Goal: Task Accomplishment & Management: Manage account settings

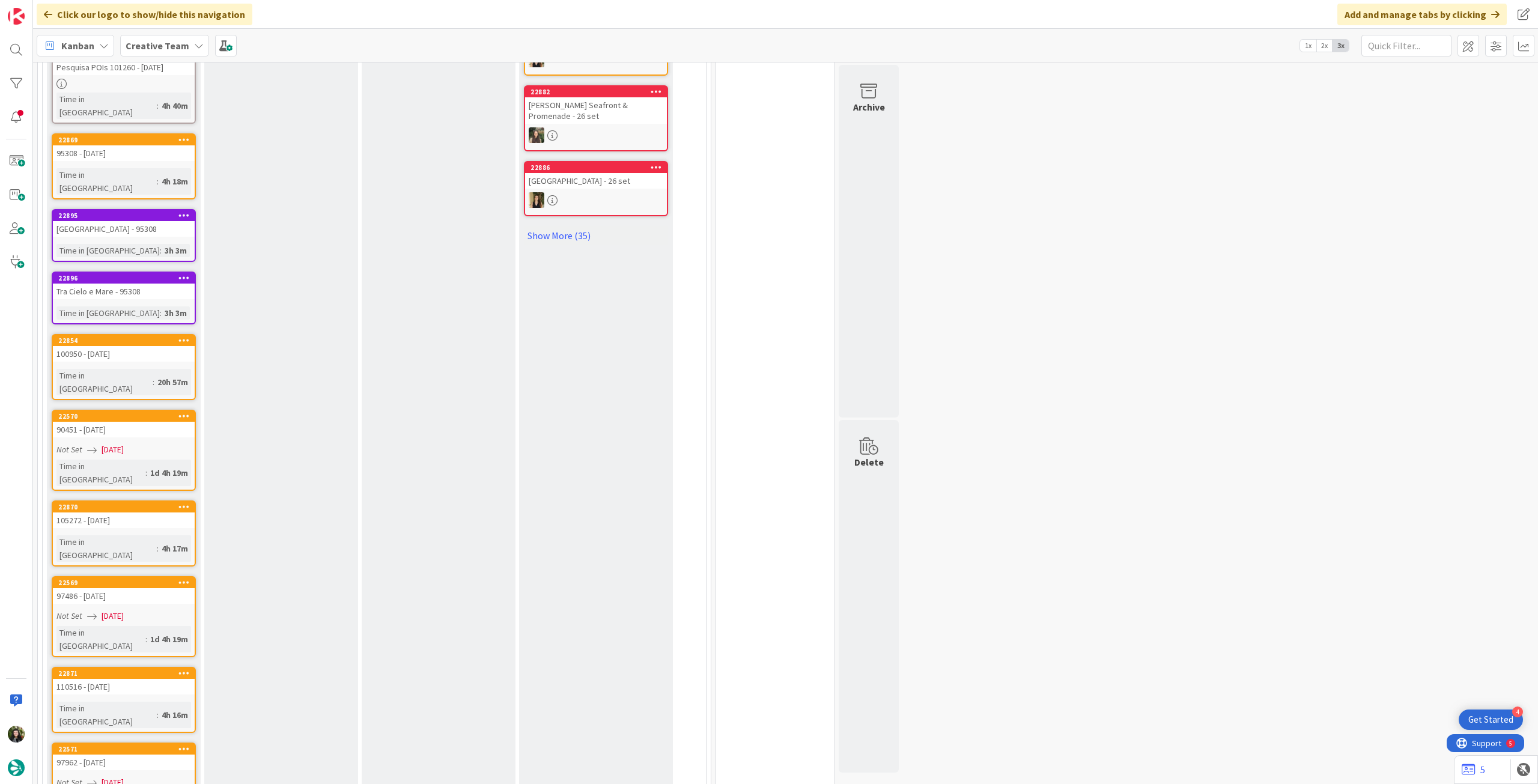
scroll to position [518, 0]
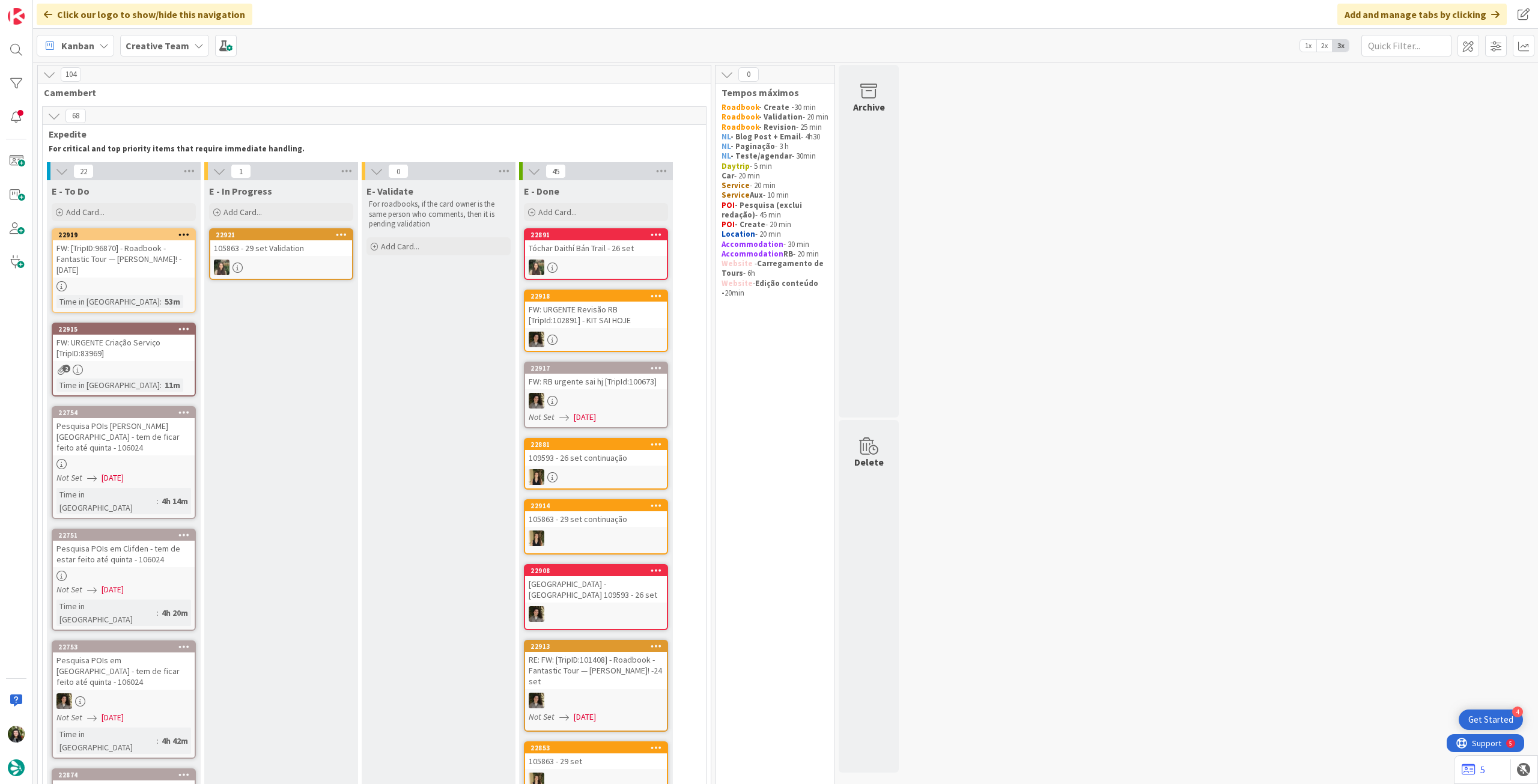
click at [163, 350] on div "FW: URGENTE Criação Serviço [TripID:83969]" at bounding box center [124, 348] width 142 height 26
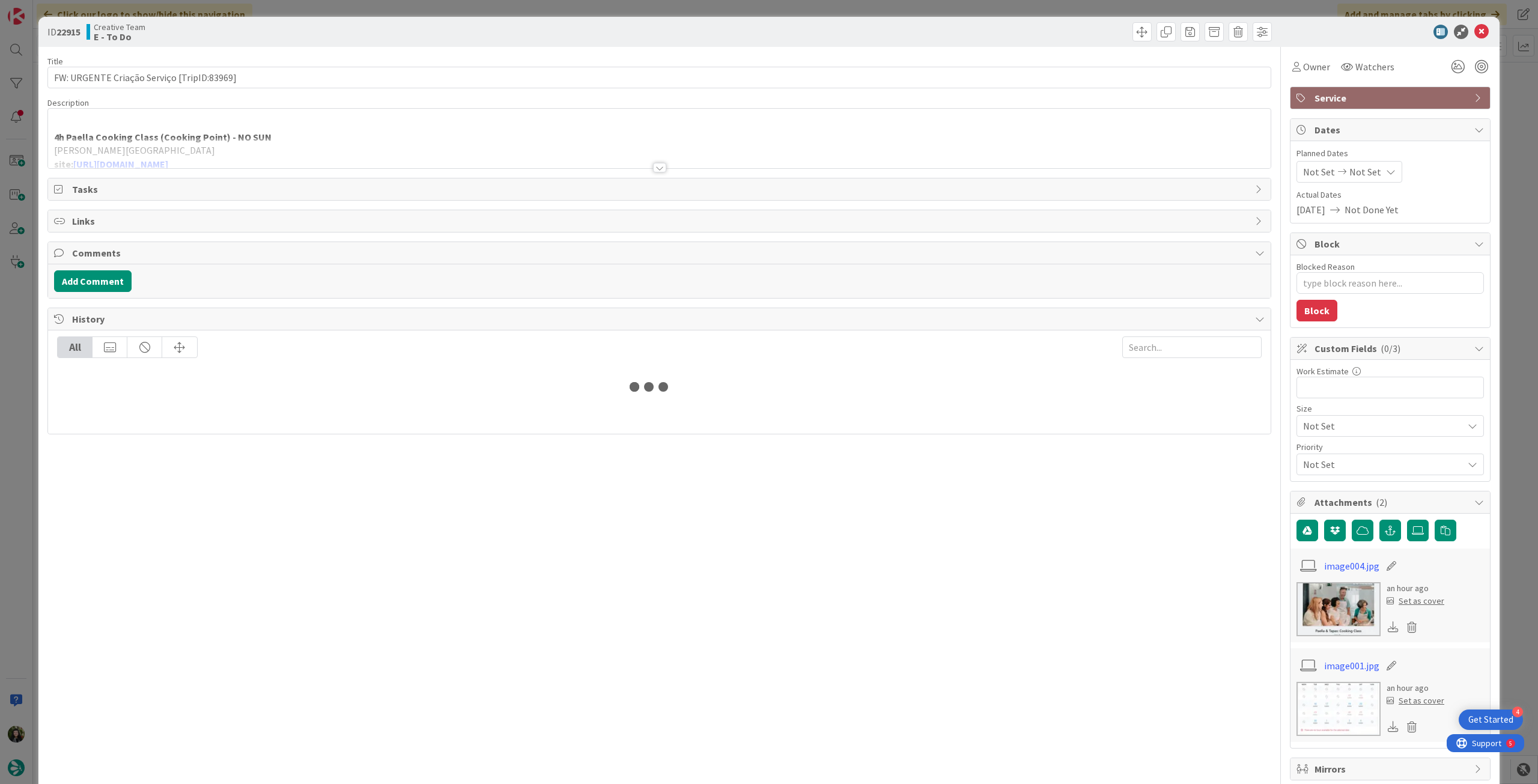
type textarea "x"
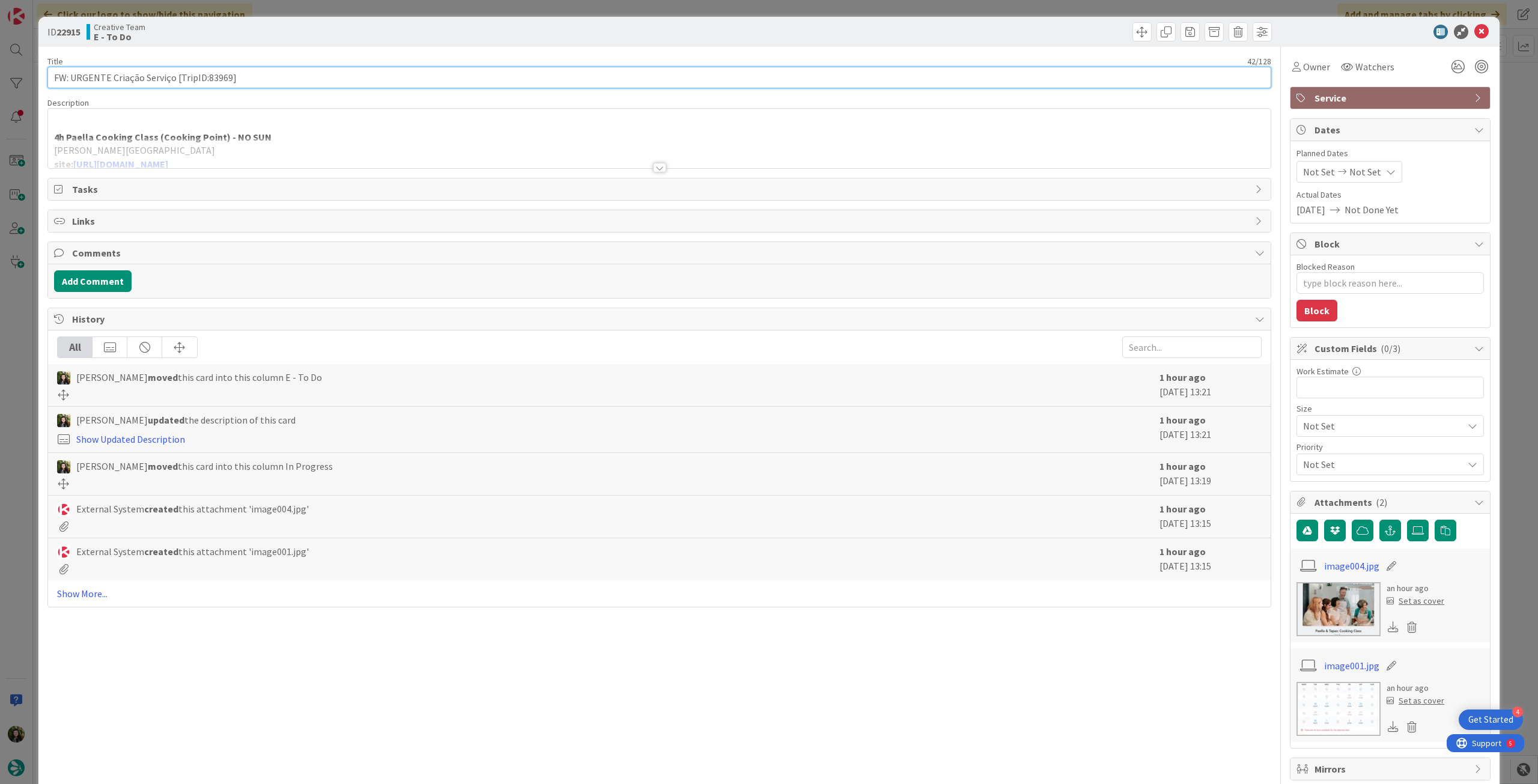
drag, startPoint x: 209, startPoint y: 78, endPoint x: 225, endPoint y: 49, distance: 33.1
click at [230, 78] on input "FW: URGENTE Criação Serviço [TripID:83969]" at bounding box center [659, 77] width 1224 height 21
click at [269, 75] on input "FW: URGENTE Criação Serviço [TripID:83969]" at bounding box center [659, 77] width 1224 height 21
type input "FW: URGENTE Criação Serviço [TripID:83969] - 25 set"
type textarea "x"
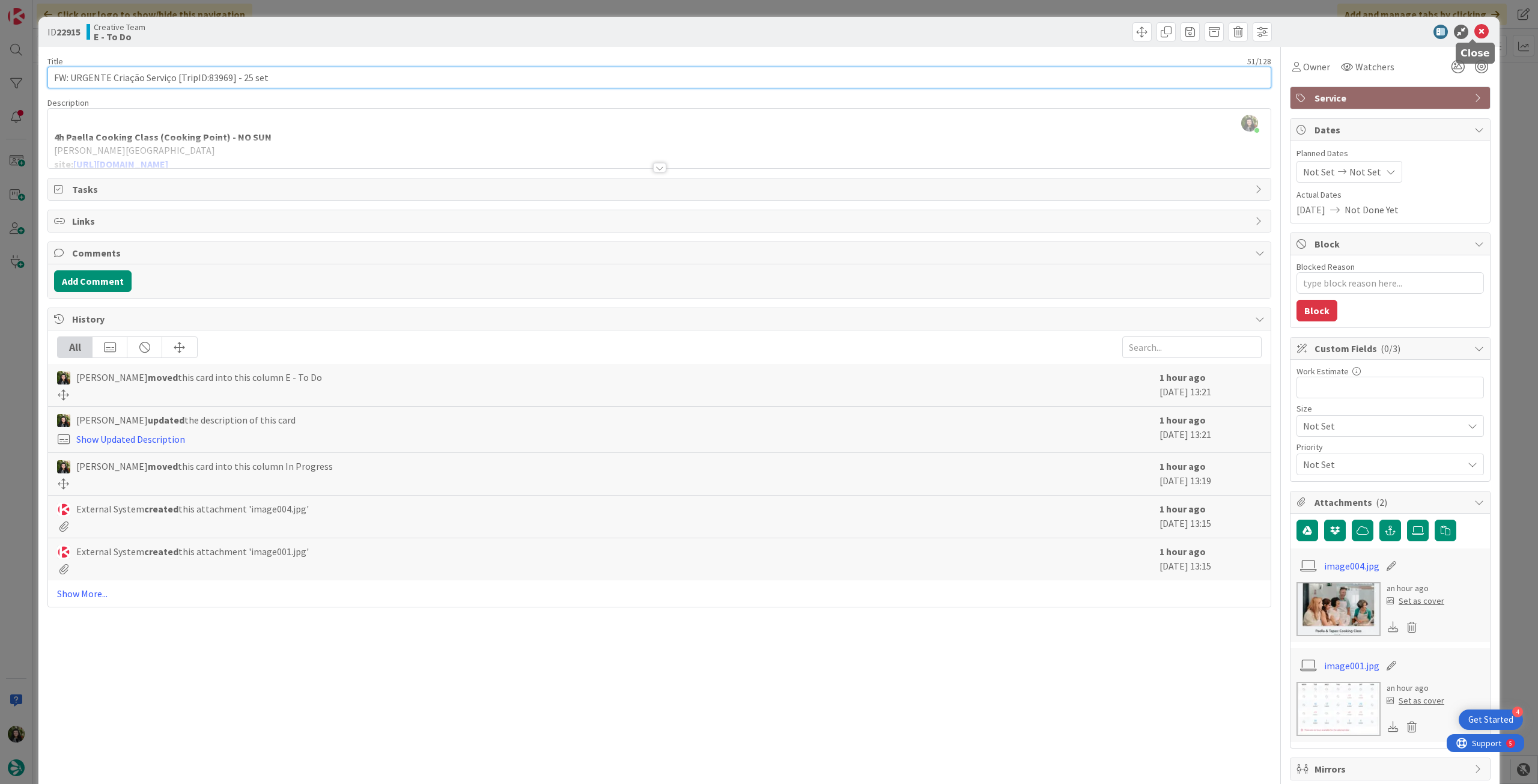
type input "FW: URGENTE Criação Serviço [TripID:83969] - 25 set"
click at [1475, 36] on icon at bounding box center [1482, 32] width 14 height 14
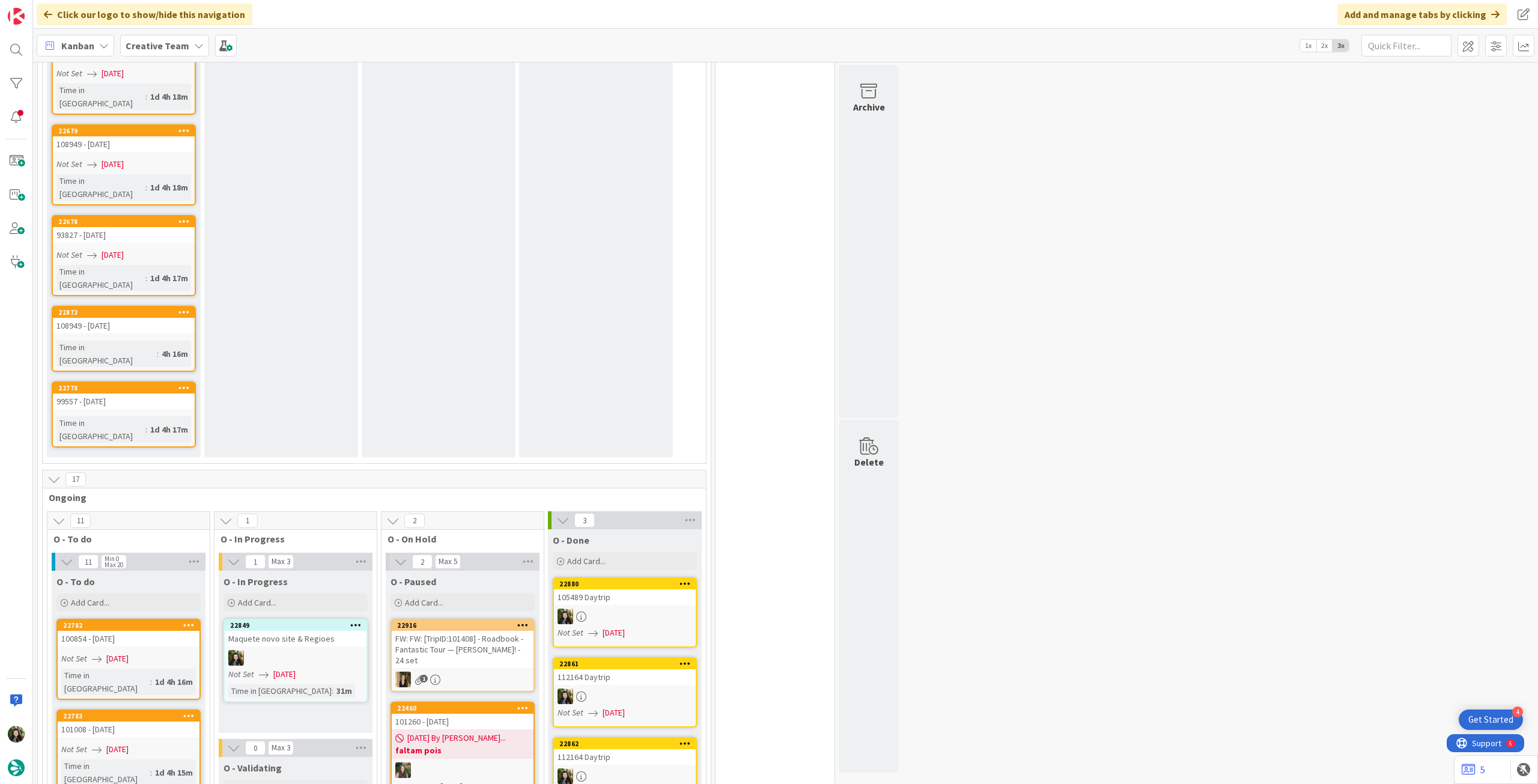
scroll to position [1762, 0]
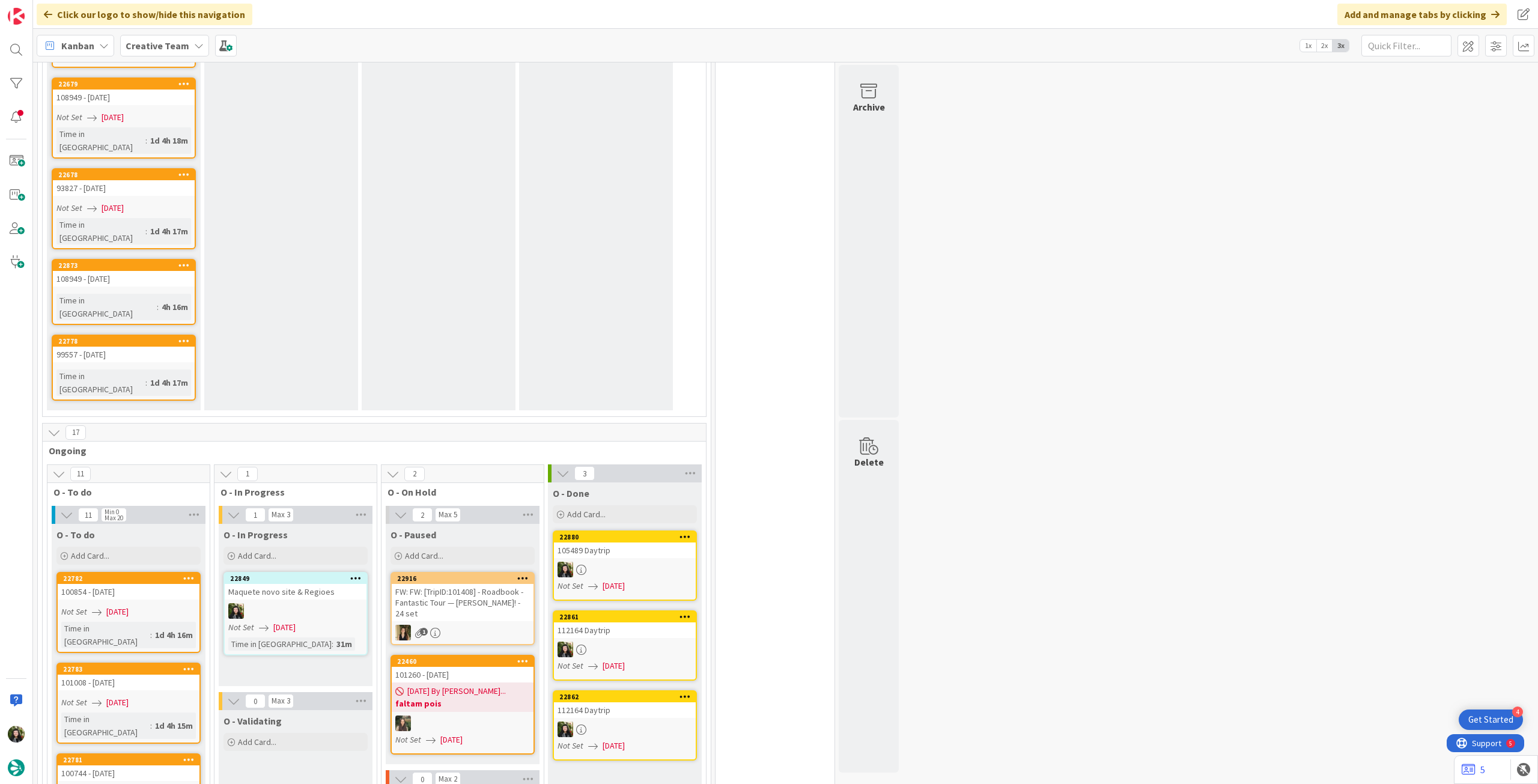
click at [296, 621] on span "[DATE]" at bounding box center [285, 628] width 22 height 13
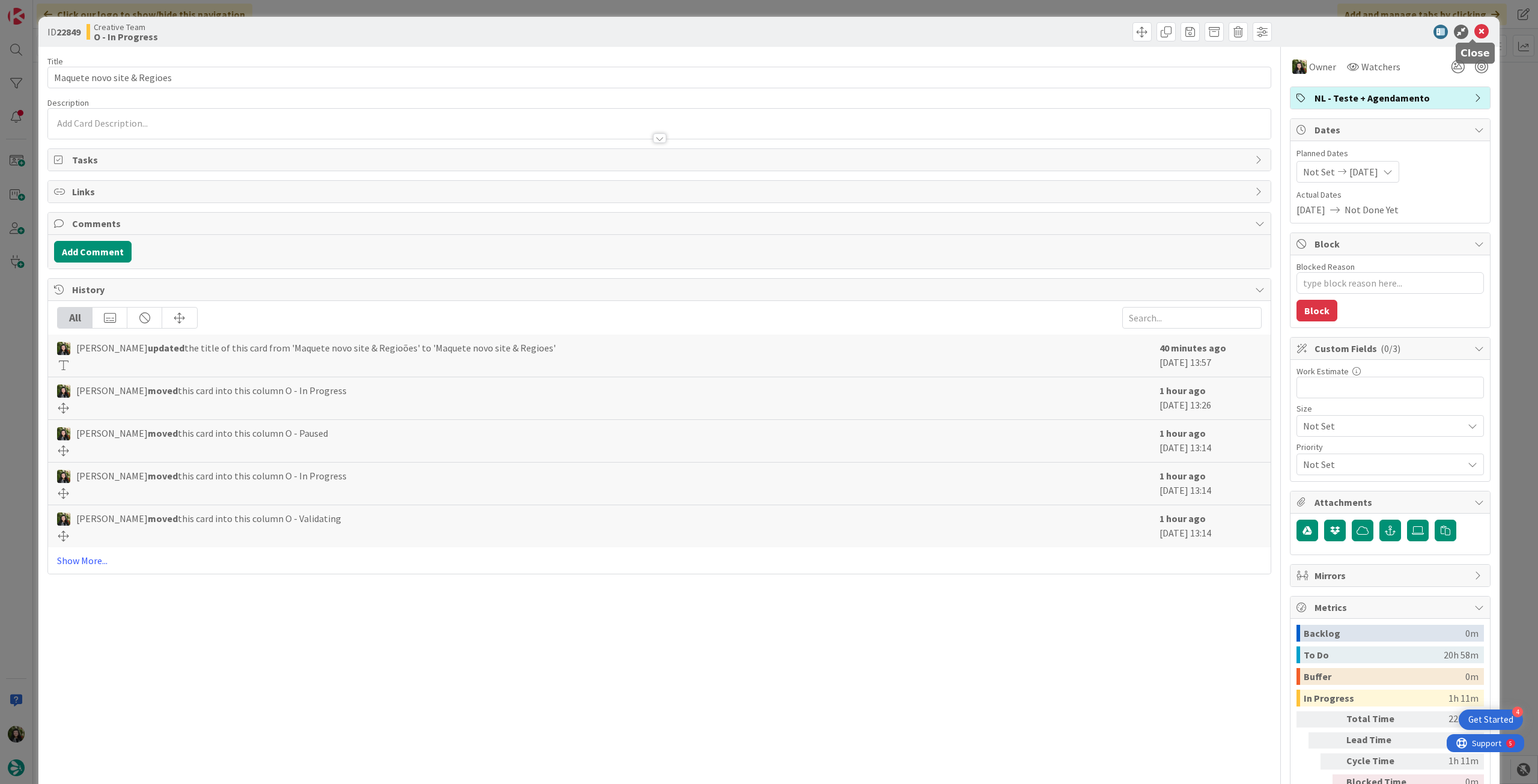
click at [1475, 31] on icon at bounding box center [1482, 32] width 14 height 14
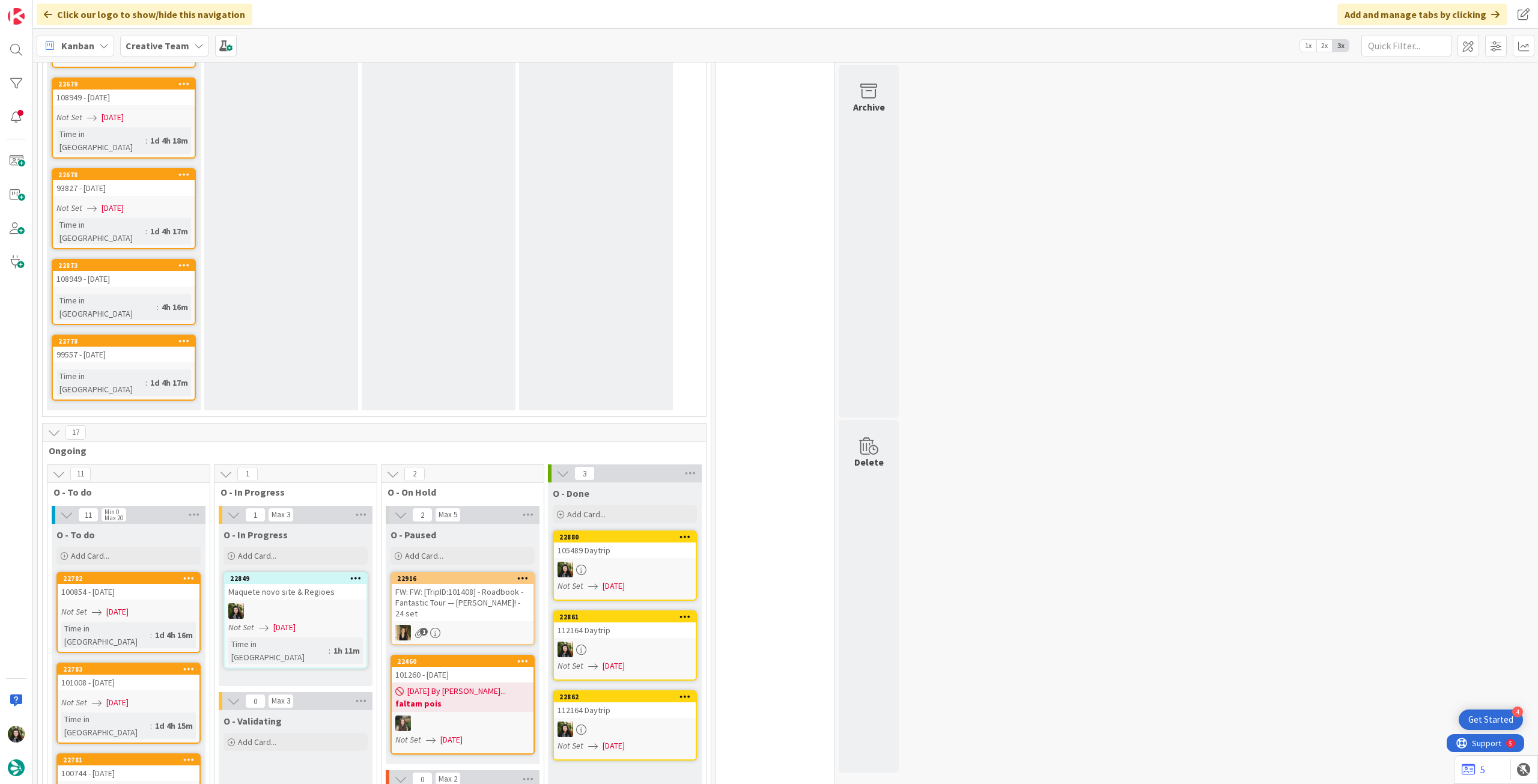
drag, startPoint x: 155, startPoint y: 52, endPoint x: 158, endPoint y: 58, distance: 6.7
click at [155, 52] on span "Creative Team" at bounding box center [157, 45] width 63 height 14
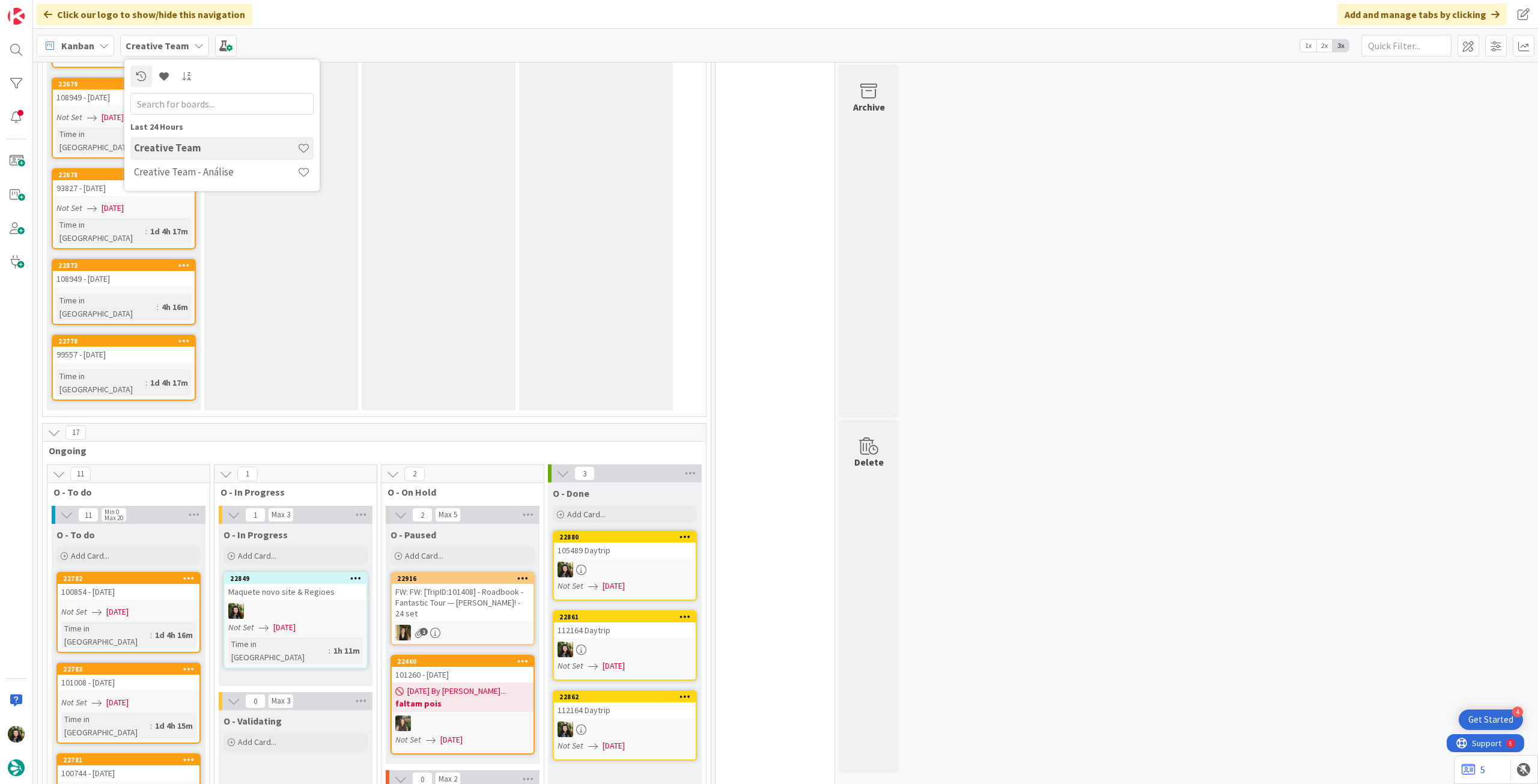
click at [198, 172] on h4 "Creative Team - Análise" at bounding box center [216, 171] width 163 height 12
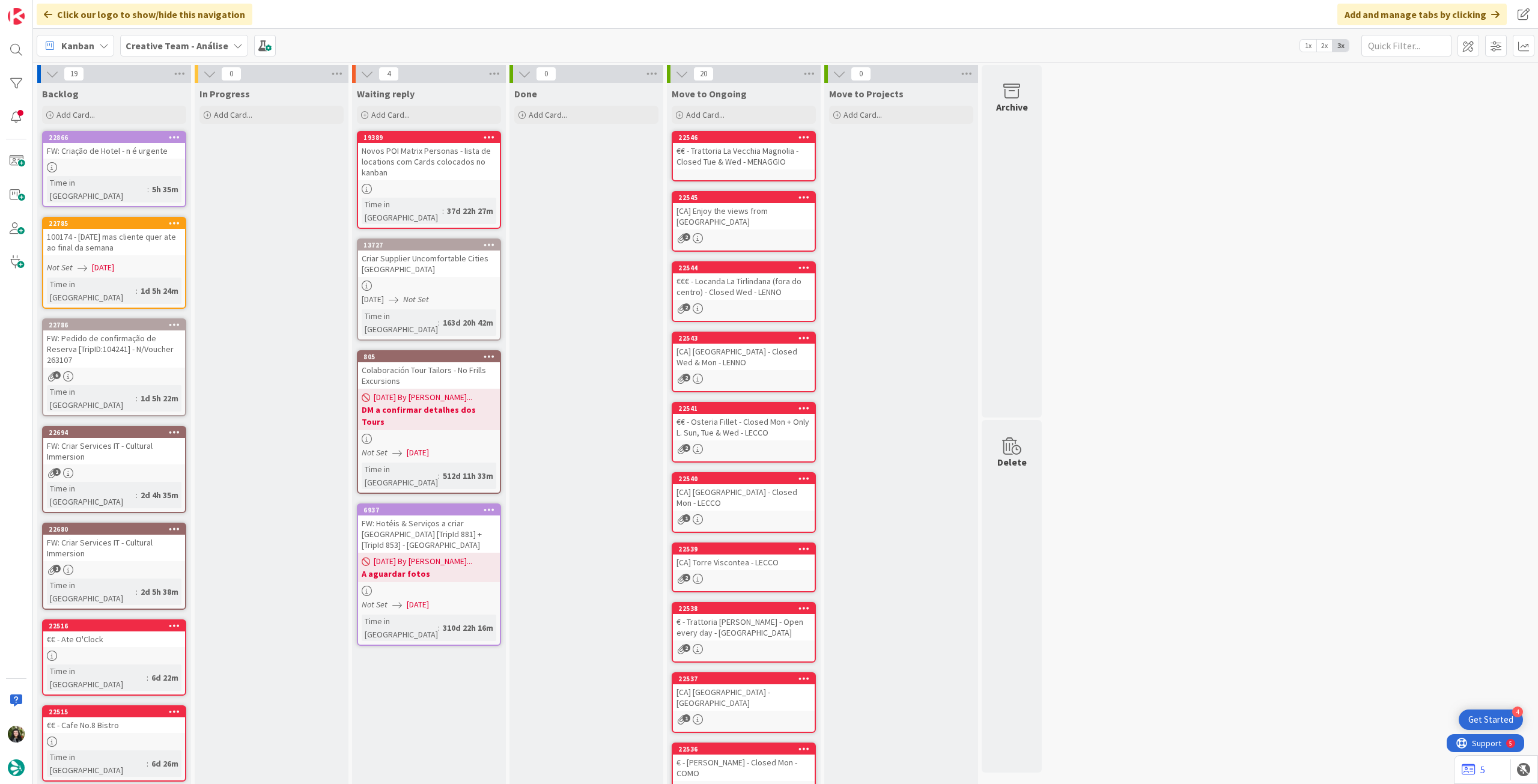
click at [164, 44] on b "Creative Team - Análise" at bounding box center [176, 45] width 102 height 12
click at [175, 170] on h4 "Creative Team" at bounding box center [216, 171] width 163 height 12
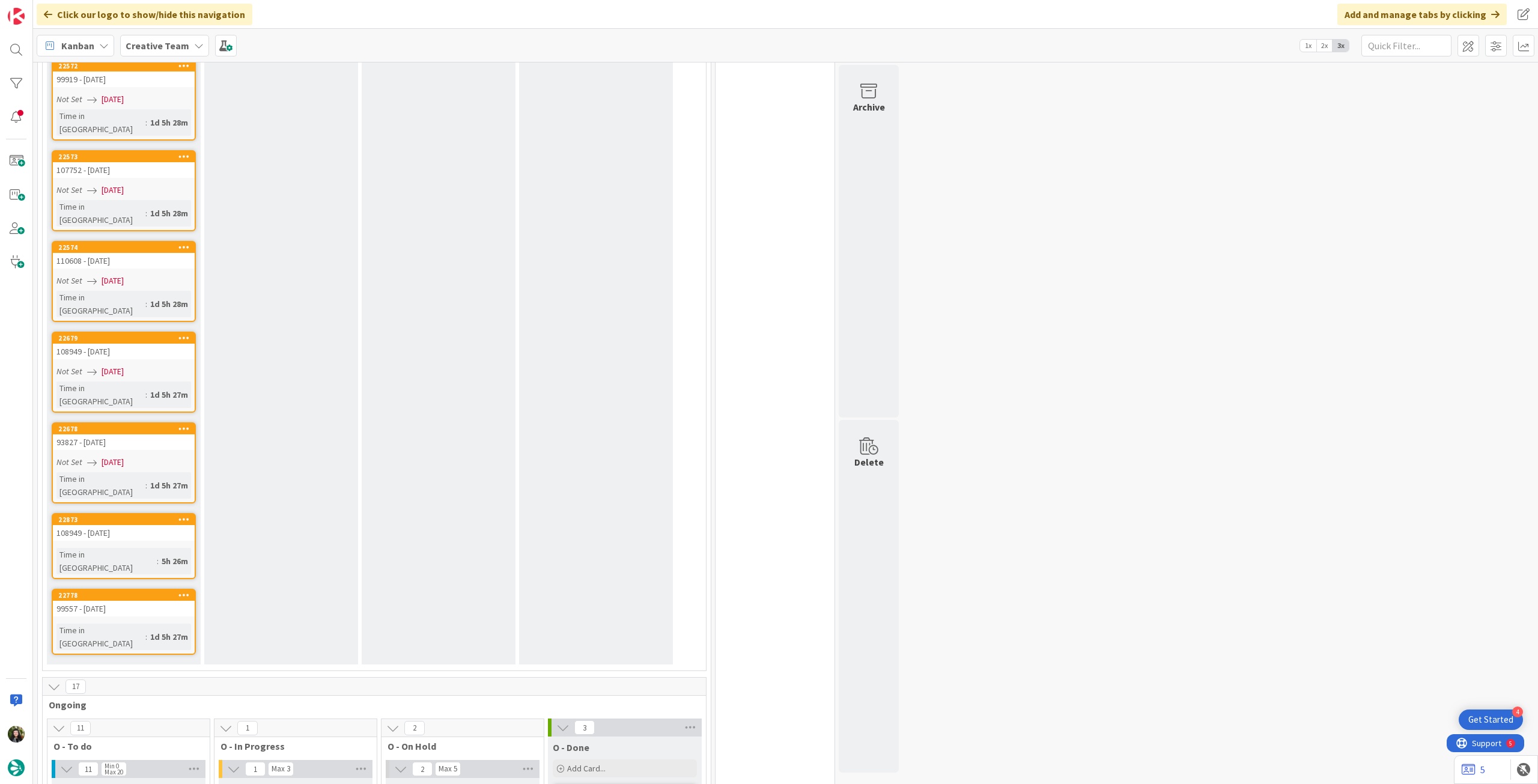
scroll to position [1682, 0]
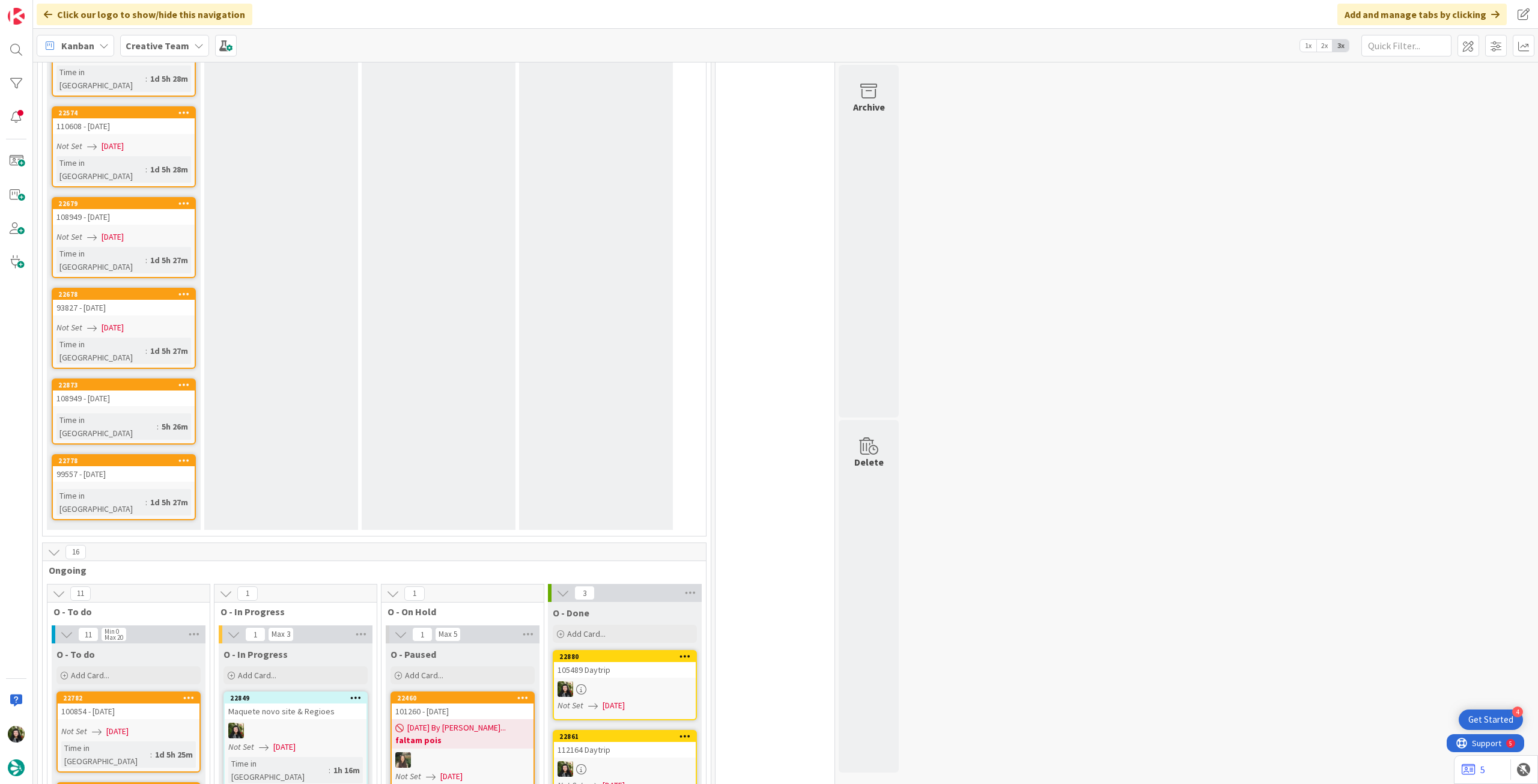
click at [139, 51] on b "Creative Team" at bounding box center [157, 45] width 63 height 12
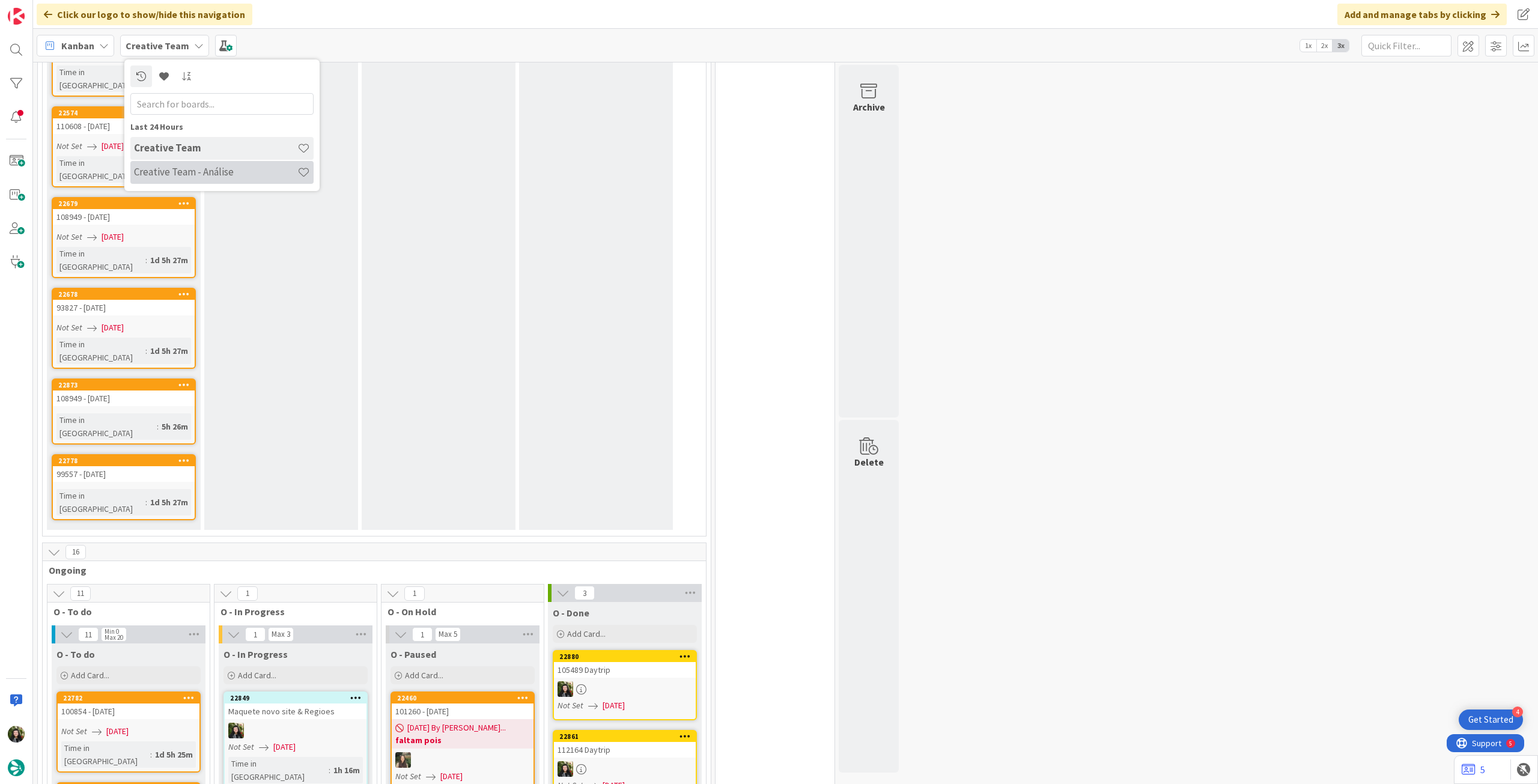
click at [186, 182] on div "Creative Team - Análise" at bounding box center [221, 172] width 183 height 23
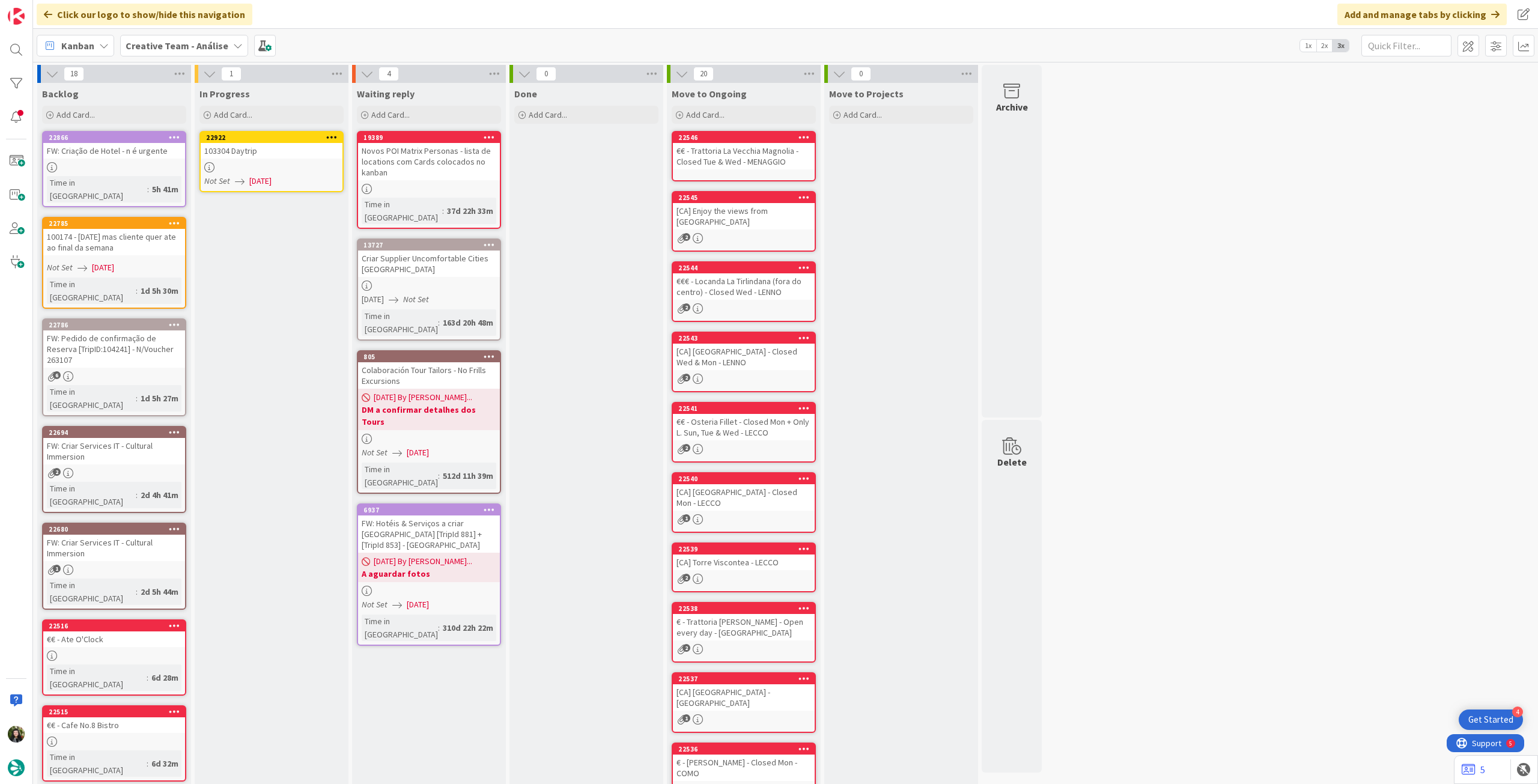
click at [299, 175] on link "22922 103304 Daytrip Not Set [DATE]" at bounding box center [271, 161] width 144 height 61
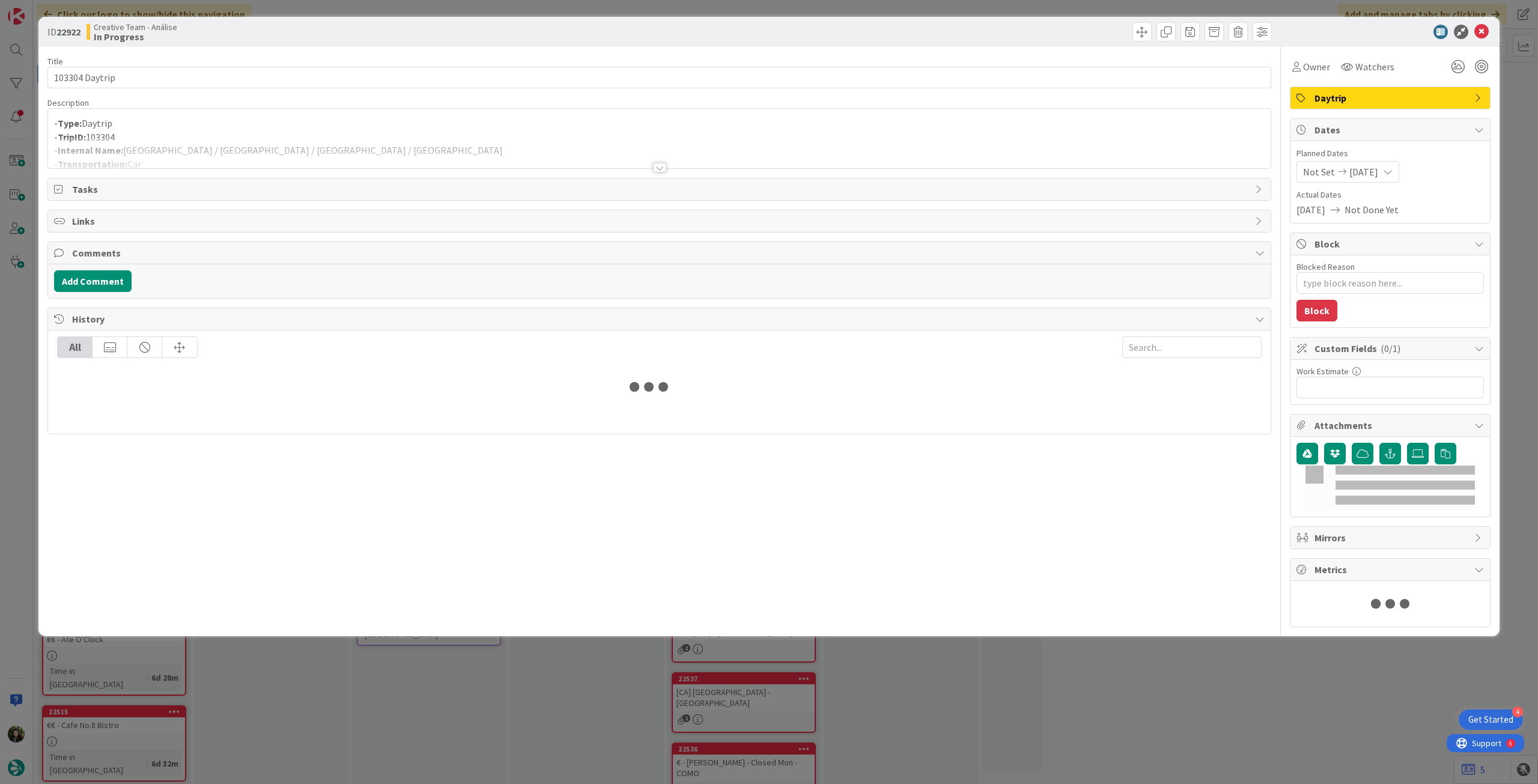
click at [318, 124] on p "- Type: Daytrip" at bounding box center [659, 123] width 1211 height 13
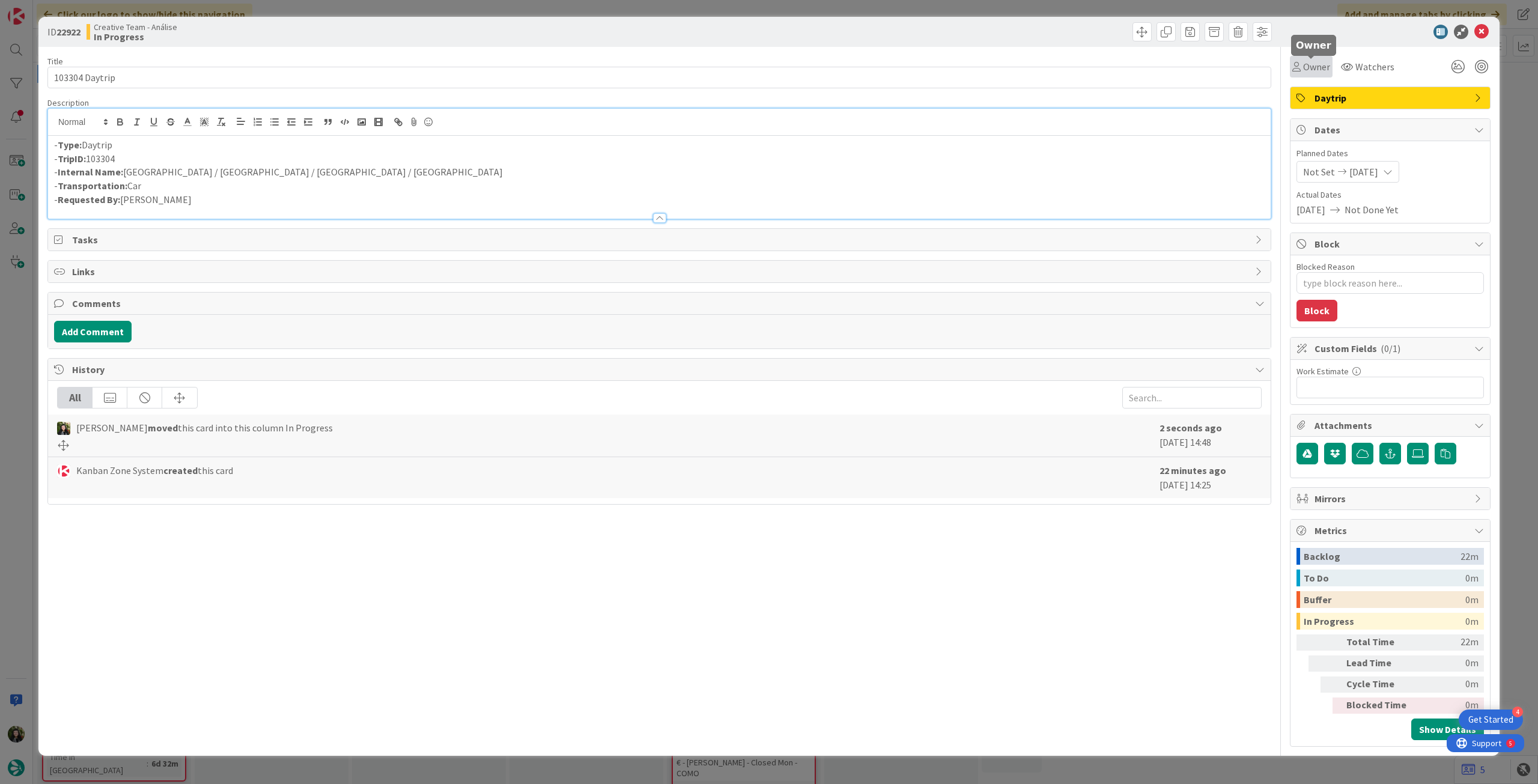
click at [1321, 68] on span "Owner" at bounding box center [1317, 67] width 27 height 14
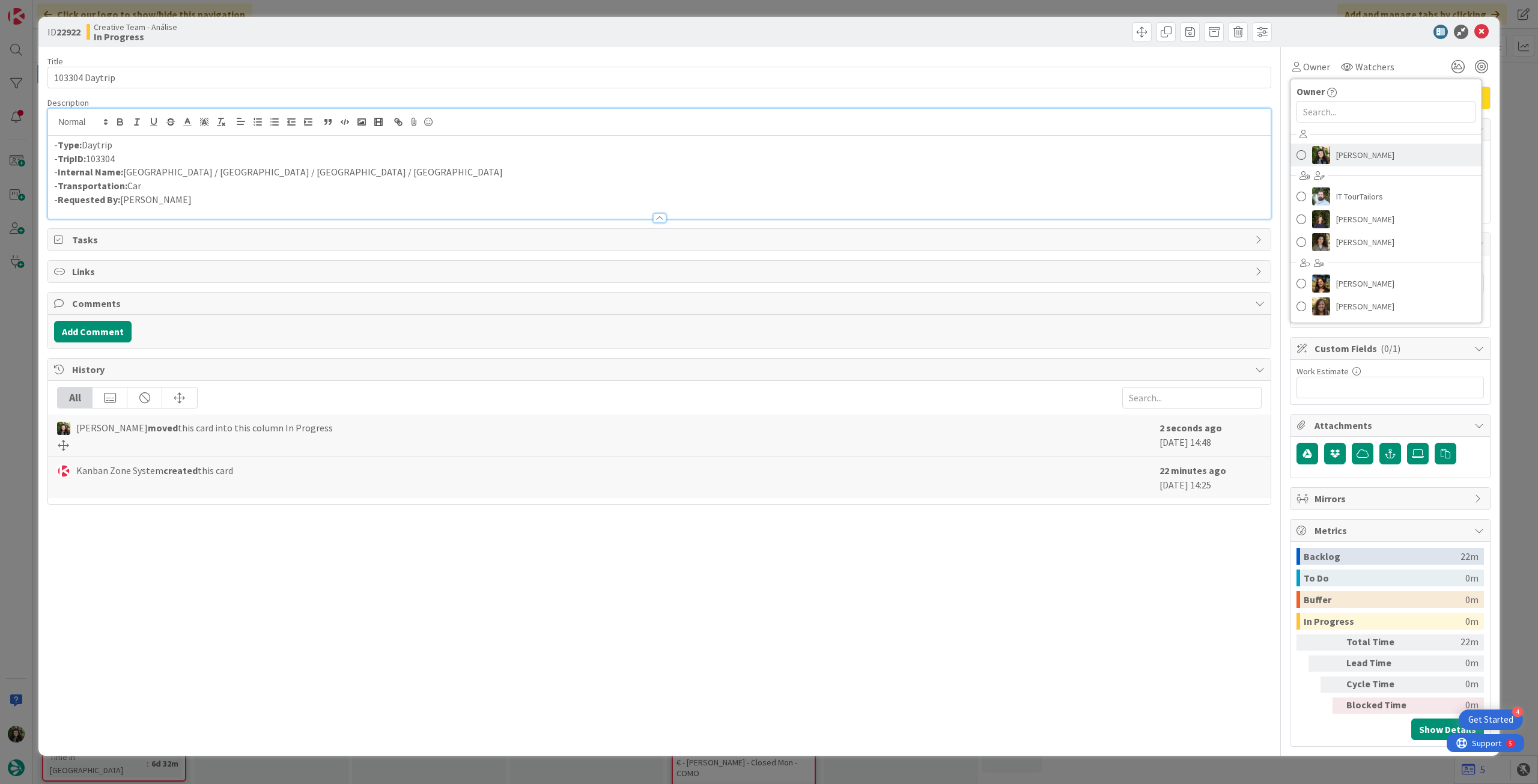
click at [1344, 155] on span "[PERSON_NAME]" at bounding box center [1365, 155] width 58 height 18
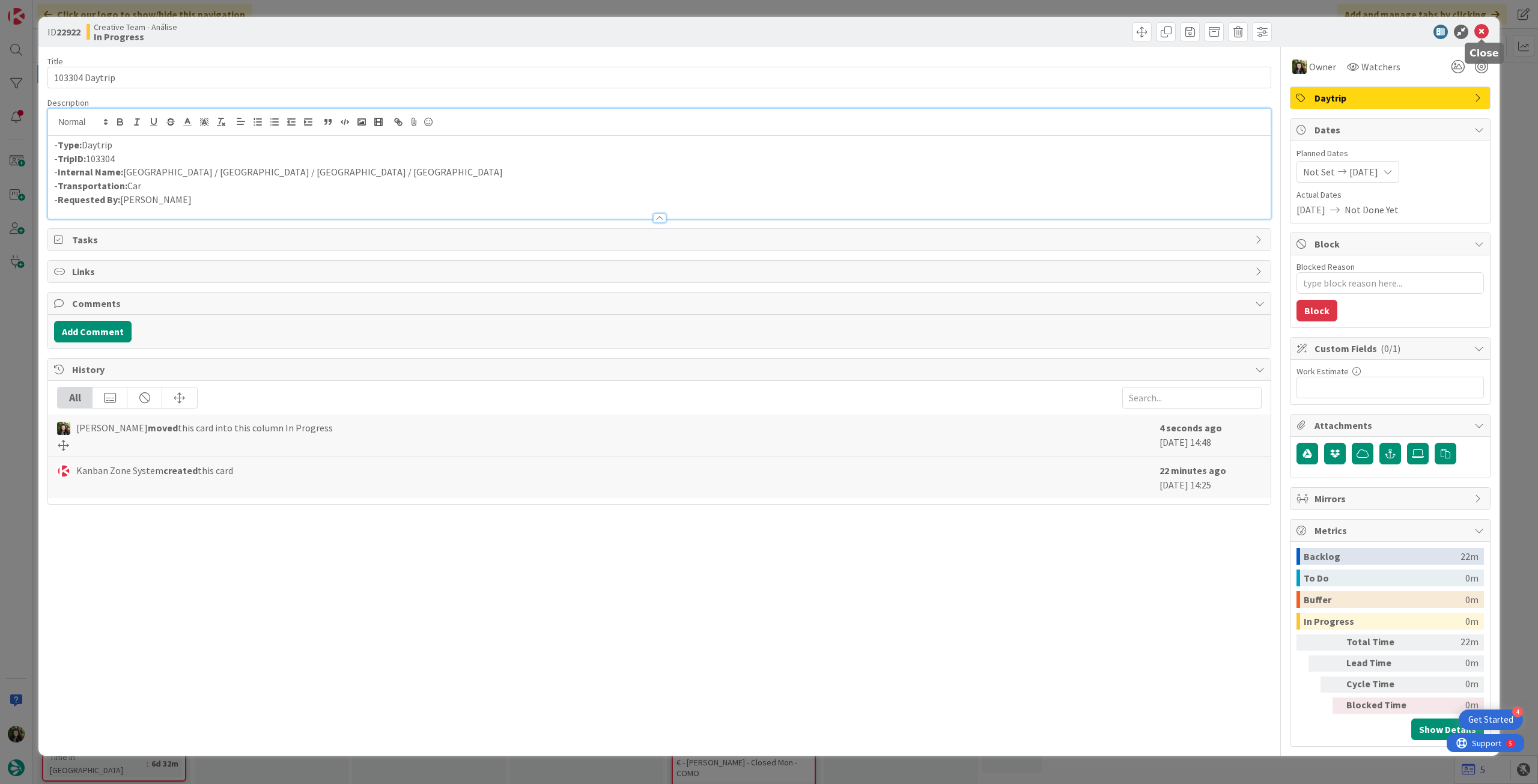
click at [1475, 33] on icon at bounding box center [1482, 32] width 14 height 14
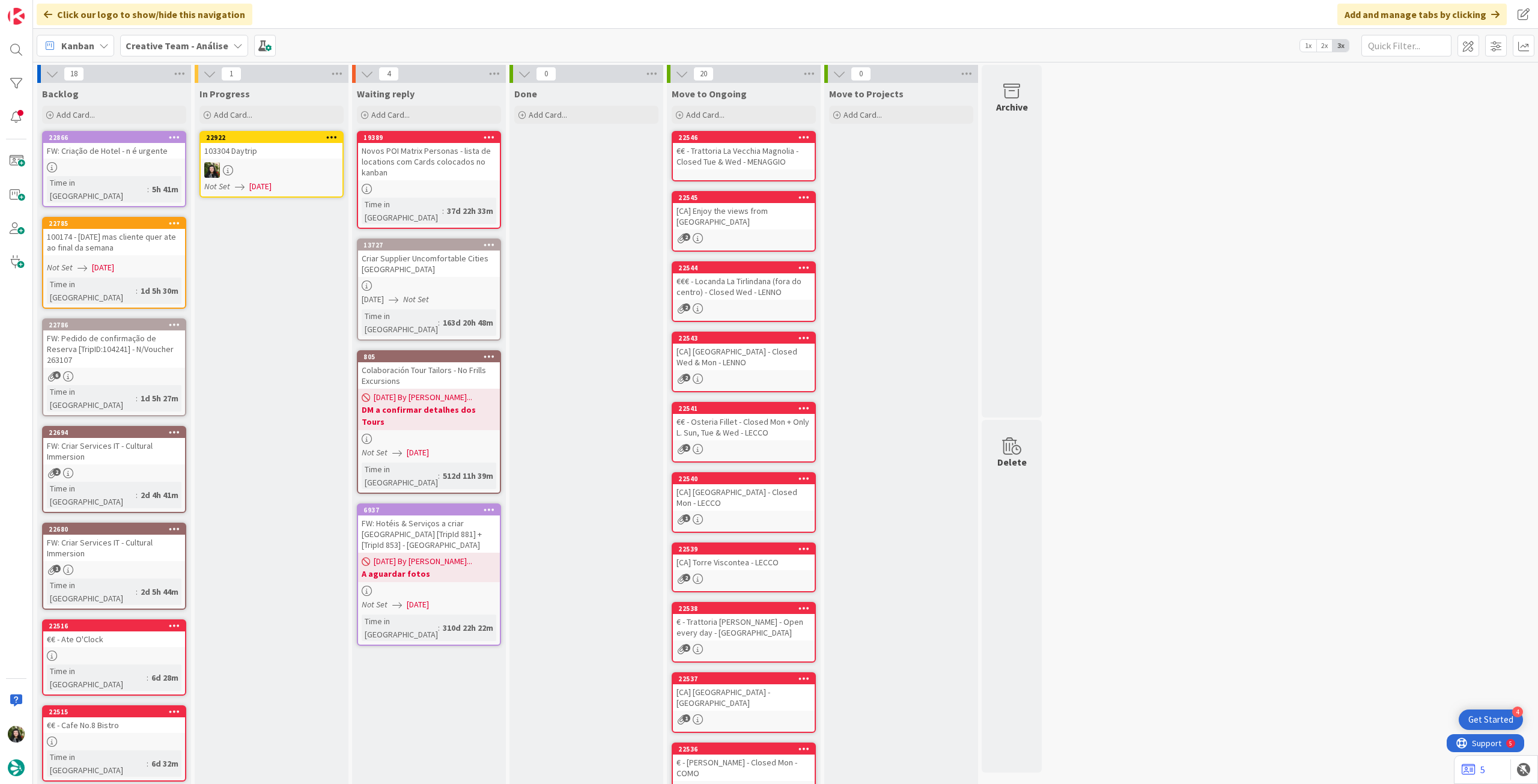
click at [336, 136] on icon at bounding box center [332, 136] width 11 height 9
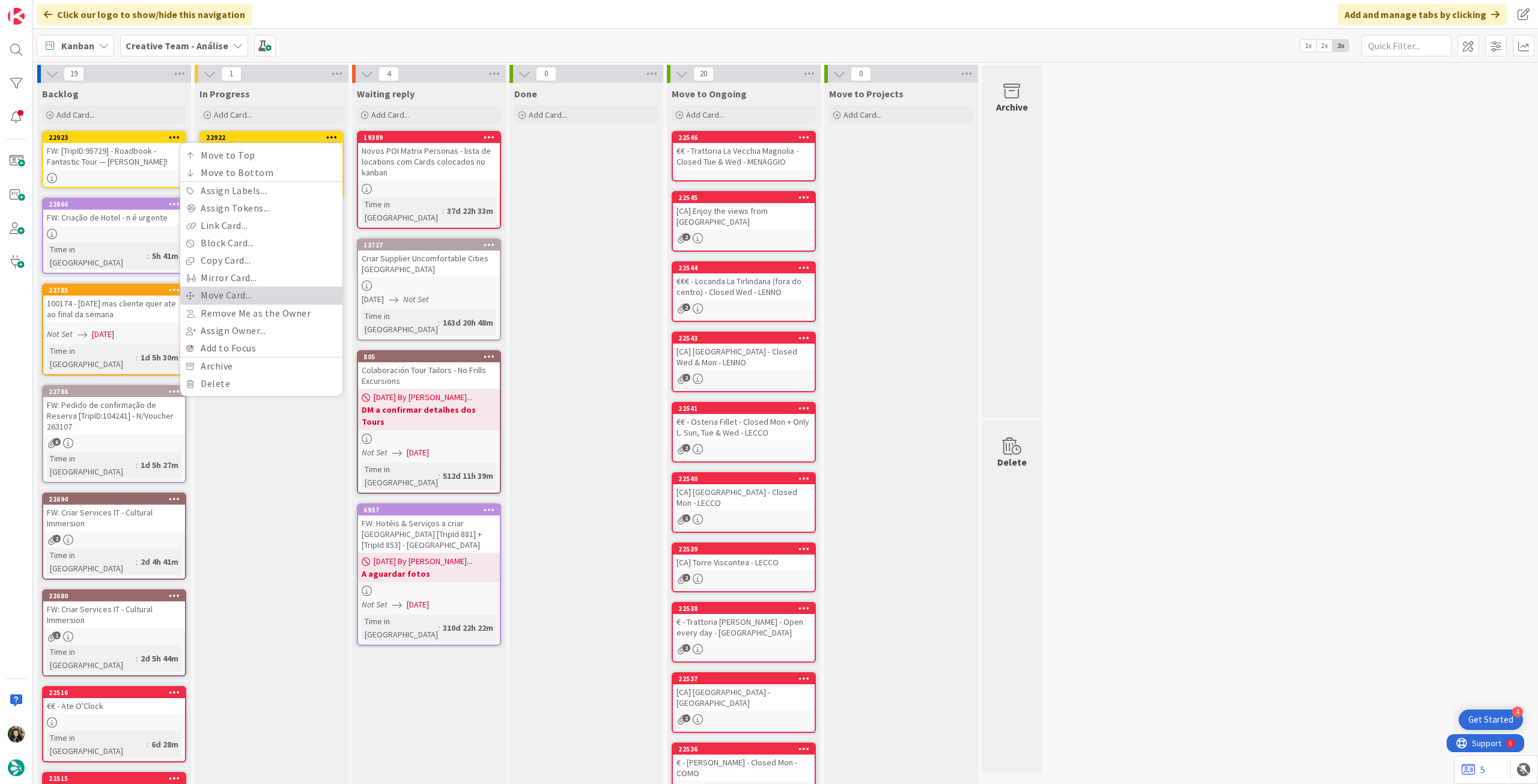
click at [263, 296] on link "Move Card..." at bounding box center [261, 295] width 162 height 17
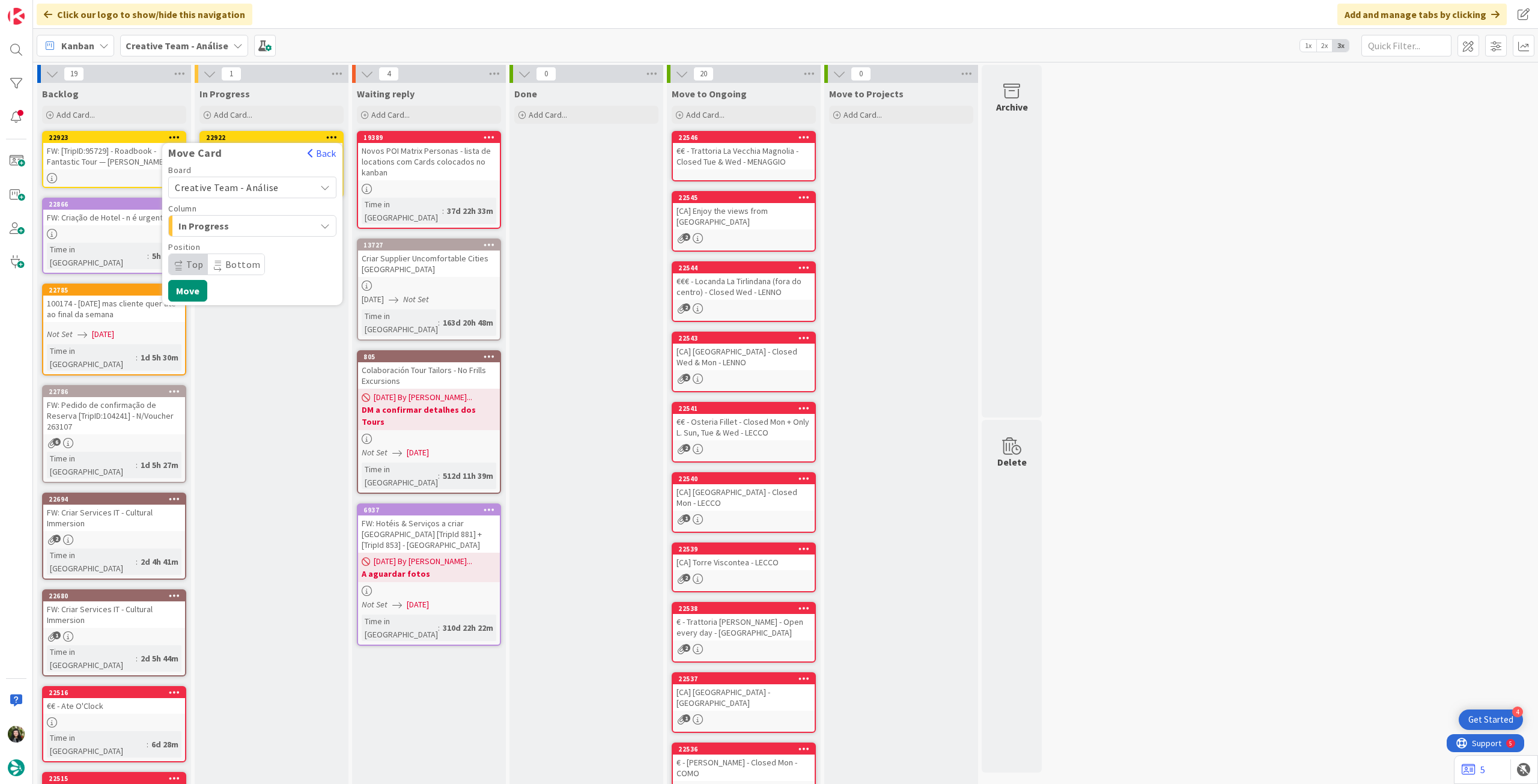
click at [263, 191] on span "Creative Team - Análise" at bounding box center [226, 187] width 104 height 12
click at [246, 247] on span "Creative Team" at bounding box center [260, 244] width 140 height 18
click at [249, 229] on span "Select a Column..." at bounding box center [220, 226] width 90 height 16
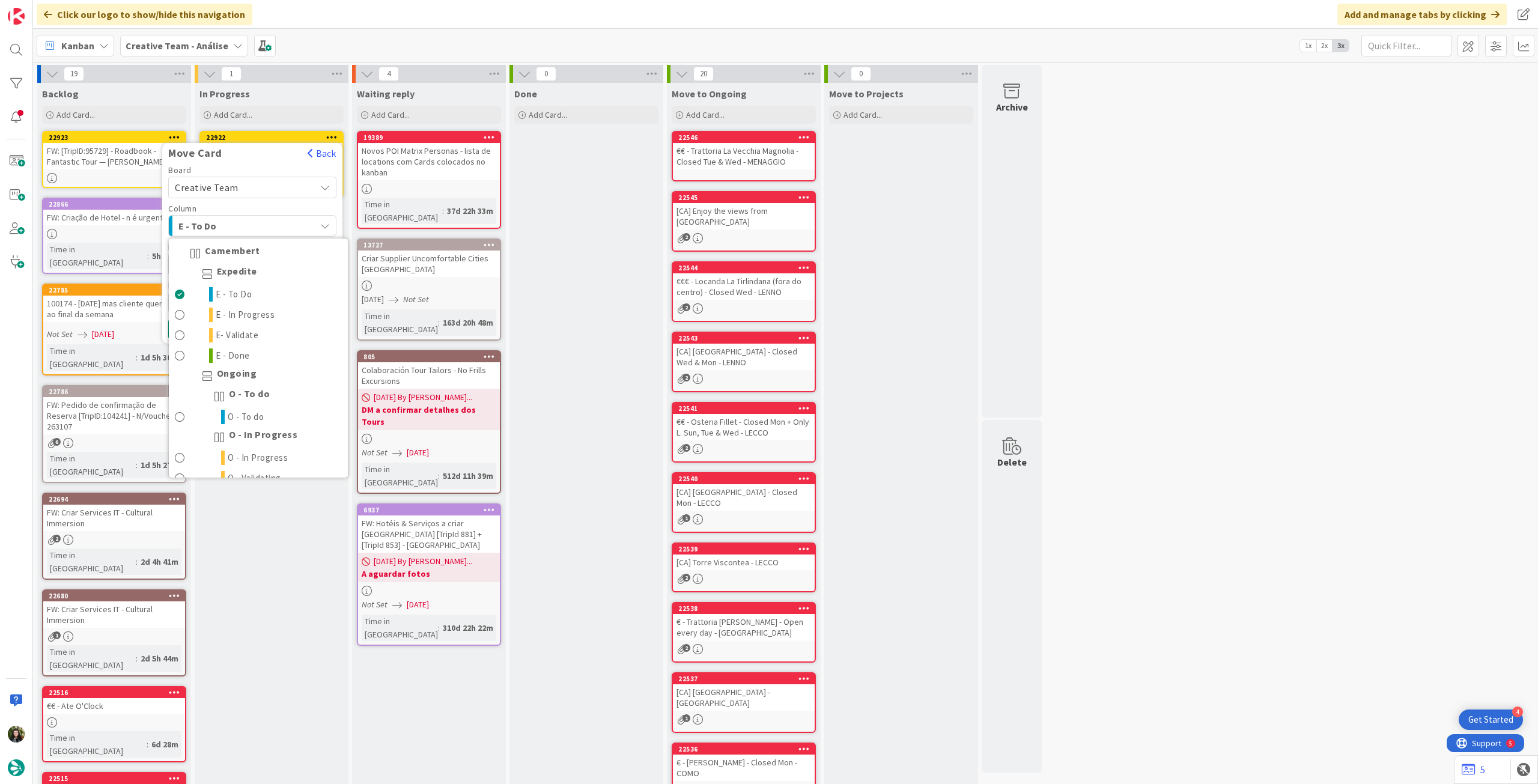
click at [260, 406] on div "O - To do" at bounding box center [259, 397] width 179 height 21
click at [254, 414] on span "O - To do" at bounding box center [246, 417] width 37 height 14
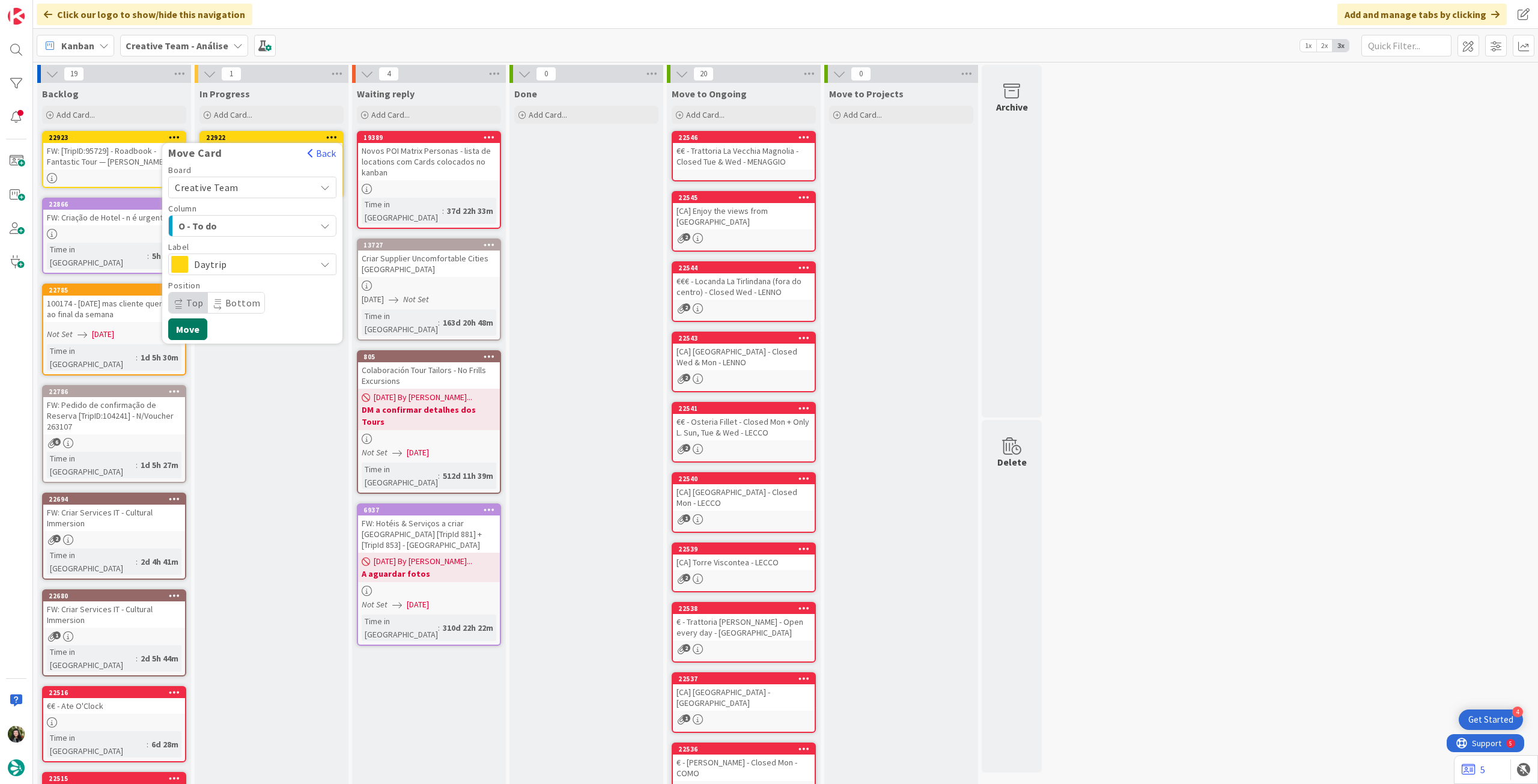
click at [194, 330] on button "Move" at bounding box center [187, 329] width 39 height 21
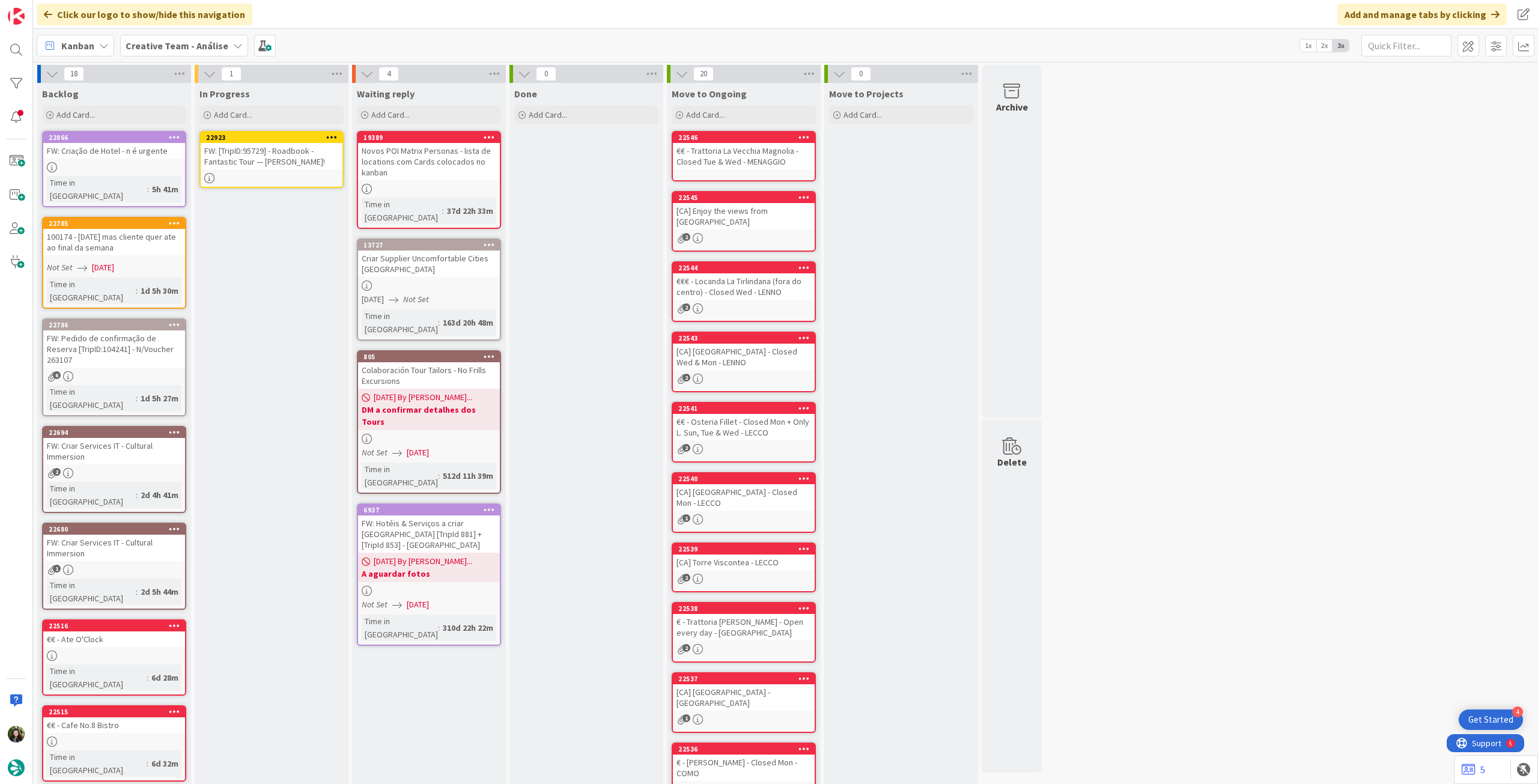
click at [284, 159] on div "FW: [TripID:95729] - Roadbook - Fantastic Tour — [PERSON_NAME]!" at bounding box center [271, 156] width 142 height 26
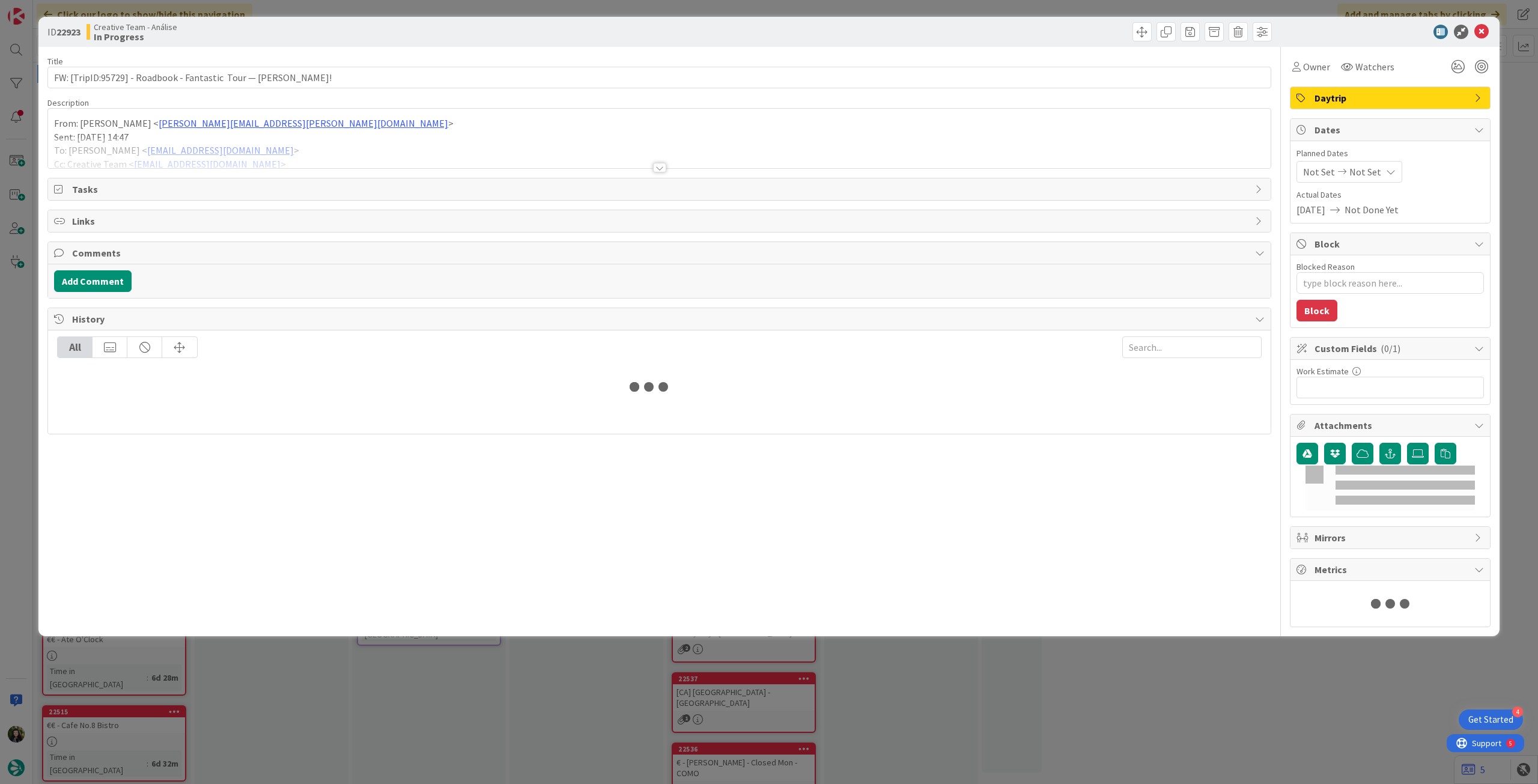
type textarea "x"
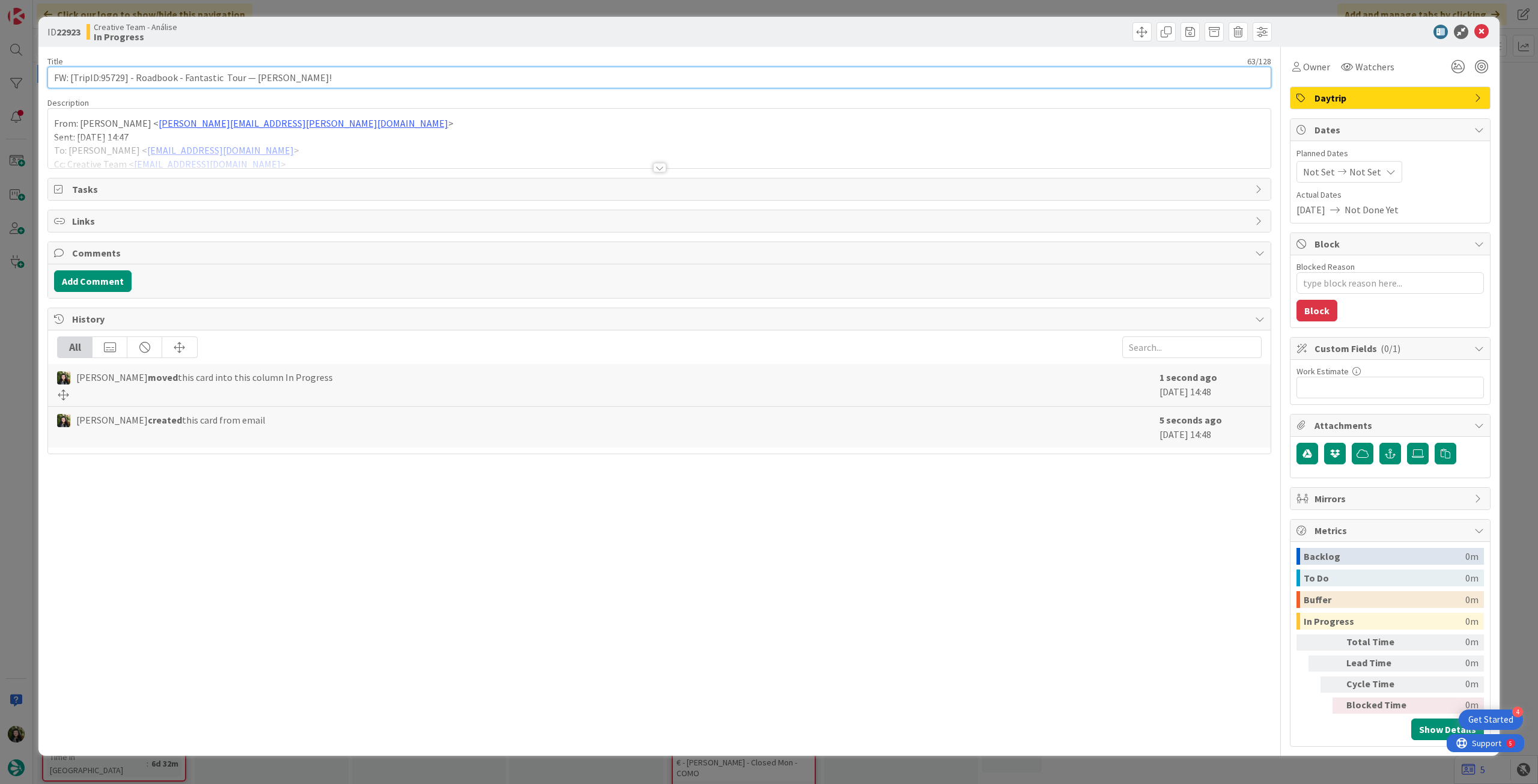
drag, startPoint x: 100, startPoint y: 80, endPoint x: 244, endPoint y: 42, distance: 148.9
click at [124, 79] on input "FW: [TripID:95729] - Roadbook - Fantastic Tour — [PERSON_NAME]!" at bounding box center [659, 77] width 1224 height 21
click at [372, 70] on input "FW: [TripID:95729] - Roadbook - Fantastic Tour — [PERSON_NAME]!" at bounding box center [659, 77] width 1224 height 21
type input "FW: [TripID:95729] - Roadbook - Fantastic Tour — [PERSON_NAME]! - 18 set"
type textarea "x"
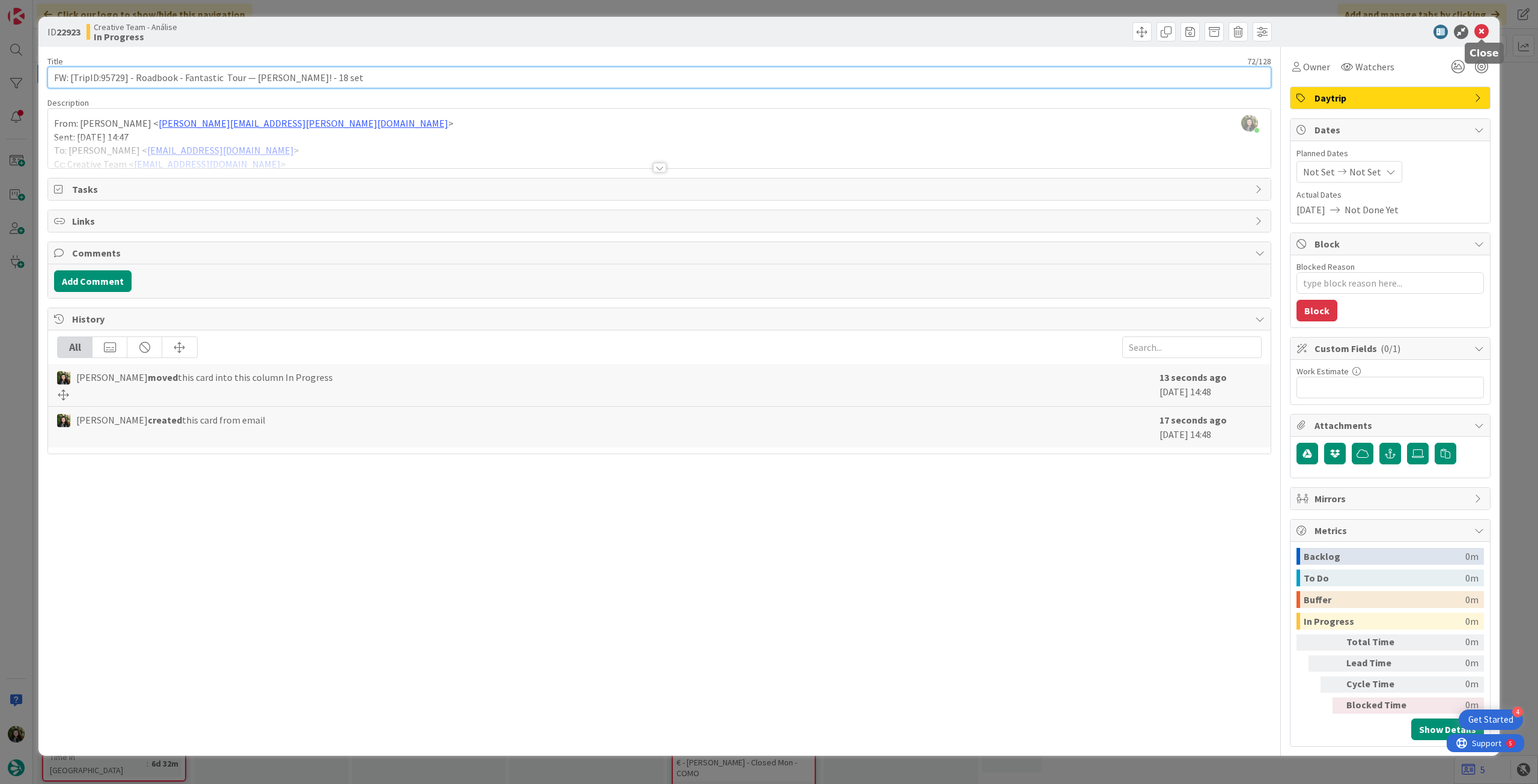
type input "FW: [TripID:95729] - Roadbook - Fantastic Tour — [PERSON_NAME]! - 18 set"
click at [1480, 37] on icon at bounding box center [1482, 32] width 14 height 14
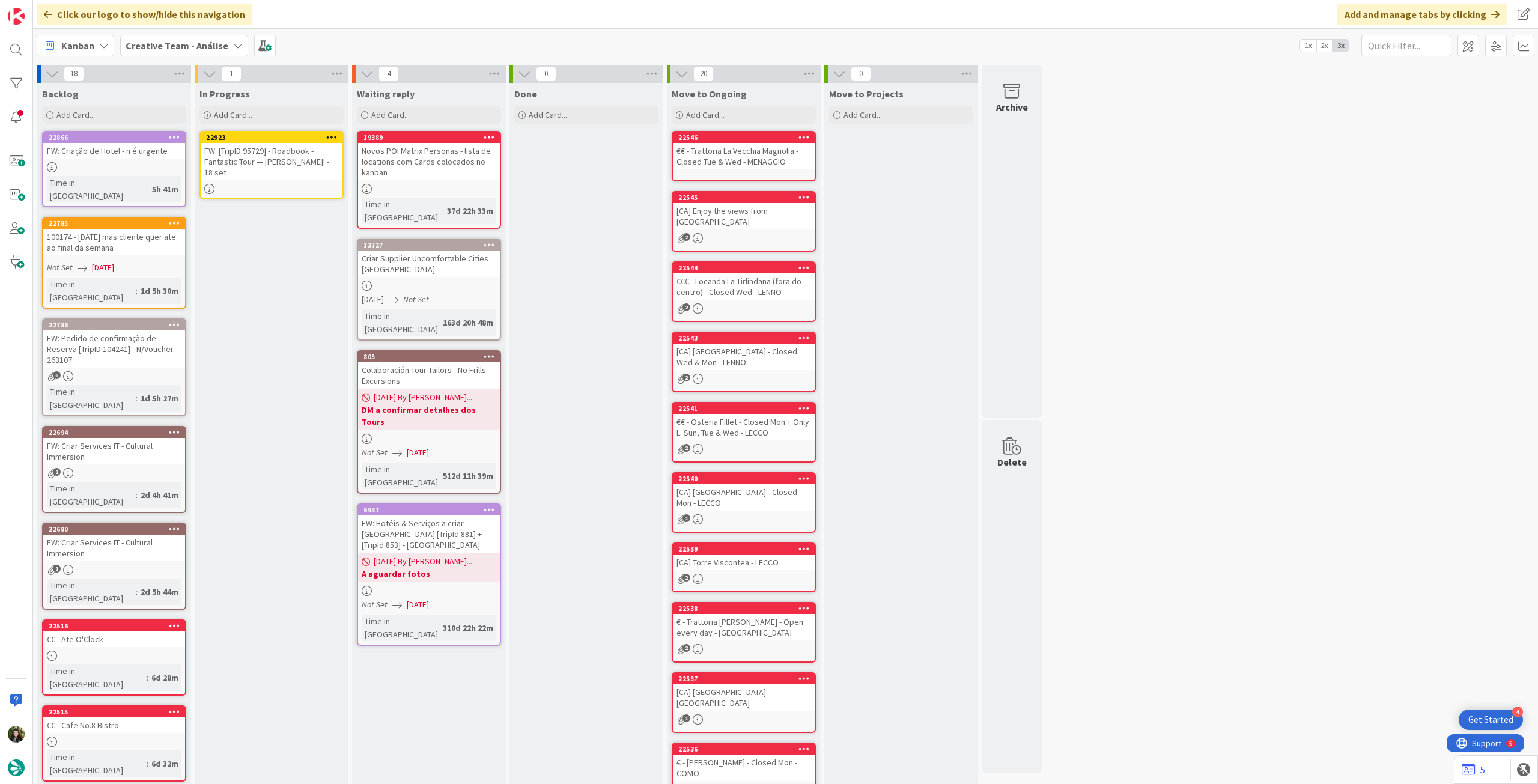
click at [332, 137] on icon at bounding box center [332, 136] width 11 height 9
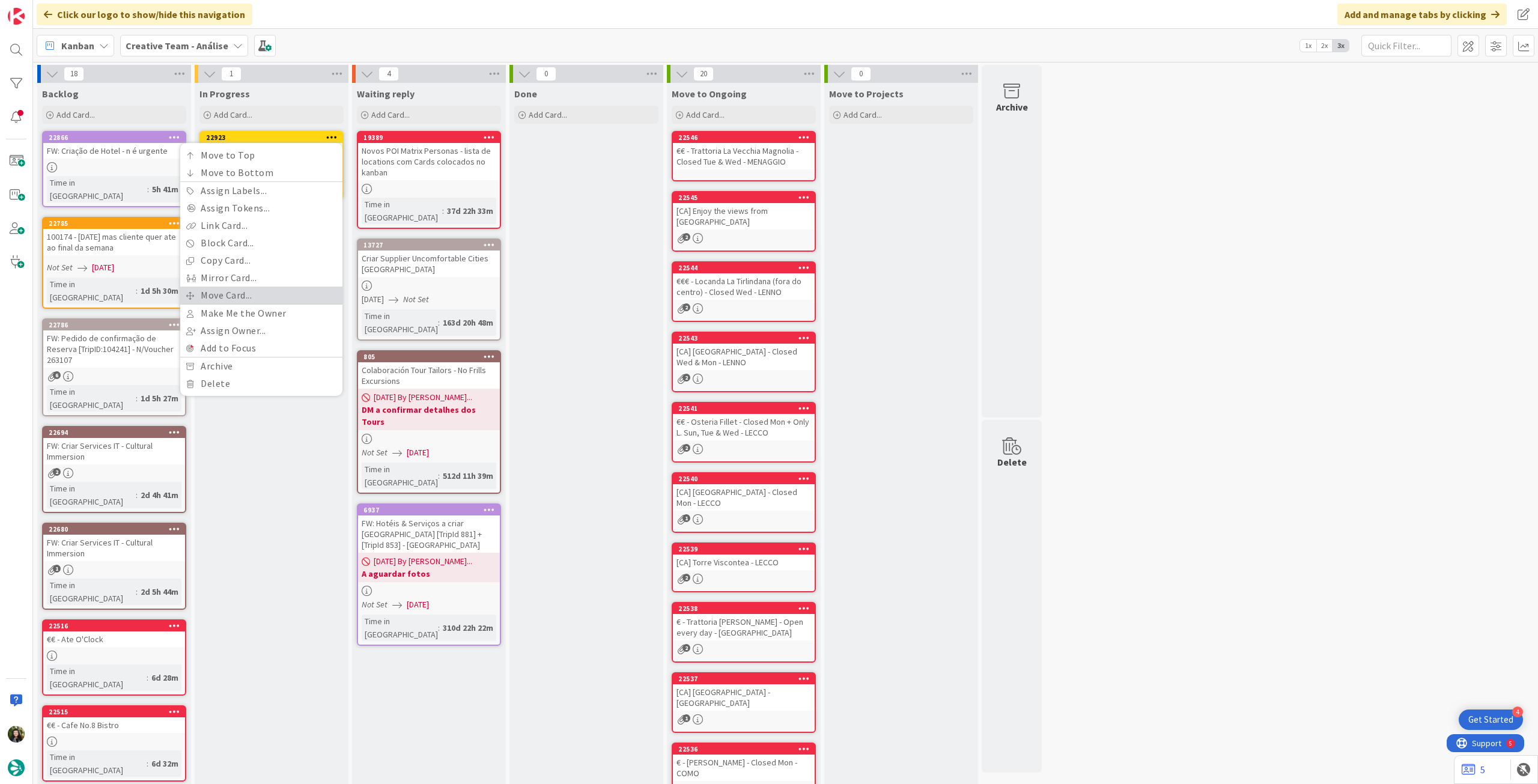
click at [283, 298] on link "Move Card..." at bounding box center [261, 295] width 162 height 17
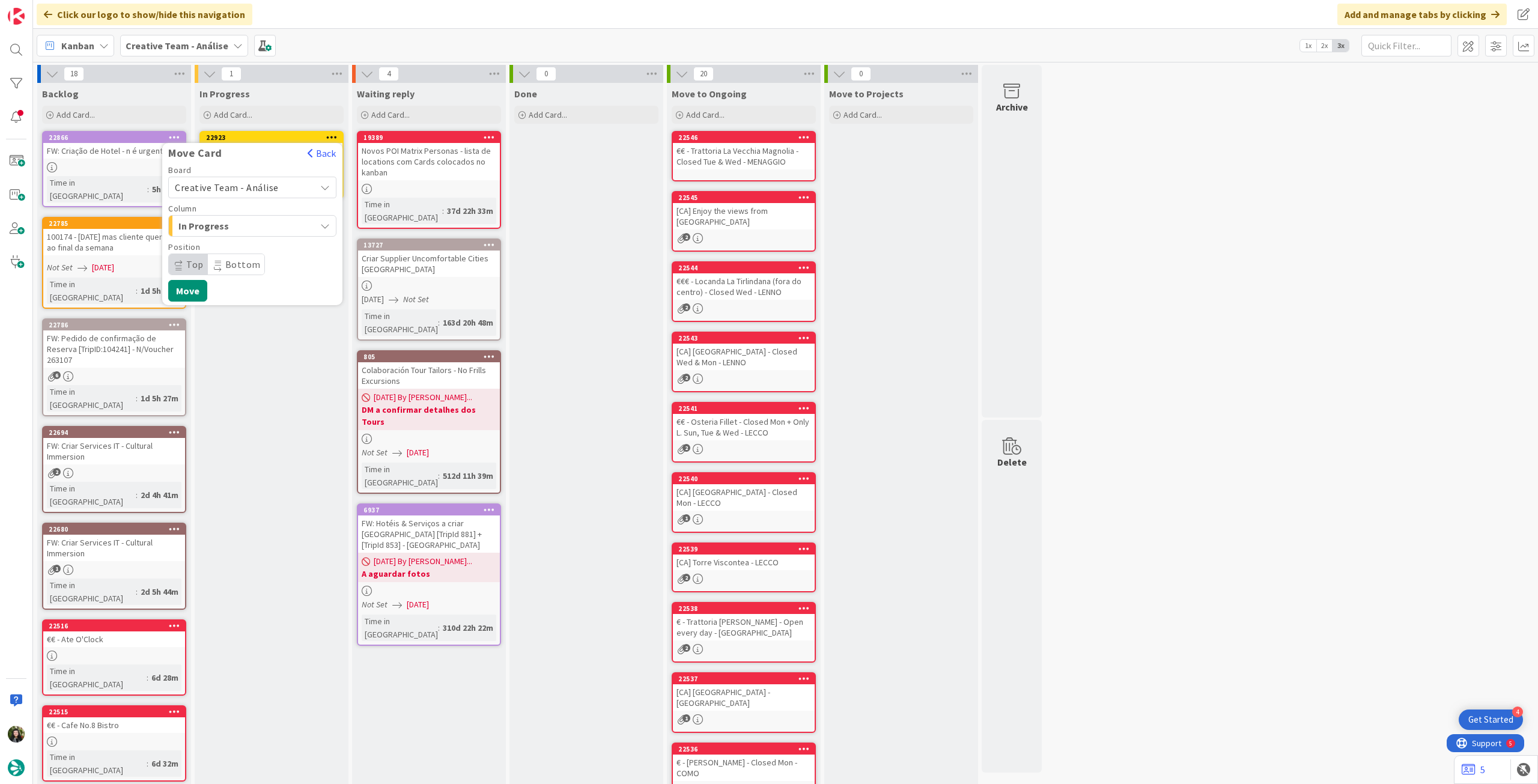
click at [290, 192] on span "Creative Team - Análise" at bounding box center [242, 187] width 135 height 17
click at [283, 239] on span "Creative Team" at bounding box center [260, 244] width 140 height 18
click at [264, 261] on span "Daytrip" at bounding box center [252, 264] width 115 height 17
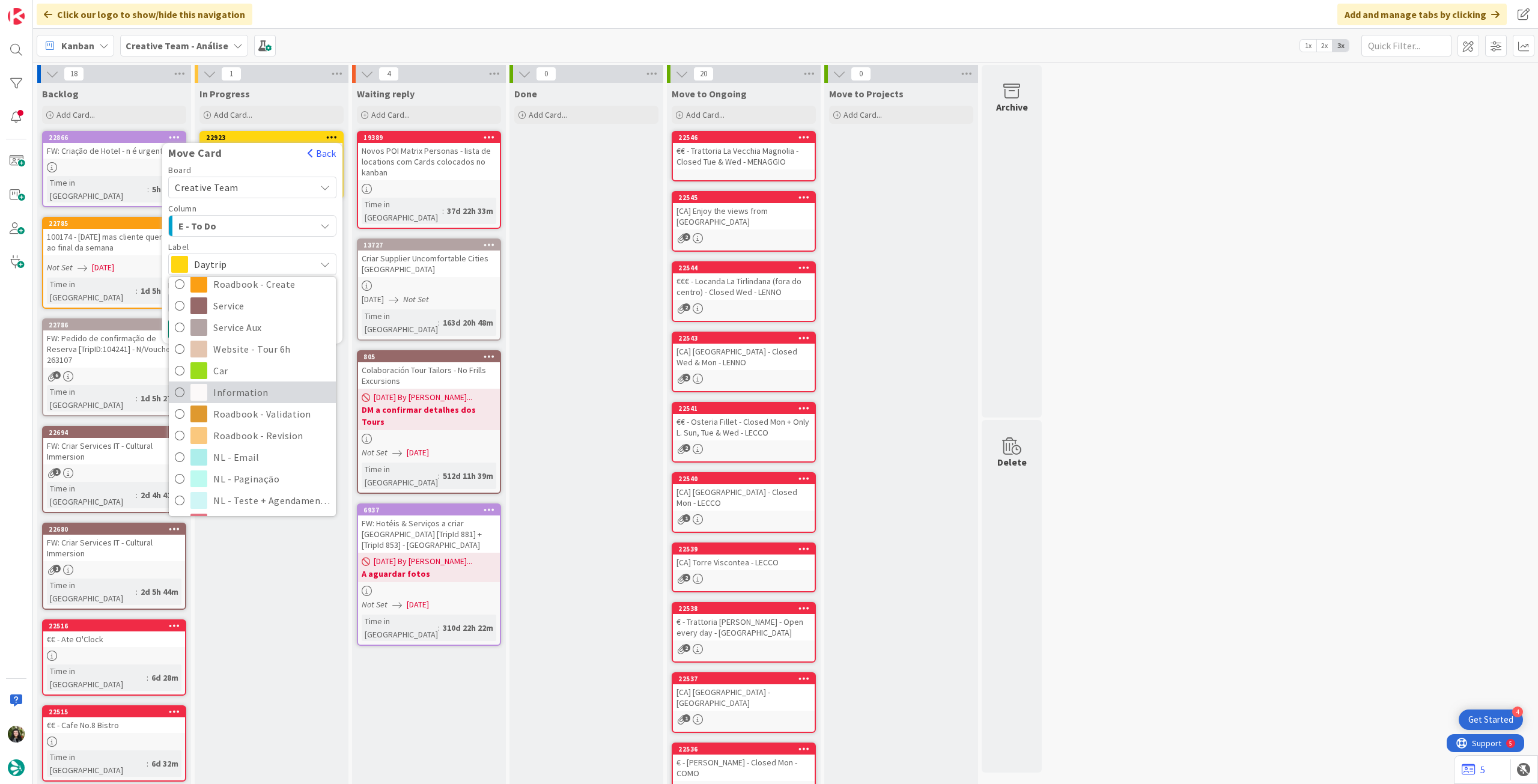
scroll to position [160, 0]
drag, startPoint x: 239, startPoint y: 431, endPoint x: 226, endPoint y: 394, distance: 39.2
click at [239, 431] on span "Roadbook - Revision" at bounding box center [271, 435] width 117 height 18
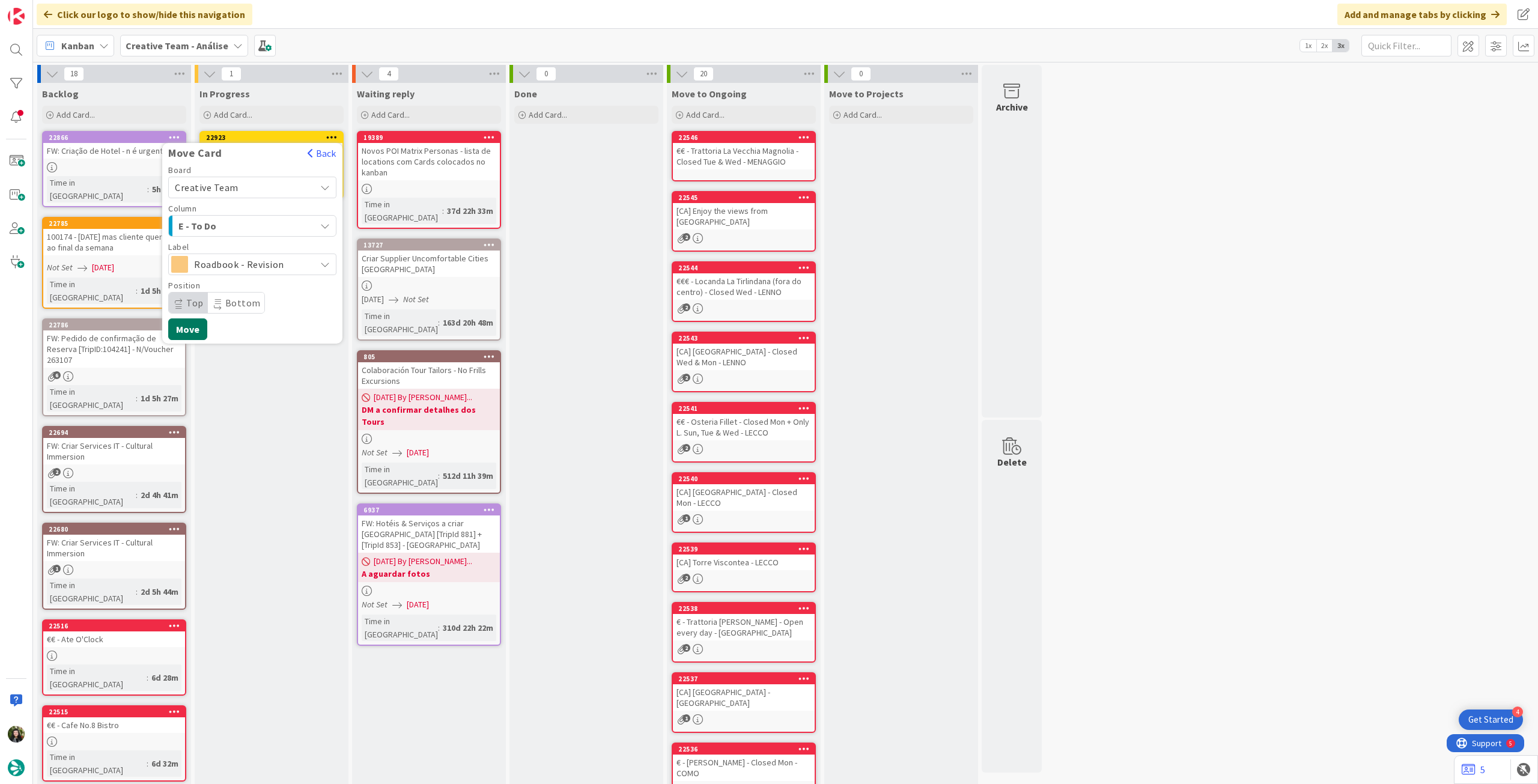
click at [192, 327] on button "Move" at bounding box center [187, 329] width 39 height 21
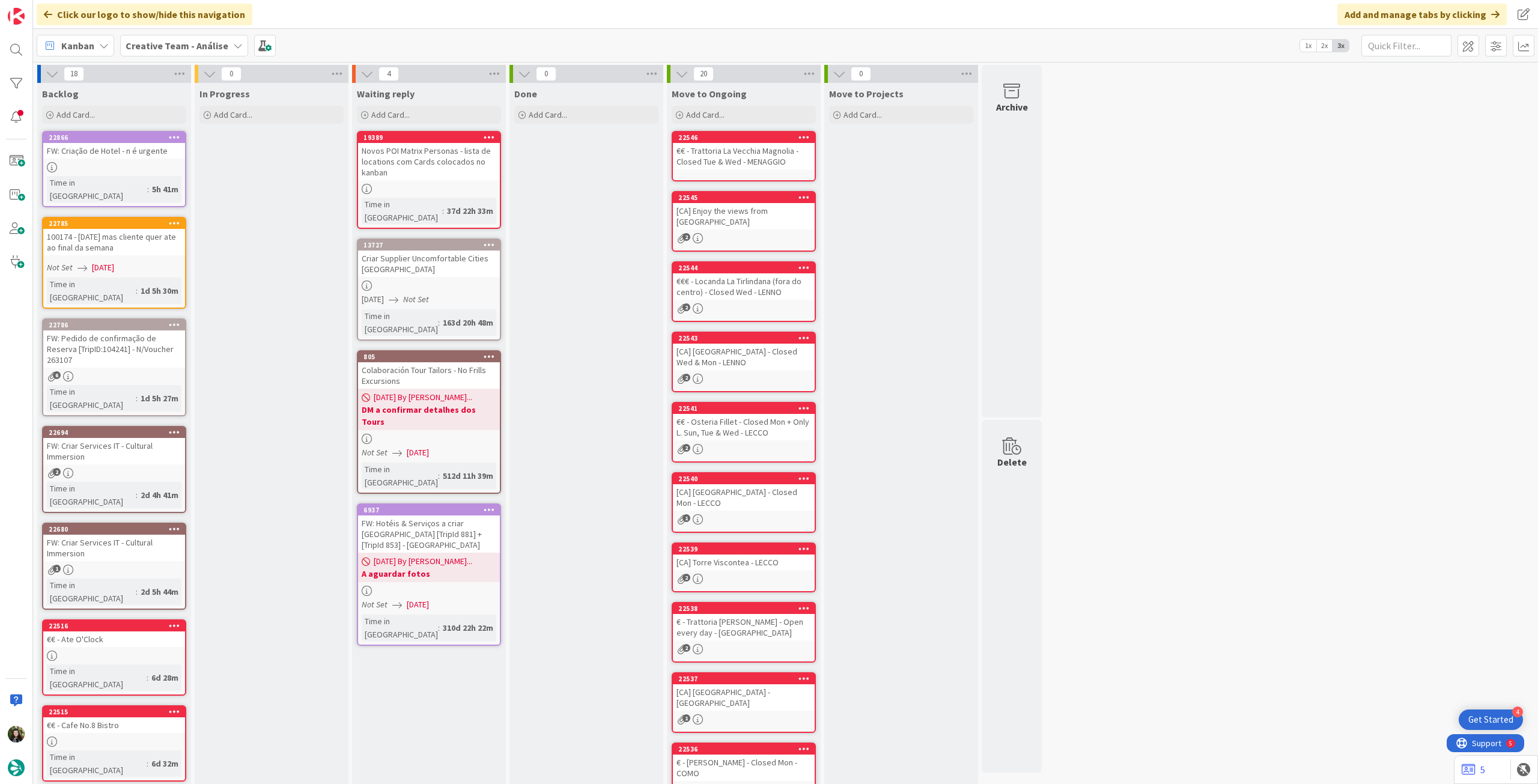
click at [161, 47] on b "Creative Team - Análise" at bounding box center [176, 45] width 102 height 12
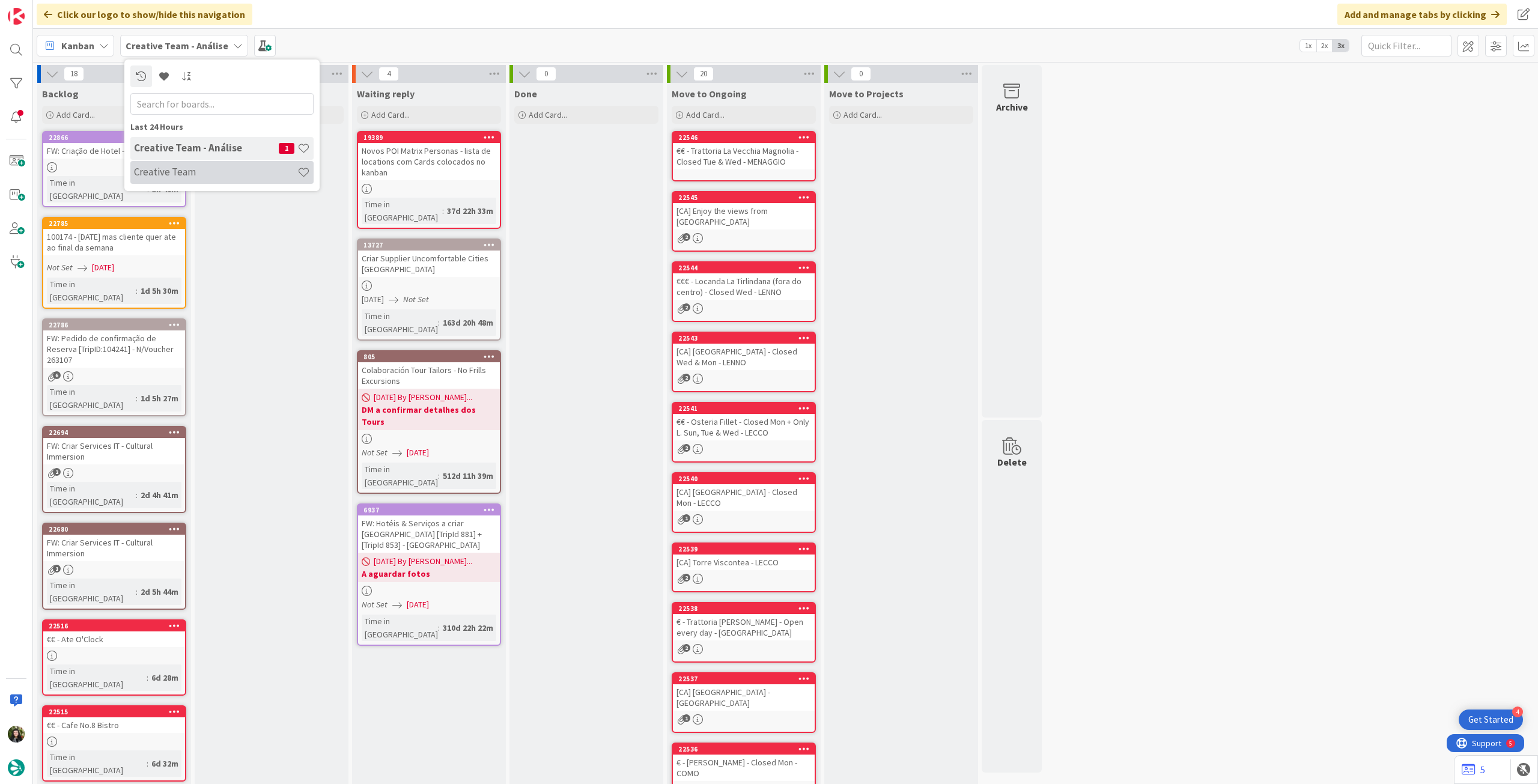
click at [203, 167] on h4 "Creative Team" at bounding box center [216, 171] width 163 height 12
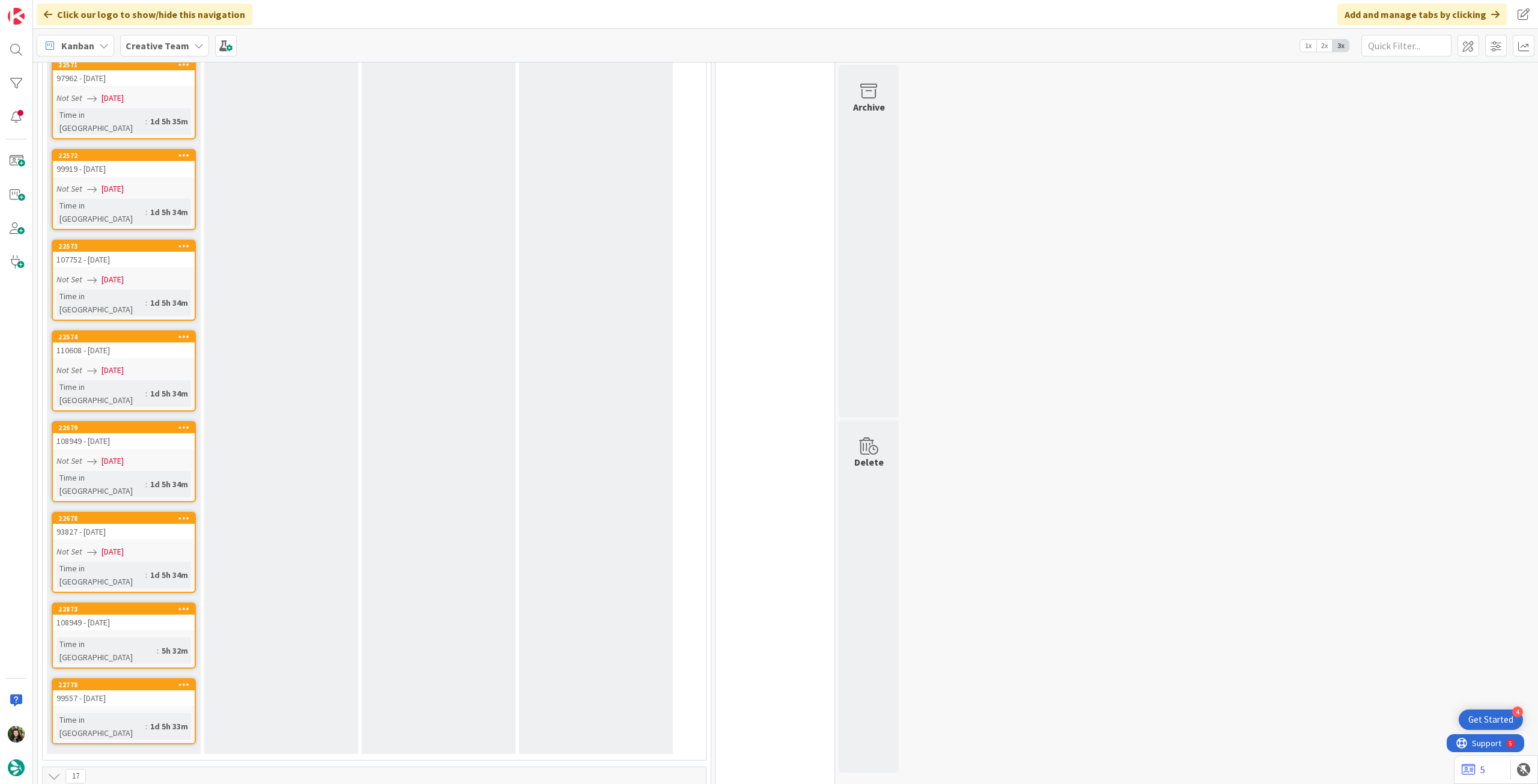
scroll to position [1762, 0]
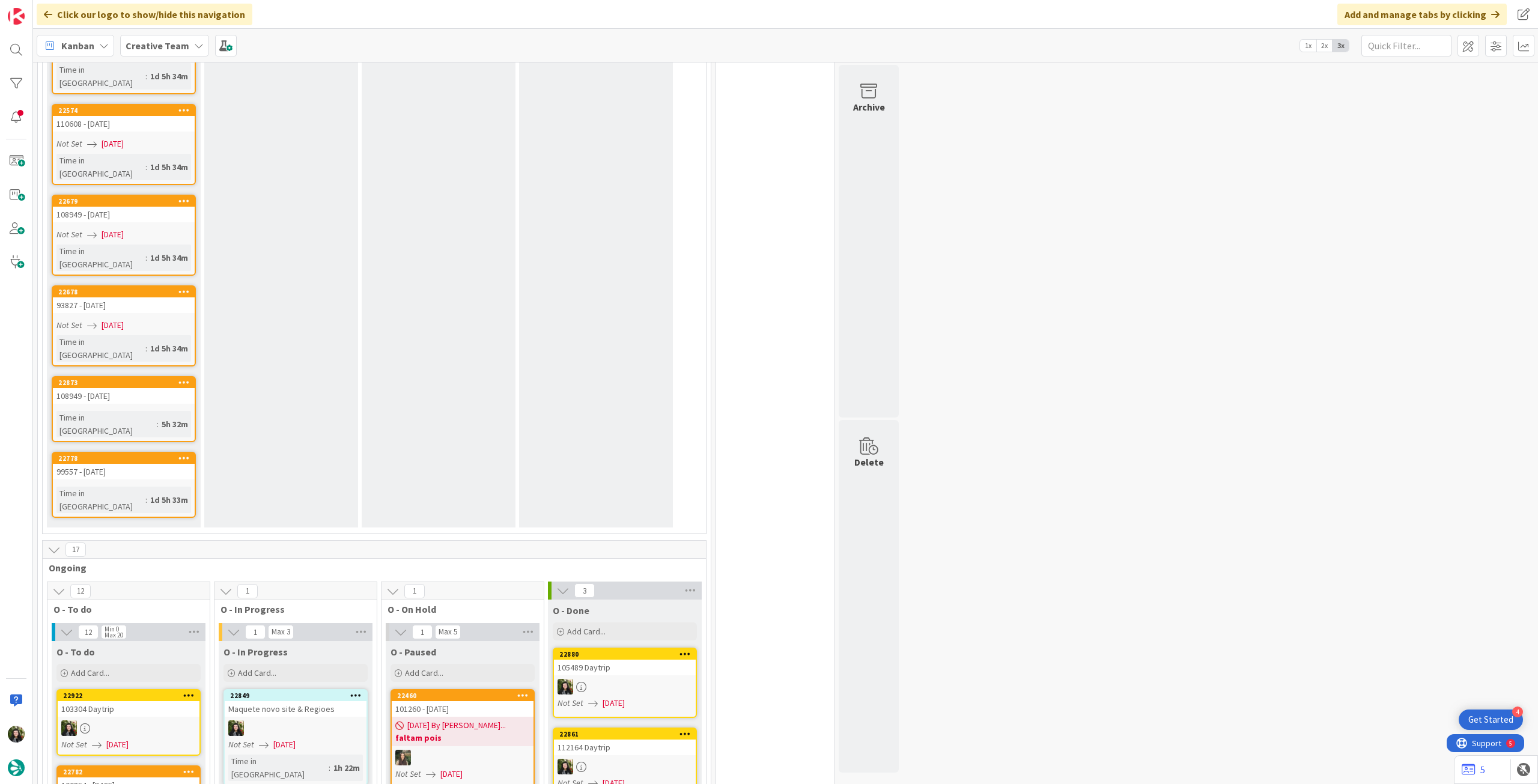
click at [155, 50] on b "Creative Team" at bounding box center [157, 45] width 63 height 12
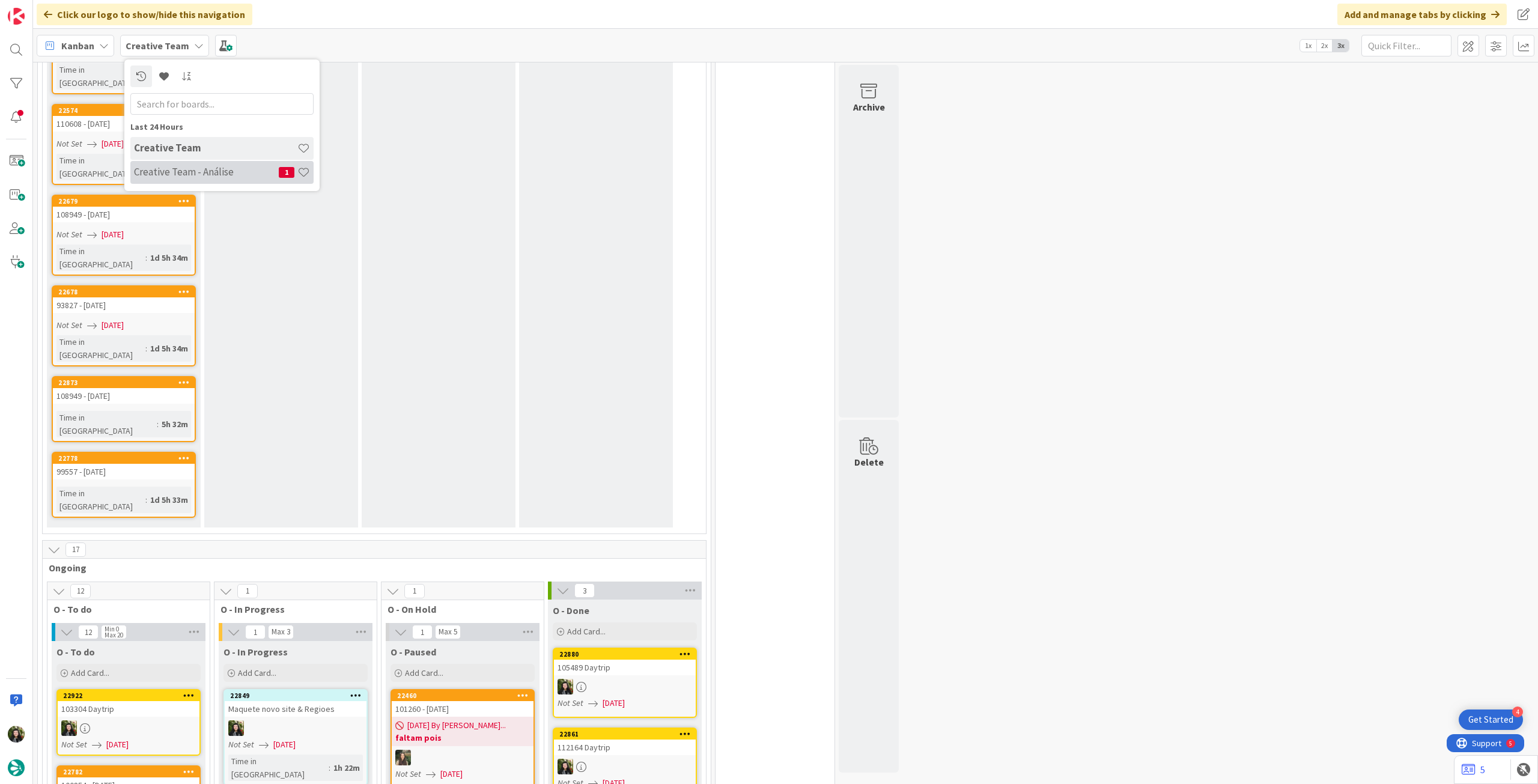
click at [213, 182] on div "Creative Team - Análise 1" at bounding box center [221, 172] width 183 height 23
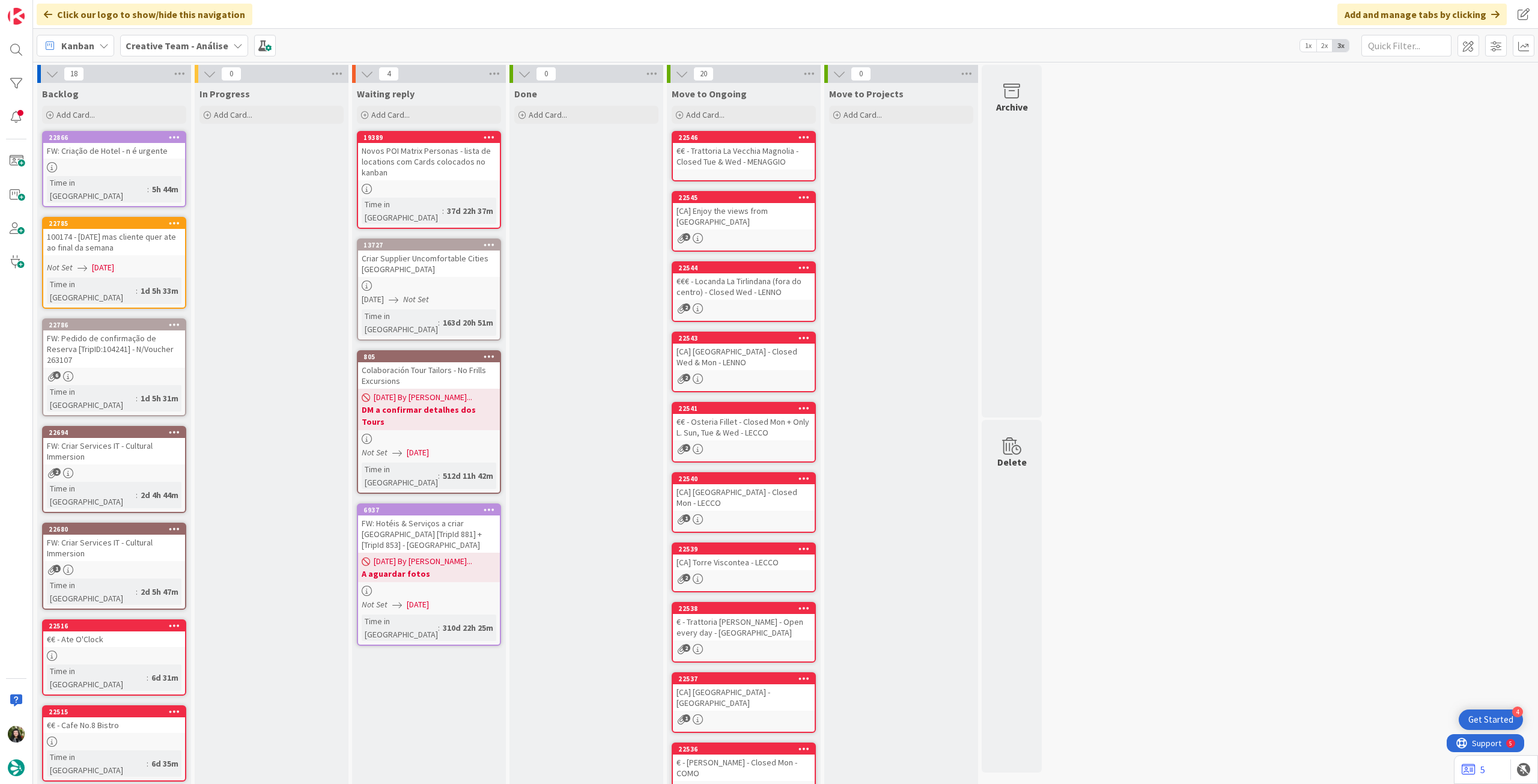
scroll to position [72, 0]
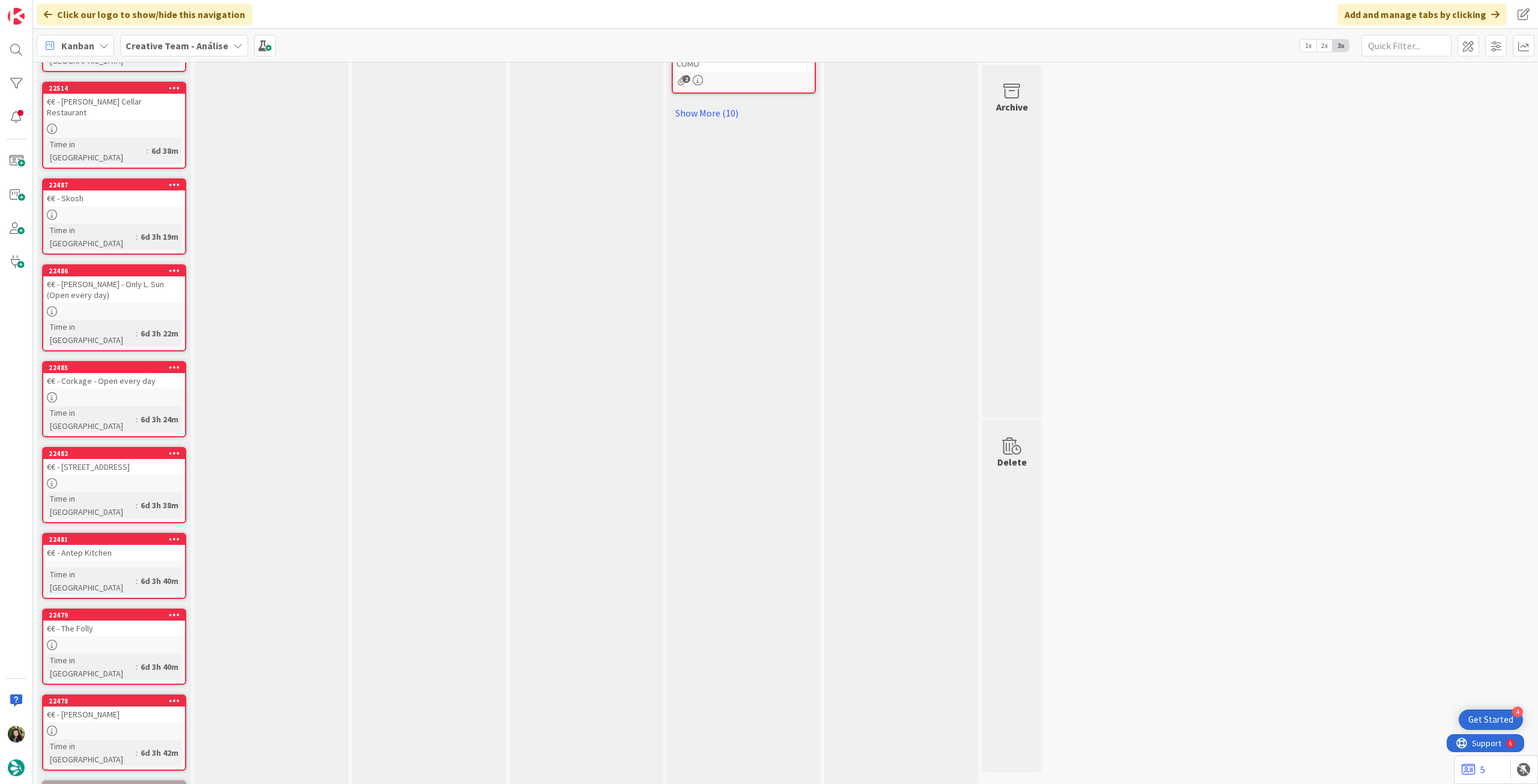
scroll to position [761, 0]
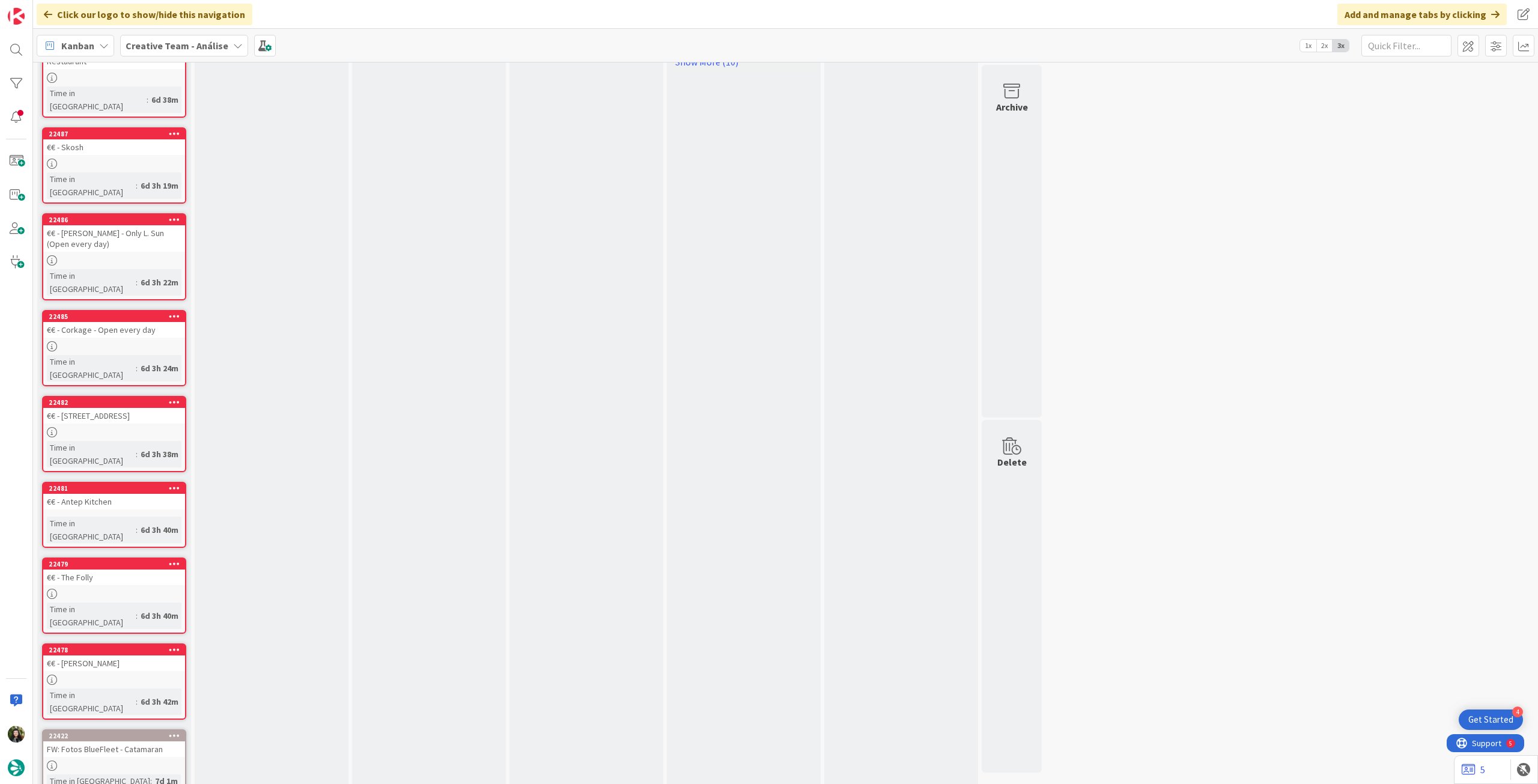
click at [128, 655] on div "€€ - [PERSON_NAME]" at bounding box center [114, 663] width 142 height 16
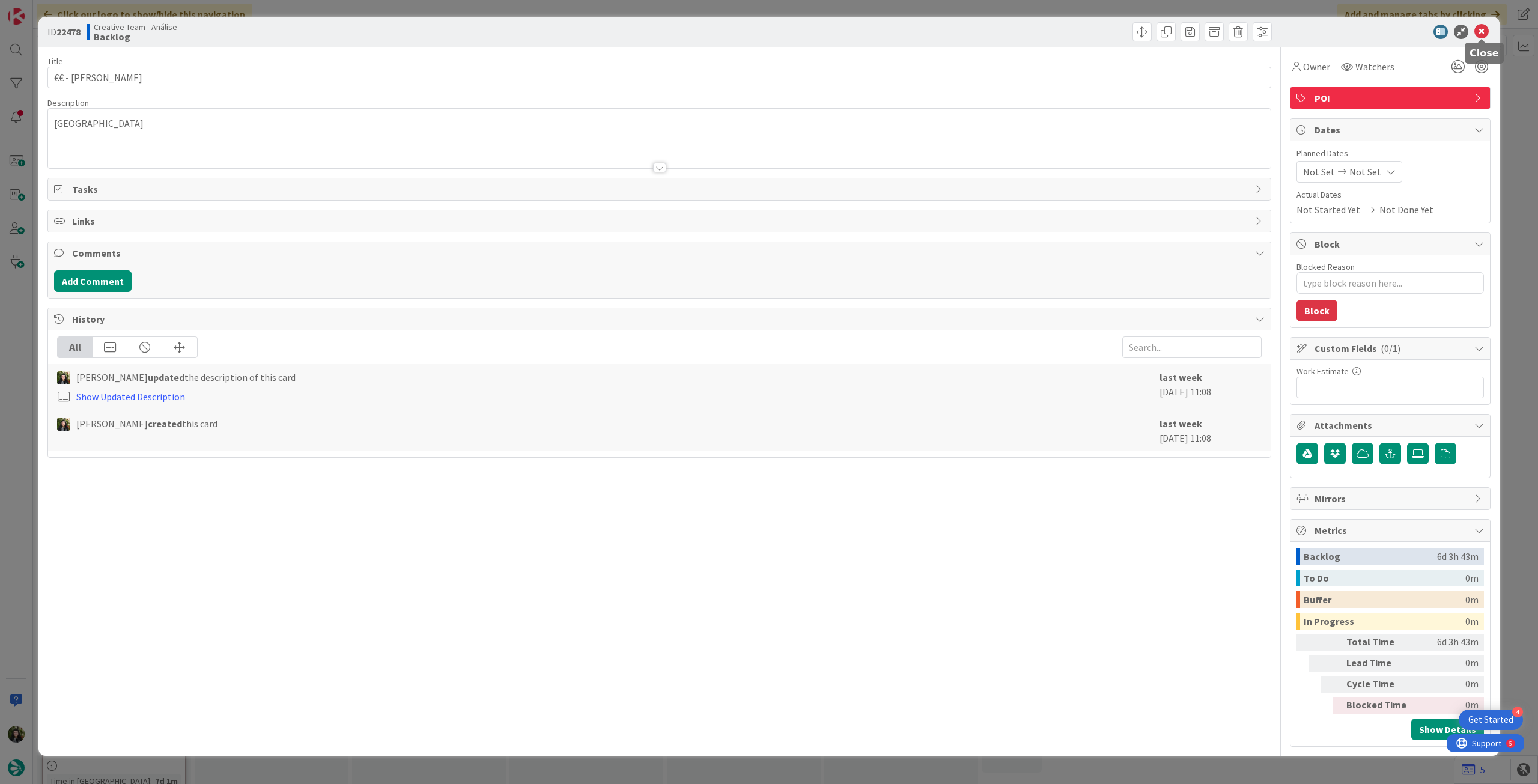
click at [1483, 33] on icon at bounding box center [1482, 32] width 14 height 14
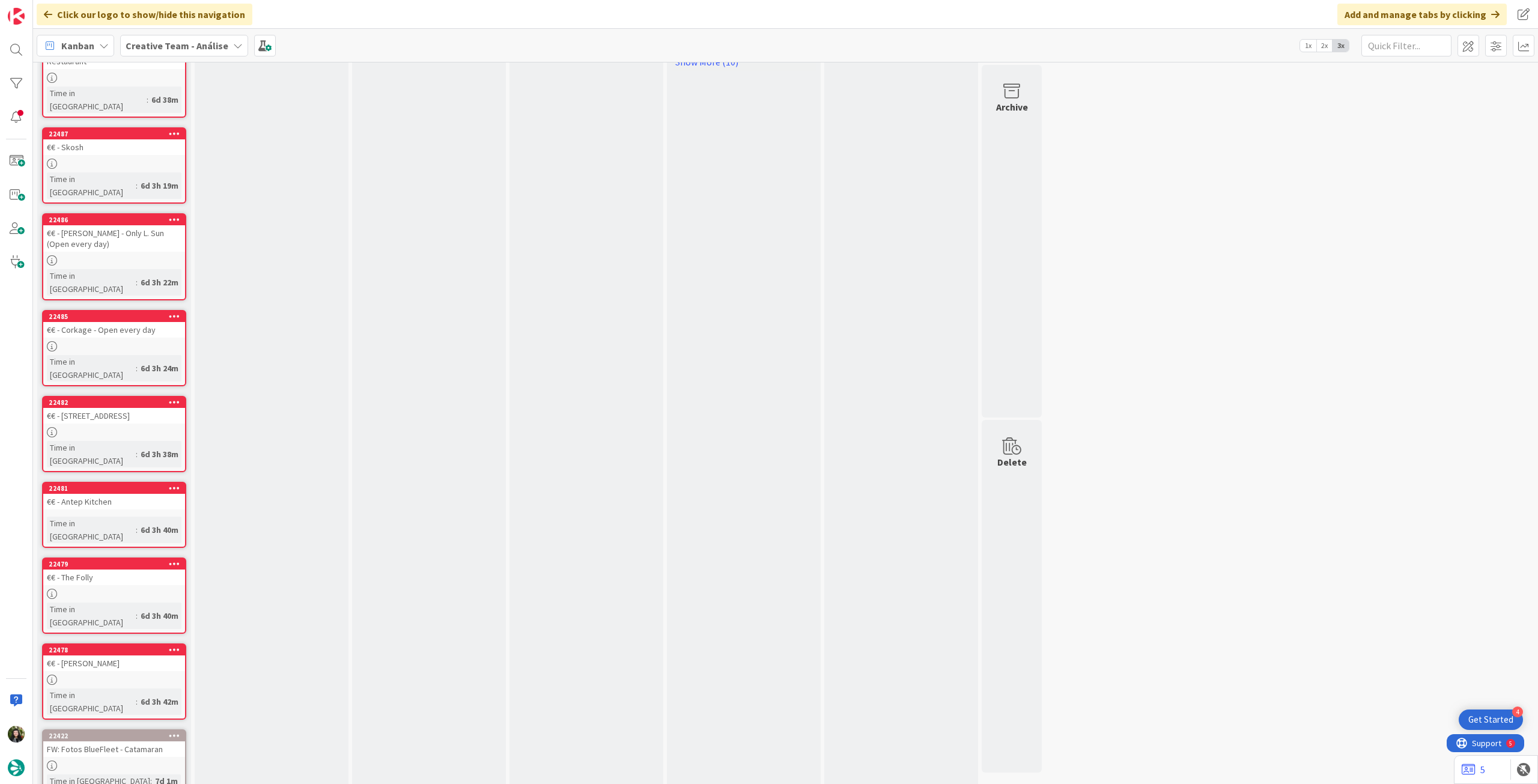
click at [145, 482] on link "22481 €€ - Antep Kitchen Time in Column : 6d 3h 40m" at bounding box center [114, 514] width 144 height 66
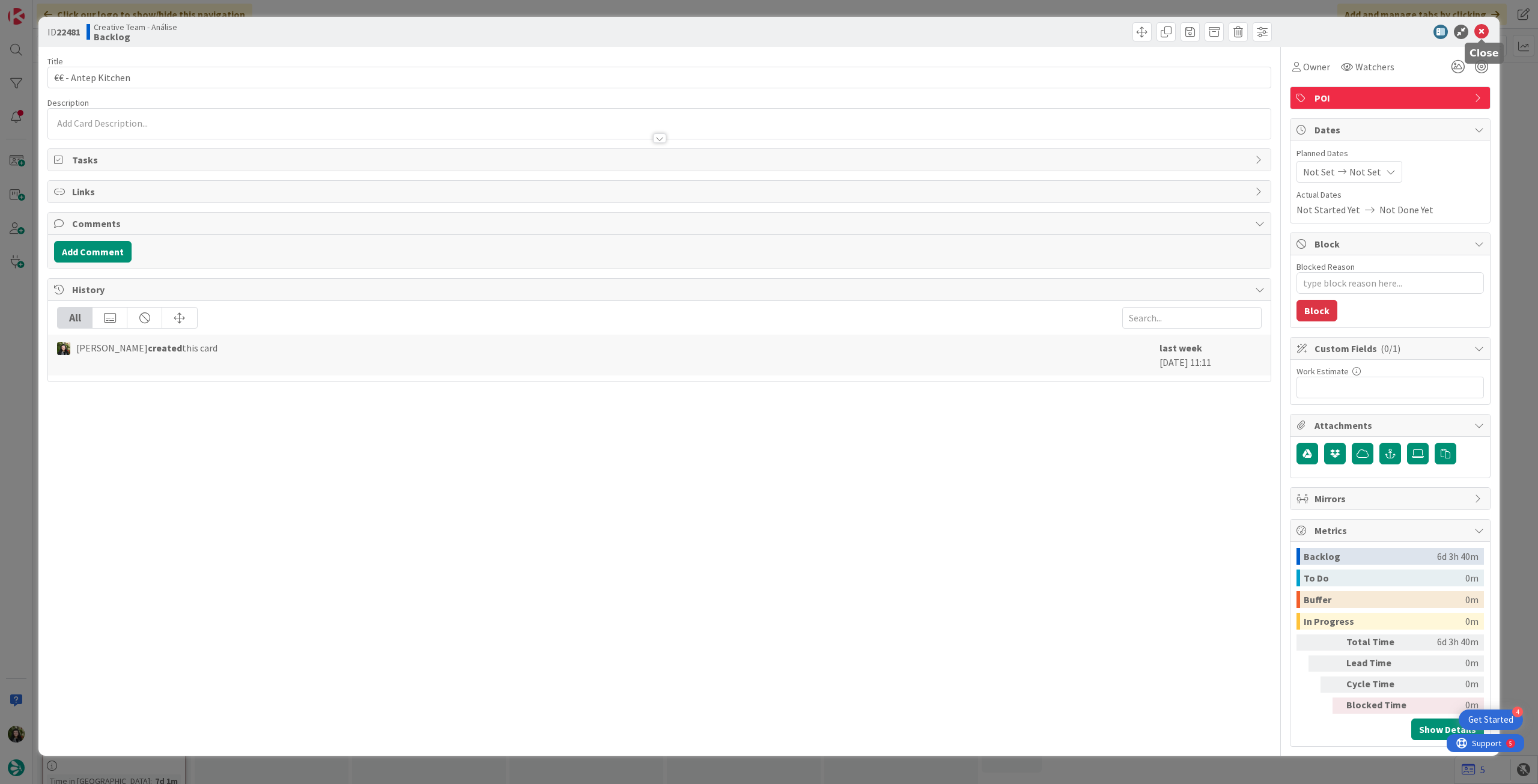
click at [1475, 32] on icon at bounding box center [1482, 32] width 14 height 14
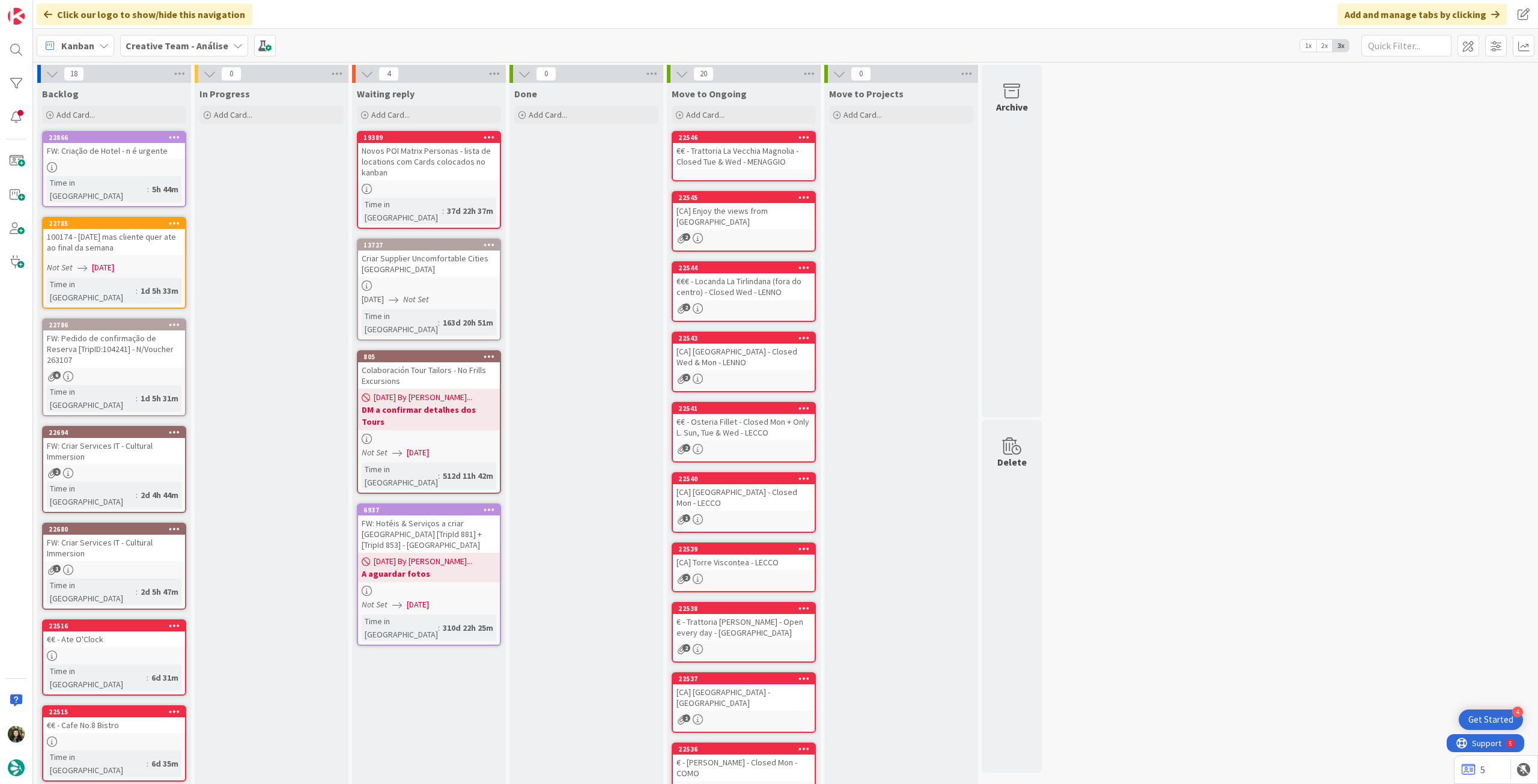
drag, startPoint x: 172, startPoint y: 51, endPoint x: 167, endPoint y: 60, distance: 10.3
click at [171, 51] on b "Creative Team - Análise" at bounding box center [176, 45] width 102 height 12
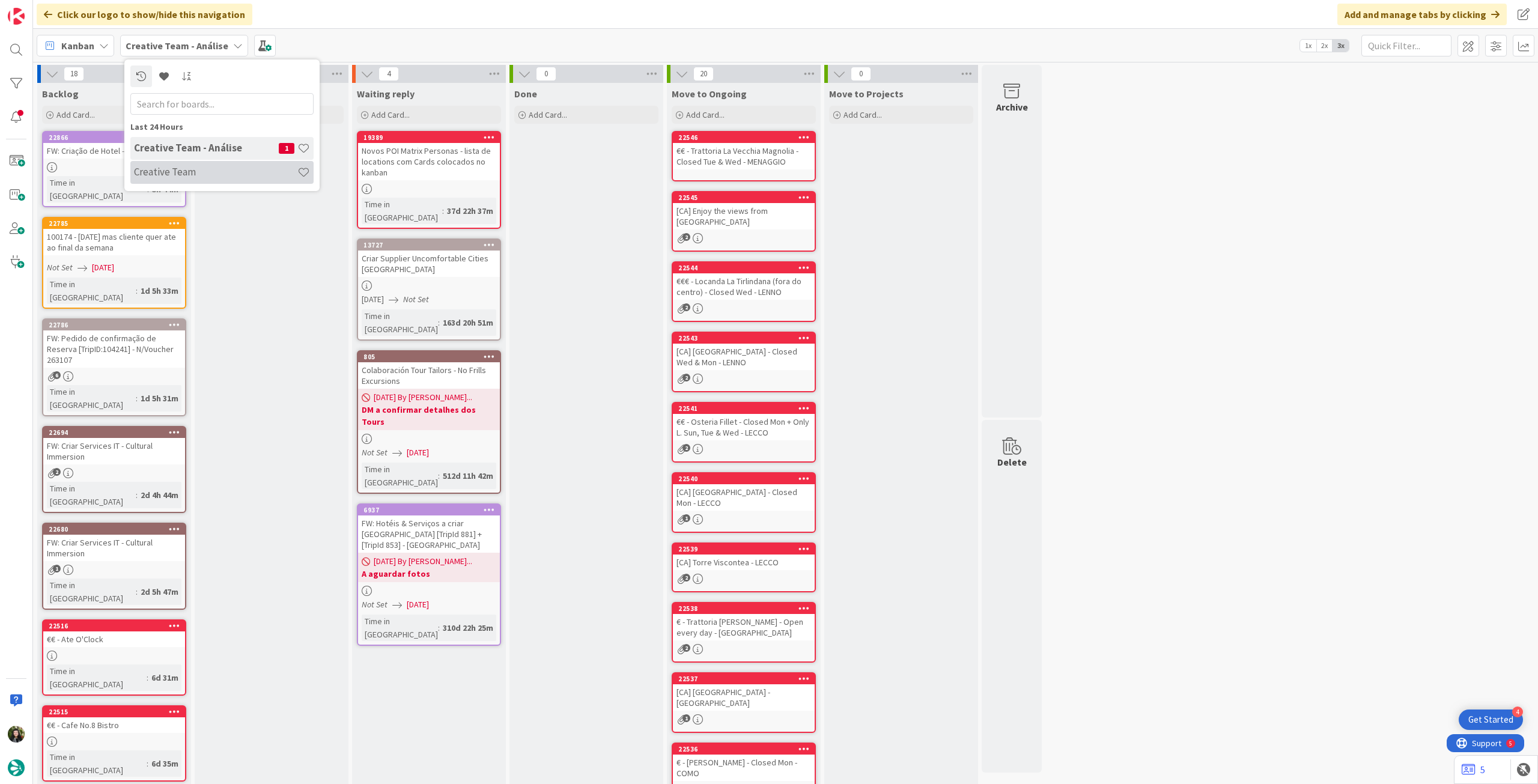
click at [171, 175] on h4 "Creative Team" at bounding box center [216, 171] width 163 height 12
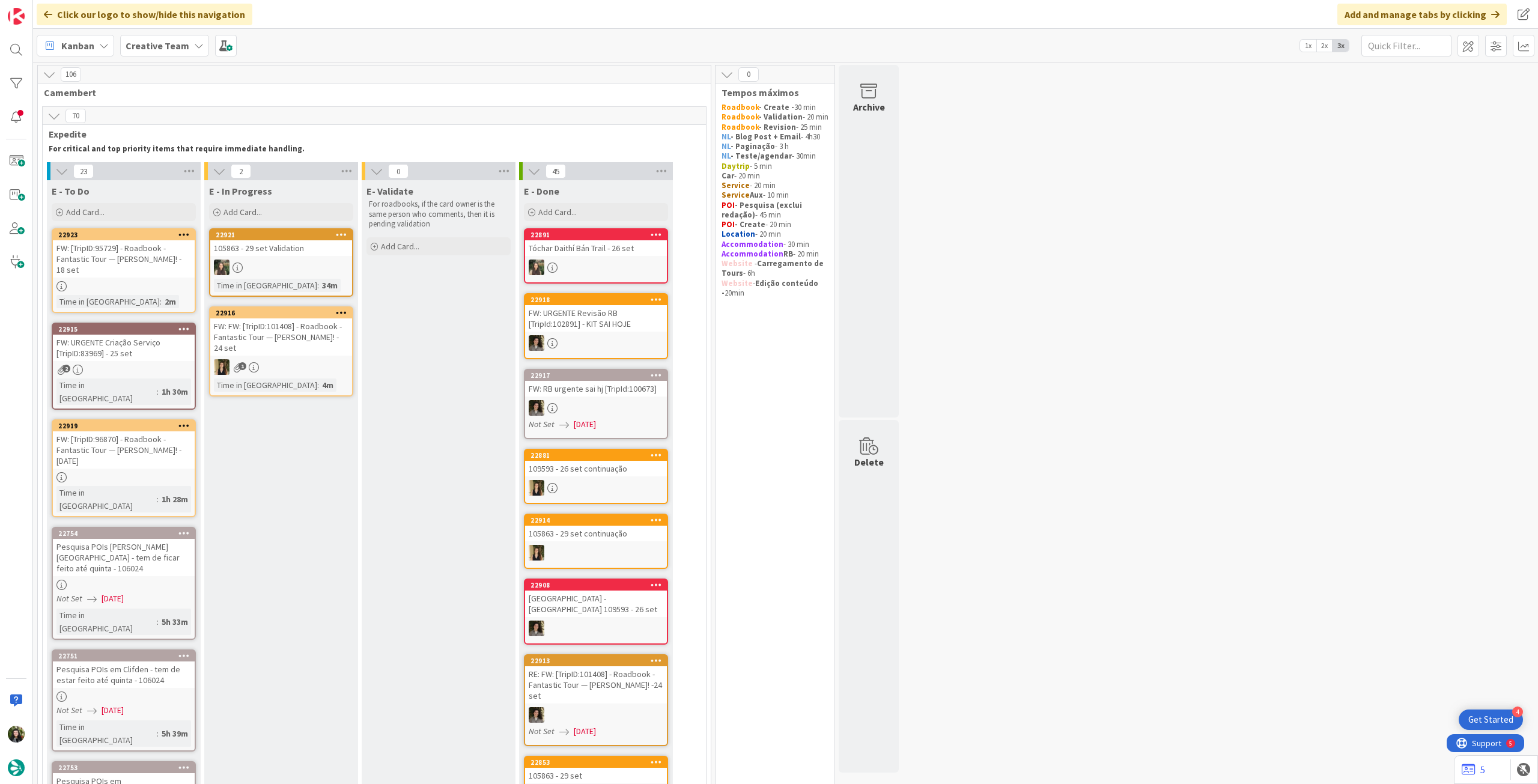
click at [154, 50] on b "Creative Team" at bounding box center [157, 45] width 63 height 12
click at [157, 164] on div "Creative Team - Análise 1" at bounding box center [221, 172] width 183 height 23
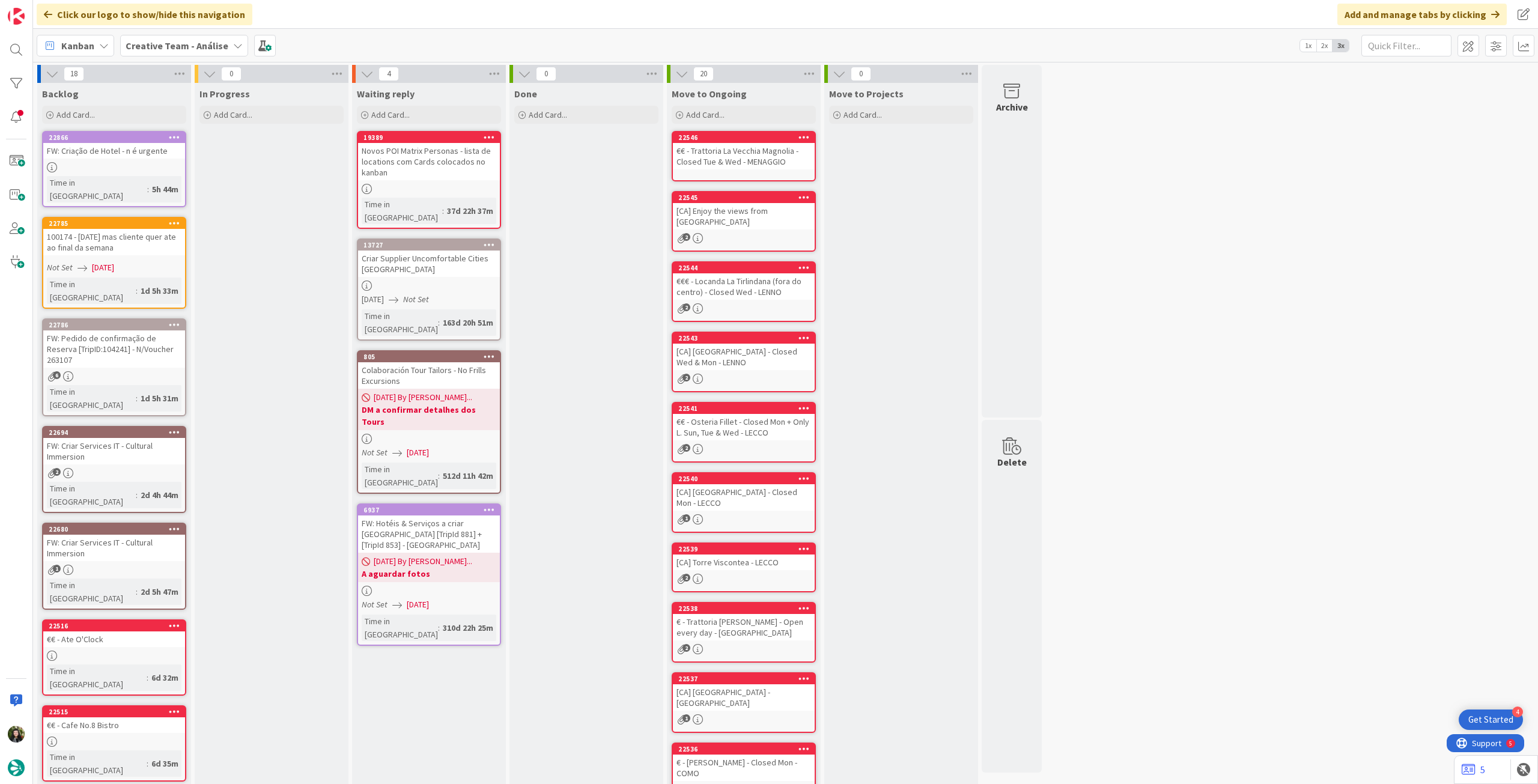
click at [172, 46] on b "Creative Team - Análise" at bounding box center [176, 45] width 102 height 12
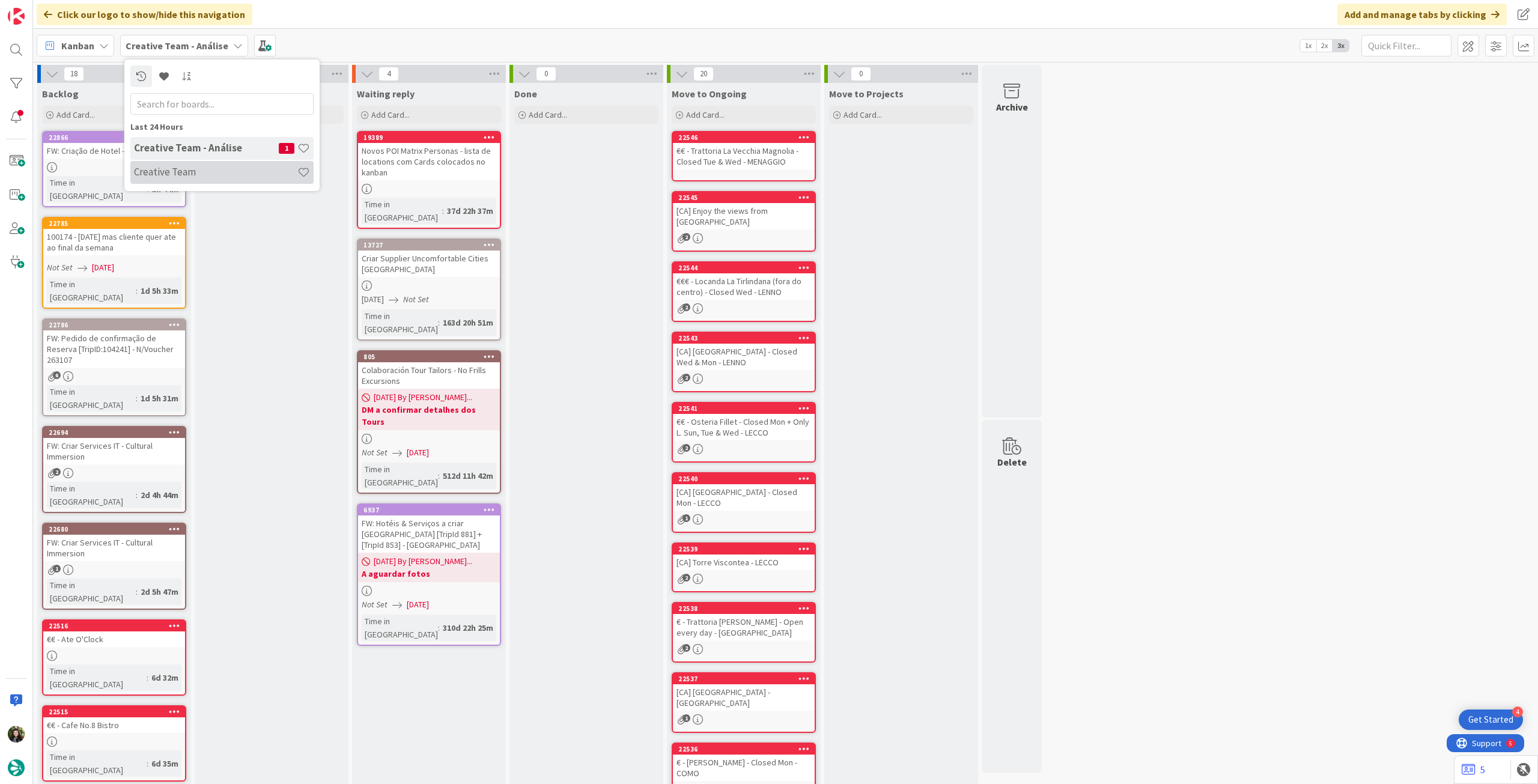
click at [192, 168] on h4 "Creative Team" at bounding box center [216, 171] width 163 height 12
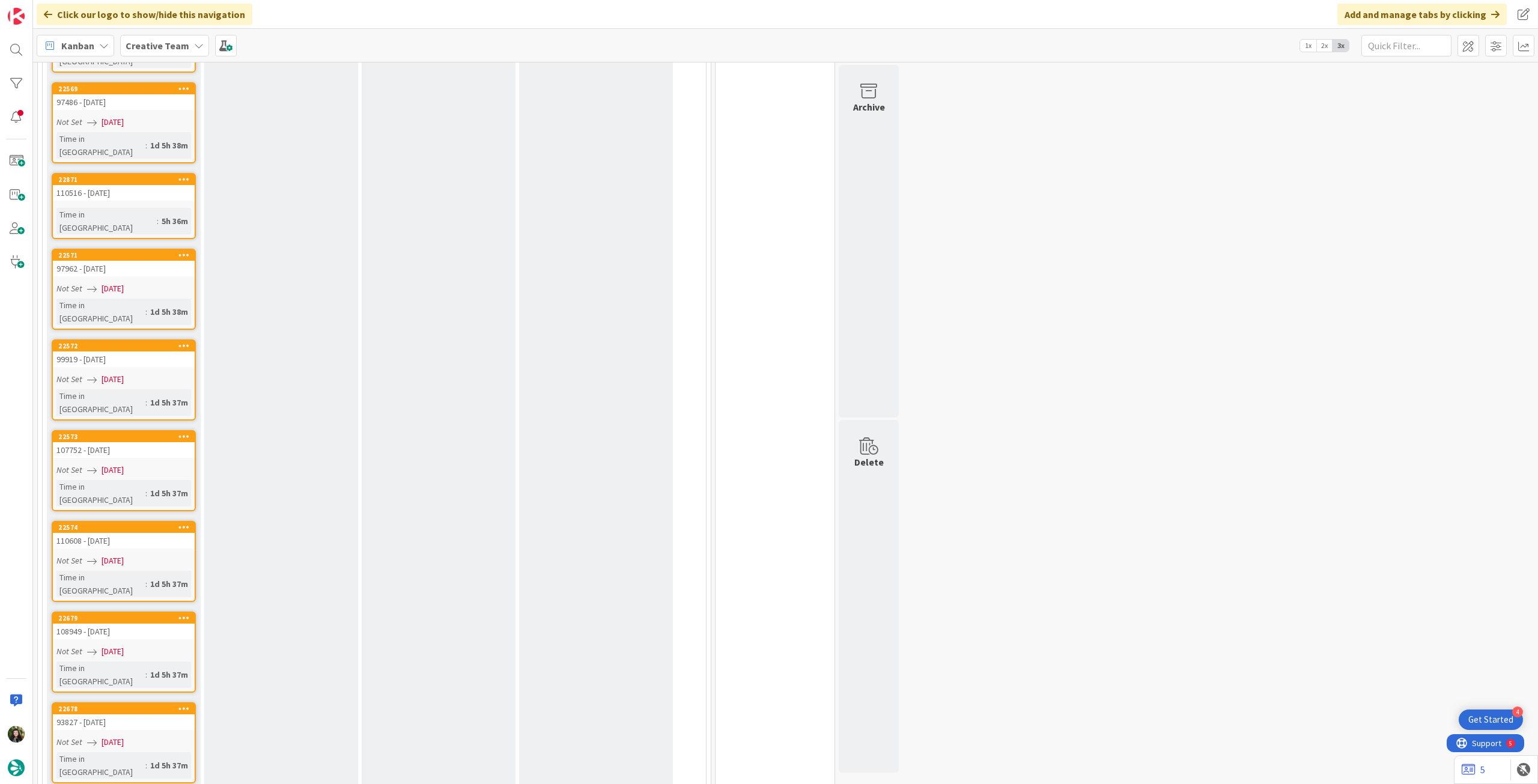
scroll to position [1682, 0]
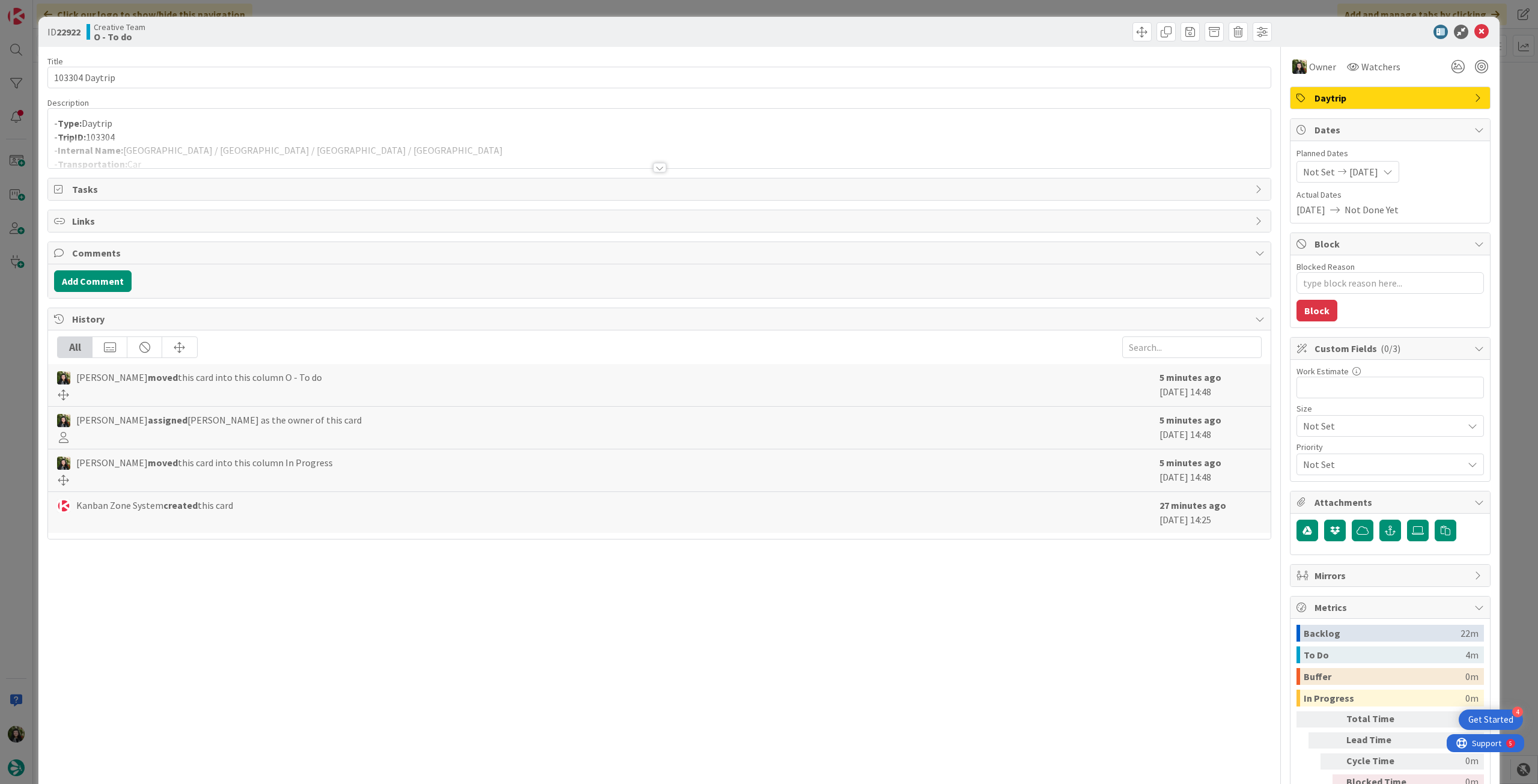
click at [263, 139] on div at bounding box center [659, 152] width 1223 height 31
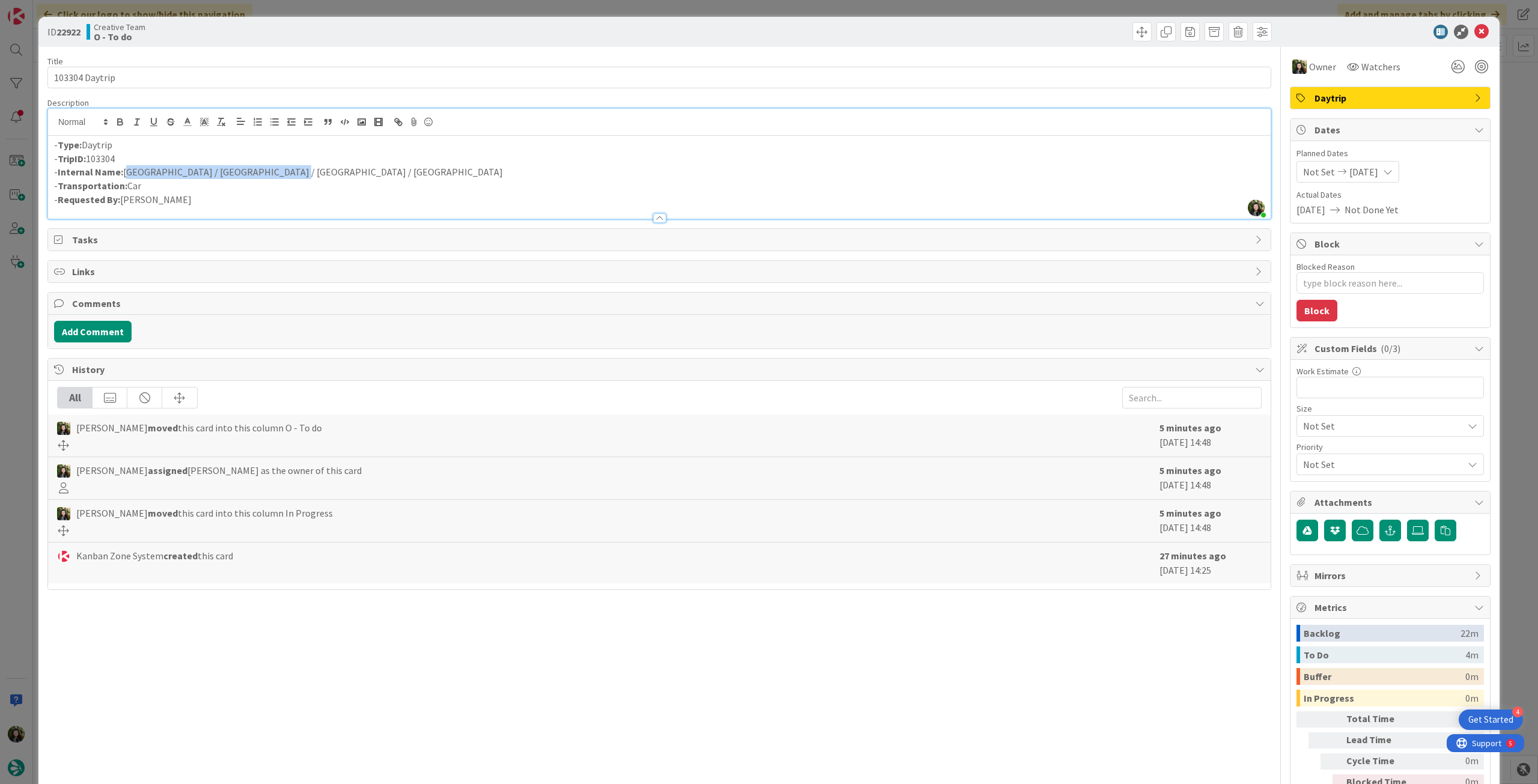
drag, startPoint x: 125, startPoint y: 175, endPoint x: 313, endPoint y: 177, distance: 188.0
click at [306, 171] on p "- Internal Name: [GEOGRAPHIC_DATA] / [GEOGRAPHIC_DATA] / [GEOGRAPHIC_DATA] / [G…" at bounding box center [659, 171] width 1211 height 13
click at [1475, 29] on icon at bounding box center [1482, 32] width 14 height 14
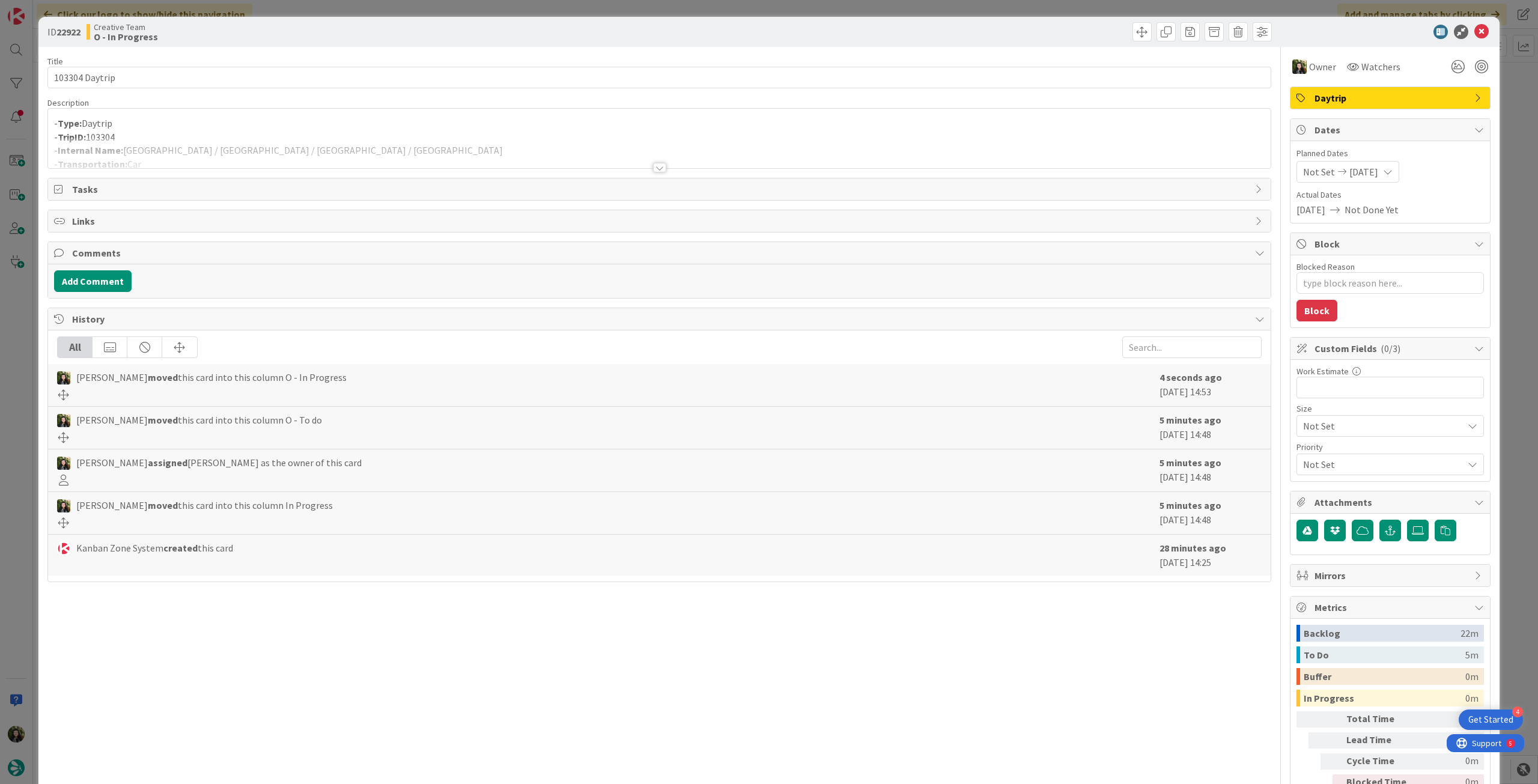
click at [183, 140] on div at bounding box center [659, 152] width 1223 height 31
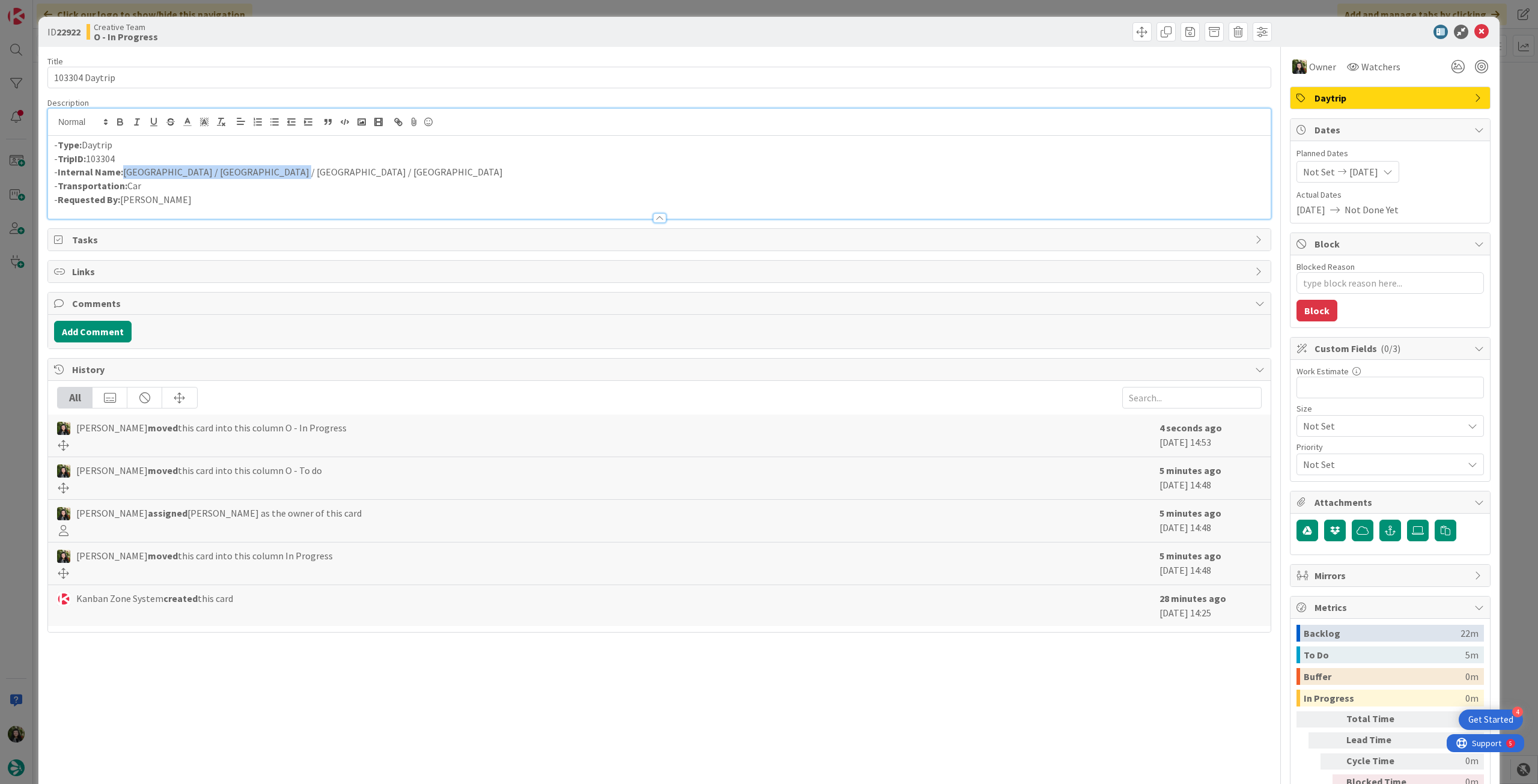
drag, startPoint x: 236, startPoint y: 172, endPoint x: 122, endPoint y: 172, distance: 114.0
click at [122, 172] on p "- Internal Name: [GEOGRAPHIC_DATA] / [GEOGRAPHIC_DATA] / [GEOGRAPHIC_DATA] / [G…" at bounding box center [659, 171] width 1211 height 13
copy p "[GEOGRAPHIC_DATA] / [GEOGRAPHIC_DATA] / [GEOGRAPHIC_DATA] / [GEOGRAPHIC_DATA]"
drag, startPoint x: 1478, startPoint y: 29, endPoint x: 779, endPoint y: 236, distance: 729.0
click at [1478, 29] on icon at bounding box center [1482, 32] width 14 height 14
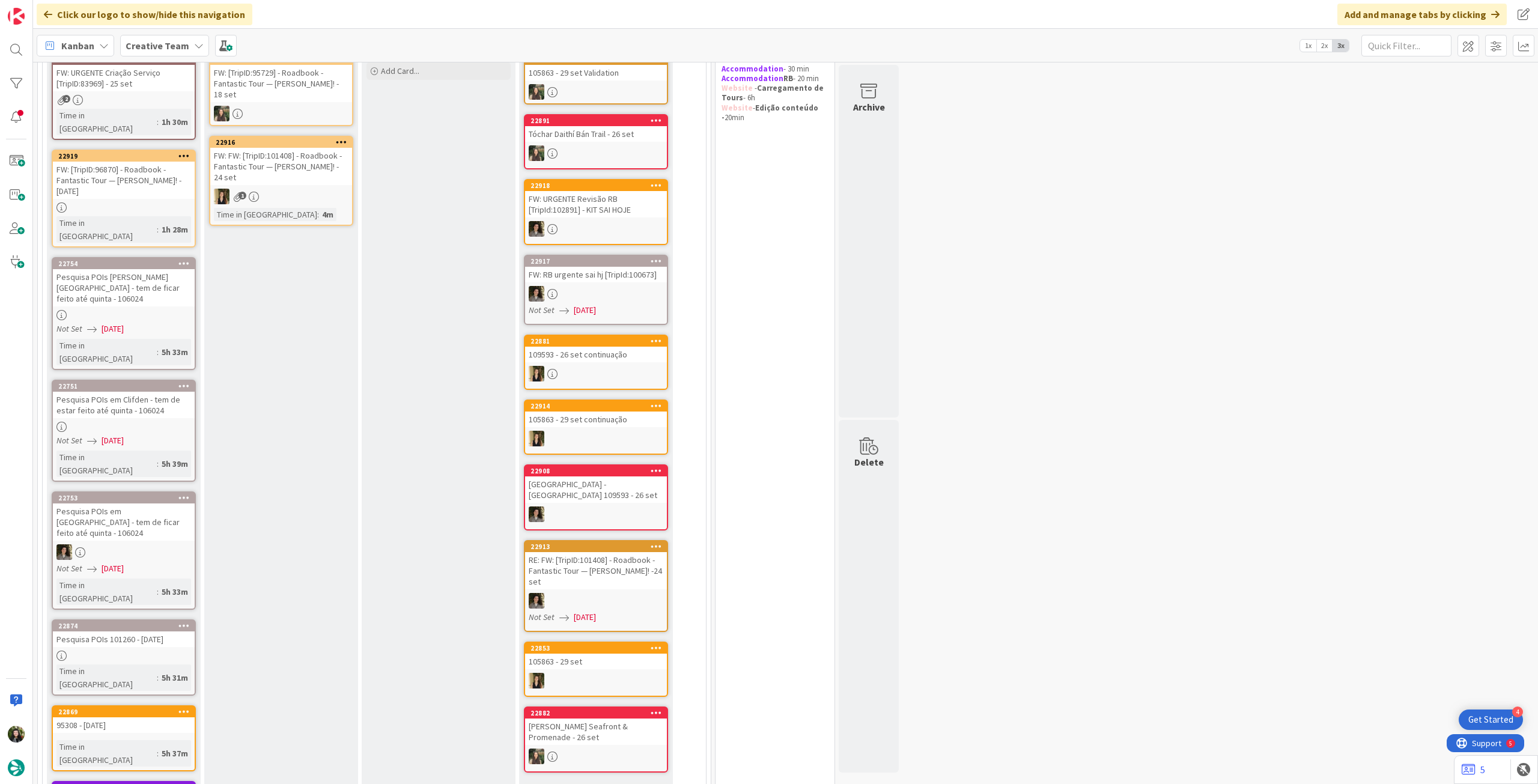
scroll to position [80, 0]
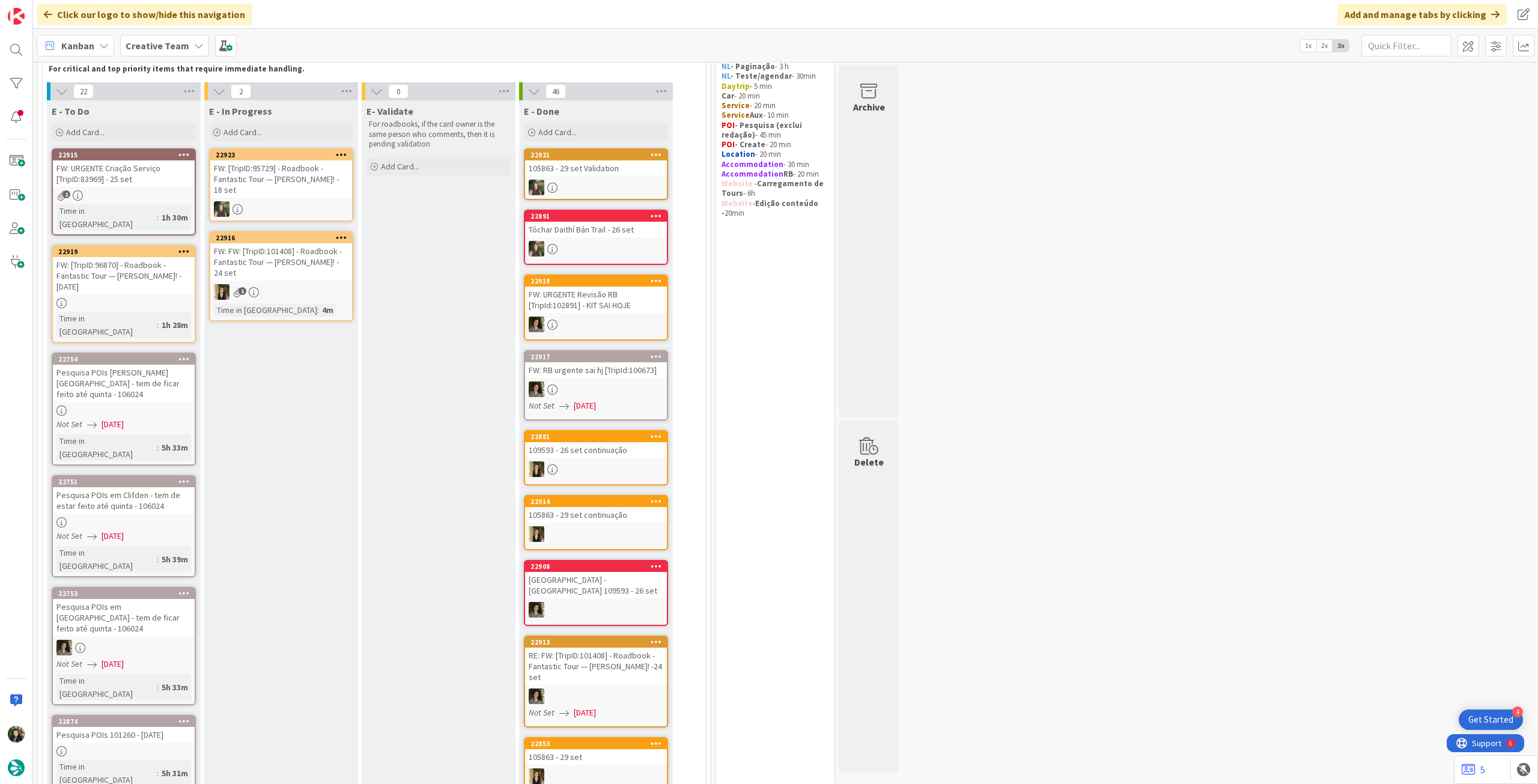
click at [572, 165] on div "105863 - 29 set Validation" at bounding box center [596, 168] width 142 height 16
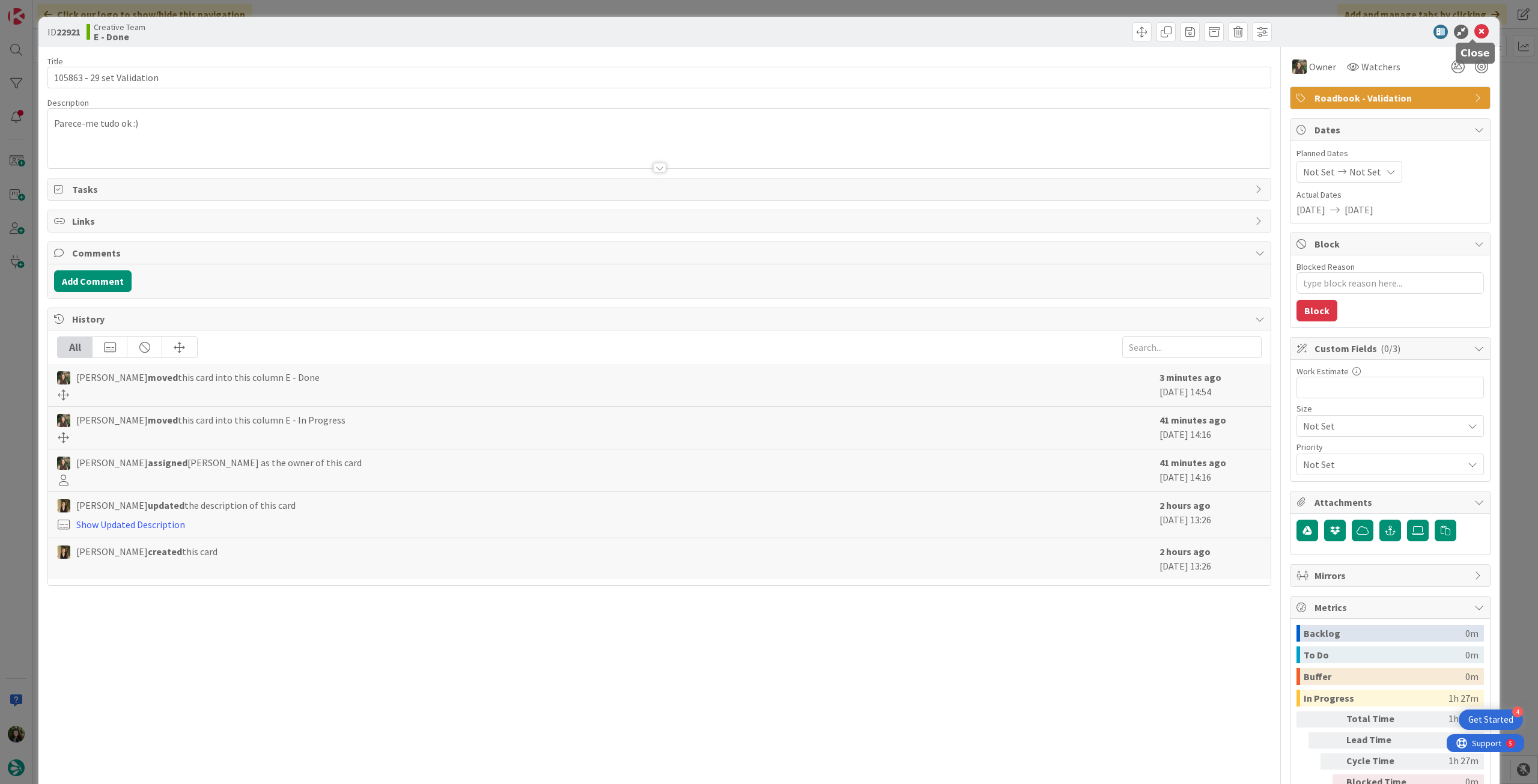
click at [1475, 34] on icon at bounding box center [1482, 32] width 14 height 14
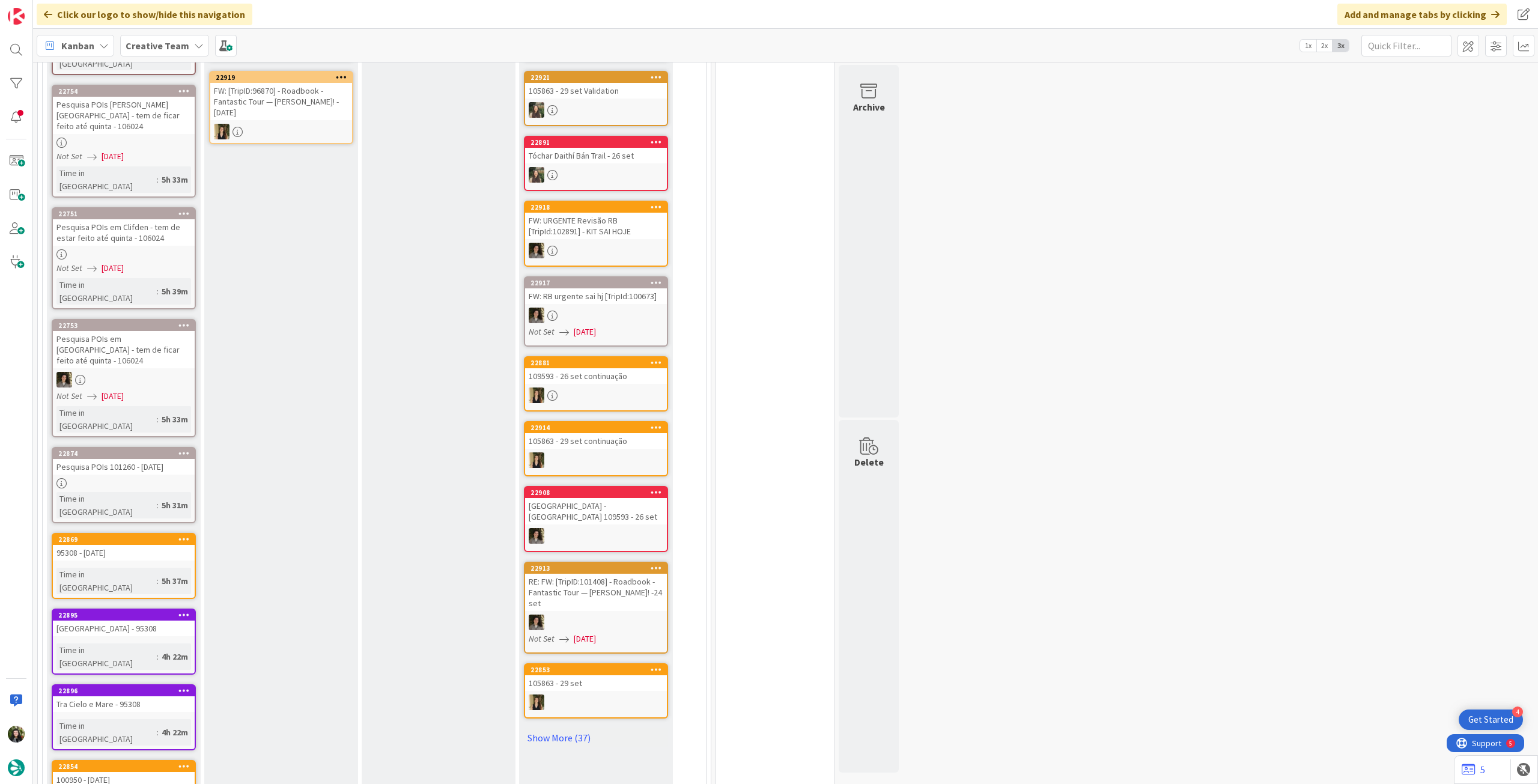
scroll to position [146, 0]
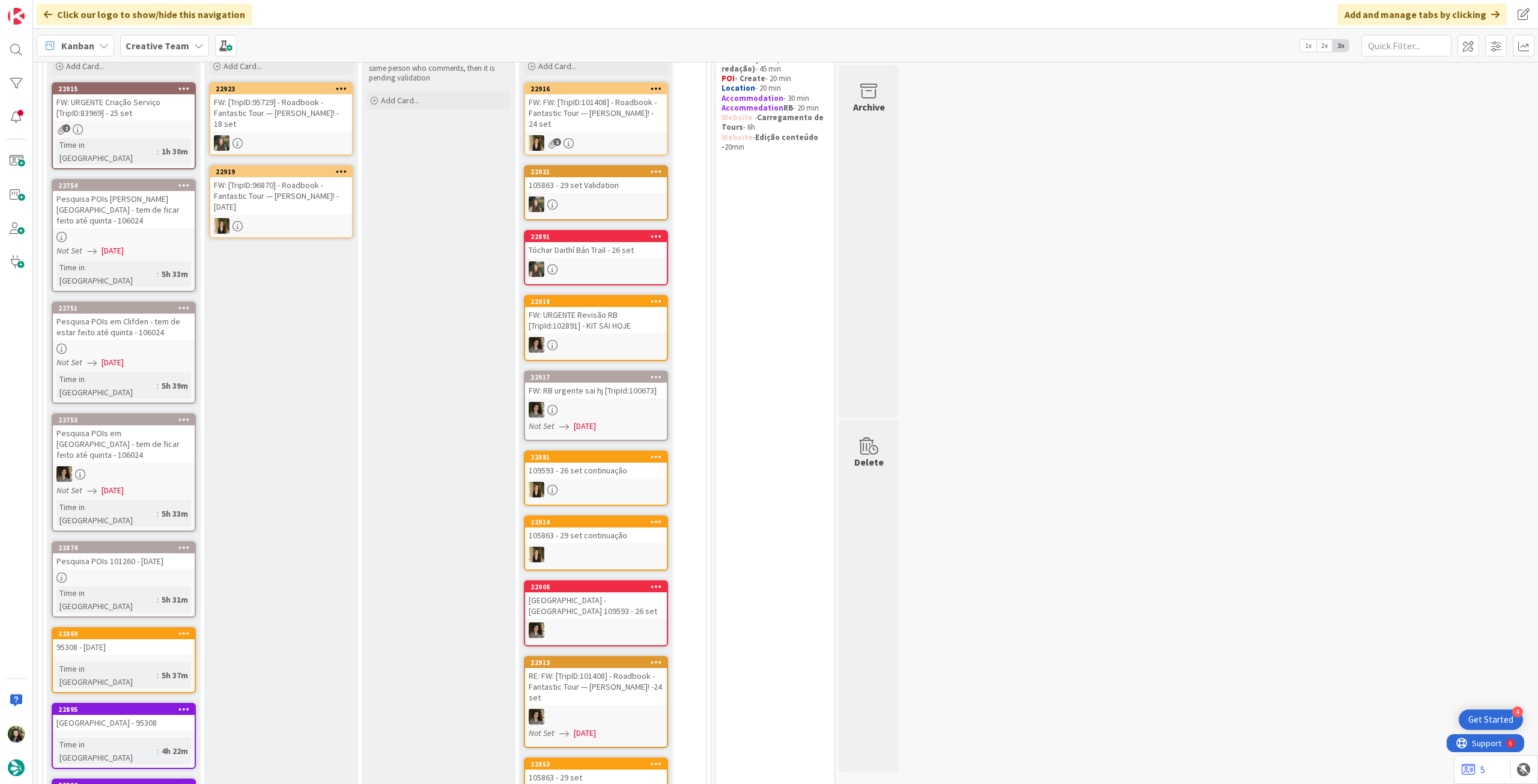
click at [179, 45] on b "Creative Team" at bounding box center [157, 45] width 63 height 12
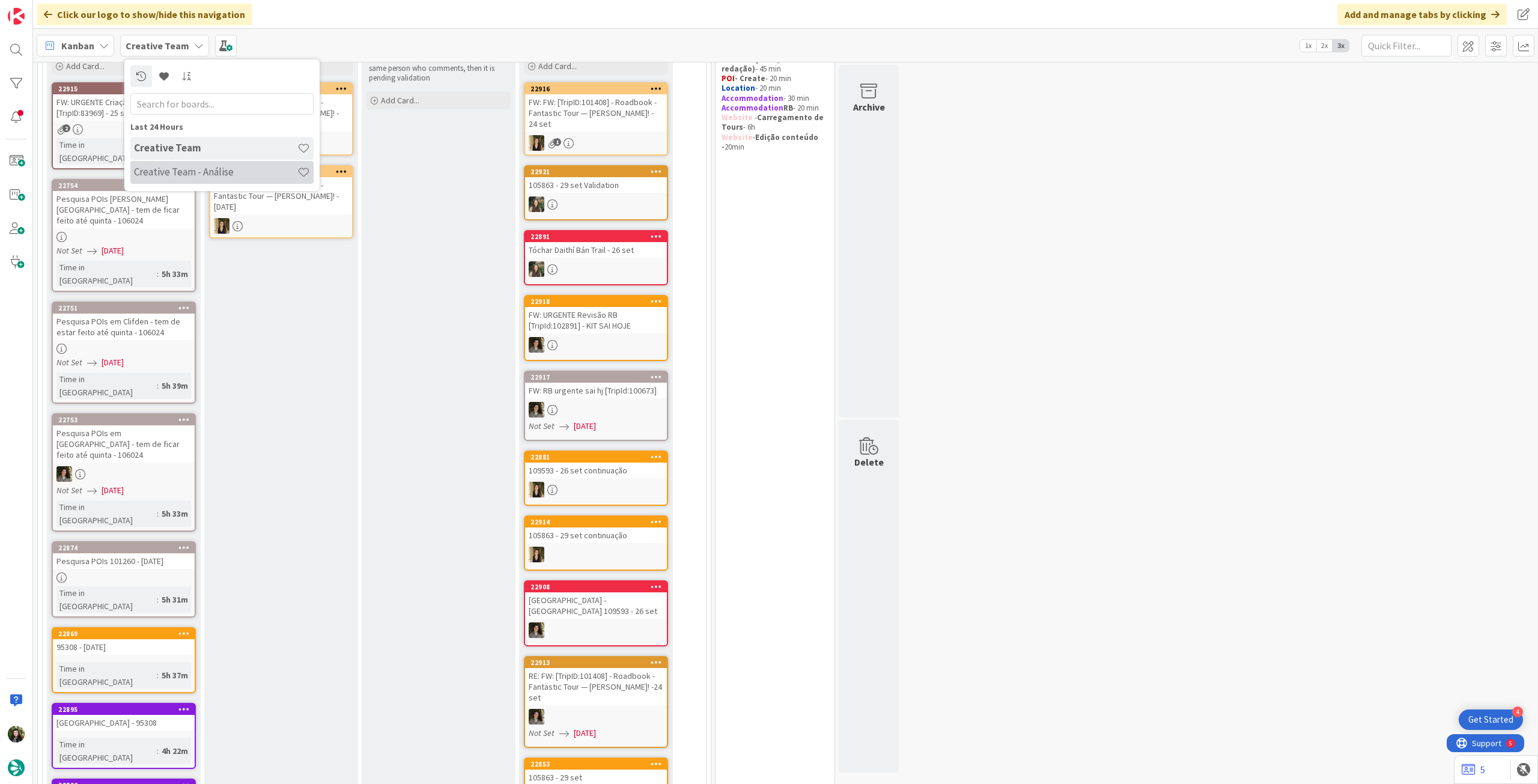
click at [186, 163] on div "Creative Team - Análise" at bounding box center [221, 172] width 183 height 23
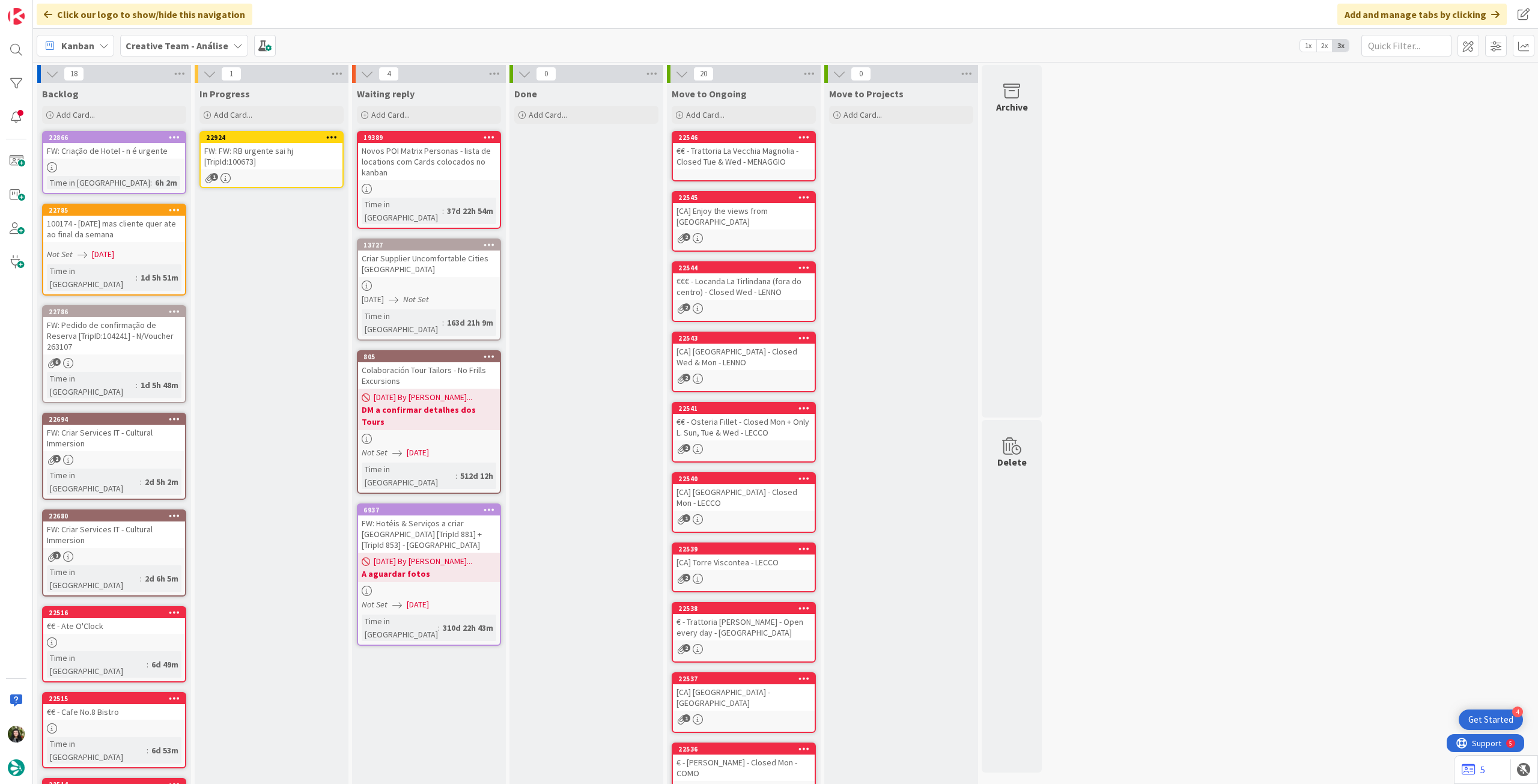
click at [301, 159] on div "FW: FW: RB urgente sai hj [TripId:100673]" at bounding box center [271, 156] width 142 height 26
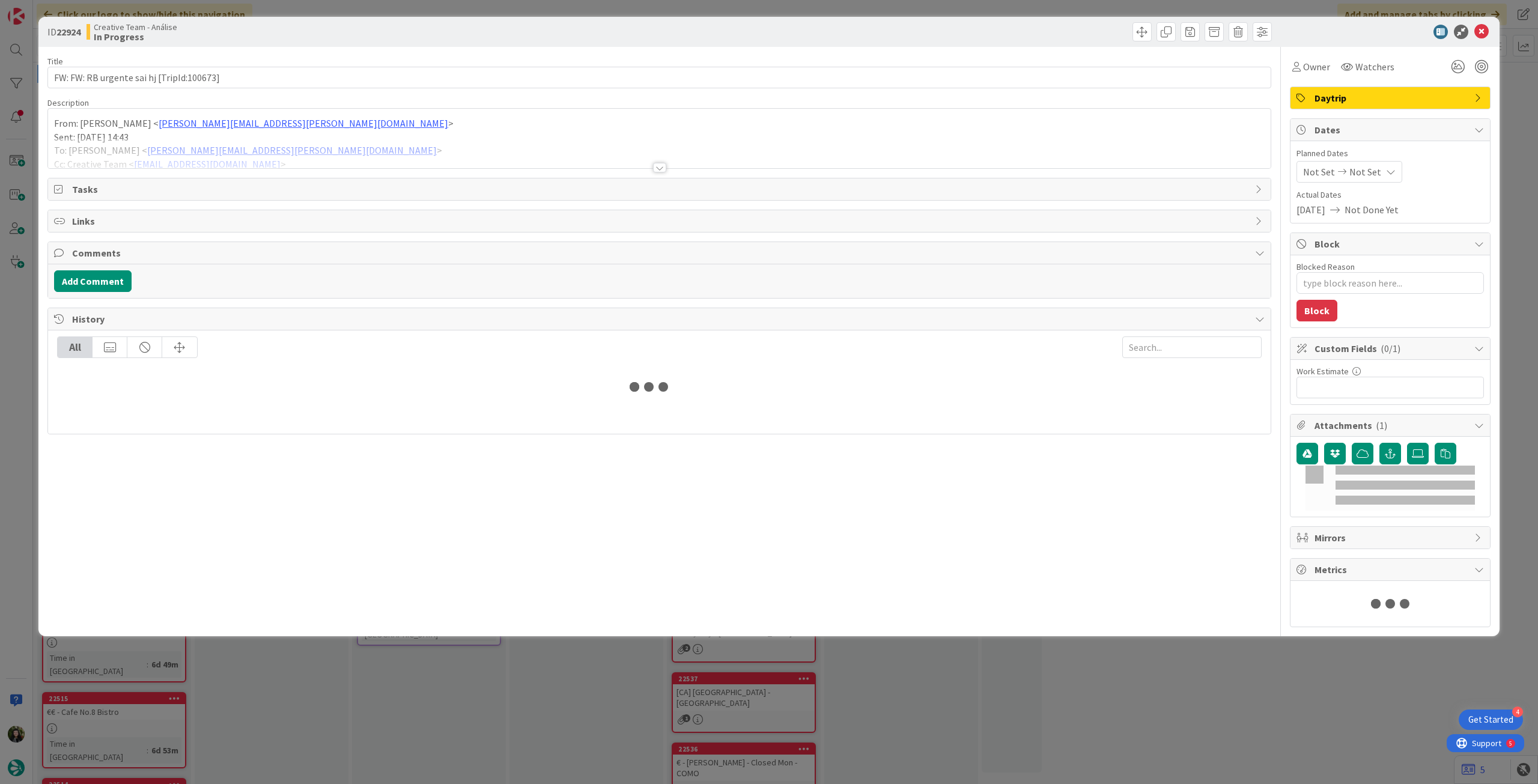
click at [302, 152] on div at bounding box center [659, 152] width 1223 height 31
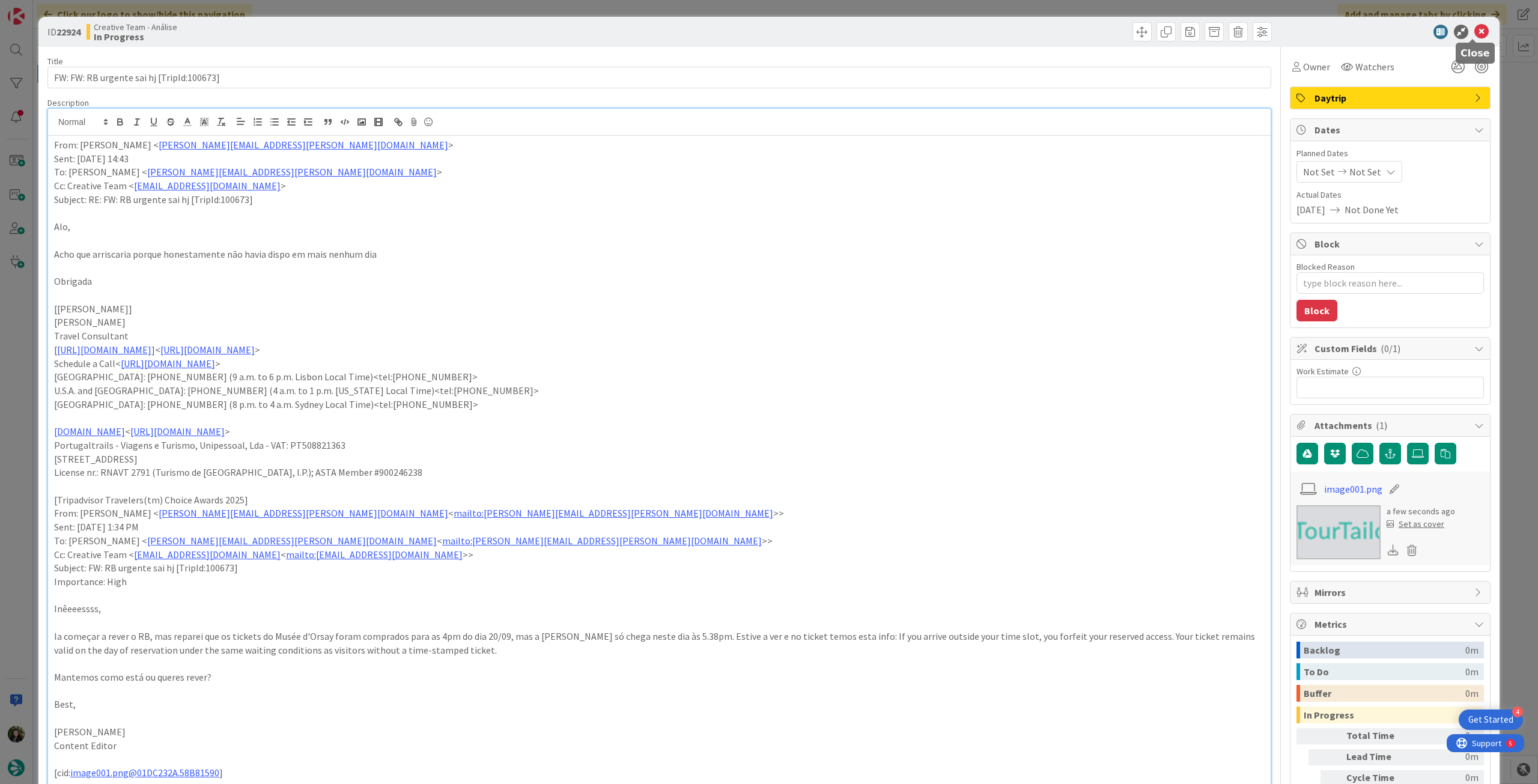
click at [1475, 29] on icon at bounding box center [1482, 32] width 14 height 14
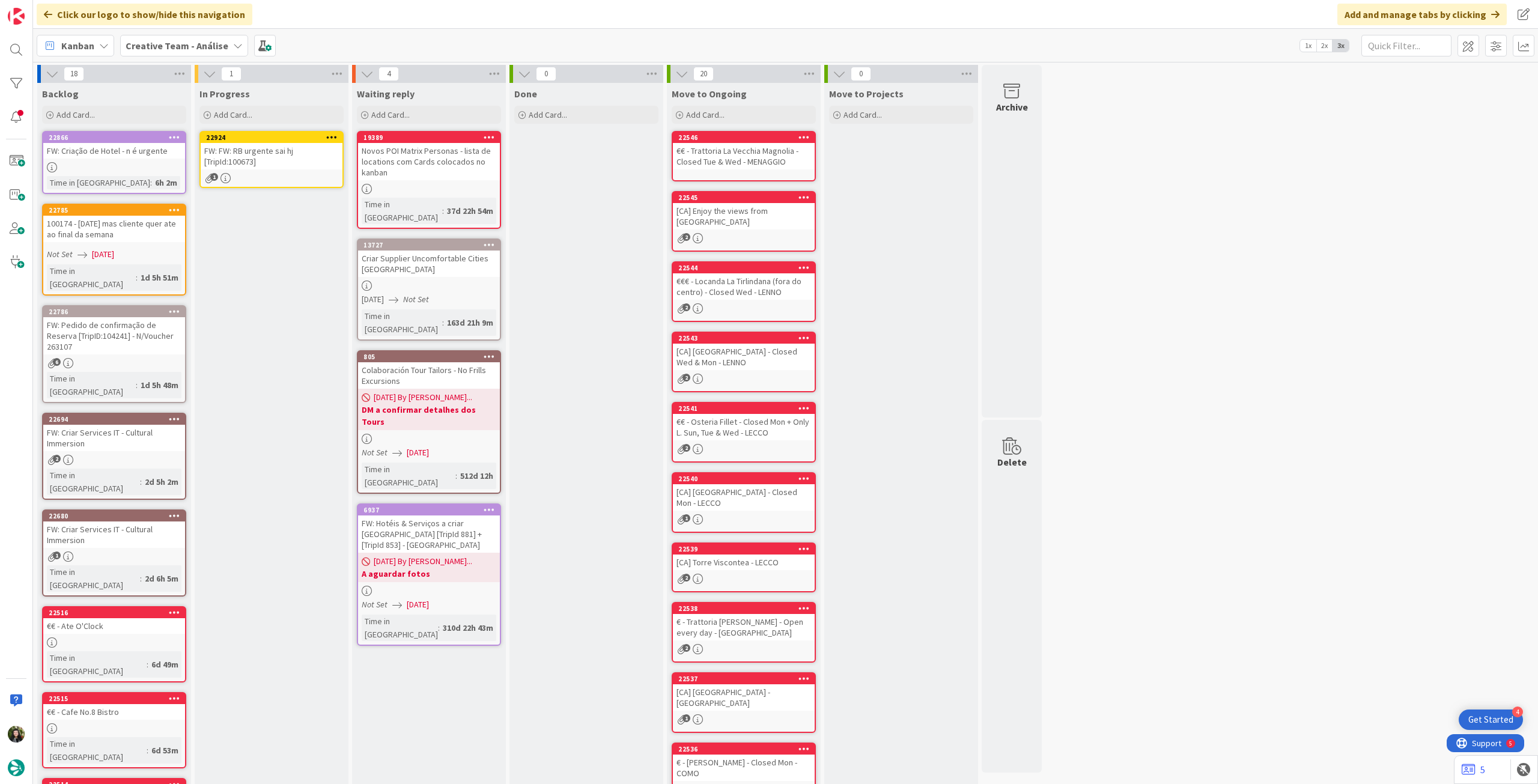
click at [333, 135] on icon at bounding box center [332, 136] width 11 height 9
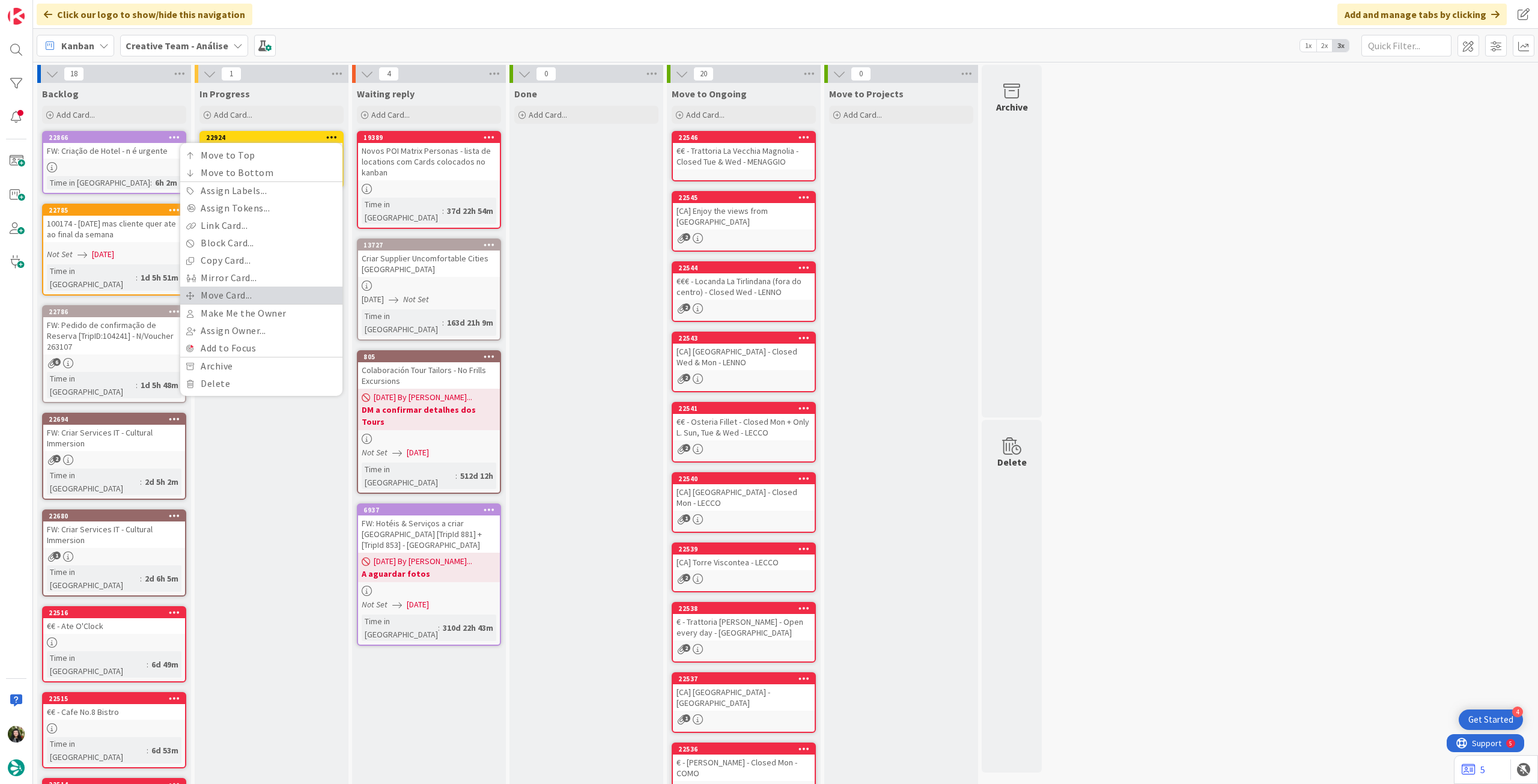
click at [247, 299] on link "Move Card..." at bounding box center [261, 295] width 162 height 17
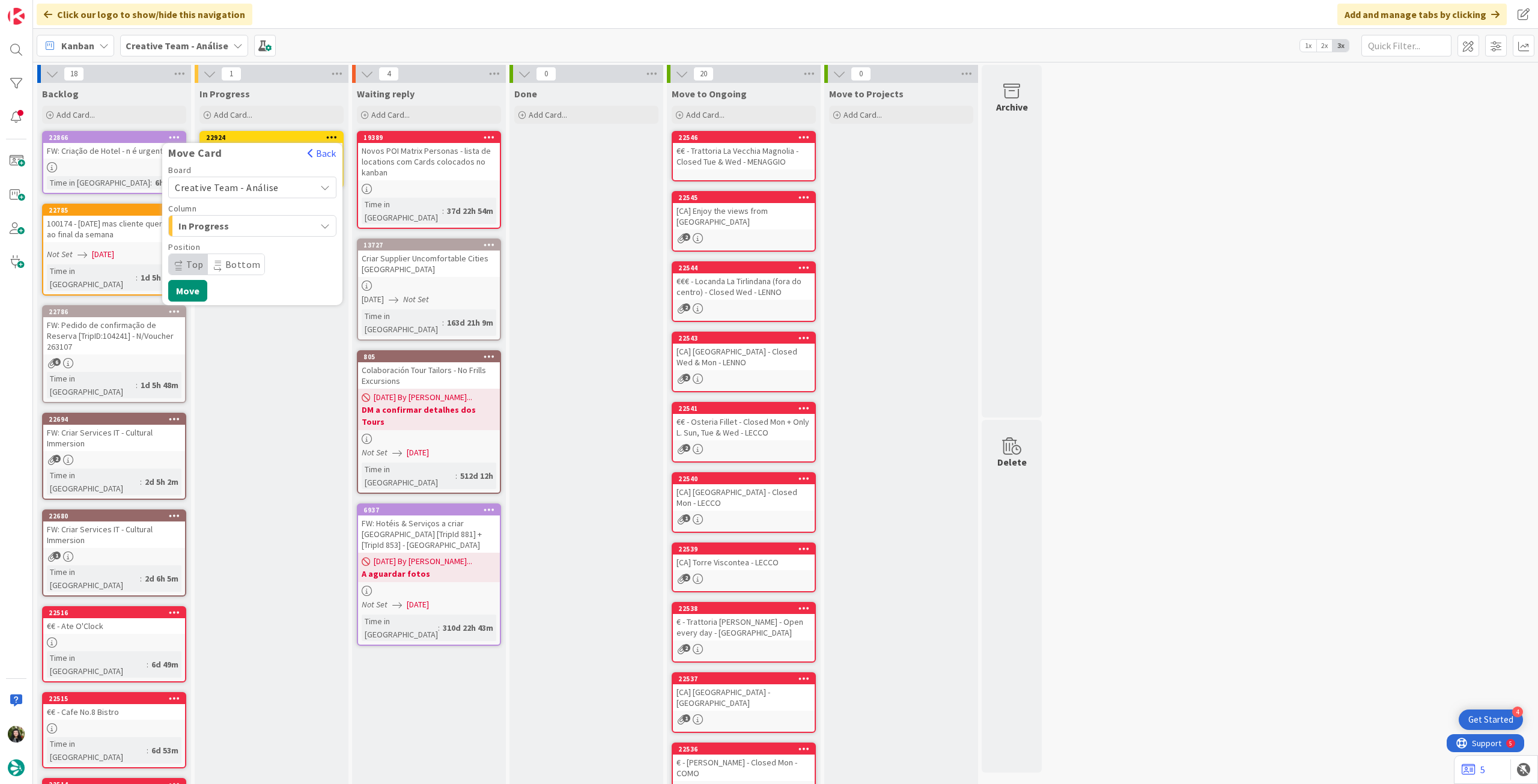
click at [249, 192] on span "Creative Team - Análise" at bounding box center [226, 187] width 104 height 12
click at [234, 246] on span "Creative Team" at bounding box center [260, 244] width 140 height 18
click at [231, 271] on span "Daytrip" at bounding box center [252, 264] width 115 height 17
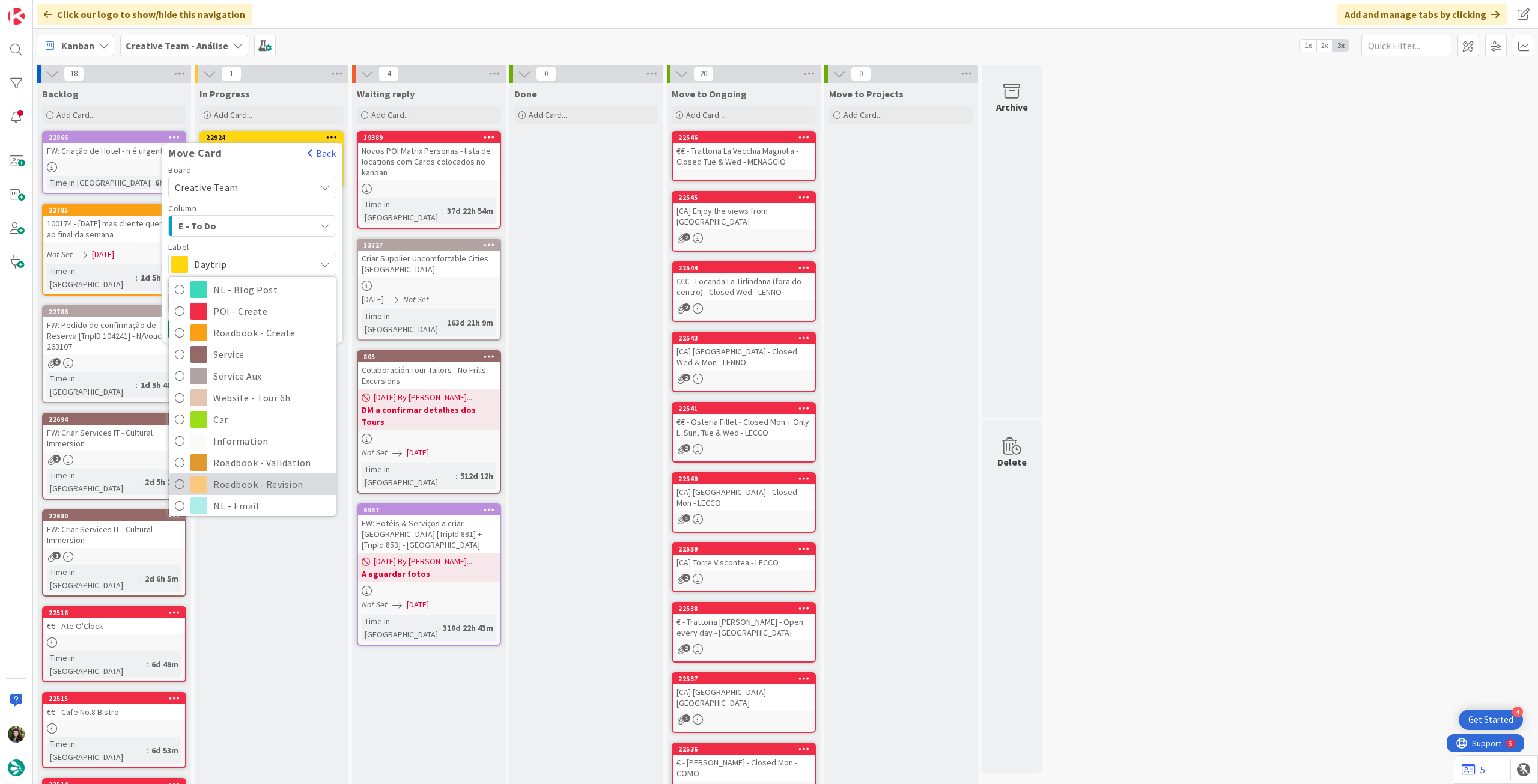
scroll to position [160, 0]
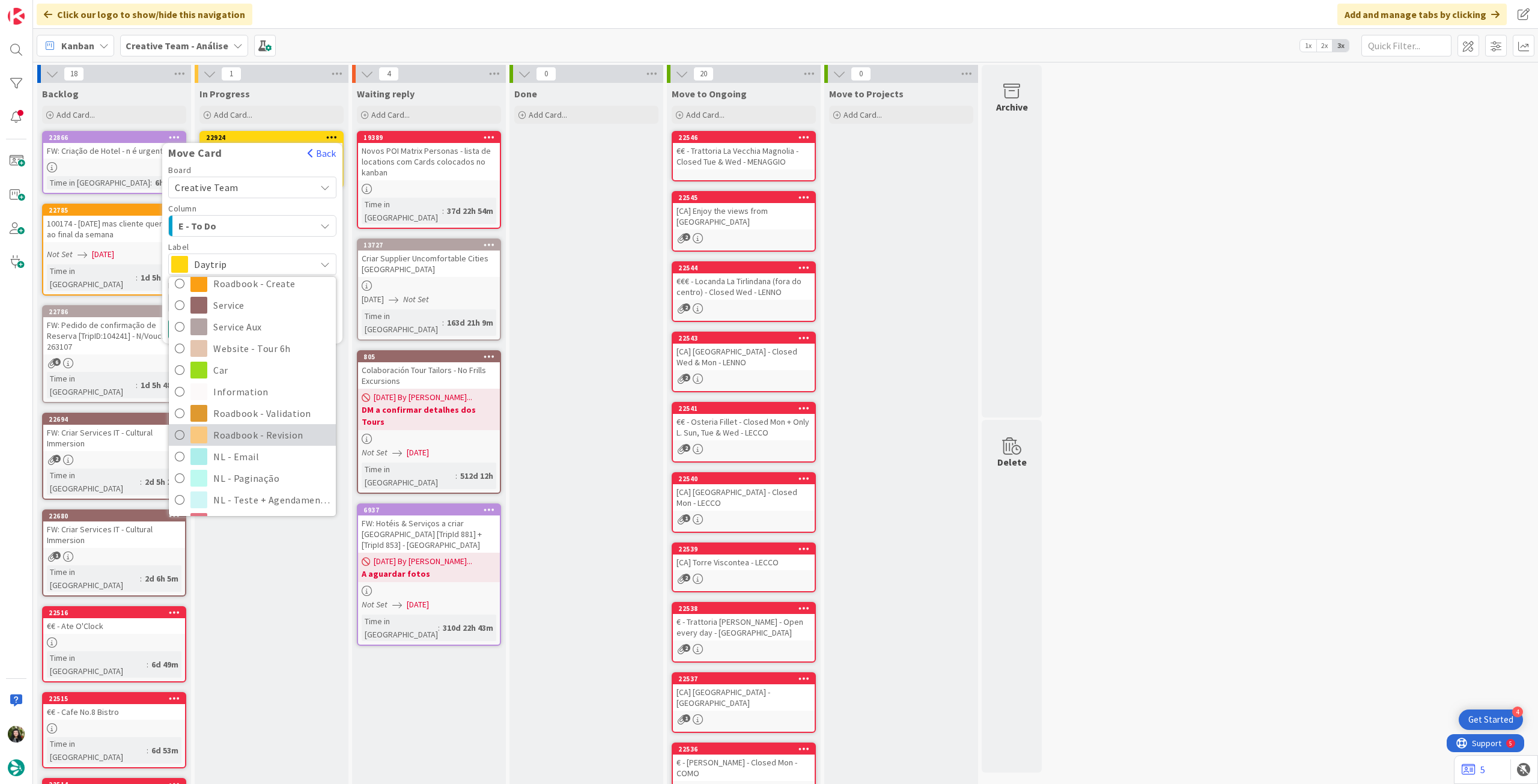
click at [244, 434] on span "Roadbook - Revision" at bounding box center [271, 435] width 117 height 18
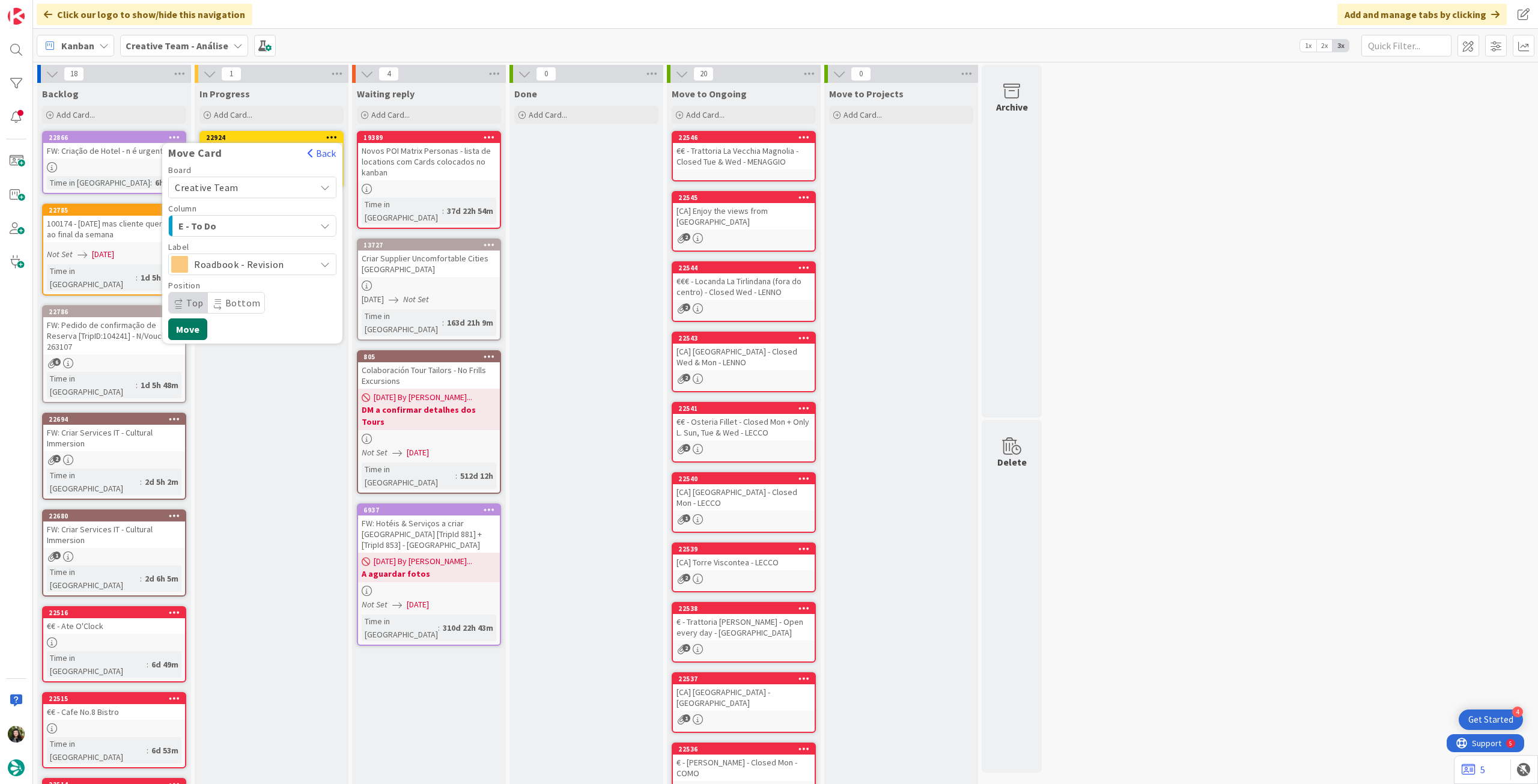
drag, startPoint x: 201, startPoint y: 336, endPoint x: 563, endPoint y: 533, distance: 412.1
click at [202, 336] on button "Move" at bounding box center [187, 329] width 39 height 21
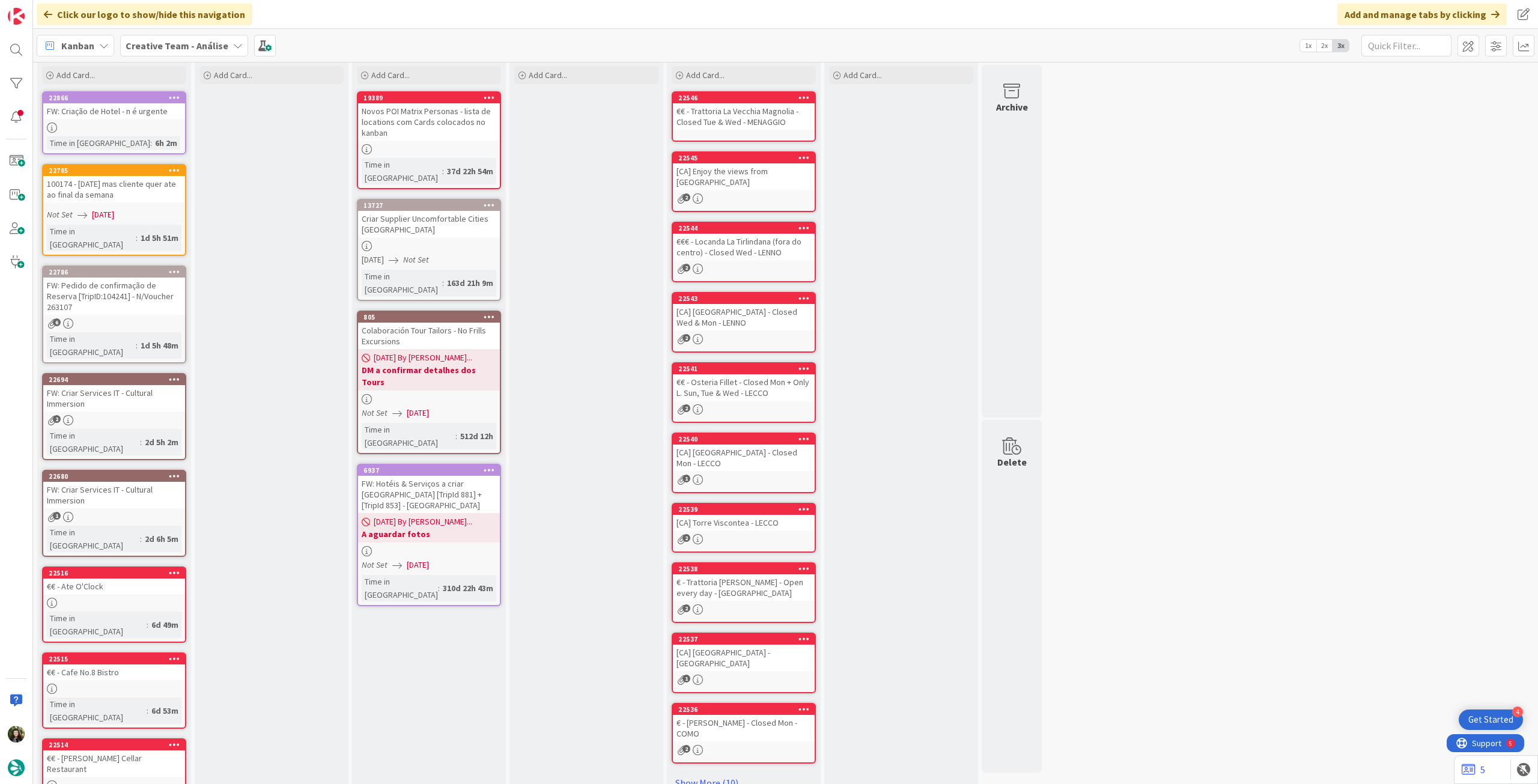
scroll to position [0, 0]
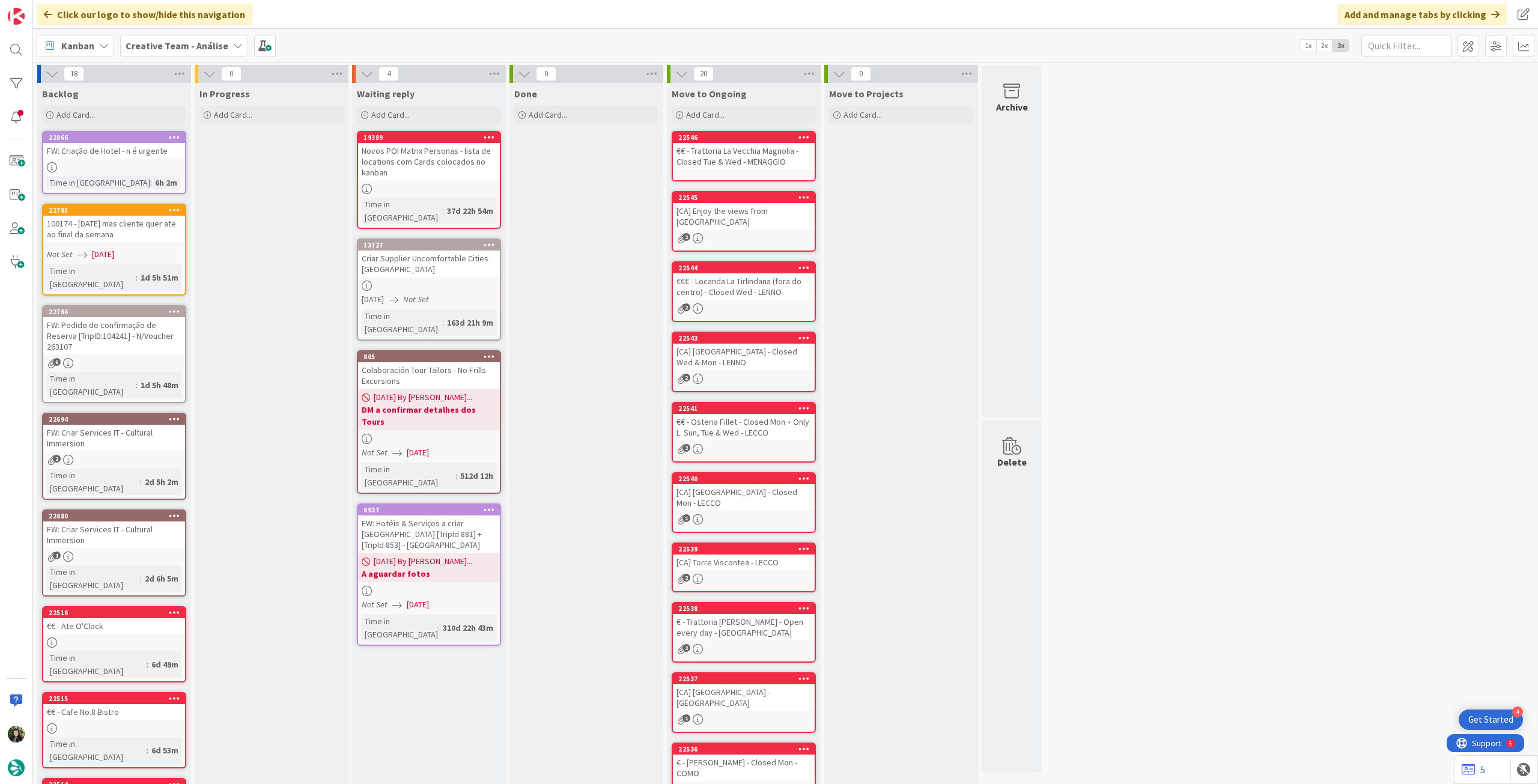
drag, startPoint x: 213, startPoint y: 48, endPoint x: 214, endPoint y: 60, distance: 12.0
click at [214, 51] on b "Creative Team - Análise" at bounding box center [176, 45] width 102 height 12
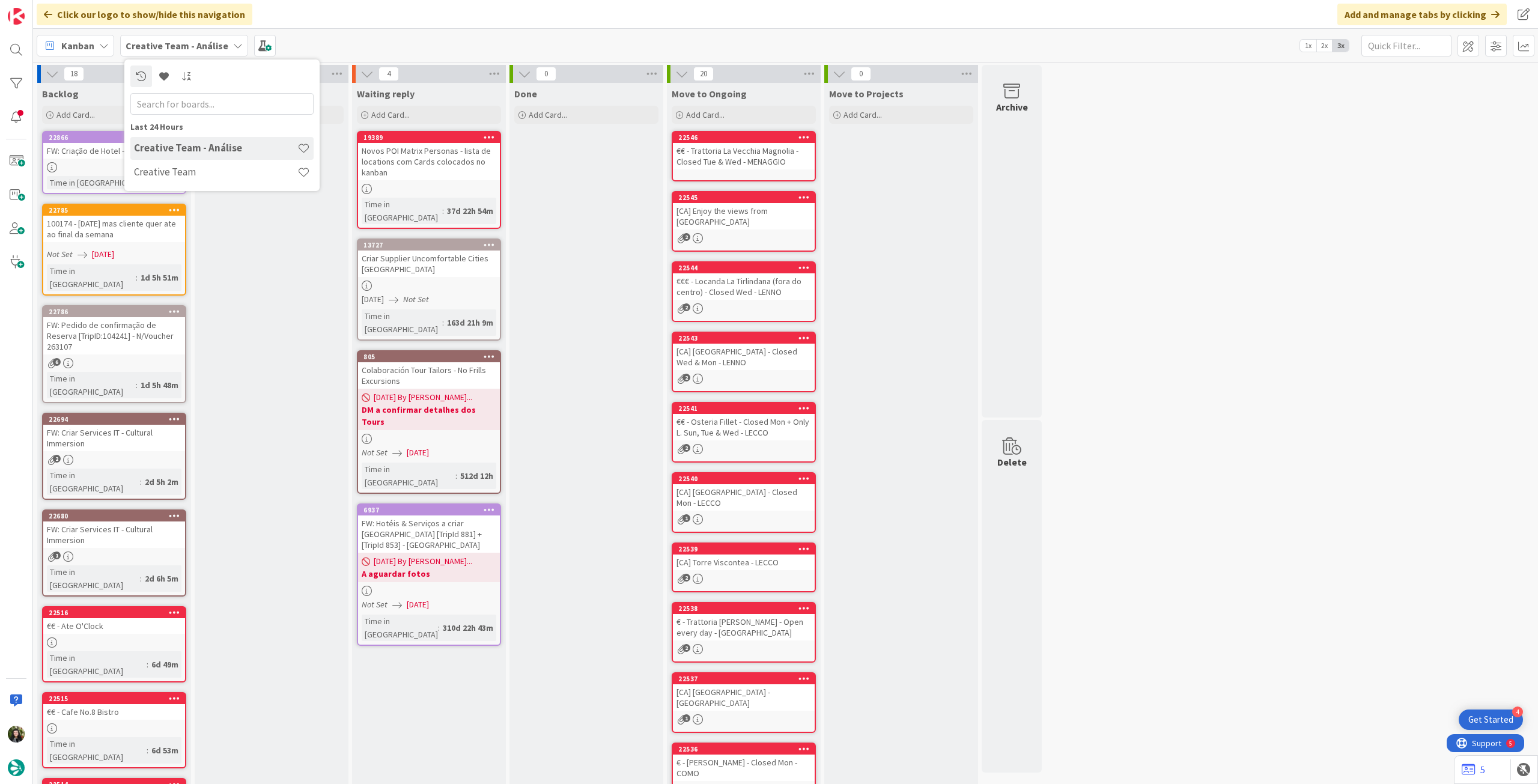
click at [206, 167] on div "Creative Team" at bounding box center [221, 172] width 183 height 23
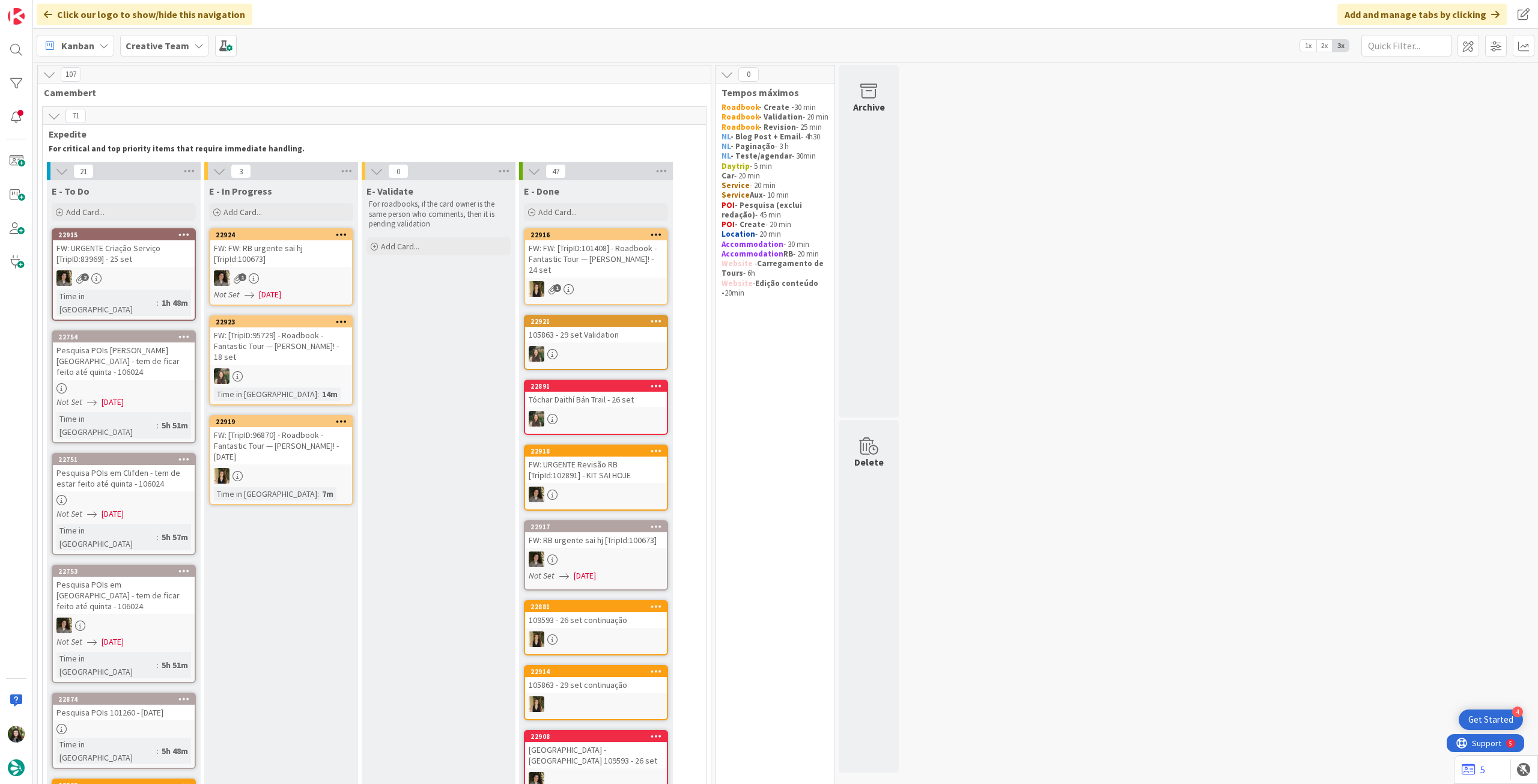
click at [171, 465] on div "Pesquisa POIs em Clifden - tem de estar feito até quinta - 106024" at bounding box center [124, 478] width 142 height 26
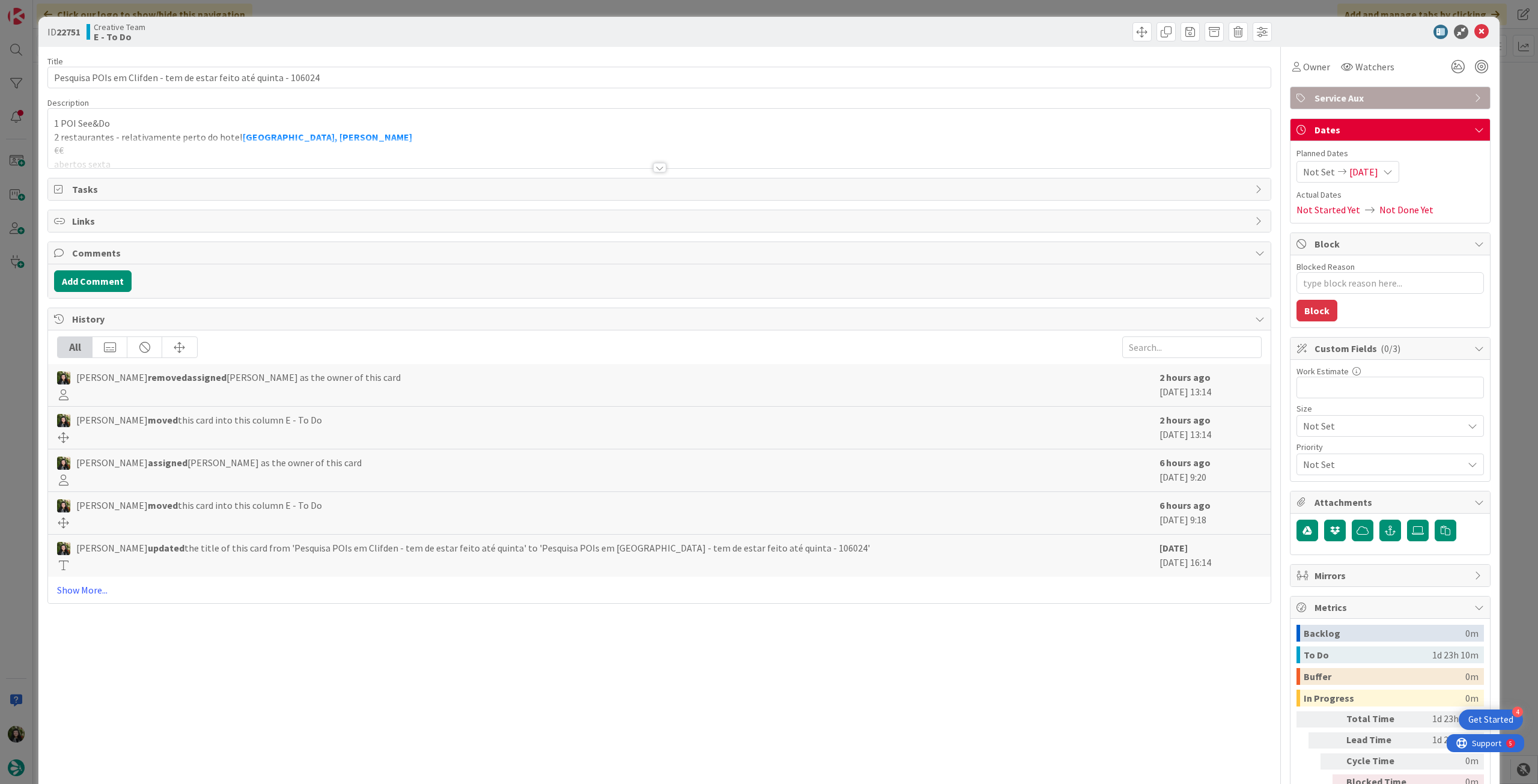
click at [310, 156] on div at bounding box center [659, 152] width 1223 height 31
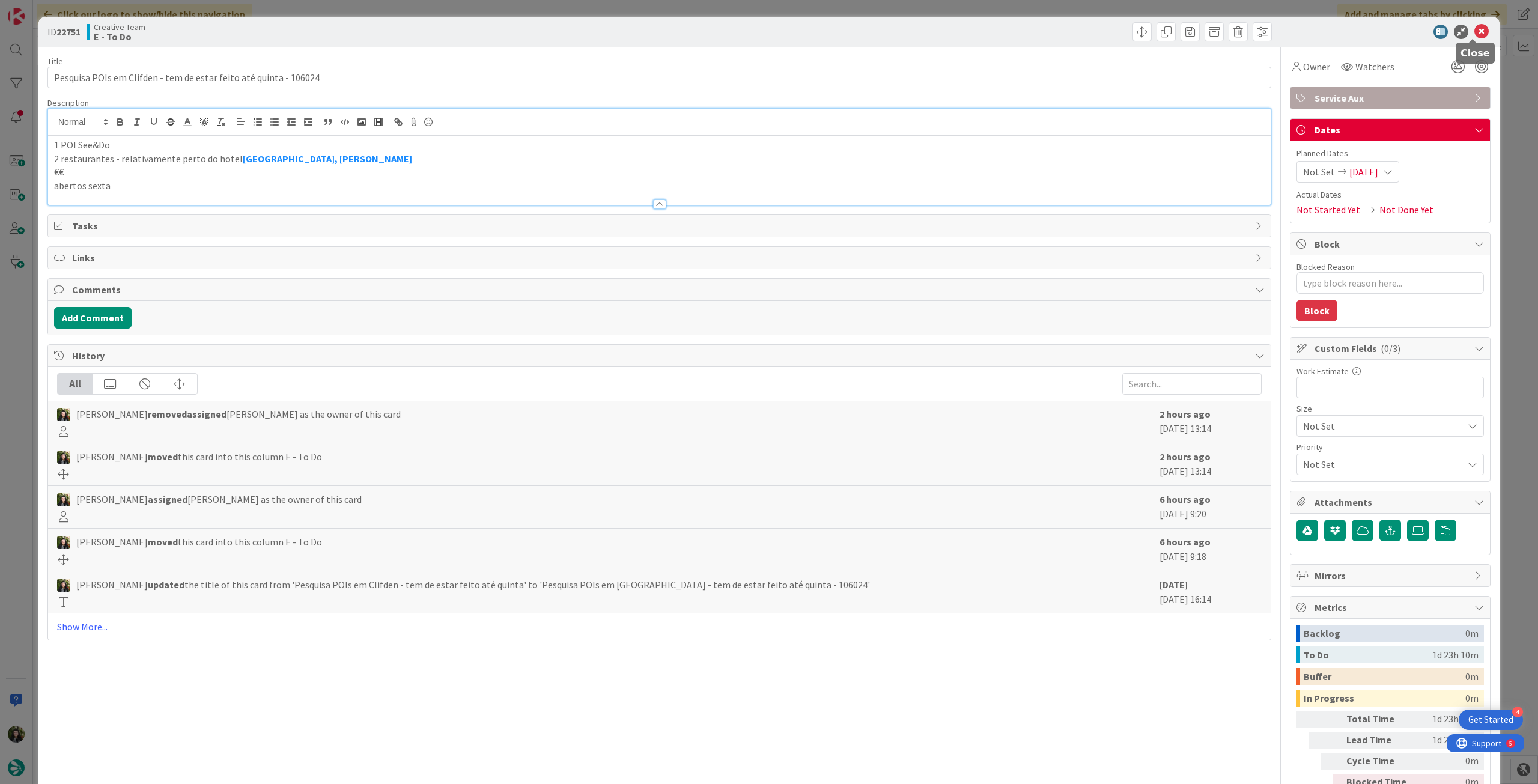
click at [1475, 32] on icon at bounding box center [1482, 32] width 14 height 14
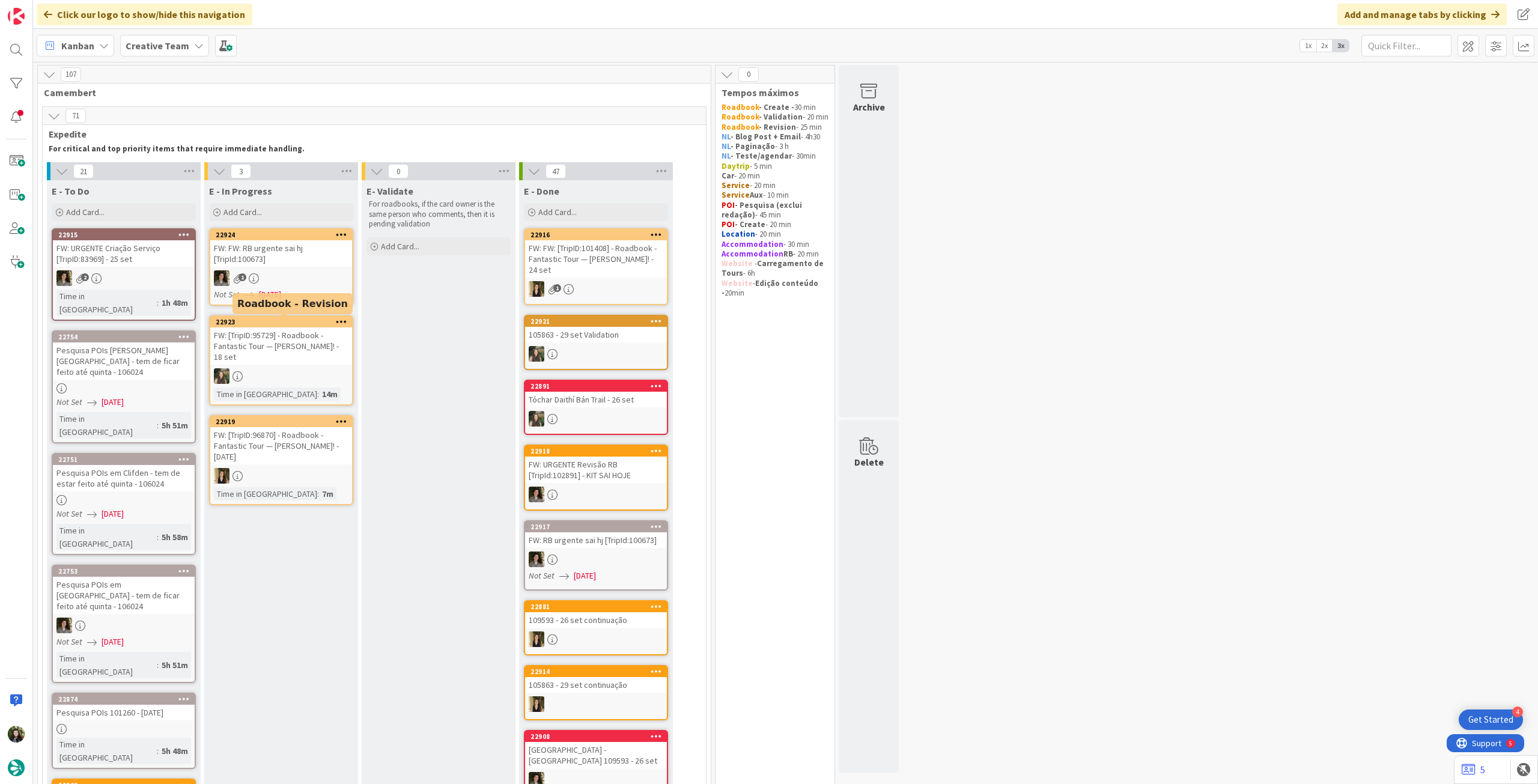
click at [102, 351] on div "Pesquisa POIs [PERSON_NAME][GEOGRAPHIC_DATA] - tem de ficar feito até quinta - …" at bounding box center [124, 361] width 142 height 37
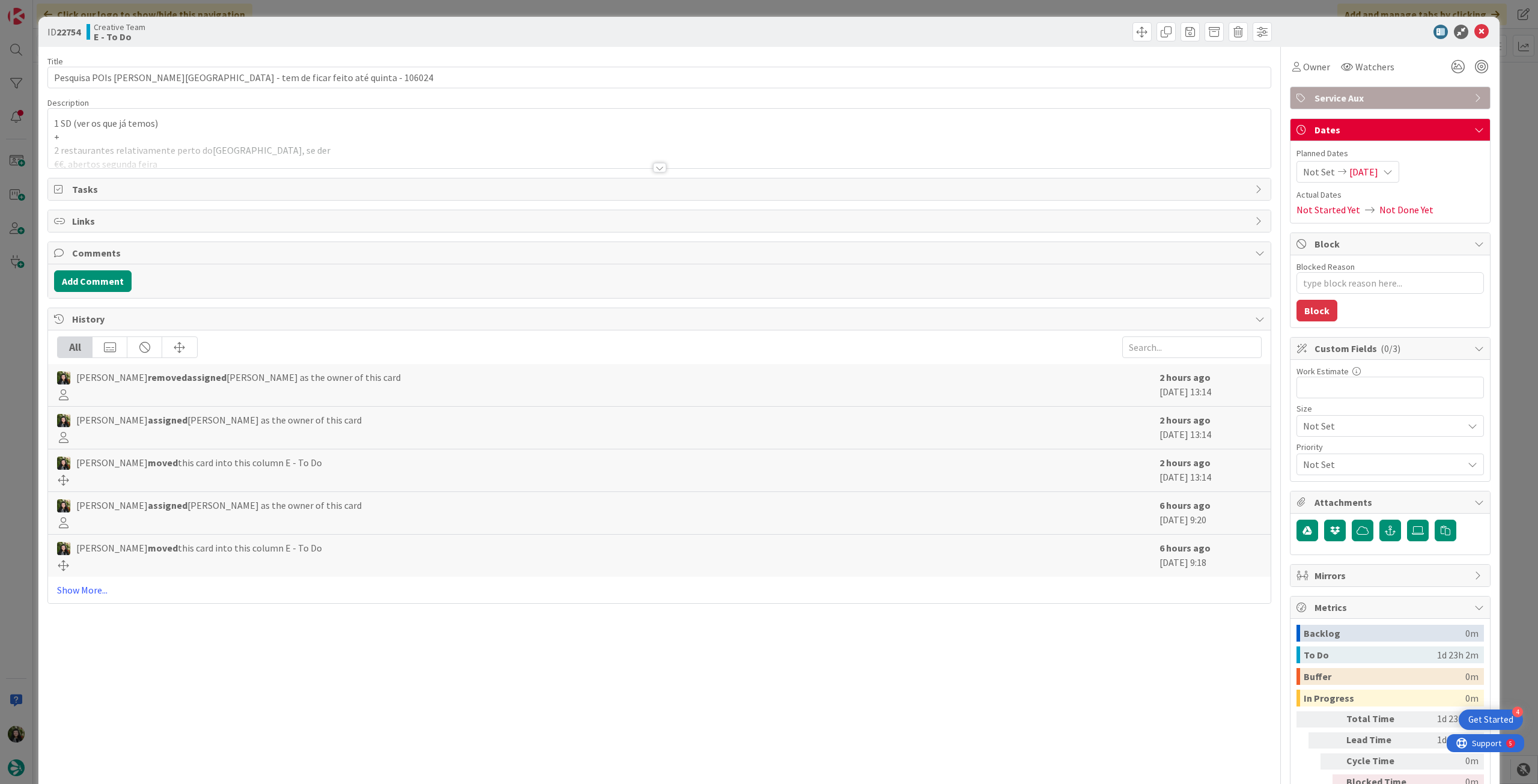
click at [415, 136] on p "+" at bounding box center [659, 136] width 1211 height 13
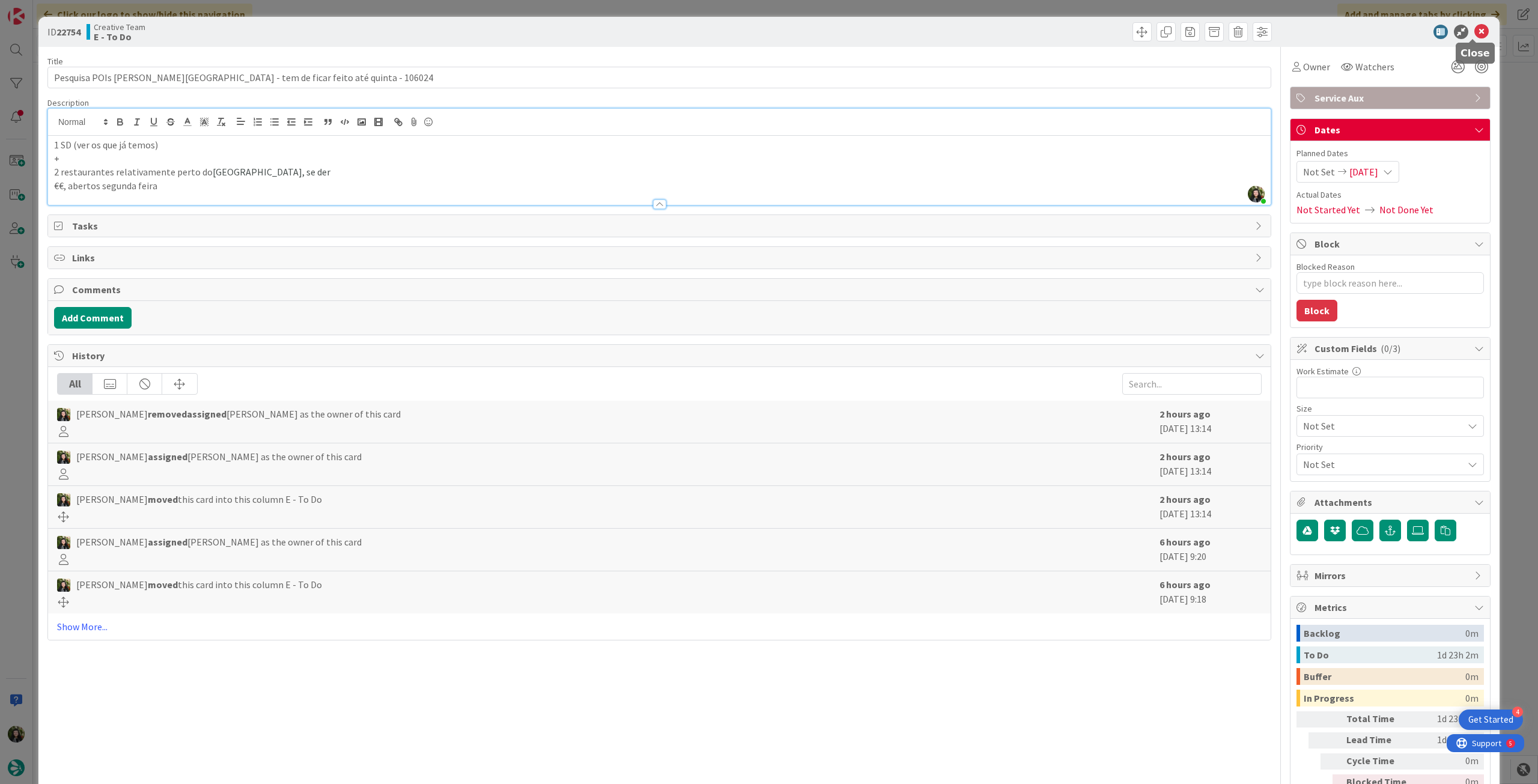
click at [1475, 31] on icon at bounding box center [1482, 32] width 14 height 14
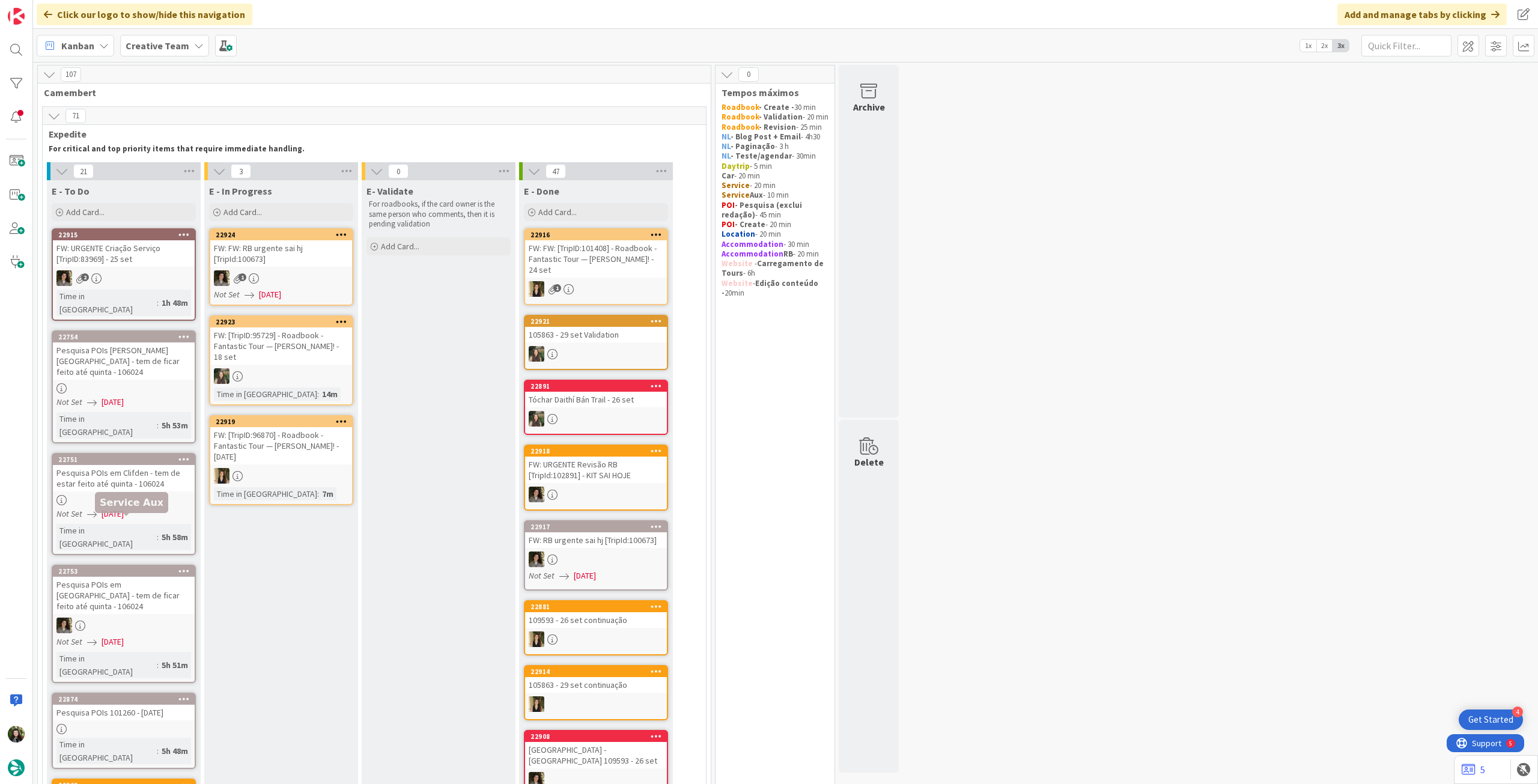
click at [130, 577] on div "Pesquisa POIs em [GEOGRAPHIC_DATA] - tem de ficar feito até quinta - 106024" at bounding box center [124, 595] width 142 height 37
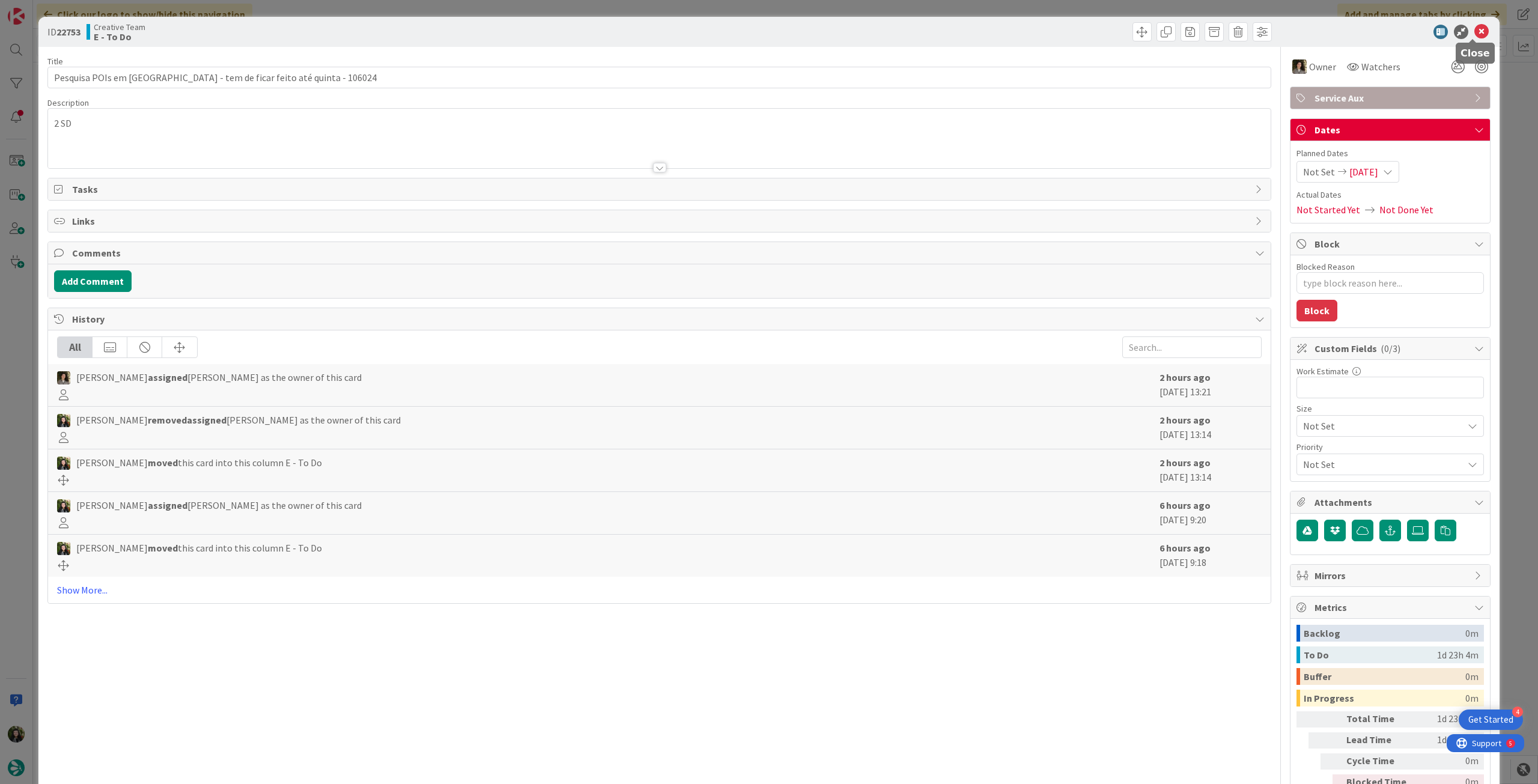
click at [1475, 27] on icon at bounding box center [1482, 32] width 14 height 14
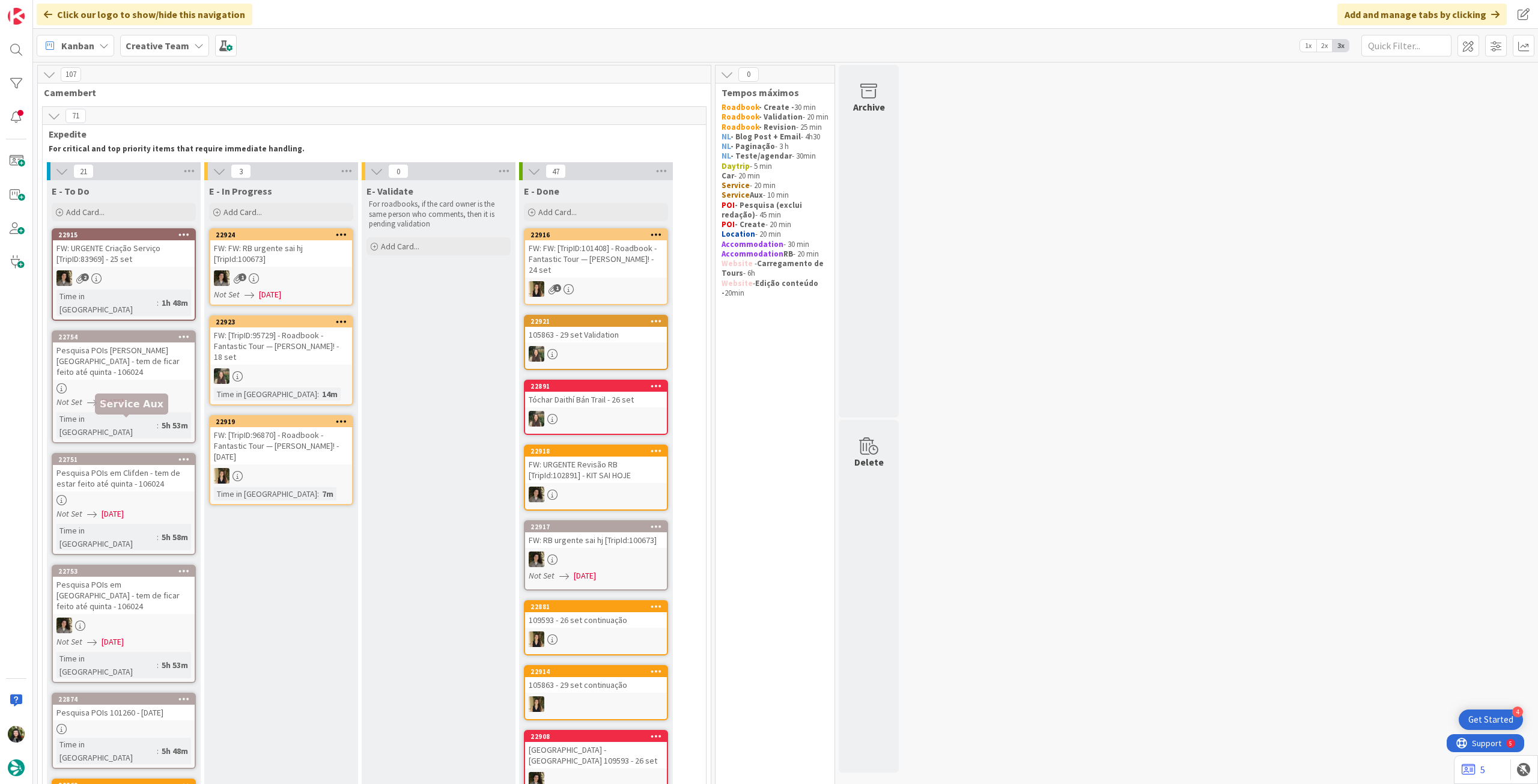
click at [133, 465] on div "Pesquisa POIs em Clifden - tem de estar feito até quinta - 106024" at bounding box center [124, 478] width 142 height 26
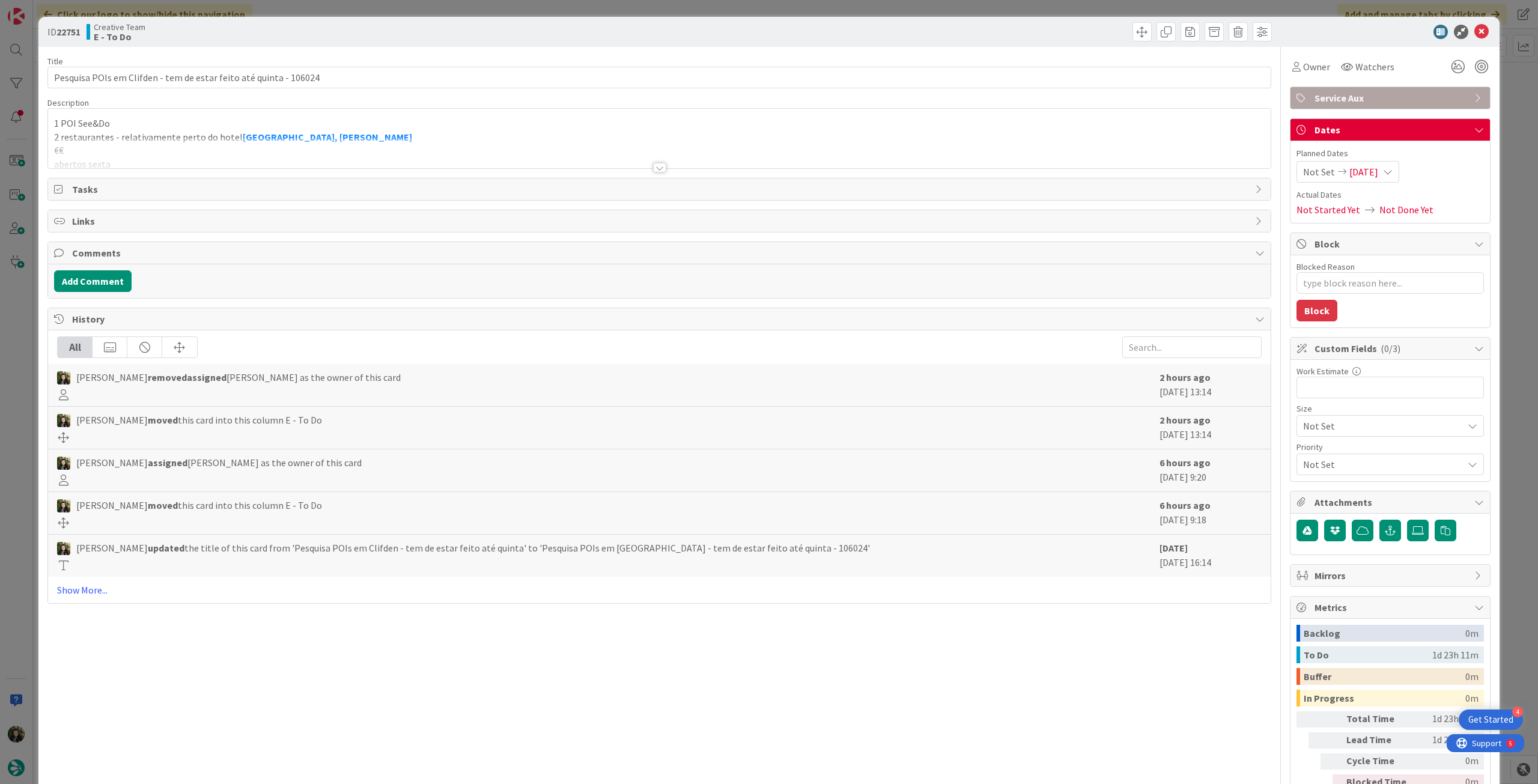
click at [391, 142] on div at bounding box center [659, 152] width 1223 height 31
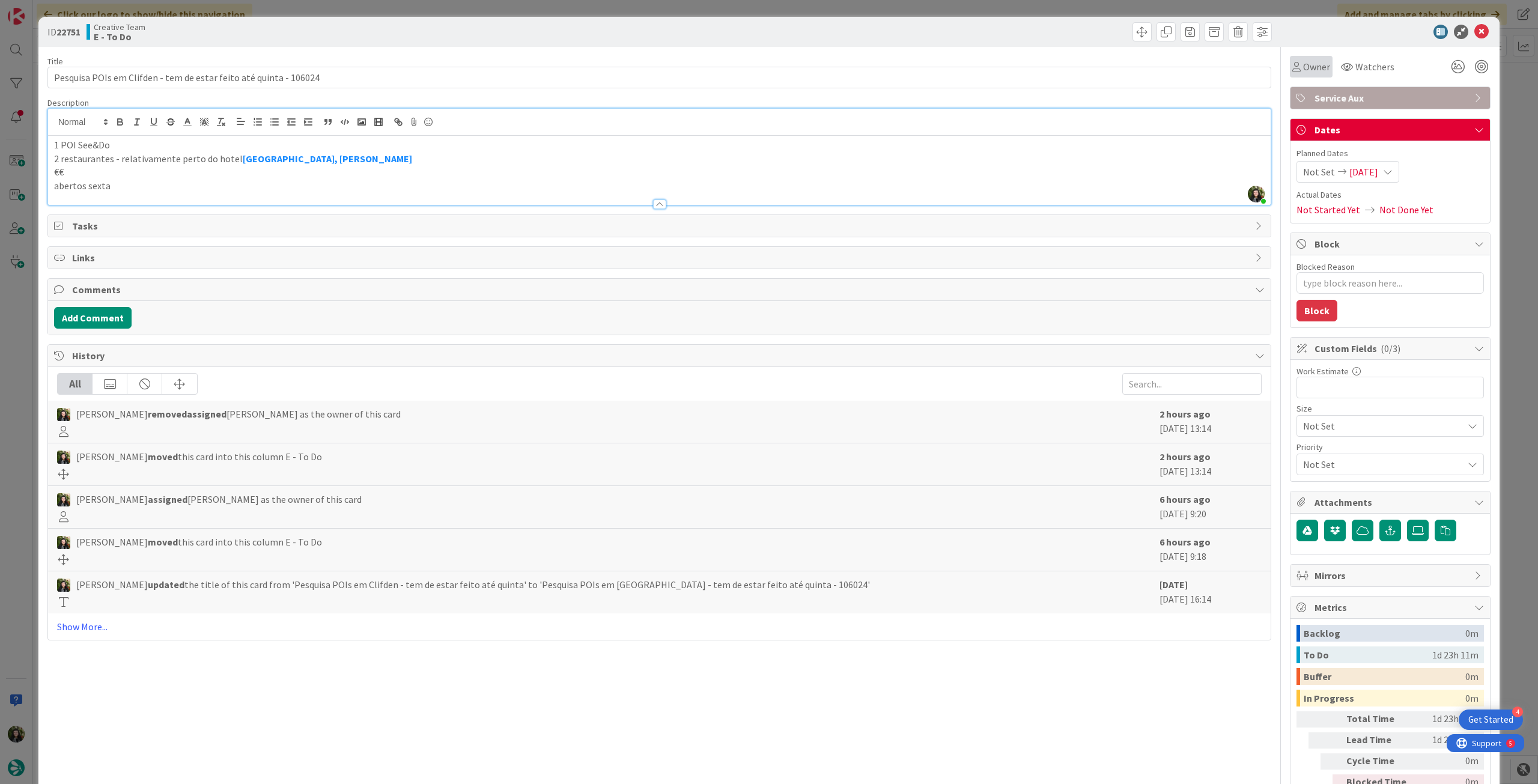
click at [1303, 74] on div "Owner" at bounding box center [1312, 66] width 43 height 21
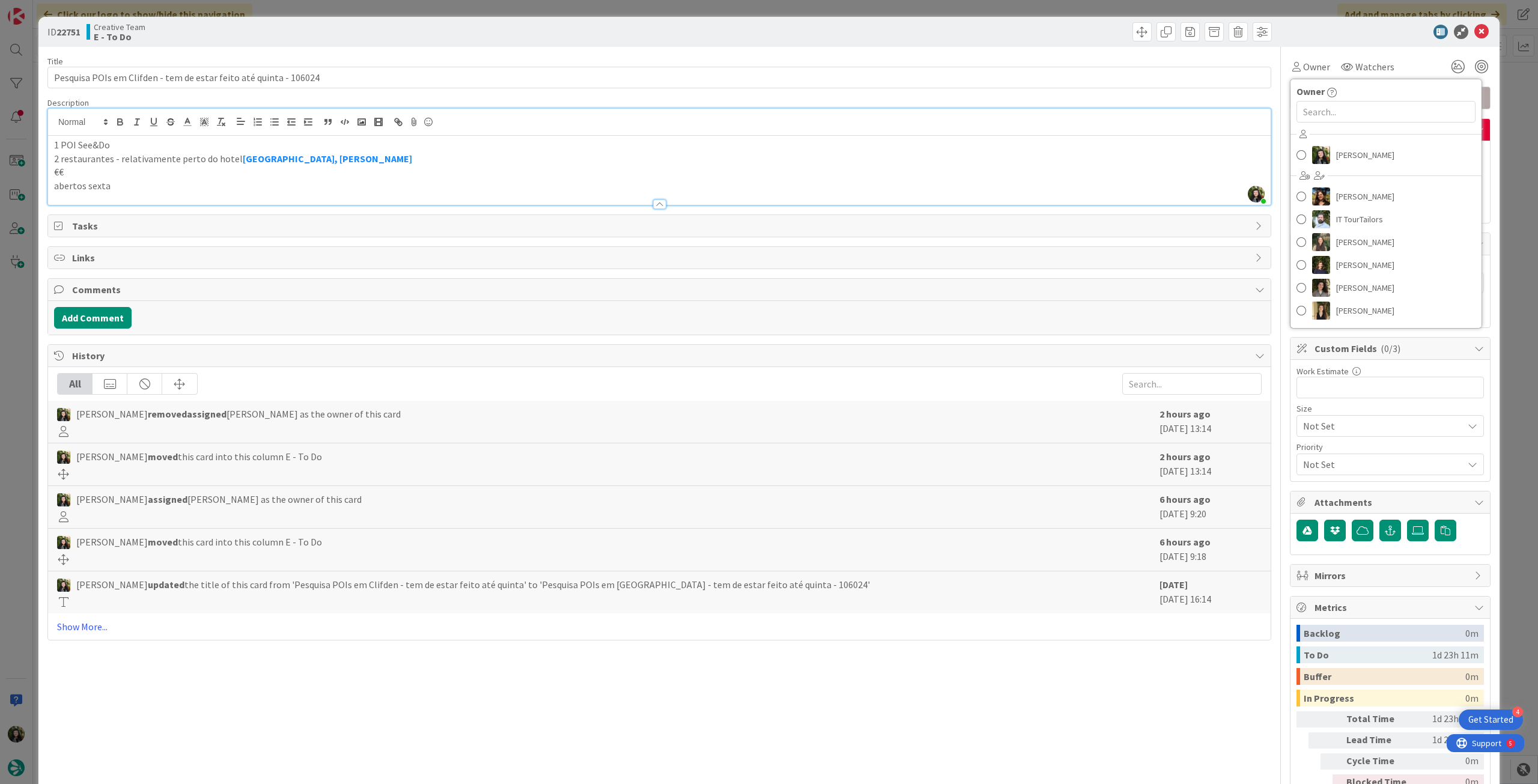
click at [1322, 172] on div "[PERSON_NAME] [PERSON_NAME] IT TourTailors [PERSON_NAME] [PERSON_NAME] [PERSON_…" at bounding box center [1386, 224] width 191 height 198
click at [1325, 156] on link "[PERSON_NAME]" at bounding box center [1386, 155] width 191 height 23
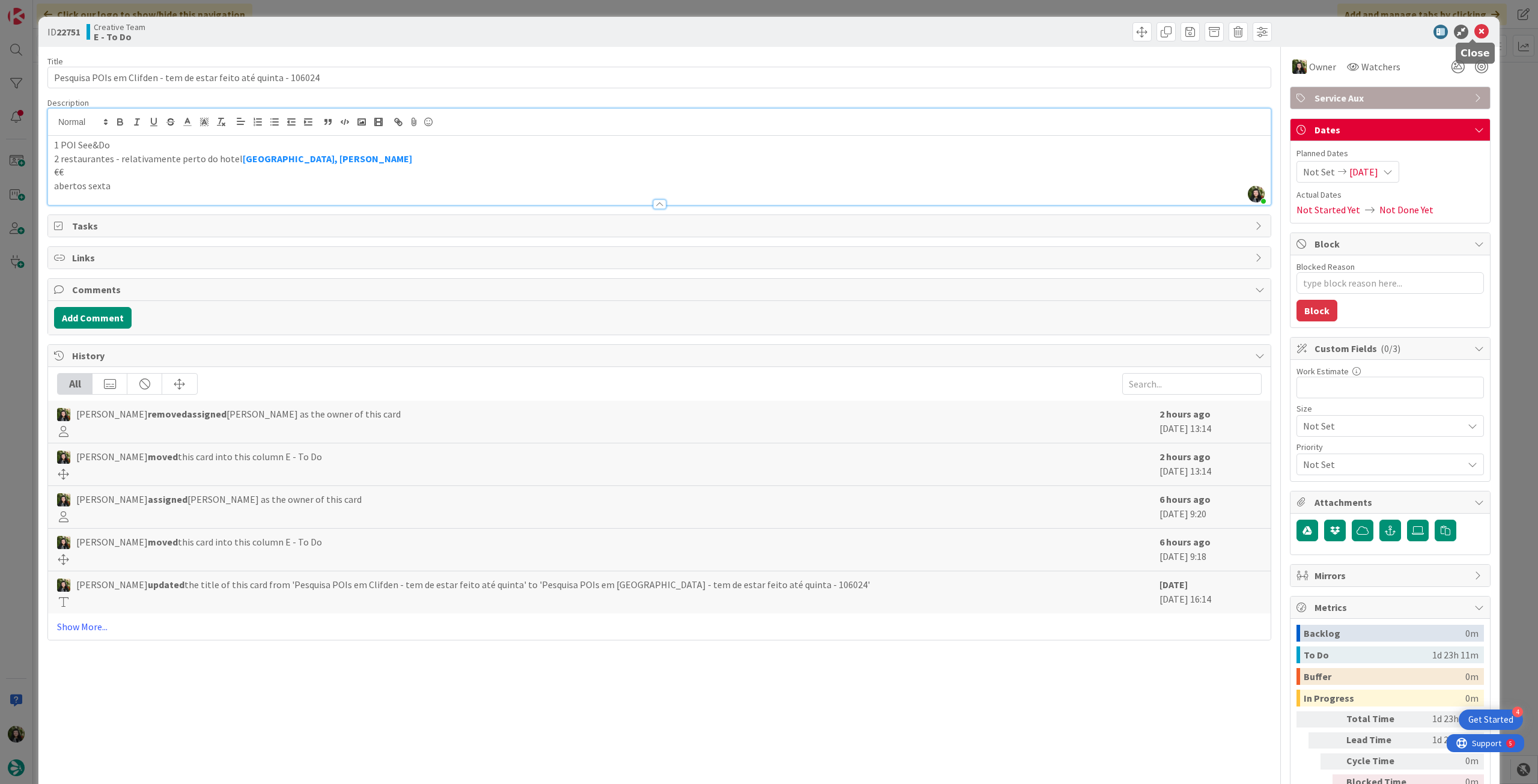
click at [1475, 30] on icon at bounding box center [1482, 32] width 14 height 14
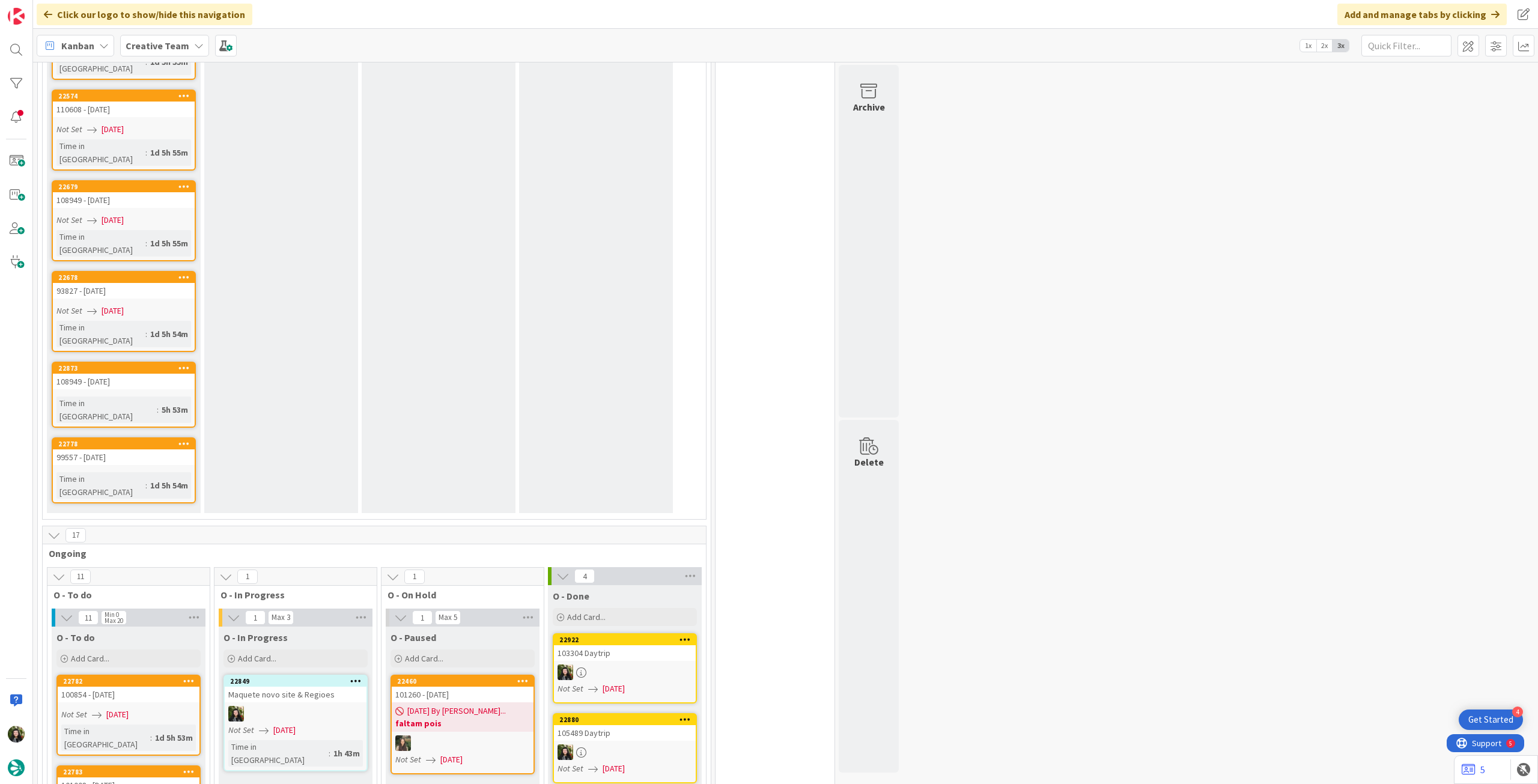
click at [360, 740] on div "Time in Column : 1h 43m" at bounding box center [296, 753] width 135 height 26
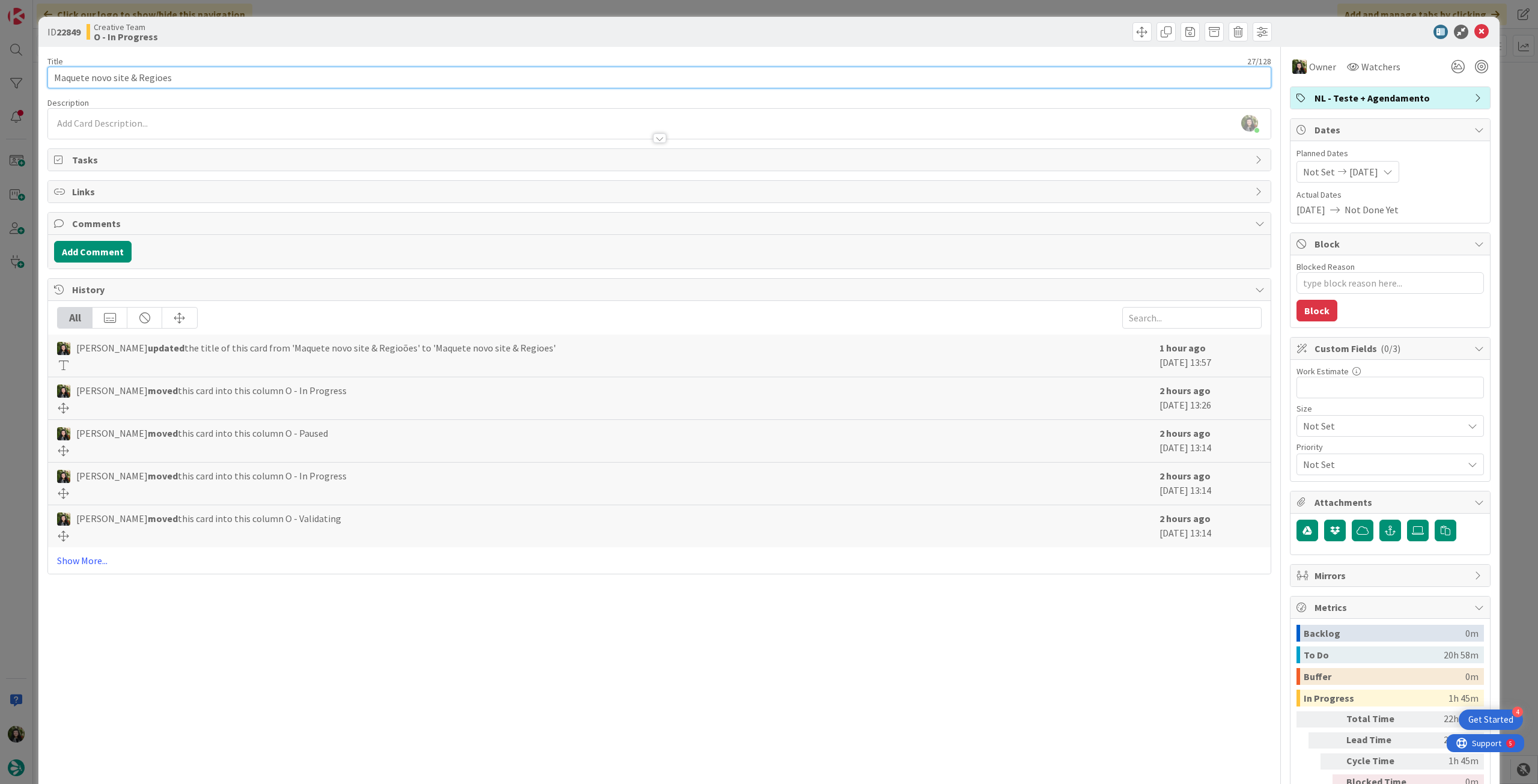
drag, startPoint x: 182, startPoint y: 71, endPoint x: 28, endPoint y: 73, distance: 154.0
click at [21, 73] on div "ID 22849 Creative Team O - In Progress Title 27 / 128 Maquete novo site & Regio…" at bounding box center [769, 392] width 1538 height 784
click at [1475, 32] on icon at bounding box center [1482, 32] width 14 height 14
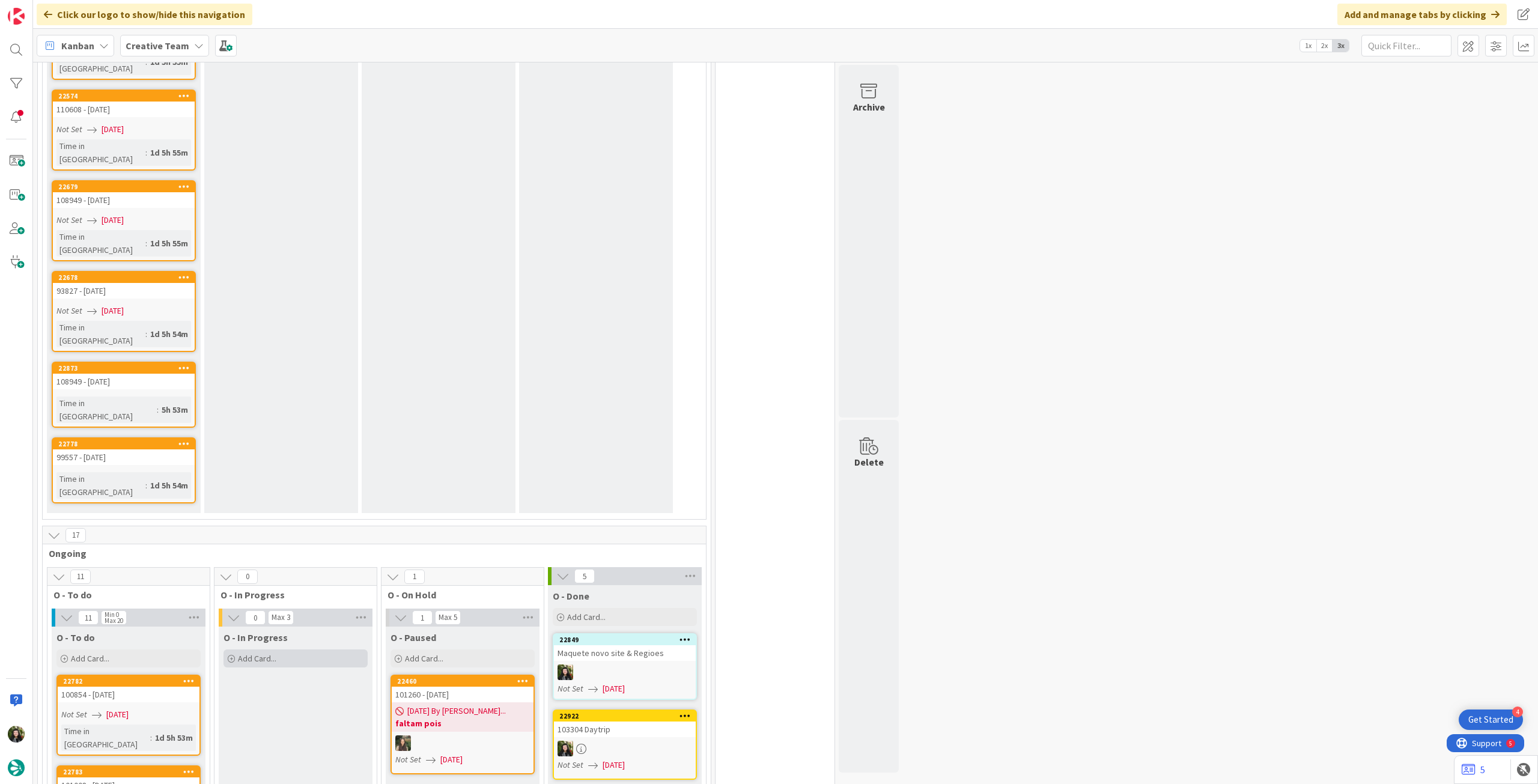
click at [310, 650] on div "Add Card..." at bounding box center [296, 659] width 144 height 18
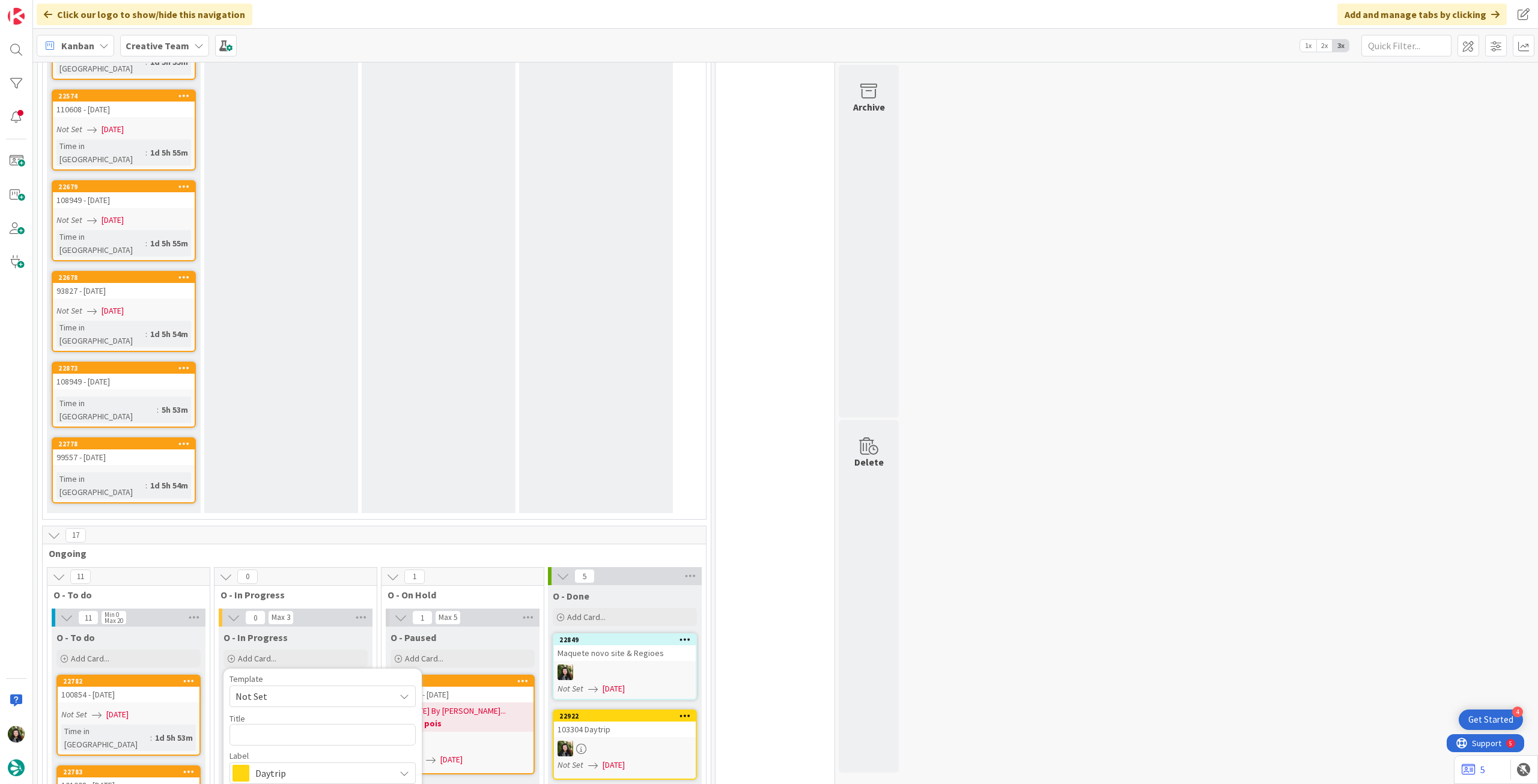
click at [302, 765] on span "Daytrip" at bounding box center [322, 773] width 133 height 17
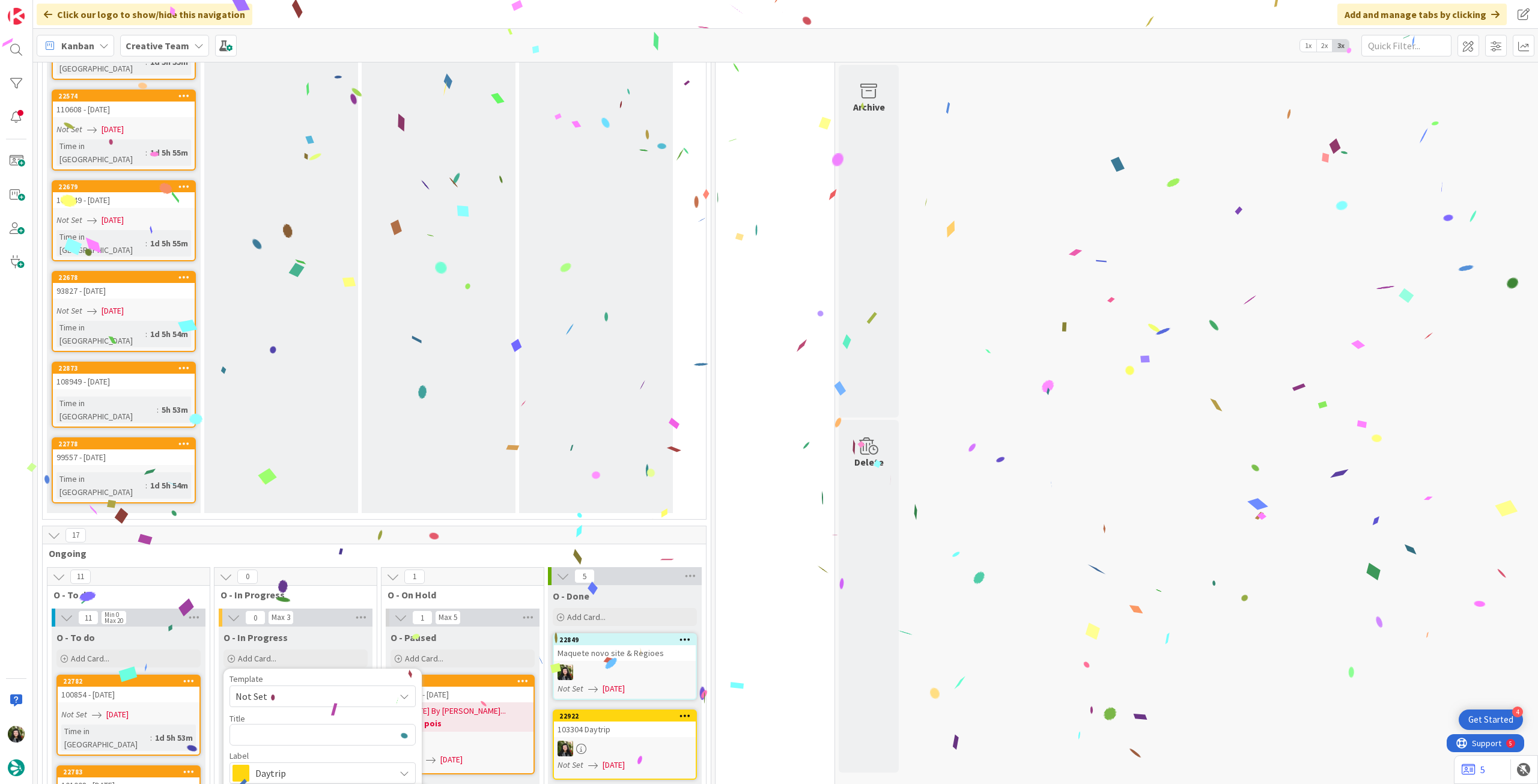
scroll to position [80, 0]
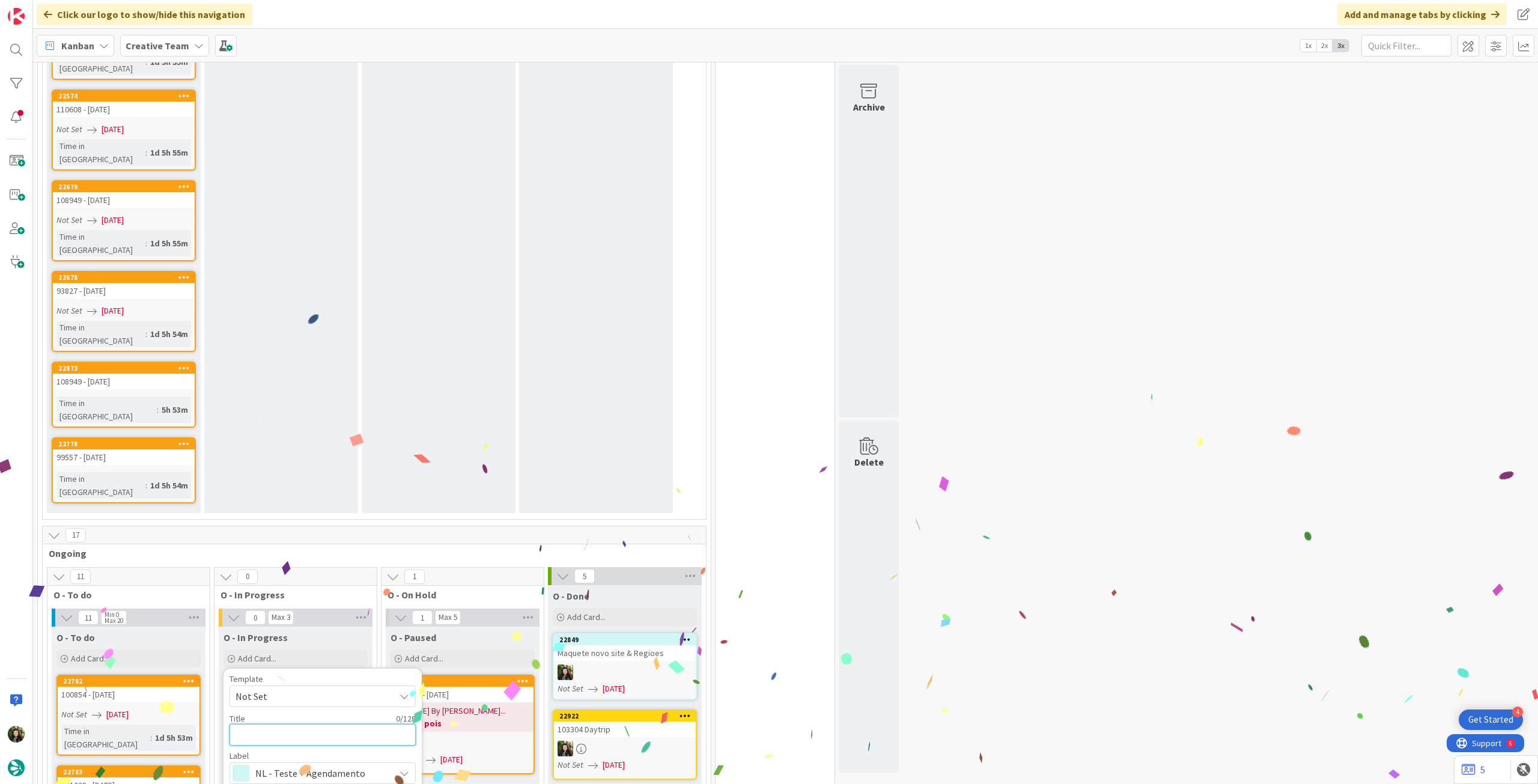
click at [317, 724] on textarea at bounding box center [322, 734] width 186 height 21
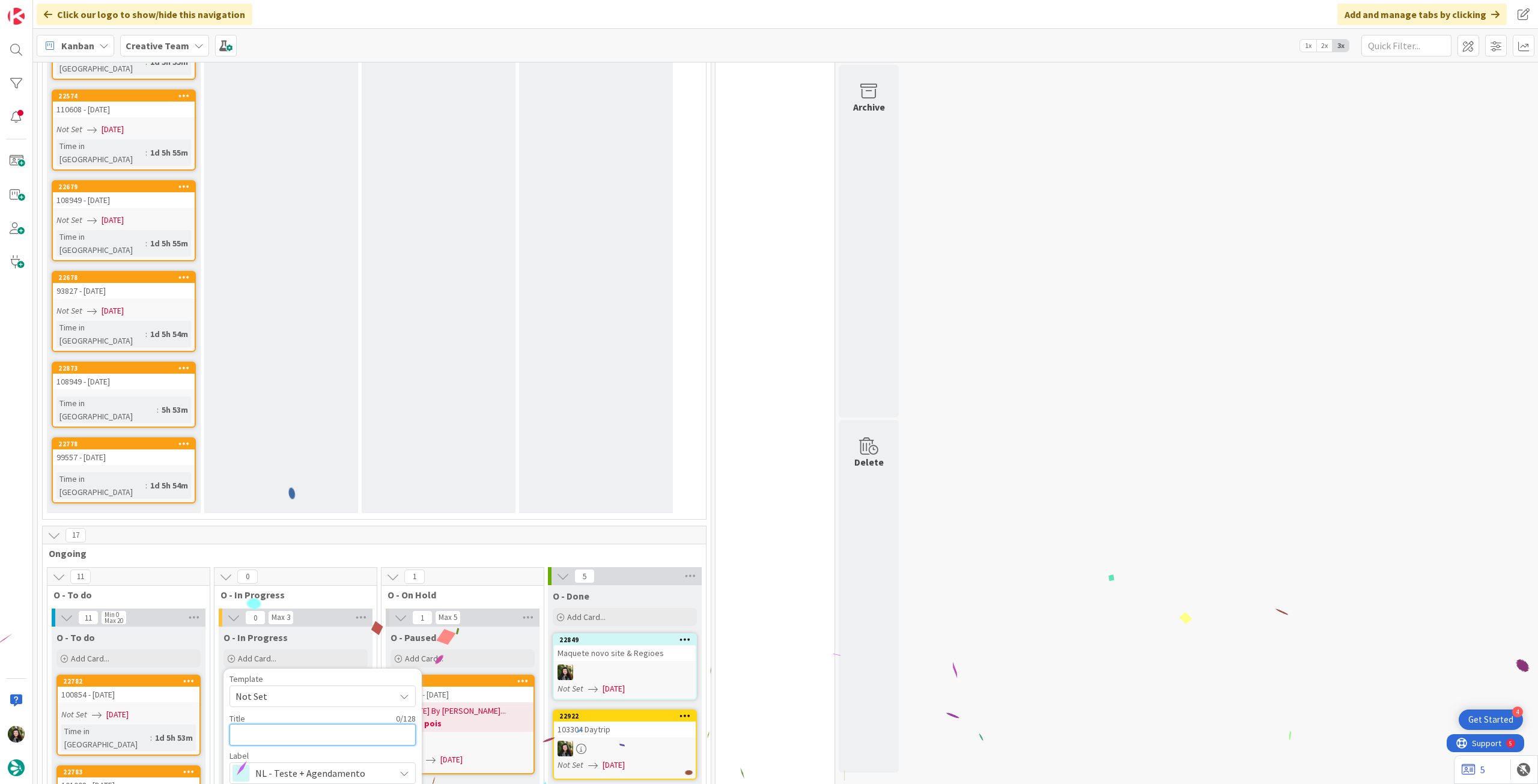
paste textarea "Maquete novo site & Regioes"
type textarea "x"
type textarea "Maquete novo site & Regioes"
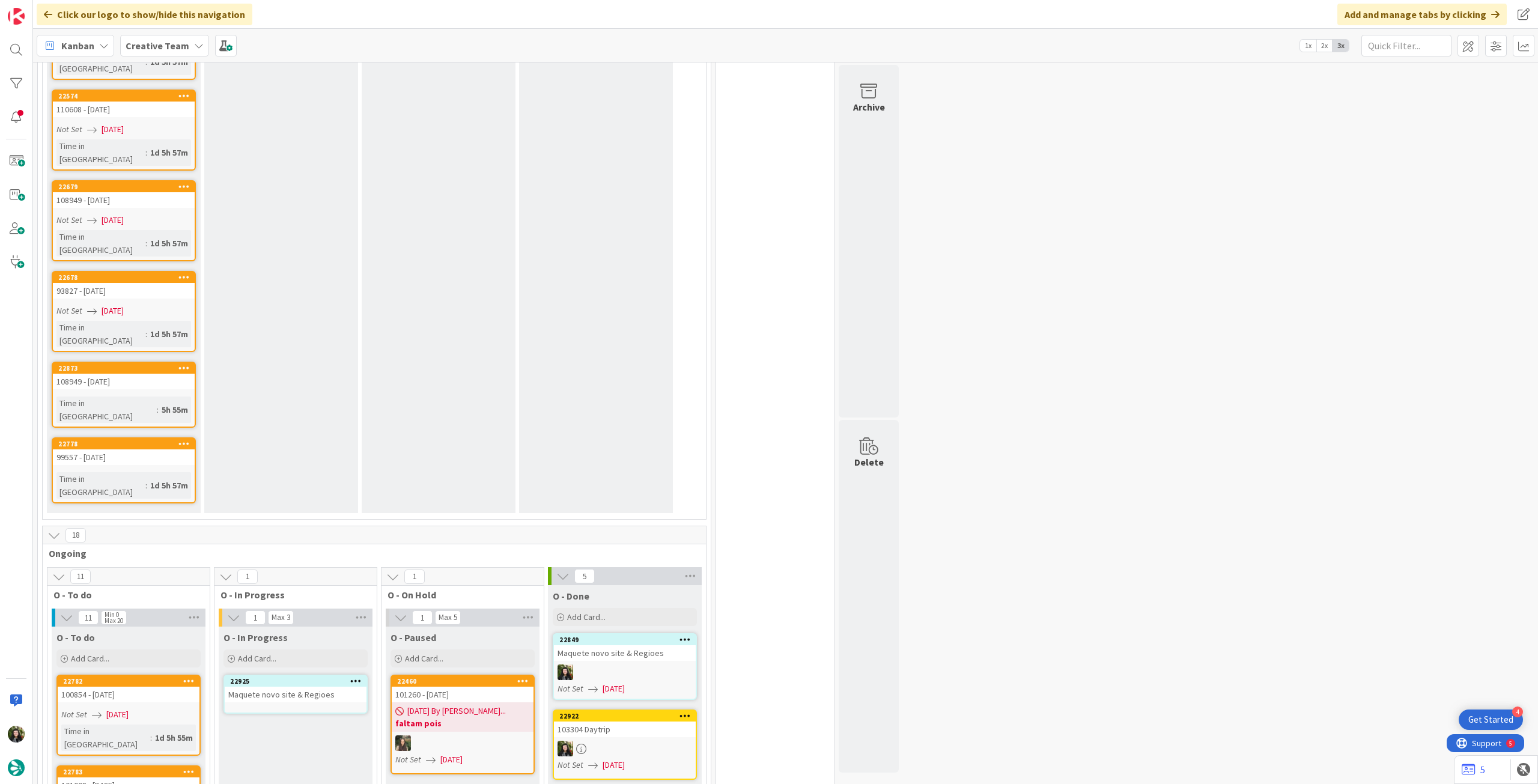
click at [298, 674] on link "22925 Maquete novo site & Regioes" at bounding box center [296, 694] width 144 height 39
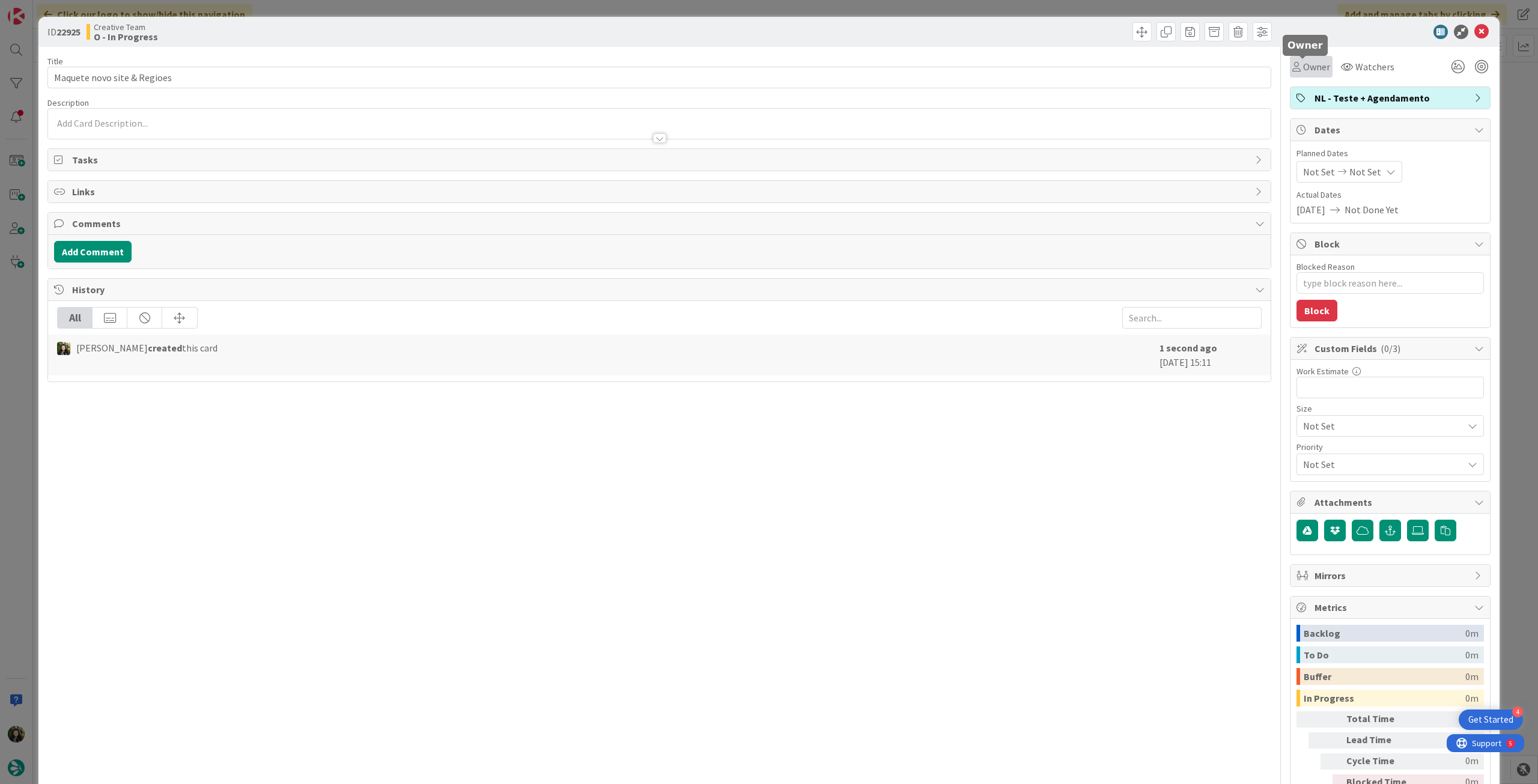
click at [1303, 63] on span "Owner" at bounding box center [1317, 67] width 27 height 14
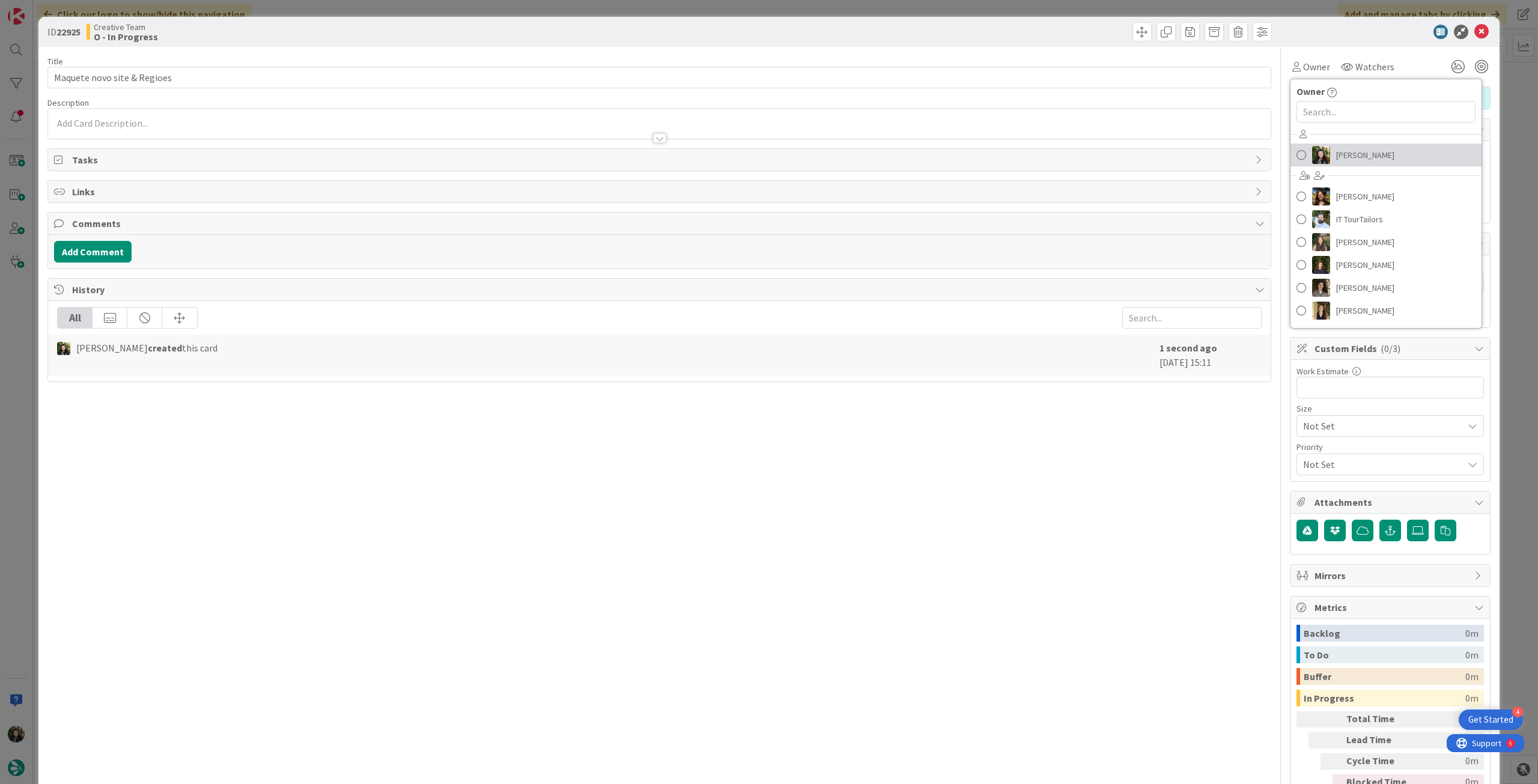
click at [1320, 160] on img at bounding box center [1321, 155] width 18 height 18
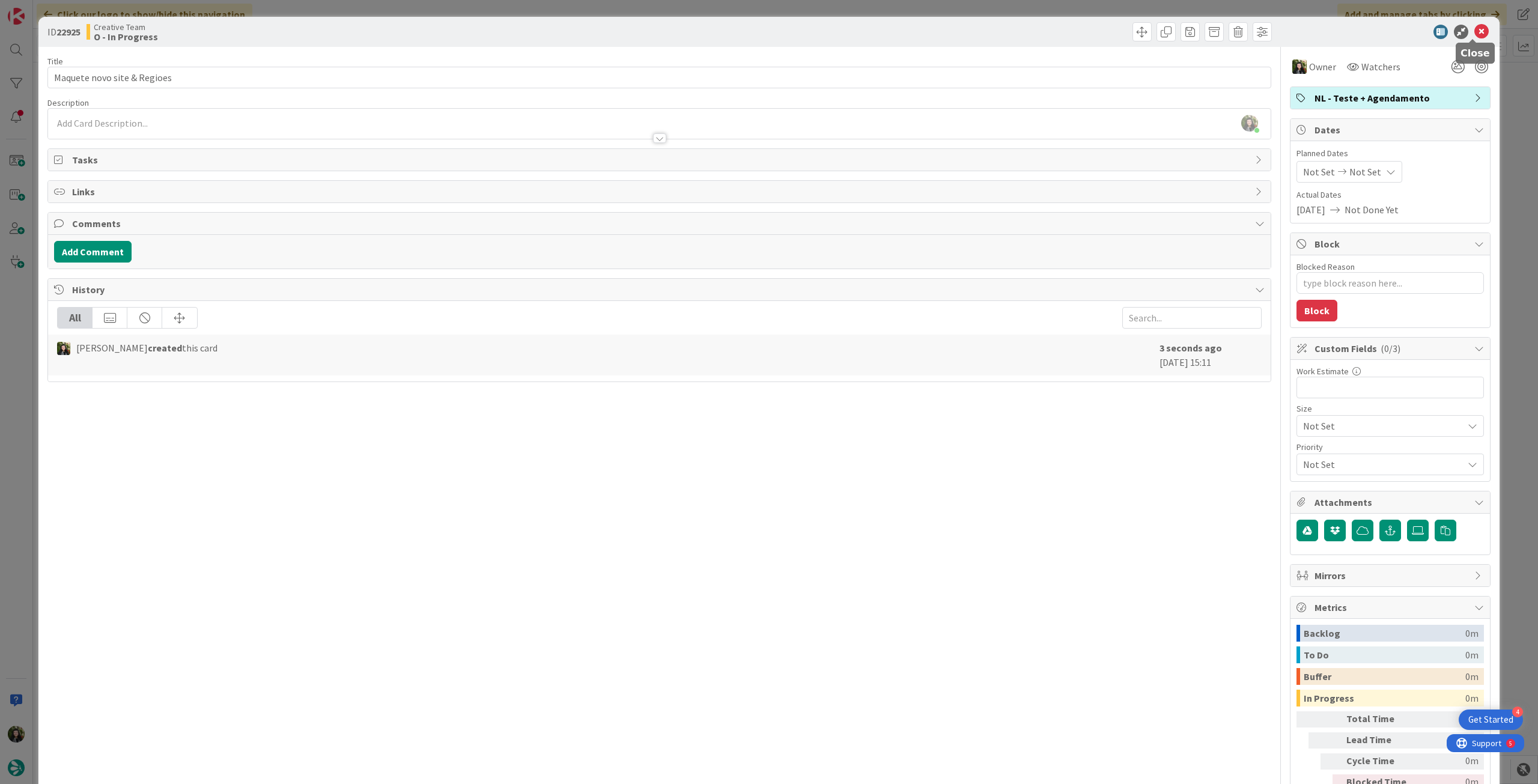
click at [1475, 31] on icon at bounding box center [1482, 32] width 14 height 14
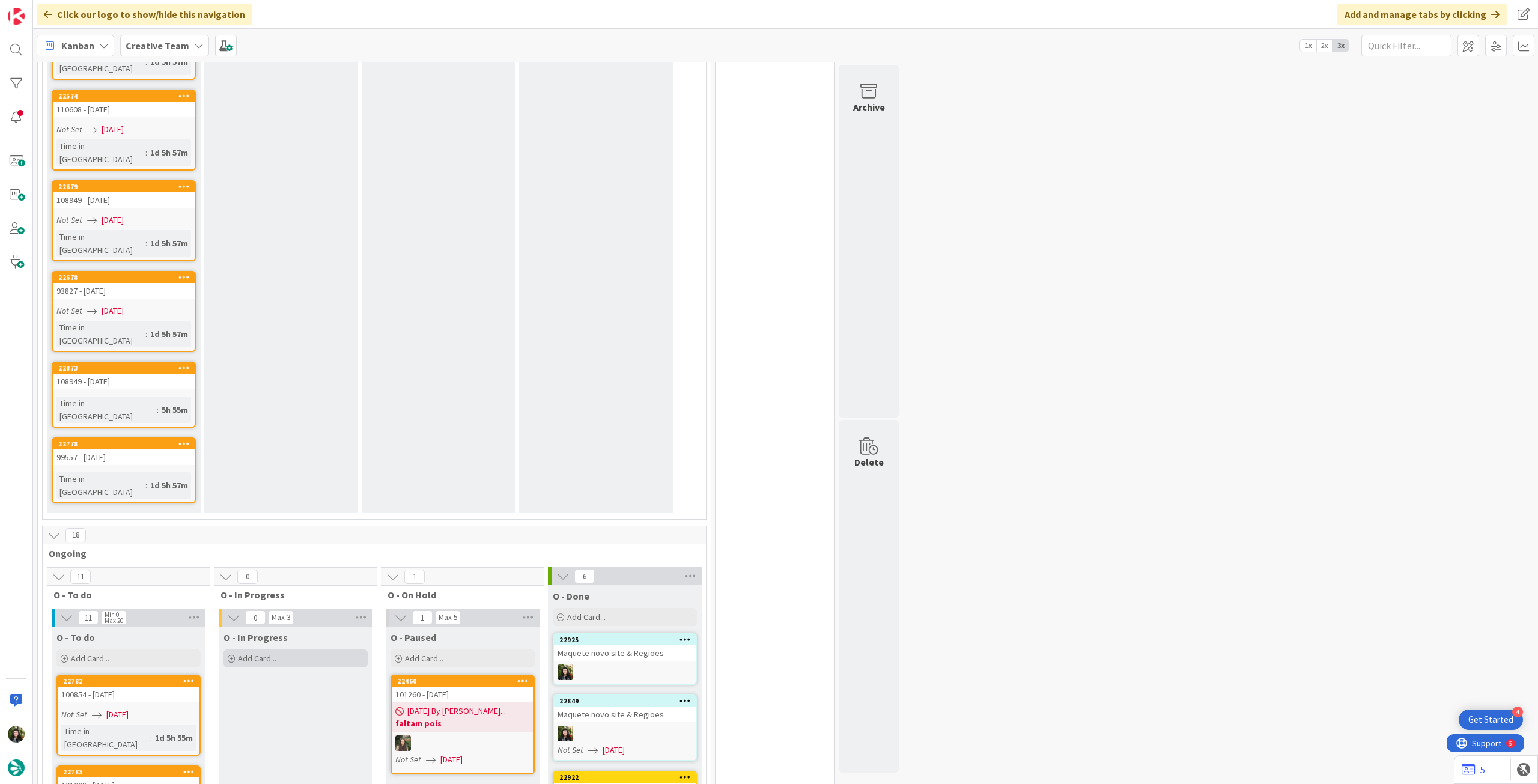
click at [282, 650] on div "Add Card..." at bounding box center [296, 659] width 144 height 18
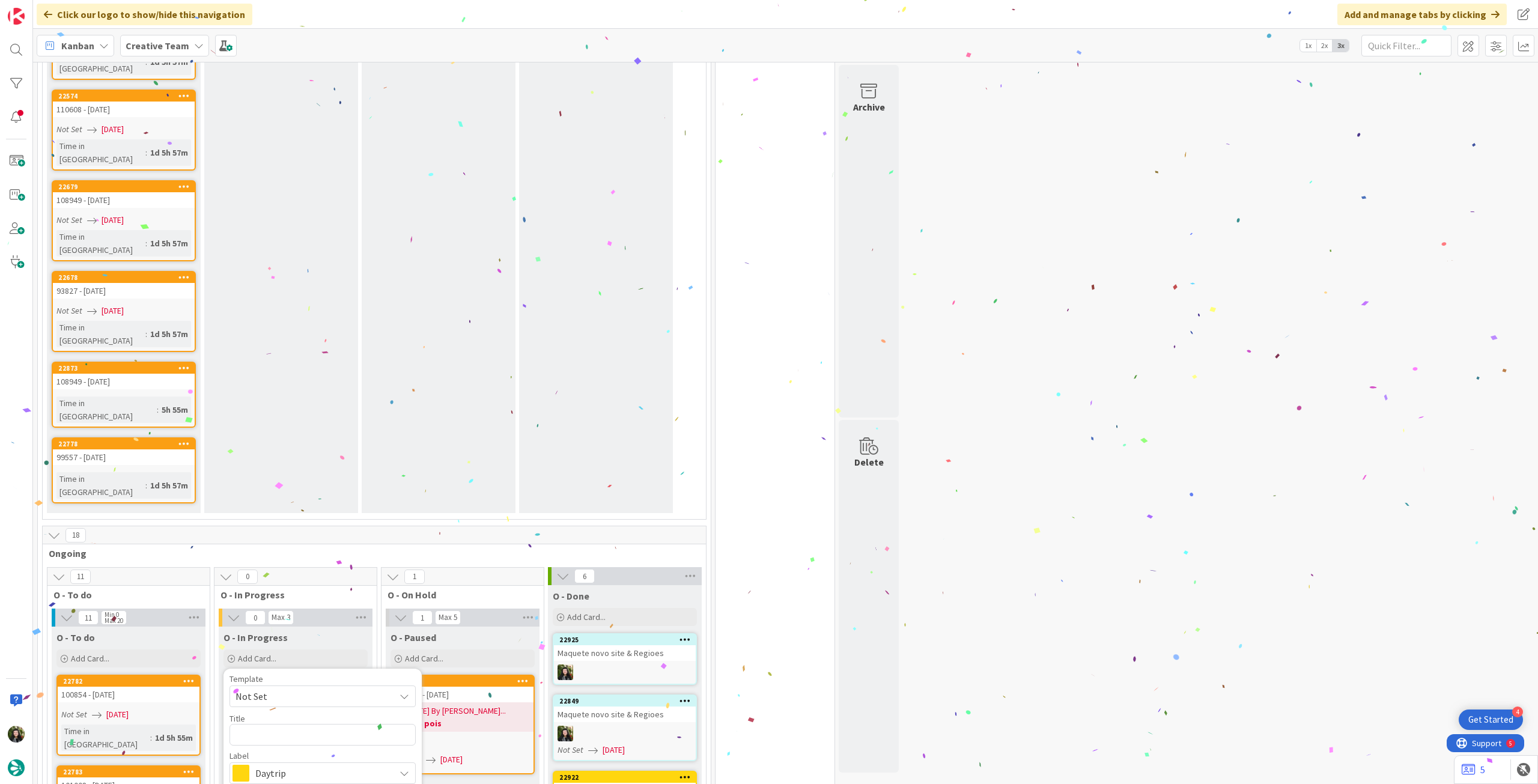
click at [275, 765] on span "Daytrip" at bounding box center [322, 773] width 133 height 17
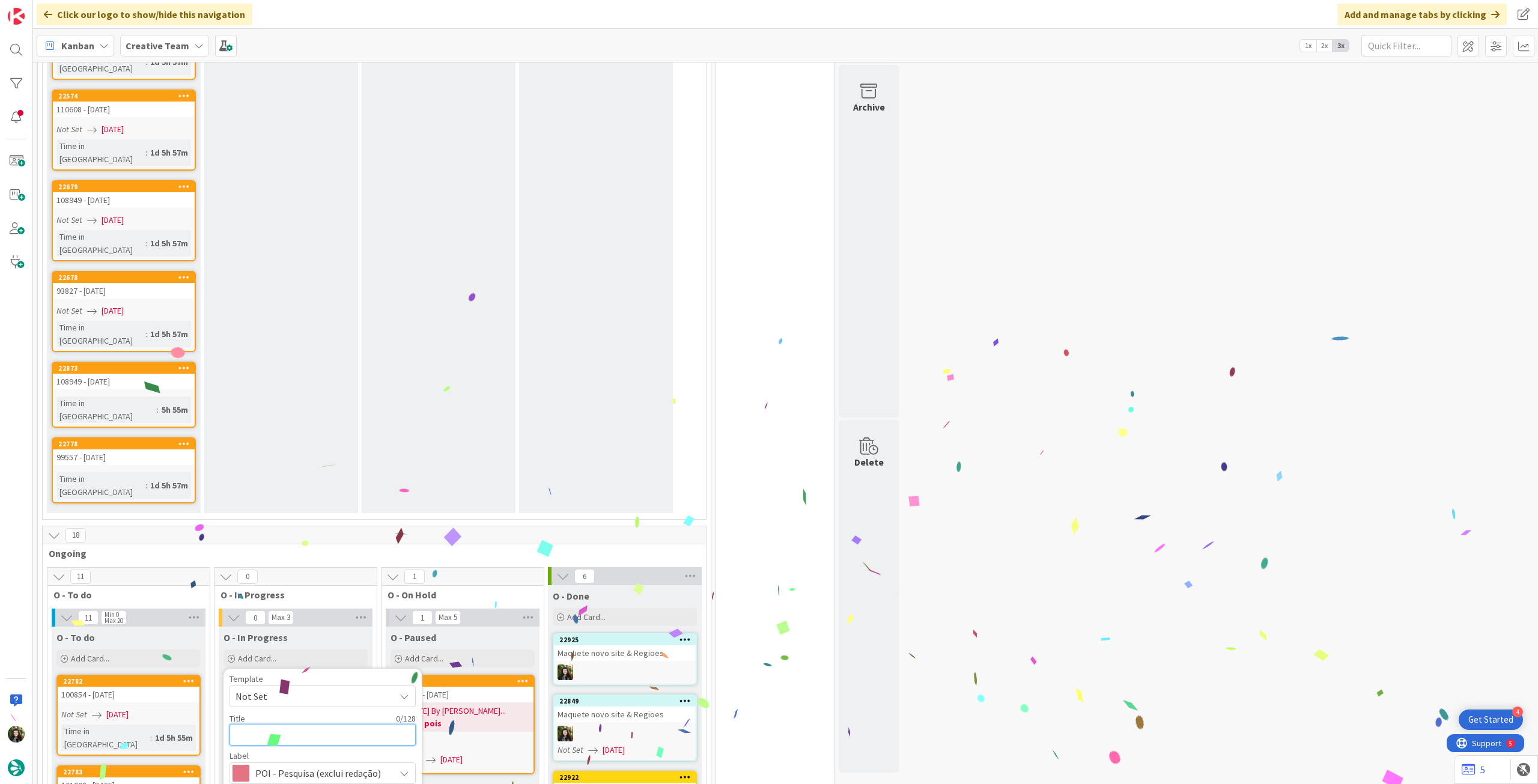
click at [340, 724] on textarea at bounding box center [322, 734] width 186 height 21
paste textarea "Maquete novo site & Regioes"
type textarea "x"
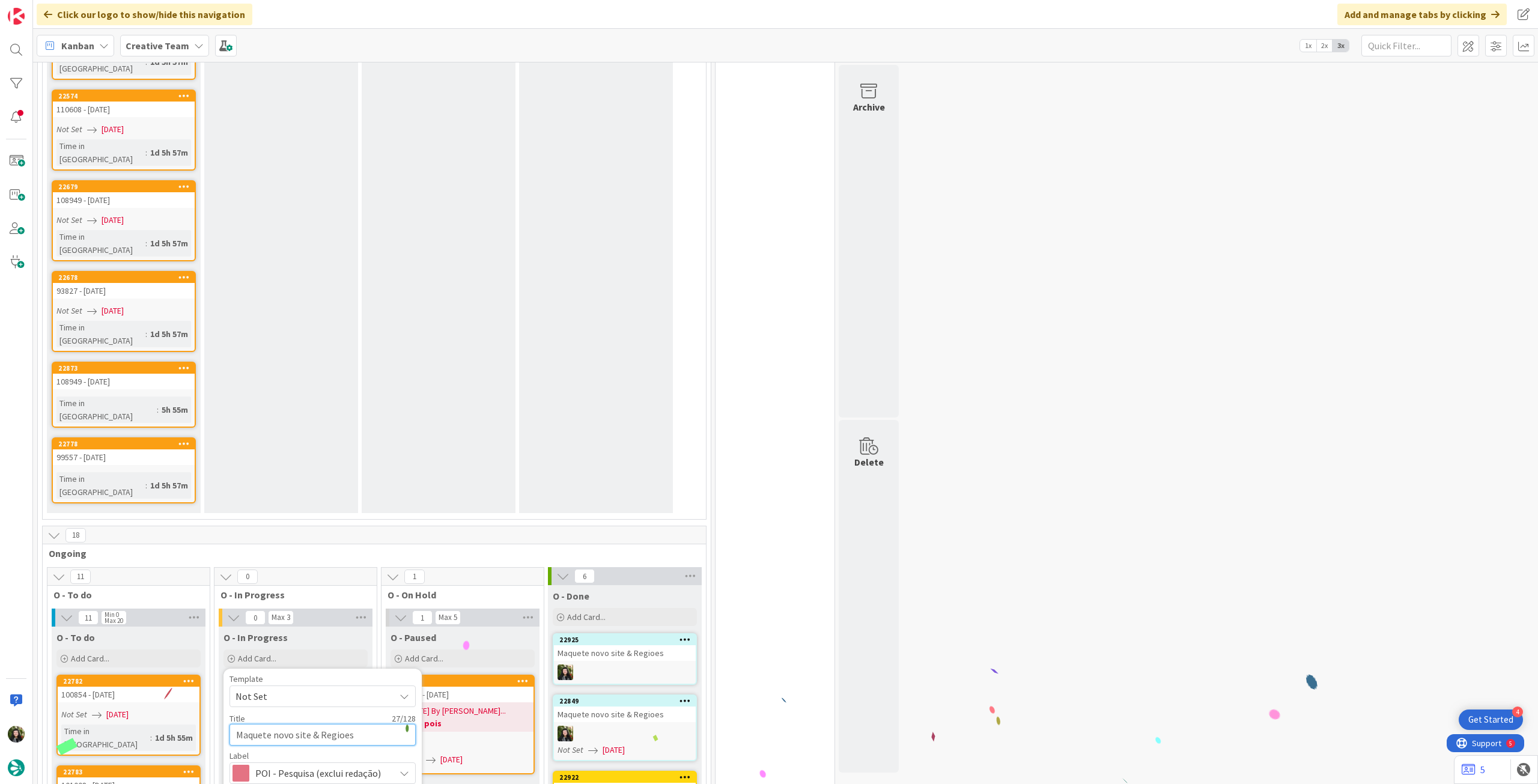
type textarea "Maquete novo site & Regioes"
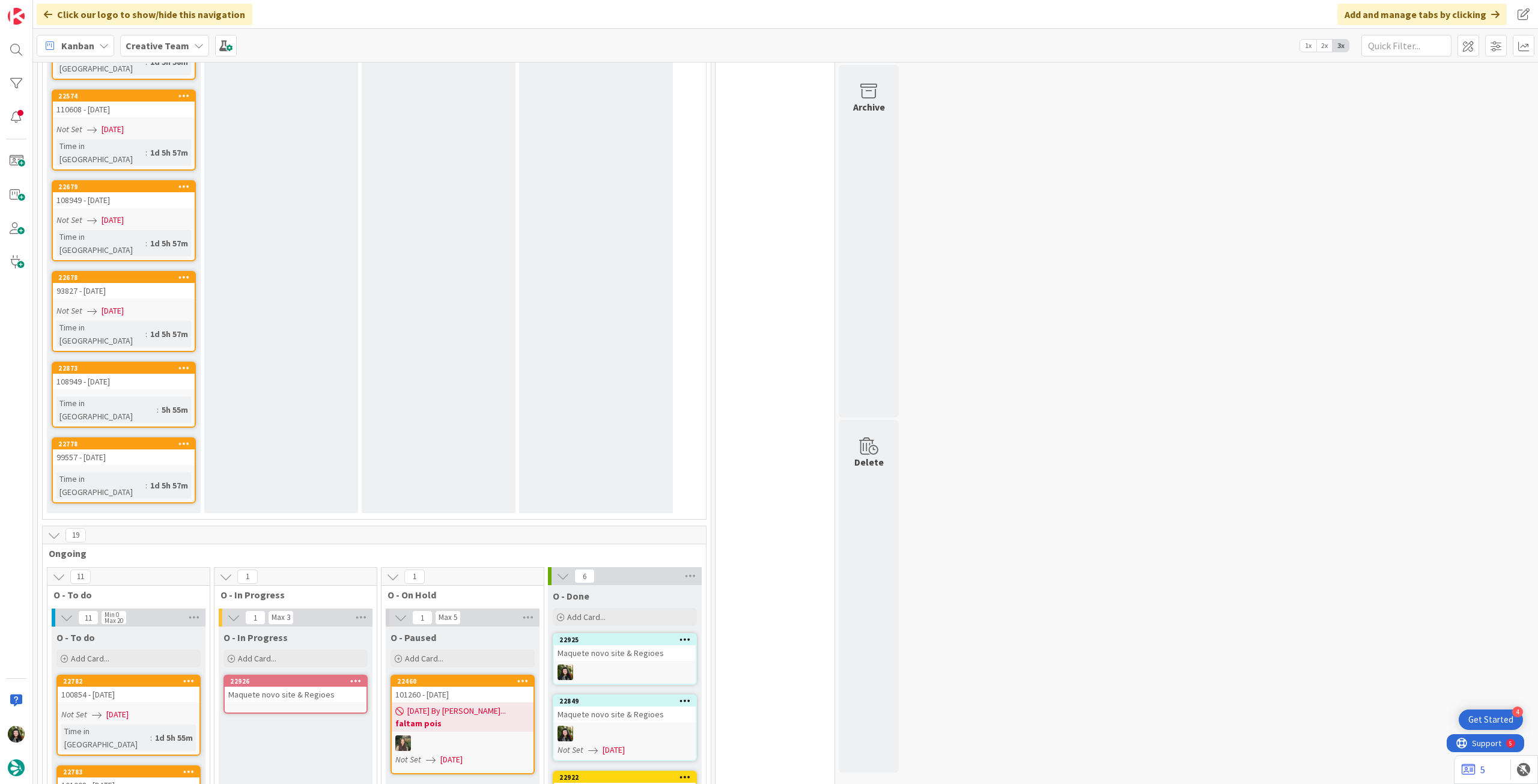
click at [301, 674] on link "22926 Maquete novo site & Regioes" at bounding box center [296, 694] width 144 height 39
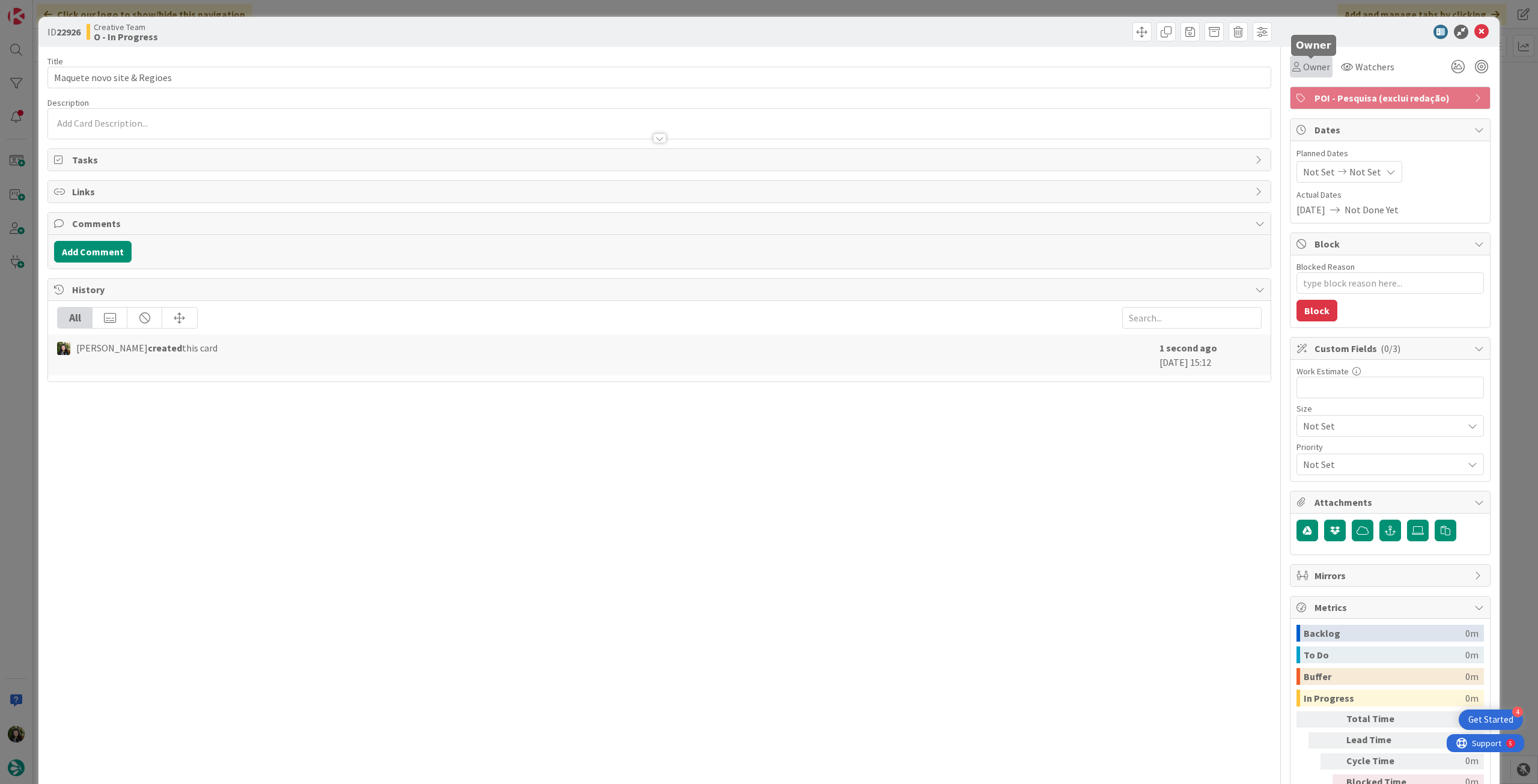
click at [1309, 74] on div "Owner" at bounding box center [1312, 66] width 43 height 21
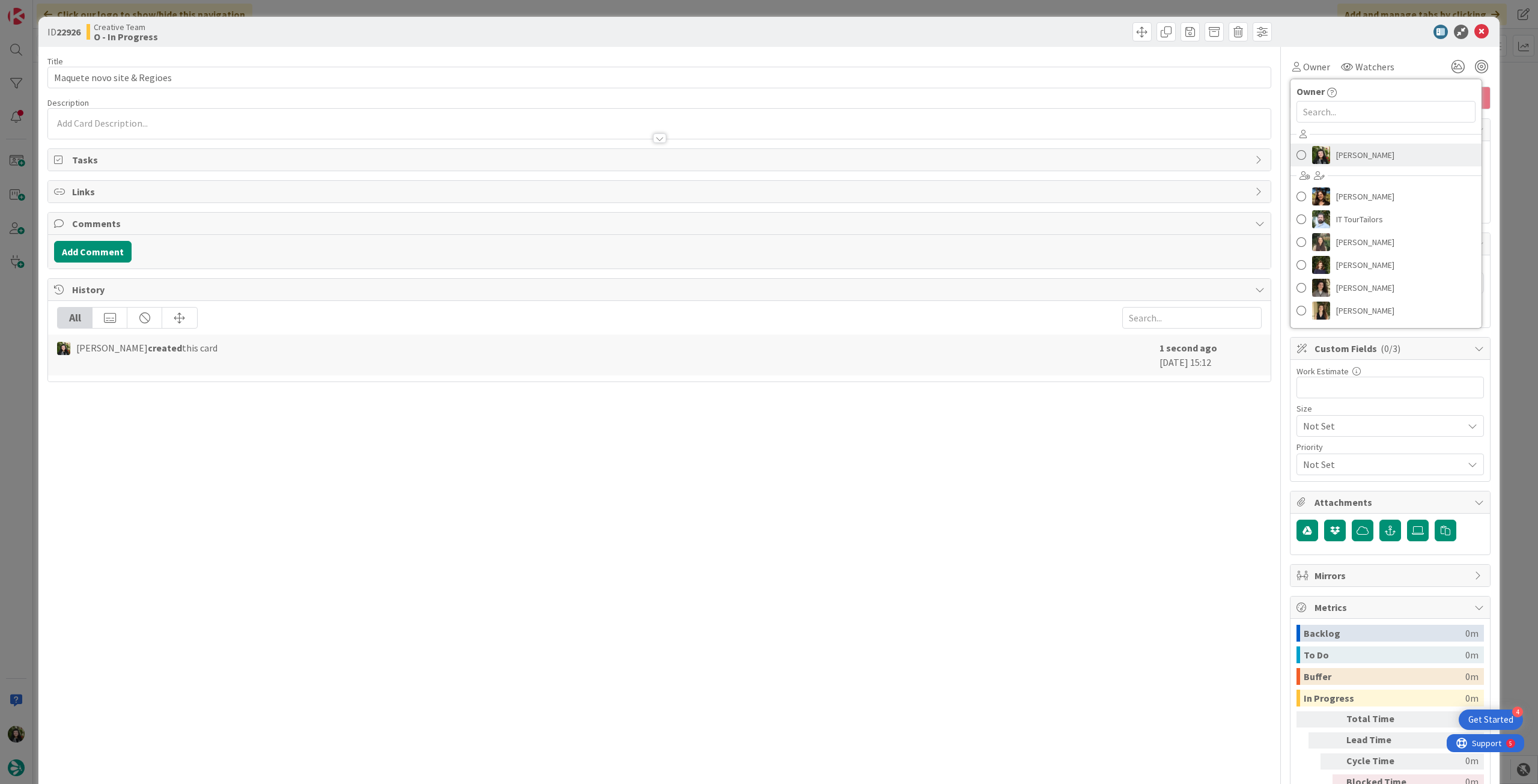
click at [1338, 153] on span "[PERSON_NAME]" at bounding box center [1365, 155] width 58 height 18
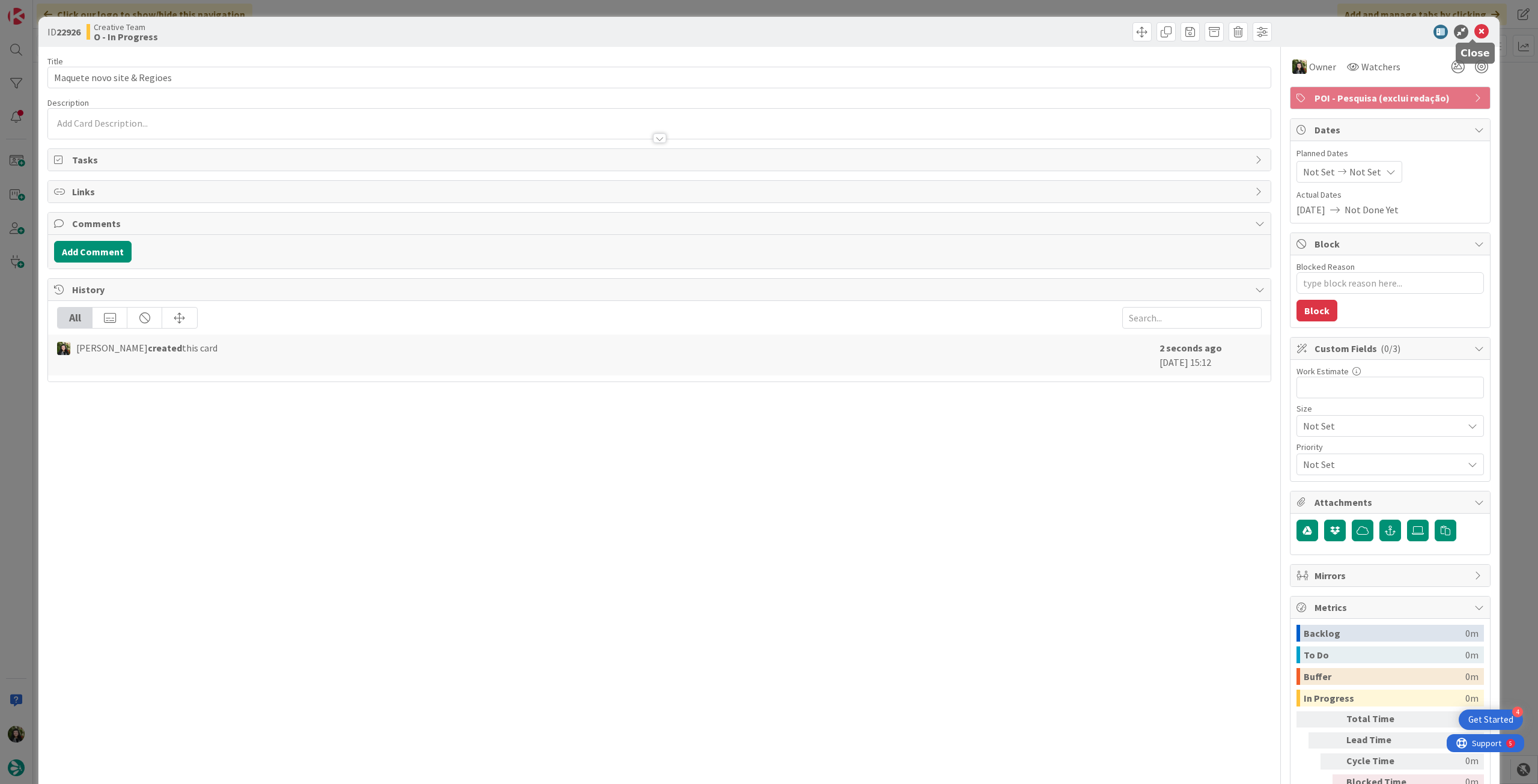
click at [1475, 33] on icon at bounding box center [1482, 32] width 14 height 14
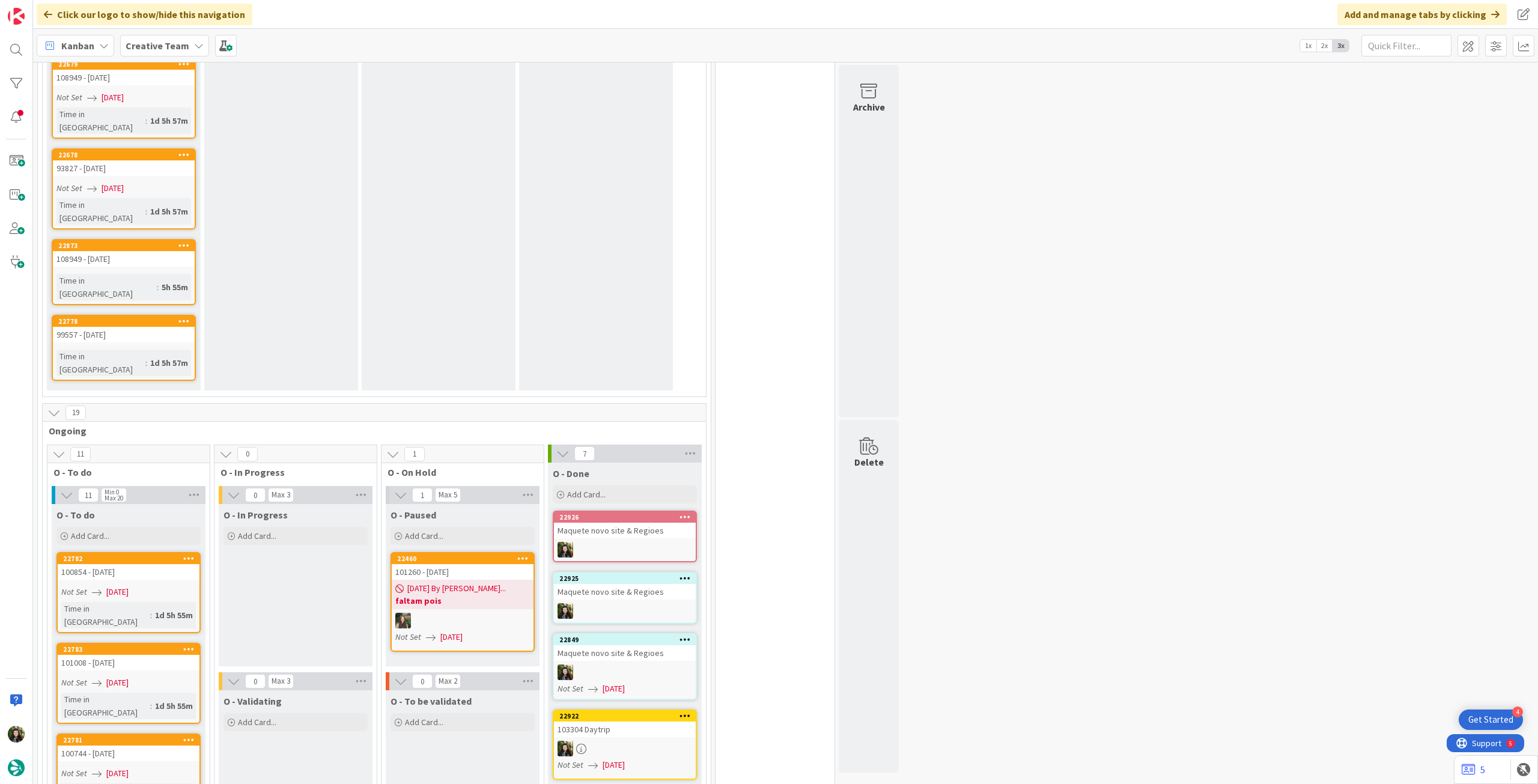
scroll to position [1504, 0]
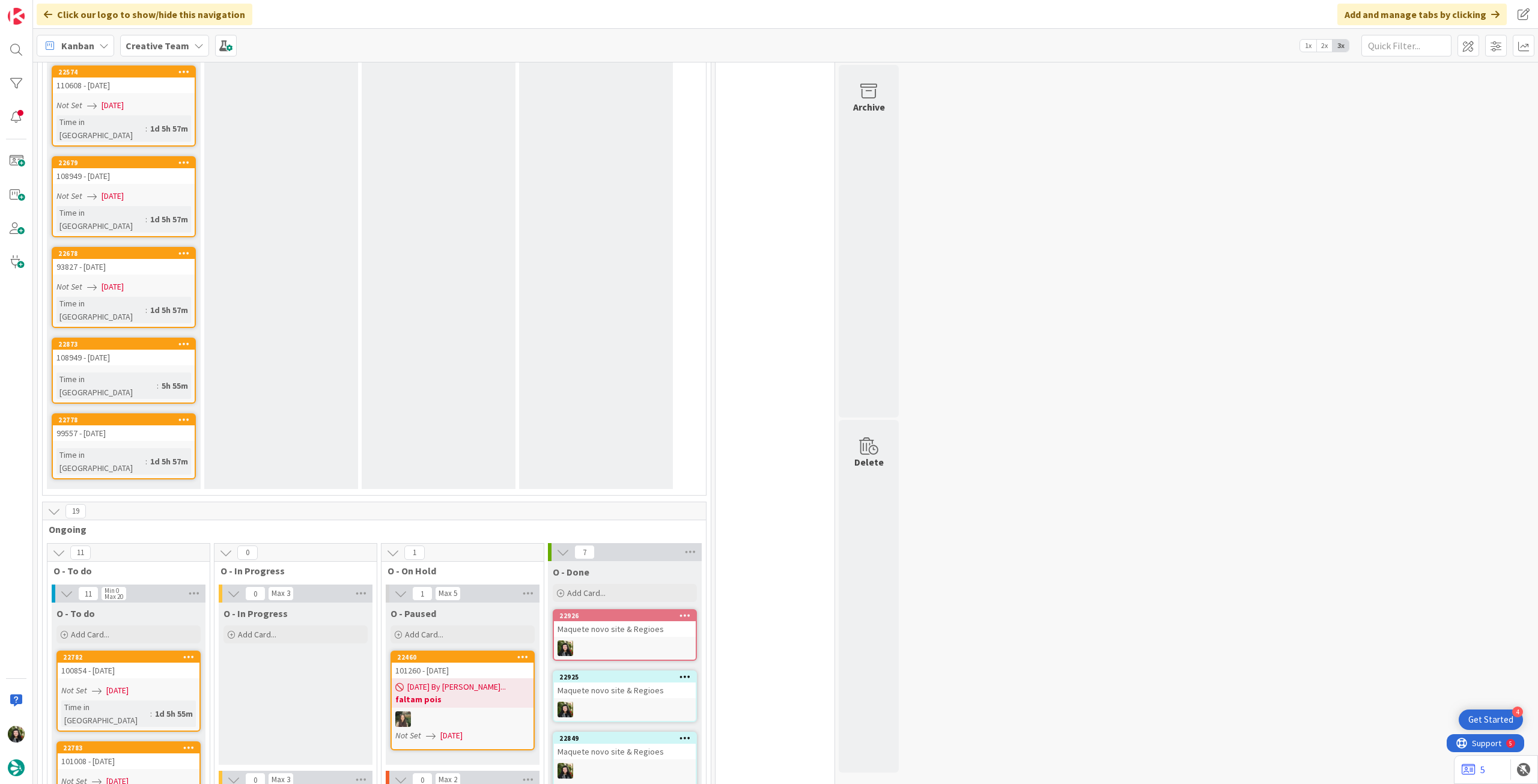
drag, startPoint x: 154, startPoint y: 51, endPoint x: 157, endPoint y: 60, distance: 9.5
click at [155, 51] on b "Creative Team" at bounding box center [157, 45] width 63 height 12
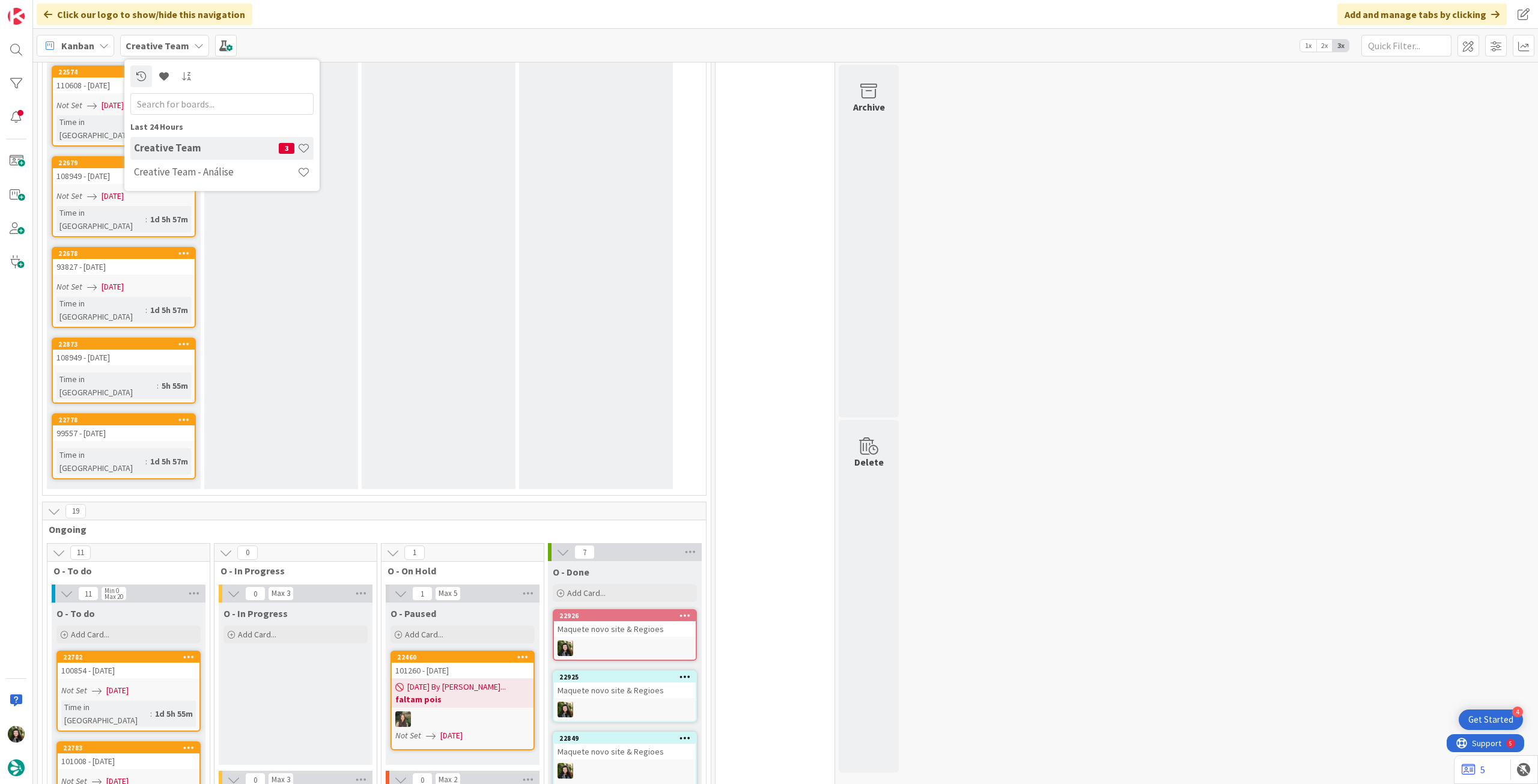
click at [167, 174] on h4 "Creative Team - Análise" at bounding box center [216, 171] width 163 height 12
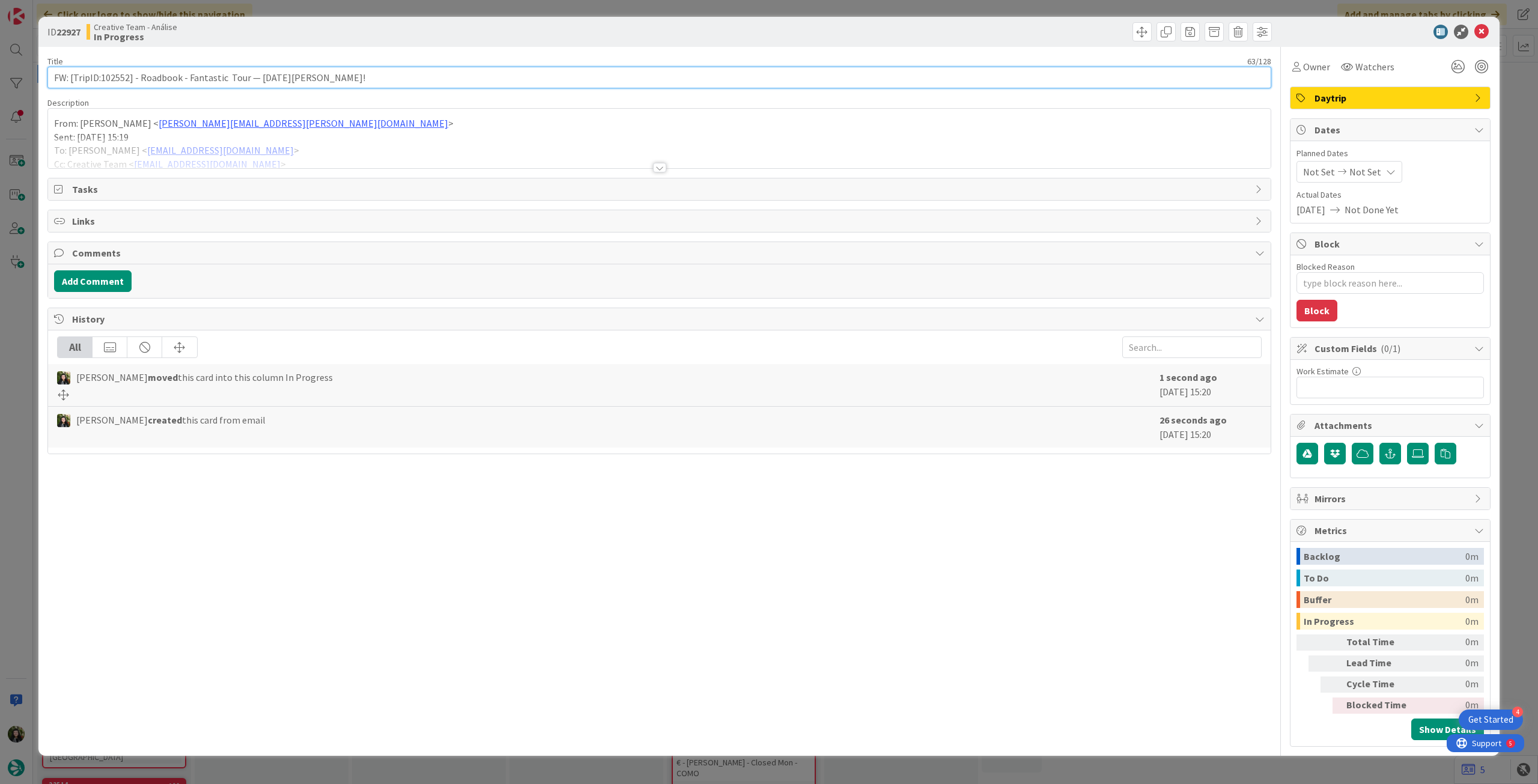
drag, startPoint x: 102, startPoint y: 78, endPoint x: 129, endPoint y: 76, distance: 27.1
click at [129, 76] on input "FW: [TripID:102552] - Roadbook - Fantastic Tour — [DATE][PERSON_NAME]!" at bounding box center [659, 77] width 1224 height 21
click at [1485, 29] on icon at bounding box center [1482, 32] width 14 height 14
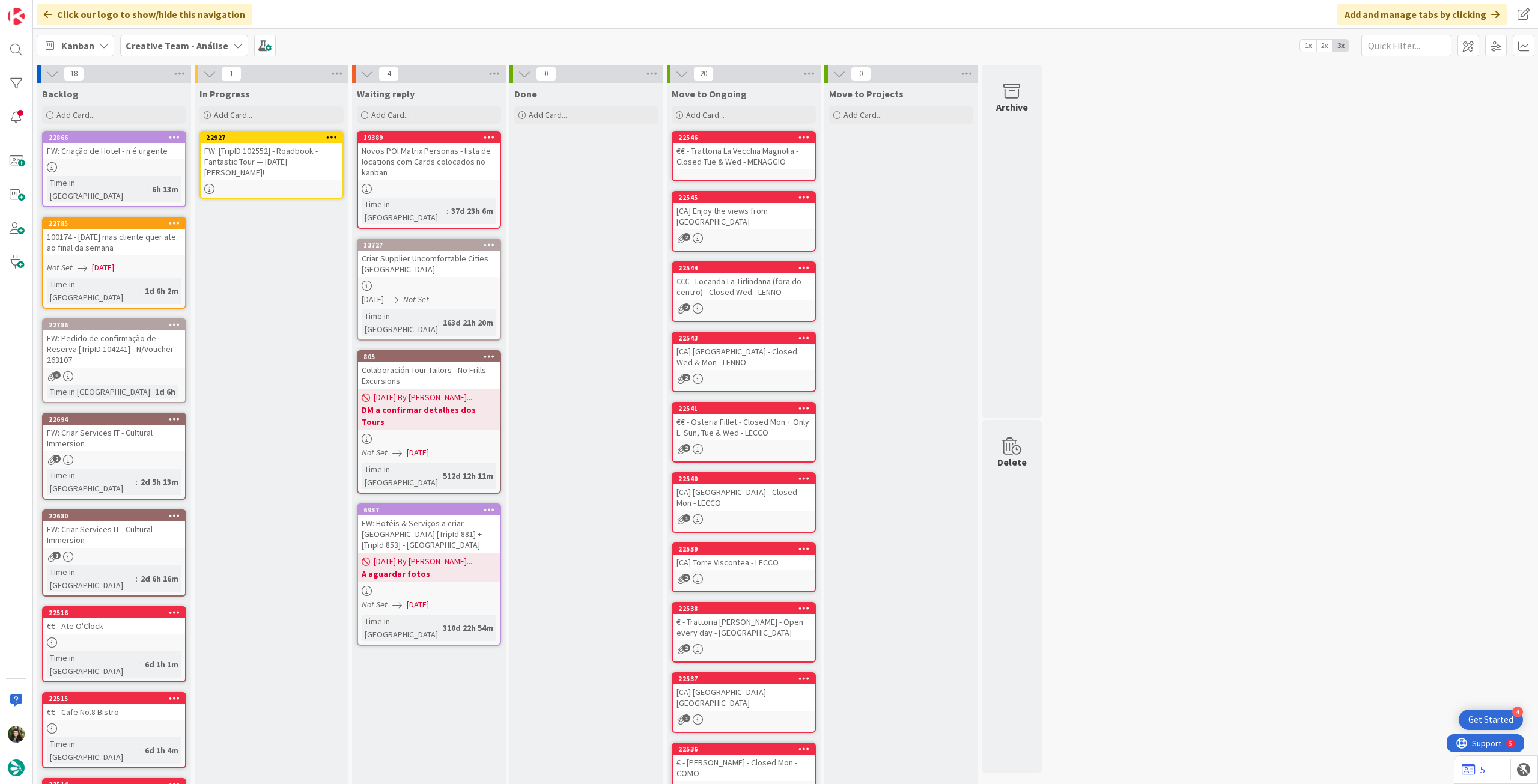
click at [300, 184] on div at bounding box center [271, 189] width 142 height 10
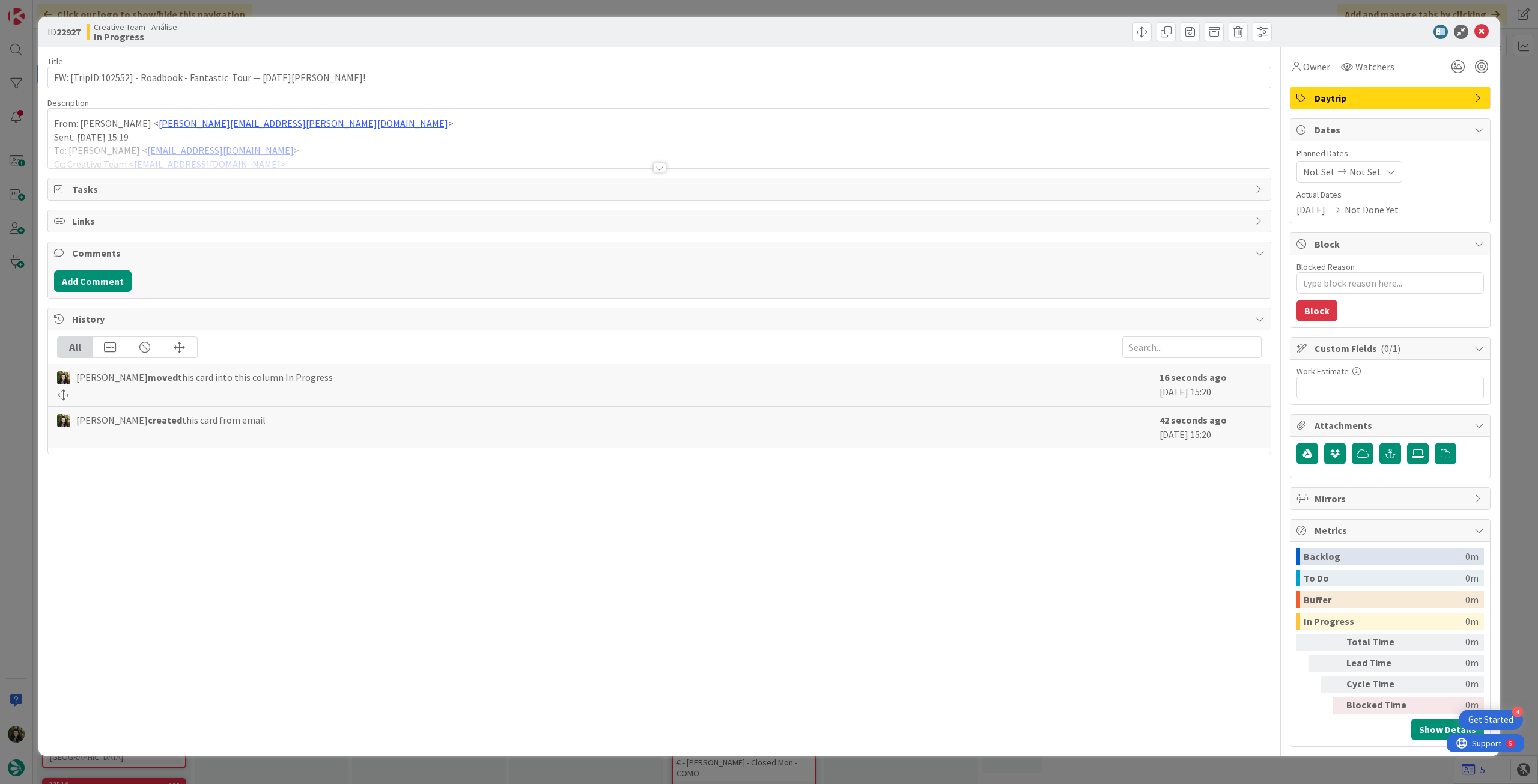
type textarea "x"
drag, startPoint x: 344, startPoint y: 73, endPoint x: 355, endPoint y: 76, distance: 11.4
click at [344, 73] on input "FW: [TripID:102552] - Roadbook - Fantastic Tour — [DATE][PERSON_NAME]!" at bounding box center [659, 77] width 1224 height 21
type input "FW: [TripID:102552] - Roadbook - Fantastic Tour — [DATE][PERSON_NAME]! - 25 set"
type textarea "x"
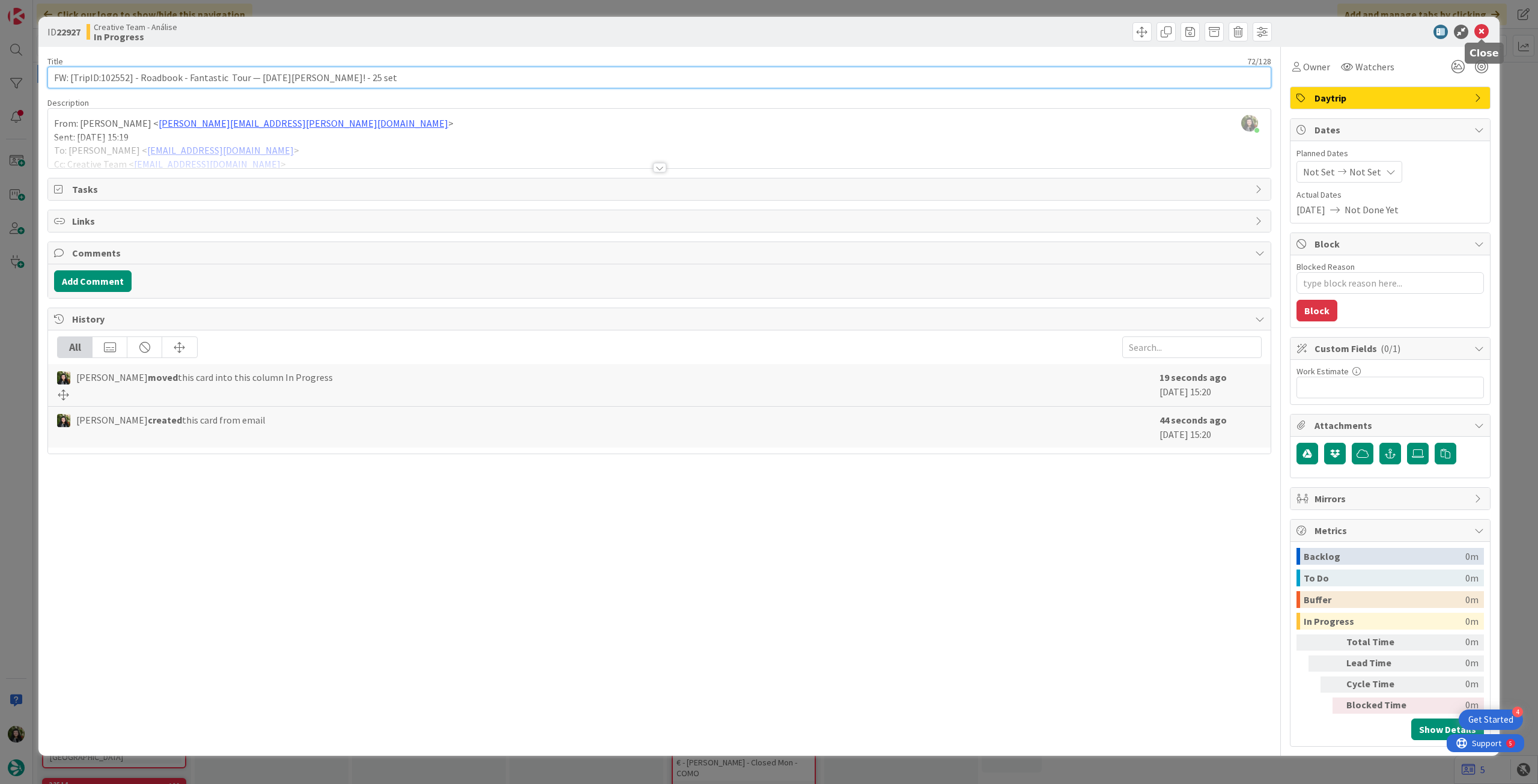
type input "FW: [TripID:102552] - Roadbook - Fantastic Tour — [DATE][PERSON_NAME]! - 25 set"
click at [1483, 32] on icon at bounding box center [1482, 32] width 14 height 14
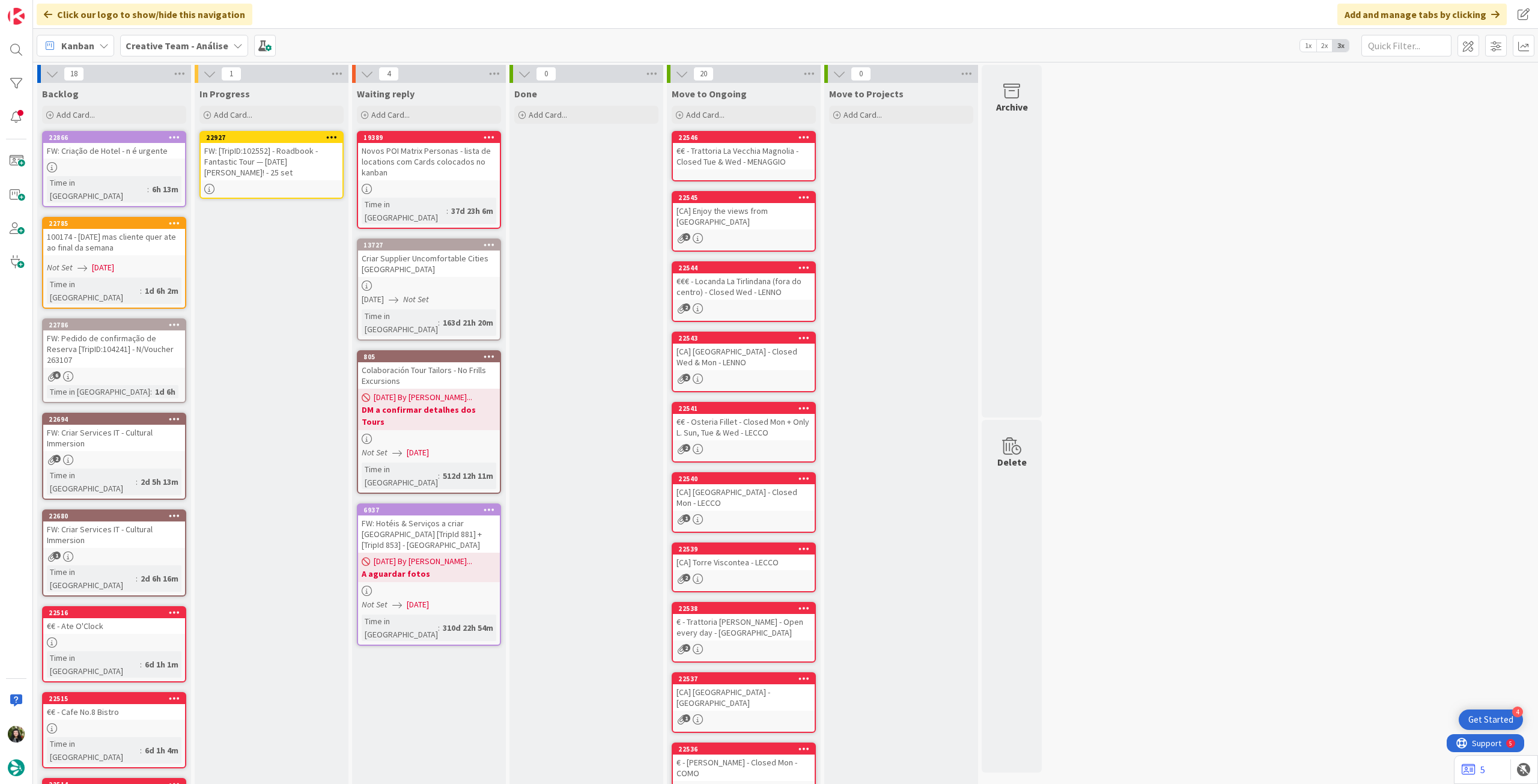
click at [333, 136] on icon at bounding box center [332, 136] width 11 height 9
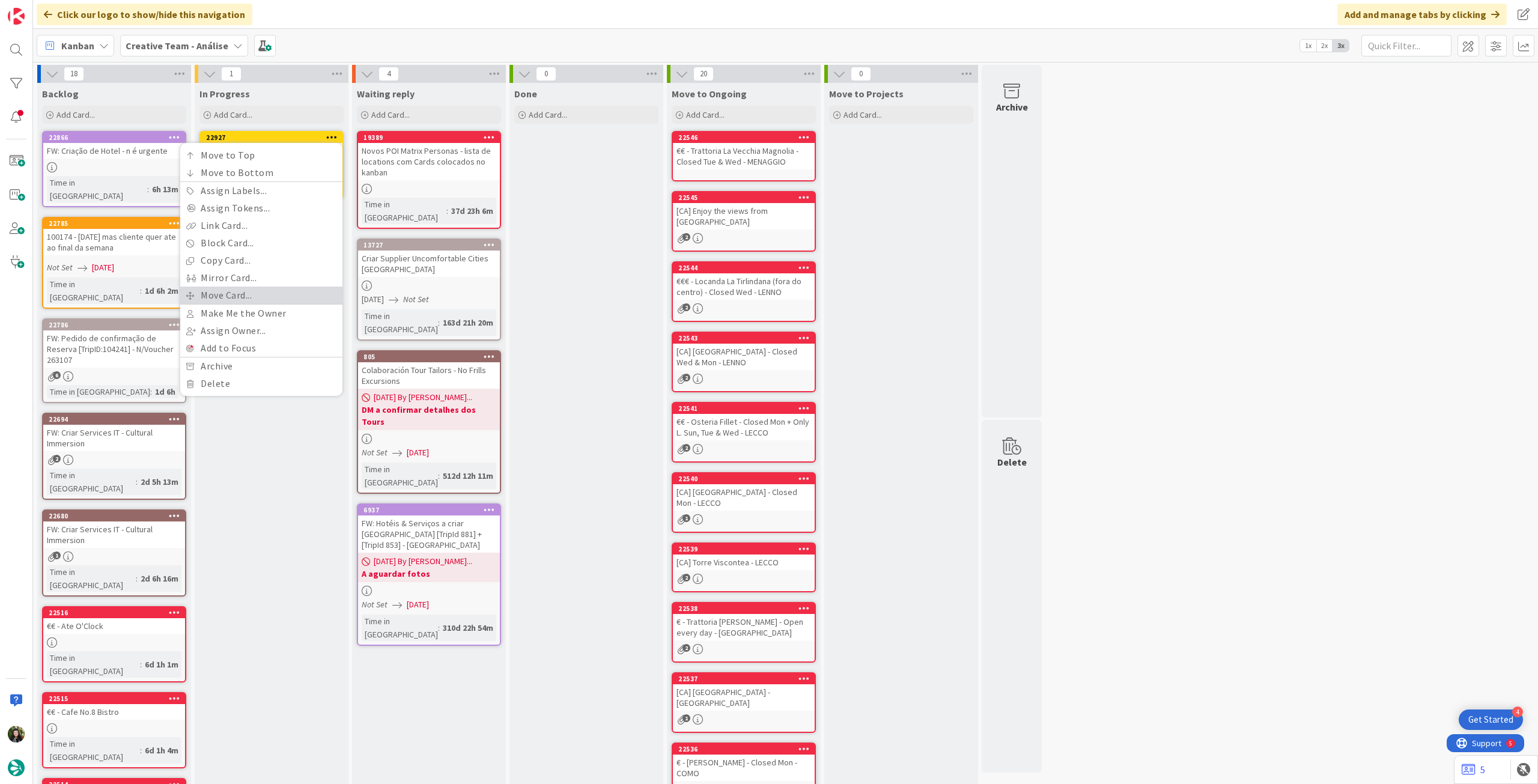
click at [242, 289] on link "Move Card..." at bounding box center [261, 295] width 162 height 17
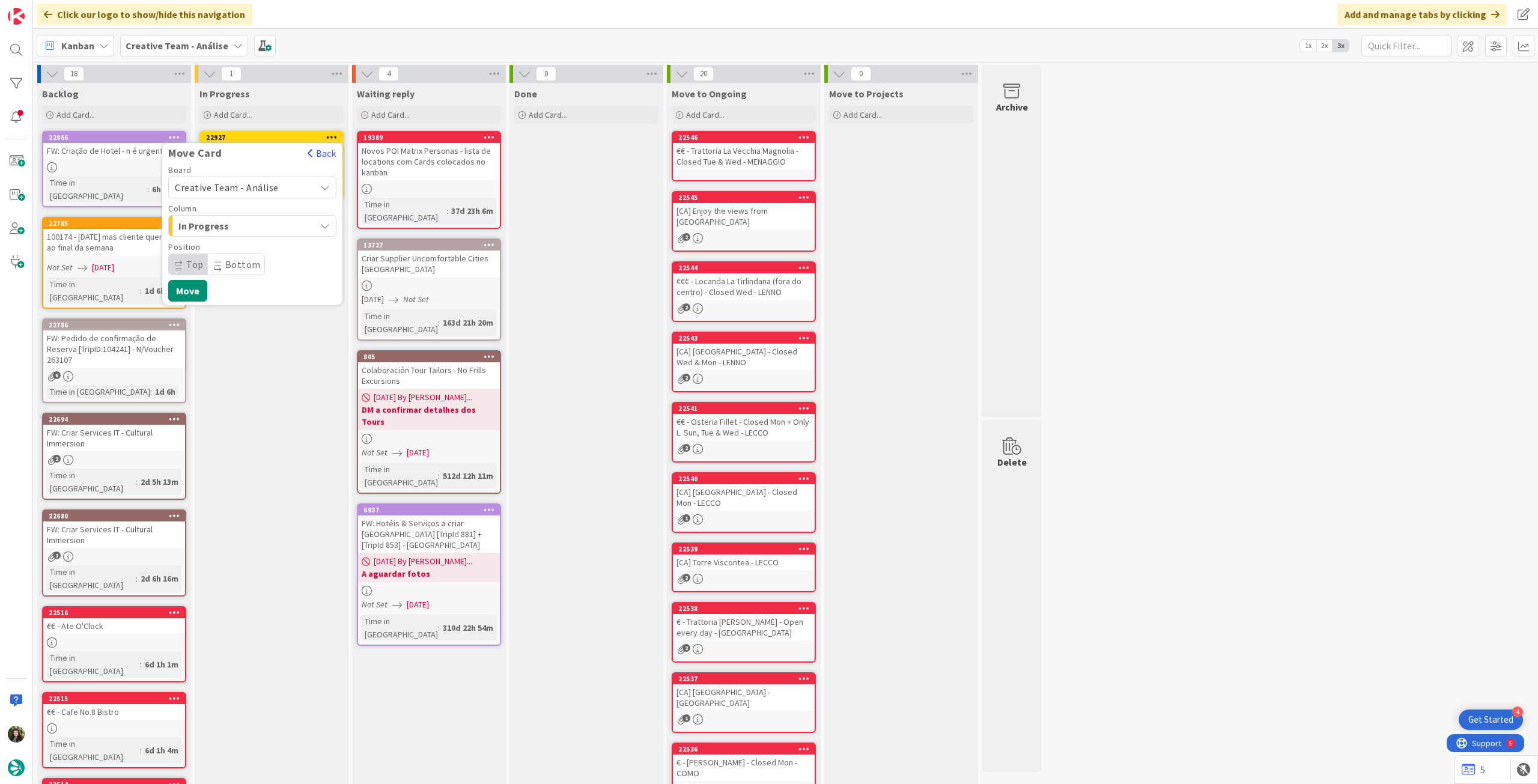
click at [258, 194] on span "Creative Team - Análise" at bounding box center [242, 187] width 135 height 17
click at [249, 239] on span "Creative Team" at bounding box center [260, 244] width 140 height 18
click at [243, 259] on span "Daytrip" at bounding box center [252, 264] width 115 height 17
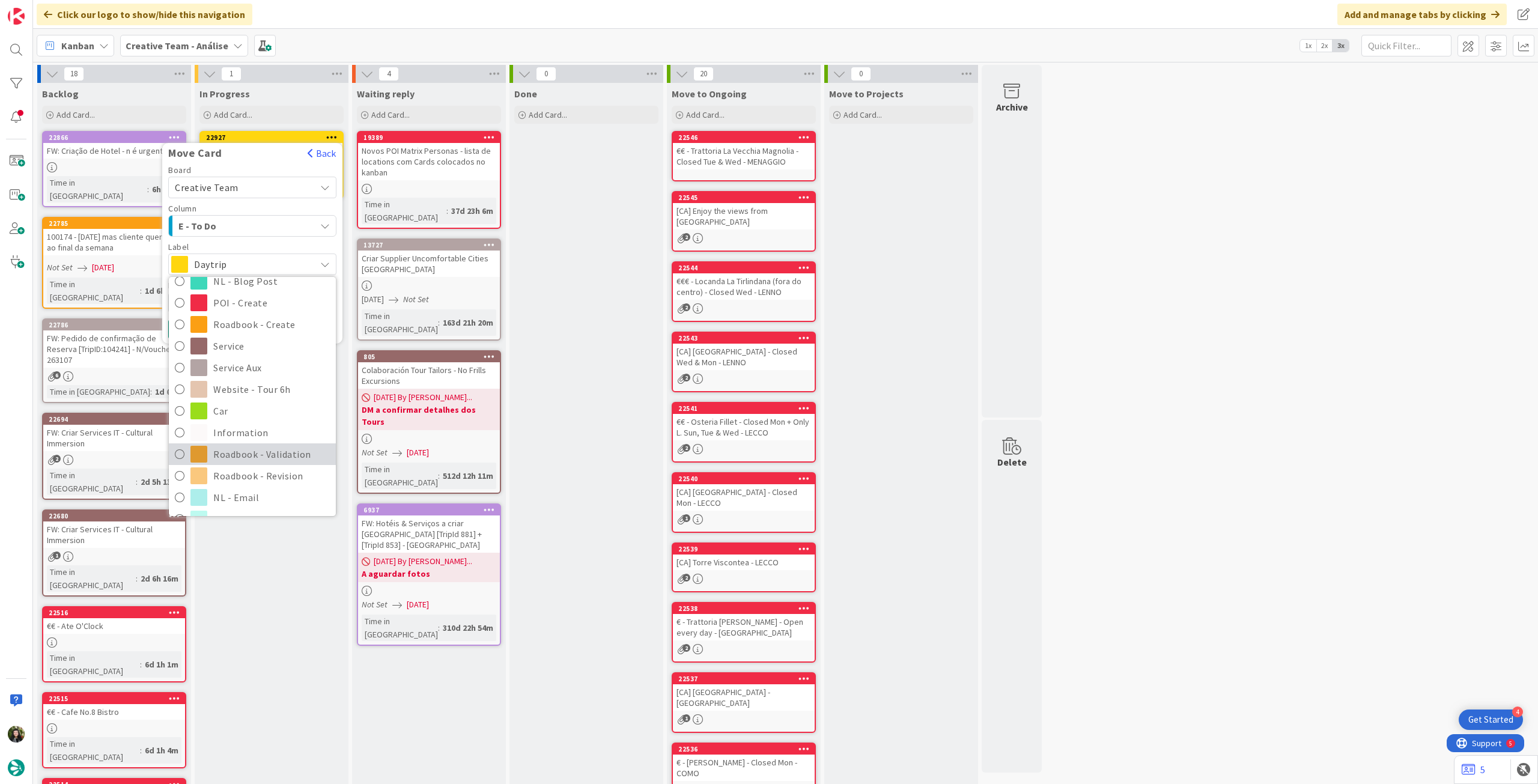
scroll to position [160, 0]
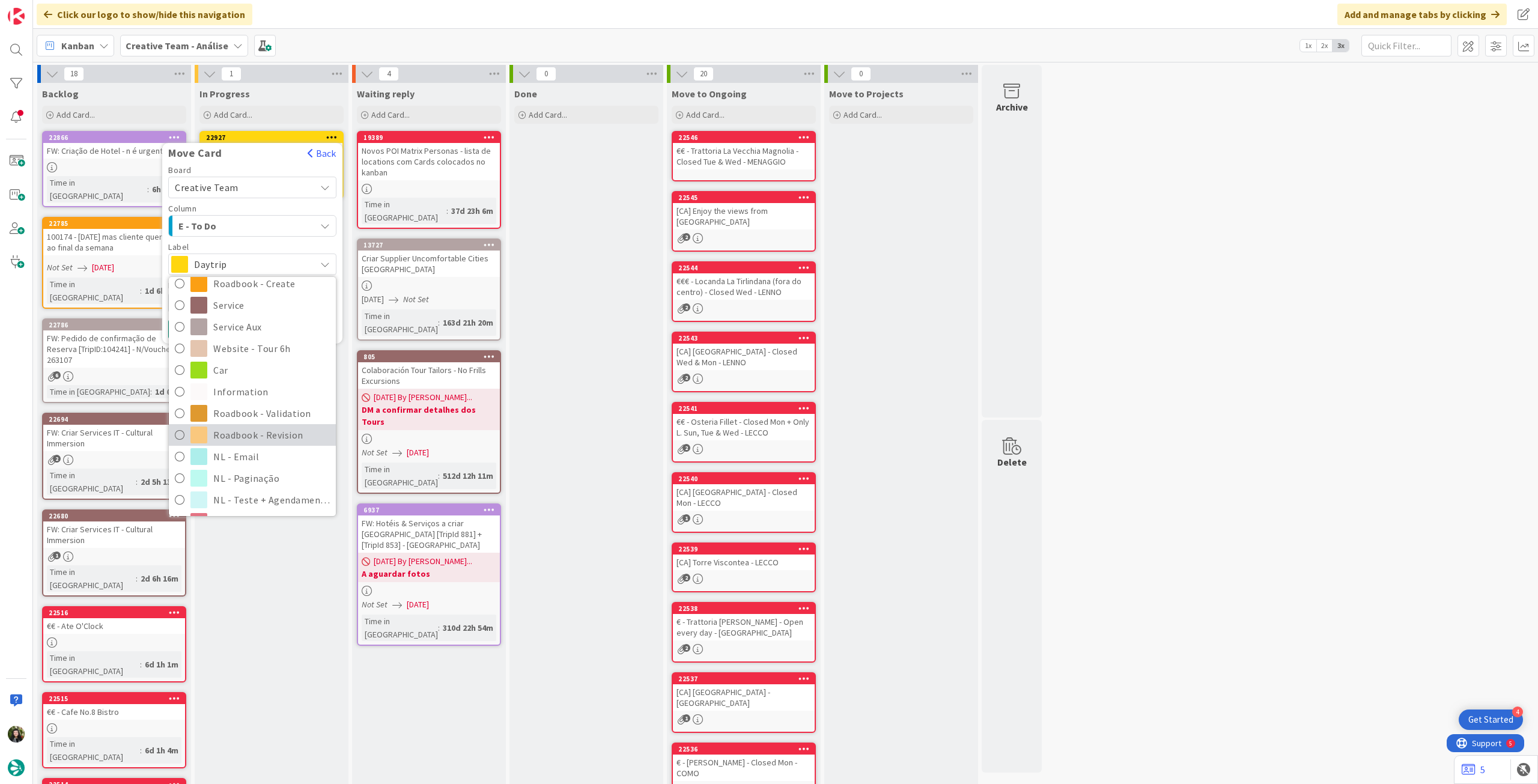
drag, startPoint x: 240, startPoint y: 429, endPoint x: 221, endPoint y: 389, distance: 44.3
click at [240, 429] on span "Roadbook - Revision" at bounding box center [271, 435] width 117 height 18
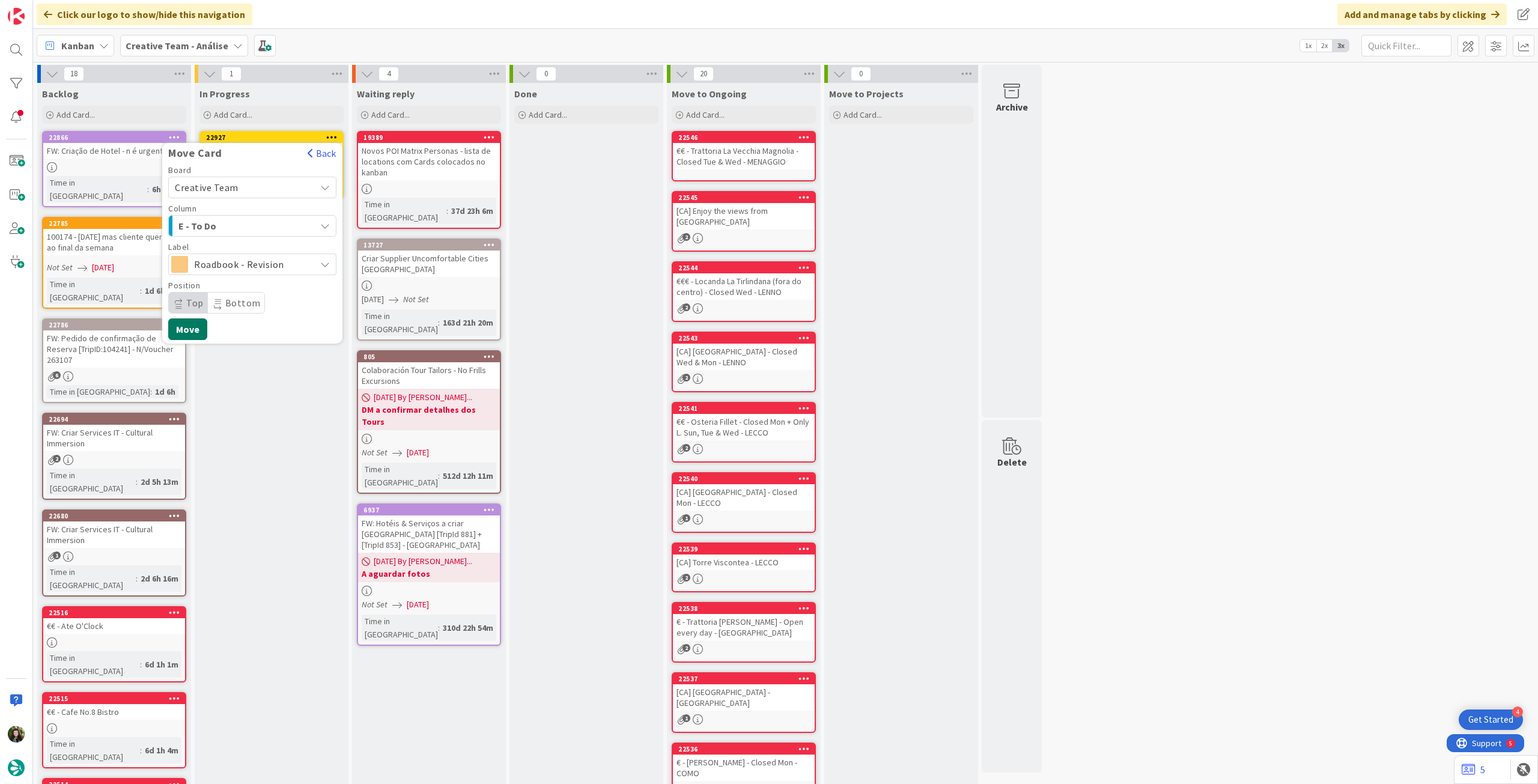
click at [194, 334] on button "Move" at bounding box center [187, 329] width 39 height 21
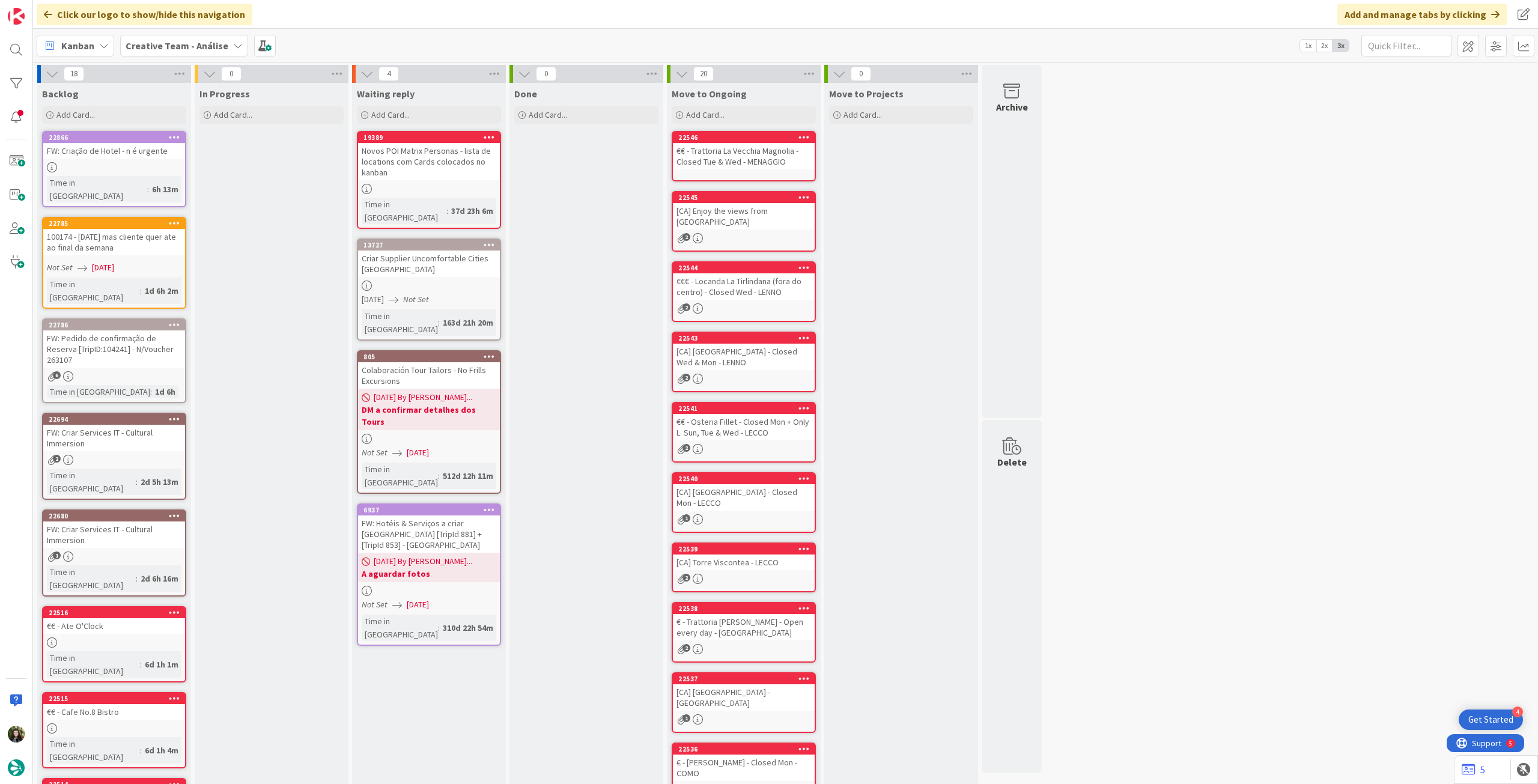
click at [204, 48] on b "Creative Team - Análise" at bounding box center [176, 45] width 102 height 12
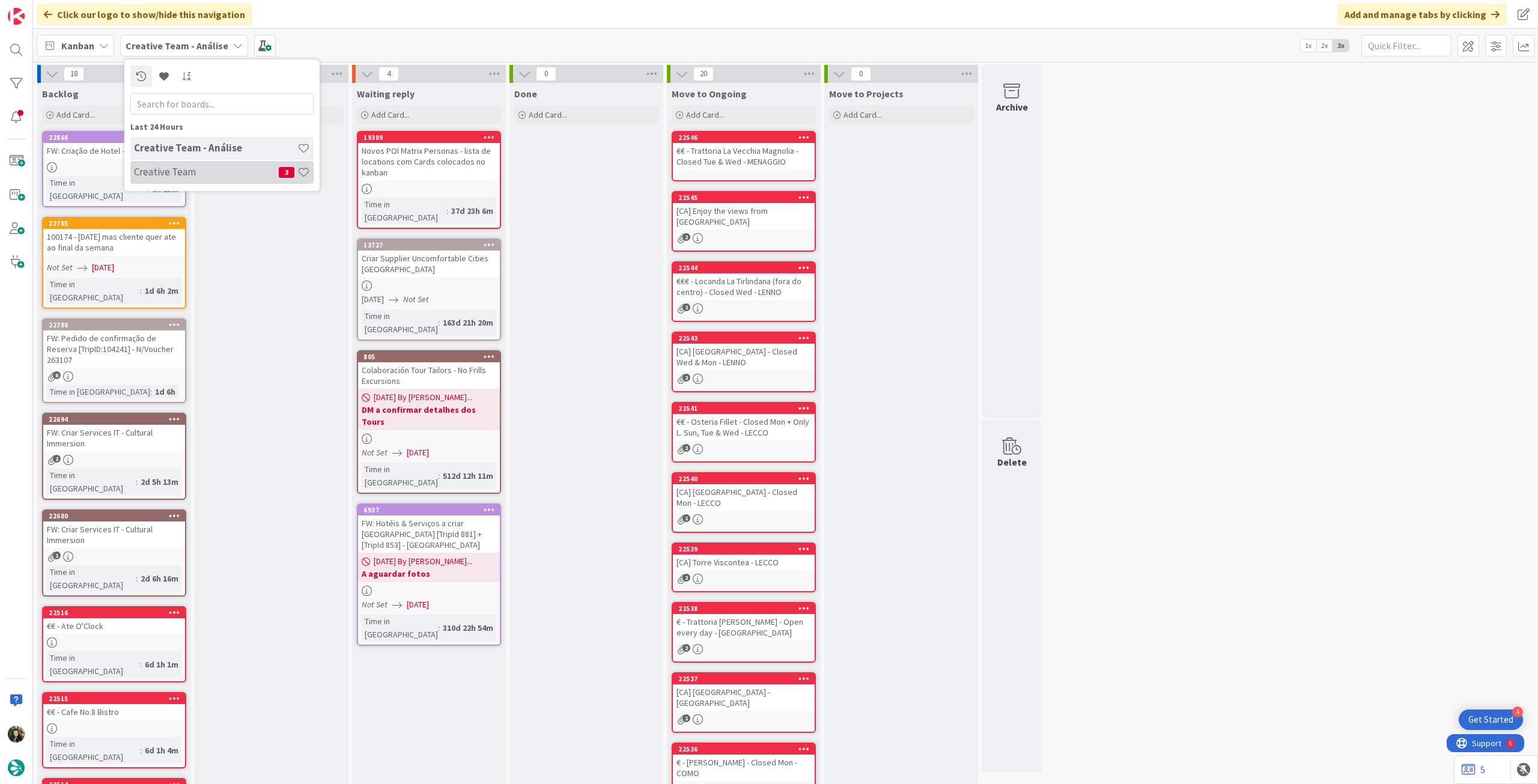
click at [184, 175] on h4 "Creative Team" at bounding box center [206, 171] width 144 height 12
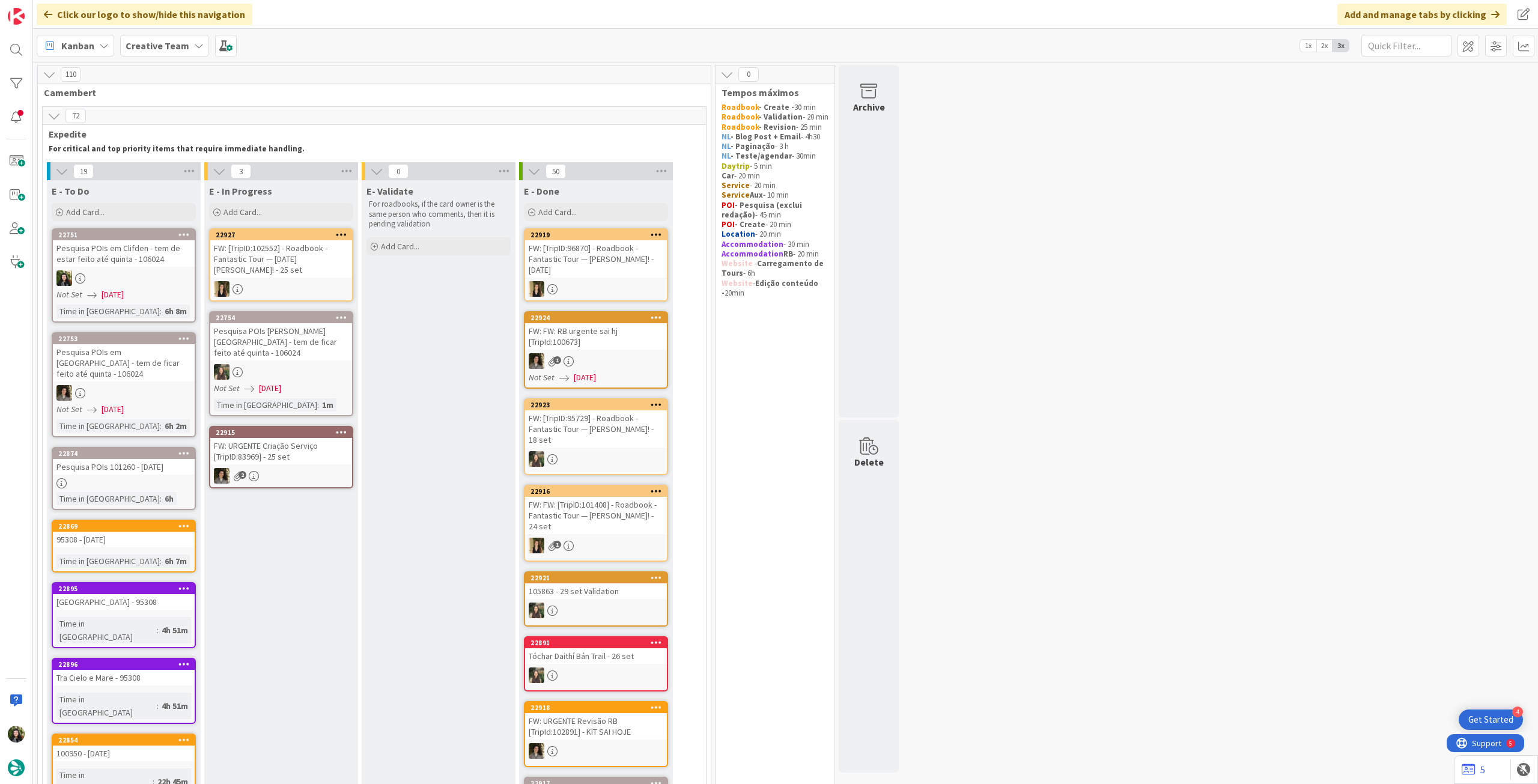
click at [156, 273] on div at bounding box center [124, 279] width 142 height 16
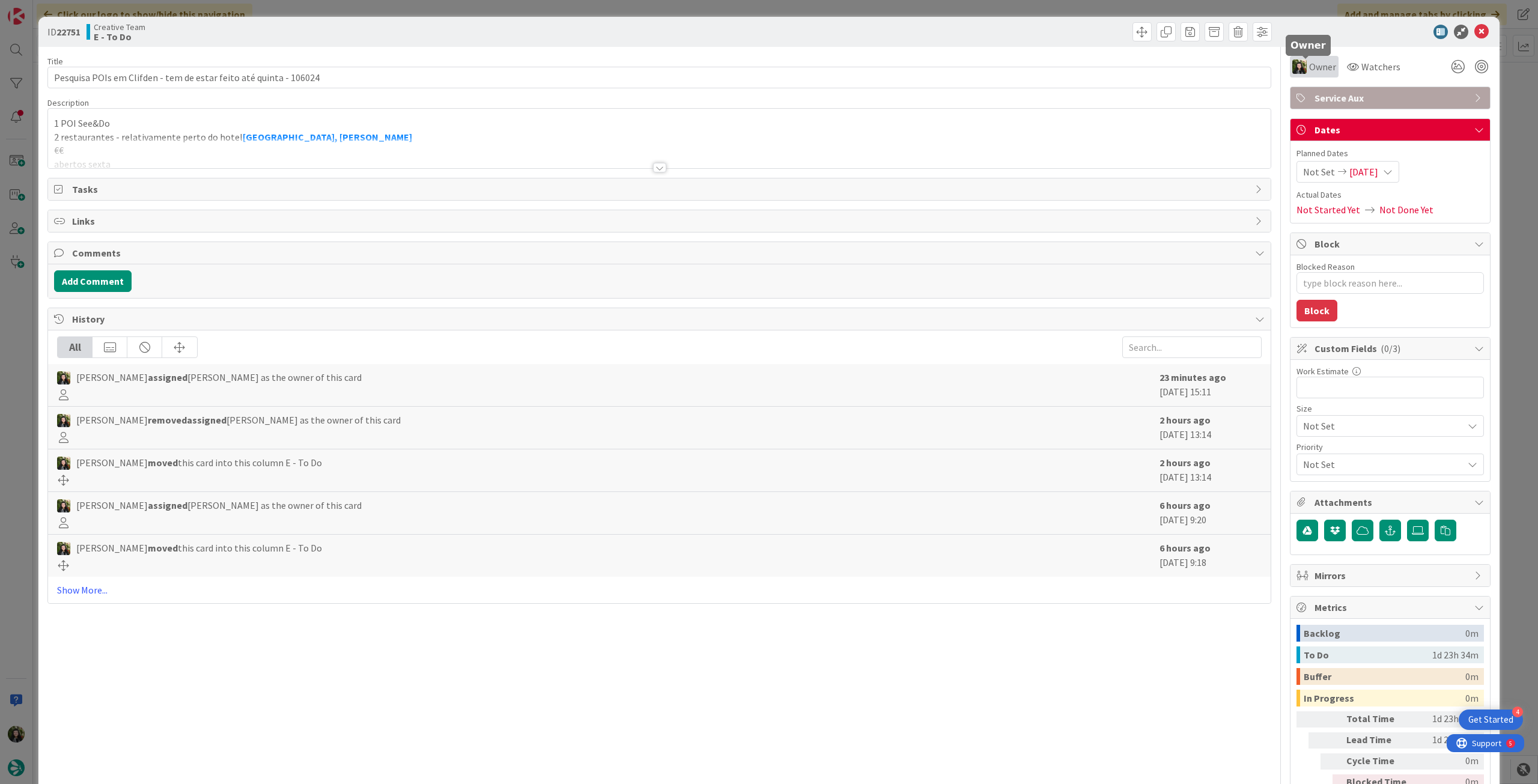
click at [1321, 63] on span "Owner" at bounding box center [1323, 67] width 27 height 14
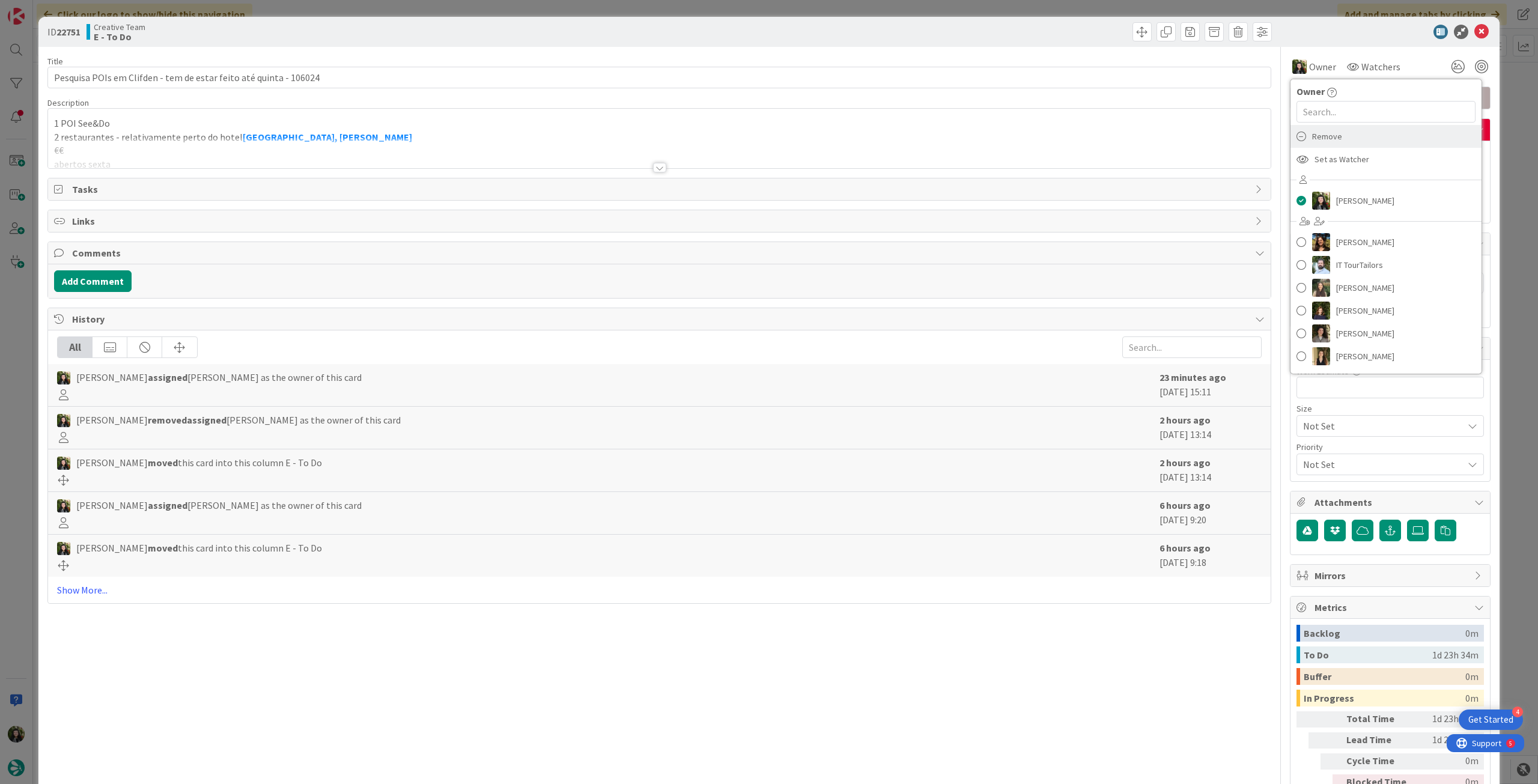
drag, startPoint x: 1367, startPoint y: 135, endPoint x: 1375, endPoint y: 125, distance: 12.8
click at [1367, 133] on div "Remove" at bounding box center [1386, 136] width 191 height 23
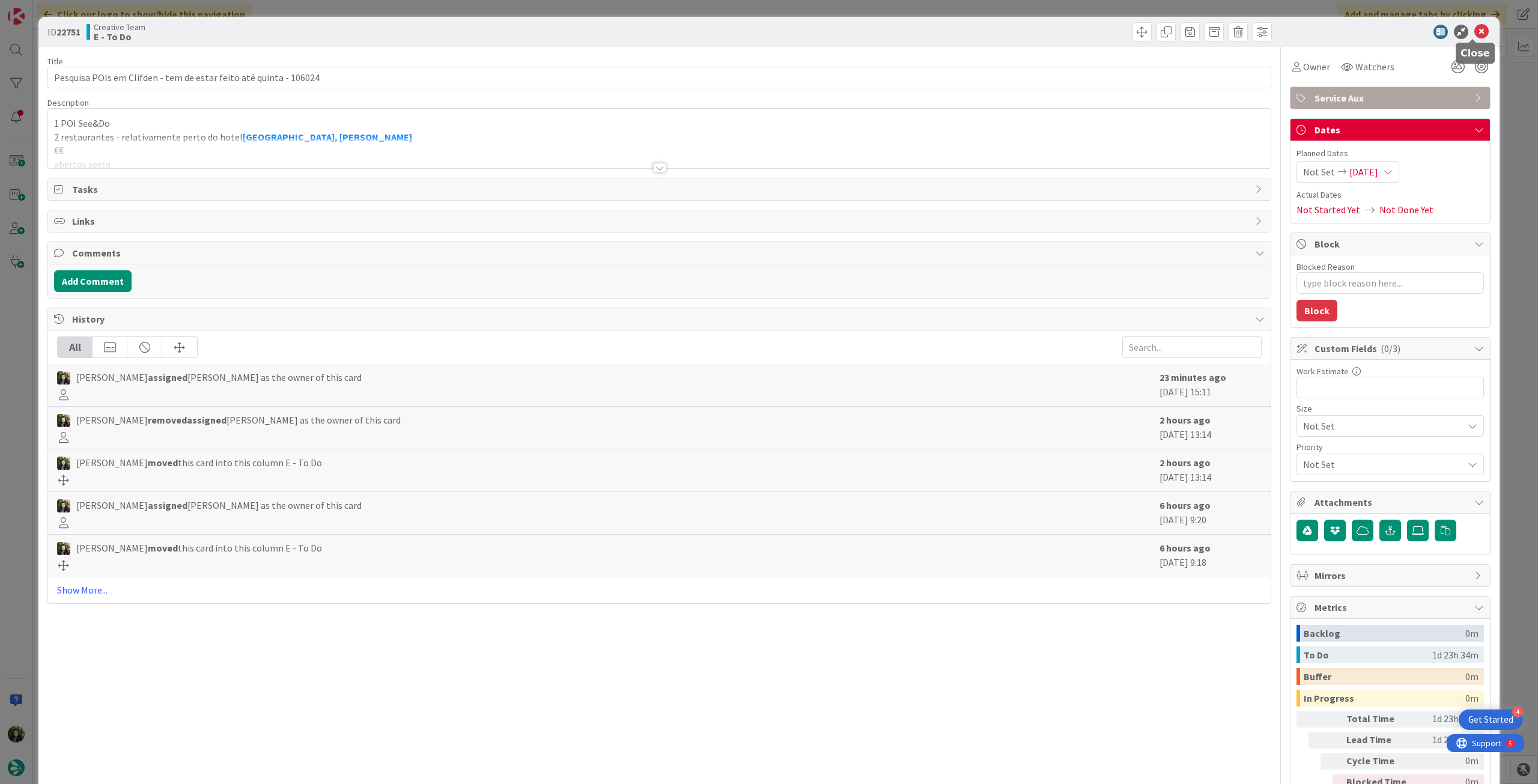
click at [1475, 29] on icon at bounding box center [1482, 32] width 14 height 14
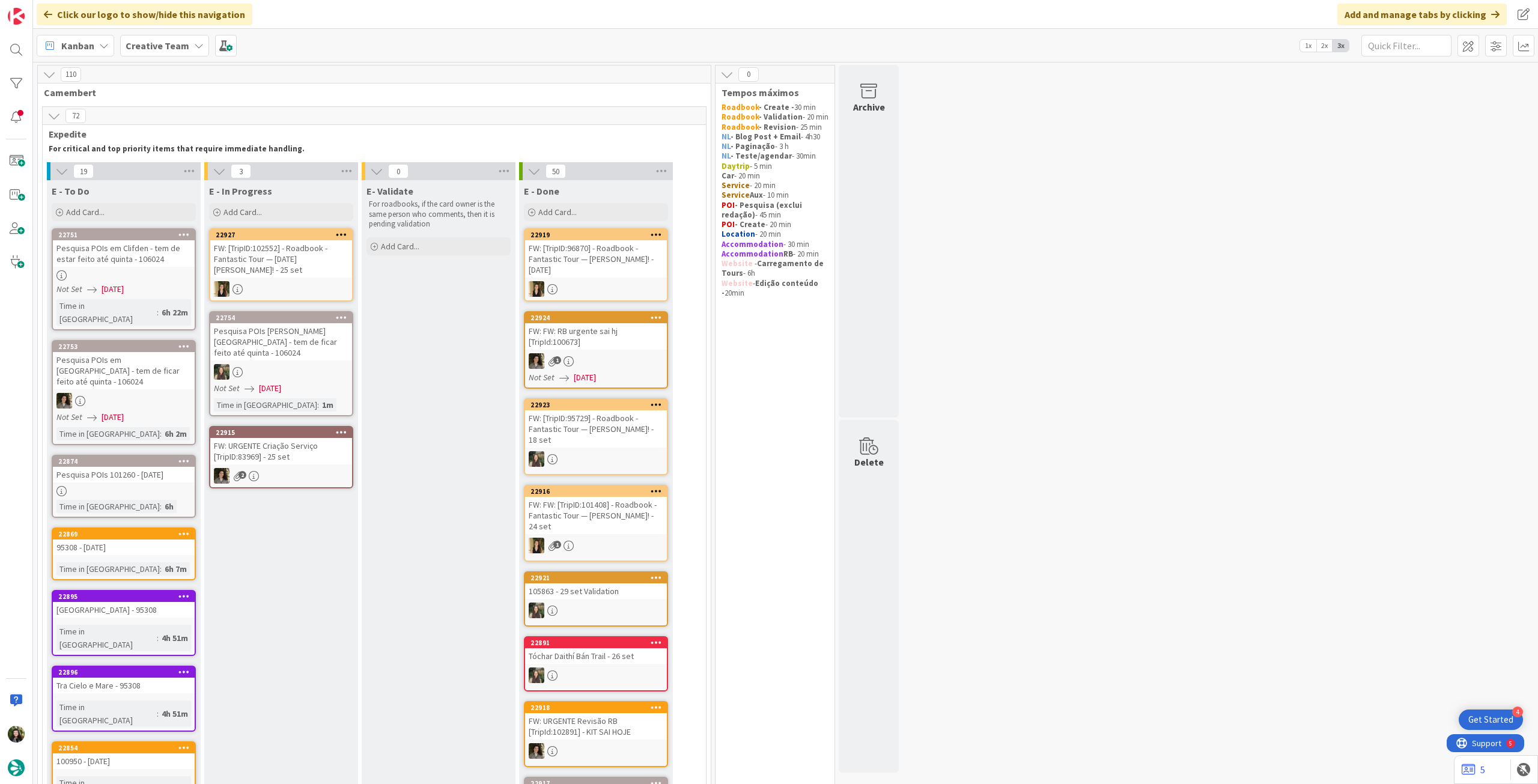
drag, startPoint x: 154, startPoint y: 46, endPoint x: 156, endPoint y: 53, distance: 7.3
click at [155, 48] on b "Creative Team" at bounding box center [157, 45] width 63 height 12
click at [169, 183] on div "Creative Team - Análise" at bounding box center [221, 172] width 183 height 23
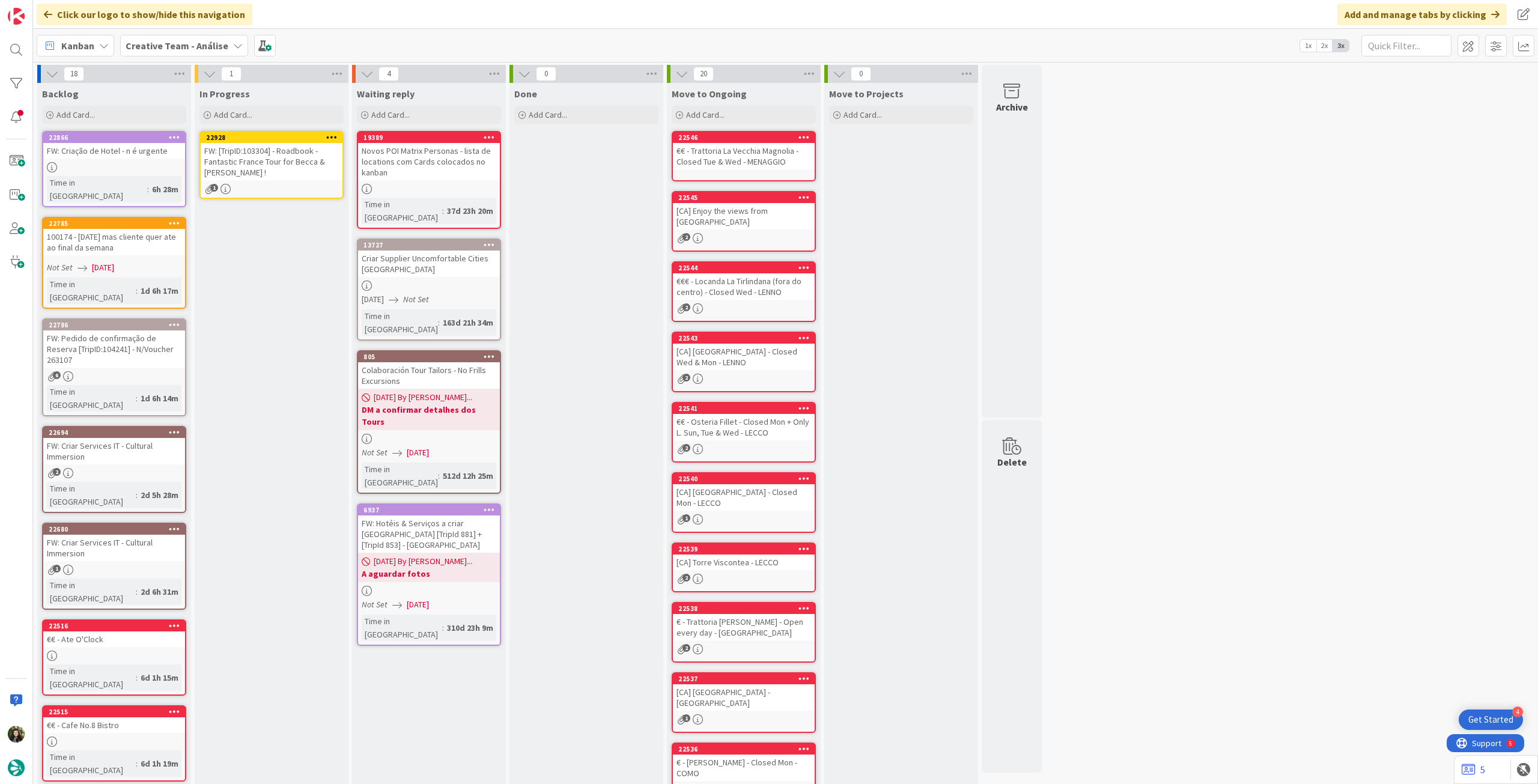
click at [290, 159] on div "FW: [TripID:103304] - Roadbook - Fantastic France Tour for Becca & [PERSON_NAME…" at bounding box center [271, 161] width 142 height 37
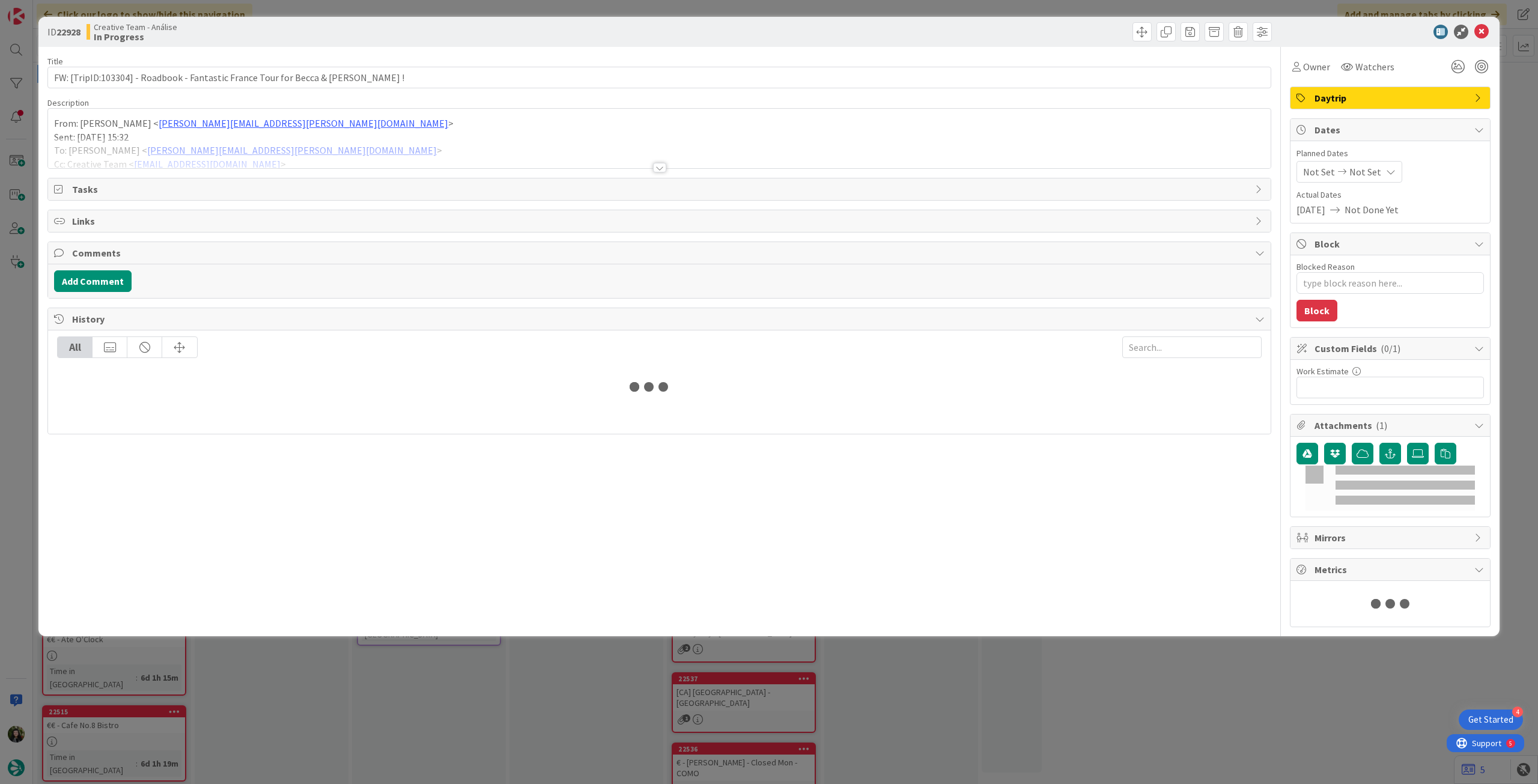
type textarea "x"
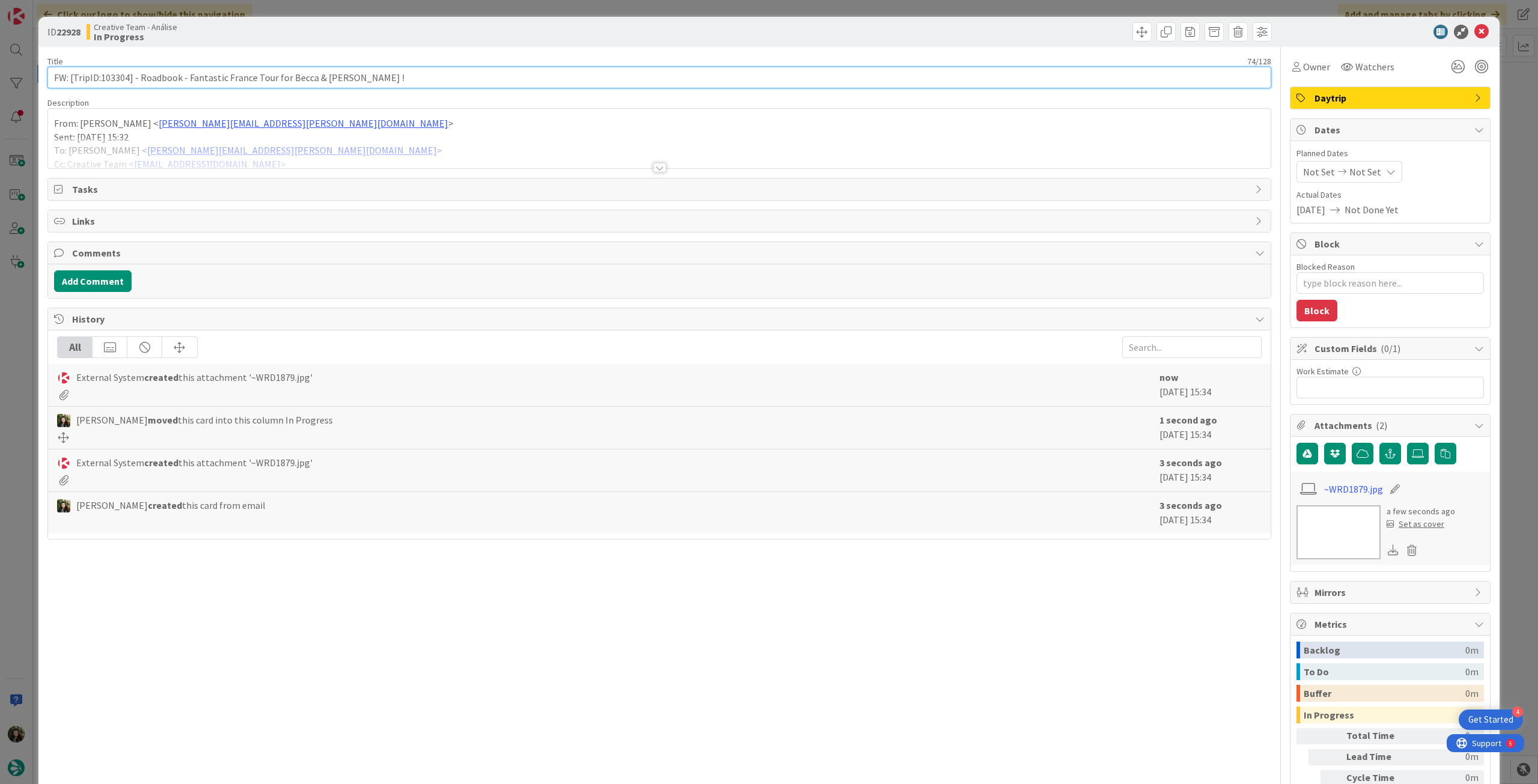
drag, startPoint x: 100, startPoint y: 80, endPoint x: 129, endPoint y: 75, distance: 29.4
click at [129, 75] on input "FW: [TripID:103304] - Roadbook - Fantastic France Tour for Becca & [PERSON_NAME…" at bounding box center [659, 77] width 1224 height 21
click at [391, 71] on input "FW: [TripID:103304] - Roadbook - Fantastic France Tour for Becca & [PERSON_NAME…" at bounding box center [659, 77] width 1224 height 21
type input "FW: [TripID:103304] - Roadbook - Fantastic France Tour for Becca & [PERSON_NAME…"
type textarea "x"
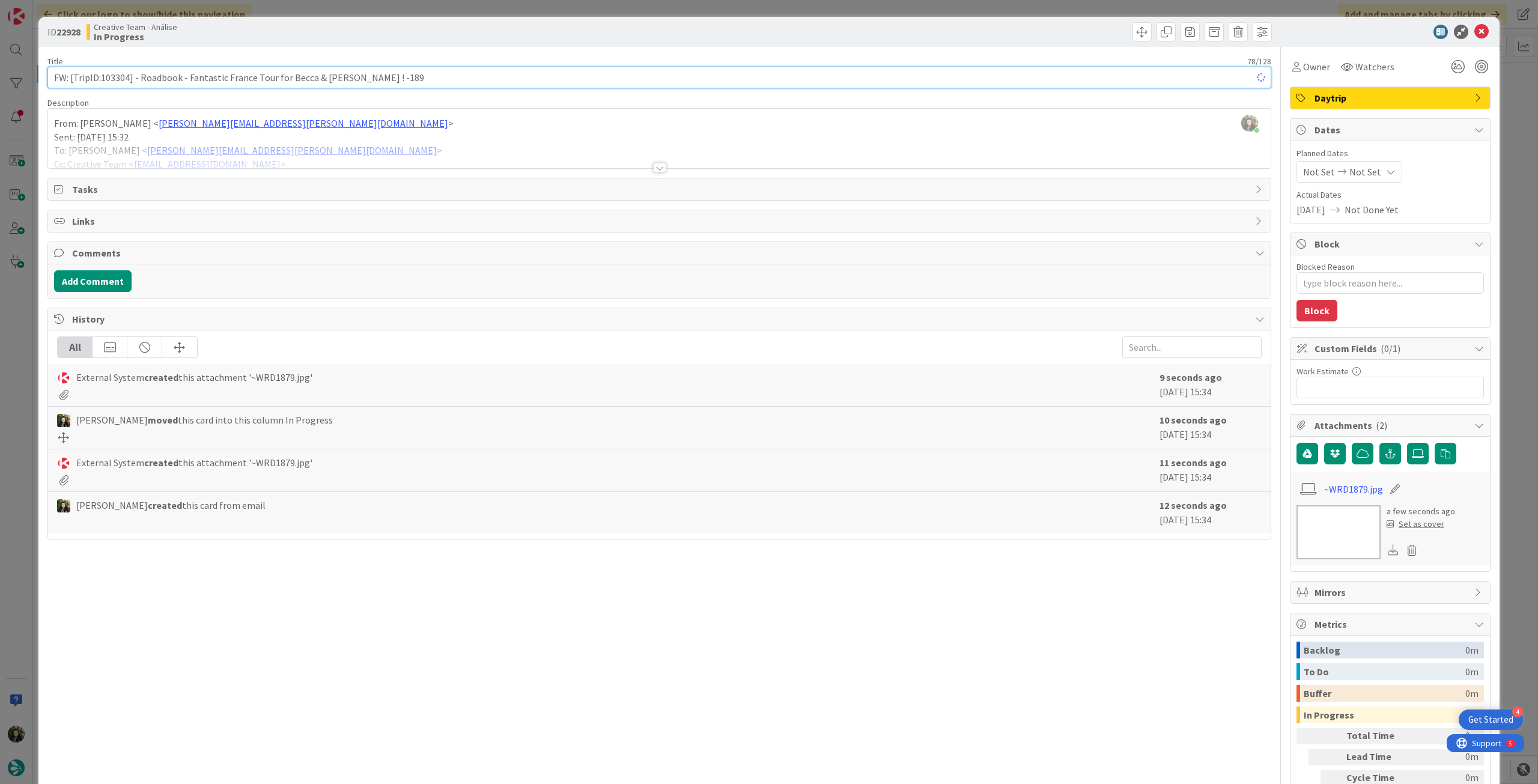
type input "FW: [TripID:103304] - Roadbook - Fantastic France Tour for Becca & [PERSON_NAME…"
type textarea "x"
type input "FW: [TripID:103304] - Roadbook - Fantastic France Tour for Becca & [PERSON_NAME…"
type textarea "x"
type input "FW: [TripID:103304] - Roadbook - Fantastic France Tour for Becca & [PERSON_NAME…"
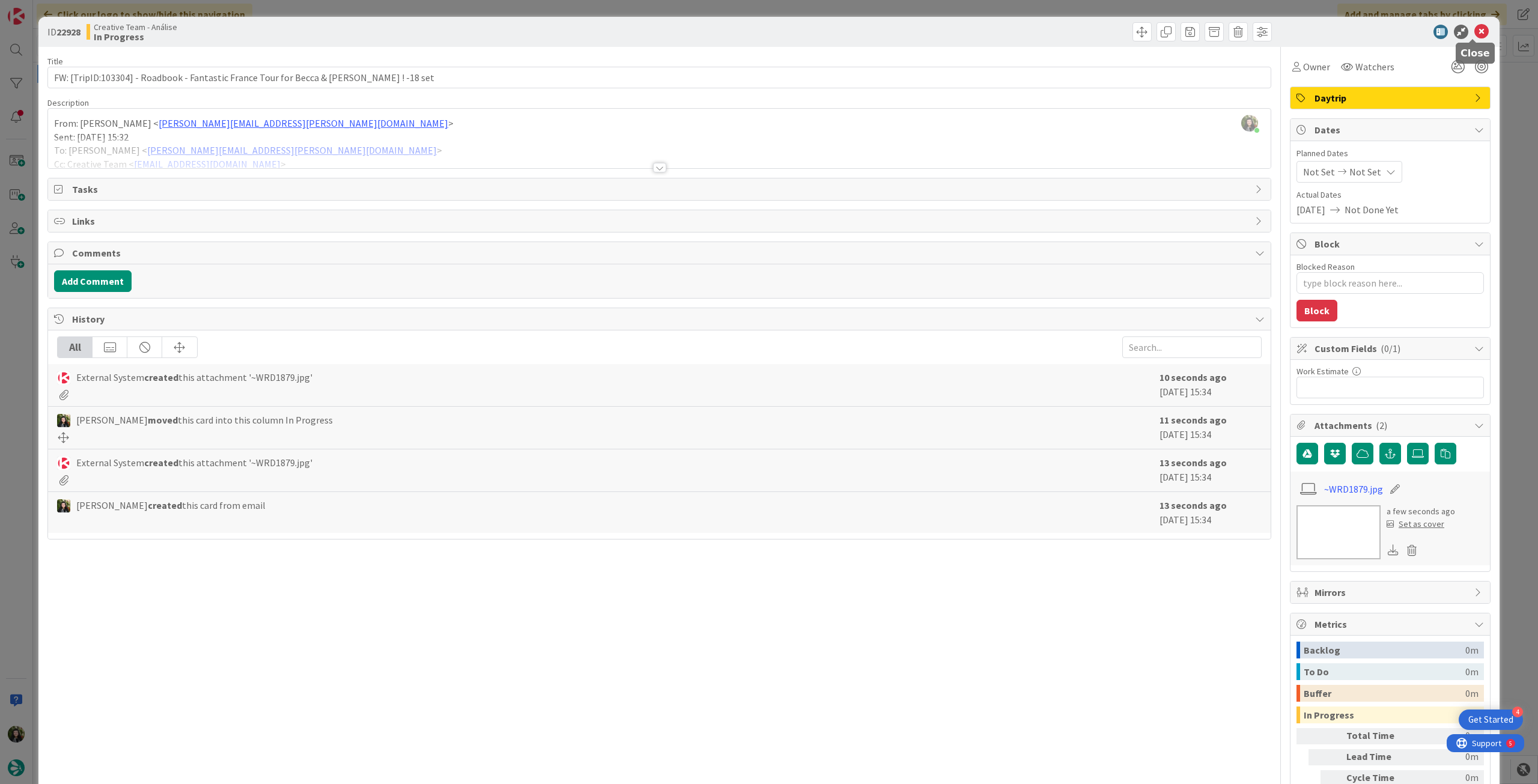
drag, startPoint x: 1475, startPoint y: 33, endPoint x: 1419, endPoint y: 41, distance: 56.6
click at [1475, 33] on icon at bounding box center [1482, 32] width 14 height 14
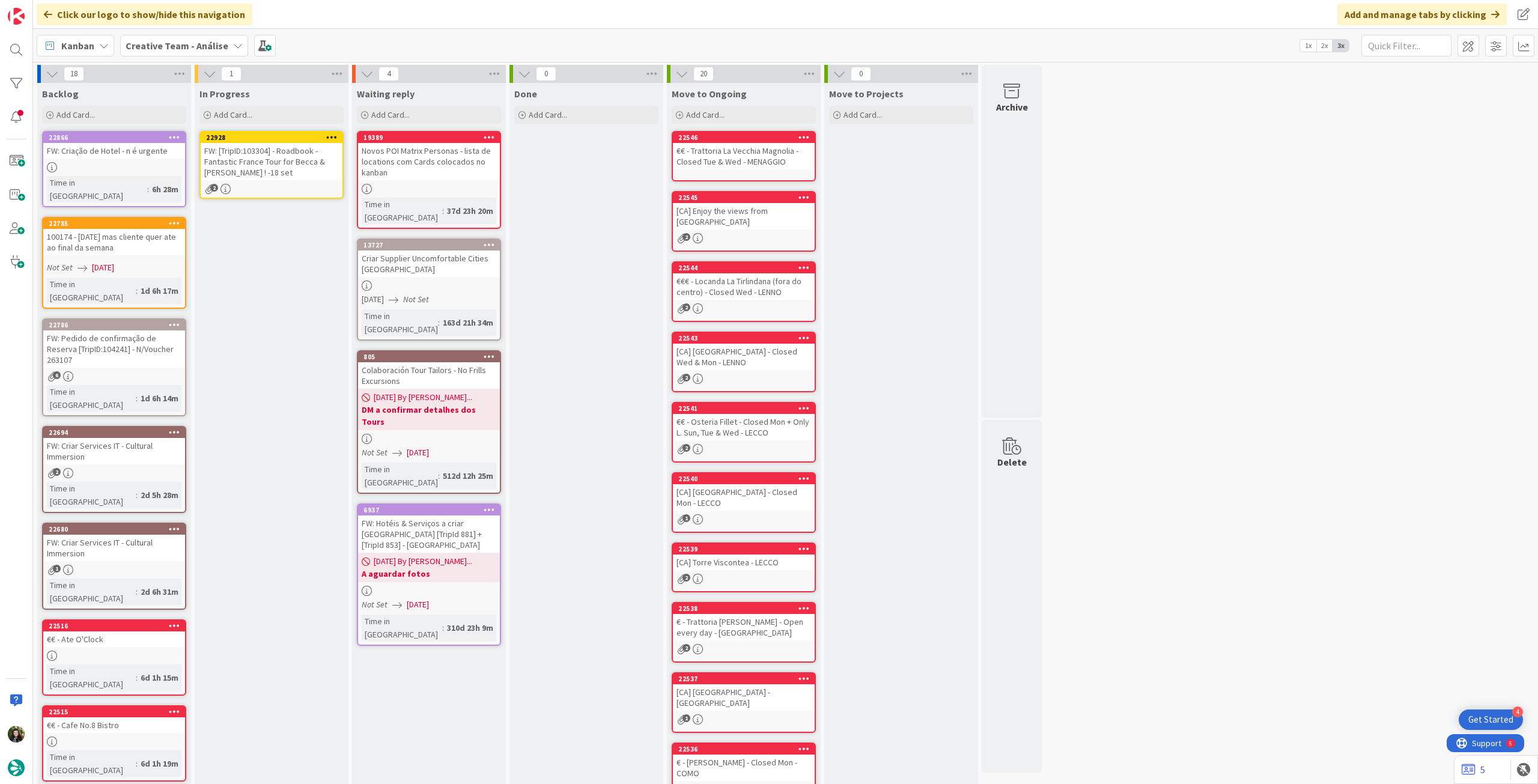
click at [333, 135] on icon at bounding box center [332, 136] width 11 height 9
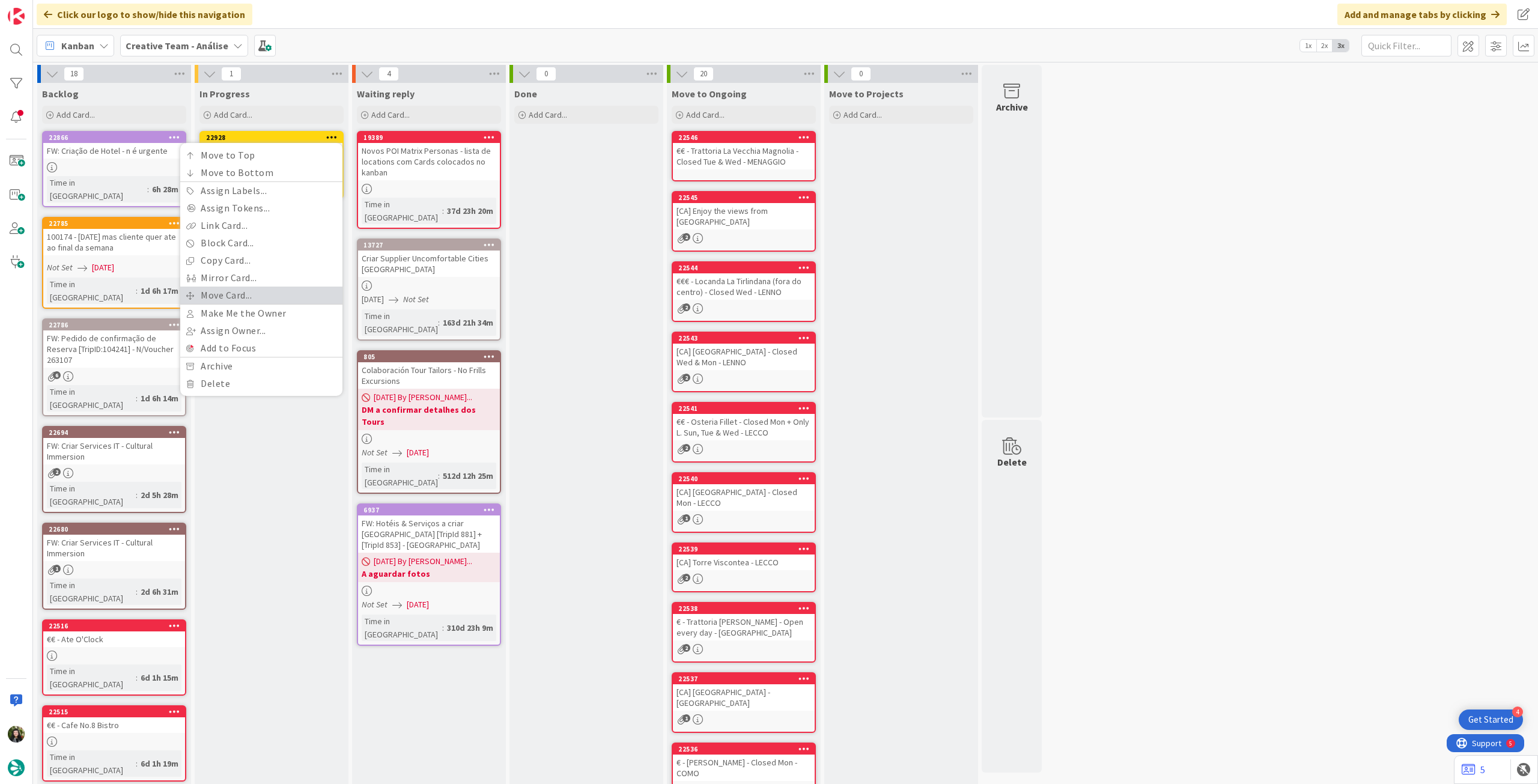
click at [219, 294] on link "Move Card..." at bounding box center [261, 295] width 162 height 17
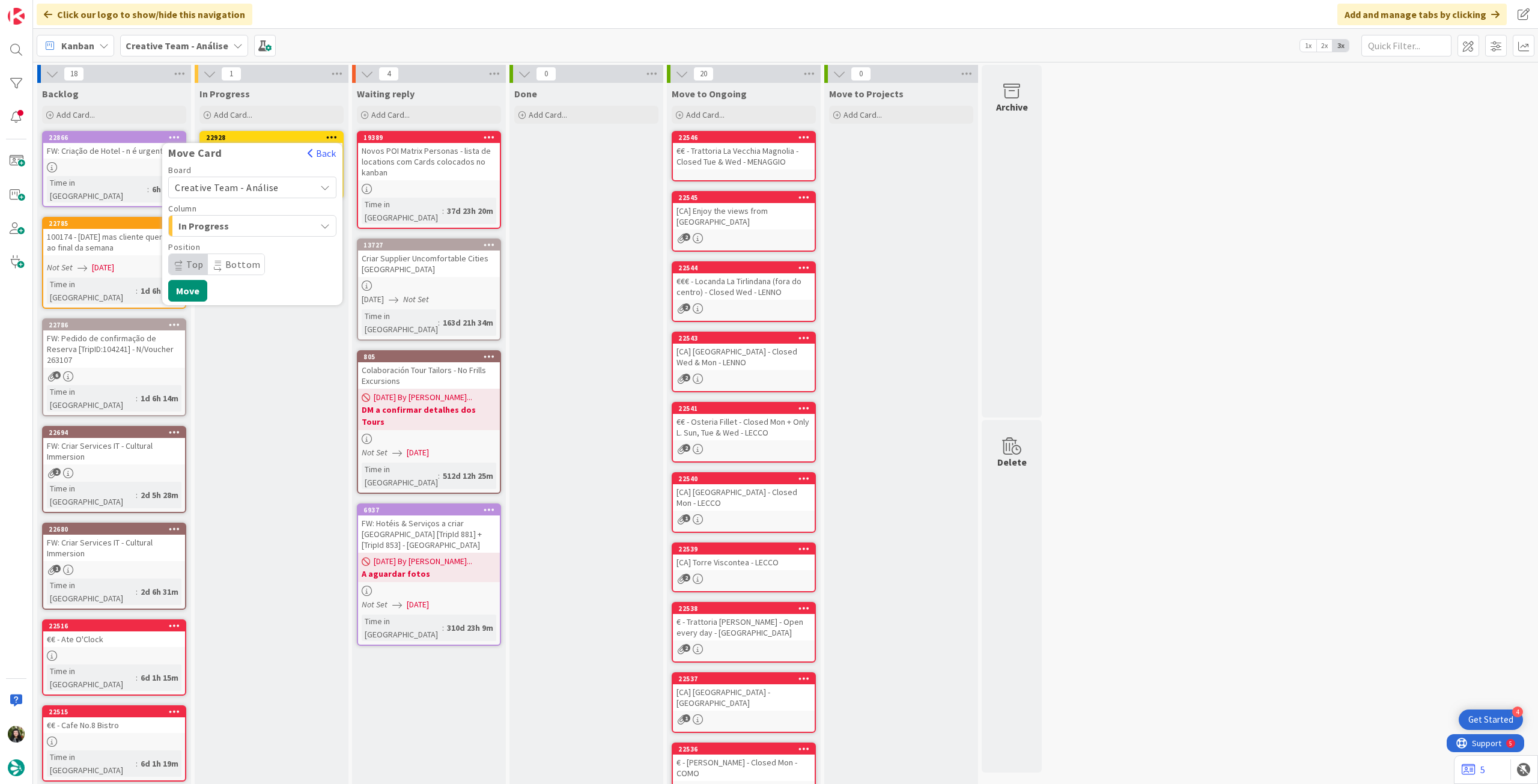
drag, startPoint x: 240, startPoint y: 186, endPoint x: 236, endPoint y: 195, distance: 9.8
click at [239, 189] on span "Creative Team - Análise" at bounding box center [226, 187] width 104 height 12
click at [225, 246] on span "Creative Team" at bounding box center [260, 244] width 140 height 18
click at [224, 262] on span "Daytrip" at bounding box center [252, 264] width 115 height 17
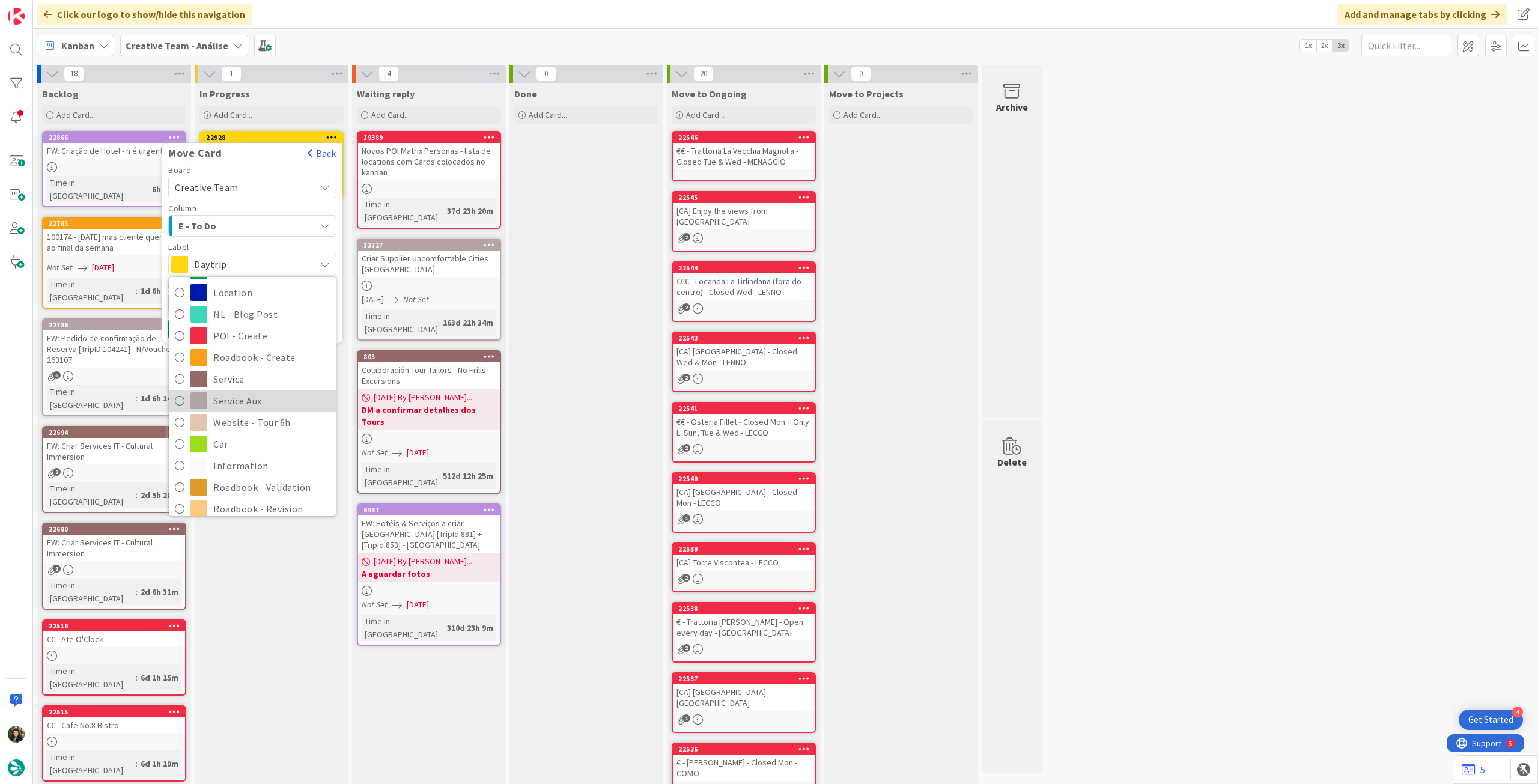
scroll to position [160, 0]
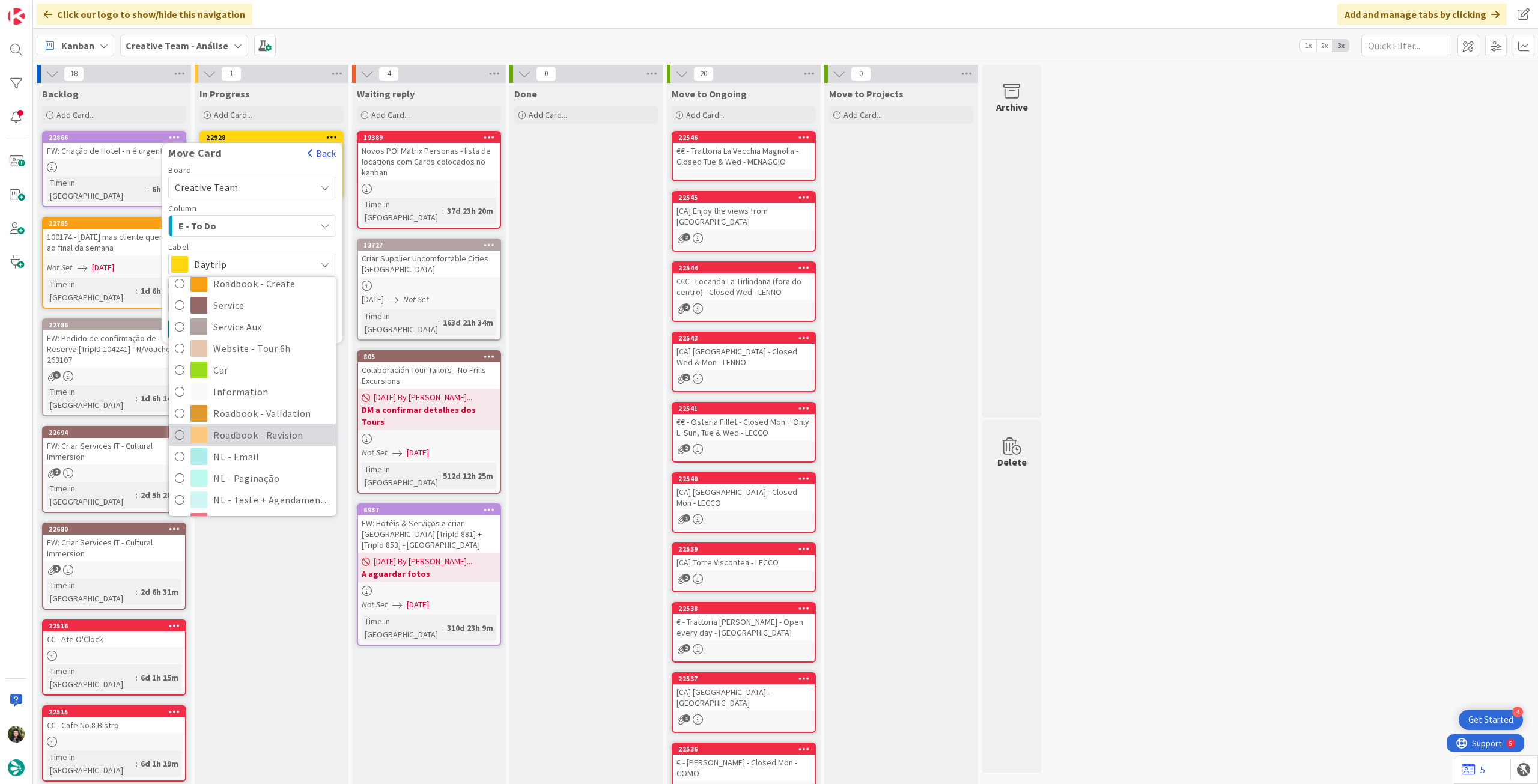
drag, startPoint x: 243, startPoint y: 435, endPoint x: 232, endPoint y: 425, distance: 14.9
click at [241, 435] on span "Roadbook - Revision" at bounding box center [271, 435] width 117 height 18
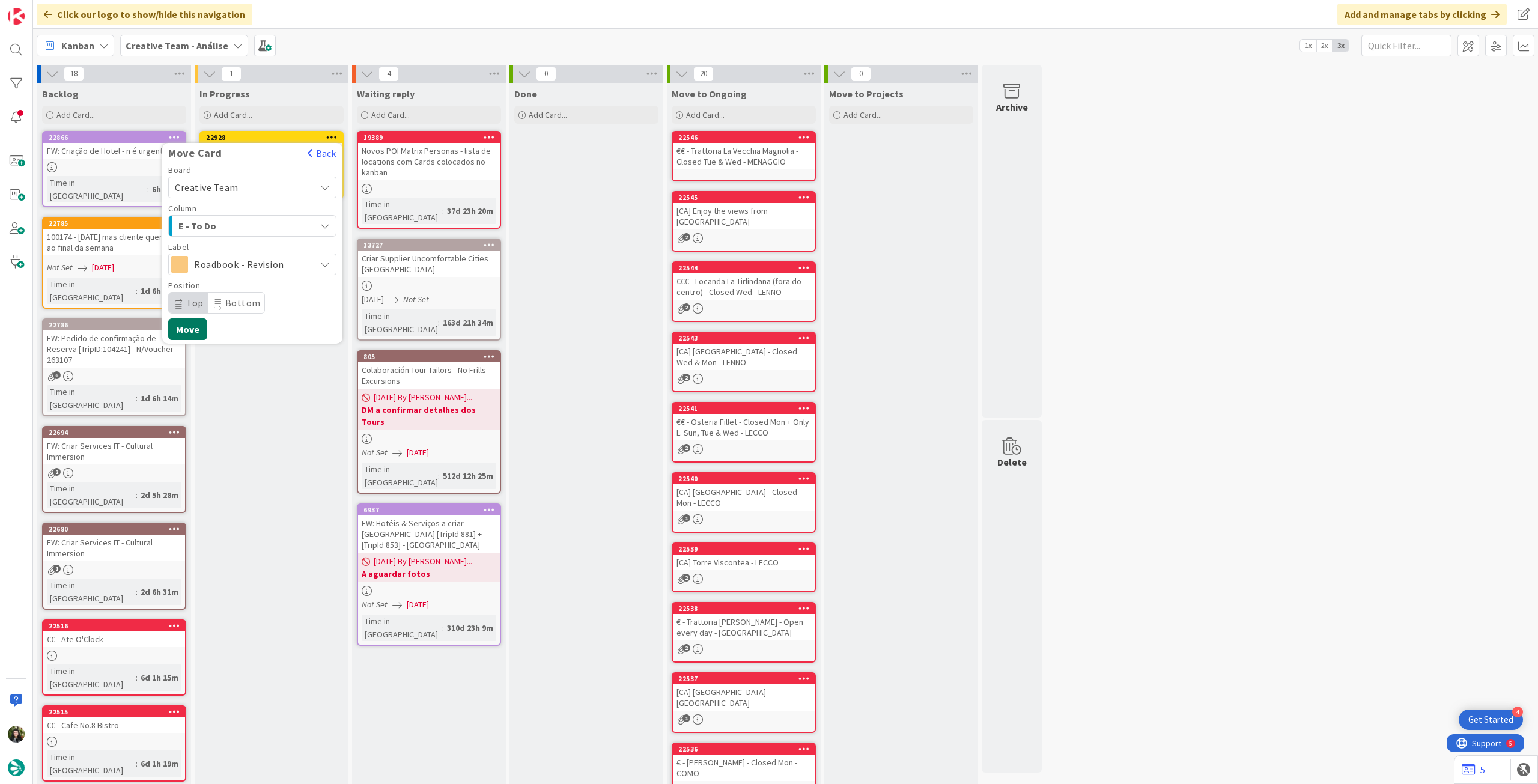
click at [197, 328] on button "Move" at bounding box center [187, 329] width 39 height 21
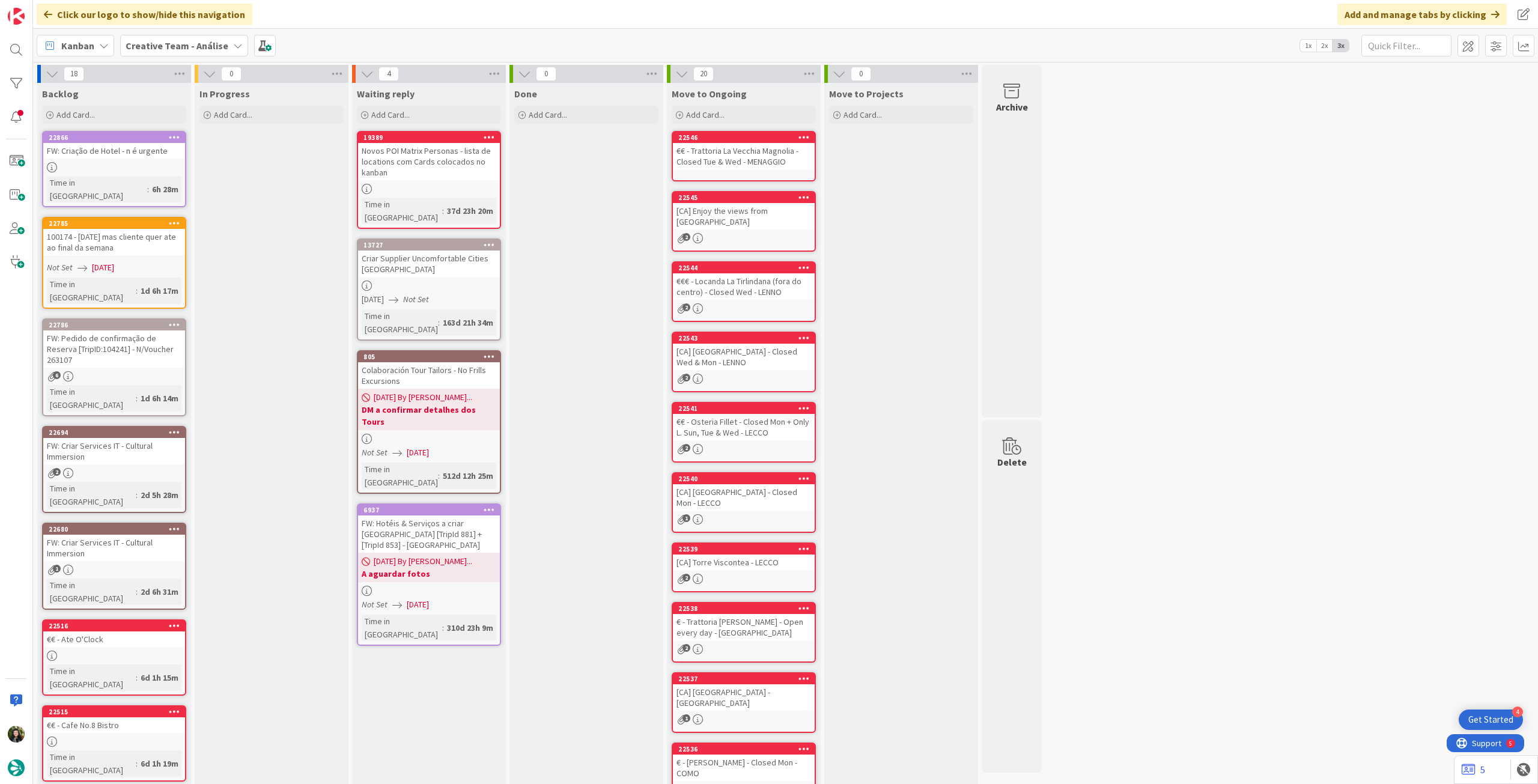
click at [197, 44] on b "Creative Team - Análise" at bounding box center [176, 45] width 102 height 12
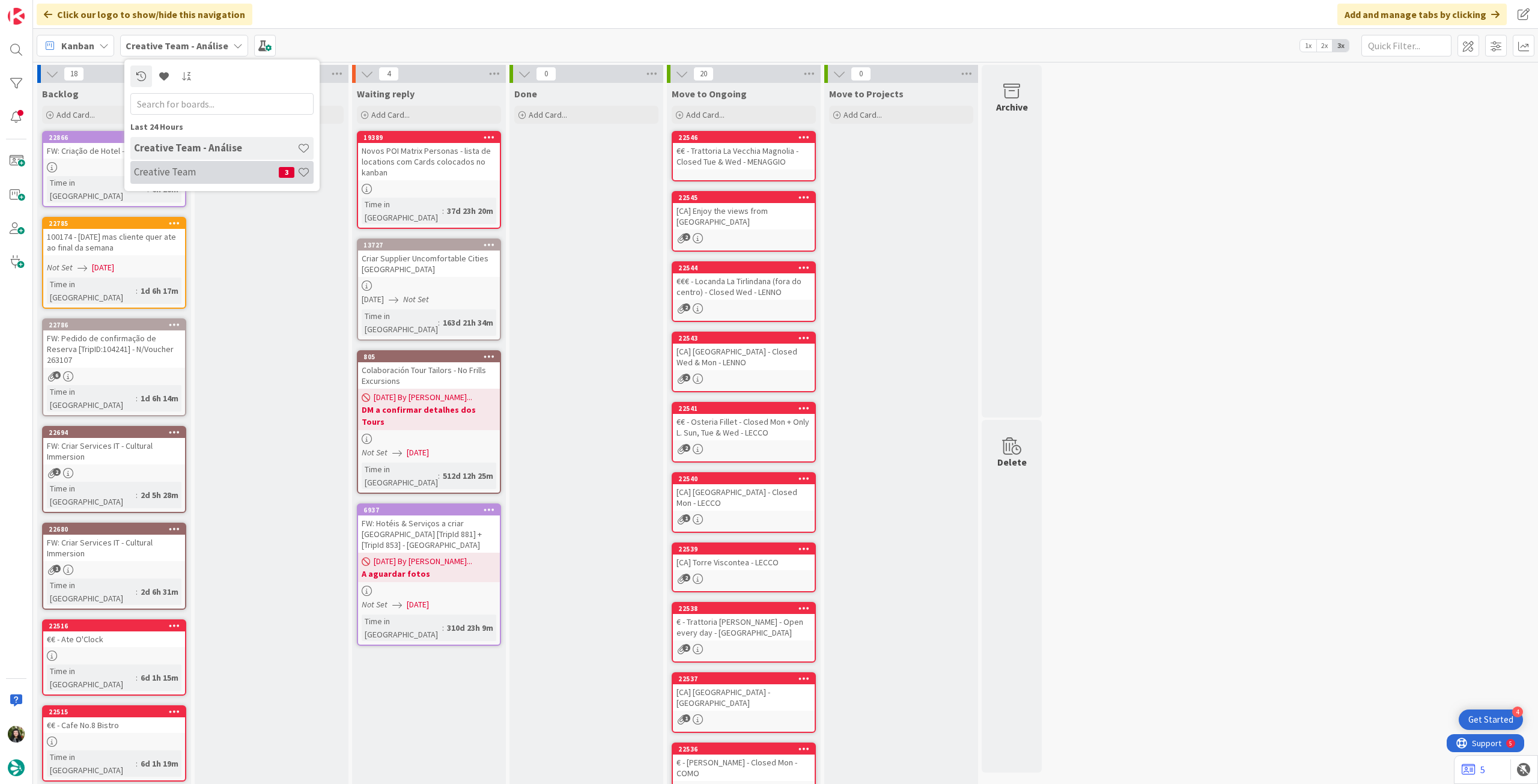
click at [179, 178] on h4 "Creative Team" at bounding box center [206, 171] width 144 height 12
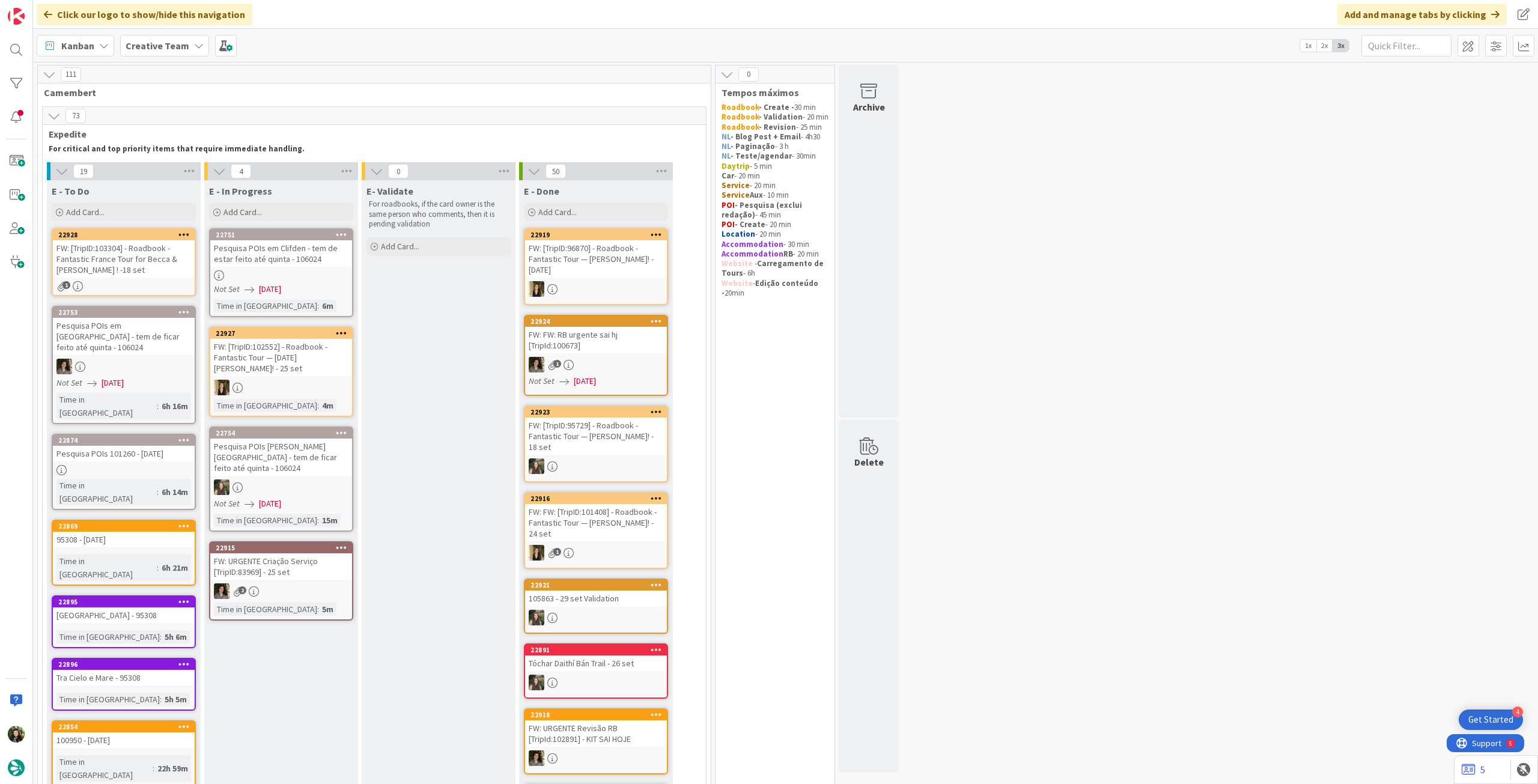
click at [308, 264] on div "Pesquisa POIs em Clifden - tem de estar feito até quinta - 106024" at bounding box center [281, 253] width 142 height 26
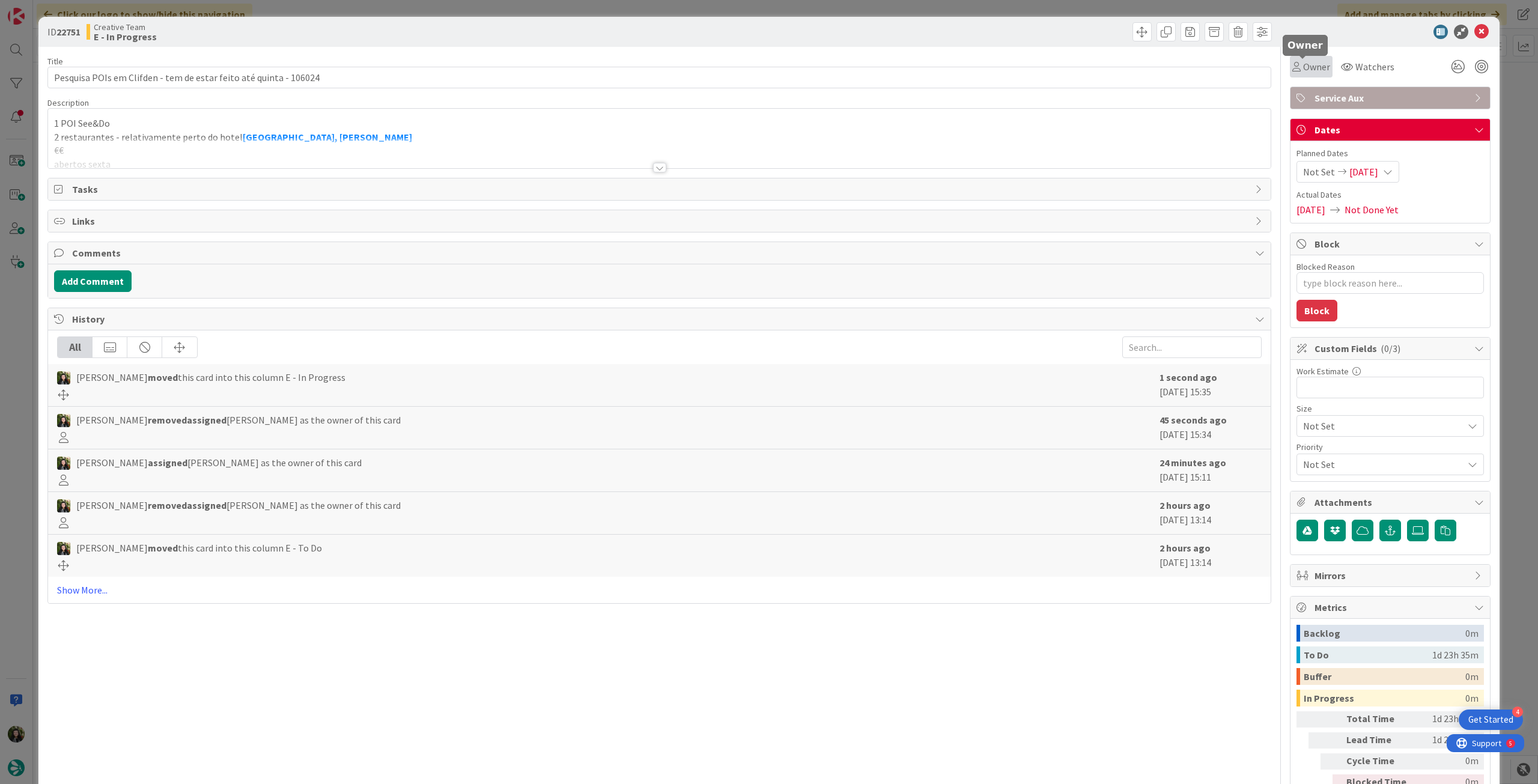
click at [1303, 67] on span "Owner" at bounding box center [1317, 67] width 27 height 14
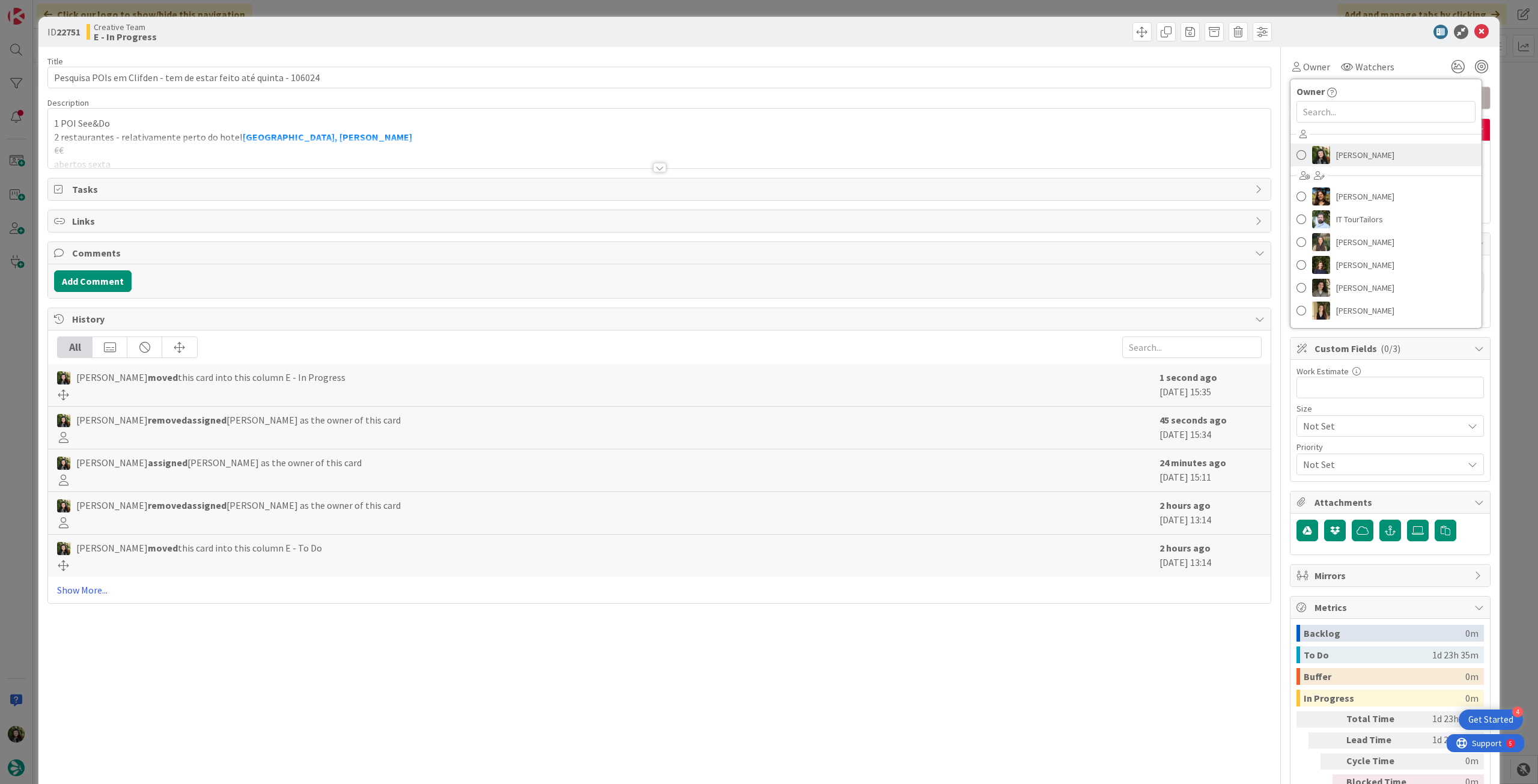
click at [1315, 153] on img at bounding box center [1321, 155] width 18 height 18
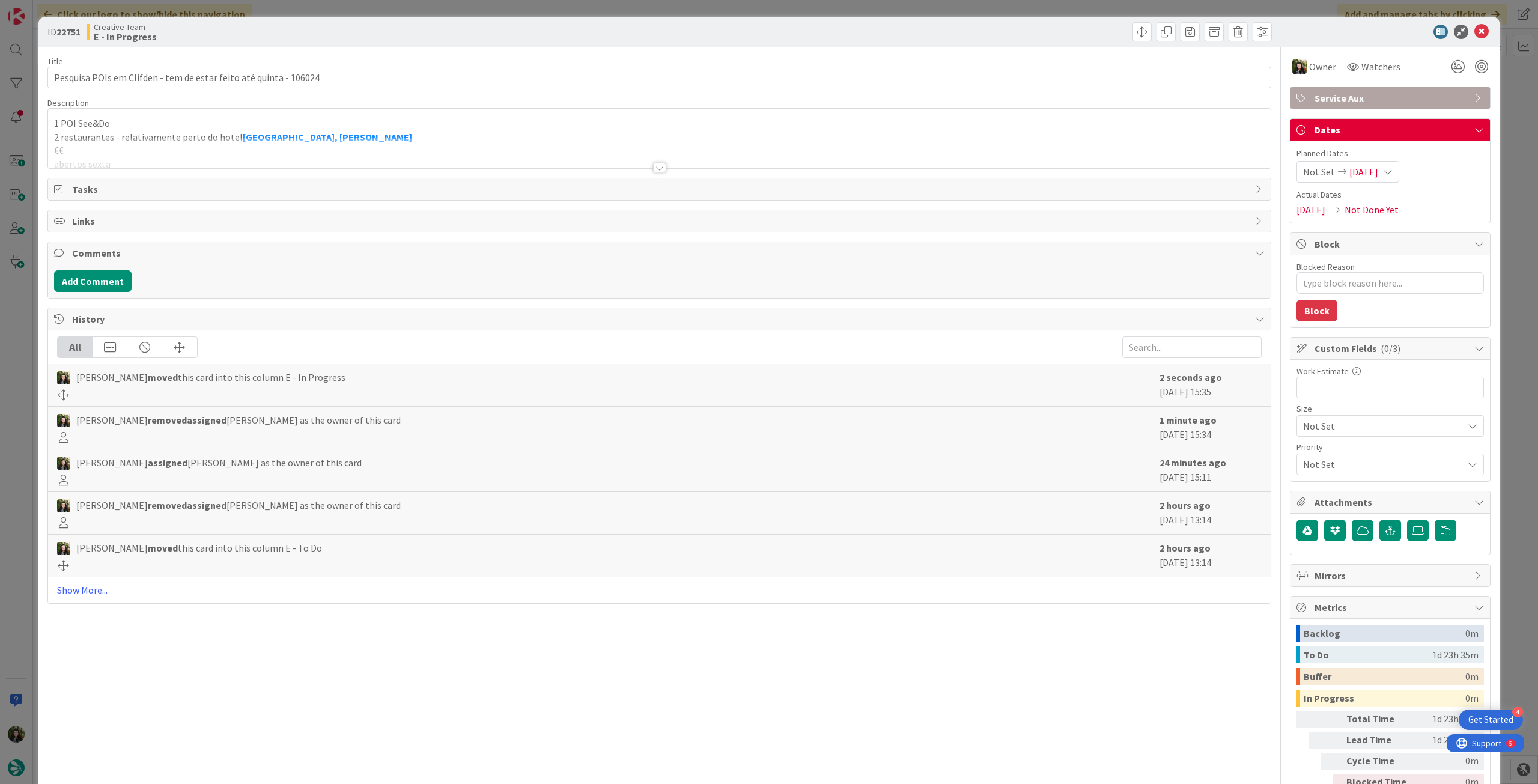
click at [213, 151] on div at bounding box center [659, 152] width 1223 height 31
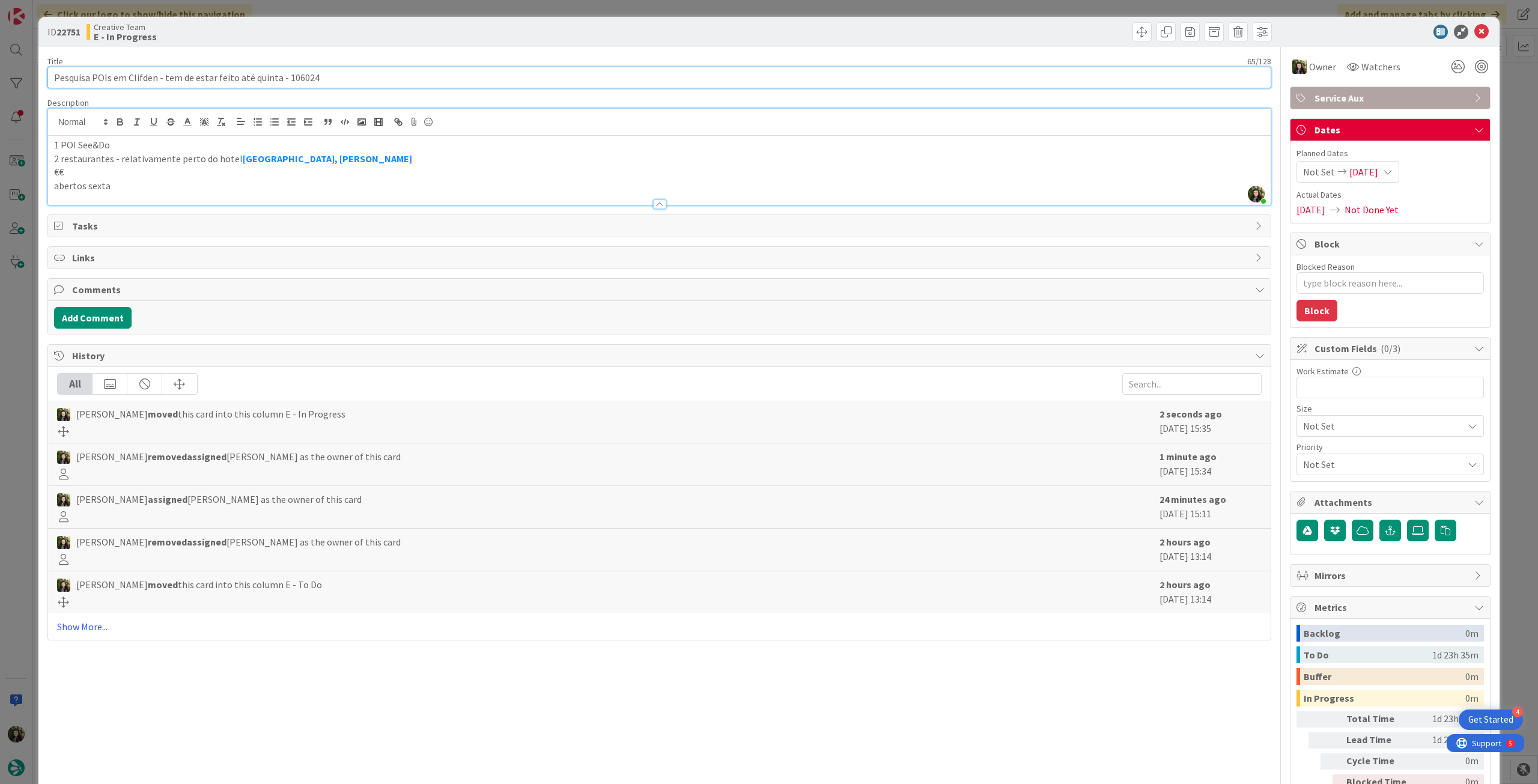
drag, startPoint x: 125, startPoint y: 76, endPoint x: 153, endPoint y: 78, distance: 28.1
click at [153, 78] on input "Pesquisa POIs em Clifden - tem de estar feito até quinta - 106024" at bounding box center [659, 77] width 1224 height 21
drag, startPoint x: 128, startPoint y: 78, endPoint x: 171, endPoint y: 67, distance: 44.4
click at [155, 78] on input "Pesquisa POIs em Clifden - tem de estar feito até quinta - 106024" at bounding box center [659, 77] width 1224 height 21
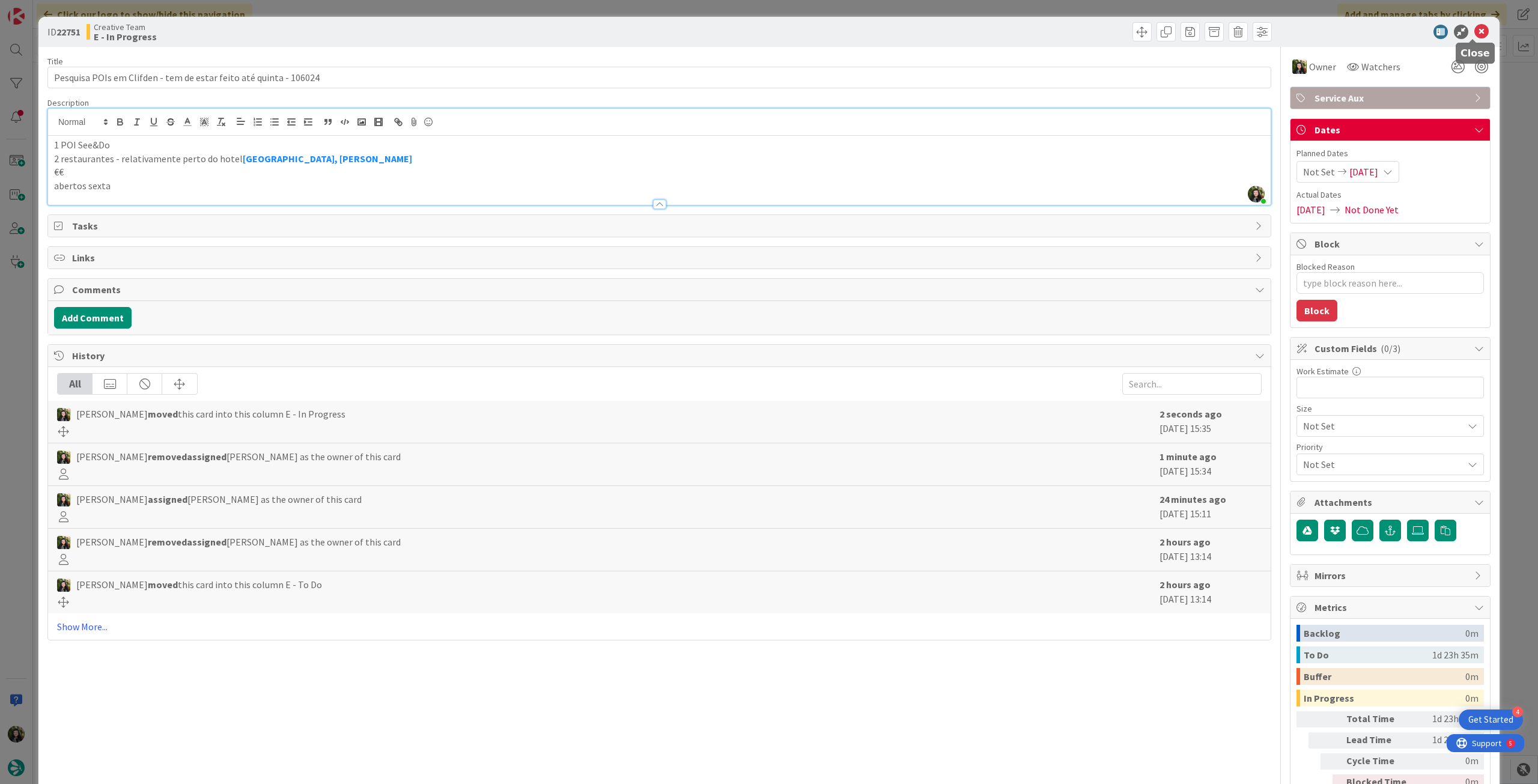
click at [1478, 31] on icon at bounding box center [1482, 32] width 14 height 14
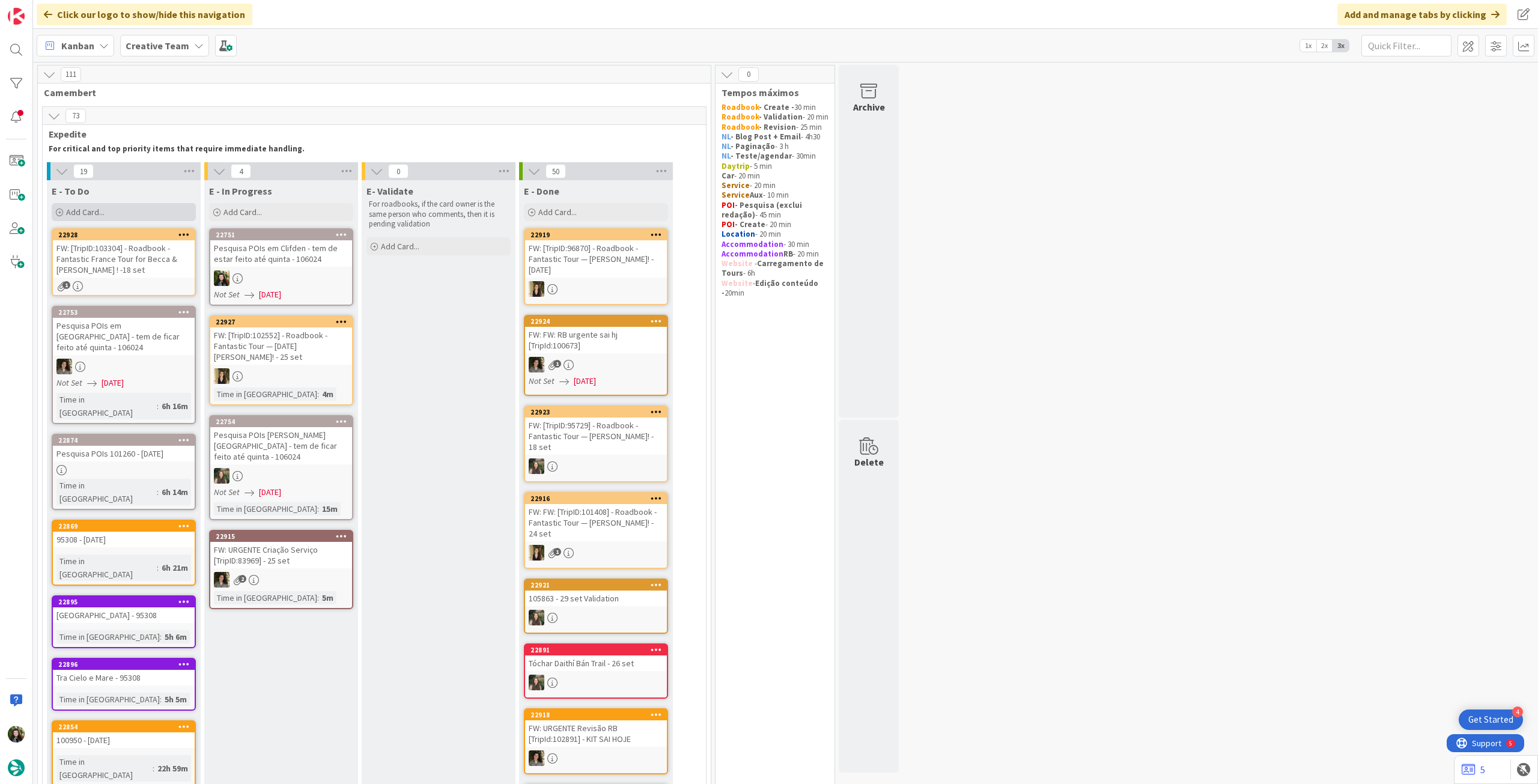
drag, startPoint x: 160, startPoint y: 212, endPoint x: 158, endPoint y: 217, distance: 5.4
click at [160, 213] on div "Add Card..." at bounding box center [124, 212] width 144 height 18
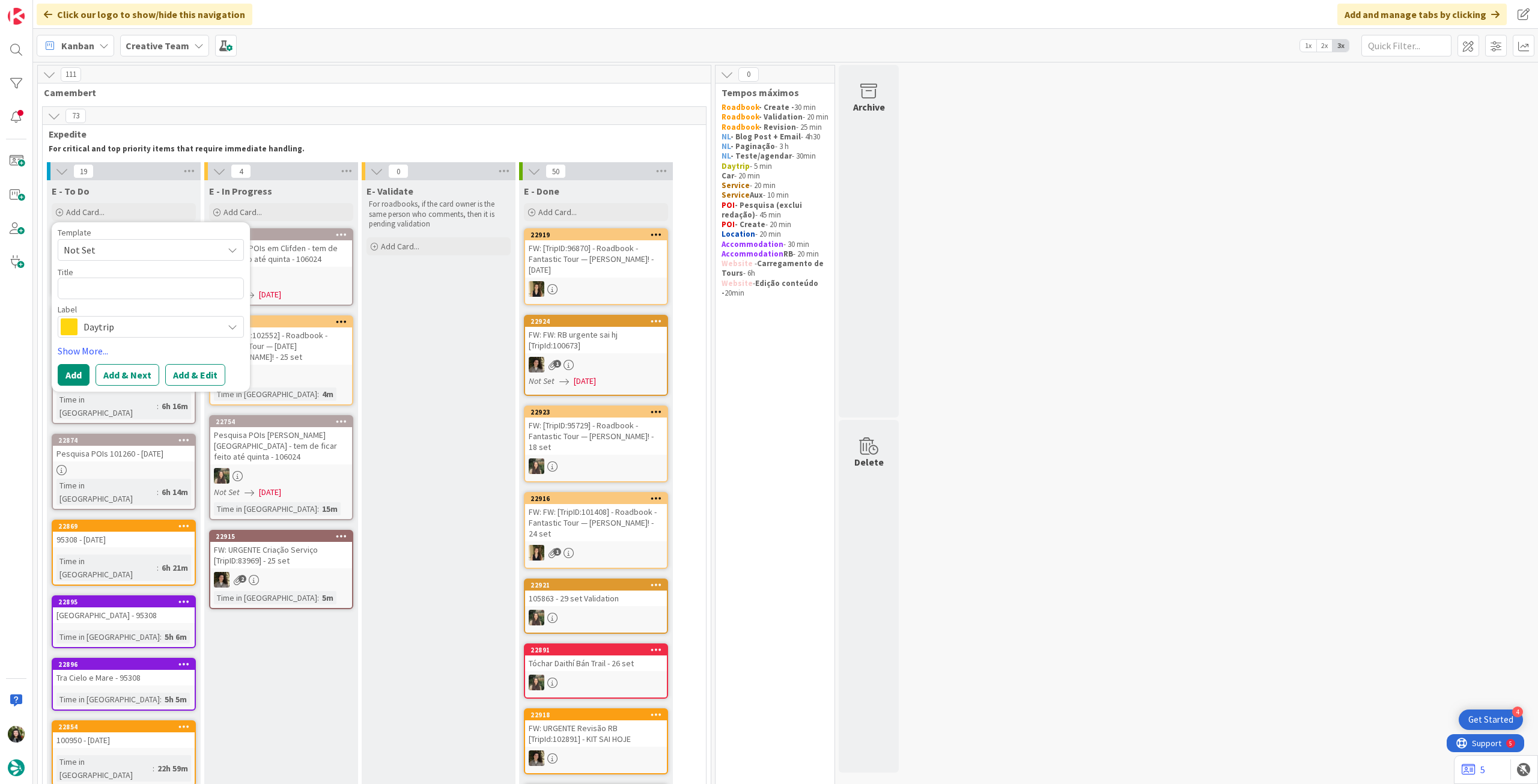
click at [132, 334] on span "Daytrip" at bounding box center [150, 326] width 133 height 17
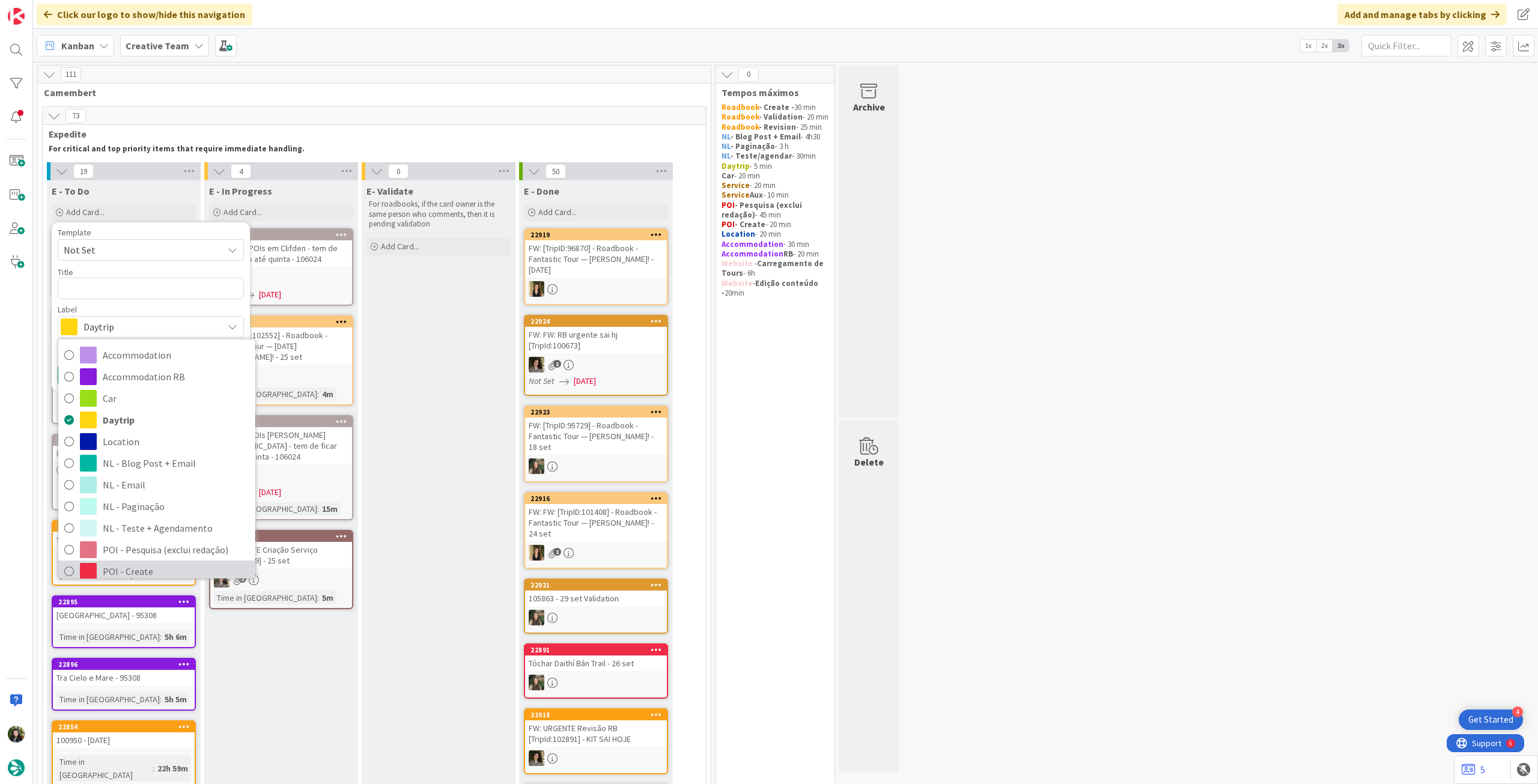
drag, startPoint x: 128, startPoint y: 568, endPoint x: 140, endPoint y: 425, distance: 143.5
click at [128, 567] on span "POI - Create" at bounding box center [175, 571] width 147 height 18
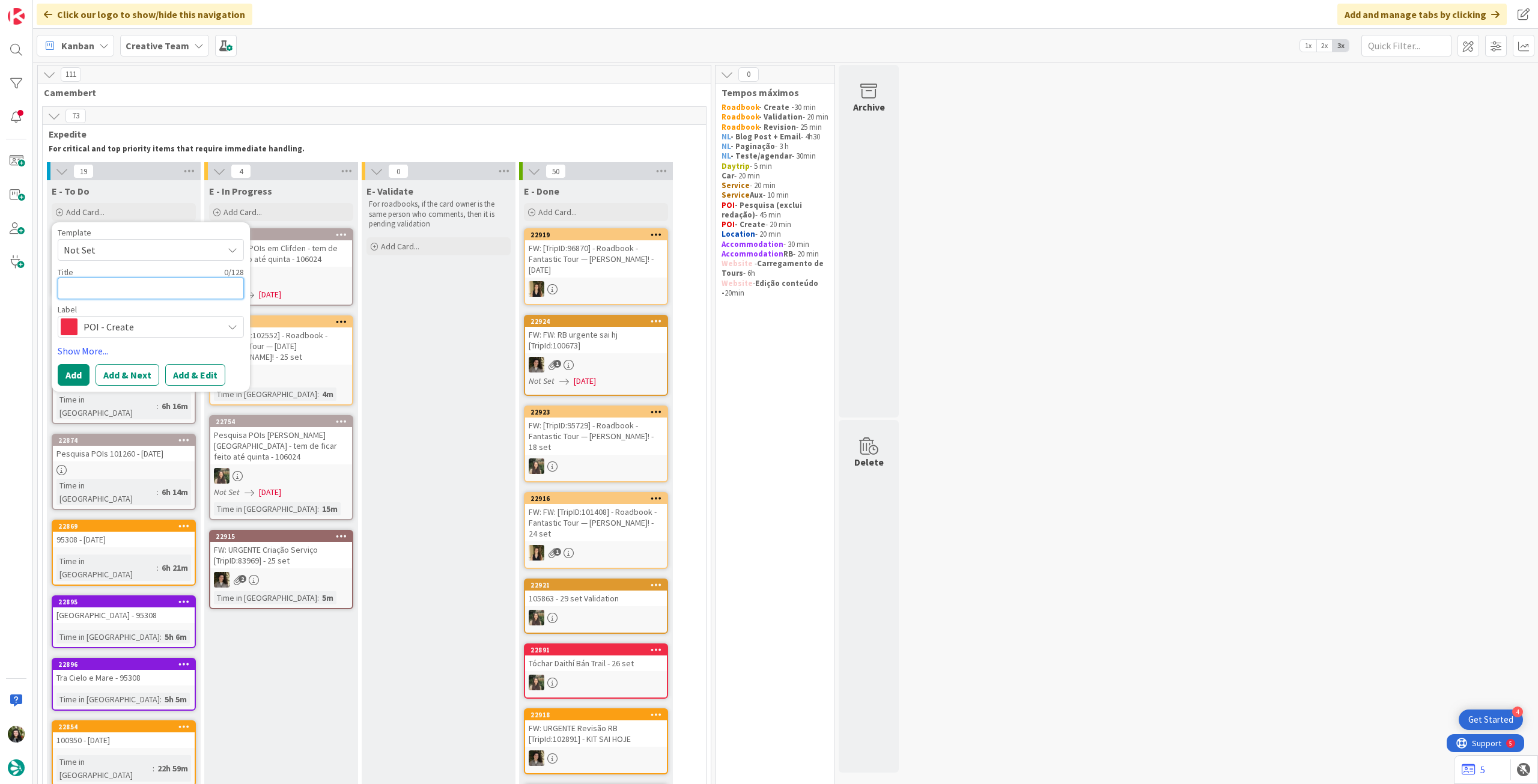
click at [156, 290] on textarea at bounding box center [151, 288] width 186 height 21
paste textarea "[GEOGRAPHIC_DATA]"
type textarea "x"
type textarea "[GEOGRAPHIC_DATA]"
click at [75, 367] on button "Add" at bounding box center [74, 375] width 32 height 21
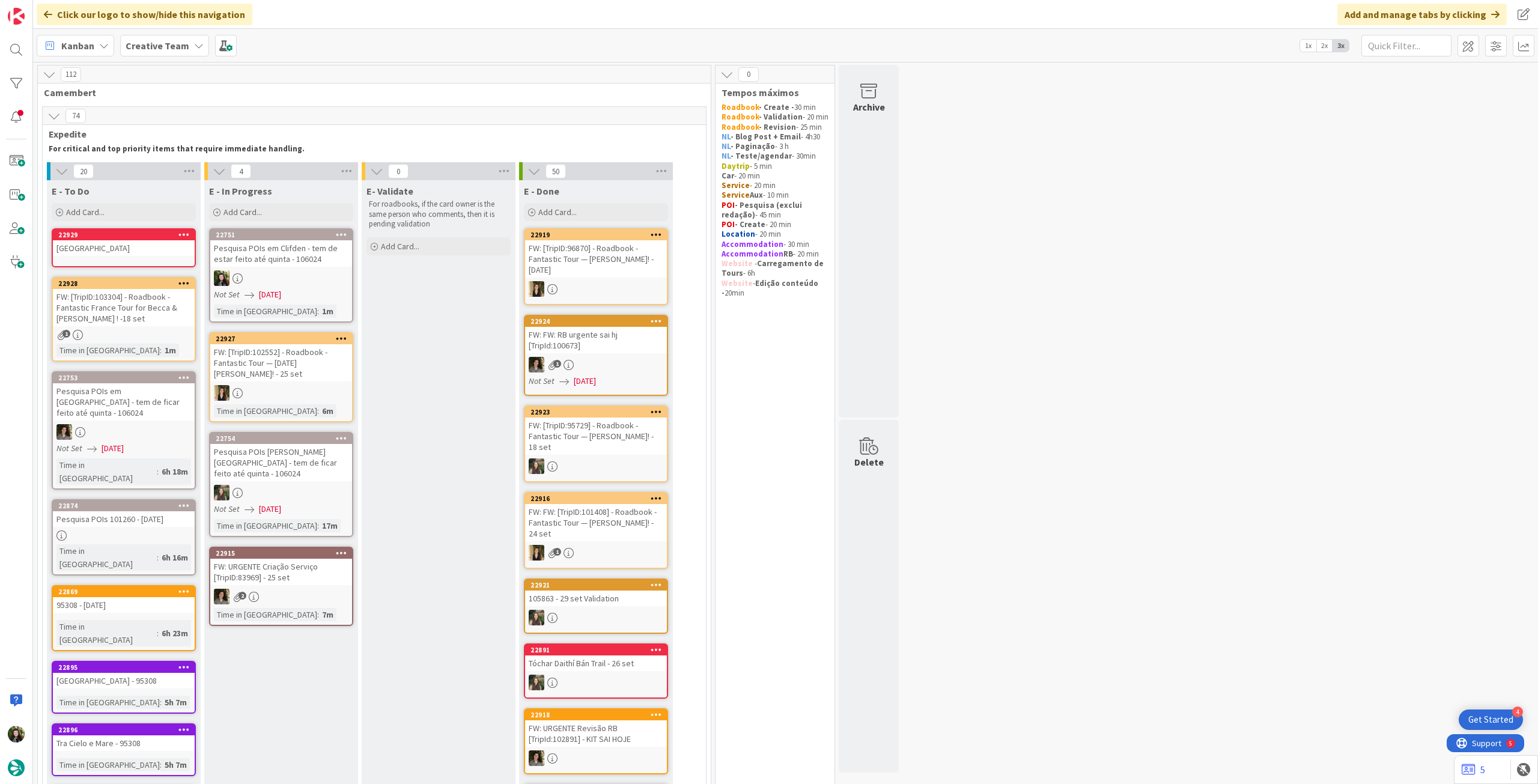
click at [128, 252] on div "[GEOGRAPHIC_DATA]" at bounding box center [124, 248] width 142 height 16
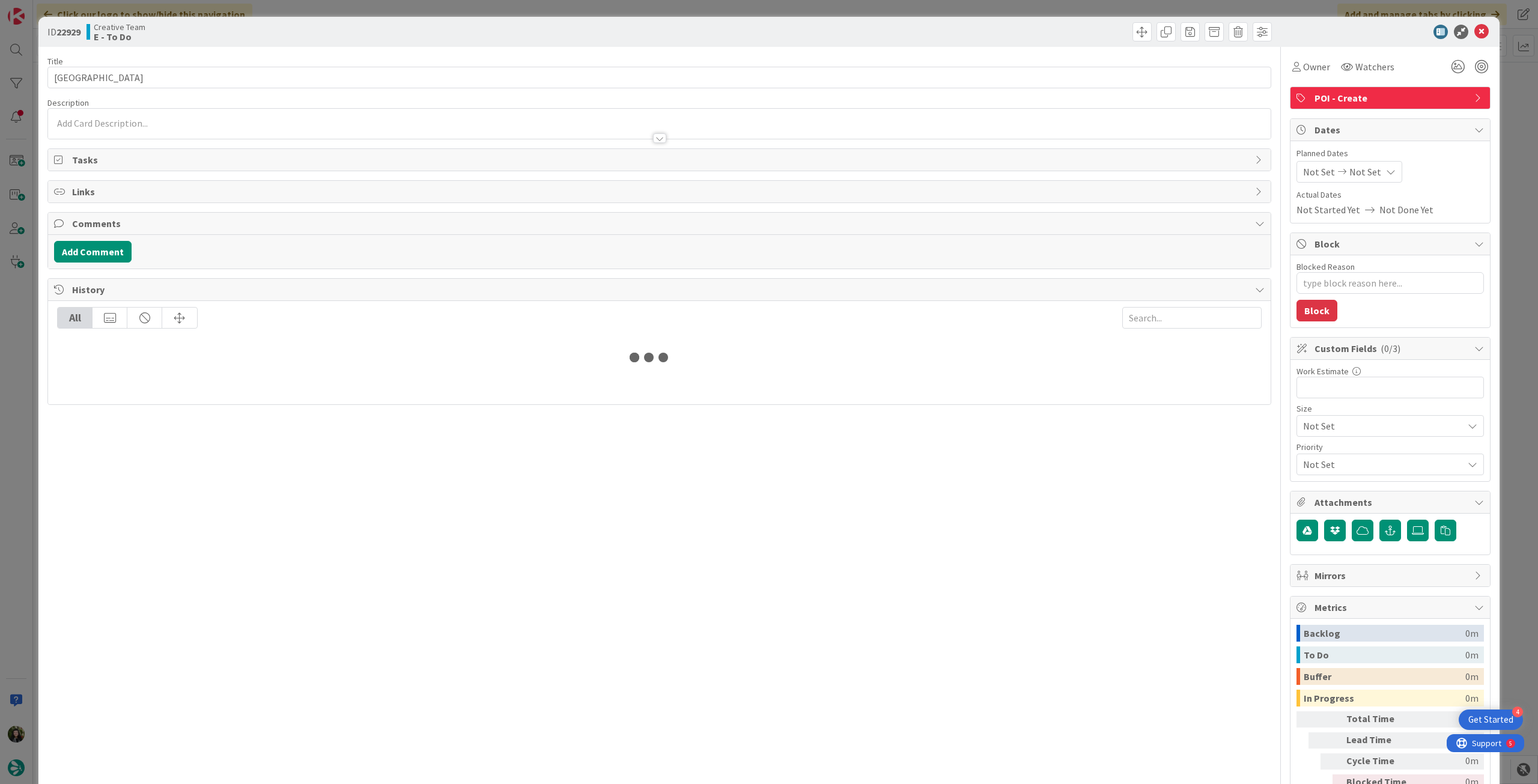
type textarea "x"
click at [248, 73] on input "[GEOGRAPHIC_DATA]" at bounding box center [659, 77] width 1224 height 21
type input "[GEOGRAPHIC_DATA] -"
type textarea "x"
type input "[GEOGRAPHIC_DATA] - f"
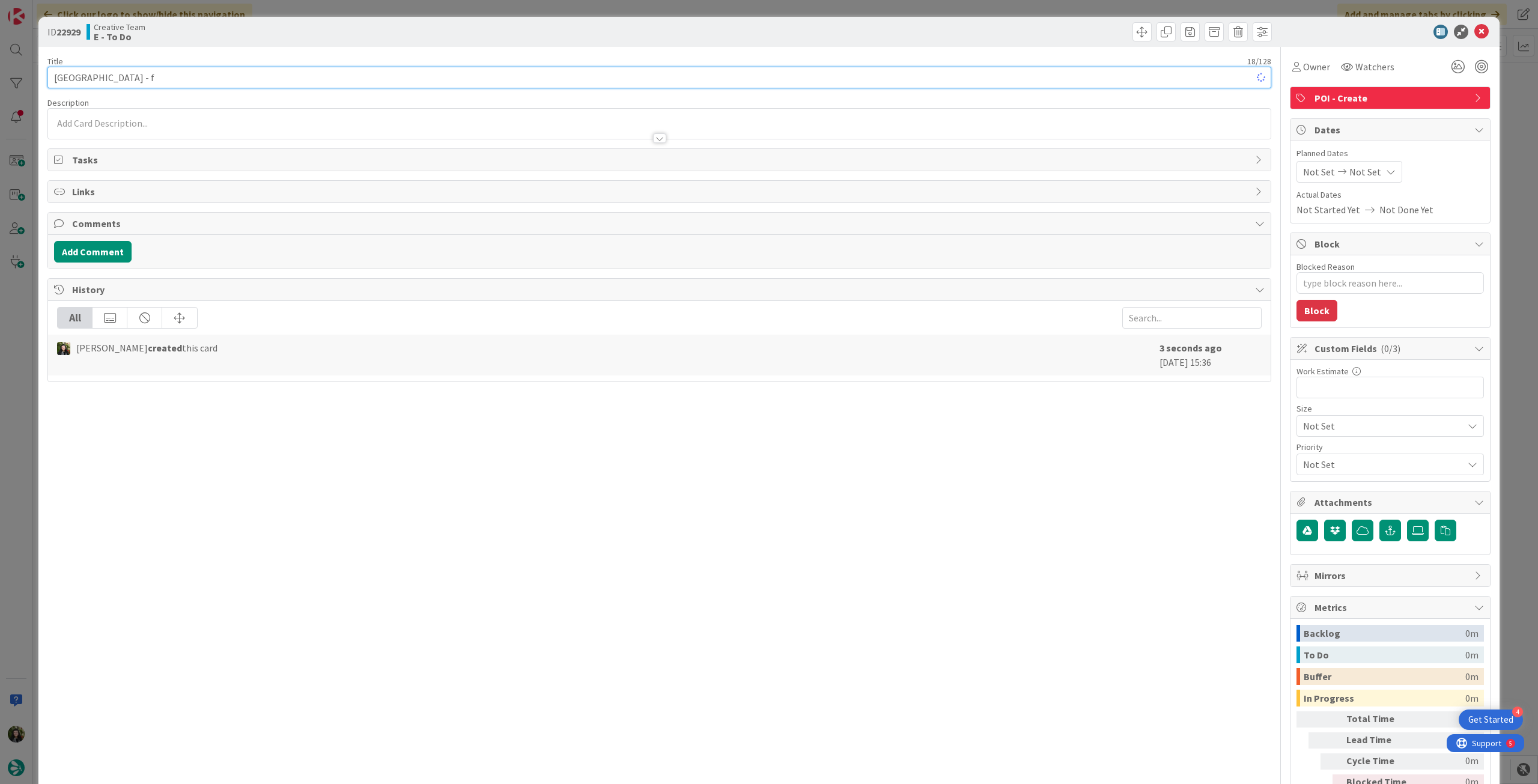
type textarea "x"
type input "[GEOGRAPHIC_DATA] - fazer ate"
type textarea "x"
type input "[GEOGRAPHIC_DATA] - fazer ate q"
type textarea "x"
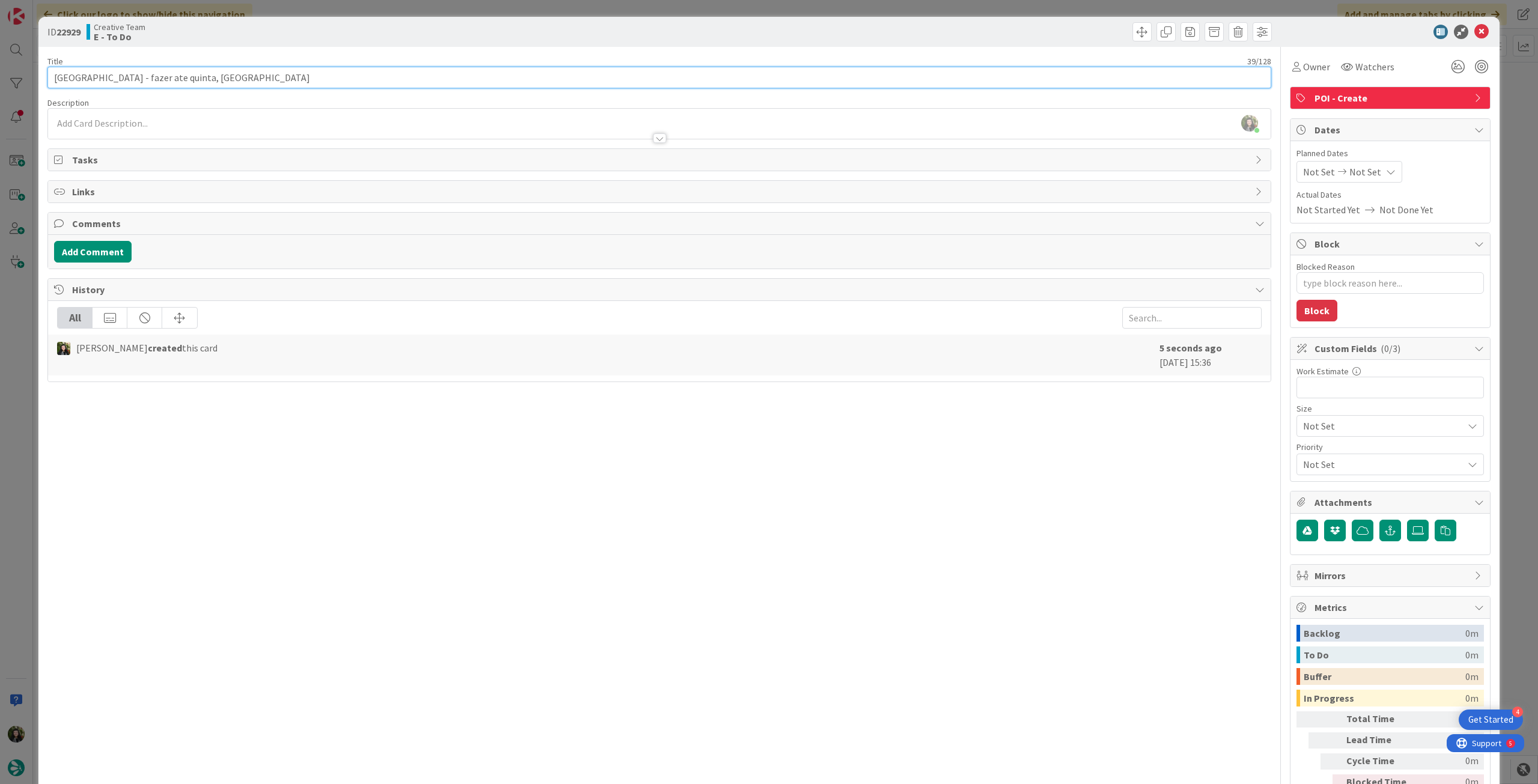
type input "[GEOGRAPHIC_DATA] - fazer ate quinta, maximo"
type textarea "x"
type input "[GEOGRAPHIC_DATA] - fazer ate quinta, maximo"
type textarea "x"
type input "[GEOGRAPHIC_DATA] - fazer ate quinta, maximo sexta"
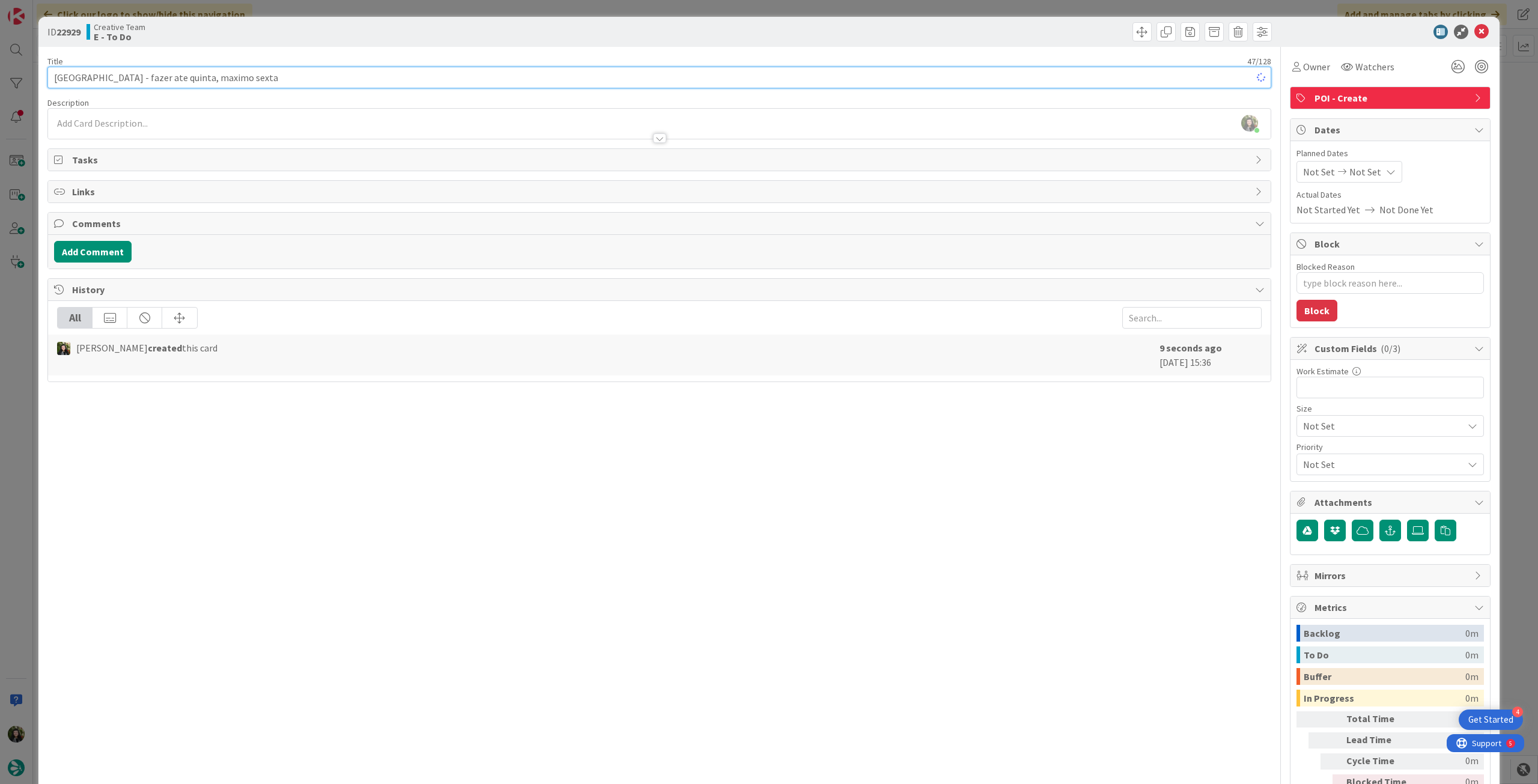
type textarea "x"
type input "[GEOGRAPHIC_DATA] - fazer ate quinta, maximo sexta"
click at [354, 123] on div "[PERSON_NAME] just joined" at bounding box center [659, 124] width 1223 height 30
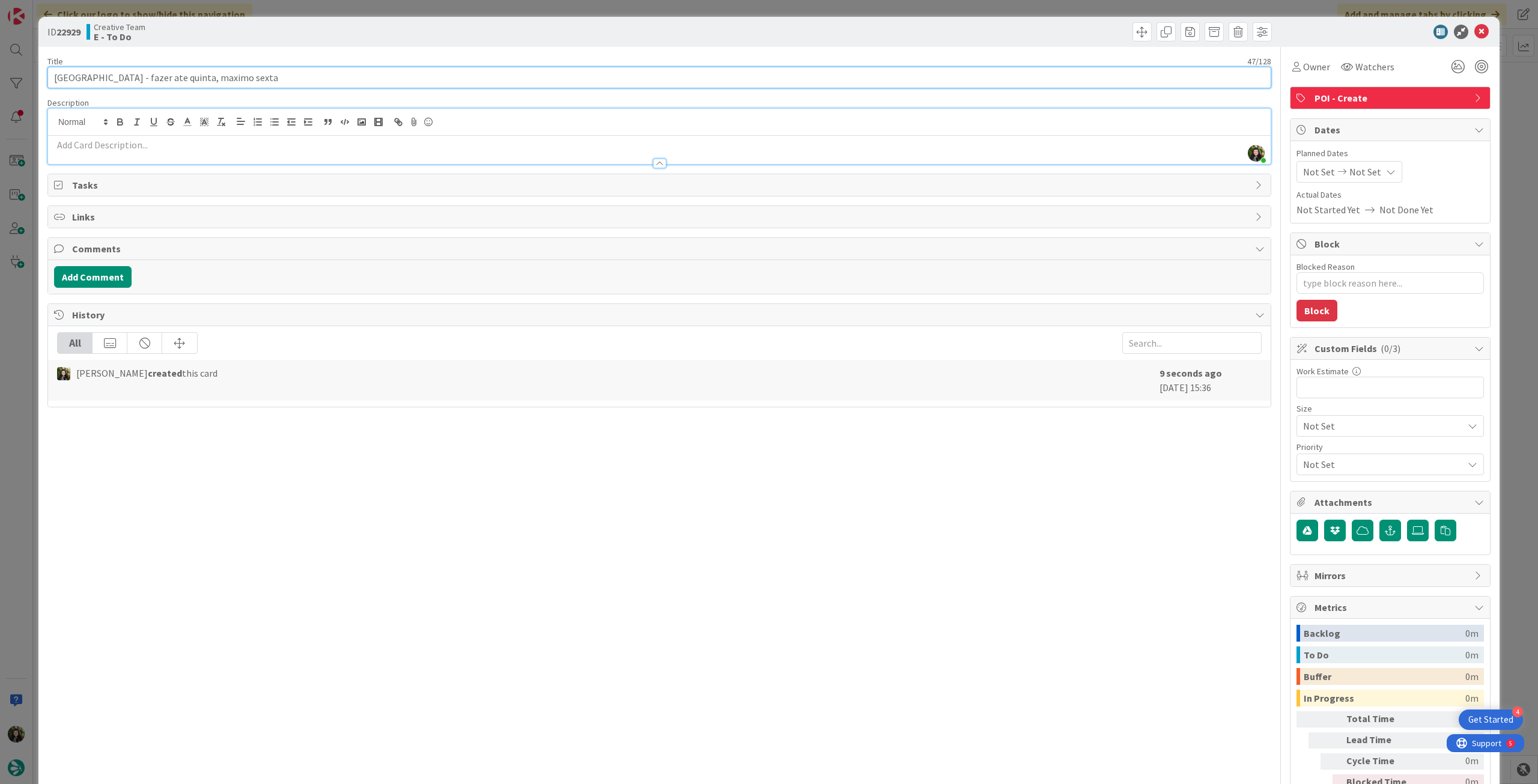
drag, startPoint x: 68, startPoint y: 79, endPoint x: 36, endPoint y: 78, distance: 32.0
click at [36, 78] on div "ID 22929 Creative Team E - To Do Title 47 / 128 Clifden Castle - fazer ate quin…" at bounding box center [769, 392] width 1538 height 784
click at [164, 140] on p at bounding box center [659, 144] width 1211 height 13
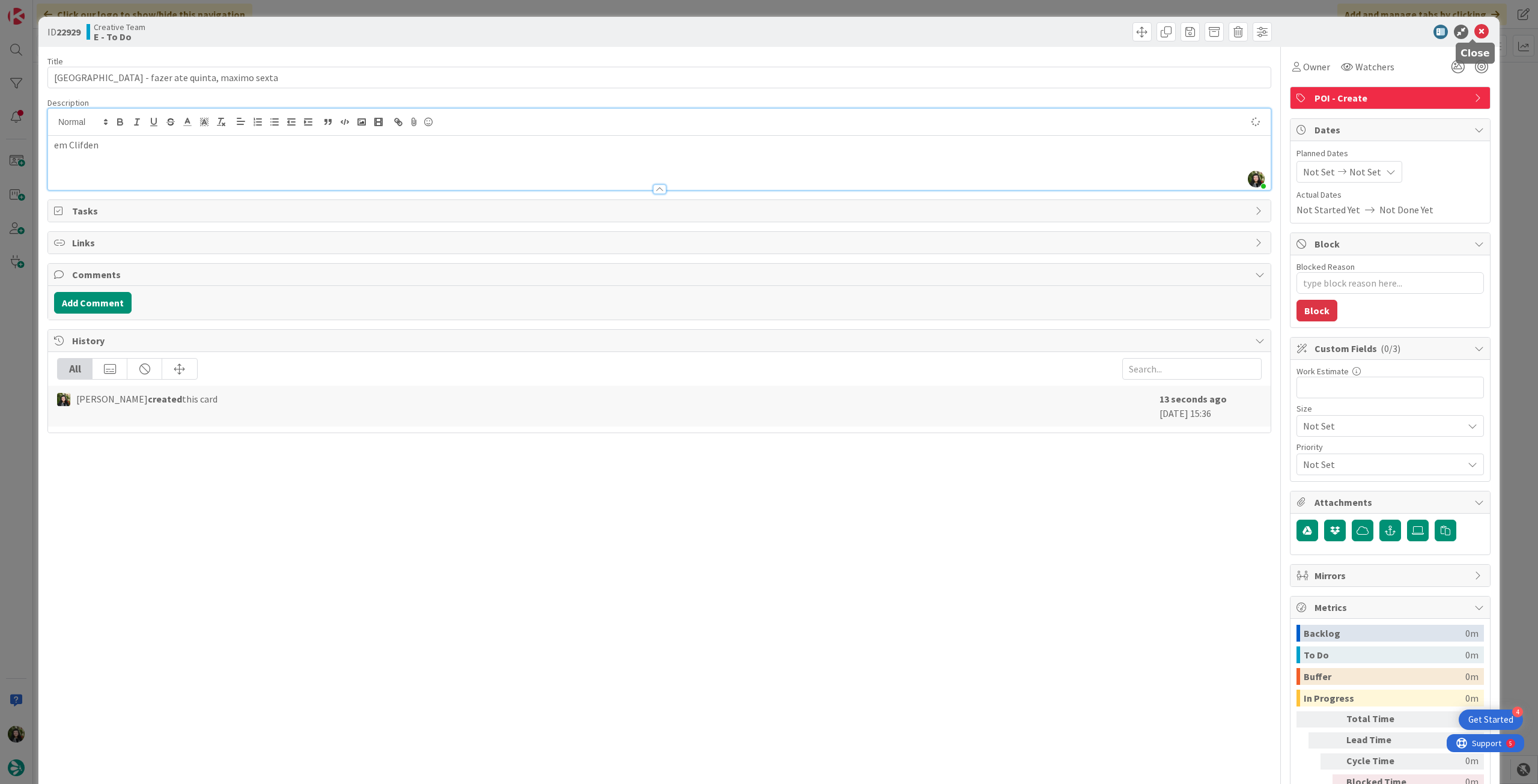
click at [1476, 29] on icon at bounding box center [1482, 32] width 14 height 14
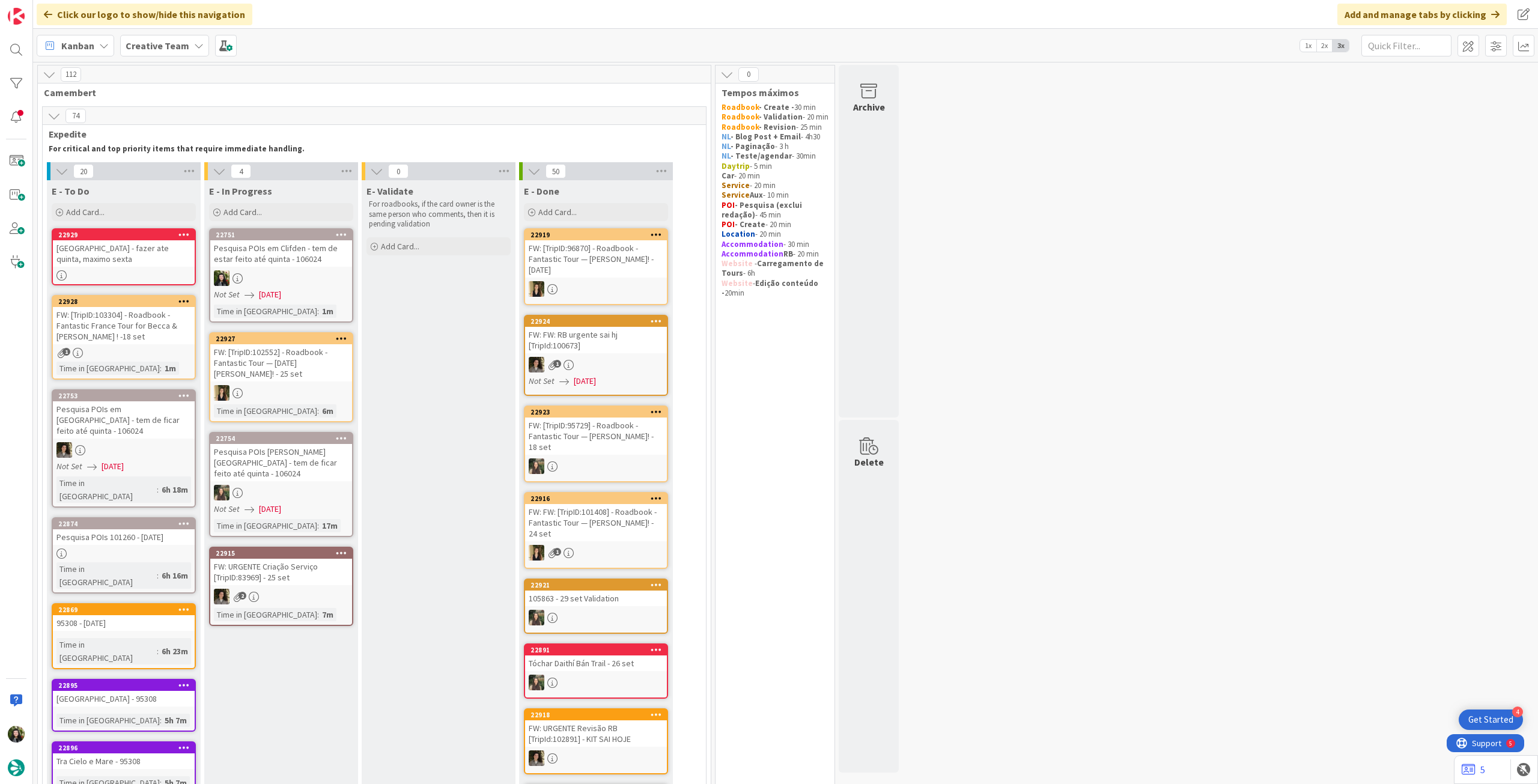
click at [339, 288] on link "22751 Pesquisa POIs em Clifden - tem de estar feito até quinta - 106024 Not Set…" at bounding box center [281, 275] width 144 height 94
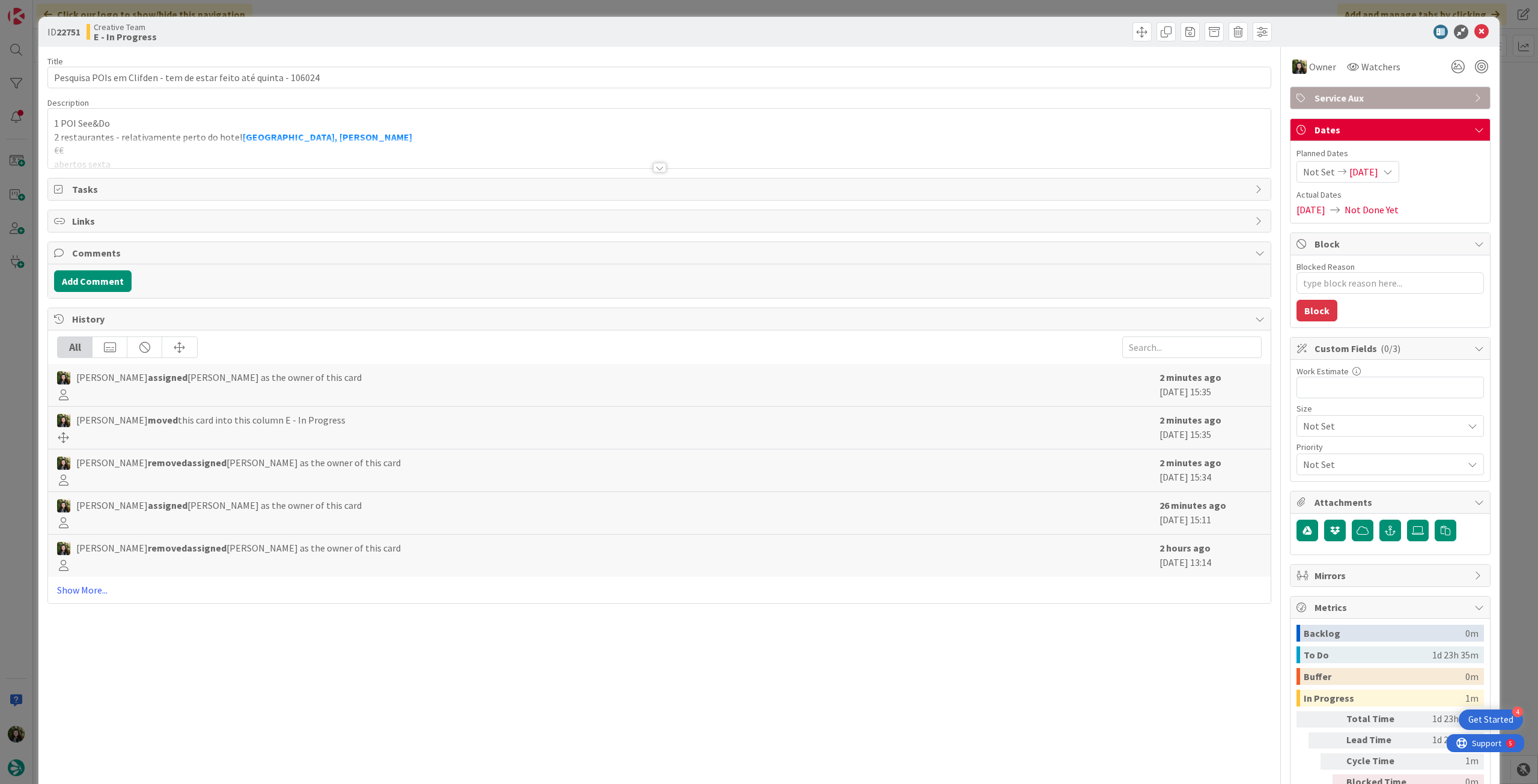
click at [332, 141] on div at bounding box center [659, 152] width 1223 height 31
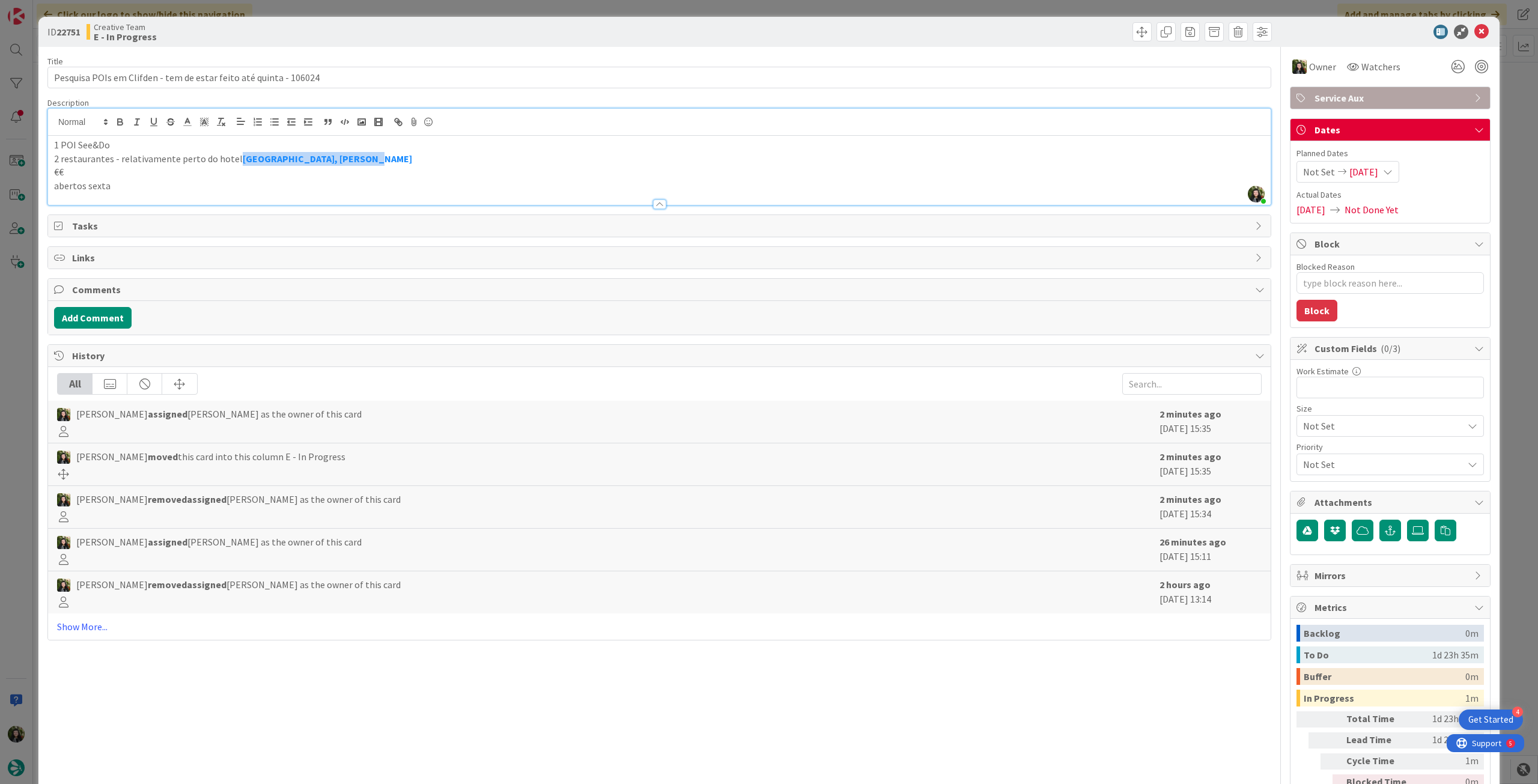
drag, startPoint x: 234, startPoint y: 160, endPoint x: 409, endPoint y: 162, distance: 175.0
click at [409, 162] on p "2 restaurantes - relativamente perto do hotel [GEOGRAPHIC_DATA], [PERSON_NAME]" at bounding box center [659, 159] width 1211 height 13
drag, startPoint x: 313, startPoint y: 159, endPoint x: 256, endPoint y: 161, distance: 57.0
click at [309, 159] on strong "[GEOGRAPHIC_DATA], [PERSON_NAME]" at bounding box center [328, 158] width 170 height 12
click at [245, 159] on strong "[GEOGRAPHIC_DATA], [PERSON_NAME]" at bounding box center [328, 158] width 170 height 12
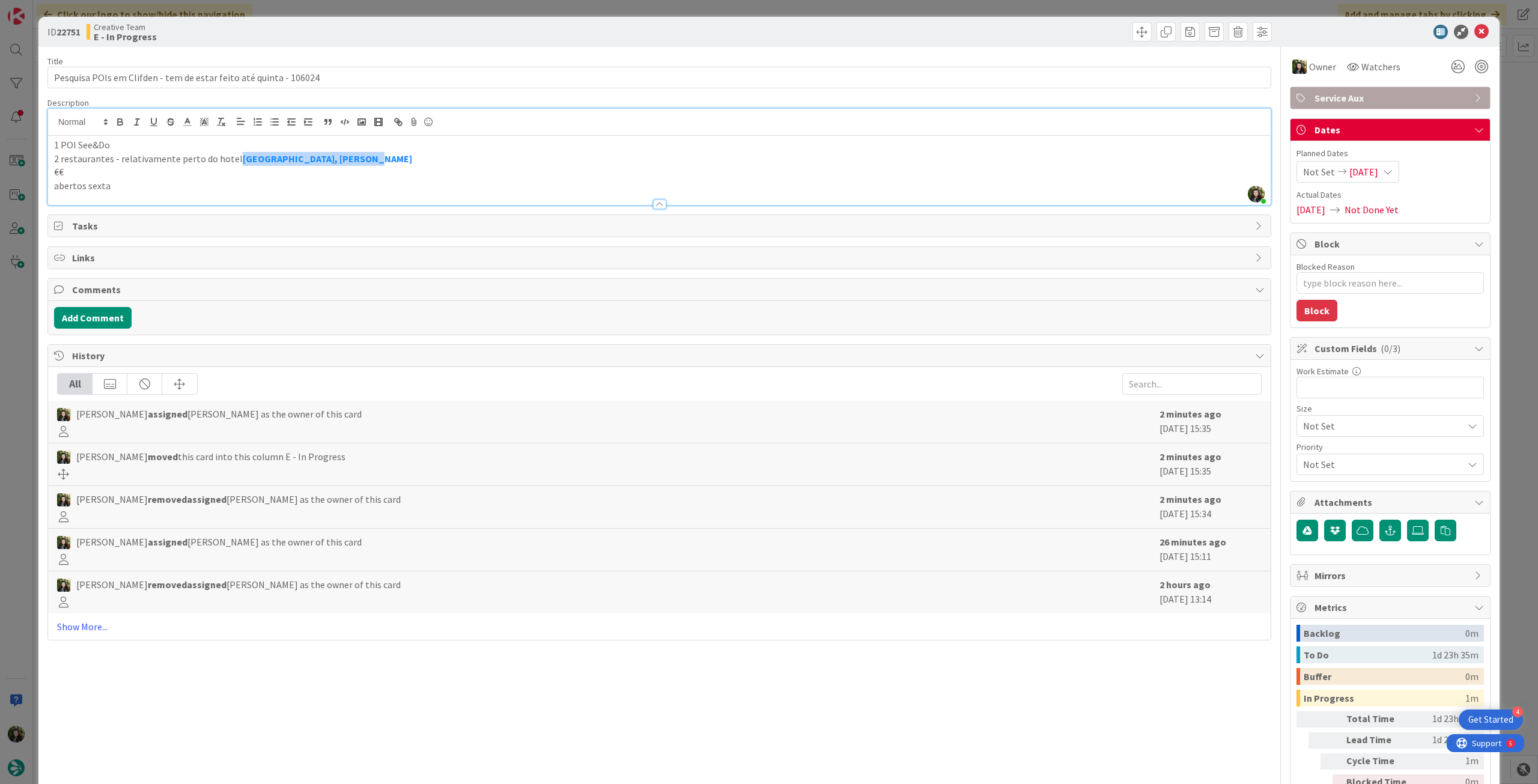
click at [243, 159] on strong "[GEOGRAPHIC_DATA], [PERSON_NAME]" at bounding box center [328, 158] width 170 height 12
drag, startPoint x: 236, startPoint y: 159, endPoint x: 588, endPoint y: 94, distance: 358.0
click at [306, 159] on strong "[GEOGRAPHIC_DATA], [PERSON_NAME]" at bounding box center [328, 158] width 170 height 12
copy strong "[GEOGRAPHIC_DATA]"
click at [1475, 29] on icon at bounding box center [1482, 32] width 14 height 14
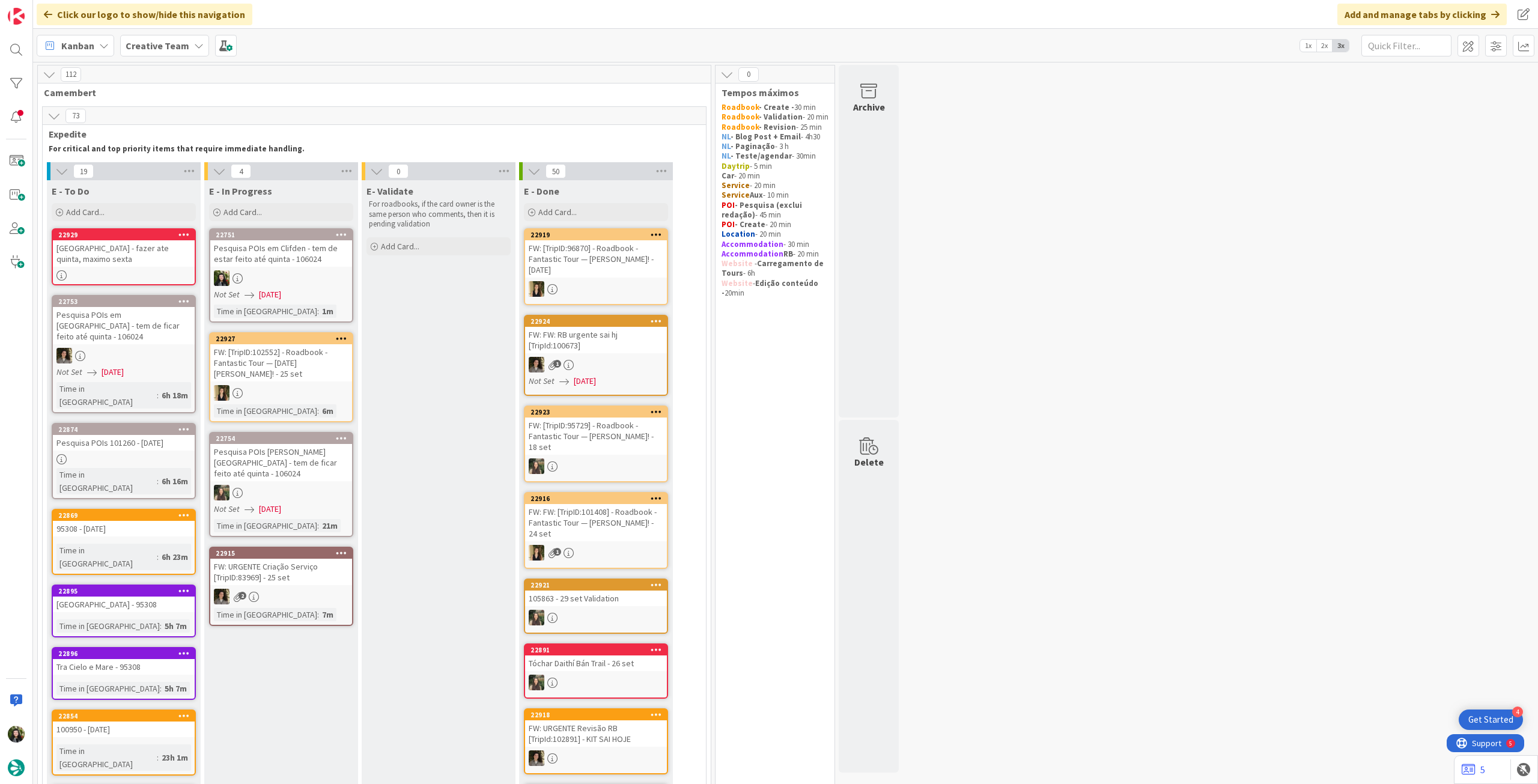
drag, startPoint x: 115, startPoint y: 220, endPoint x: 116, endPoint y: 226, distance: 6.1
click at [115, 220] on div "Add Card..." at bounding box center [124, 212] width 144 height 18
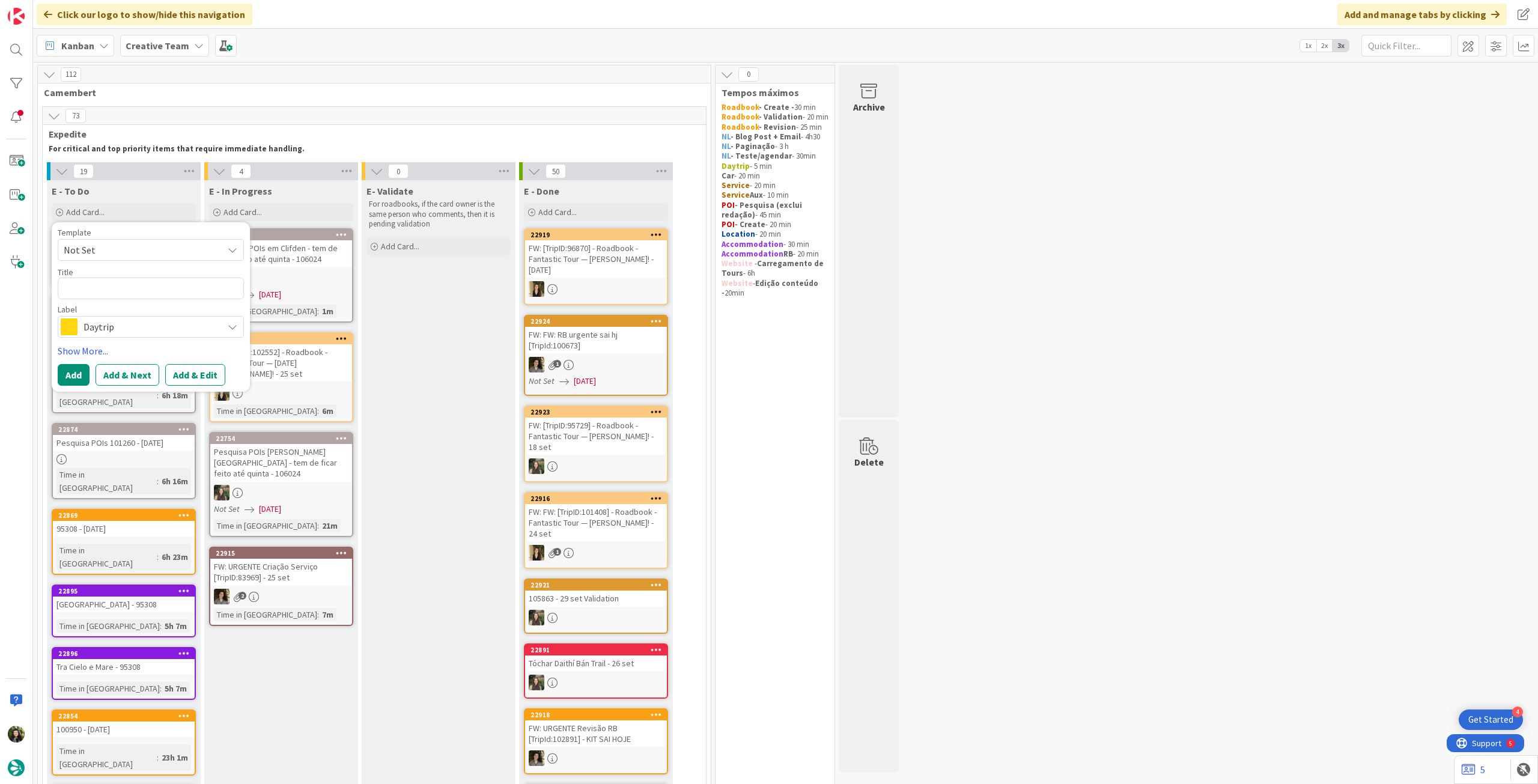
click at [128, 329] on span "Daytrip" at bounding box center [150, 326] width 133 height 17
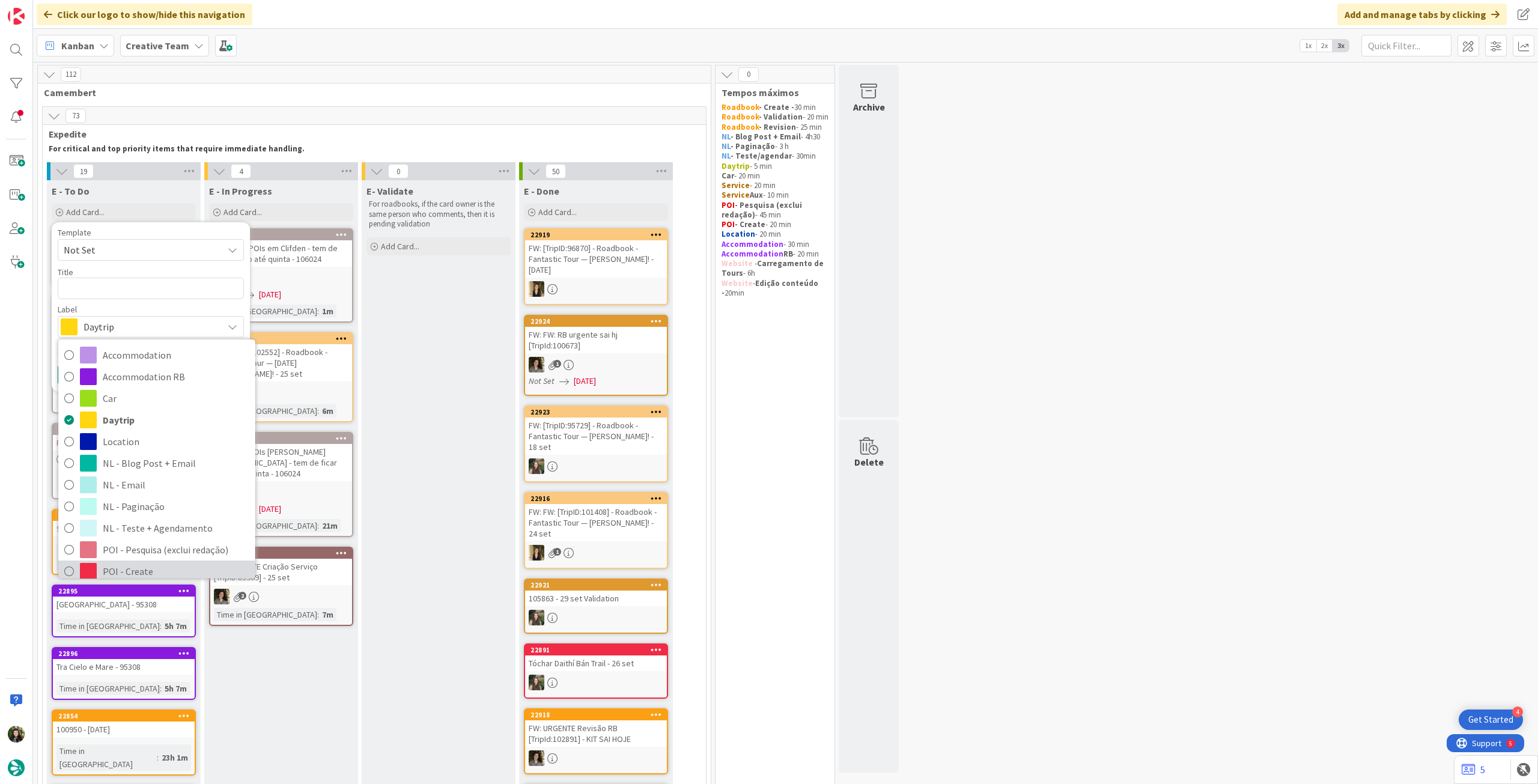
click at [115, 571] on span "POI - Create" at bounding box center [175, 571] width 147 height 18
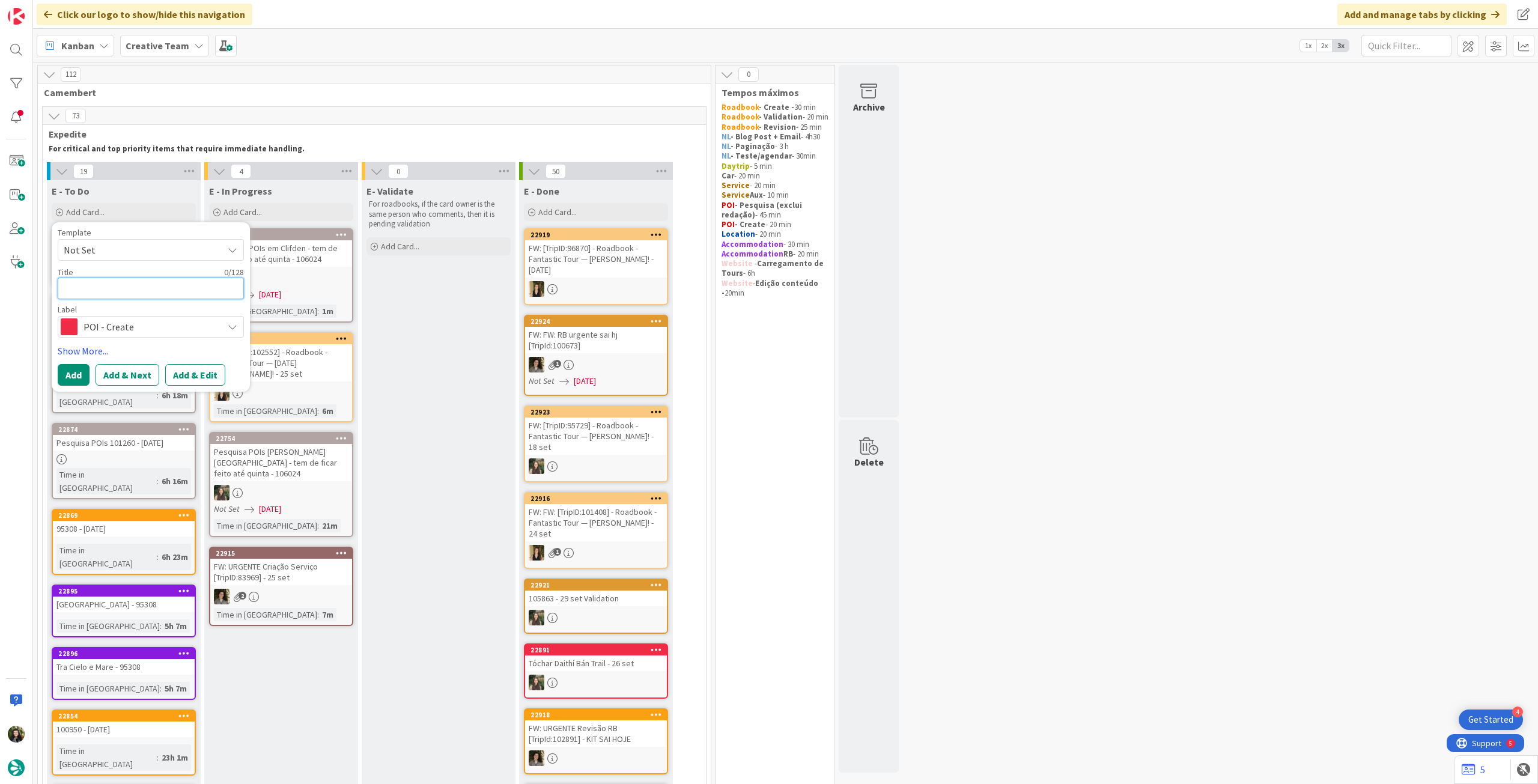
click at [149, 282] on textarea at bounding box center [151, 288] width 186 height 21
type textarea "x"
type textarea "€"
type textarea "x"
type textarea "€€"
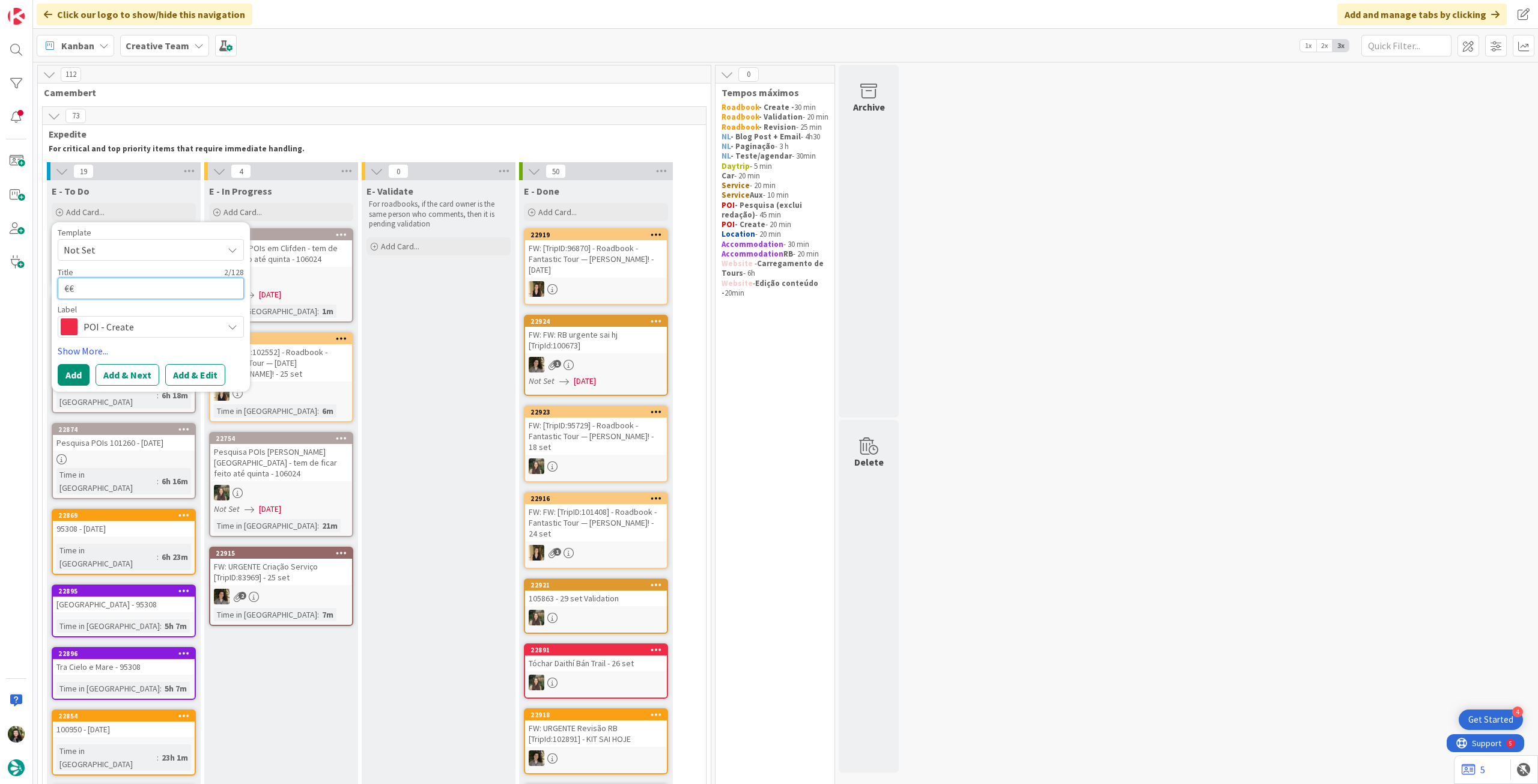
type textarea "x"
type textarea "€€"
type textarea "x"
type textarea "€€ -"
type textarea "x"
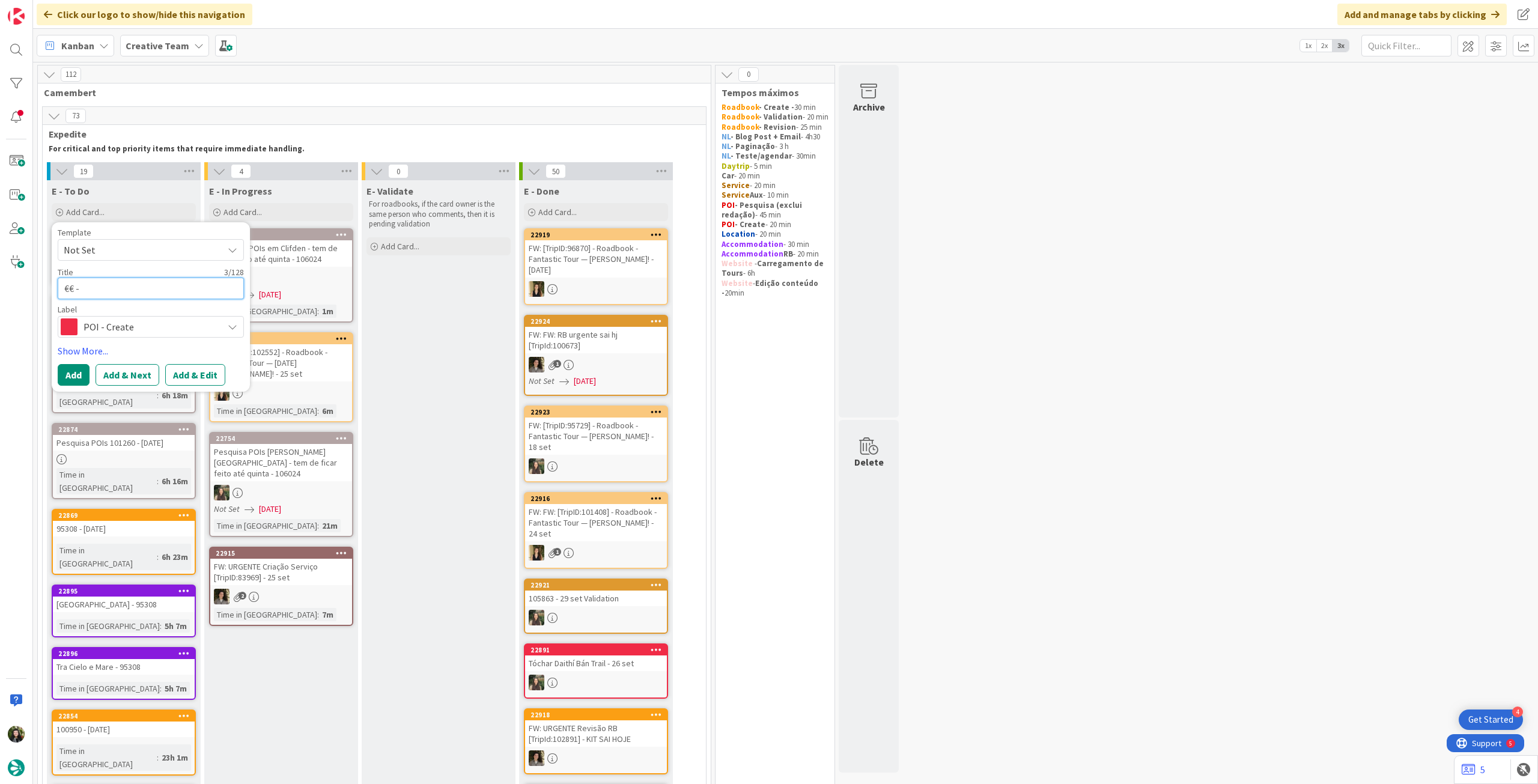
type textarea "€€ -"
paste textarea "[PERSON_NAME] Restaurant"
type textarea "x"
type textarea "€€ - [PERSON_NAME] Restaurant"
click at [75, 375] on button "Add" at bounding box center [74, 375] width 32 height 21
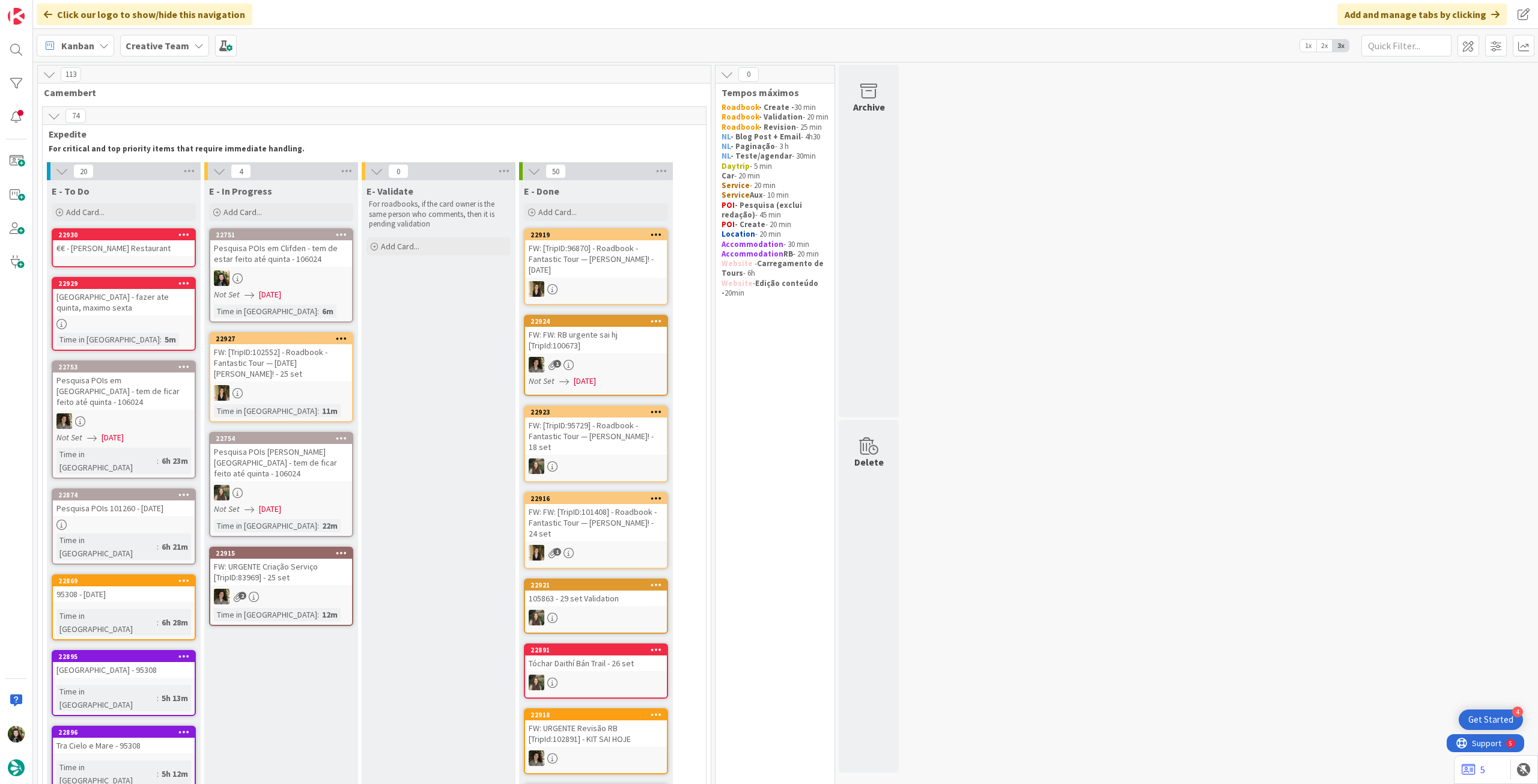
click at [137, 256] on div "€€ - [PERSON_NAME] Restaurant" at bounding box center [124, 248] width 142 height 16
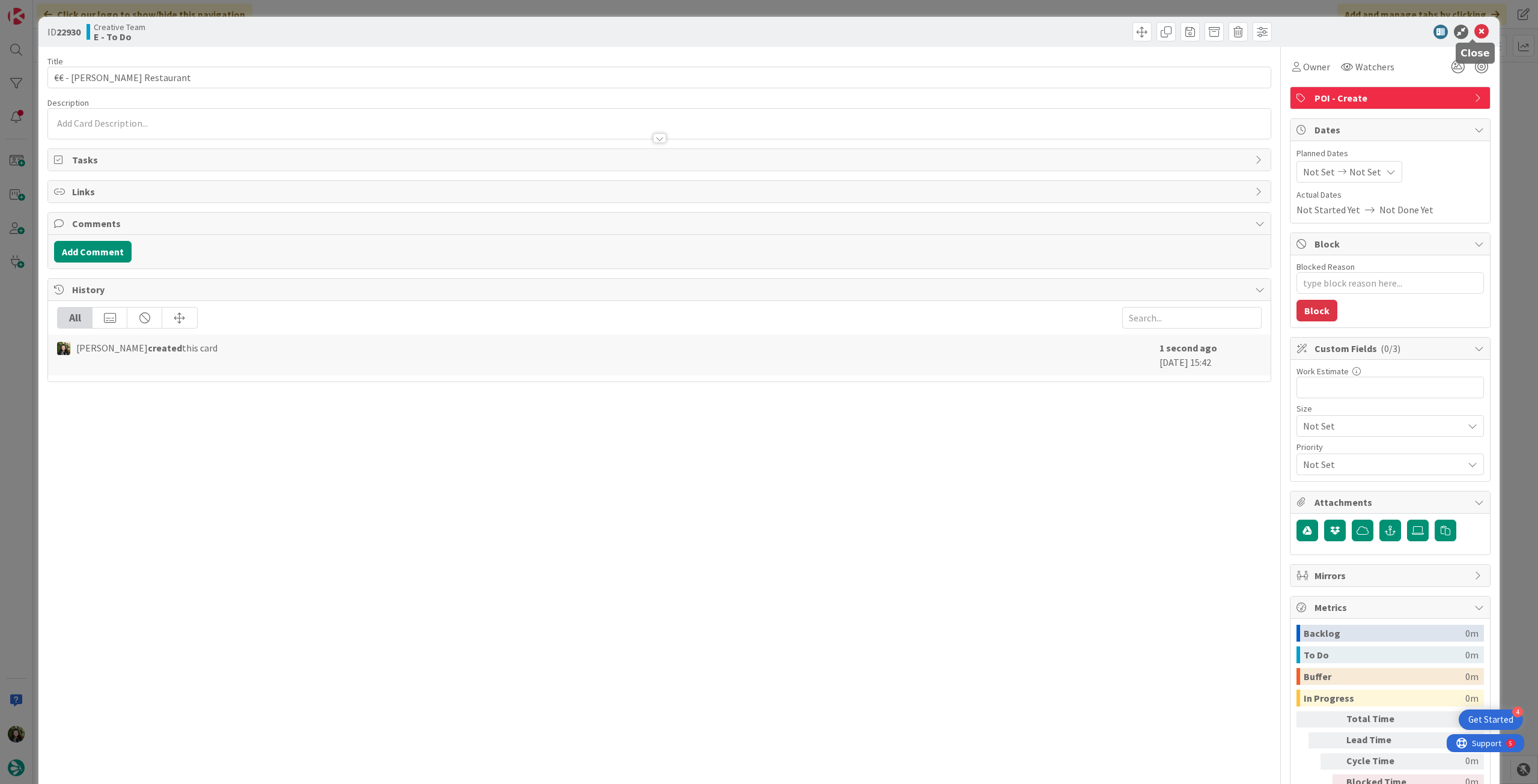
drag, startPoint x: 1469, startPoint y: 31, endPoint x: 929, endPoint y: 140, distance: 550.9
click at [1475, 31] on icon at bounding box center [1482, 32] width 14 height 14
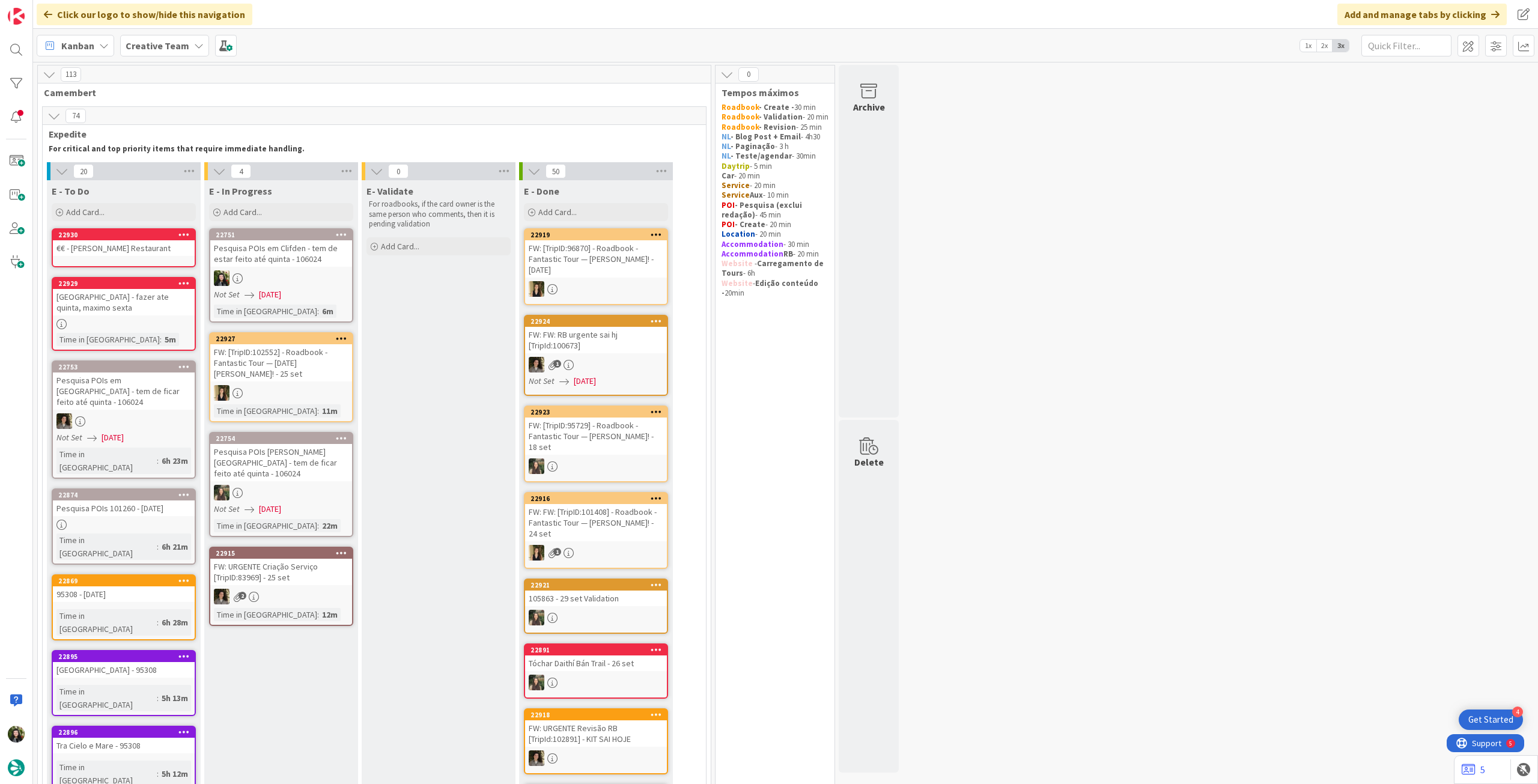
click at [123, 312] on div "[GEOGRAPHIC_DATA] - fazer ate quinta, maximo sexta" at bounding box center [124, 302] width 142 height 26
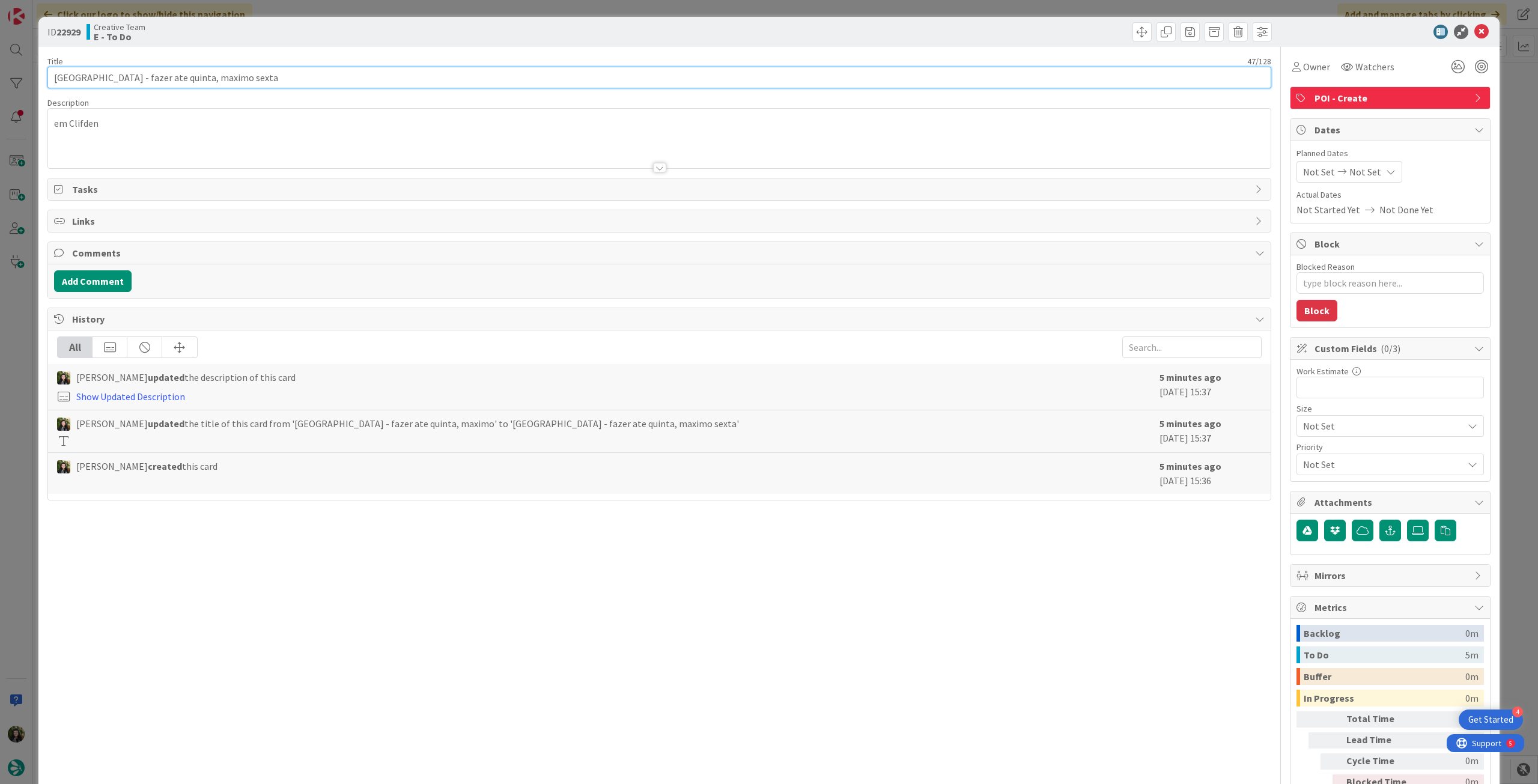
drag, startPoint x: 110, startPoint y: 78, endPoint x: 553, endPoint y: 78, distance: 443.0
click at [531, 78] on input "[GEOGRAPHIC_DATA] - fazer ate quinta, maximo sexta" at bounding box center [659, 77] width 1224 height 21
drag, startPoint x: 1475, startPoint y: 30, endPoint x: 1362, endPoint y: 45, distance: 114.0
click at [1475, 30] on icon at bounding box center [1482, 32] width 14 height 14
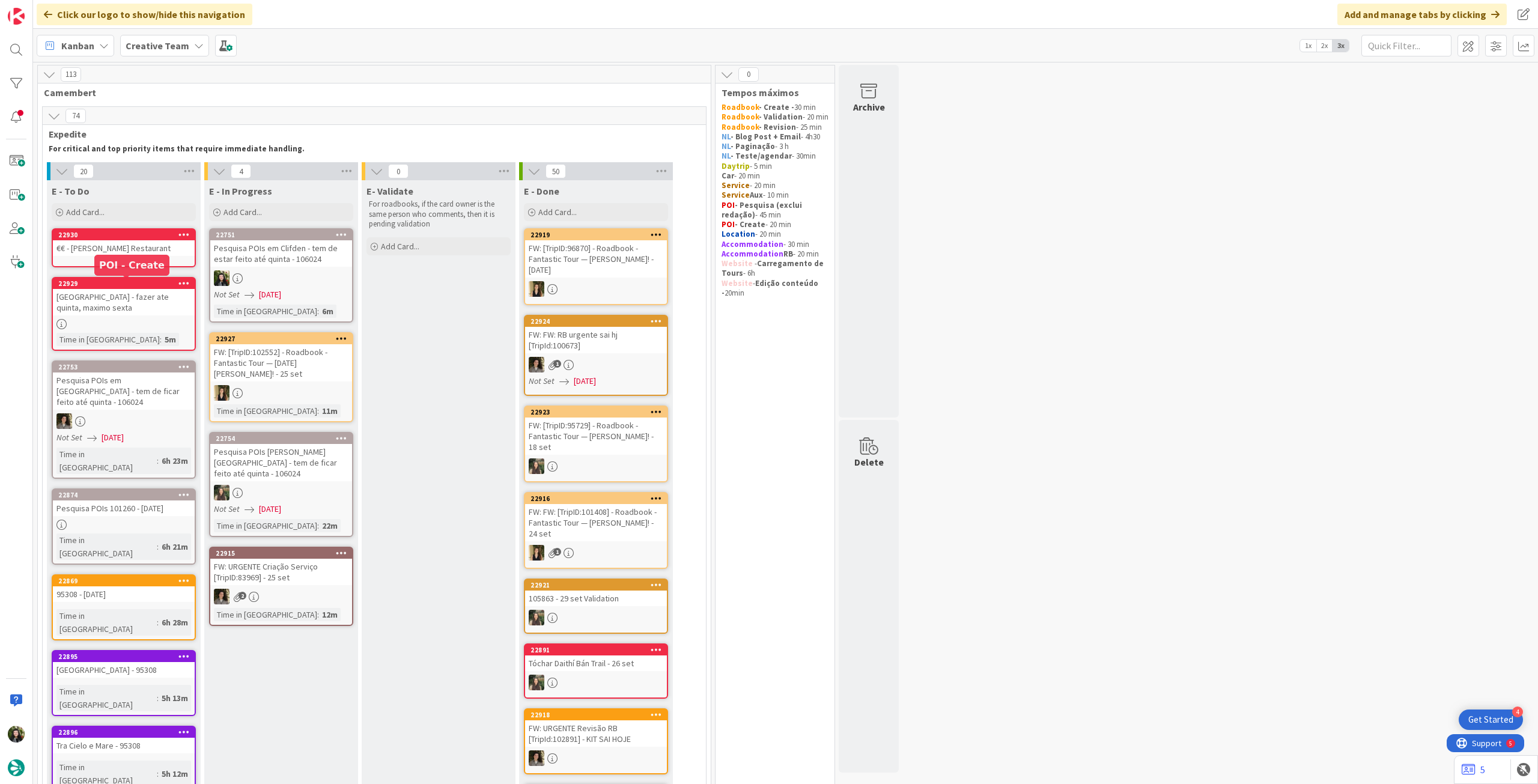
click at [159, 260] on link "22930 €€ - [PERSON_NAME] Restaurant" at bounding box center [124, 248] width 144 height 39
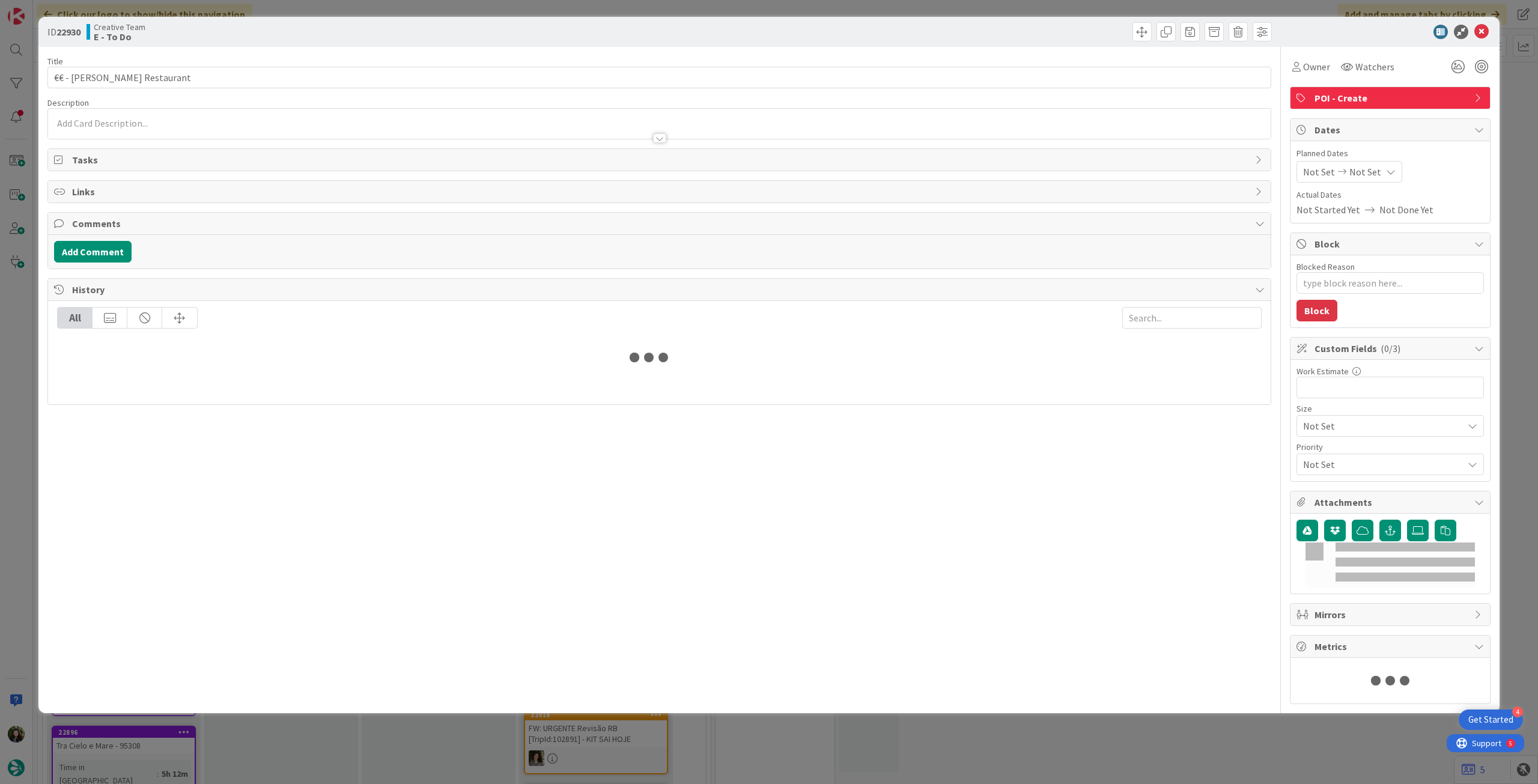
type textarea "x"
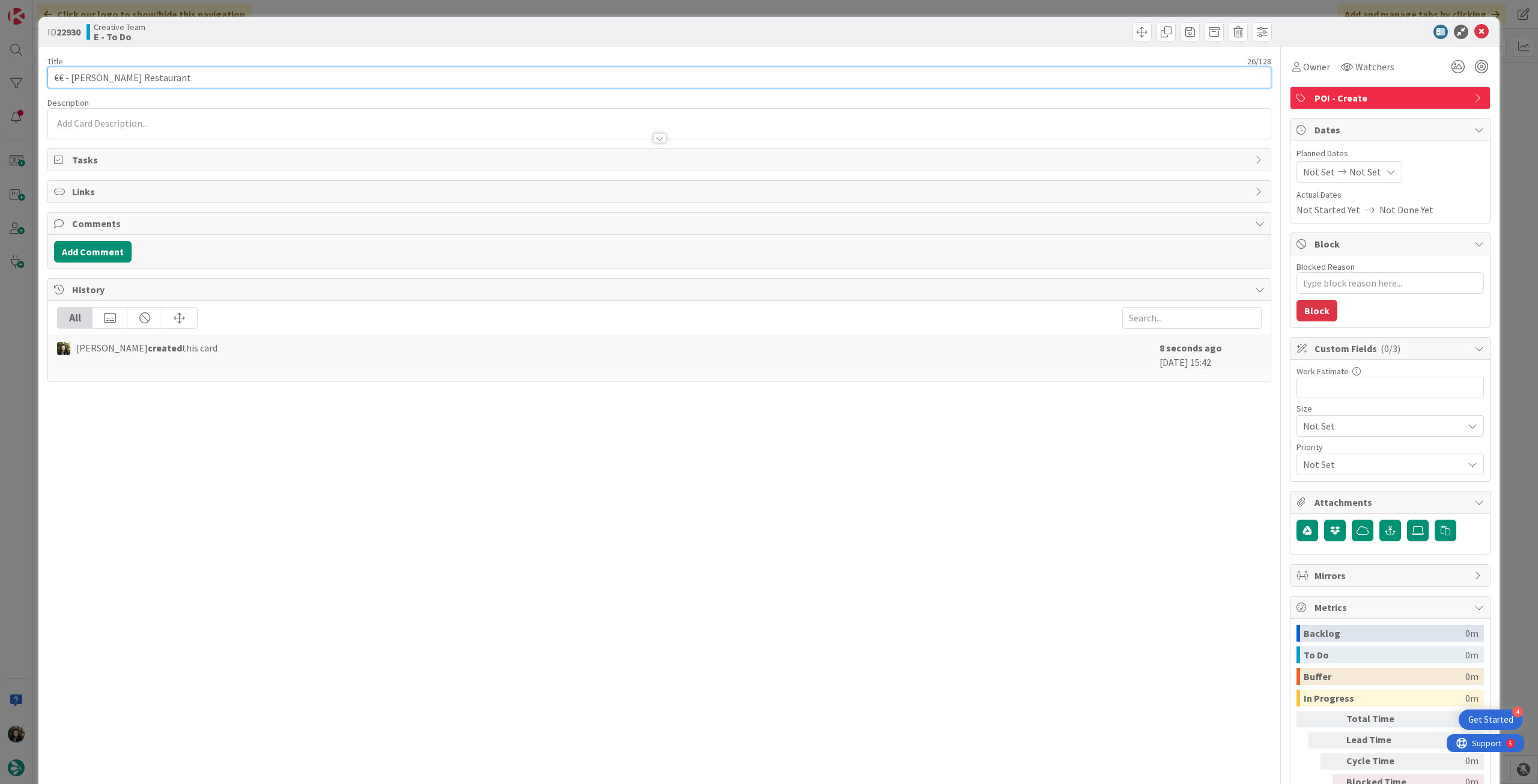
click at [247, 72] on input "€€ - [PERSON_NAME] Restaurant" at bounding box center [659, 77] width 1224 height 21
paste input "- fazer ate quinta, maximo sexta"
type input "€€ - [PERSON_NAME] Restaurant - fazer ate quinta, maximo sexta"
type textarea "x"
type input "€€ - [PERSON_NAME] Restaurant - fazer ate quinta, maximo sexta"
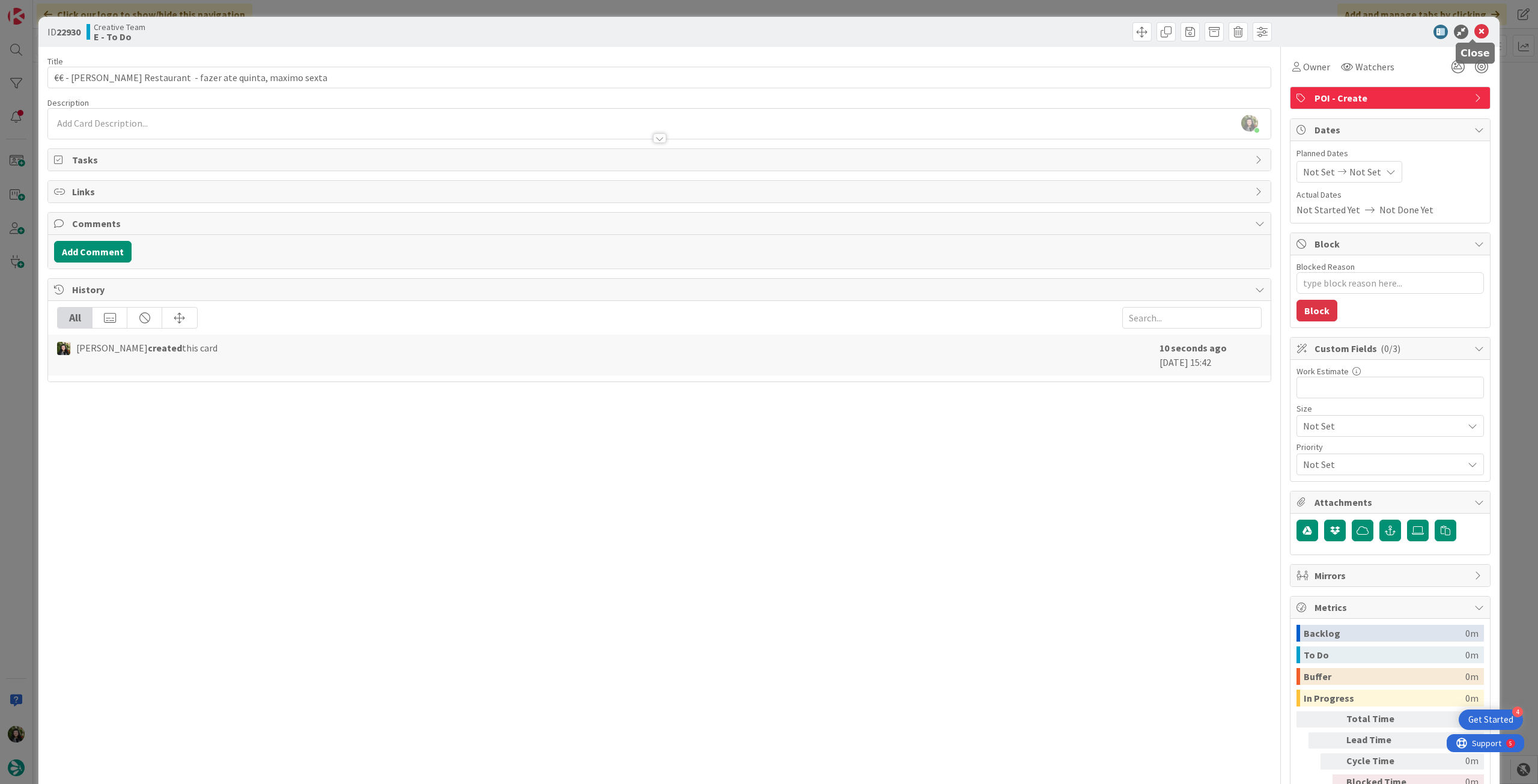
click at [1475, 31] on icon at bounding box center [1482, 32] width 14 height 14
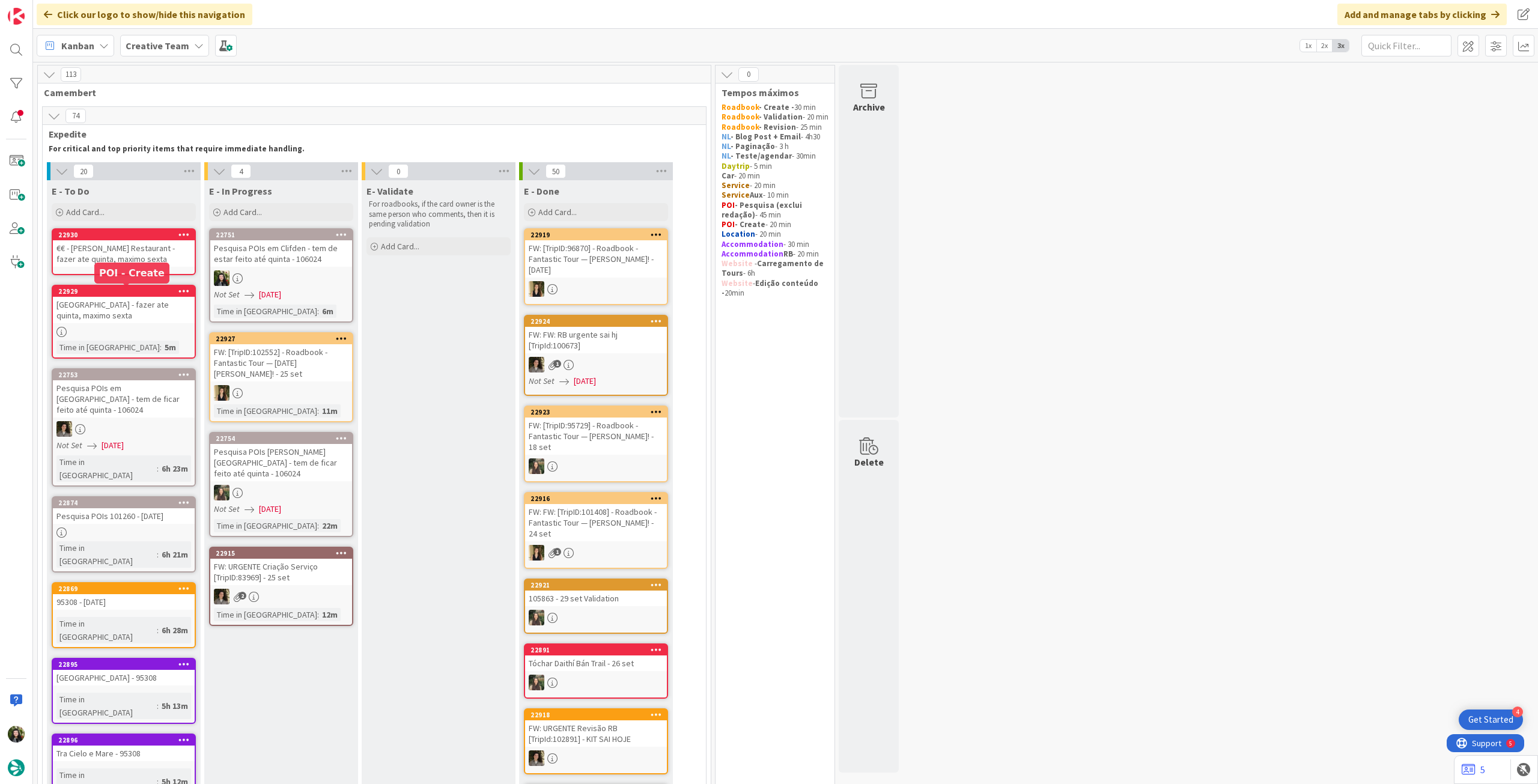
click at [137, 310] on div "[GEOGRAPHIC_DATA] - fazer ate quinta, maximo sexta" at bounding box center [124, 309] width 142 height 26
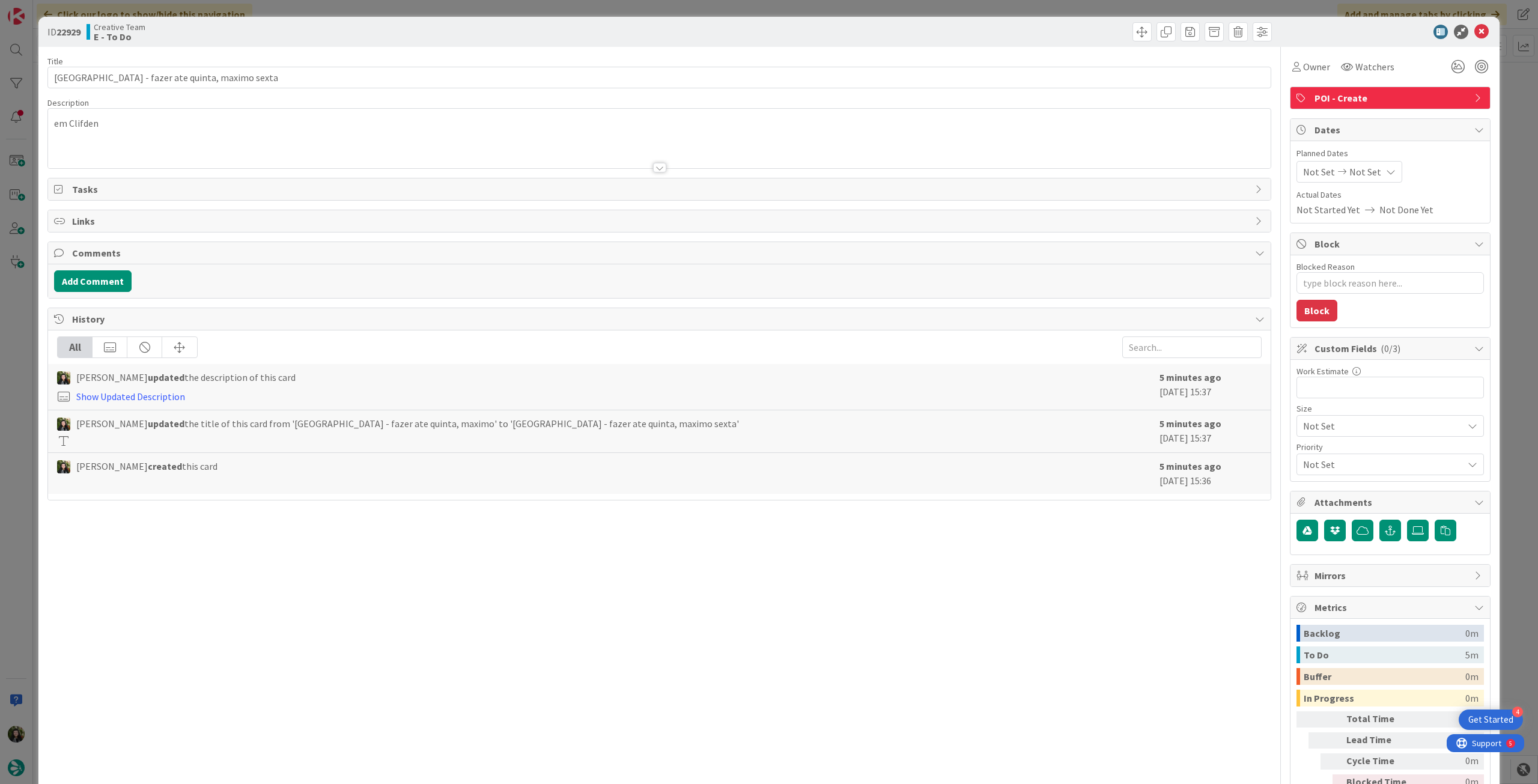
click at [120, 137] on div at bounding box center [659, 152] width 1223 height 31
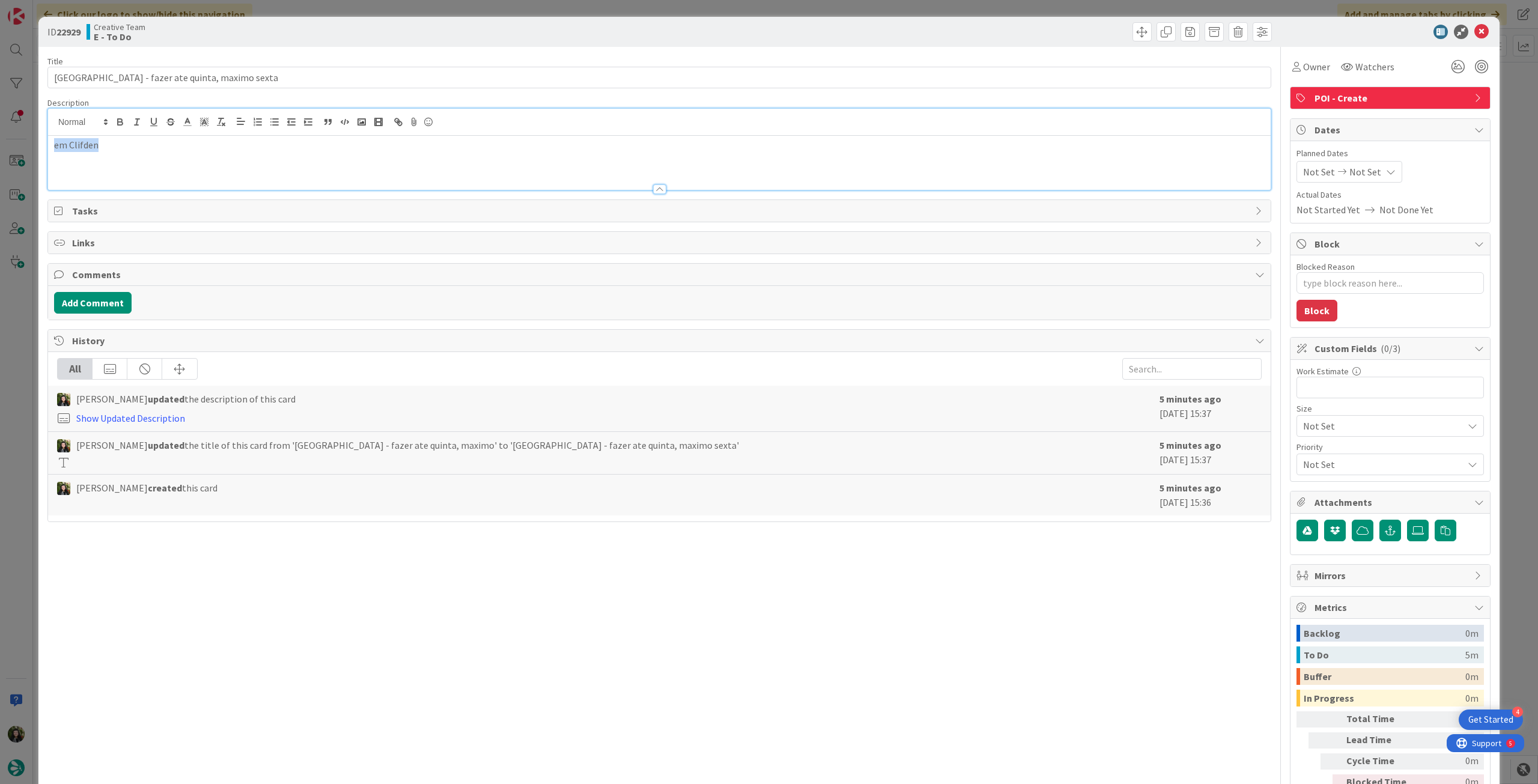
drag, startPoint x: 115, startPoint y: 150, endPoint x: 11, endPoint y: 143, distance: 104.2
click at [11, 143] on div "ID 22929 Creative Team E - To Do Title 47 / 128 [GEOGRAPHIC_DATA] - fazer ate q…" at bounding box center [769, 392] width 1538 height 784
copy p "em Clifden"
click at [1475, 33] on icon at bounding box center [1482, 32] width 14 height 14
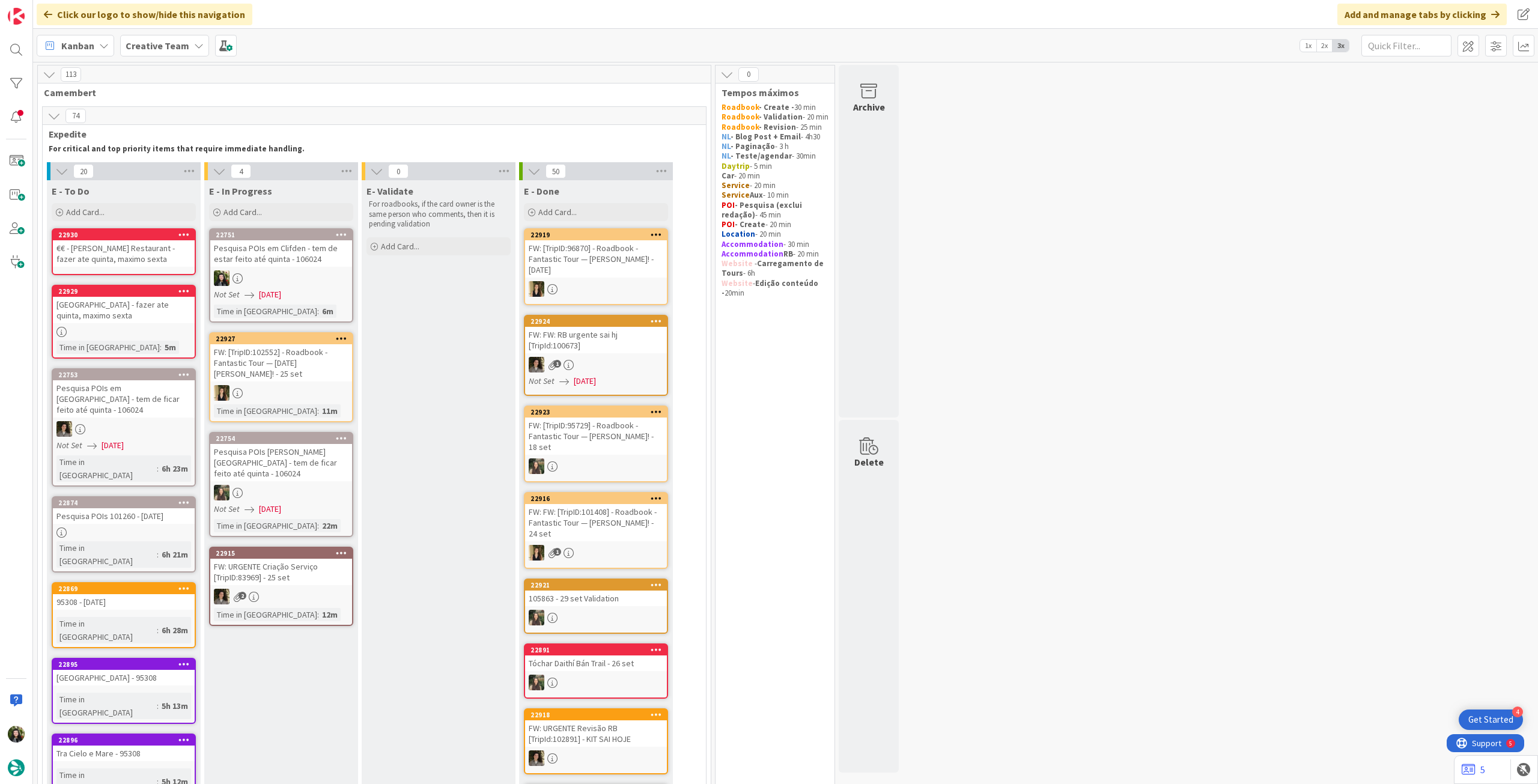
click at [139, 257] on div "€€ - [PERSON_NAME] Restaurant - fazer ate quinta, maximo sexta" at bounding box center [124, 253] width 142 height 26
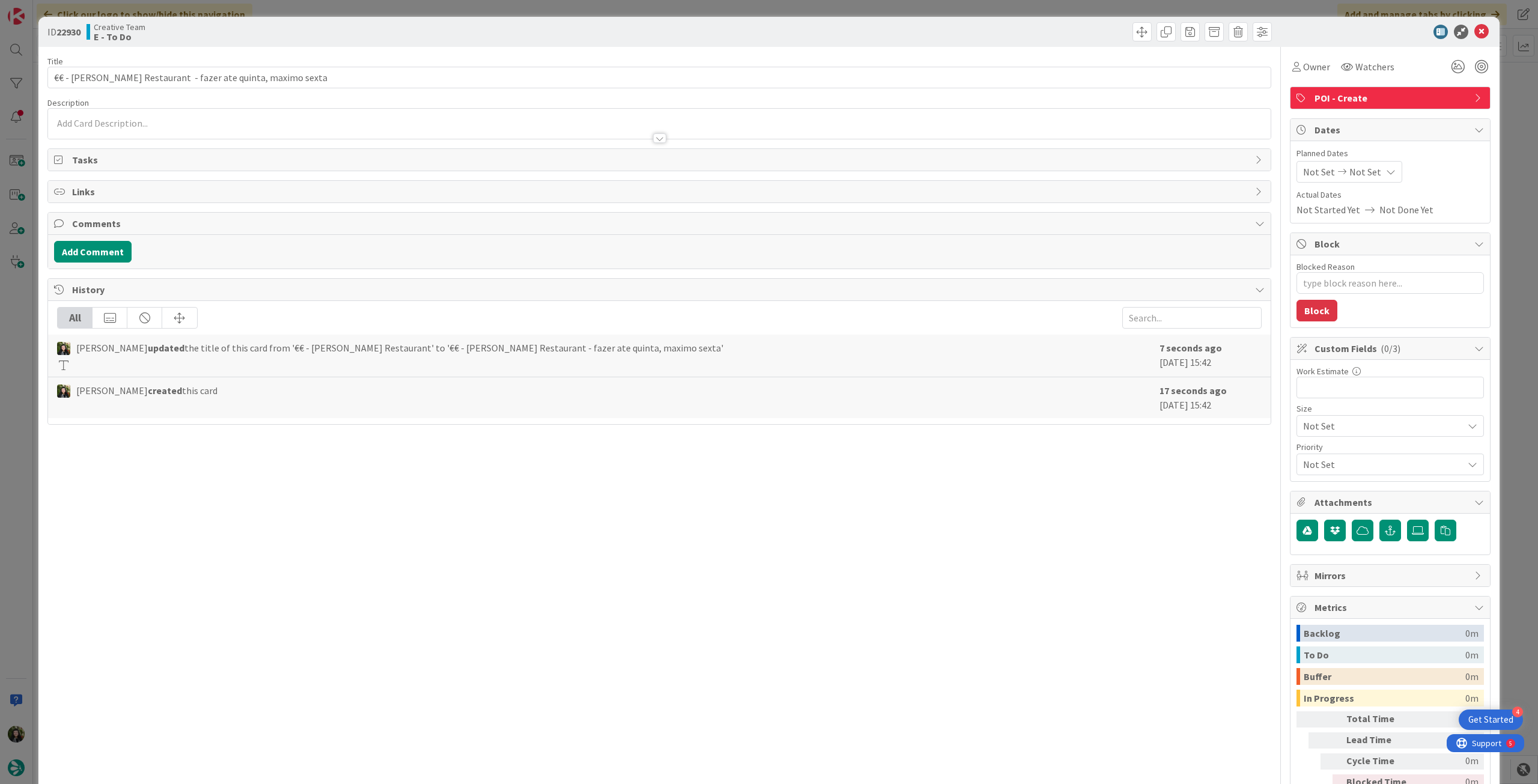
click at [214, 126] on div at bounding box center [659, 133] width 1223 height 13
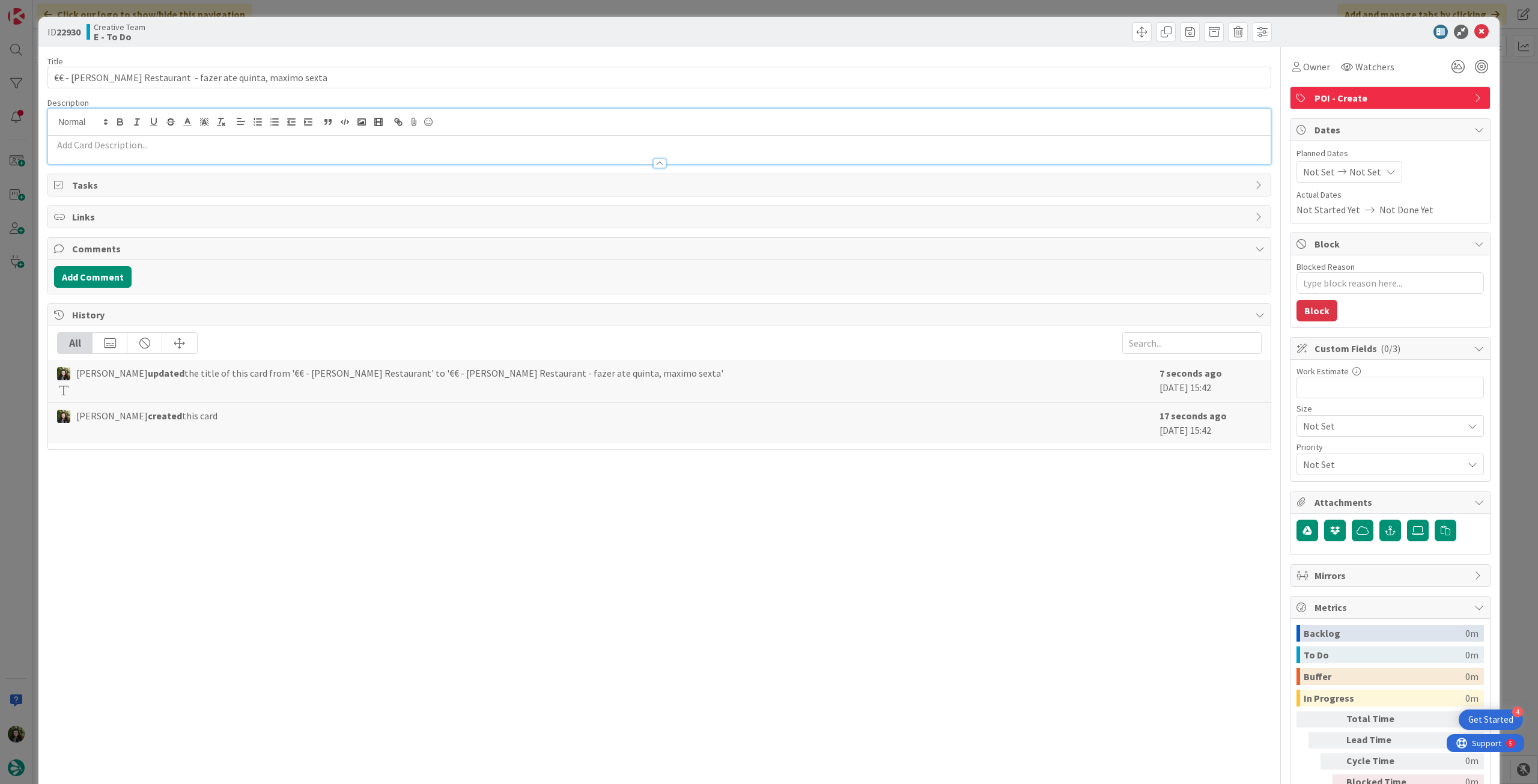
click at [217, 144] on p at bounding box center [659, 144] width 1211 height 13
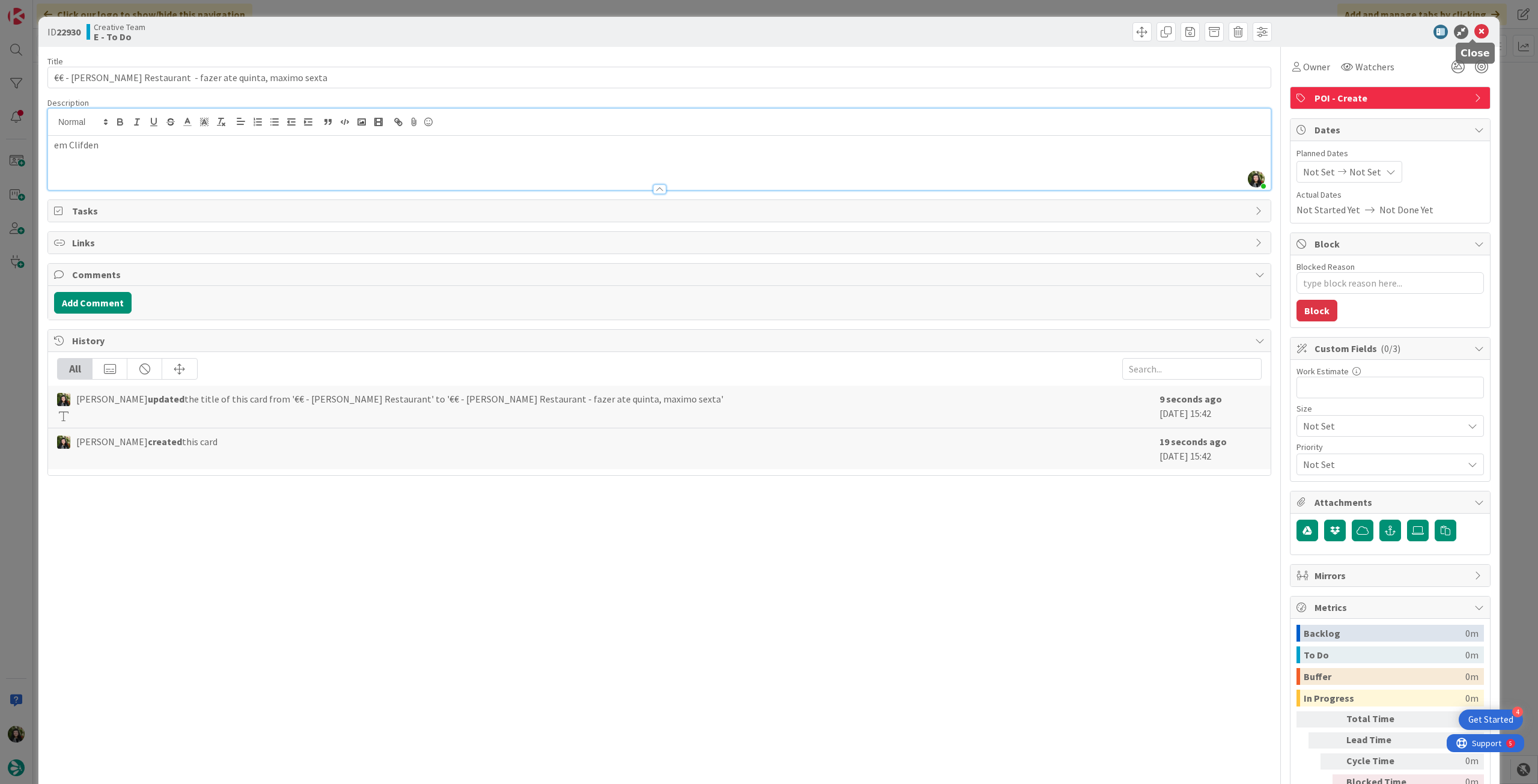
click at [1475, 26] on icon at bounding box center [1482, 32] width 14 height 14
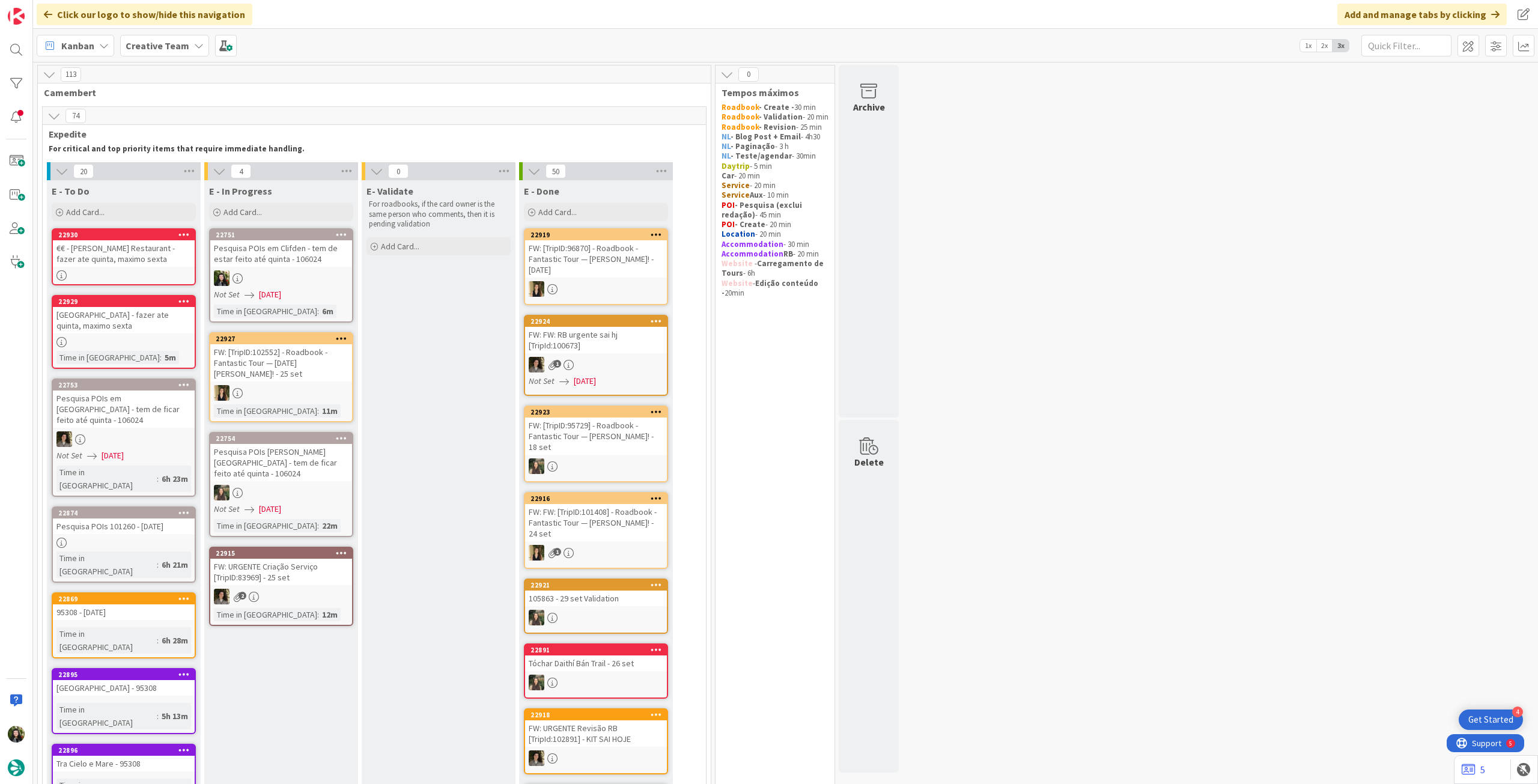
click at [281, 293] on span "[DATE]" at bounding box center [270, 294] width 22 height 13
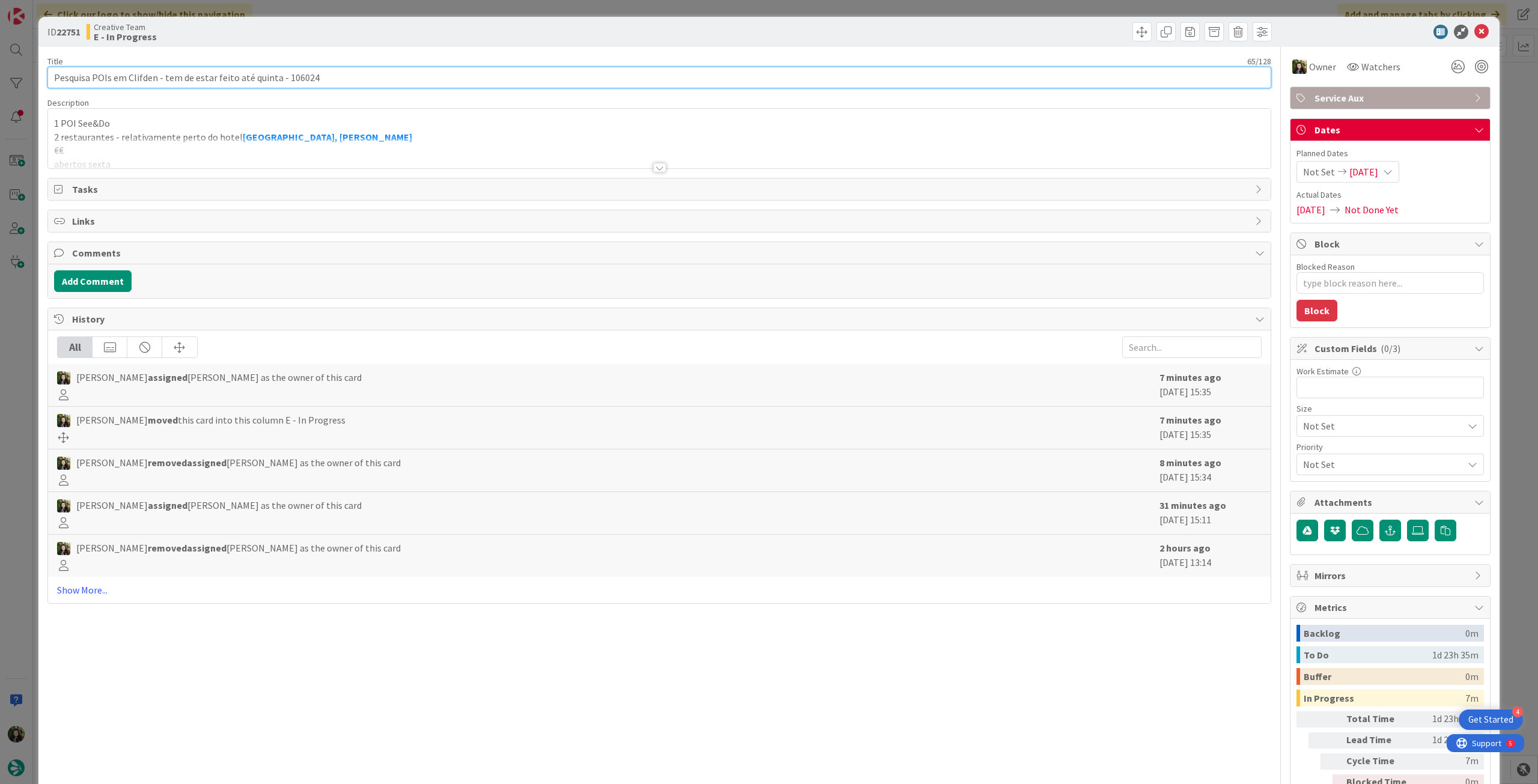
drag, startPoint x: 283, startPoint y: 78, endPoint x: 360, endPoint y: 80, distance: 77.0
click at [347, 79] on input "Pesquisa POIs em Clifden - tem de estar feito até quinta - 106024" at bounding box center [659, 77] width 1224 height 21
click at [1475, 31] on icon at bounding box center [1482, 32] width 14 height 14
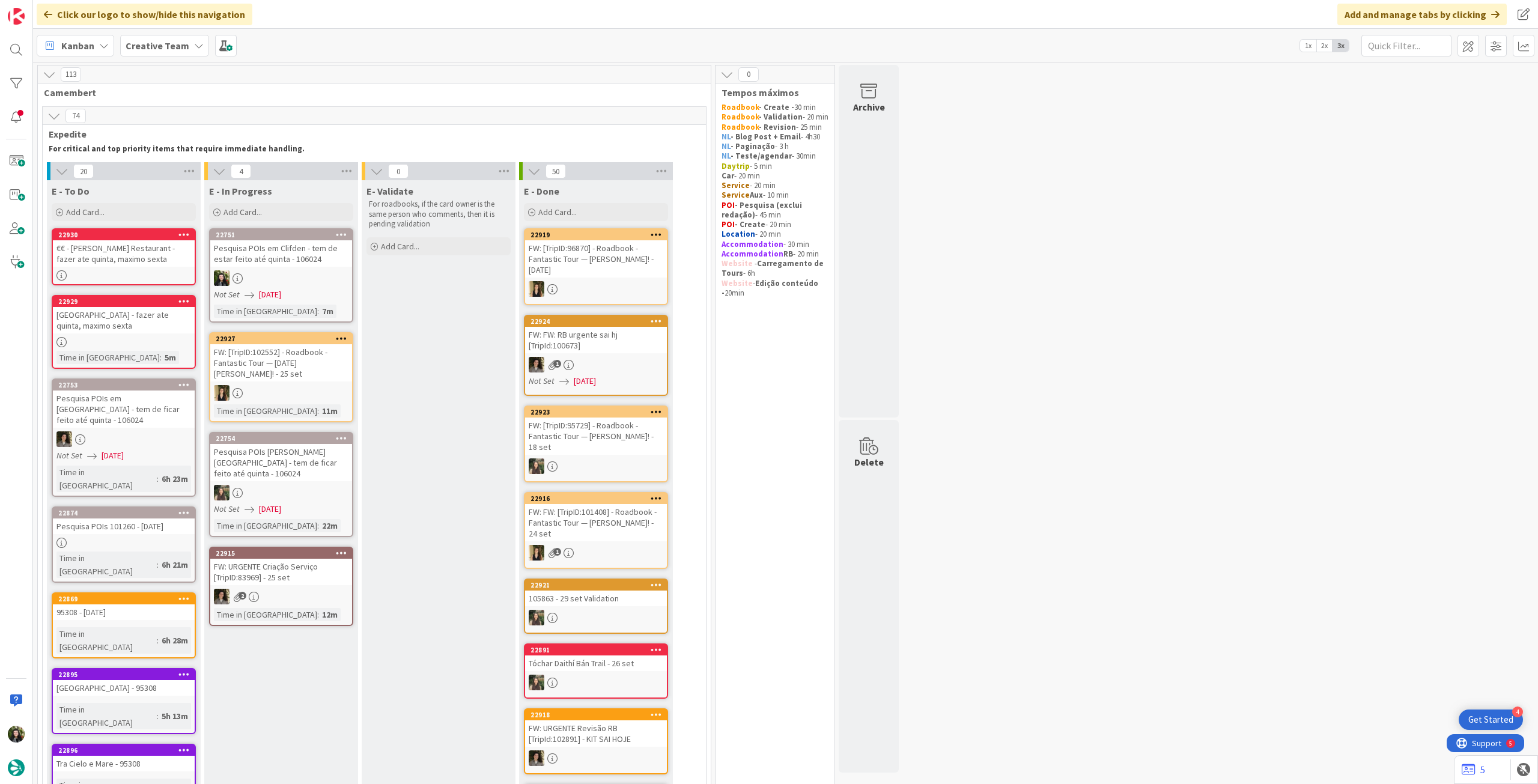
click at [106, 339] on div at bounding box center [124, 342] width 142 height 10
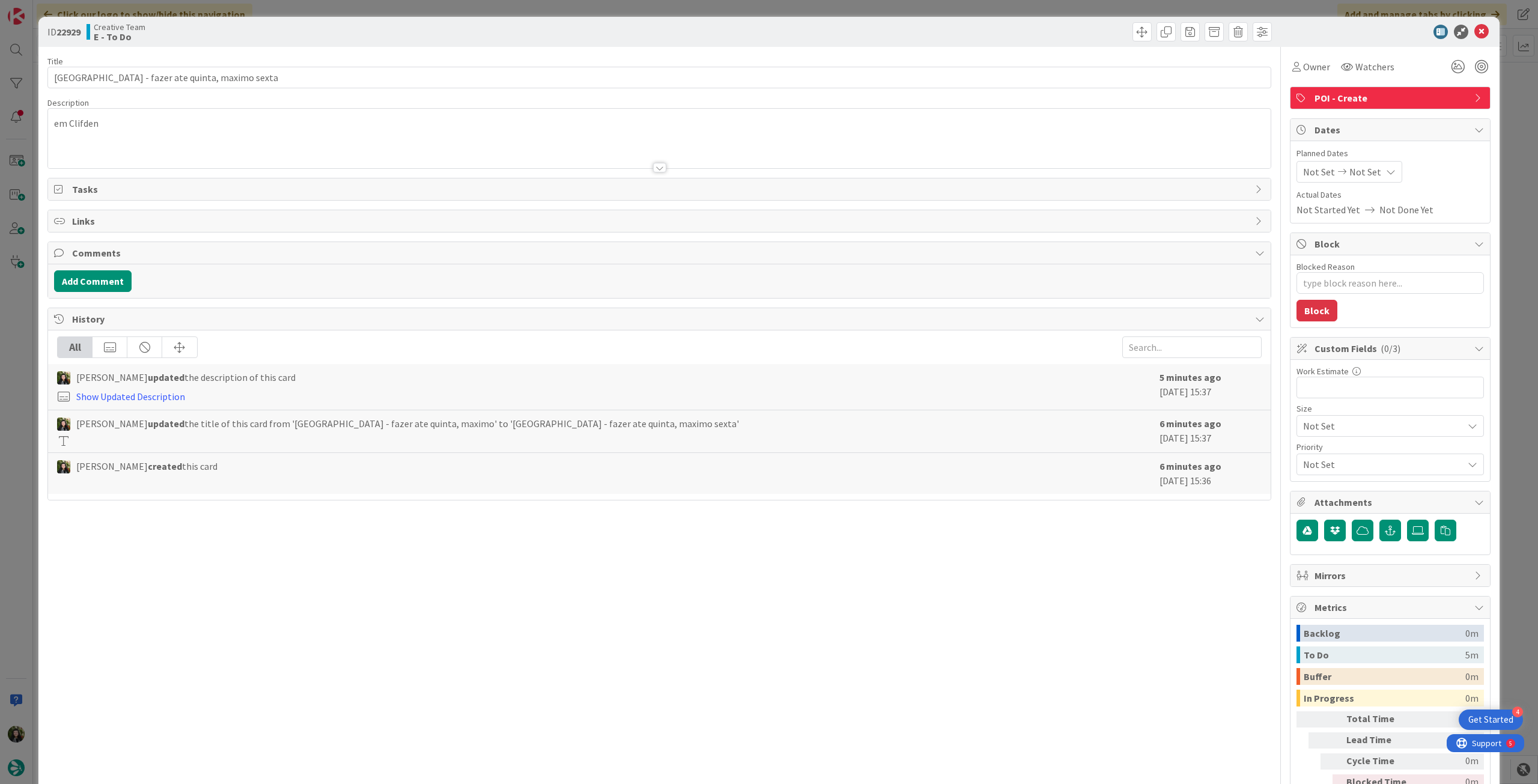
type textarea "x"
click at [349, 65] on div "Title 47 / 128" at bounding box center [659, 61] width 1224 height 11
click at [350, 73] on input "[GEOGRAPHIC_DATA] - fazer ate quinta, maximo sexta" at bounding box center [659, 77] width 1224 height 21
paste input "106024"
type input "[GEOGRAPHIC_DATA] - fazer ate quinta, maximo sexta - 106024"
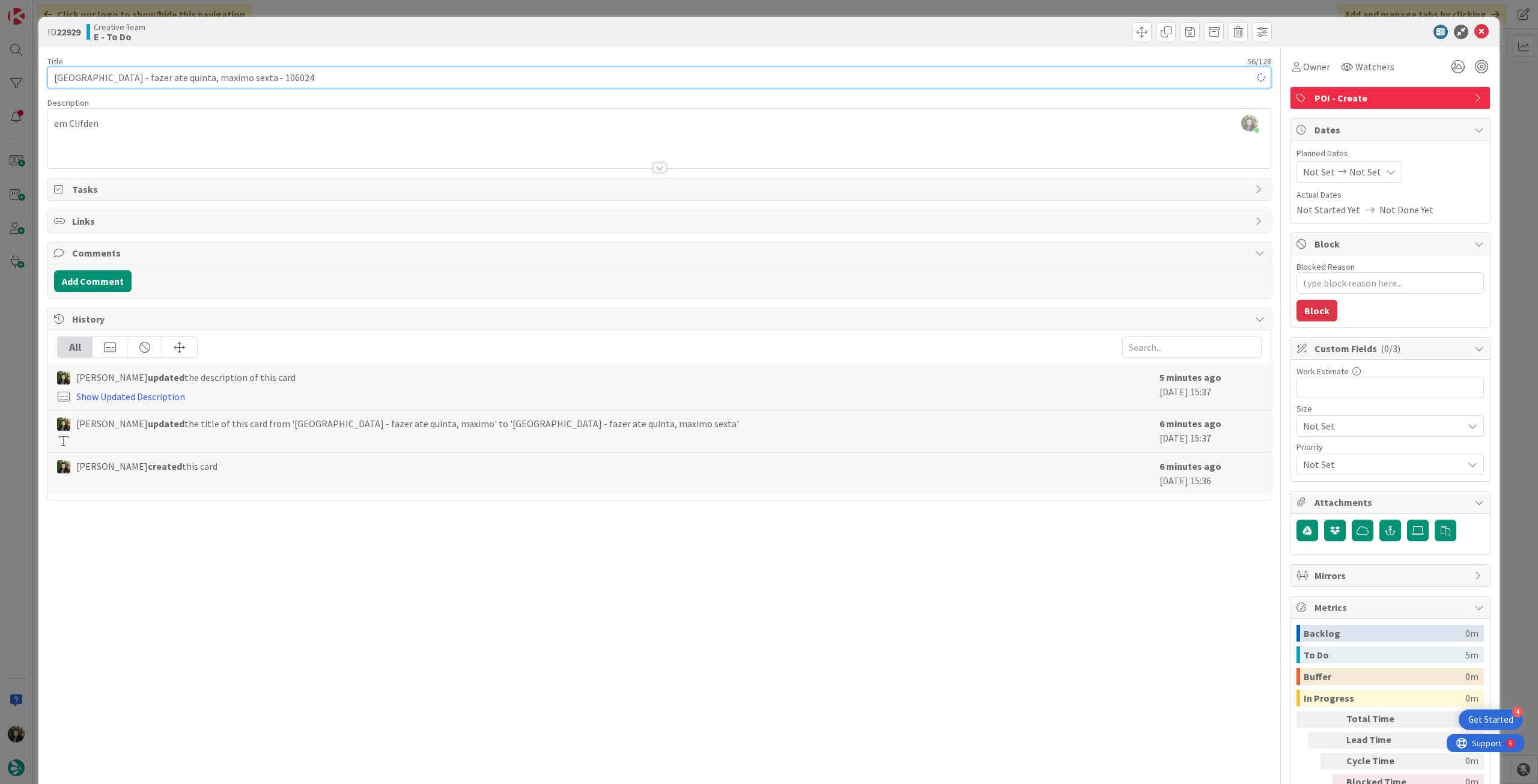
type textarea "x"
type input "[GEOGRAPHIC_DATA] - fazer ate quinta, maximo sexta - 106024"
drag, startPoint x: 1473, startPoint y: 30, endPoint x: 1352, endPoint y: 50, distance: 122.6
click at [1475, 30] on icon at bounding box center [1482, 32] width 14 height 14
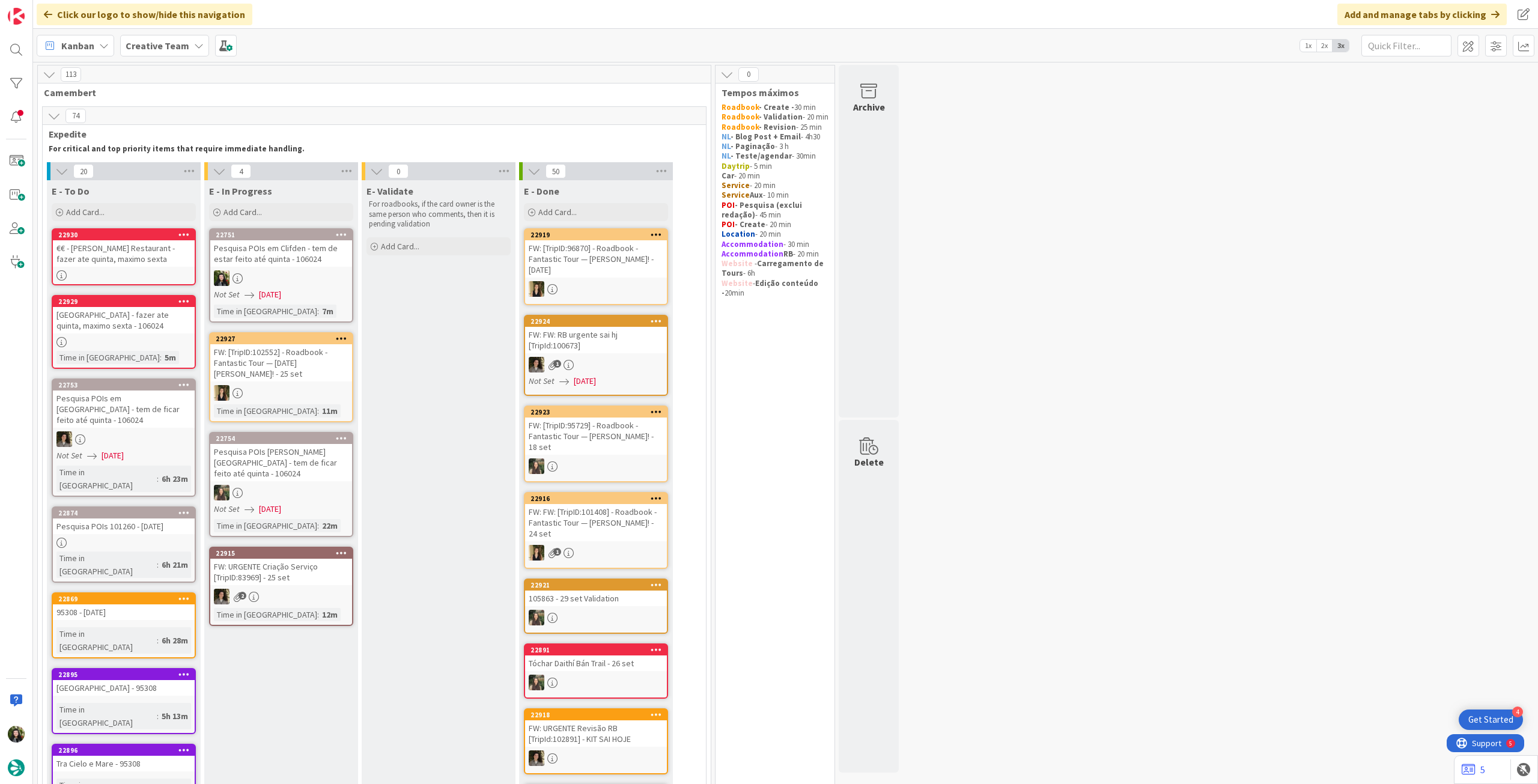
click at [179, 254] on div "€€ - [PERSON_NAME] Restaurant - fazer ate quinta, maximo sexta" at bounding box center [124, 253] width 142 height 26
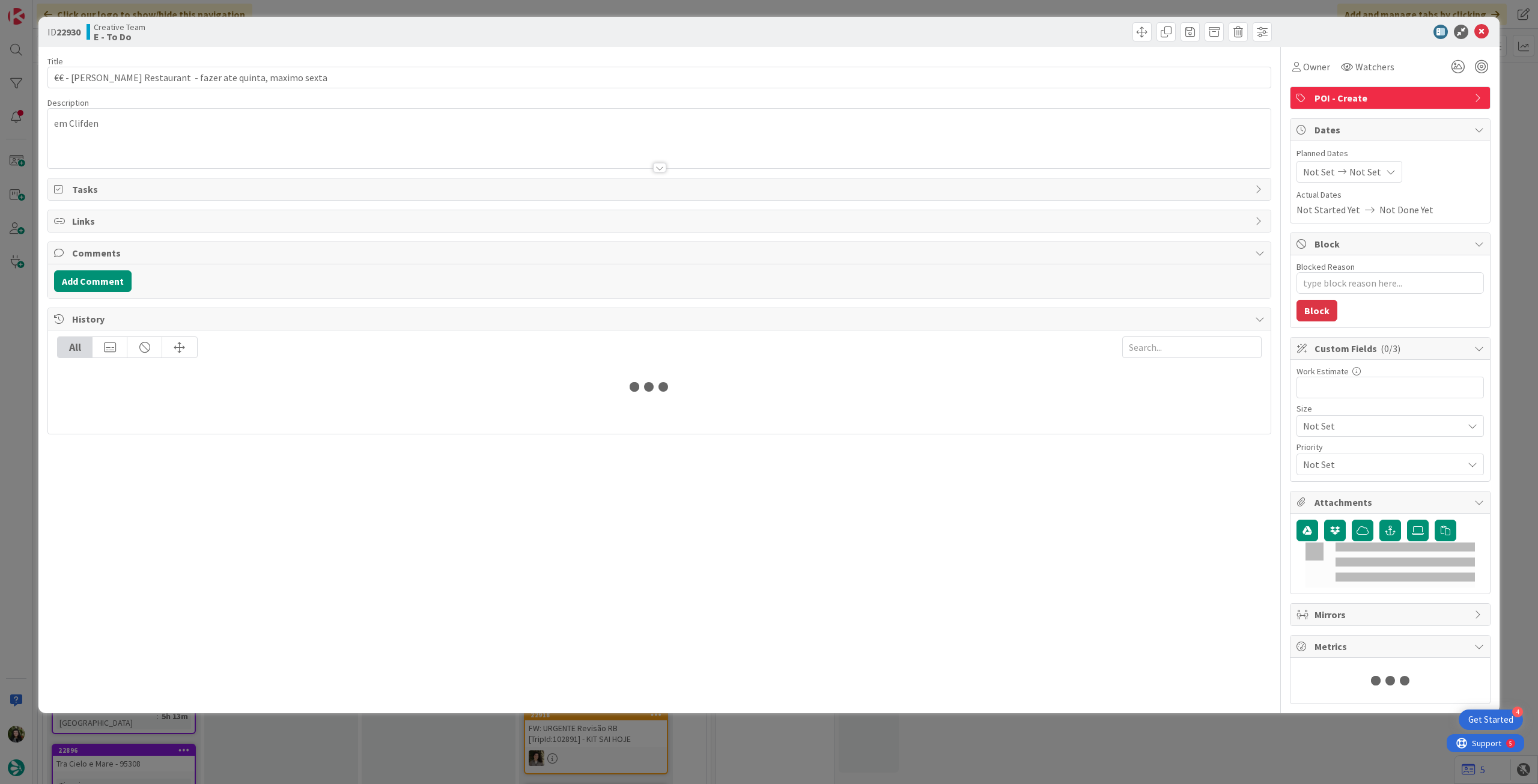
type textarea "x"
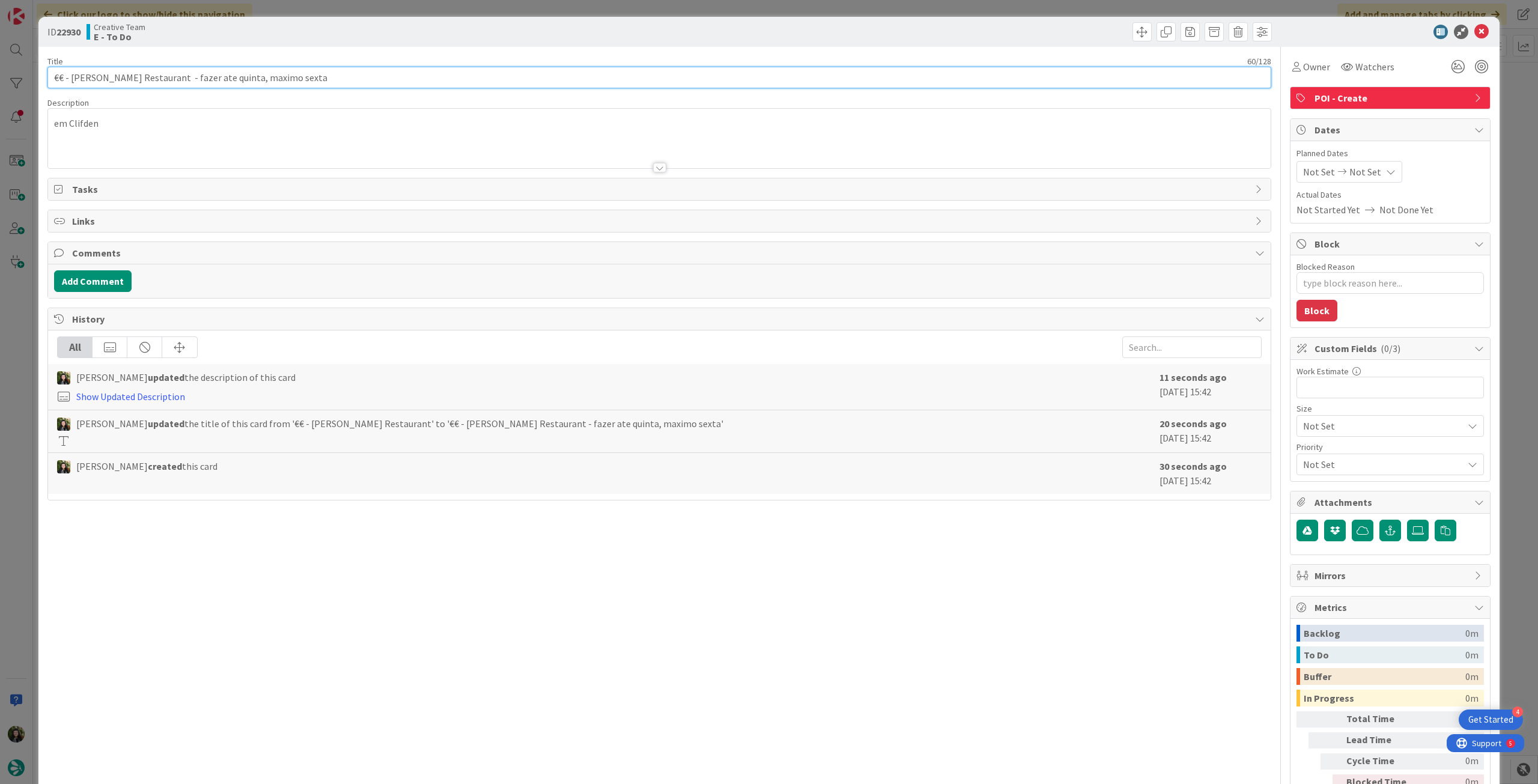
drag, startPoint x: 387, startPoint y: 75, endPoint x: 399, endPoint y: 78, distance: 12.4
click at [389, 76] on input "€€ - [PERSON_NAME] Restaurant - fazer ate quinta, maximo sexta" at bounding box center [659, 77] width 1224 height 21
paste input "106024"
type input "€€ - [PERSON_NAME] Restaurant - fazer ate quinta, maximo sexta - 106024"
type textarea "x"
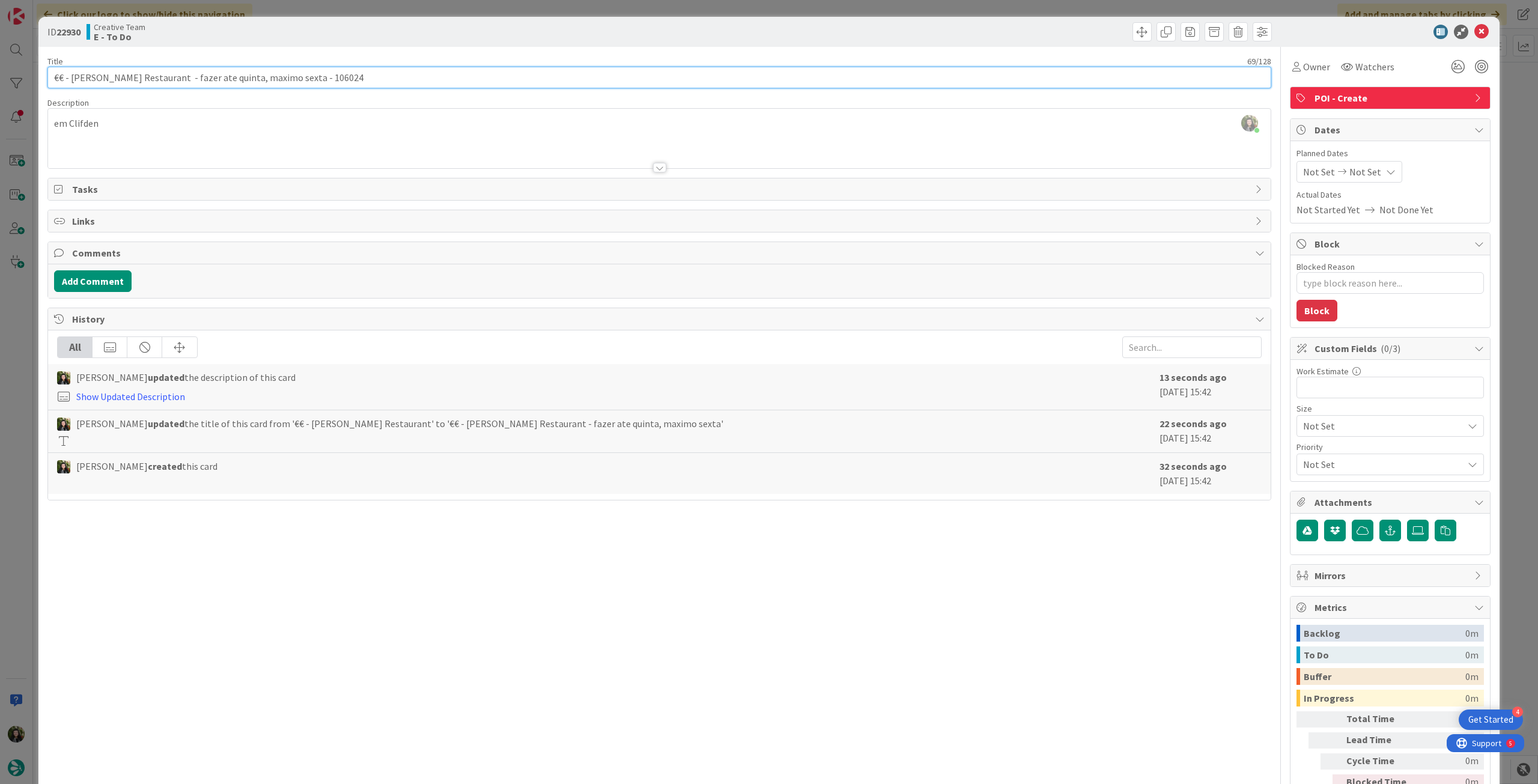
type input "€€ - [PERSON_NAME] Restaurant - fazer ate quinta, maximo sexta - 106024"
click at [1475, 29] on icon at bounding box center [1482, 32] width 14 height 14
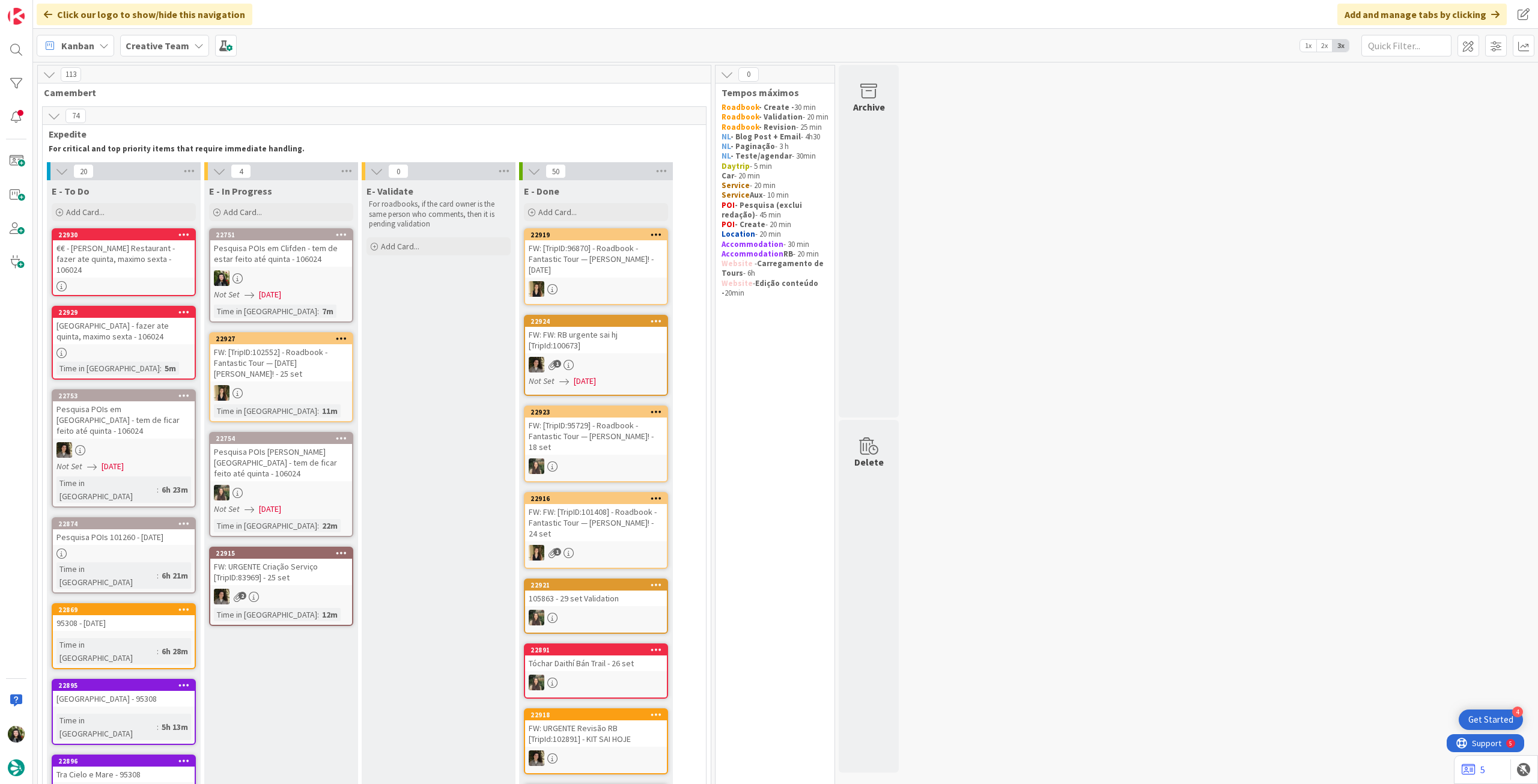
click at [320, 275] on div at bounding box center [281, 279] width 142 height 16
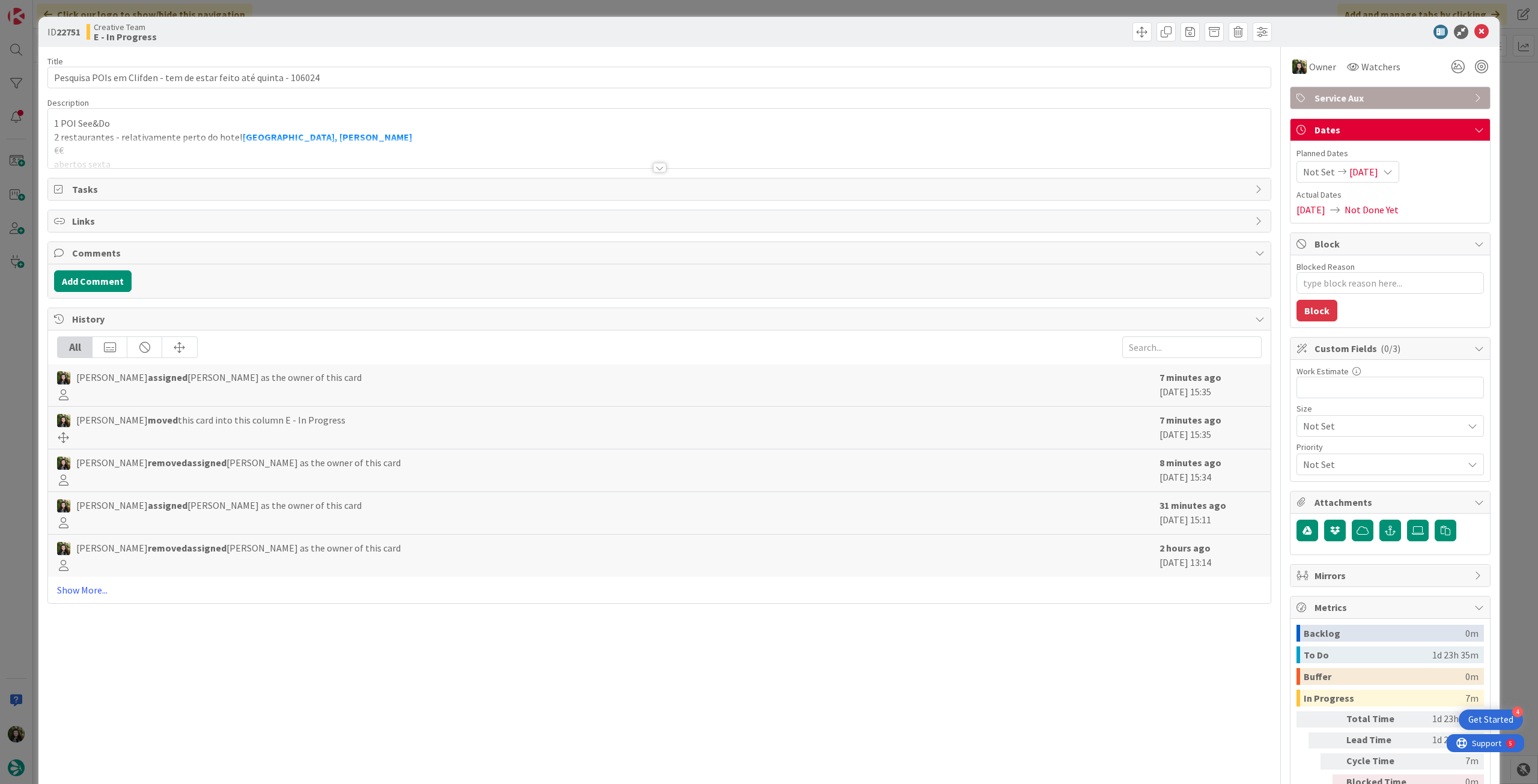
click at [295, 140] on div at bounding box center [659, 152] width 1223 height 31
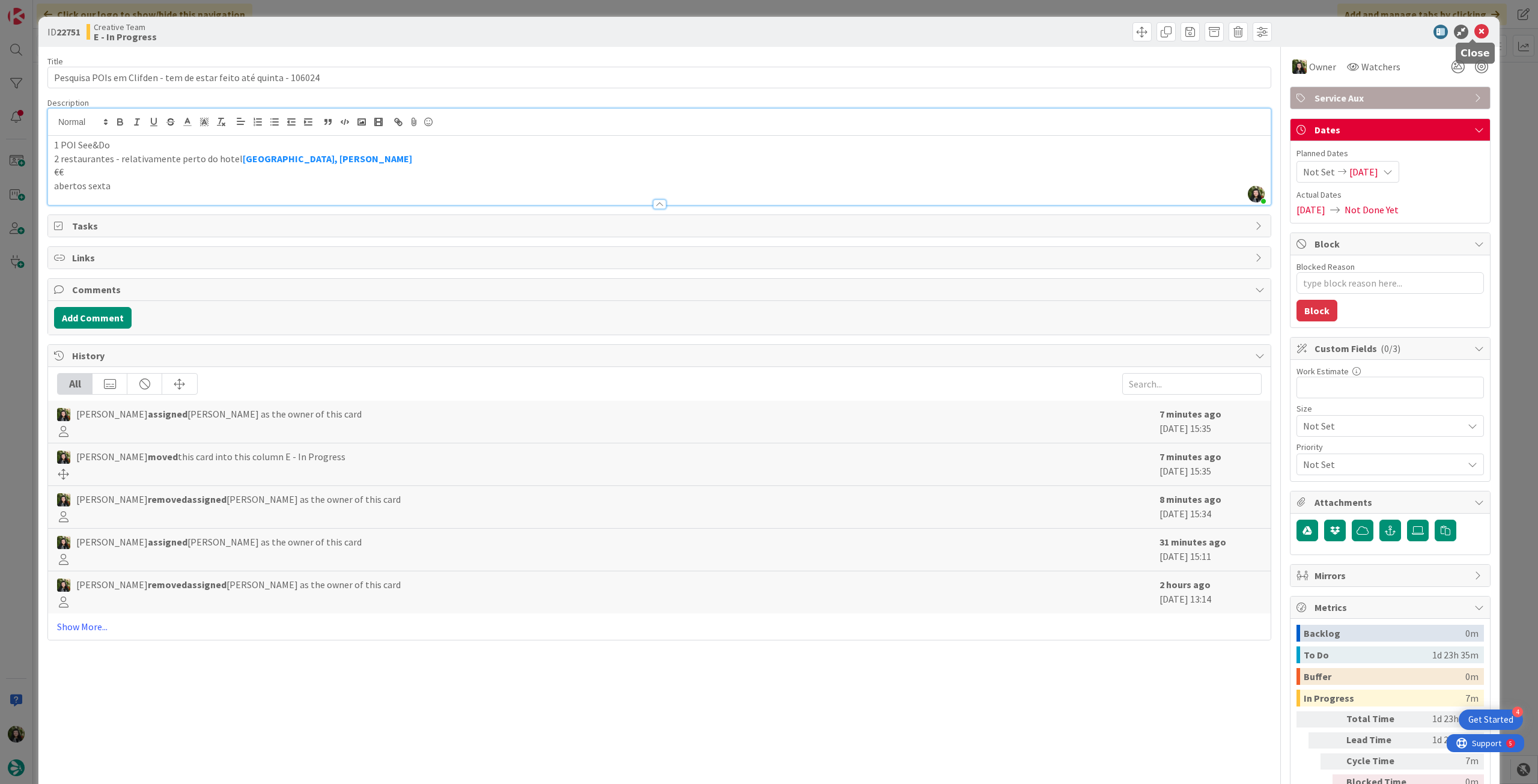
click at [1475, 30] on icon at bounding box center [1482, 32] width 14 height 14
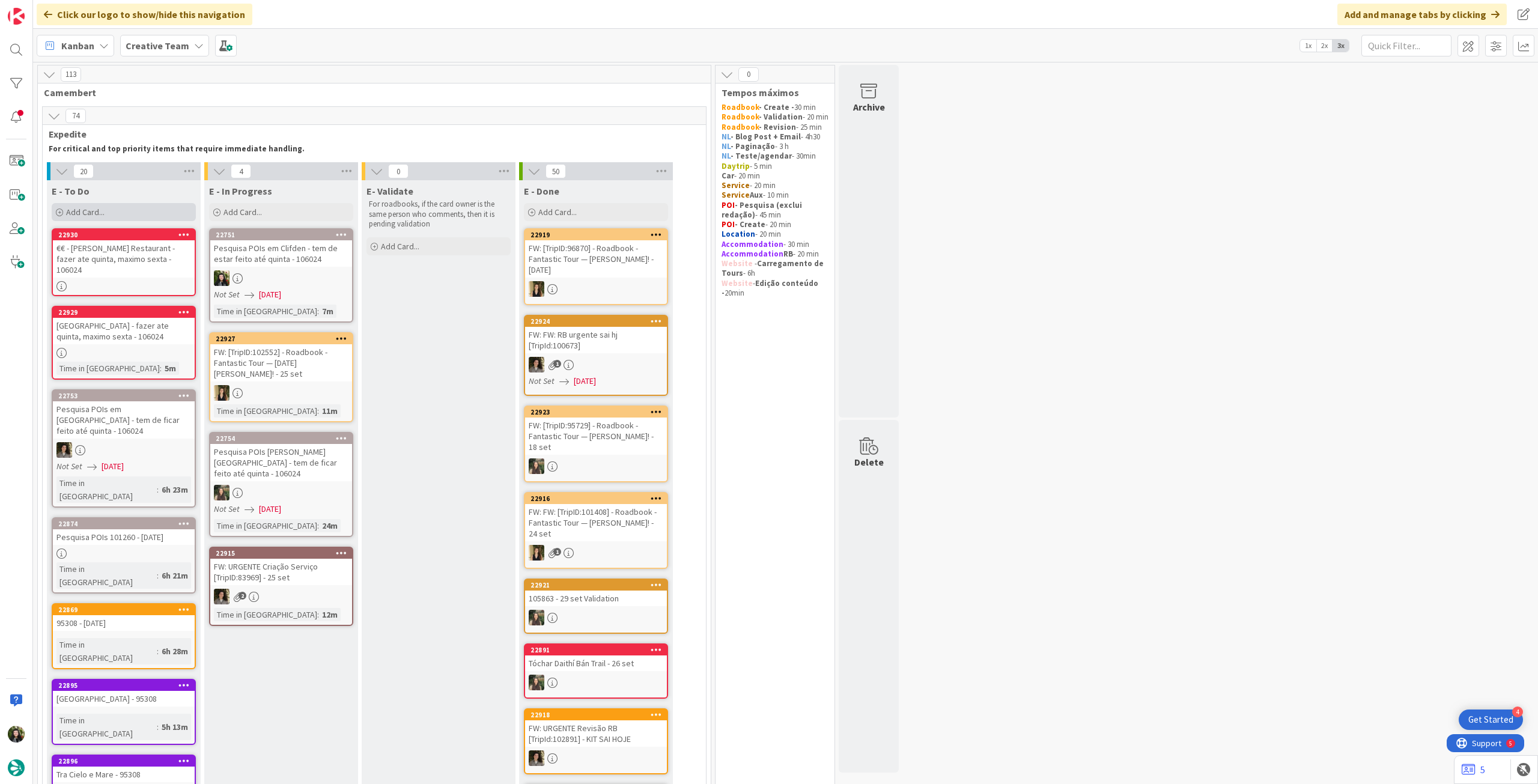
click at [114, 216] on div "Add Card..." at bounding box center [124, 212] width 144 height 18
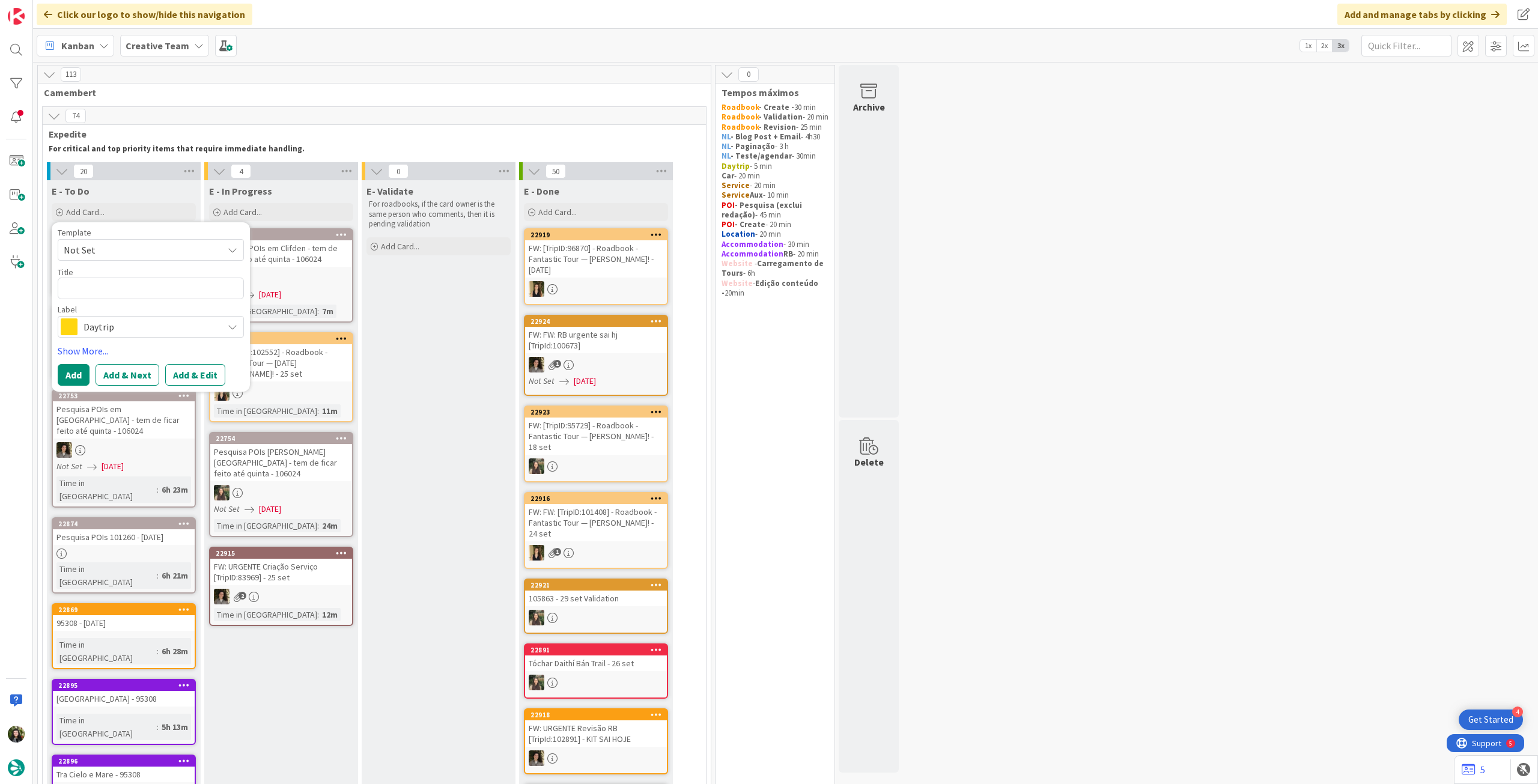
click at [110, 328] on span "Daytrip" at bounding box center [150, 326] width 133 height 17
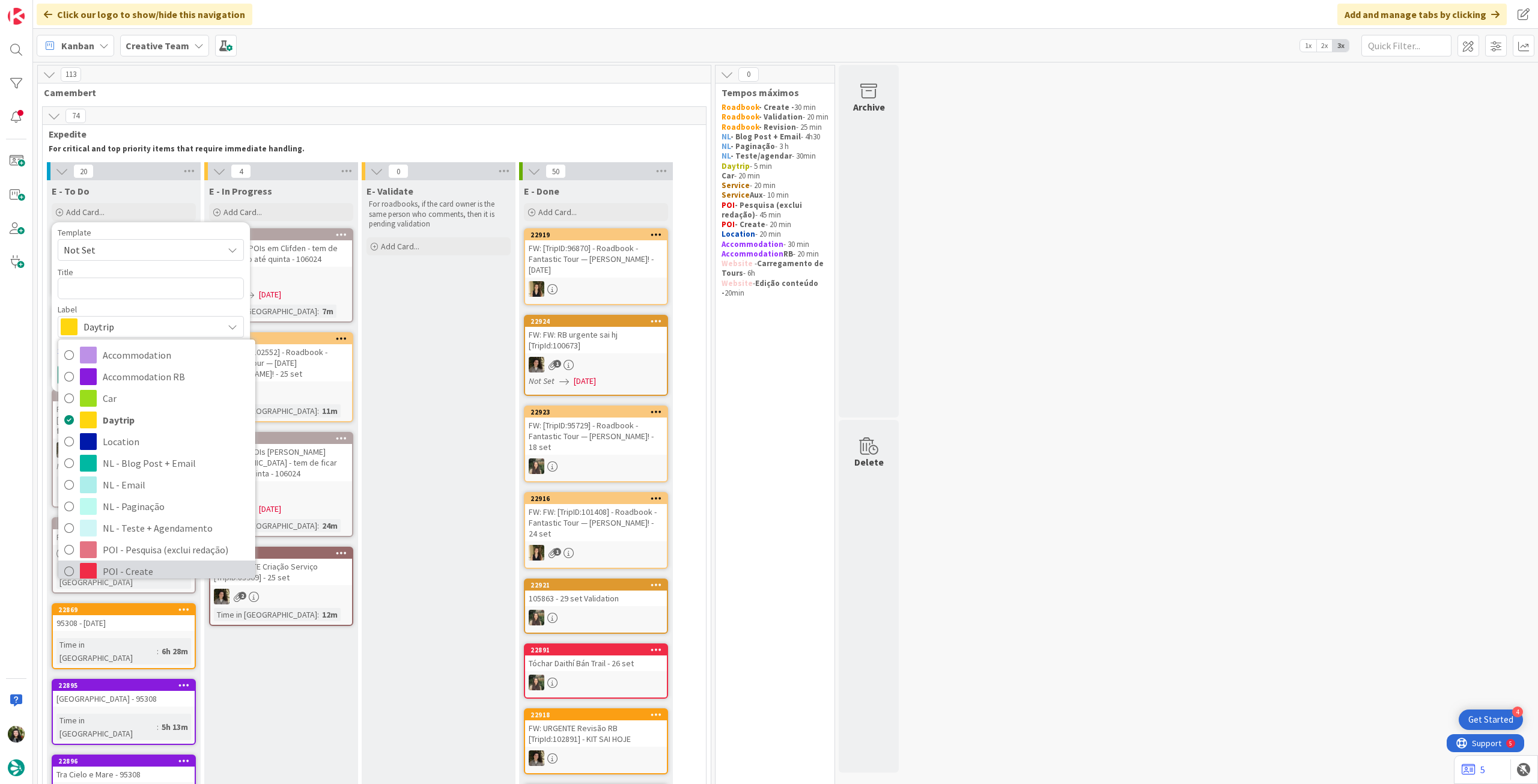
drag, startPoint x: 120, startPoint y: 574, endPoint x: 116, endPoint y: 441, distance: 133.1
click at [120, 573] on span "POI - Create" at bounding box center [175, 571] width 147 height 18
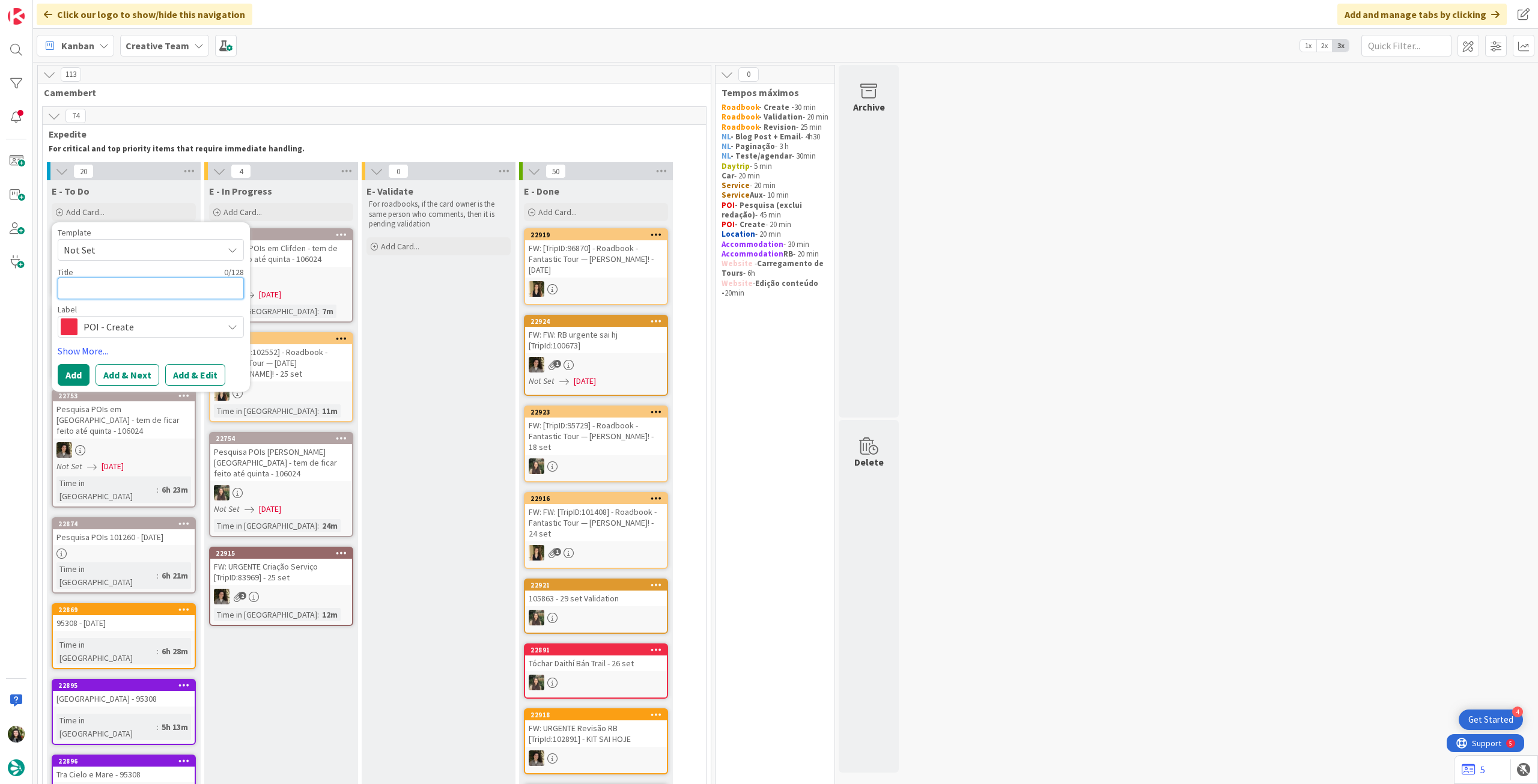
click at [135, 290] on textarea at bounding box center [151, 288] width 186 height 21
type textarea "x"
type textarea "€"
type textarea "x"
type textarea "€€"
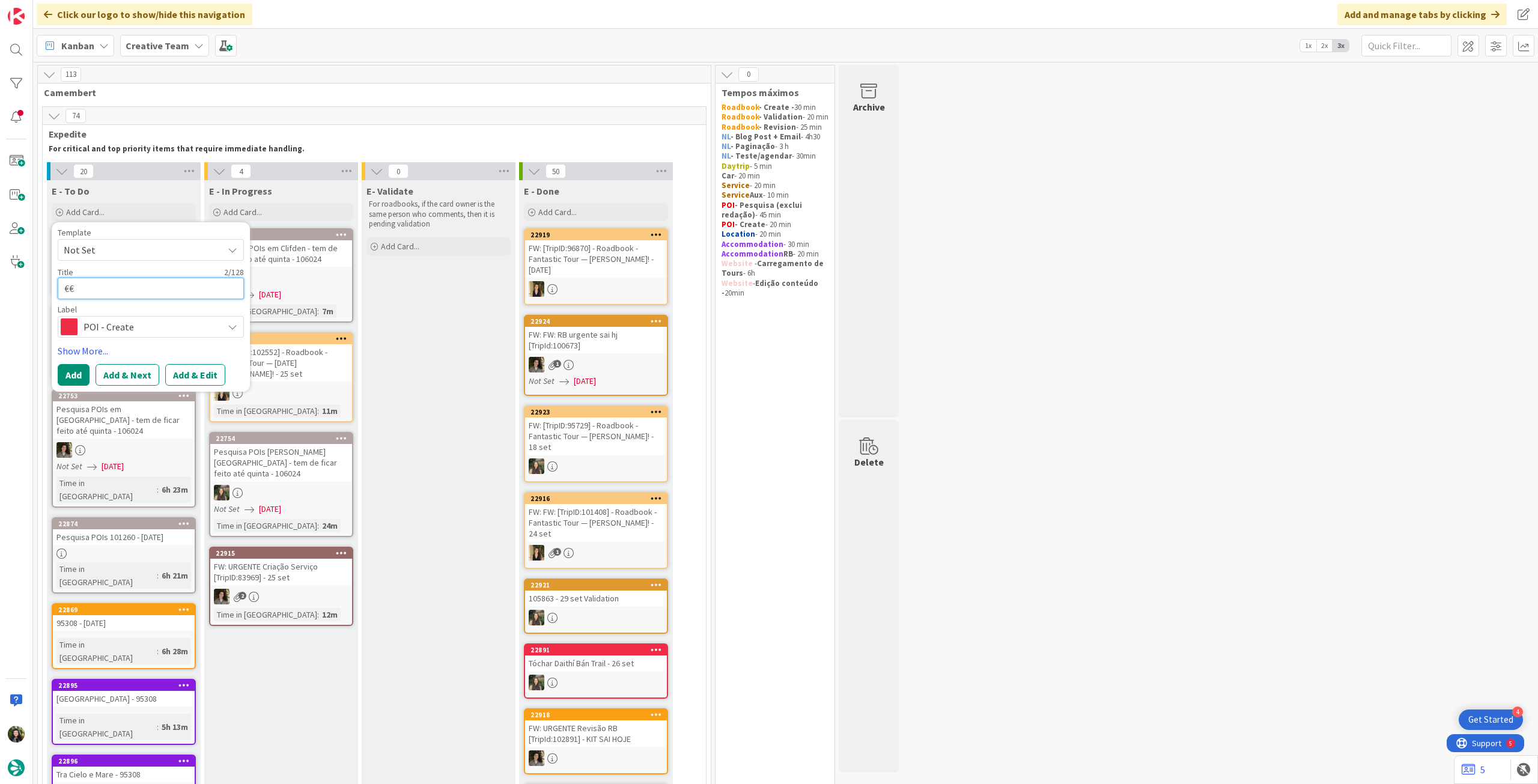
type textarea "x"
type textarea "€€"
type textarea "x"
type textarea "€€ -"
type textarea "x"
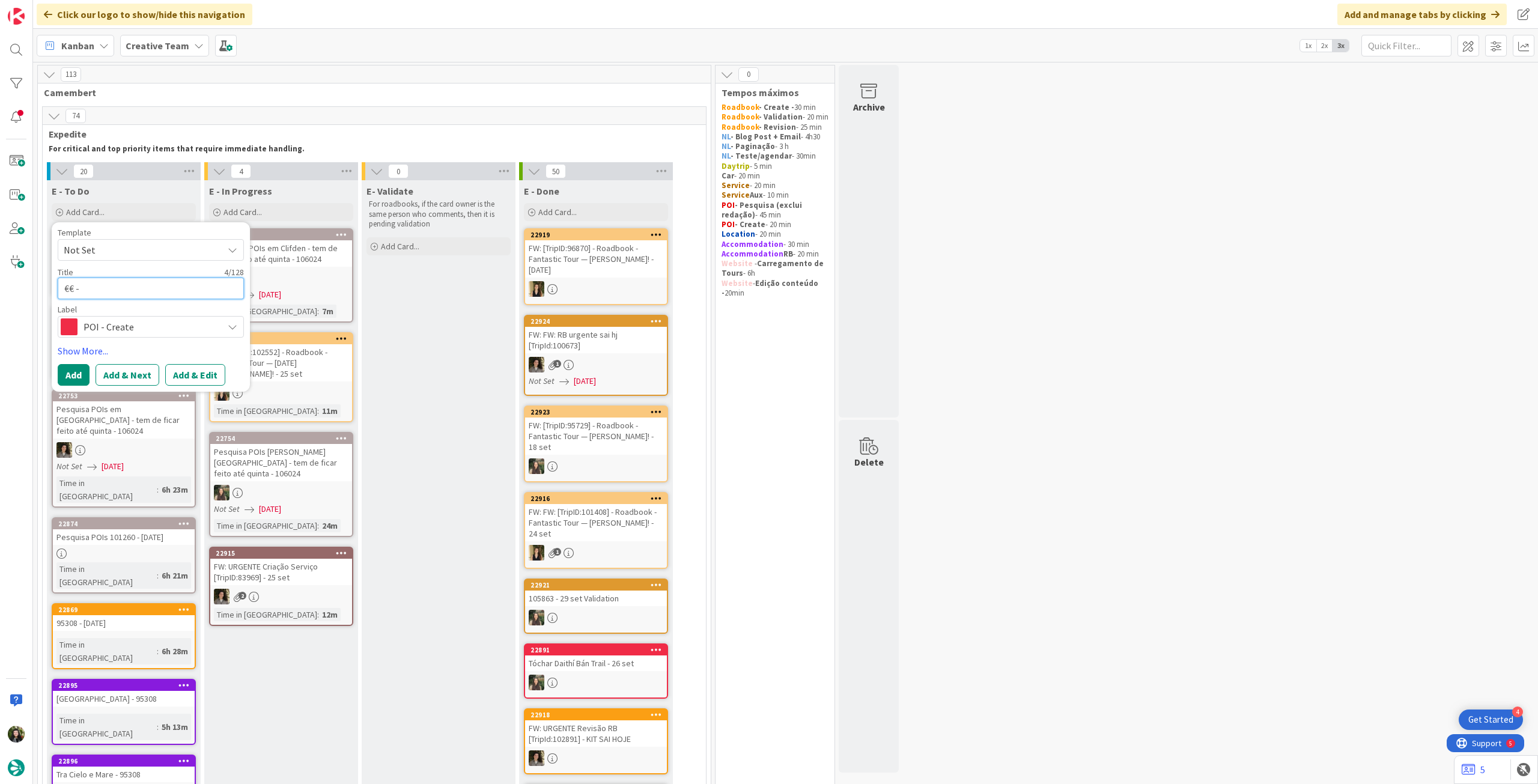
type textarea "€€ -"
paste textarea "[PERSON_NAME]"
type textarea "x"
type textarea "€€ - [PERSON_NAME]"
drag, startPoint x: 77, startPoint y: 381, endPoint x: 95, endPoint y: 329, distance: 55.0
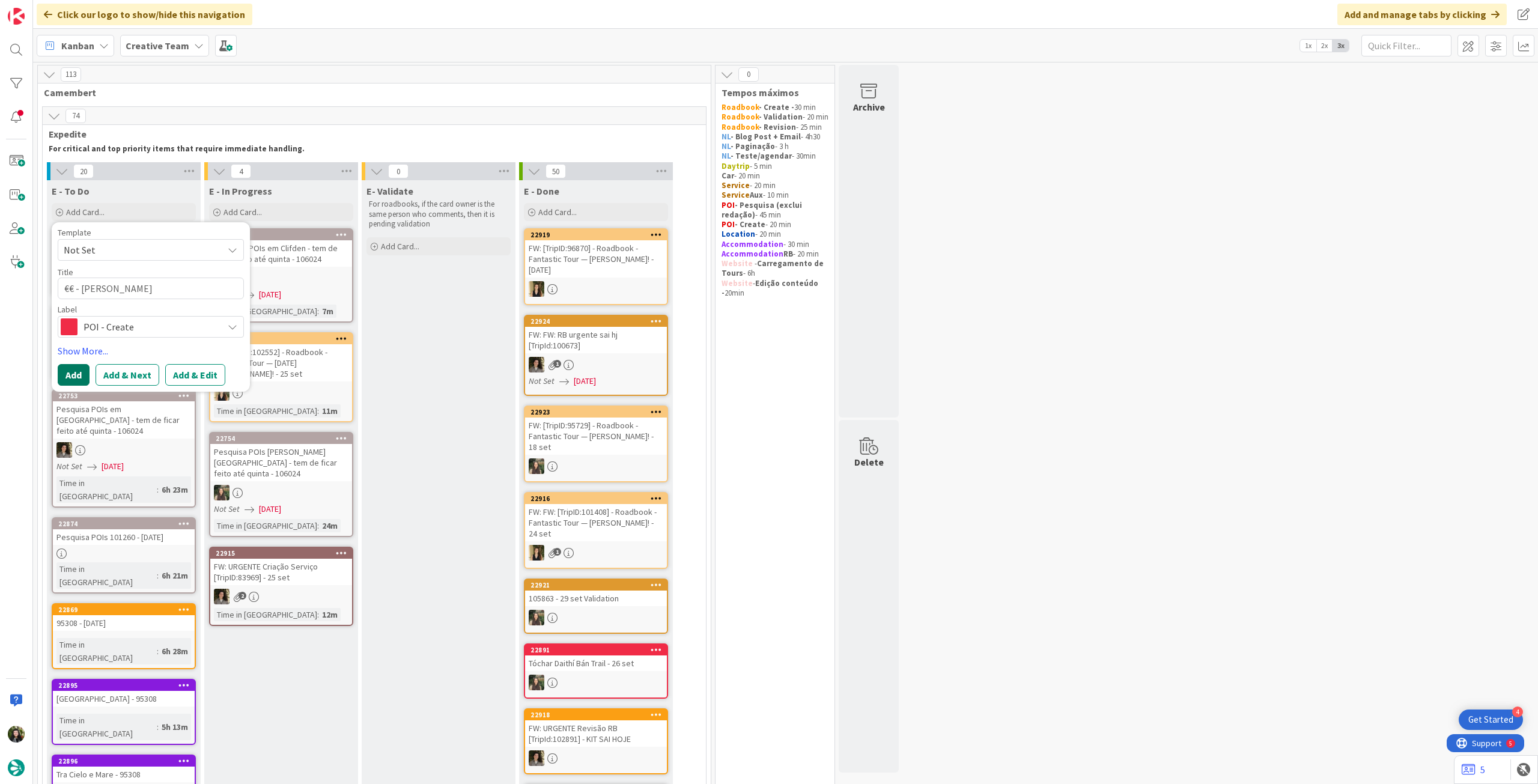
click at [76, 381] on button "Add" at bounding box center [74, 375] width 32 height 21
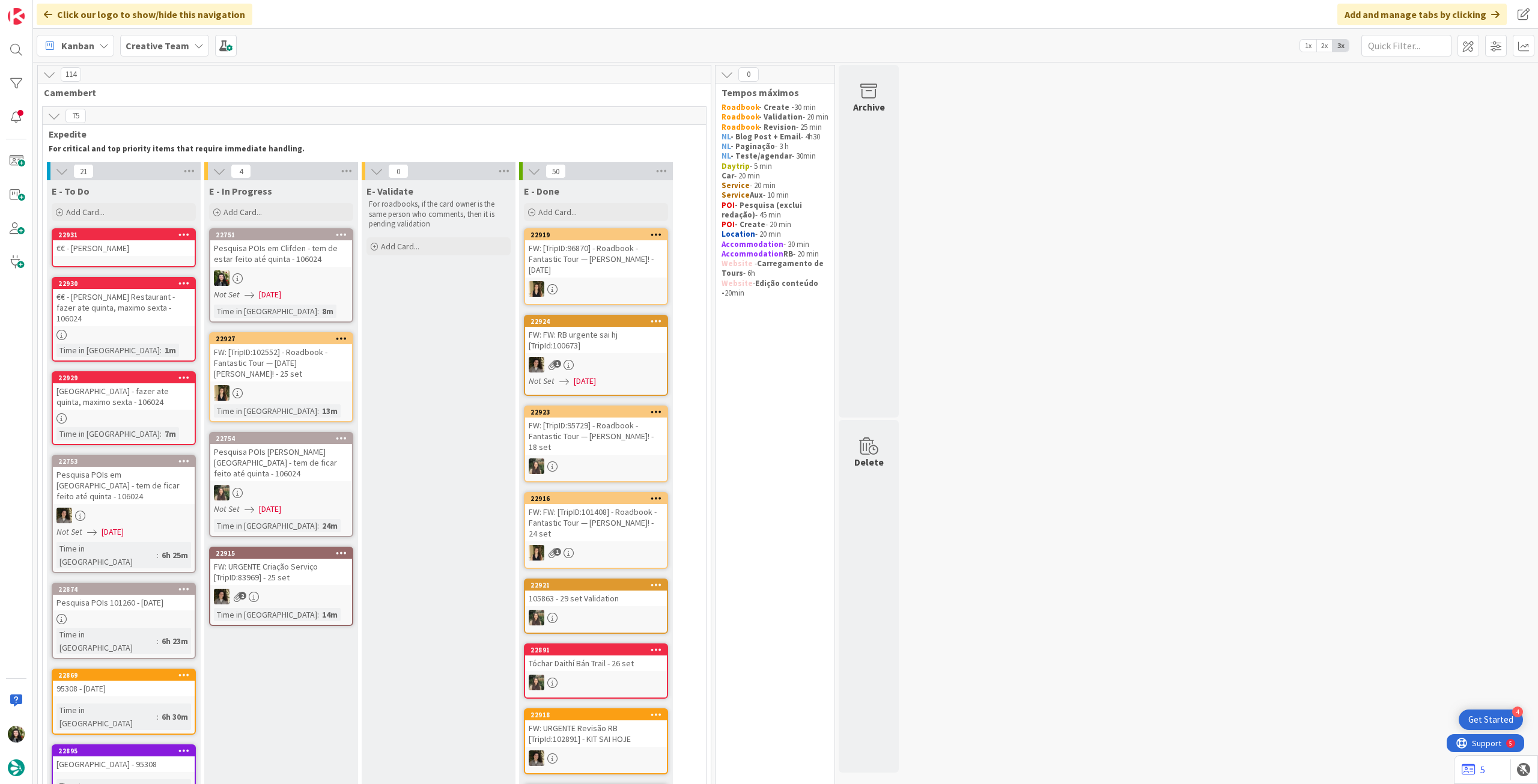
click at [138, 248] on div "€€ - [PERSON_NAME]" at bounding box center [124, 248] width 142 height 16
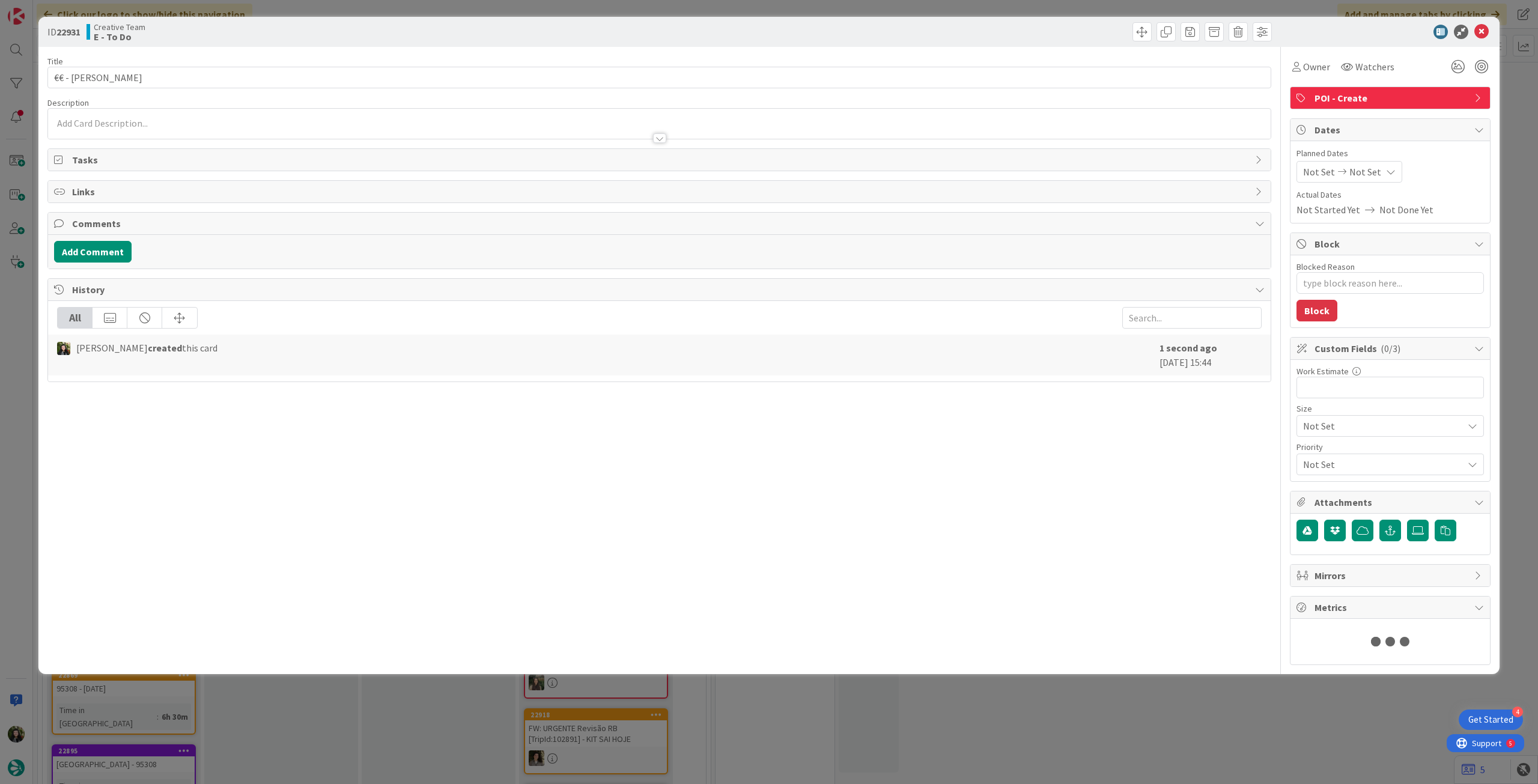
type textarea "x"
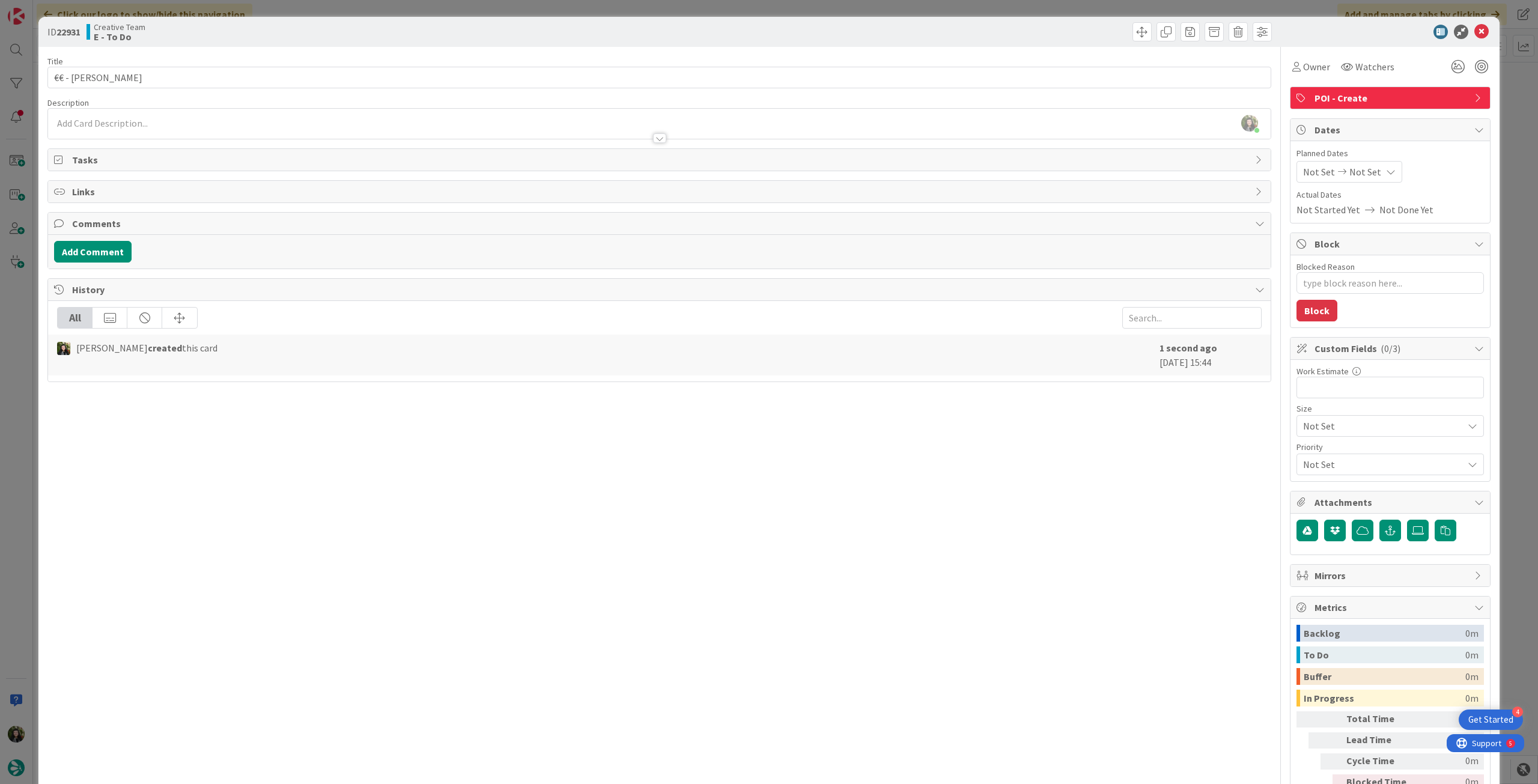
click at [128, 125] on div "[PERSON_NAME] just joined" at bounding box center [659, 124] width 1223 height 30
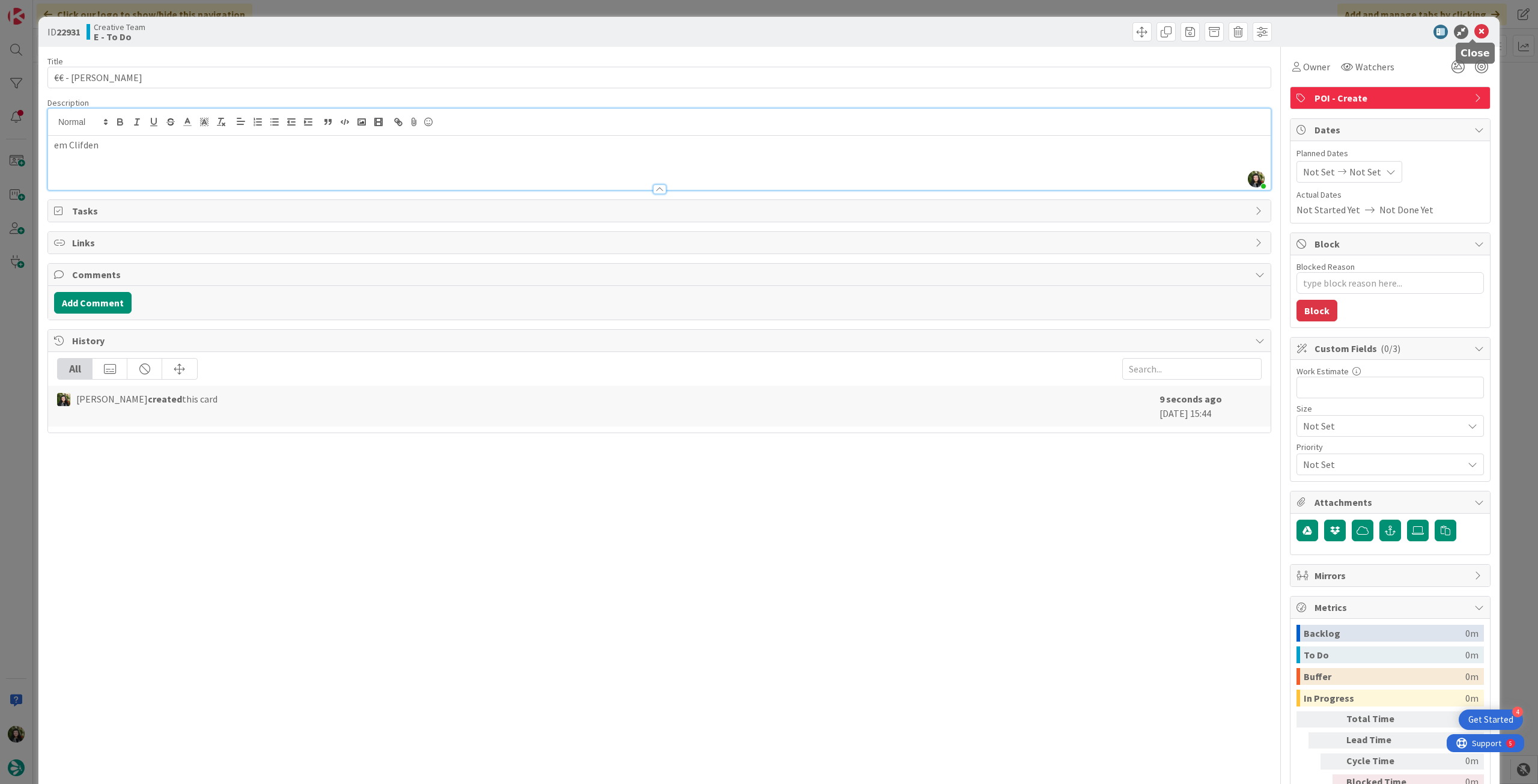
click at [1475, 29] on icon at bounding box center [1482, 32] width 14 height 14
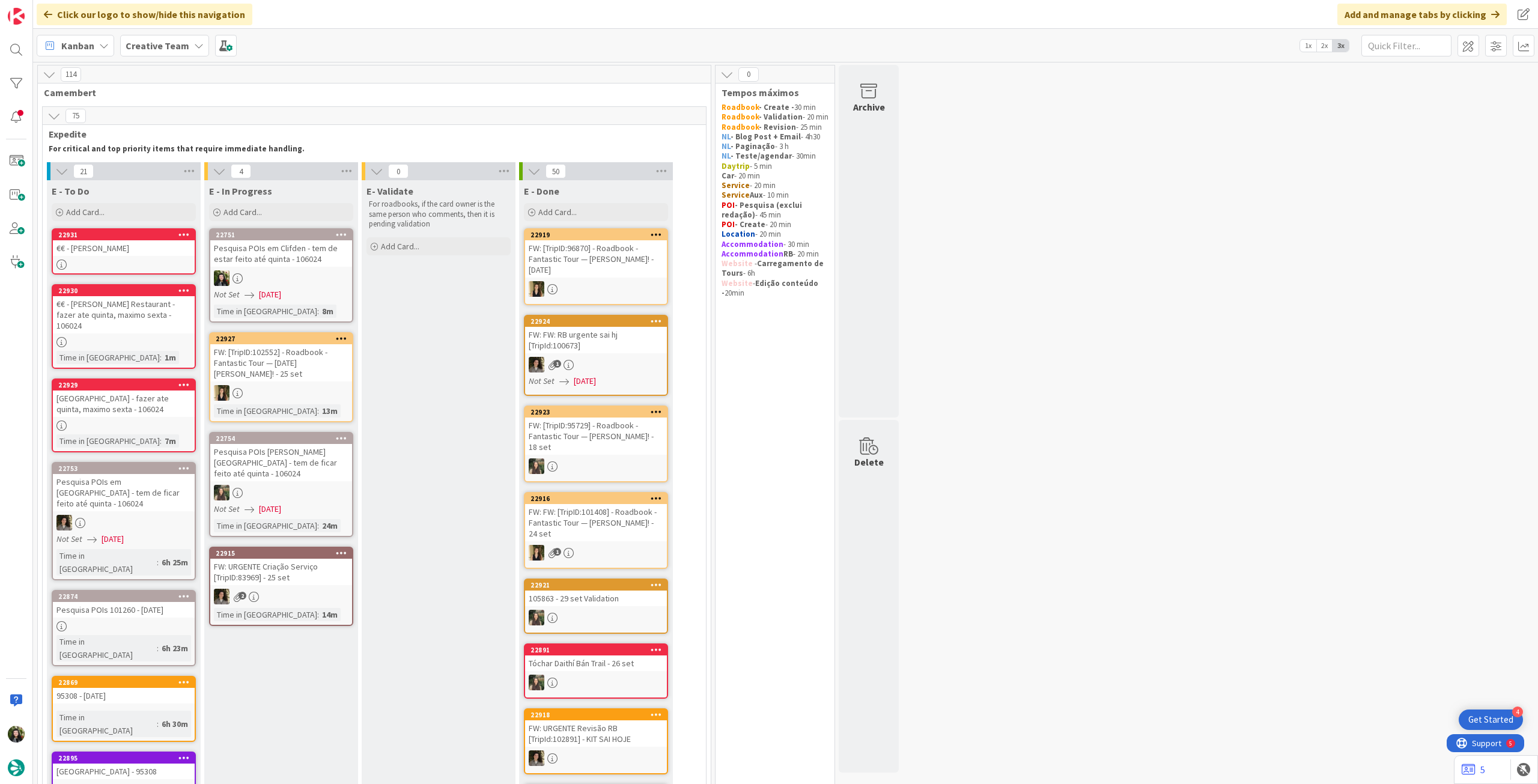
click at [163, 318] on div "€€ - [PERSON_NAME] Restaurant - fazer ate quinta, maximo sexta - 106024" at bounding box center [124, 314] width 142 height 37
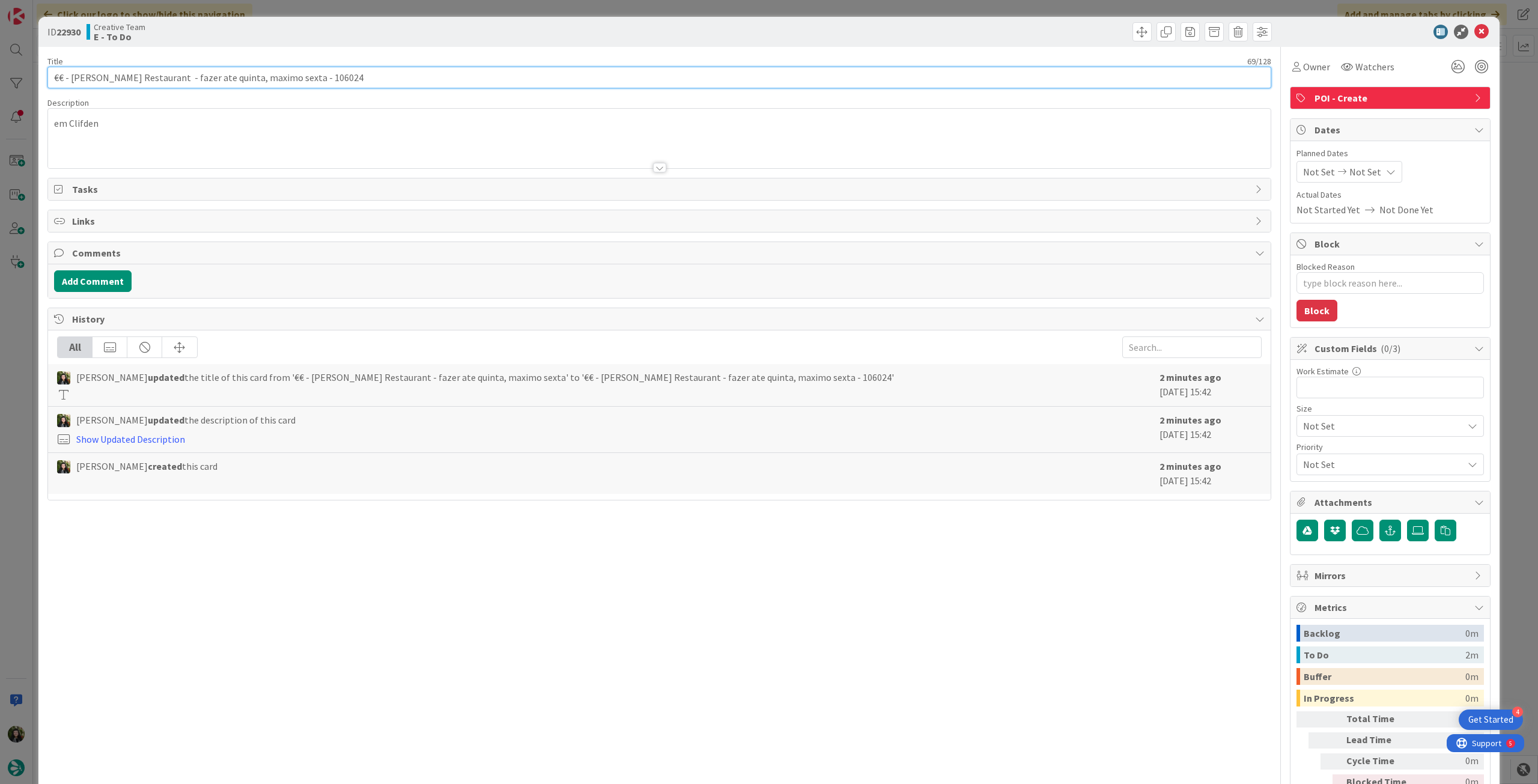
click at [352, 74] on input "€€ - [PERSON_NAME] Restaurant - fazer ate quinta, maximo sexta - 106024" at bounding box center [659, 77] width 1224 height 21
drag, startPoint x: 334, startPoint y: 80, endPoint x: 157, endPoint y: 79, distance: 177.0
click at [157, 79] on input "€€ - [PERSON_NAME] Restaurant - fazer ate quinta, maximo sexta - 106024" at bounding box center [659, 77] width 1224 height 21
click at [1476, 32] on icon at bounding box center [1482, 32] width 14 height 14
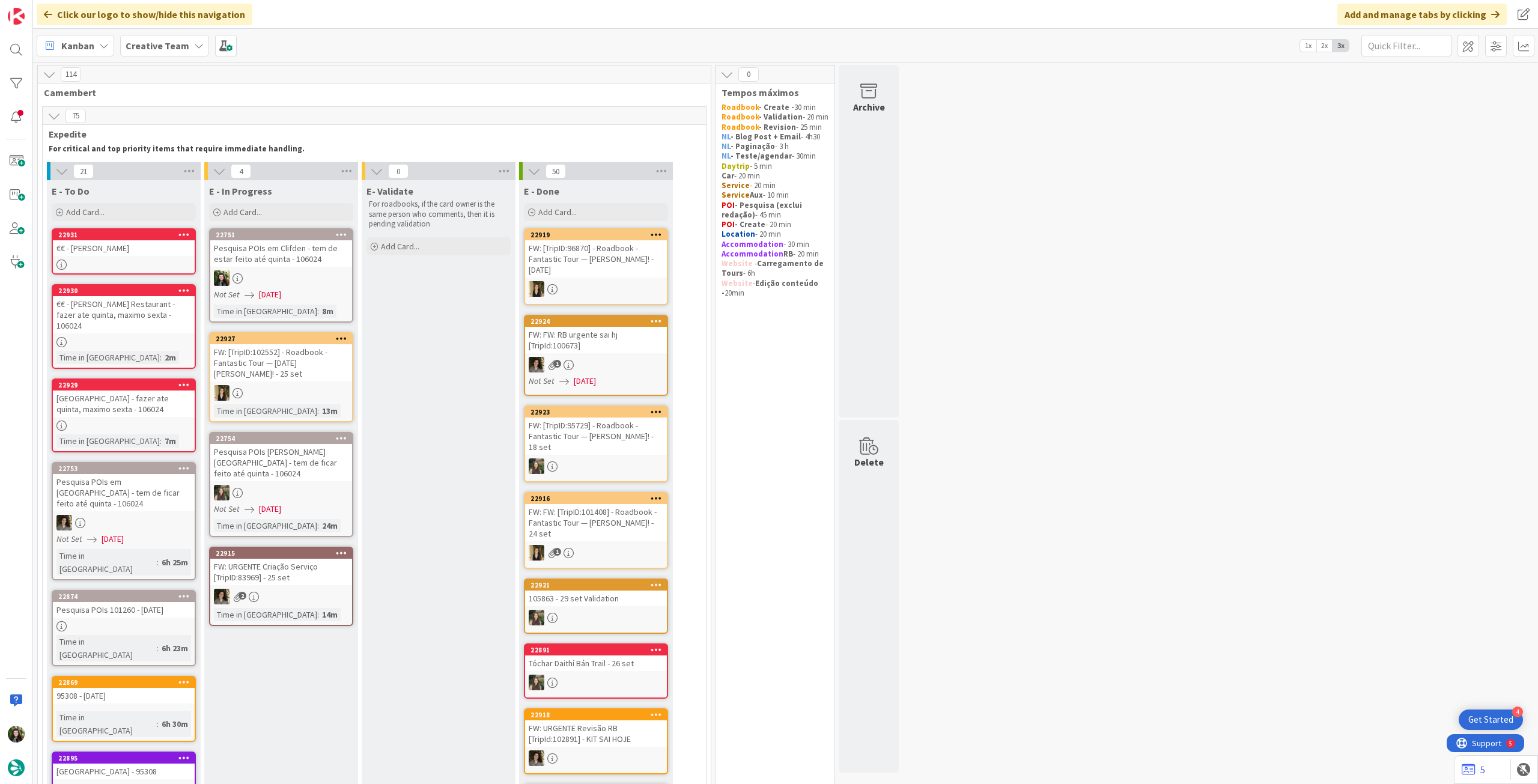
click at [135, 259] on link "22931 €€ - Marconi's" at bounding box center [124, 252] width 144 height 46
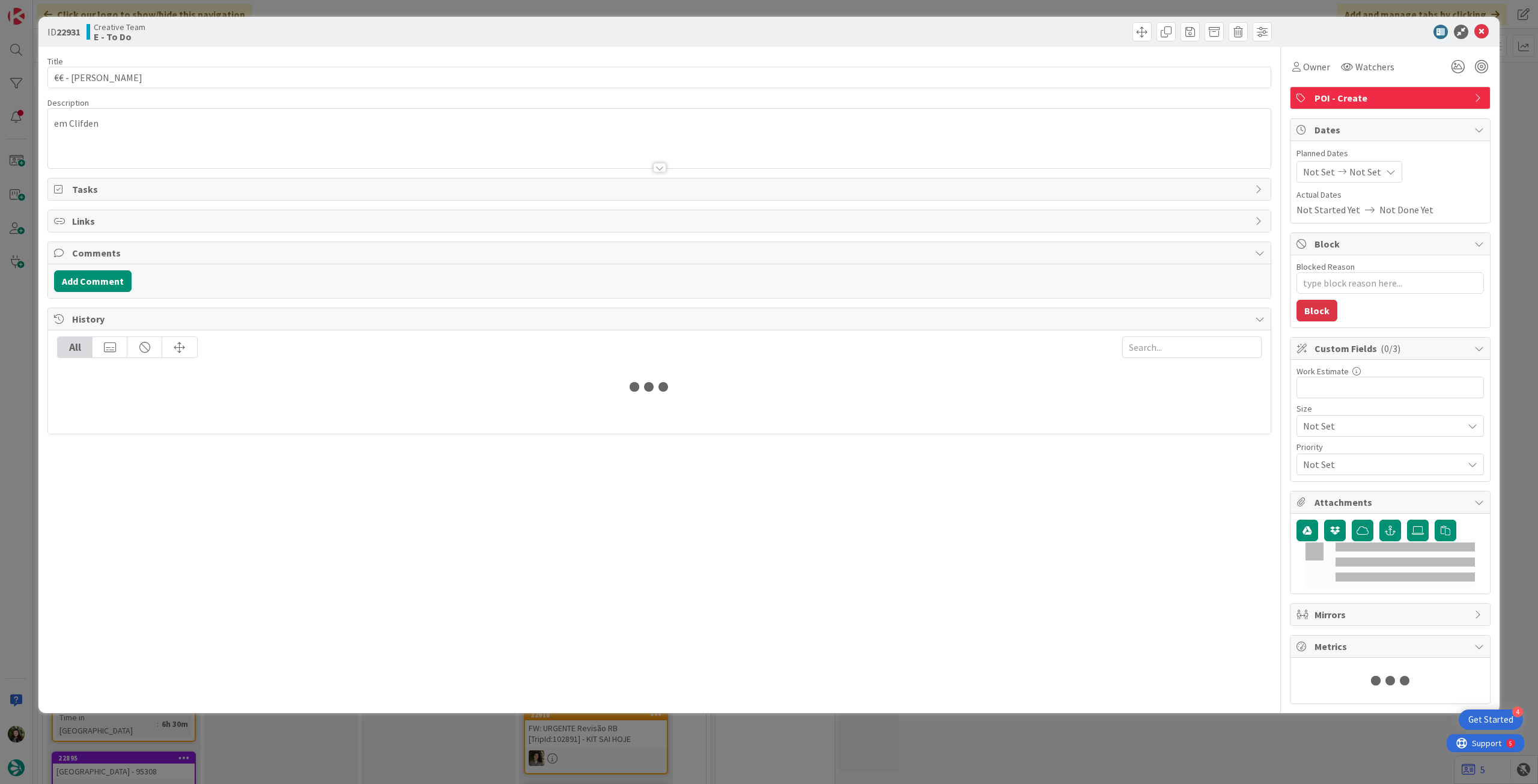
type textarea "x"
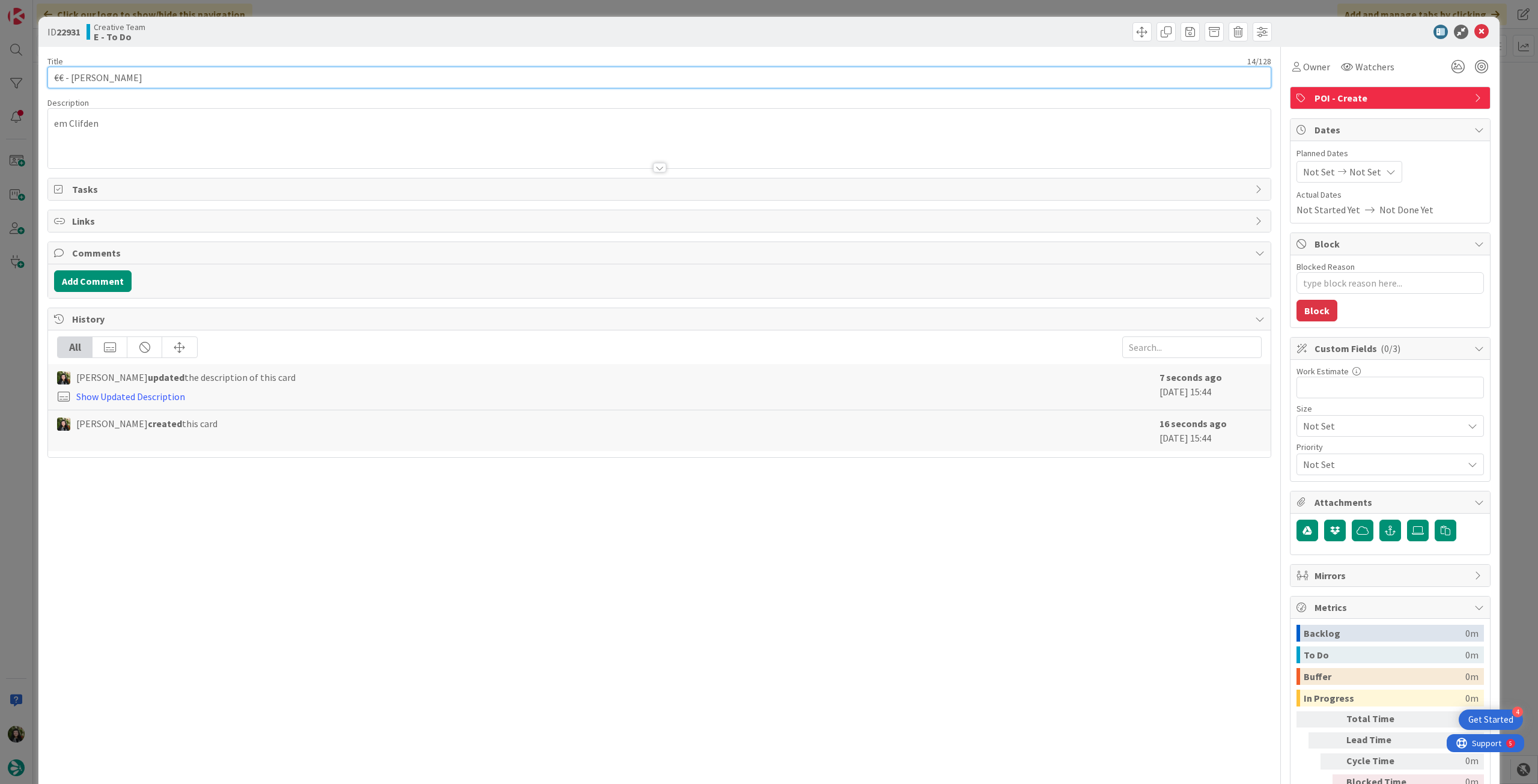
click at [294, 78] on input "€€ - [PERSON_NAME]" at bounding box center [659, 77] width 1224 height 21
paste input "- fazer ate quinta, maximo sexta - 106024"
type input "€€ - [PERSON_NAME] - fazer ate quinta, maximo sexta - 106024"
type textarea "x"
drag, startPoint x: 244, startPoint y: 78, endPoint x: 291, endPoint y: 69, distance: 47.9
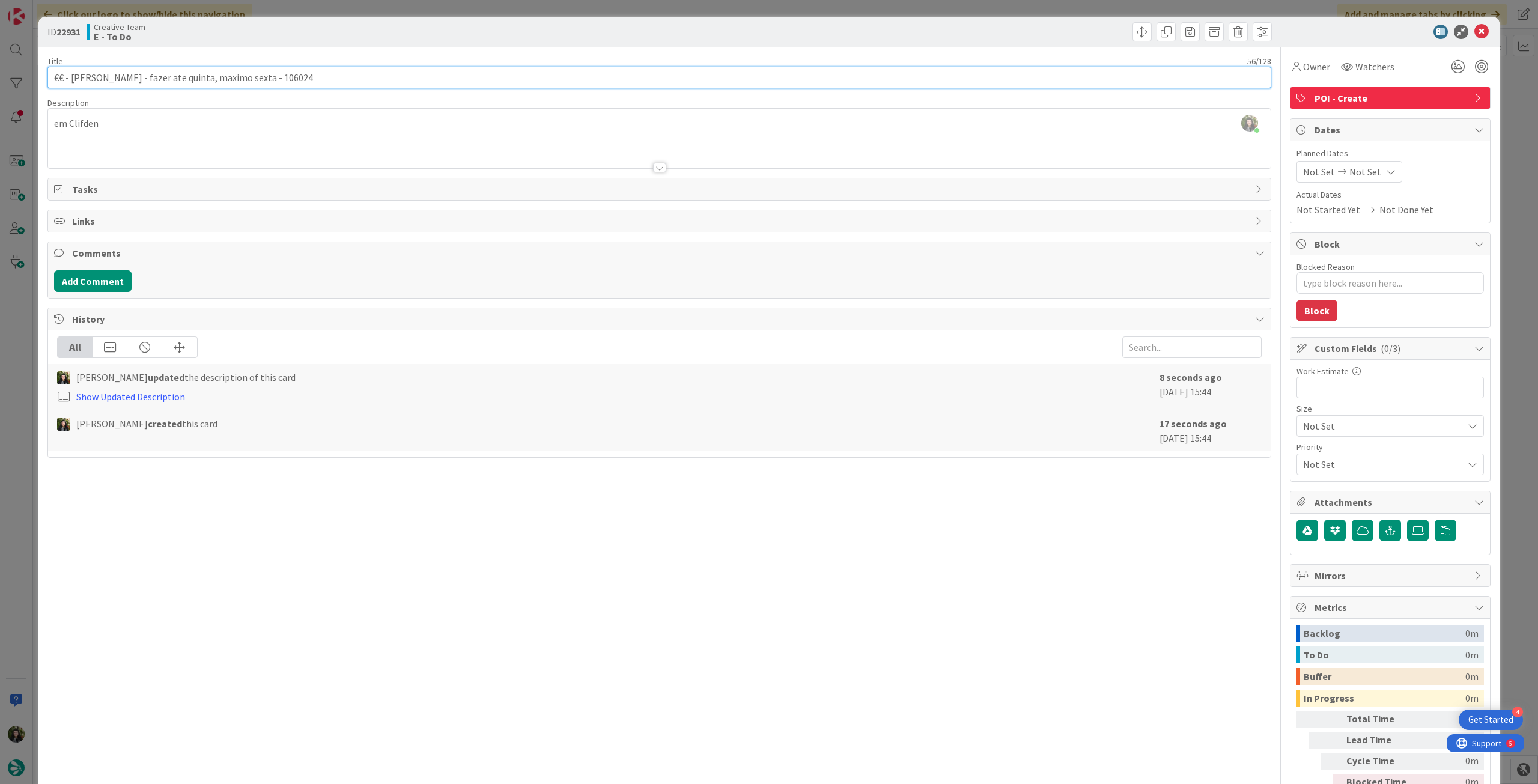
click at [292, 75] on input "€€ - [PERSON_NAME] - fazer ate quinta, maximo sexta - 106024" at bounding box center [659, 77] width 1224 height 21
type input "€€ - [PERSON_NAME] - fazer ate quinta, maximo sexta - 106024"
click at [236, 78] on input "€€ - [PERSON_NAME] - fazer ate quinta, maximo sexta - 106024" at bounding box center [659, 77] width 1224 height 21
type textarea "x"
type input "€€ - [PERSON_NAME] - fazer ate quinta, maximo sexta manha - 106024"
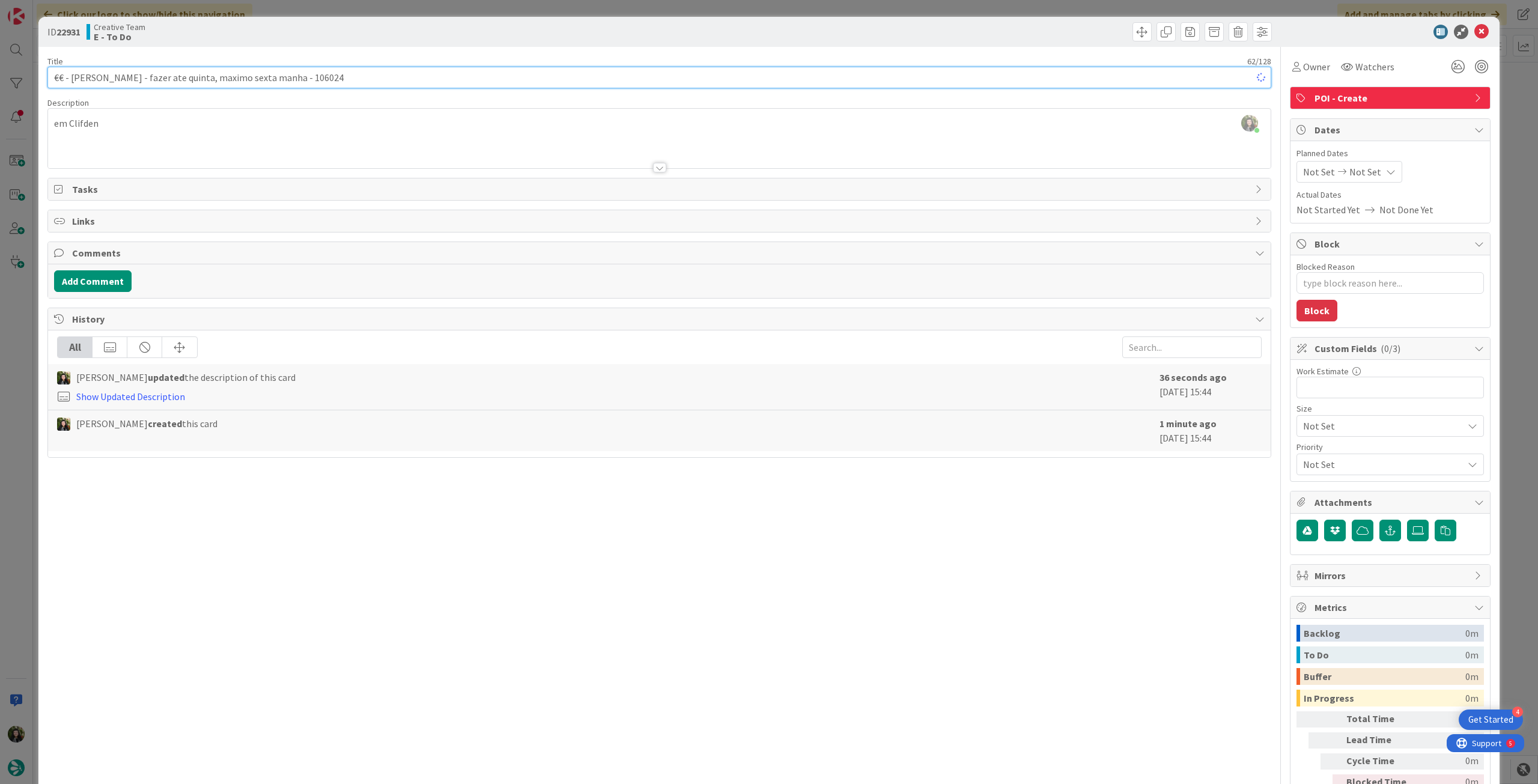
type textarea "x"
type input "€€ - [PERSON_NAME] - fazer ate quinta, maximo sexta manha - 106024"
click at [1475, 36] on icon at bounding box center [1482, 32] width 14 height 14
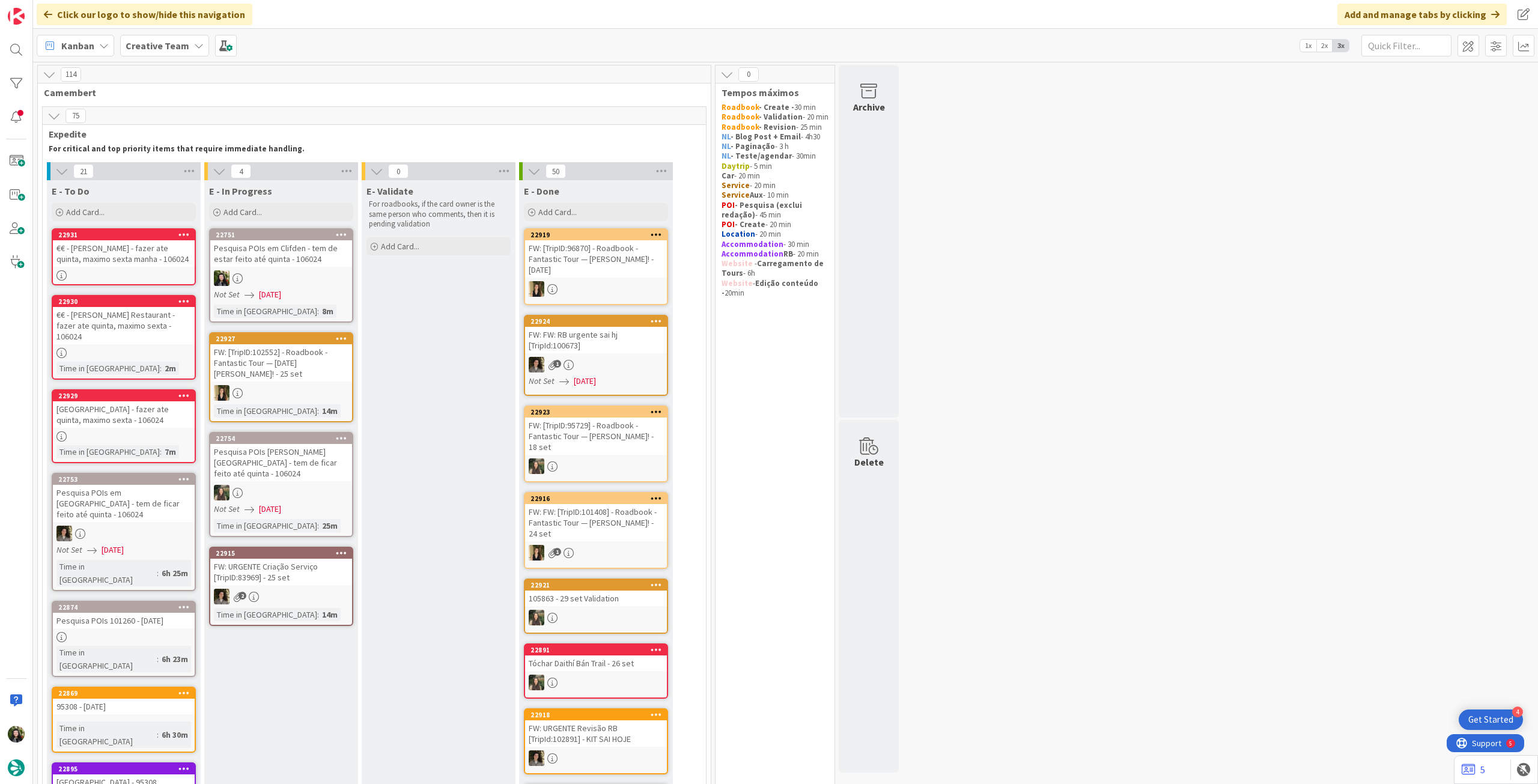
click at [142, 417] on link "22929 [GEOGRAPHIC_DATA] - fazer ate quinta, maximo sexta - 106024 Time in [GEOG…" at bounding box center [124, 426] width 144 height 74
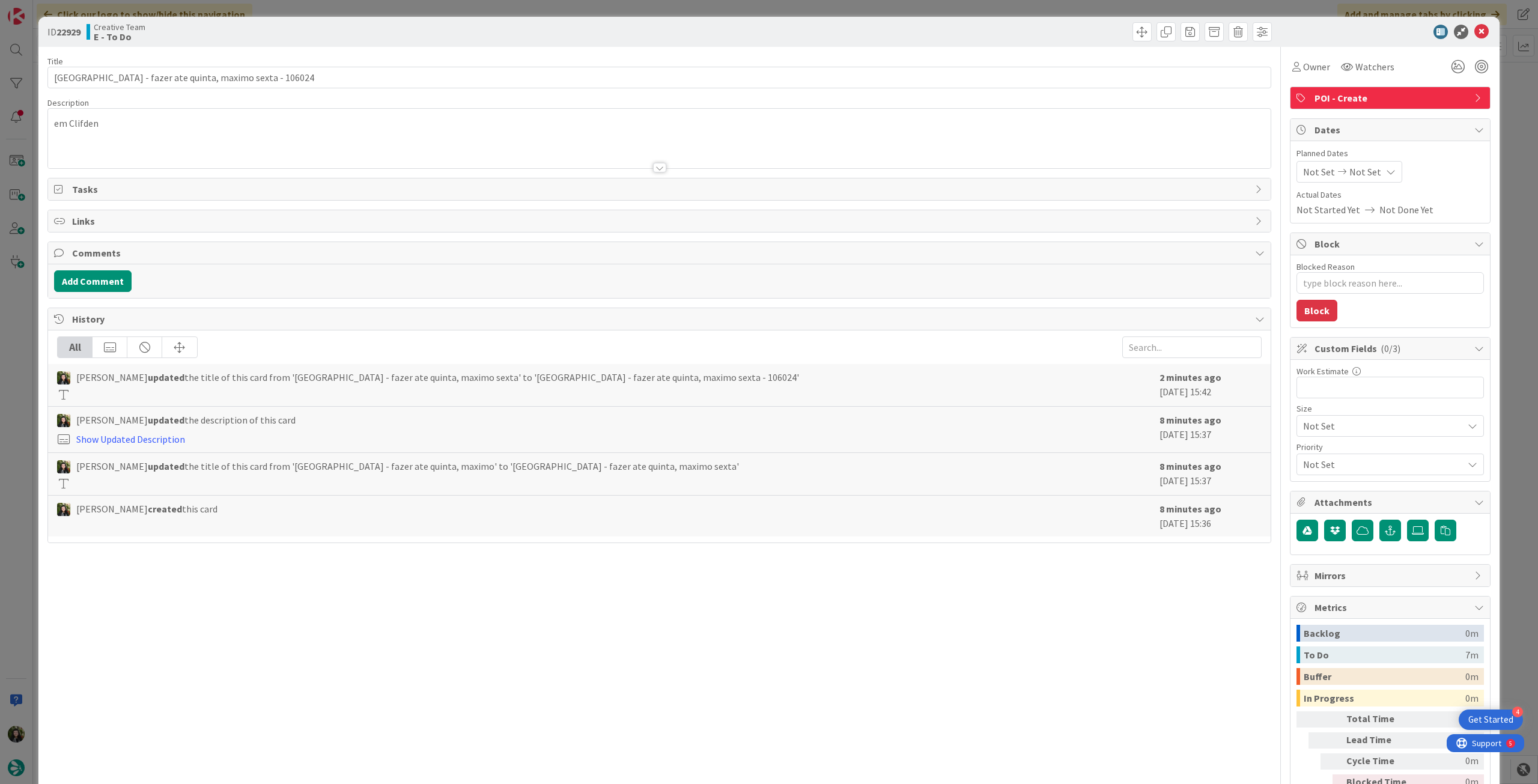
type textarea "x"
drag, startPoint x: 236, startPoint y: 78, endPoint x: 314, endPoint y: 65, distance: 79.1
click at [236, 78] on input "[GEOGRAPHIC_DATA] - fazer ate quinta, maximo sexta - 106024" at bounding box center [659, 77] width 1224 height 21
type input "[GEOGRAPHIC_DATA] - fazer ate quinta, maximo sexta manha - 106024"
type textarea "x"
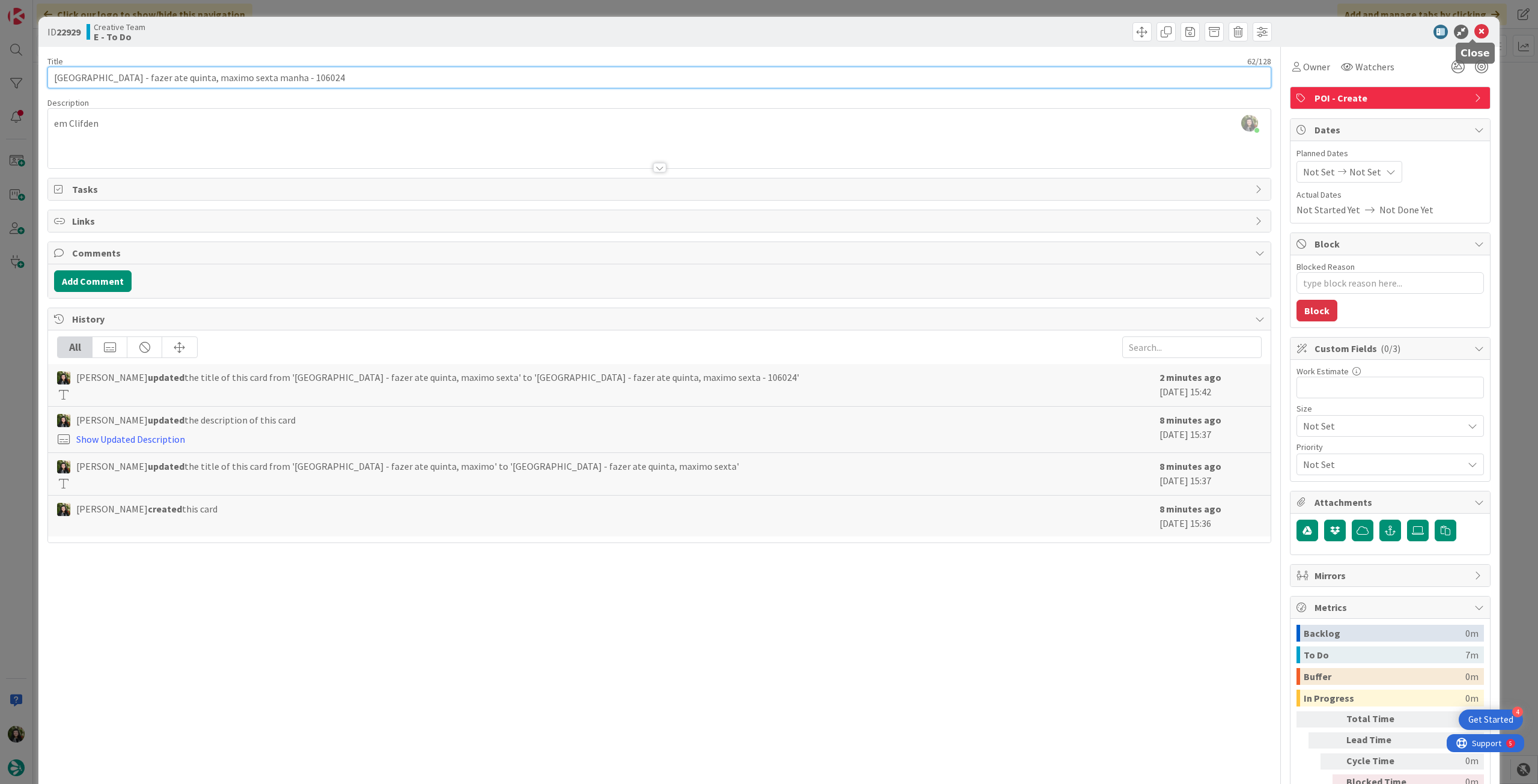
type input "[GEOGRAPHIC_DATA] - fazer ate quinta, maximo sexta manha - 106024"
click at [1475, 29] on icon at bounding box center [1482, 32] width 14 height 14
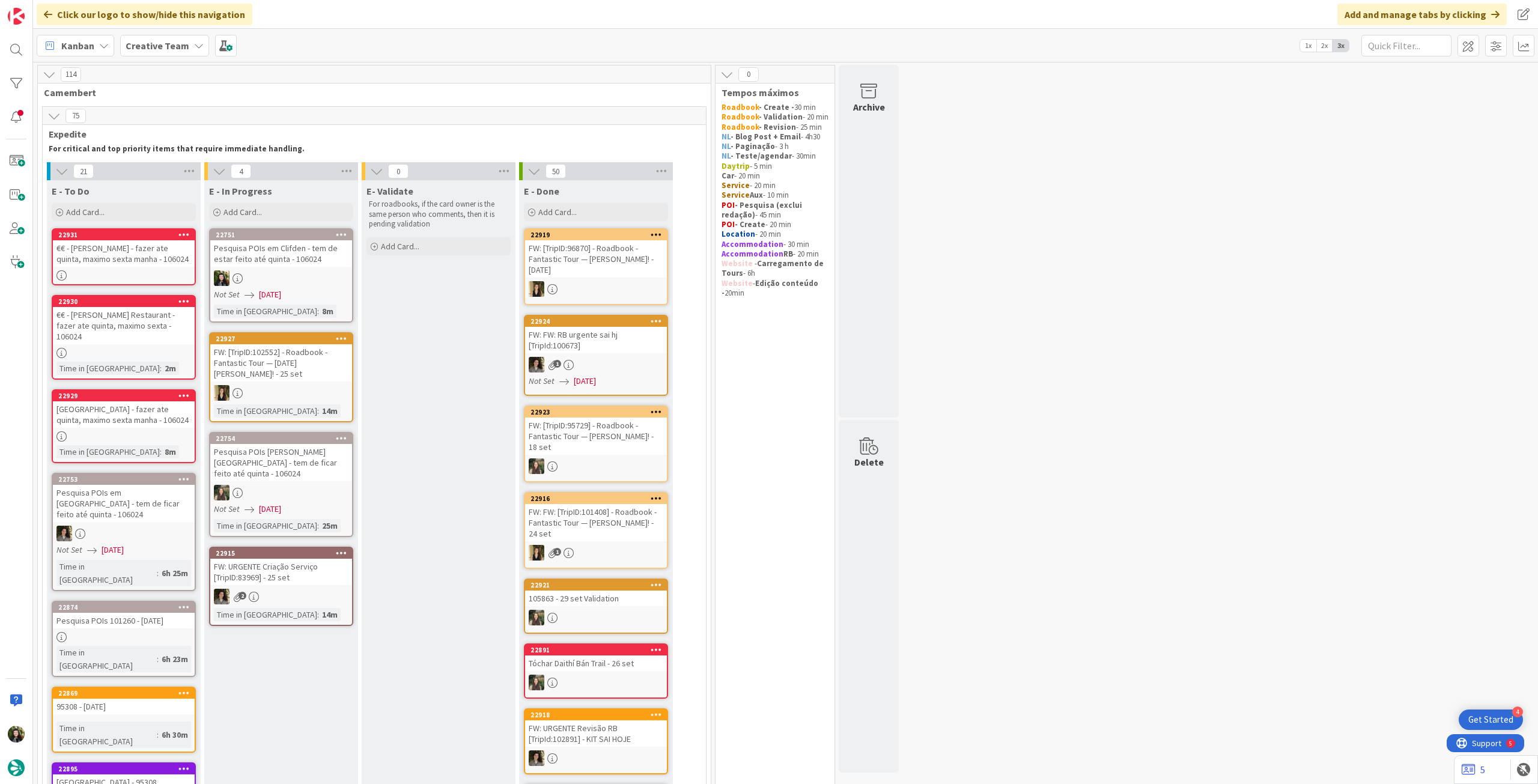
click at [90, 315] on div "€€ - [PERSON_NAME] Restaurant - fazer ate quinta, maximo sexta - 106024" at bounding box center [124, 325] width 142 height 37
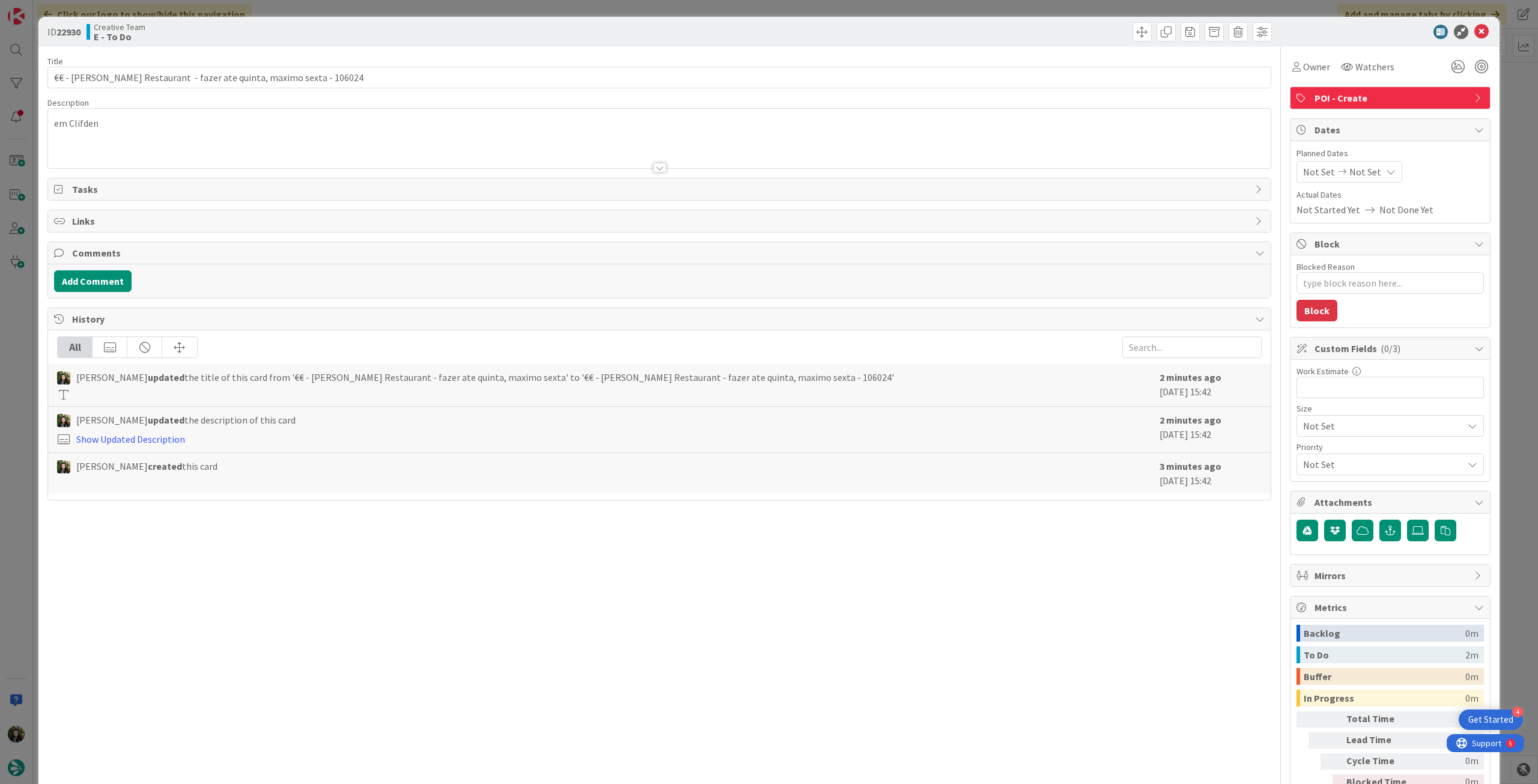
type textarea "x"
click at [284, 79] on input "€€ - [PERSON_NAME] Restaurant - fazer ate quinta, maximo sexta - 106024" at bounding box center [659, 77] width 1224 height 21
type input "€€ - [PERSON_NAME] Restaurant - fazer ate quinta, maximo sexta manha - 106024"
type textarea "x"
type input "€€ - [PERSON_NAME] Restaurant - fazer ate quinta, maximo sexta manha - 106024"
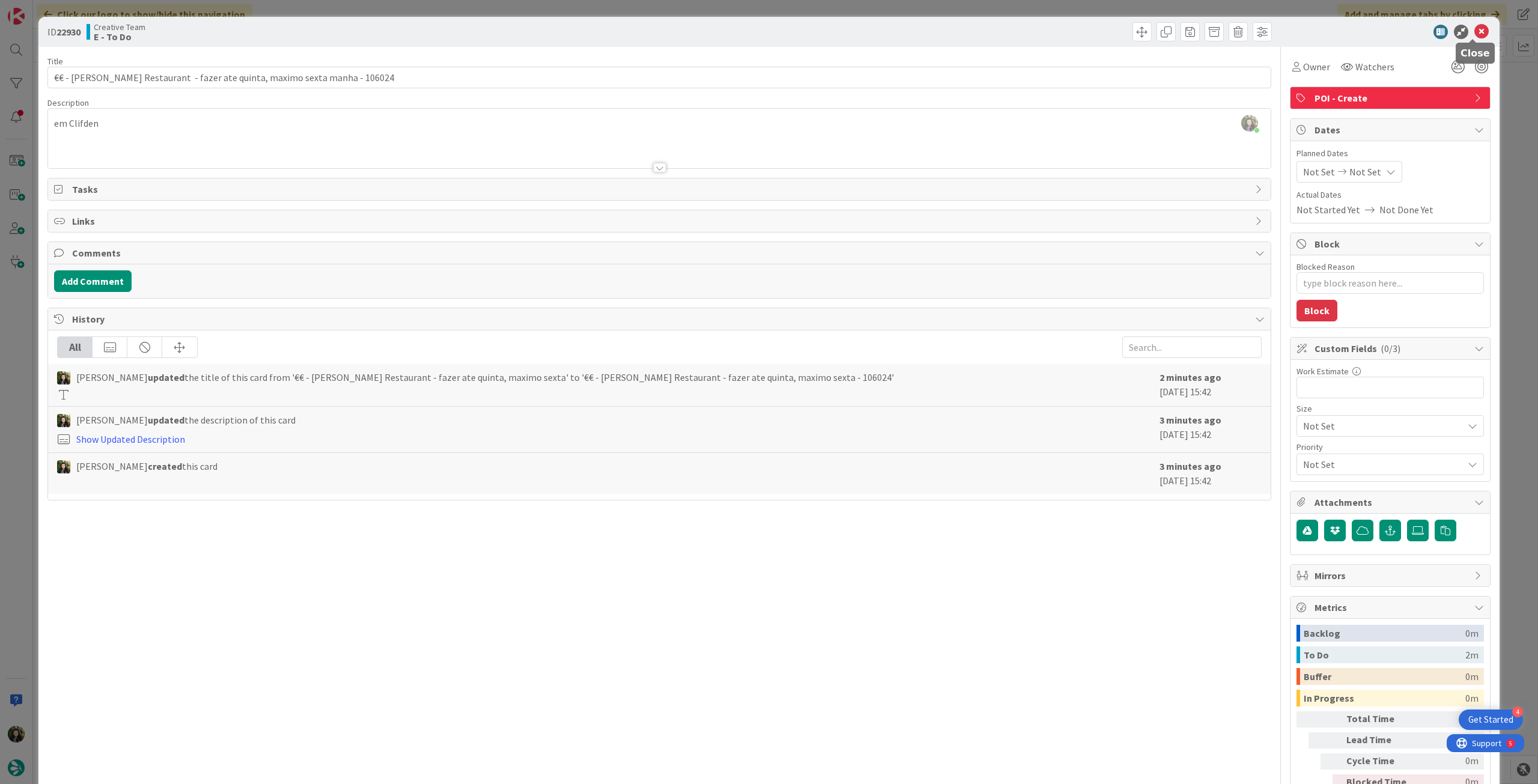
click at [1475, 27] on icon at bounding box center [1482, 32] width 14 height 14
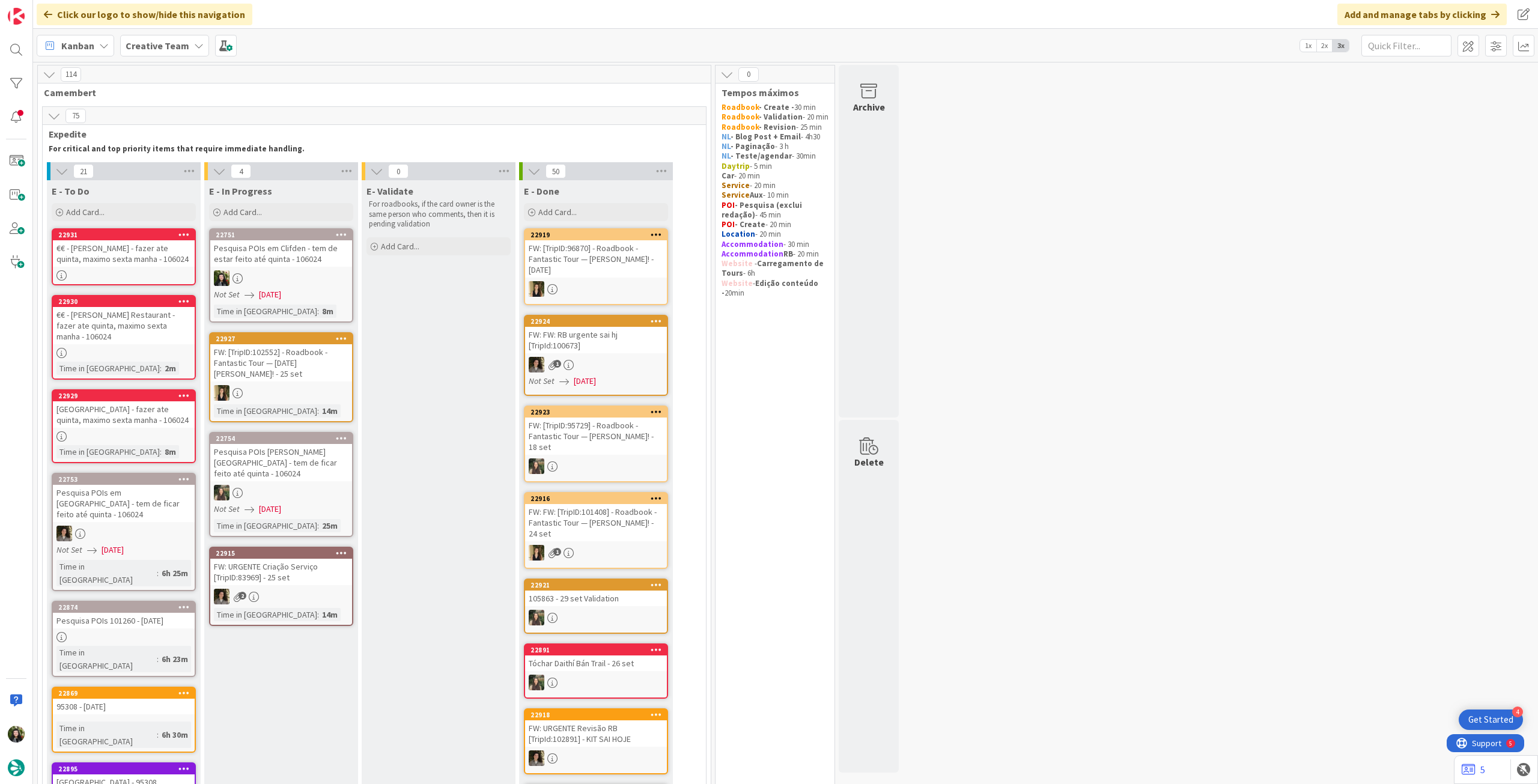
click at [334, 280] on div at bounding box center [281, 279] width 142 height 16
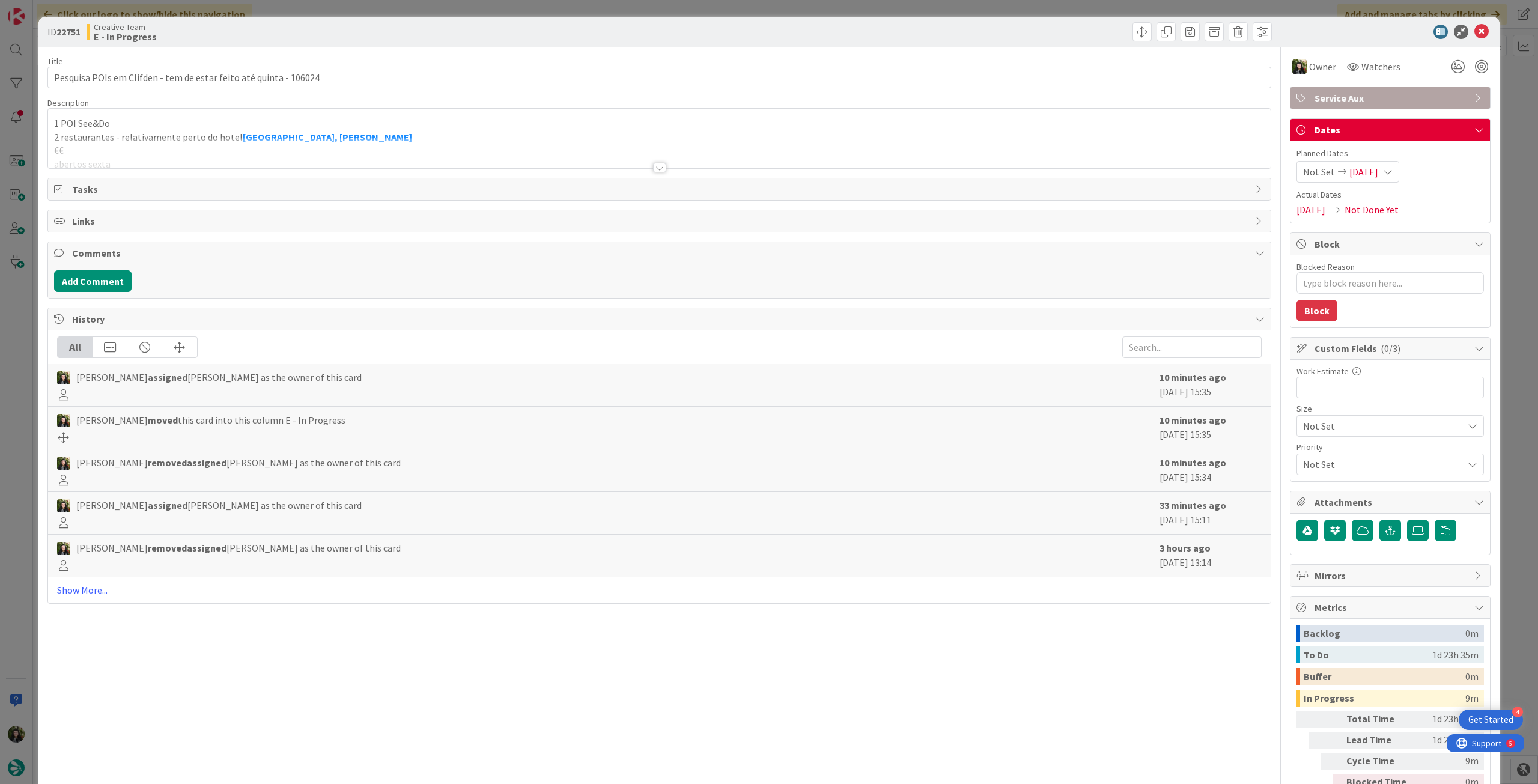
click at [379, 133] on p "2 restaurantes - relativamente perto do hotel [GEOGRAPHIC_DATA], [PERSON_NAME]" at bounding box center [659, 136] width 1211 height 13
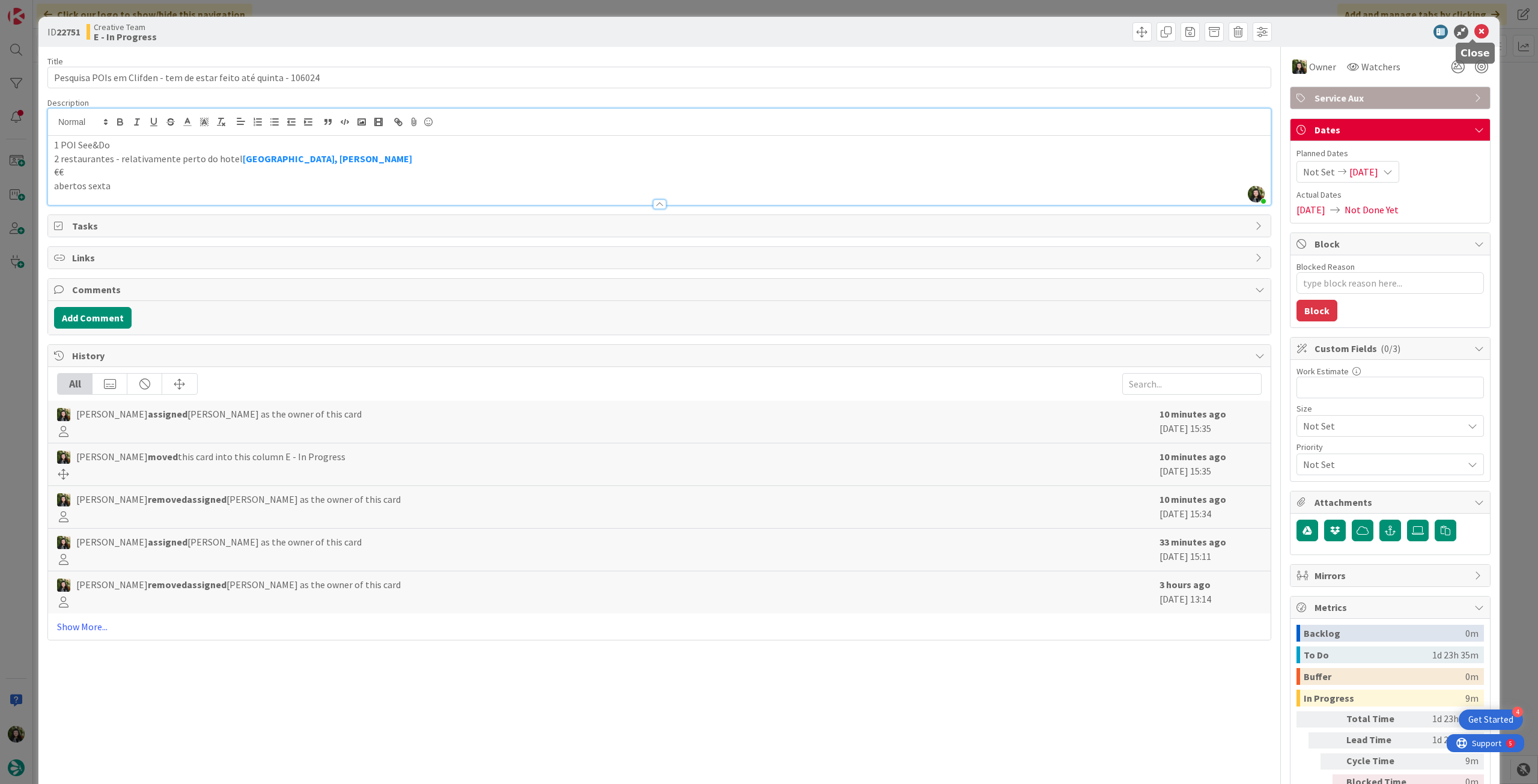
click at [1475, 32] on icon at bounding box center [1482, 32] width 14 height 14
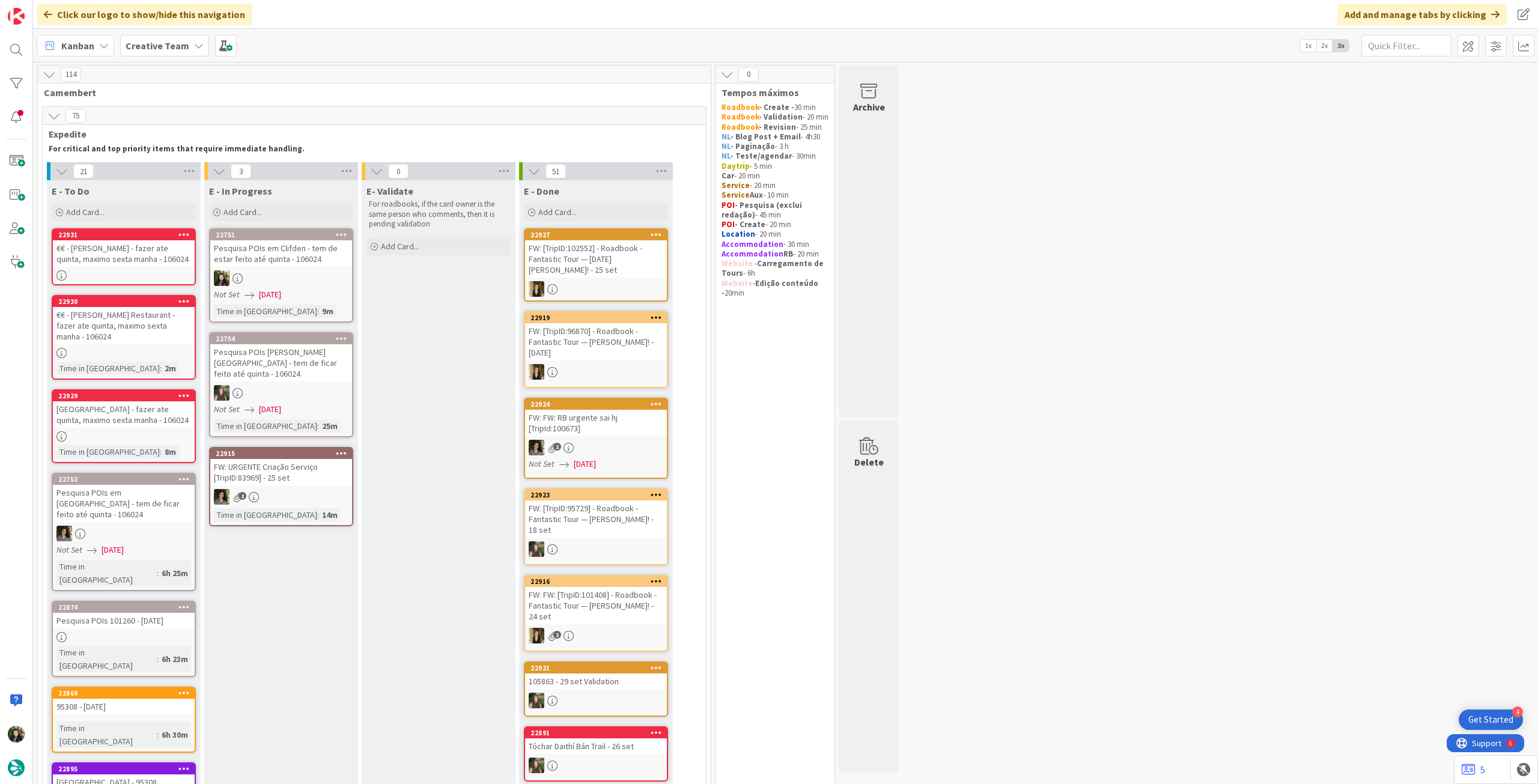
click at [306, 272] on div at bounding box center [281, 279] width 142 height 16
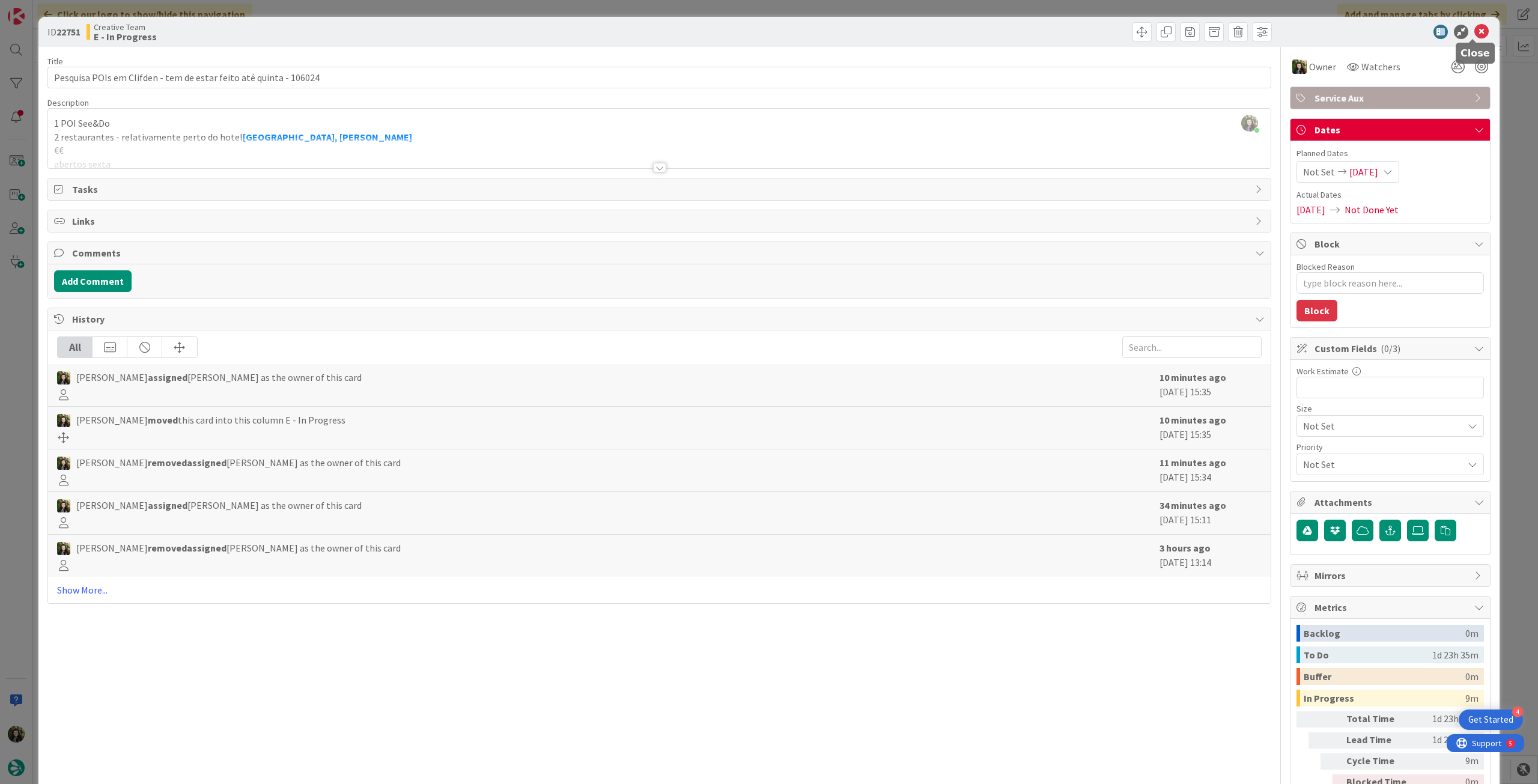
click at [1475, 29] on icon at bounding box center [1482, 32] width 14 height 14
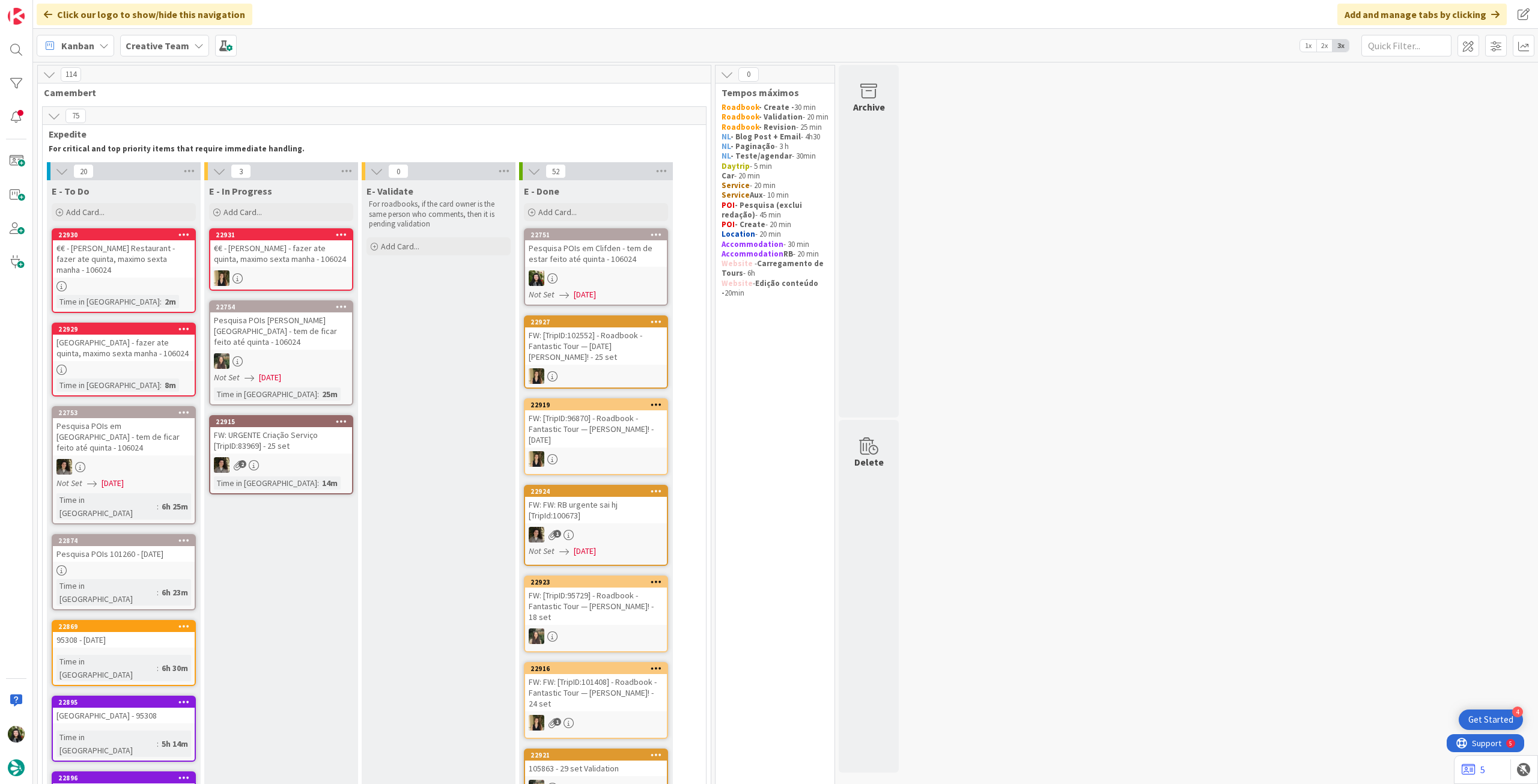
click at [313, 371] on div "Not Set [DATE]" at bounding box center [283, 378] width 138 height 13
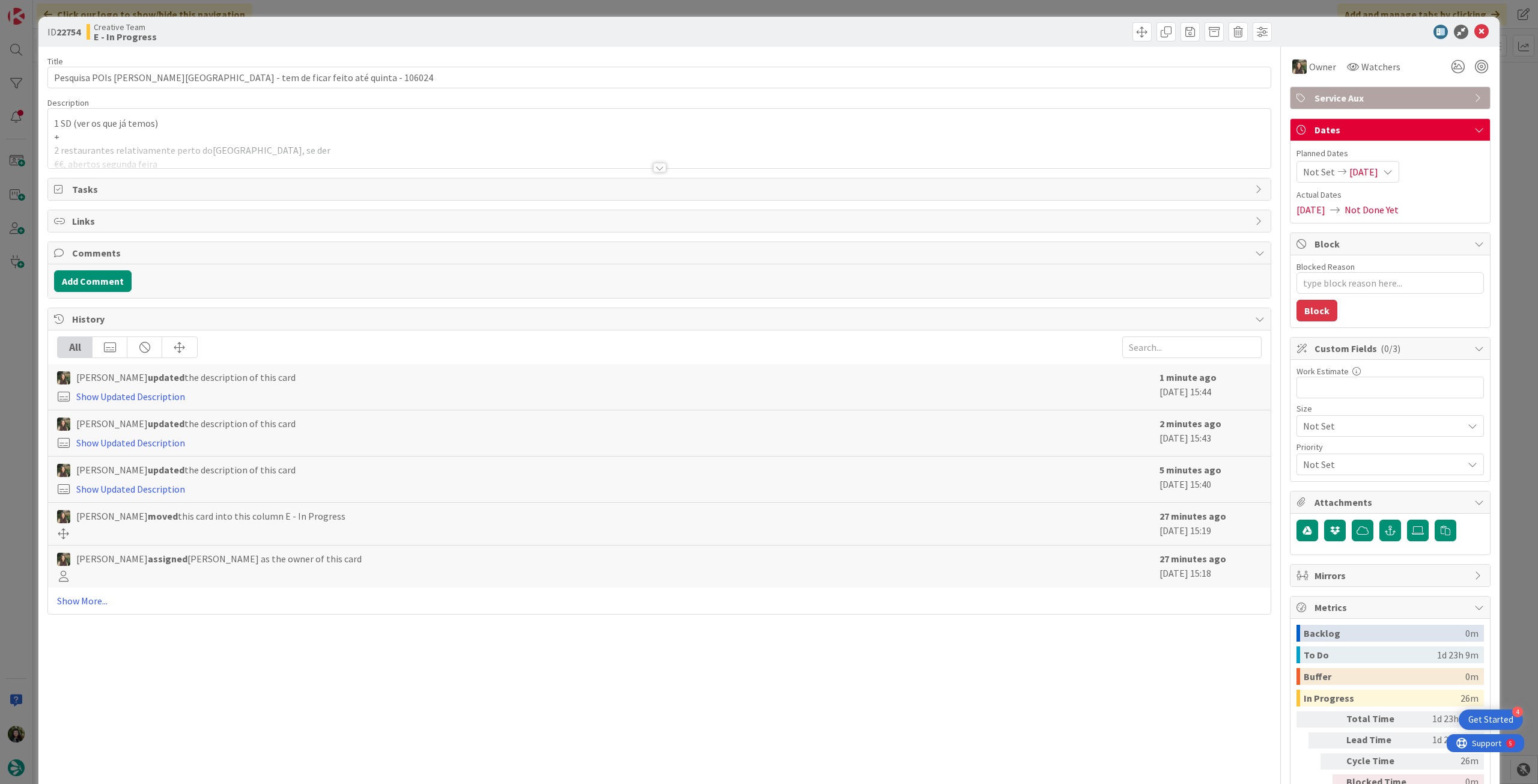
click at [349, 152] on div at bounding box center [659, 152] width 1223 height 31
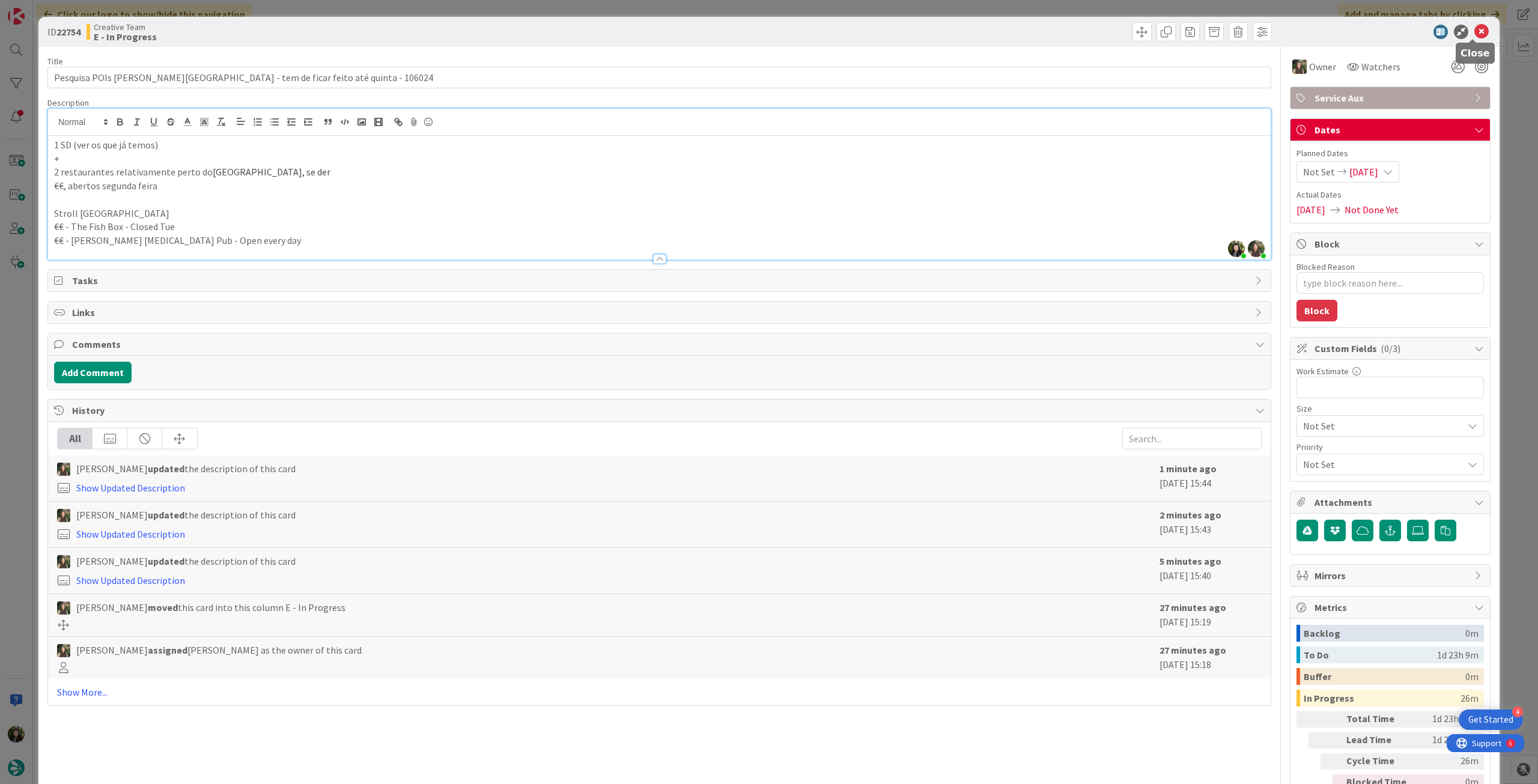
click at [1477, 30] on icon at bounding box center [1482, 32] width 14 height 14
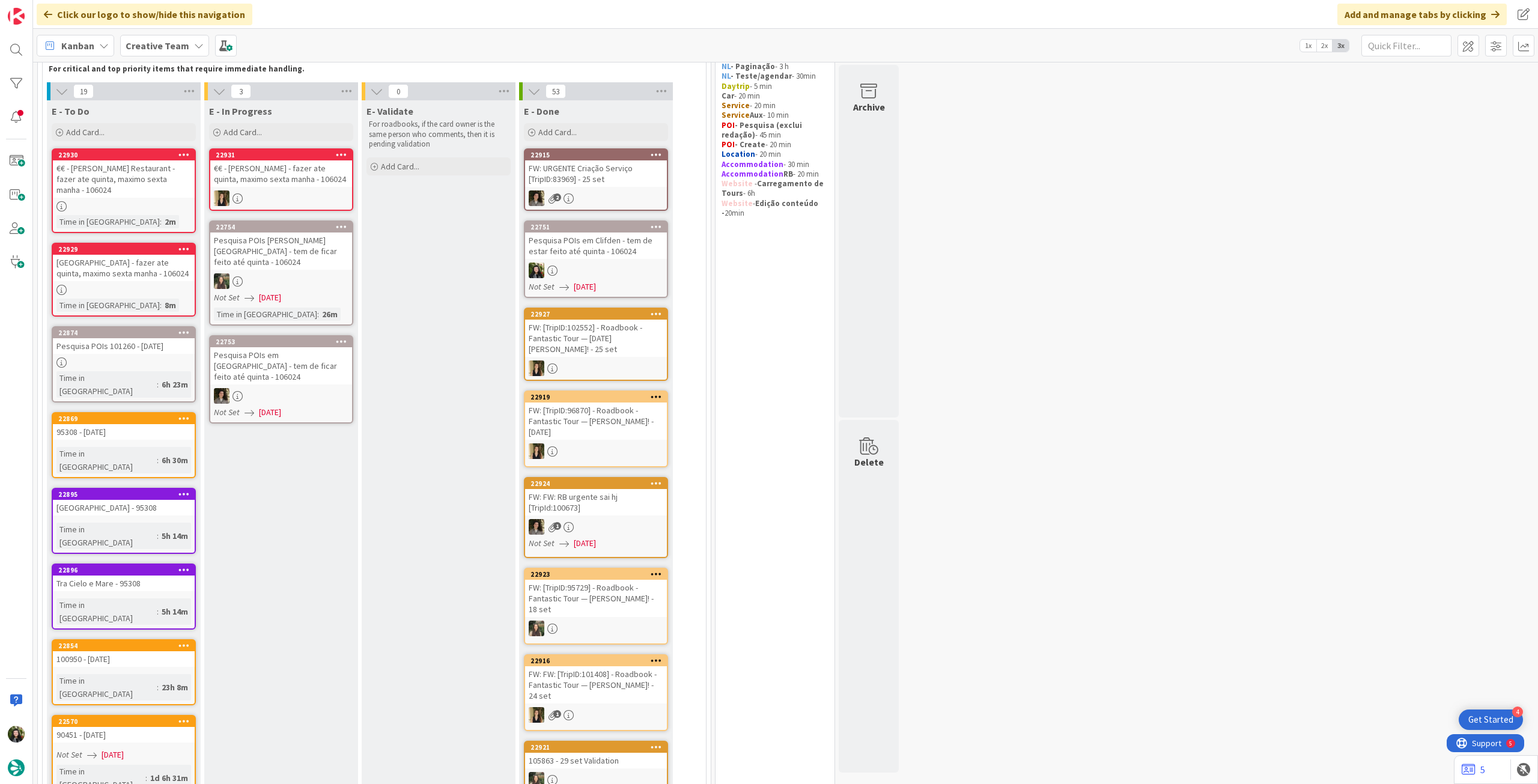
click at [140, 338] on div "Pesquisa POIs 101260 - [DATE]" at bounding box center [124, 346] width 142 height 16
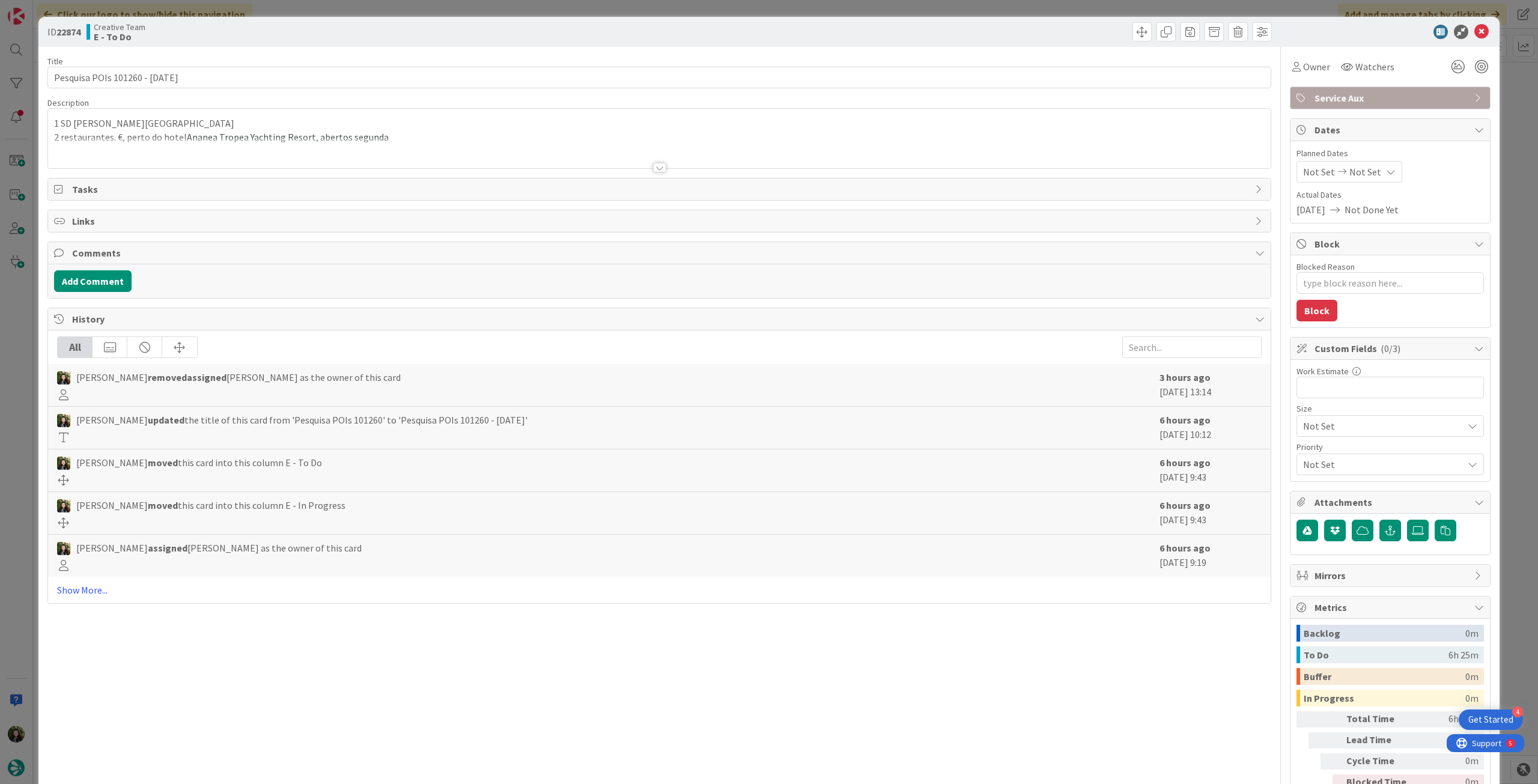
click at [224, 142] on div at bounding box center [659, 152] width 1223 height 31
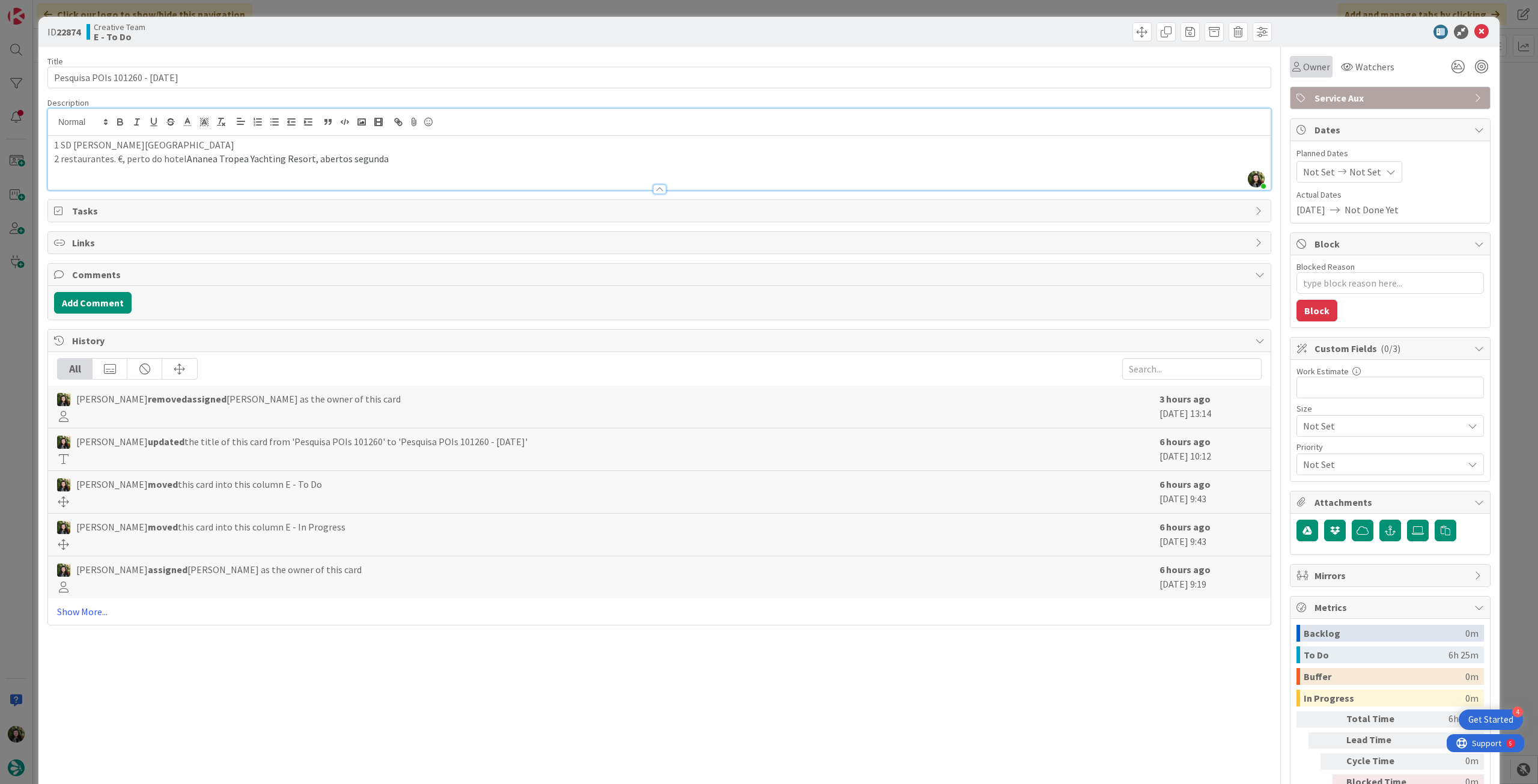
drag, startPoint x: 1308, startPoint y: 63, endPoint x: 1310, endPoint y: 73, distance: 10.2
click at [1308, 63] on span "Owner" at bounding box center [1317, 67] width 27 height 14
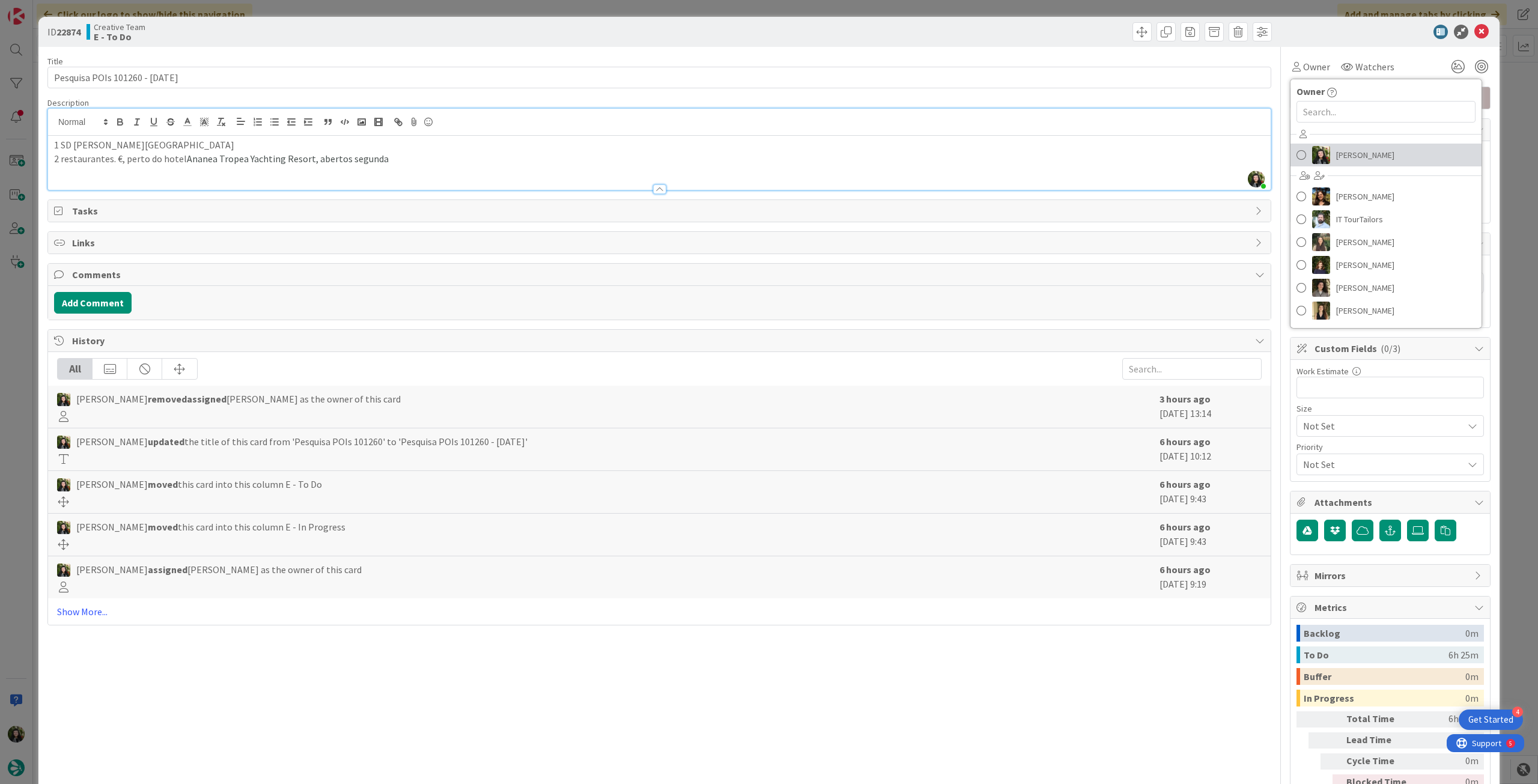
click at [1352, 153] on span "[PERSON_NAME]" at bounding box center [1365, 155] width 58 height 18
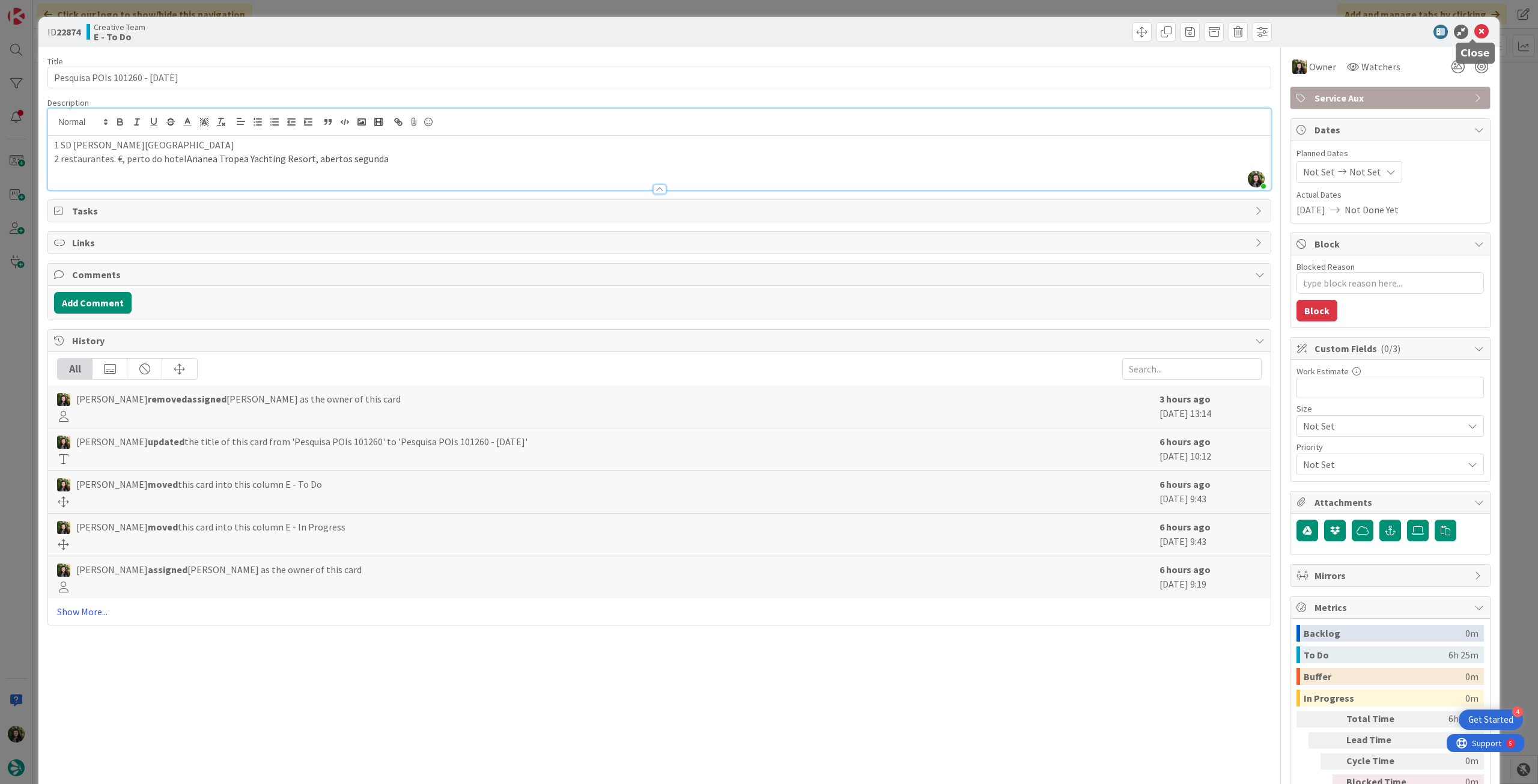
click at [1478, 31] on icon at bounding box center [1482, 32] width 14 height 14
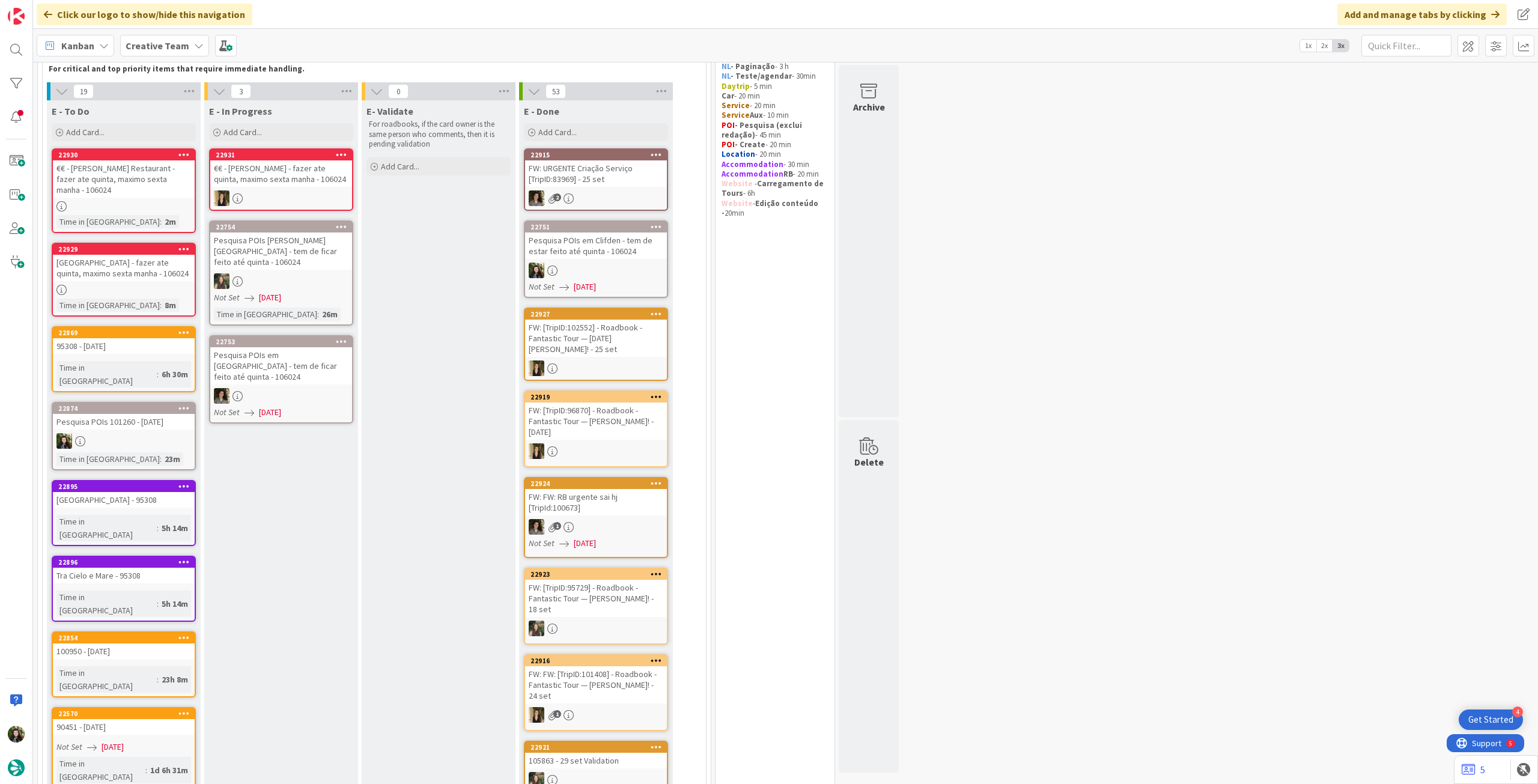
click at [126, 409] on link "22874 Pesquisa POIs 101260 - [DATE] Time in [GEOGRAPHIC_DATA] : 23m" at bounding box center [124, 436] width 144 height 68
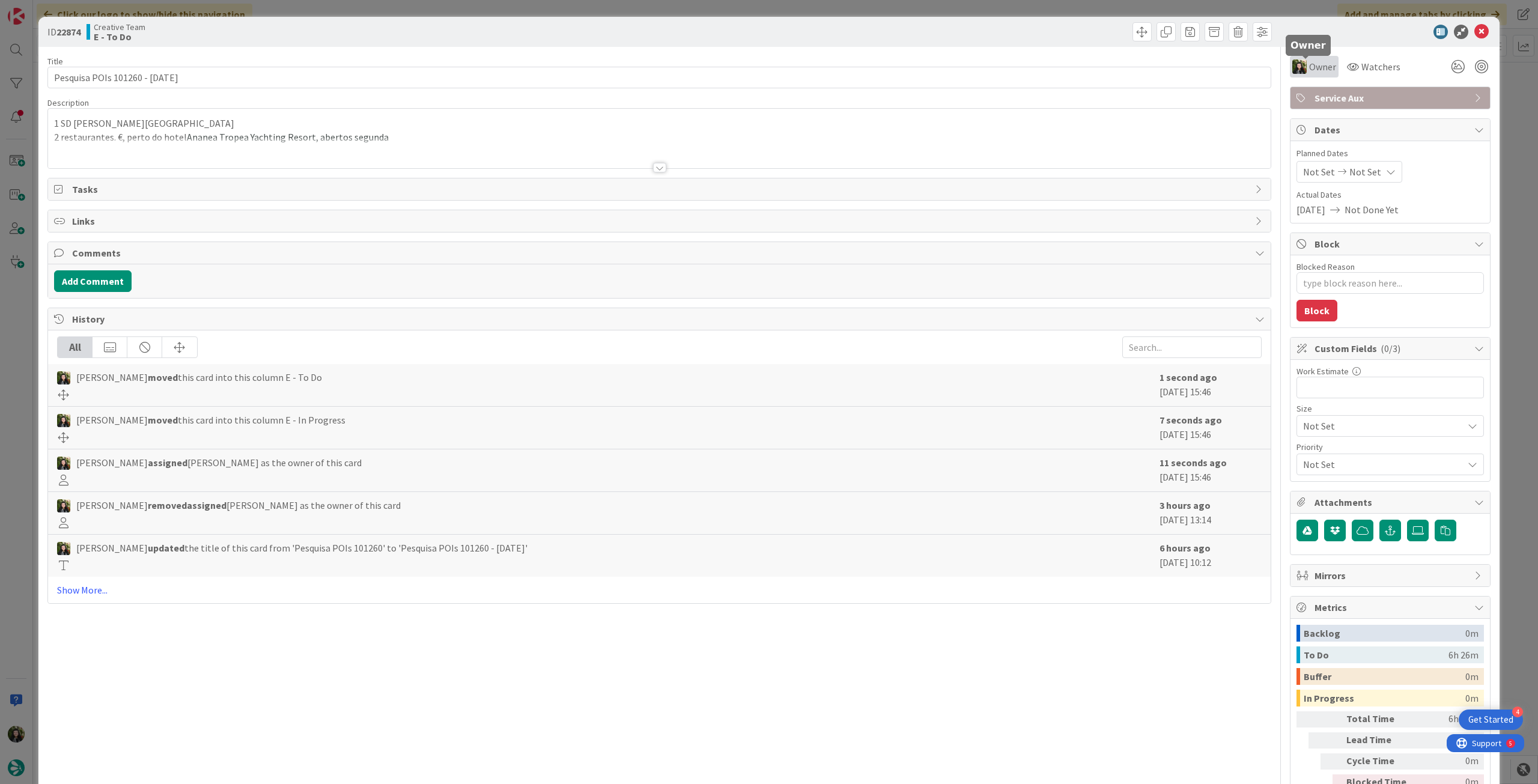
click at [1309, 71] on span "Owner" at bounding box center [1323, 67] width 27 height 14
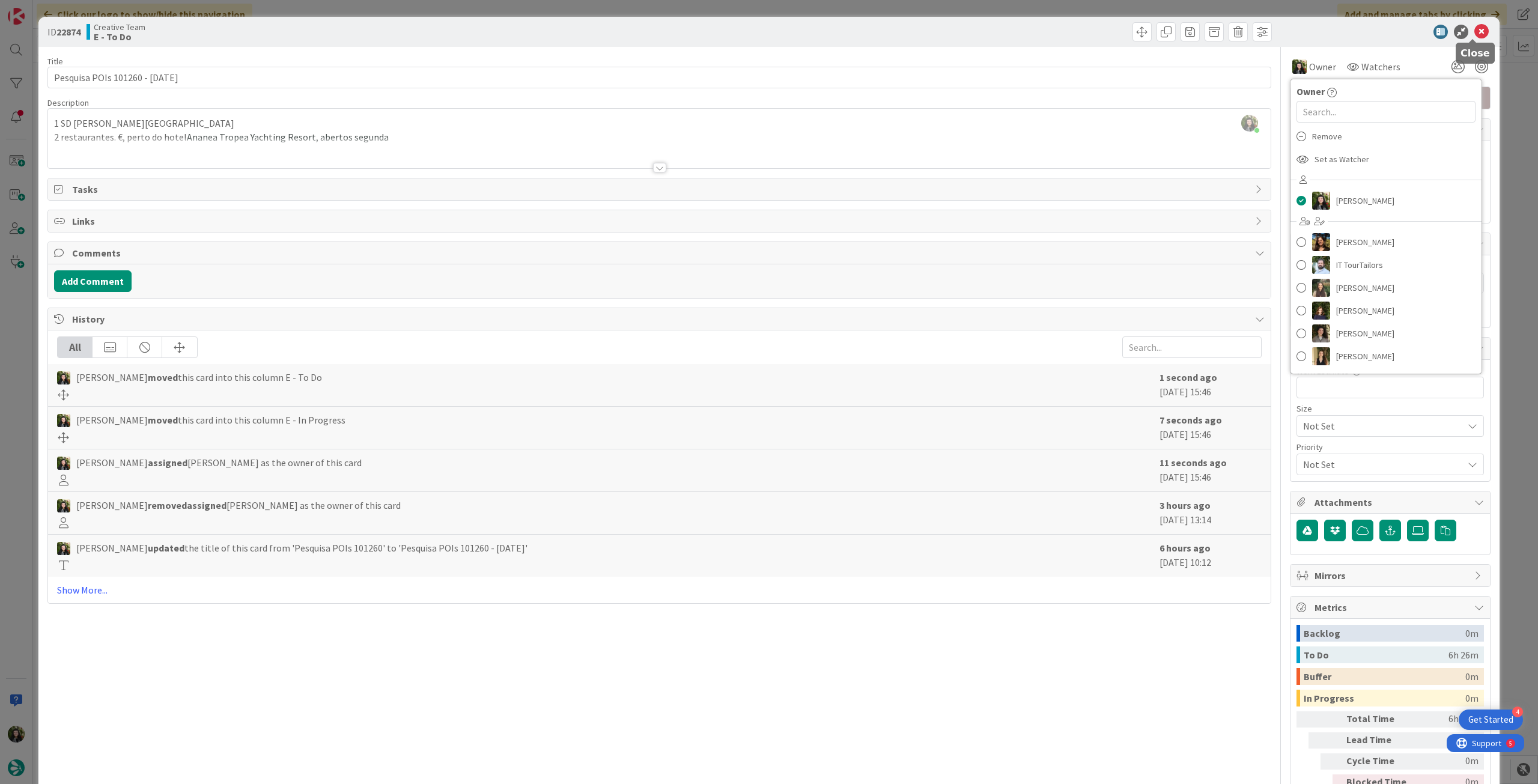
click at [1475, 32] on icon at bounding box center [1482, 32] width 14 height 14
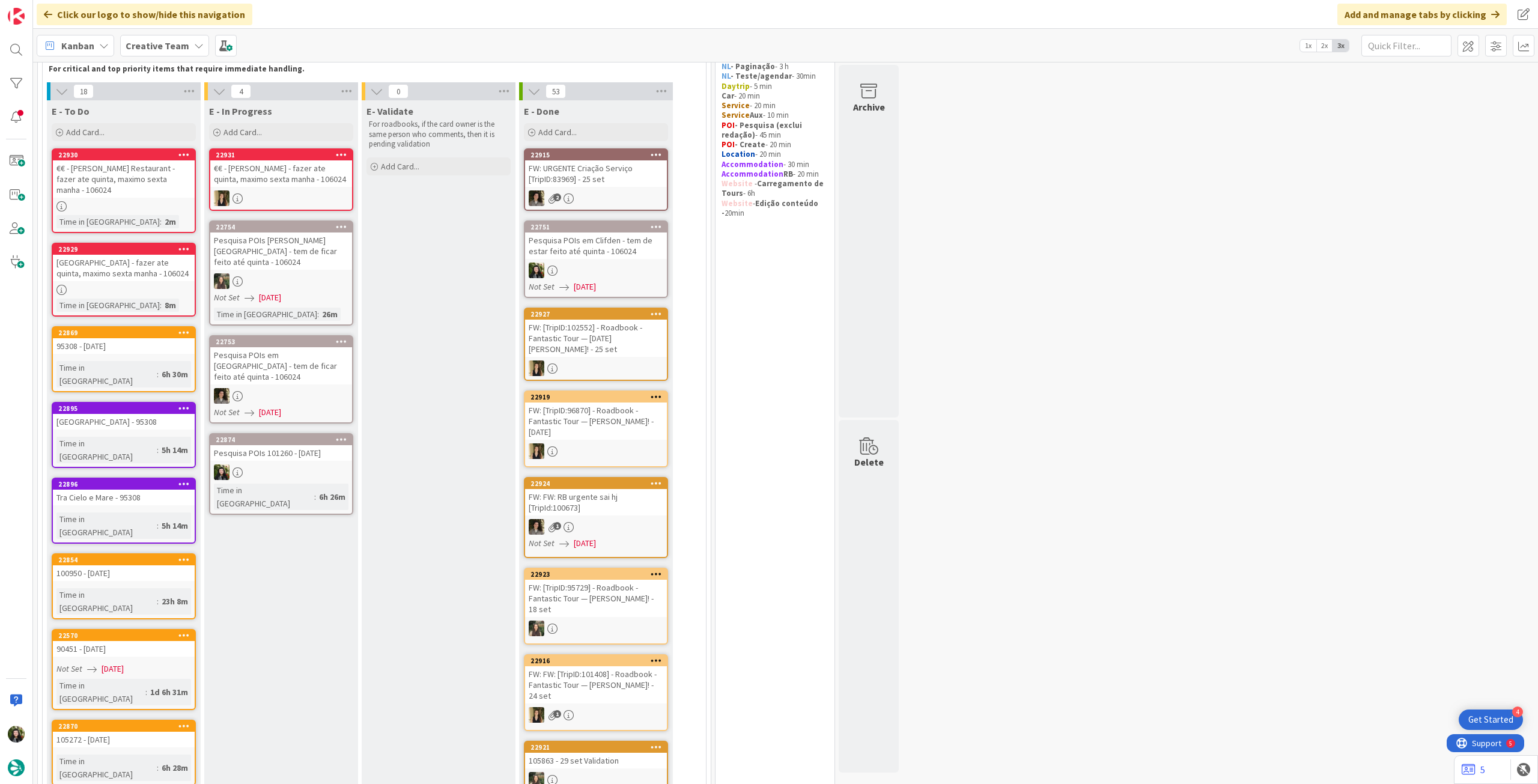
click at [277, 464] on div at bounding box center [281, 472] width 142 height 16
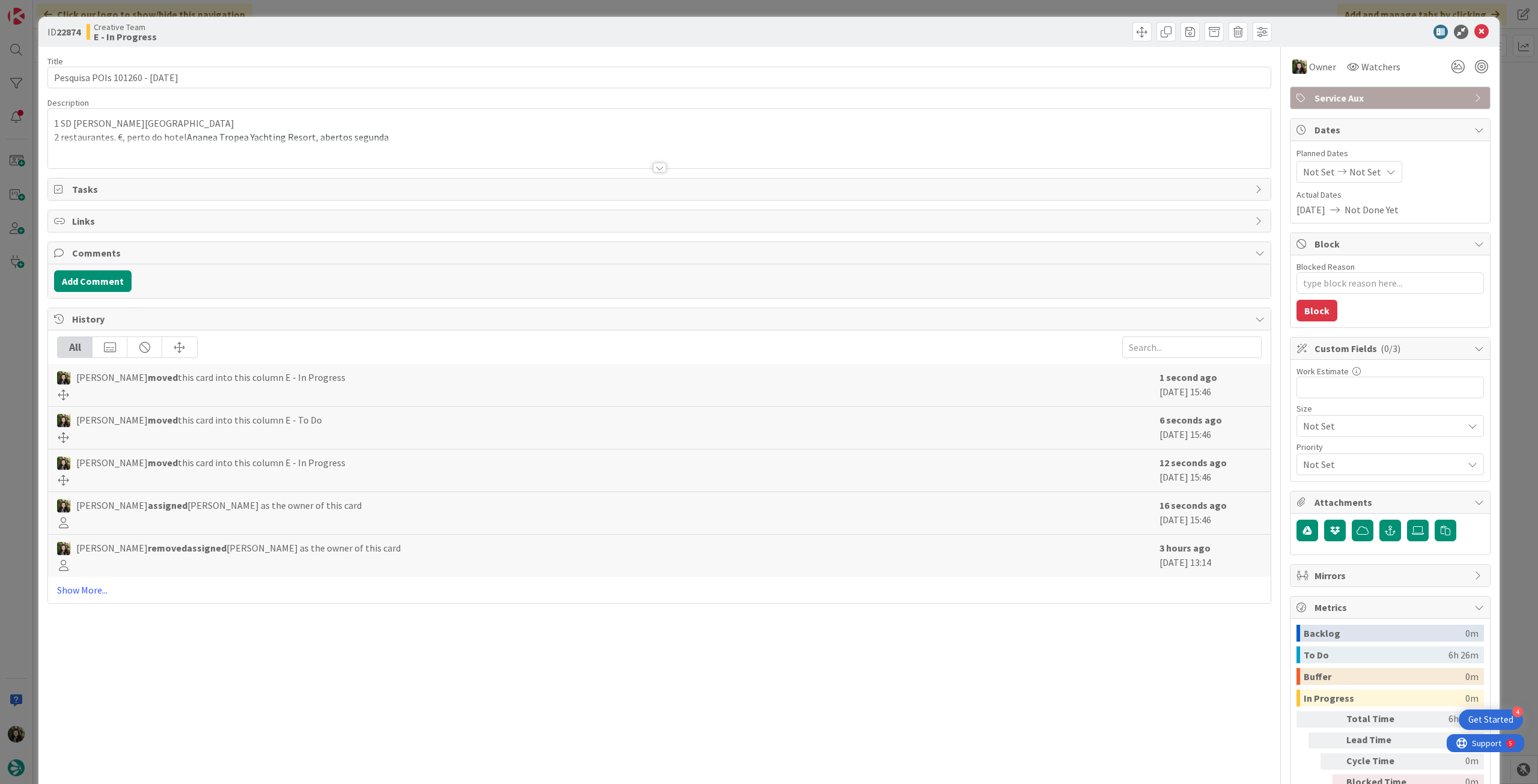
click at [226, 144] on div at bounding box center [659, 152] width 1223 height 31
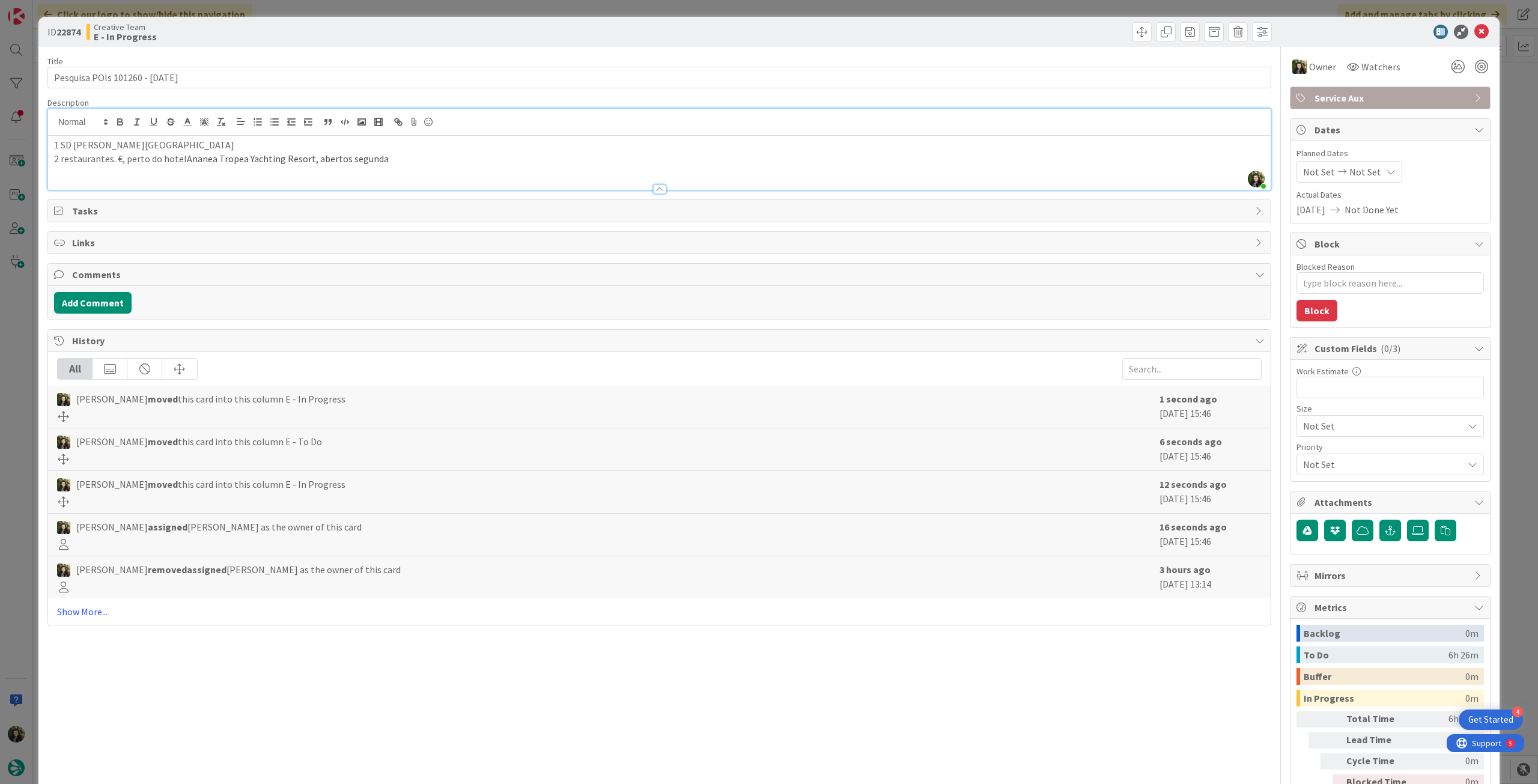
click at [93, 163] on p "2 restaurantes. €, perto do hotel [PERSON_NAME][GEOGRAPHIC_DATA], abertos segun…" at bounding box center [659, 159] width 1211 height 13
drag, startPoint x: 90, startPoint y: 144, endPoint x: 120, endPoint y: 150, distance: 30.6
click at [119, 149] on p "1 SD [PERSON_NAME][GEOGRAPHIC_DATA]" at bounding box center [659, 144] width 1211 height 13
copy p "Tropea"
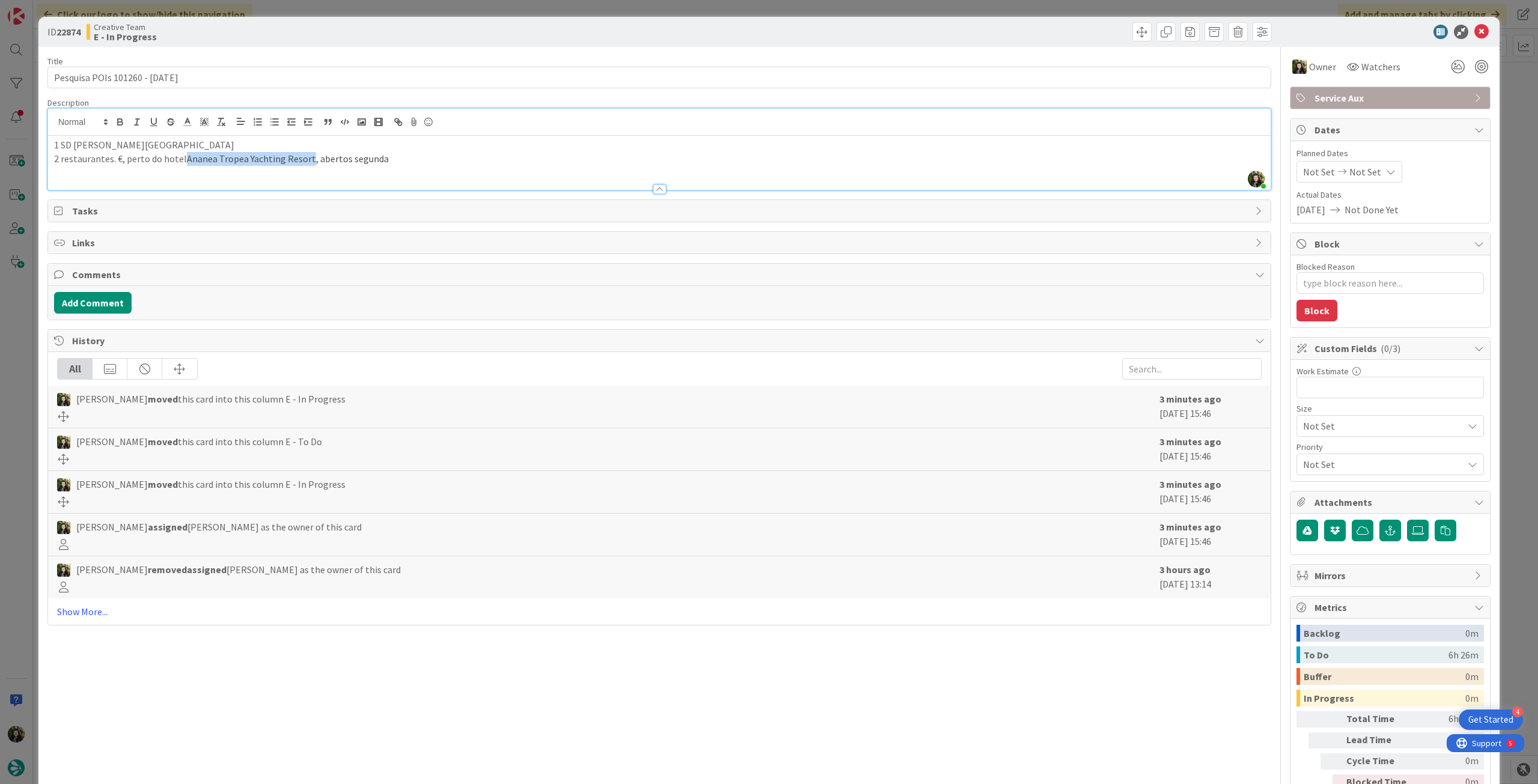
drag, startPoint x: 201, startPoint y: 160, endPoint x: 331, endPoint y: 149, distance: 130.5
click at [308, 159] on span "Ananea Tropea Yachting Resort, abertos segunda" at bounding box center [287, 158] width 202 height 12
copy span "Ananea Tropea Yachting Resort,"
click at [1475, 36] on icon at bounding box center [1482, 32] width 14 height 14
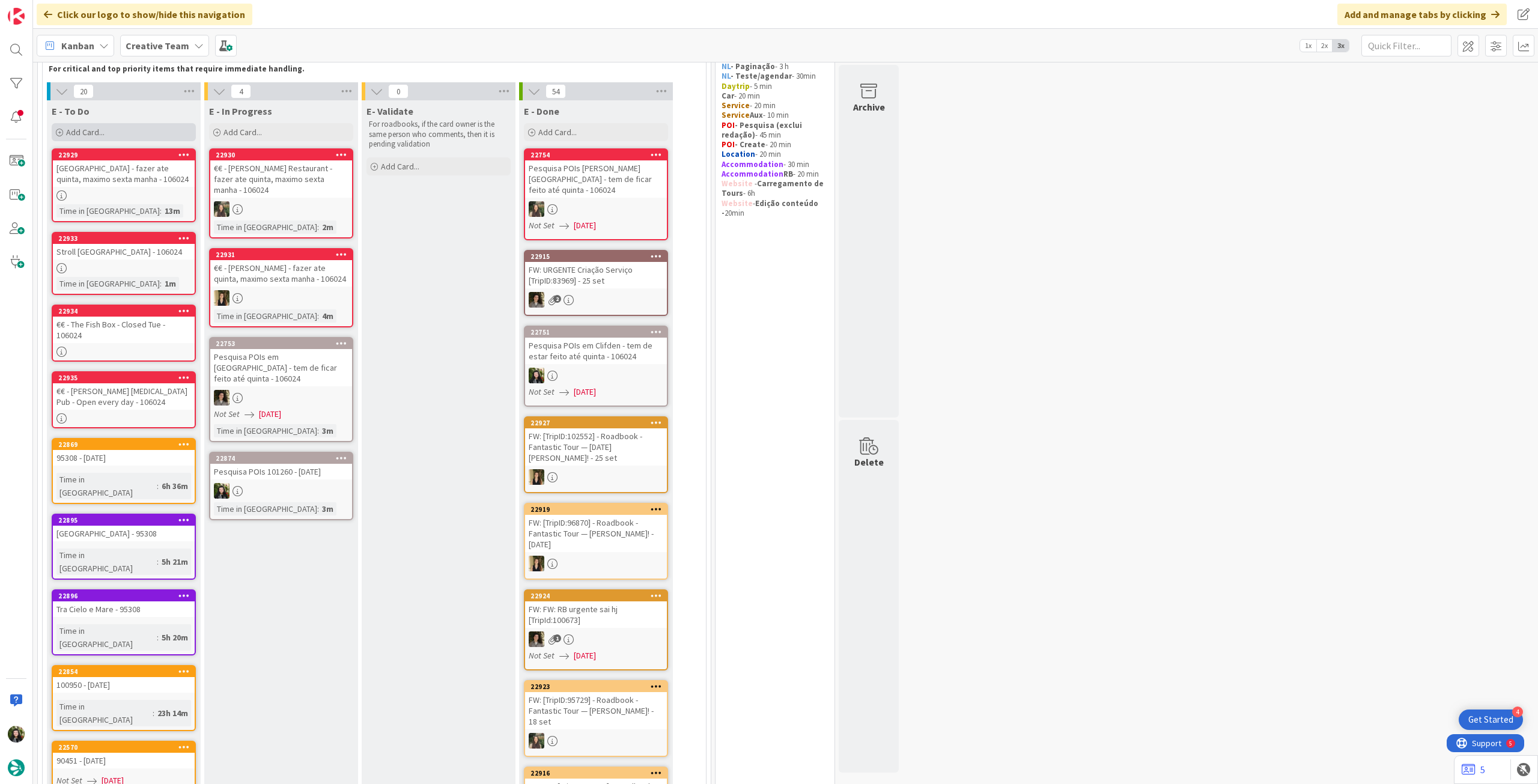
click at [137, 138] on div "Add Card..." at bounding box center [124, 132] width 144 height 18
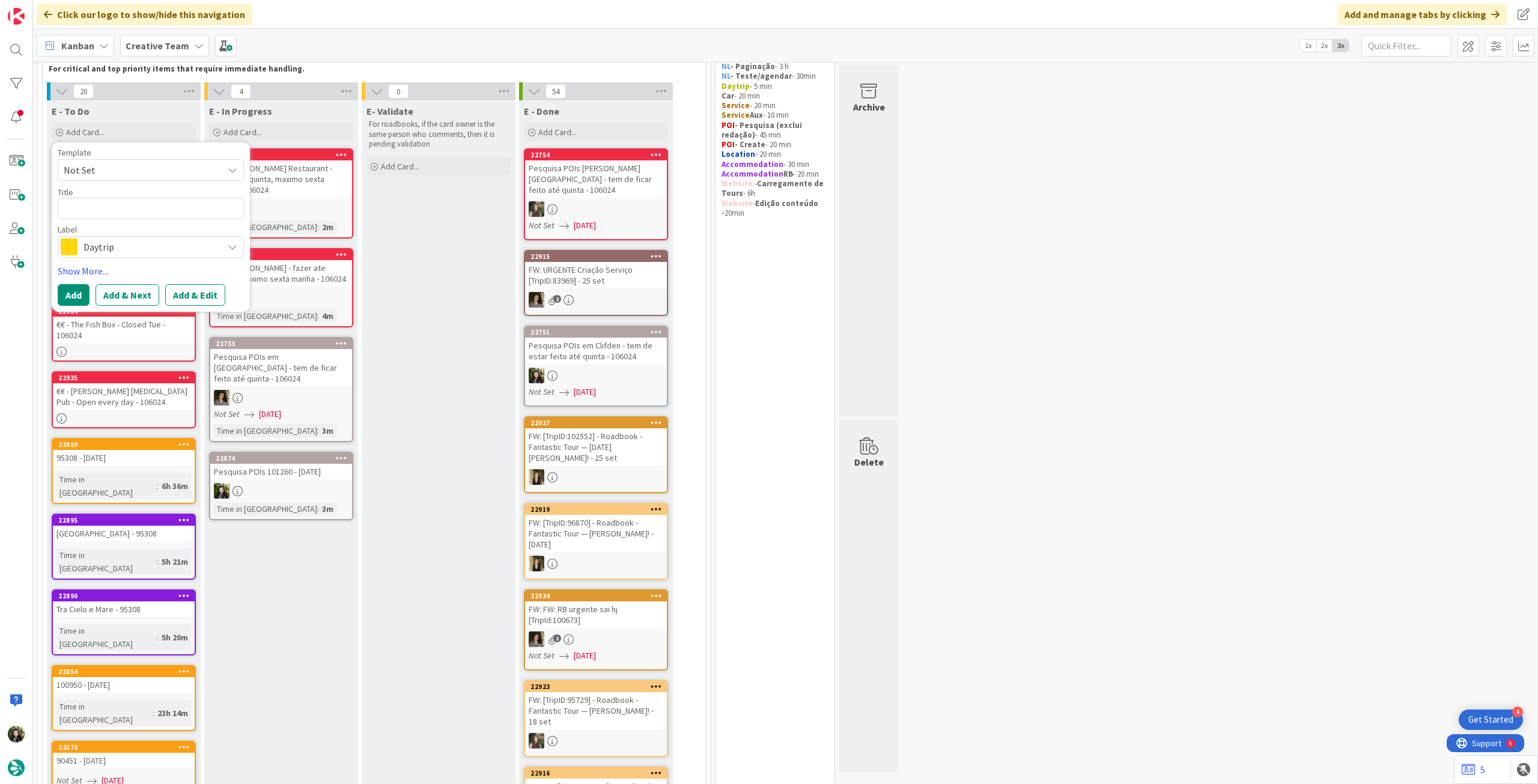
click at [122, 249] on span "Daytrip" at bounding box center [150, 247] width 133 height 17
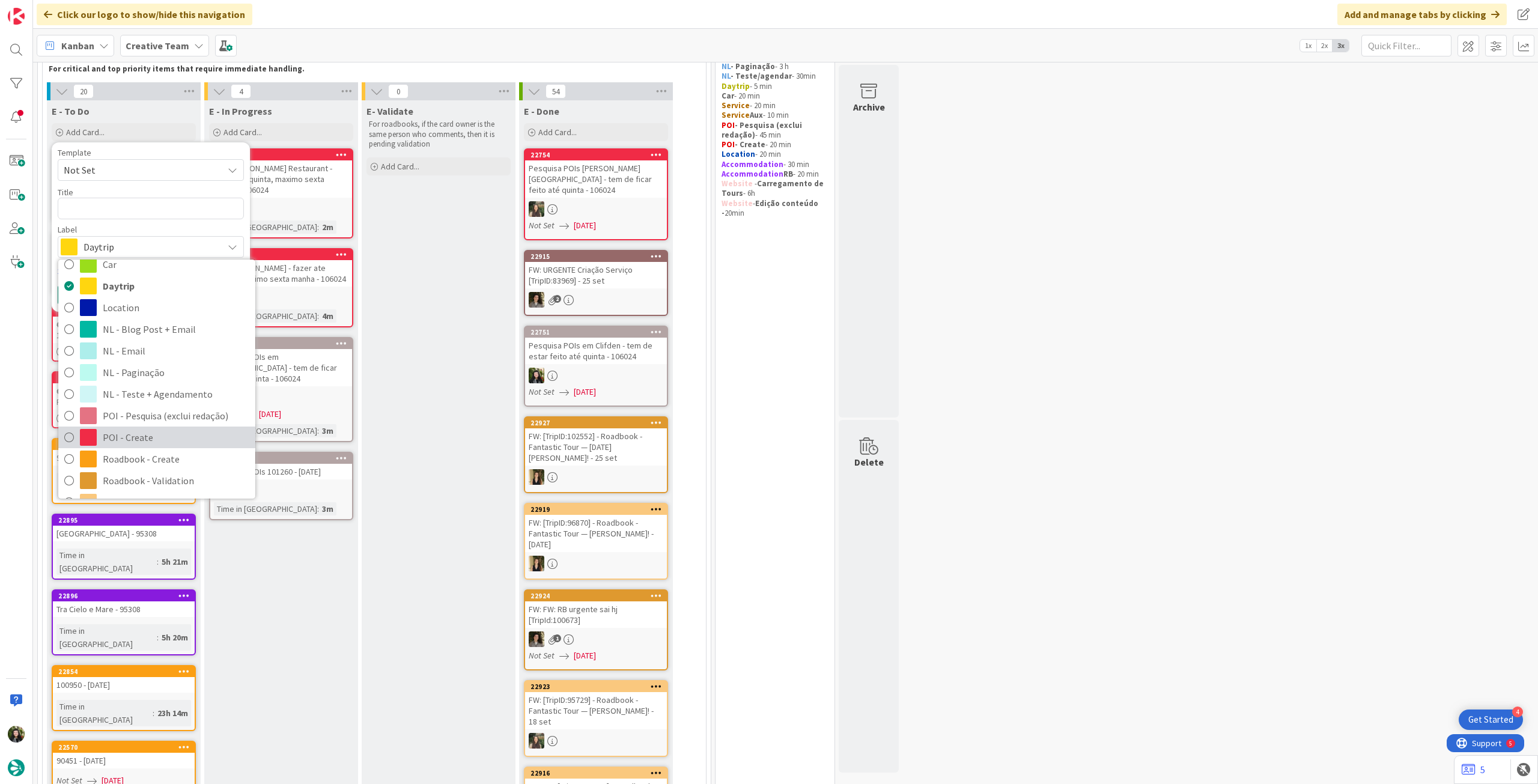
scroll to position [80, 0]
drag, startPoint x: 154, startPoint y: 413, endPoint x: 152, endPoint y: 405, distance: 8.2
click at [154, 412] on span "POI - Create" at bounding box center [175, 411] width 147 height 18
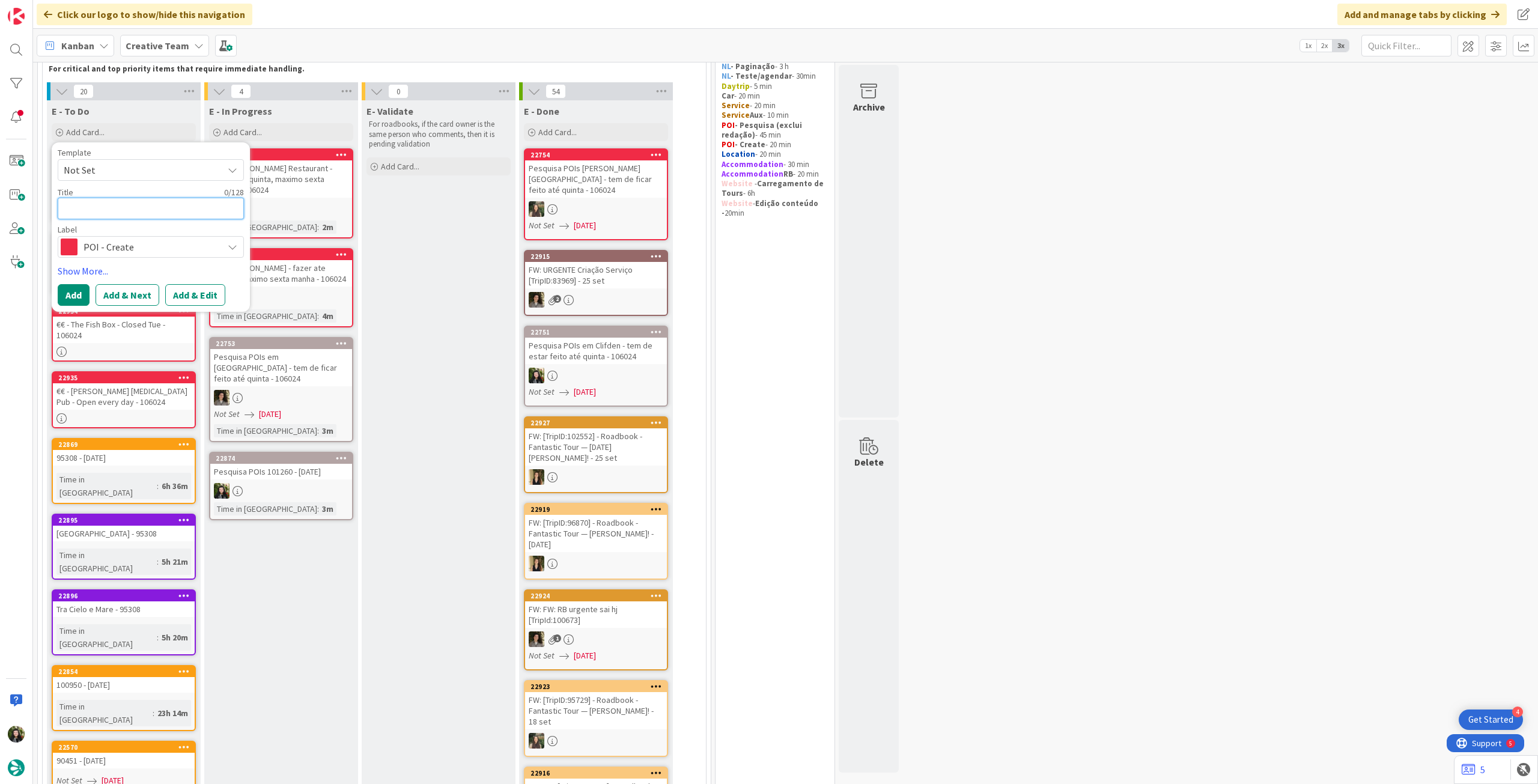
click at [160, 205] on textarea at bounding box center [151, 208] width 186 height 21
paste textarea "[GEOGRAPHIC_DATA][PERSON_NAME]"
type textarea "x"
type textarea "[GEOGRAPHIC_DATA][PERSON_NAME]"
type textarea "x"
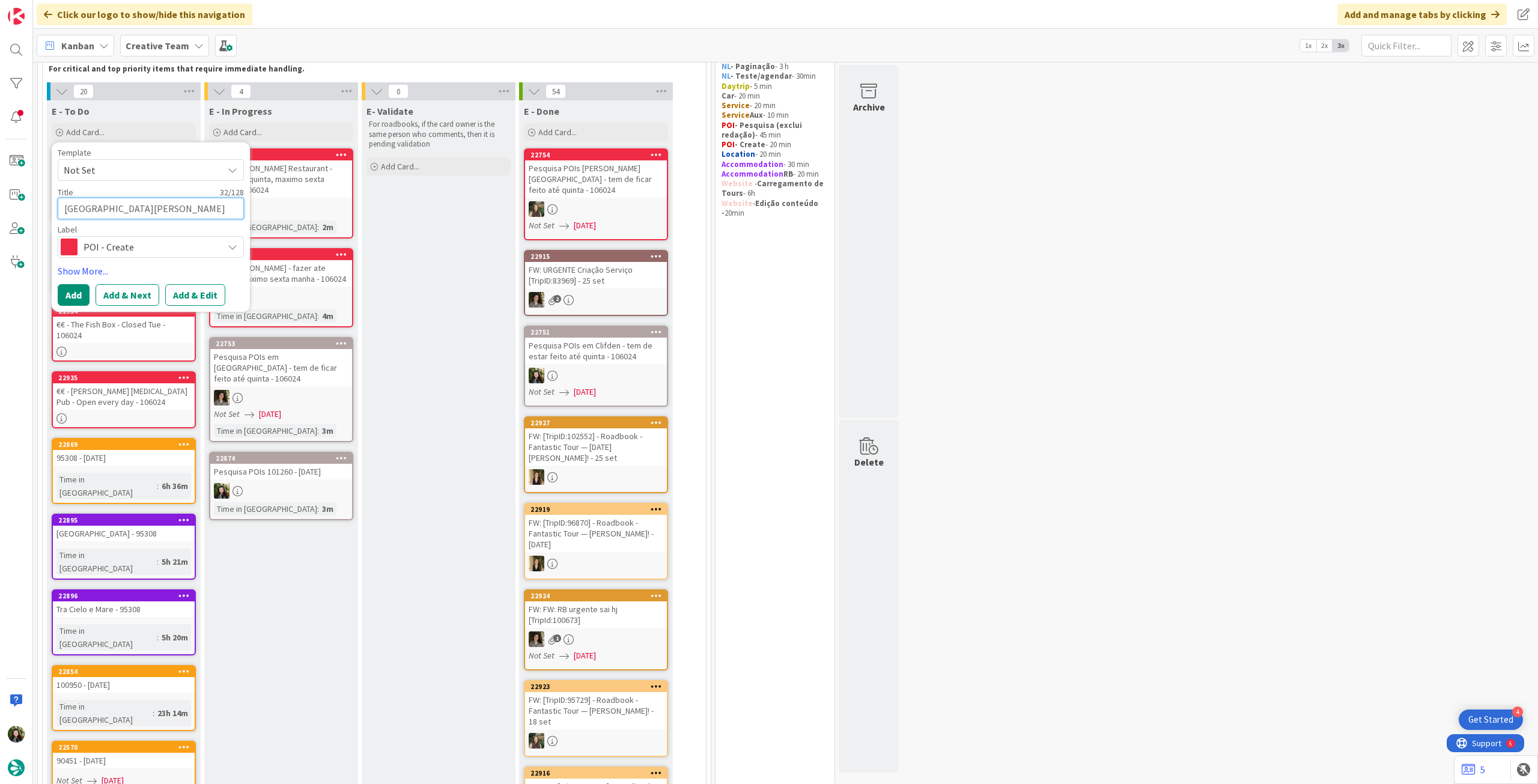
type textarea "[GEOGRAPHIC_DATA][PERSON_NAME]"
type textarea "x"
type textarea "[GEOGRAPHIC_DATA][PERSON_NAME] -"
type textarea "x"
type textarea "[GEOGRAPHIC_DATA][PERSON_NAME] -"
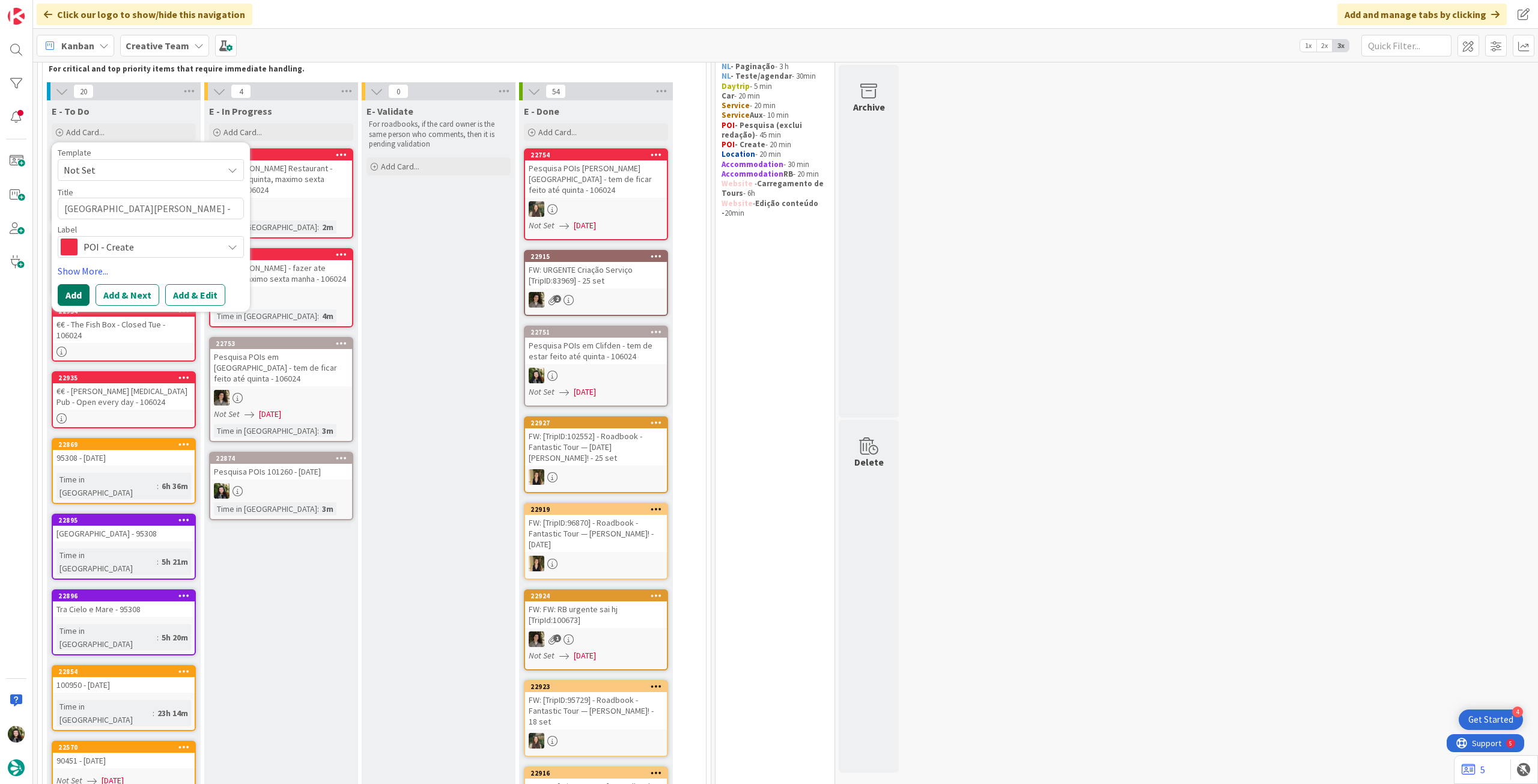
click at [75, 293] on button "Add" at bounding box center [74, 294] width 32 height 21
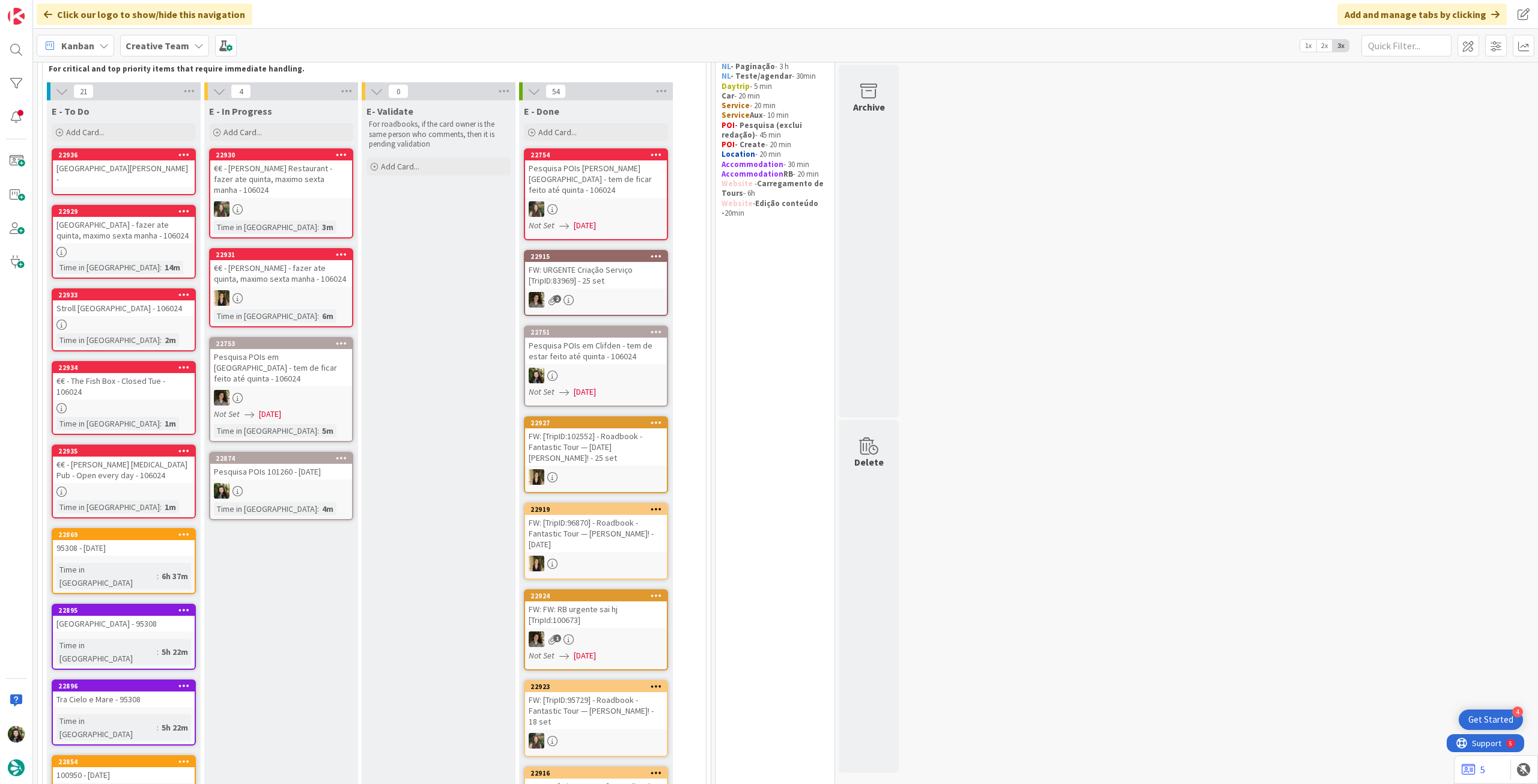
click at [302, 483] on div at bounding box center [281, 491] width 142 height 16
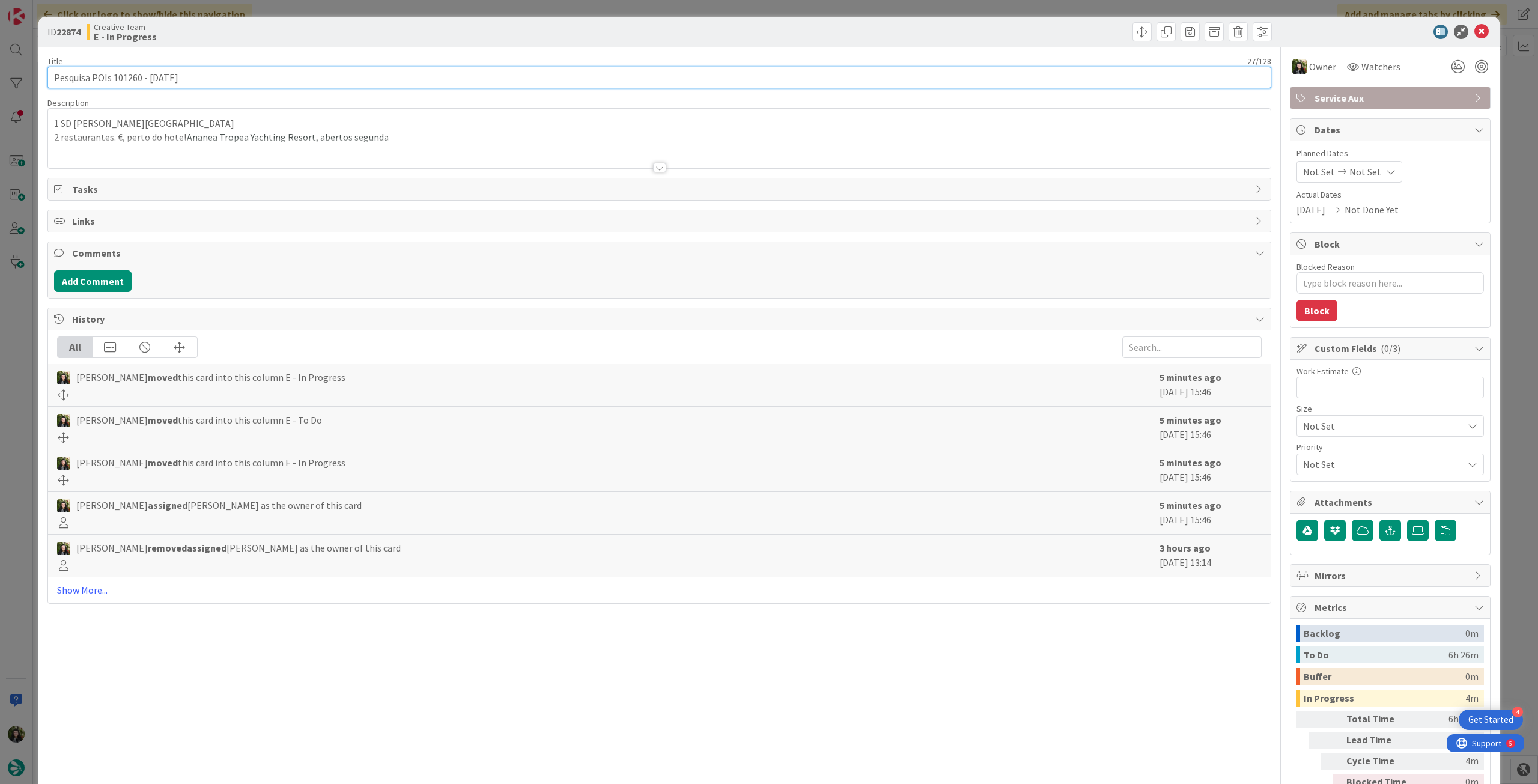
drag, startPoint x: 110, startPoint y: 79, endPoint x: 523, endPoint y: 82, distance: 413.0
click at [359, 82] on input "Pesquisa POIs 101260 - [DATE]" at bounding box center [659, 77] width 1224 height 21
drag, startPoint x: 1472, startPoint y: 29, endPoint x: 1391, endPoint y: 40, distance: 81.7
click at [1475, 29] on icon at bounding box center [1482, 32] width 14 height 14
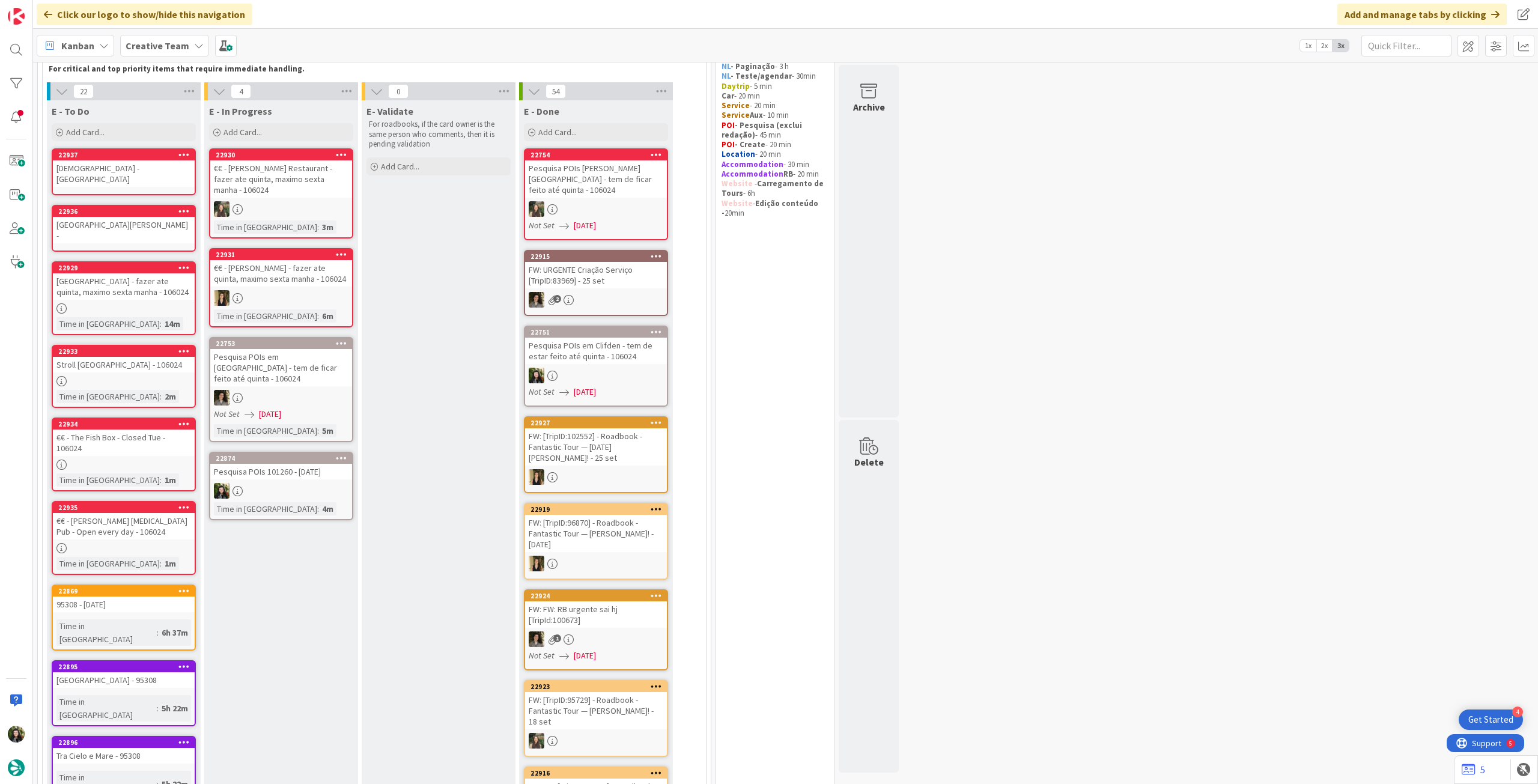
click at [172, 170] on div "[DEMOGRAPHIC_DATA] - [GEOGRAPHIC_DATA]" at bounding box center [124, 173] width 142 height 26
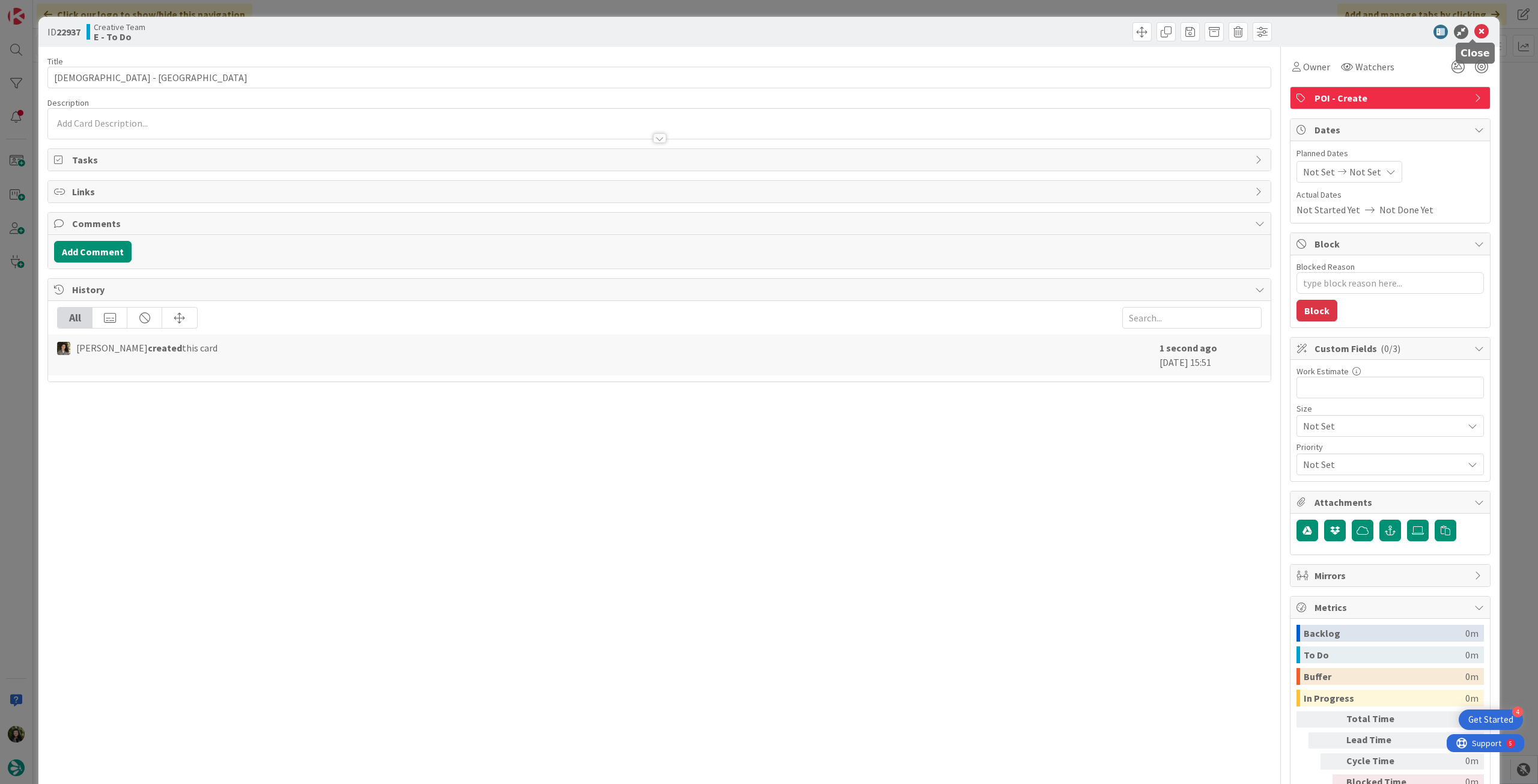
drag, startPoint x: 1477, startPoint y: 34, endPoint x: 1398, endPoint y: 45, distance: 79.8
click at [1476, 34] on icon at bounding box center [1482, 32] width 14 height 14
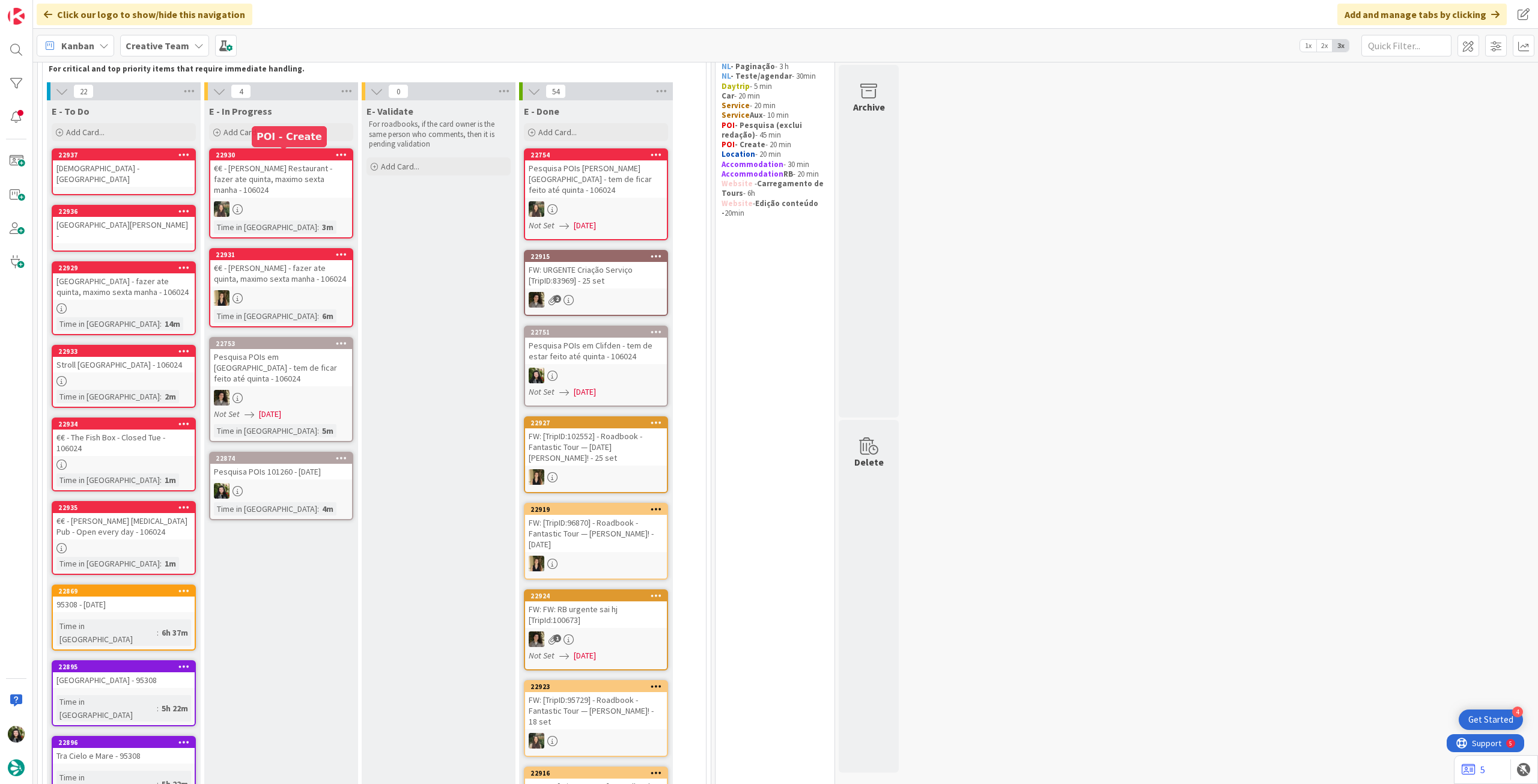
click at [133, 229] on div "[GEOGRAPHIC_DATA][PERSON_NAME] -" at bounding box center [124, 229] width 142 height 26
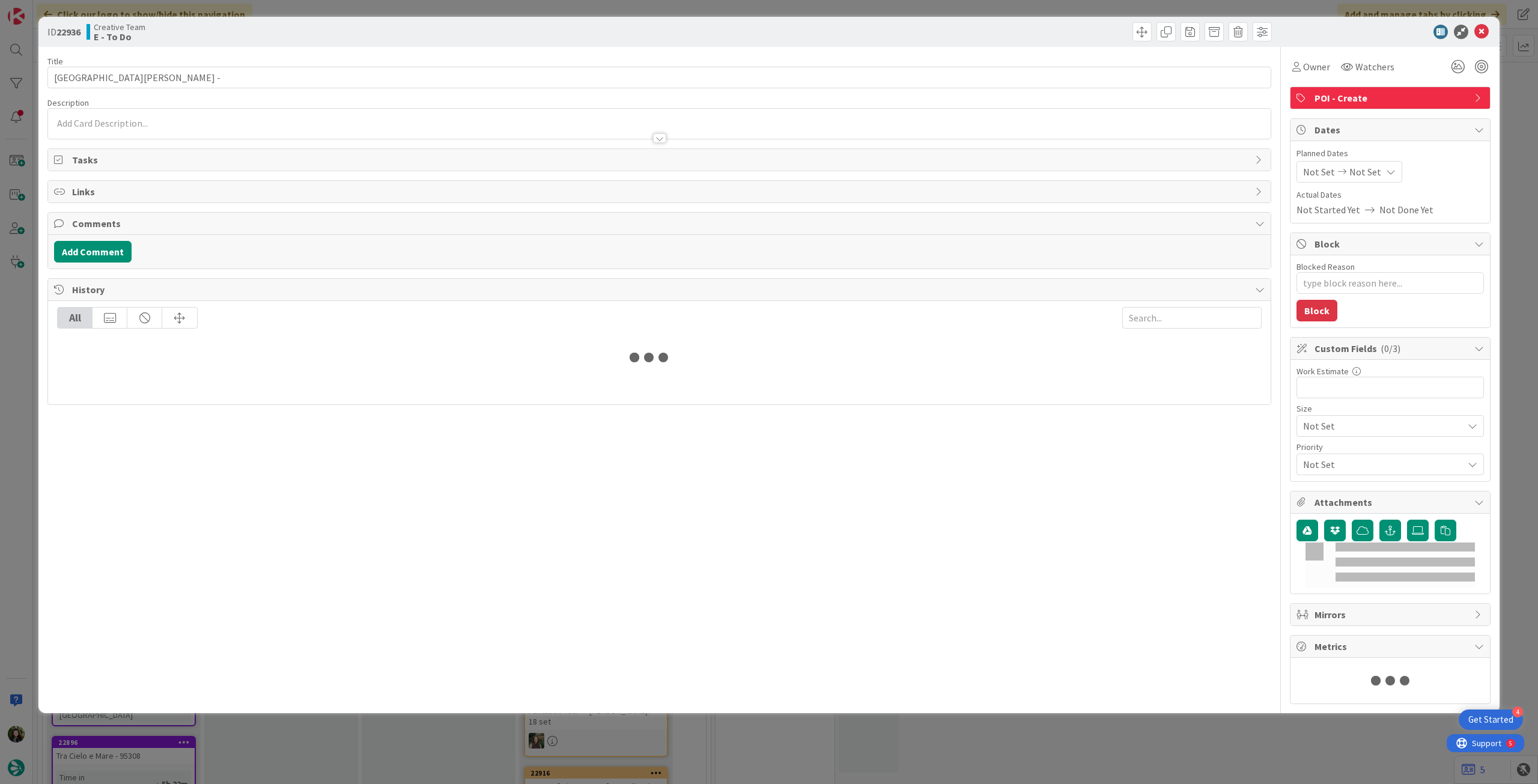
type textarea "x"
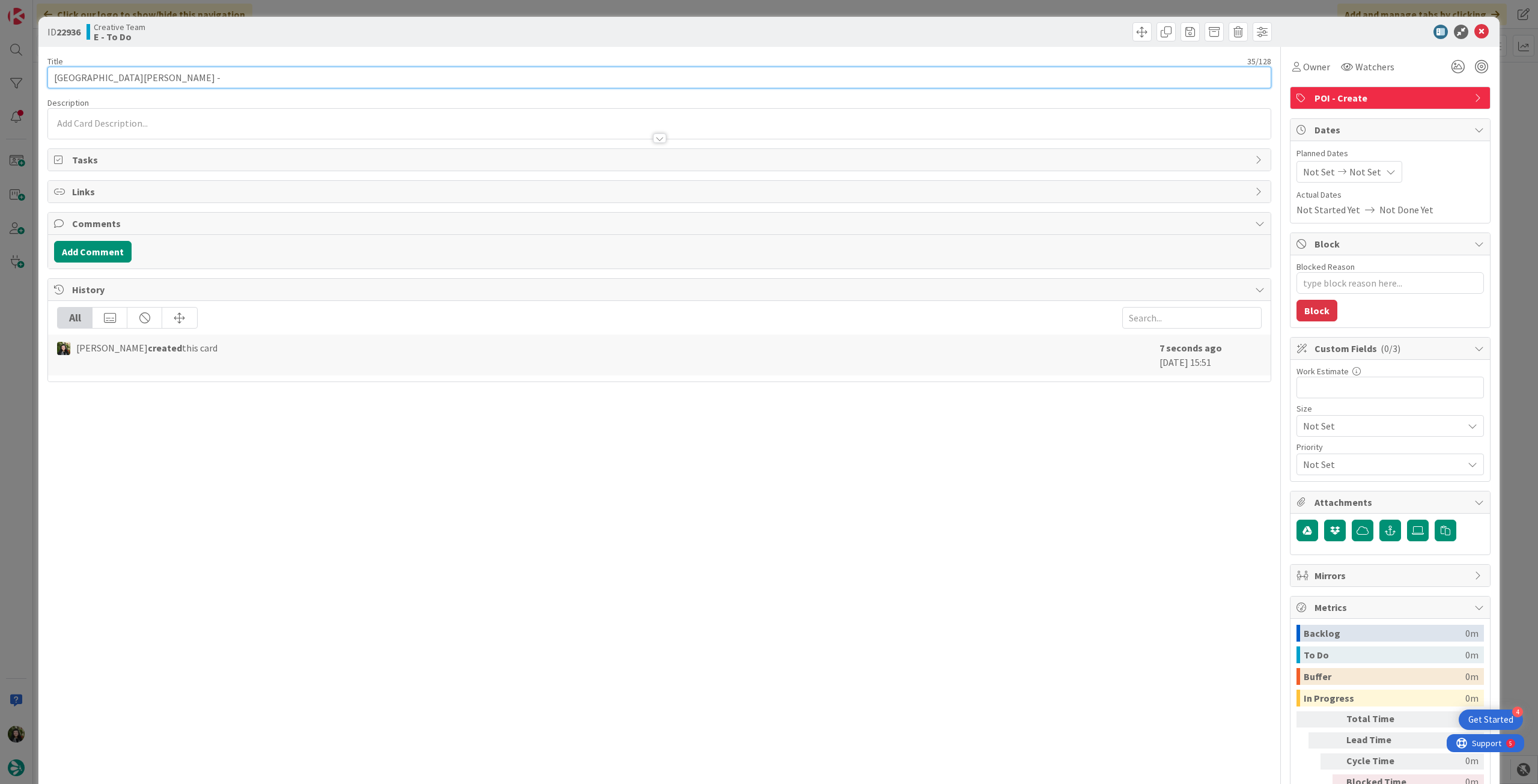
click at [293, 81] on input "[GEOGRAPHIC_DATA][PERSON_NAME] -" at bounding box center [659, 77] width 1224 height 21
paste input "101260 - [DATE]"
type input "[GEOGRAPHIC_DATA][PERSON_NAME] - 101260 - [DATE]"
type textarea "x"
type input "[GEOGRAPHIC_DATA][PERSON_NAME] - 101260 - [DATE]"
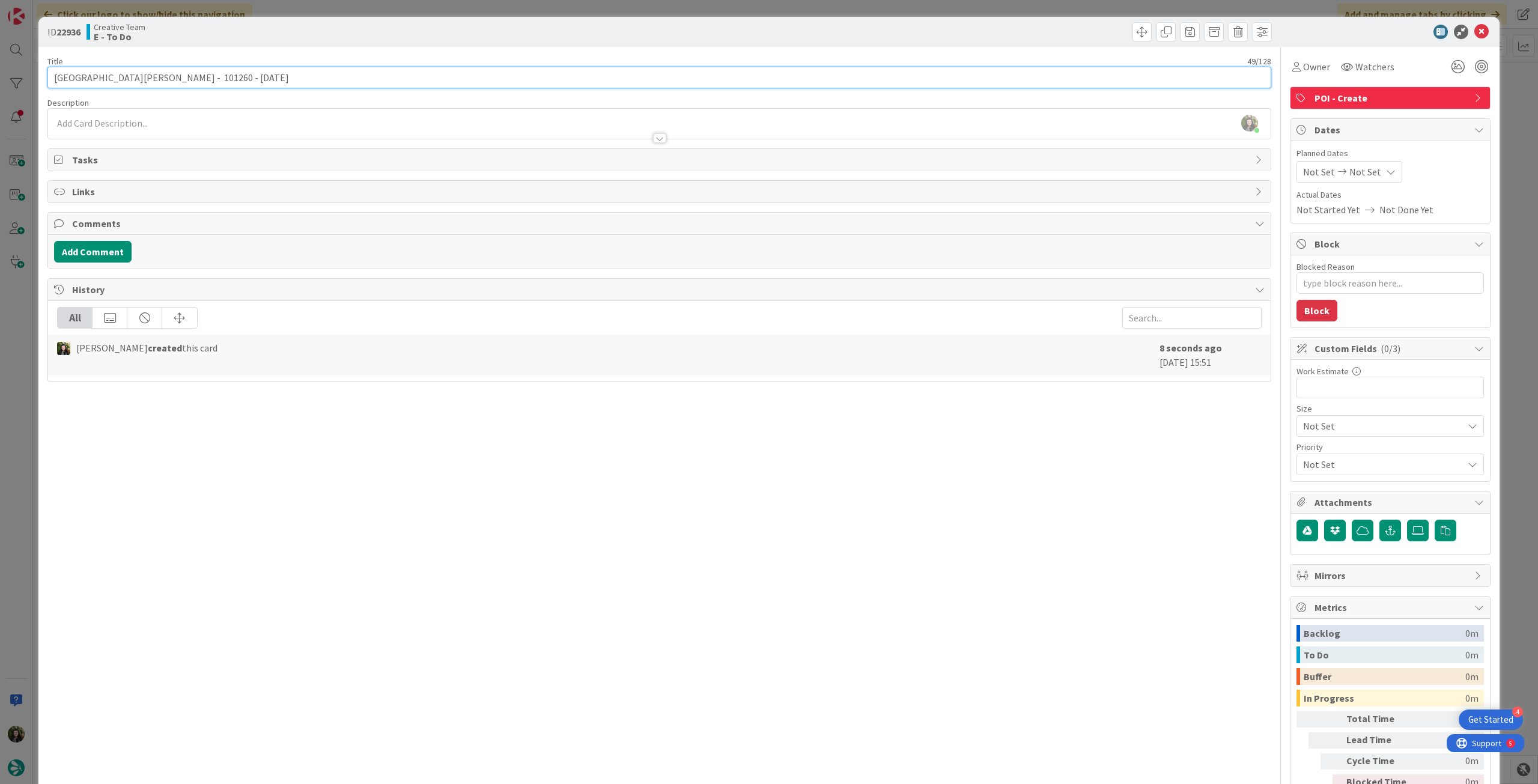
type textarea "x"
click at [462, 125] on div "[PERSON_NAME] just joined" at bounding box center [659, 124] width 1223 height 30
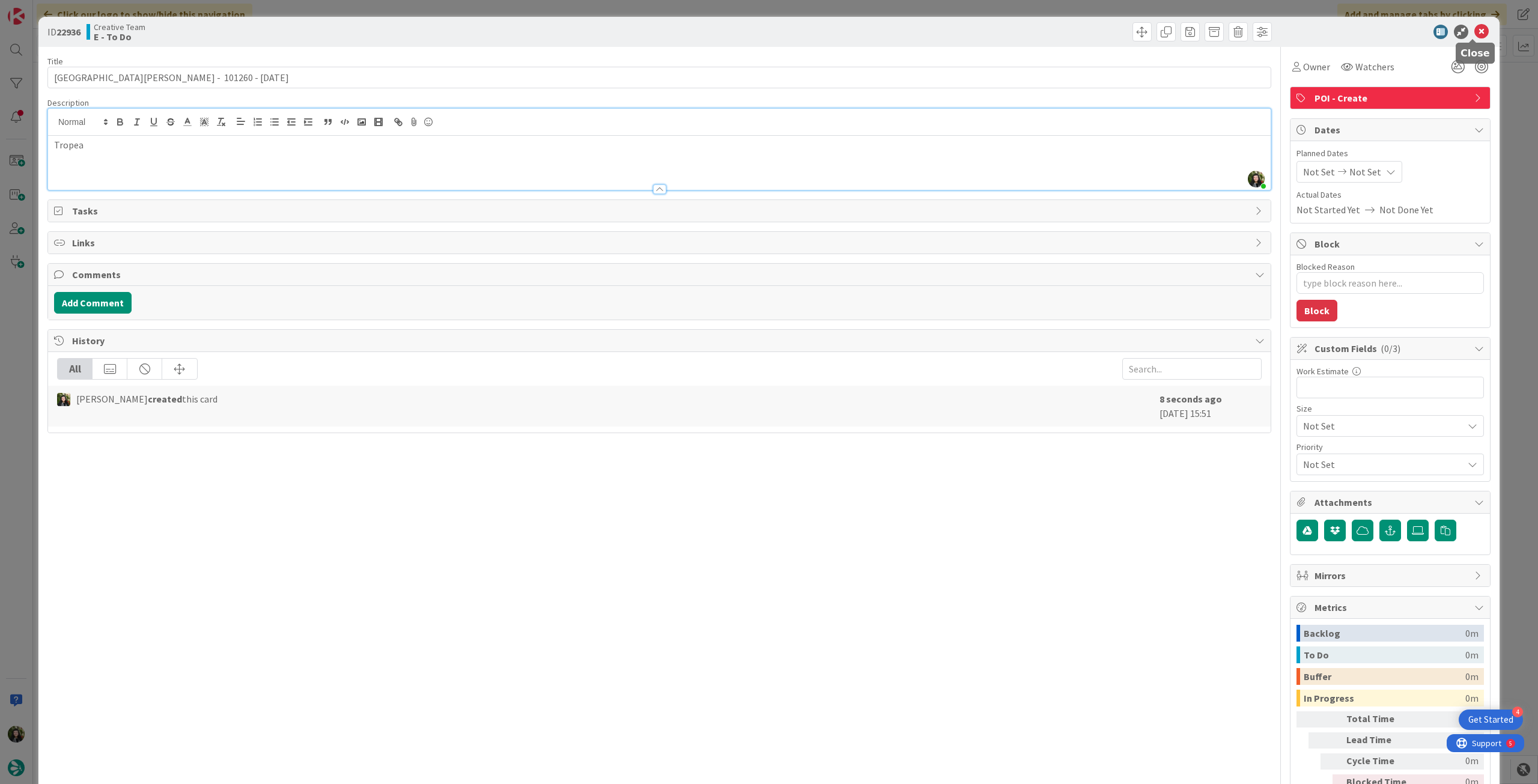
click at [1475, 27] on icon at bounding box center [1482, 32] width 14 height 14
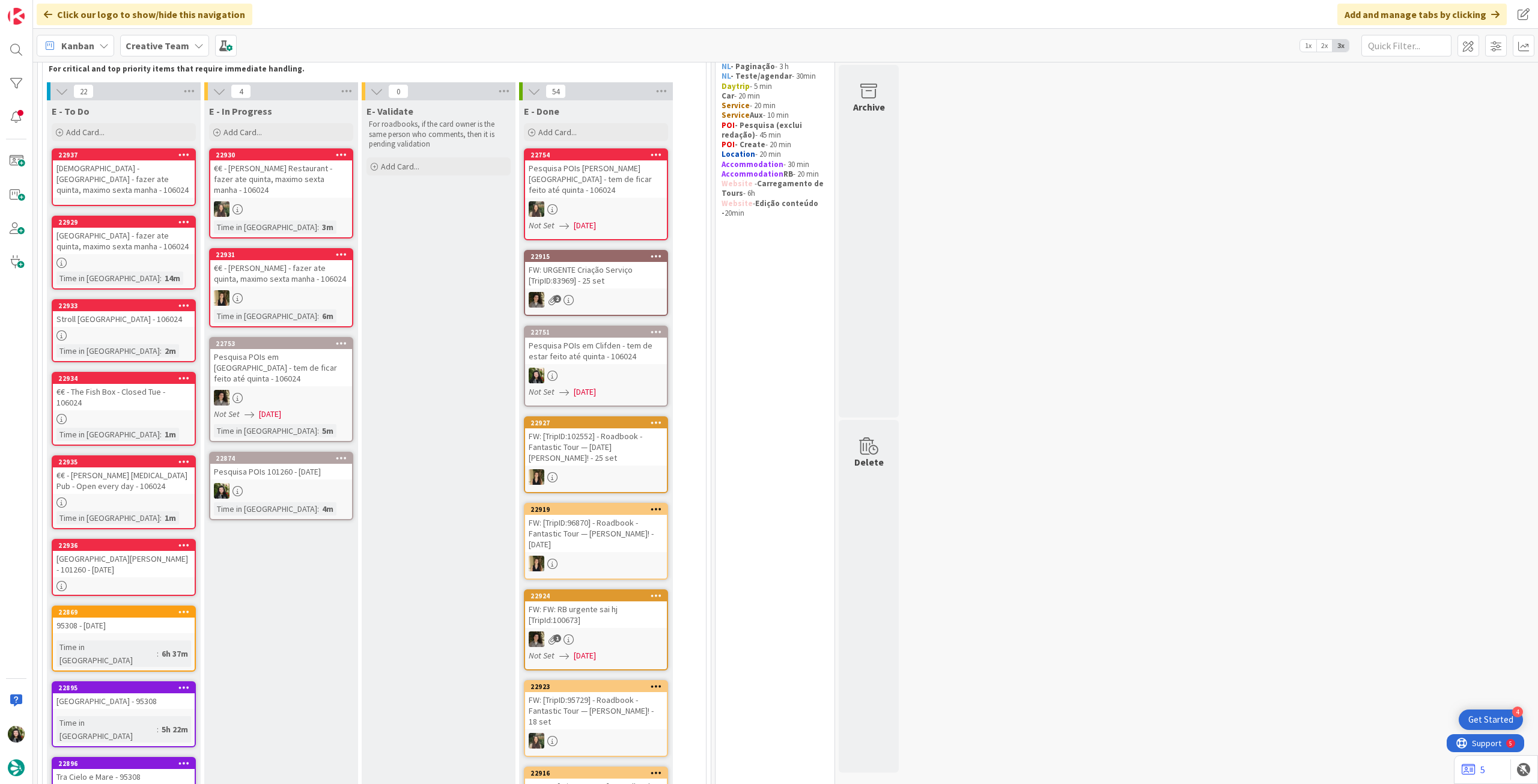
scroll to position [160, 0]
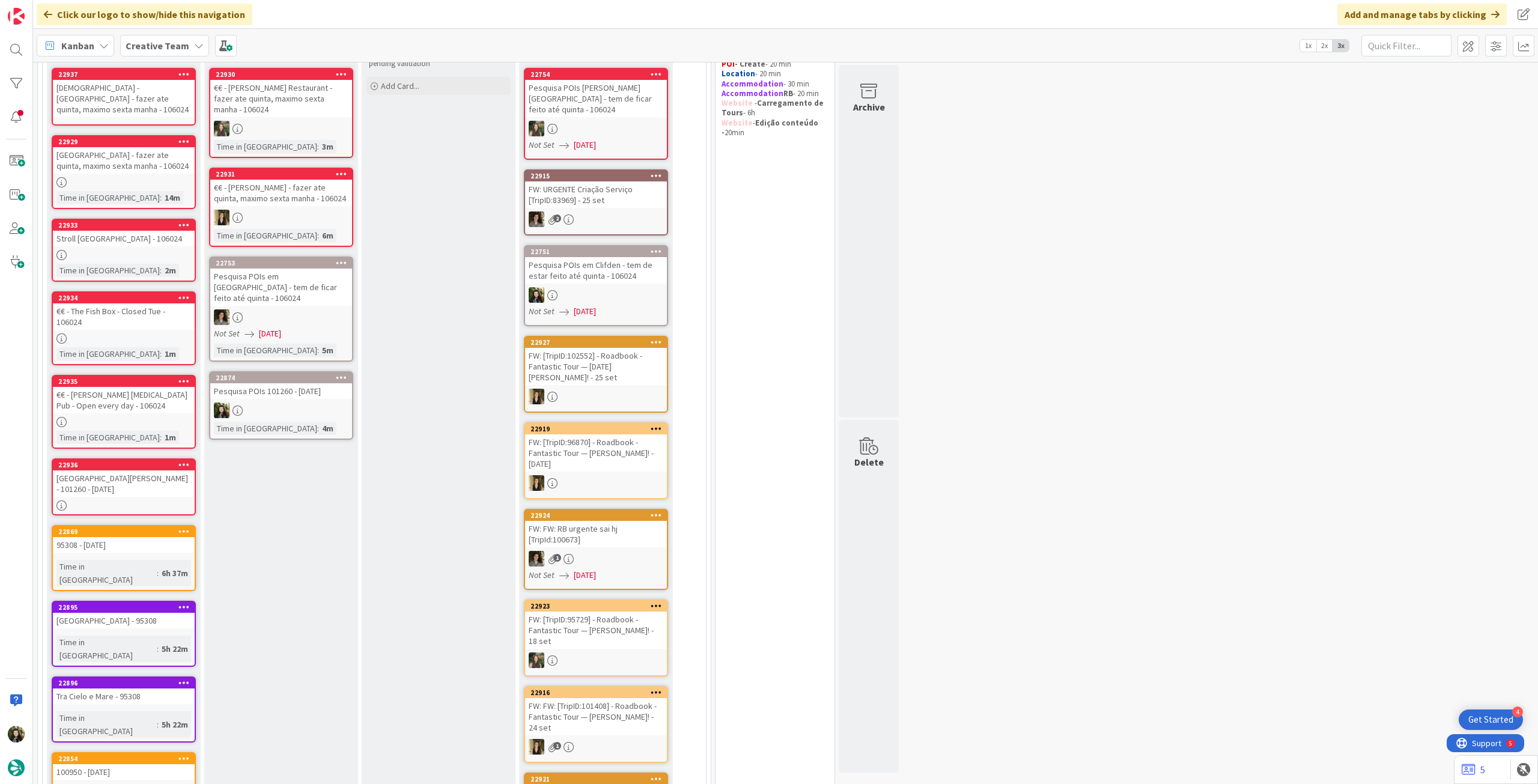
click at [172, 389] on div "€€ - [PERSON_NAME] [MEDICAL_DATA] Pub - Open every day - 106024" at bounding box center [124, 400] width 142 height 26
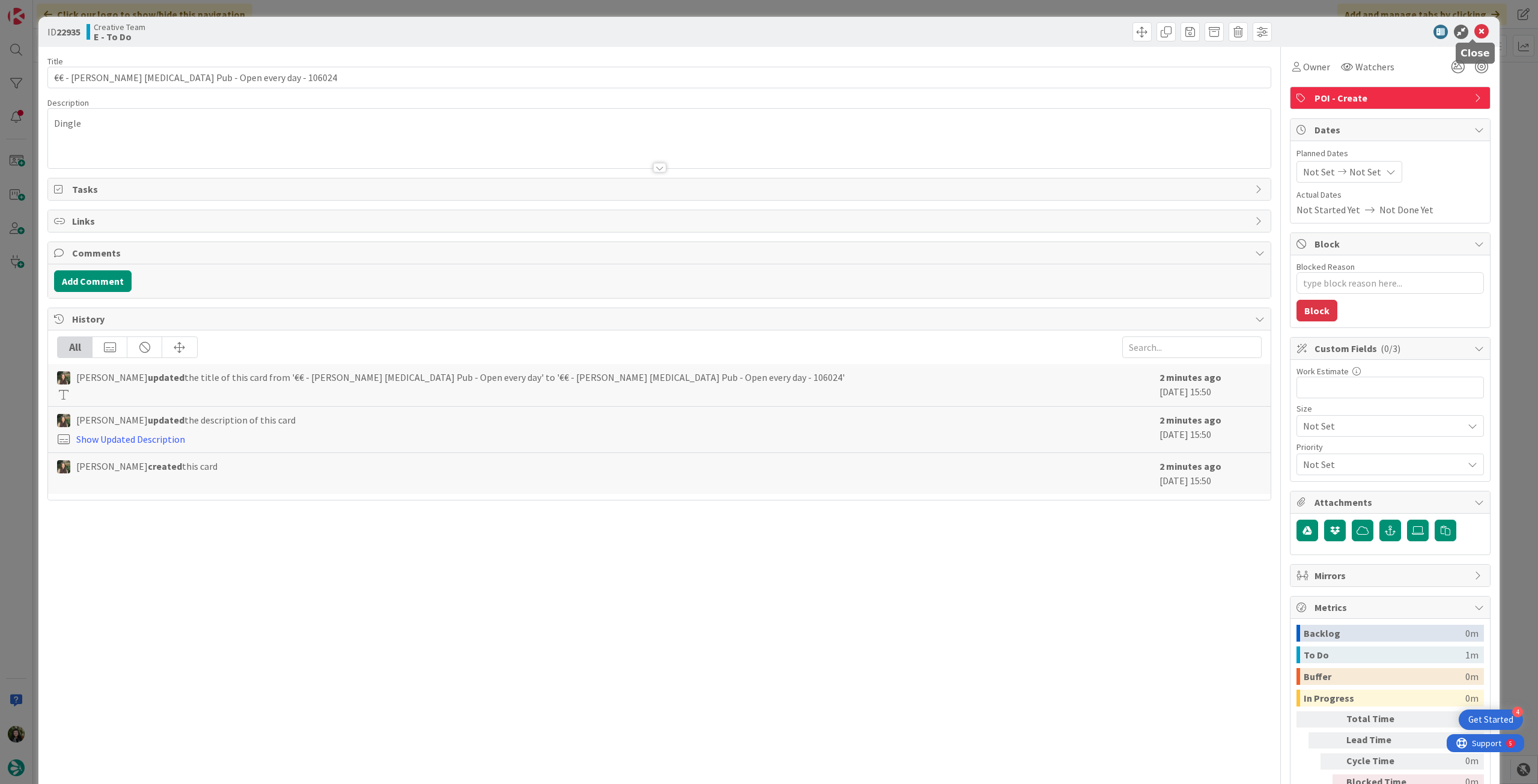
click at [1475, 34] on icon at bounding box center [1482, 32] width 14 height 14
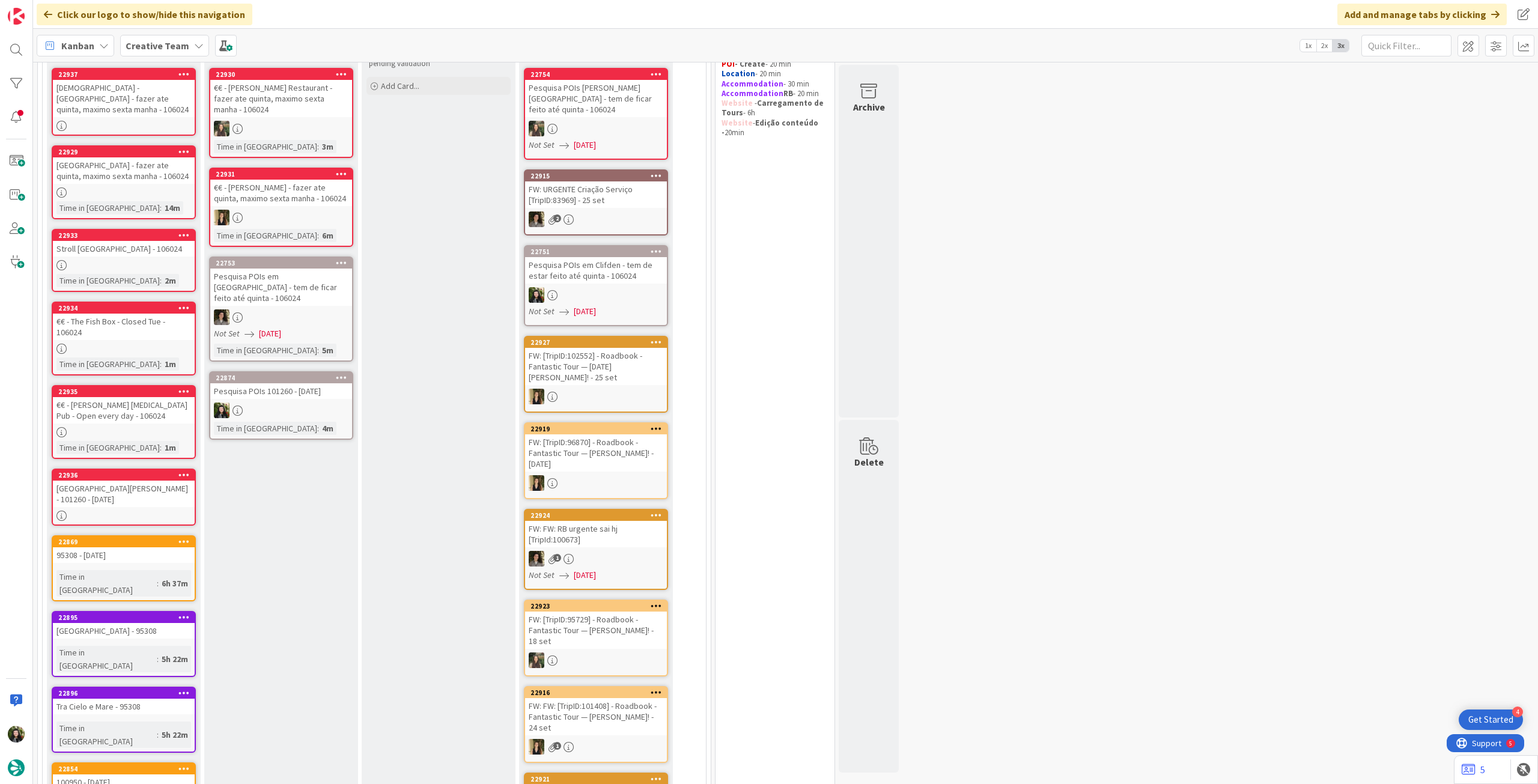
click at [156, 405] on div "€€ - [PERSON_NAME] [MEDICAL_DATA] Pub - Open every day - 106024" at bounding box center [124, 409] width 142 height 26
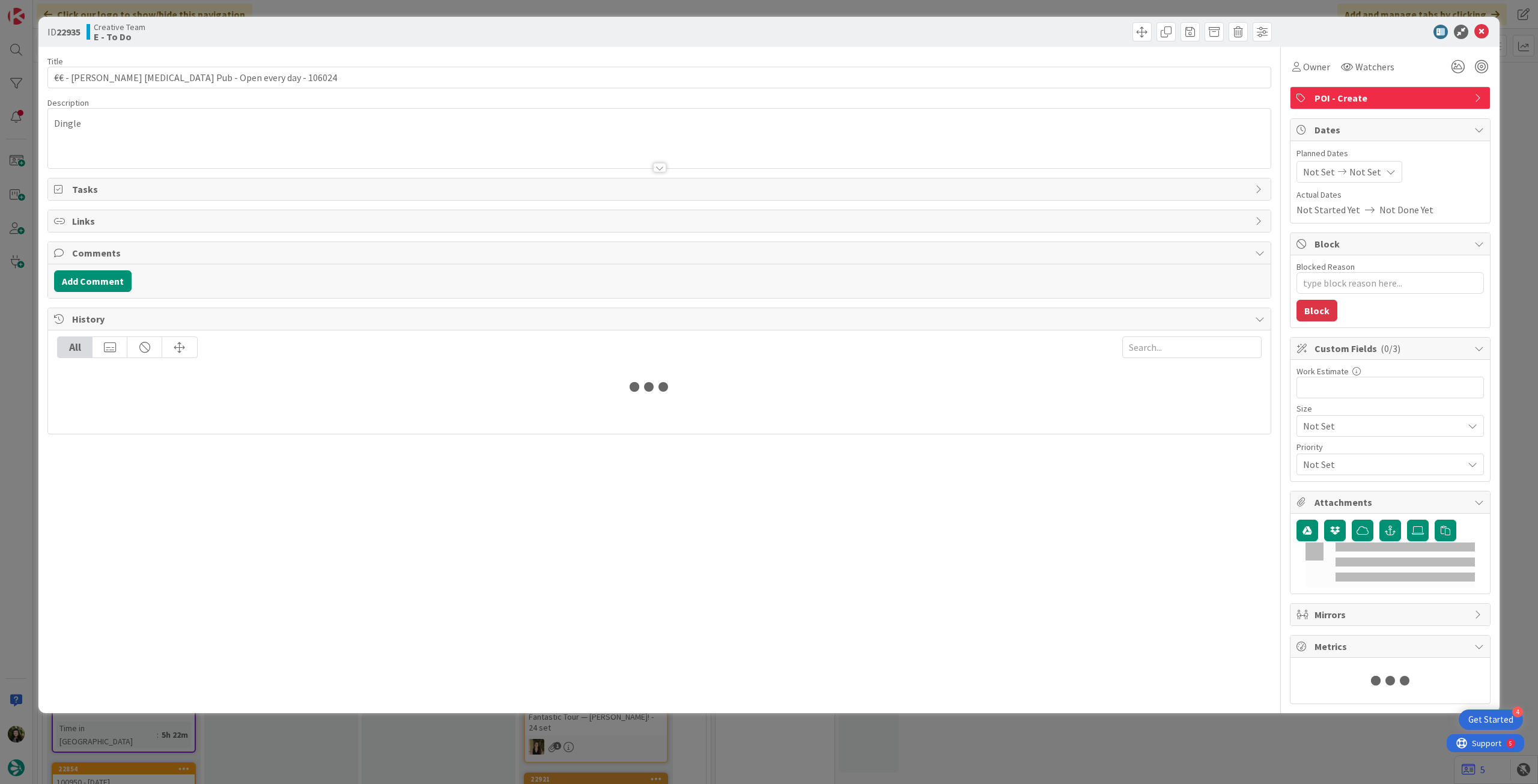
type textarea "x"
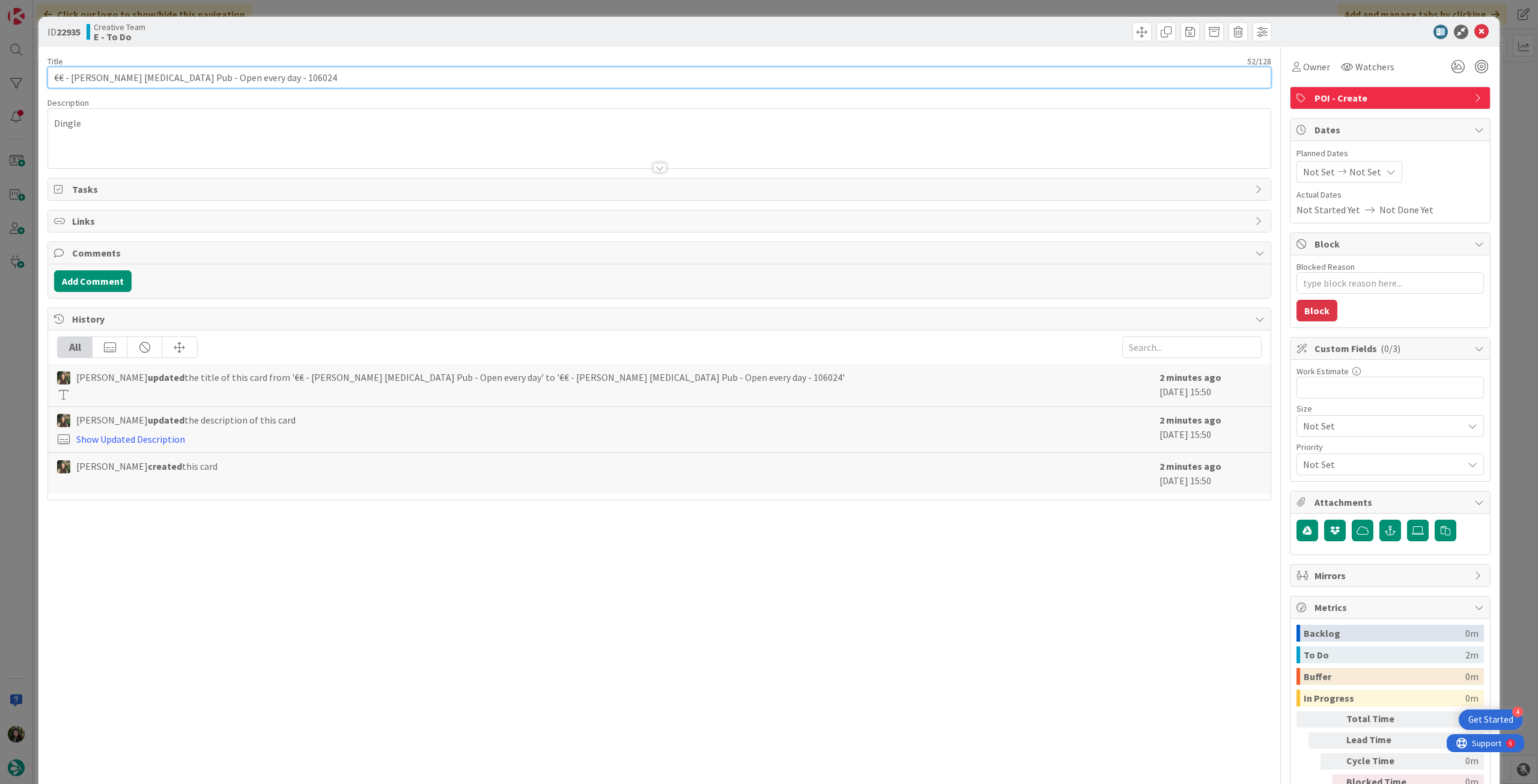
click at [364, 76] on input "€€ - [PERSON_NAME] [MEDICAL_DATA] Pub - Open every day - 106024" at bounding box center [659, 77] width 1224 height 21
type input "€€ - [PERSON_NAME] [MEDICAL_DATA] Pub - Open every day - 106024 - fazer se"
type textarea "x"
type input "€€ - [PERSON_NAME] [MEDICAL_DATA] Pub - Open every day - 106024 - fazer sex"
type textarea "x"
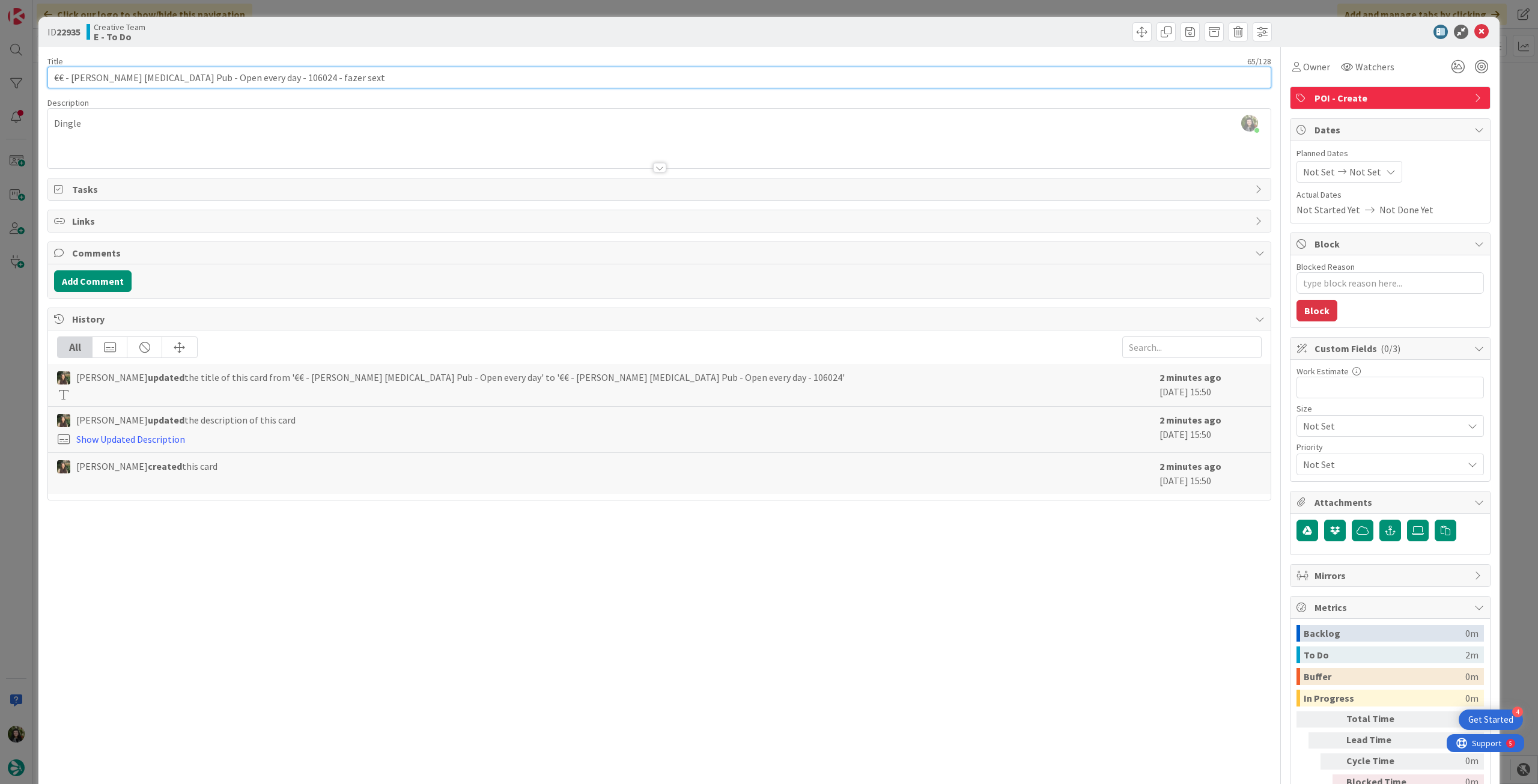
type input "€€ - [PERSON_NAME] [MEDICAL_DATA] Pub - Open every day - 106024 - fazer sexta"
type textarea "x"
type input "€€ - [PERSON_NAME] [MEDICAL_DATA] Pub - Open every day - 106024 - fazer sexta"
click at [1475, 31] on icon at bounding box center [1482, 32] width 14 height 14
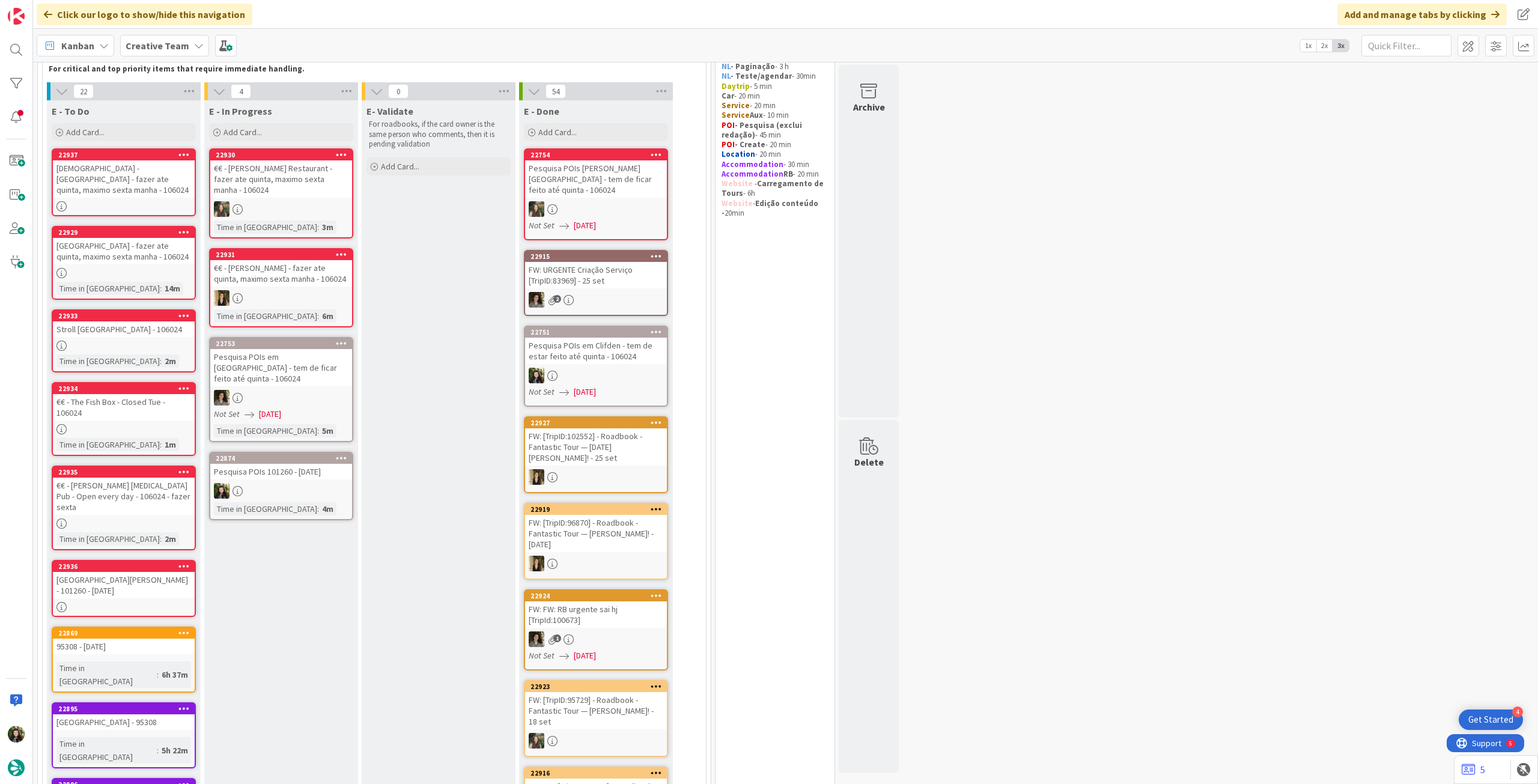
click at [150, 209] on div at bounding box center [124, 206] width 142 height 10
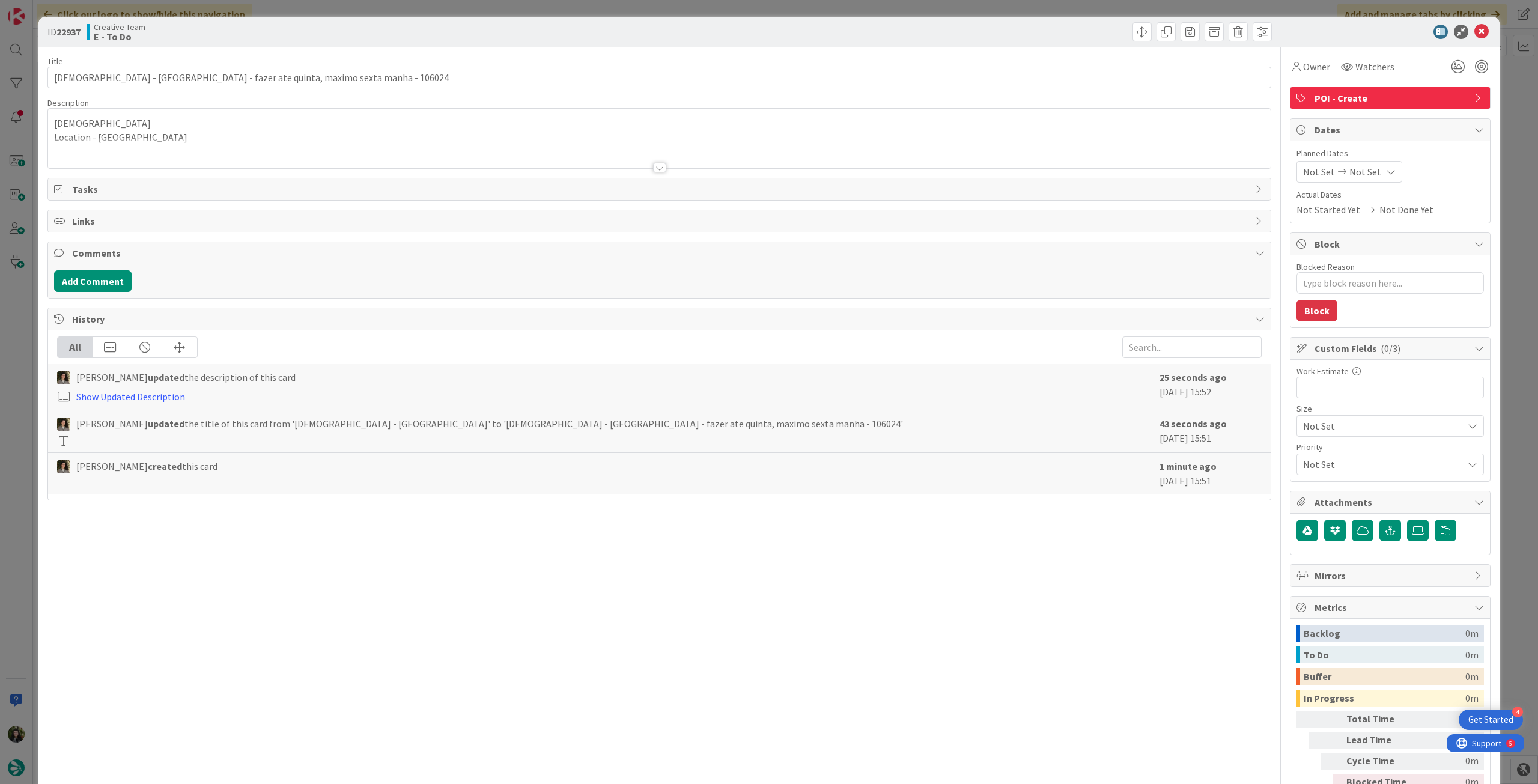
type textarea "x"
drag, startPoint x: 245, startPoint y: 79, endPoint x: 325, endPoint y: 79, distance: 80.0
click at [325, 79] on input "[DEMOGRAPHIC_DATA] - [GEOGRAPHIC_DATA] - fazer ate quinta, maximo sexta manha -…" at bounding box center [659, 77] width 1224 height 21
type input "[GEOGRAPHIC_DATA][DEMOGRAPHIC_DATA] - [GEOGRAPHIC_DATA] - fazersexta manha - 10…"
type textarea "x"
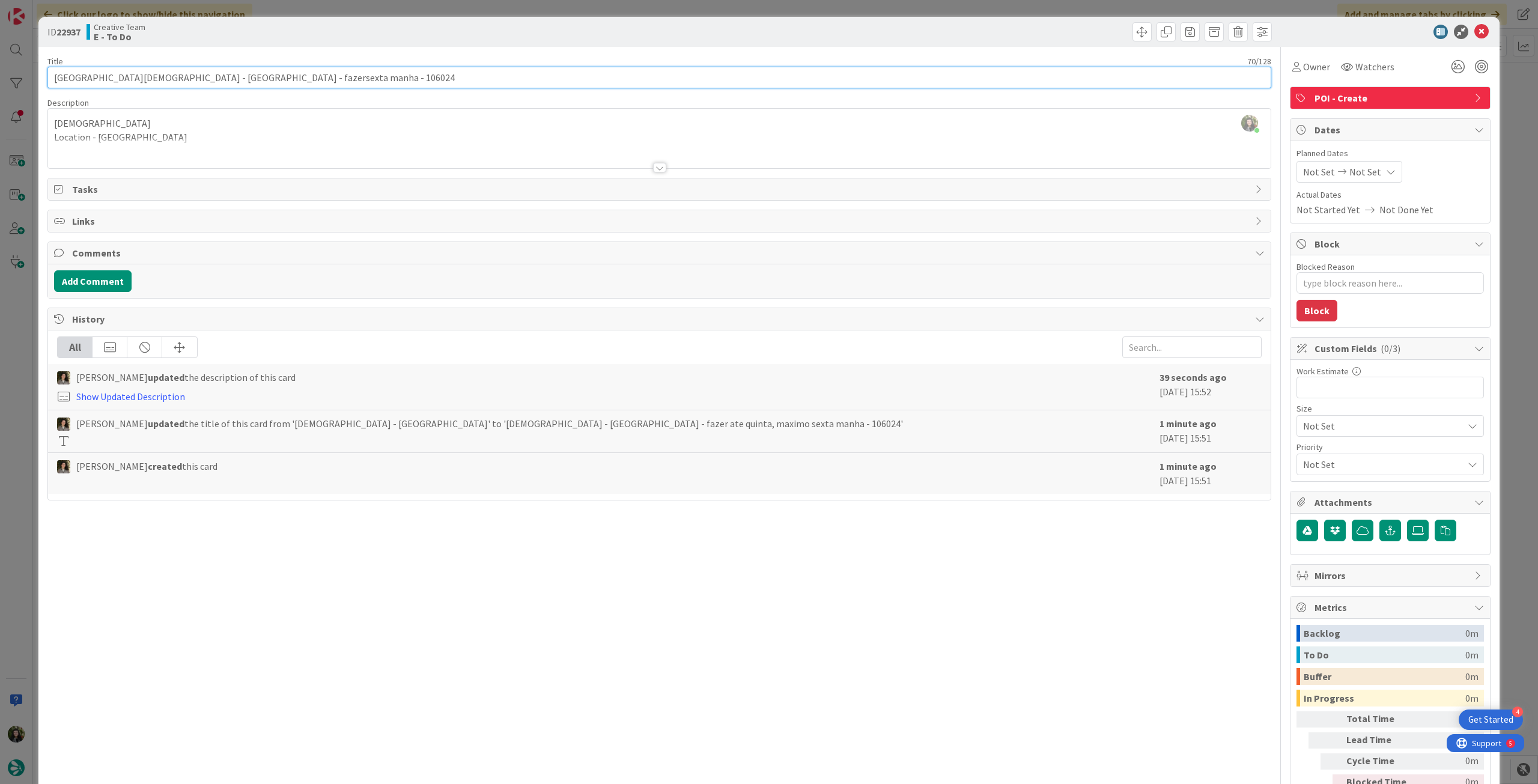
type input "[DEMOGRAPHIC_DATA] - [GEOGRAPHIC_DATA] - fazer sexta manha - 106024"
type textarea "x"
type input "[DEMOGRAPHIC_DATA] - [GEOGRAPHIC_DATA] - fazer sexta manha - 106024"
click at [1475, 33] on icon at bounding box center [1482, 32] width 14 height 14
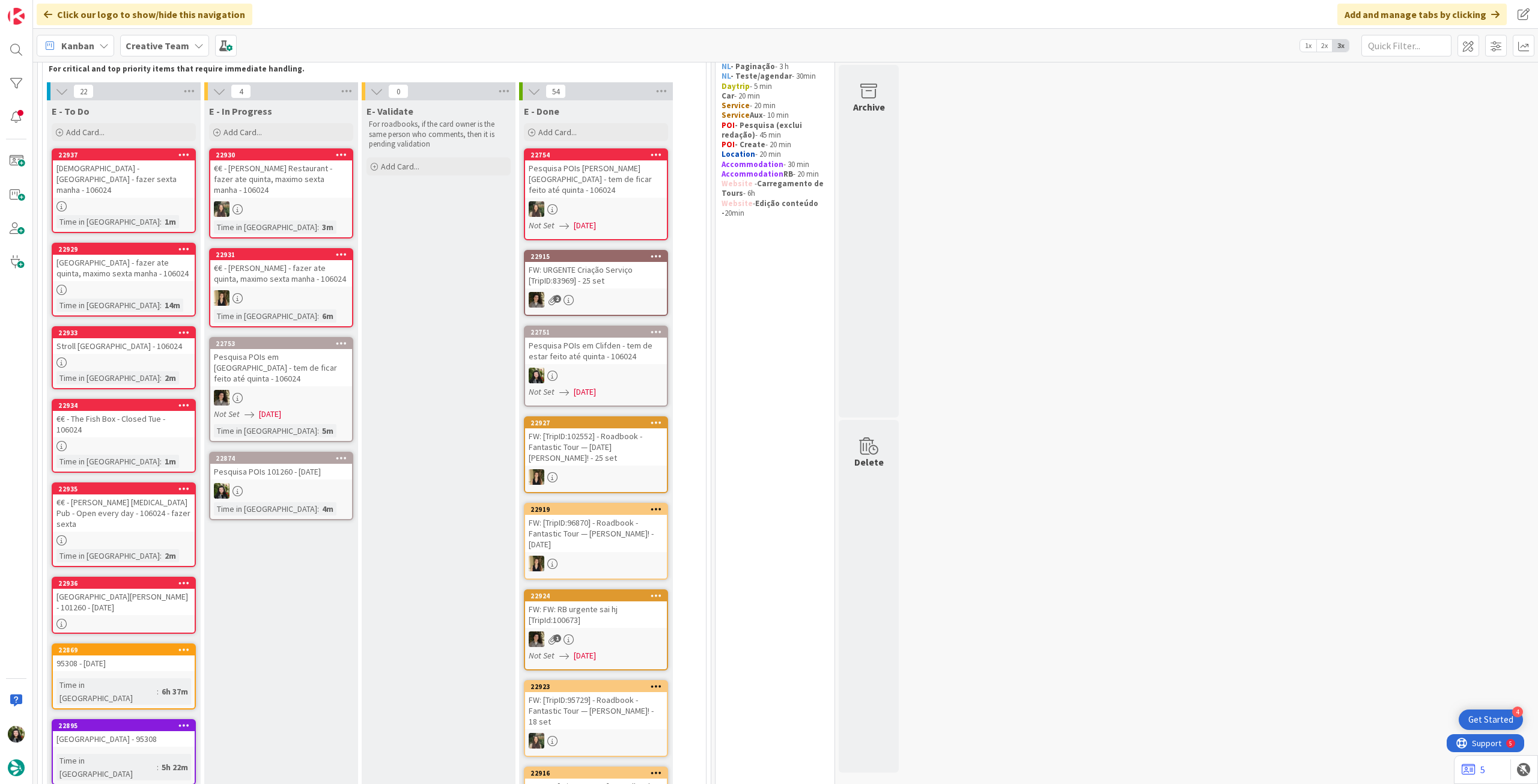
click at [171, 525] on link "22935 €€ - [PERSON_NAME] [MEDICAL_DATA] Pub - Open every day - 106024 - fazer s…" at bounding box center [124, 525] width 144 height 85
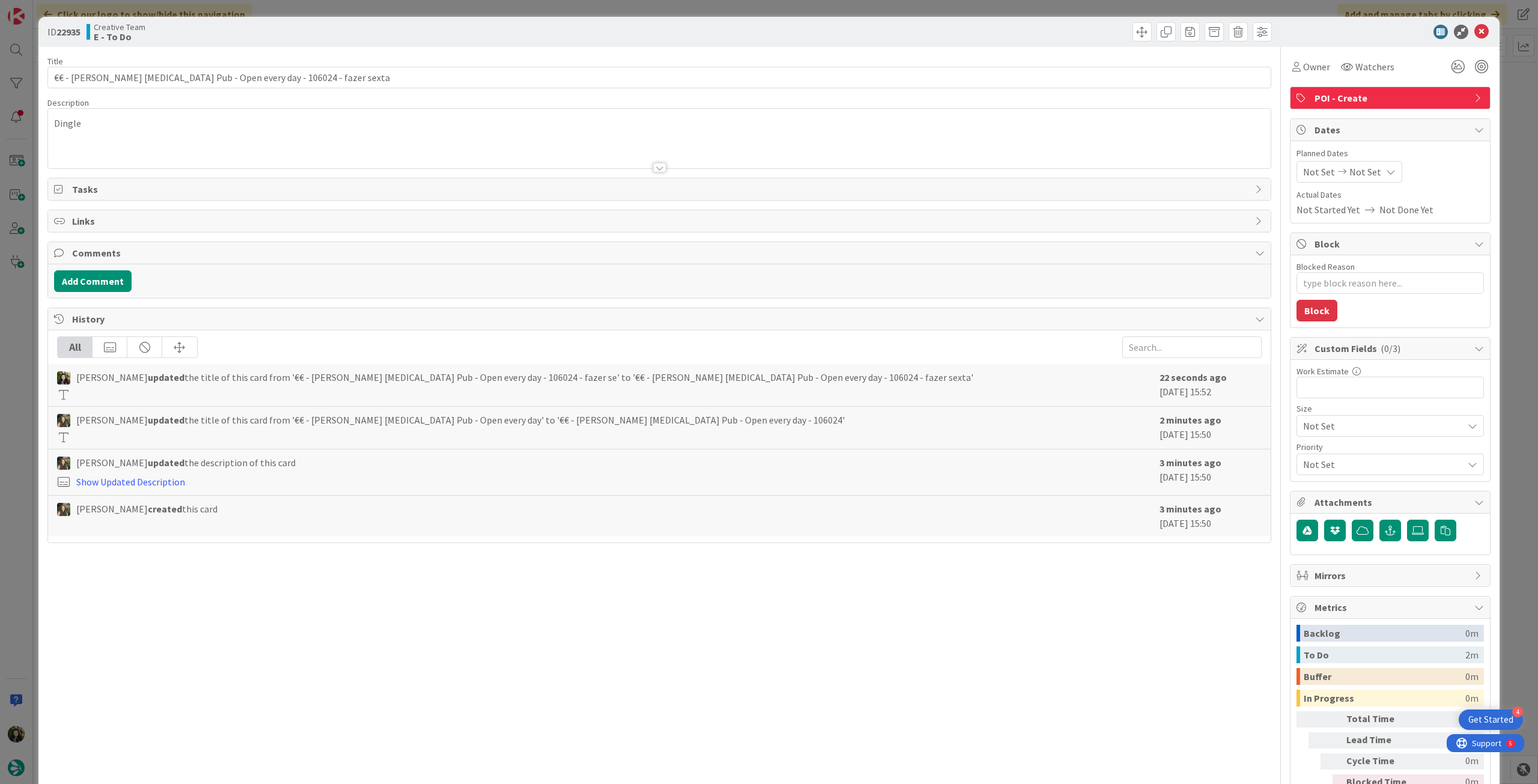
type textarea "x"
click at [354, 79] on input "€€ - [PERSON_NAME] [MEDICAL_DATA] Pub - Open every day - 106024 - fazer sexta" at bounding box center [659, 77] width 1224 height 21
type input "€€ - [PERSON_NAME] [MEDICAL_DATA] Pub - Open every day - 106024 - fazer sexta m…"
drag, startPoint x: 1474, startPoint y: 25, endPoint x: 1153, endPoint y: 99, distance: 329.4
click at [1475, 26] on icon at bounding box center [1482, 32] width 14 height 14
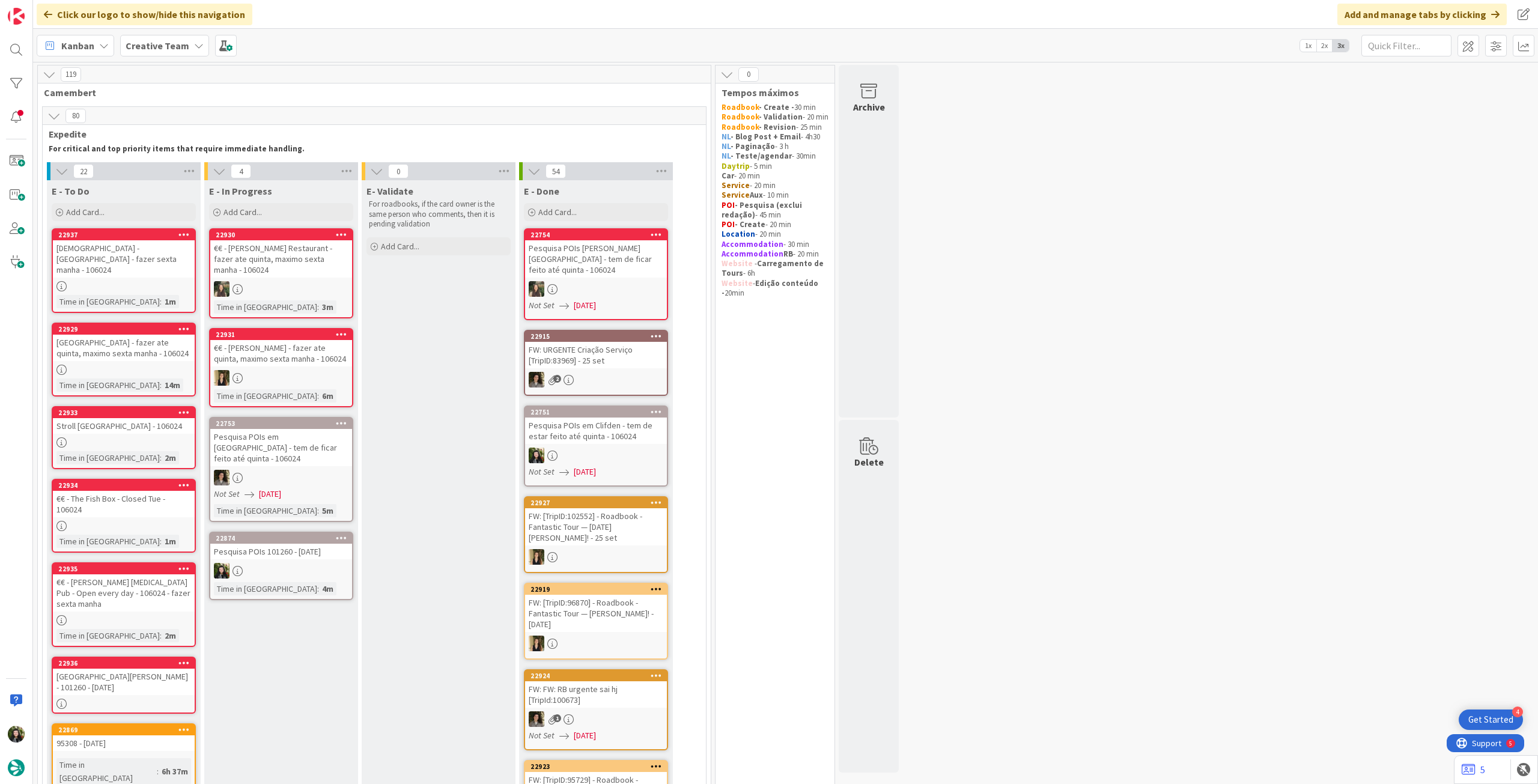
click at [166, 368] on div at bounding box center [124, 370] width 142 height 10
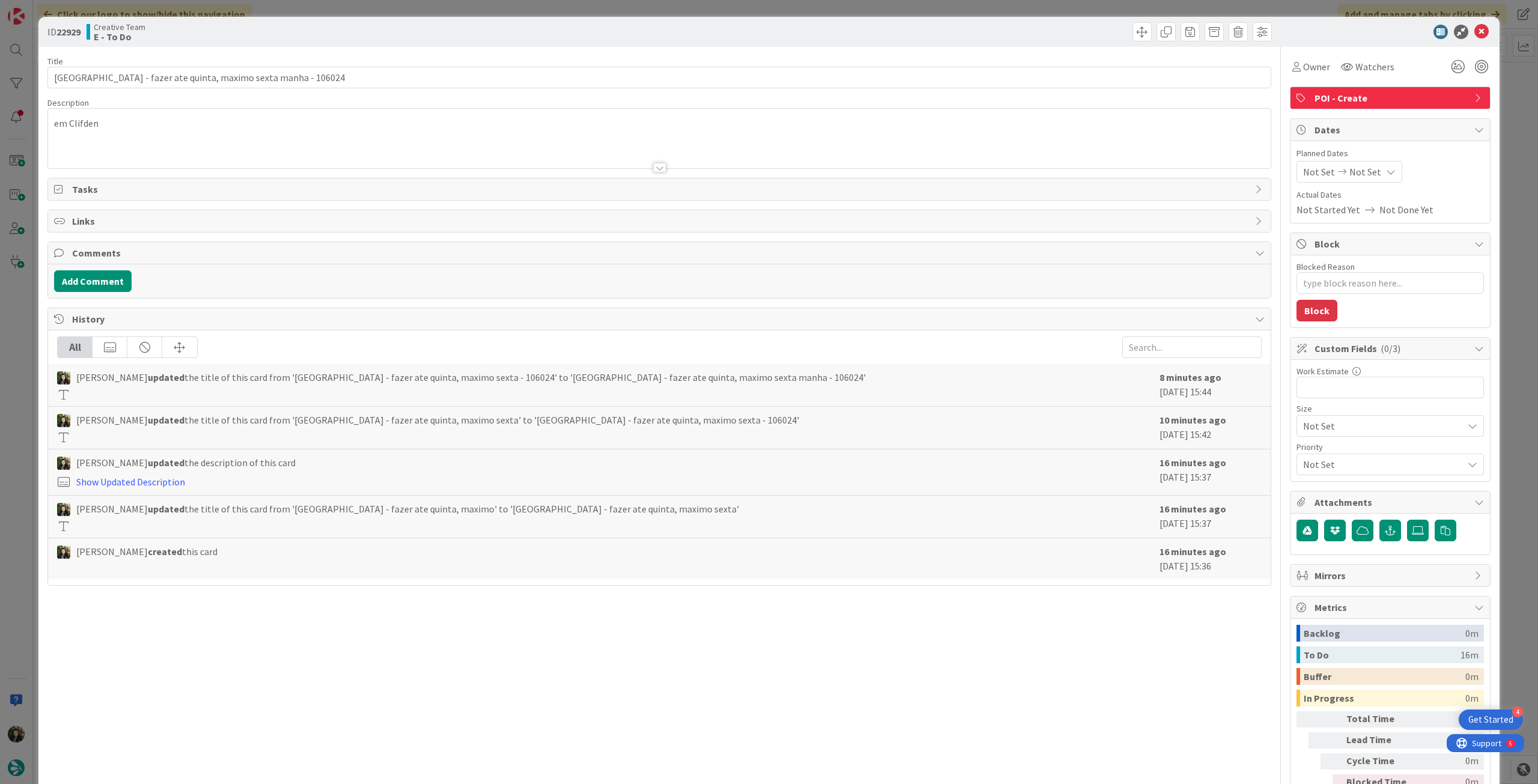
type textarea "x"
drag, startPoint x: 158, startPoint y: 78, endPoint x: 267, endPoint y: 78, distance: 109.0
click at [267, 78] on input "[GEOGRAPHIC_DATA] - fazer ate quinta, maximo sexta manha - 106024" at bounding box center [659, 77] width 1224 height 21
type input "[GEOGRAPHIC_DATA] - fazer HOJE - 106024"
type textarea "x"
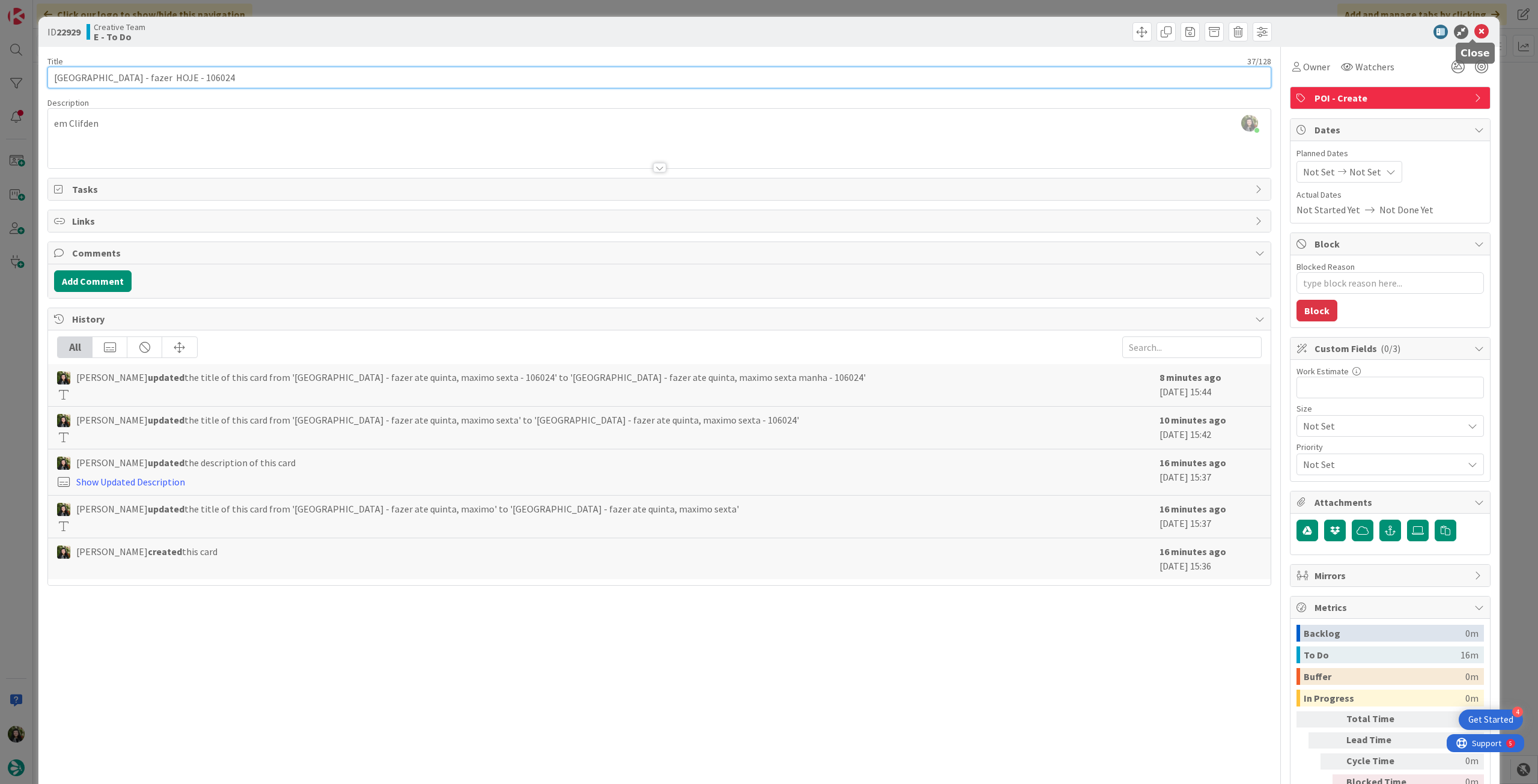
type input "[GEOGRAPHIC_DATA] - fazer HOJE - 106024"
click at [1475, 28] on icon at bounding box center [1482, 32] width 14 height 14
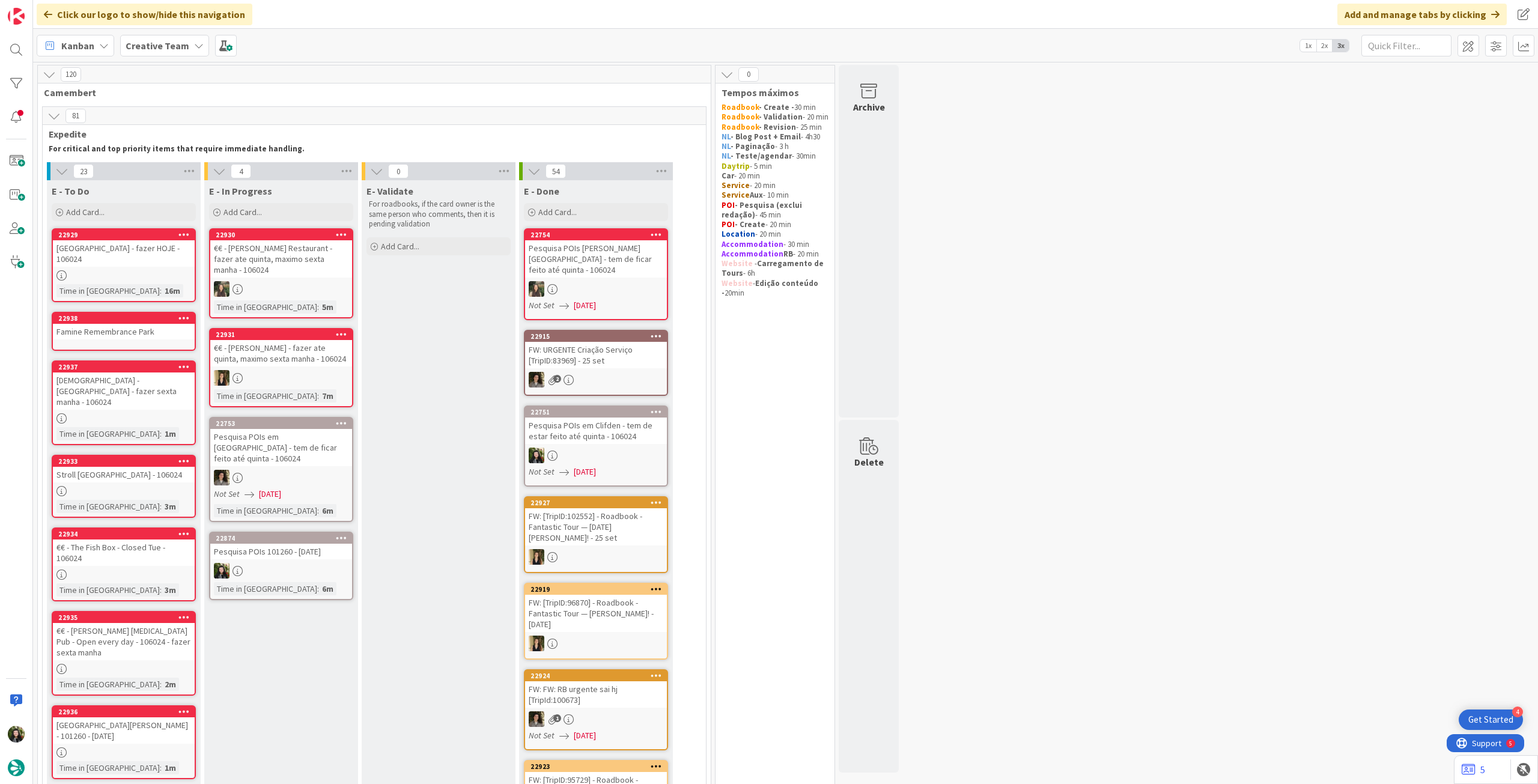
click at [153, 400] on link "22937 [GEOGRAPHIC_DATA][DEMOGRAPHIC_DATA] - [GEOGRAPHIC_DATA] - fazer sexta man…" at bounding box center [124, 402] width 144 height 85
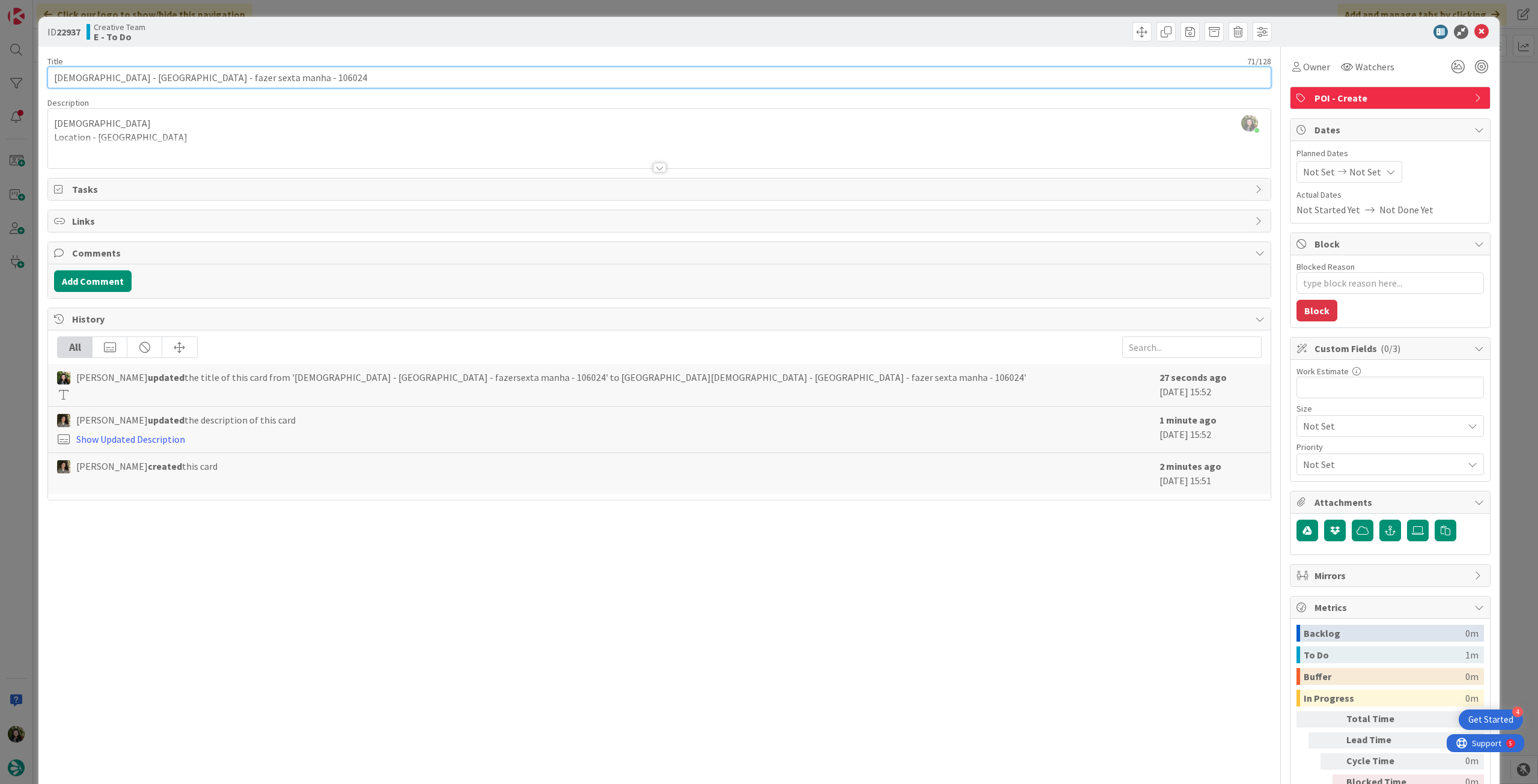
click at [246, 79] on input "[DEMOGRAPHIC_DATA] - [GEOGRAPHIC_DATA] - fazer sexta manha - 106024" at bounding box center [659, 77] width 1224 height 21
type textarea "x"
type input "[GEOGRAPHIC_DATA][DEMOGRAPHIC_DATA] - [GEOGRAPHIC_DATA] - fazer no maxisexta ma…"
type textarea "x"
type input "[GEOGRAPHIC_DATA][DEMOGRAPHIC_DATA] - [GEOGRAPHIC_DATA] - fazer no maximo atsex…"
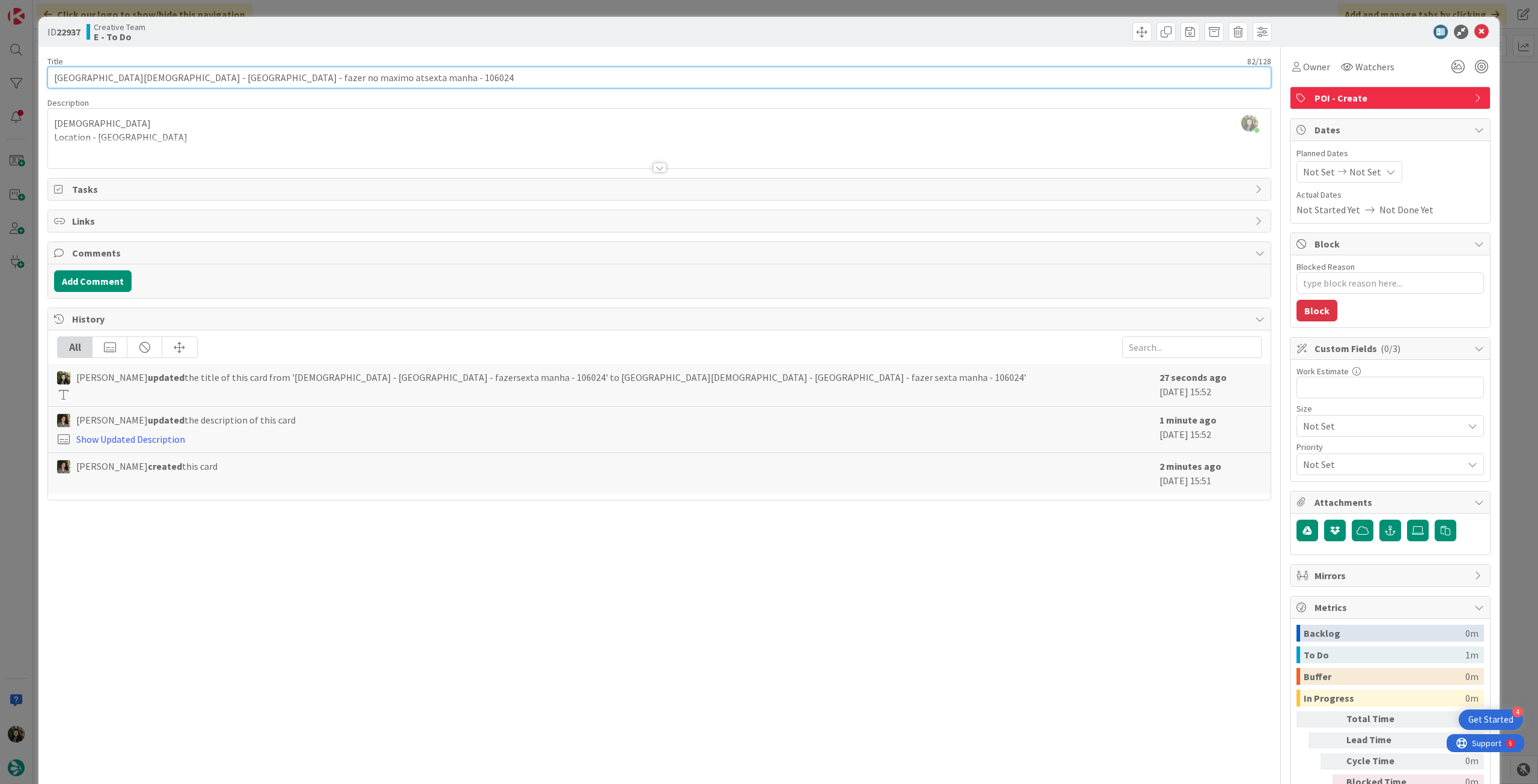
type textarea "x"
type input "[DEMOGRAPHIC_DATA] - [GEOGRAPHIC_DATA] - fazer no maximo ate sexta manha - 1060…"
type textarea "x"
type input "[DEMOGRAPHIC_DATA] - [GEOGRAPHIC_DATA] - fazer no maximo ate sexta manha - 1060…"
click at [1478, 29] on icon at bounding box center [1482, 32] width 14 height 14
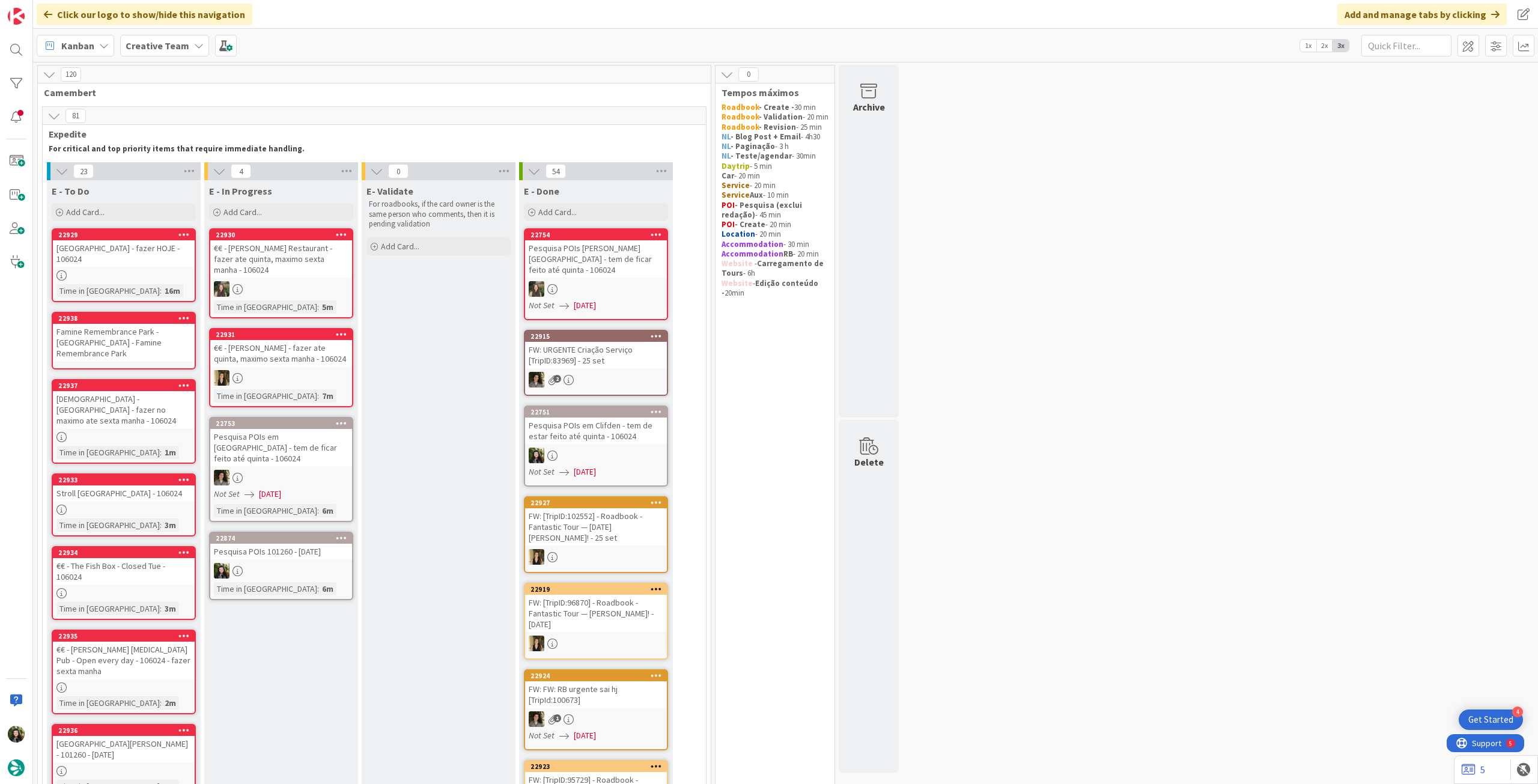
click at [143, 648] on link "22935 €€ - [PERSON_NAME] [MEDICAL_DATA] Pub - Open every day - 106024 - fazer s…" at bounding box center [124, 672] width 144 height 85
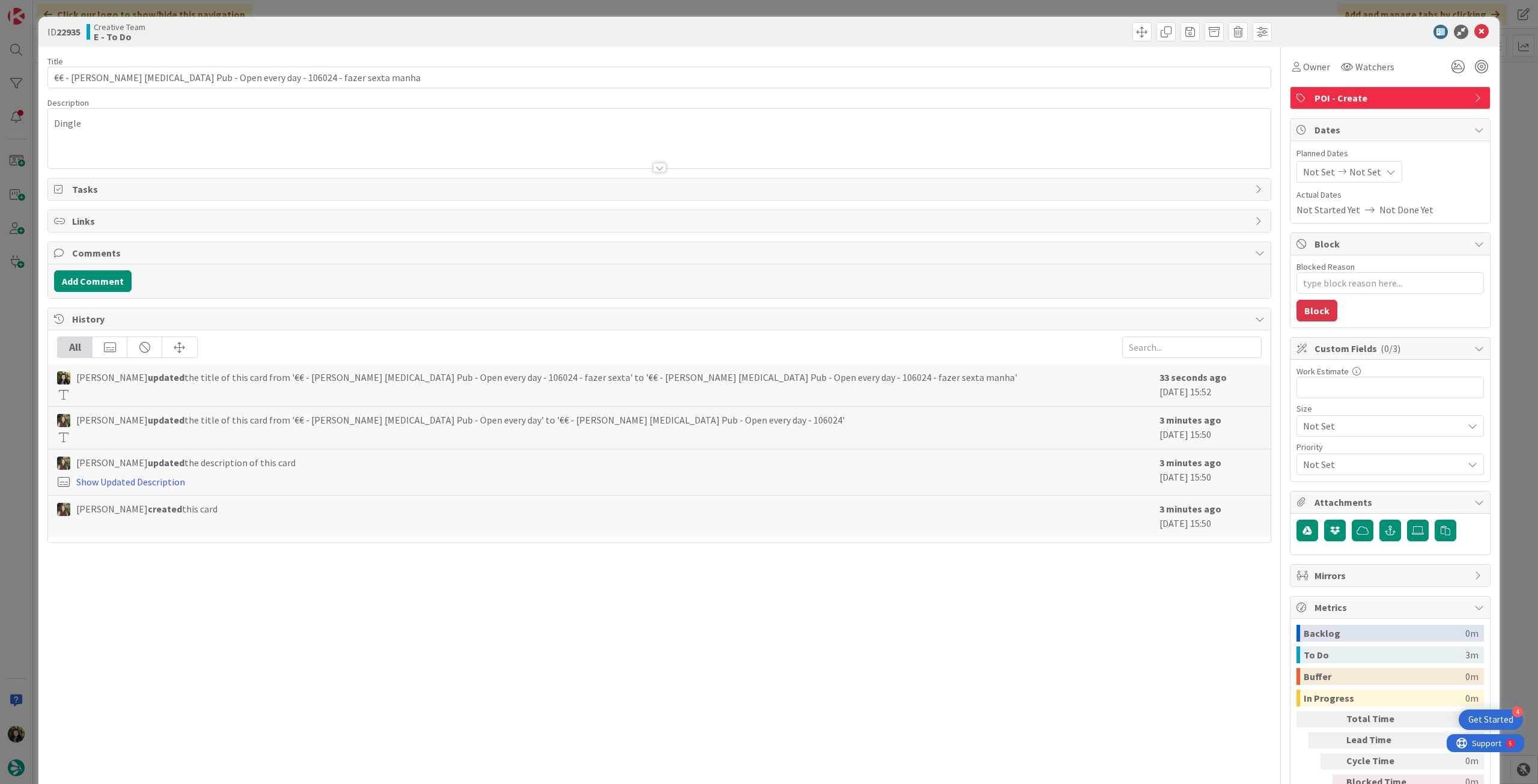
type textarea "x"
click at [296, 78] on input "€€ - [PERSON_NAME] [MEDICAL_DATA] Pub - Open every day - 106024 - fazer sexta m…" at bounding box center [659, 77] width 1224 height 21
type input "€€ - [PERSON_NAME] [MEDICAL_DATA] Pub - Open every day - 106024 - fazer no maxi…"
type textarea "x"
type input "€€ - [PERSON_NAME] [MEDICAL_DATA] Pub - Open every day - 106024 - fazer no maxi…"
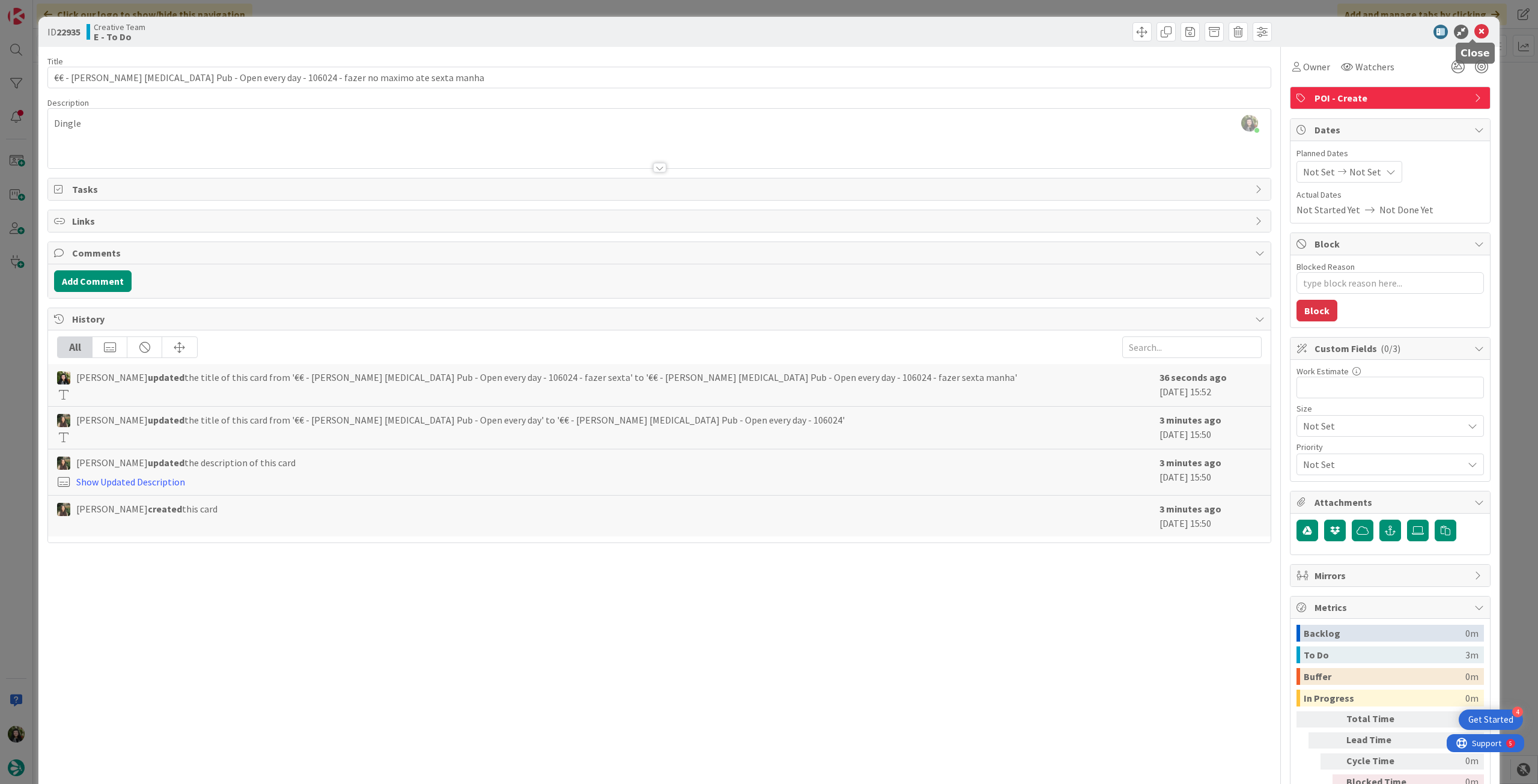
click at [1476, 31] on icon at bounding box center [1482, 32] width 14 height 14
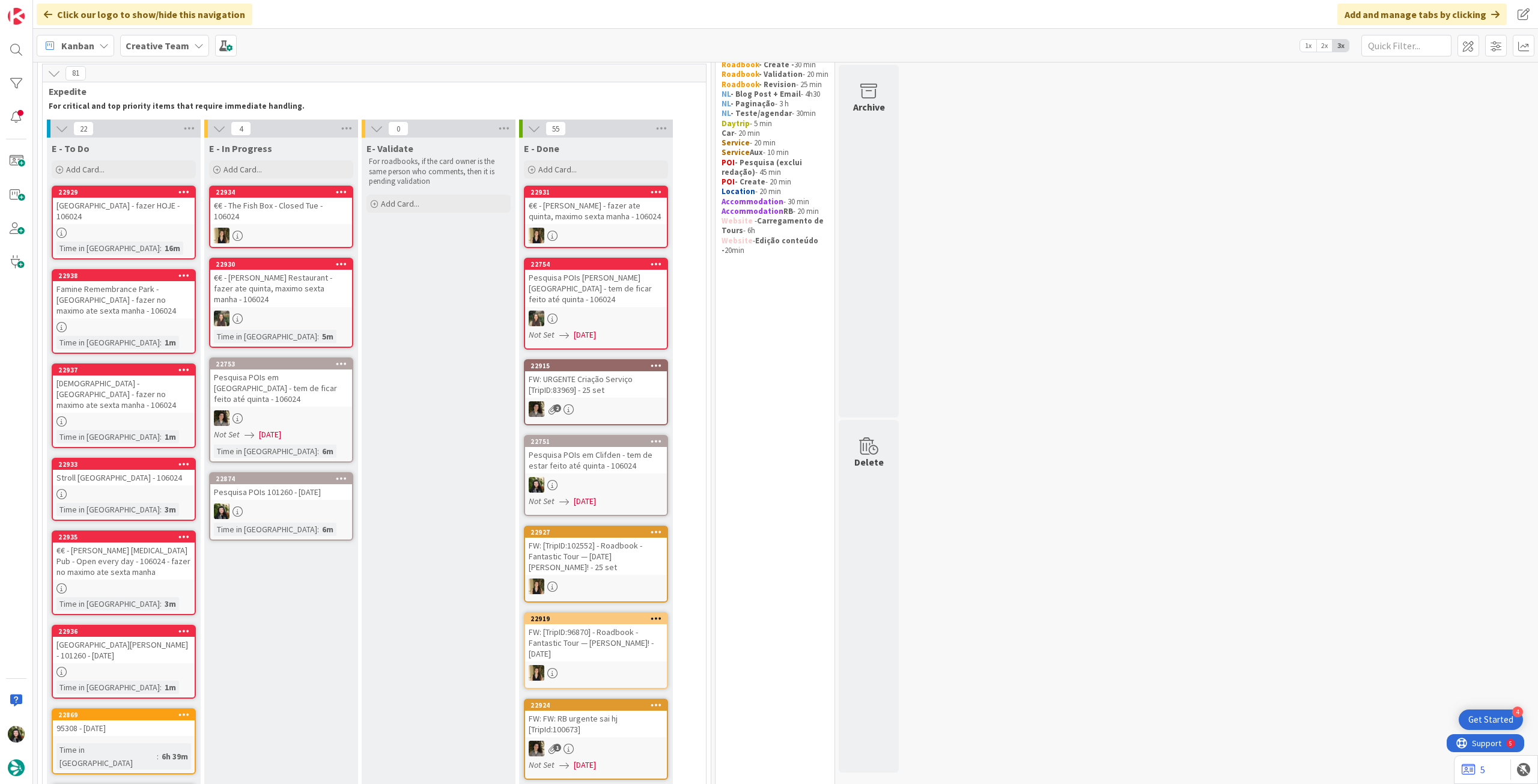
scroll to position [80, 0]
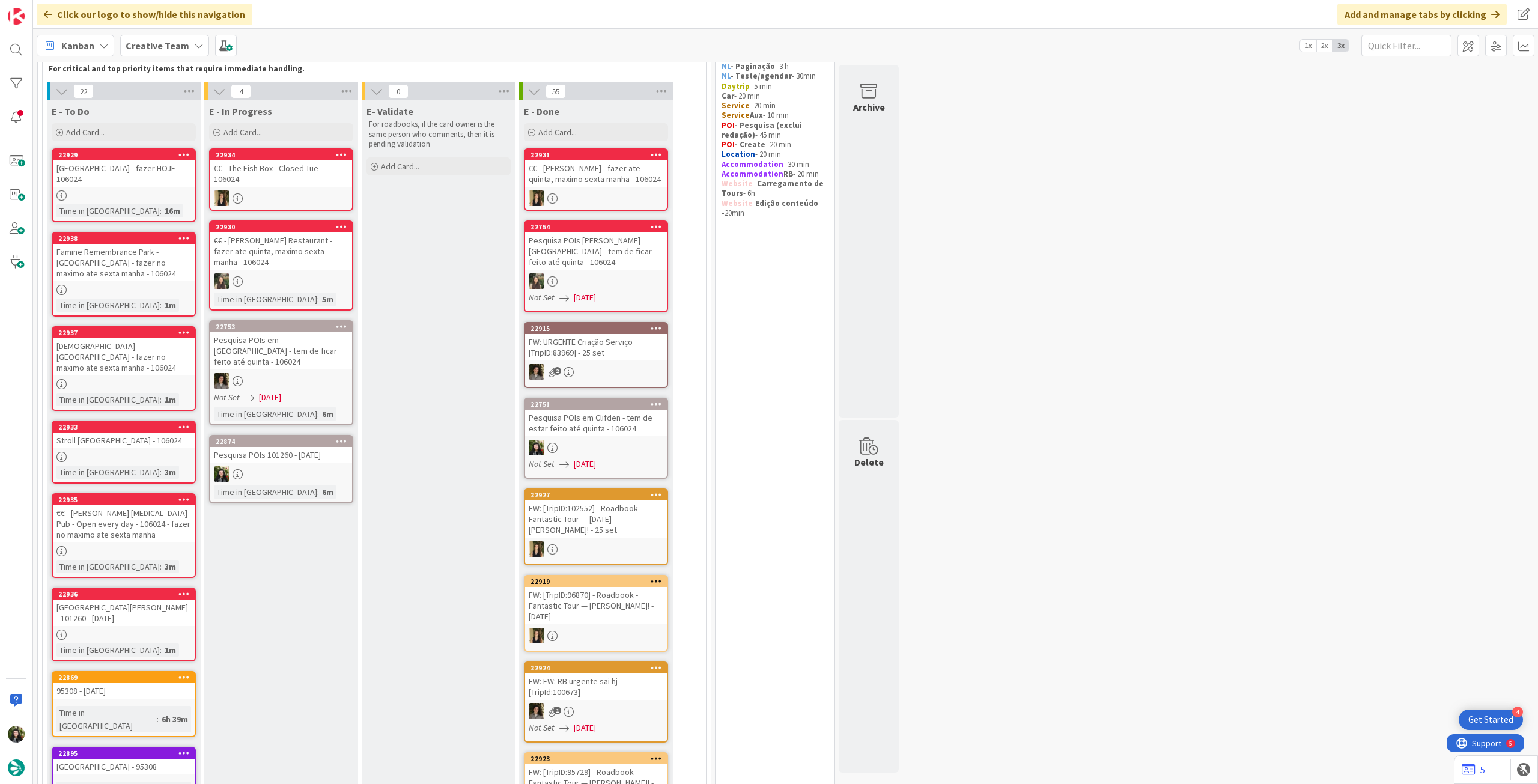
click at [148, 252] on div "Famine Remembrance Park - [GEOGRAPHIC_DATA] - fazer no maximo ate sexta manha -…" at bounding box center [124, 262] width 142 height 37
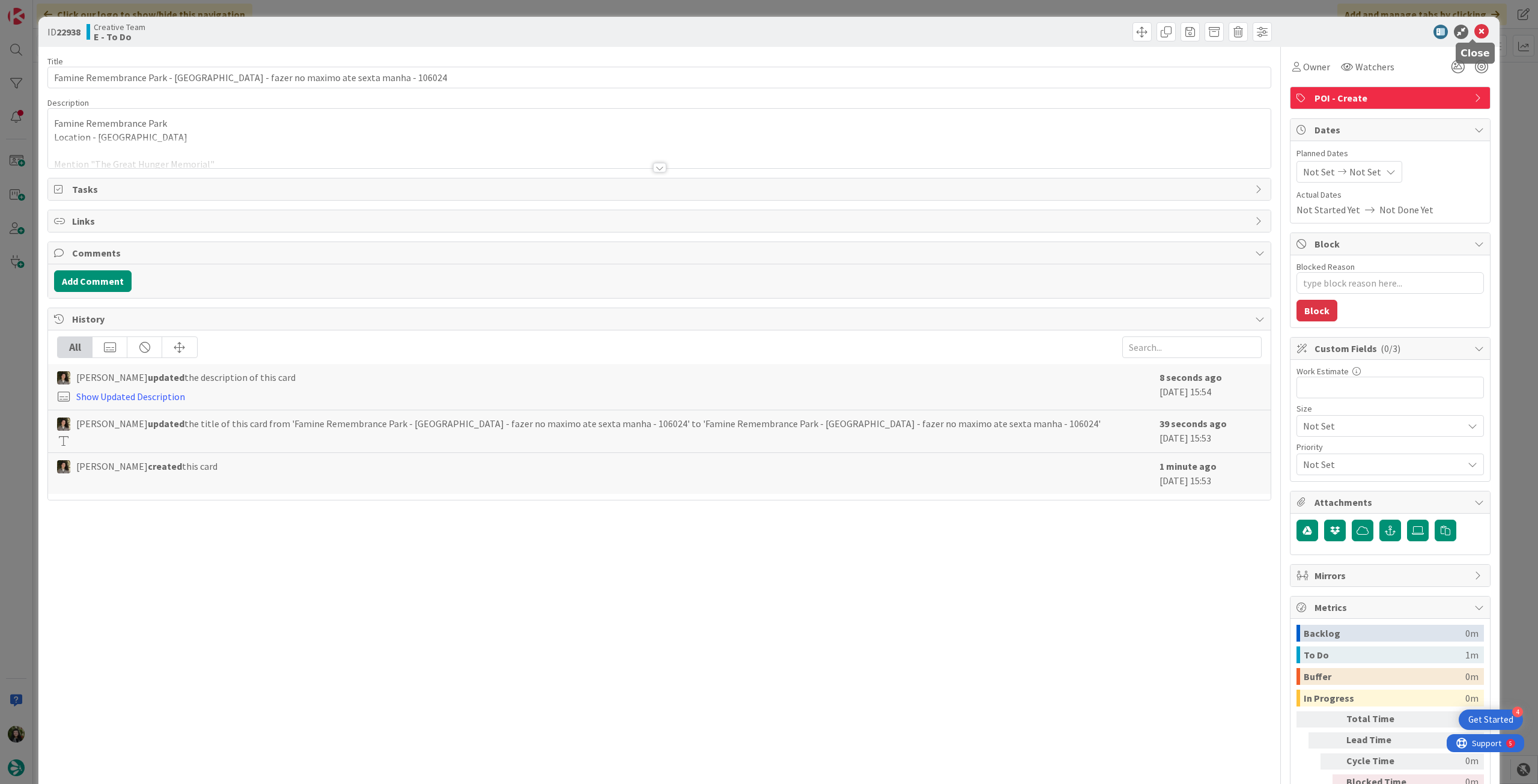
click at [1475, 33] on icon at bounding box center [1482, 32] width 14 height 14
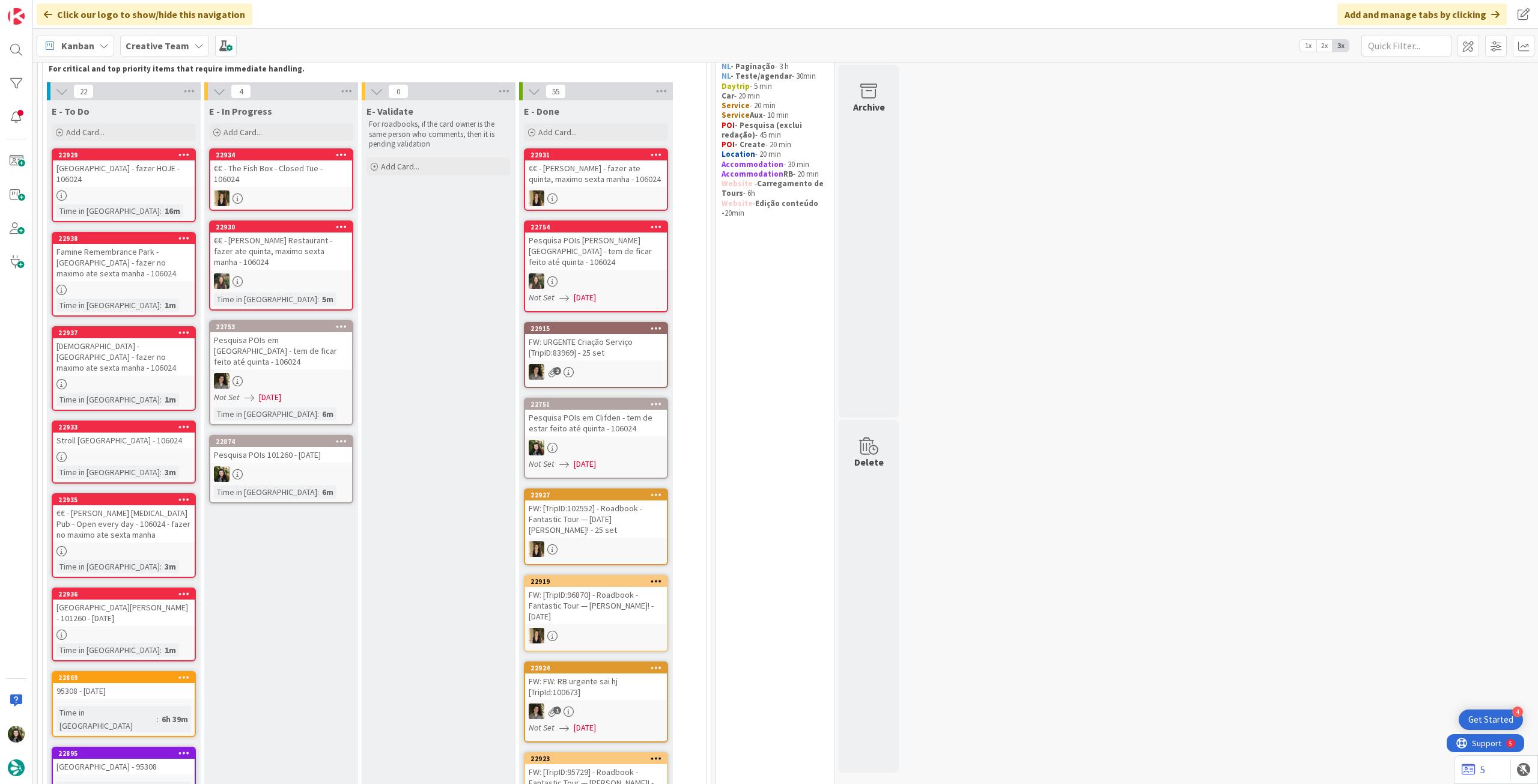
click at [150, 452] on div at bounding box center [124, 456] width 142 height 10
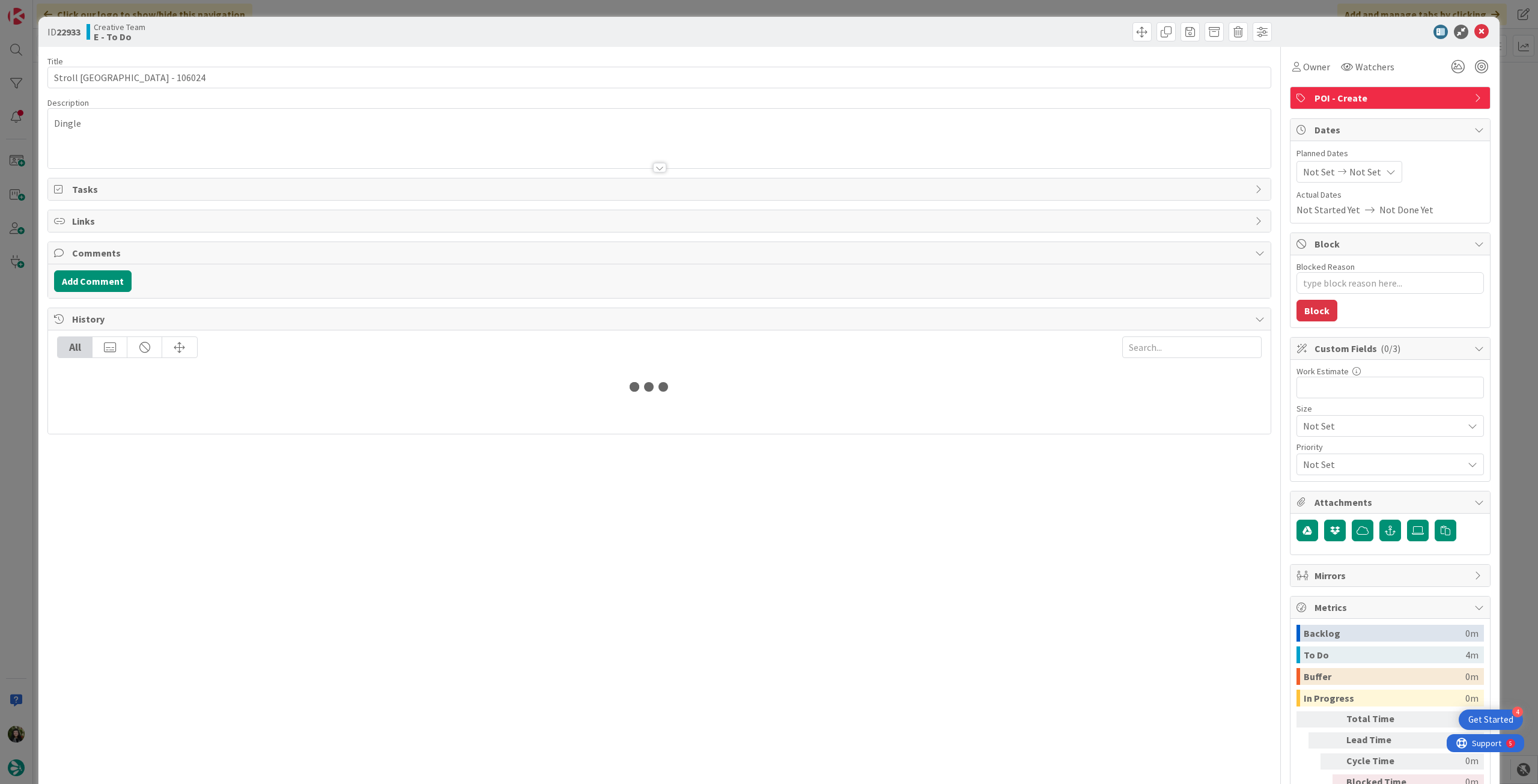
type textarea "x"
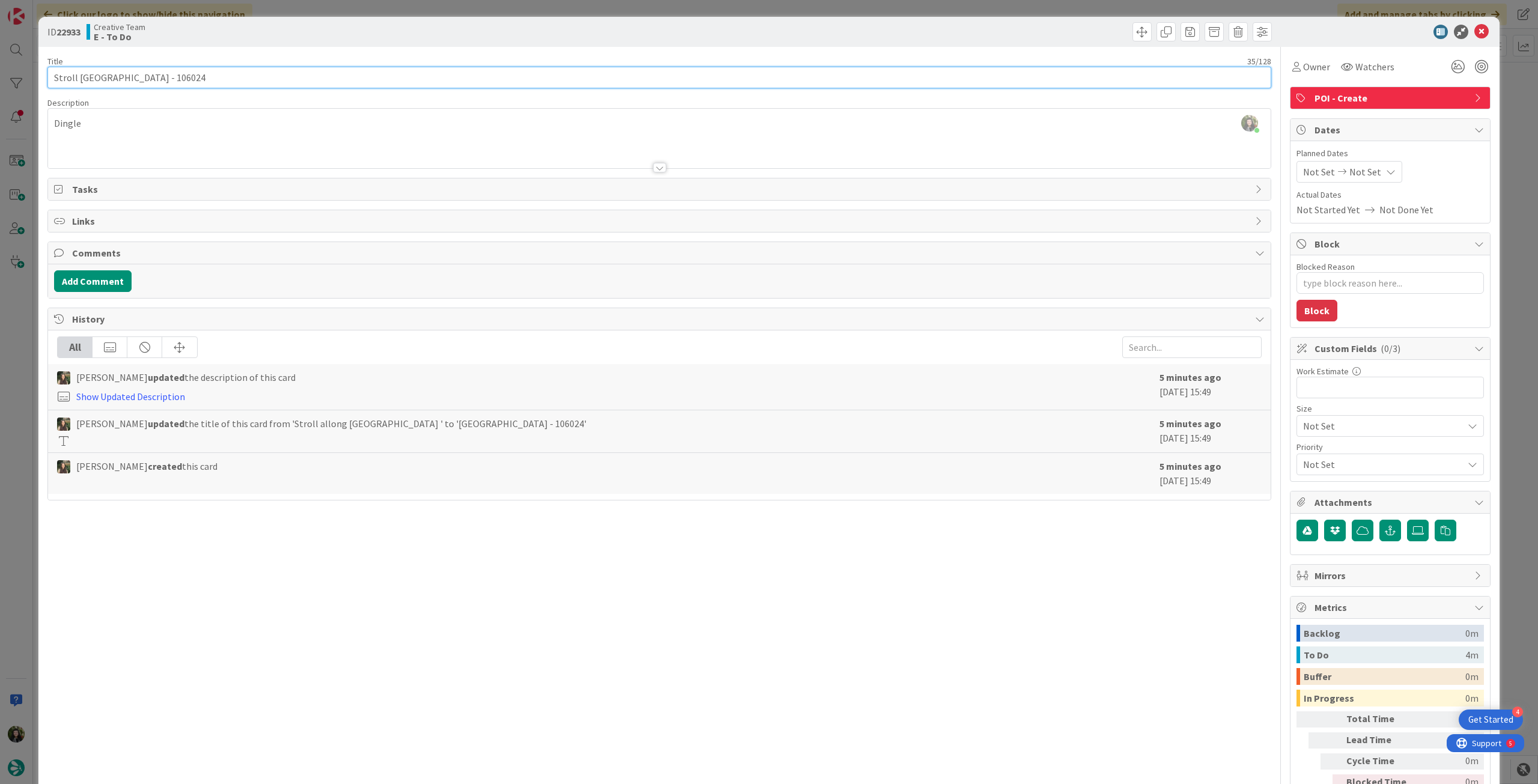
drag, startPoint x: 160, startPoint y: 77, endPoint x: 206, endPoint y: 68, distance: 46.9
click at [162, 77] on input "Stroll [GEOGRAPHIC_DATA] - 106024" at bounding box center [659, 77] width 1224 height 21
type input "Stroll allong [GEOGRAPHIC_DATA] - fazer no maximo ate sexta manha 106024"
type textarea "x"
type input "Stroll allong [GEOGRAPHIC_DATA] - fazer no maximo ate sexta manha 106024"
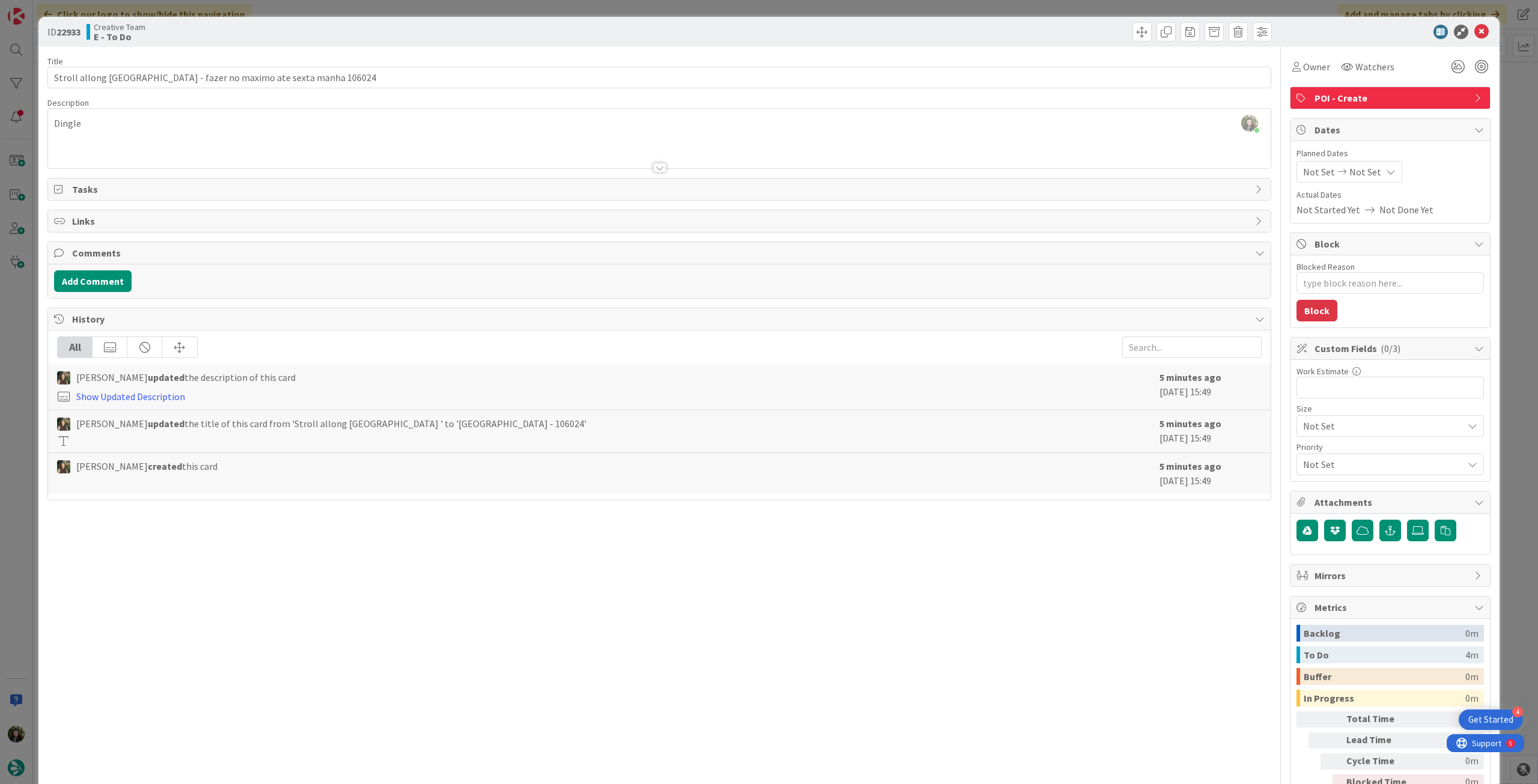
click at [1475, 29] on icon at bounding box center [1482, 32] width 14 height 14
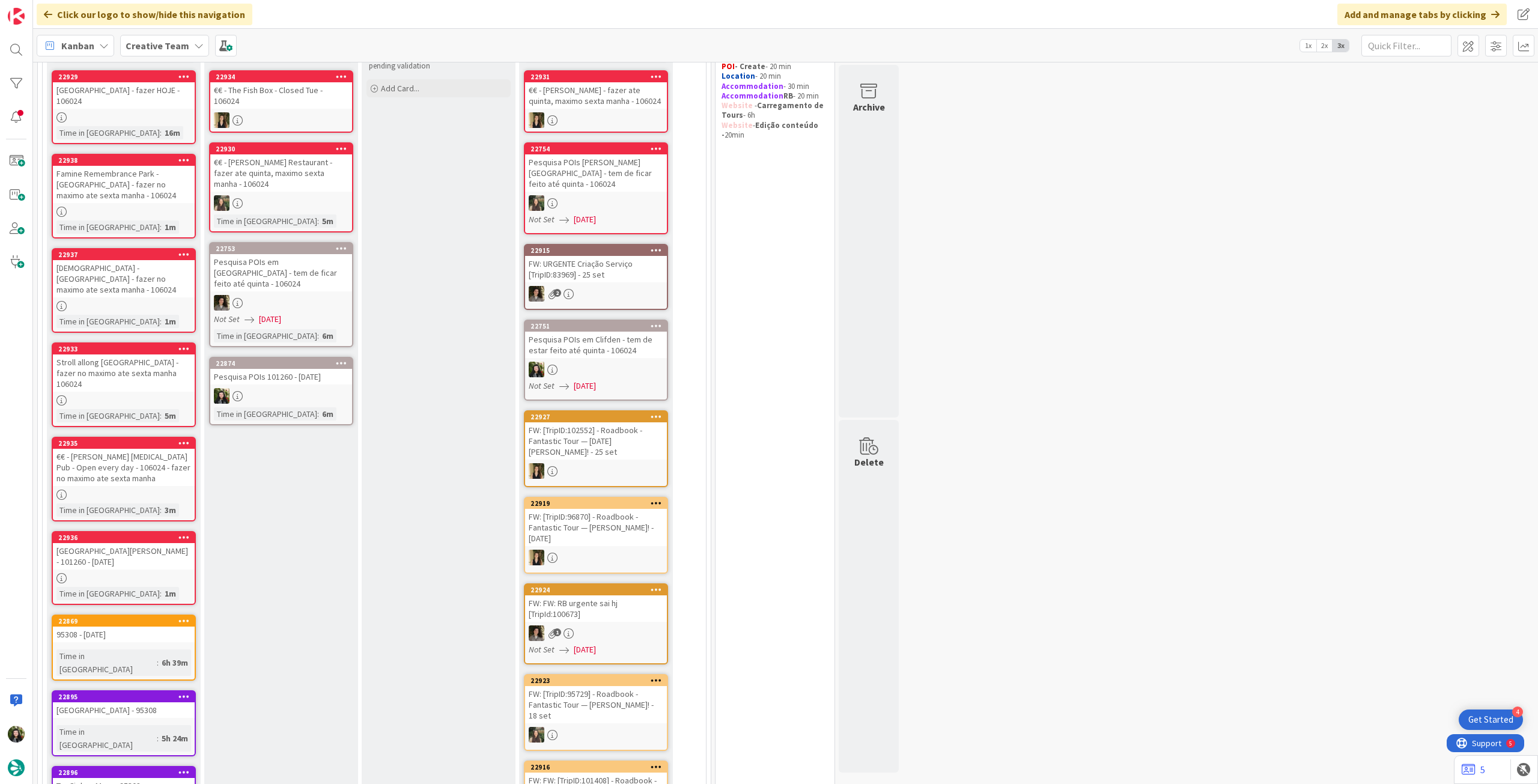
scroll to position [160, 0]
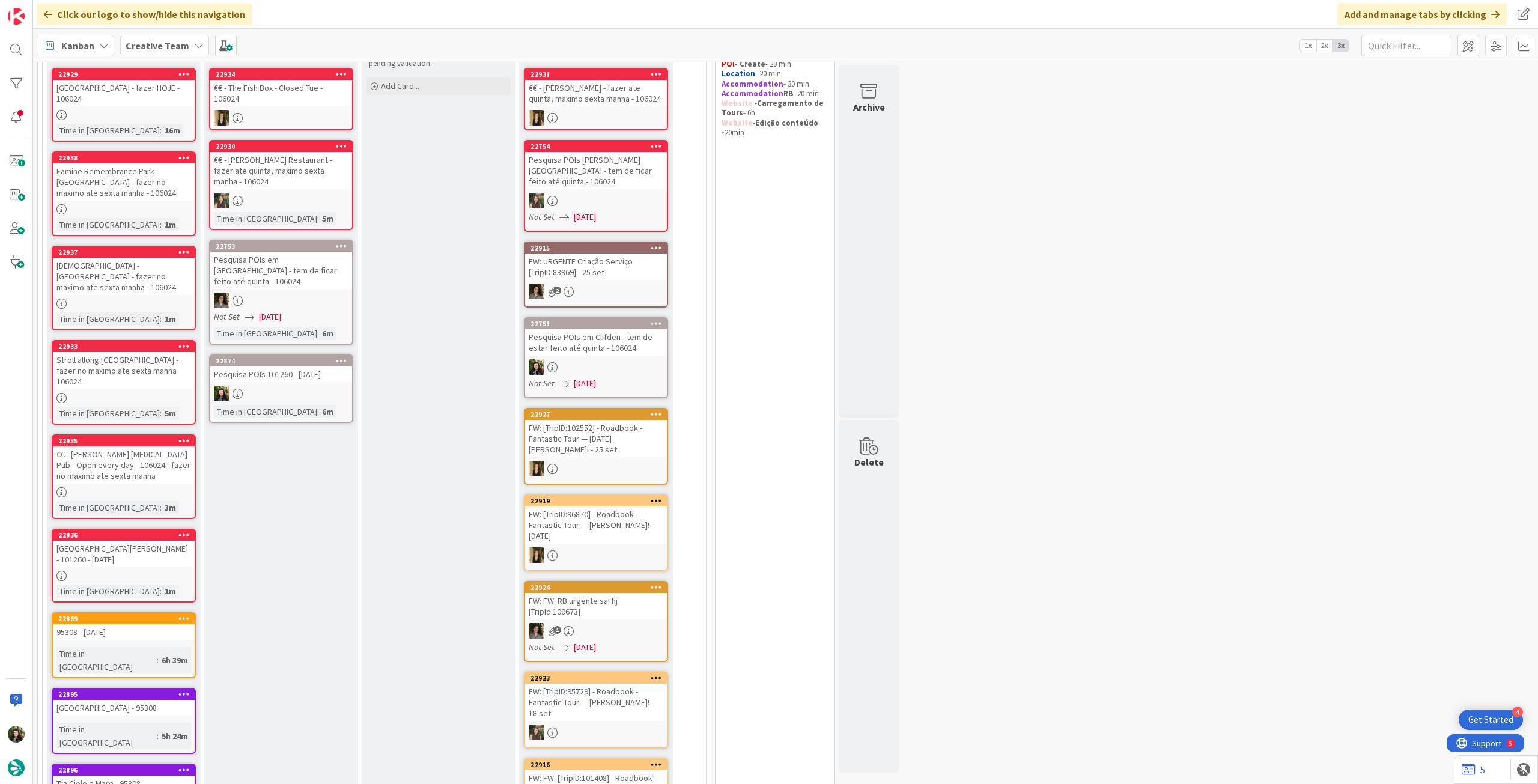
click at [148, 456] on div "€€ - [PERSON_NAME] [MEDICAL_DATA] Pub - Open every day - 106024 - fazer no maxi…" at bounding box center [124, 465] width 142 height 37
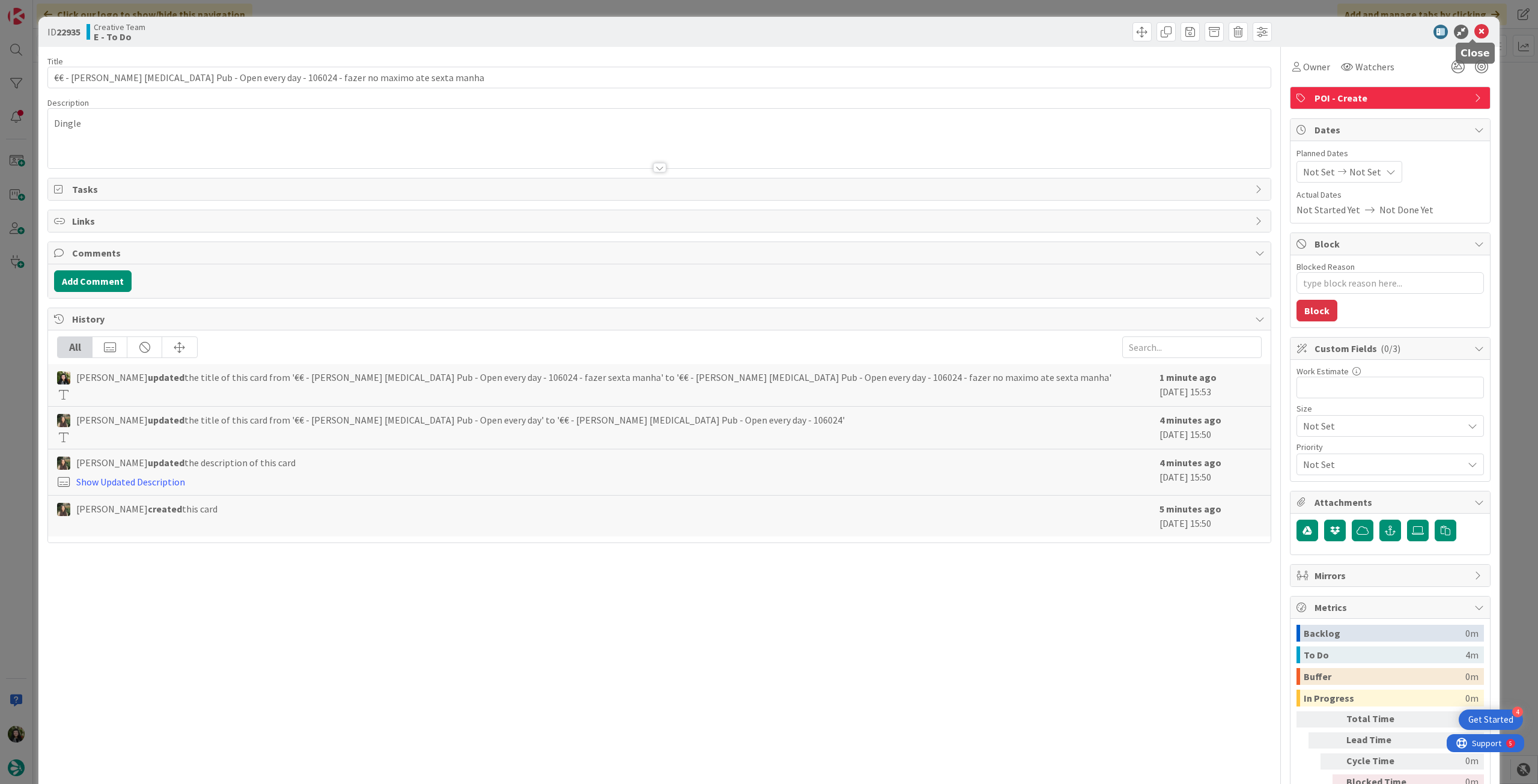
click at [1475, 37] on icon at bounding box center [1482, 32] width 14 height 14
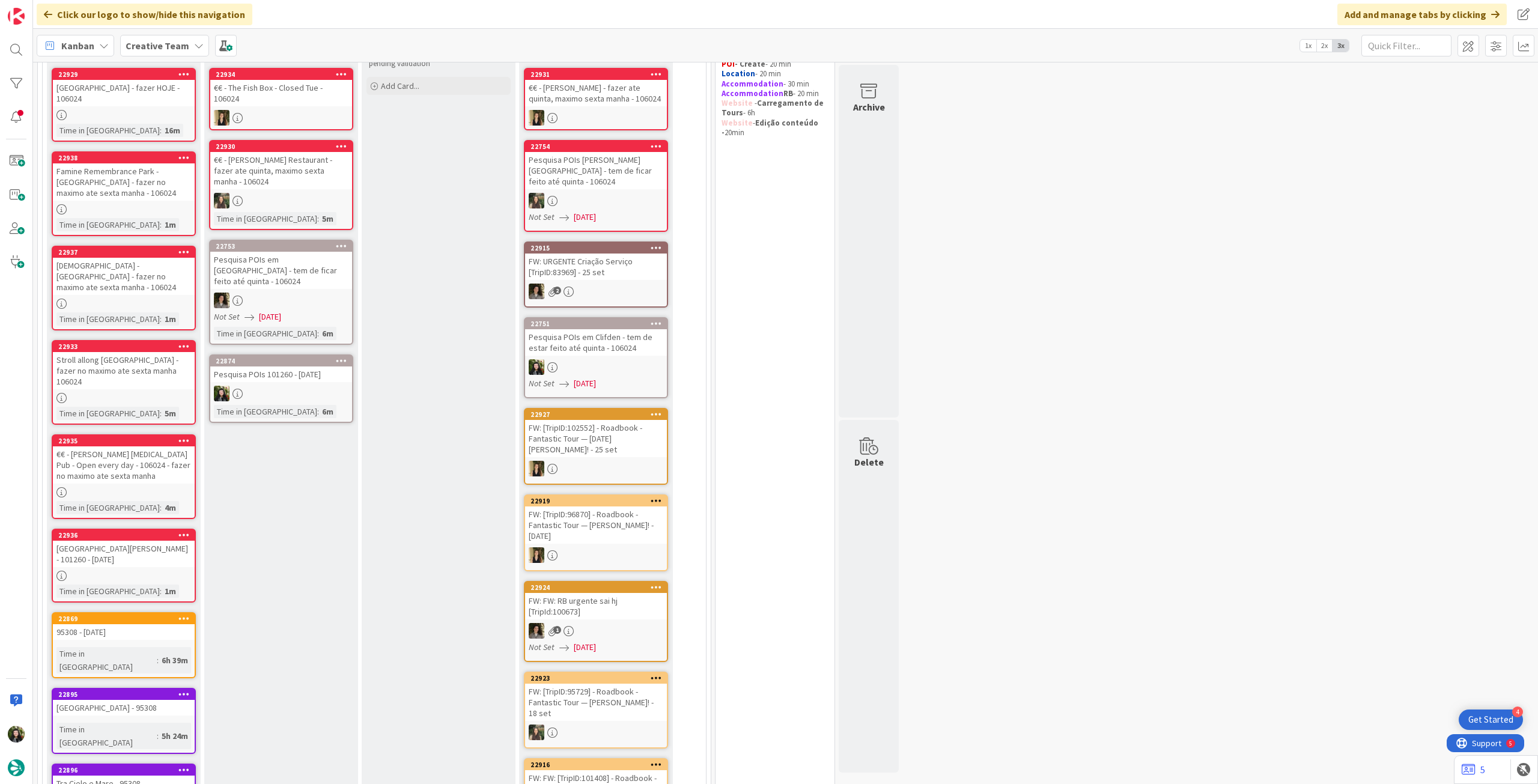
click at [140, 571] on div at bounding box center [124, 575] width 142 height 10
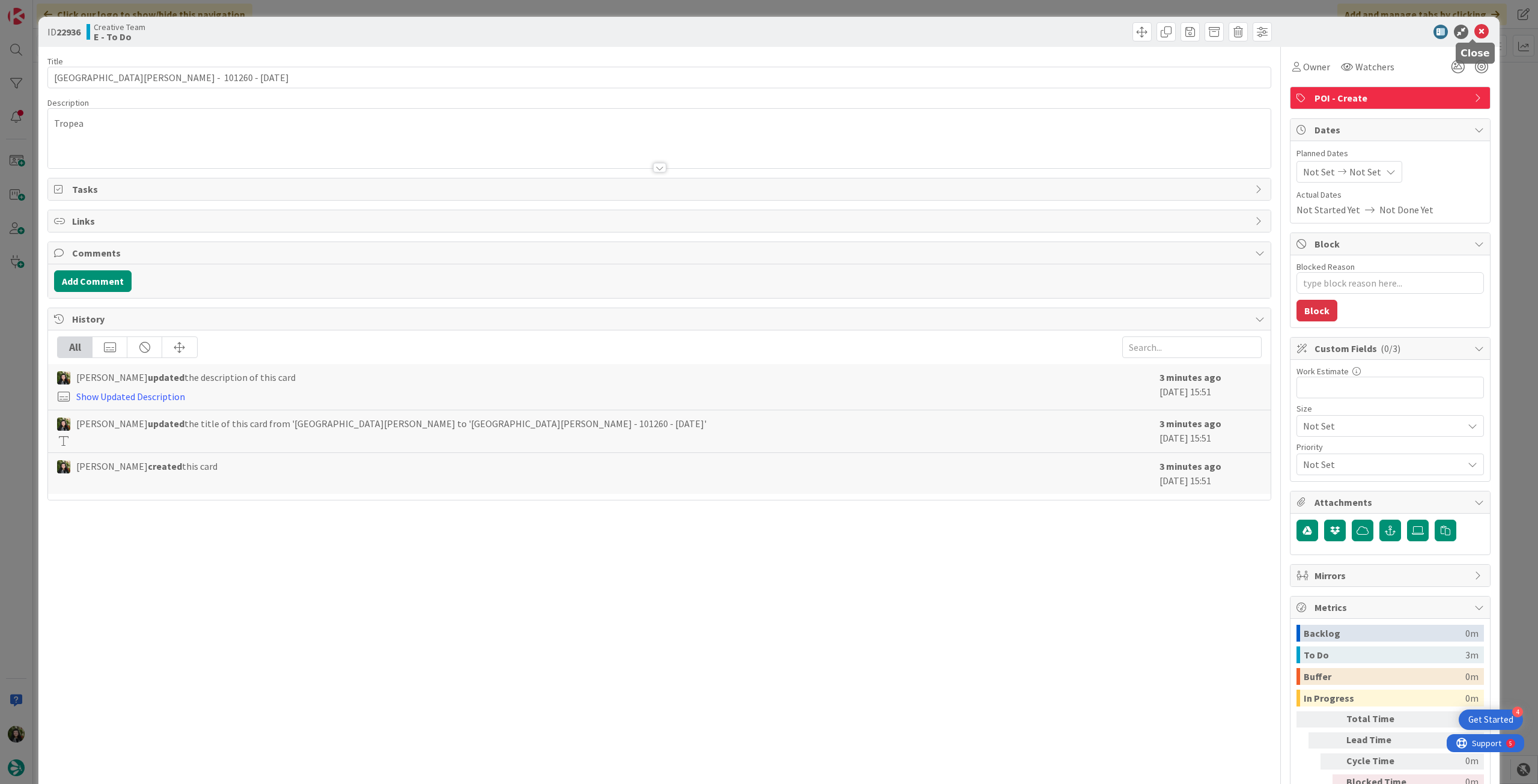
click at [1475, 30] on icon at bounding box center [1482, 32] width 14 height 14
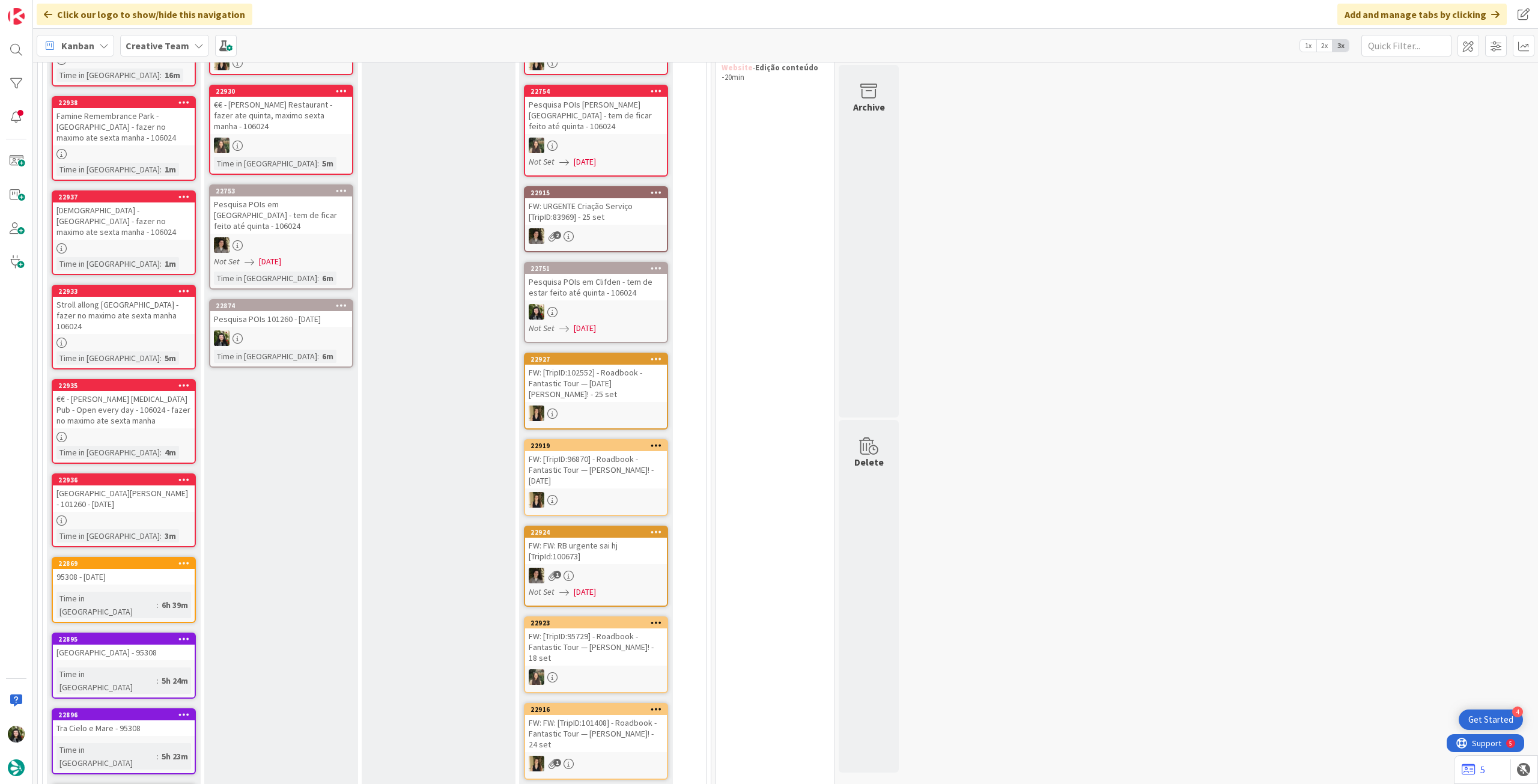
scroll to position [80, 0]
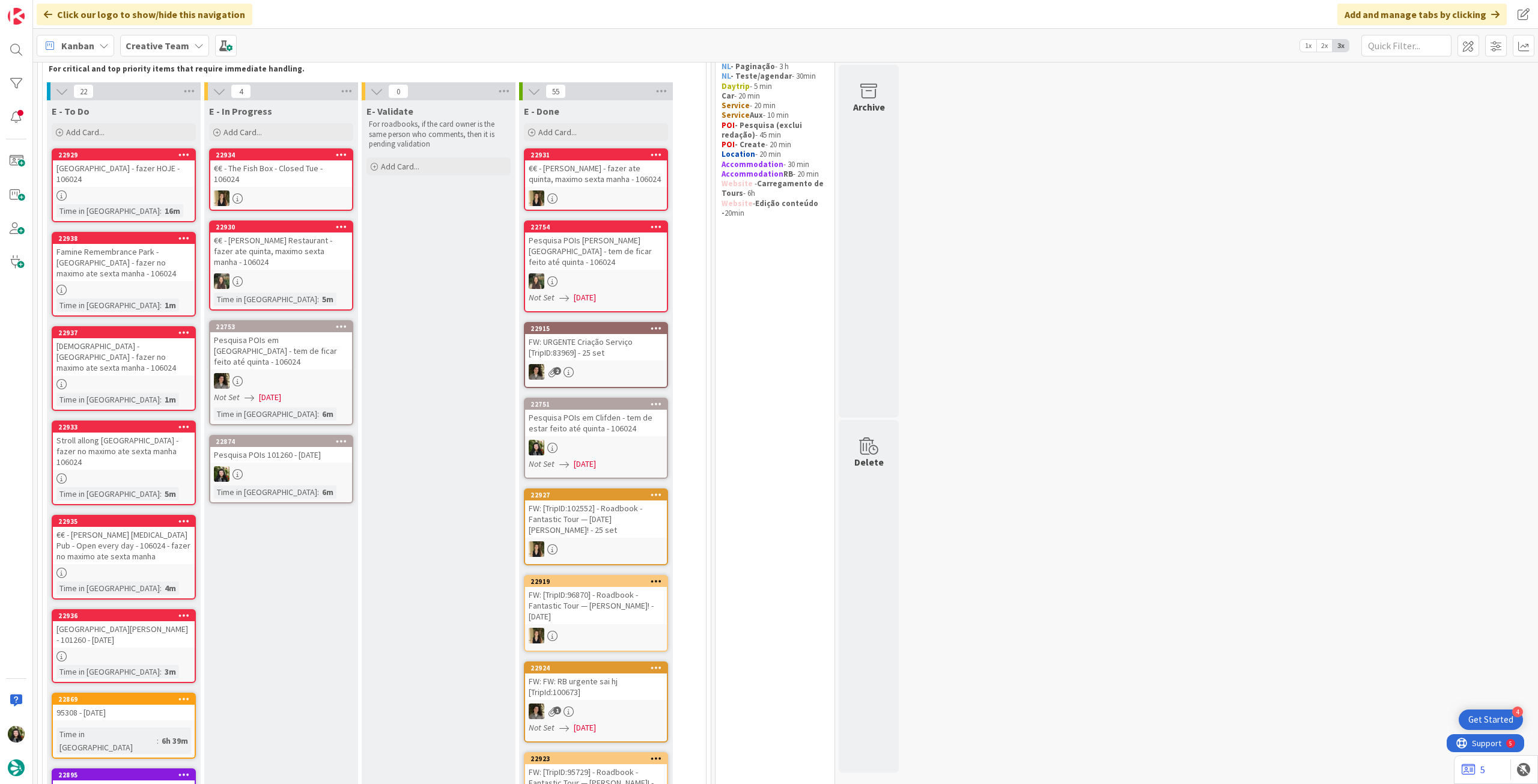
click at [315, 486] on div "Time in Column : 6m" at bounding box center [282, 492] width 135 height 13
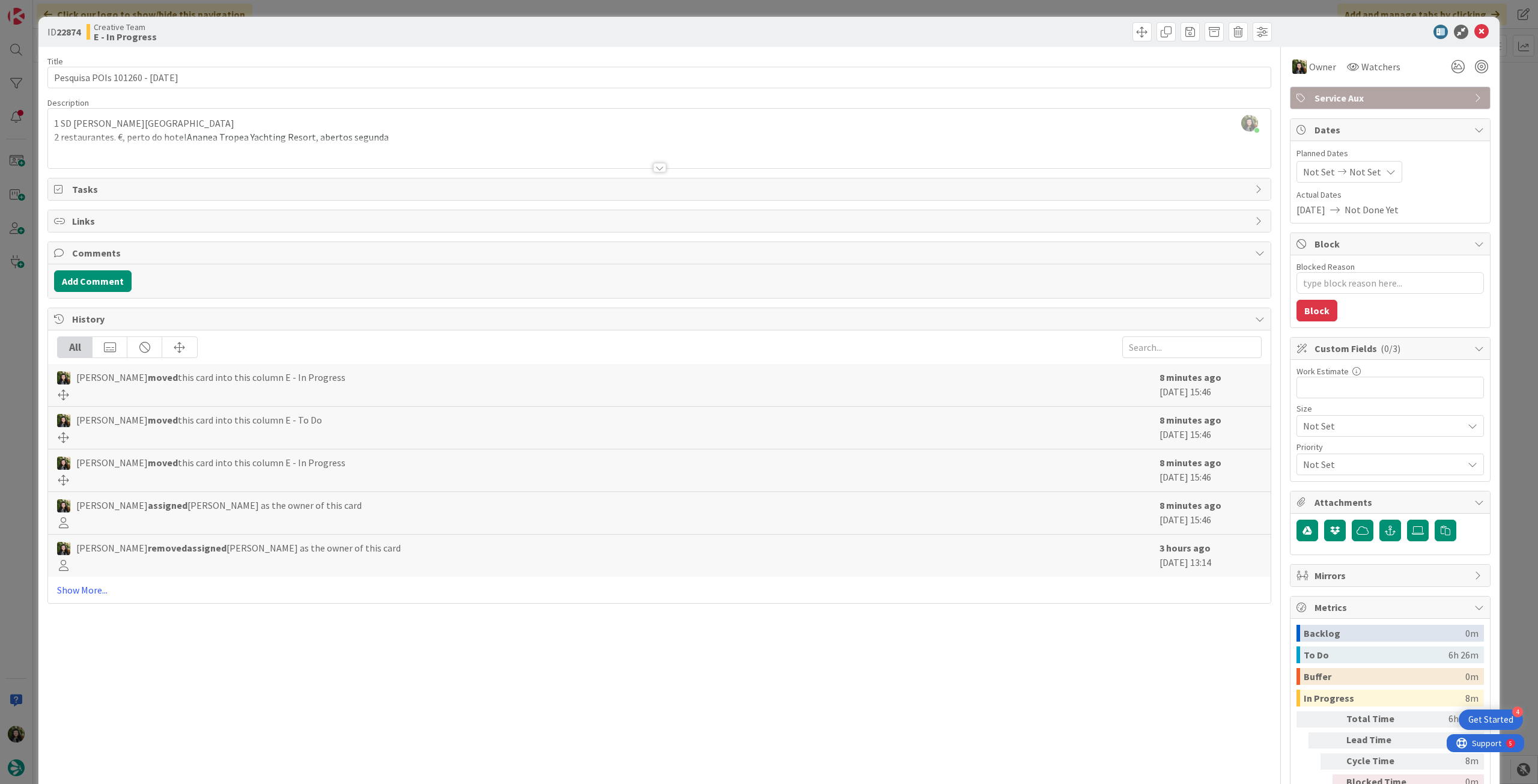
click at [520, 150] on div at bounding box center [659, 152] width 1223 height 31
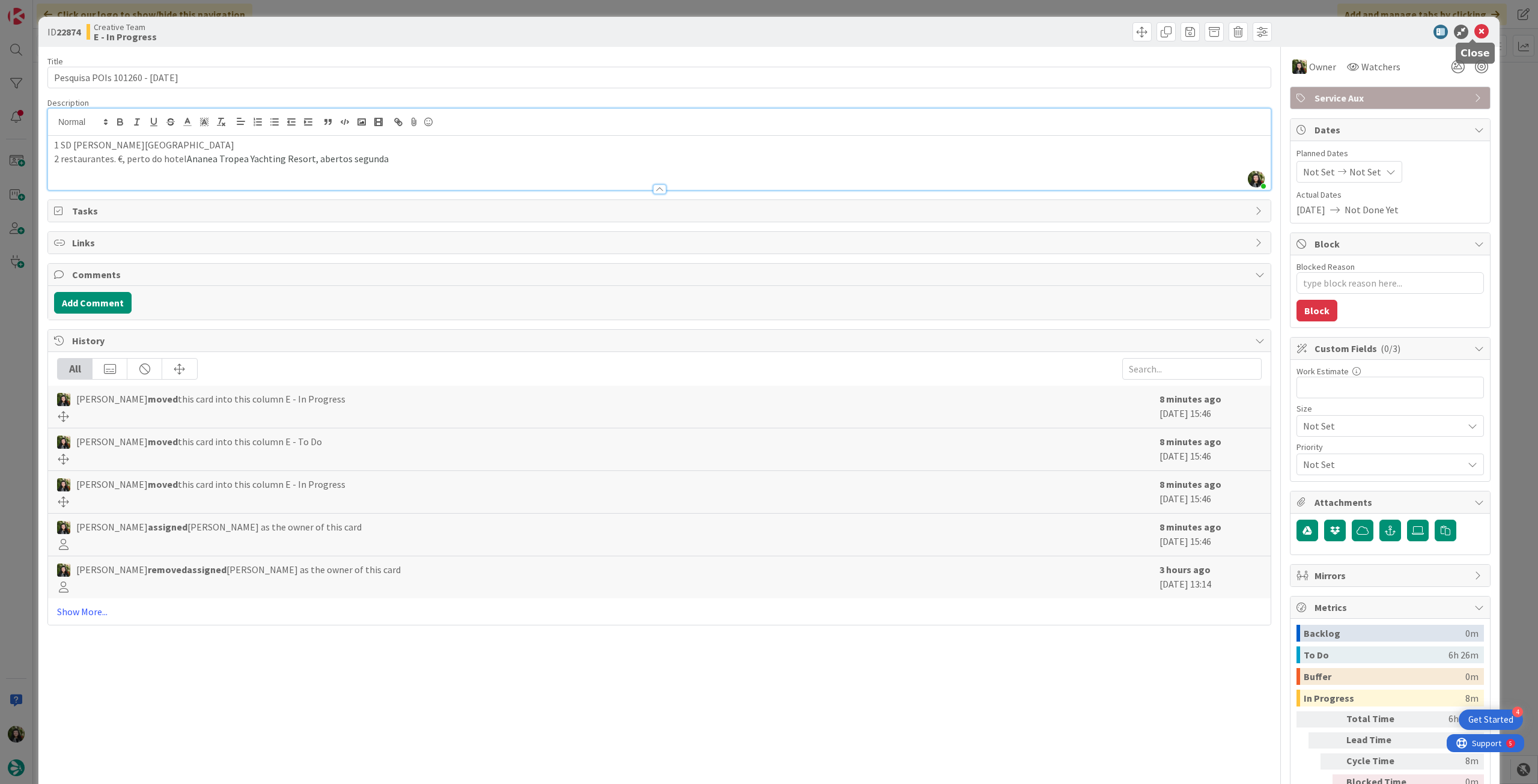
click at [1476, 35] on icon at bounding box center [1482, 32] width 14 height 14
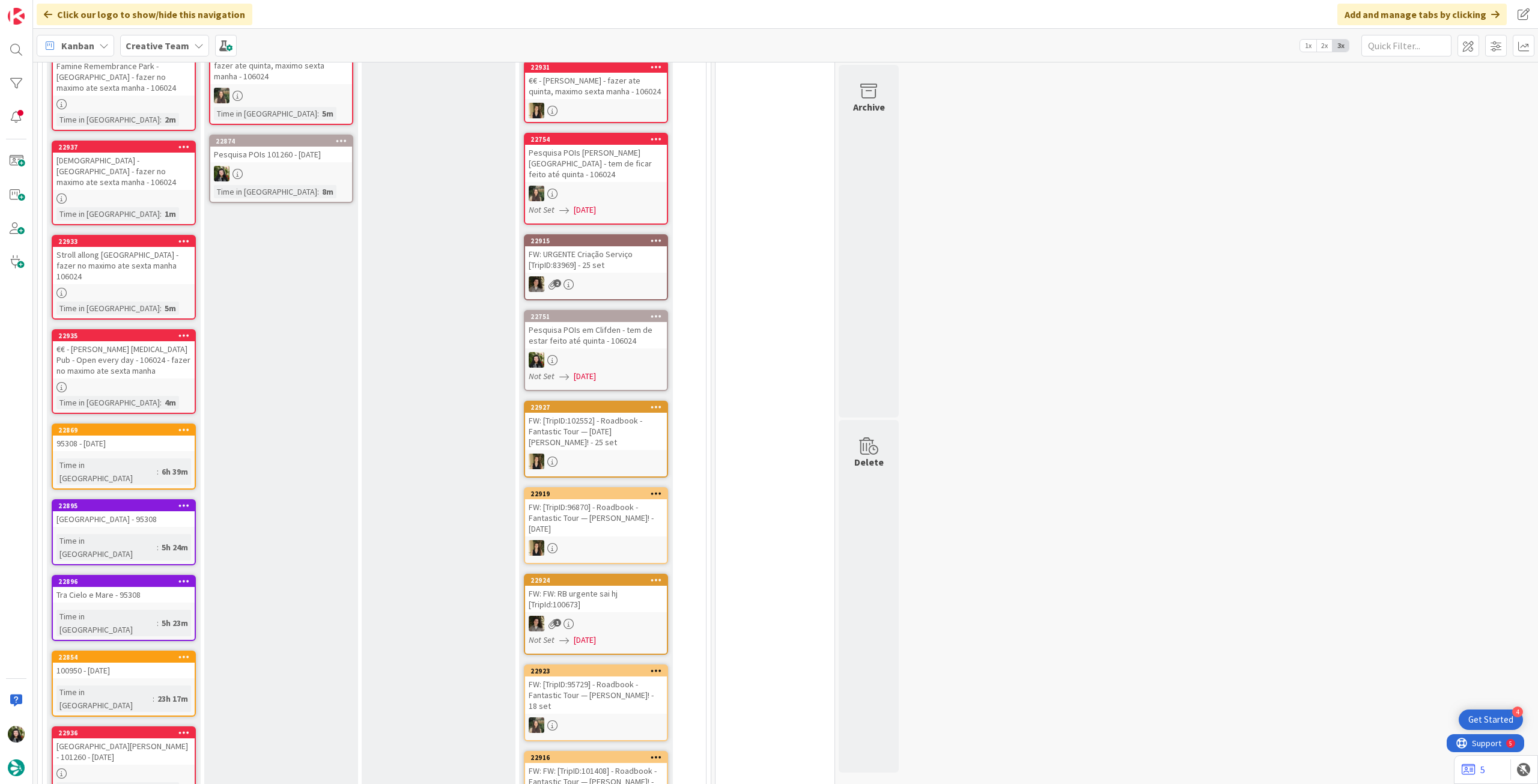
scroll to position [240, 0]
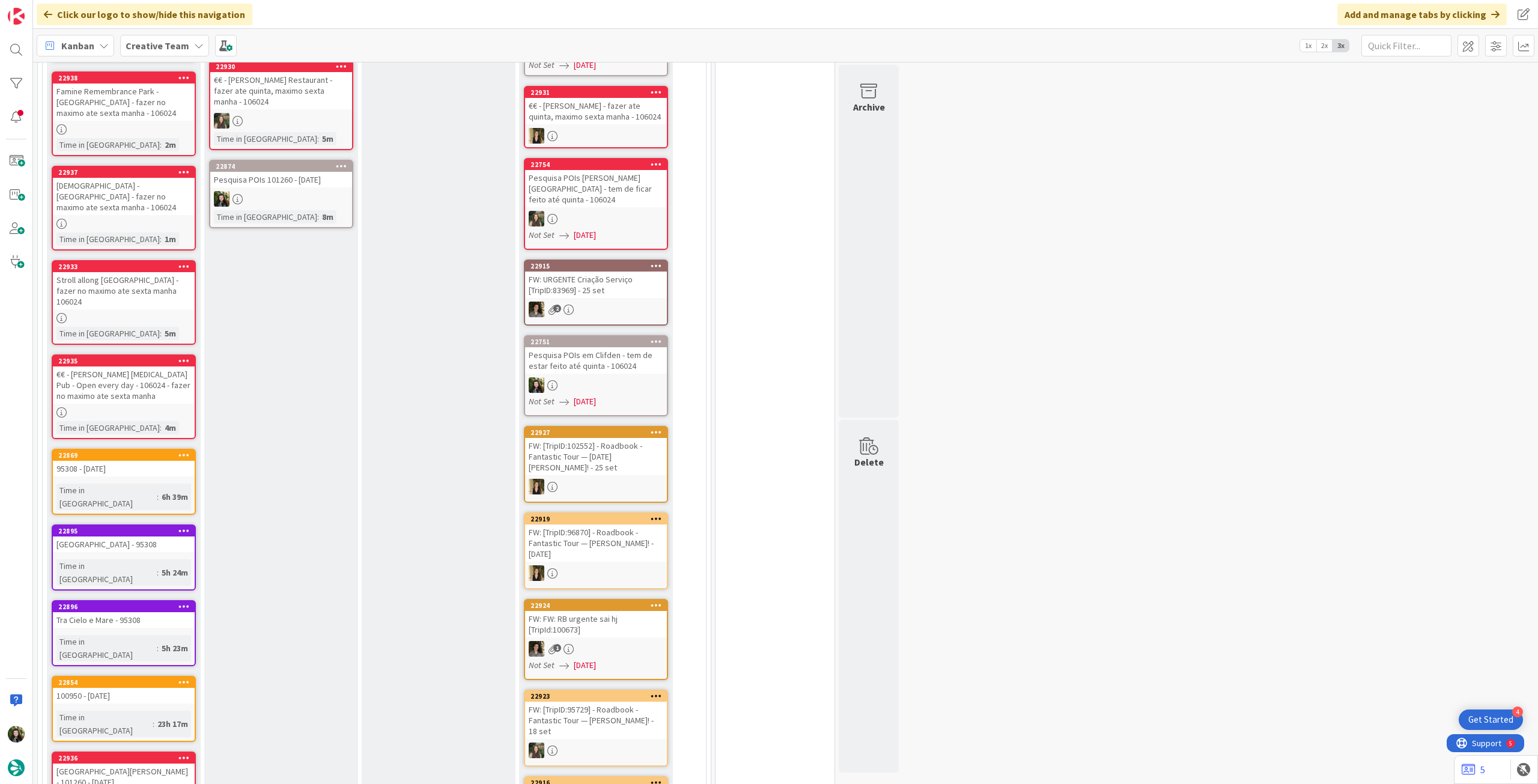
click at [176, 49] on b "Creative Team" at bounding box center [157, 45] width 63 height 12
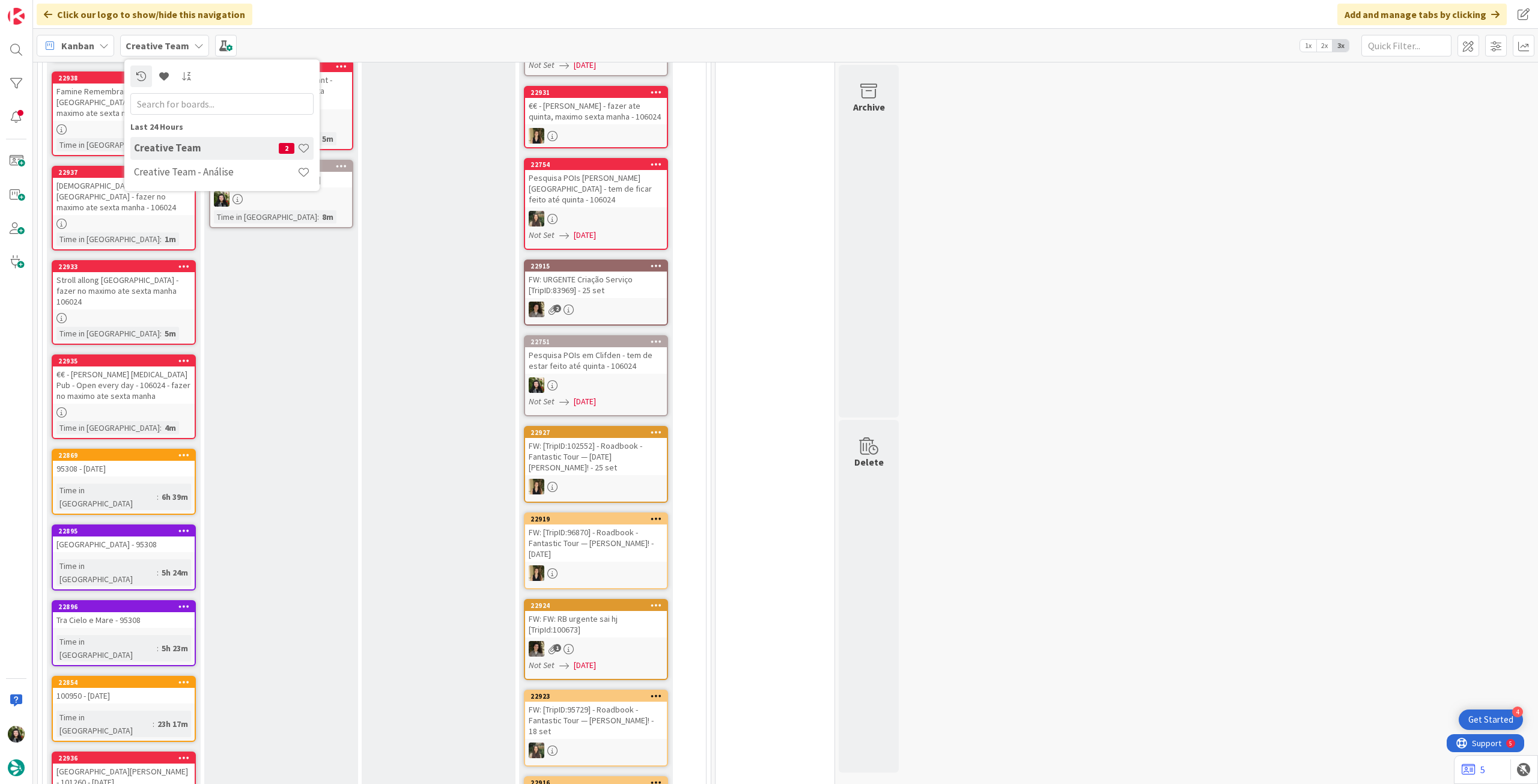
click at [176, 49] on b "Creative Team" at bounding box center [157, 45] width 63 height 12
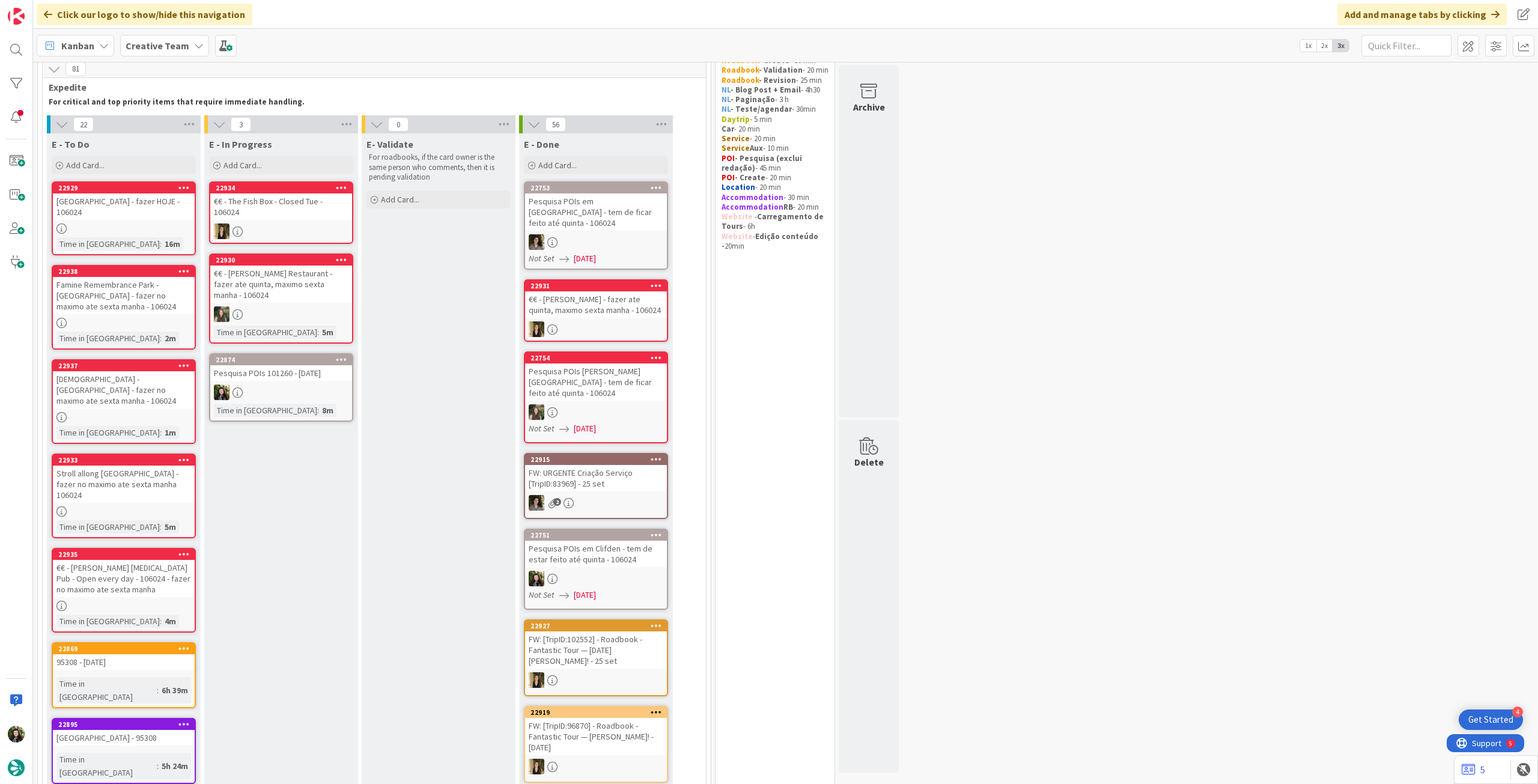
scroll to position [0, 0]
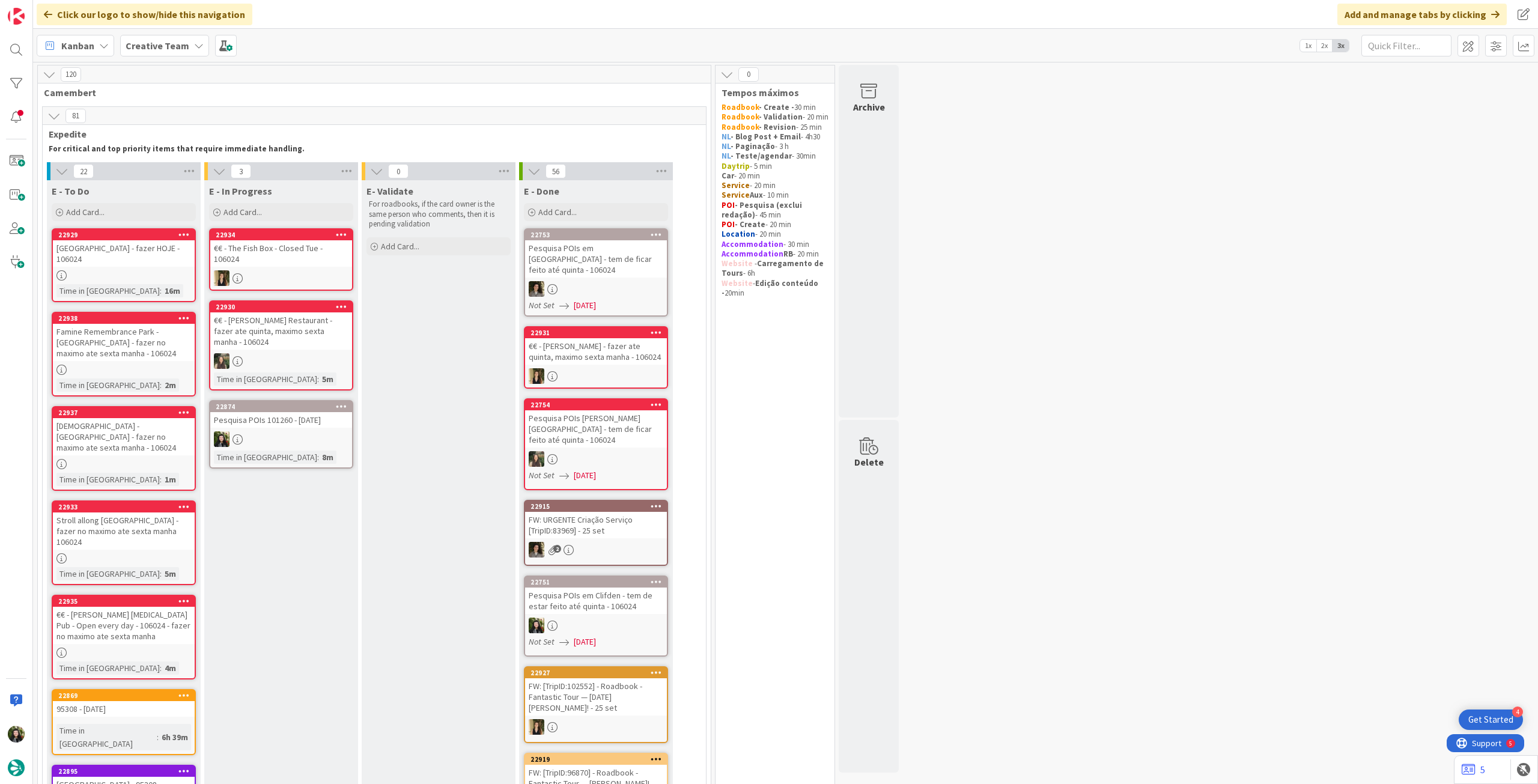
click at [330, 432] on div at bounding box center [281, 440] width 142 height 16
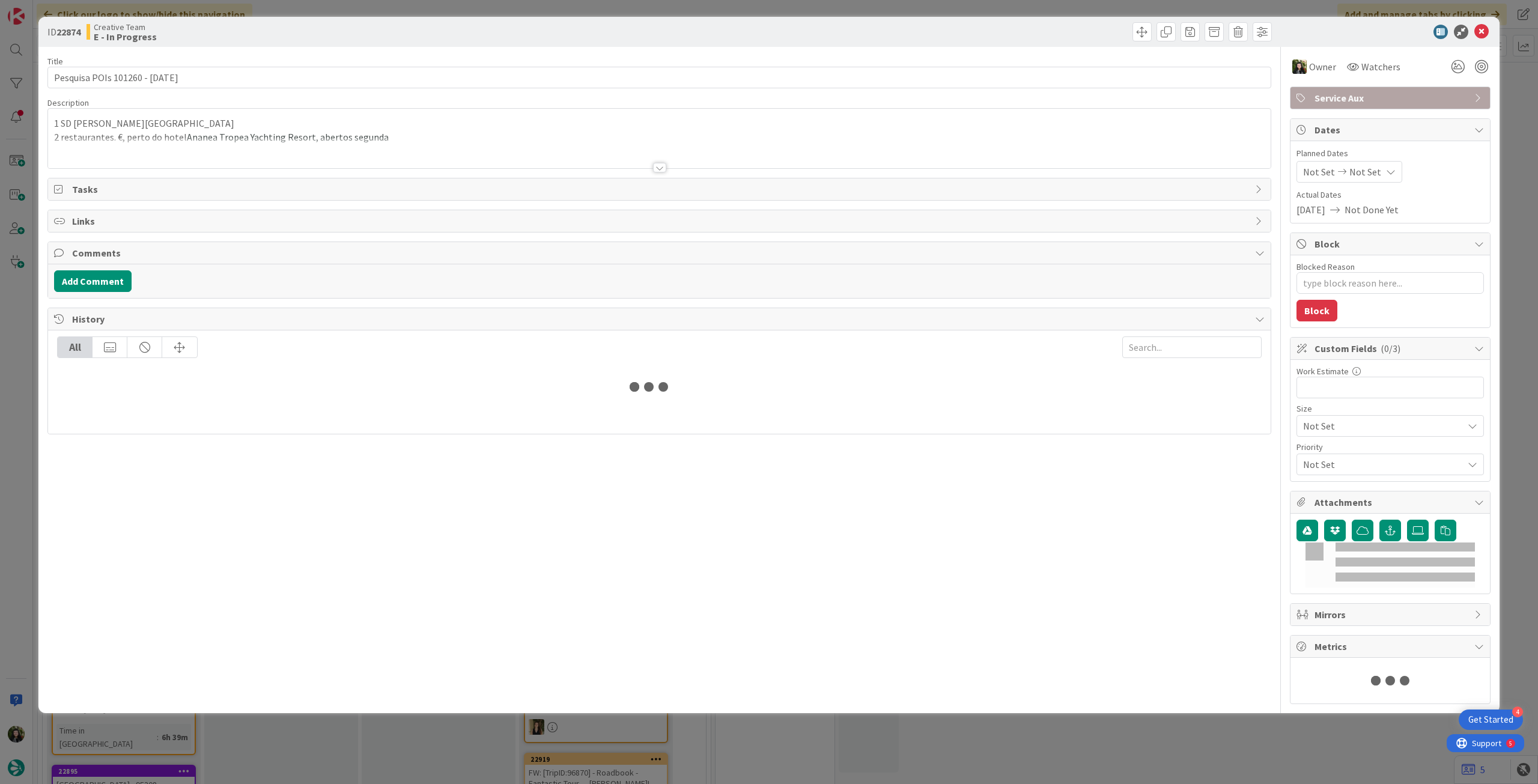
type textarea "x"
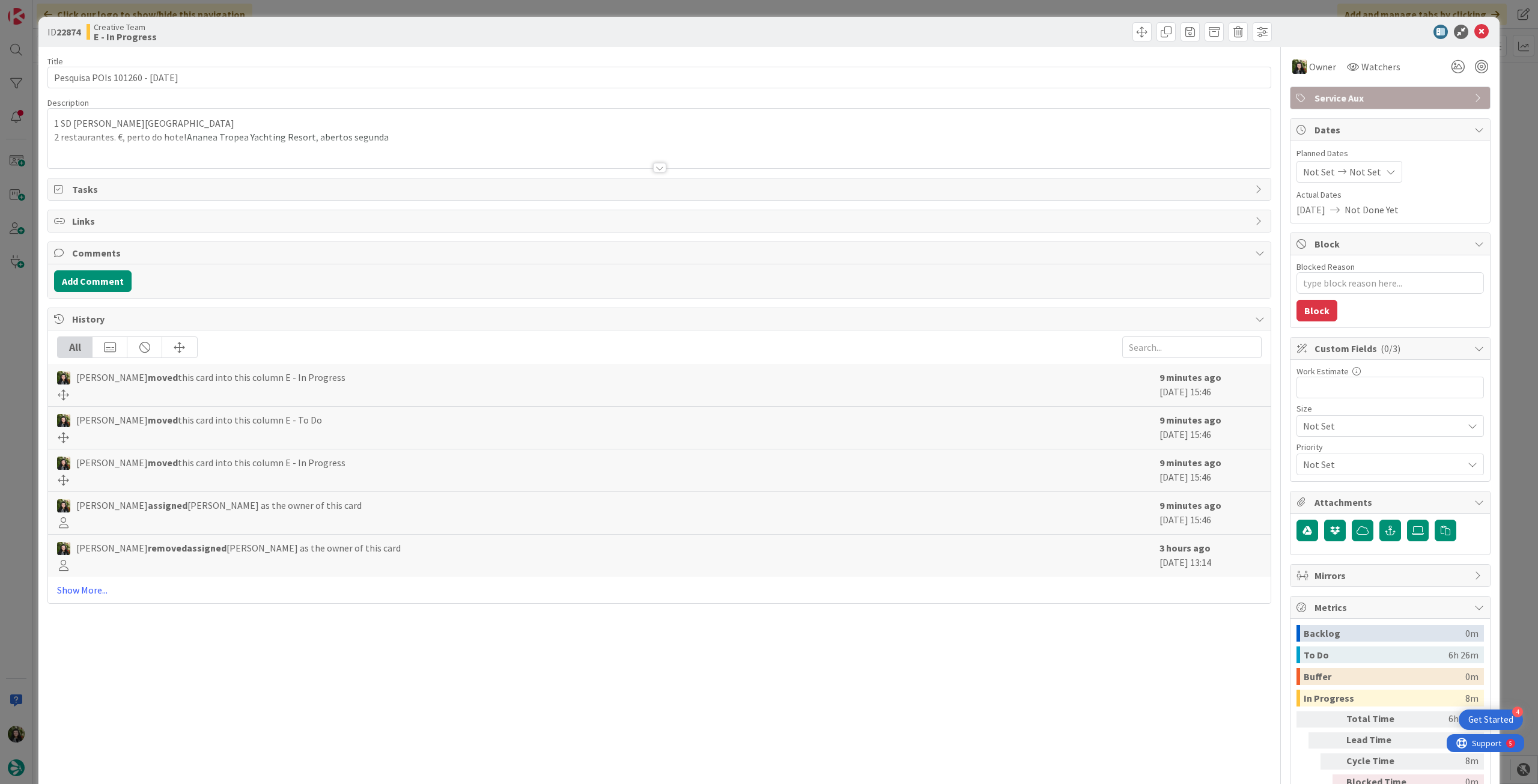
click at [304, 147] on div at bounding box center [659, 152] width 1223 height 31
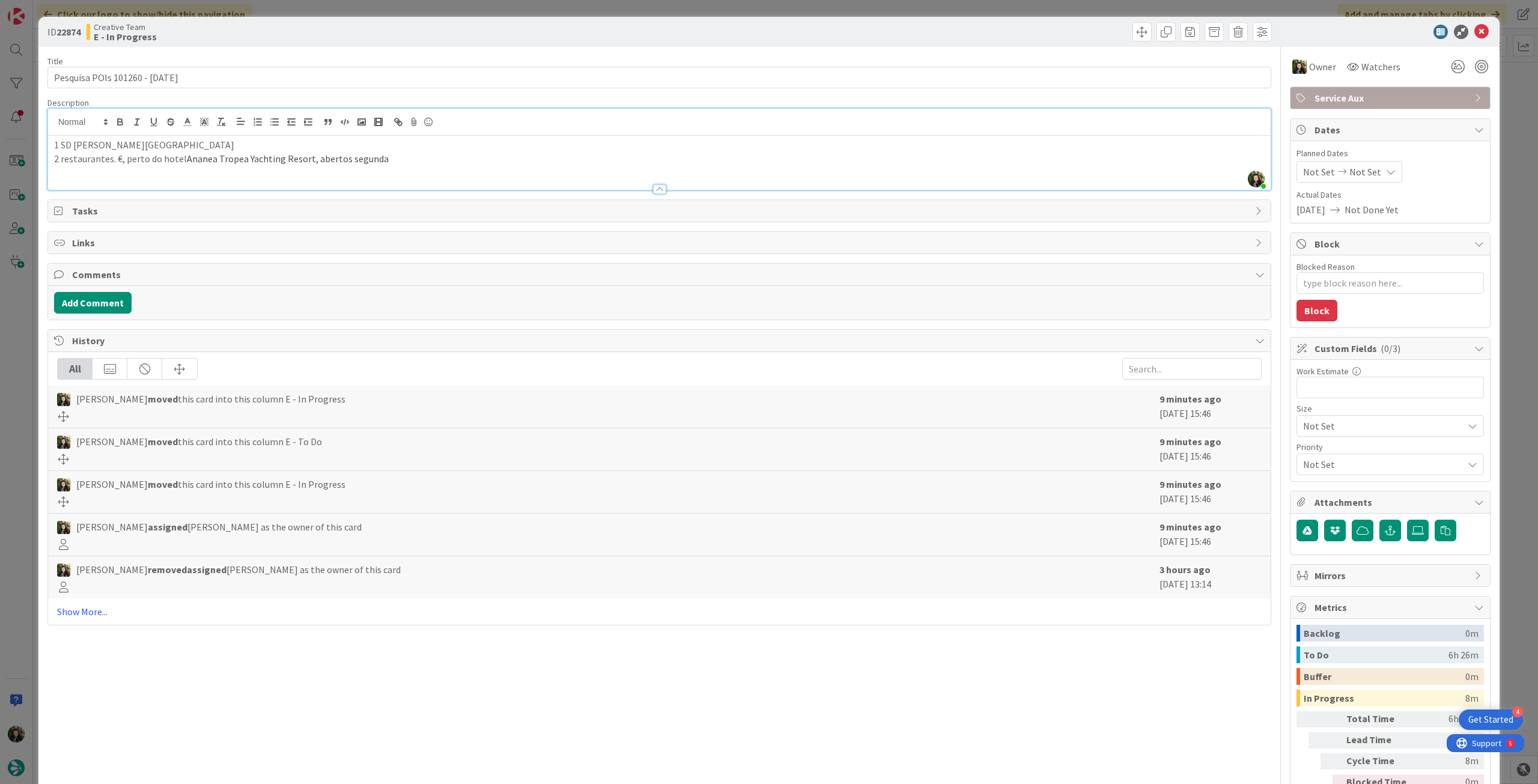
type textarea "x"
click at [1475, 33] on icon at bounding box center [1482, 32] width 14 height 14
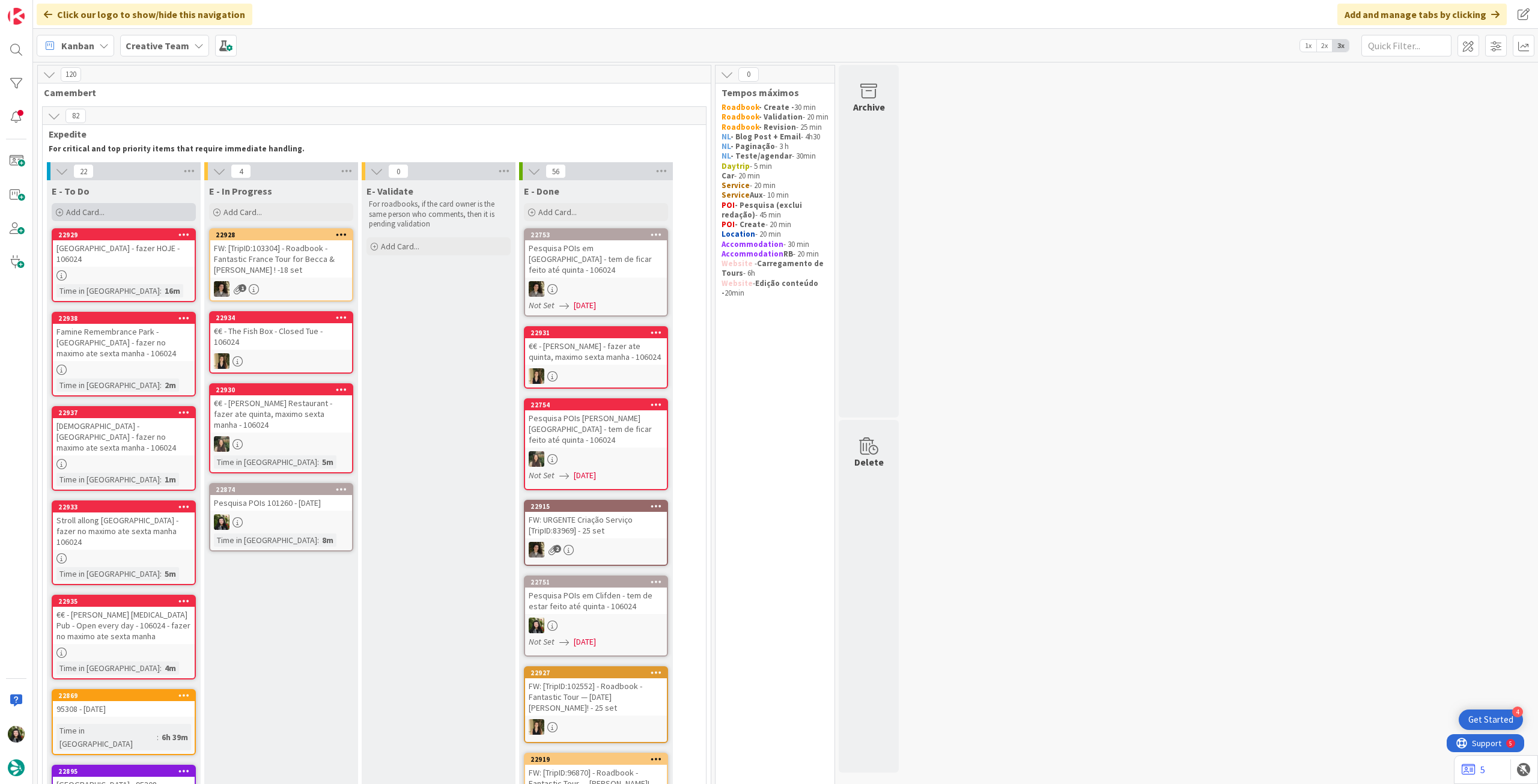
click at [113, 214] on div "Add Card..." at bounding box center [124, 212] width 144 height 18
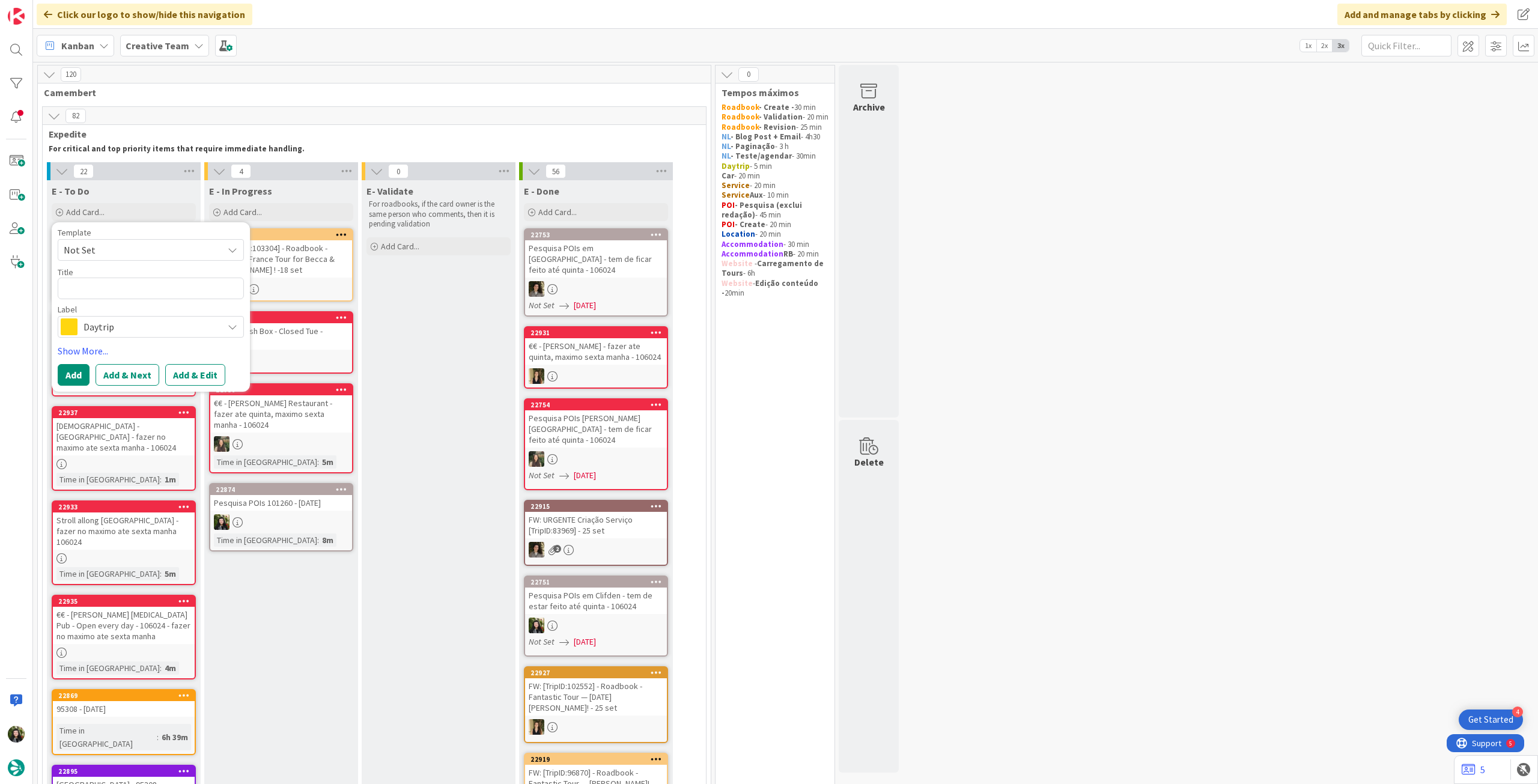
click at [127, 329] on span "Daytrip" at bounding box center [150, 326] width 133 height 17
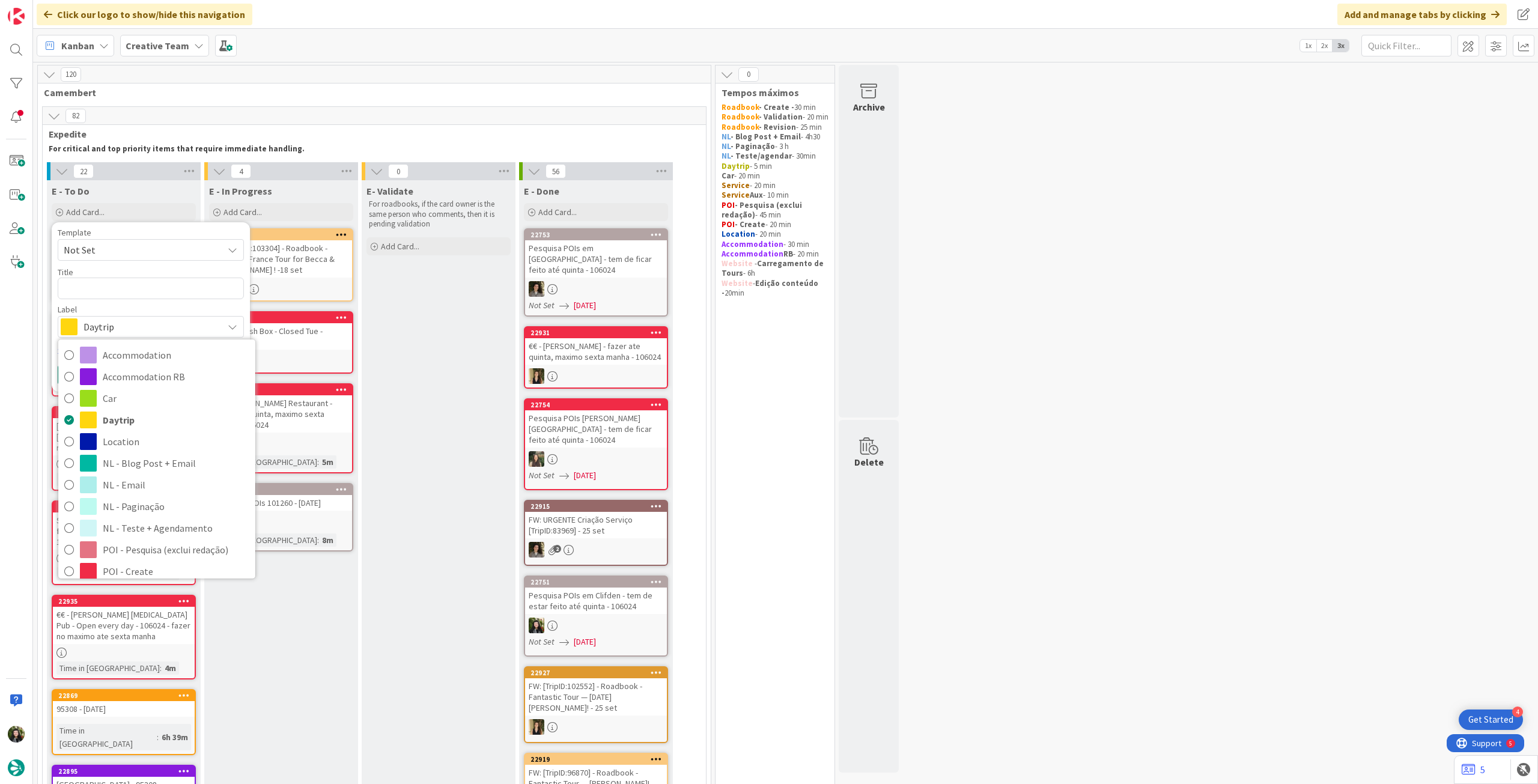
drag, startPoint x: 183, startPoint y: 513, endPoint x: 180, endPoint y: 455, distance: 58.1
click at [183, 584] on span "Roadbook - Create" at bounding box center [175, 593] width 147 height 18
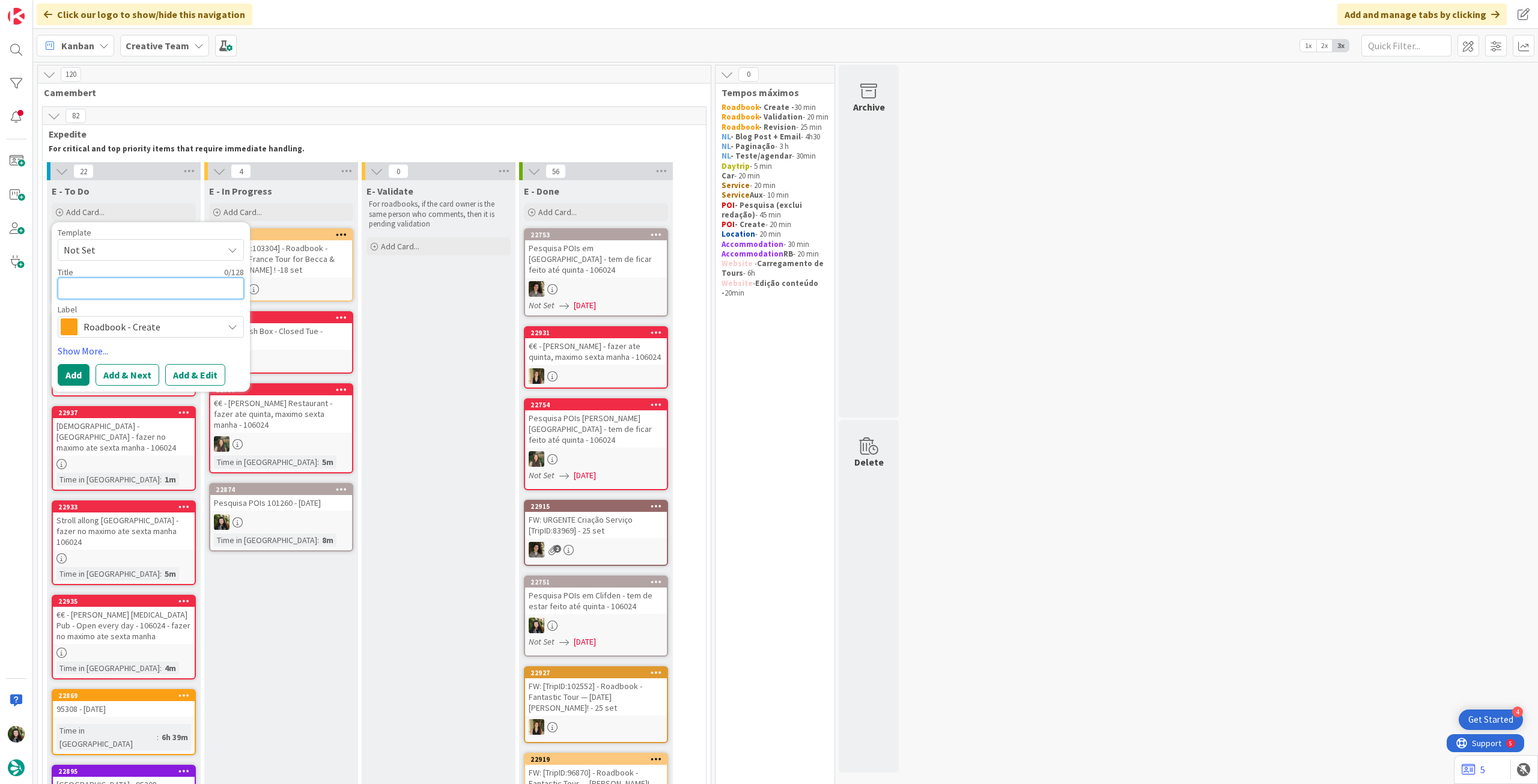
click at [168, 286] on textarea at bounding box center [151, 288] width 186 height 21
paste textarea "111934"
type textarea "111934"
type textarea "x"
type textarea "111934"
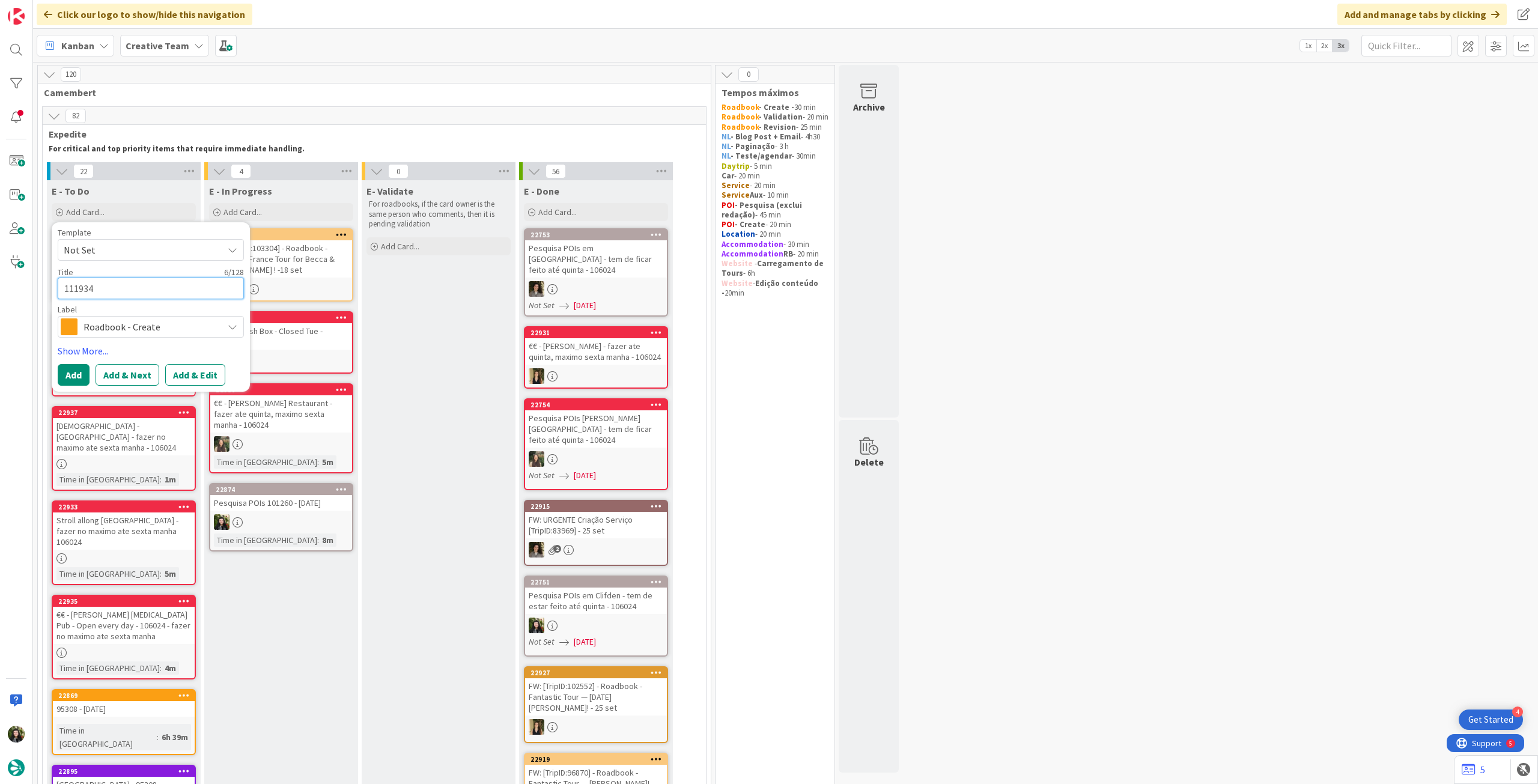
type textarea "x"
type textarea "111934 -"
type textarea "x"
type textarea "111934 -"
type textarea "x"
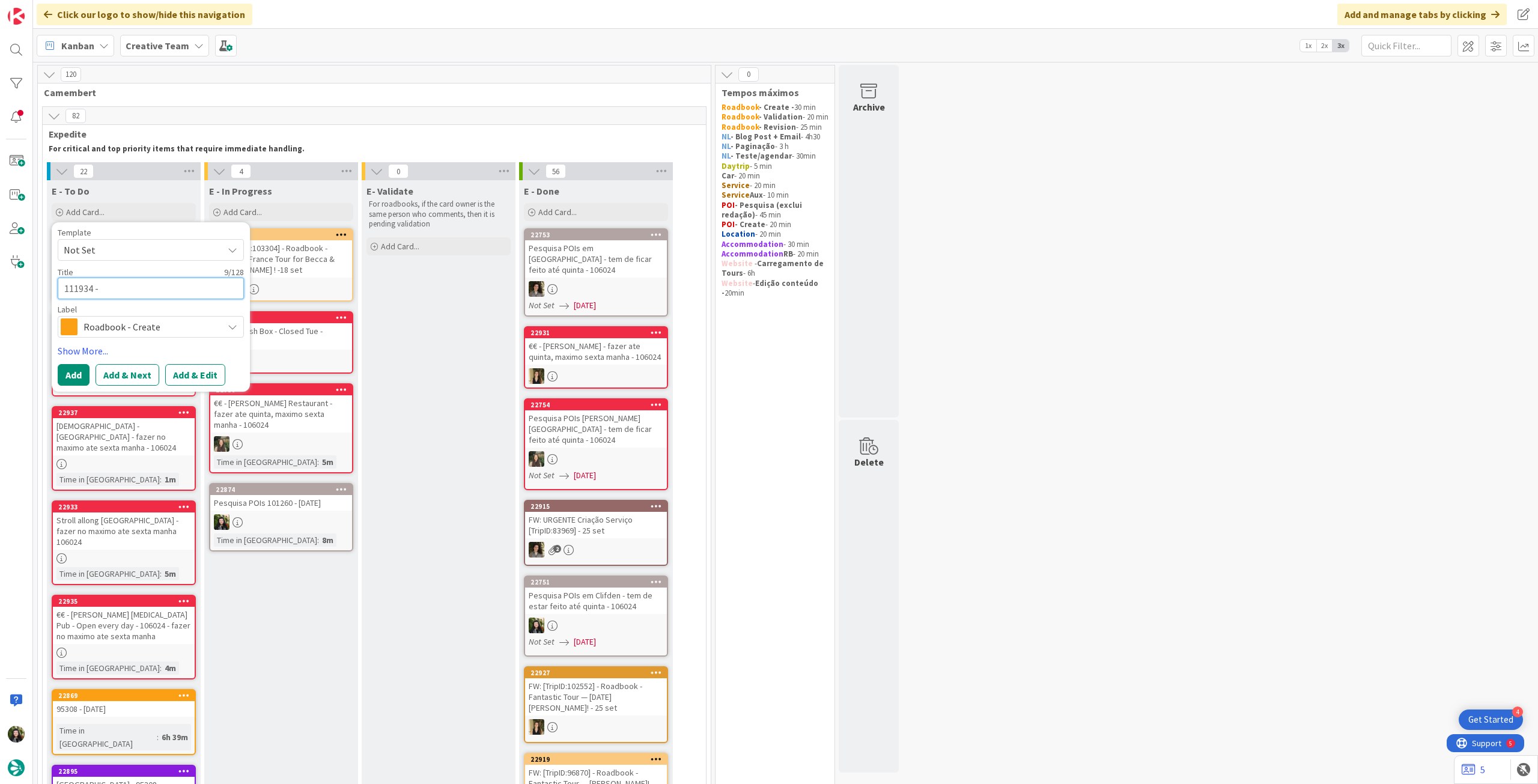
type textarea "111934 - C"
type textarea "x"
type textarea "111934 - CH"
type textarea "x"
type textarea "111934 - CHE"
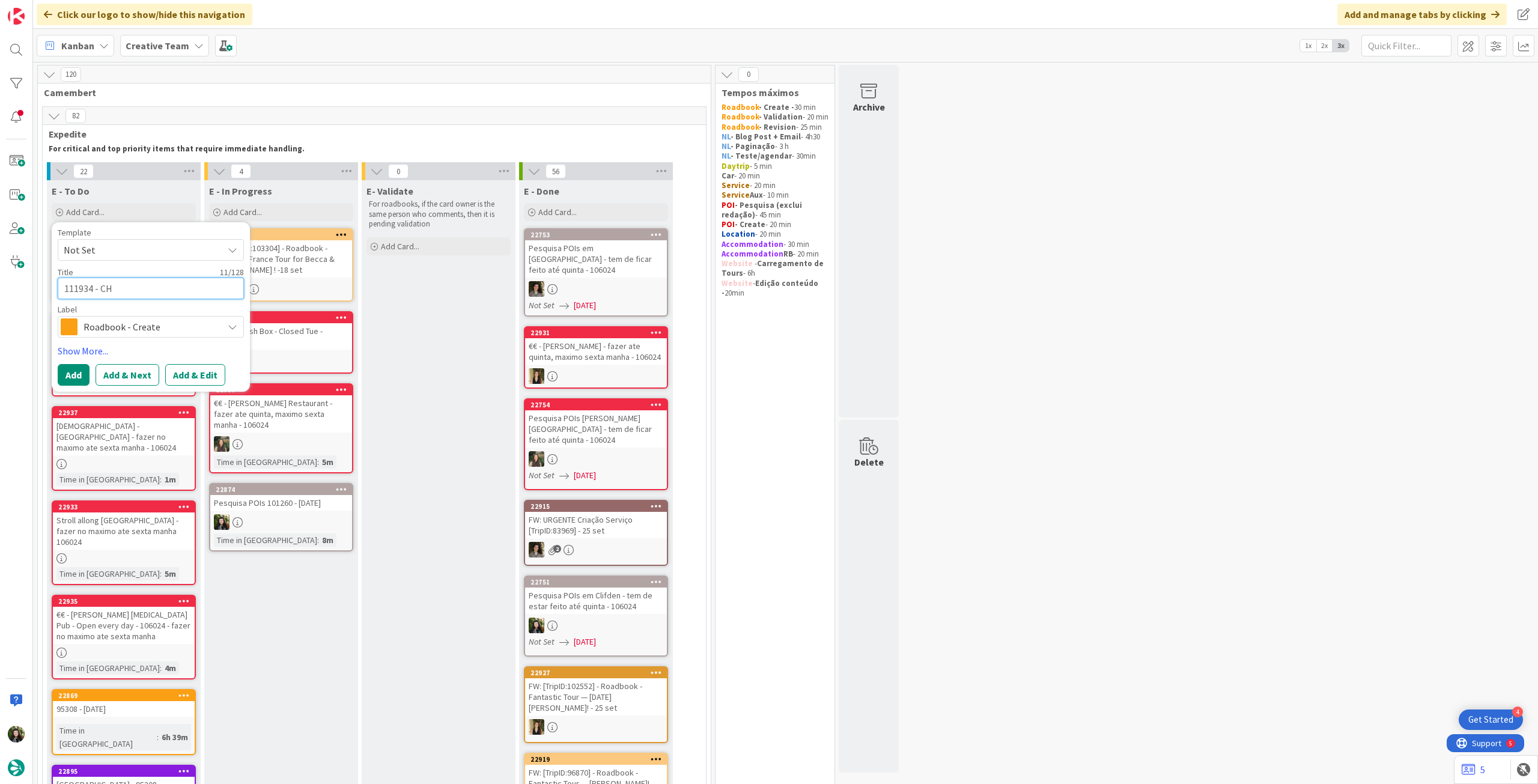
type textarea "x"
type textarea "111934 - CHEG"
type textarea "x"
type textarea "111934 - CHEGA"
type textarea "x"
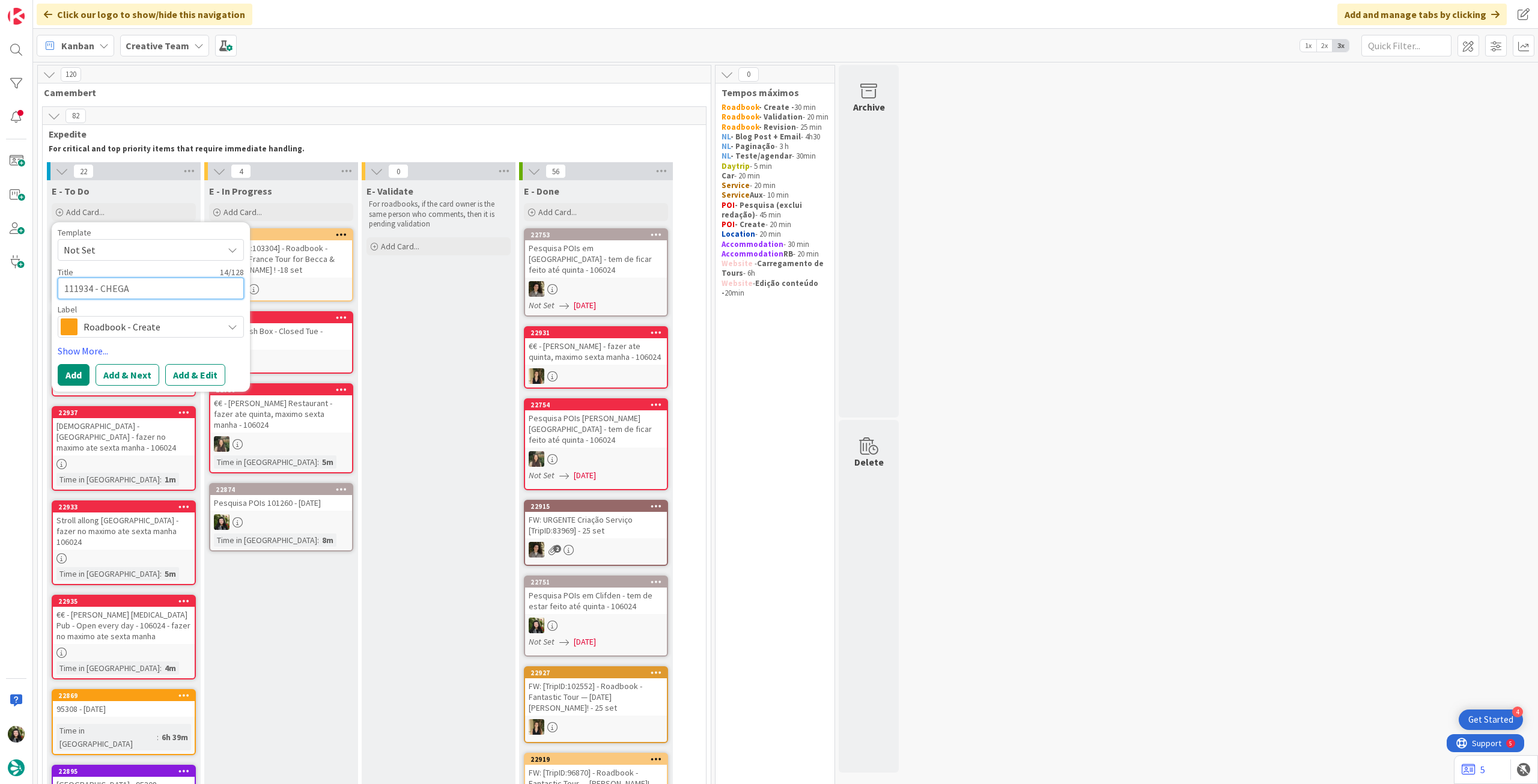
type textarea "111934 - CHEGA"
type textarea "x"
type textarea "111934 - CHEGA A"
type textarea "x"
type textarea "111934 - CHEGA AM"
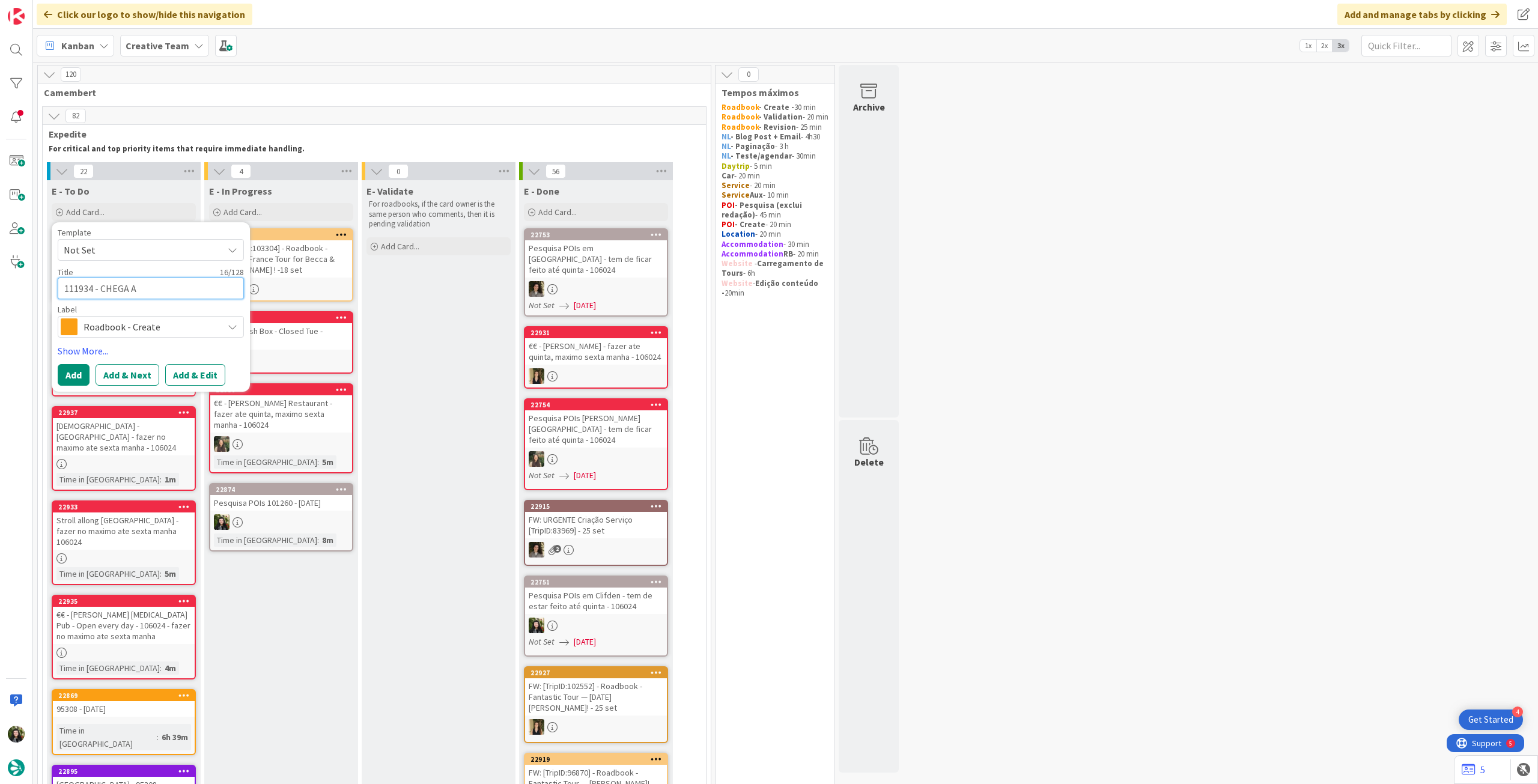
type textarea "x"
type textarea "111934 - CHEGA AMA"
type textarea "x"
type textarea "111934 - CHEGA AMAN"
type textarea "x"
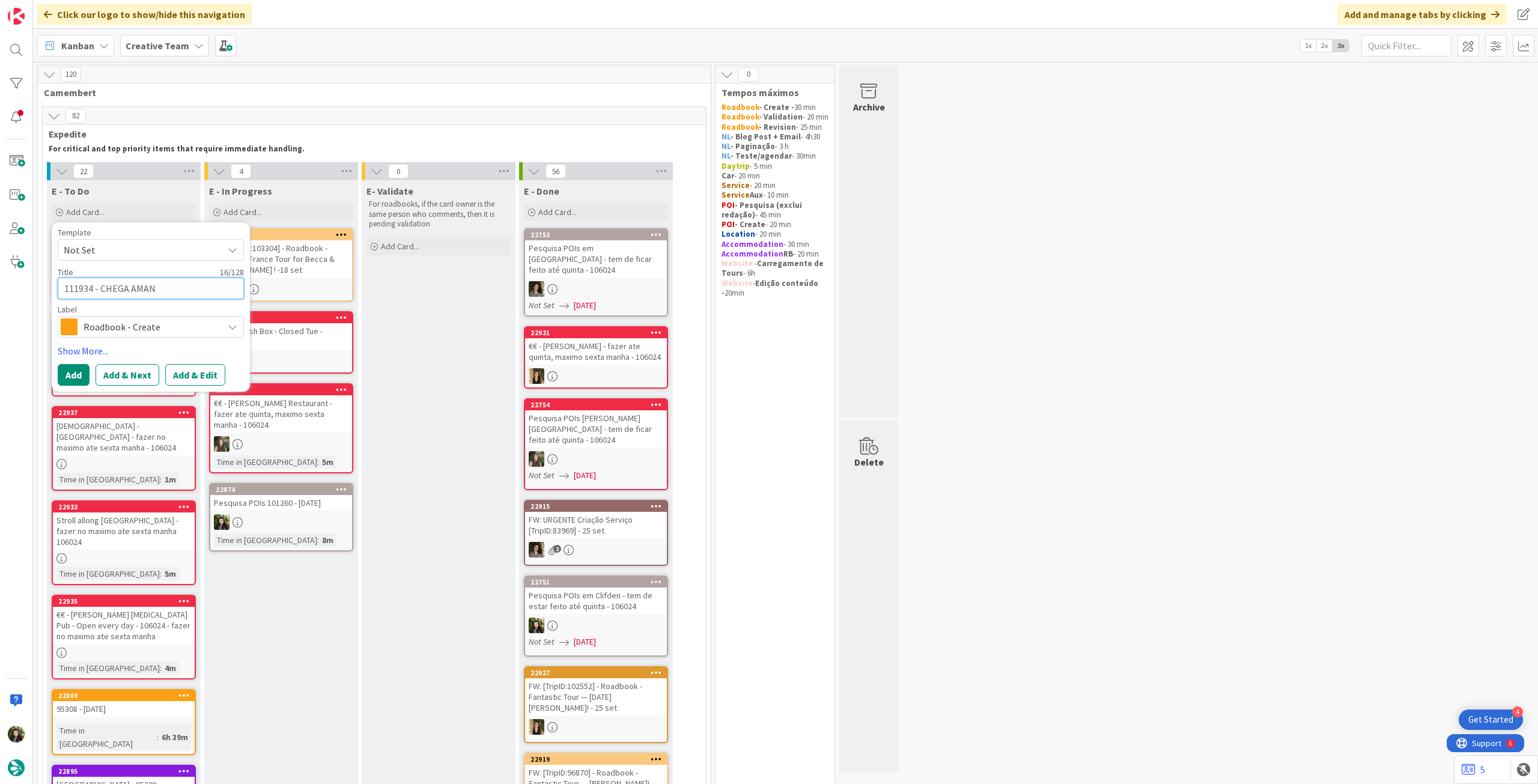
type textarea "111934 - CHEGA AMANH"
type textarea "x"
type textarea "111934 - CHEGA AMANHA"
type textarea "x"
type textarea "111934 - CHEGA AMANHA"
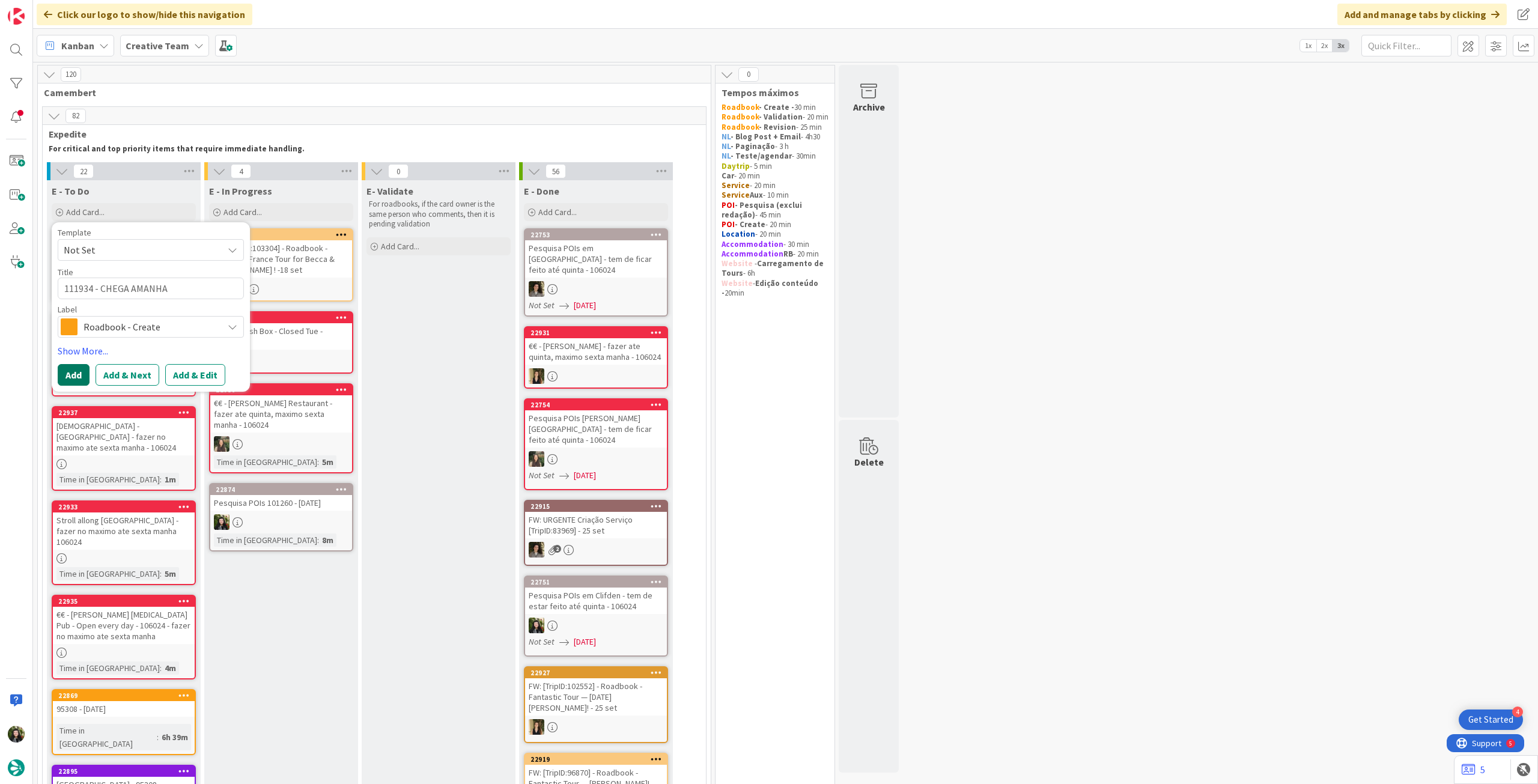
click at [68, 378] on button "Add" at bounding box center [74, 375] width 32 height 21
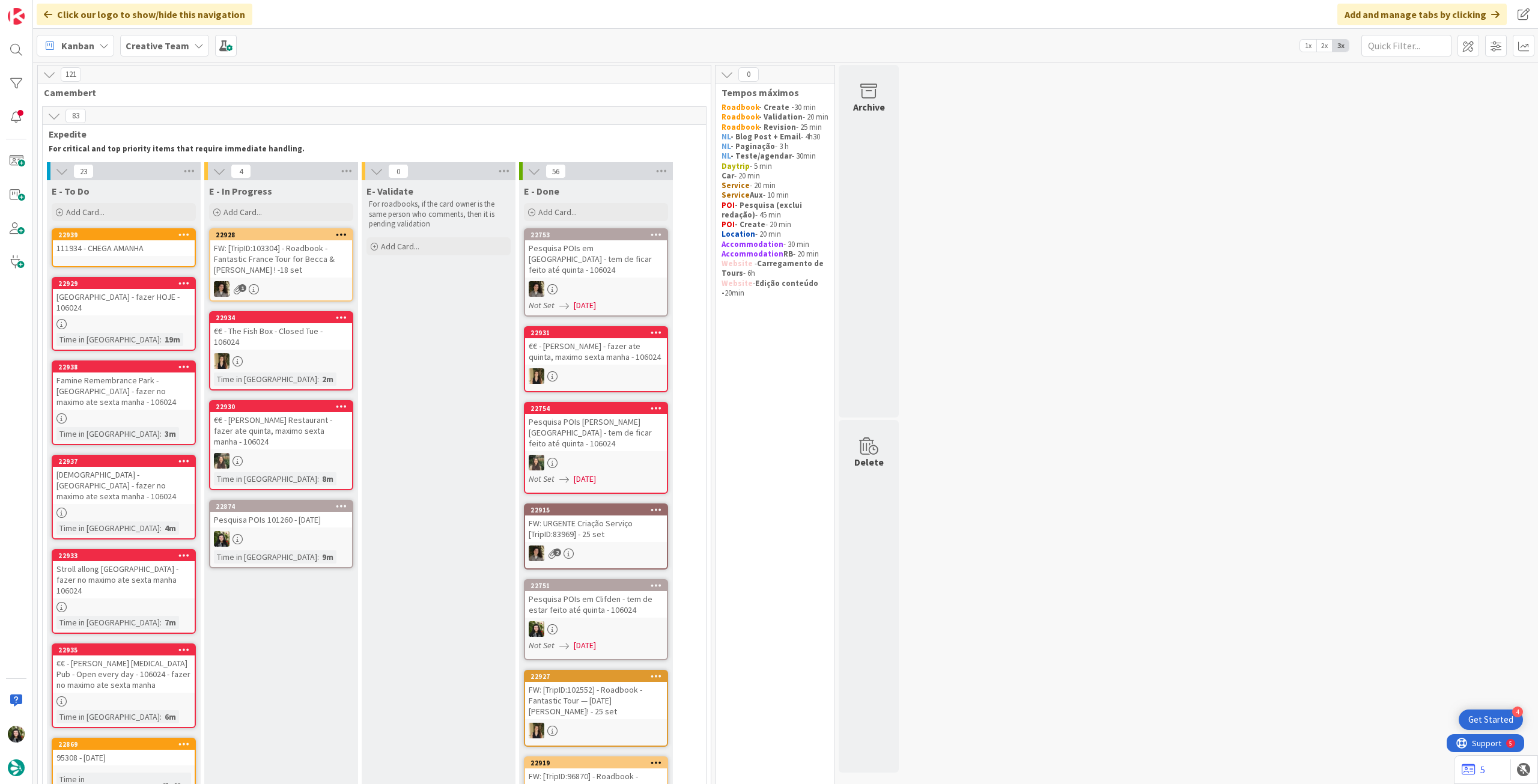
click at [129, 249] on div "111934 - CHEGA AMANHA" at bounding box center [124, 248] width 142 height 16
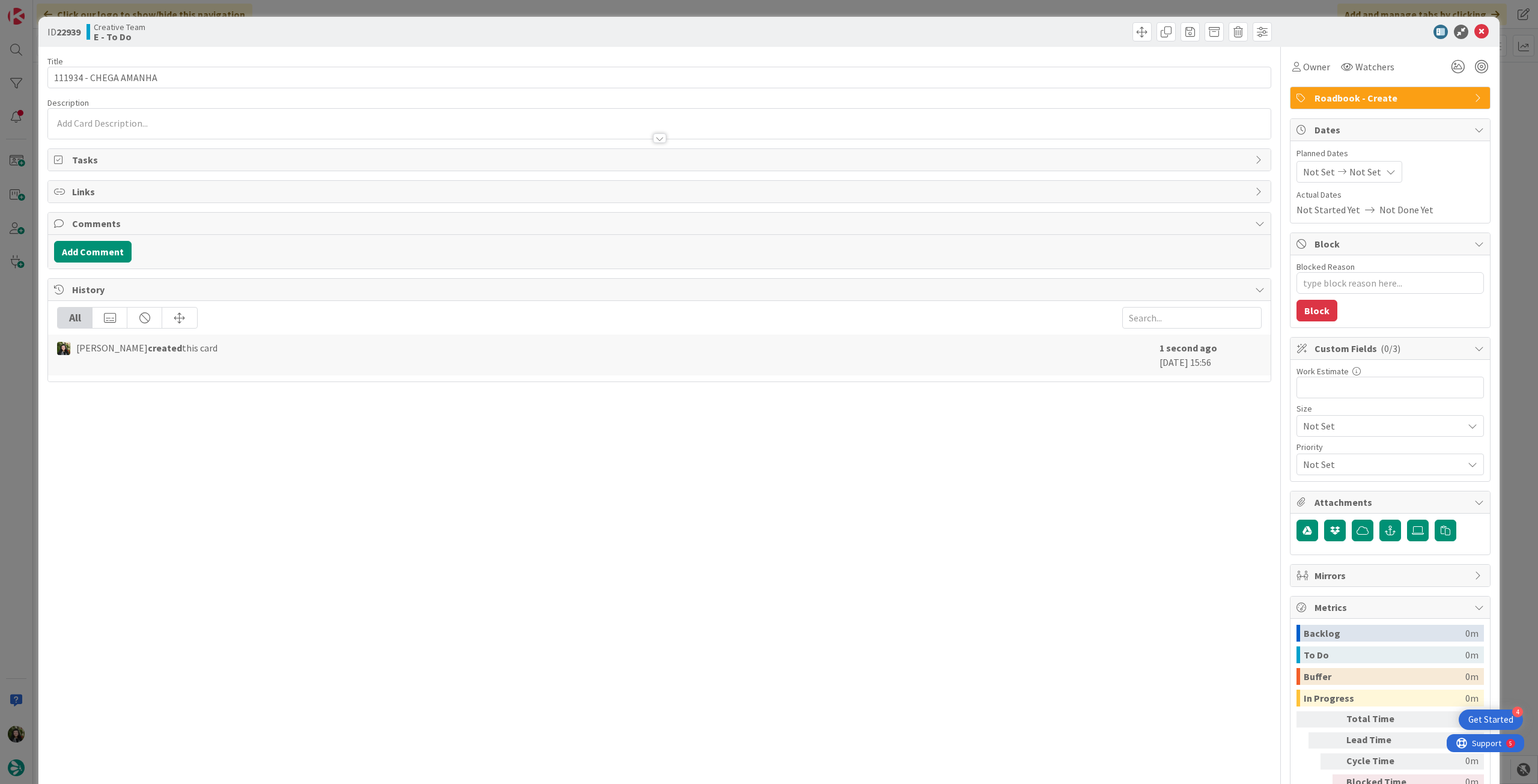
type textarea "x"
click at [1386, 171] on icon at bounding box center [1391, 171] width 10 height 10
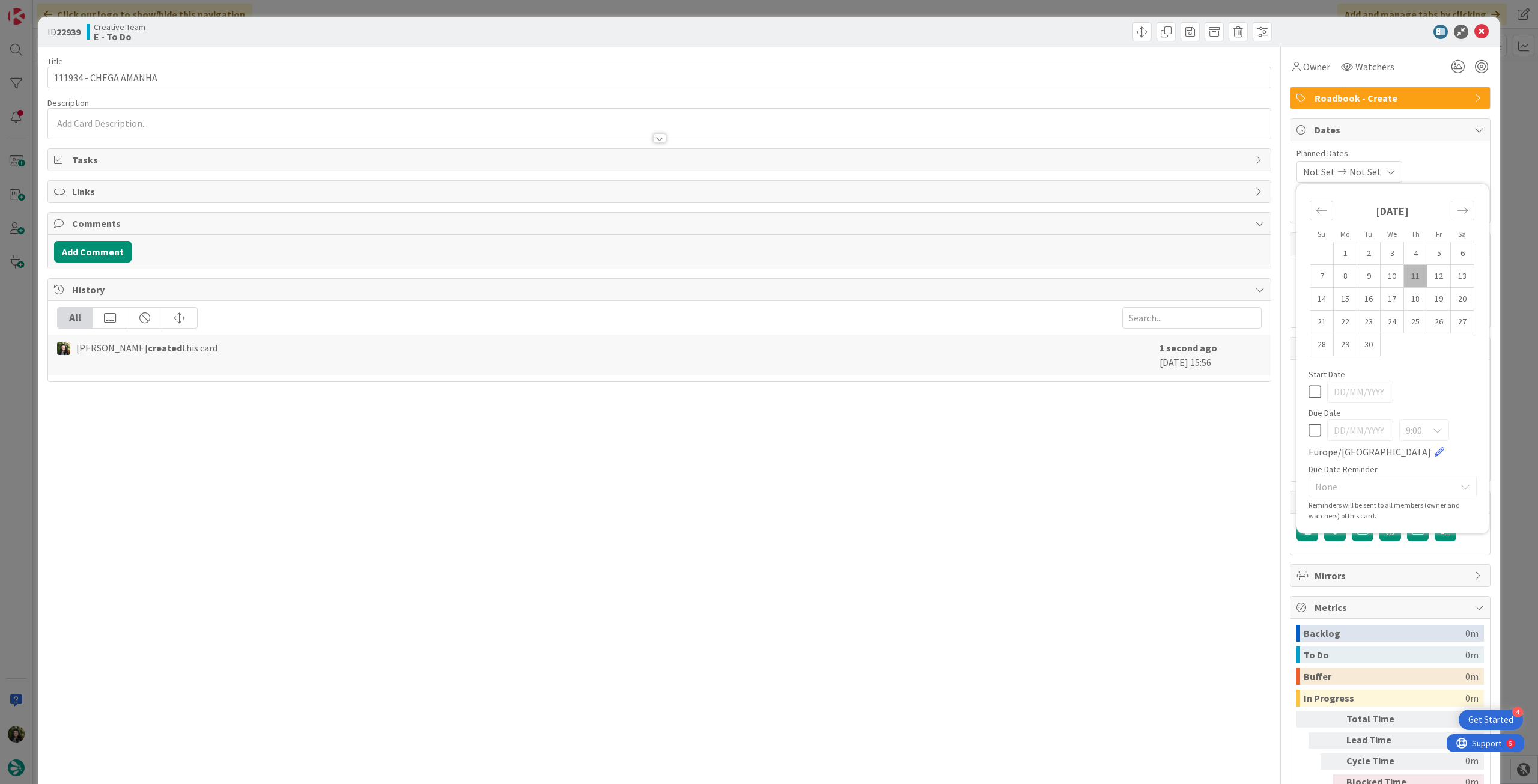
click at [1309, 429] on icon at bounding box center [1315, 430] width 13 height 14
type input "[DATE]"
click at [1475, 32] on icon at bounding box center [1482, 32] width 14 height 14
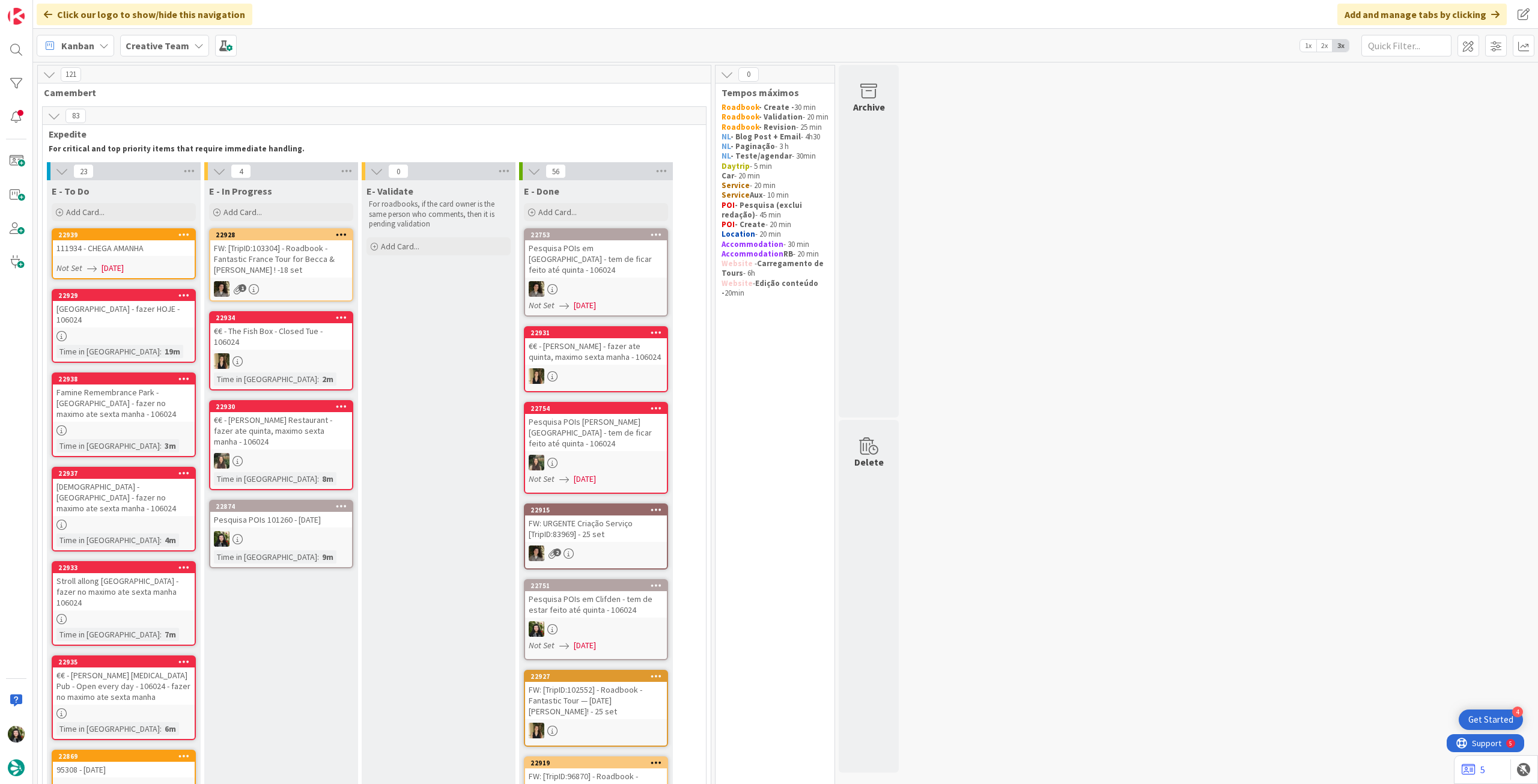
scroll to position [80, 0]
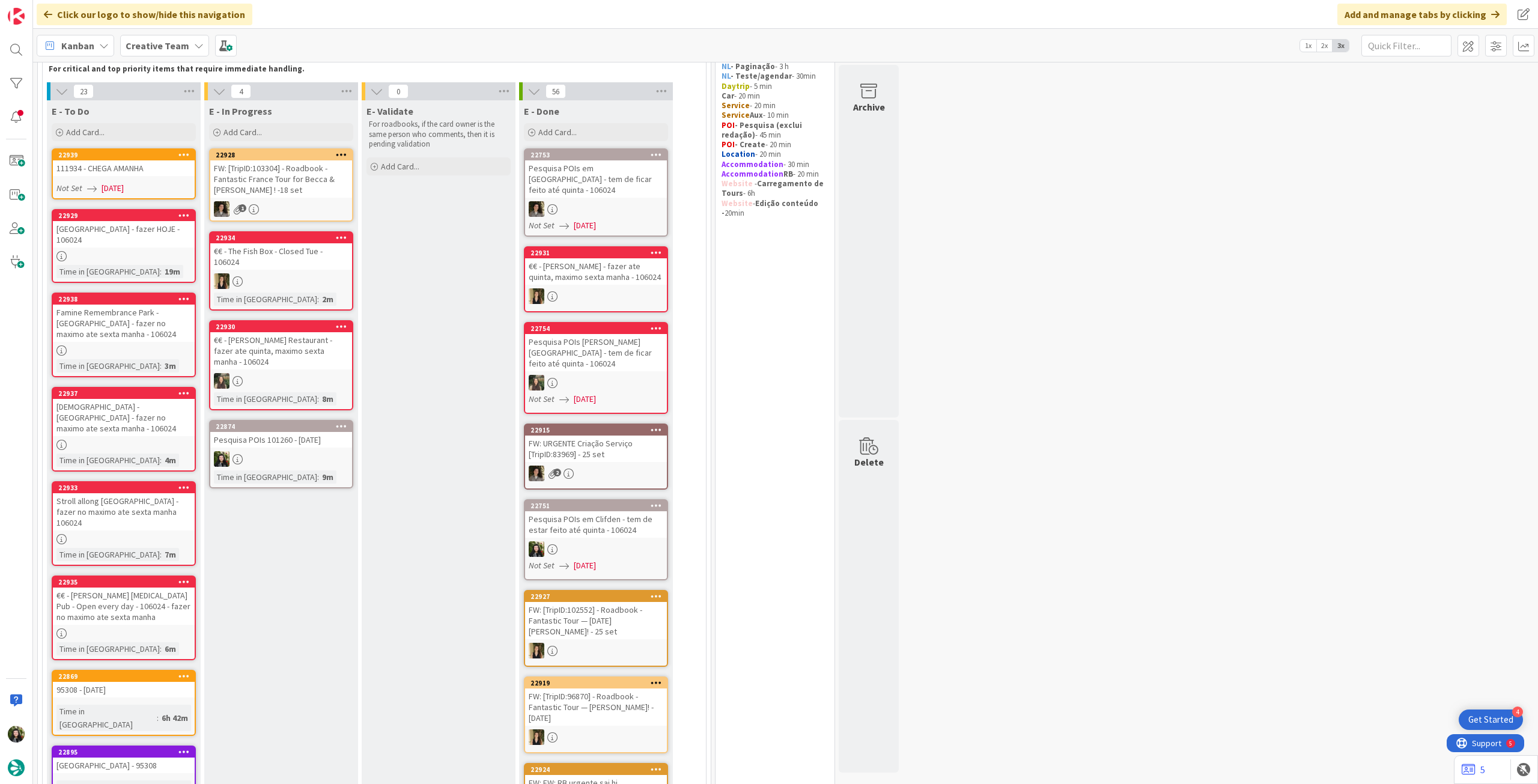
click at [286, 452] on div at bounding box center [281, 459] width 142 height 16
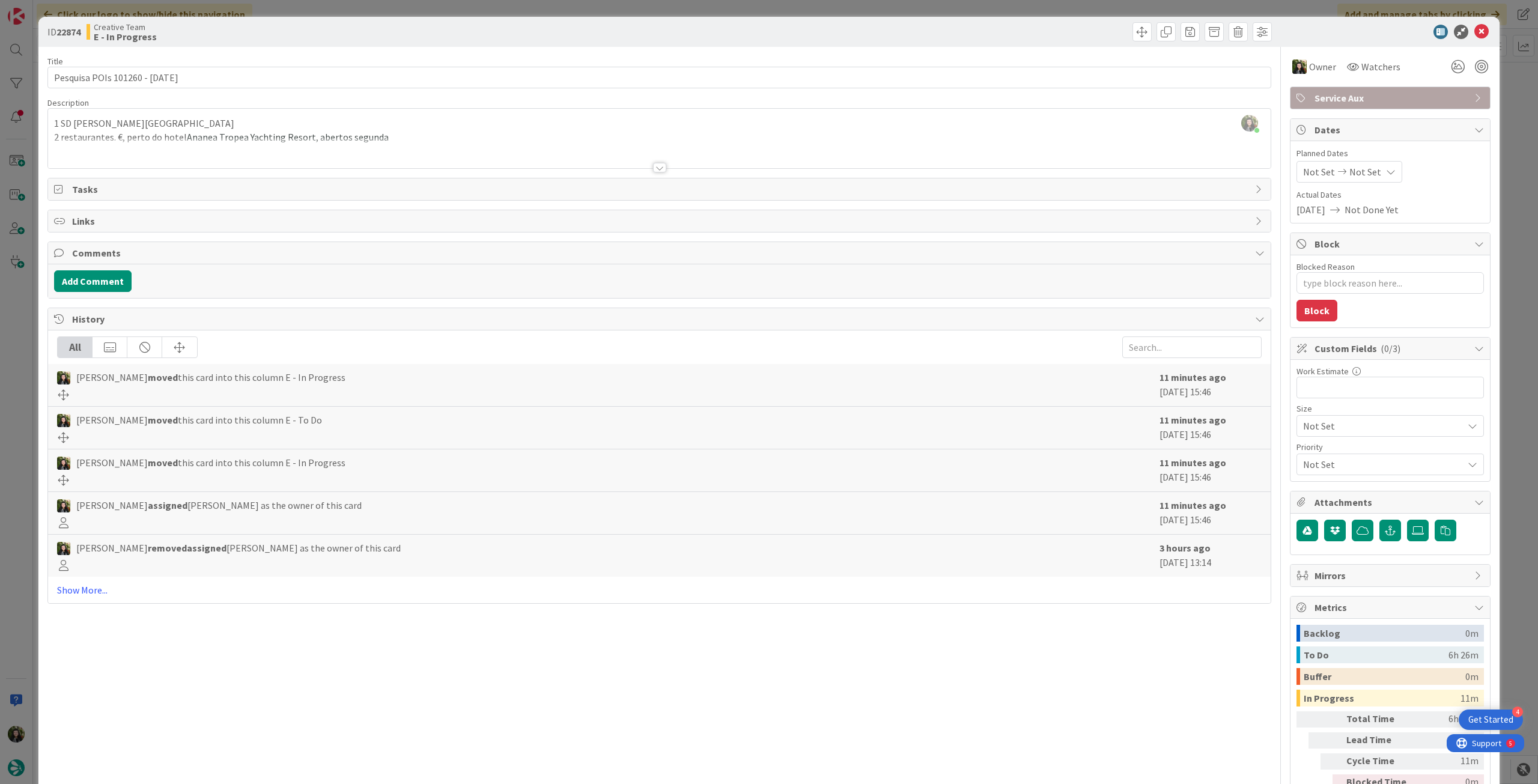
click at [256, 148] on div at bounding box center [659, 152] width 1223 height 31
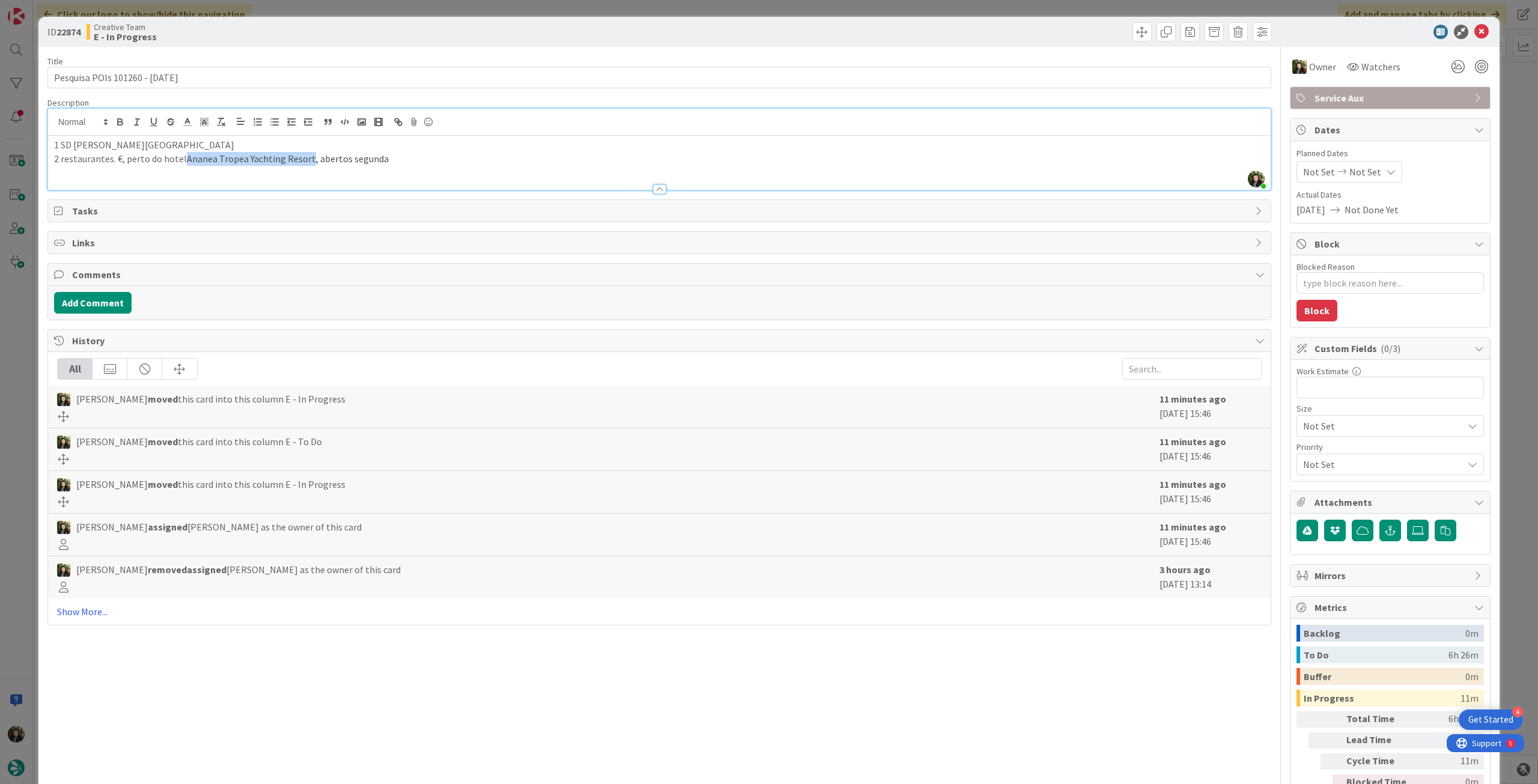
drag, startPoint x: 210, startPoint y: 153, endPoint x: 342, endPoint y: 144, distance: 132.3
click at [309, 156] on span "Ananea Tropea Yachting Resort, abertos segunda" at bounding box center [287, 158] width 202 height 12
copy span "Ananea Tropea Yachting Resort,"
type textarea "x"
click at [1475, 28] on icon at bounding box center [1482, 32] width 14 height 14
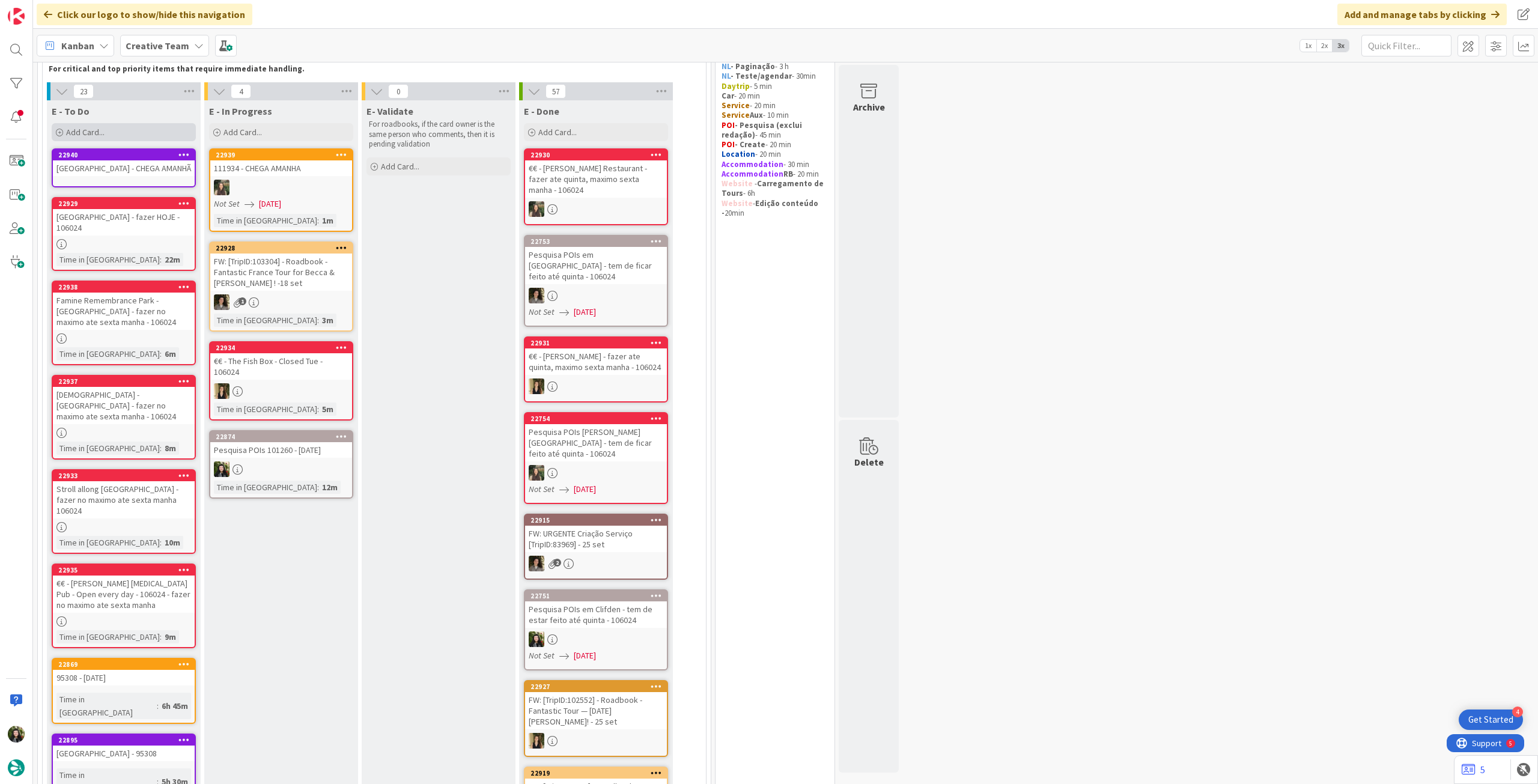
click at [93, 126] on div "Add Card..." at bounding box center [124, 132] width 144 height 18
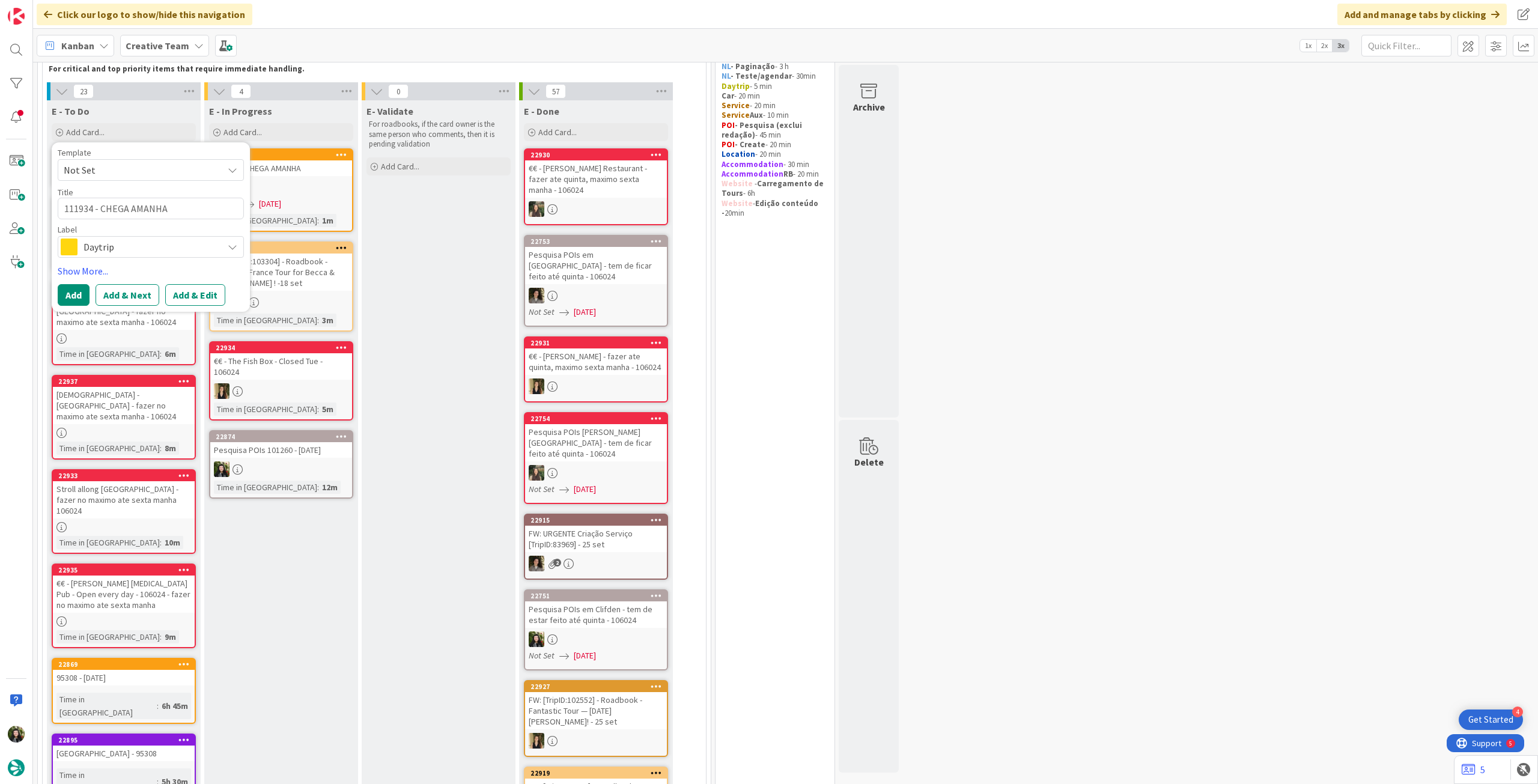
click at [130, 244] on span "Daytrip" at bounding box center [150, 247] width 133 height 17
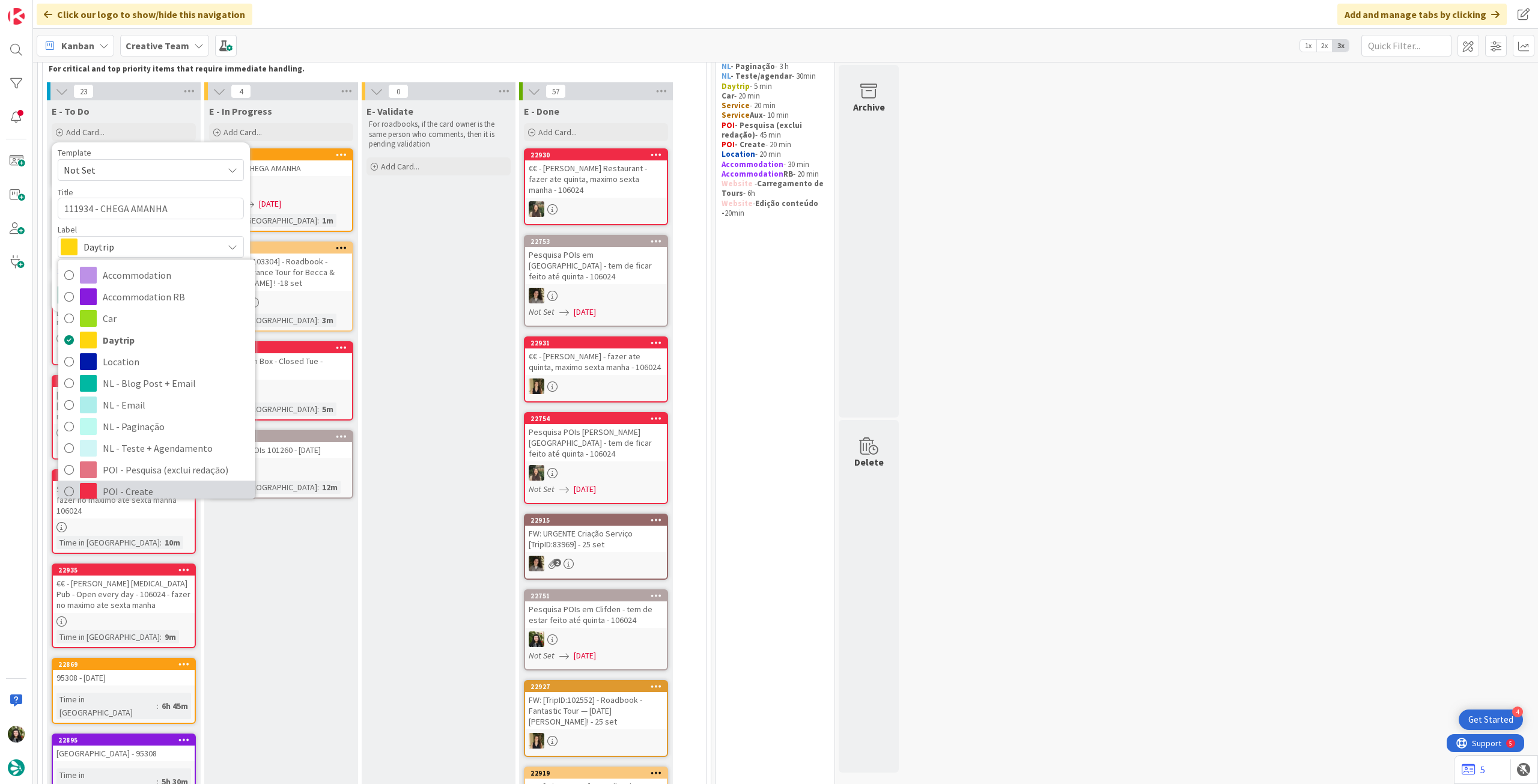
click at [140, 482] on span "POI - Create" at bounding box center [175, 491] width 147 height 18
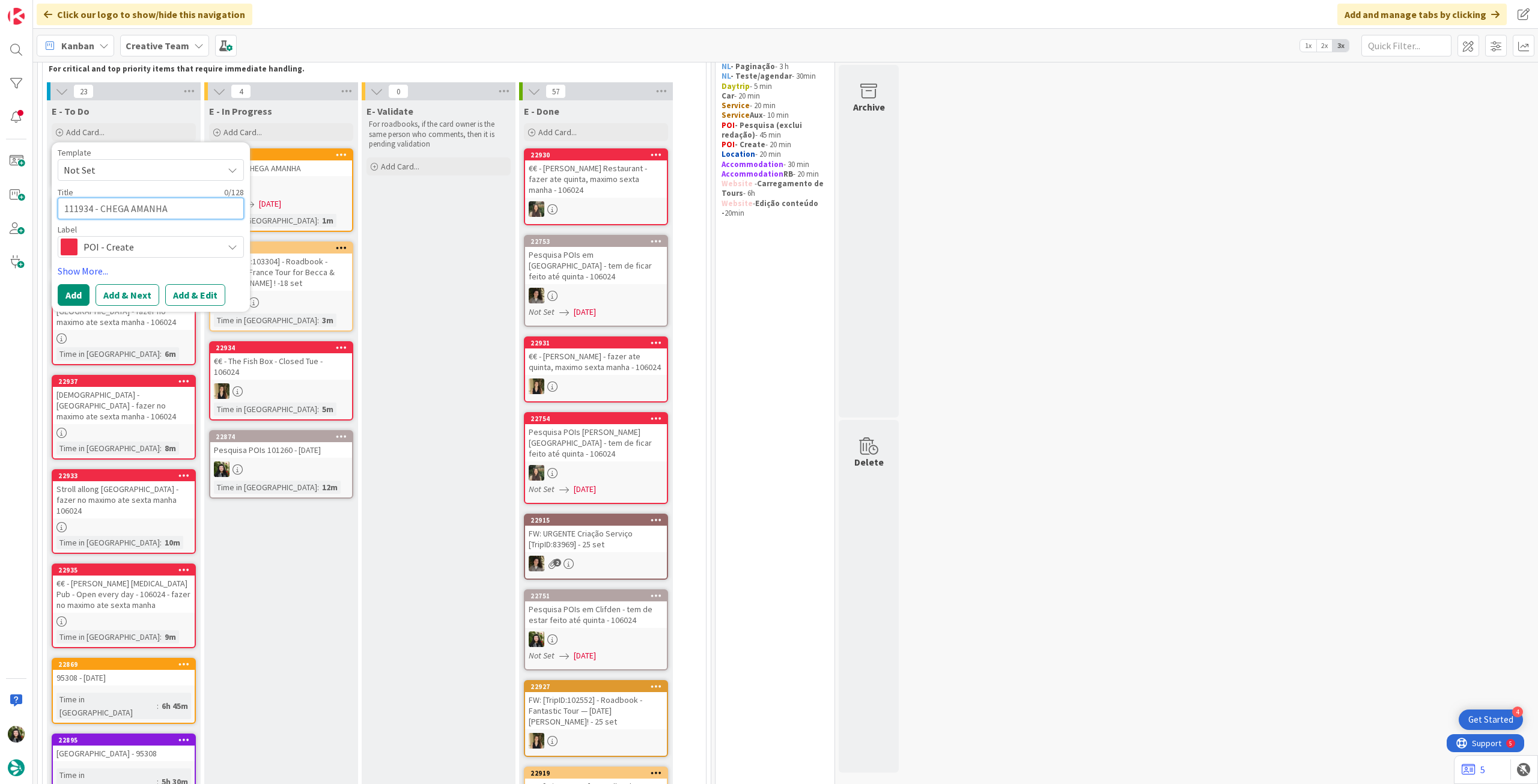
click at [151, 209] on textarea "111934 - CHEGA AMANHA" at bounding box center [151, 208] width 186 height 21
type textarea "€"
type textarea "x"
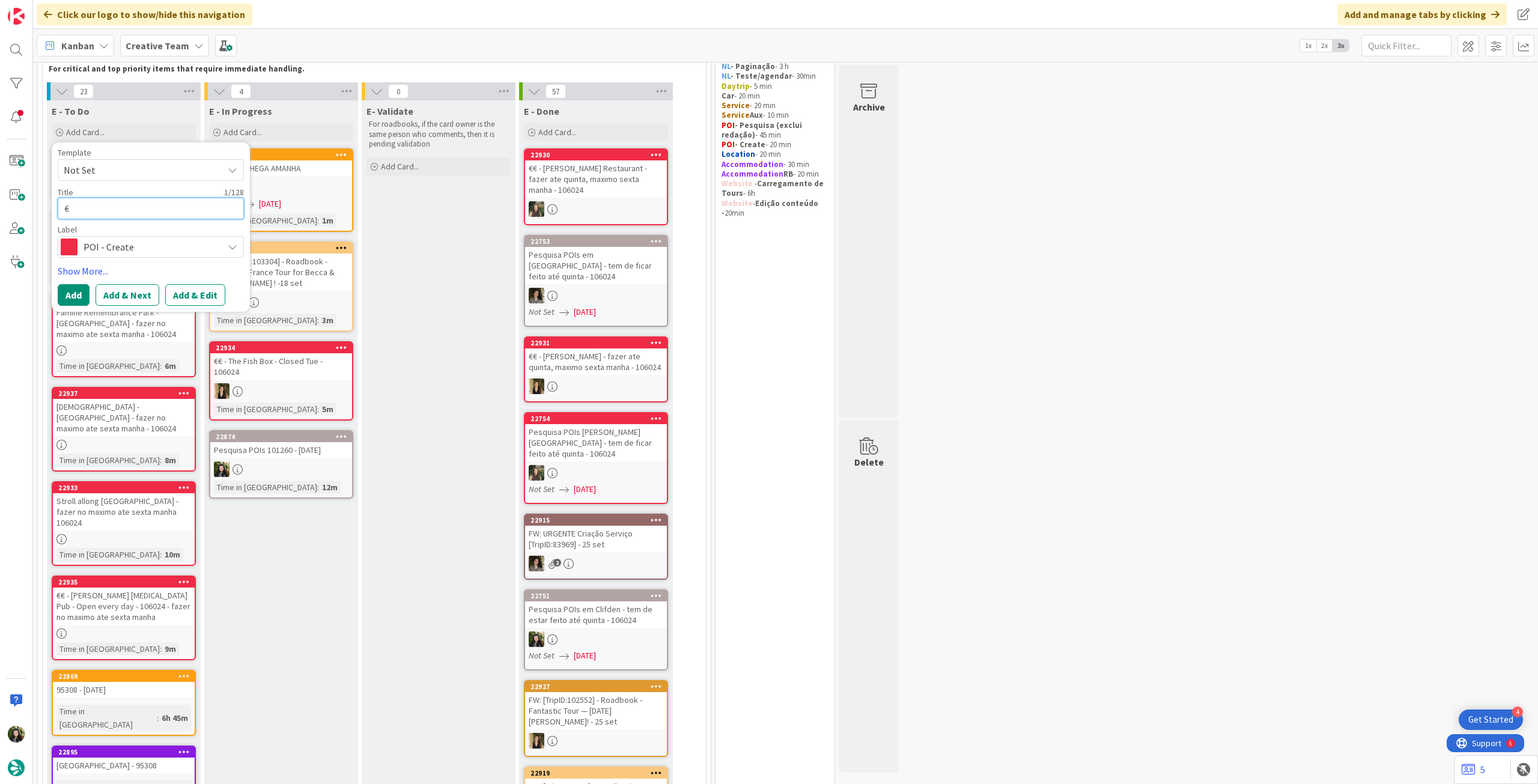
type textarea "€€"
type textarea "x"
type textarea "€€"
type textarea "x"
type textarea "€€ -"
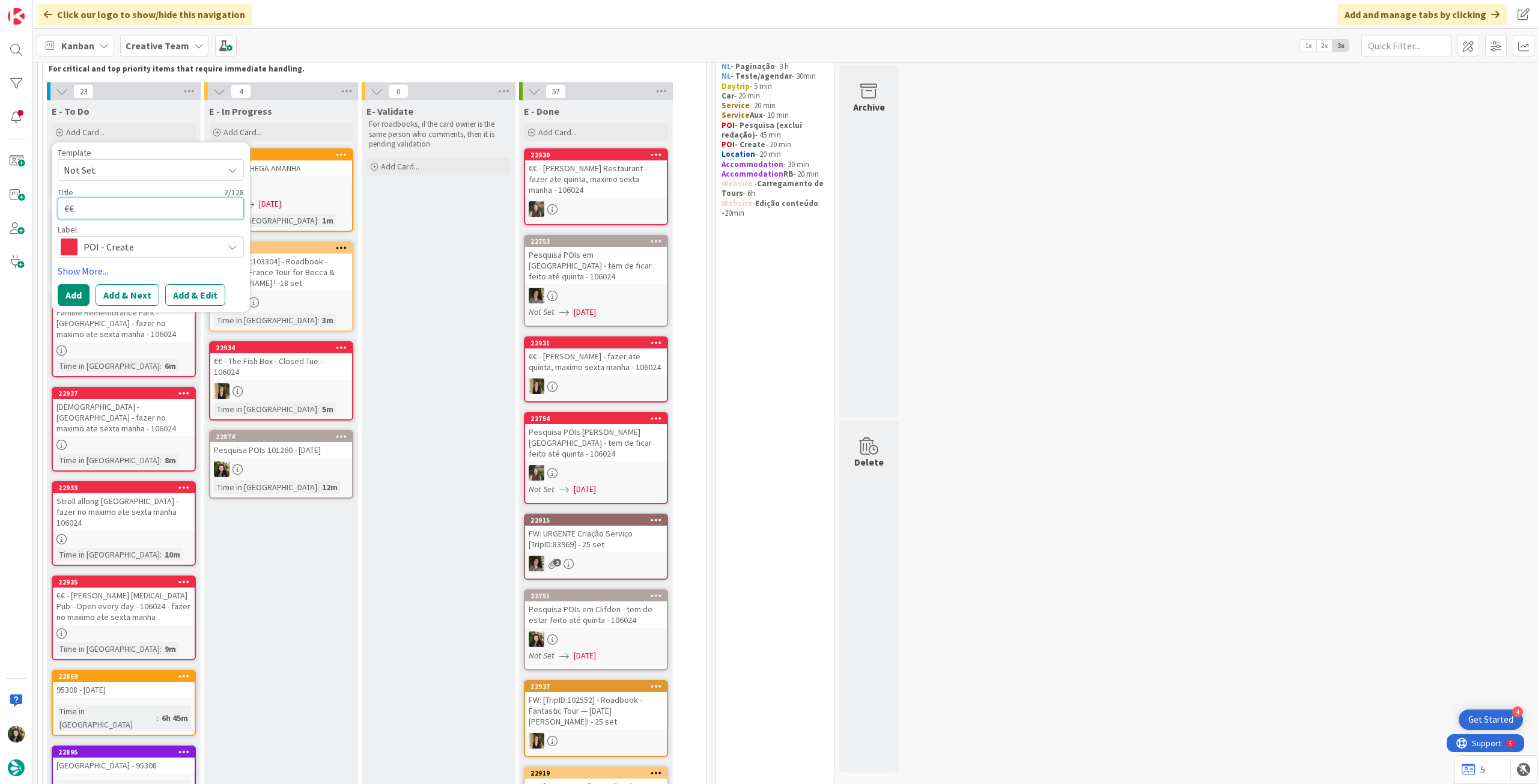
type textarea "x"
type textarea "€€ -"
type textarea "x"
paste textarea "Incipit Restaurant"
type textarea "€€ - Incipit Restaurant"
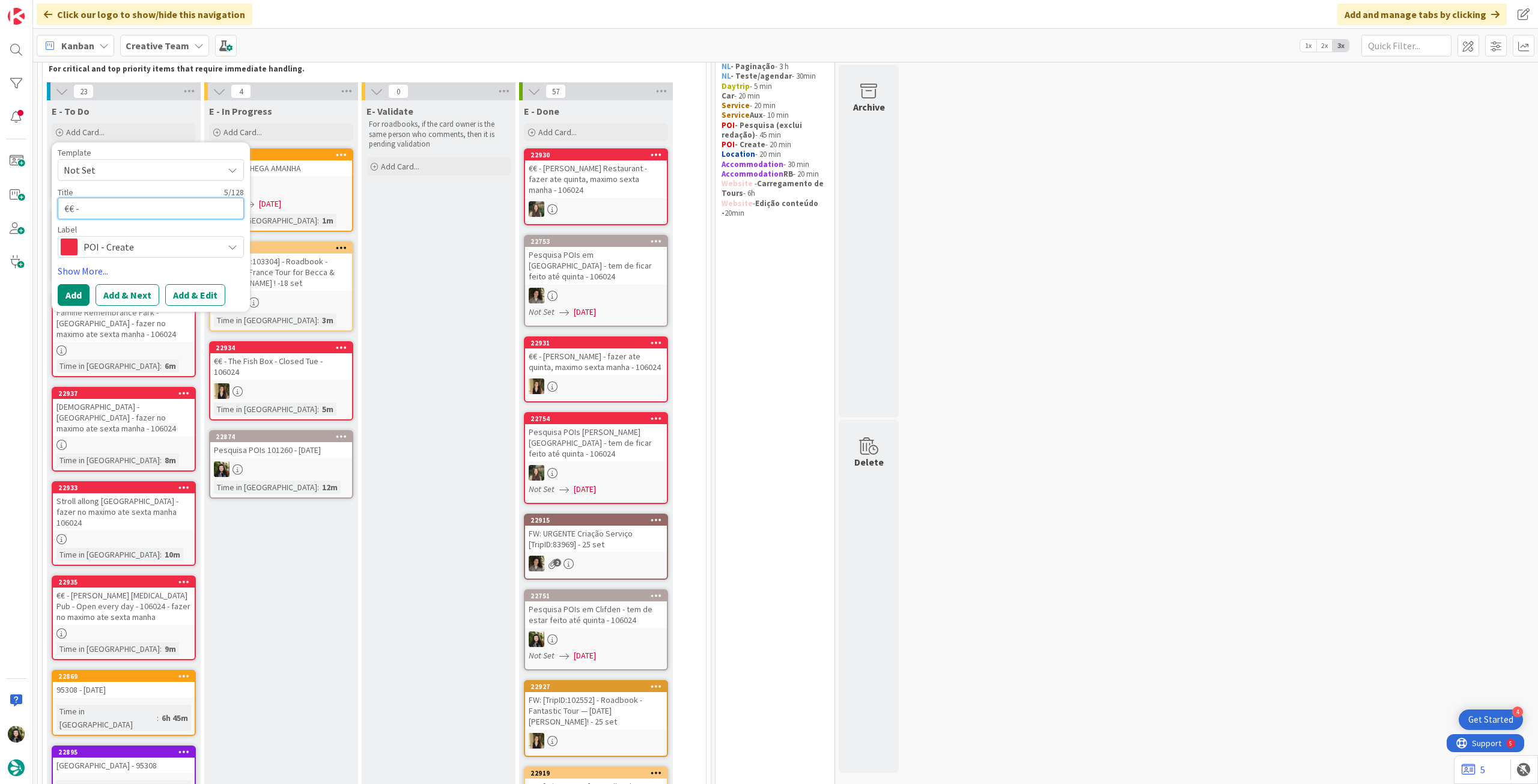
type textarea "x"
type textarea "€€ - Incipit Restaurant"
click at [80, 294] on button "Add" at bounding box center [74, 294] width 32 height 21
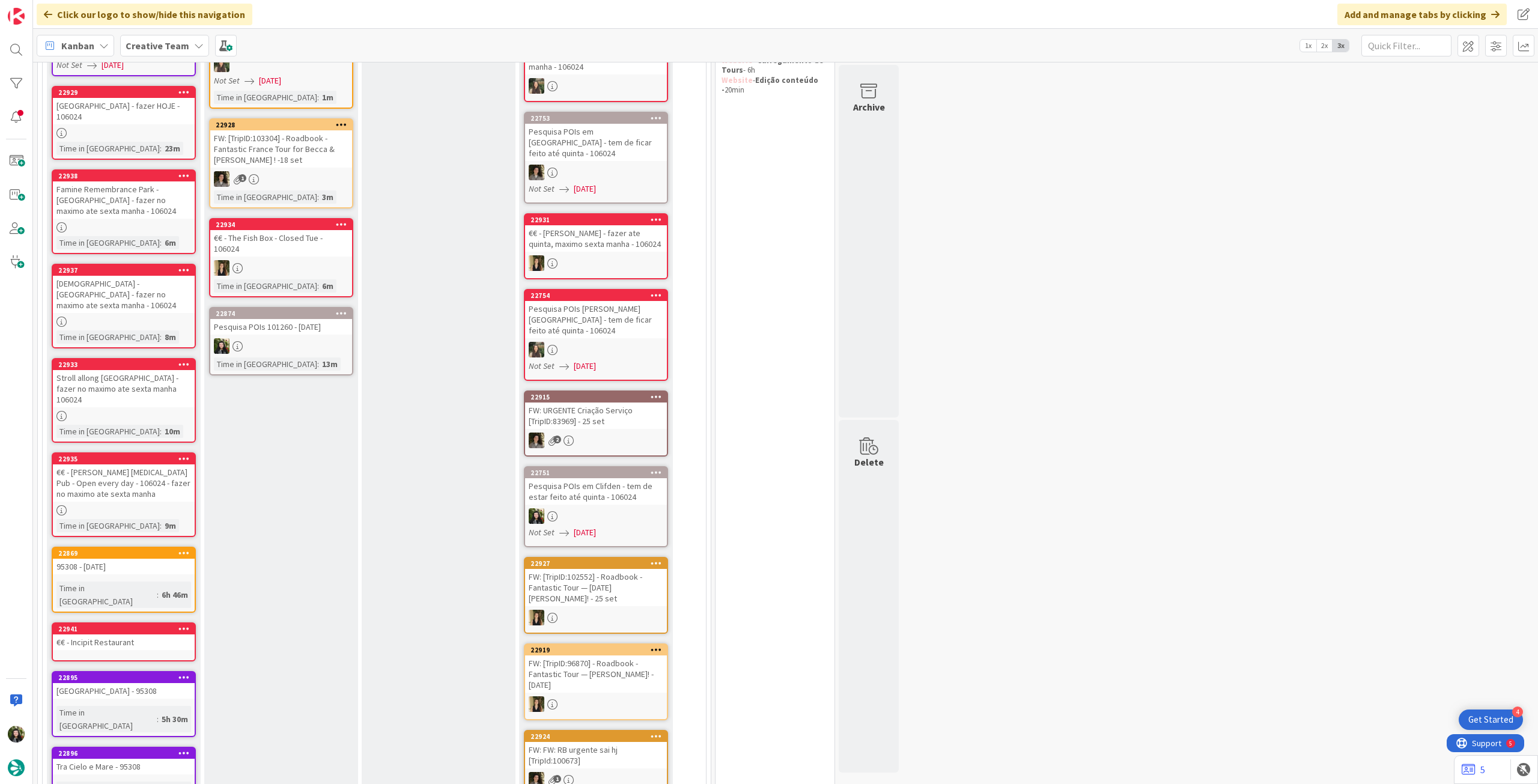
scroll to position [309, 0]
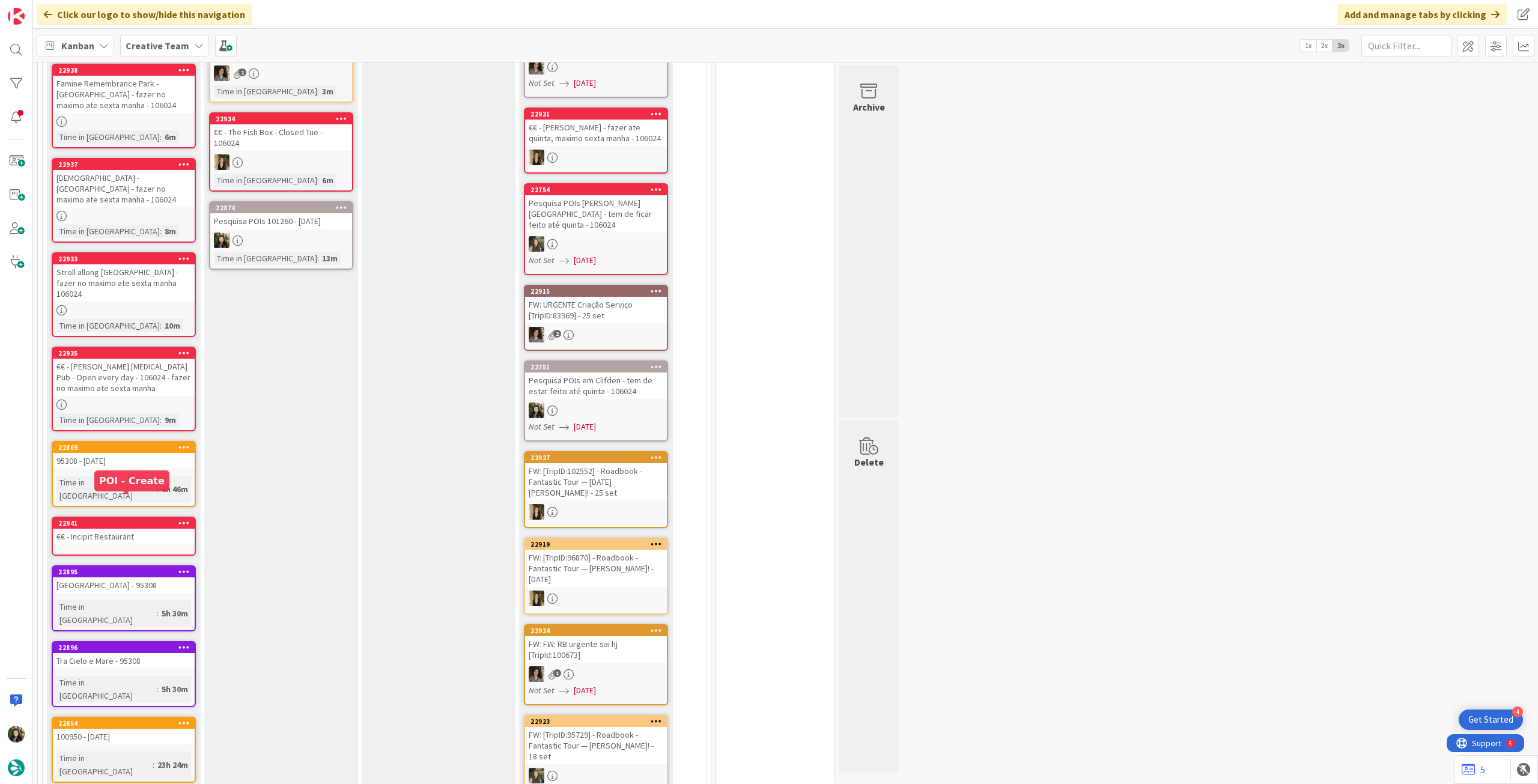
click at [133, 528] on div "€€ - Incipit Restaurant" at bounding box center [124, 536] width 142 height 16
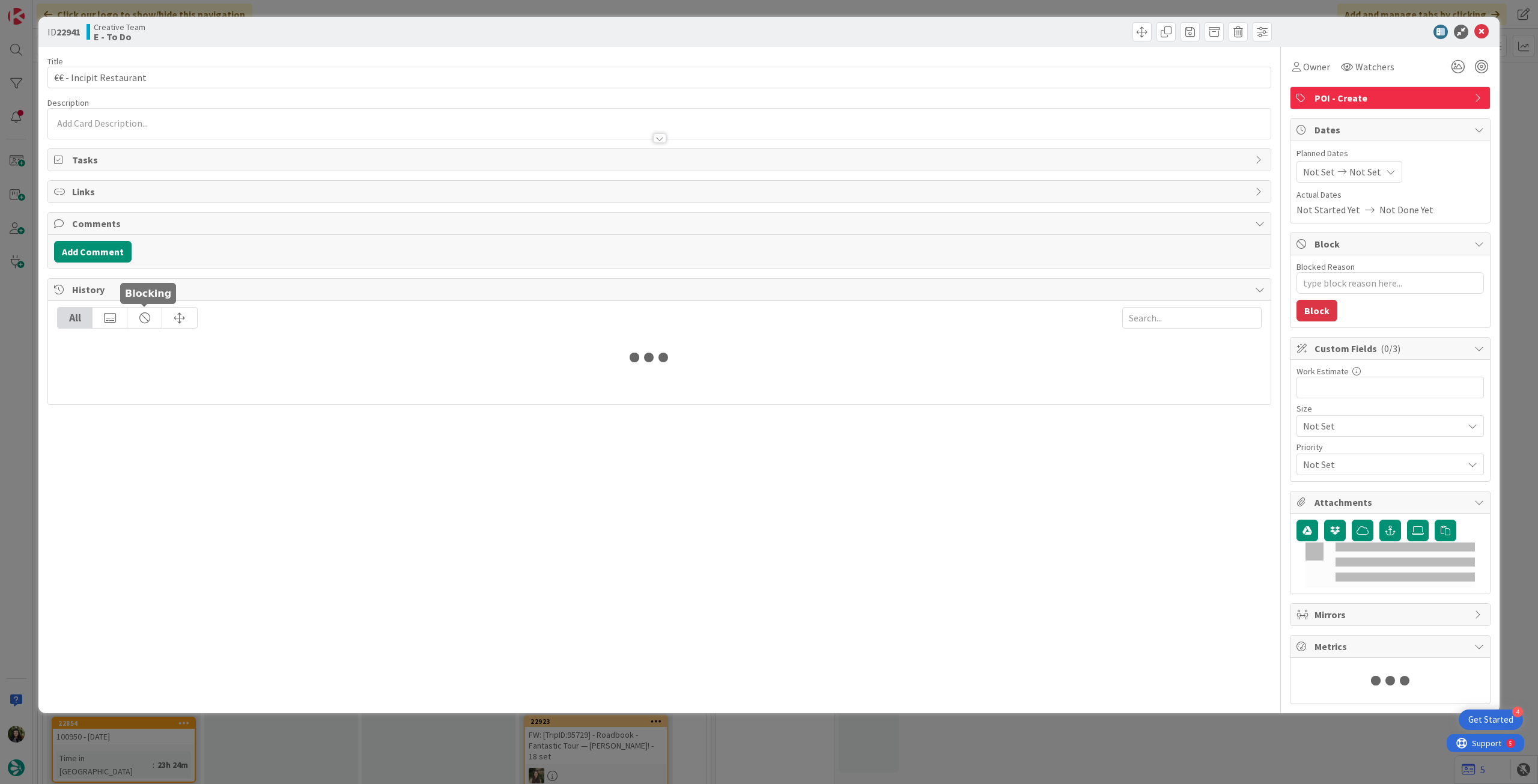
type textarea "x"
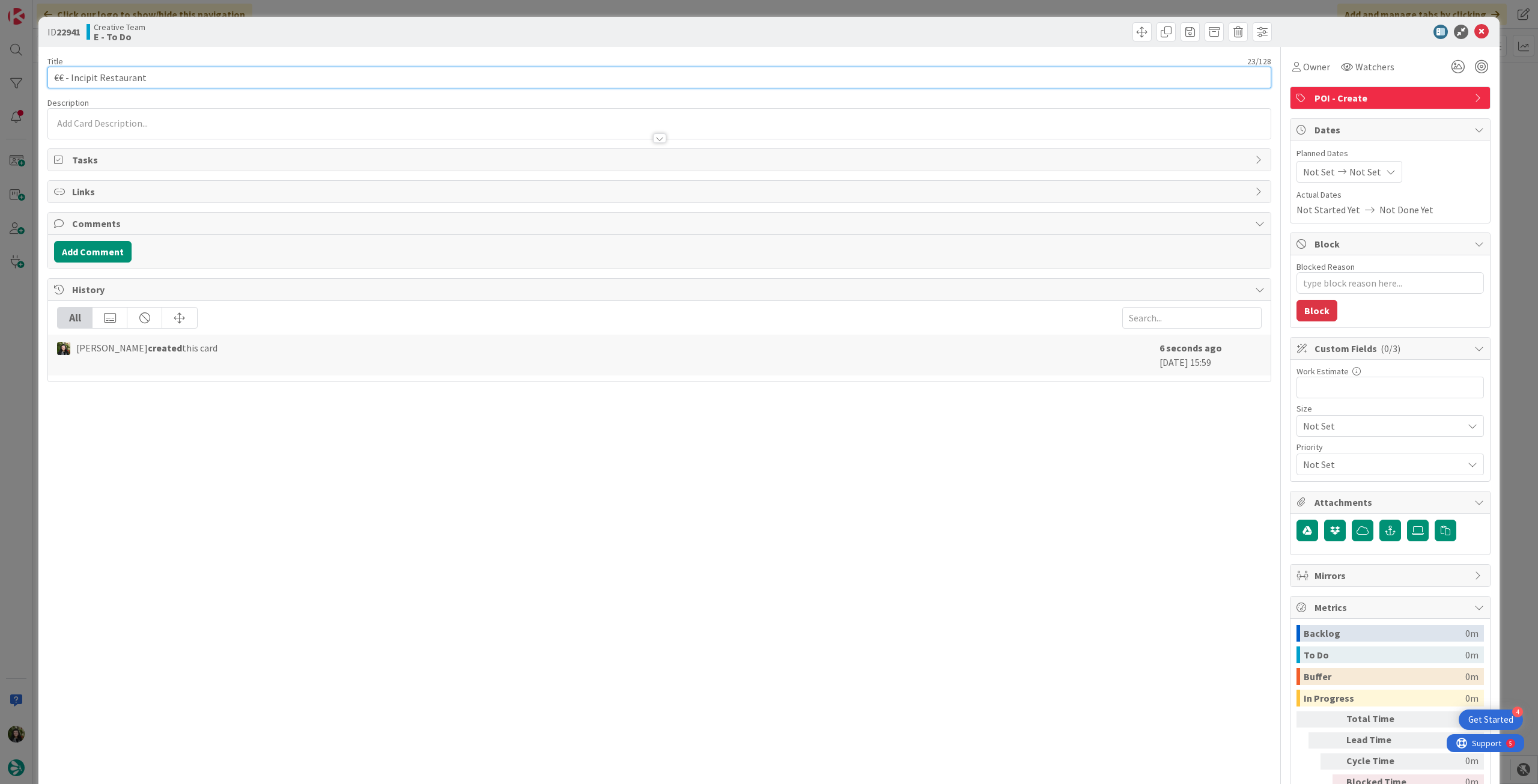
click at [193, 80] on input "€€ - Incipit Restaurant" at bounding box center [659, 77] width 1224 height 21
type input "€€ - Incipit Restaurant -"
type textarea "x"
type input "€€ - Incipit Restaurant - 7"
type textarea "x"
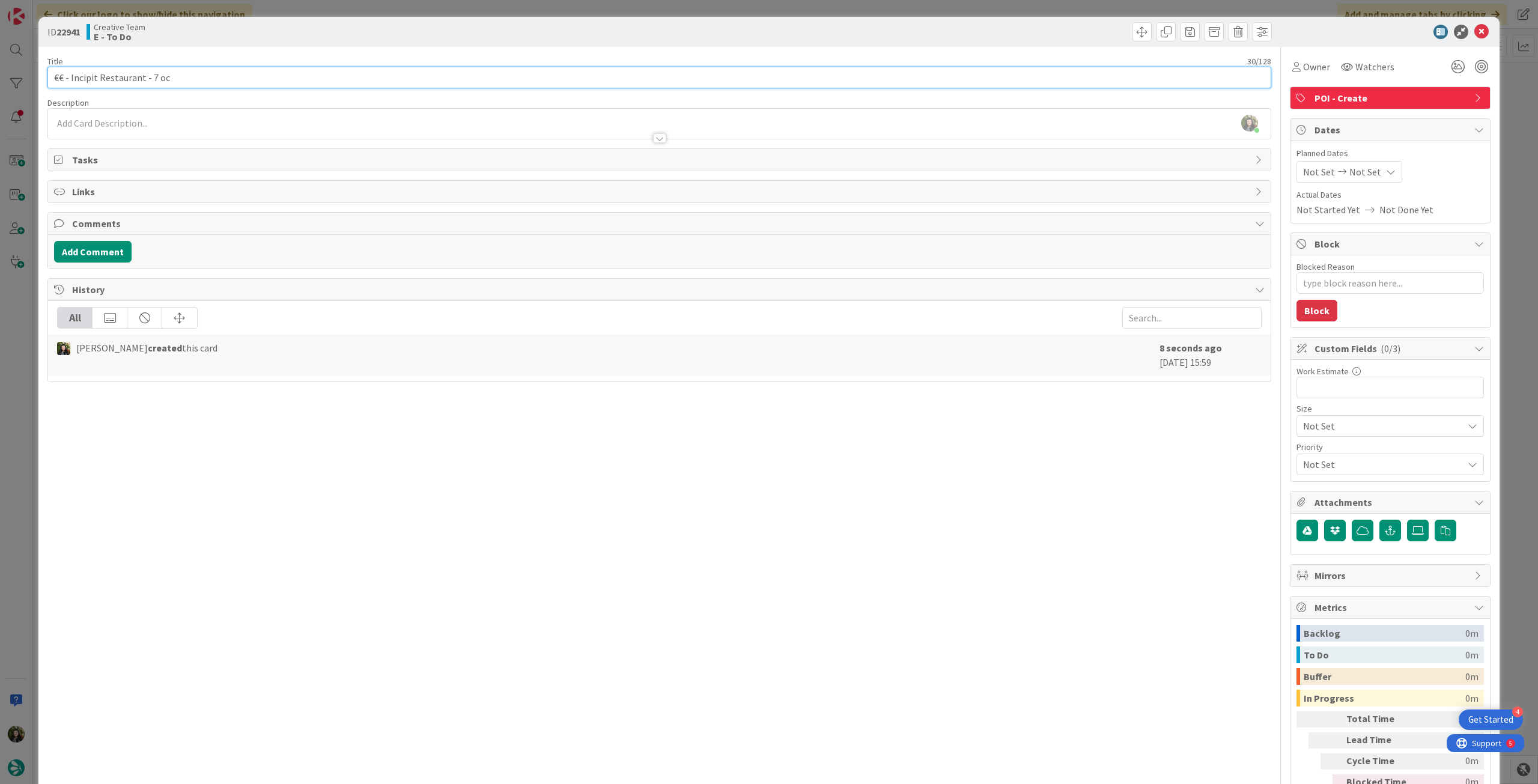
type input "€€ - Incipit Restaurant - 7 oct"
type textarea "x"
type input "€€ - Incipit Restaurant - 7 oct"
click at [588, 129] on div at bounding box center [659, 133] width 1223 height 13
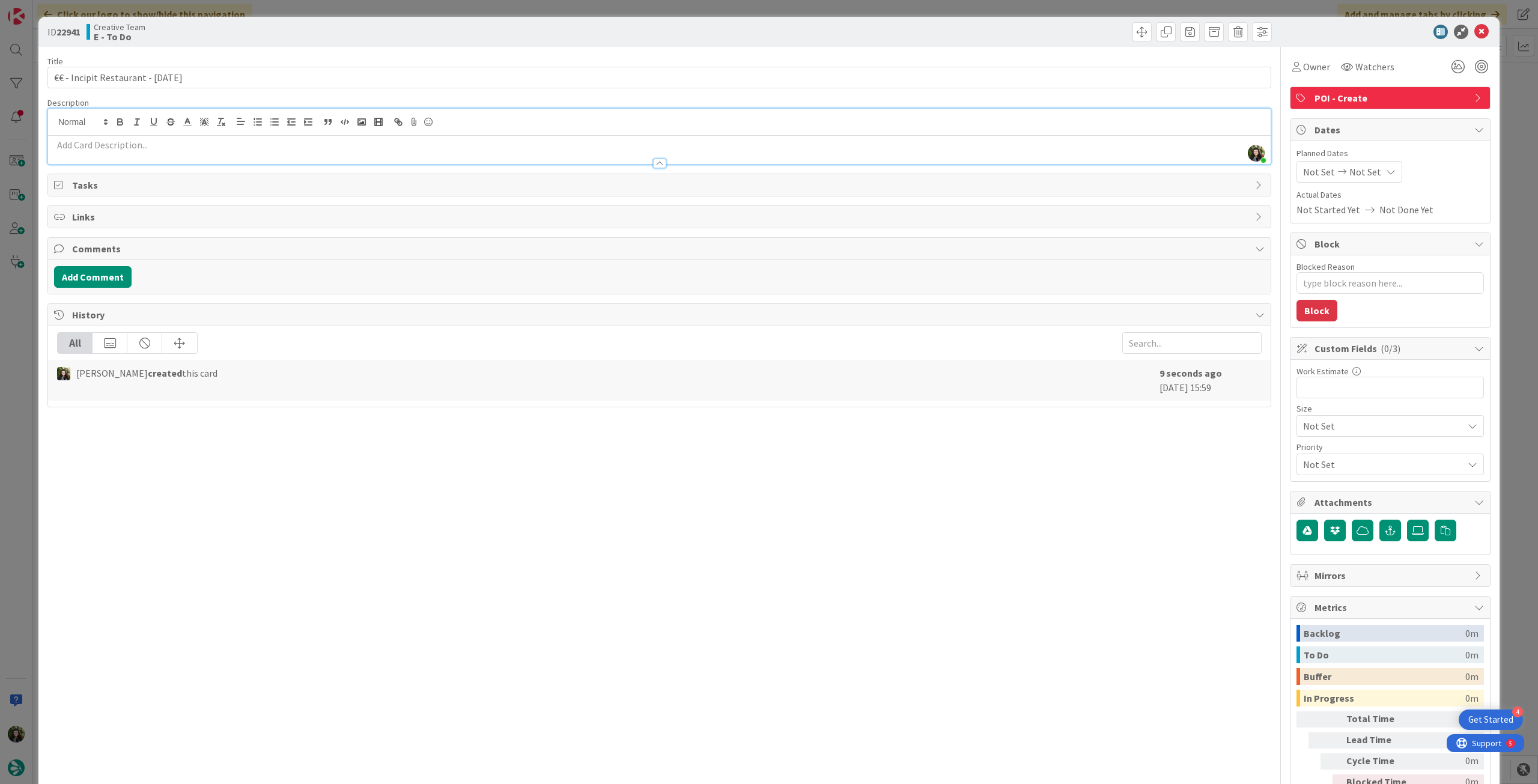
click at [587, 138] on p at bounding box center [659, 144] width 1211 height 13
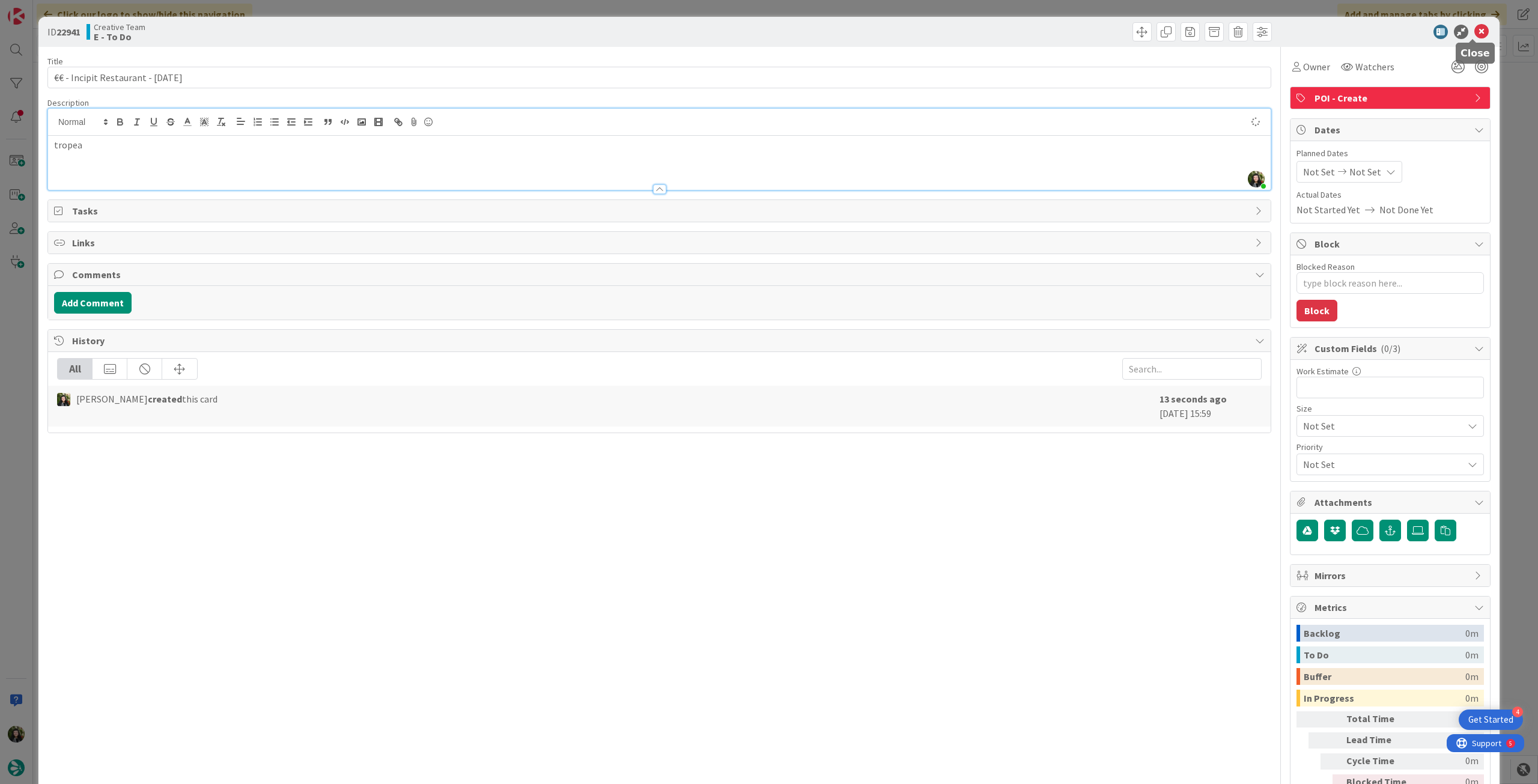
click at [1476, 29] on icon at bounding box center [1482, 32] width 14 height 14
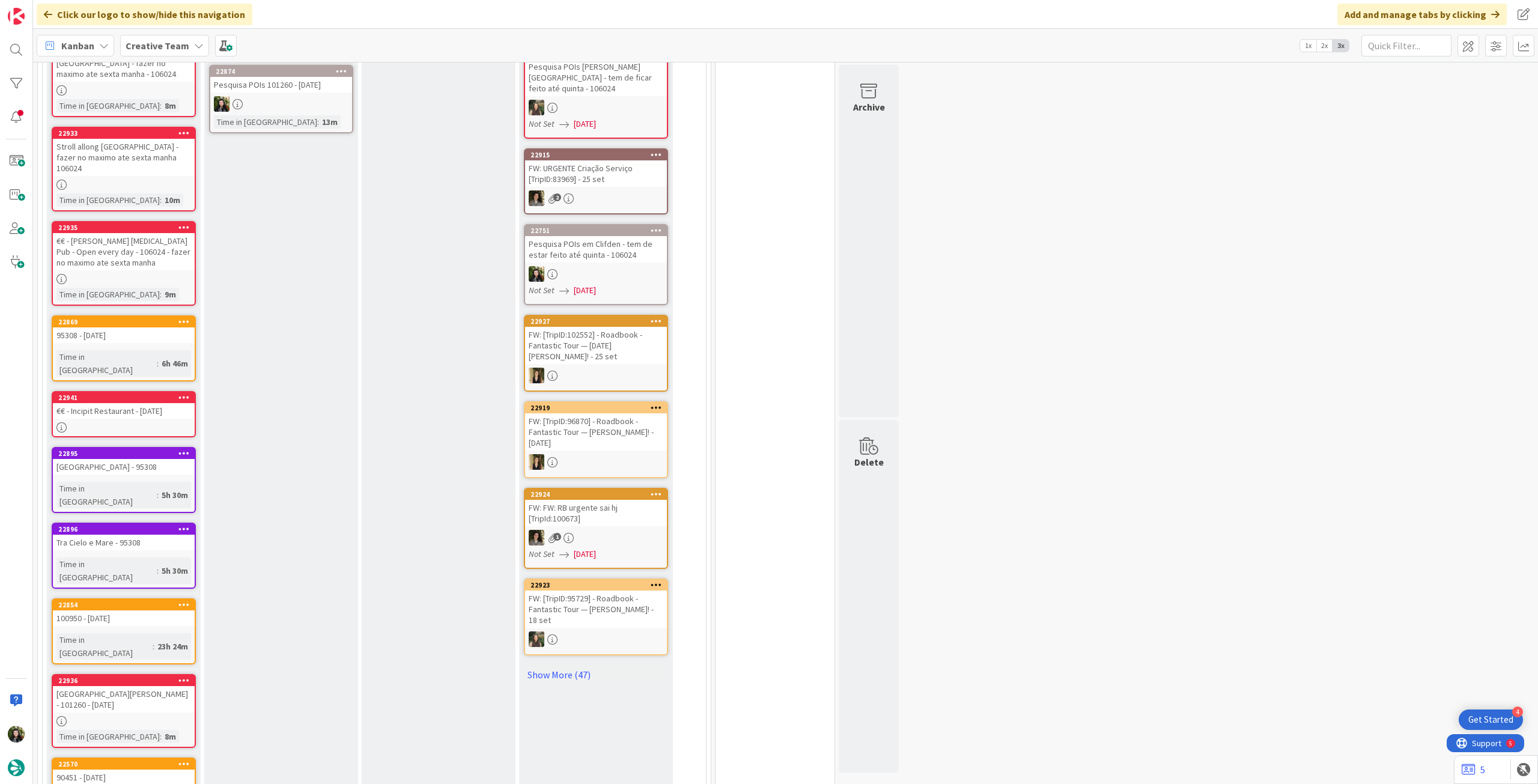
scroll to position [469, 0]
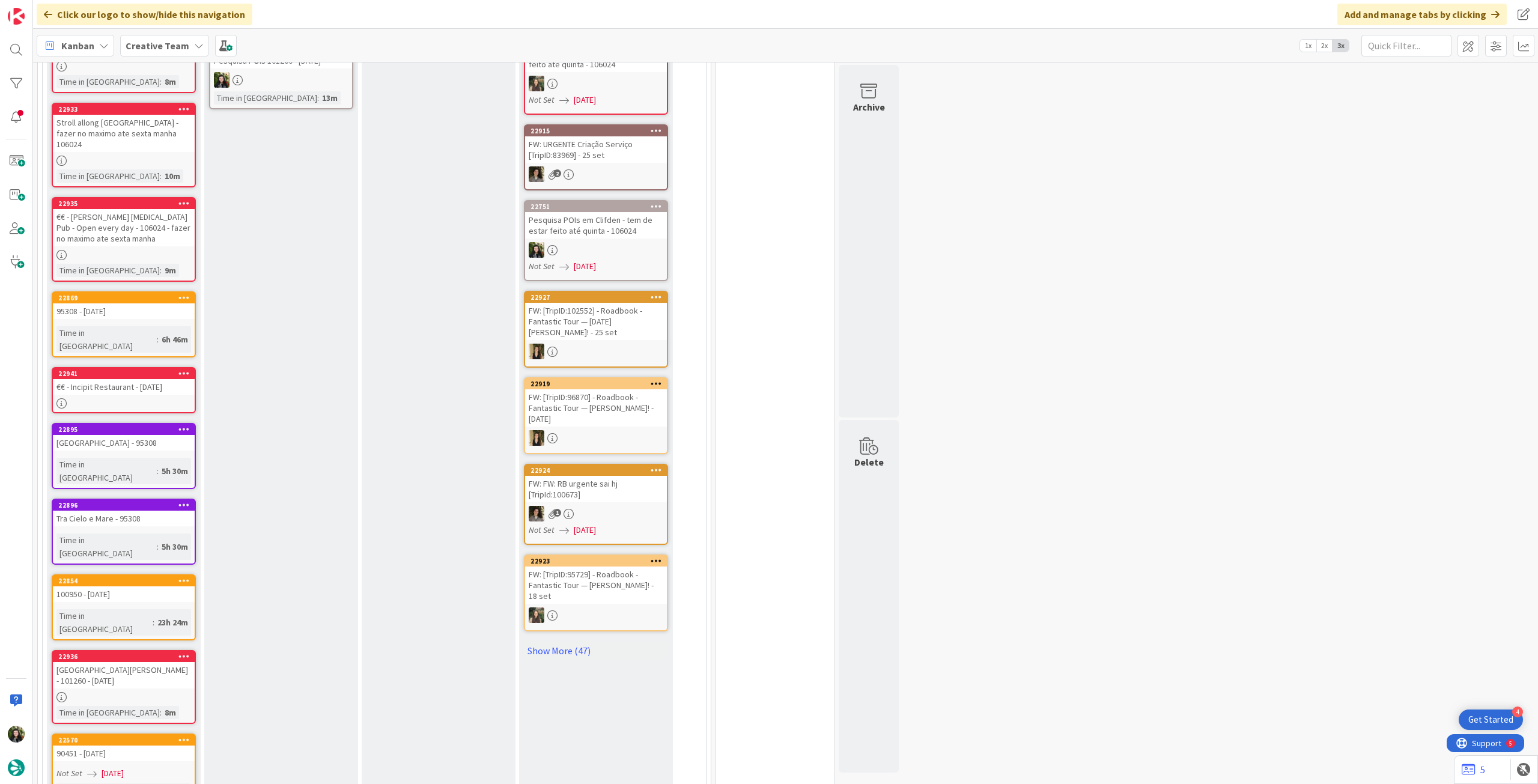
click at [133, 662] on div "[GEOGRAPHIC_DATA][PERSON_NAME] - 101260 - [DATE]" at bounding box center [124, 674] width 142 height 26
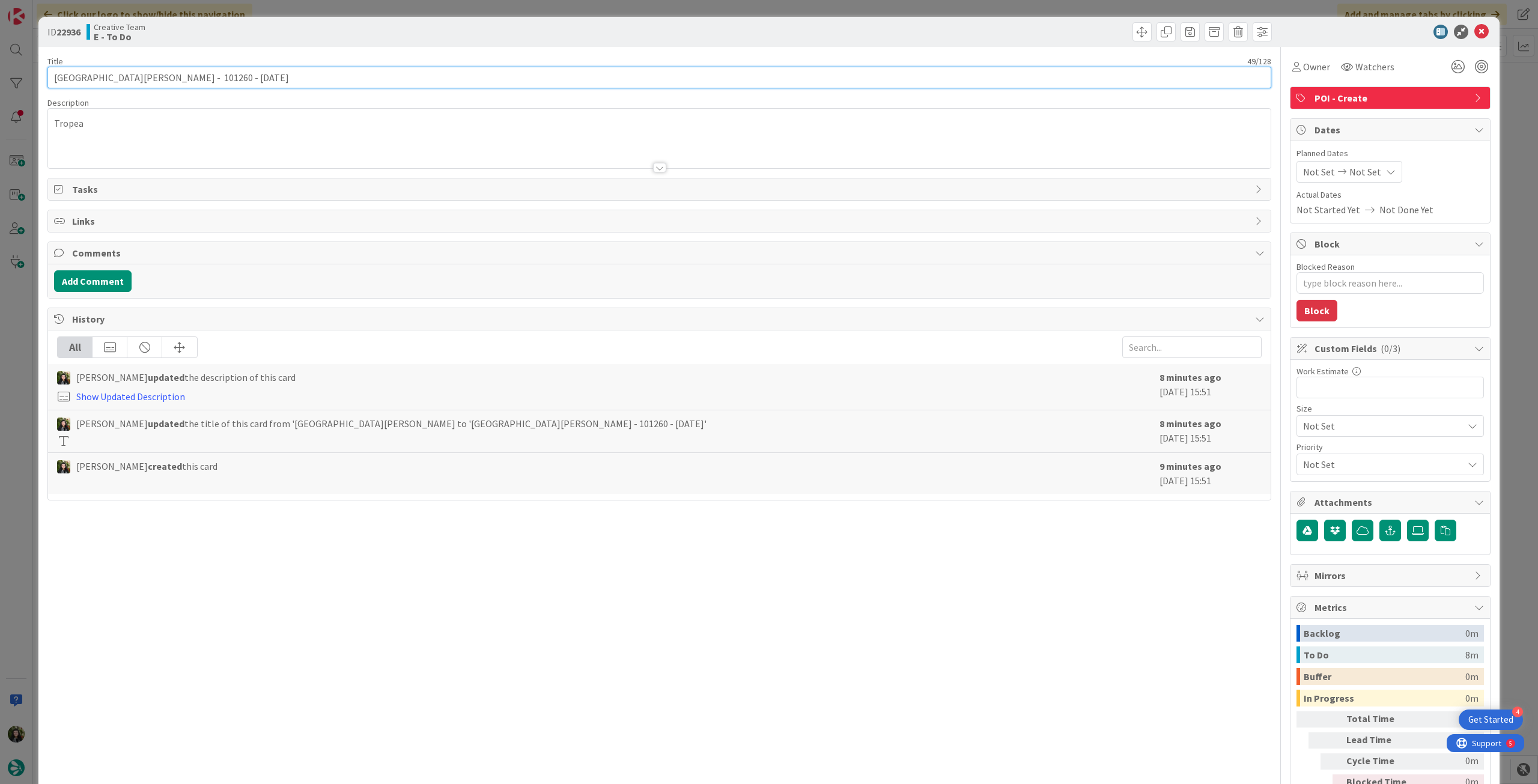
drag, startPoint x: 192, startPoint y: 75, endPoint x: 356, endPoint y: 71, distance: 164.0
click at [356, 71] on input "[GEOGRAPHIC_DATA][PERSON_NAME] - 101260 - [DATE]" at bounding box center [659, 77] width 1224 height 21
click at [1475, 34] on icon at bounding box center [1482, 32] width 14 height 14
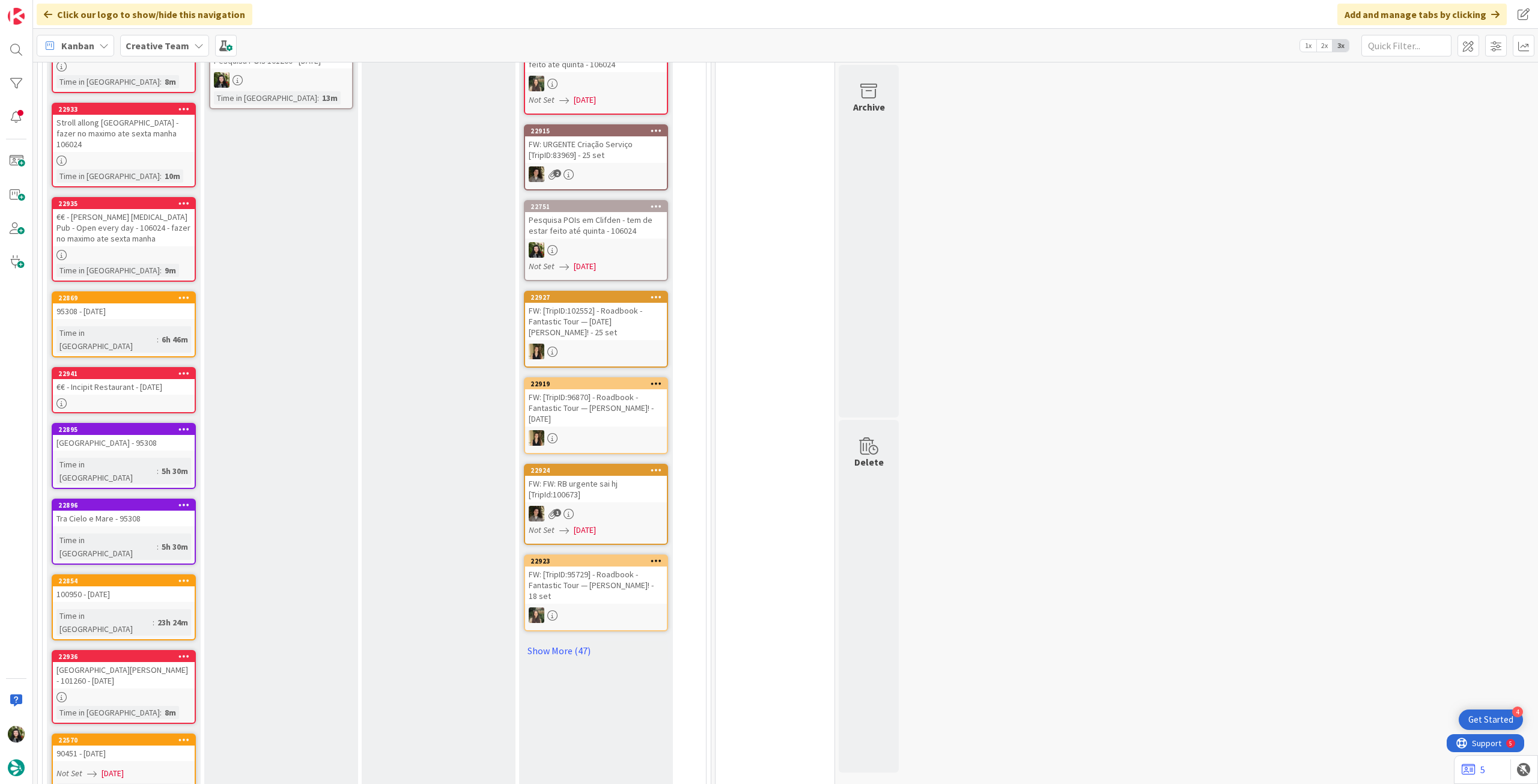
click at [165, 398] on div at bounding box center [124, 403] width 142 height 10
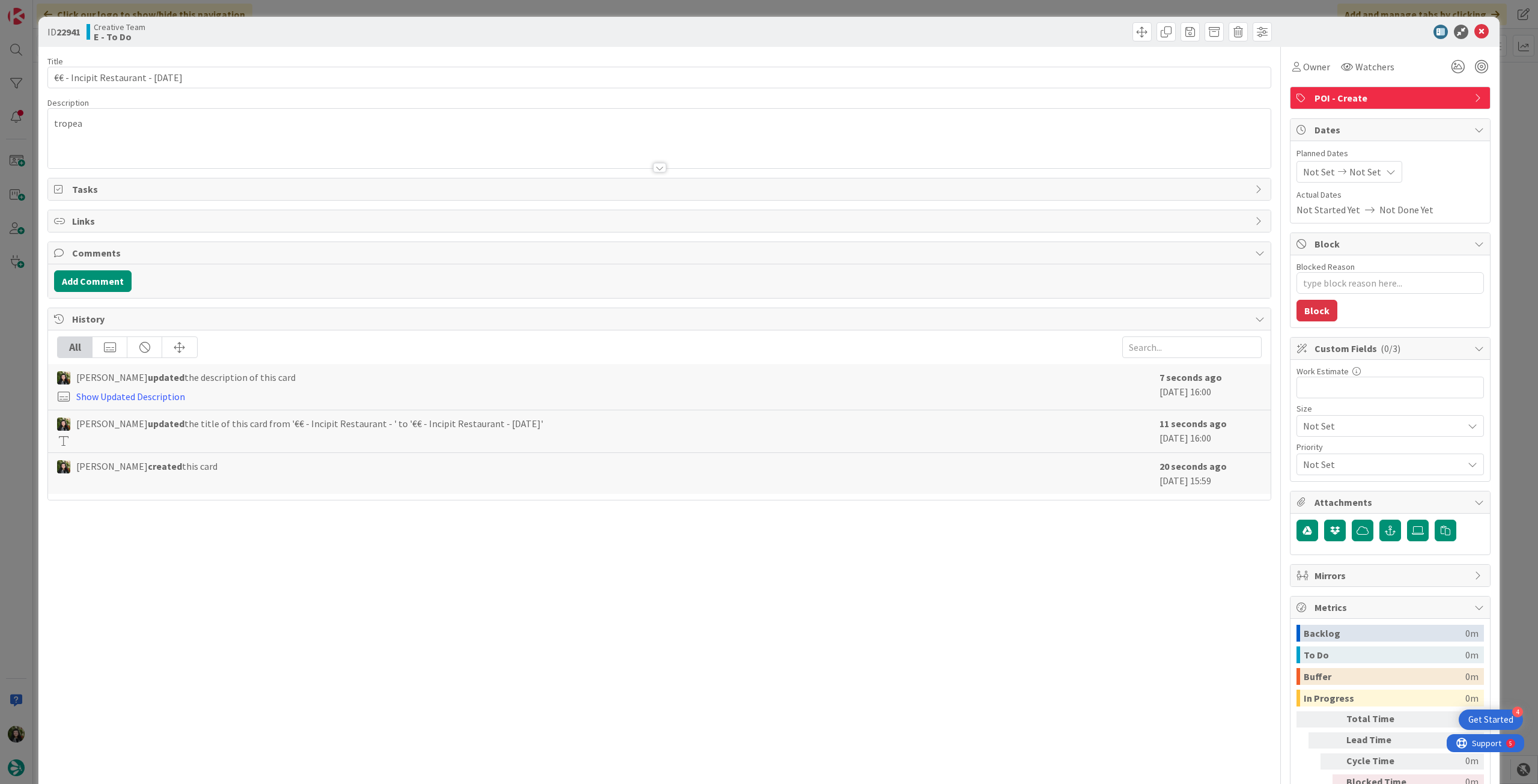
type textarea "x"
paste input "101260 - 7"
drag, startPoint x: 148, startPoint y: 75, endPoint x: 474, endPoint y: 75, distance: 326.0
click at [398, 75] on input "€€ - Incipit Restaurant - 7 oct" at bounding box center [659, 77] width 1224 height 21
type input "€€ - Incipit Restaurant - 101260 - 7oct"
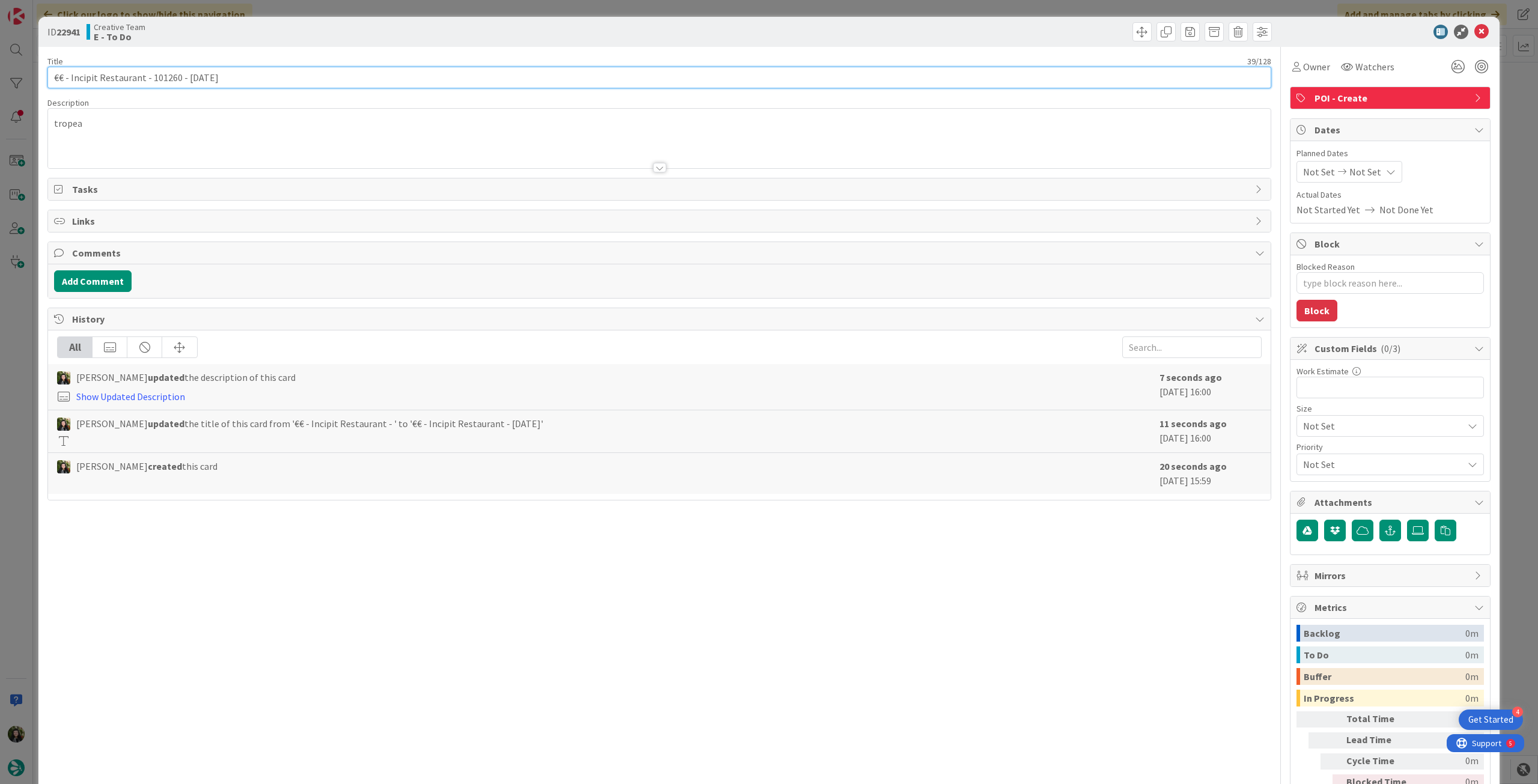
type textarea "x"
type input "€€ - Incipit Restaurant - 101260 - 7oct"
drag, startPoint x: 1470, startPoint y: 33, endPoint x: 970, endPoint y: 177, distance: 520.3
click at [1475, 33] on icon at bounding box center [1482, 32] width 14 height 14
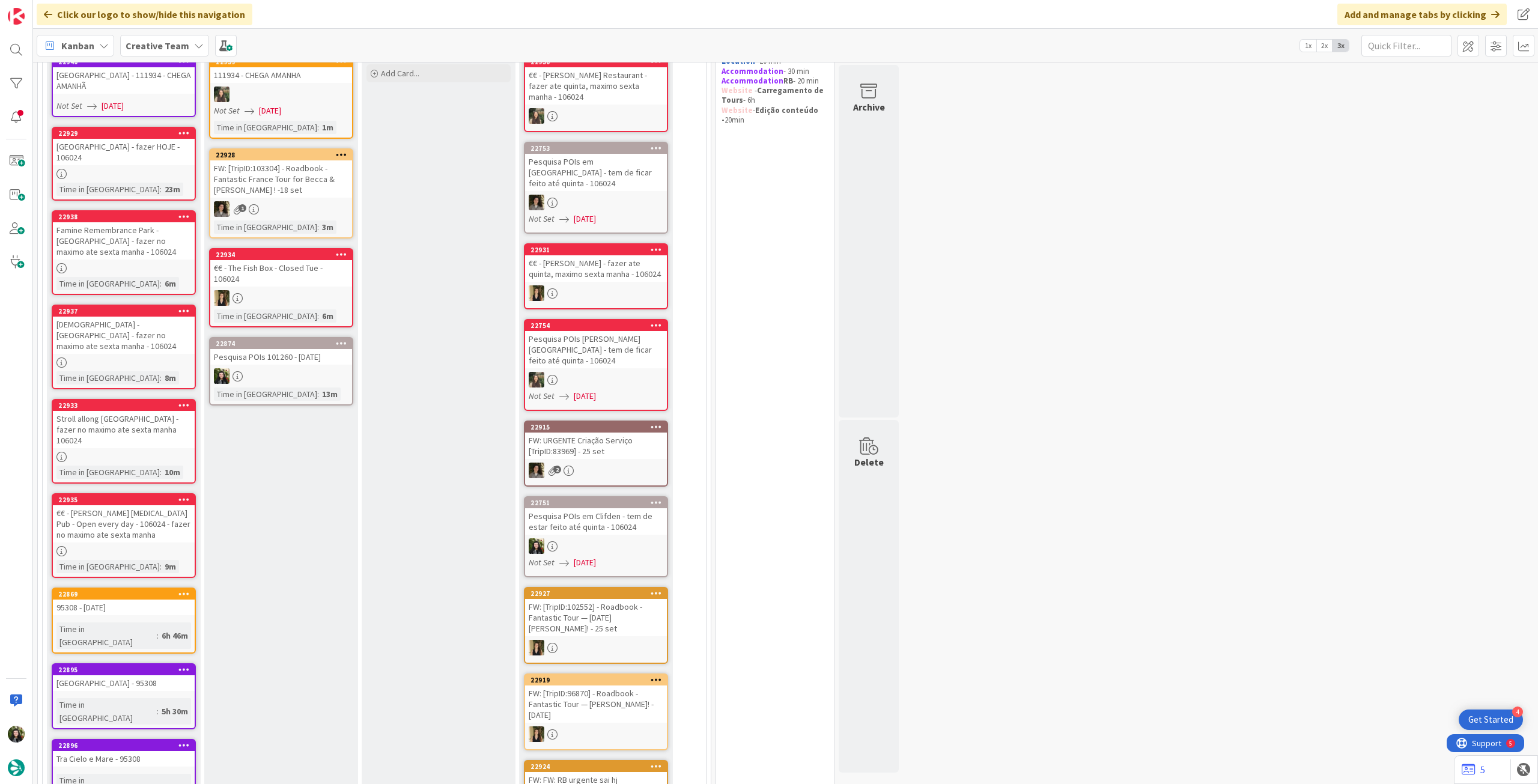
scroll to position [80, 0]
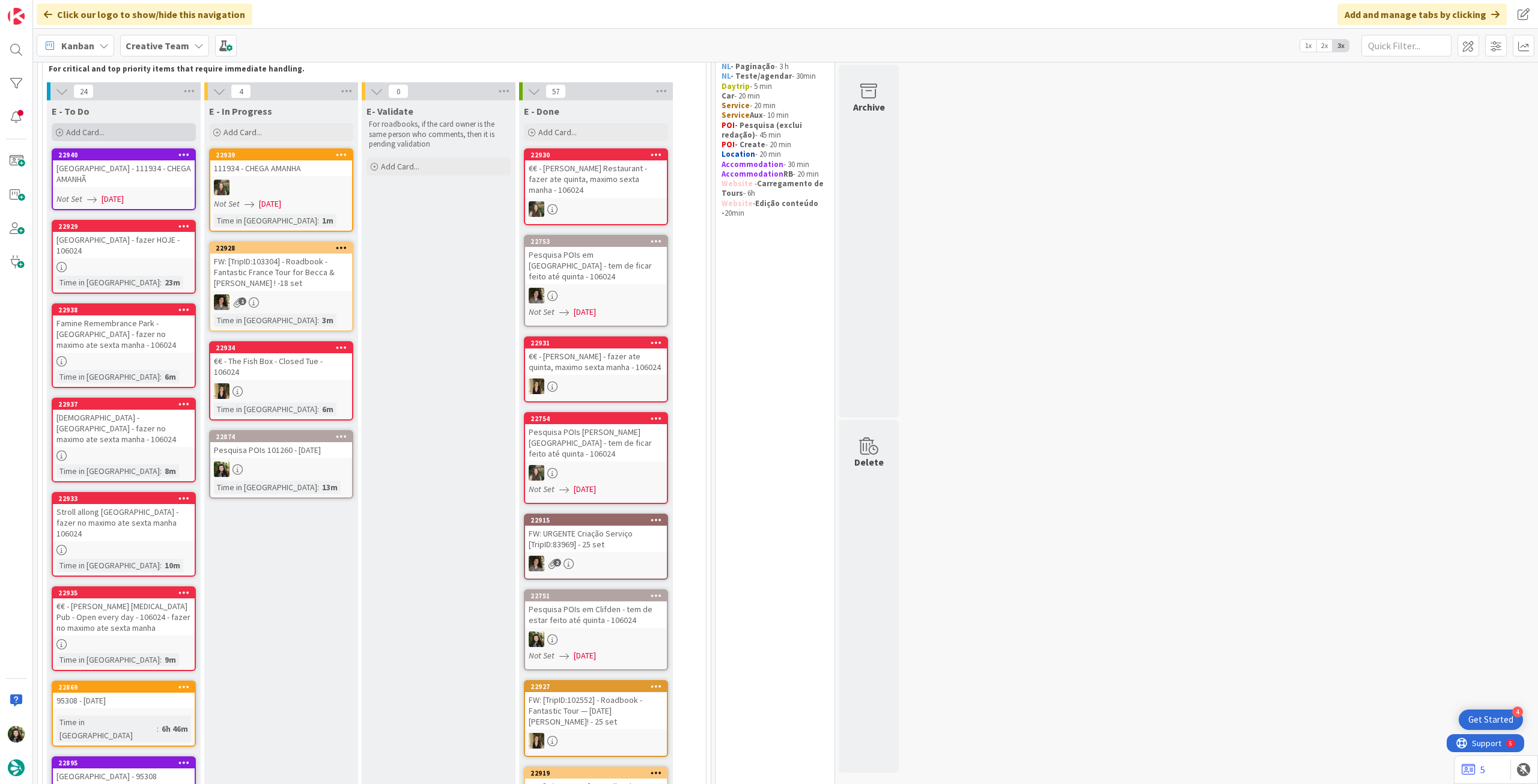
click at [120, 131] on div "Add Card..." at bounding box center [124, 132] width 144 height 18
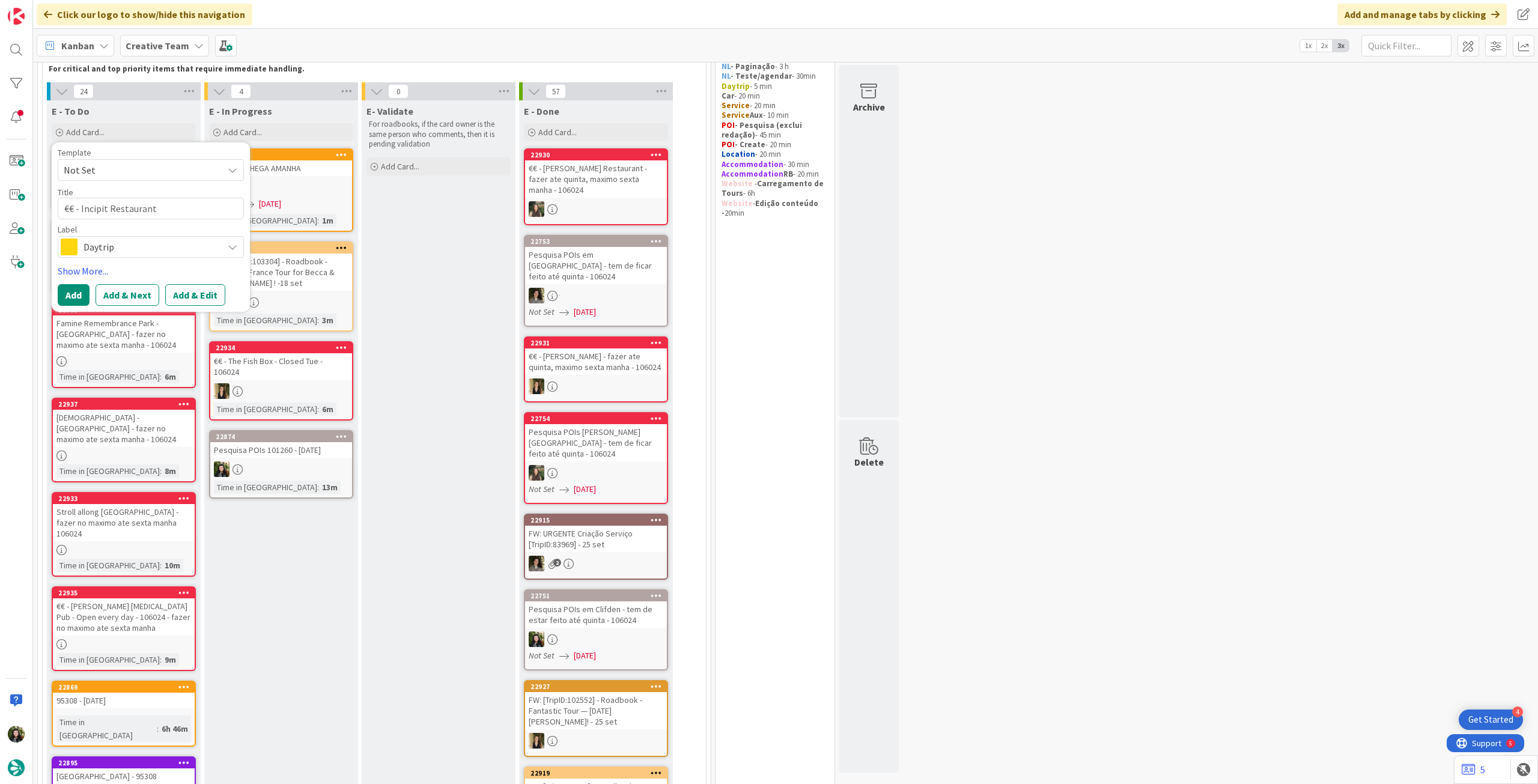
click at [118, 237] on div "Label Daytrip Accommodation Accommodation RB Car Daytrip Location NL - Blog Pos…" at bounding box center [151, 241] width 186 height 33
click at [122, 245] on span "Daytrip" at bounding box center [150, 247] width 133 height 17
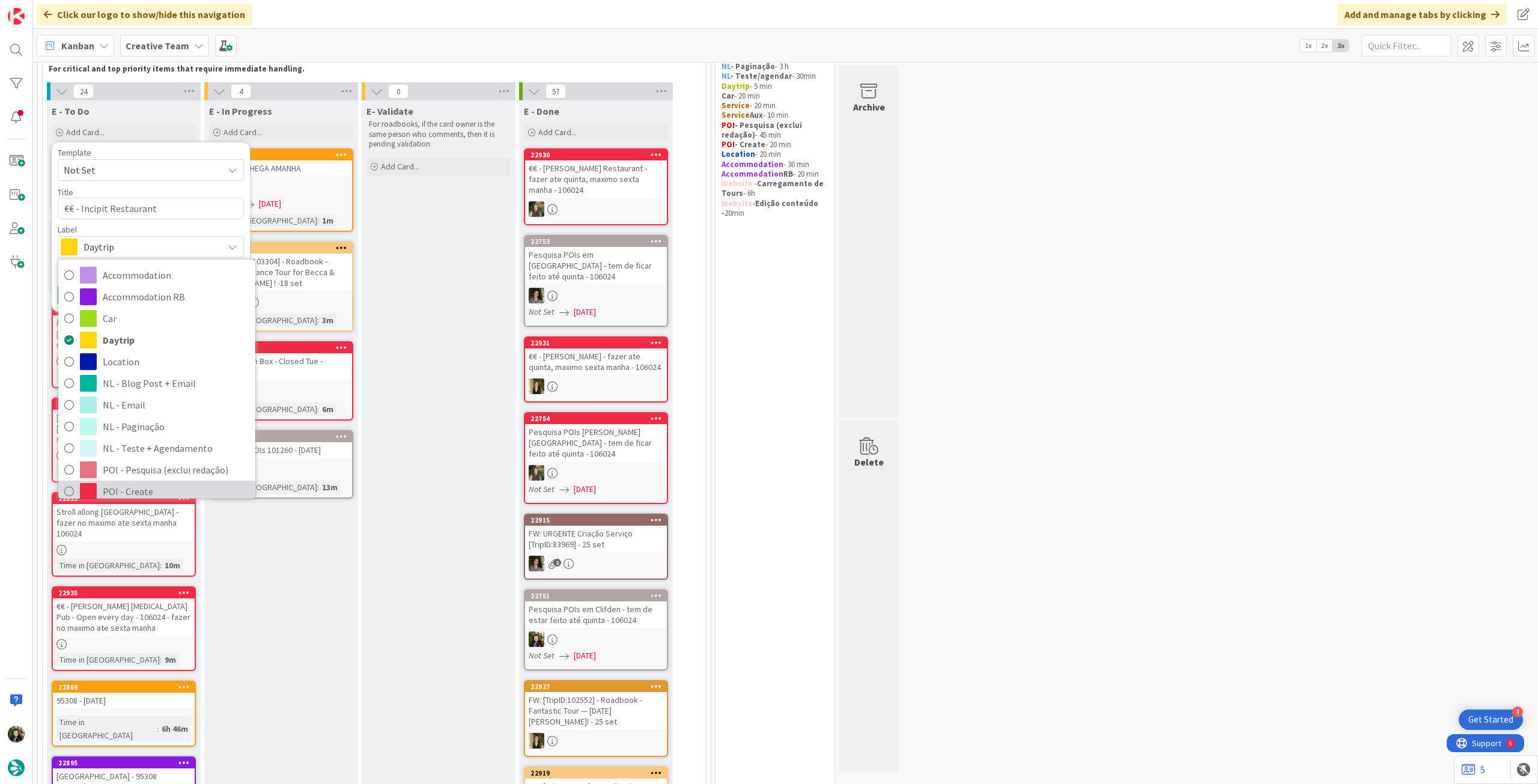
drag, startPoint x: 136, startPoint y: 407, endPoint x: 136, endPoint y: 330, distance: 77.0
click at [136, 482] on span "POI - Create" at bounding box center [175, 491] width 147 height 18
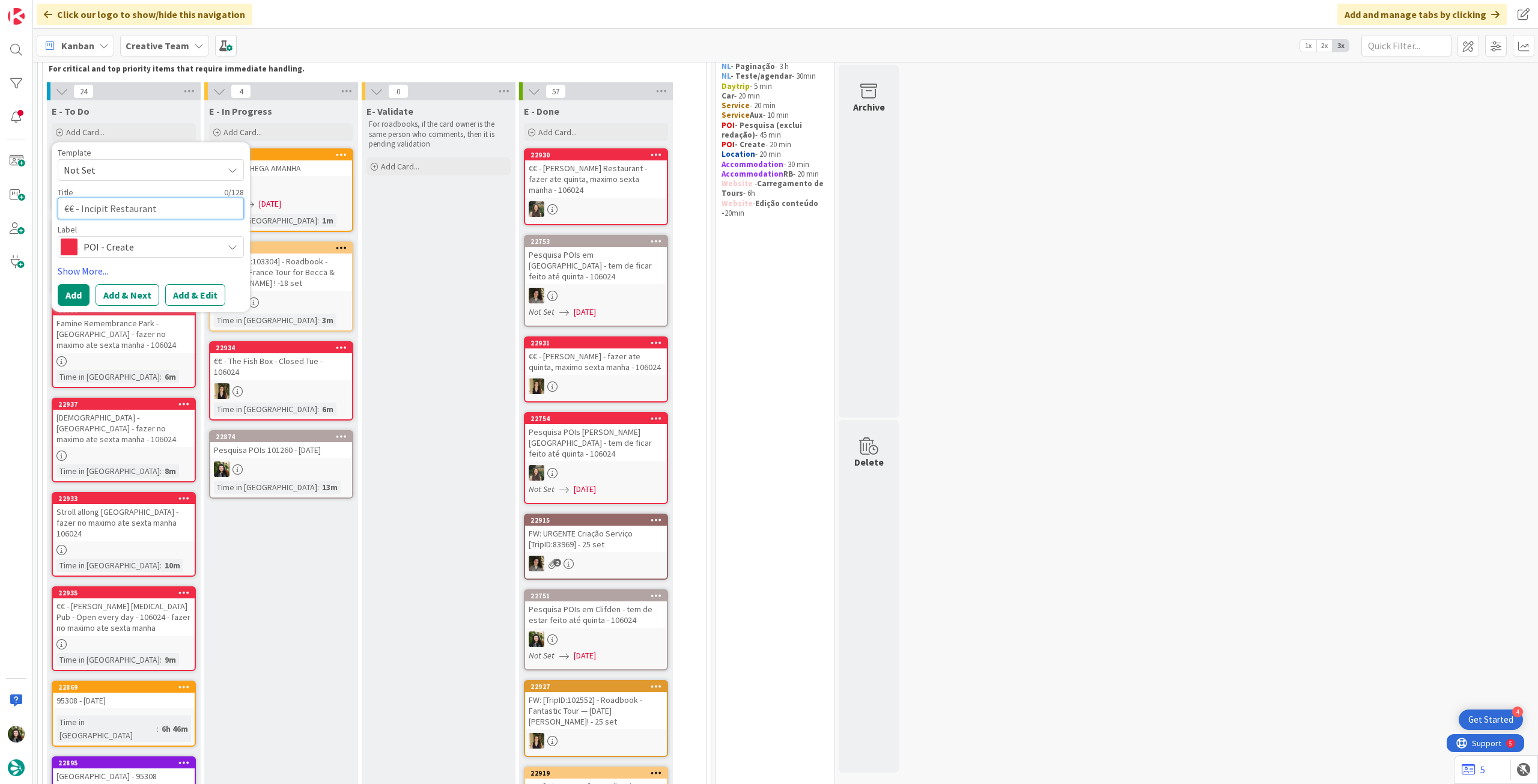
click at [146, 206] on textarea "€€ - Incipit Restaurant" at bounding box center [151, 208] width 186 height 21
type textarea "€"
type textarea "x"
type textarea "€€"
type textarea "x"
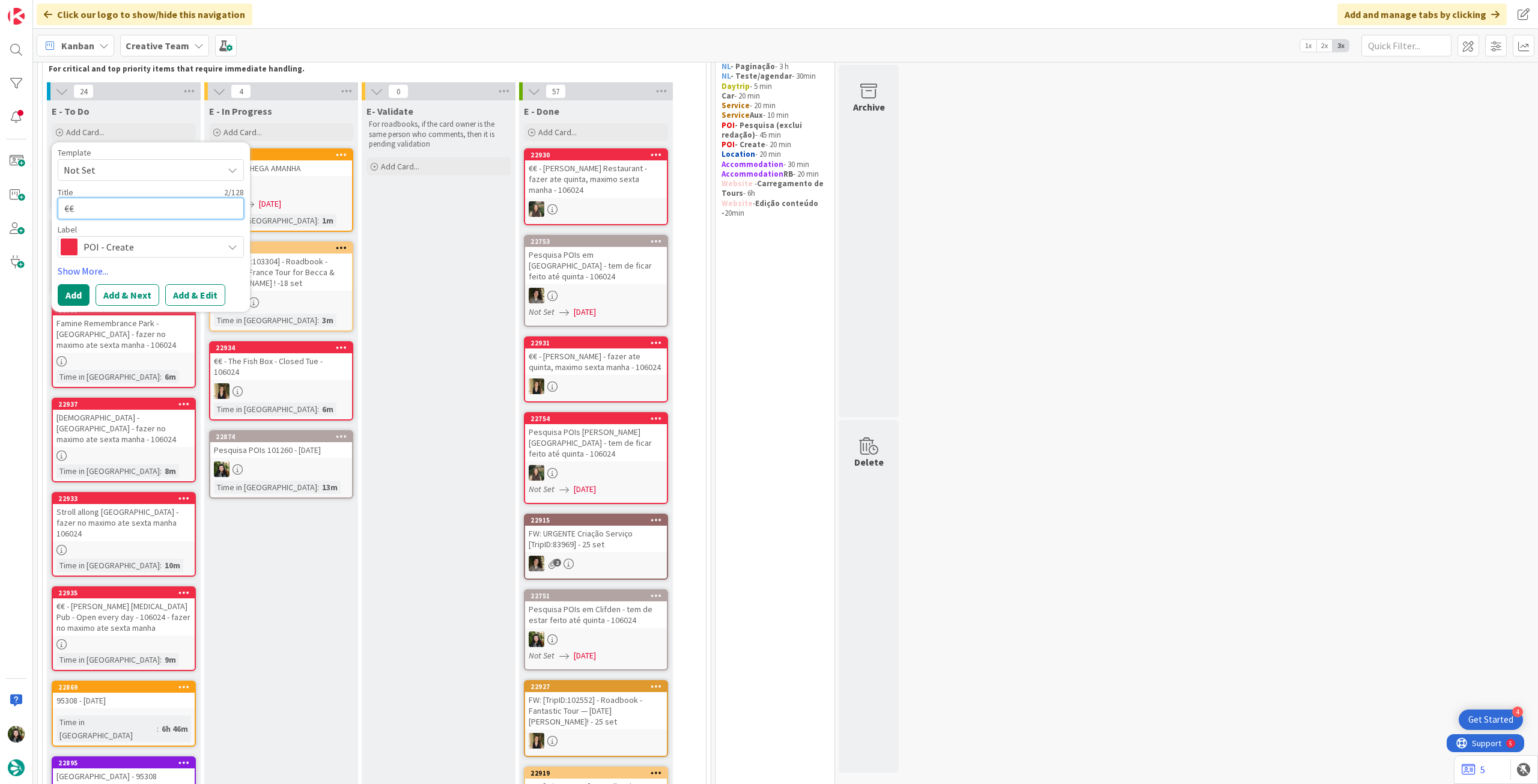
type textarea "€€"
type textarea "x"
type textarea "€€ -"
type textarea "x"
type textarea "€€ -"
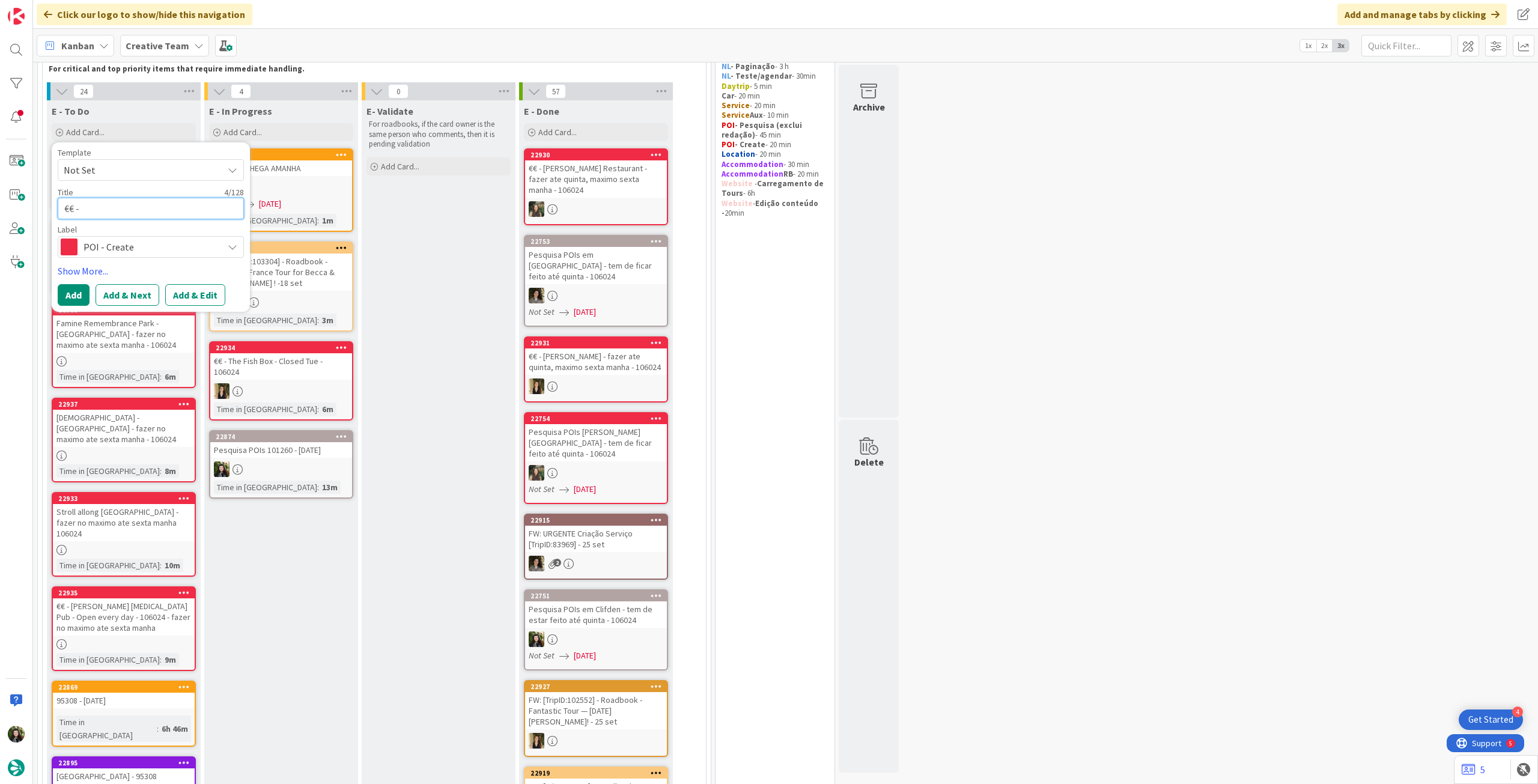
type textarea "x"
paste textarea "BO.CA - Bottega Calabra"
type textarea "€€ - BO.CA - Bottega Calabra"
type textarea "x"
type textarea "€€ - BO.CA - Bottega Calabra"
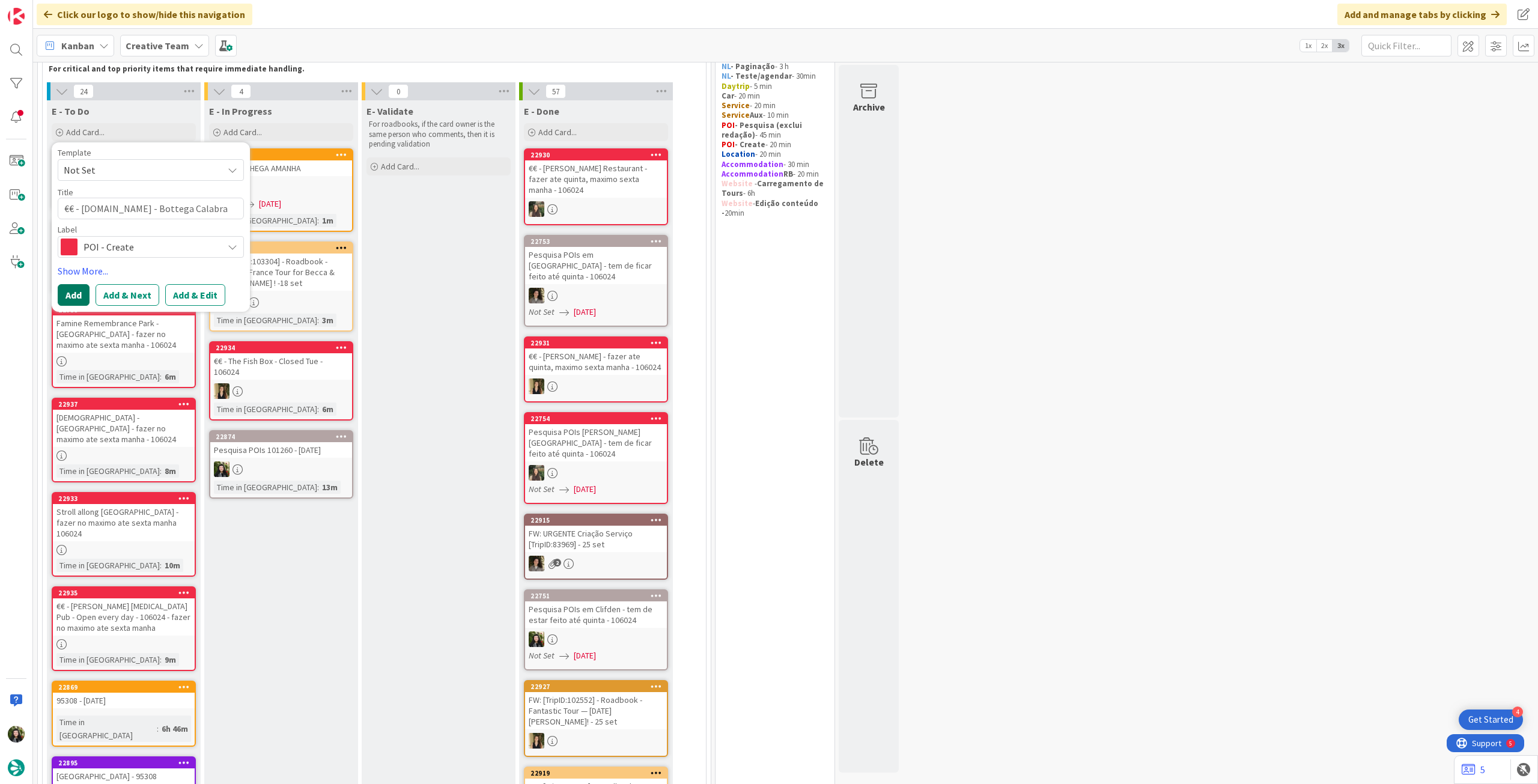
click at [74, 296] on button "Add" at bounding box center [74, 294] width 32 height 21
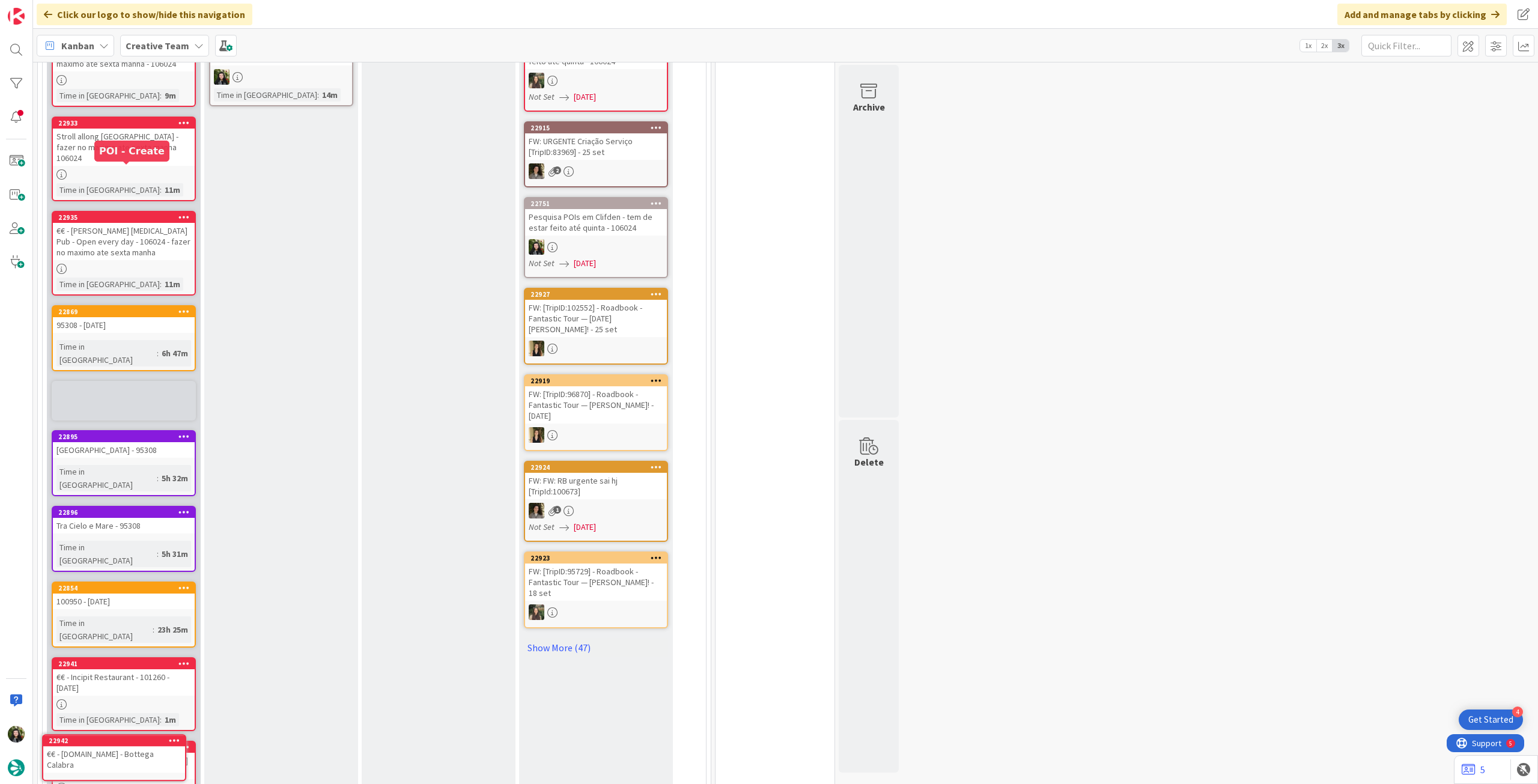
scroll to position [550, 0]
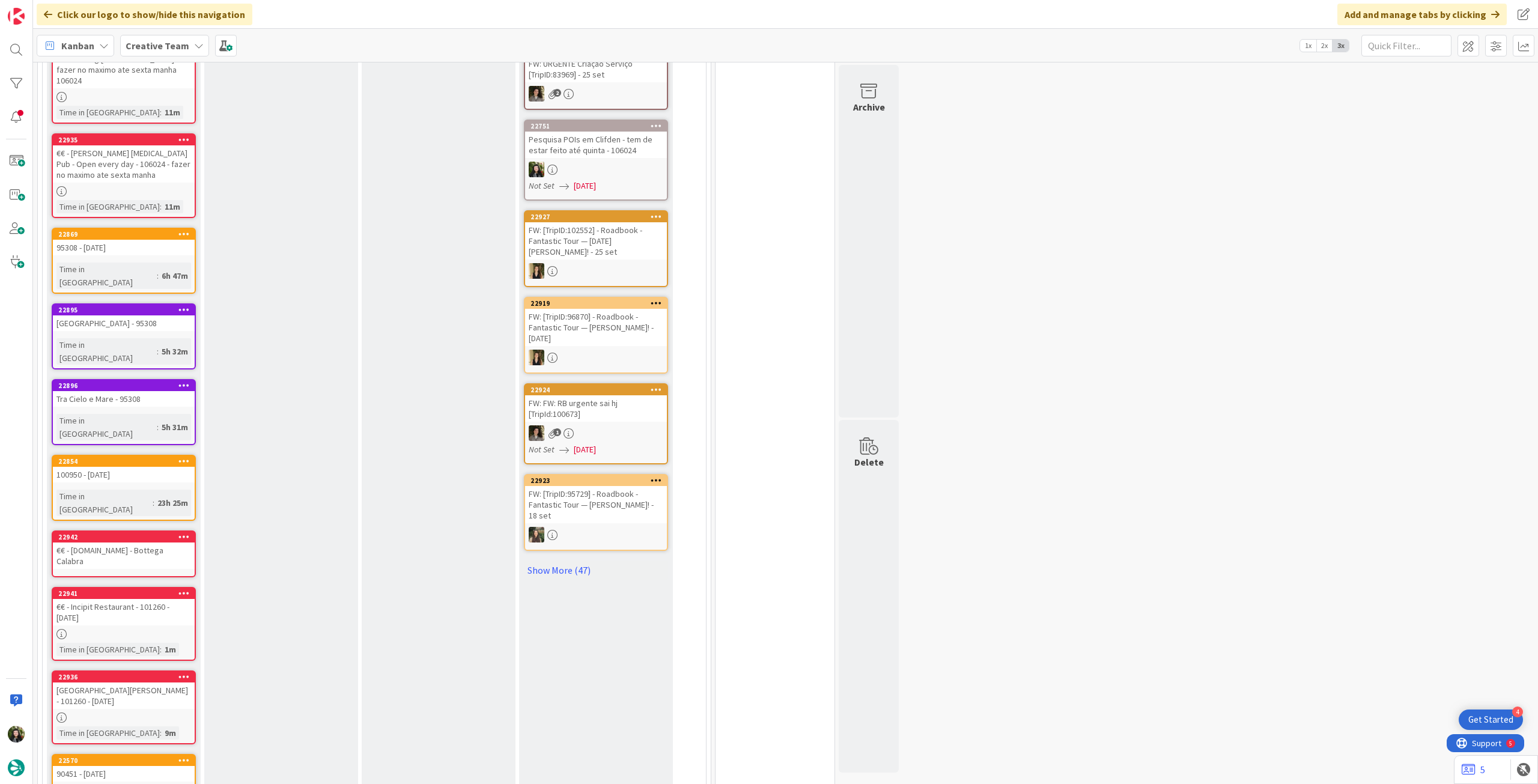
click at [135, 587] on link "22941 €€ - Incipit Restaurant - 101260 - 7oct Time in Column : 1m" at bounding box center [124, 624] width 144 height 74
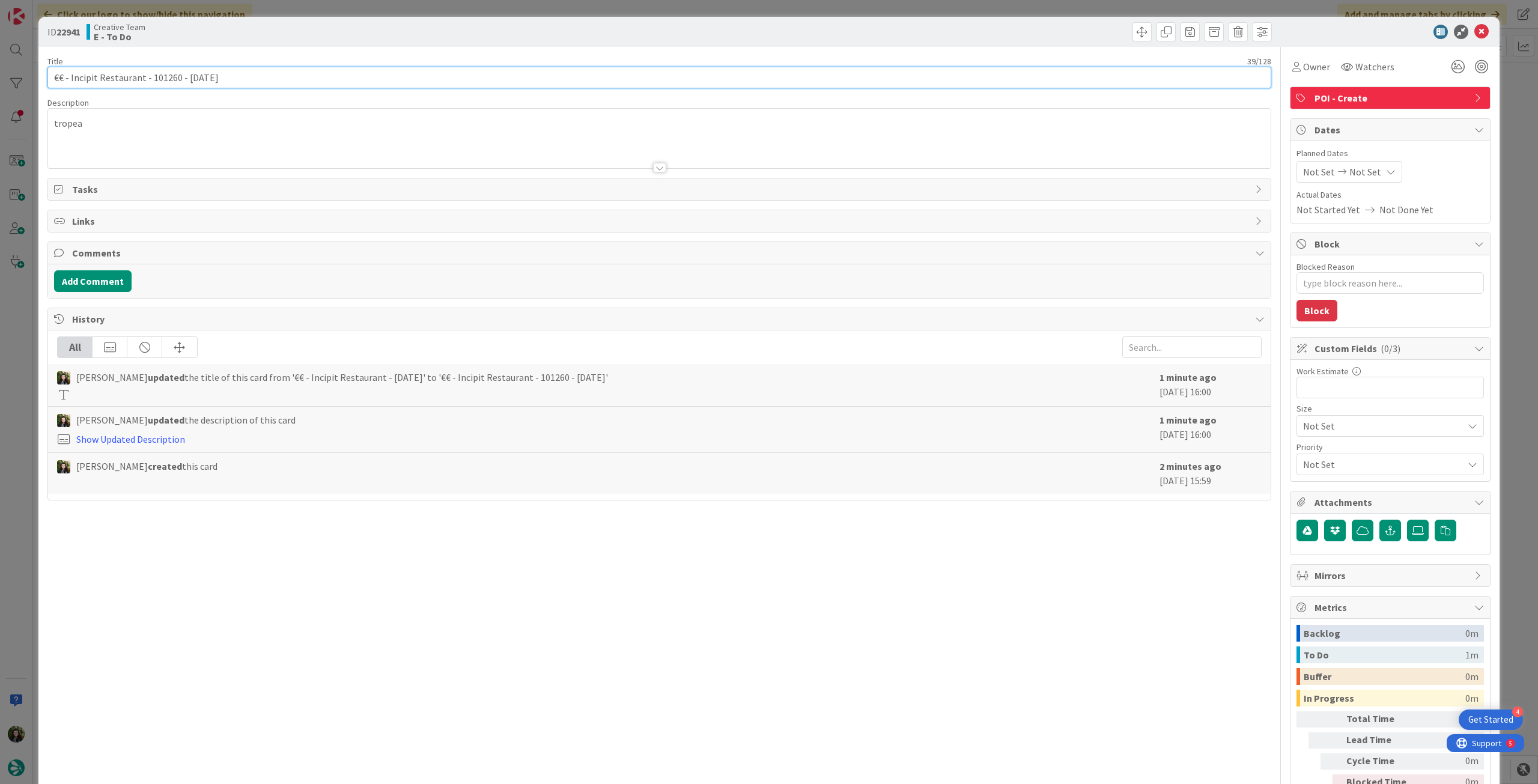
drag, startPoint x: 142, startPoint y: 75, endPoint x: 686, endPoint y: 82, distance: 544.0
click at [347, 81] on input "€€ - Incipit Restaurant - 101260 - 7oct" at bounding box center [659, 77] width 1224 height 21
click at [1475, 30] on icon at bounding box center [1482, 32] width 14 height 14
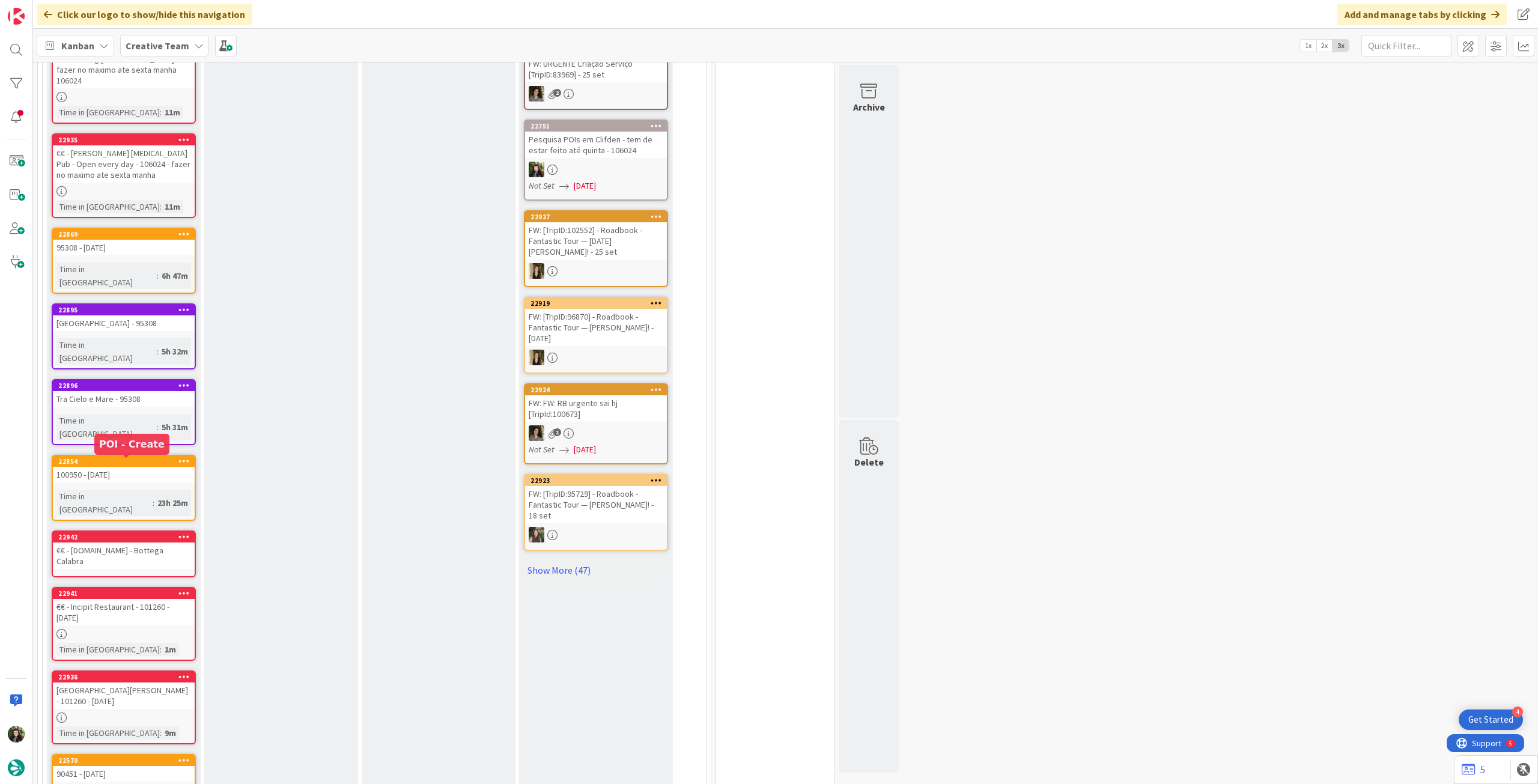
click at [108, 531] on link "22942 €€ - BO.CA - Bottega Calabra" at bounding box center [124, 554] width 144 height 47
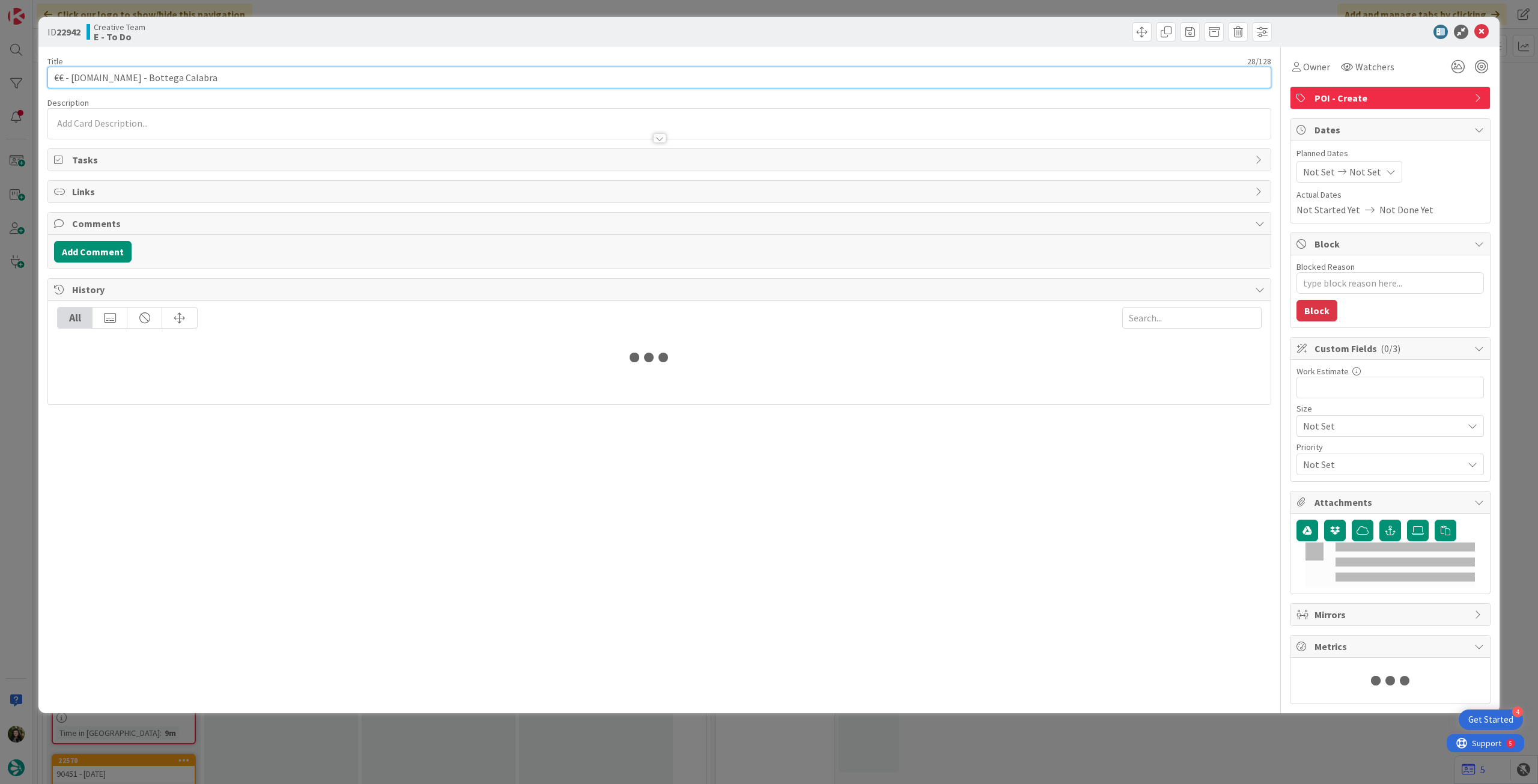
type textarea "x"
click at [291, 77] on input "€€ - BO.CA - Bottega Calabra" at bounding box center [659, 77] width 1224 height 21
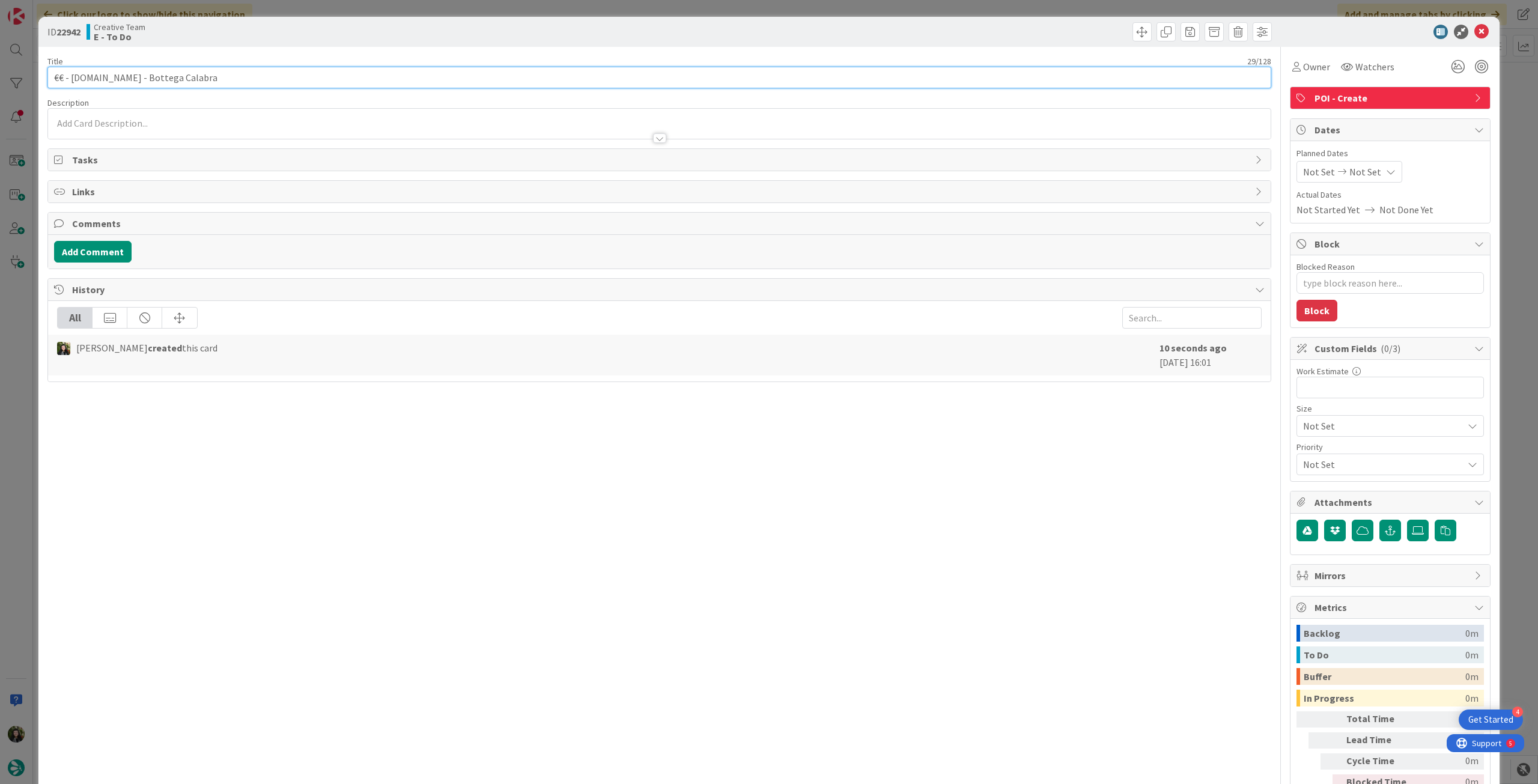
paste input "- 101260 - 7oct"
type input "€€ - BO.CA - Bottega Calabra - 101260 - 7oct"
type textarea "x"
type input "€€ - BO.CA - Bottega Calabra - 101260 - 7oct"
click at [1475, 29] on icon at bounding box center [1482, 32] width 14 height 14
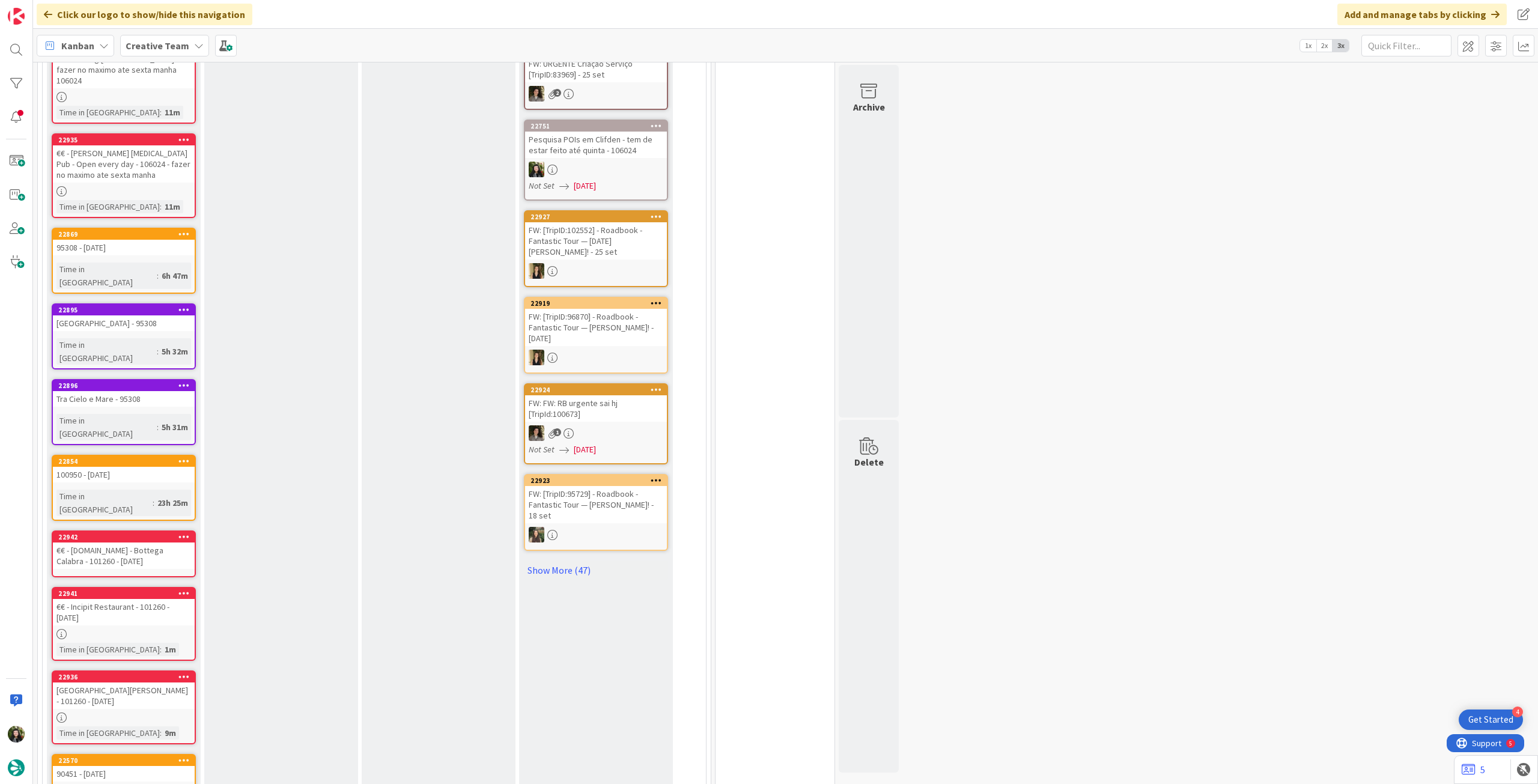
click at [113, 543] on div "€€ - BO.CA - Bottega Calabra - 101260 - 7oct" at bounding box center [124, 555] width 142 height 26
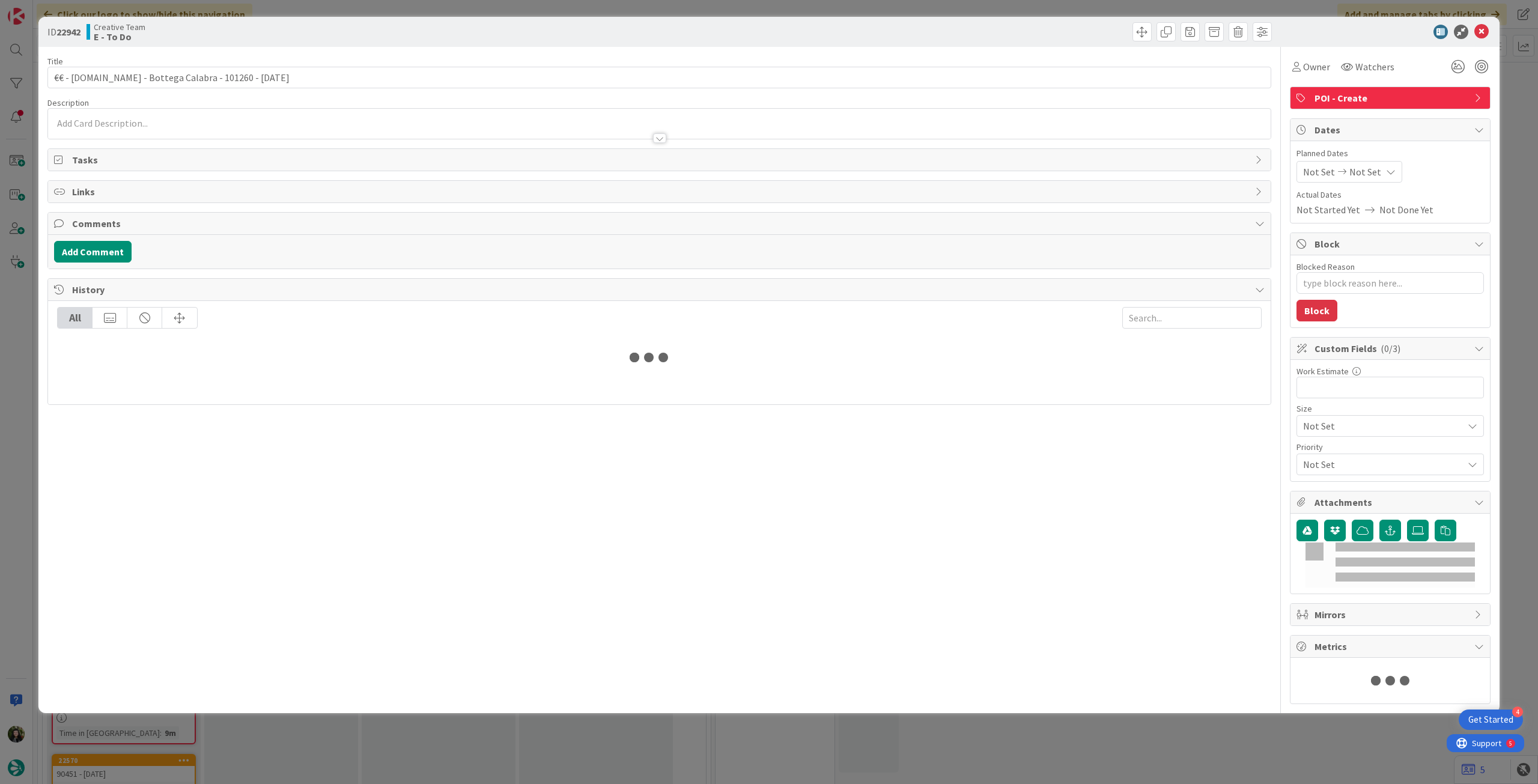
type textarea "x"
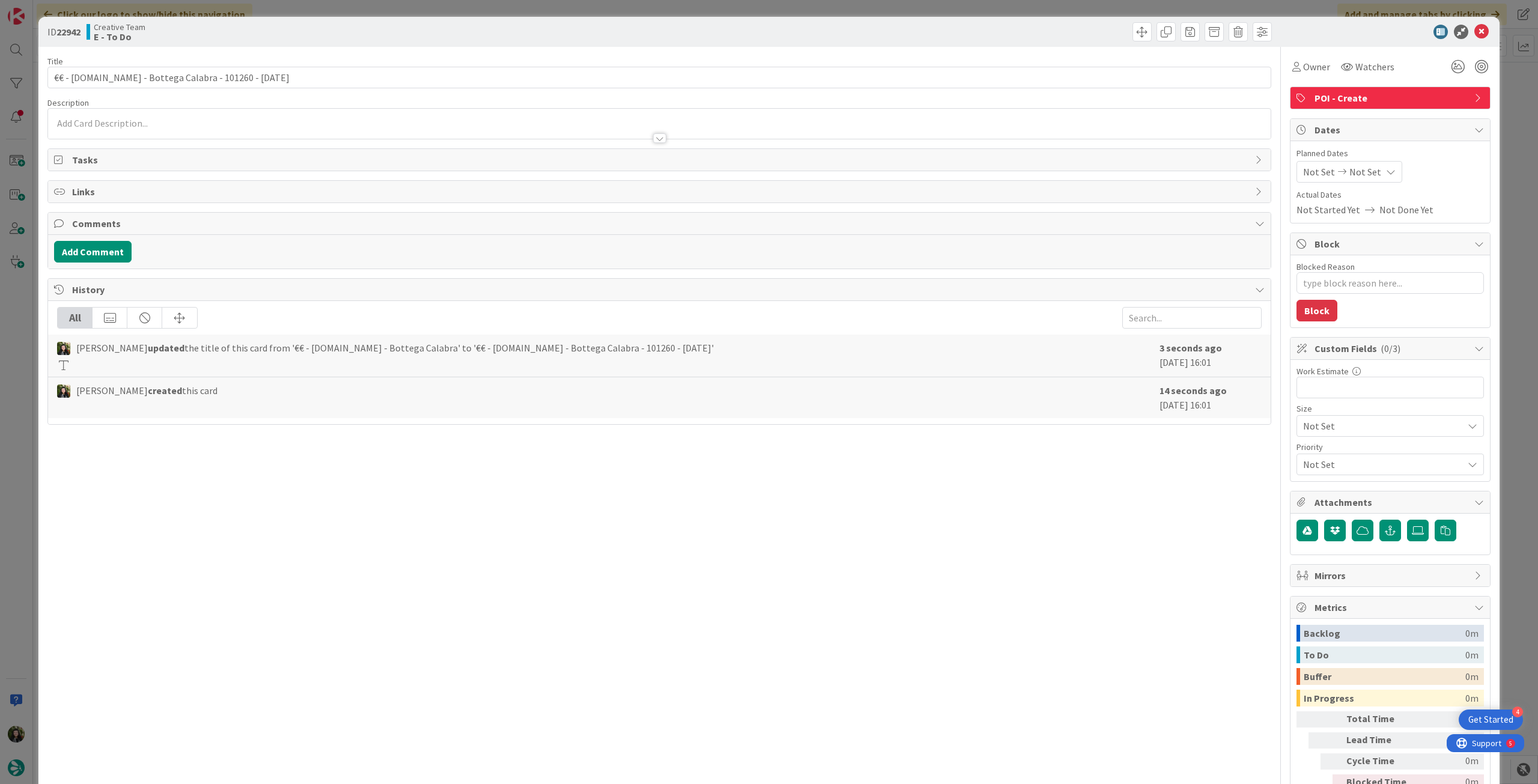
click at [192, 136] on div at bounding box center [659, 133] width 1223 height 13
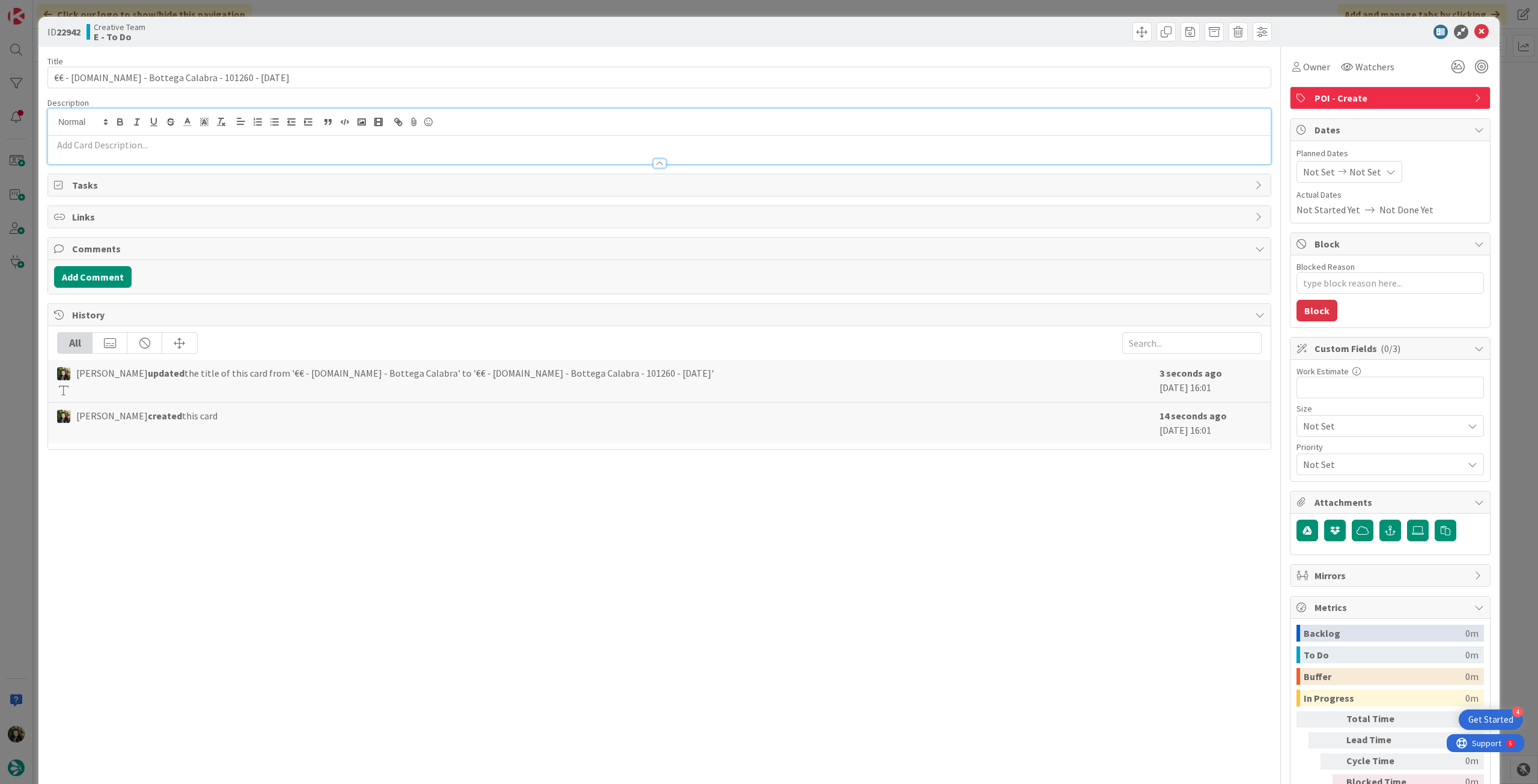
click at [195, 144] on p at bounding box center [659, 144] width 1211 height 13
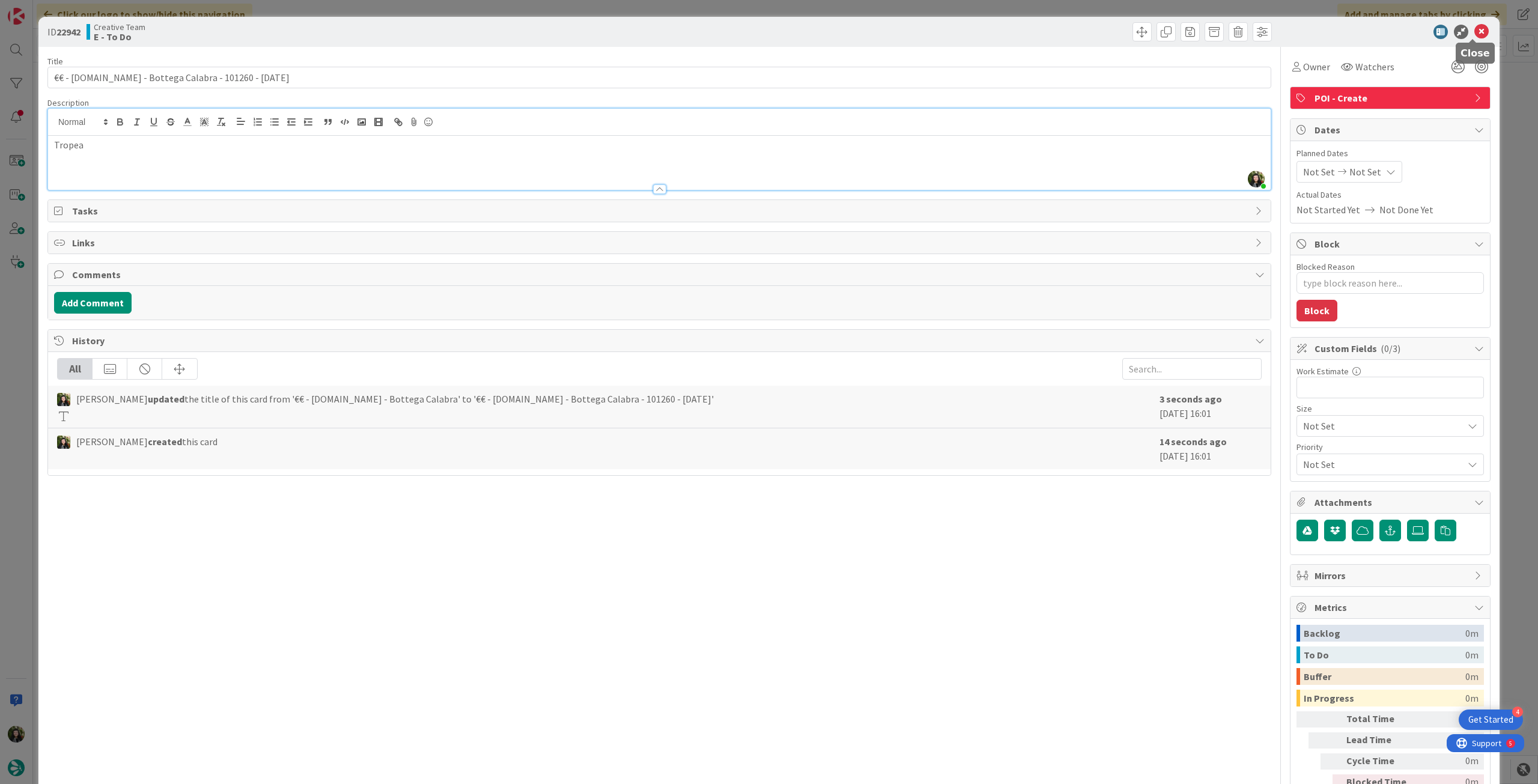
click at [1475, 31] on icon at bounding box center [1482, 32] width 14 height 14
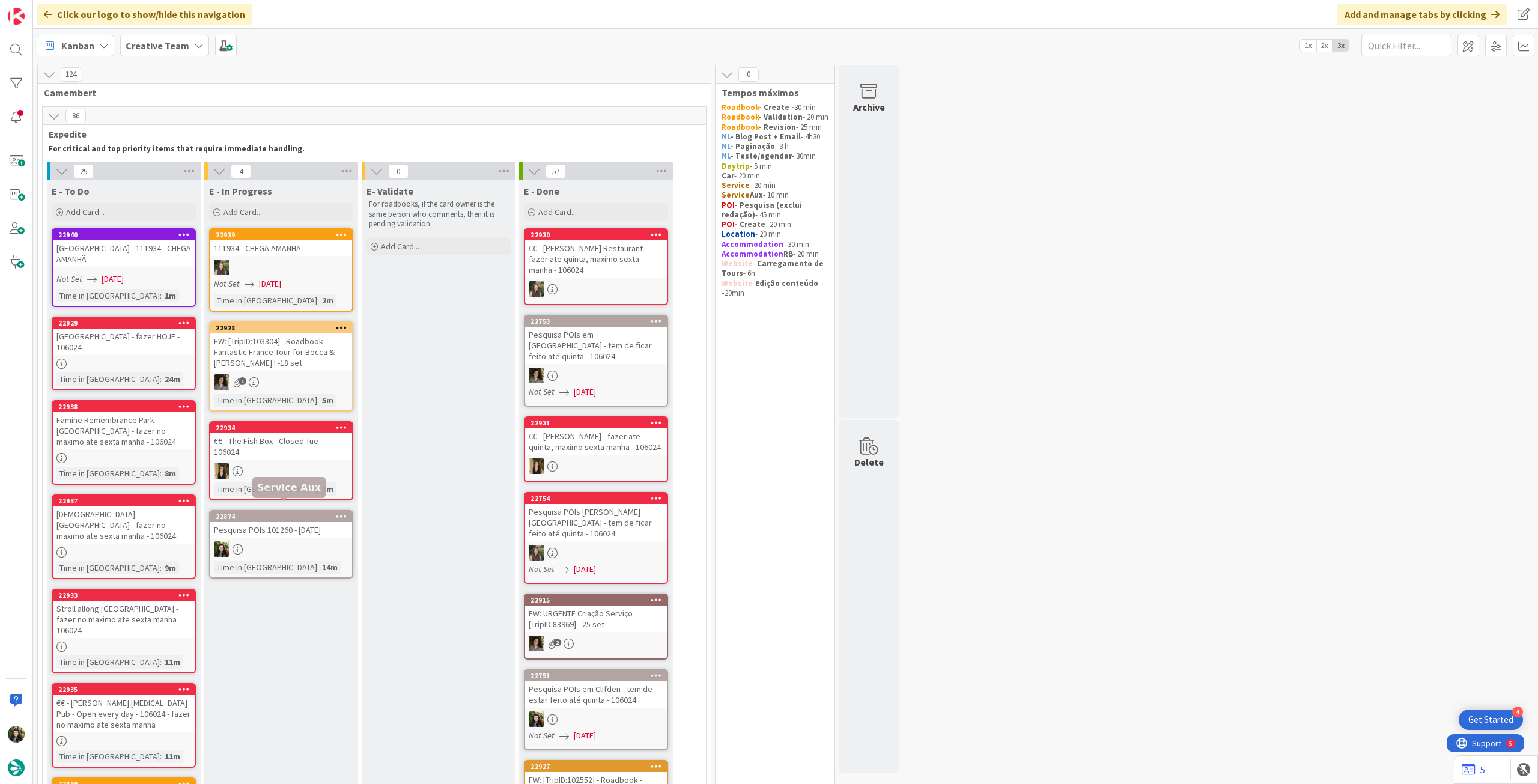
click at [288, 524] on div "Pesquisa POIs 101260 - [DATE]" at bounding box center [281, 530] width 142 height 16
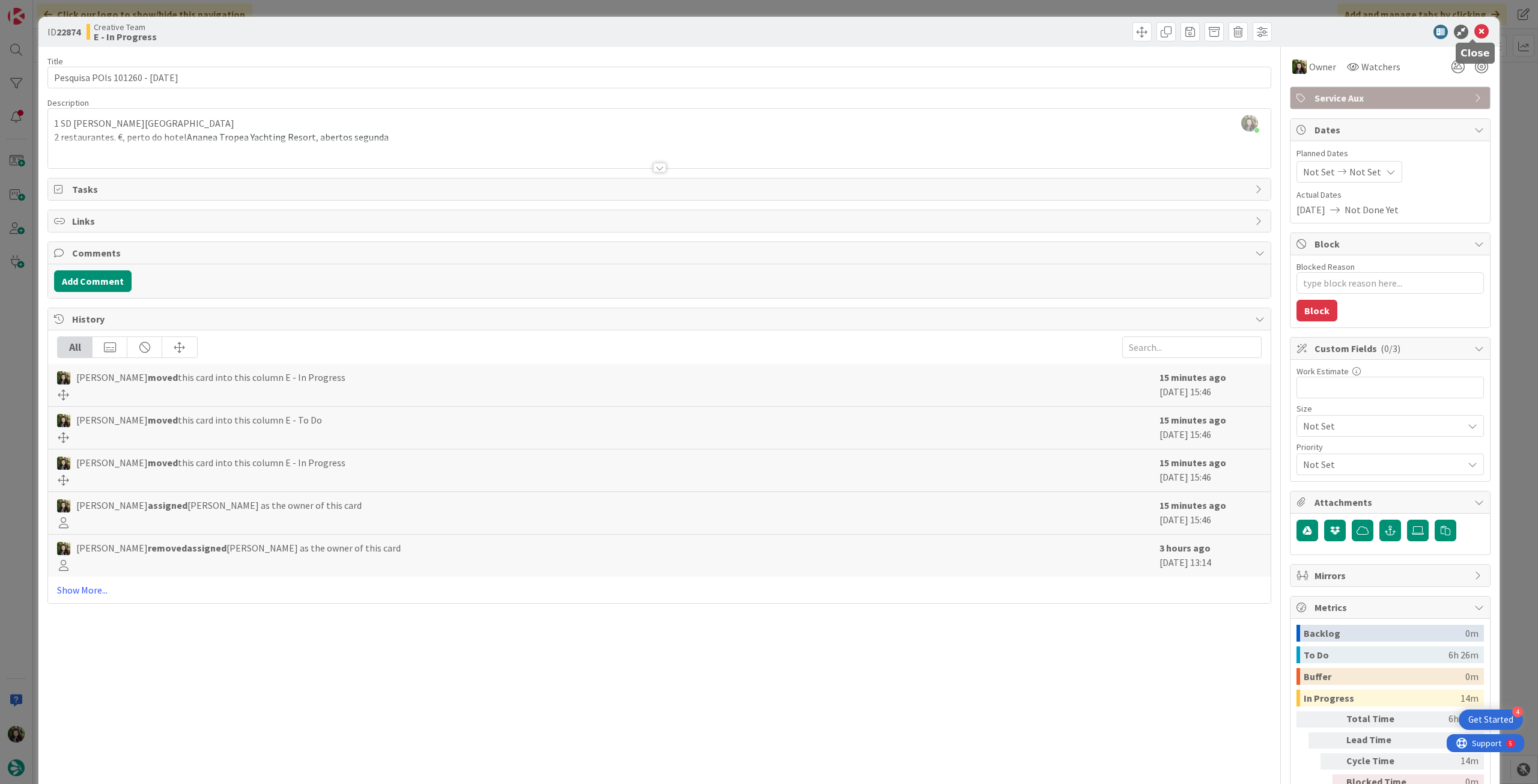
click at [1475, 31] on icon at bounding box center [1482, 32] width 14 height 14
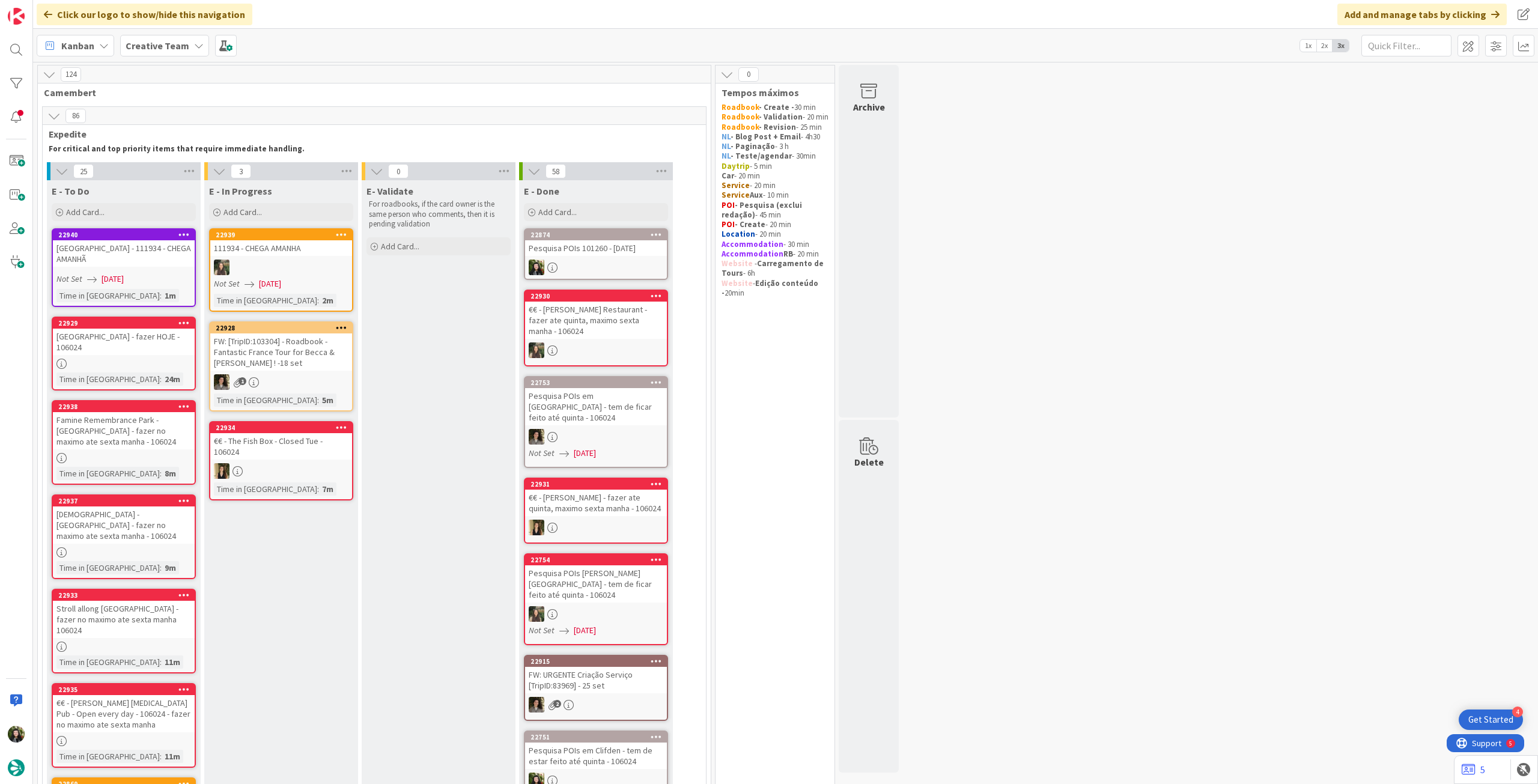
click at [348, 300] on div "Time in Column : 2m" at bounding box center [282, 300] width 135 height 13
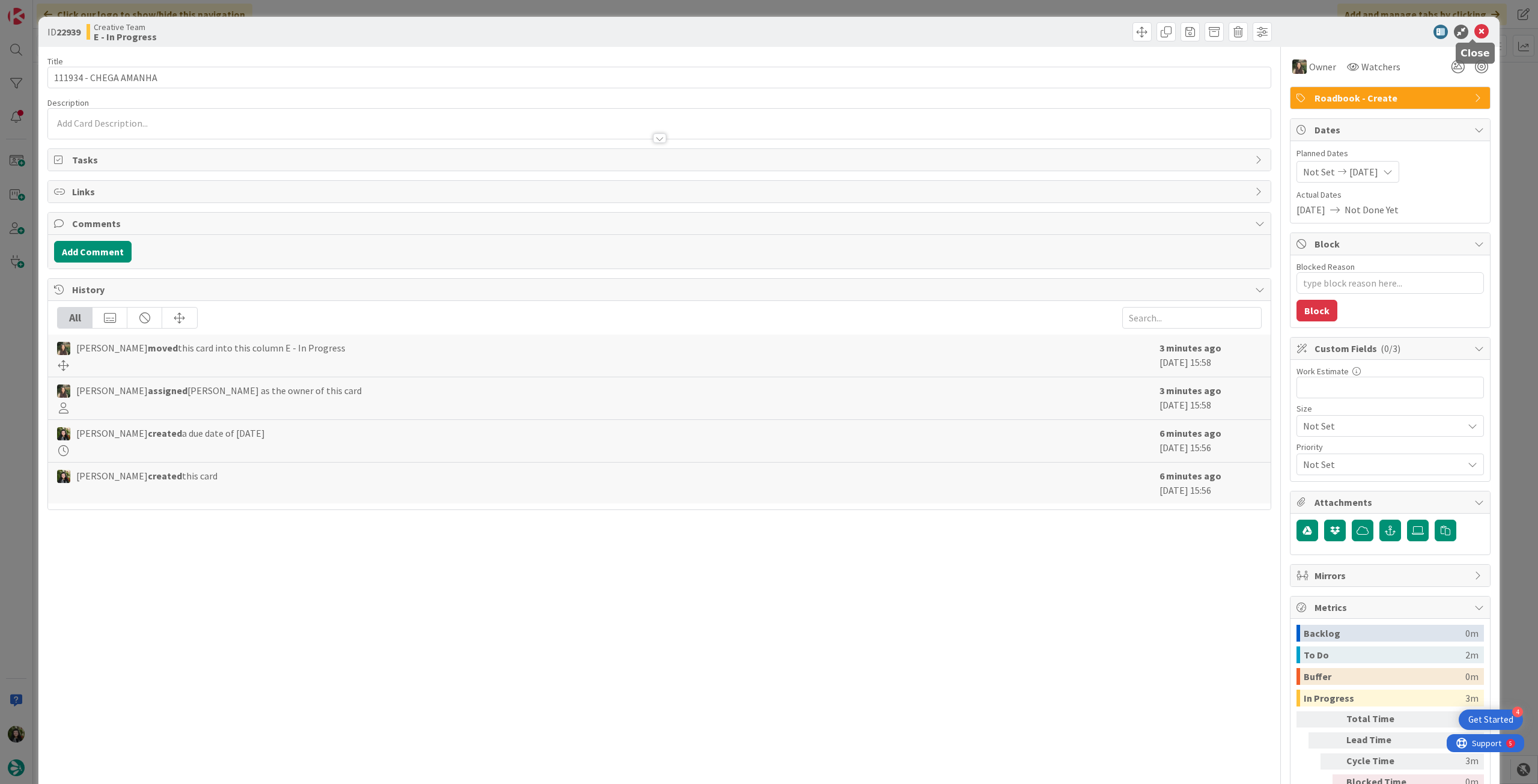
click at [1476, 33] on icon at bounding box center [1482, 32] width 14 height 14
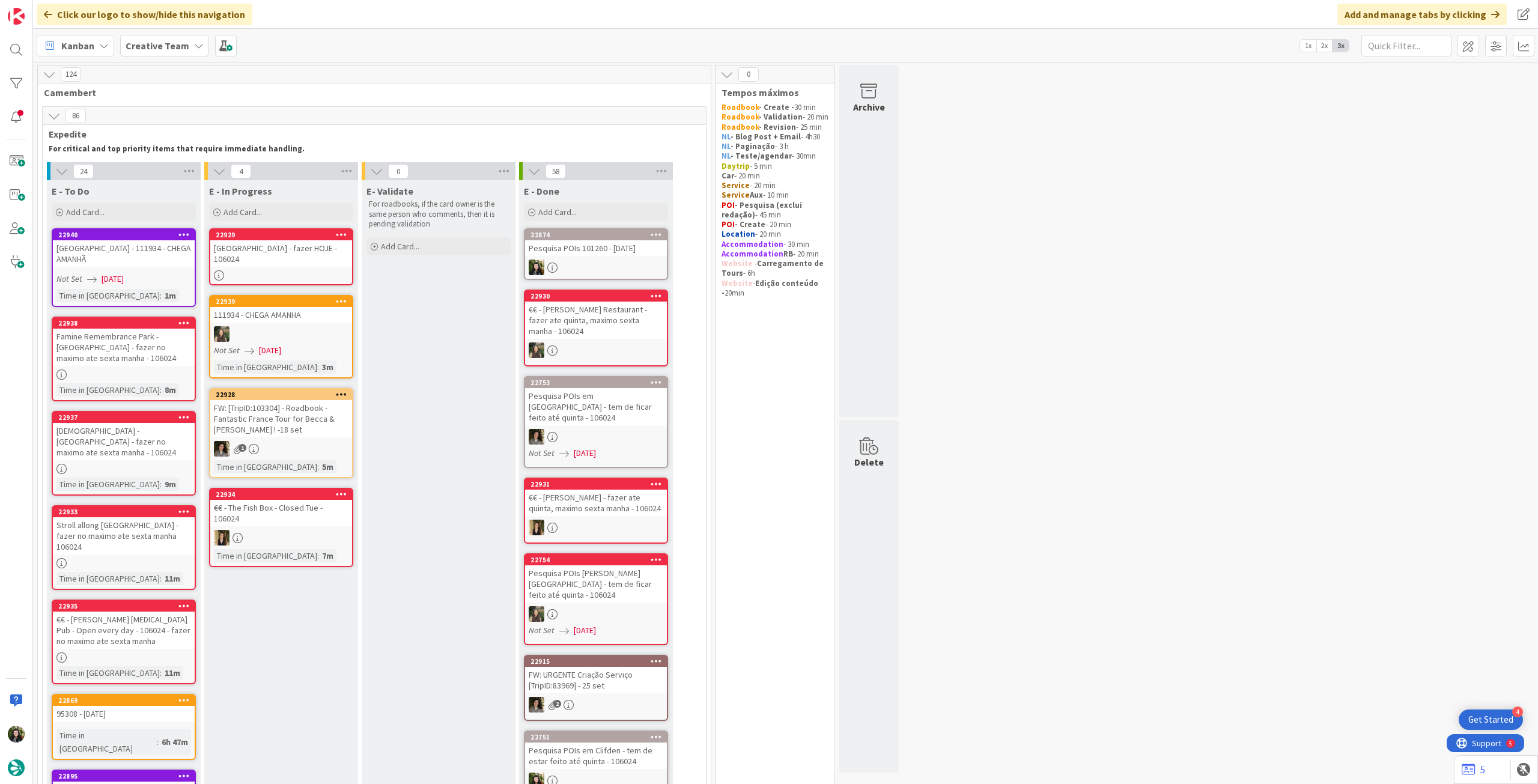
click at [309, 274] on link "22929 Clifden Castle - fazer HOJE - 106024" at bounding box center [281, 257] width 144 height 57
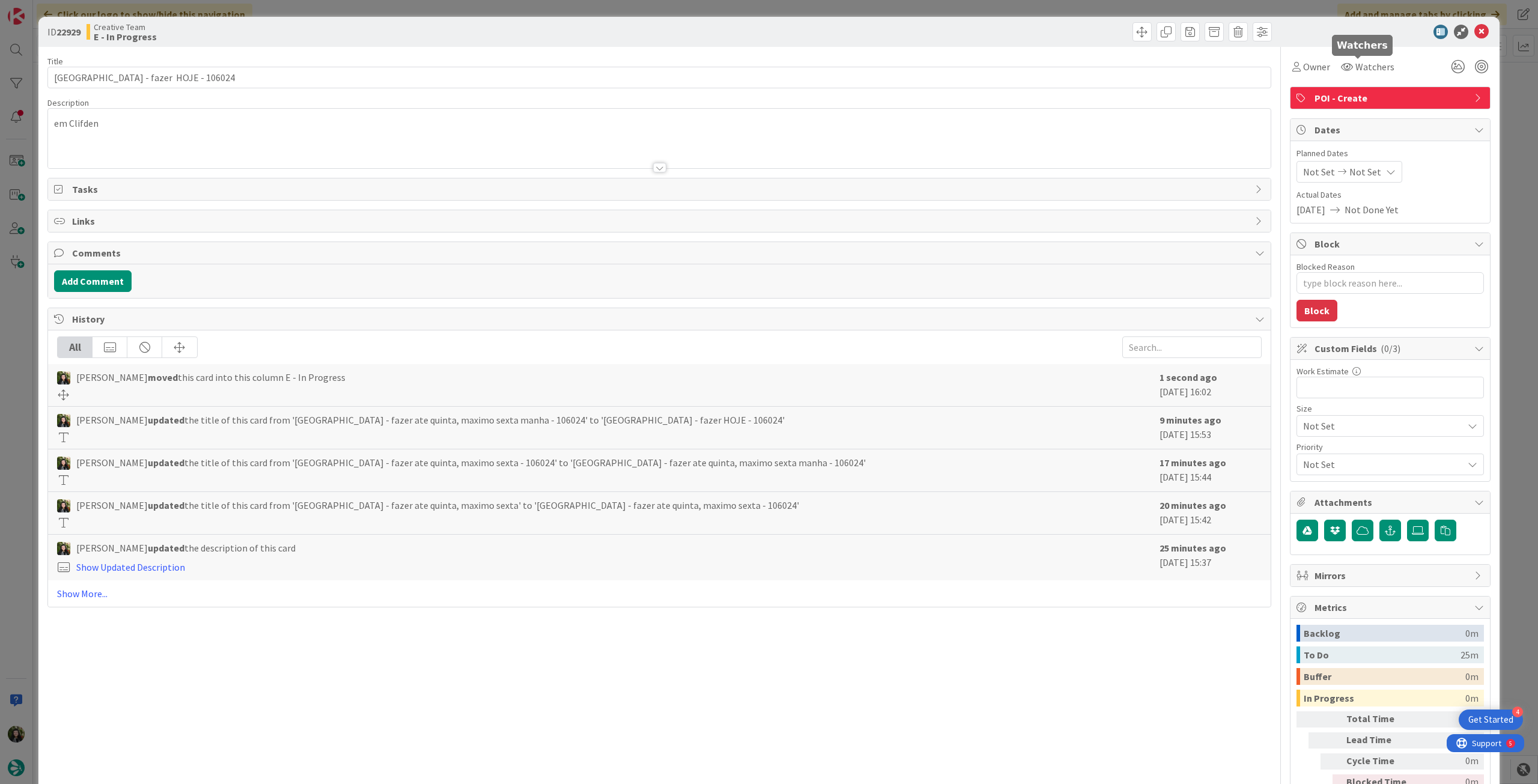
drag, startPoint x: 1330, startPoint y: 68, endPoint x: 1325, endPoint y: 70, distance: 5.4
click at [1336, 69] on div "Watchers" at bounding box center [1367, 66] width 62 height 21
drag, startPoint x: 1321, startPoint y: 70, endPoint x: 1319, endPoint y: 76, distance: 6.3
click at [1320, 71] on span "Owner" at bounding box center [1317, 67] width 27 height 14
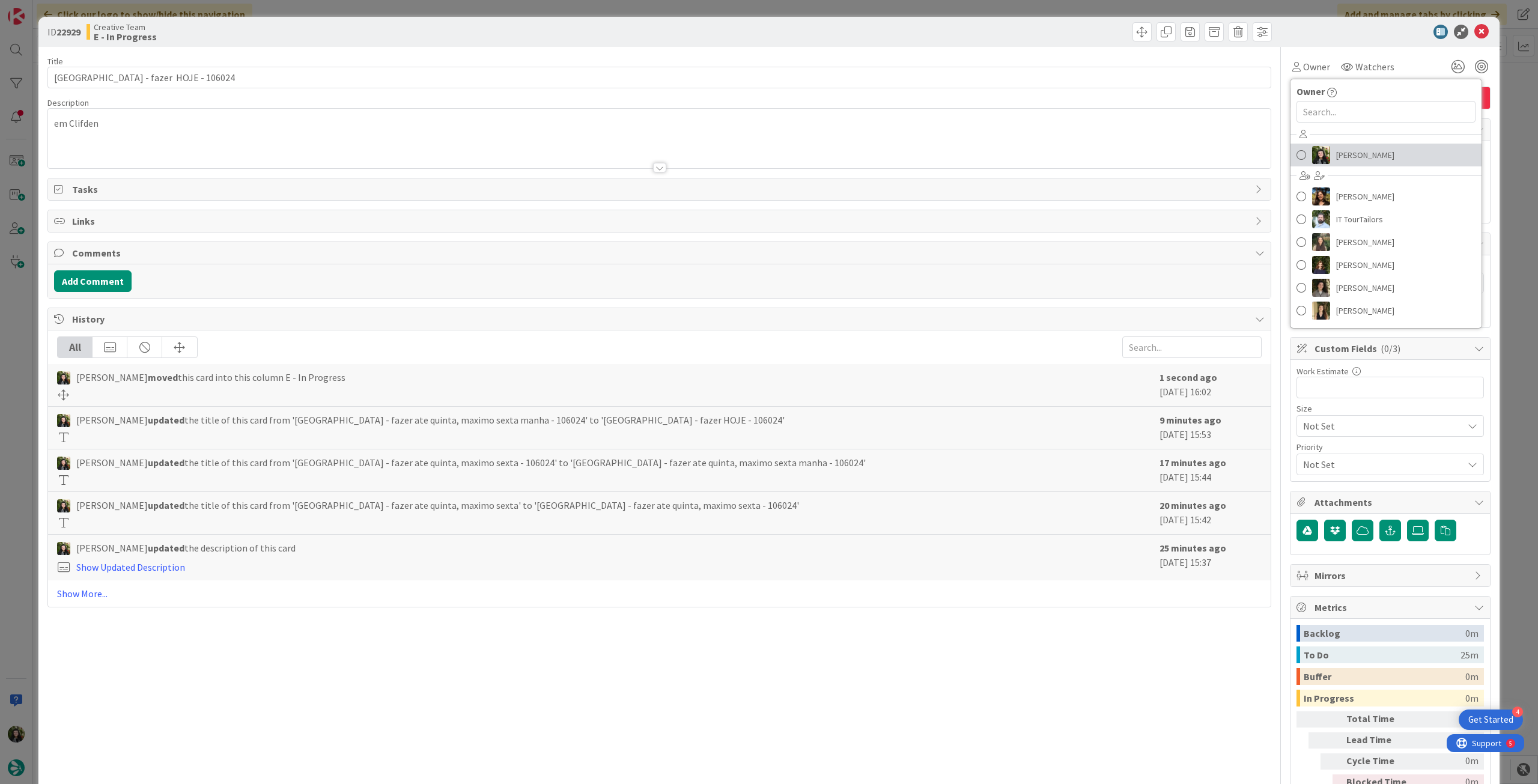
click at [1315, 164] on link "[PERSON_NAME]" at bounding box center [1386, 155] width 191 height 23
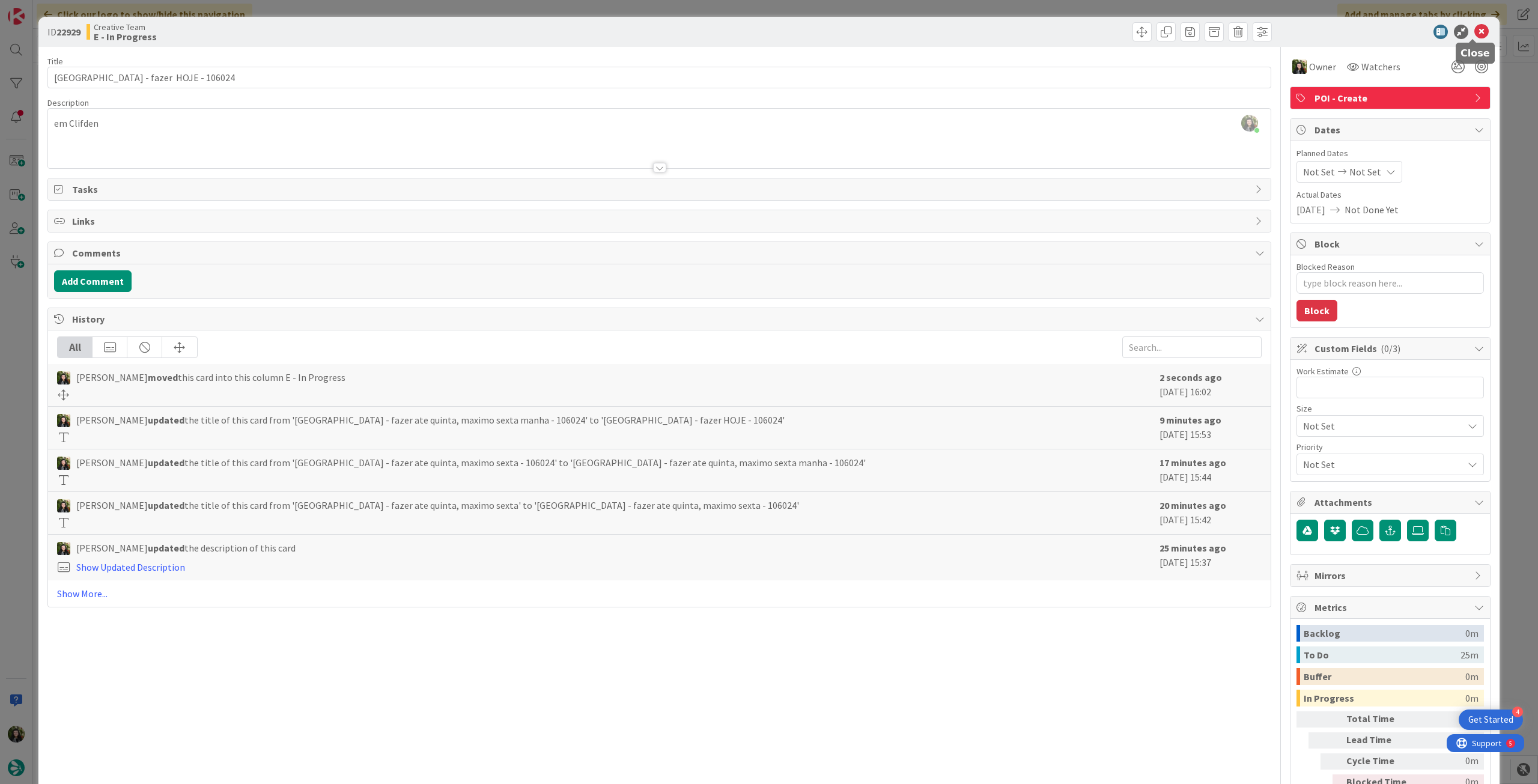
click at [1475, 29] on icon at bounding box center [1482, 32] width 14 height 14
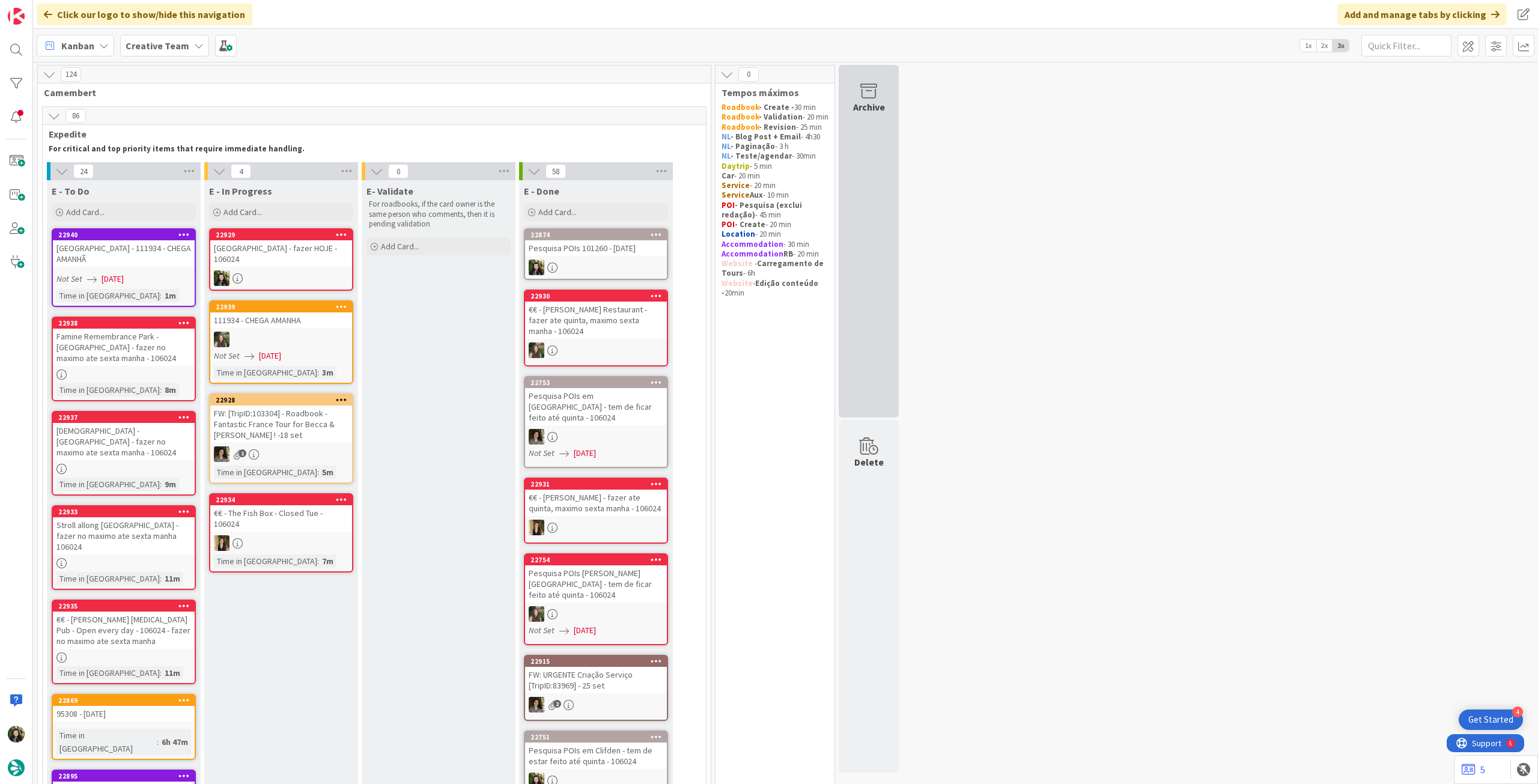
click at [890, 186] on div "Archive" at bounding box center [869, 241] width 60 height 352
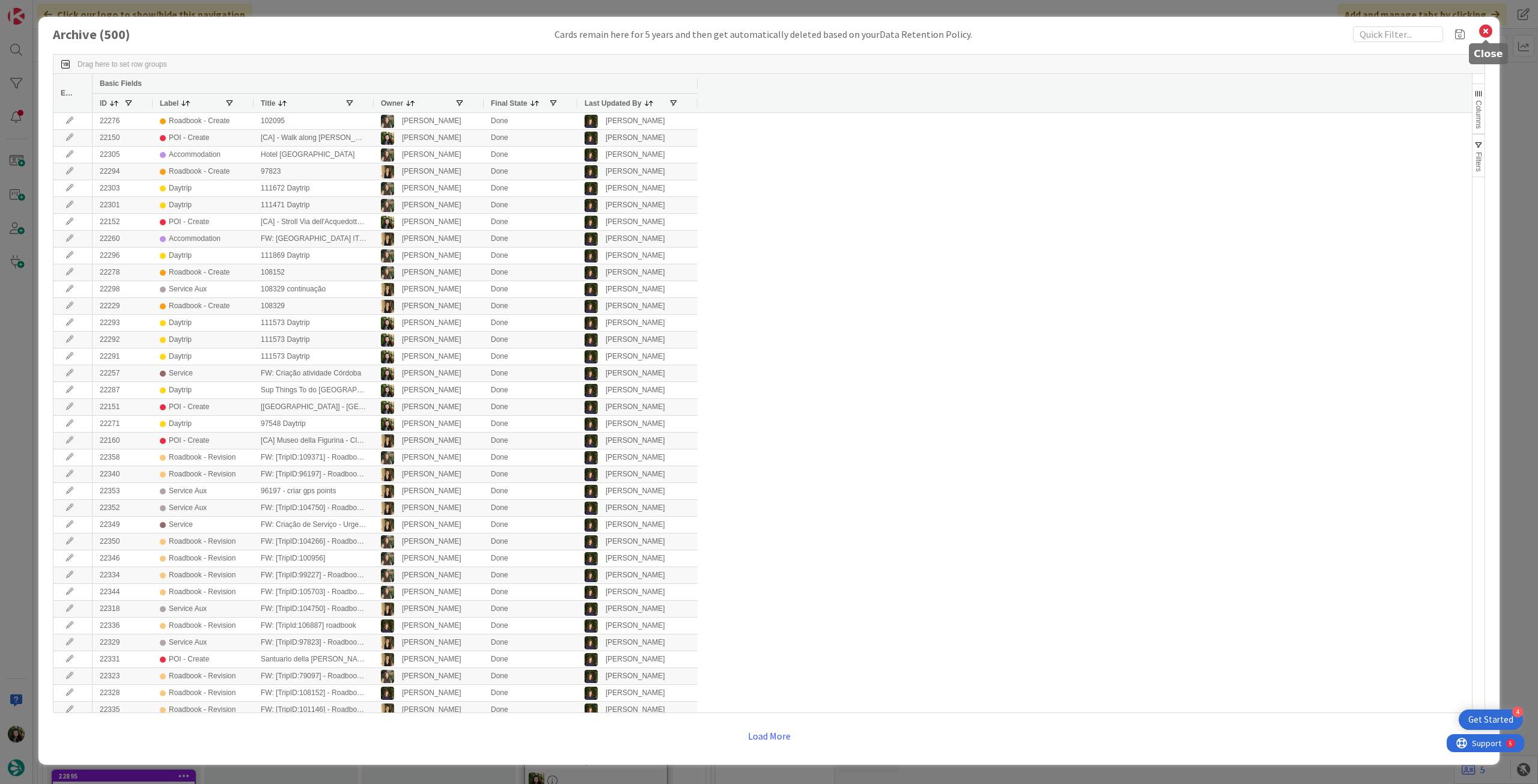
click at [1489, 32] on icon at bounding box center [1486, 31] width 16 height 17
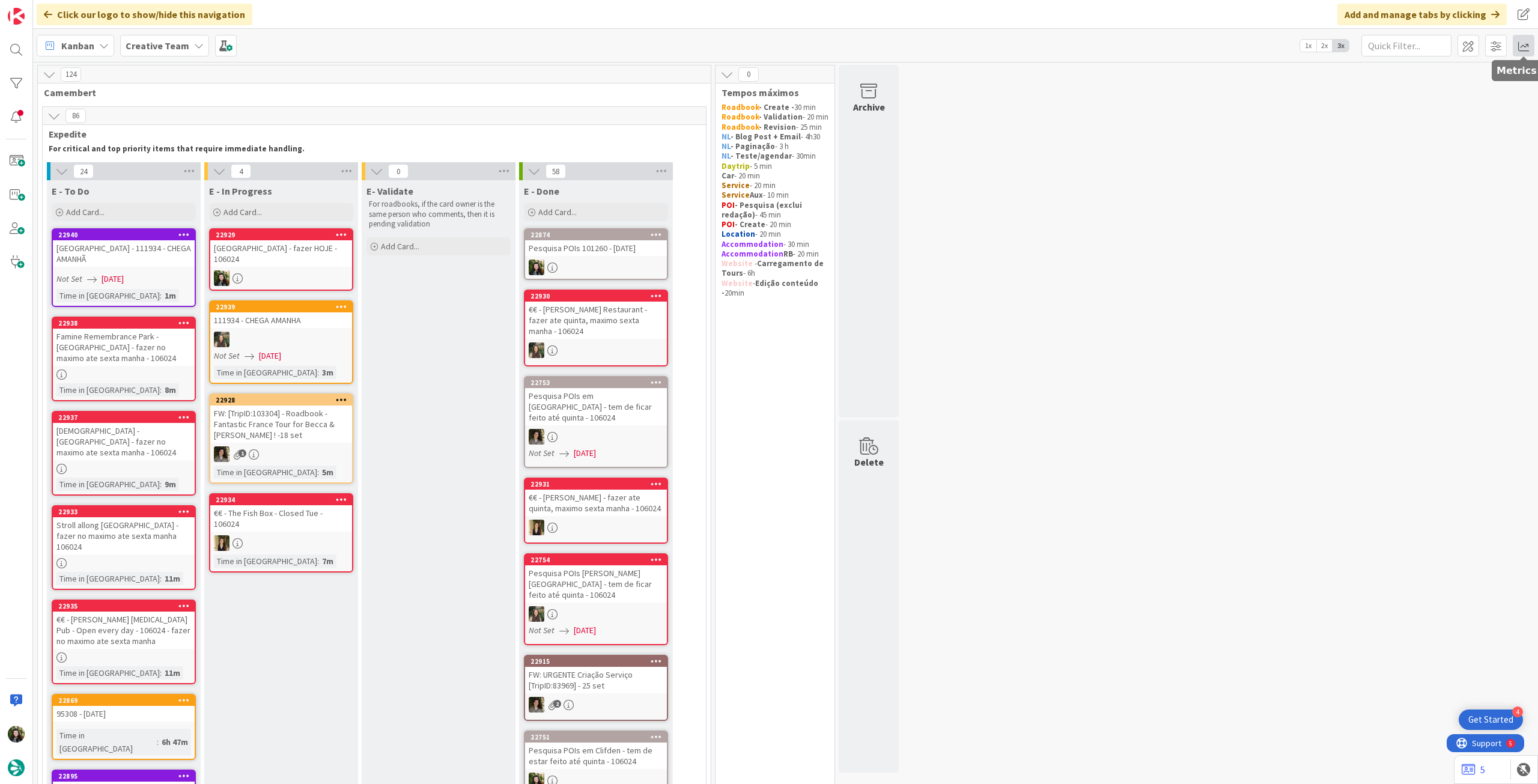
click at [1518, 44] on span at bounding box center [1524, 45] width 21 height 21
click at [1521, 45] on span at bounding box center [1524, 45] width 21 height 21
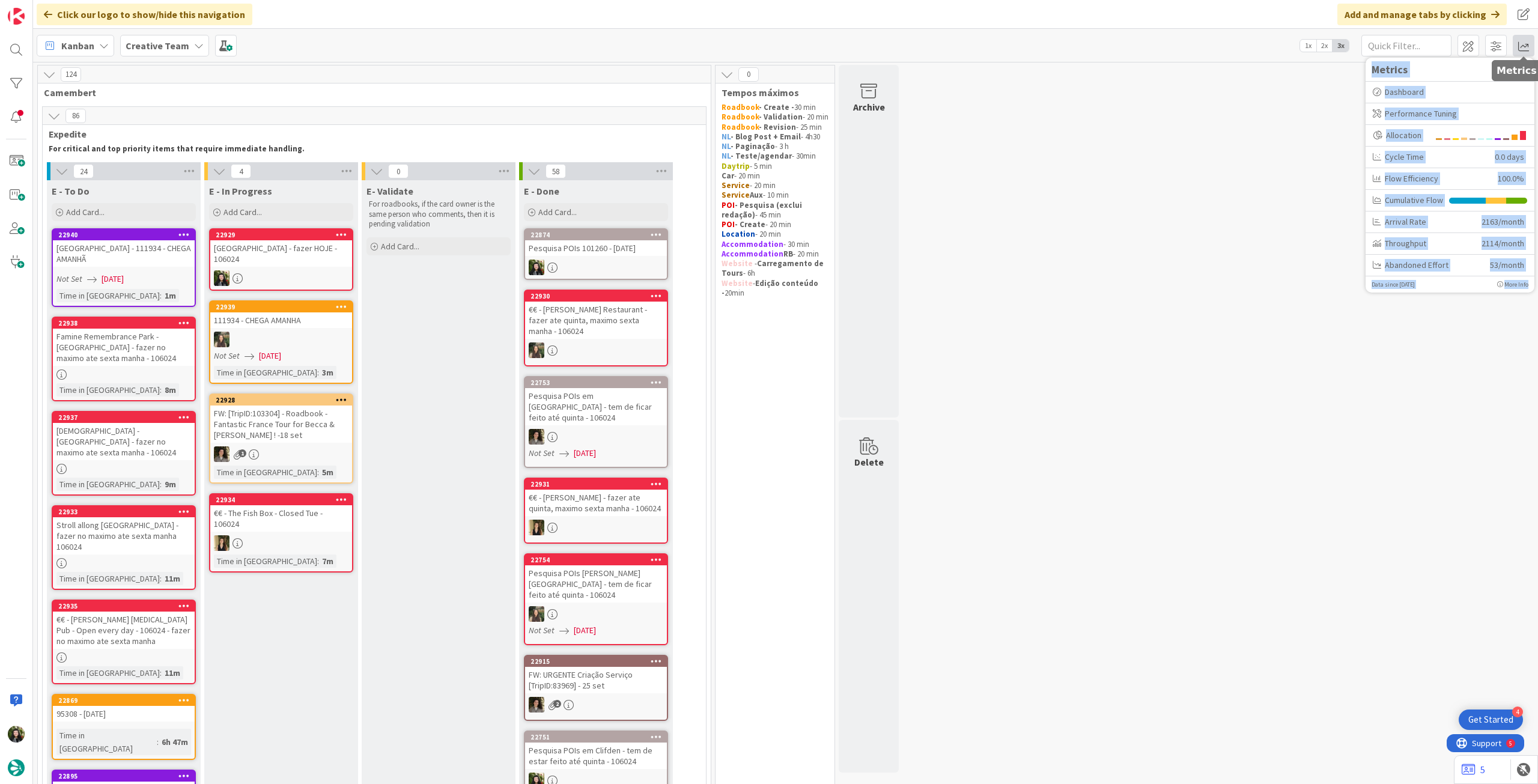
click at [1521, 45] on span at bounding box center [1524, 45] width 21 height 21
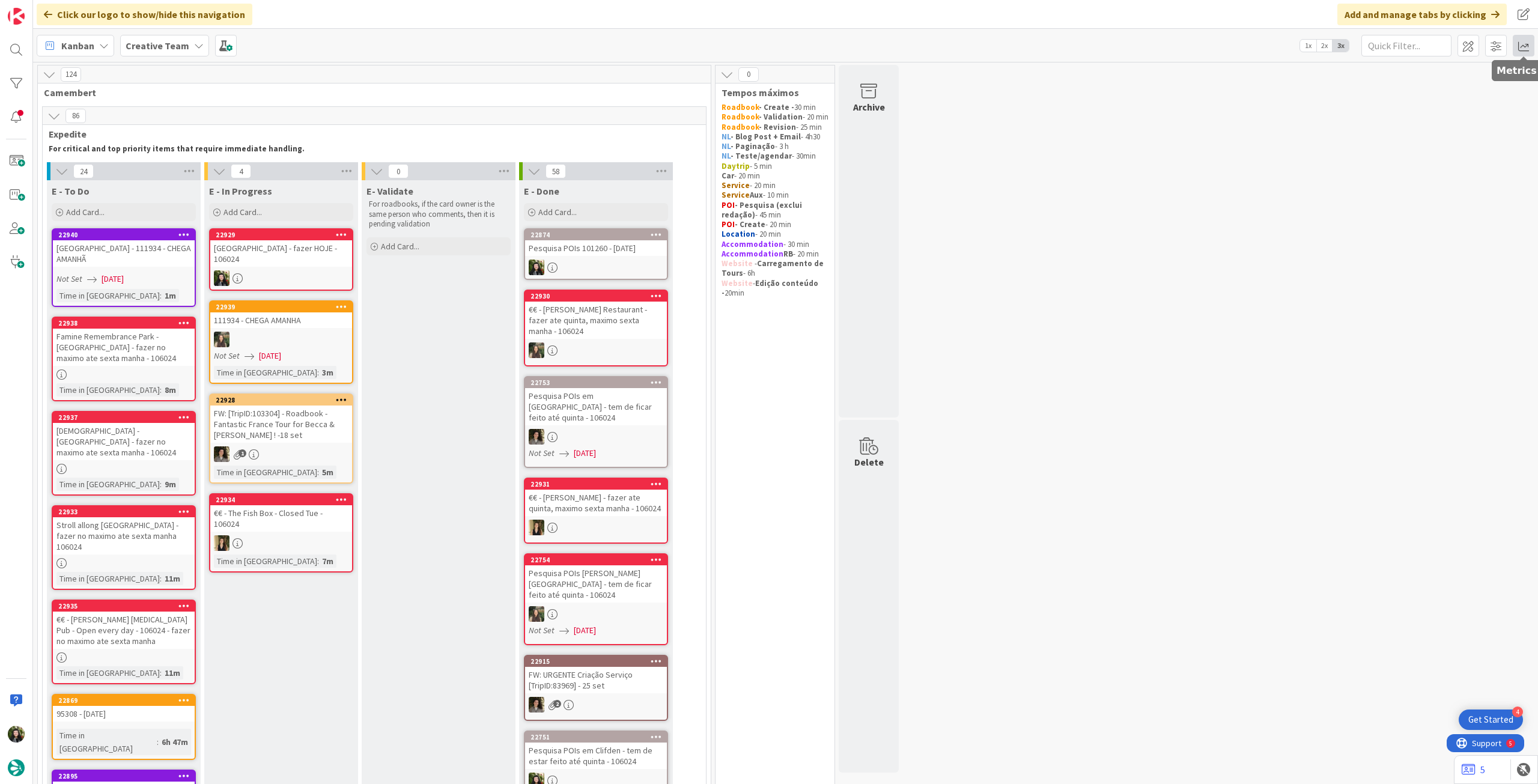
click at [1517, 48] on span at bounding box center [1524, 45] width 21 height 21
click at [1446, 90] on div "Dashboard" at bounding box center [1450, 92] width 155 height 13
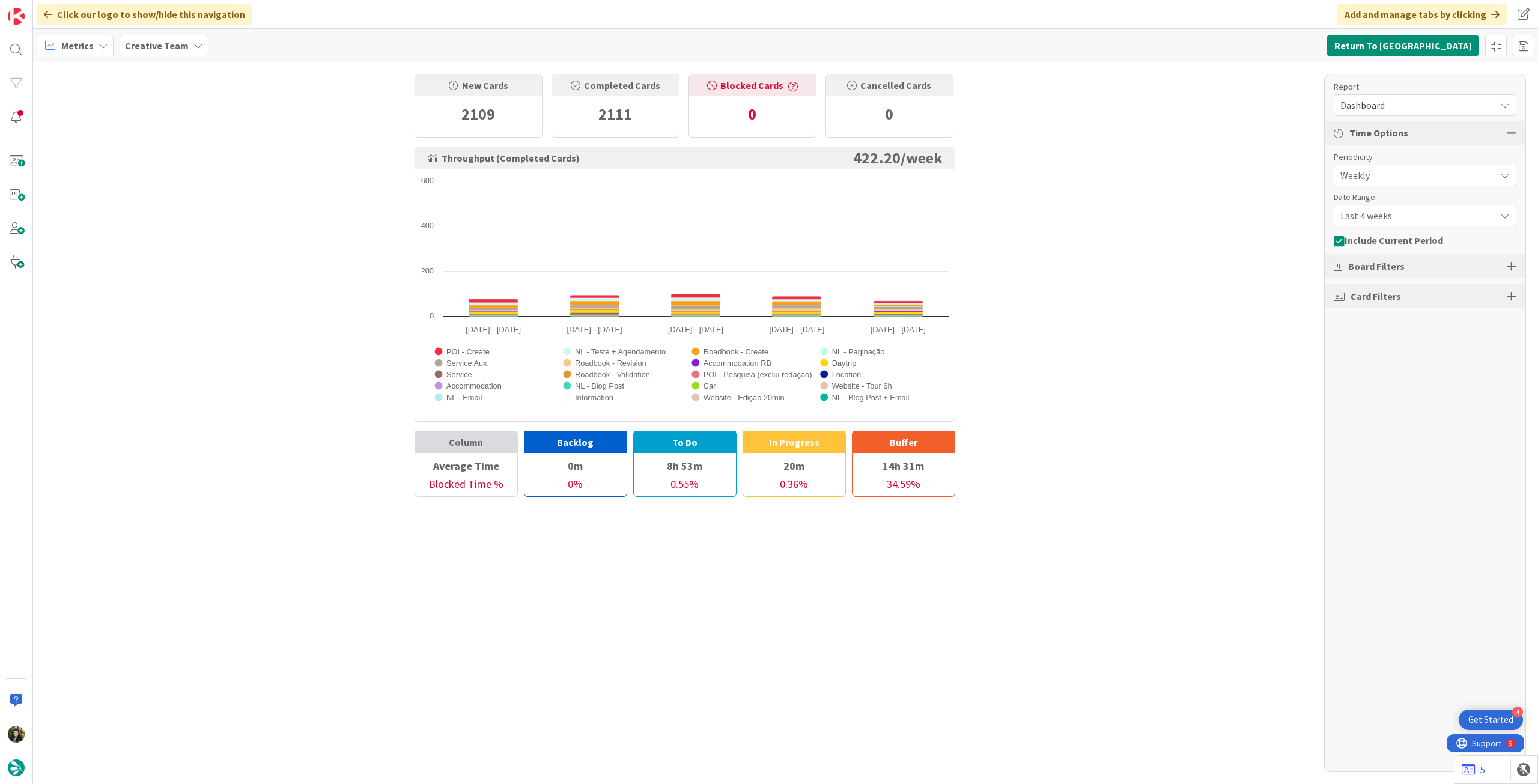
click at [1452, 209] on span "Last 4 weeks" at bounding box center [1415, 215] width 149 height 17
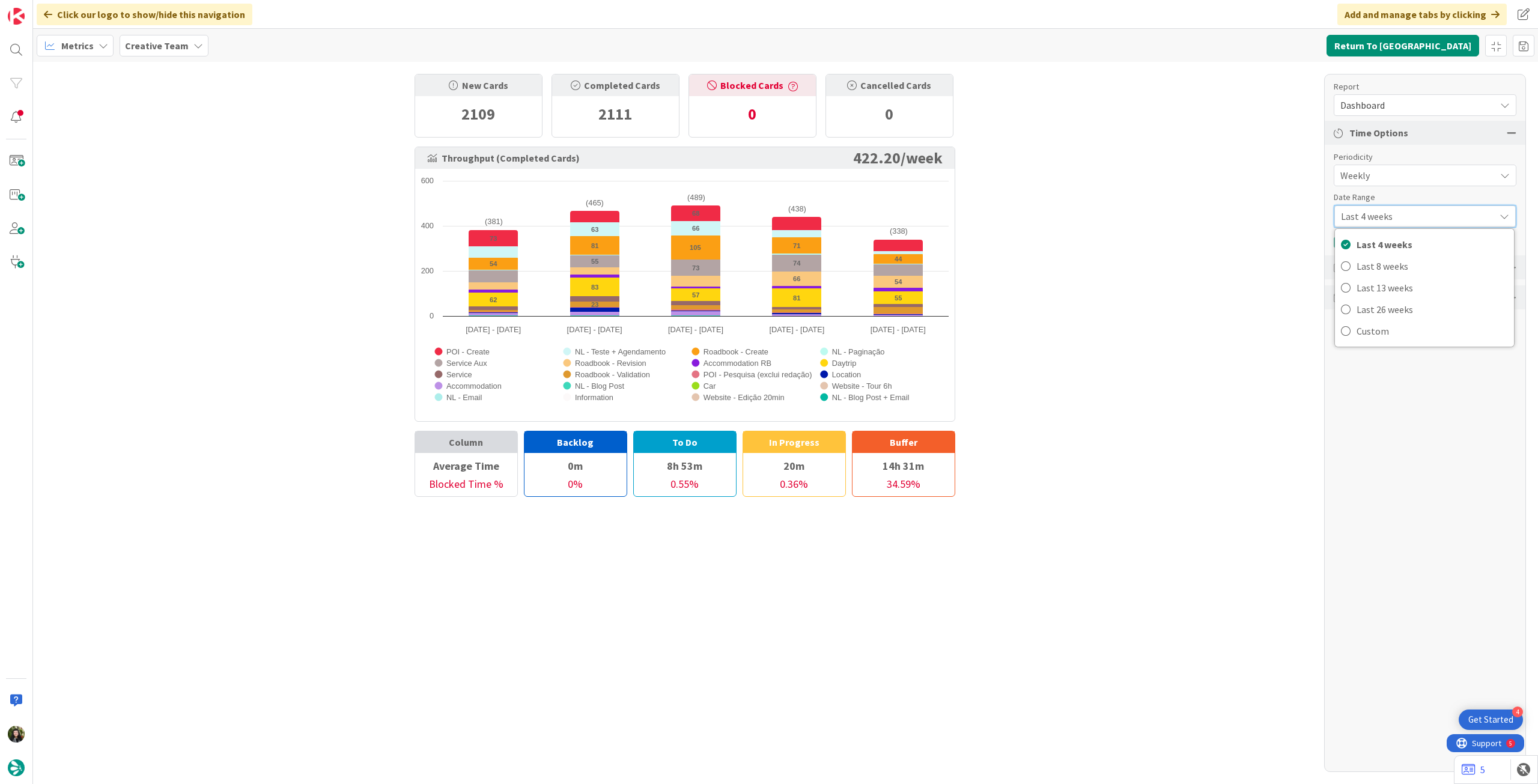
click at [1235, 219] on div "New Cards 2109 Completed Cards 2111 Blocked Cards 0 Cancelled Cards 0 Throughpu…" at bounding box center [786, 423] width 1505 height 722
click at [1422, 109] on span "Dashboard" at bounding box center [1415, 105] width 149 height 17
click at [1397, 191] on span "Allocation" at bounding box center [1384, 190] width 44 height 18
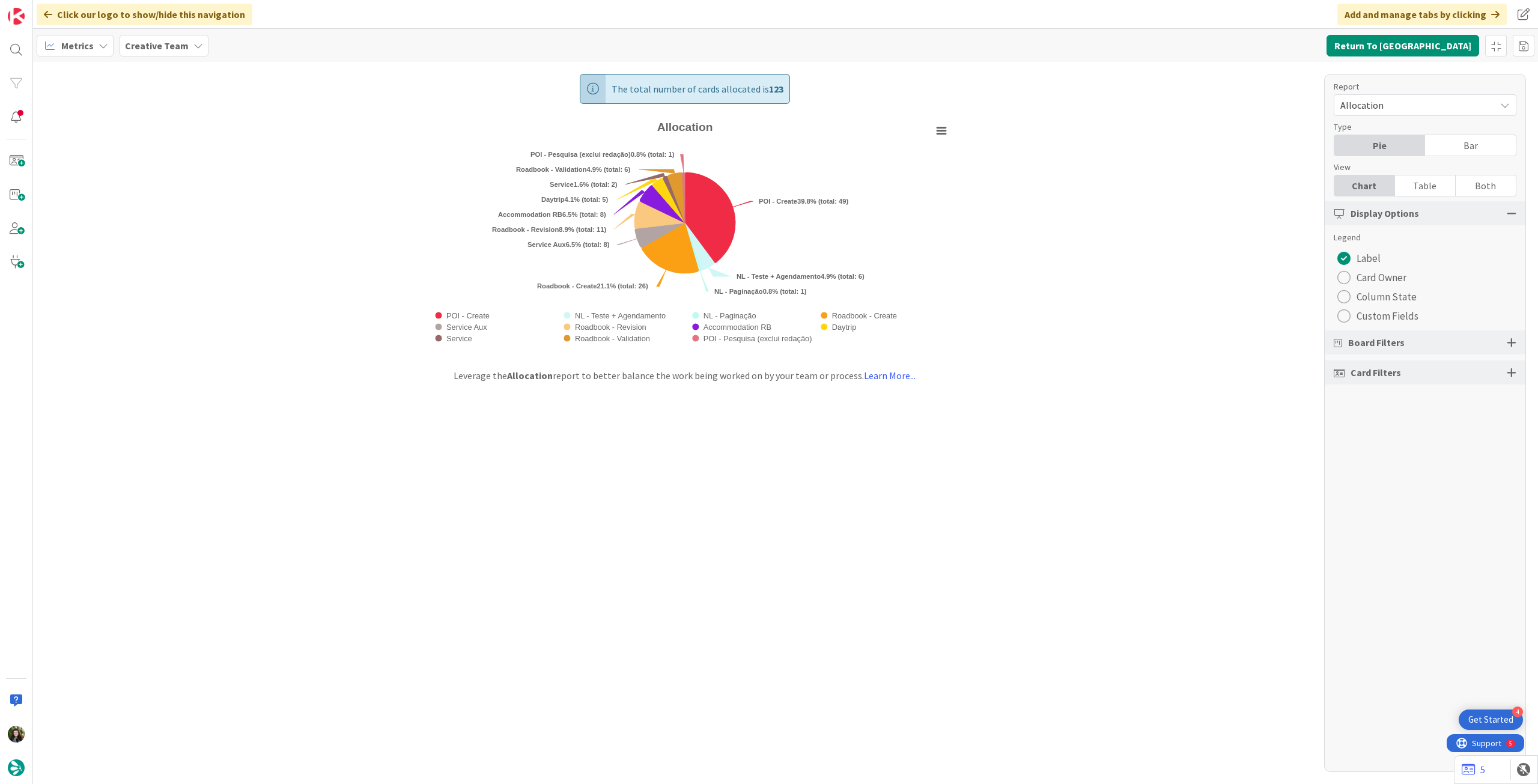
click at [1432, 102] on span "Allocation" at bounding box center [1415, 105] width 149 height 17
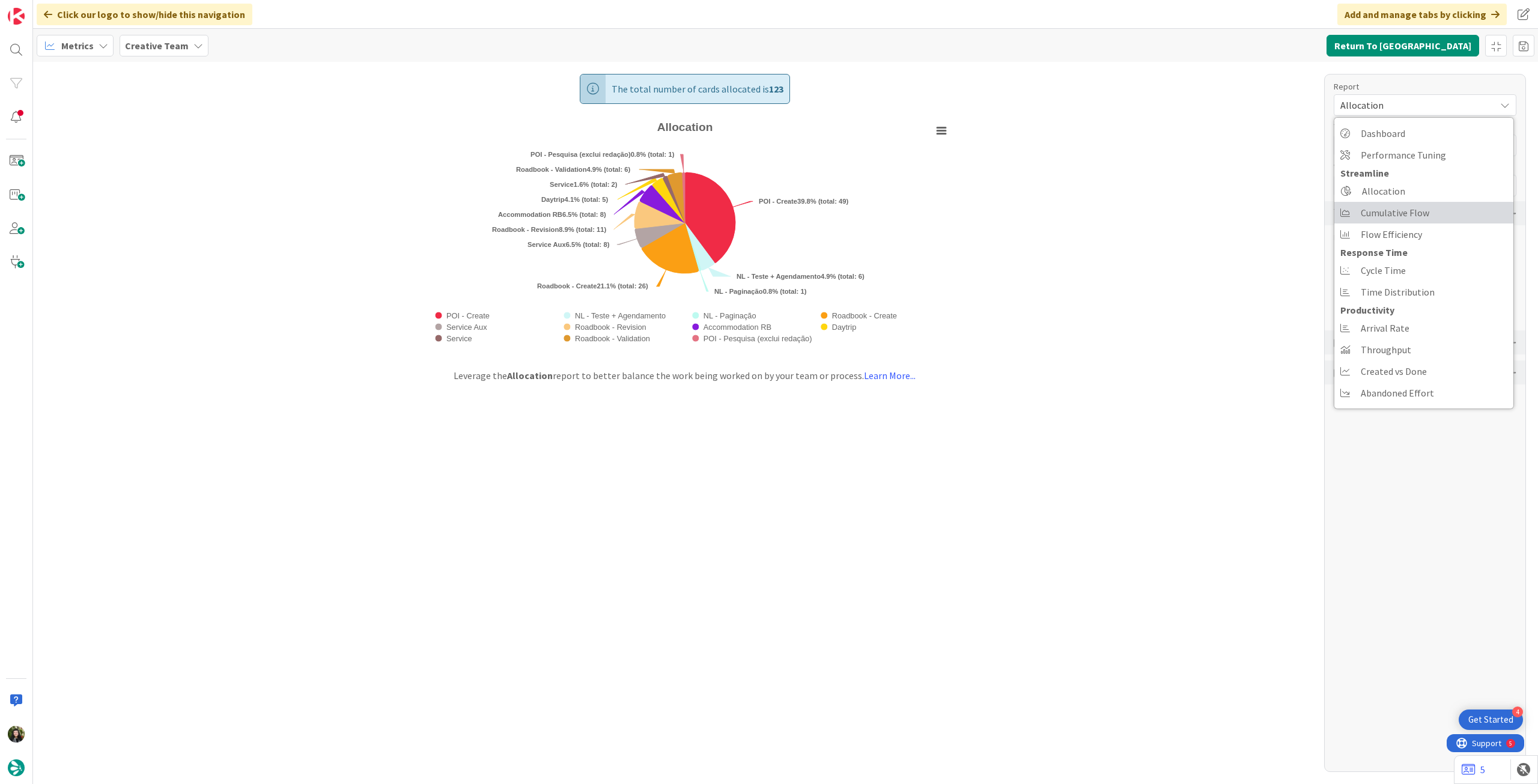
click at [1440, 217] on link "Cumulative Flow" at bounding box center [1425, 212] width 179 height 21
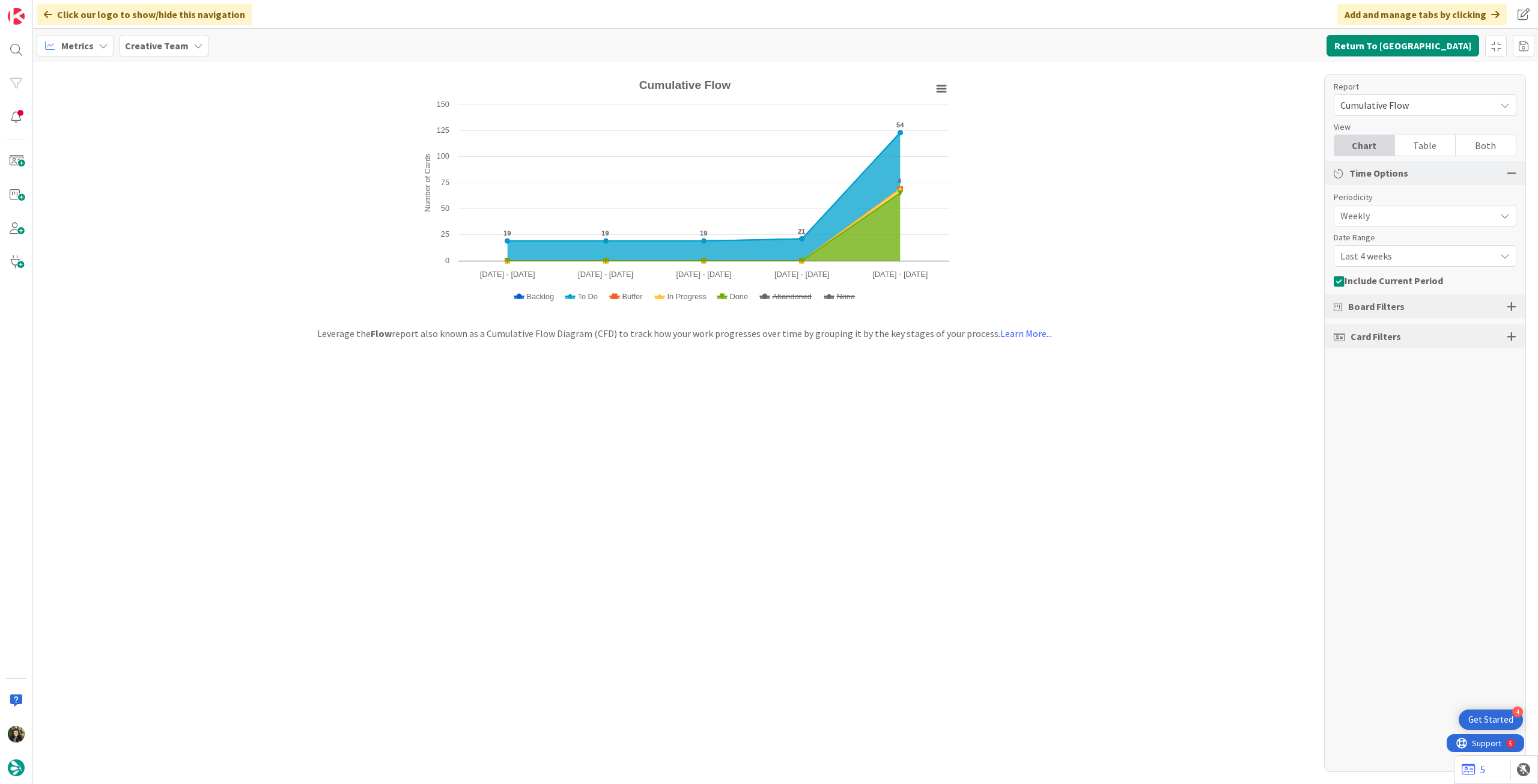
click at [1436, 111] on span "Cumulative Flow" at bounding box center [1415, 105] width 149 height 17
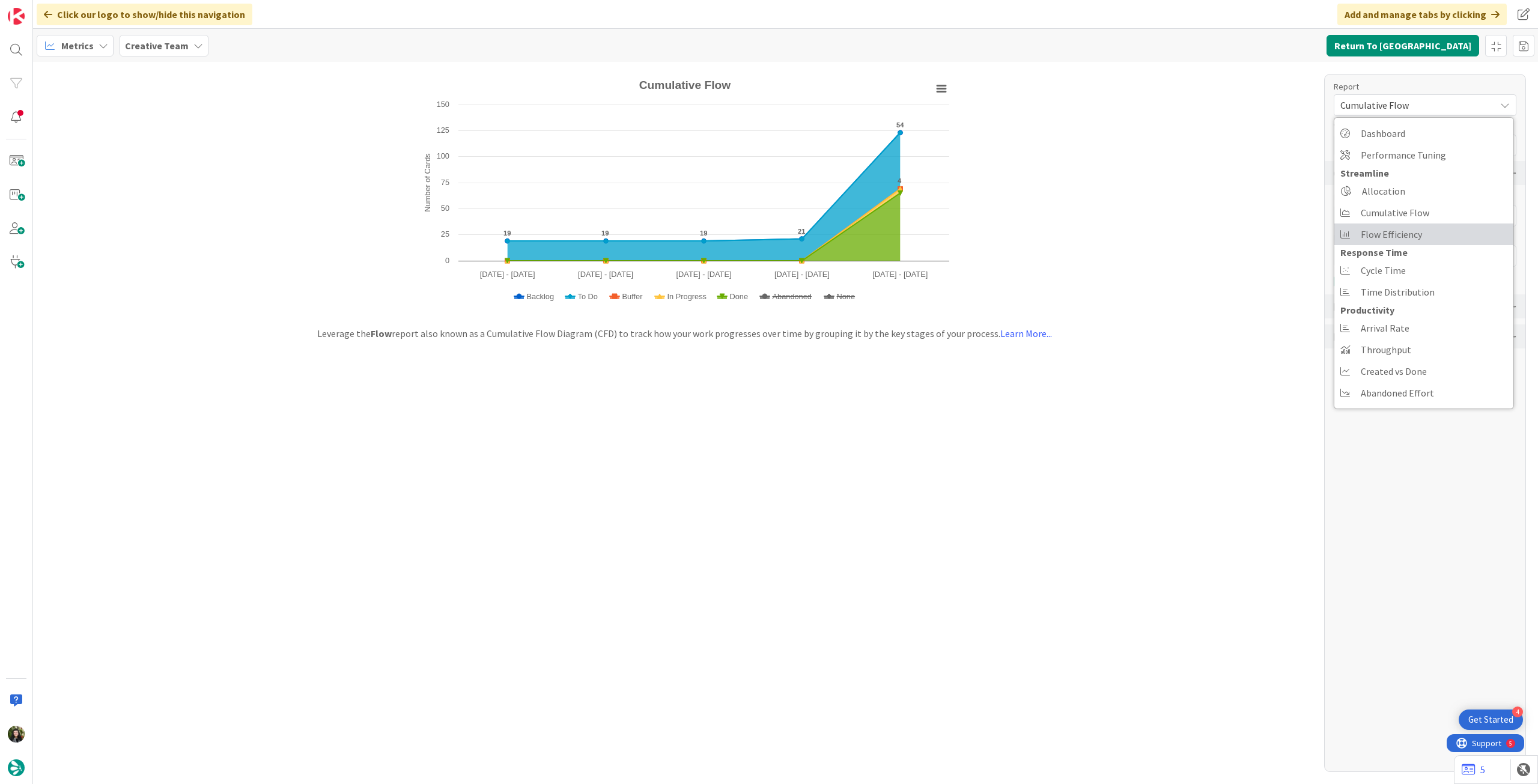
click at [1414, 236] on span "Flow Efficiency" at bounding box center [1391, 234] width 61 height 18
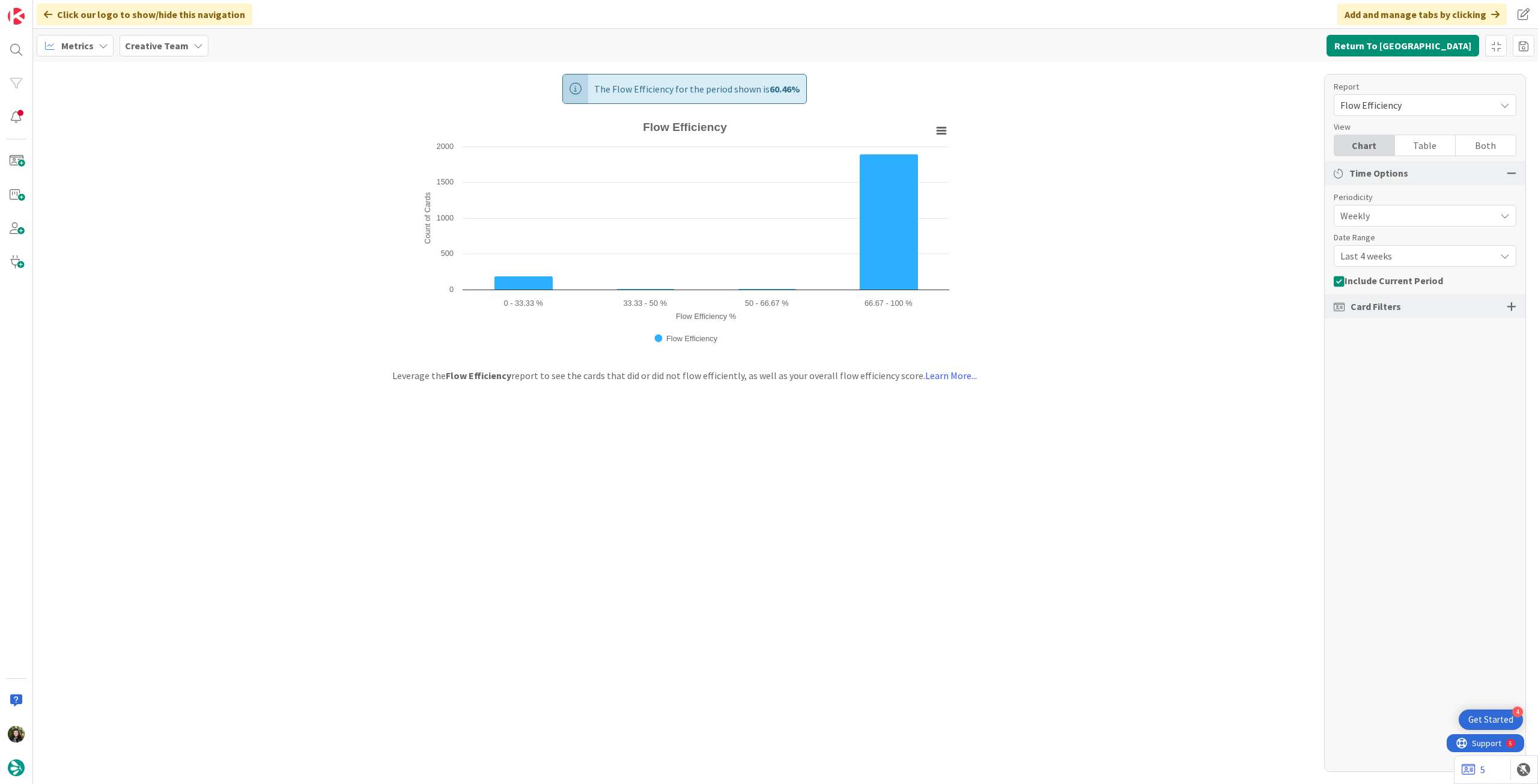
click at [1495, 106] on div "Flow Efficiency" at bounding box center [1425, 105] width 183 height 21
click at [1405, 274] on link "Cycle Time" at bounding box center [1425, 270] width 179 height 21
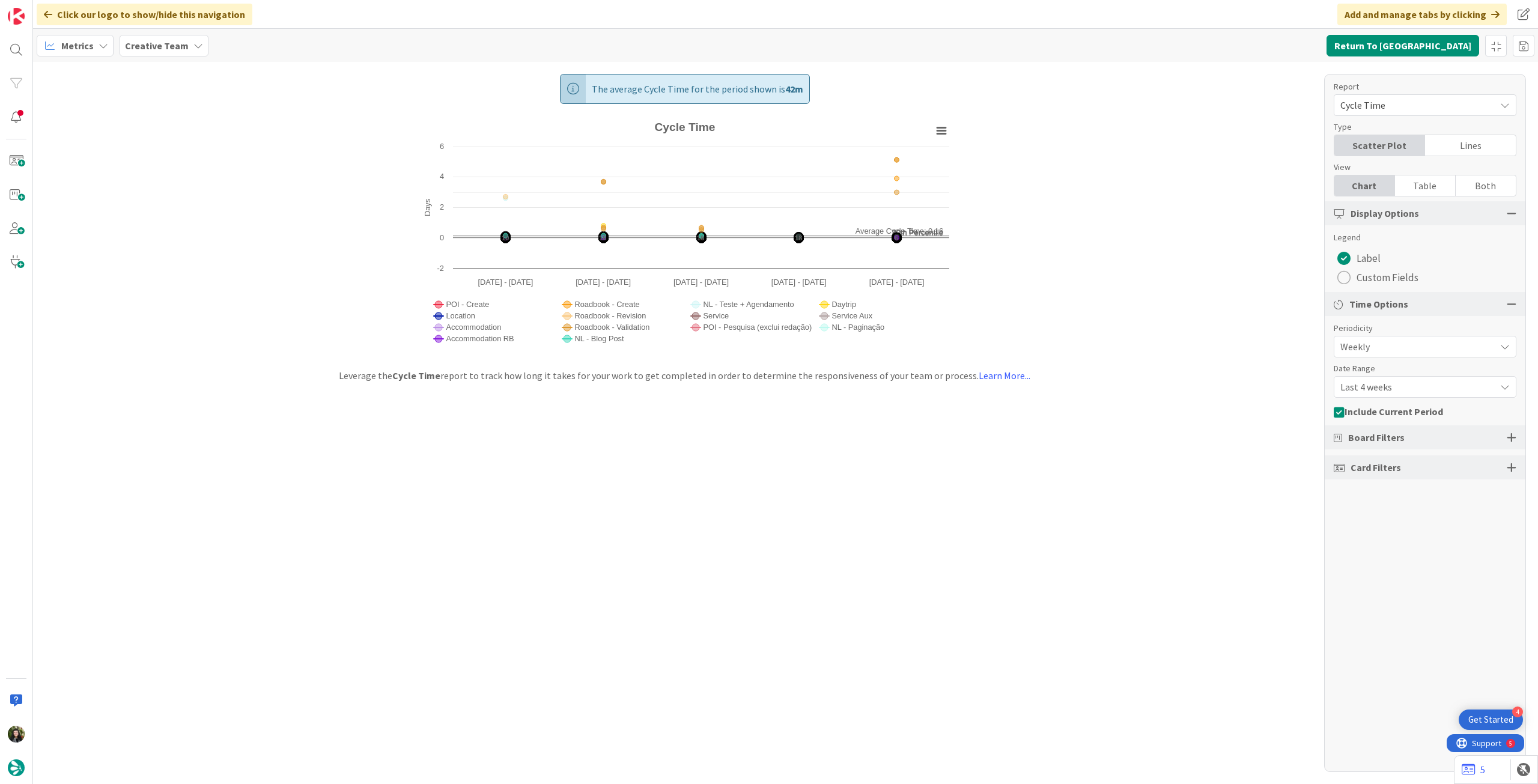
click at [1405, 96] on div "Cycle Time" at bounding box center [1425, 105] width 183 height 21
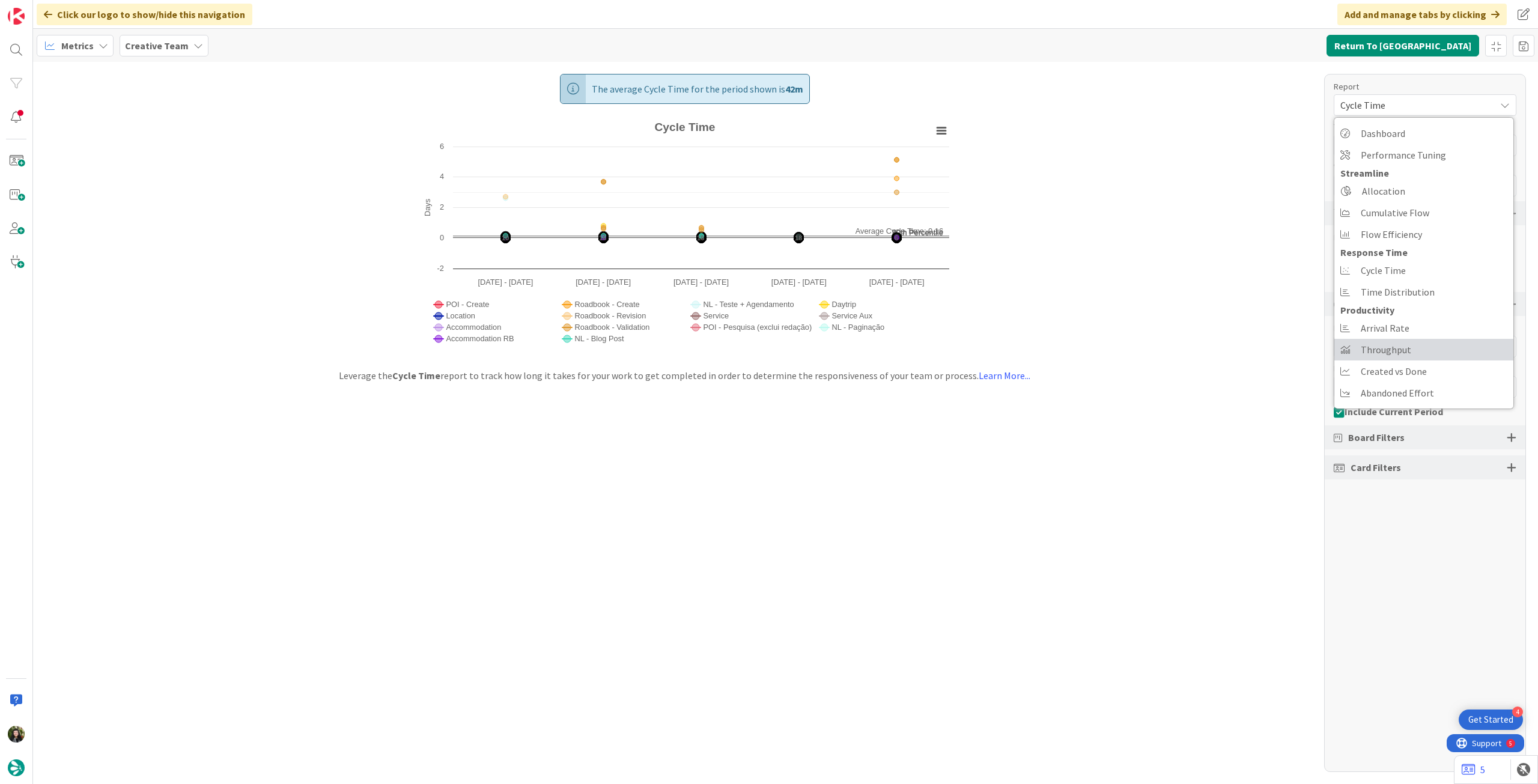
click at [1367, 352] on span "Throughput" at bounding box center [1386, 349] width 51 height 18
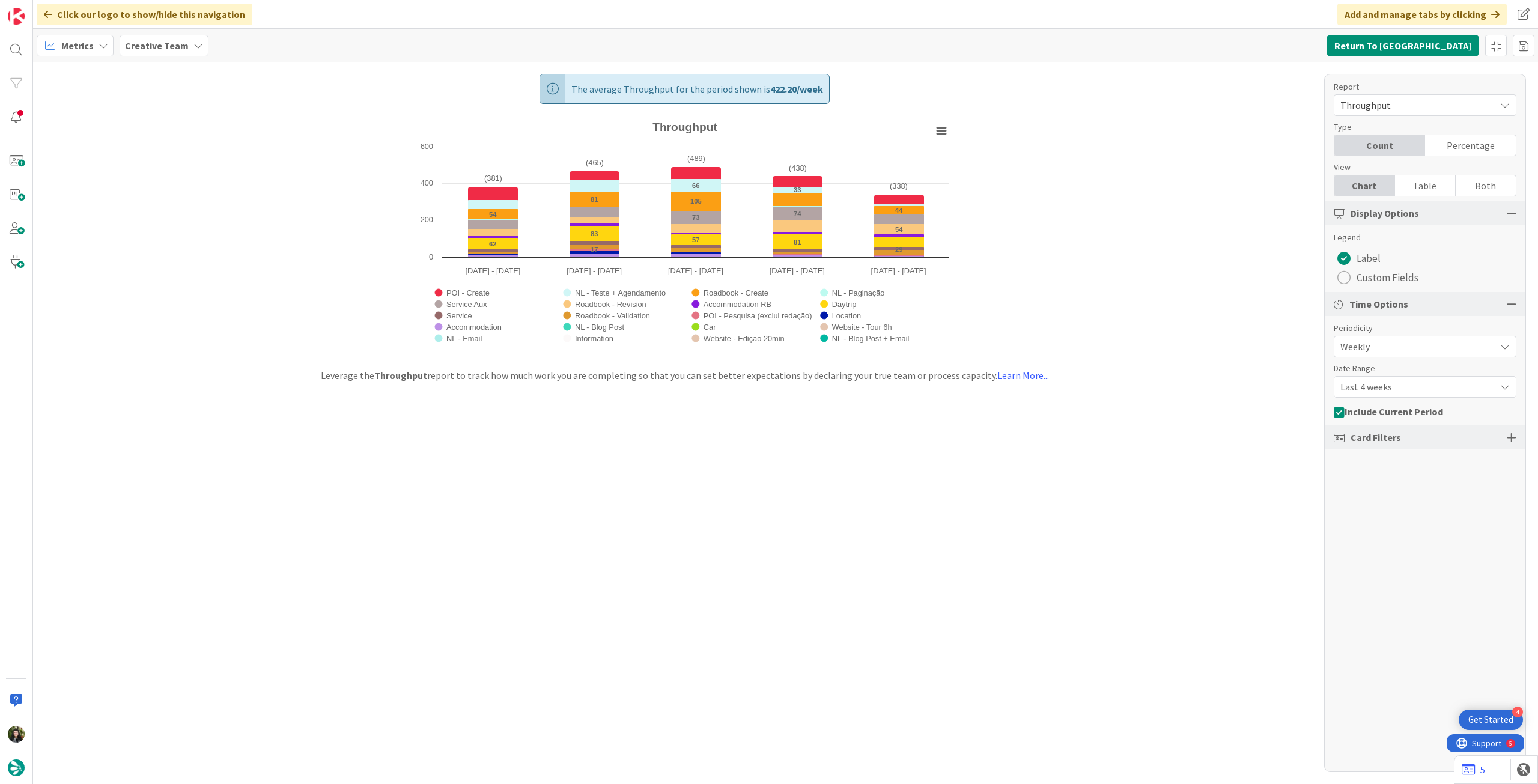
click at [1417, 102] on span "Throughput" at bounding box center [1415, 105] width 149 height 17
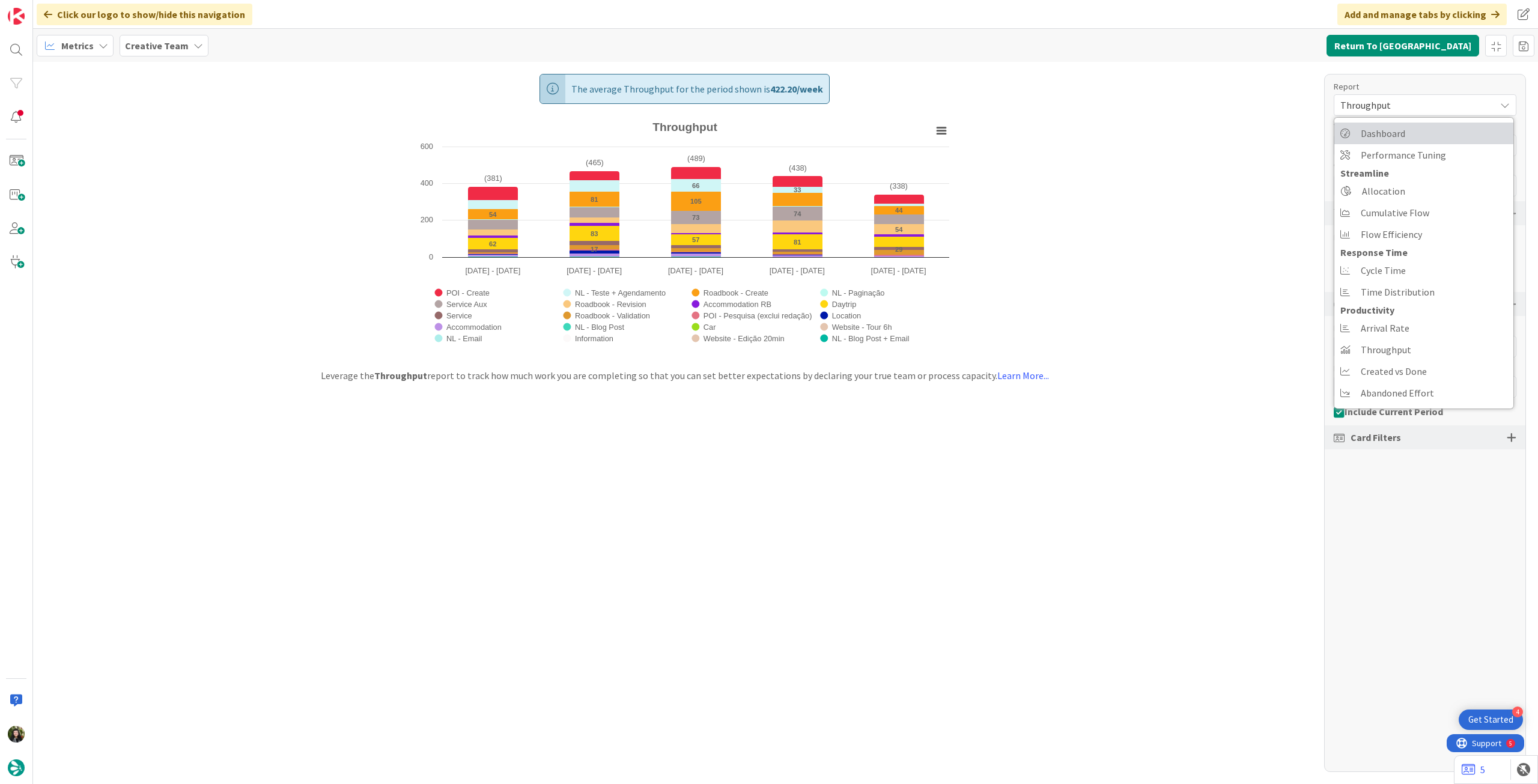
click at [1405, 127] on link "Dashboard" at bounding box center [1425, 133] width 179 height 21
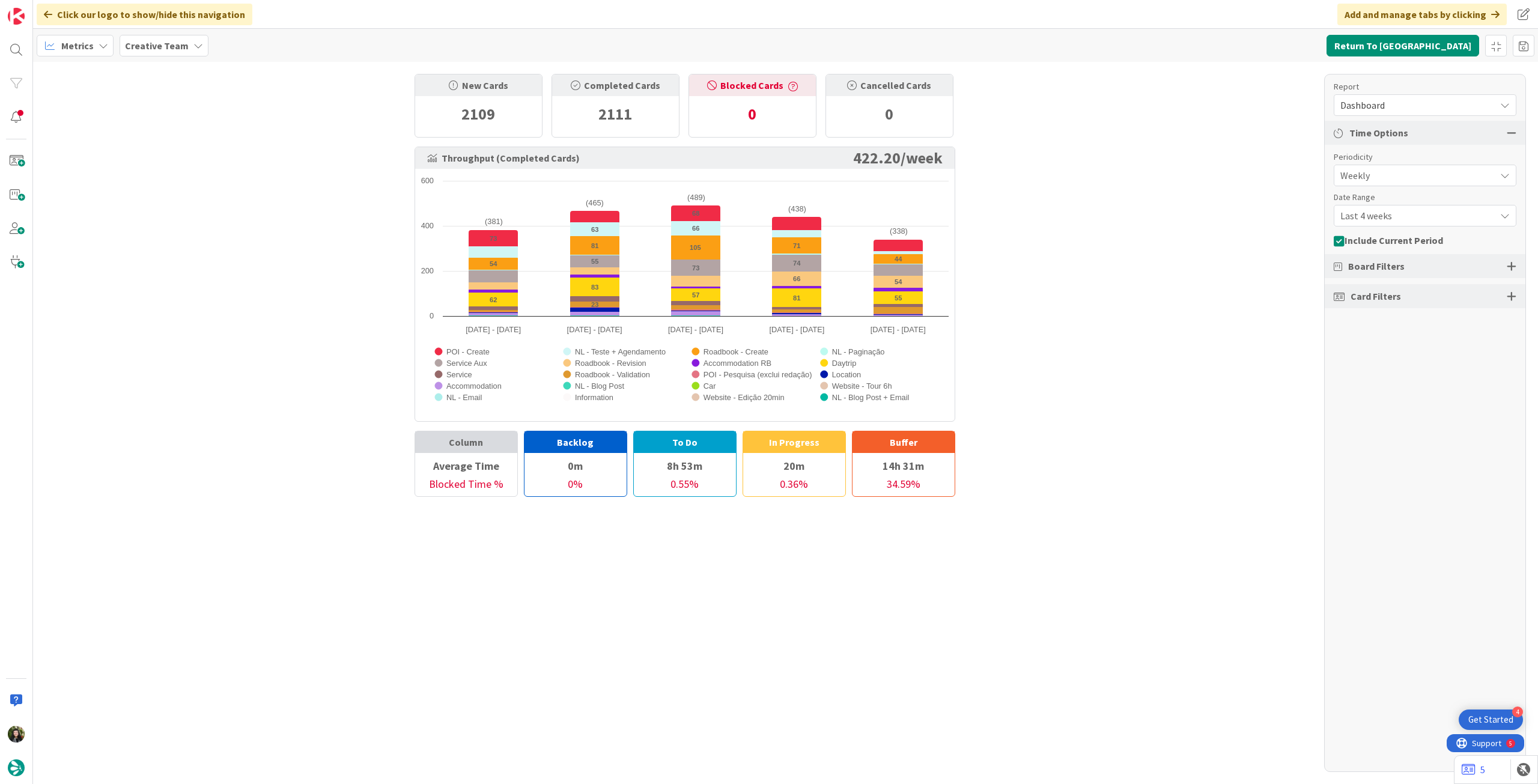
click at [1373, 263] on span "Board Filters" at bounding box center [1376, 266] width 56 height 14
click at [1514, 263] on div at bounding box center [1512, 267] width 10 height 11
click at [1419, 323] on div "Select Columns (18/21)" at bounding box center [1415, 321] width 161 height 16
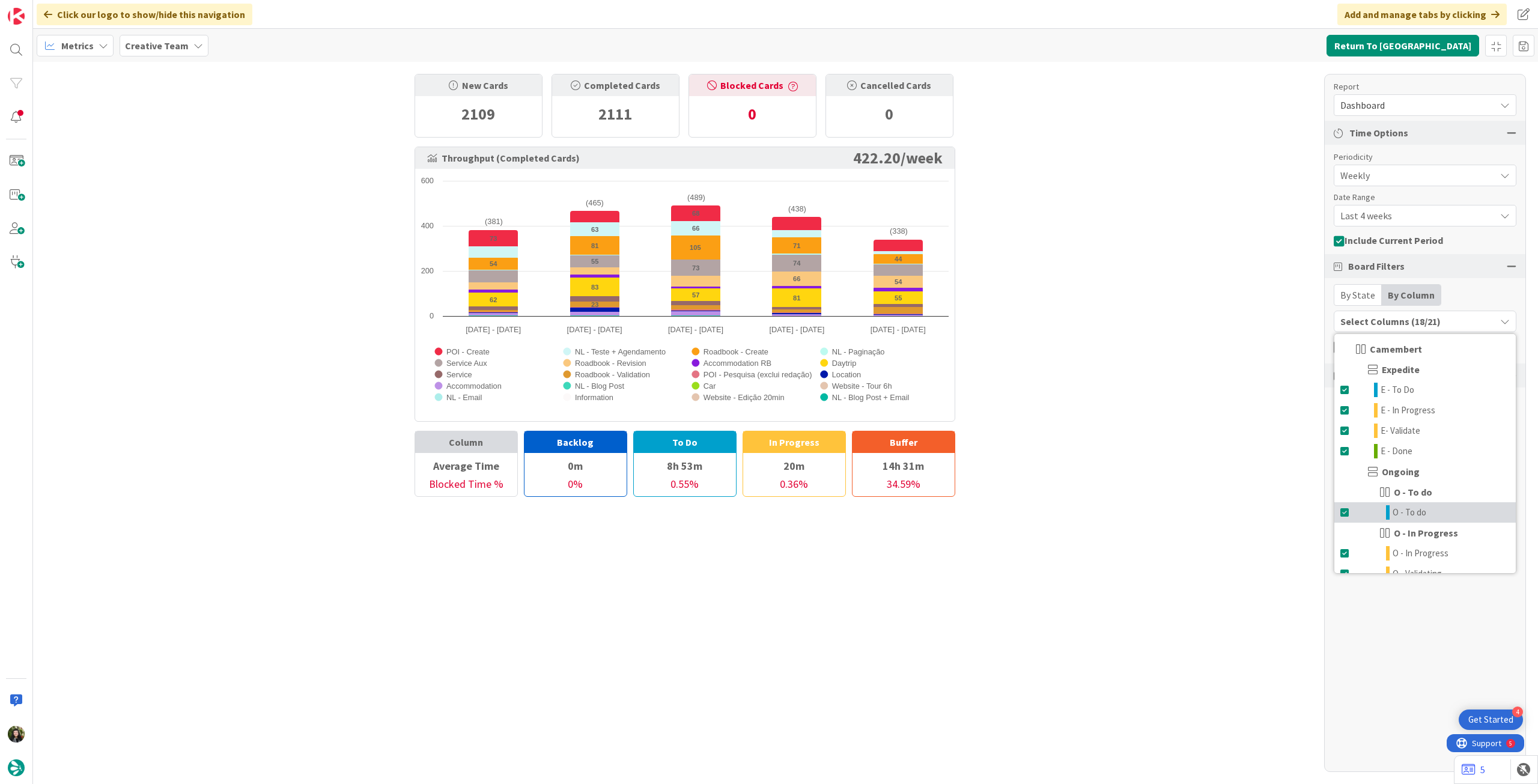
click at [1345, 514] on span at bounding box center [1345, 513] width 10 height 14
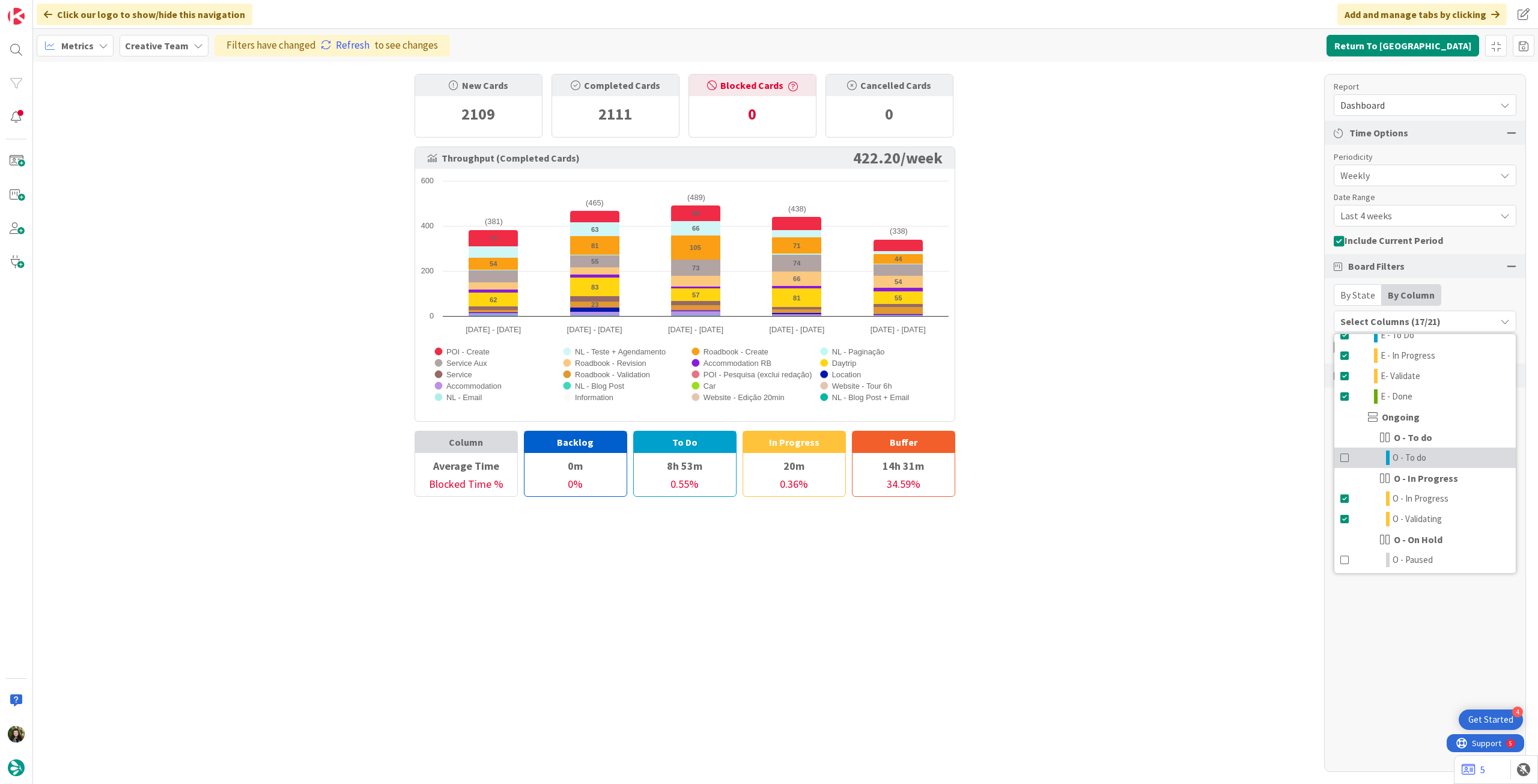
scroll to position [80, 0]
click at [1341, 475] on span at bounding box center [1345, 474] width 10 height 14
click at [1344, 490] on span at bounding box center [1345, 494] width 10 height 14
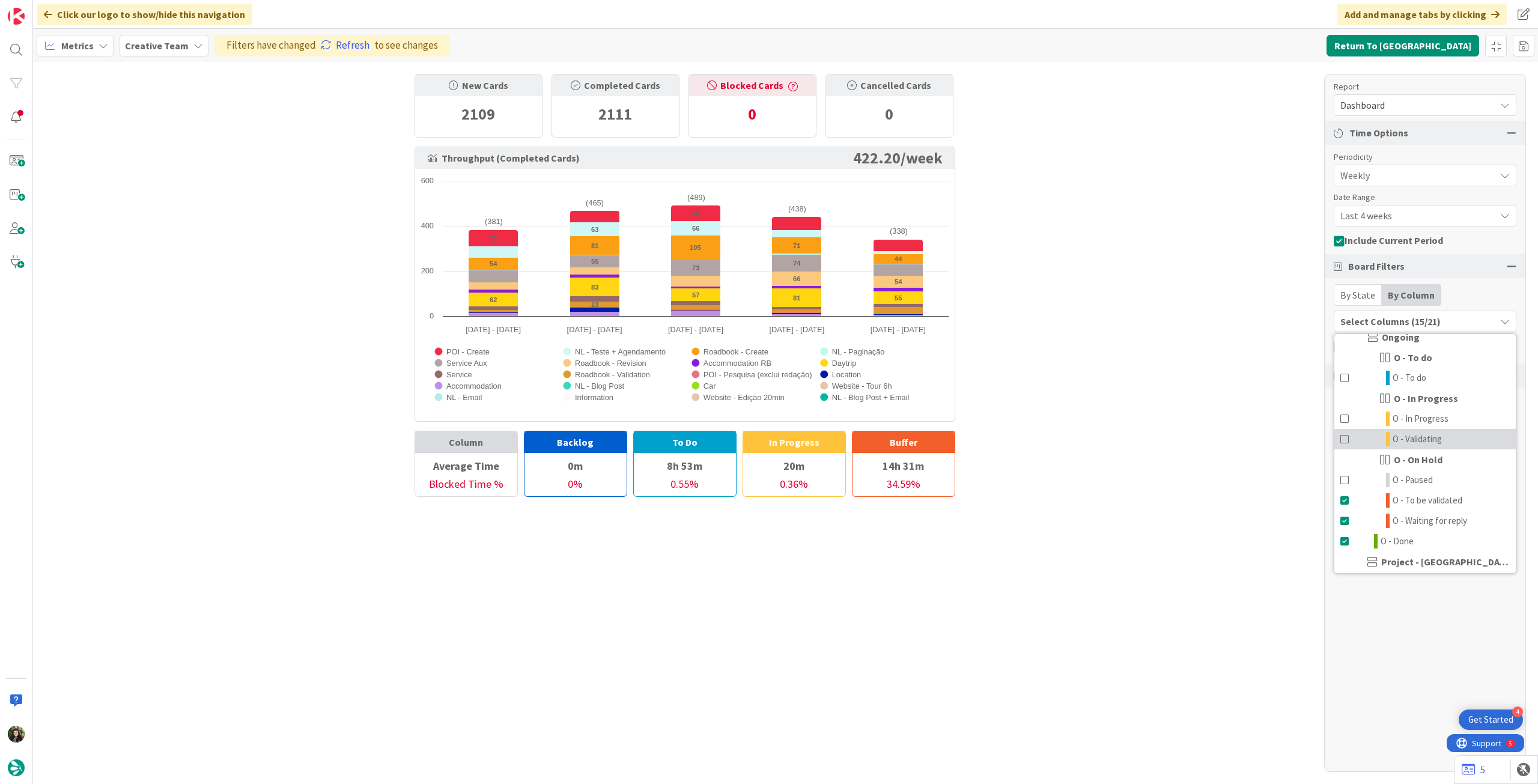
scroll to position [160, 0]
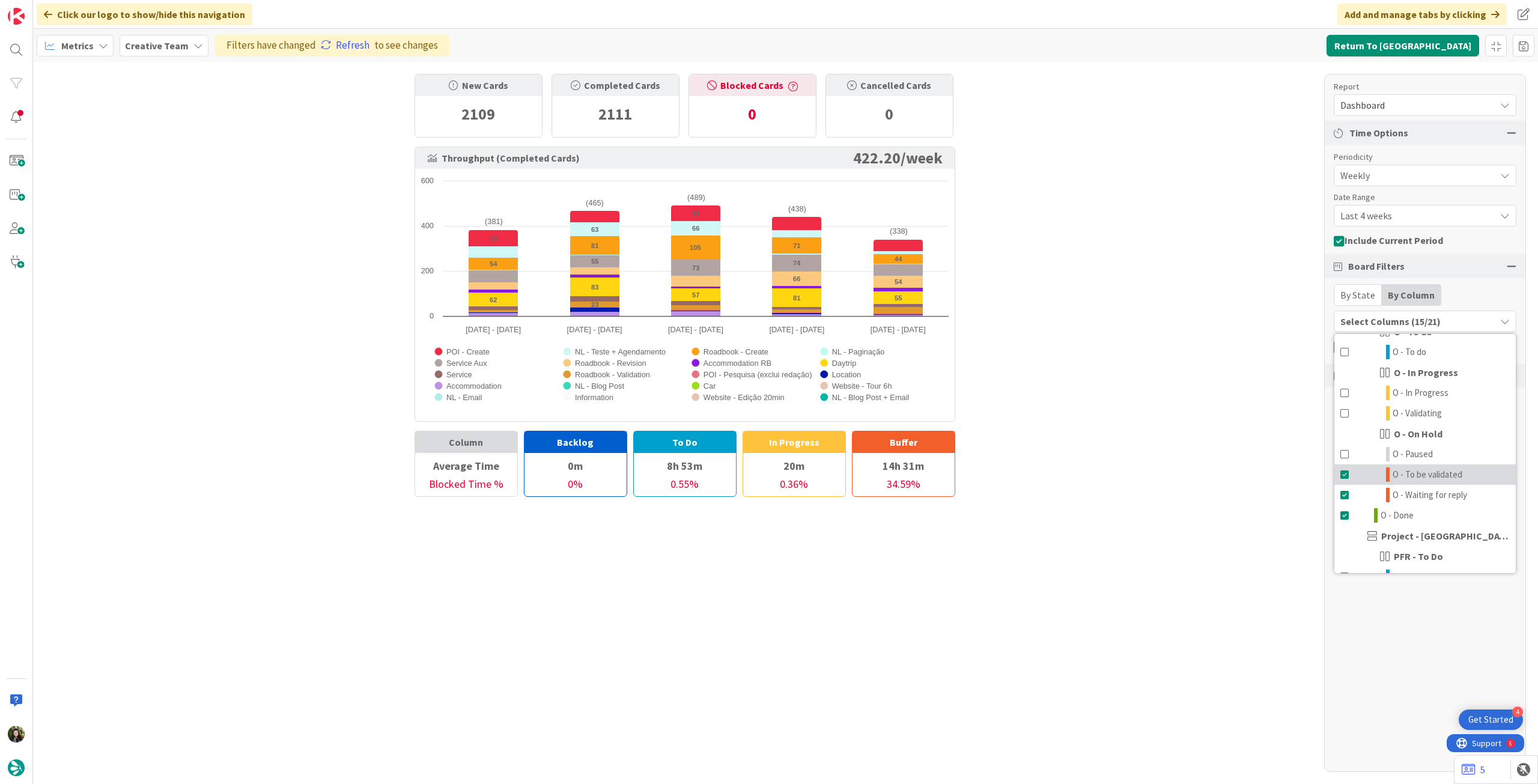
click at [1345, 475] on span at bounding box center [1345, 475] width 10 height 14
click at [1345, 491] on span at bounding box center [1345, 495] width 10 height 14
click at [1347, 512] on span at bounding box center [1345, 516] width 10 height 14
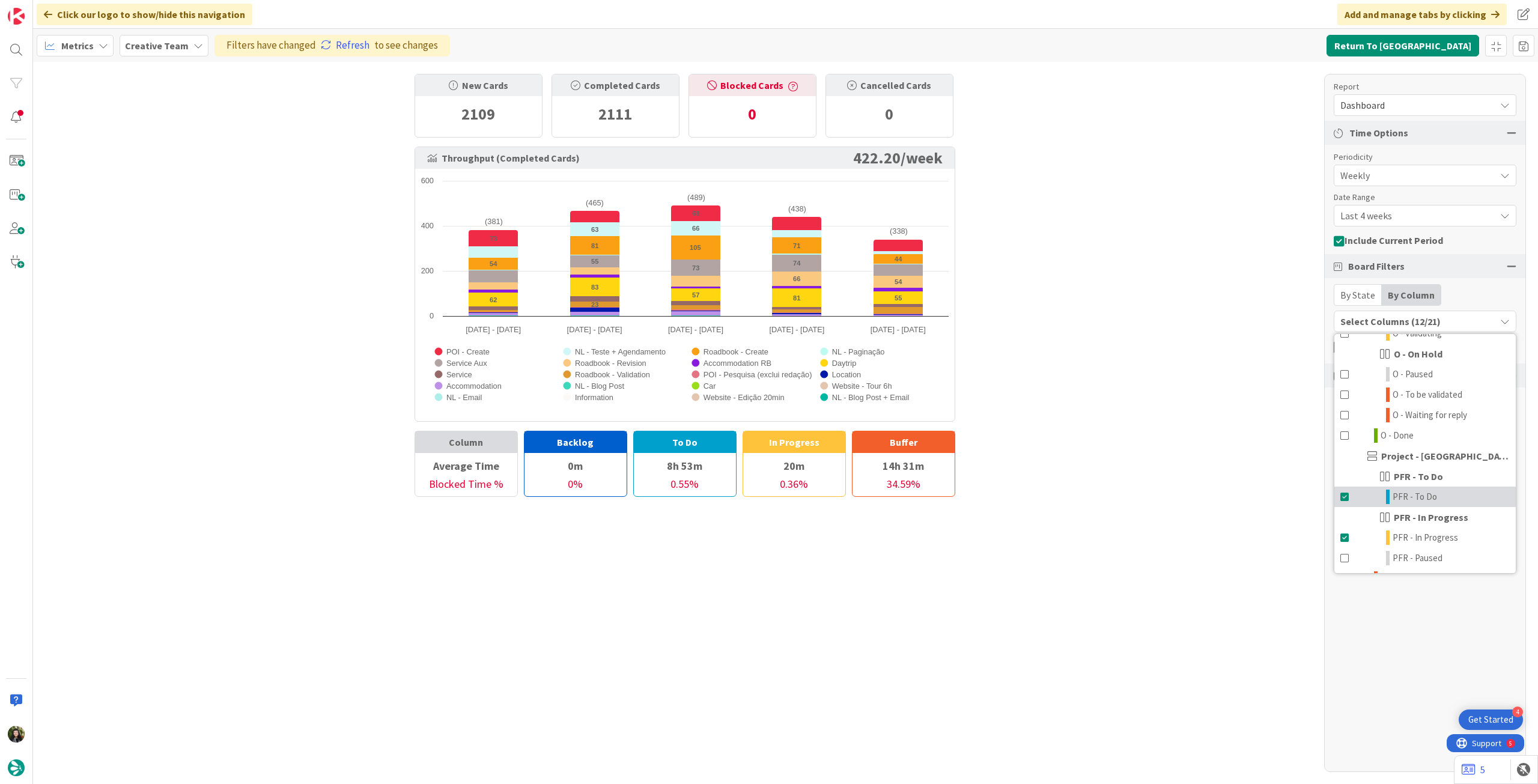
click at [1345, 496] on span at bounding box center [1345, 497] width 10 height 14
click at [1342, 538] on span at bounding box center [1345, 538] width 10 height 14
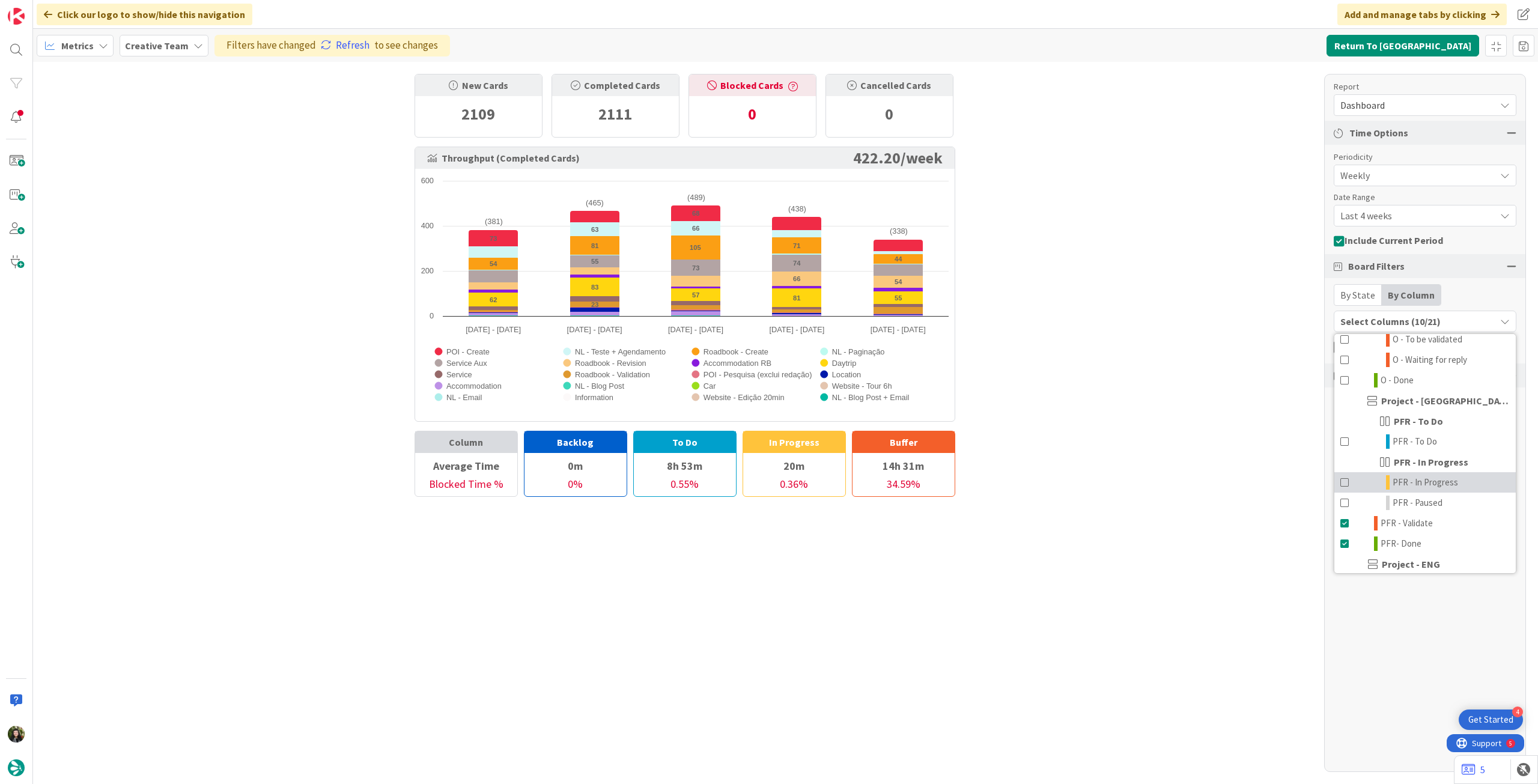
scroll to position [401, 0]
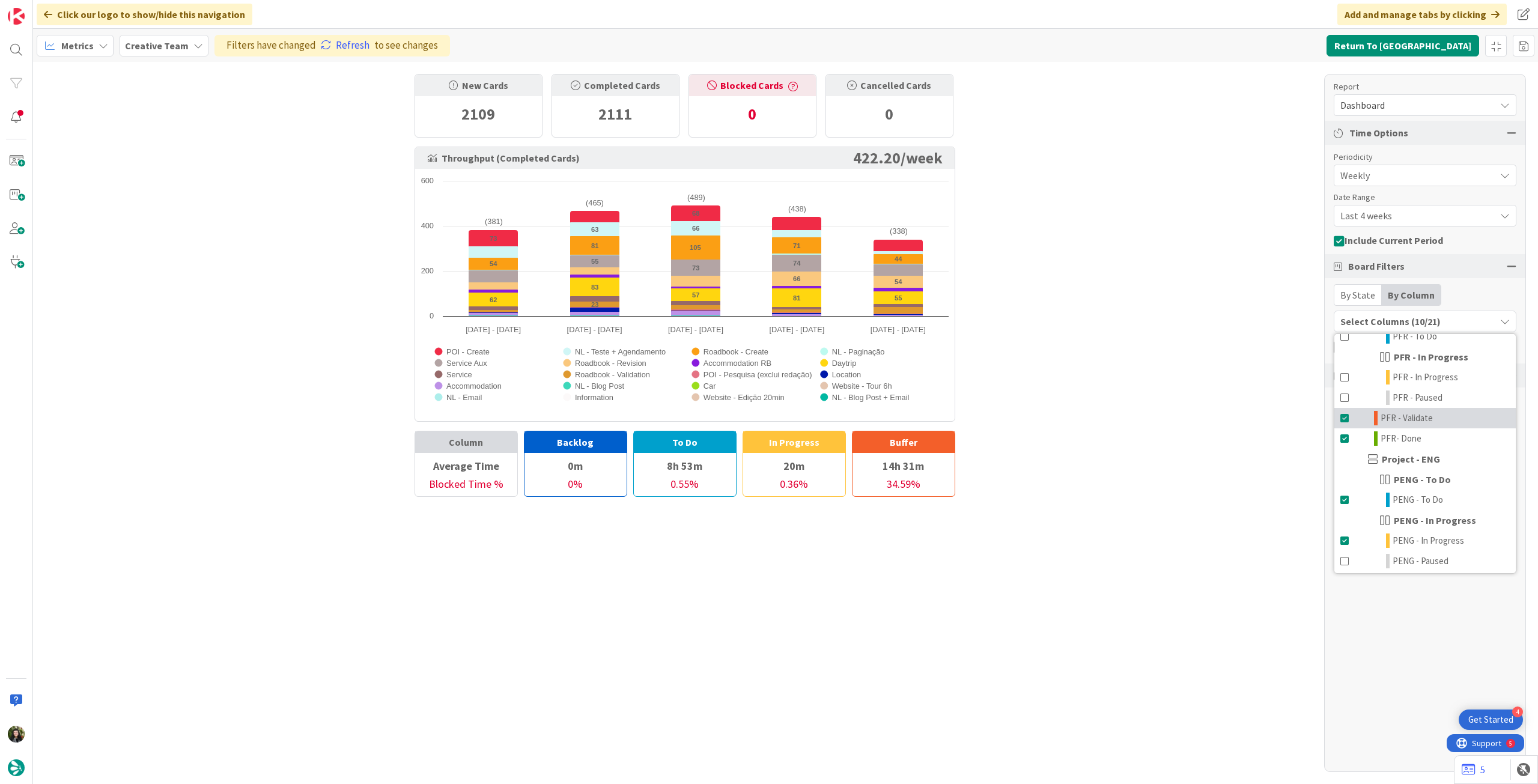
click at [1347, 417] on span at bounding box center [1345, 418] width 10 height 14
click at [1345, 433] on span at bounding box center [1345, 439] width 10 height 14
click at [1345, 494] on span at bounding box center [1345, 500] width 10 height 14
click at [1345, 536] on span at bounding box center [1345, 540] width 10 height 14
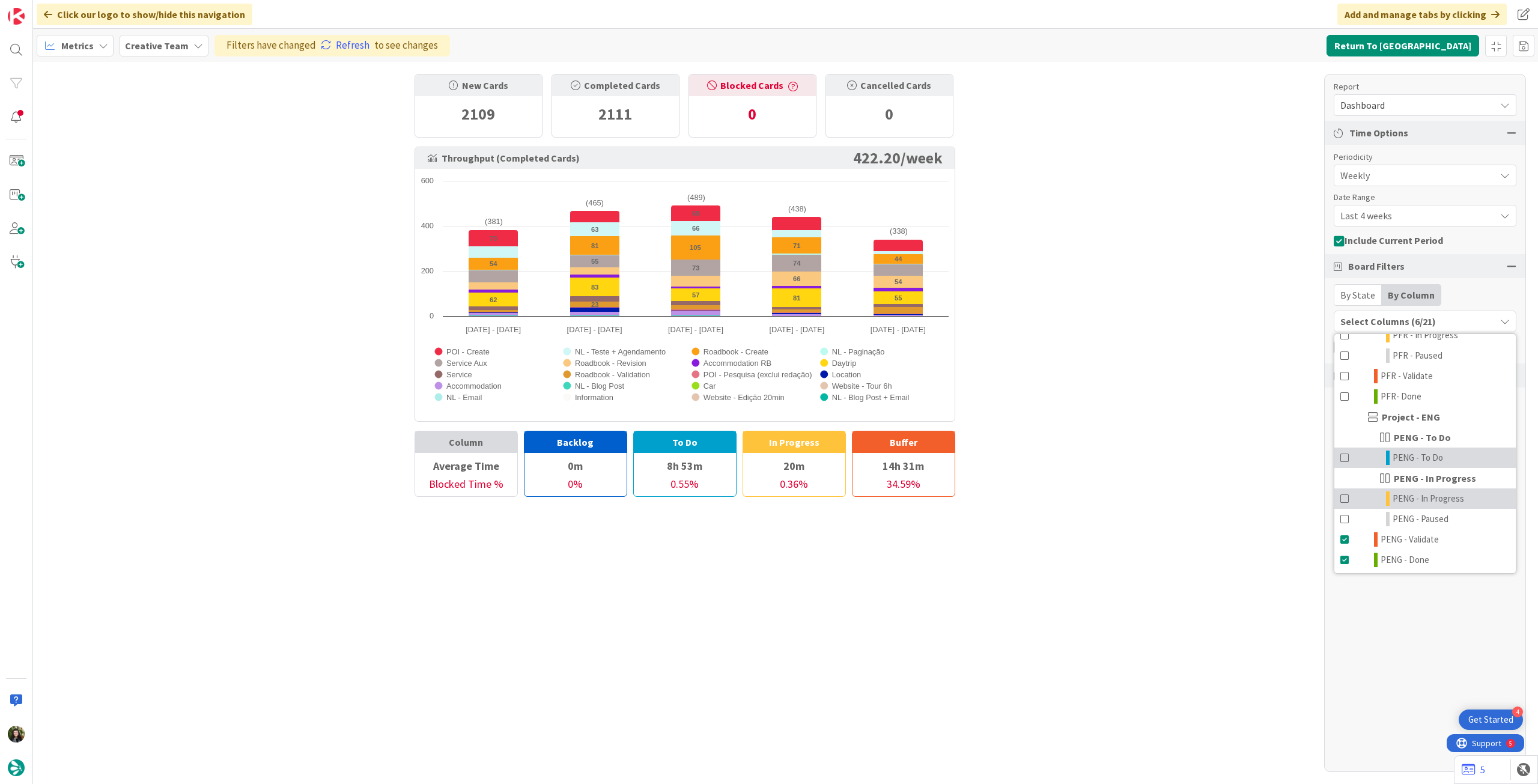
scroll to position [465, 0]
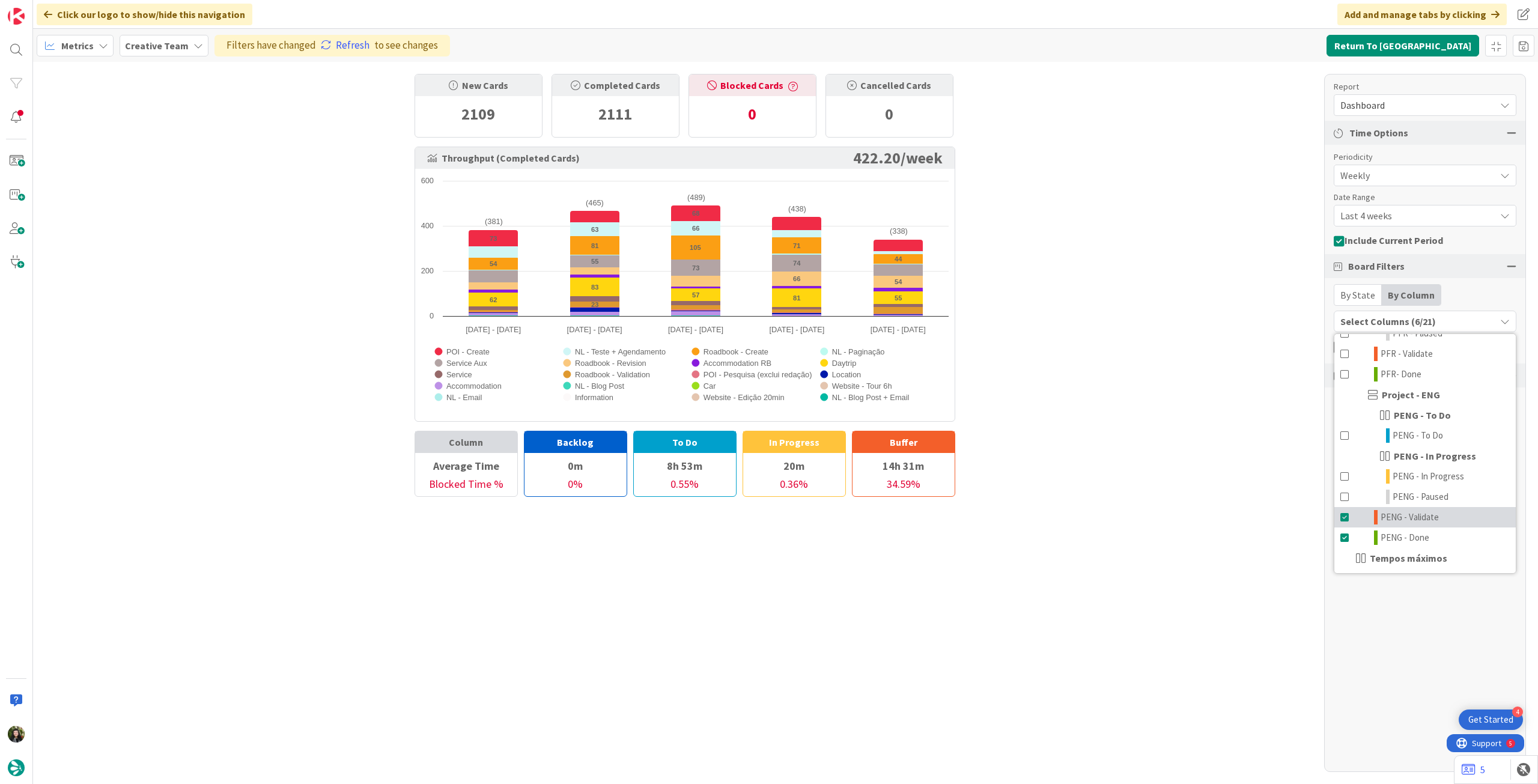
click at [1344, 517] on span at bounding box center [1345, 517] width 10 height 14
click at [1343, 534] on span at bounding box center [1345, 538] width 10 height 14
click at [1248, 420] on div "New Cards 2109 Completed Cards 2111 Blocked Cards 0 Cancelled Cards 0 Throughpu…" at bounding box center [786, 423] width 1505 height 722
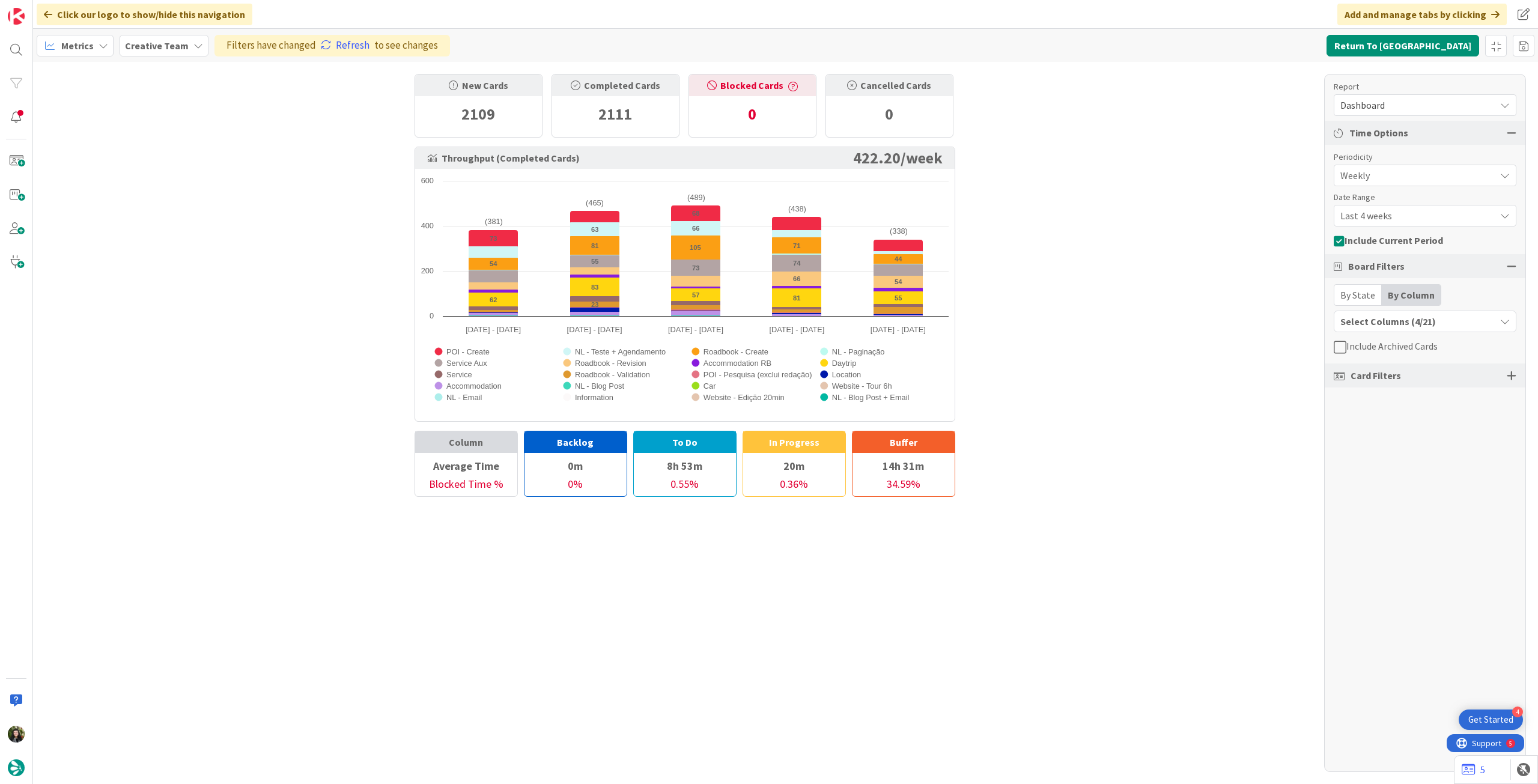
click at [1437, 315] on div "Select Columns (4/21)" at bounding box center [1415, 321] width 161 height 16
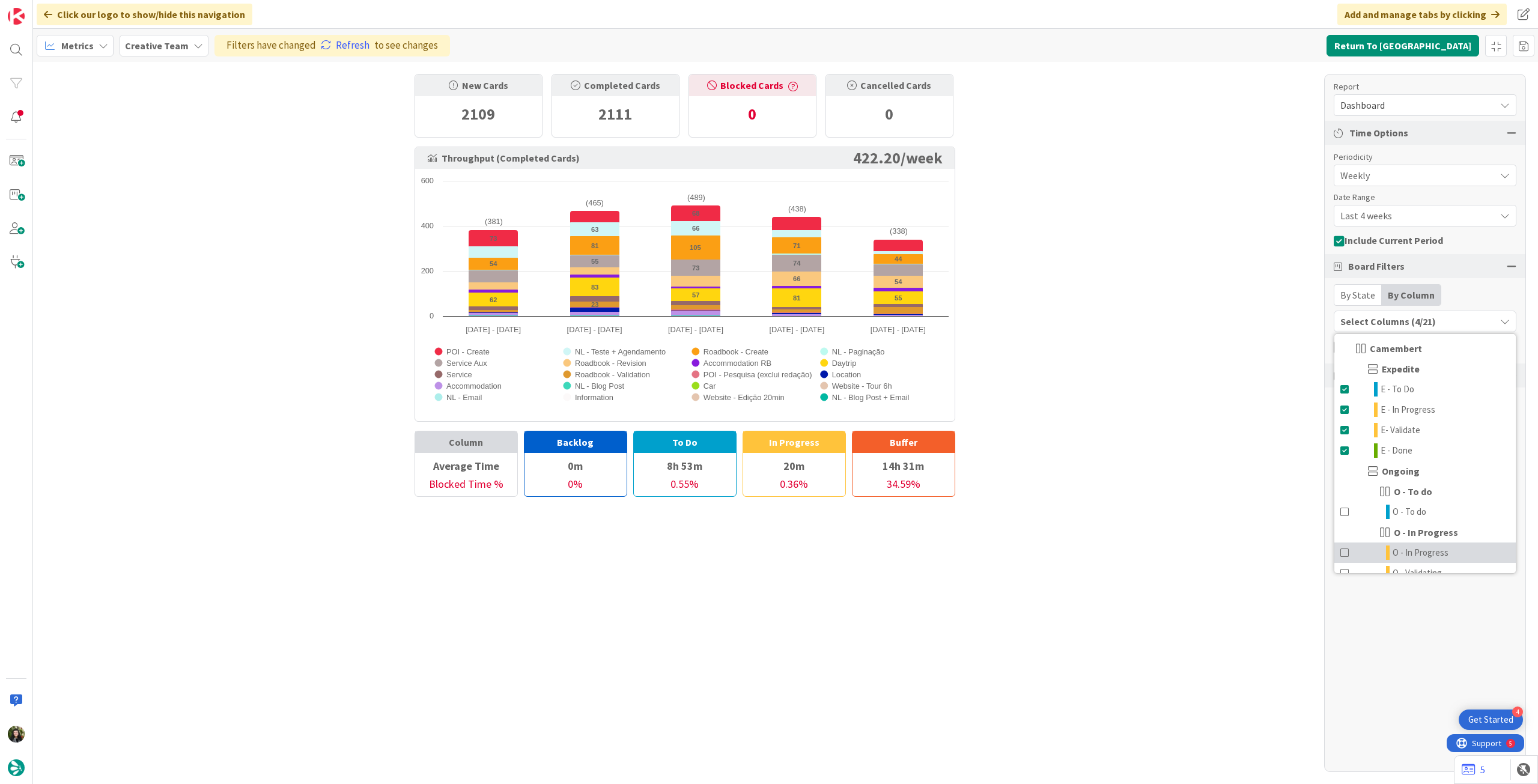
scroll to position [0, 0]
click at [1262, 342] on div "New Cards 2109 Completed Cards 2111 Blocked Cards 0 Cancelled Cards 0 Throughpu…" at bounding box center [786, 423] width 1505 height 722
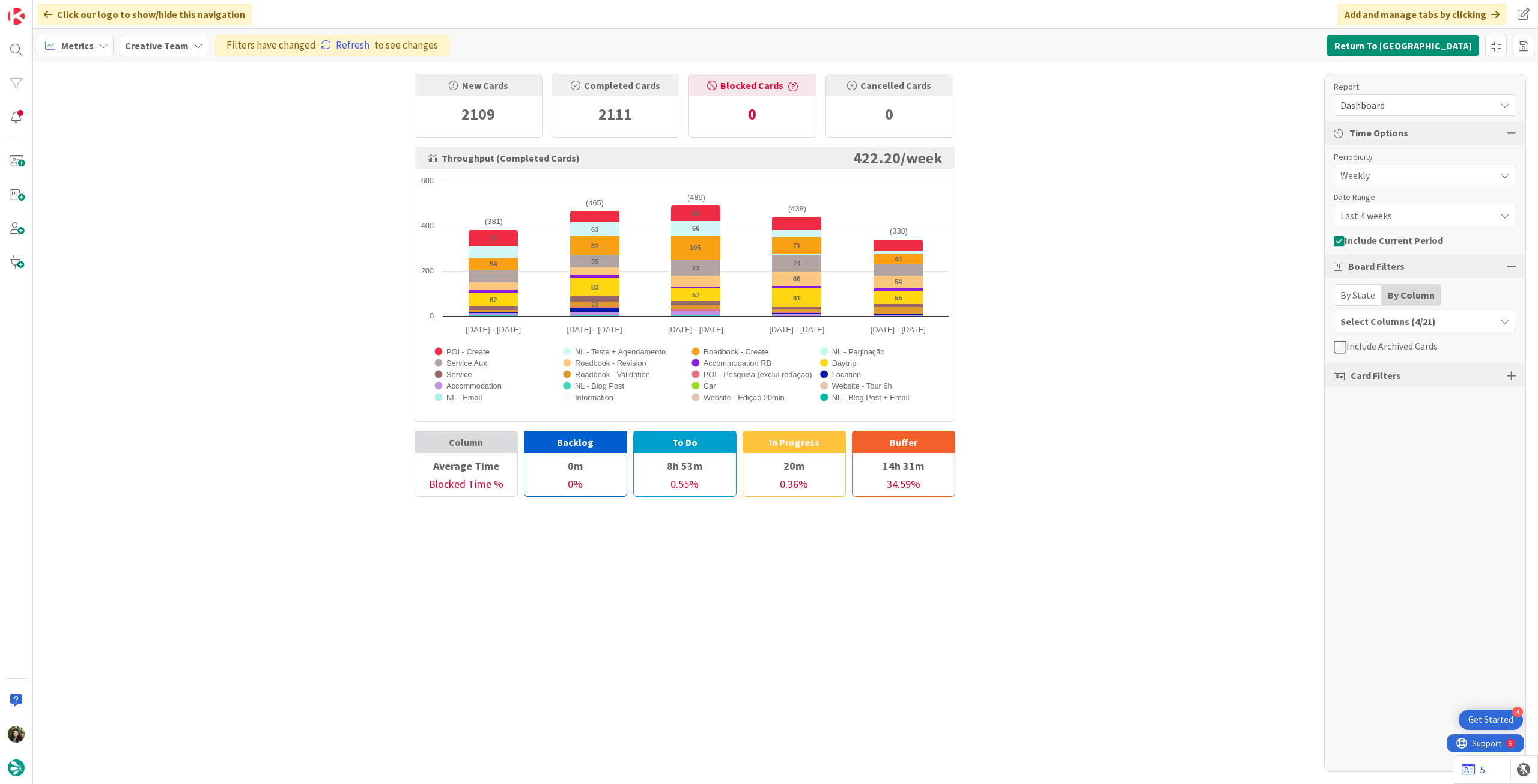
click at [1454, 321] on div "Select Columns (4/21)" at bounding box center [1415, 321] width 161 height 16
click at [1300, 325] on div "New Cards 2109 Completed Cards 2111 Blocked Cards 0 Cancelled Cards 0 Throughpu…" at bounding box center [786, 423] width 1505 height 722
click at [1367, 377] on span "Card Filters" at bounding box center [1376, 375] width 51 height 14
click at [1517, 375] on div "Card Filters" at bounding box center [1425, 375] width 201 height 24
click at [1513, 375] on div at bounding box center [1512, 375] width 10 height 11
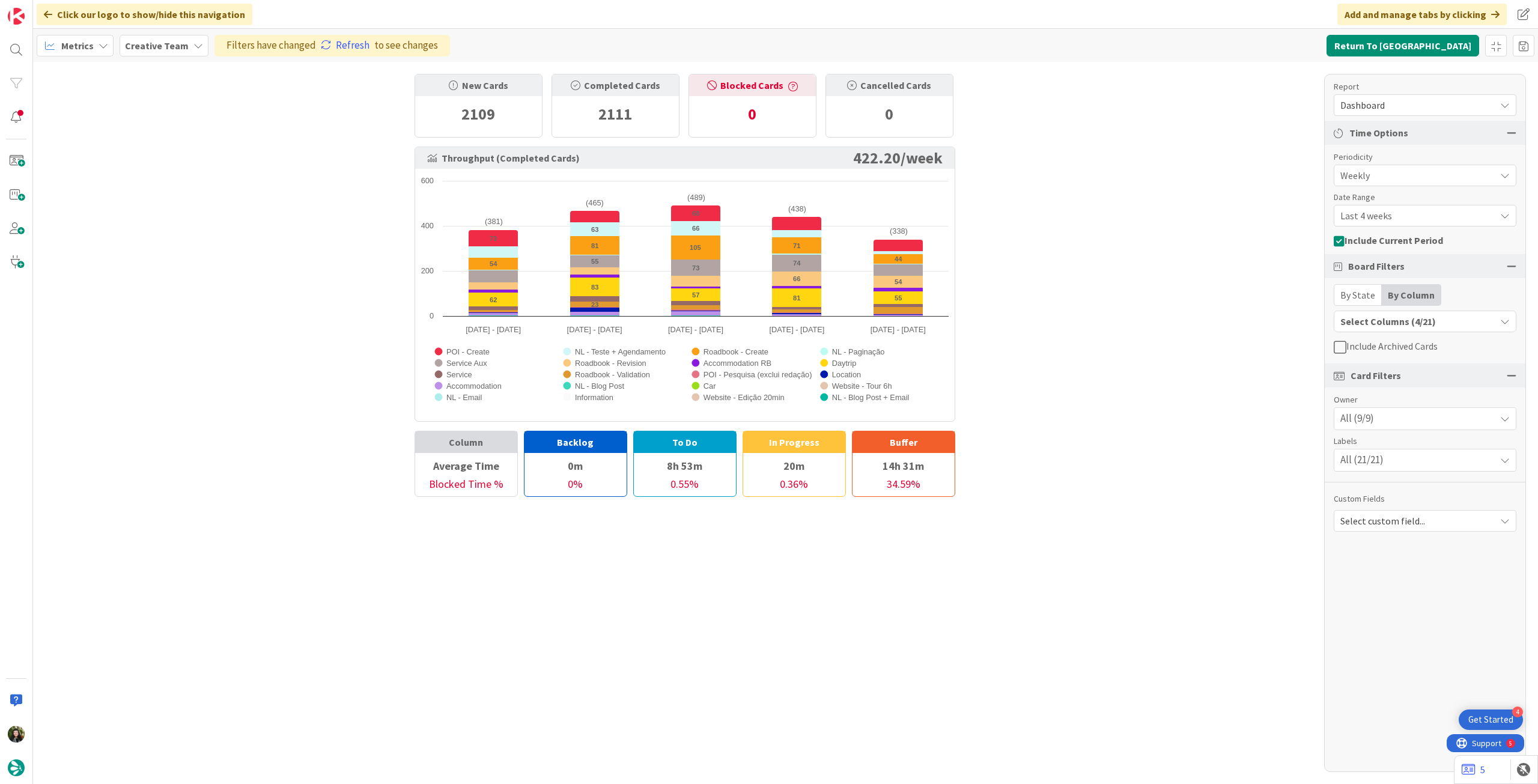
drag, startPoint x: 336, startPoint y: 46, endPoint x: 338, endPoint y: 75, distance: 29.1
click at [336, 46] on link "Refresh" at bounding box center [344, 46] width 48 height 16
click at [1432, 330] on button "Select Columns (4/21)" at bounding box center [1425, 321] width 183 height 21
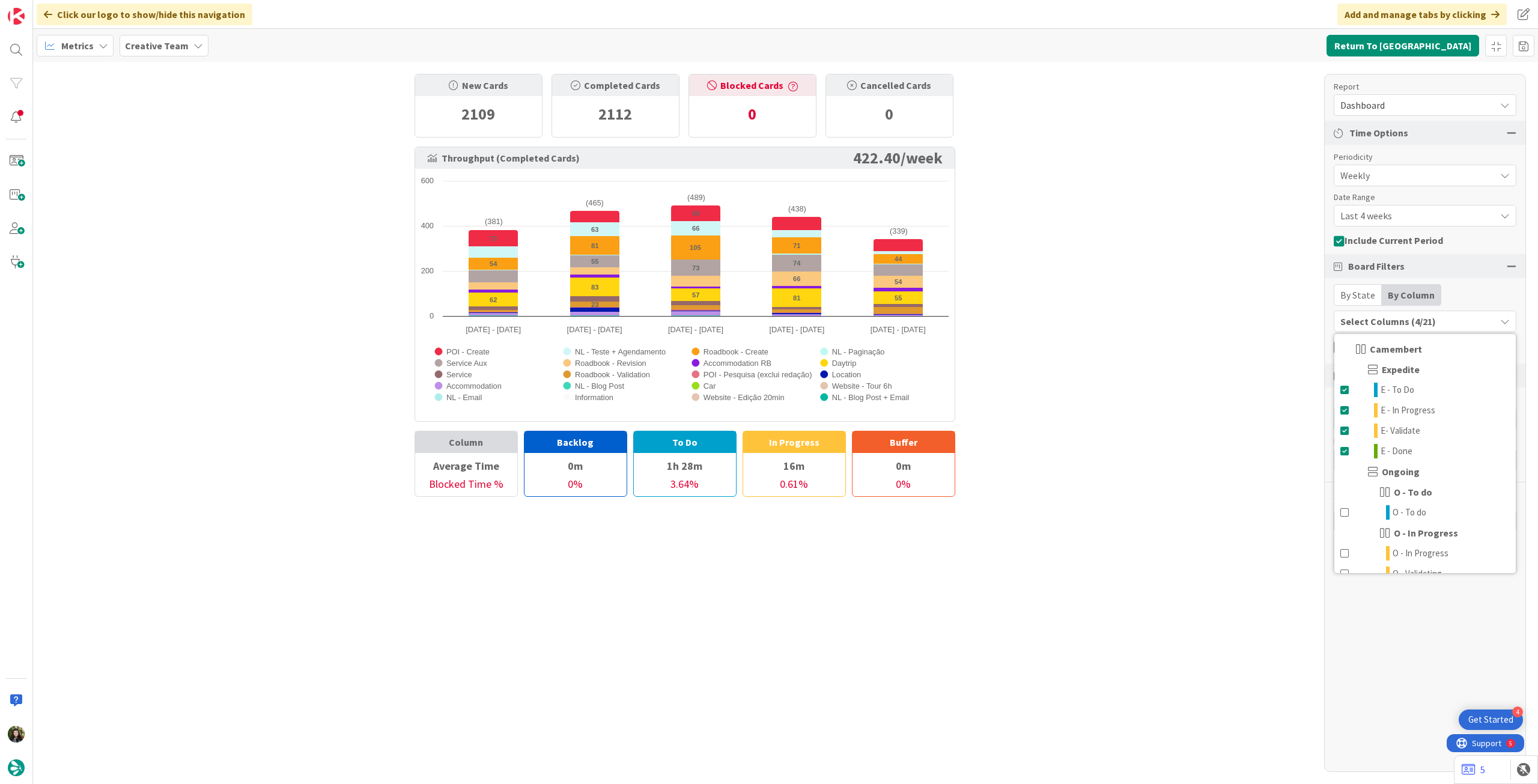
click at [1227, 364] on div "New Cards 2109 Completed Cards 2112 Blocked Cards 0 Cancelled Cards 0 Throughpu…" at bounding box center [786, 423] width 1505 height 722
click at [1446, 102] on span "Dashboard" at bounding box center [1415, 105] width 149 height 17
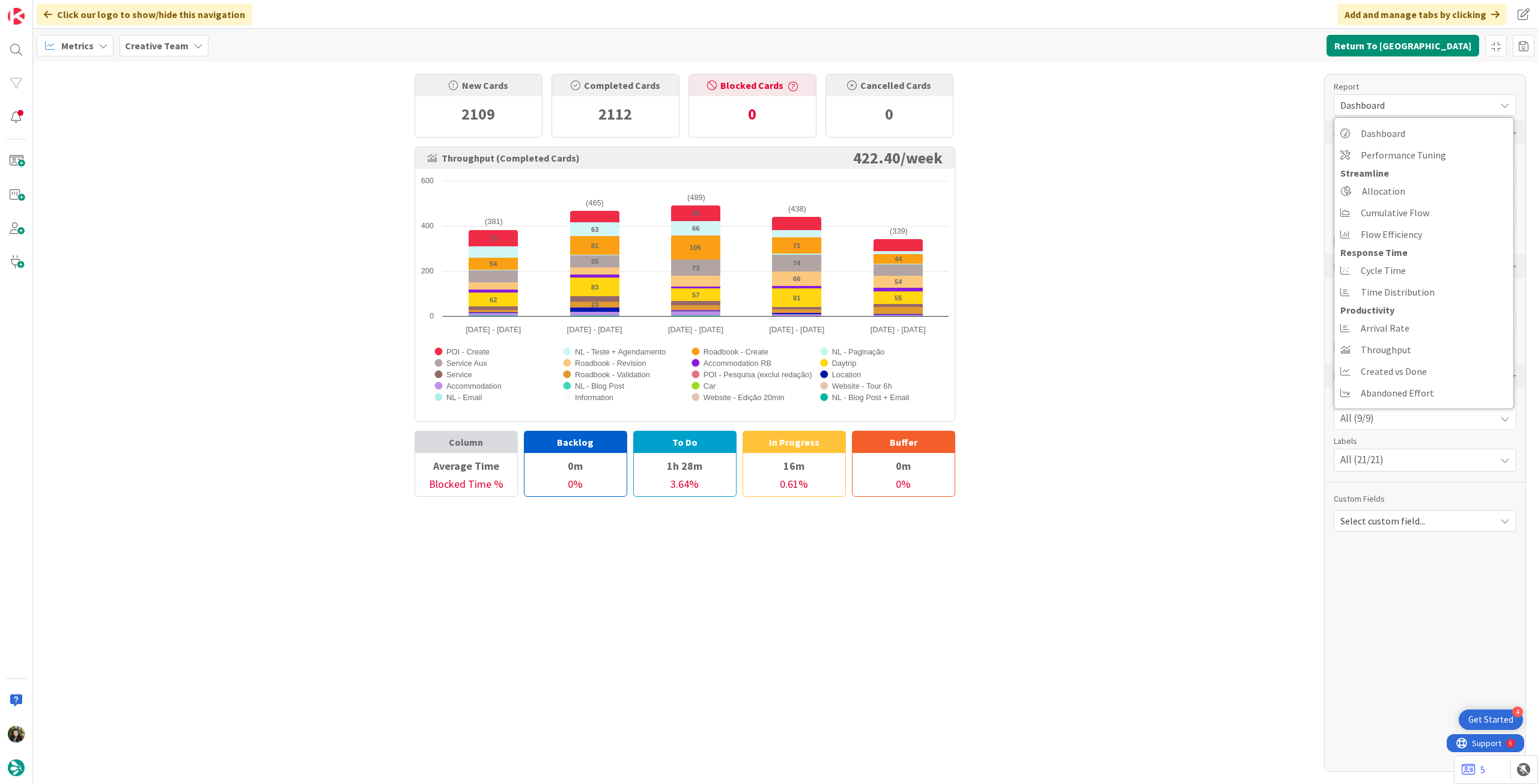
click at [1189, 275] on div "New Cards 2109 Completed Cards 2112 Blocked Cards 0 Cancelled Cards 0 Throughpu…" at bounding box center [786, 423] width 1505 height 722
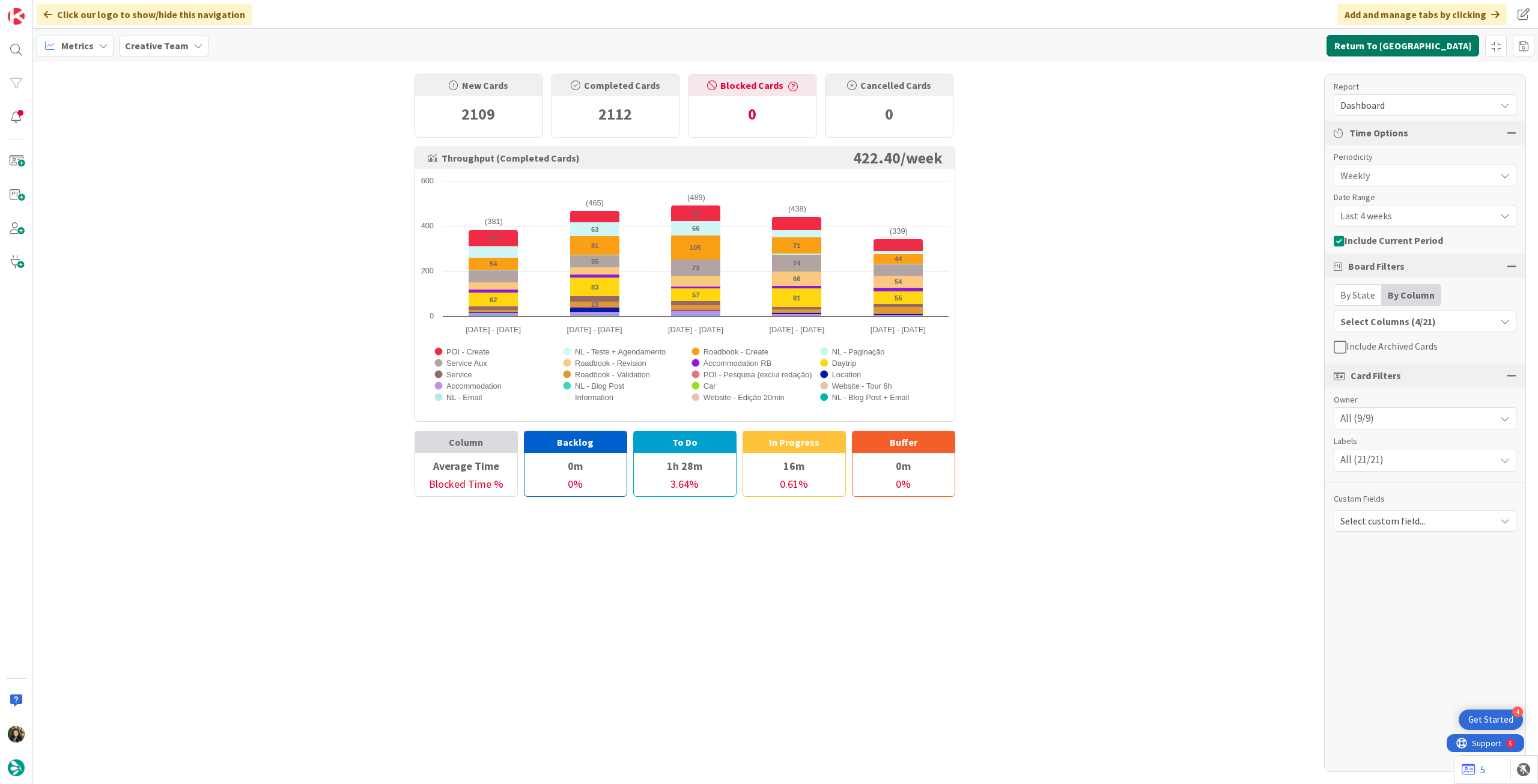
click at [1467, 46] on button "Return To Kanban" at bounding box center [1403, 45] width 152 height 21
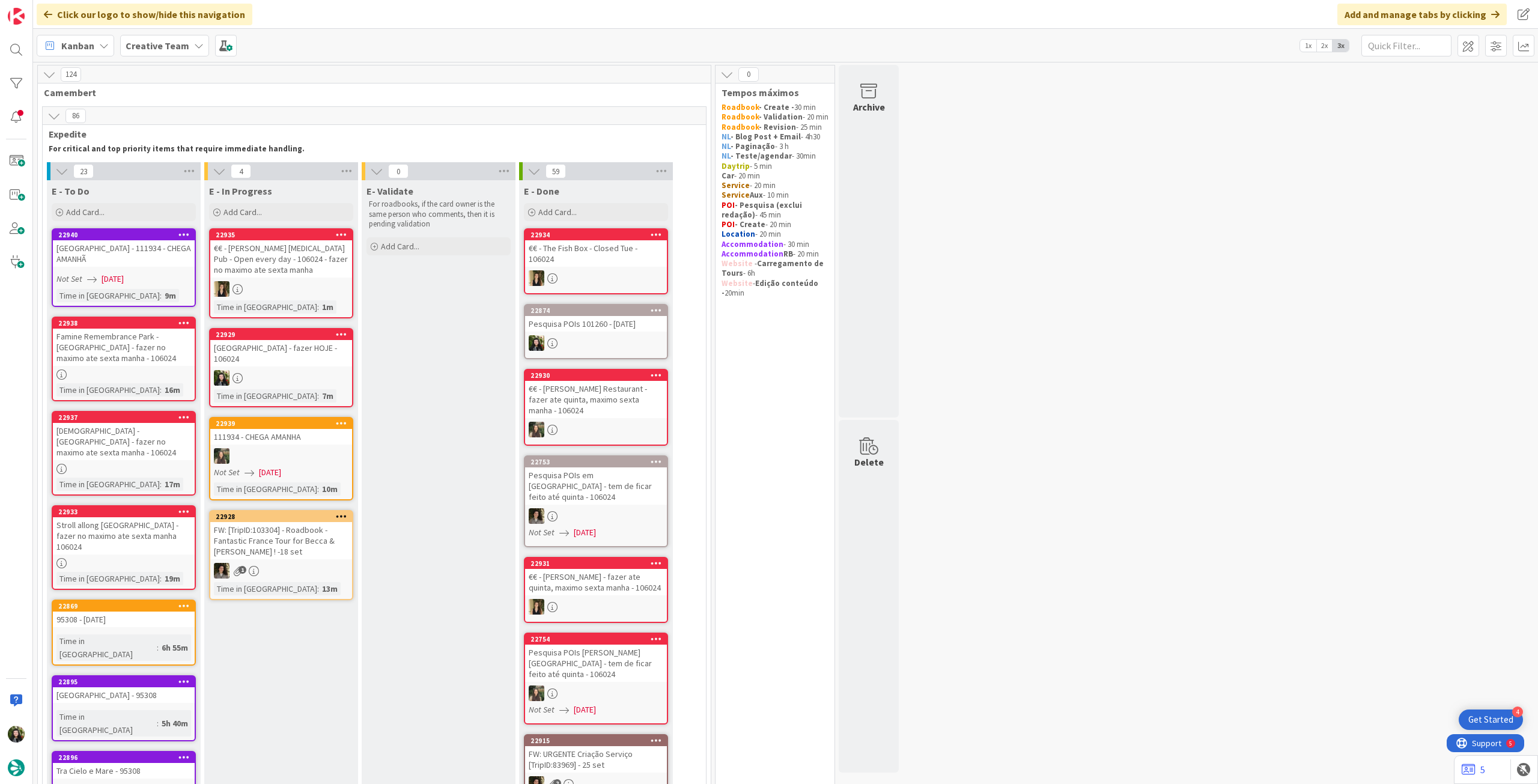
click at [278, 377] on link "22929 Clifden Castle - fazer HOJE - 106024 Time in Column : 7m" at bounding box center [281, 367] width 144 height 79
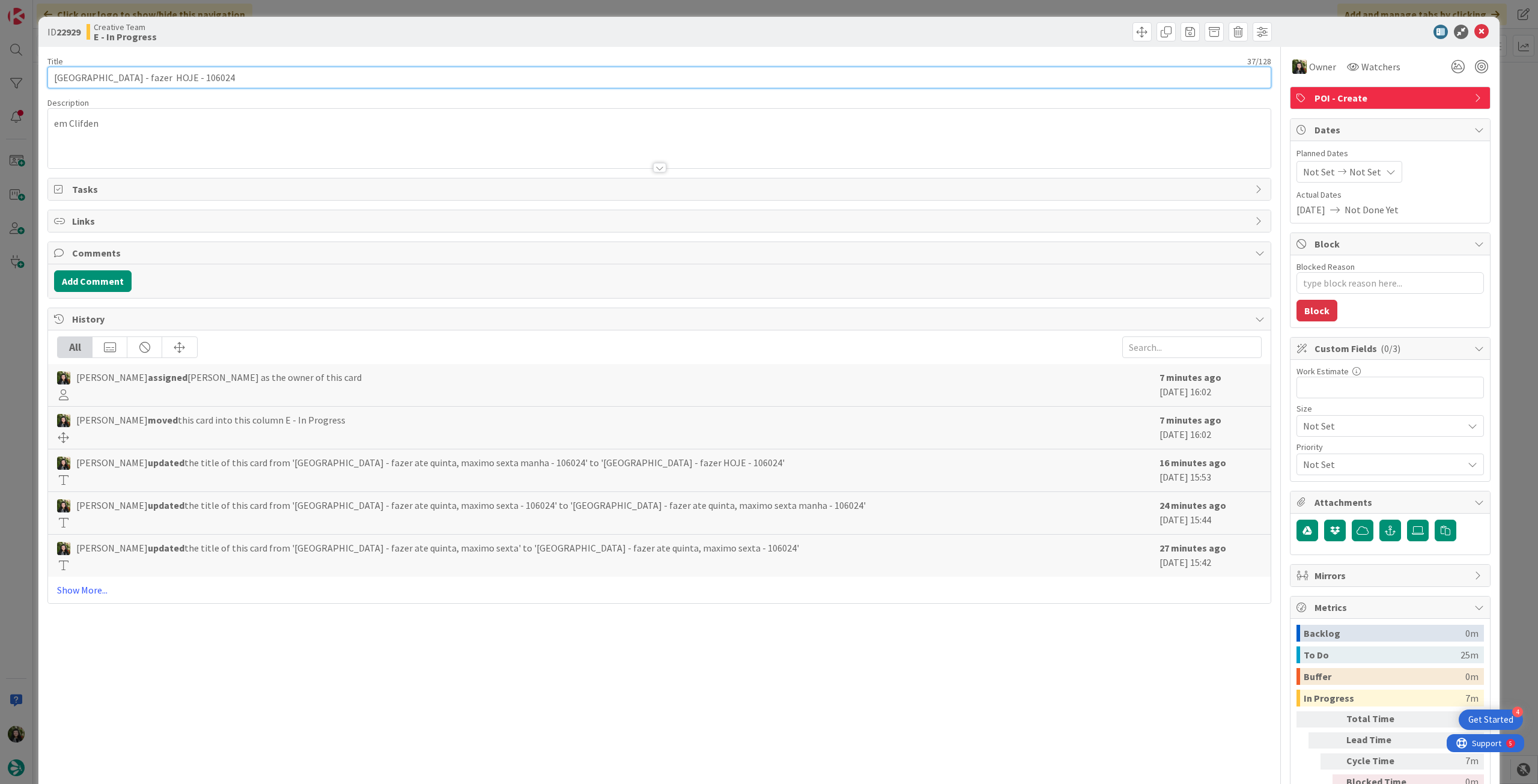
drag, startPoint x: 107, startPoint y: 79, endPoint x: 17, endPoint y: 79, distance: 90.0
click at [17, 79] on div "ID 22929 Creative Team E - In Progress Title 37 / 128 Clifden Castle - fazer HO…" at bounding box center [769, 392] width 1538 height 784
click at [1475, 28] on icon at bounding box center [1482, 32] width 14 height 14
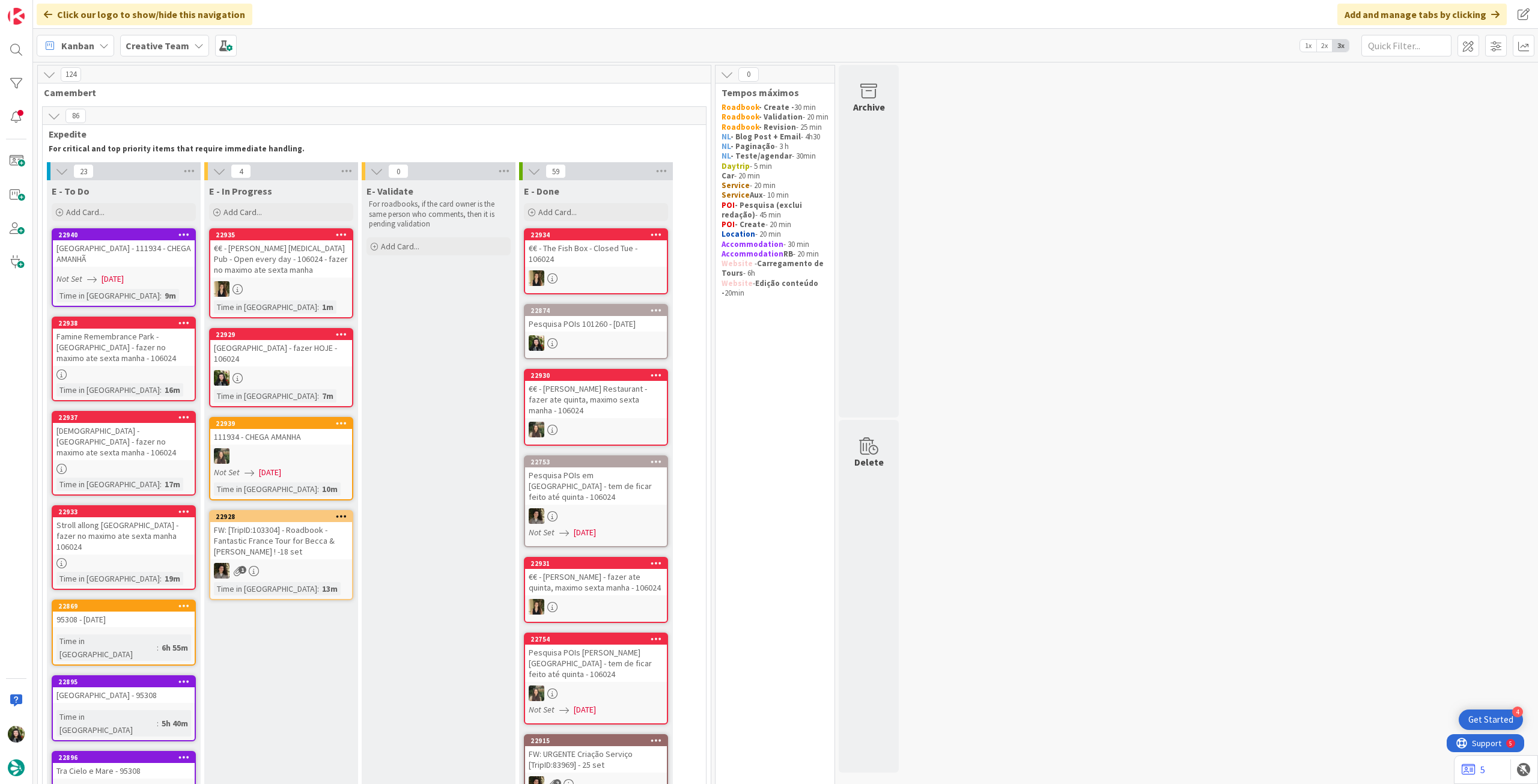
click at [170, 44] on b "Creative Team" at bounding box center [157, 45] width 63 height 12
click at [192, 167] on h4 "Creative Team - Análise" at bounding box center [216, 171] width 163 height 12
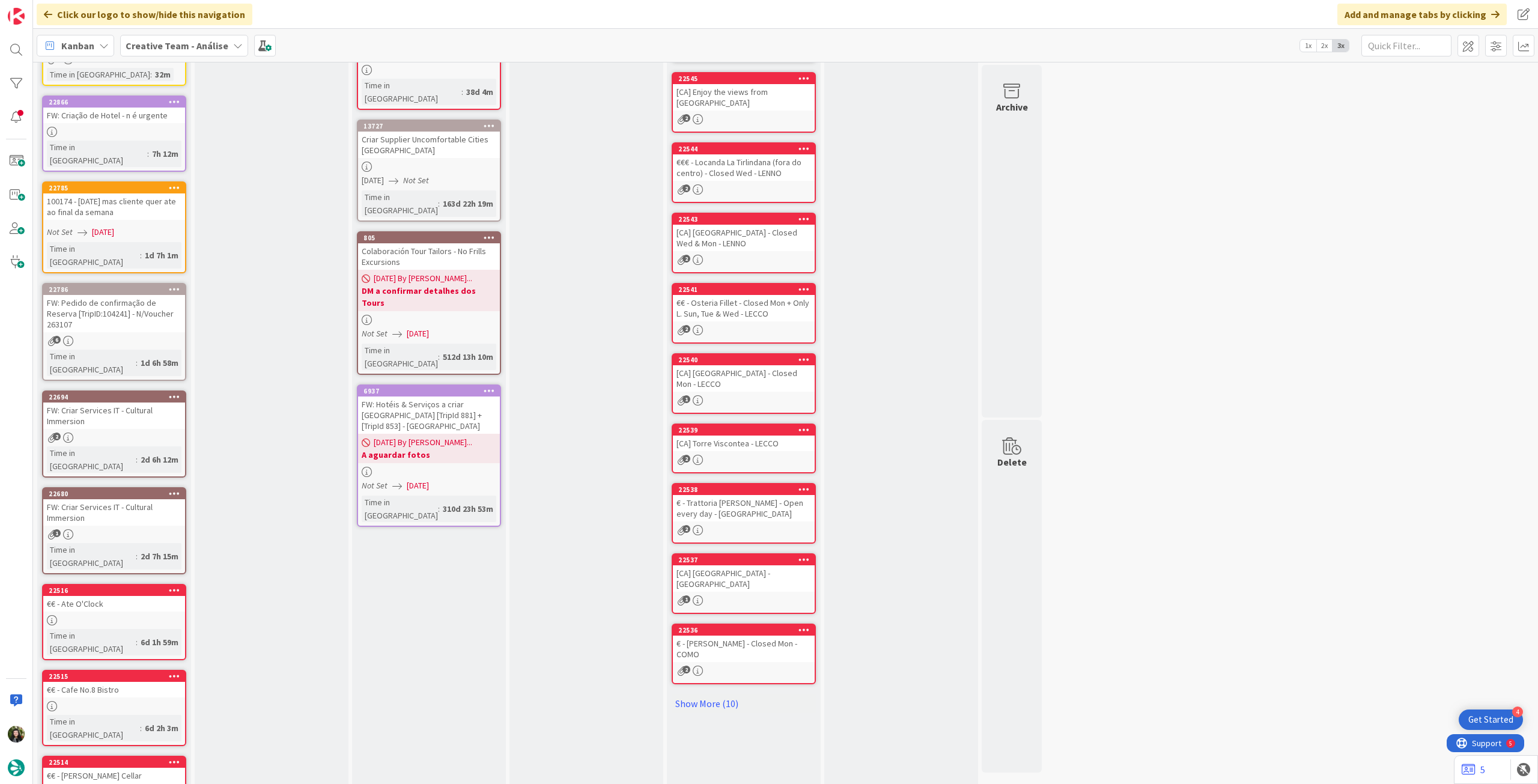
scroll to position [179, 0]
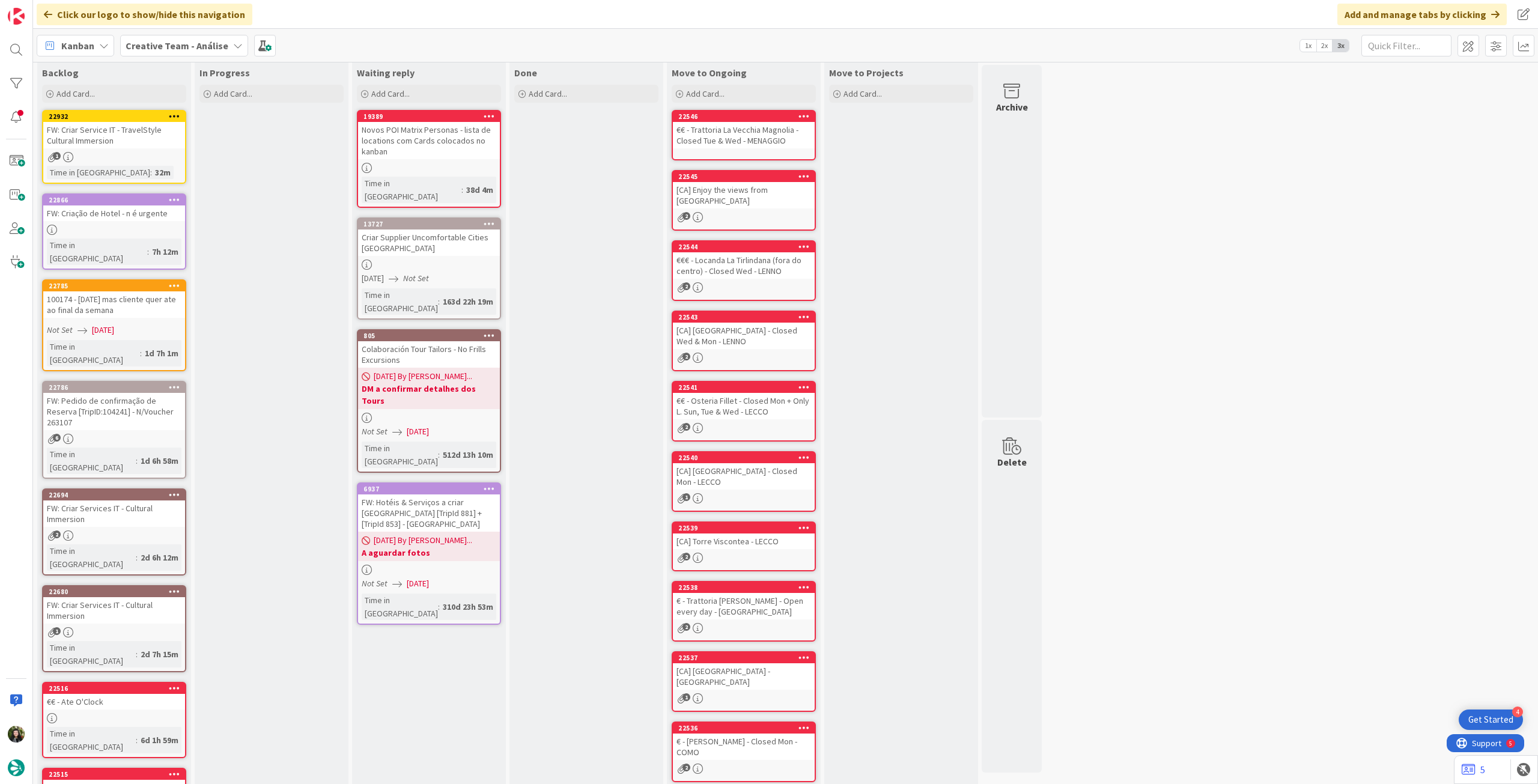
scroll to position [0, 0]
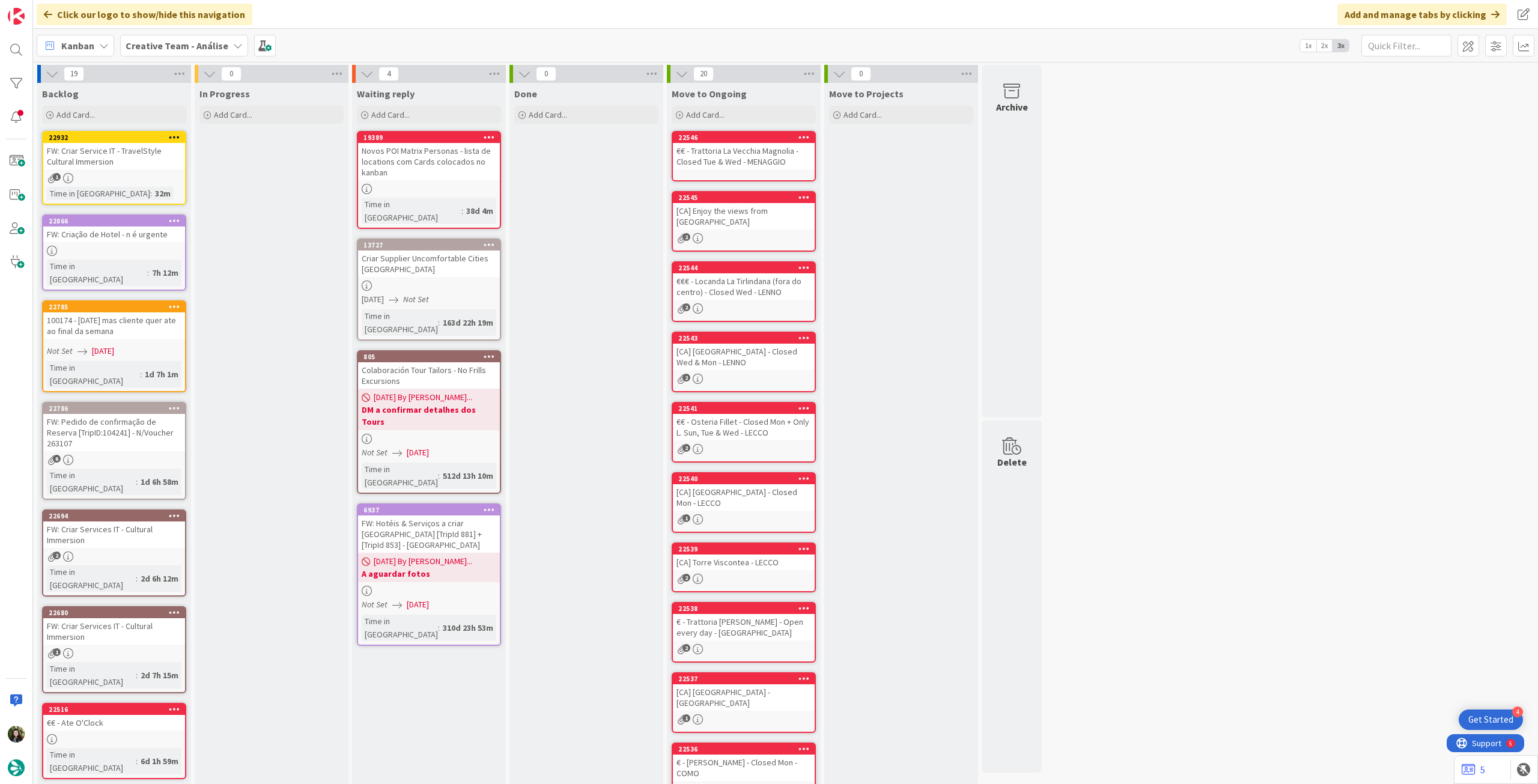
click at [149, 159] on div "FW: Criar Service IT - TravelStyle Cultural Immersion" at bounding box center [114, 156] width 142 height 26
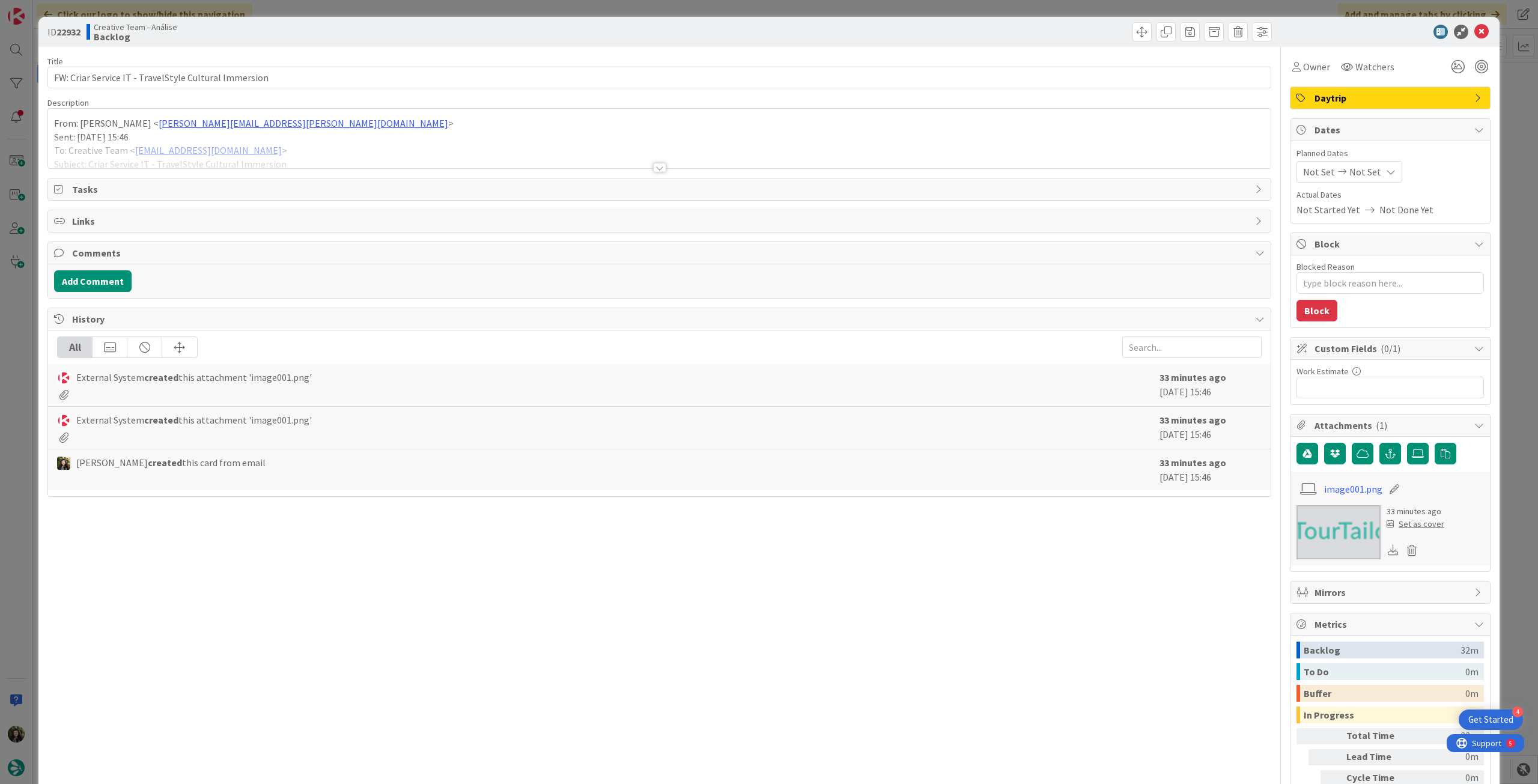
click at [1305, 88] on div "Daytrip" at bounding box center [1390, 98] width 199 height 21
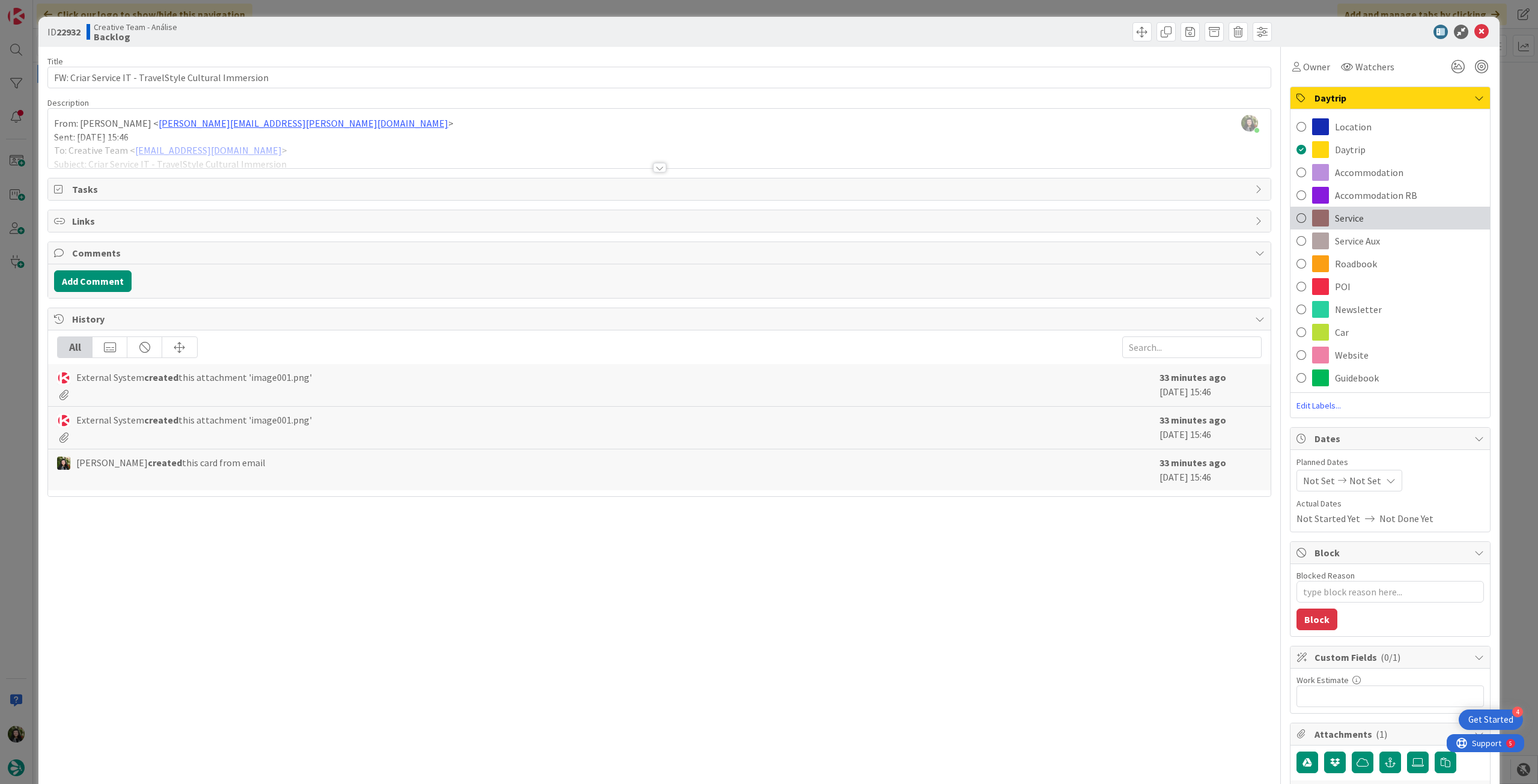
click at [1360, 223] on div "Service" at bounding box center [1390, 217] width 199 height 23
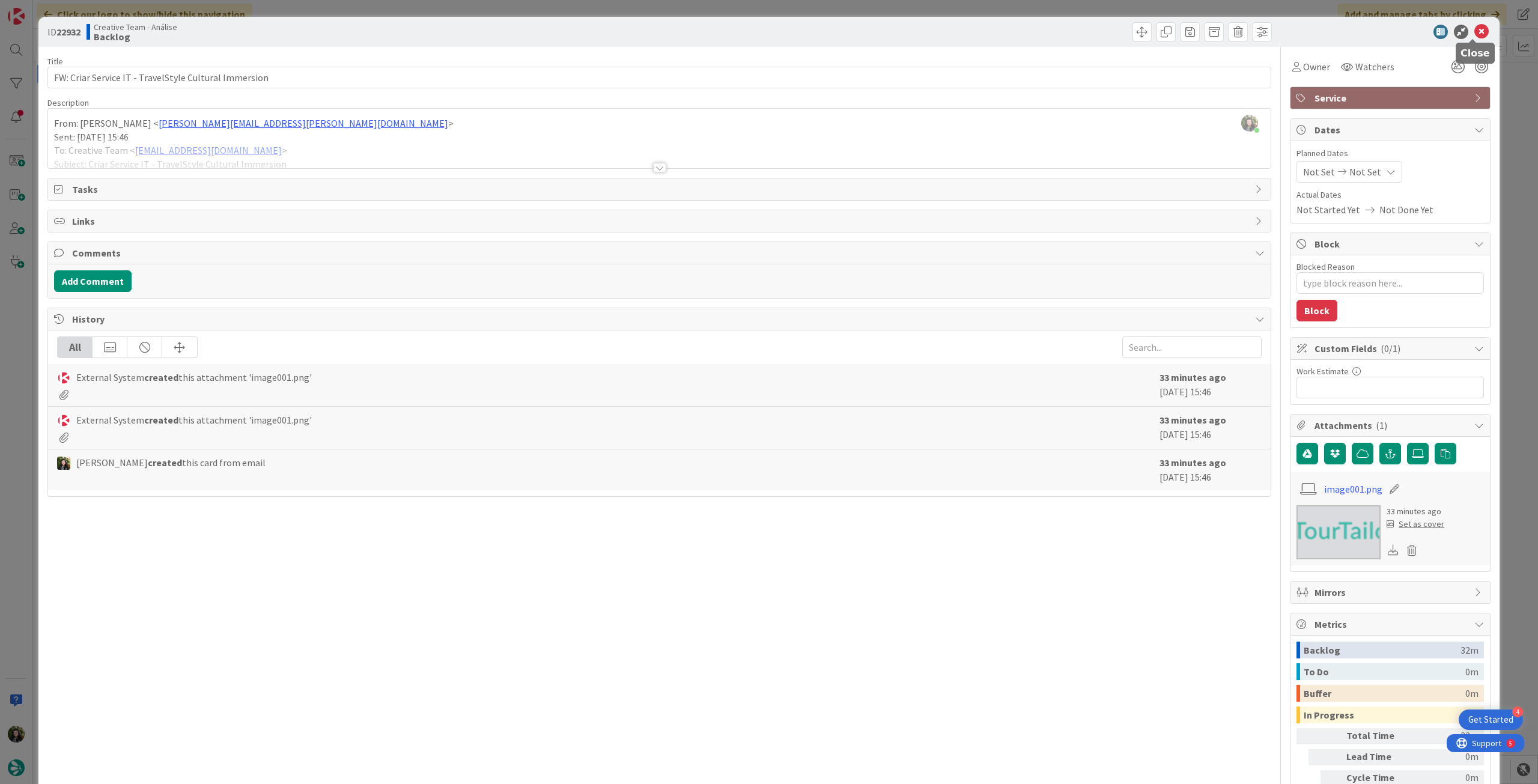
click at [1476, 33] on icon at bounding box center [1482, 32] width 14 height 14
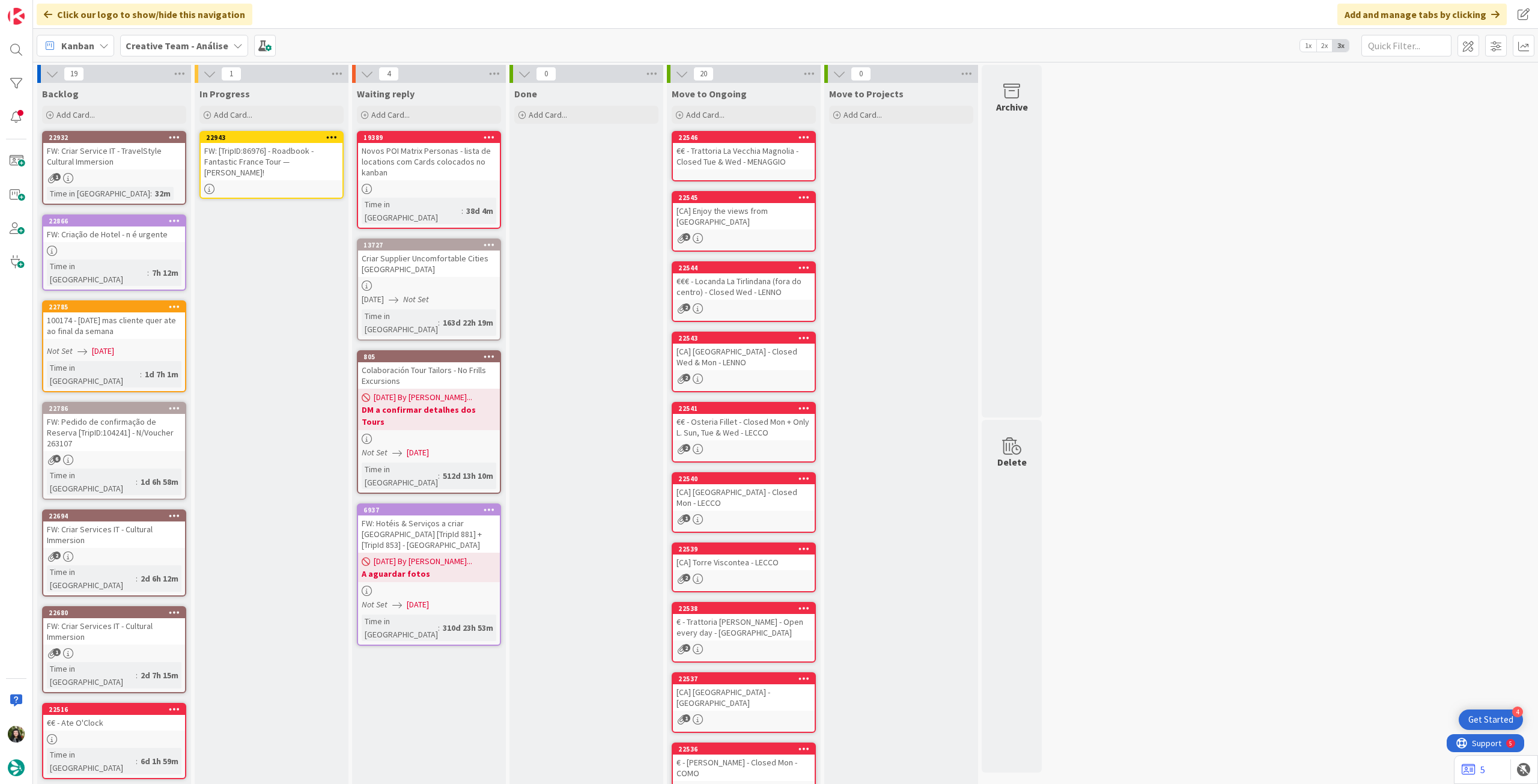
click at [257, 157] on div "FW: [TripID:86976] - Roadbook - Fantastic France Tour — Ernie Simon!" at bounding box center [271, 161] width 142 height 37
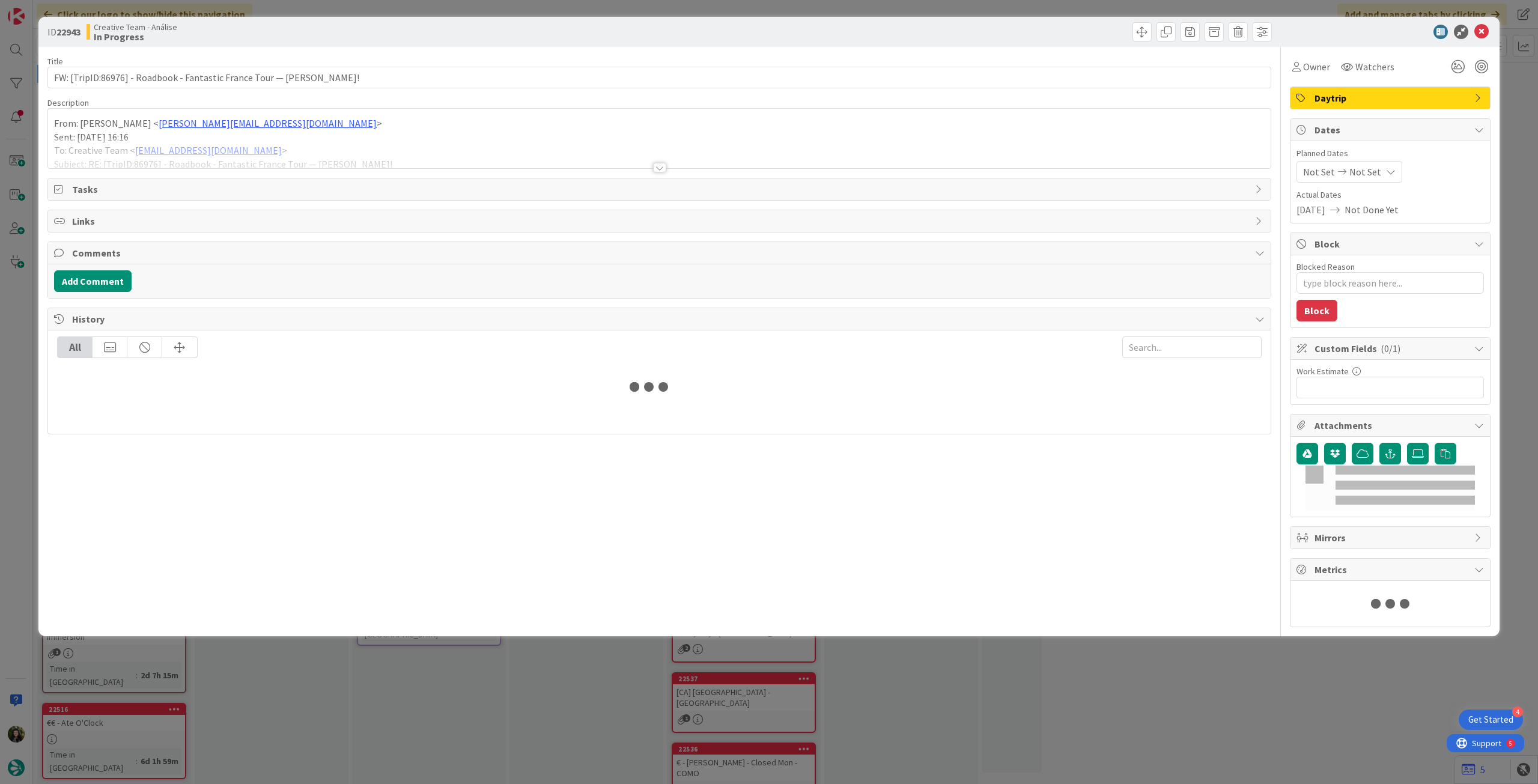
click at [274, 150] on div at bounding box center [659, 152] width 1223 height 31
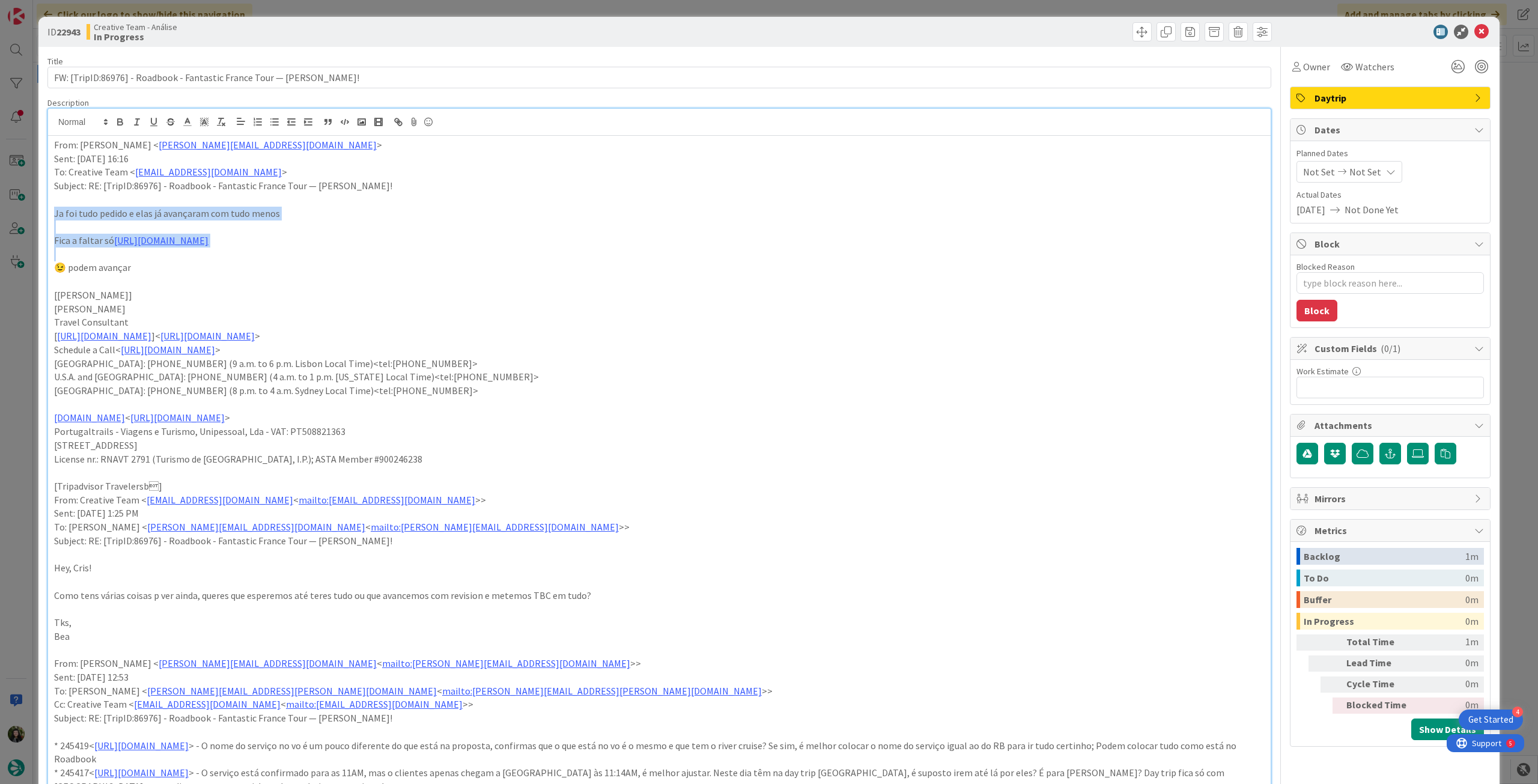
drag, startPoint x: 50, startPoint y: 213, endPoint x: 356, endPoint y: 248, distance: 308.0
click at [356, 273] on p "😉 podem avançar" at bounding box center [659, 267] width 1211 height 13
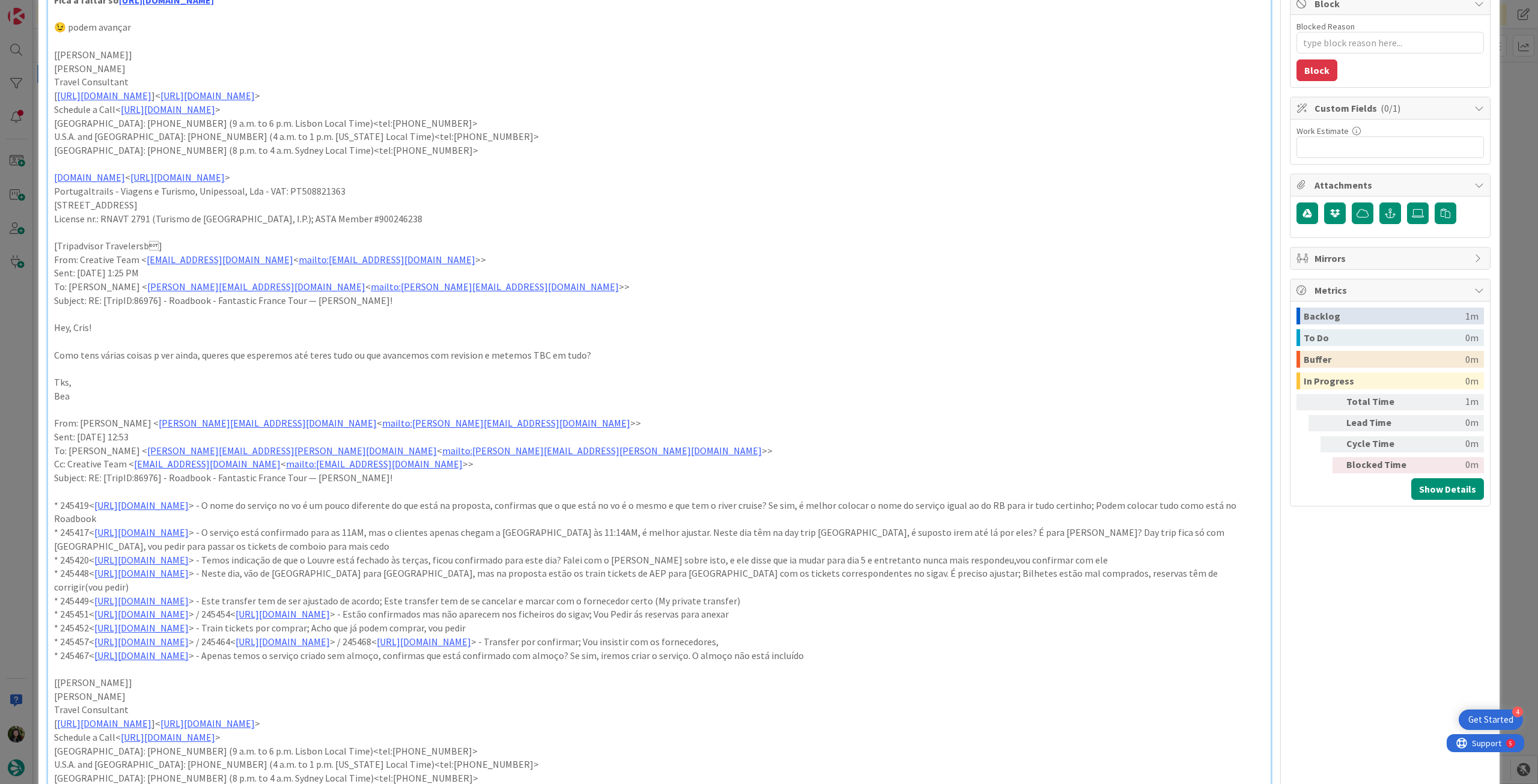
type textarea "x"
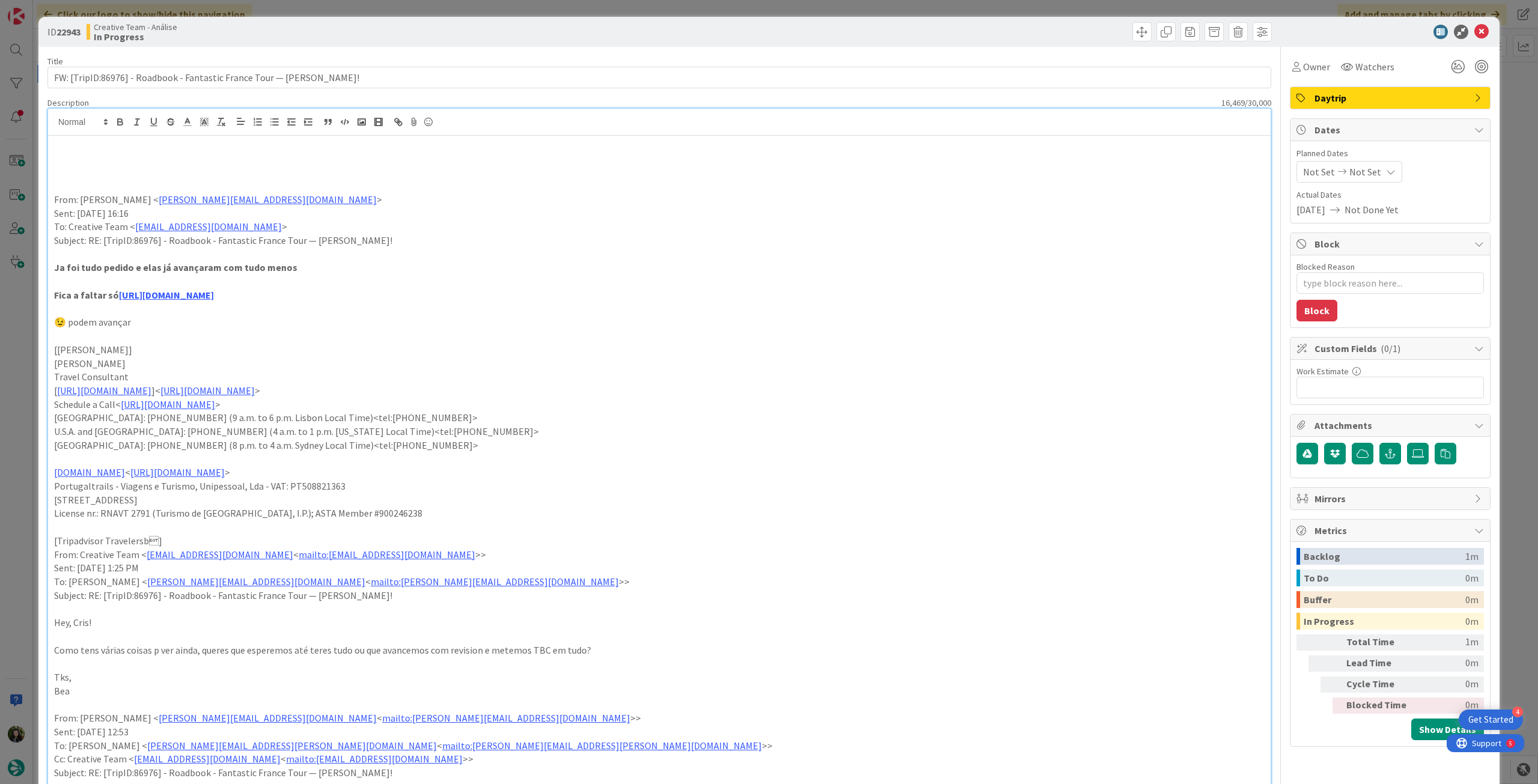
click at [77, 158] on p at bounding box center [659, 159] width 1211 height 13
click at [140, 159] on p "ver tb email mais abaixo com resposta da chagas a negrito" at bounding box center [659, 159] width 1211 height 13
click at [123, 121] on icon "button" at bounding box center [121, 122] width 11 height 11
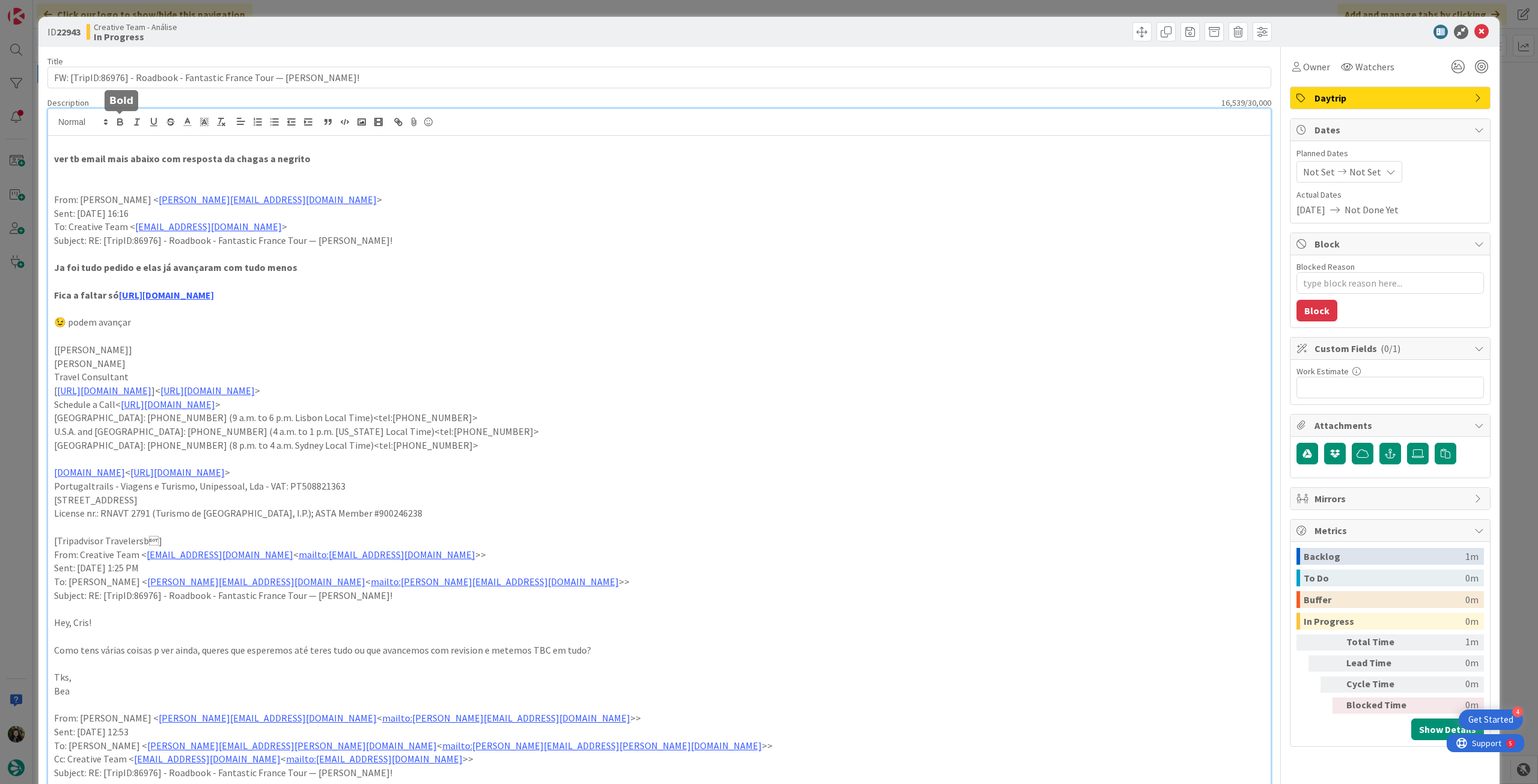
click at [407, 194] on p "From: Cristina Chagas < cristina.chagas@tourtailors.com >" at bounding box center [659, 199] width 1211 height 13
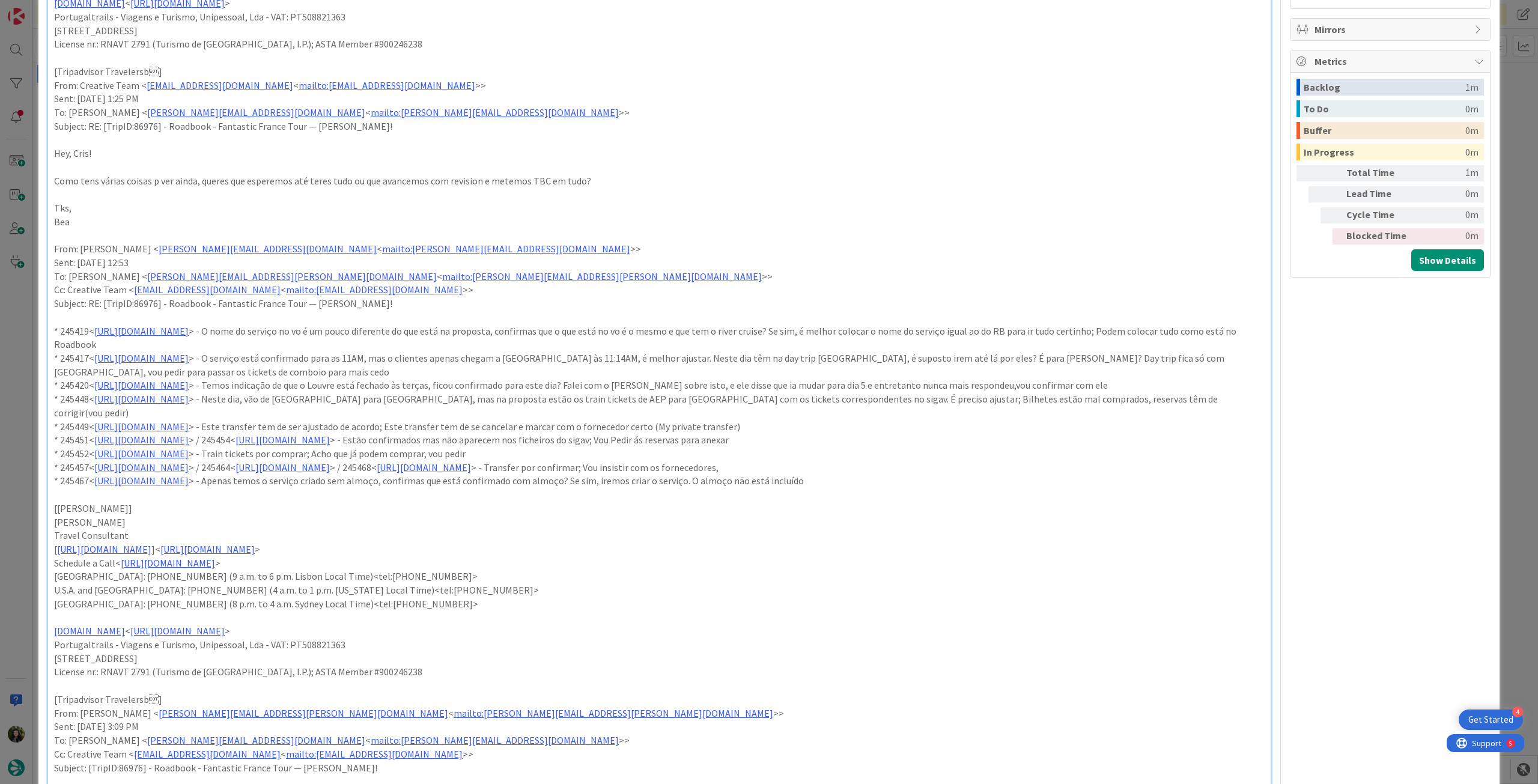
scroll to position [560, 0]
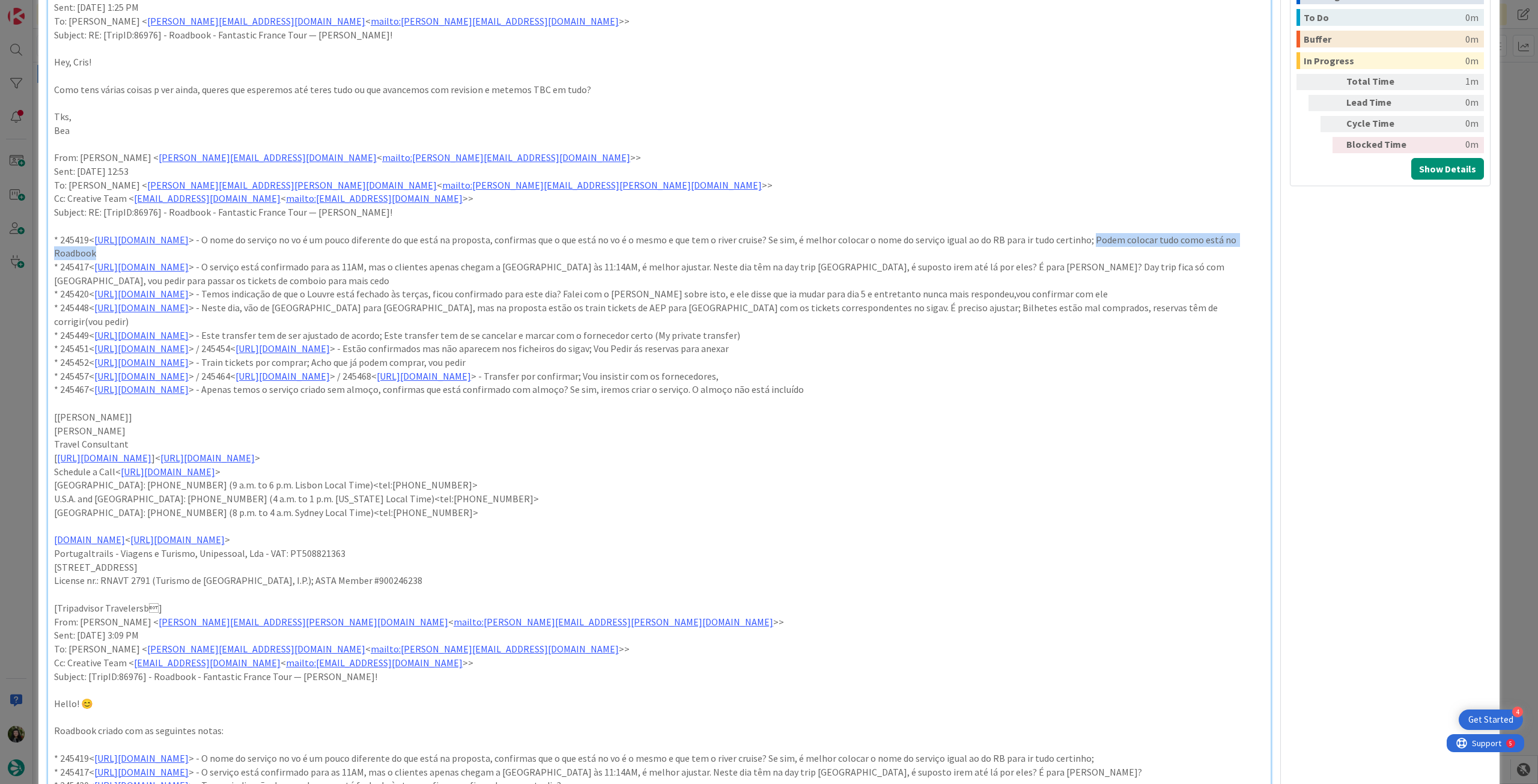
drag, startPoint x: 52, startPoint y: 253, endPoint x: 271, endPoint y: 251, distance: 219.0
click at [271, 251] on div "ver tb email mais abaixo com resposta da chagas a negrito From: Cristina Chagas…" at bounding box center [659, 422] width 1223 height 1693
click at [546, 267] on p "* 245417< https://appweb.tourtailors.com/sigav/#Voucher/view/253037 > - O servi…" at bounding box center [659, 274] width 1211 height 27
drag, startPoint x: 1113, startPoint y: 267, endPoint x: 1122, endPoint y: 275, distance: 12.0
click at [1122, 275] on p "* 245417< https://appweb.tourtailors.com/sigav/#Voucher/view/253037 > - O servi…" at bounding box center [659, 274] width 1211 height 27
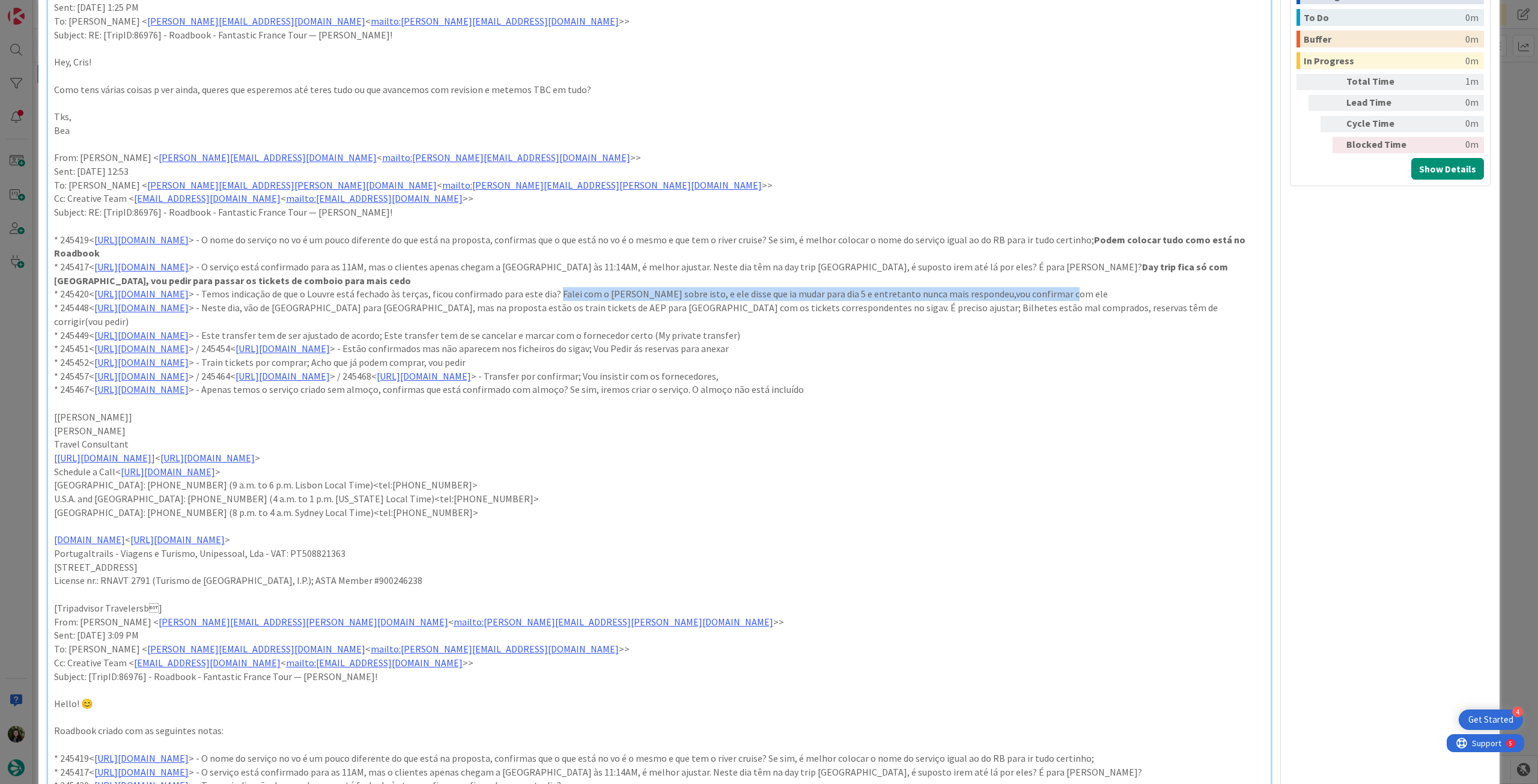
drag, startPoint x: 706, startPoint y: 295, endPoint x: 1225, endPoint y: 292, distance: 519.0
click at [1225, 292] on p "* 245420< https://appweb.tourtailors.com/sigav/#Voucher/view/253040 > - Temos i…" at bounding box center [659, 294] width 1211 height 13
click at [832, 326] on p "* 245448< https://appweb.tourtailors.com/sigav/#Voucher/view/253068 > - Neste d…" at bounding box center [659, 314] width 1211 height 27
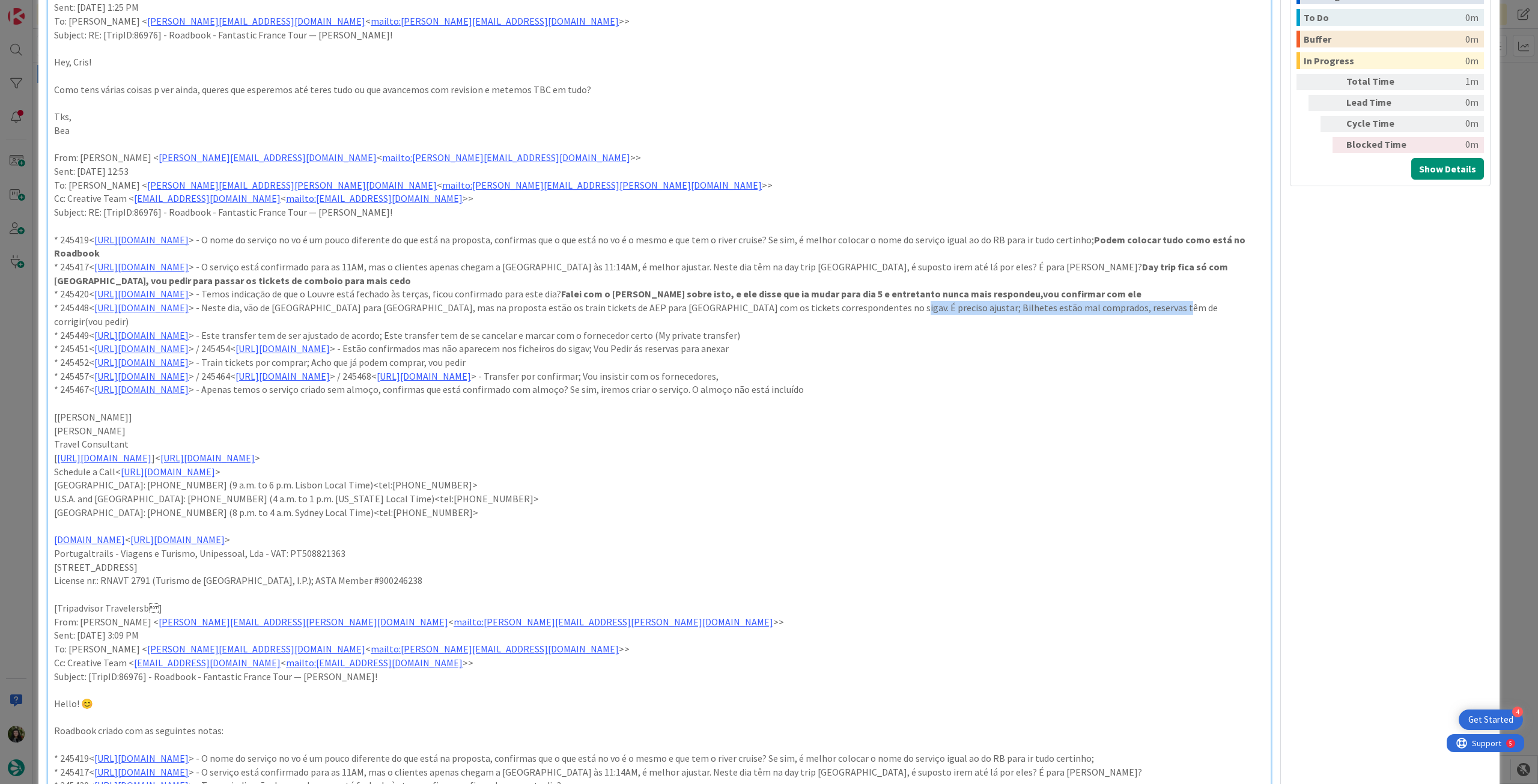
drag, startPoint x: 1001, startPoint y: 308, endPoint x: 1006, endPoint y: 316, distance: 9.4
click at [1006, 316] on p "* 245448< https://appweb.tourtailors.com/sigav/#Voucher/view/253068 > - Neste d…" at bounding box center [659, 314] width 1211 height 27
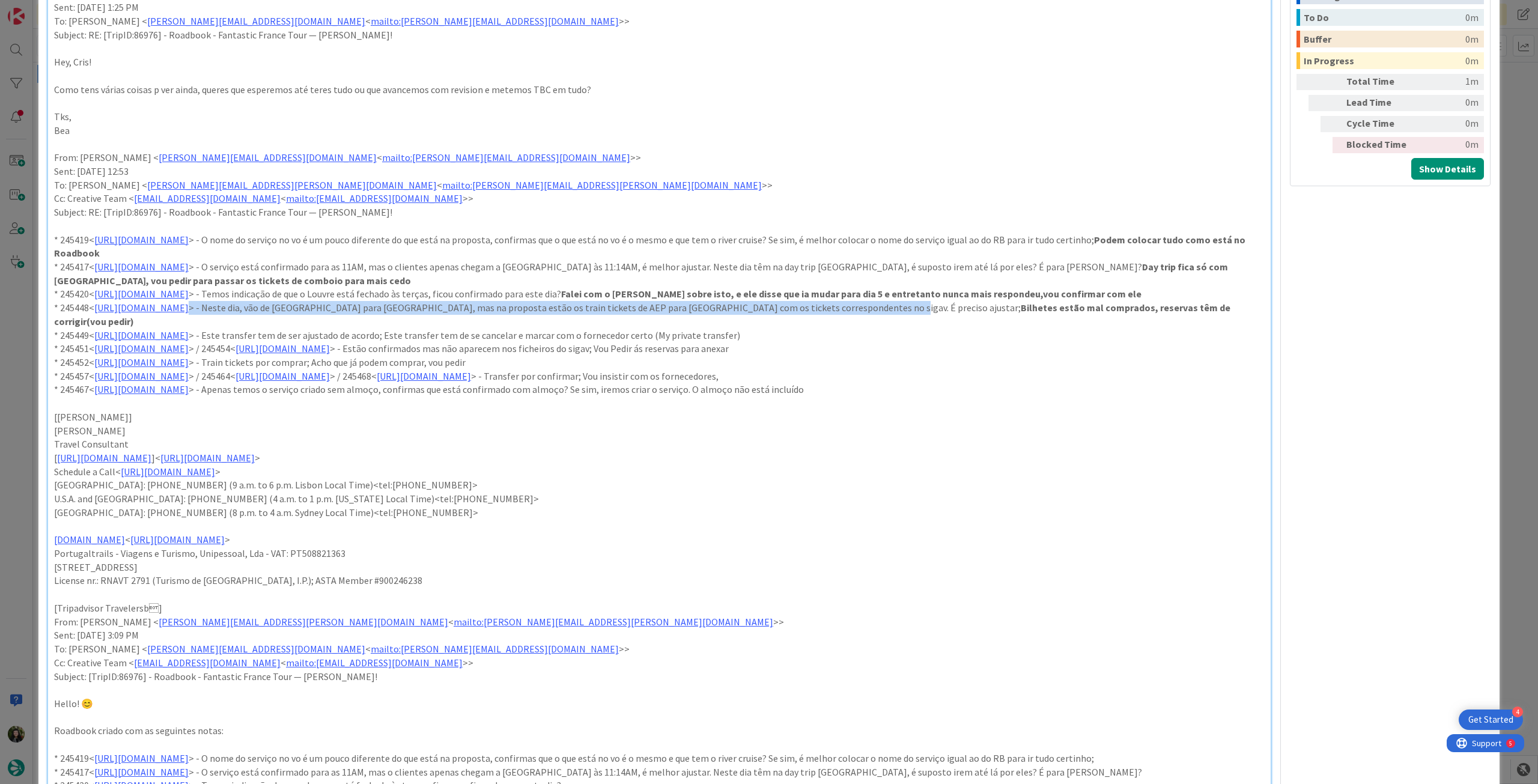
click at [961, 322] on p "* 245448< https://appweb.tourtailors.com/sigav/#Voucher/view/253068 > - Neste d…" at bounding box center [659, 314] width 1211 height 27
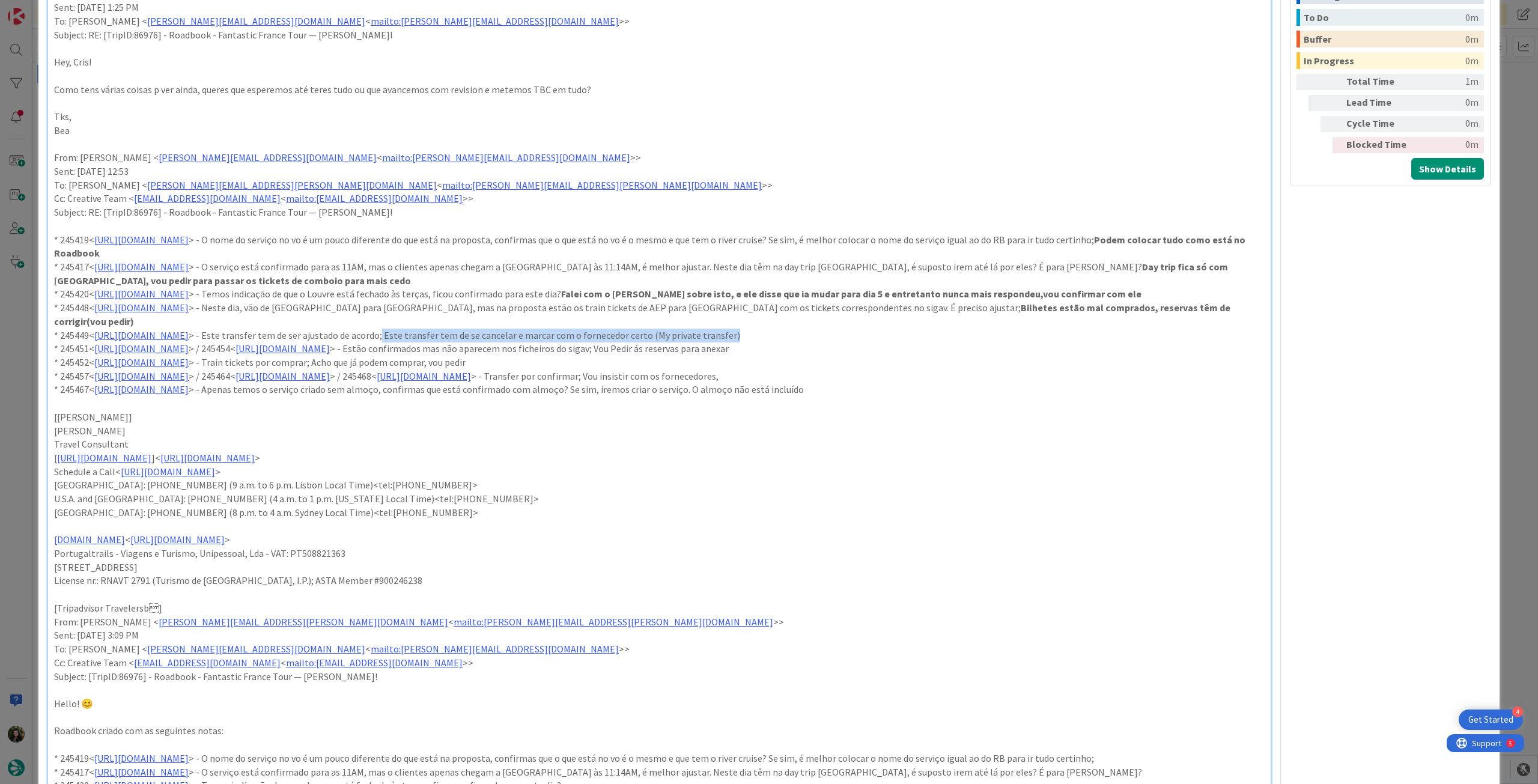
drag, startPoint x: 526, startPoint y: 335, endPoint x: 909, endPoint y: 336, distance: 383.0
click at [909, 336] on p "* 245449< https://appweb.tourtailors.com/sigav/#Voucher/view/253069 > - Este tr…" at bounding box center [659, 335] width 1211 height 13
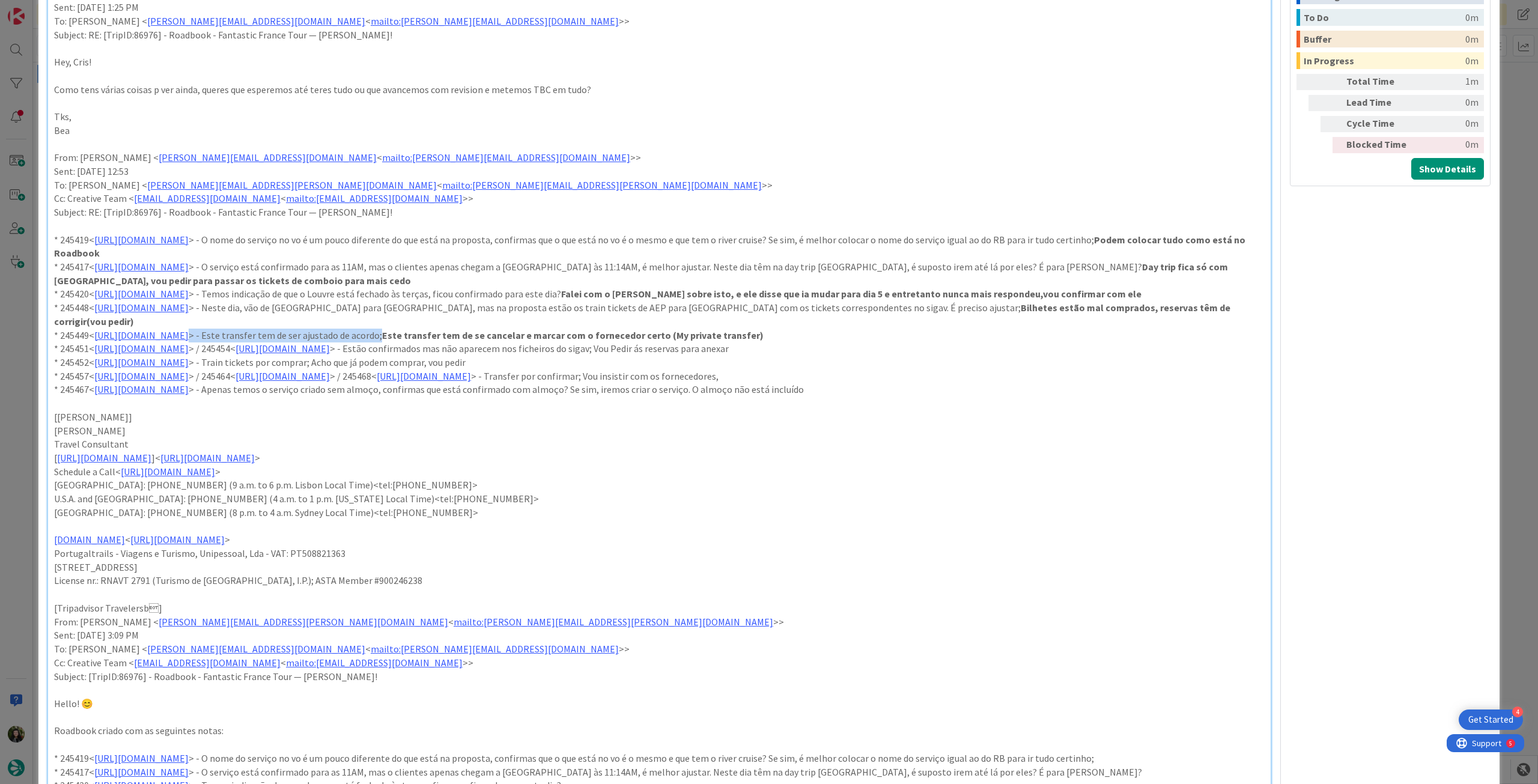
drag, startPoint x: 954, startPoint y: 338, endPoint x: 944, endPoint y: 338, distance: 10.0
click at [954, 338] on p "* 245449< https://appweb.tourtailors.com/sigav/#Voucher/view/253069 > - Este tr…" at bounding box center [659, 335] width 1211 height 13
drag, startPoint x: 882, startPoint y: 349, endPoint x: 1036, endPoint y: 349, distance: 154.0
click at [1035, 349] on p "* 245451< https://appweb.tourtailors.com/sigav/#Voucher/view/253071 > / 245454<…" at bounding box center [659, 348] width 1211 height 13
click at [875, 353] on p "* 245451< https://appweb.tourtailors.com/sigav/#Voucher/view/253071 > / 245454<…" at bounding box center [659, 348] width 1211 height 13
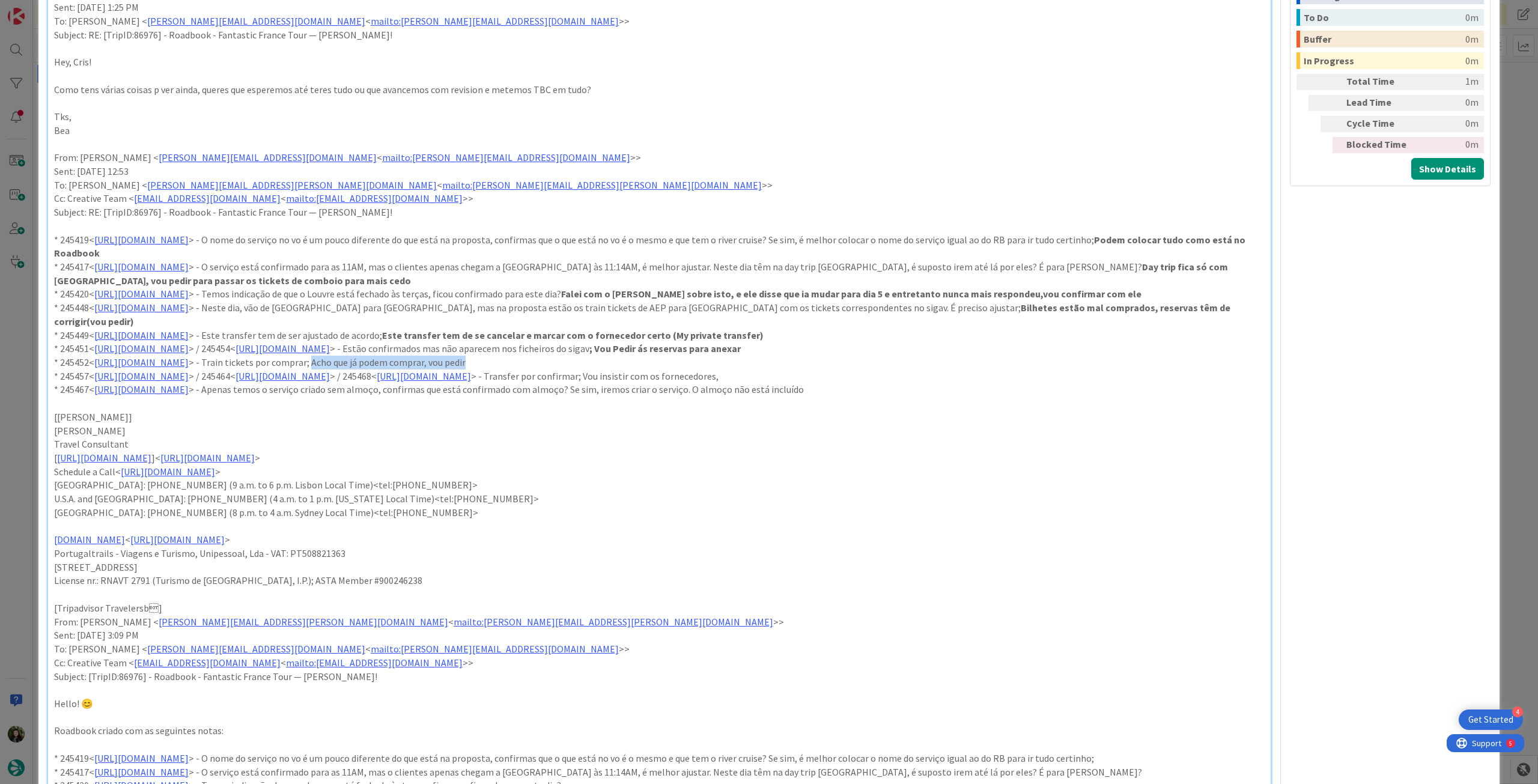
drag, startPoint x: 456, startPoint y: 363, endPoint x: 647, endPoint y: 363, distance: 191.0
click at [646, 363] on p "* 245452< https://appweb.tourtailors.com/sigav/#Voucher/view/253072 > - Train t…" at bounding box center [659, 362] width 1211 height 13
click at [982, 375] on p "* 245457< https://appweb.tourtailors.com/sigav/#Voucher/view/253077 > / 245464<…" at bounding box center [659, 376] width 1211 height 13
drag, startPoint x: 1023, startPoint y: 379, endPoint x: 1194, endPoint y: 382, distance: 171.0
click at [1192, 382] on div "ver tb email mais abaixo com resposta da chagas a negrito From: Cristina Chagas…" at bounding box center [659, 422] width 1223 height 1693
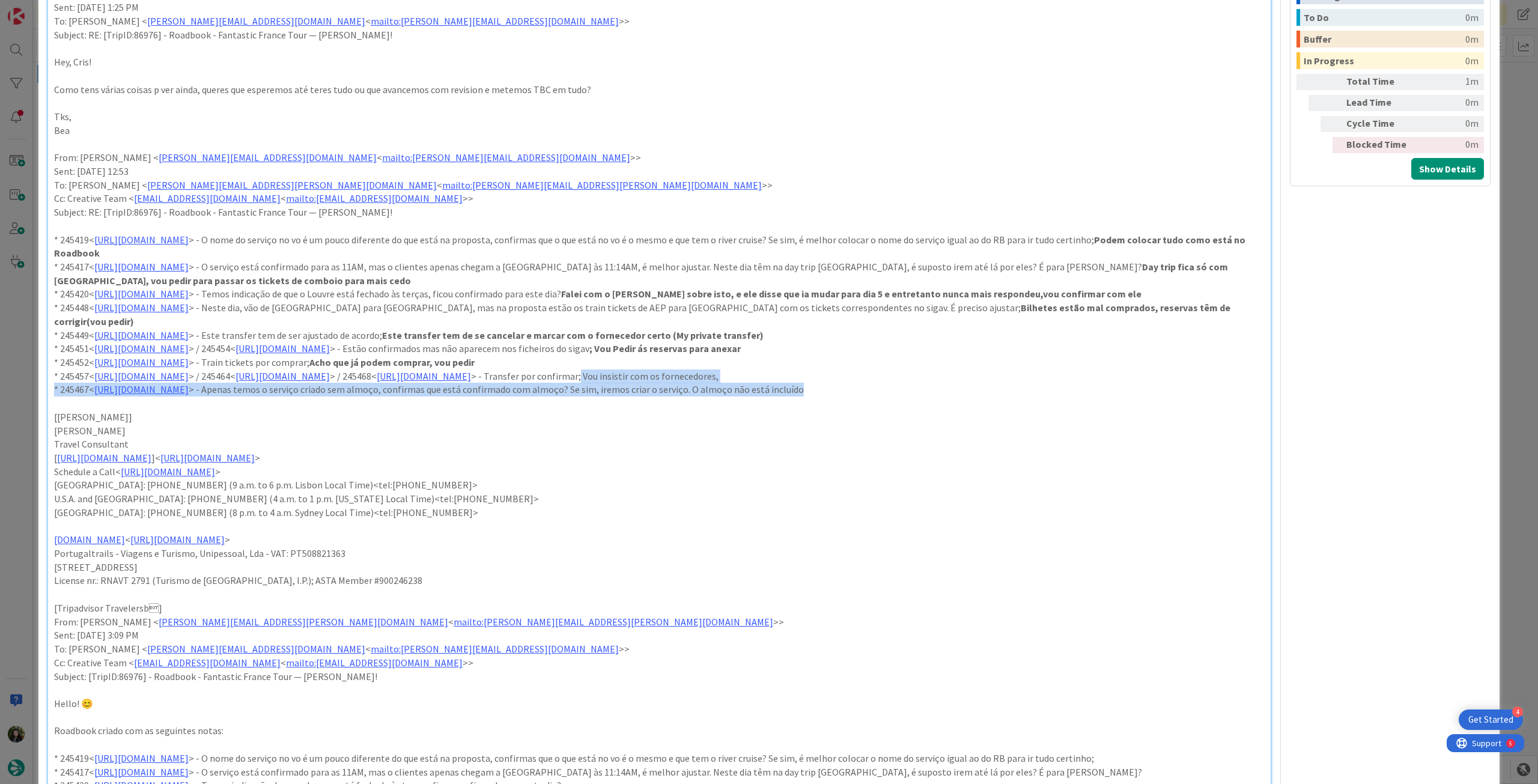
drag, startPoint x: 1090, startPoint y: 375, endPoint x: 1053, endPoint y: 375, distance: 37.0
click at [1090, 375] on p "* 245457< https://appweb.tourtailors.com/sigav/#Voucher/view/253077 > / 245464<…" at bounding box center [659, 376] width 1211 height 13
click at [1041, 375] on p "* 245457< https://appweb.tourtailors.com/sigav/#Voucher/view/253077 > / 245464<…" at bounding box center [659, 376] width 1211 height 13
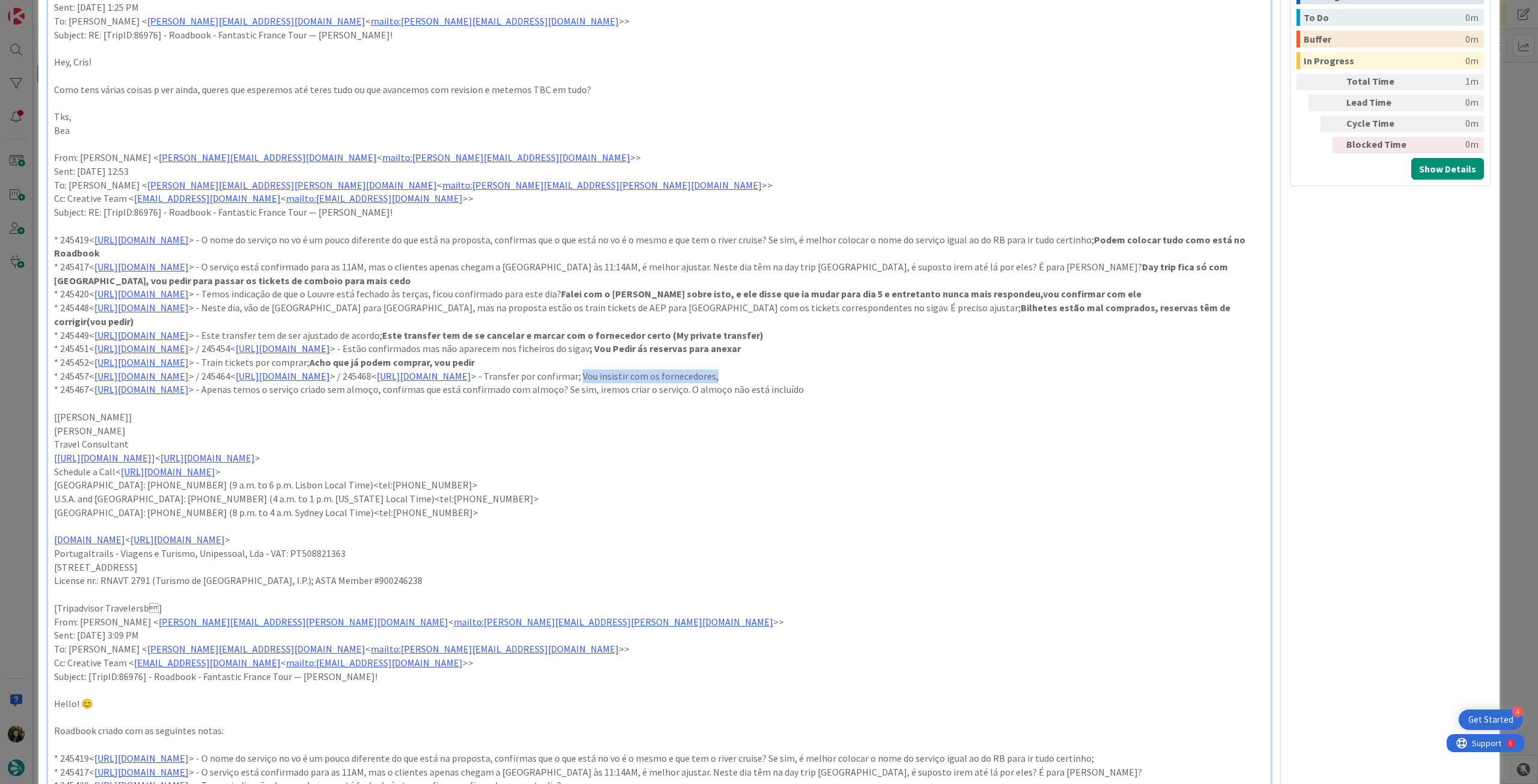
drag, startPoint x: 1026, startPoint y: 378, endPoint x: 1166, endPoint y: 380, distance: 140.0
click at [1166, 380] on p "* 245457< https://appweb.tourtailors.com/sigav/#Voucher/view/253077 > / 245464<…" at bounding box center [659, 376] width 1211 height 13
drag, startPoint x: 828, startPoint y: 392, endPoint x: 960, endPoint y: 392, distance: 132.0
click at [960, 392] on p "* 245467< https://appweb.tourtailors.com/sigav/#Voucher/view/253087 > - Apenas …" at bounding box center [659, 389] width 1211 height 13
click at [967, 372] on p "* 245457< https://appweb.tourtailors.com/sigav/#Voucher/view/253077 > / 245464<…" at bounding box center [659, 376] width 1211 height 13
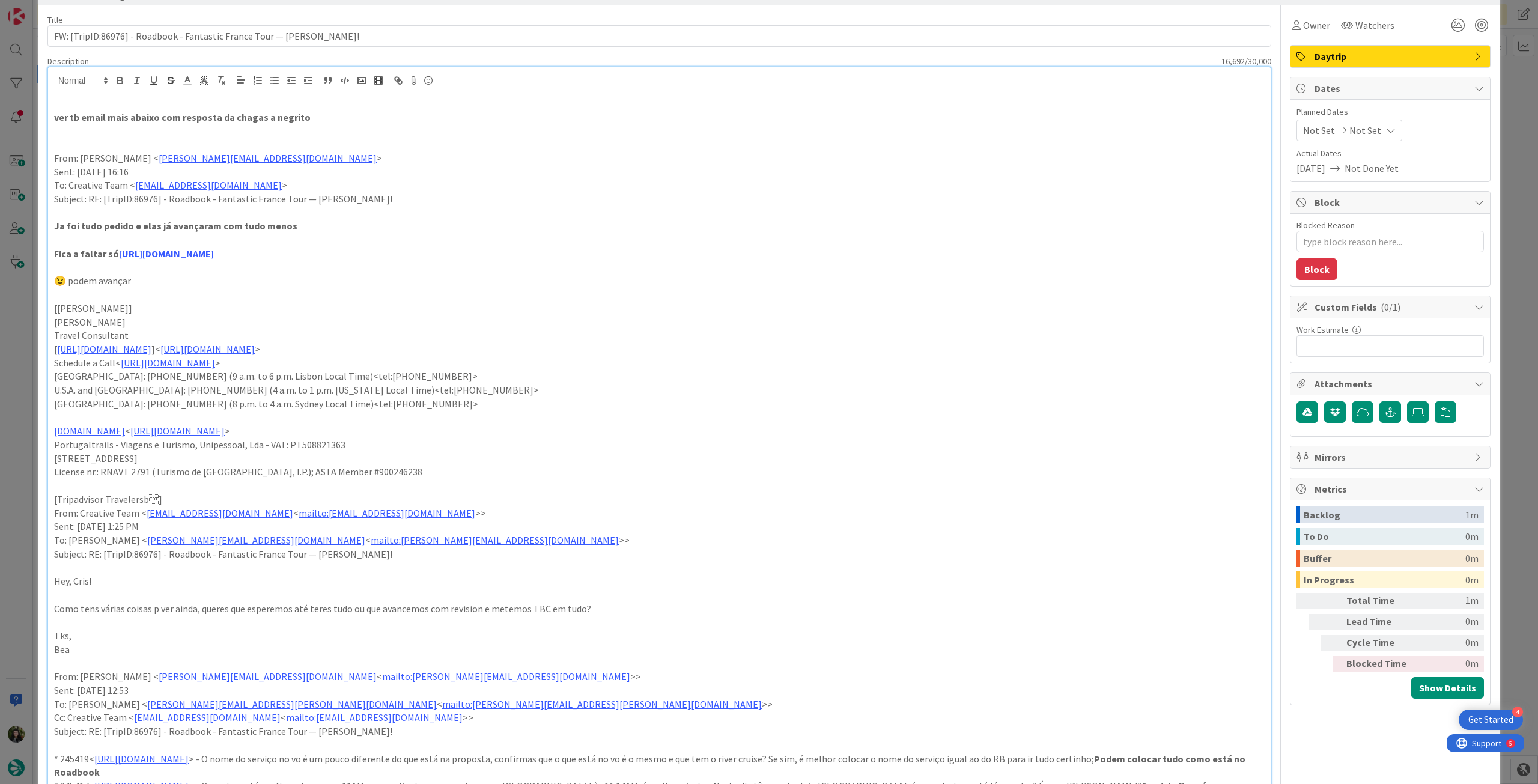
scroll to position [0, 0]
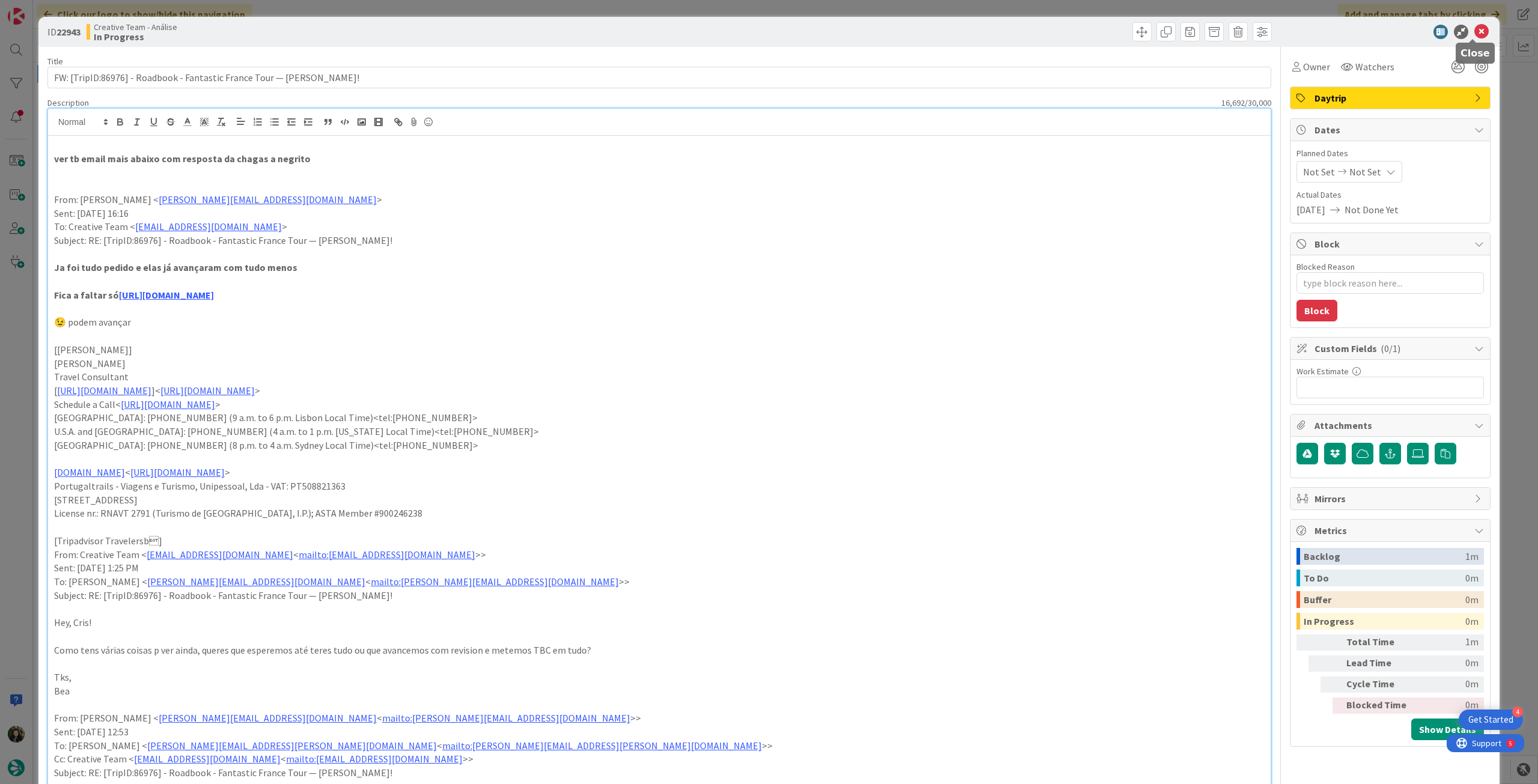
drag, startPoint x: 1474, startPoint y: 32, endPoint x: 1422, endPoint y: 51, distance: 55.4
click at [1475, 33] on icon at bounding box center [1482, 32] width 14 height 14
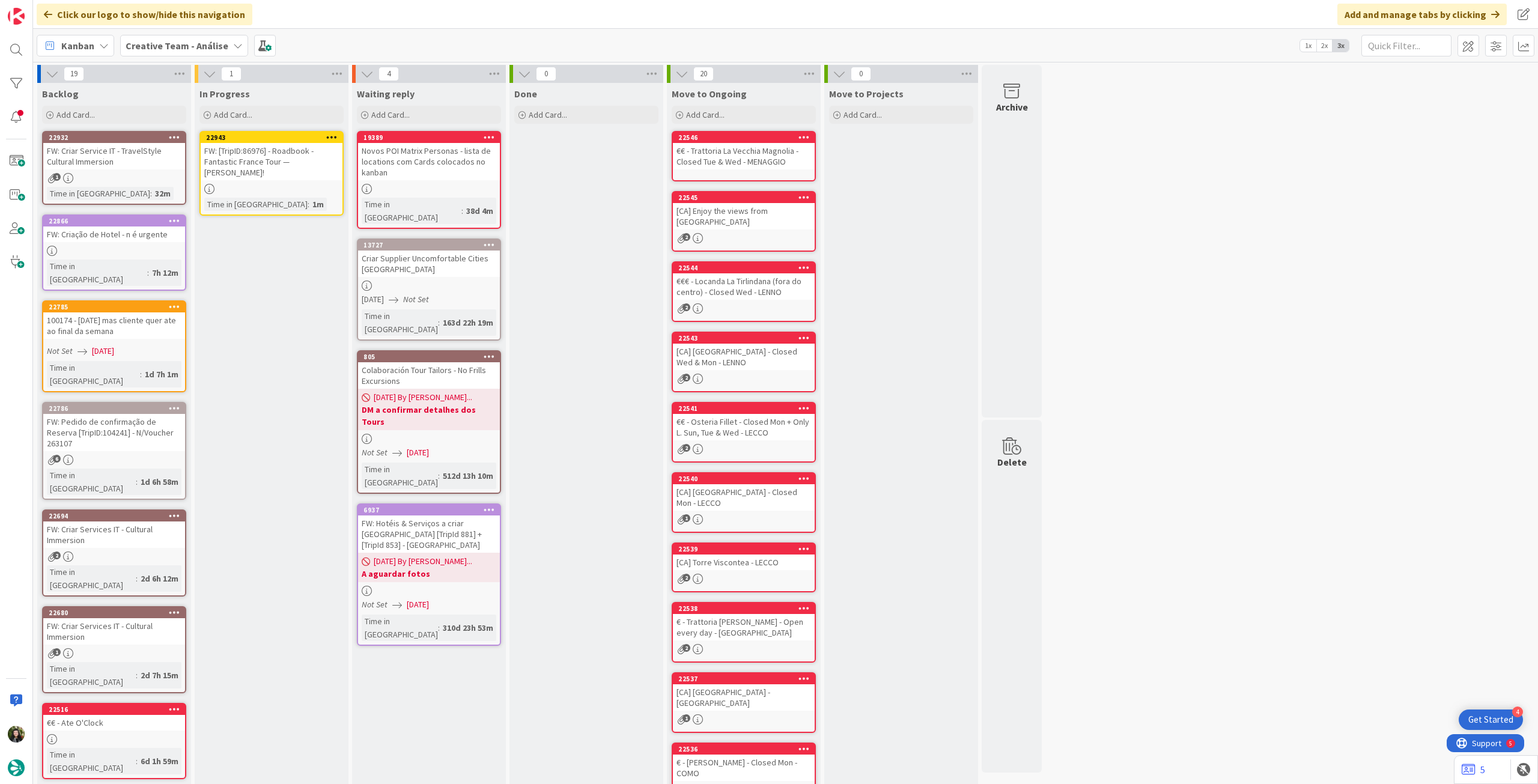
click at [316, 154] on div "FW: [TripID:86976] - Roadbook - Fantastic France Tour — Ernie Simon!" at bounding box center [271, 161] width 142 height 37
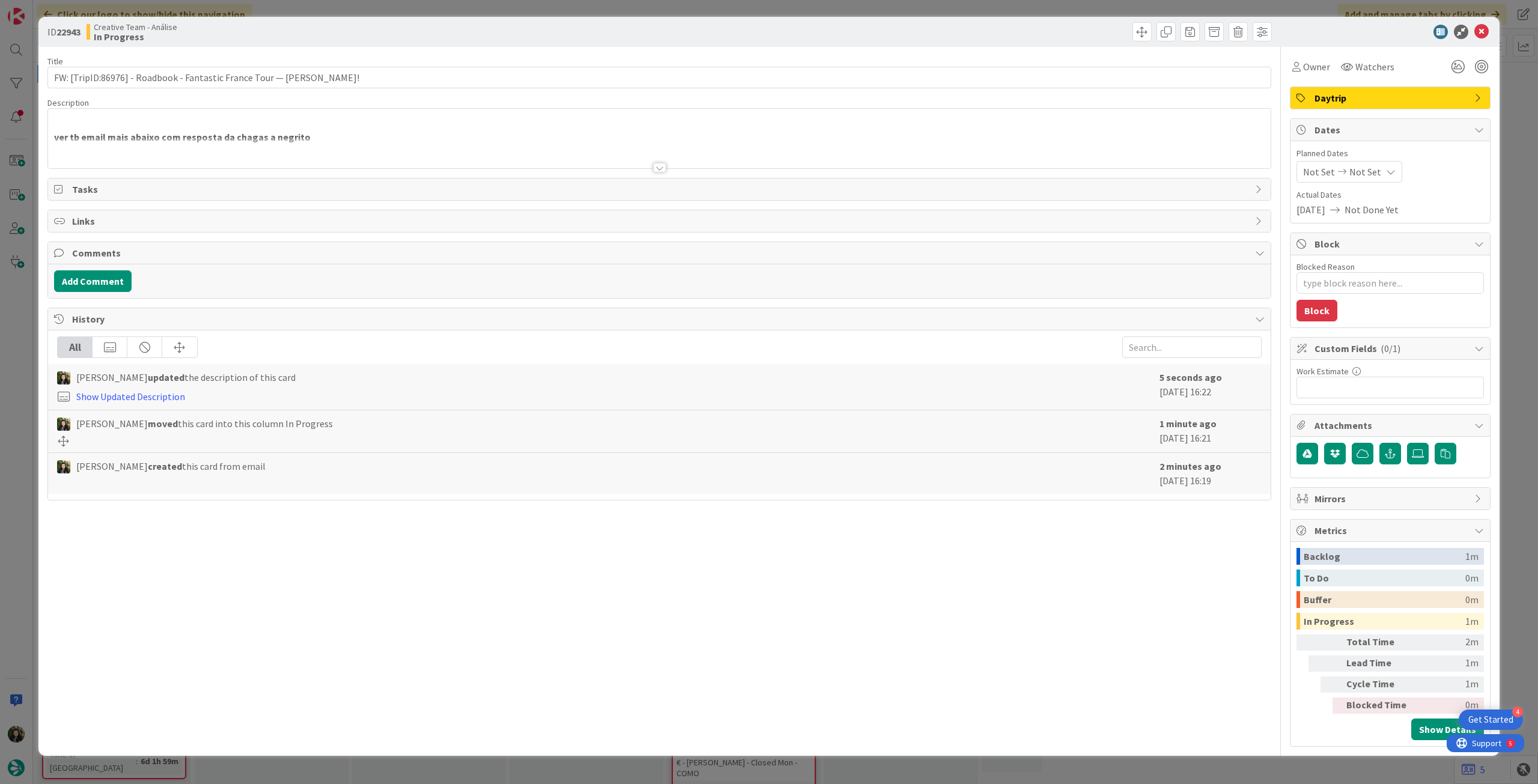
type textarea "x"
click at [103, 85] on input "FW: [TripID:86976] - Roadbook - Fantastic France Tour — Ernie Simon!" at bounding box center [659, 77] width 1224 height 21
drag, startPoint x: 100, startPoint y: 81, endPoint x: 125, endPoint y: 81, distance: 25.0
click at [125, 80] on input "FW: [TripID:86976] - Roadbook - Fantastic France Tour — Ernie Simon!" at bounding box center [659, 77] width 1224 height 21
click at [395, 63] on div "Title 68 / 128" at bounding box center [659, 61] width 1224 height 11
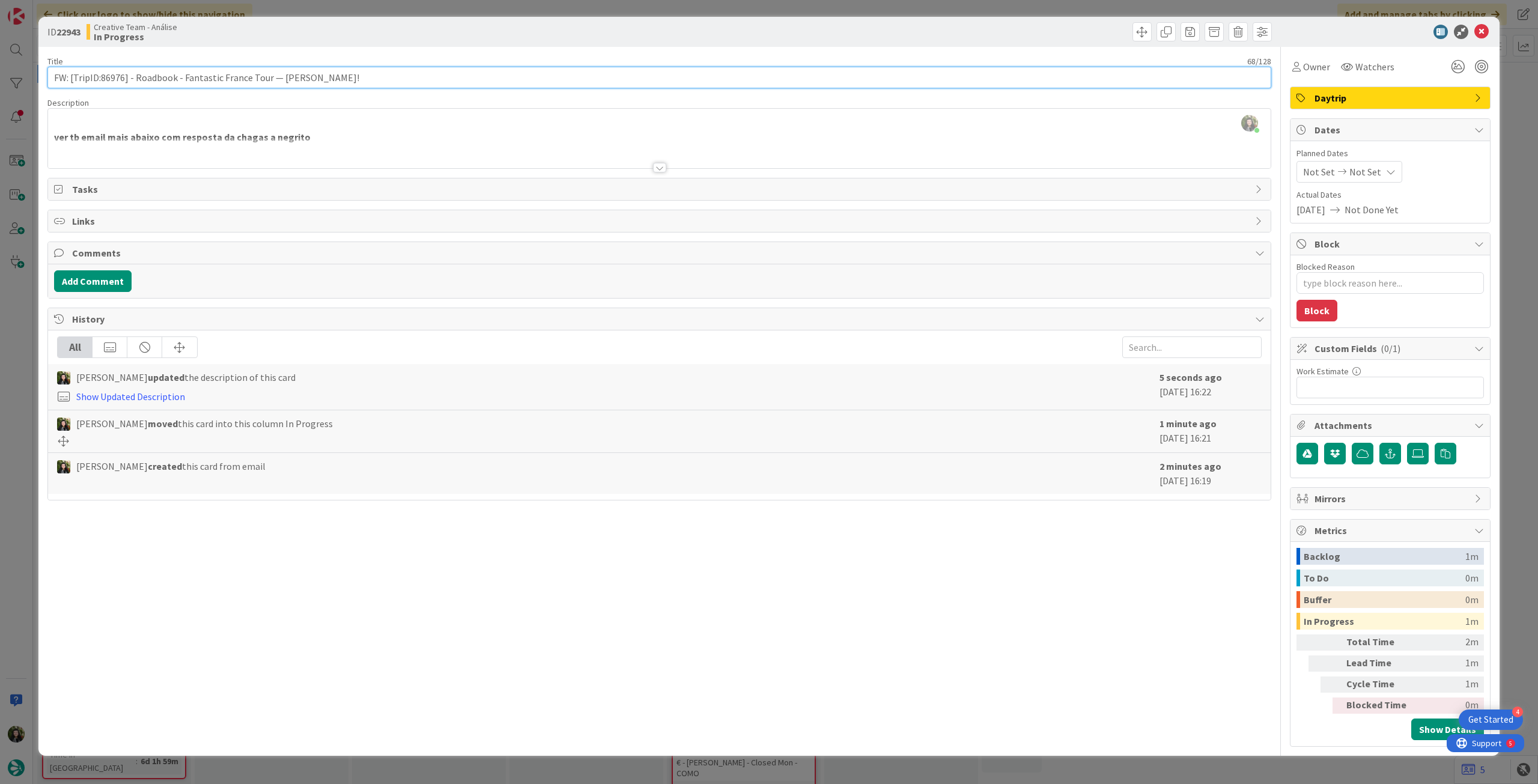
click at [394, 72] on input "FW: [TripID:86976] - Roadbook - Fantastic France Tour — Ernie Simon!" at bounding box center [659, 77] width 1224 height 21
type input "FW: [TripID:86976] - Roadbook - Fantastic France Tour — Ernie Simon! - 4 oct"
type textarea "x"
type input "FW: [TripID:86976] - Roadbook - Fantastic France Tour — Ernie Simon! - 4 oct"
click at [1478, 29] on icon at bounding box center [1482, 32] width 14 height 14
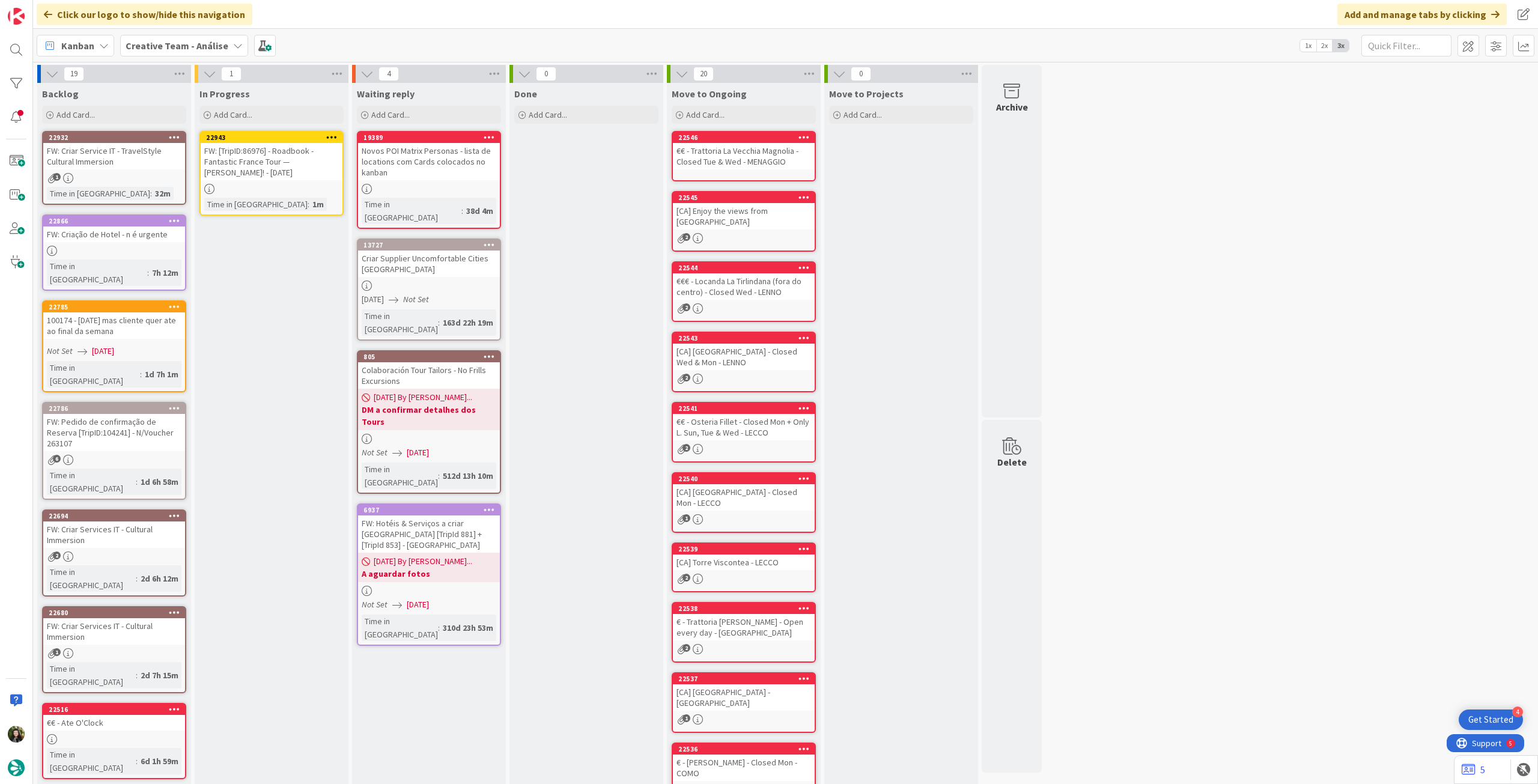
click at [333, 135] on icon at bounding box center [332, 136] width 11 height 9
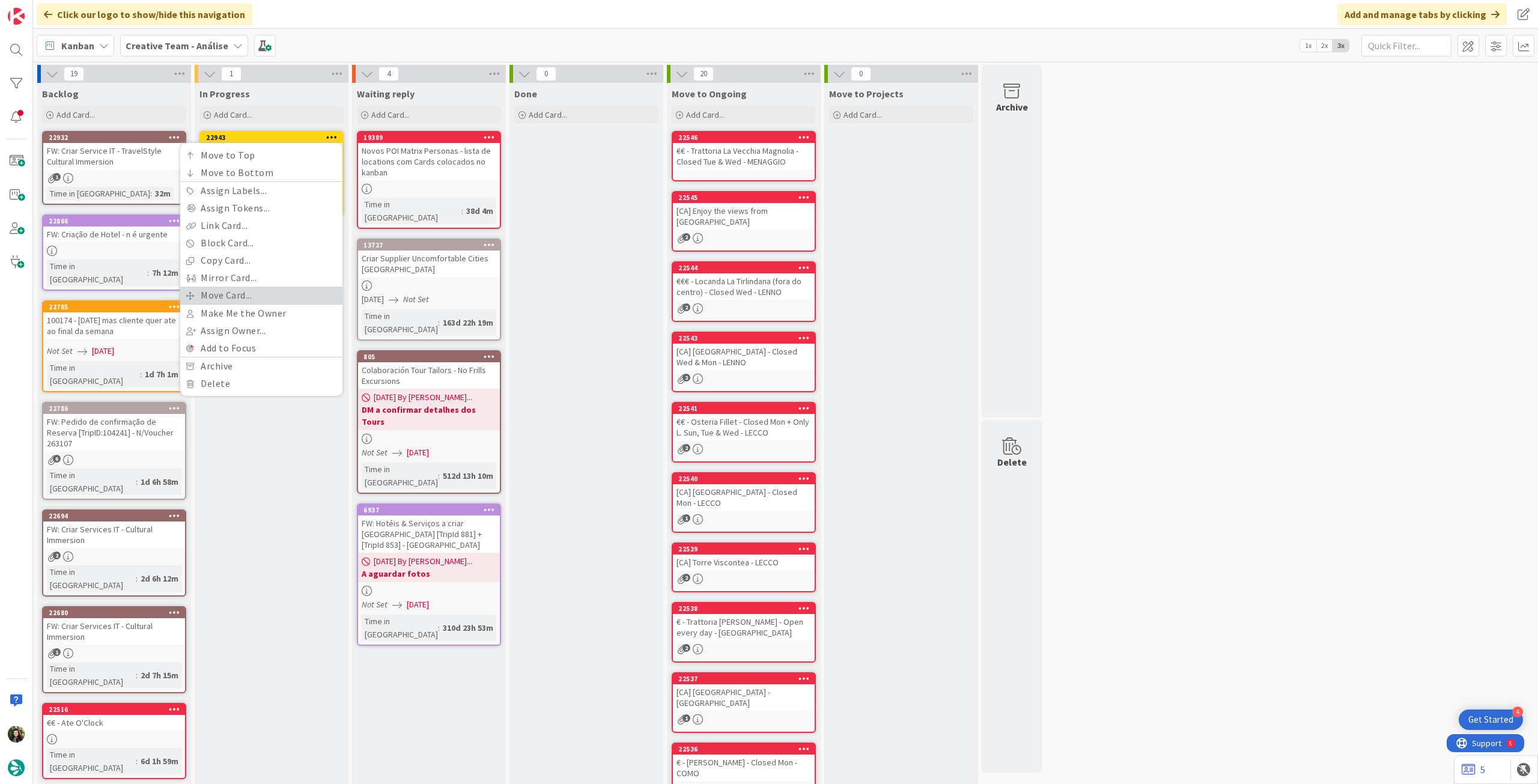
click at [236, 292] on link "Move Card..." at bounding box center [261, 295] width 162 height 17
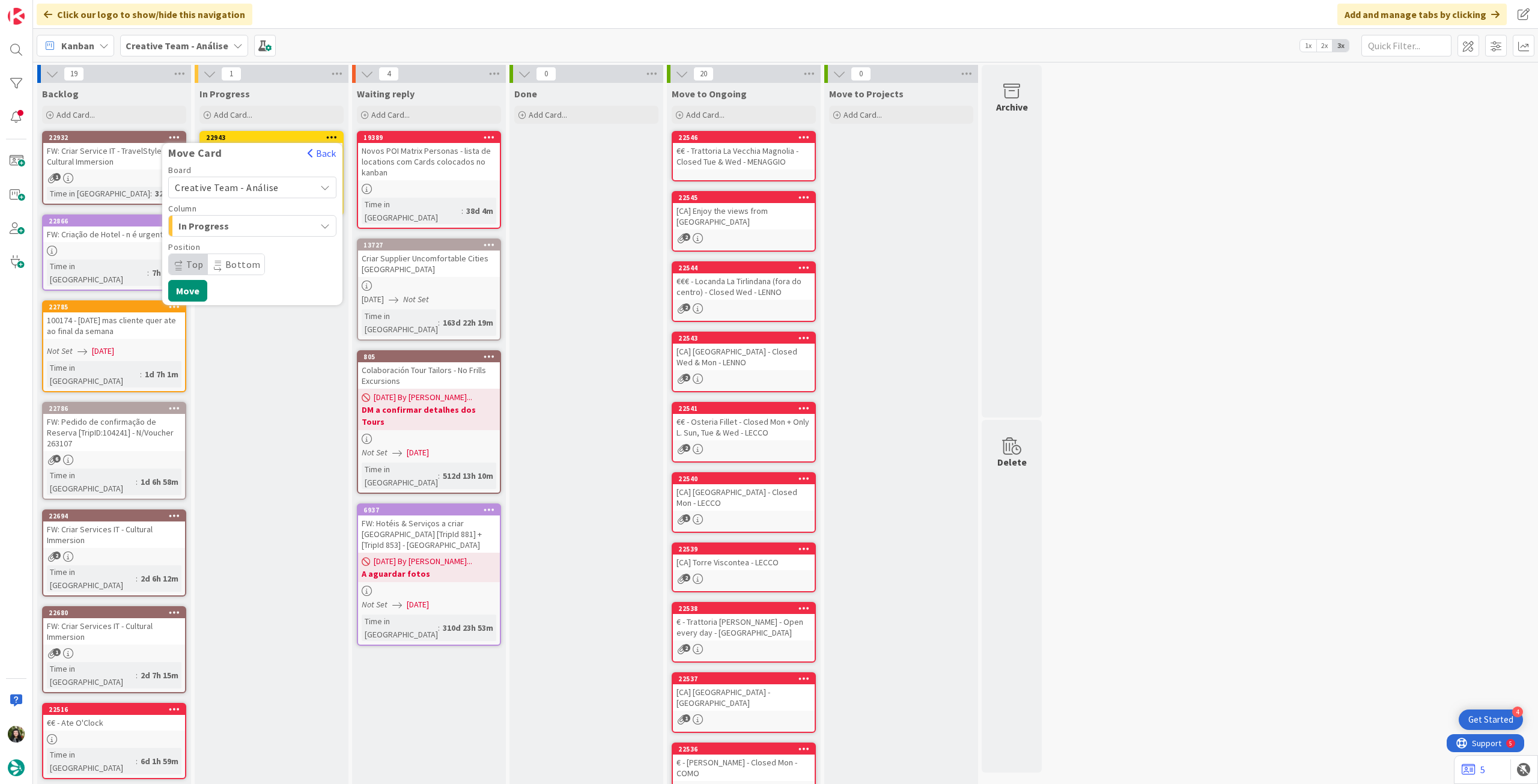
click at [261, 180] on span "Creative Team - Análise" at bounding box center [242, 187] width 135 height 17
click at [244, 238] on span "Creative Team" at bounding box center [260, 244] width 140 height 18
click at [236, 252] on div "Label Daytrip" at bounding box center [252, 259] width 168 height 33
click at [261, 264] on span "Daytrip" at bounding box center [252, 264] width 115 height 17
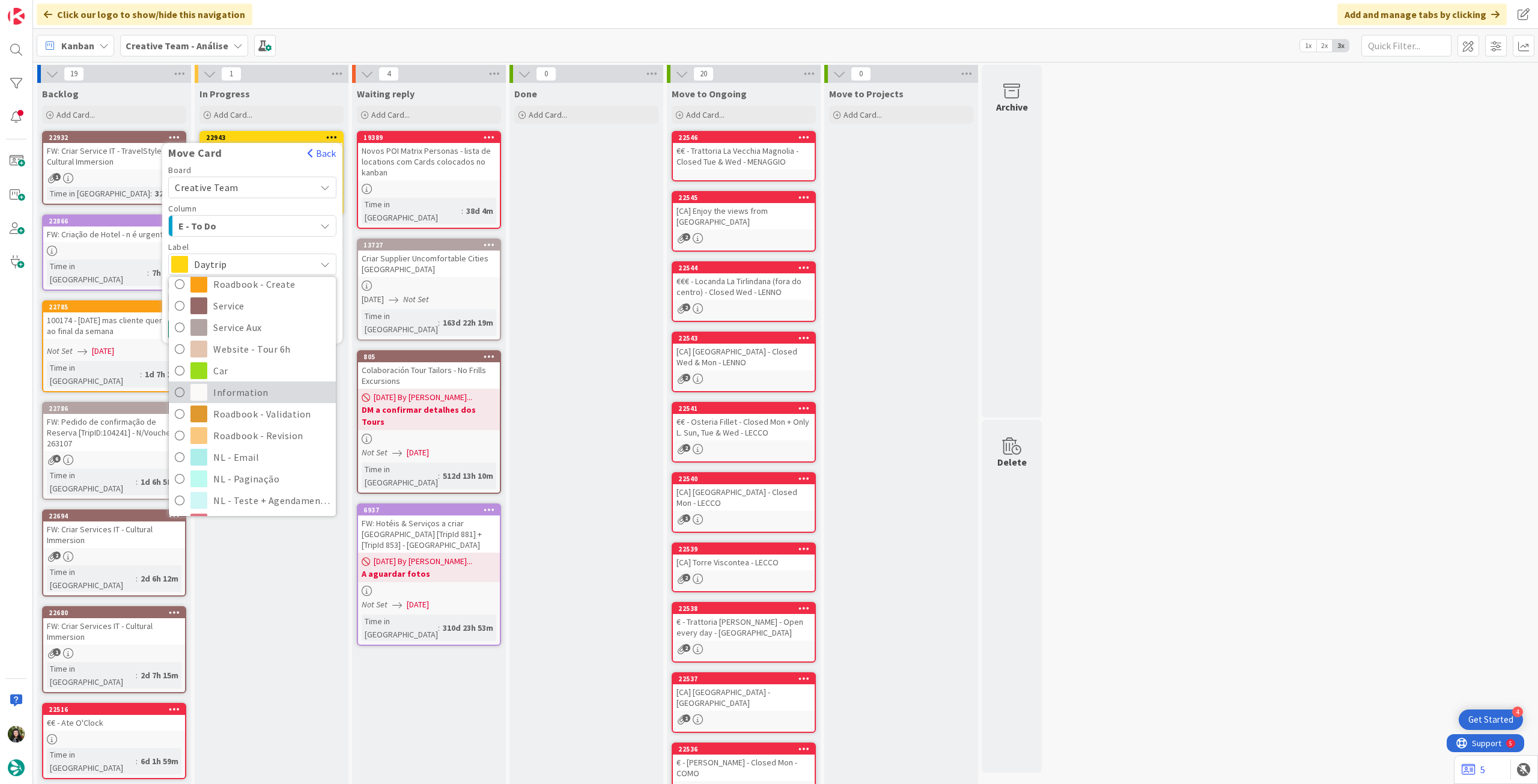
scroll to position [160, 0]
click at [245, 427] on span "Roadbook - Revision" at bounding box center [271, 435] width 117 height 18
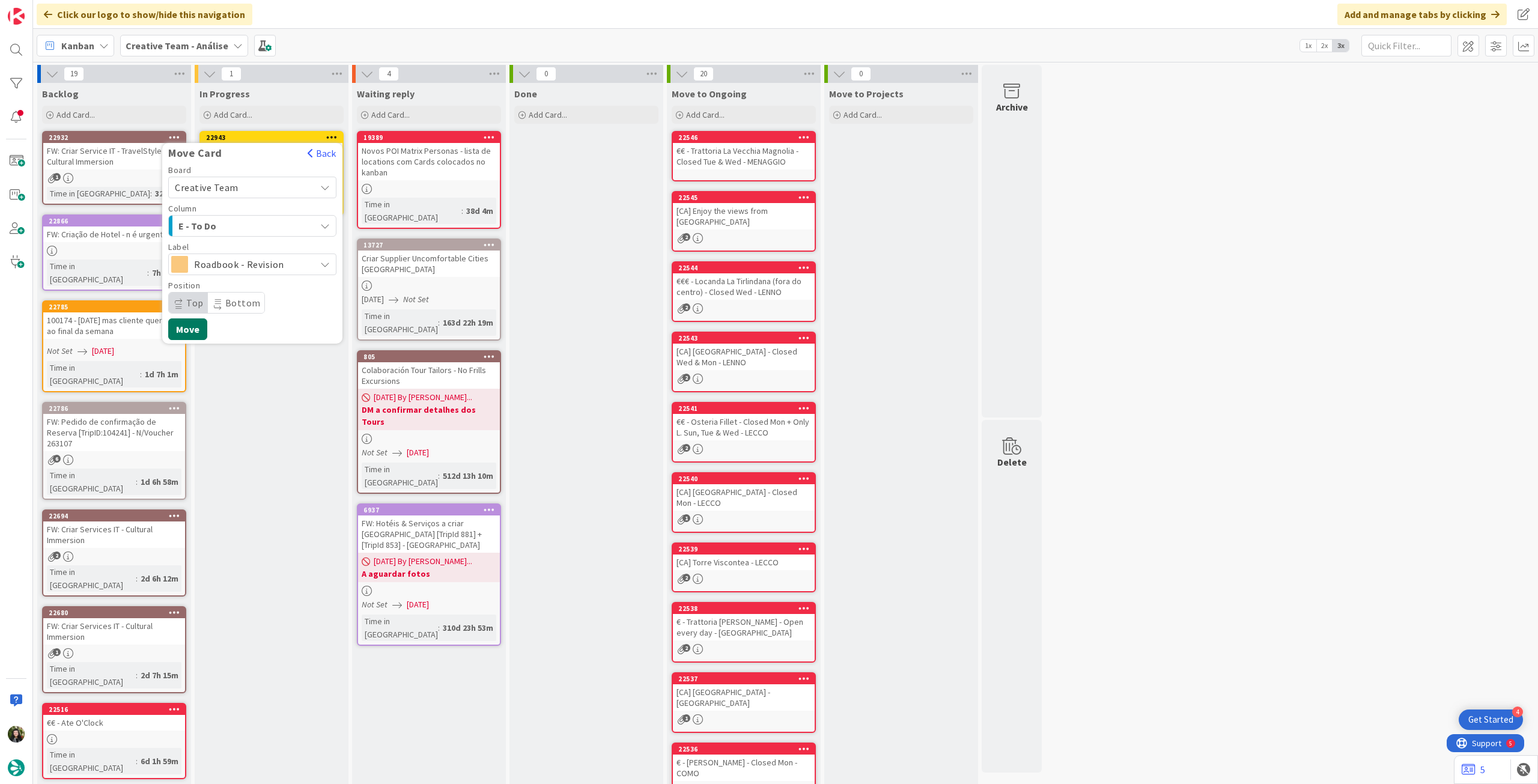
click at [199, 325] on button "Move" at bounding box center [187, 329] width 39 height 21
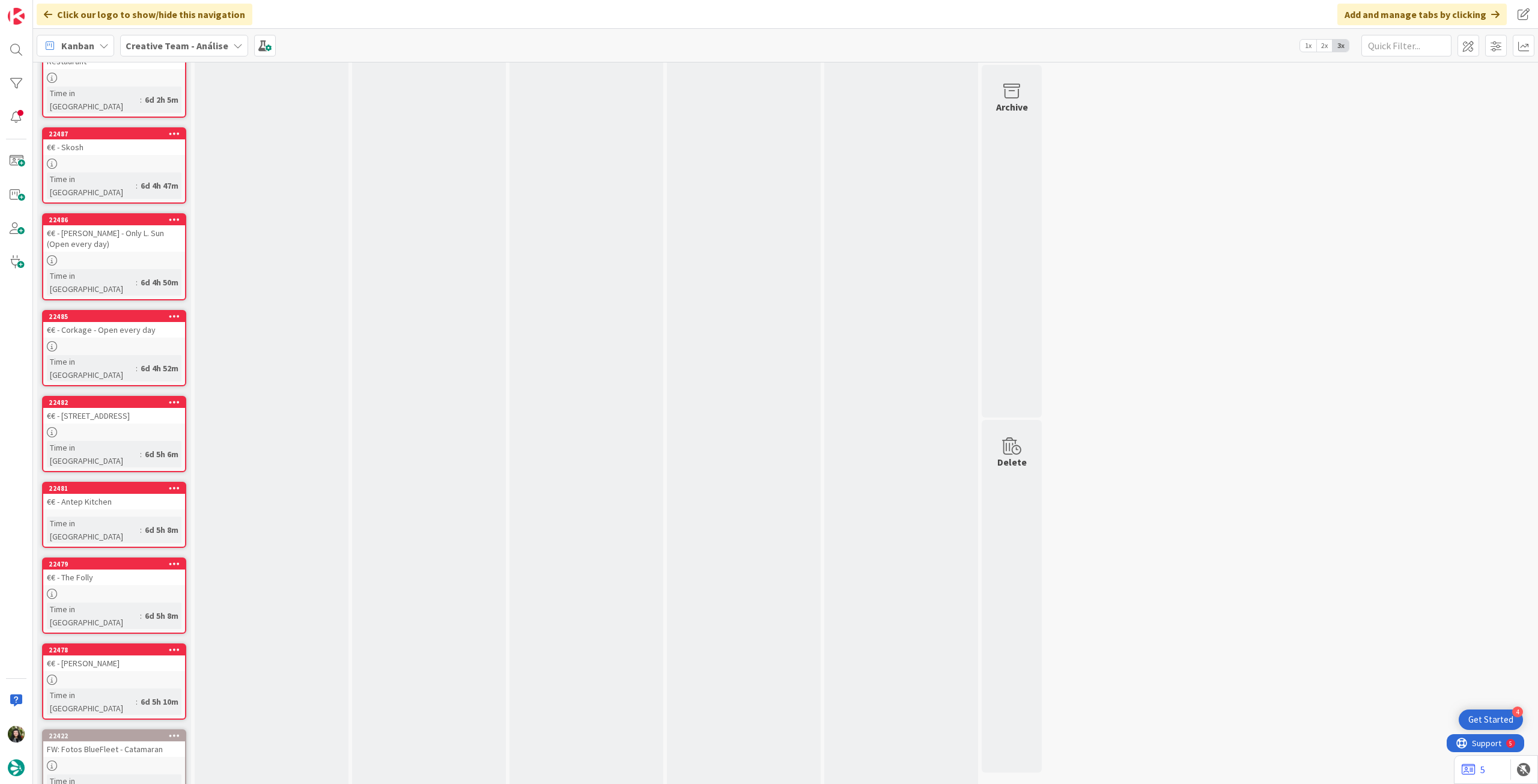
drag, startPoint x: 75, startPoint y: 755, endPoint x: 128, endPoint y: 717, distance: 65.2
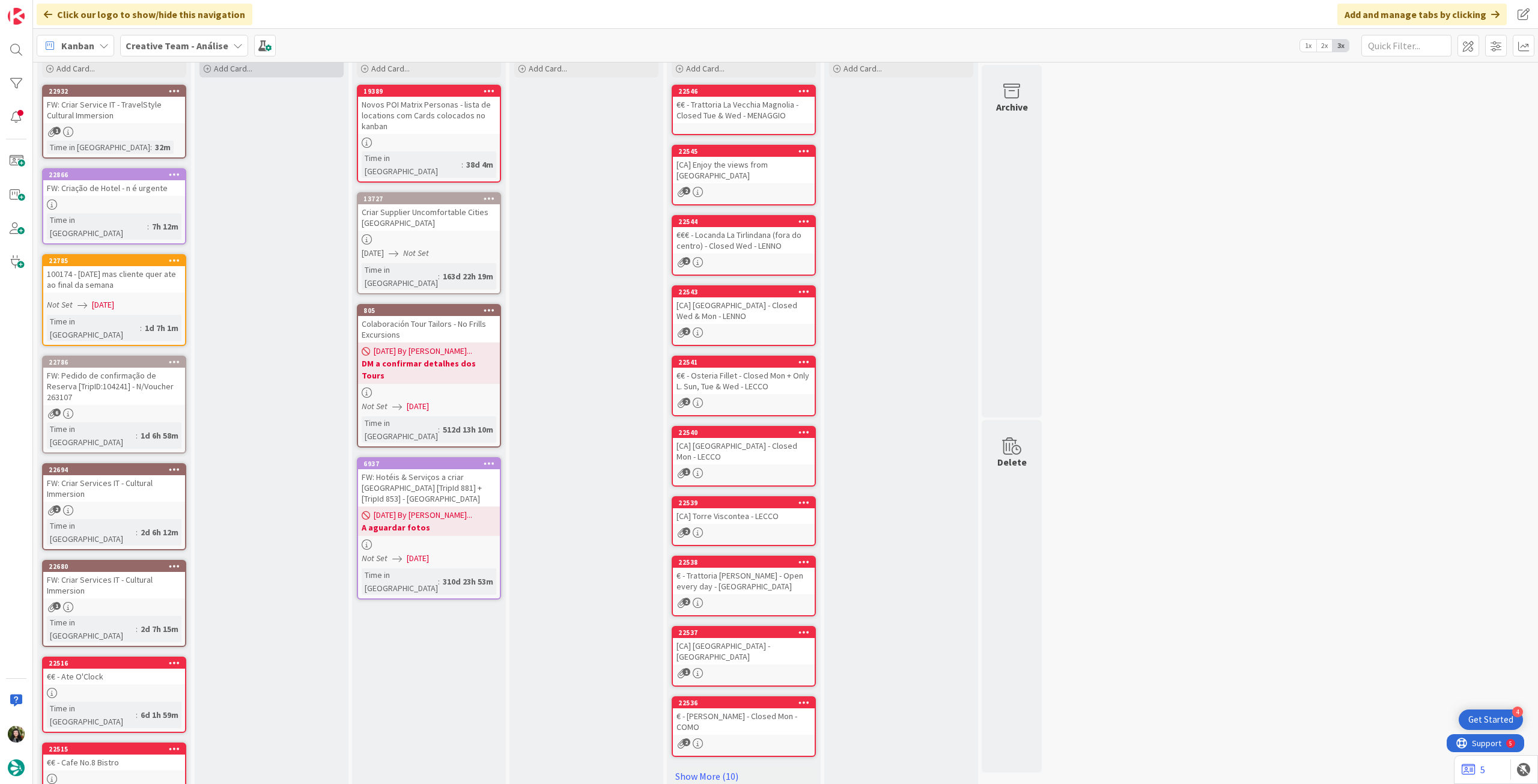
scroll to position [0, 0]
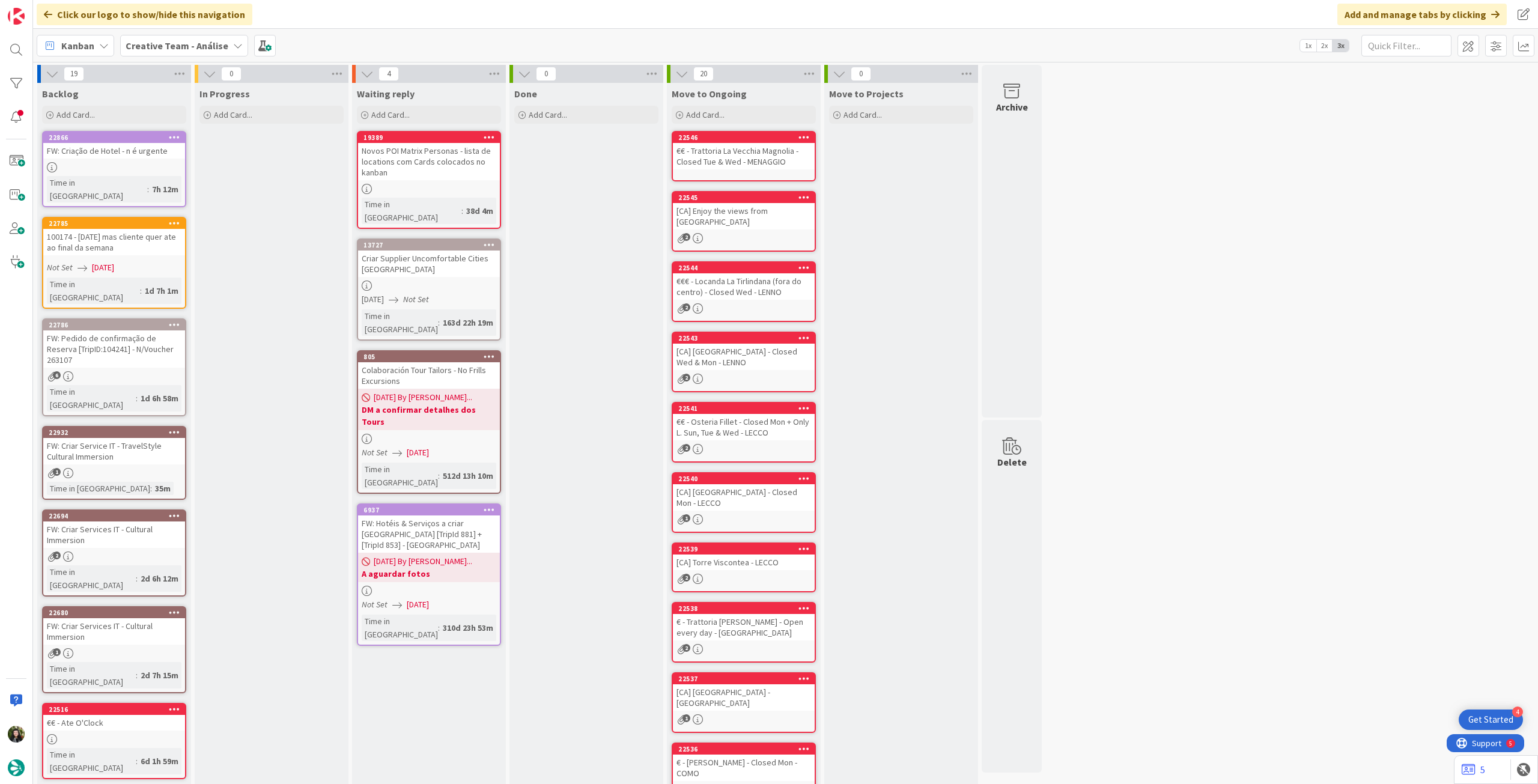
click at [194, 44] on b "Creative Team - Análise" at bounding box center [176, 45] width 102 height 12
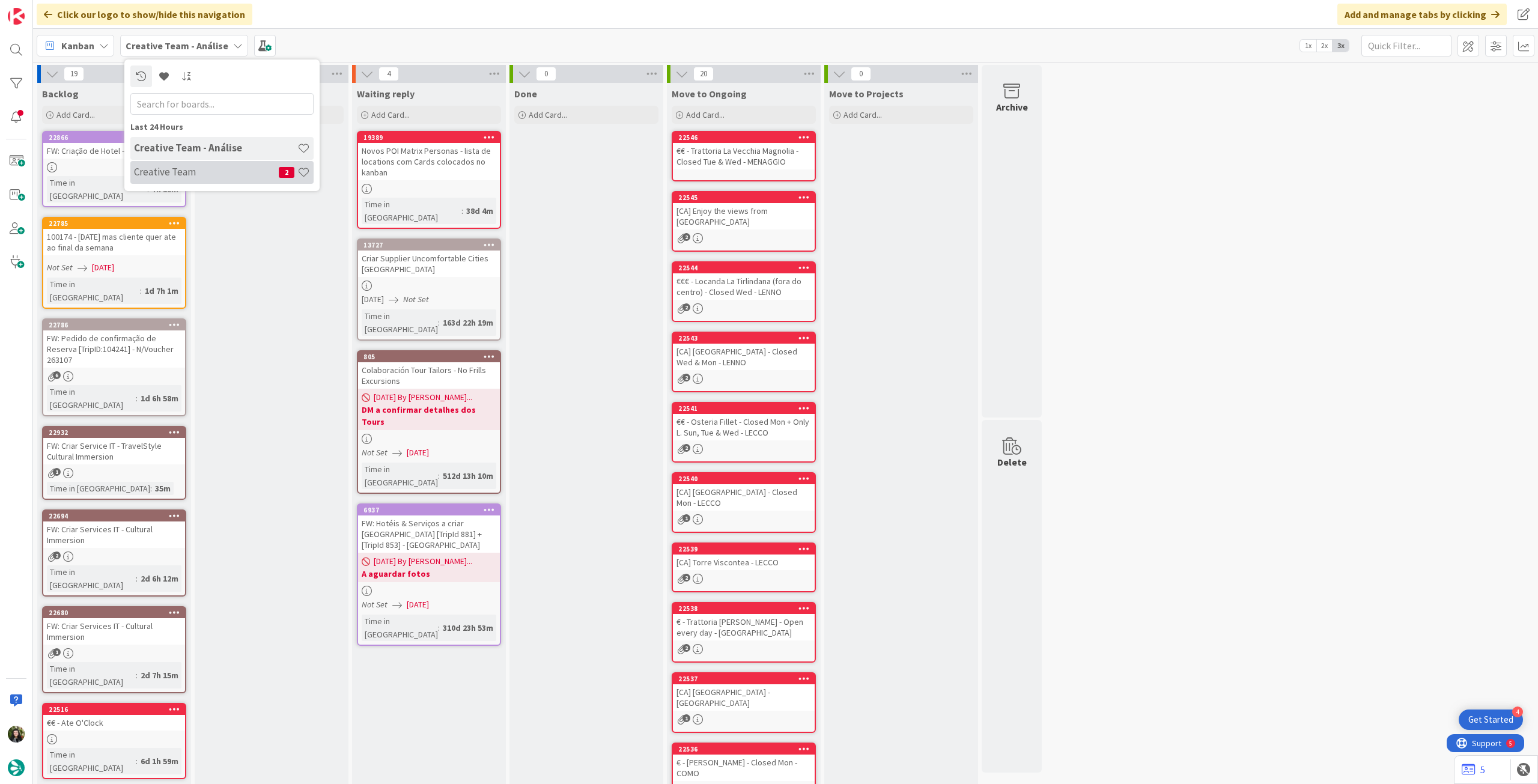
click at [183, 179] on div "Creative Team 2" at bounding box center [221, 172] width 183 height 23
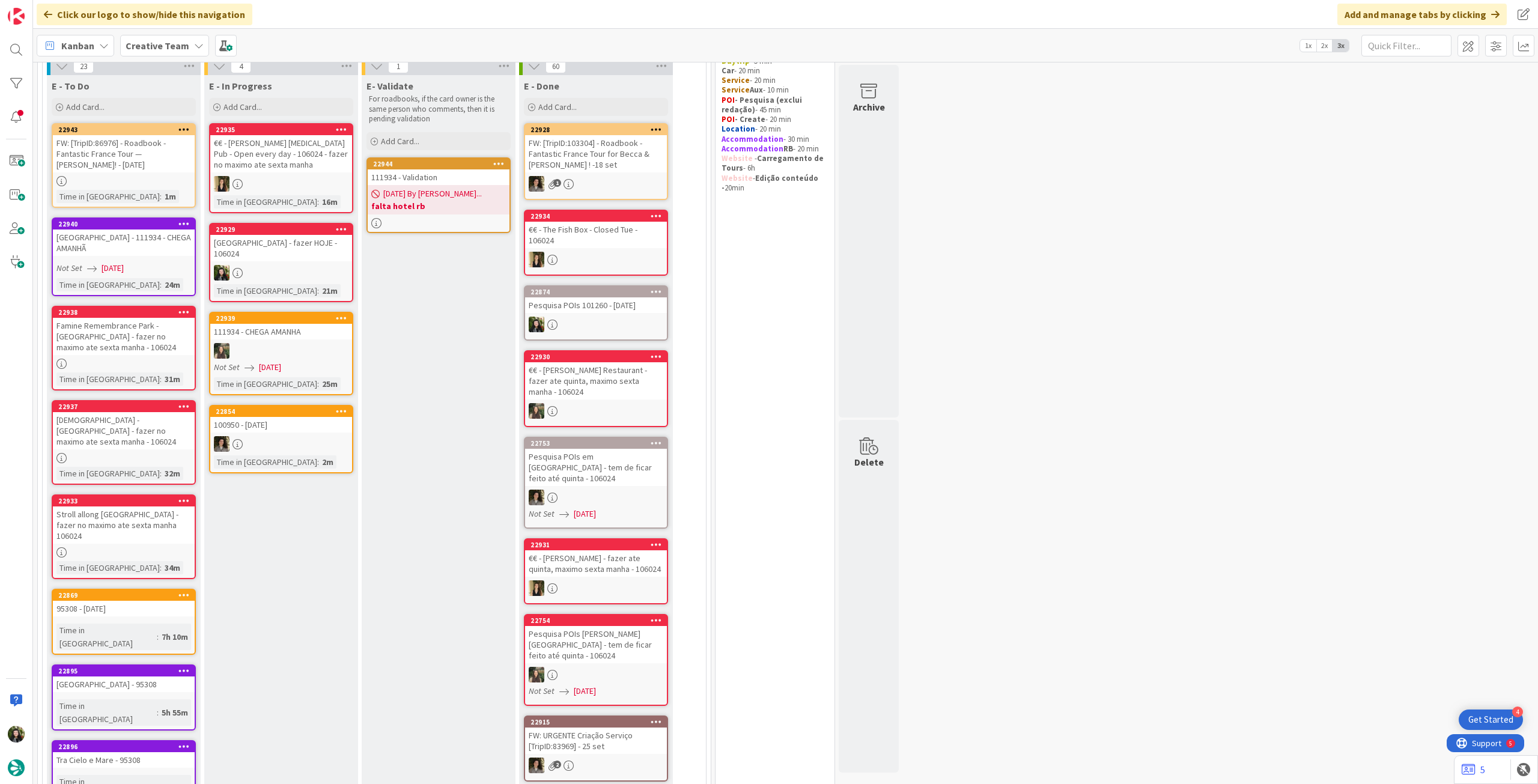
scroll to position [80, 0]
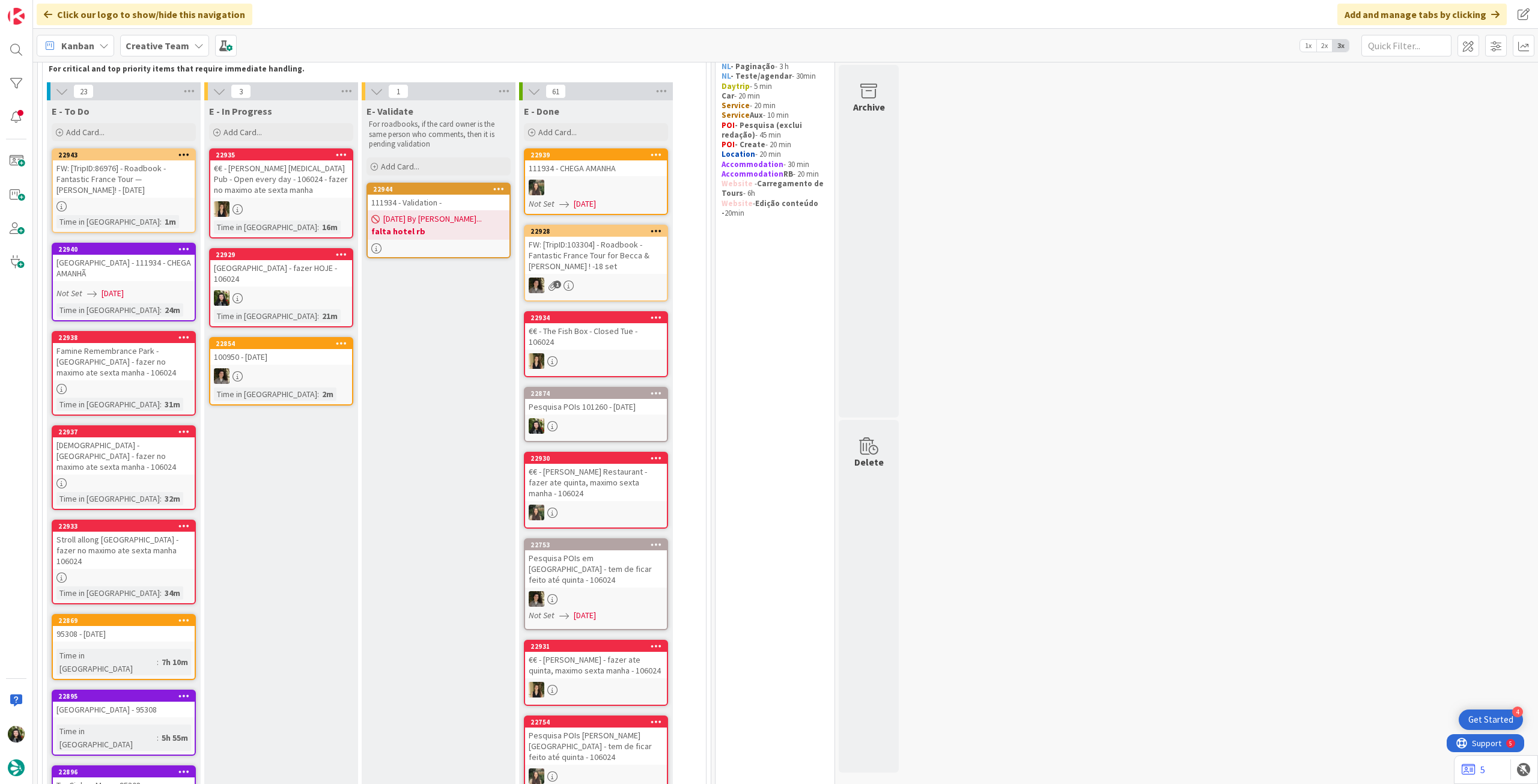
click at [618, 202] on div "Not Set [DATE]" at bounding box center [598, 204] width 138 height 13
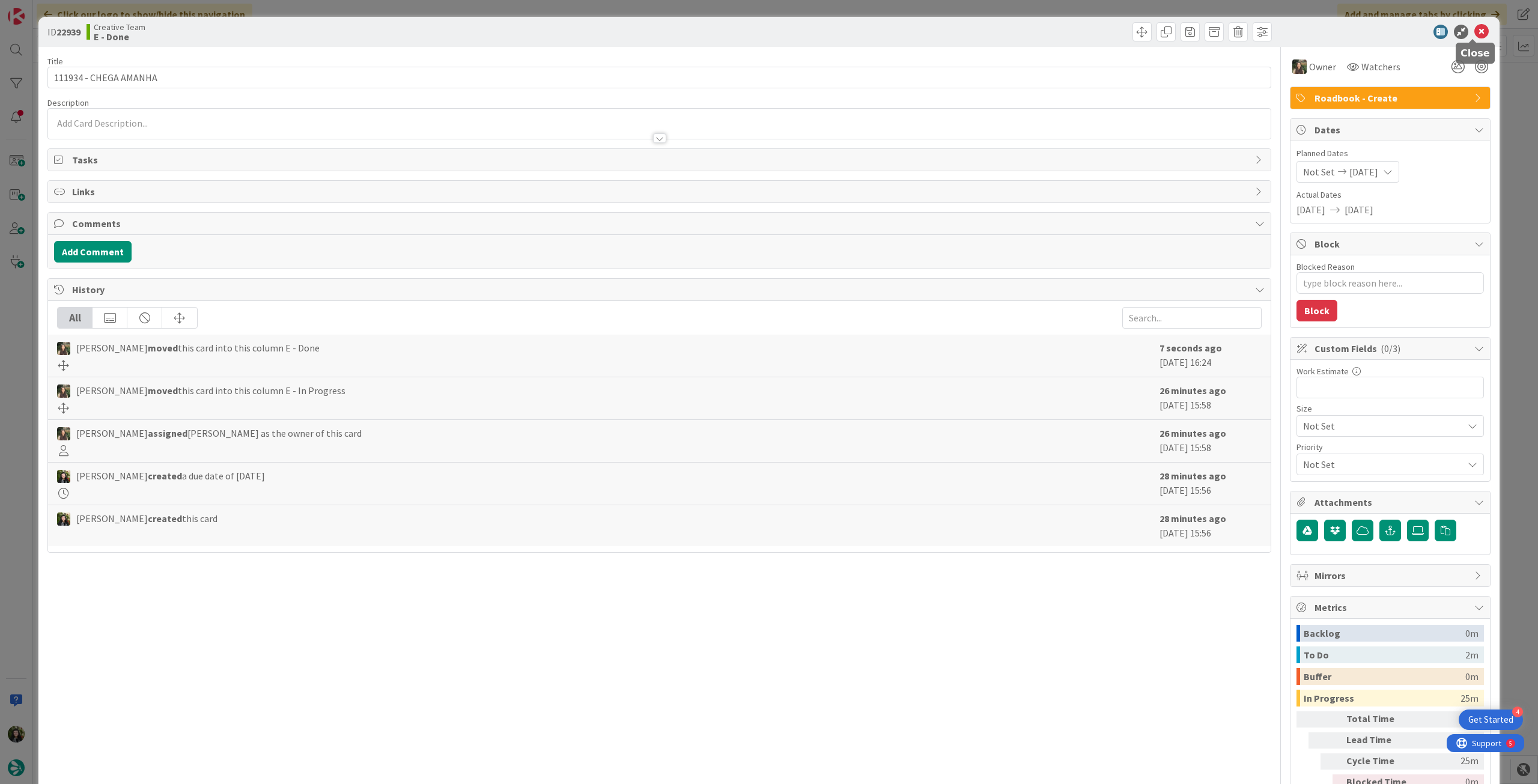
click at [1476, 35] on icon at bounding box center [1482, 32] width 14 height 14
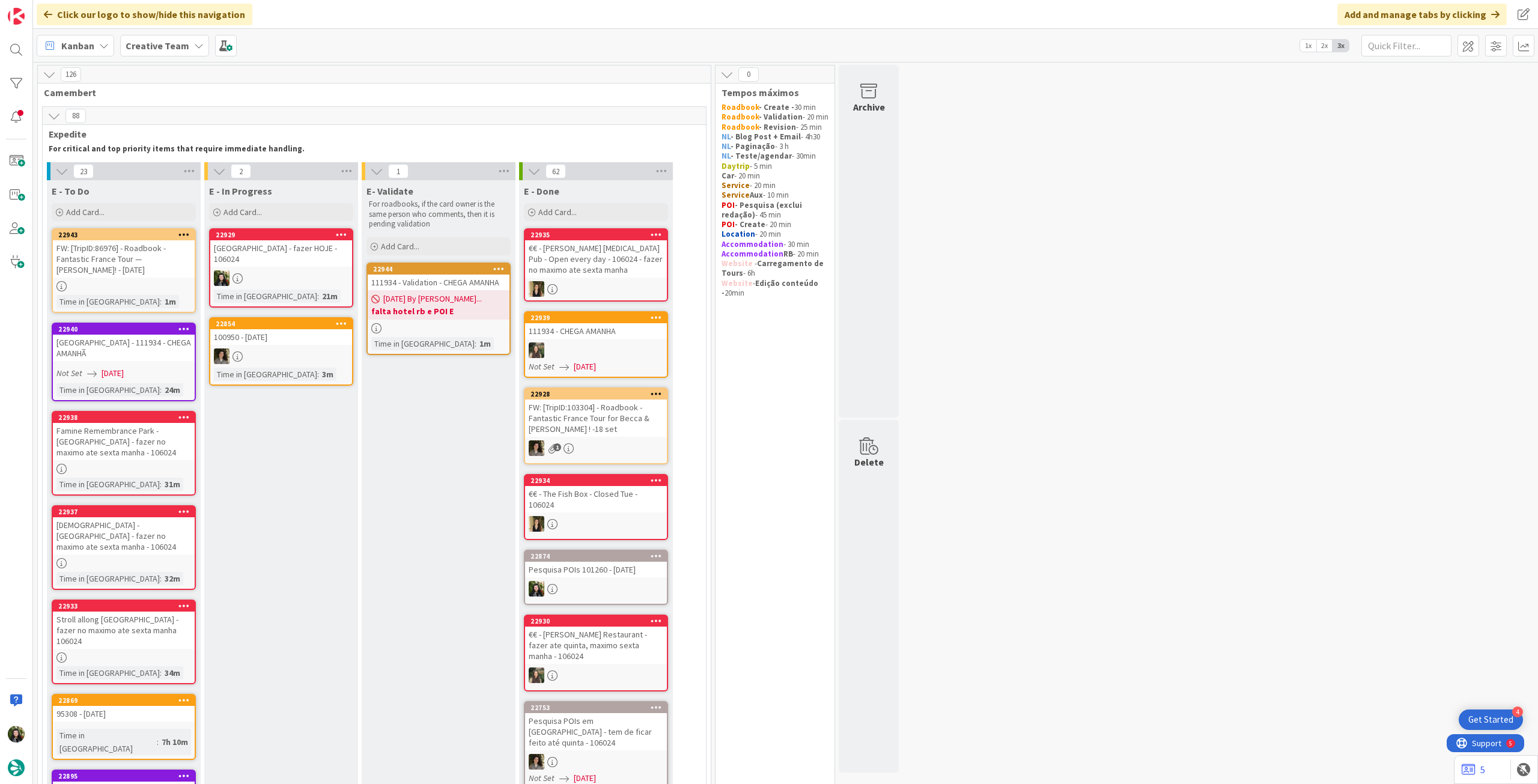
click at [335, 277] on link "22929 Clifden Castle - fazer HOJE - 106024 Time in Column : 21m" at bounding box center [281, 268] width 144 height 79
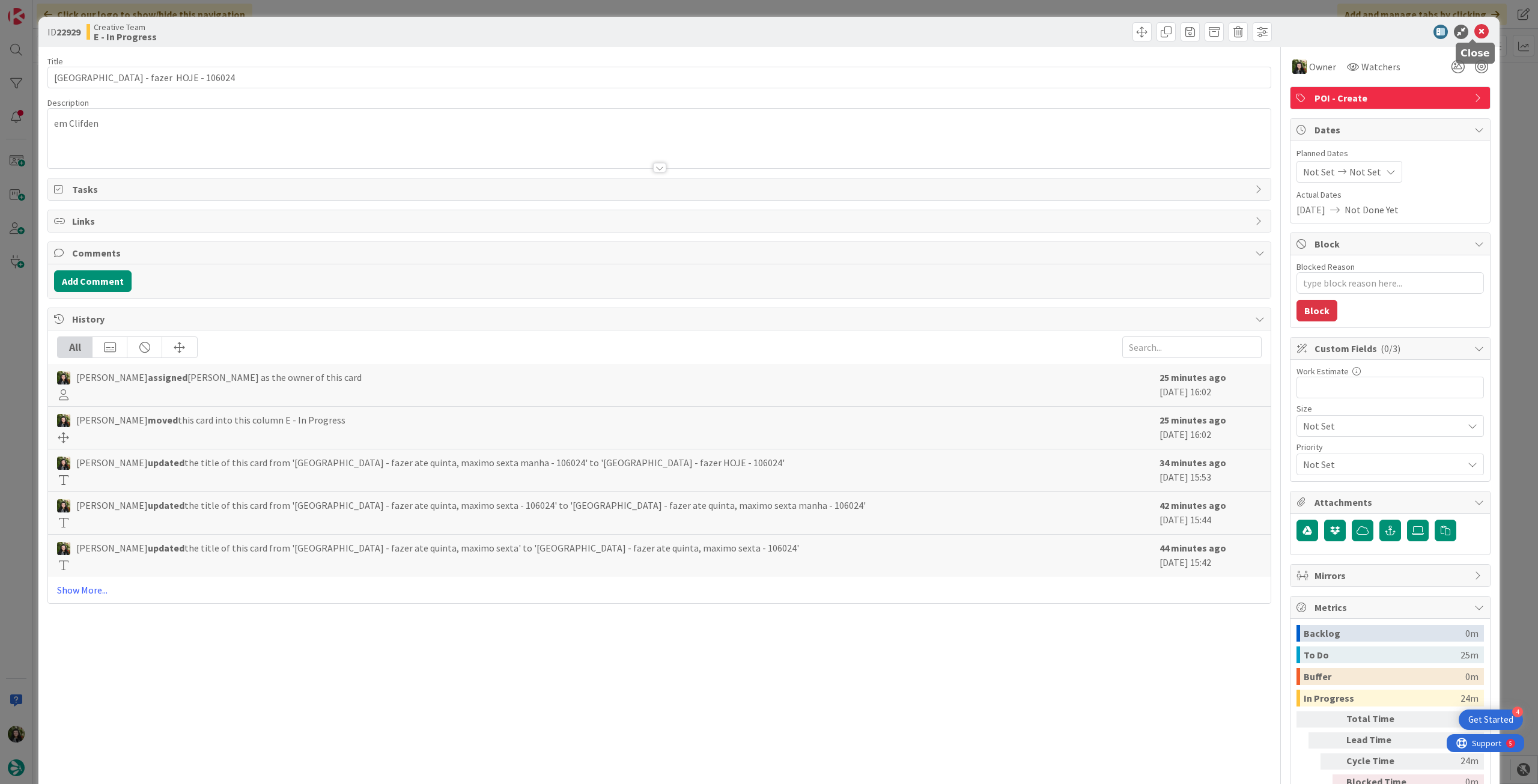
click at [1475, 32] on icon at bounding box center [1482, 32] width 14 height 14
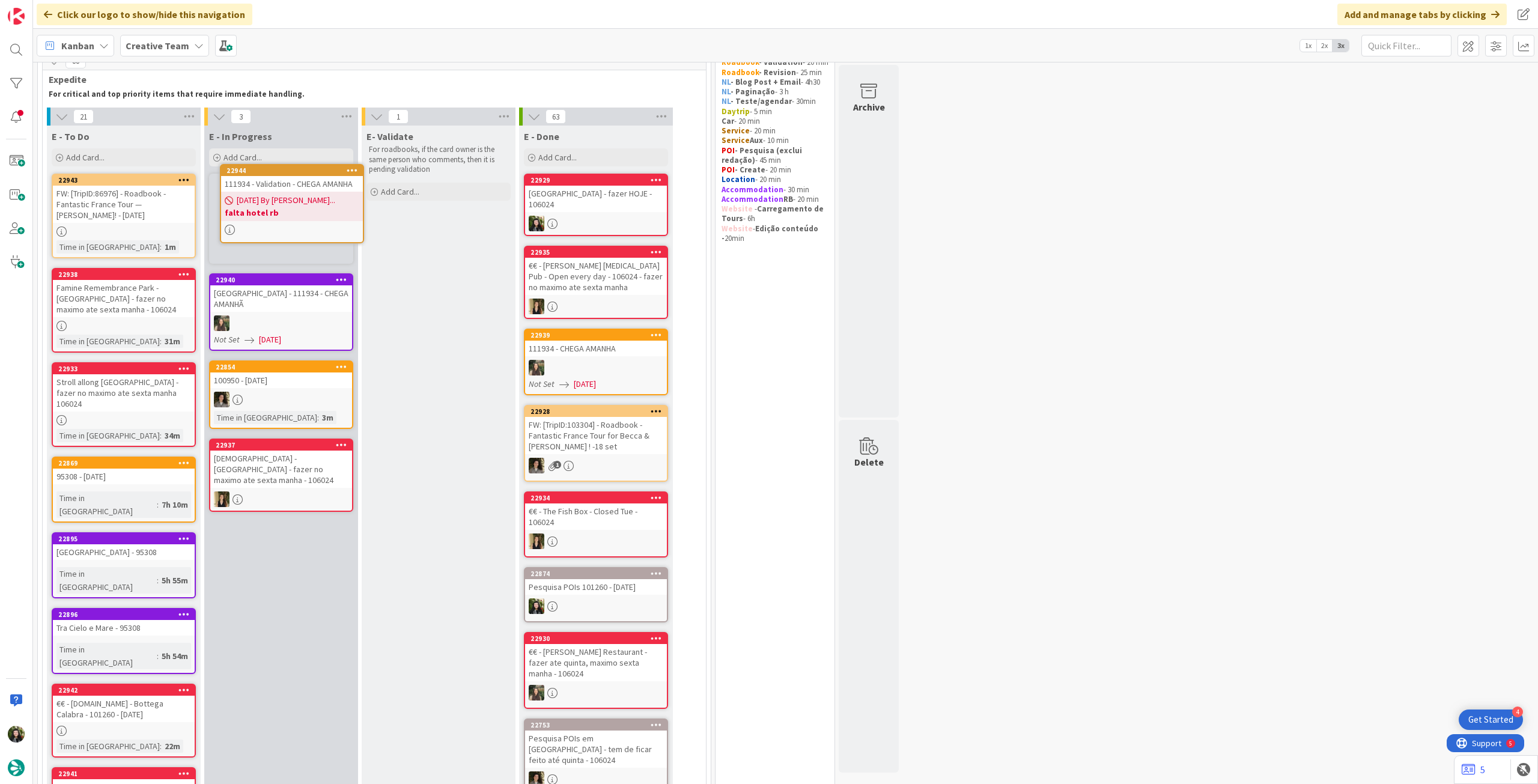
scroll to position [42, 0]
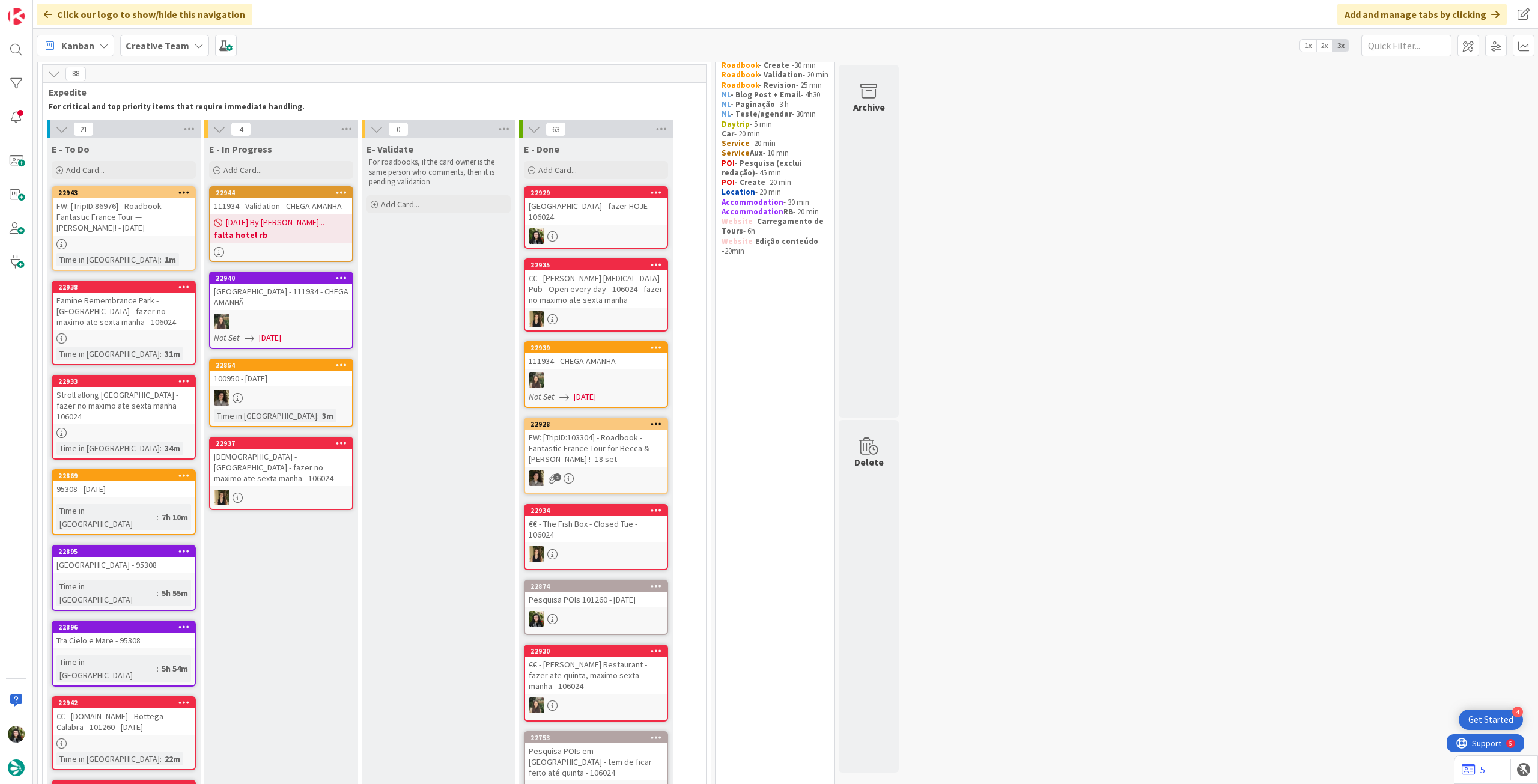
click at [279, 229] on span "[DATE] By [PERSON_NAME]..." at bounding box center [275, 223] width 98 height 13
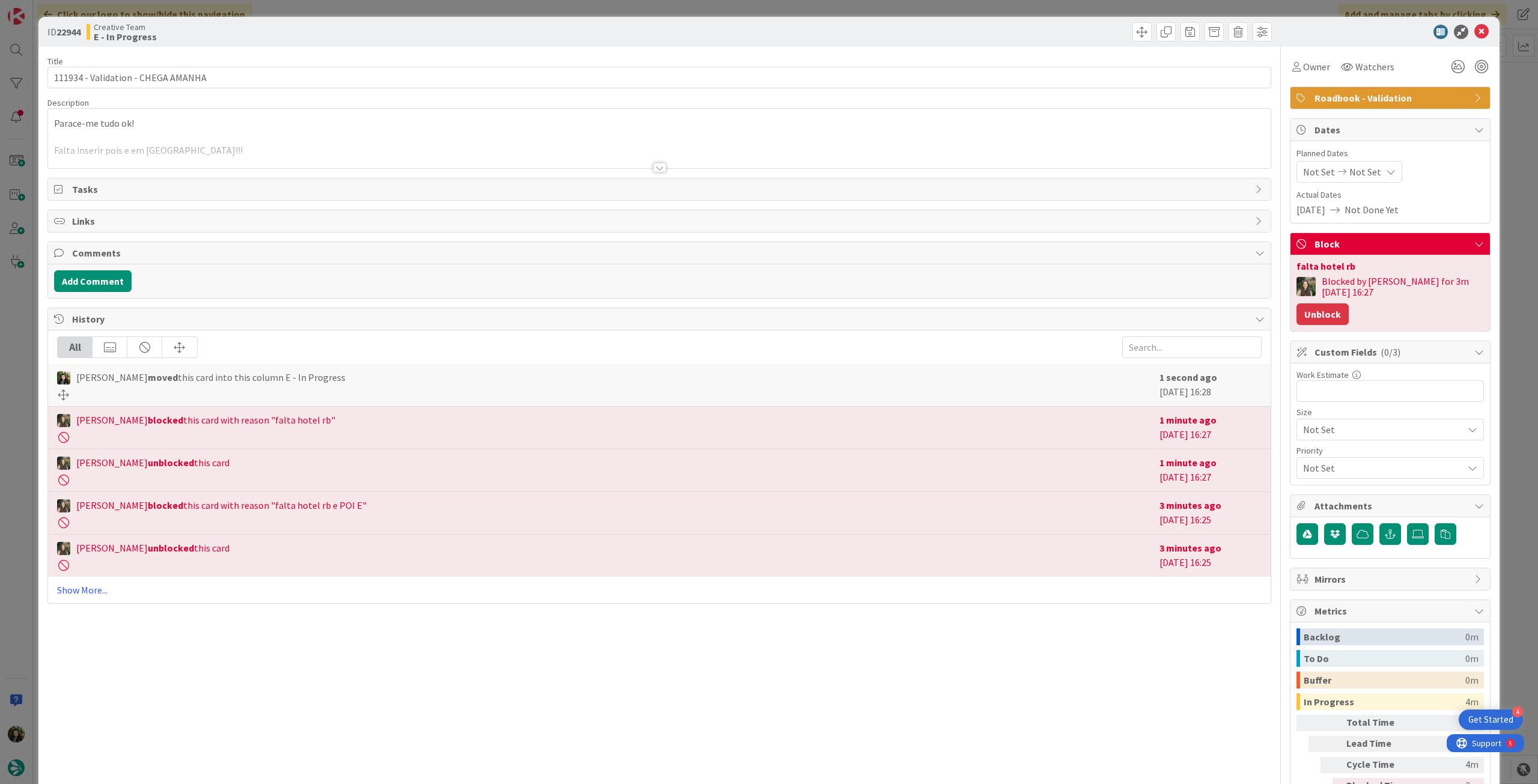
click at [1349, 303] on button "Unblock" at bounding box center [1323, 313] width 52 height 21
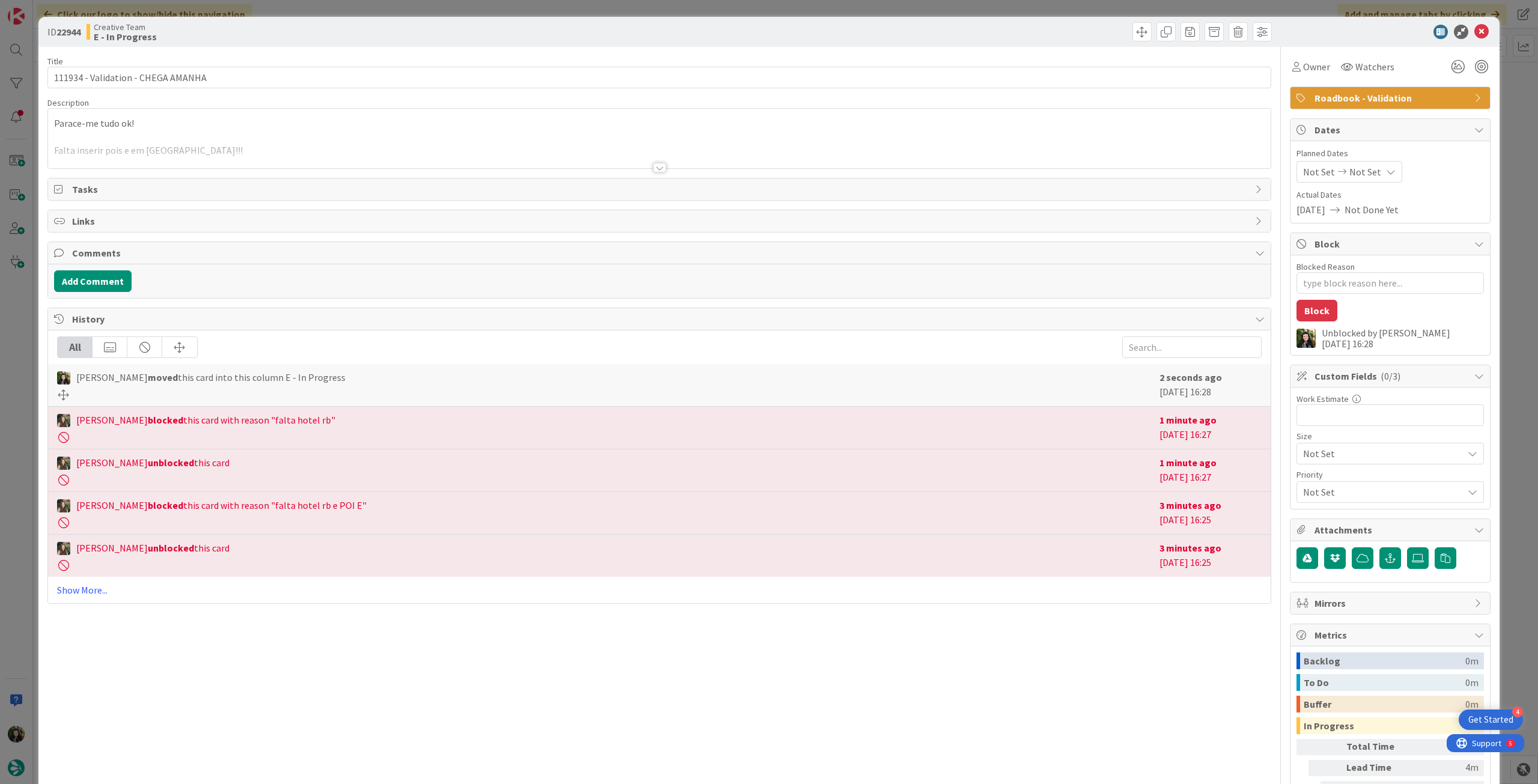
click at [1315, 77] on div "Owner" at bounding box center [1312, 66] width 43 height 21
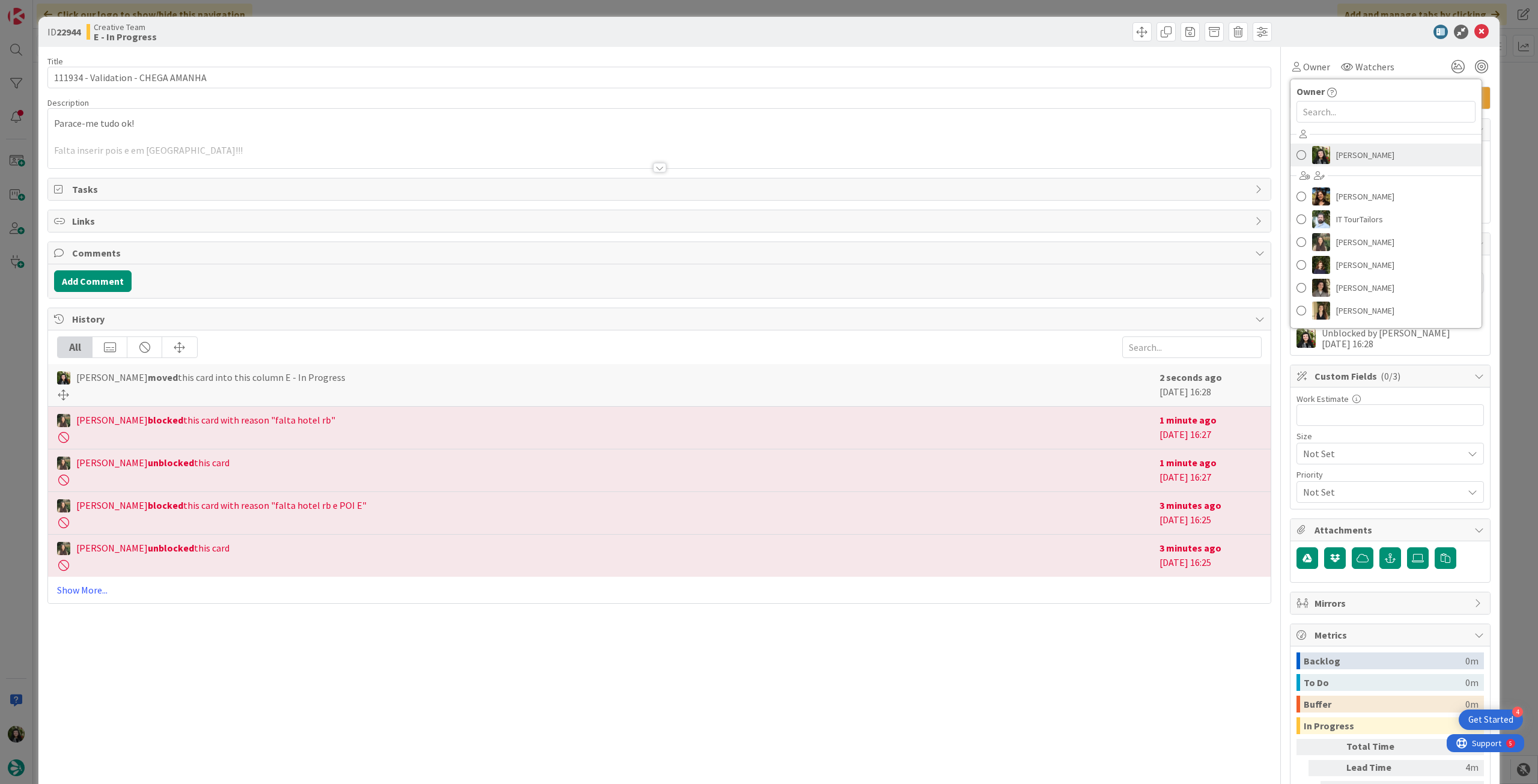
click at [1317, 151] on img at bounding box center [1321, 155] width 18 height 18
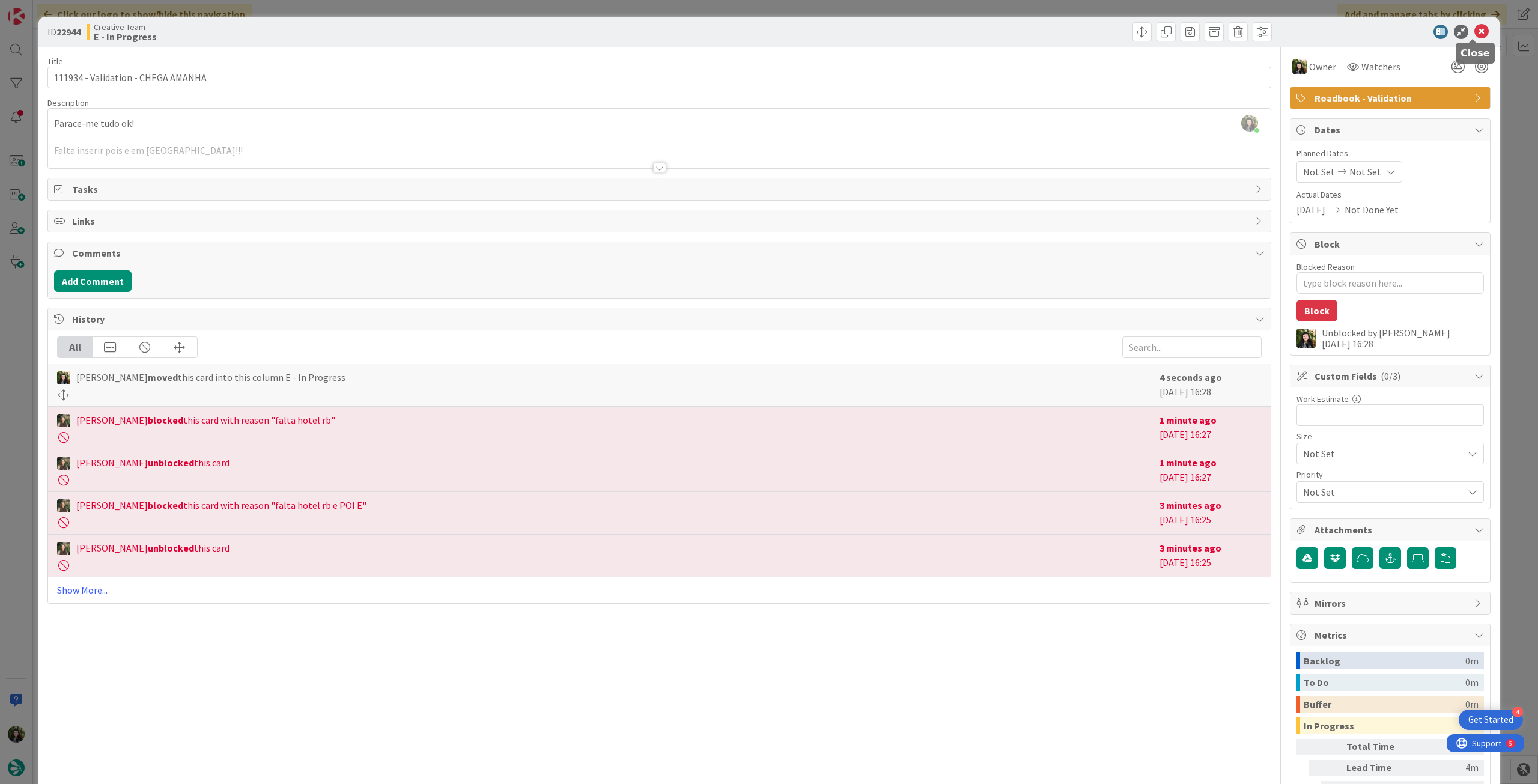
click at [1475, 34] on icon at bounding box center [1482, 32] width 14 height 14
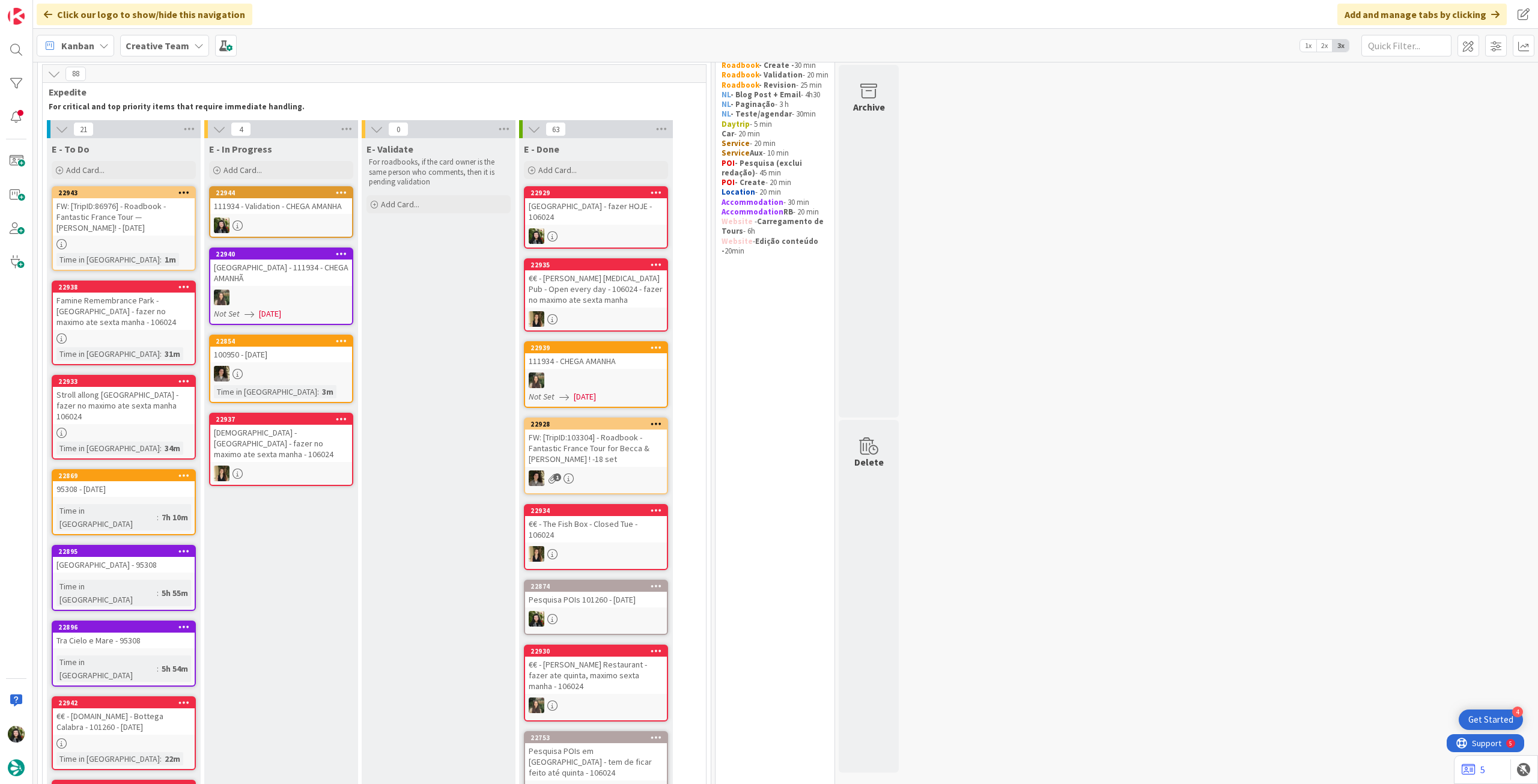
click at [295, 225] on div at bounding box center [281, 225] width 142 height 16
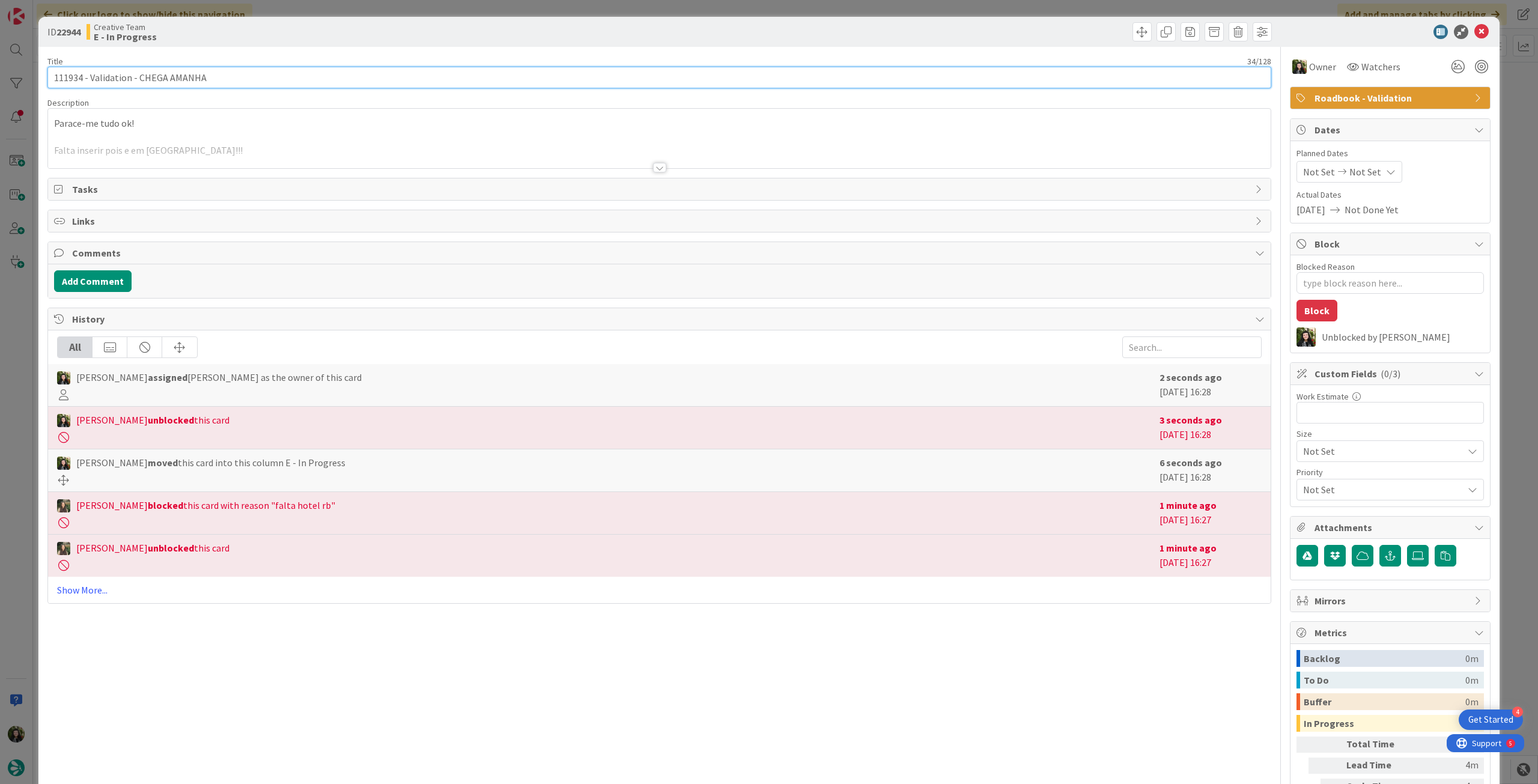
drag, startPoint x: 83, startPoint y: 77, endPoint x: 44, endPoint y: 75, distance: 39.1
click at [44, 75] on div "ID 22944 Creative Team E - In Progress Title 34 / 128 111934 - Validation - CHE…" at bounding box center [768, 437] width 1461 height 841
drag, startPoint x: 1470, startPoint y: 31, endPoint x: 1449, endPoint y: 47, distance: 26.4
click at [1475, 31] on icon at bounding box center [1482, 32] width 14 height 14
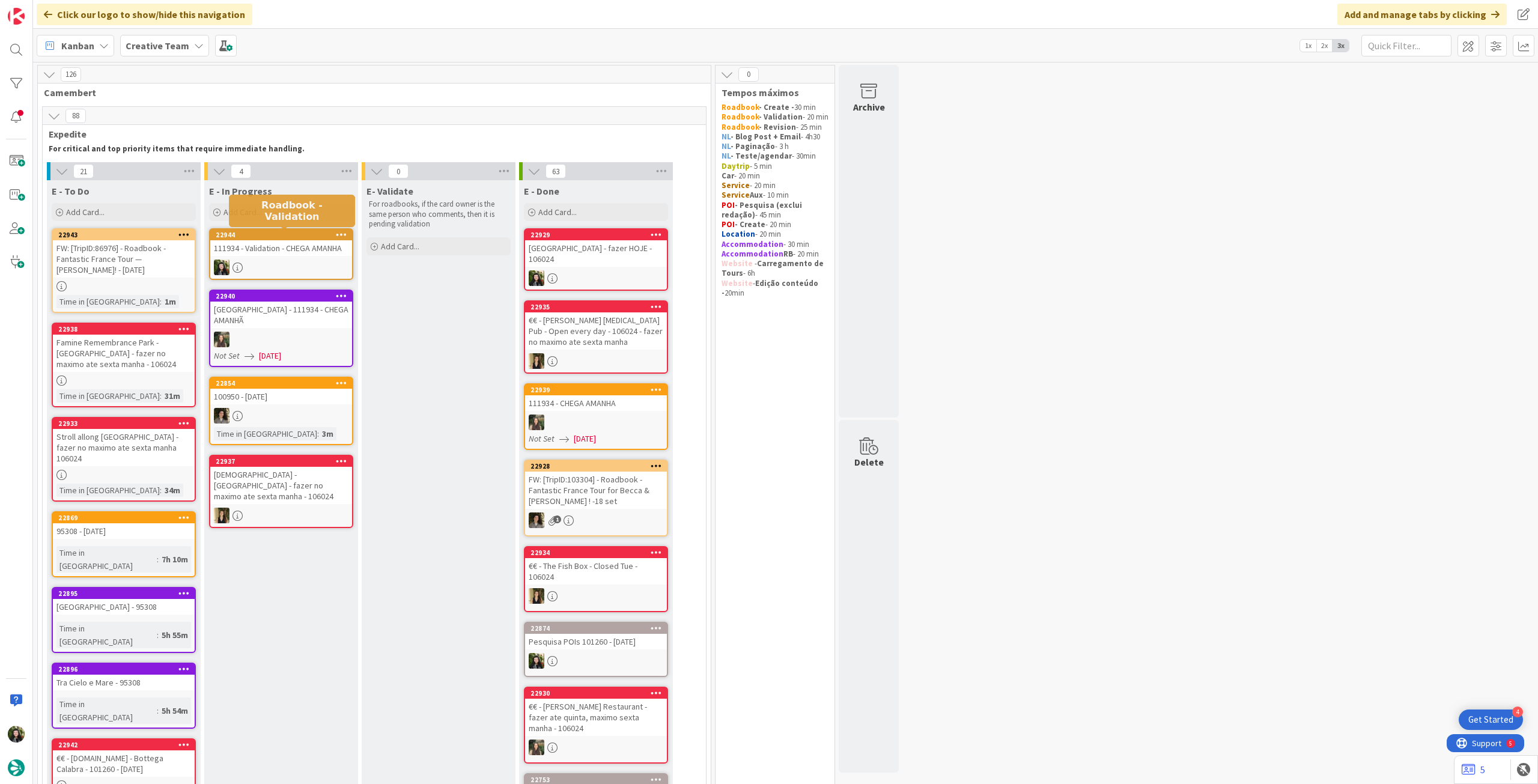
click at [273, 268] on div at bounding box center [281, 267] width 142 height 16
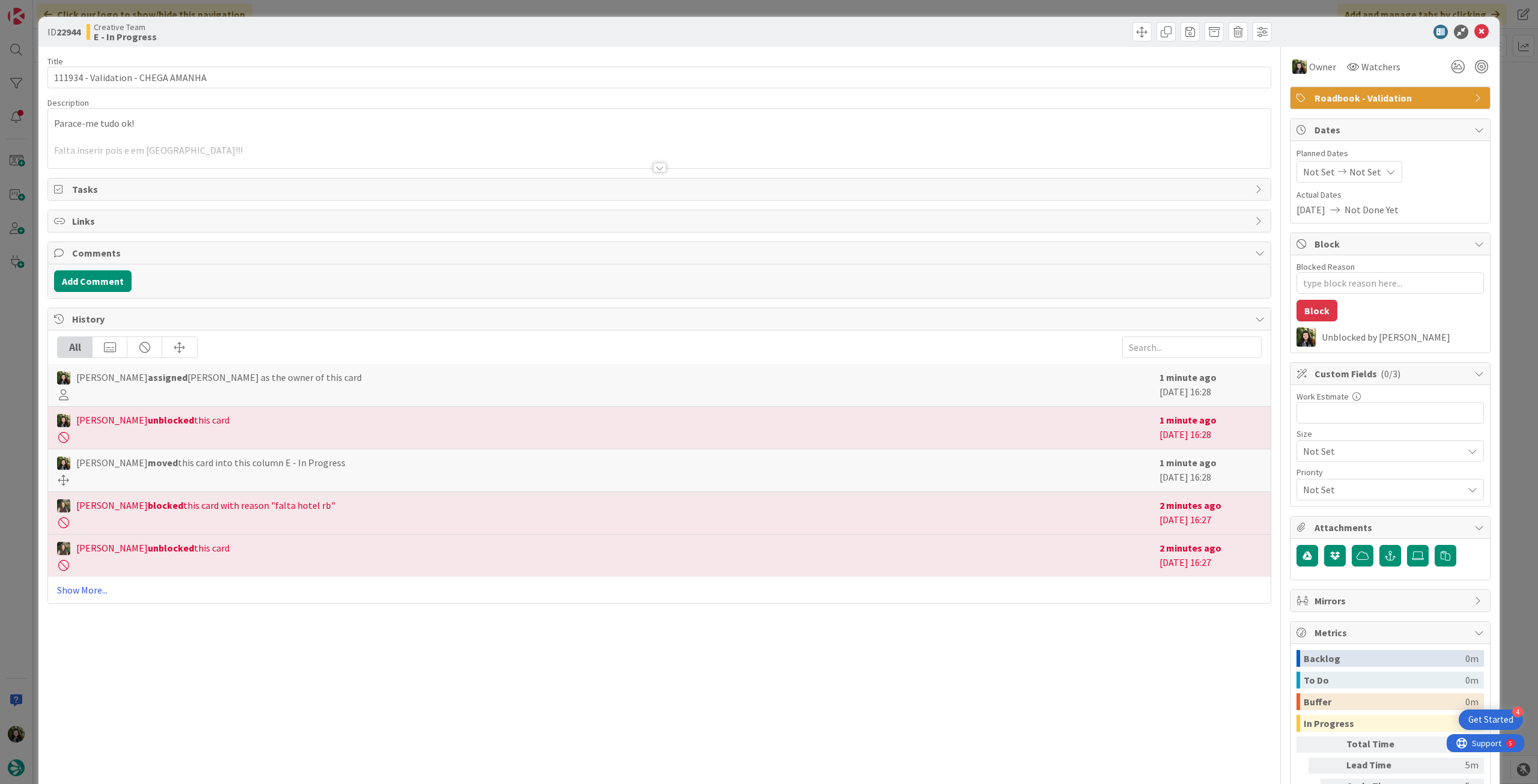
click at [659, 152] on div at bounding box center [659, 152] width 1223 height 31
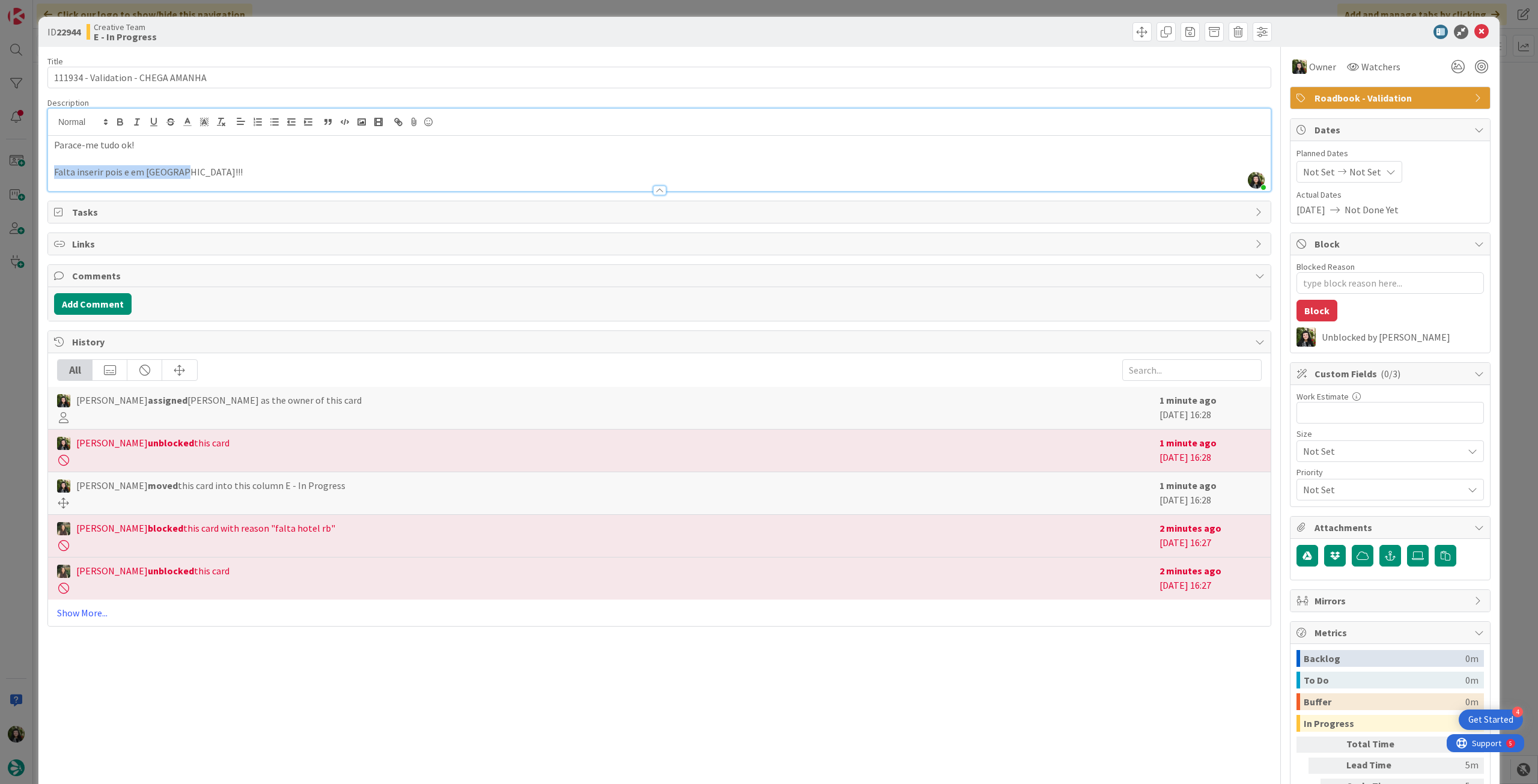
drag, startPoint x: 210, startPoint y: 169, endPoint x: 46, endPoint y: 171, distance: 164.0
click at [46, 171] on div "ID 22944 Creative Team E - In Progress Title 34 / 128 111934 - Validation - CHE…" at bounding box center [768, 437] width 1461 height 841
click at [1475, 26] on icon at bounding box center [1482, 32] width 14 height 14
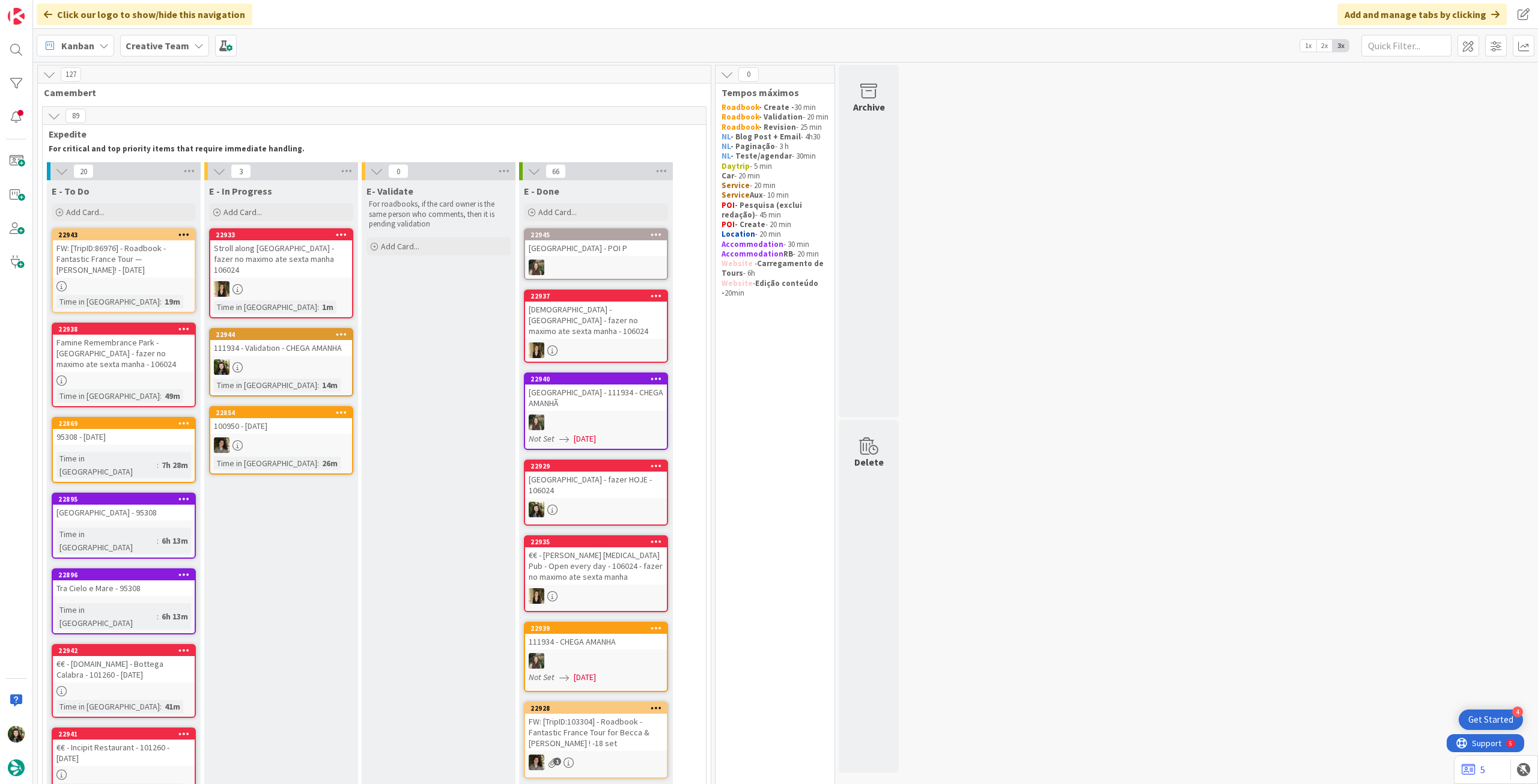
click at [302, 359] on div at bounding box center [281, 367] width 142 height 16
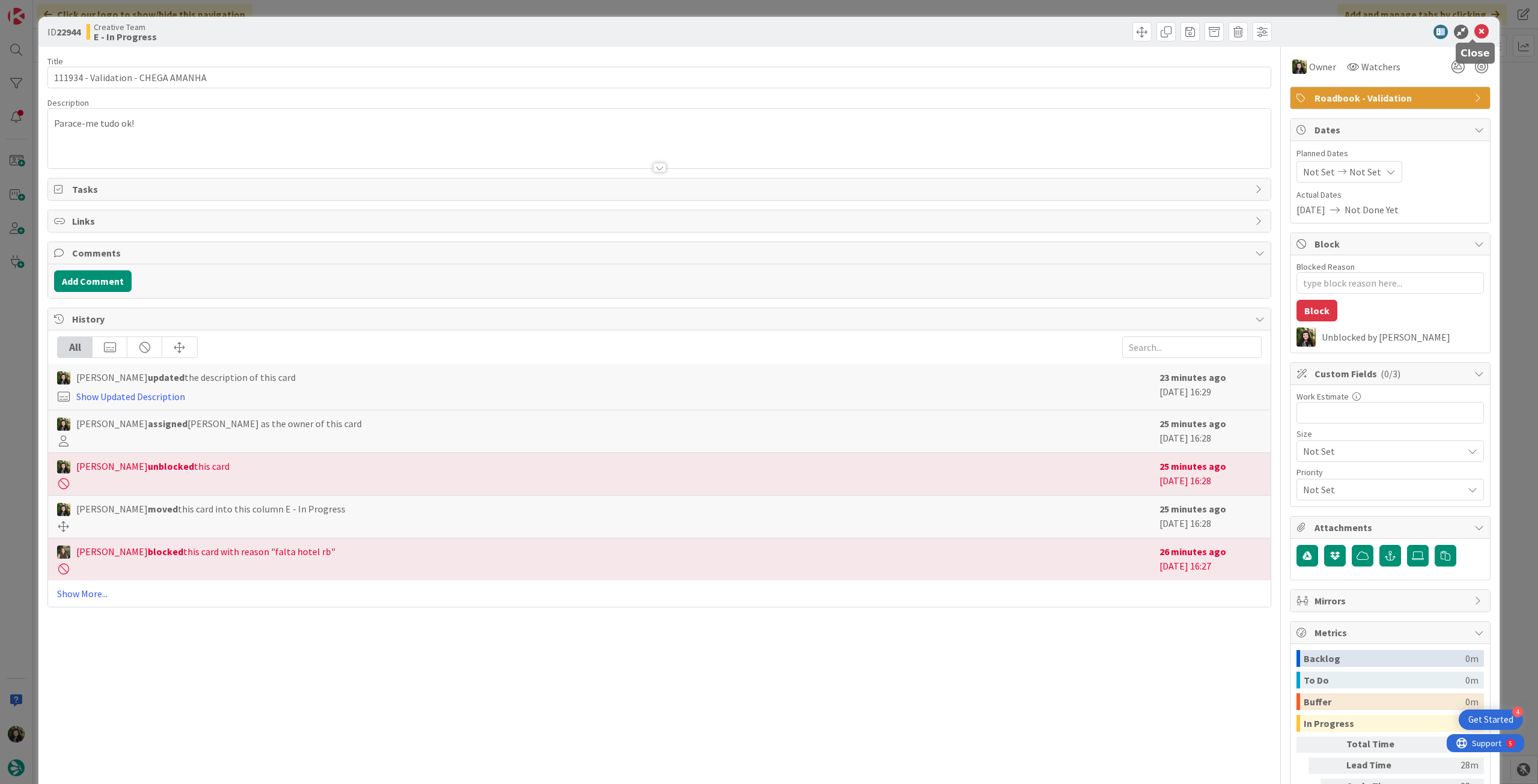
click at [1475, 26] on icon at bounding box center [1482, 32] width 14 height 14
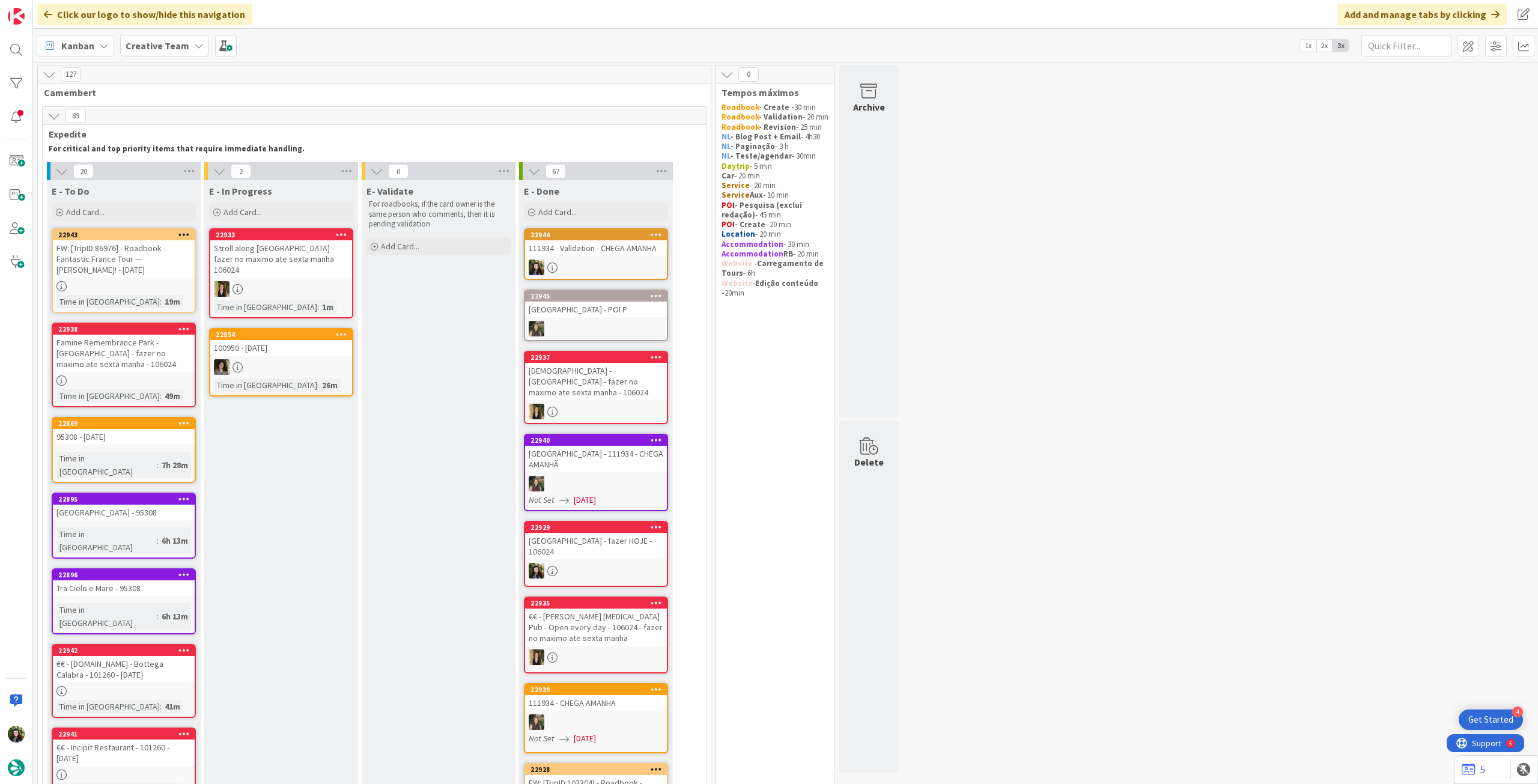
drag, startPoint x: 181, startPoint y: 45, endPoint x: 184, endPoint y: 60, distance: 15.3
click at [182, 46] on b "Creative Team" at bounding box center [157, 45] width 63 height 12
click at [199, 172] on h4 "Creative Team - Análise" at bounding box center [216, 171] width 163 height 12
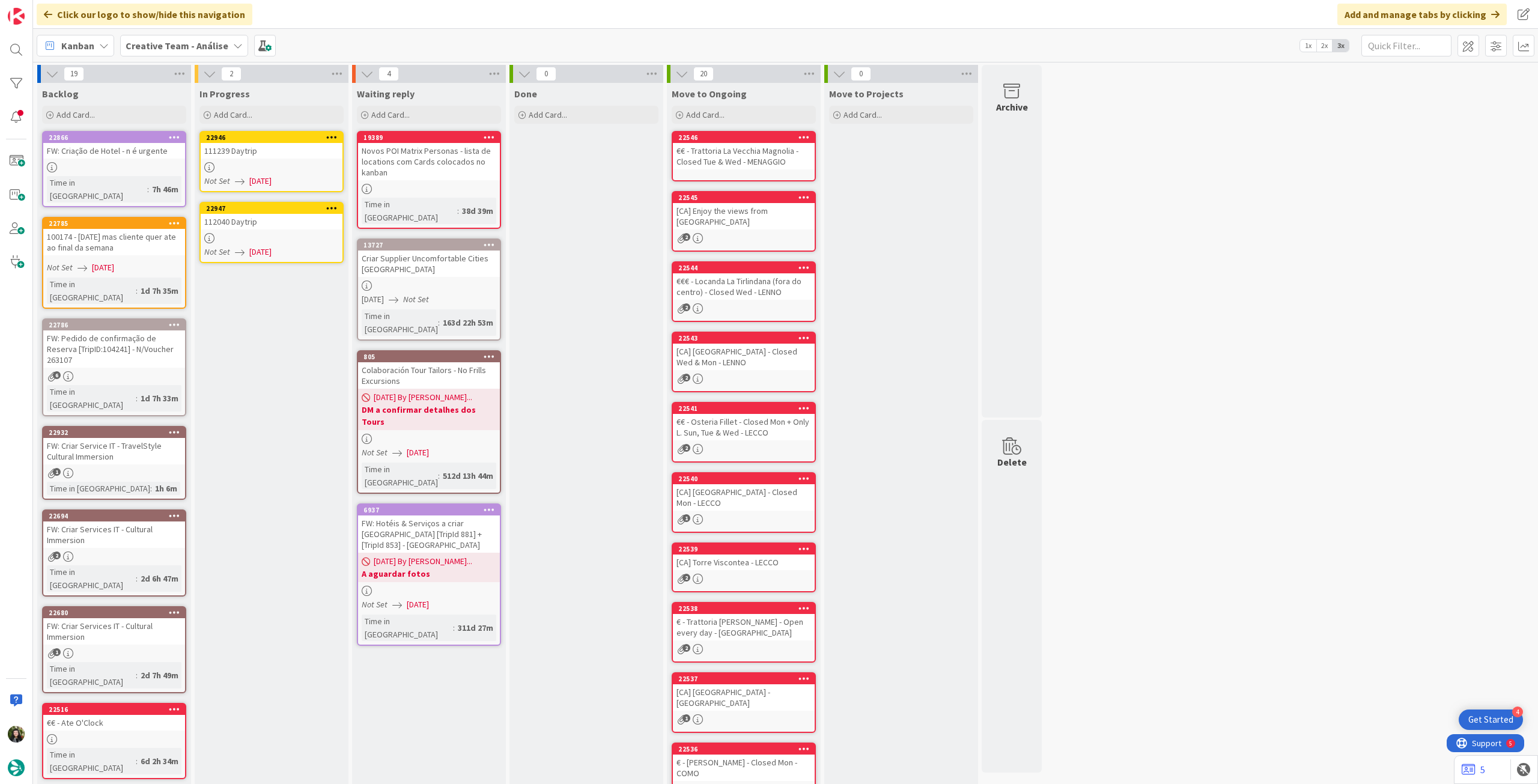
click at [306, 178] on div "Not Set [DATE]" at bounding box center [273, 181] width 138 height 13
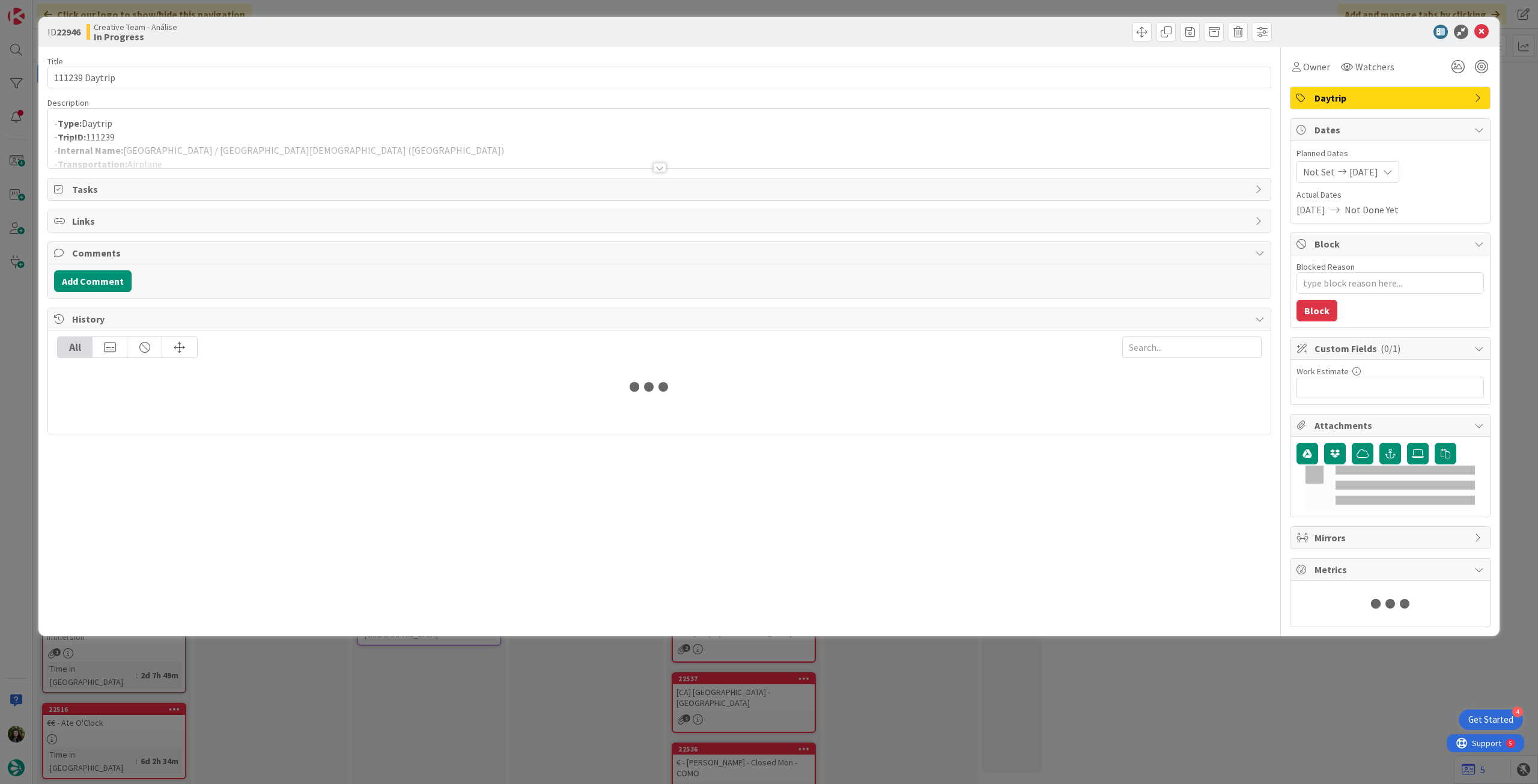
click at [338, 130] on p "- TripID: 111239" at bounding box center [659, 136] width 1211 height 13
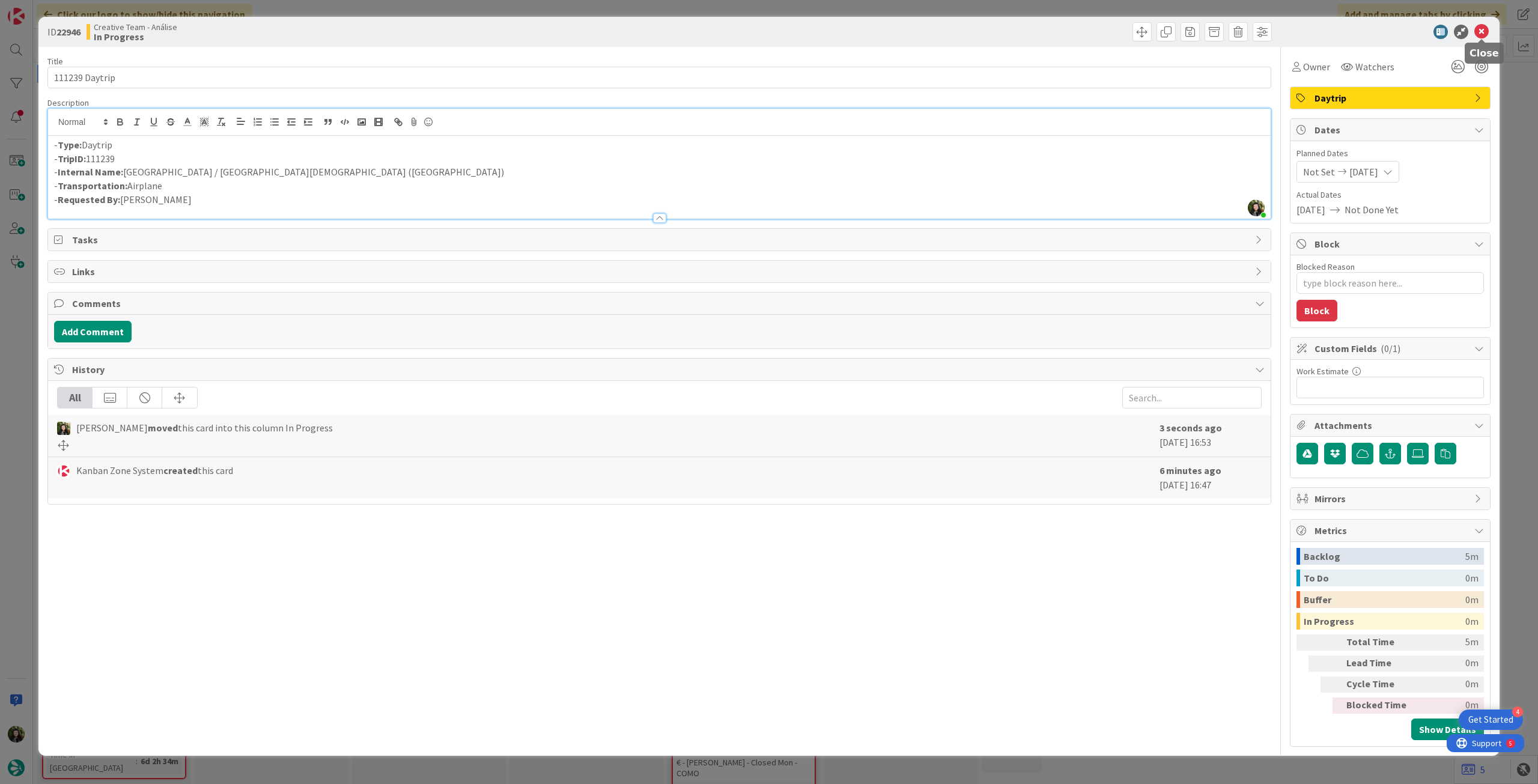
drag, startPoint x: 1484, startPoint y: 33, endPoint x: 1153, endPoint y: 113, distance: 340.5
click at [1482, 33] on icon at bounding box center [1482, 32] width 14 height 14
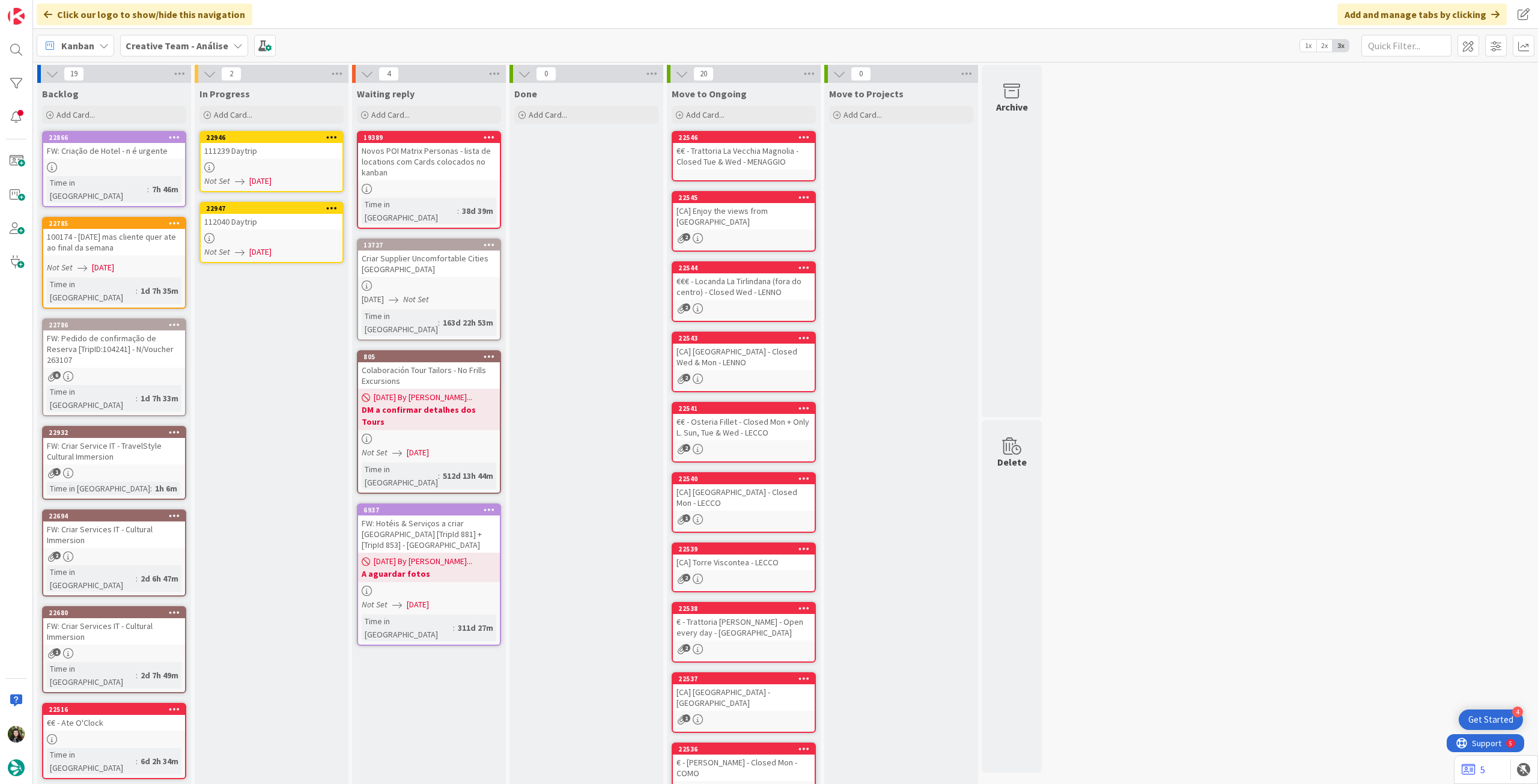
click at [317, 233] on div at bounding box center [271, 238] width 142 height 10
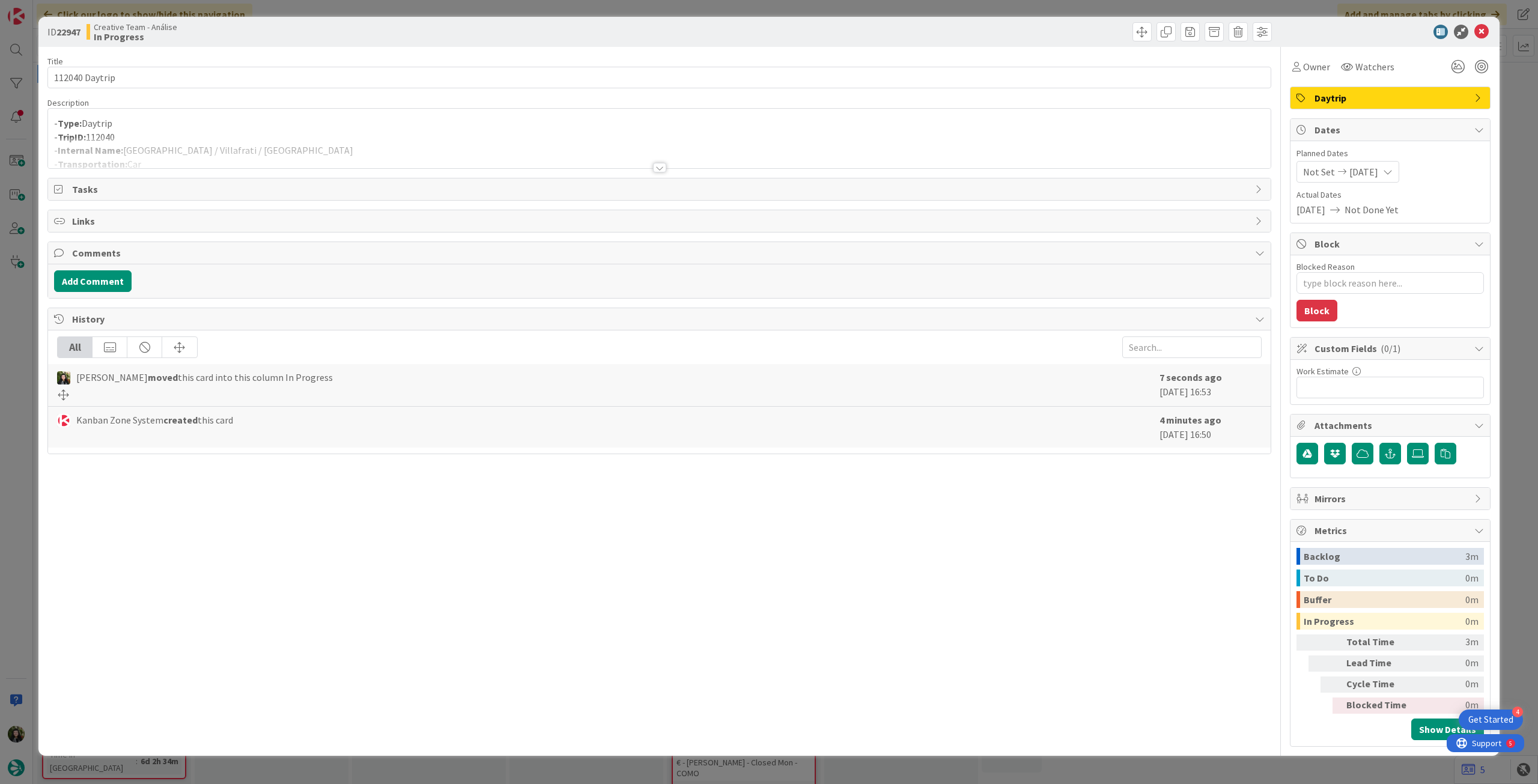
click at [425, 122] on p "- Type: Daytrip" at bounding box center [659, 123] width 1211 height 13
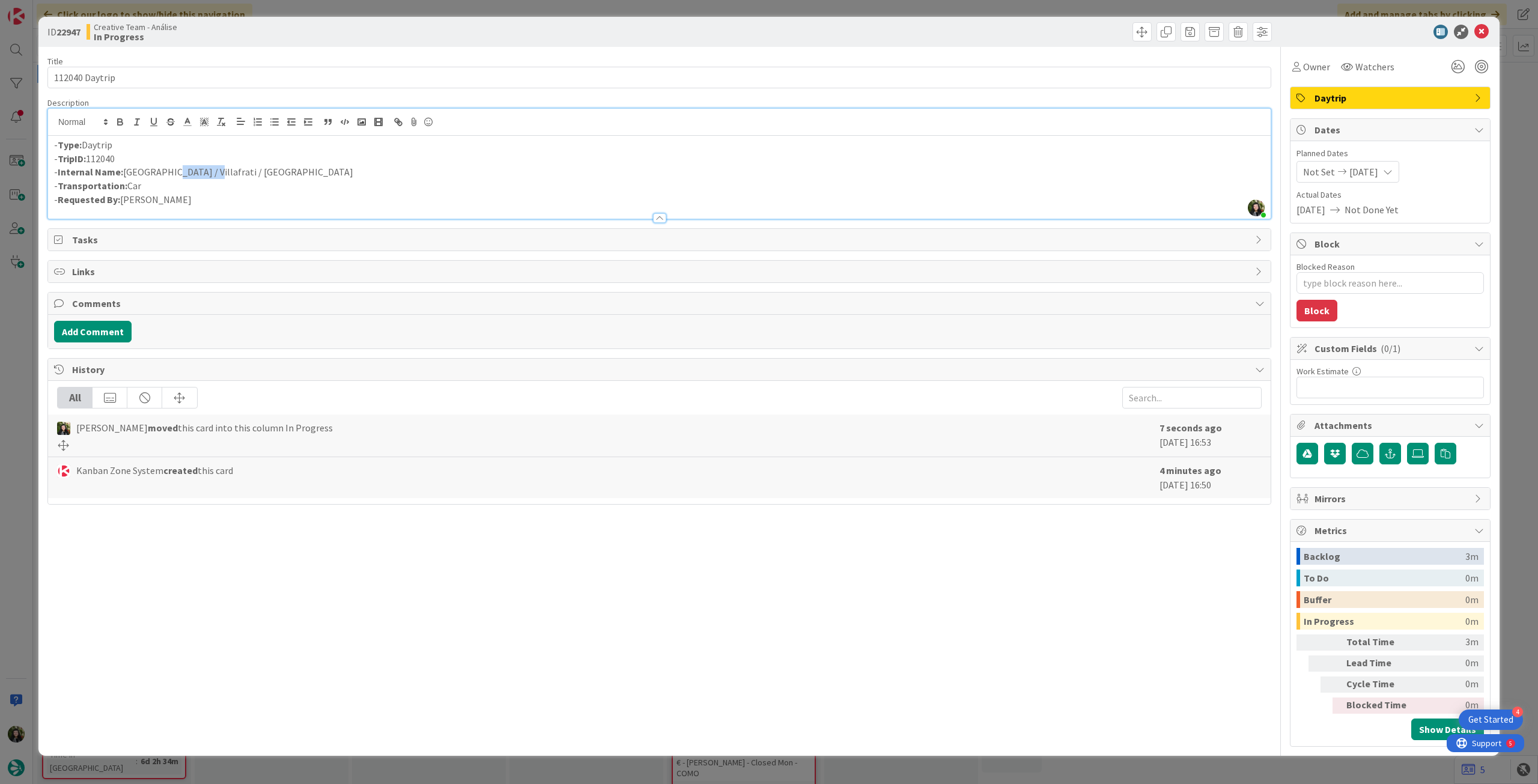
drag, startPoint x: 167, startPoint y: 171, endPoint x: 199, endPoint y: 171, distance: 32.0
click at [199, 171] on p "- Internal Name: Palermo / Villafrati / Palermo" at bounding box center [659, 171] width 1211 height 13
copy p "Villafrati"
click at [183, 167] on p "- Internal Name: Palermo / Villafrati / Palermo" at bounding box center [659, 171] width 1211 height 13
drag, startPoint x: 126, startPoint y: 175, endPoint x: 283, endPoint y: 176, distance: 157.0
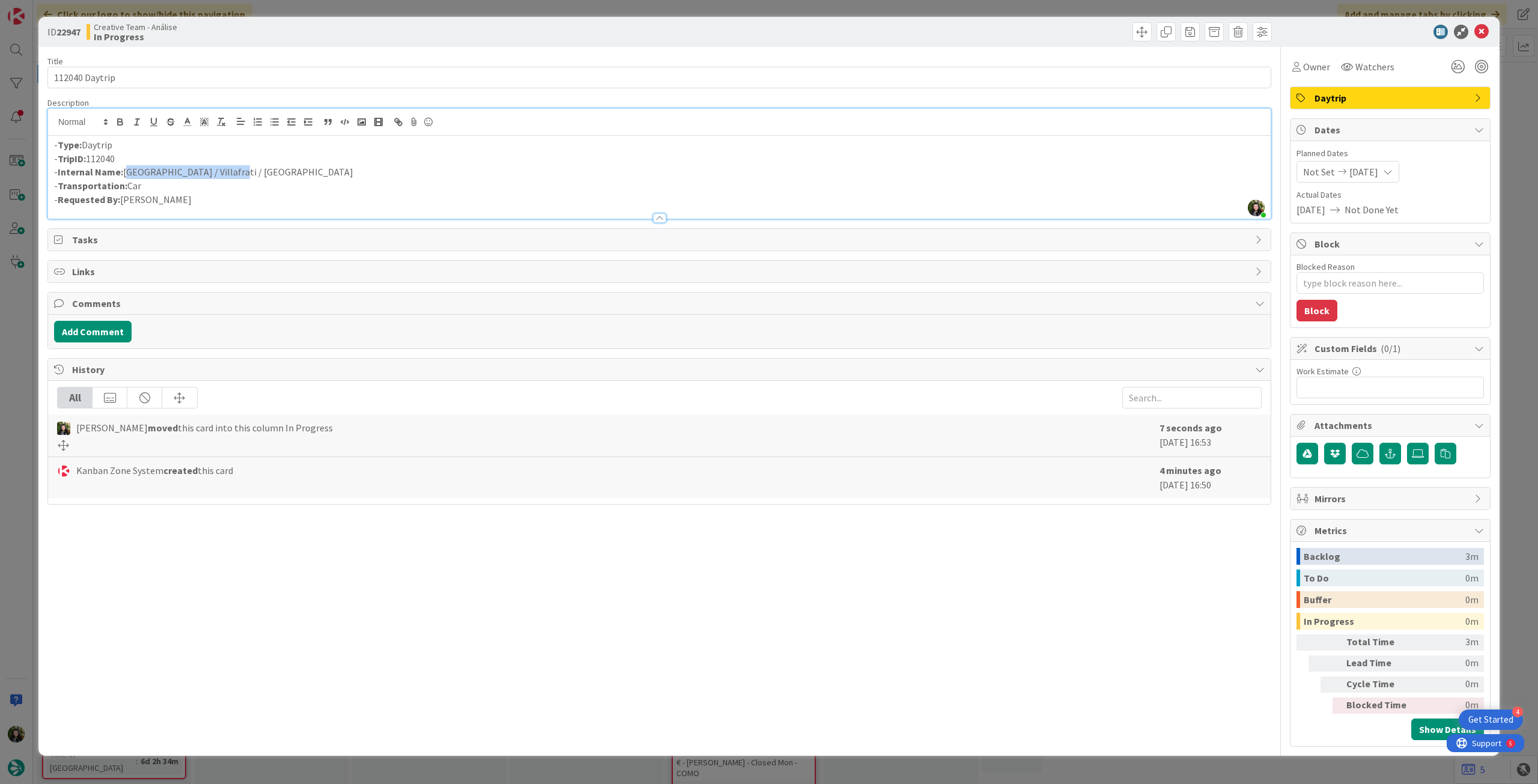
click at [241, 176] on p "- Internal Name: Palermo / Villafrati / Palermo" at bounding box center [659, 171] width 1211 height 13
copy p "Palermo / Villafrati / Palermo"
drag, startPoint x: 1481, startPoint y: 33, endPoint x: 921, endPoint y: 170, distance: 576.5
click at [1481, 34] on icon at bounding box center [1482, 32] width 14 height 14
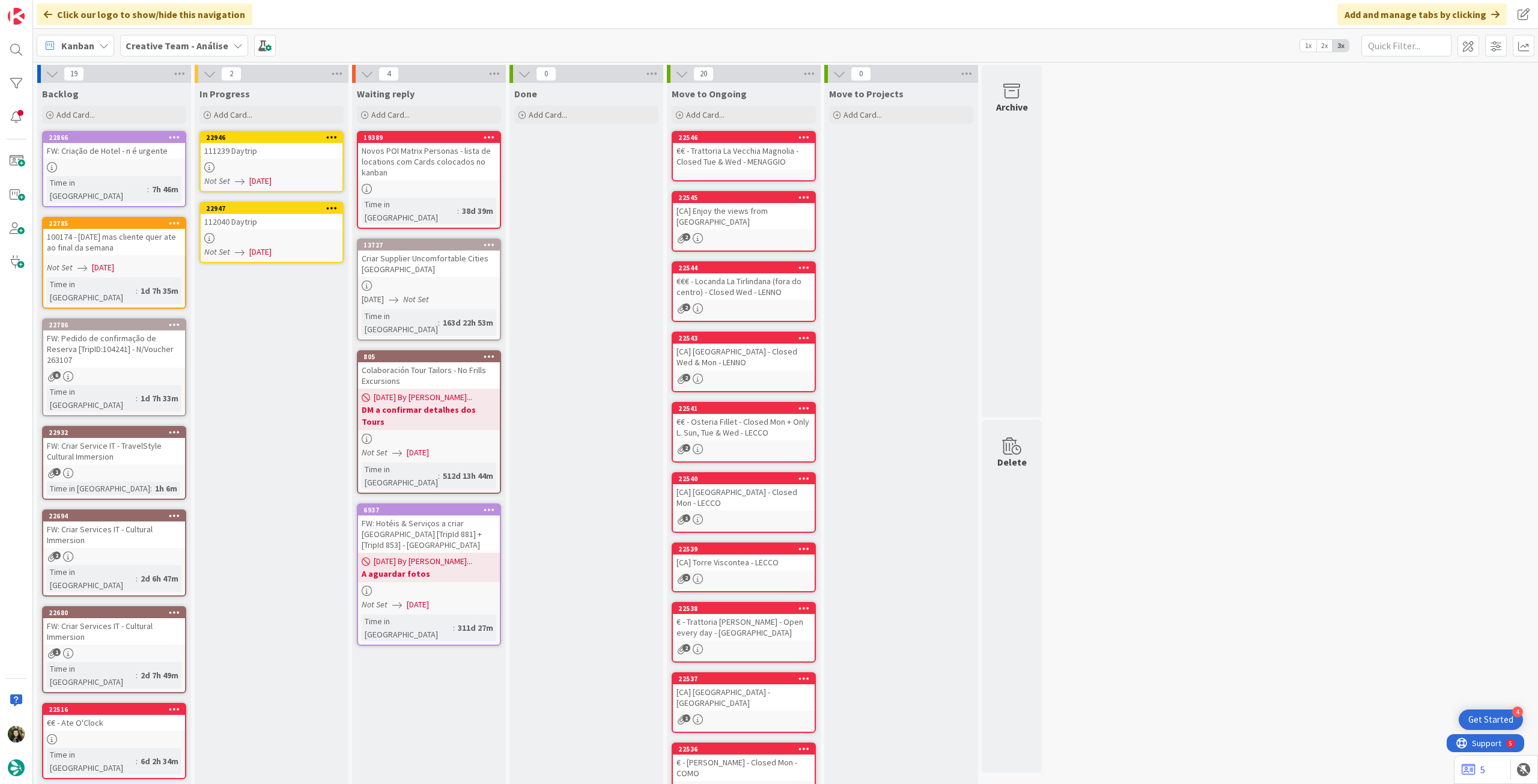
click at [277, 236] on div at bounding box center [271, 238] width 142 height 10
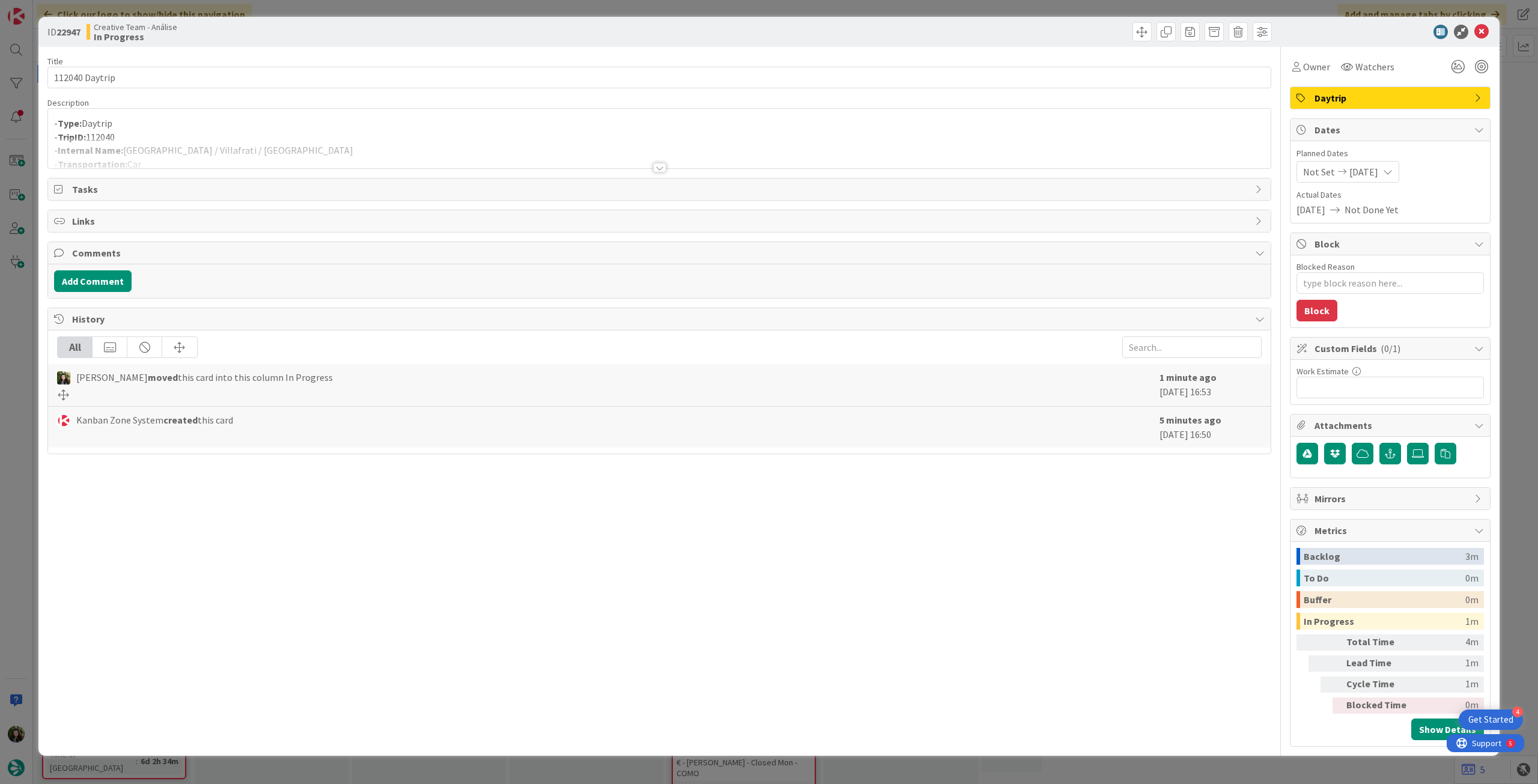
click at [301, 148] on div at bounding box center [659, 152] width 1223 height 31
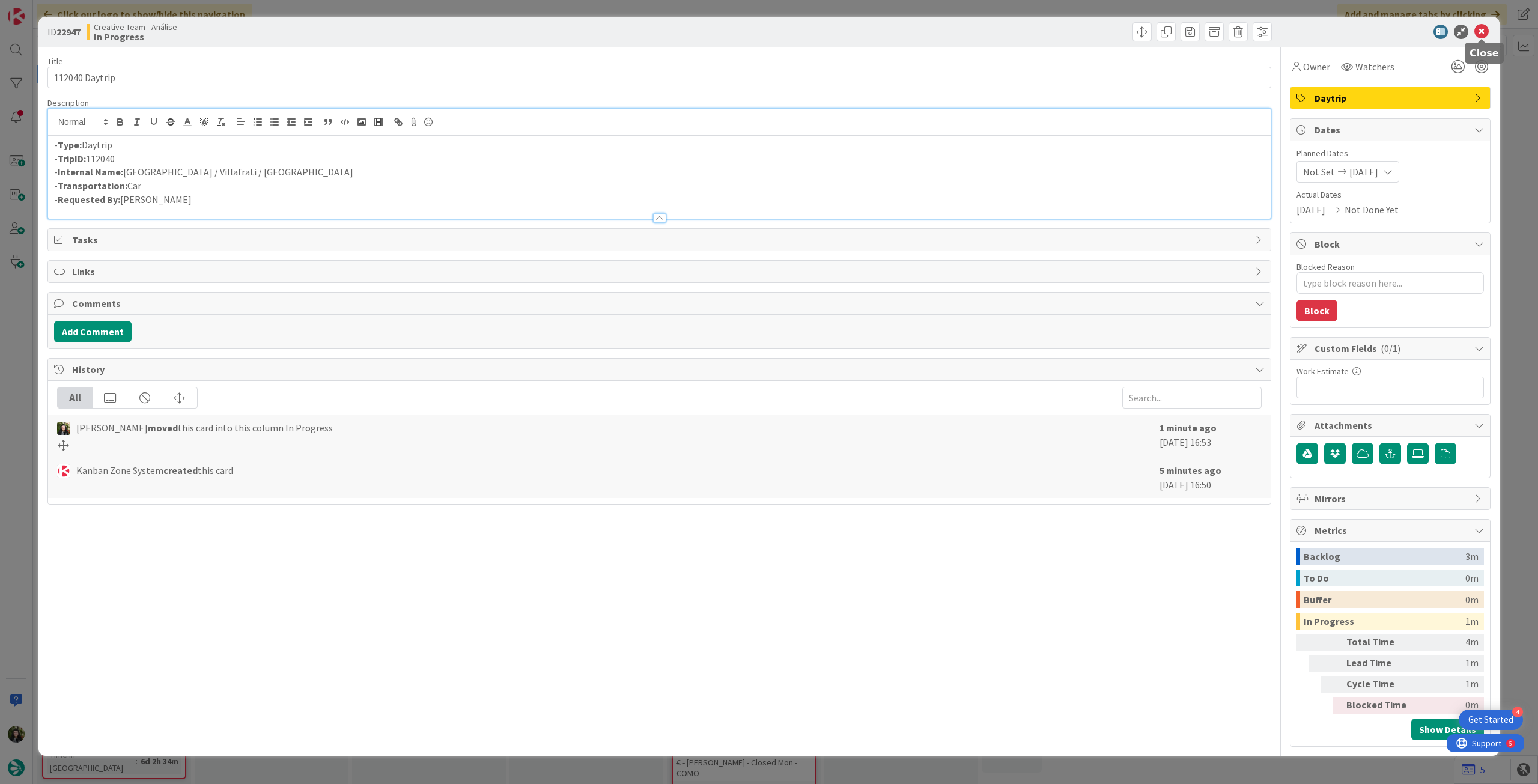
drag, startPoint x: 1483, startPoint y: 33, endPoint x: 1278, endPoint y: 59, distance: 206.6
click at [1483, 33] on icon at bounding box center [1482, 32] width 14 height 14
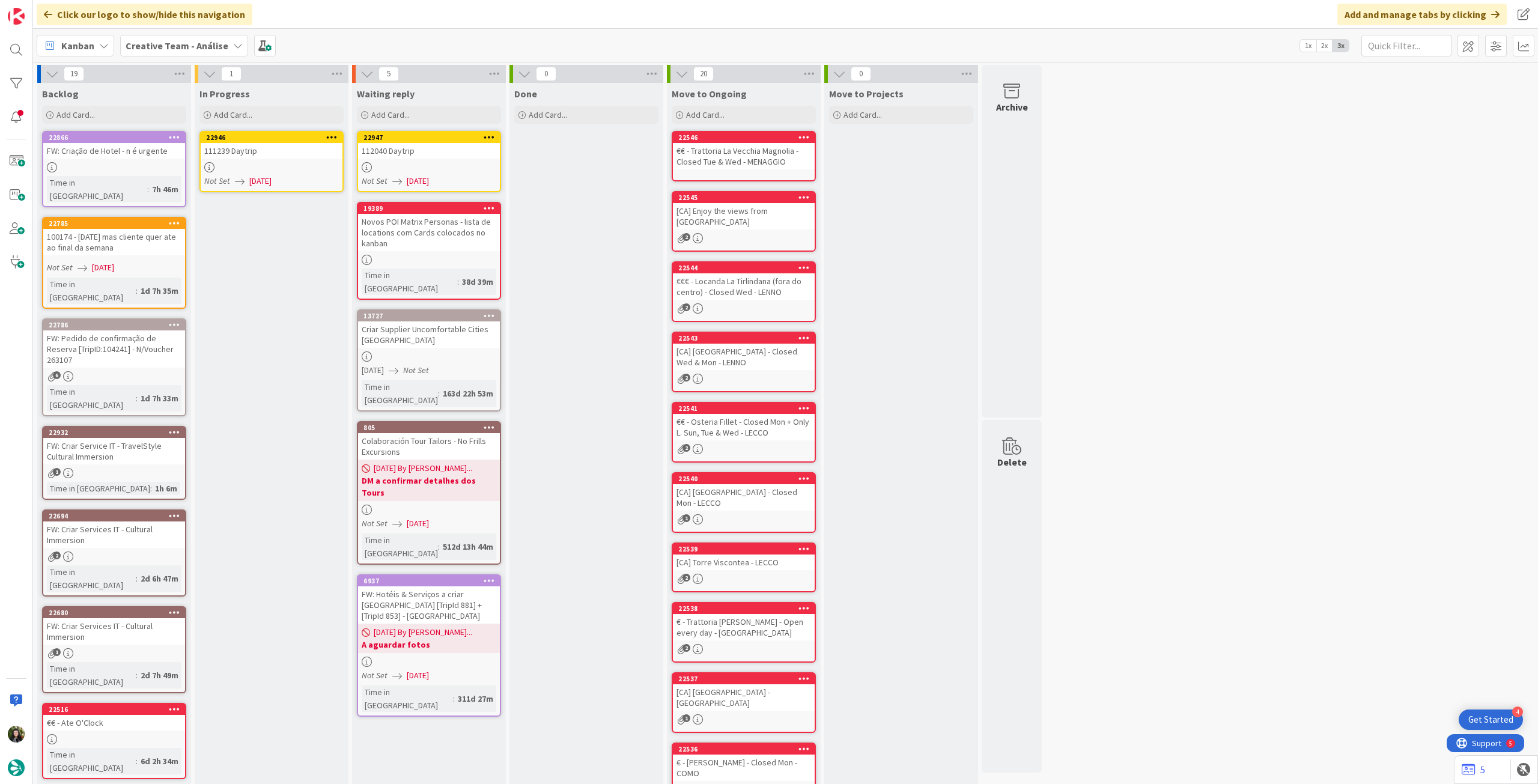
click at [279, 159] on link "22946 111239 Daytrip Not Set 11/09/2025" at bounding box center [271, 161] width 144 height 61
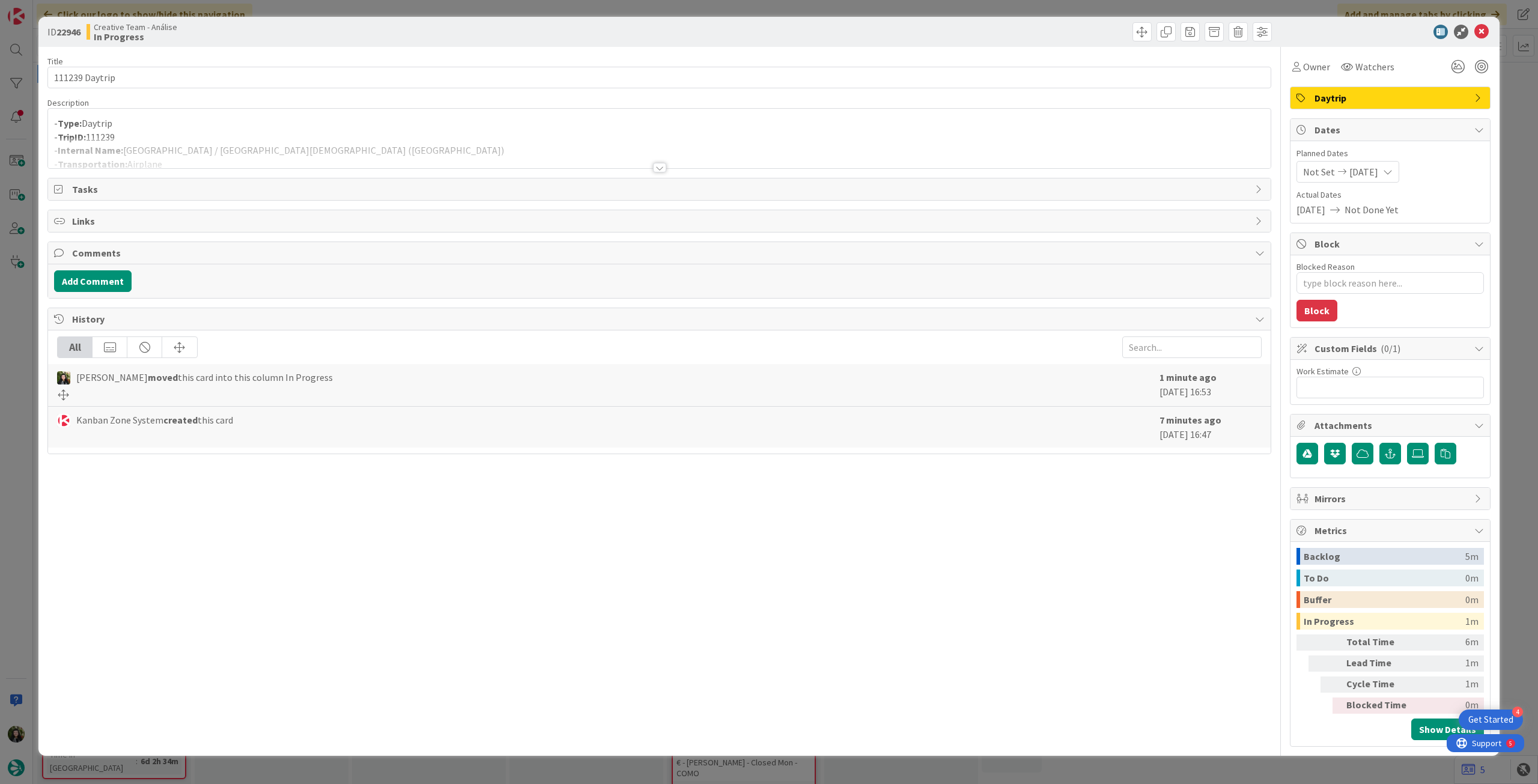
click at [216, 151] on div at bounding box center [659, 152] width 1223 height 31
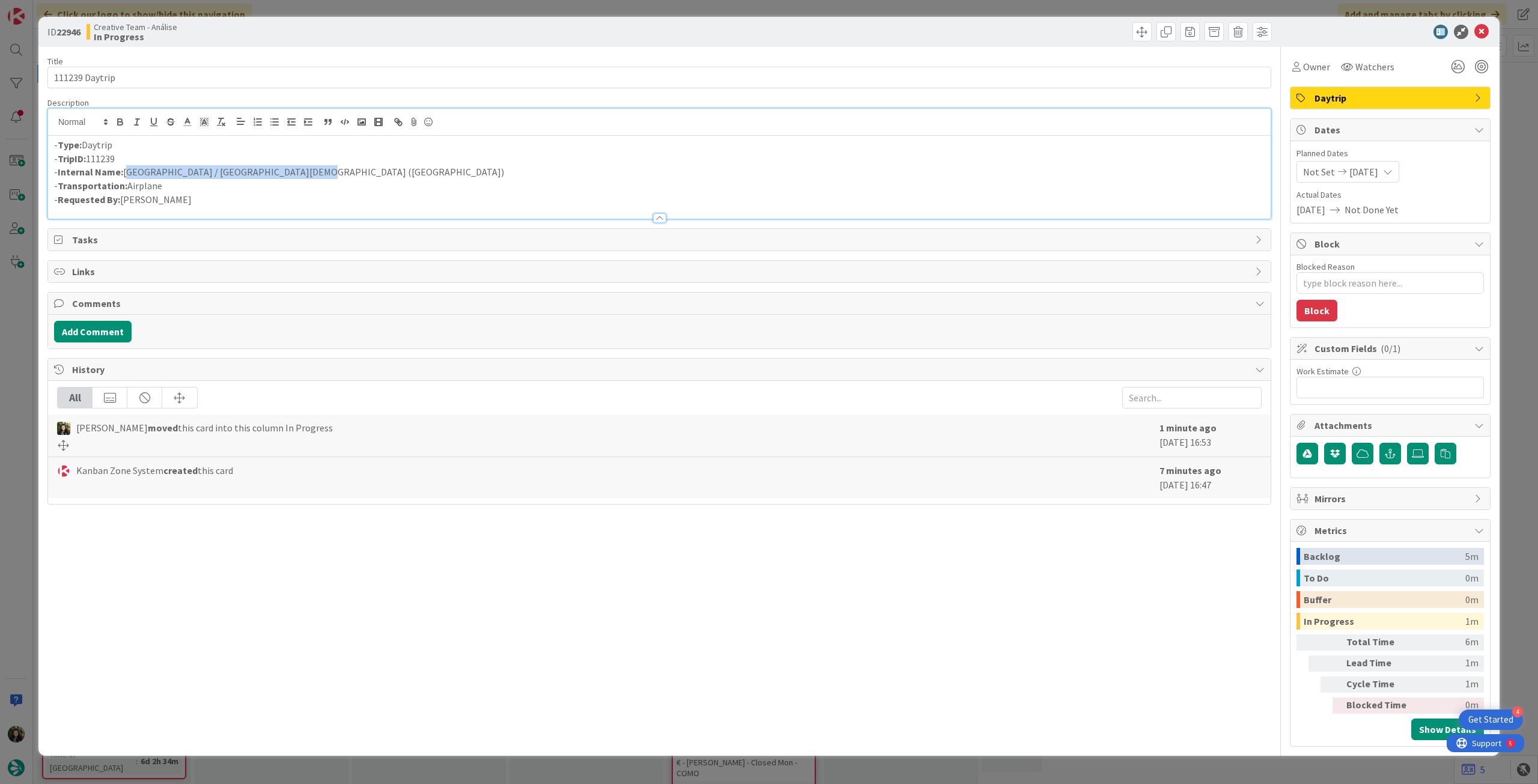
drag, startPoint x: 301, startPoint y: 170, endPoint x: 126, endPoint y: 172, distance: 175.0
click at [126, 172] on p "- Internal Name: Ponta Delgada / Los Cristianos (Tenerife)" at bounding box center [659, 171] width 1211 height 13
copy p "Ponta Delgada / Los Cristianos (Tenerife)"
click at [1488, 34] on icon at bounding box center [1482, 32] width 14 height 14
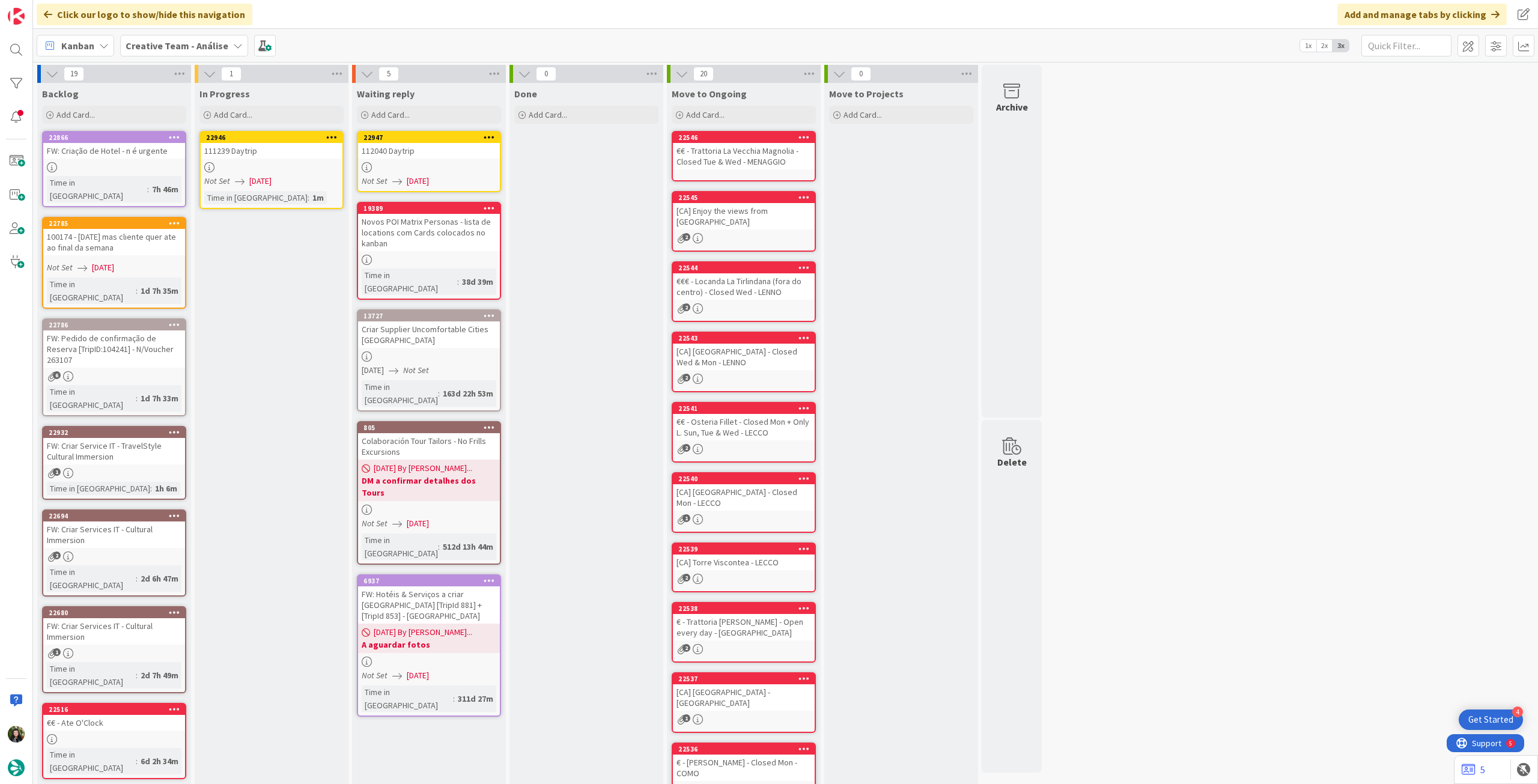
click at [333, 135] on icon at bounding box center [332, 136] width 11 height 9
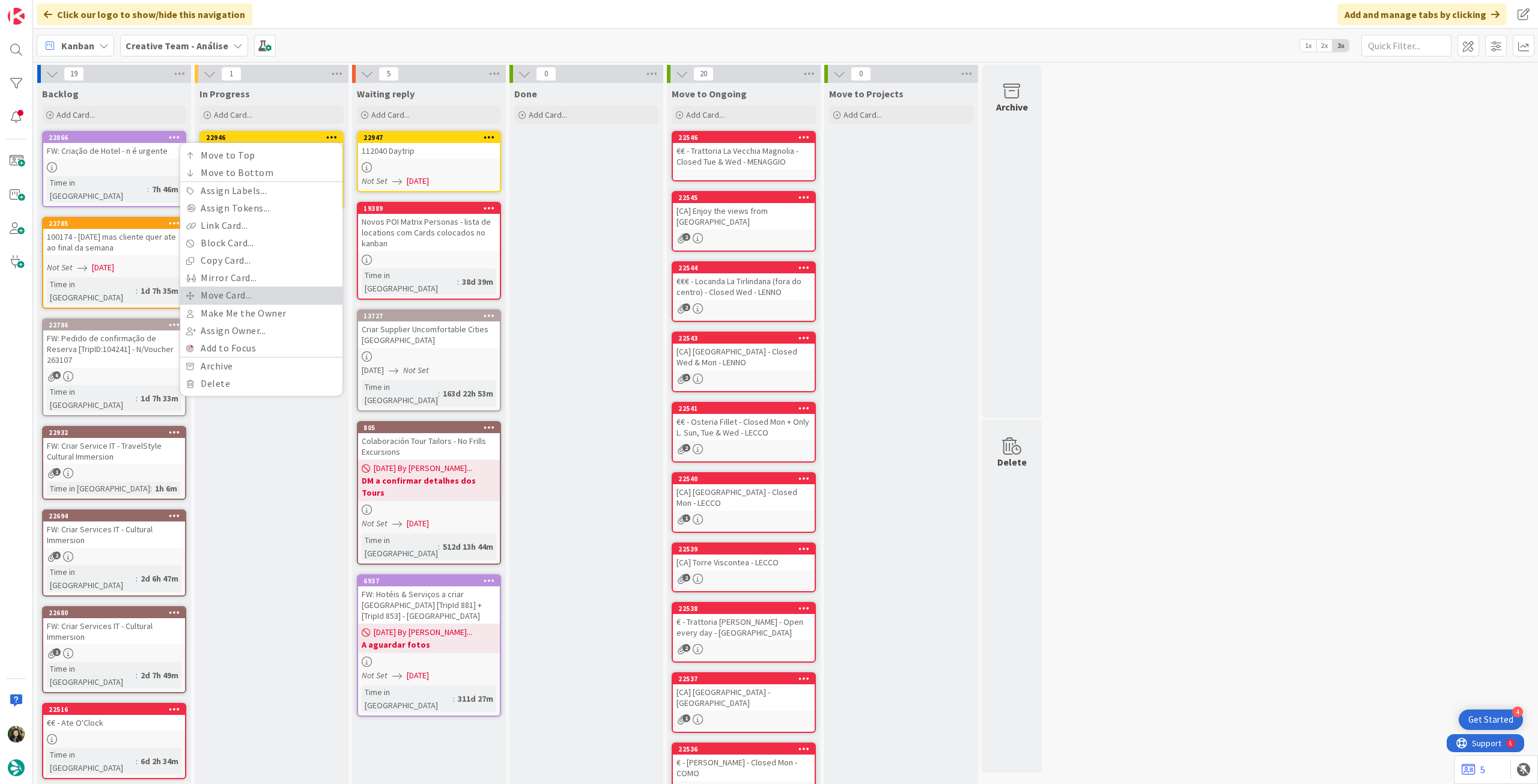
click at [281, 294] on link "Move Card..." at bounding box center [261, 295] width 162 height 17
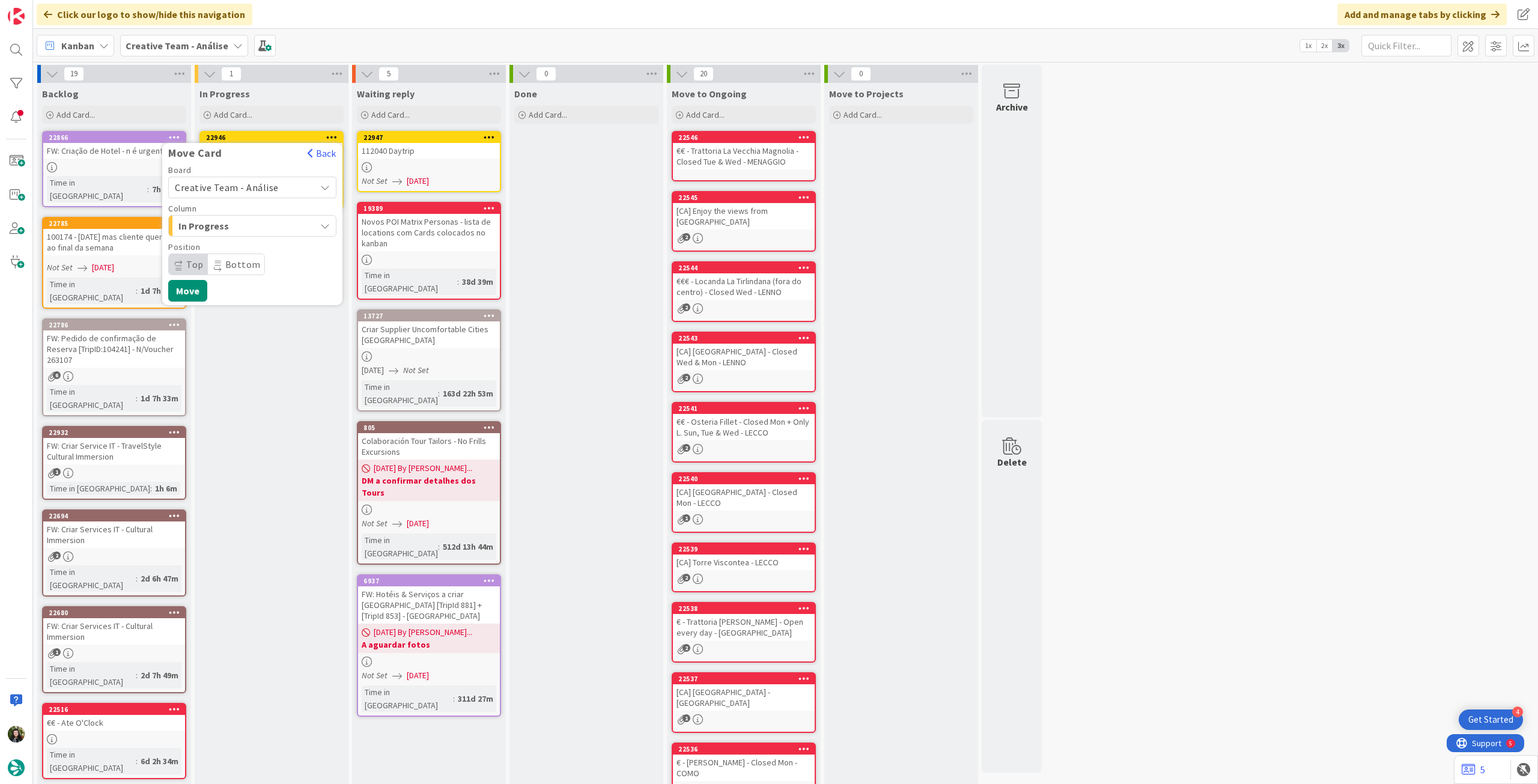
click at [269, 192] on span "Creative Team - Análise" at bounding box center [226, 187] width 104 height 12
click at [255, 251] on span "Creative Team" at bounding box center [260, 244] width 140 height 18
click at [256, 223] on span "Select a Column..." at bounding box center [220, 226] width 90 height 16
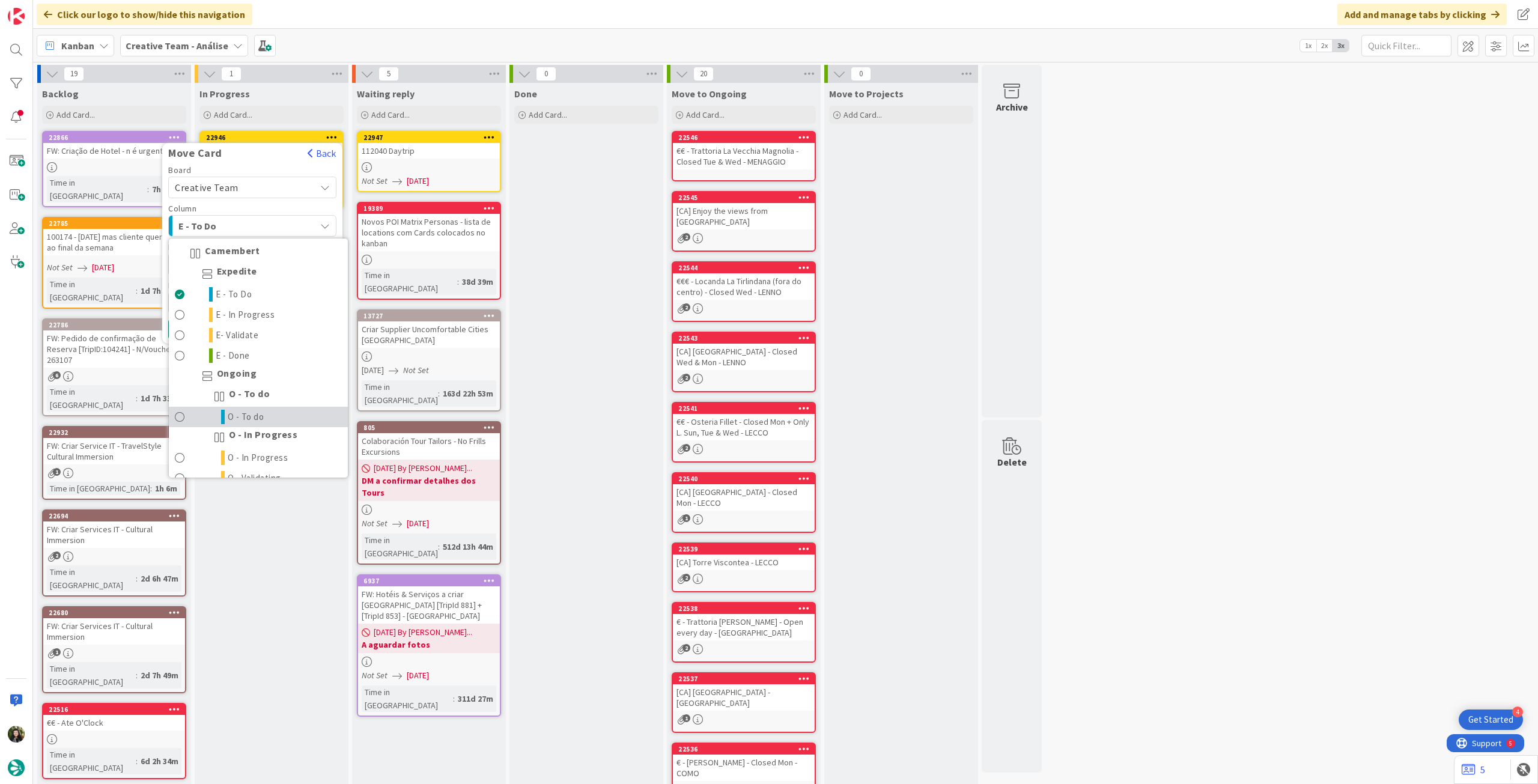
click at [251, 414] on span "O - To do" at bounding box center [246, 417] width 37 height 14
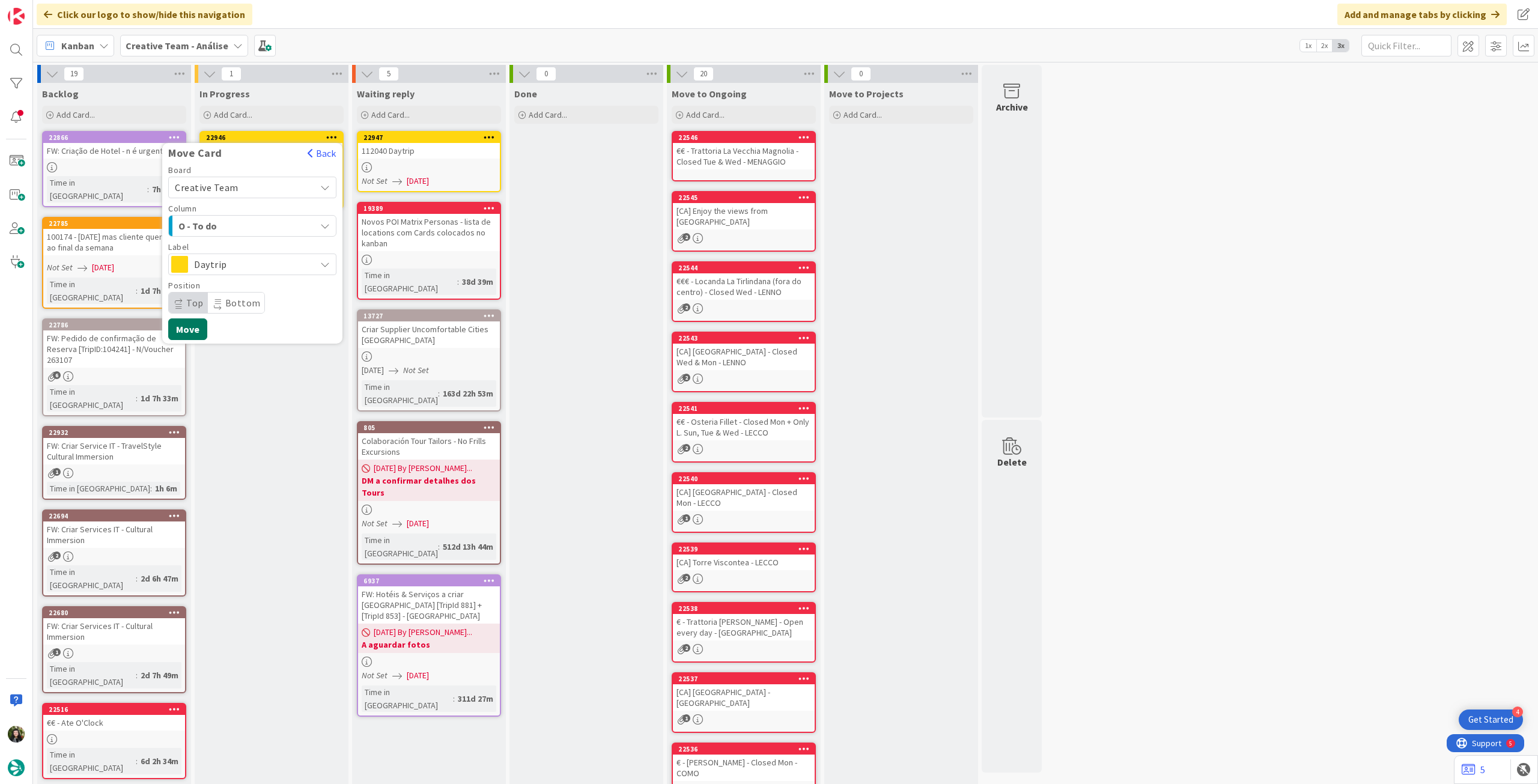
click at [186, 329] on button "Move" at bounding box center [187, 329] width 39 height 21
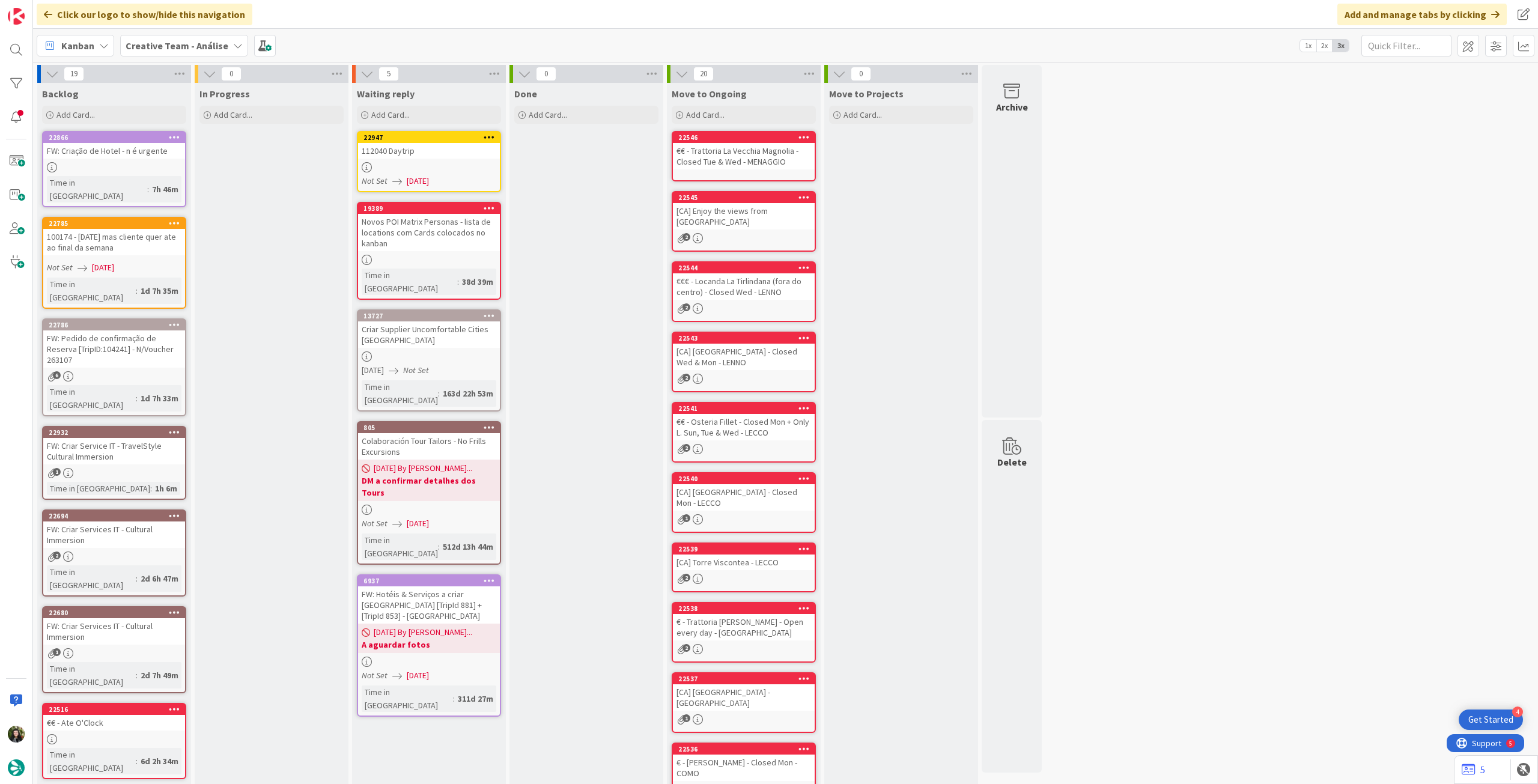
click at [202, 48] on b "Creative Team - Análise" at bounding box center [176, 45] width 102 height 12
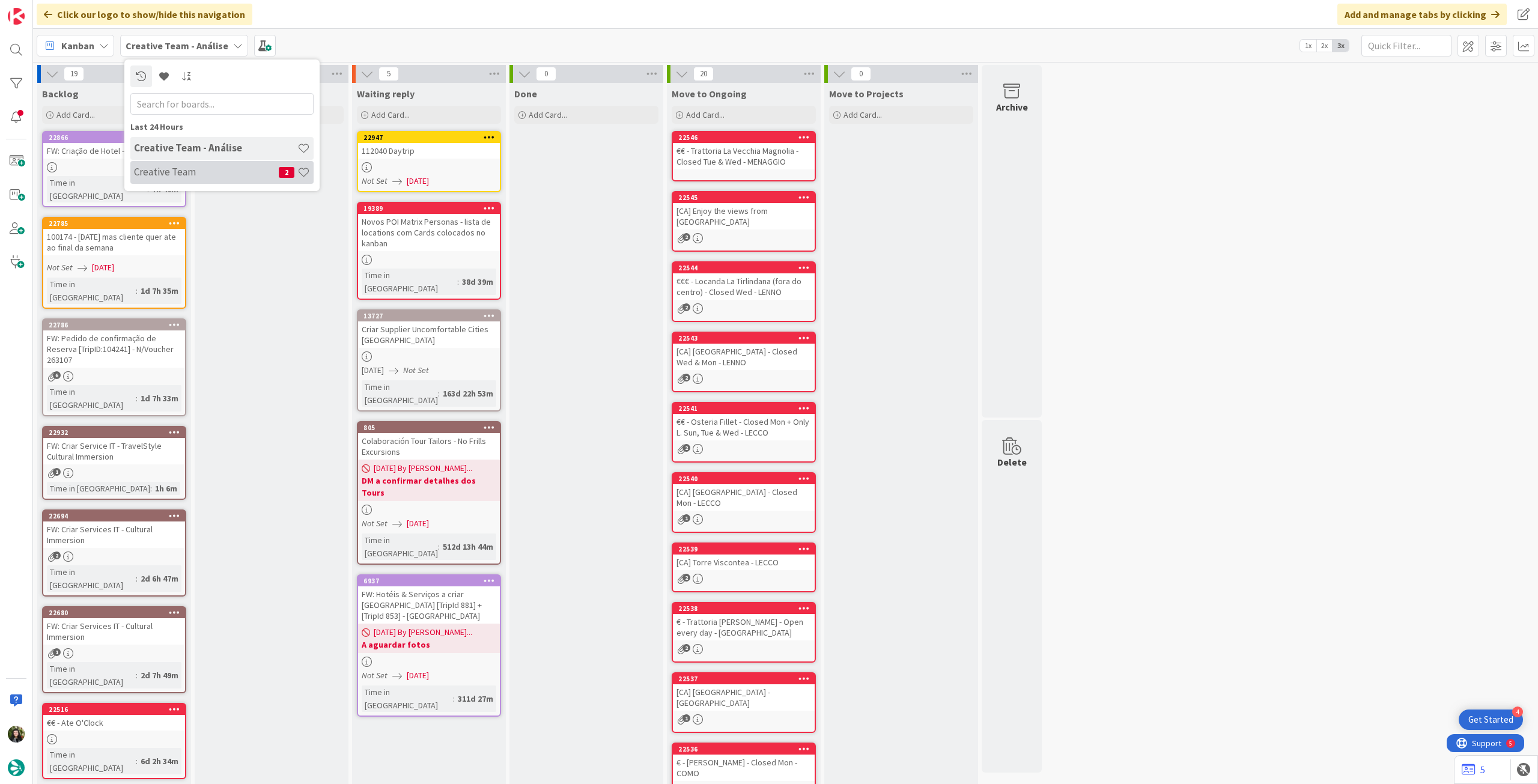
click at [221, 179] on div "Creative Team 2" at bounding box center [221, 172] width 183 height 23
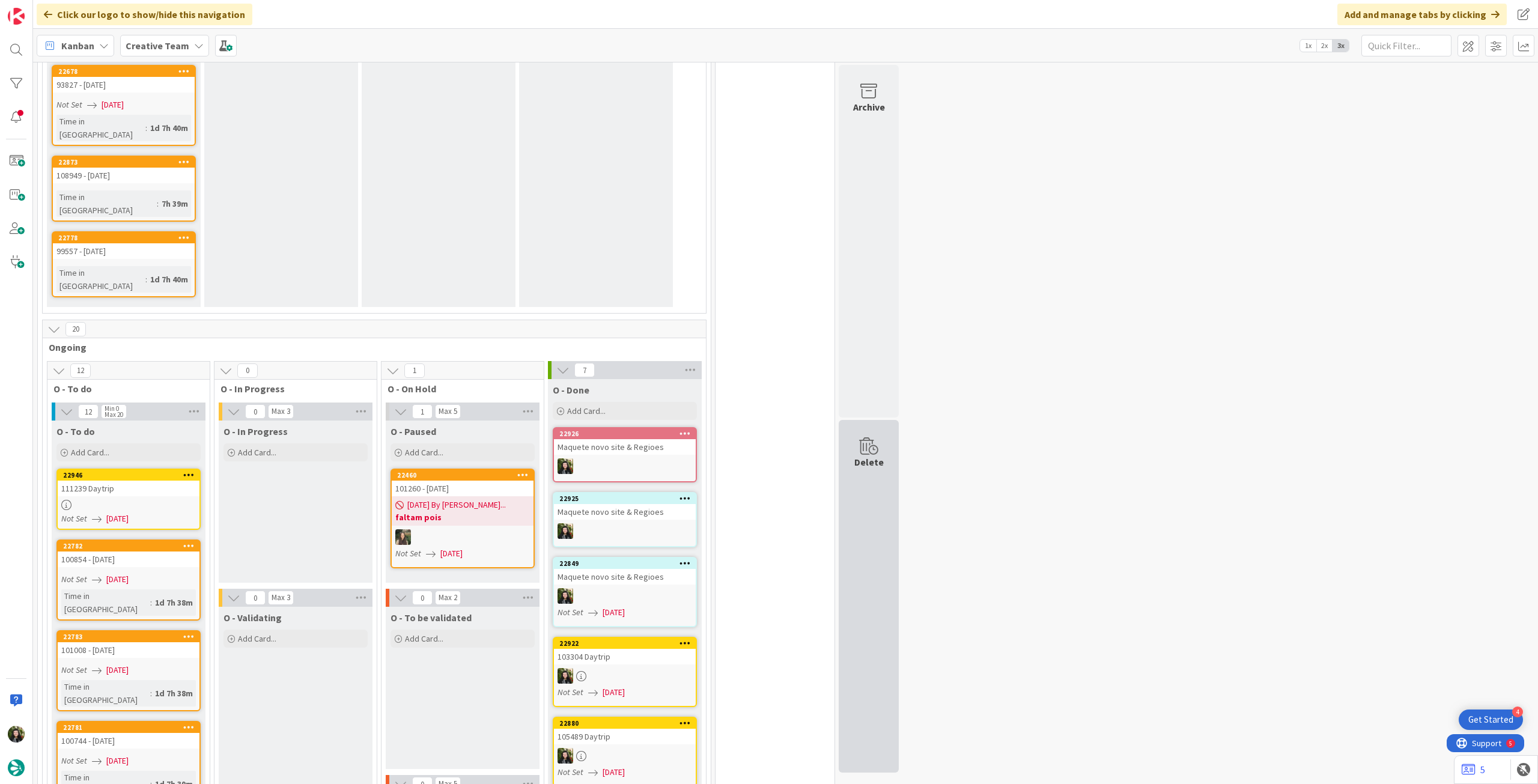
scroll to position [1428, 0]
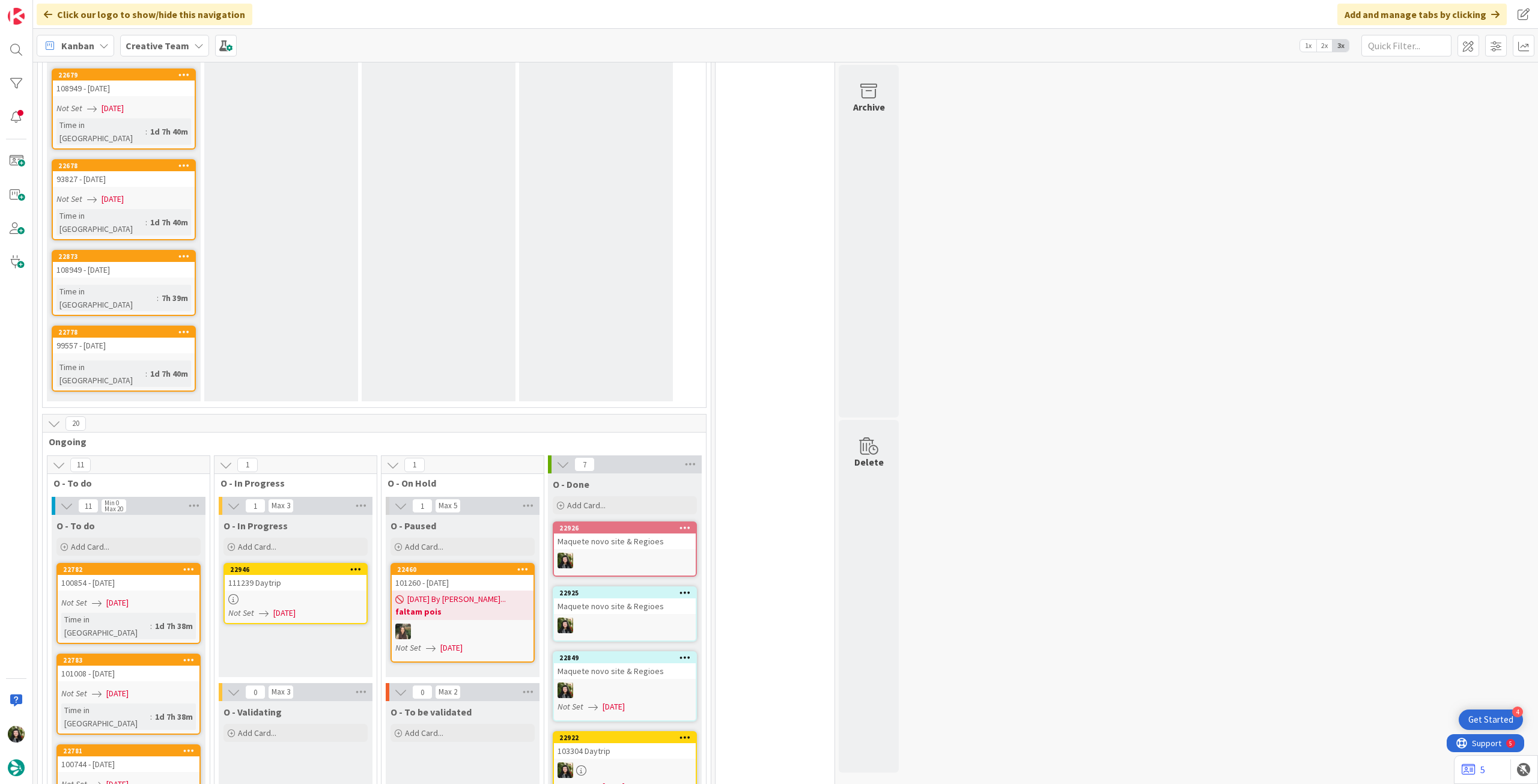
click at [268, 607] on div "Not Set [DATE]" at bounding box center [298, 613] width 138 height 13
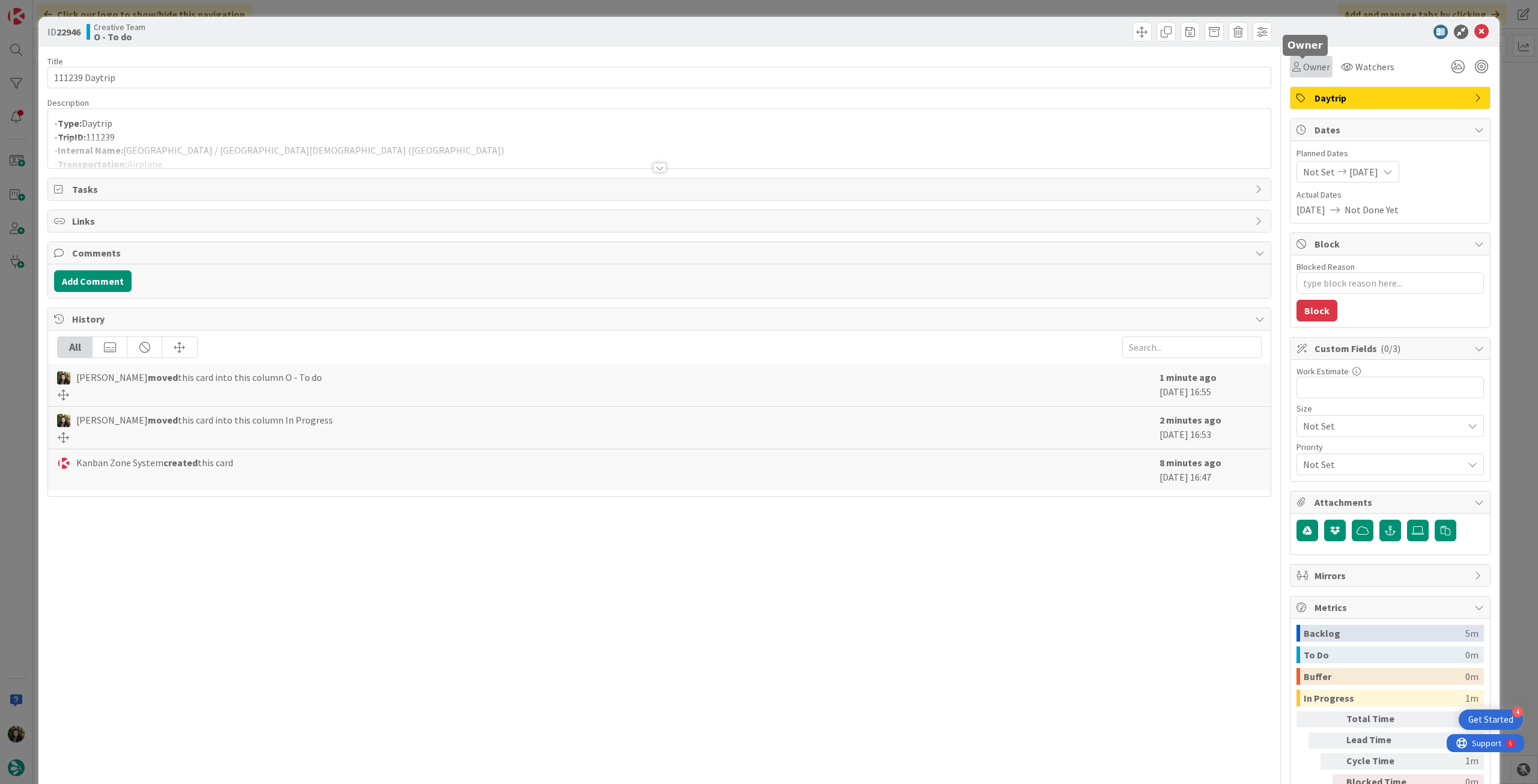
click at [1306, 67] on span "Owner" at bounding box center [1317, 67] width 27 height 14
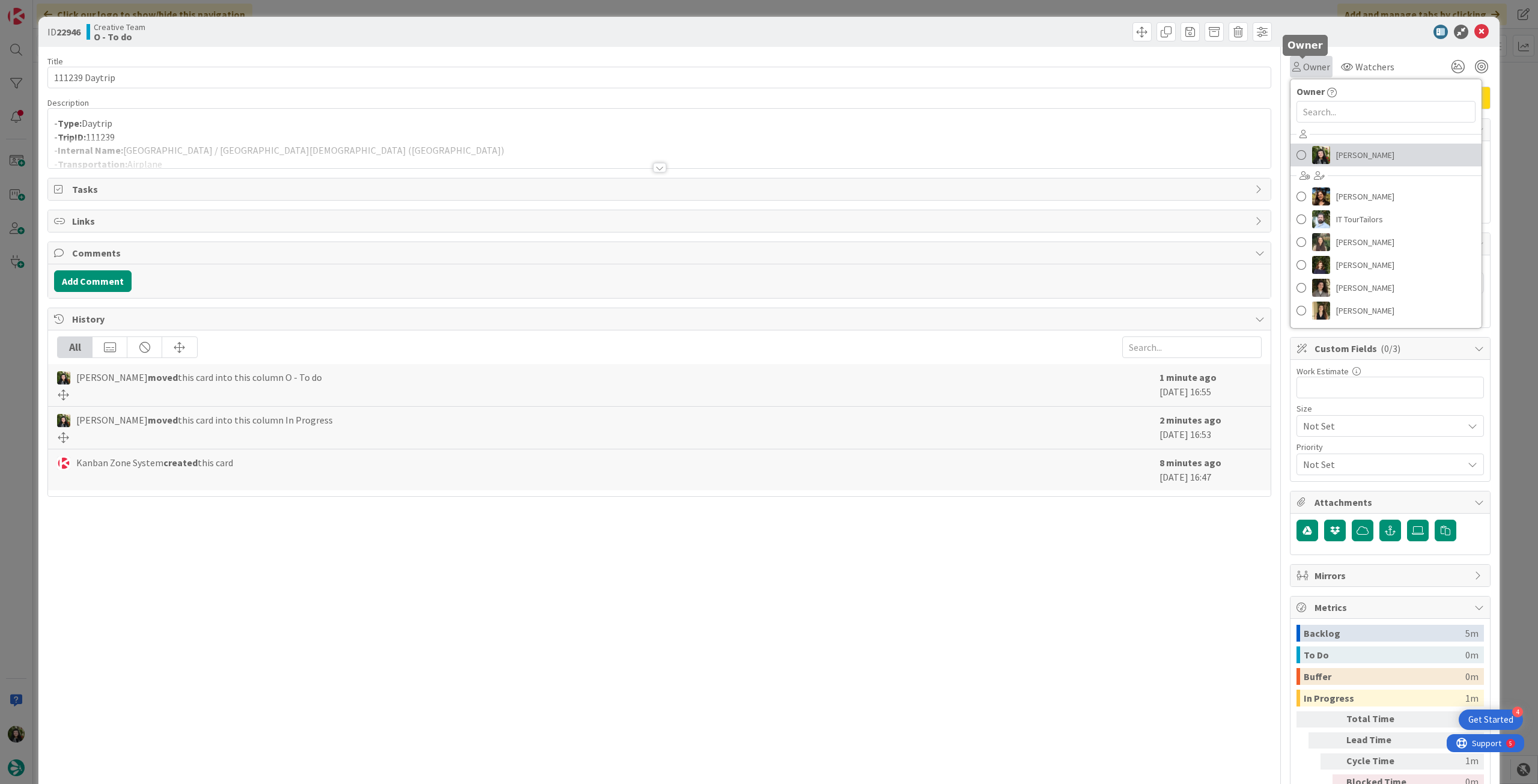
click at [1313, 148] on img at bounding box center [1321, 155] width 18 height 18
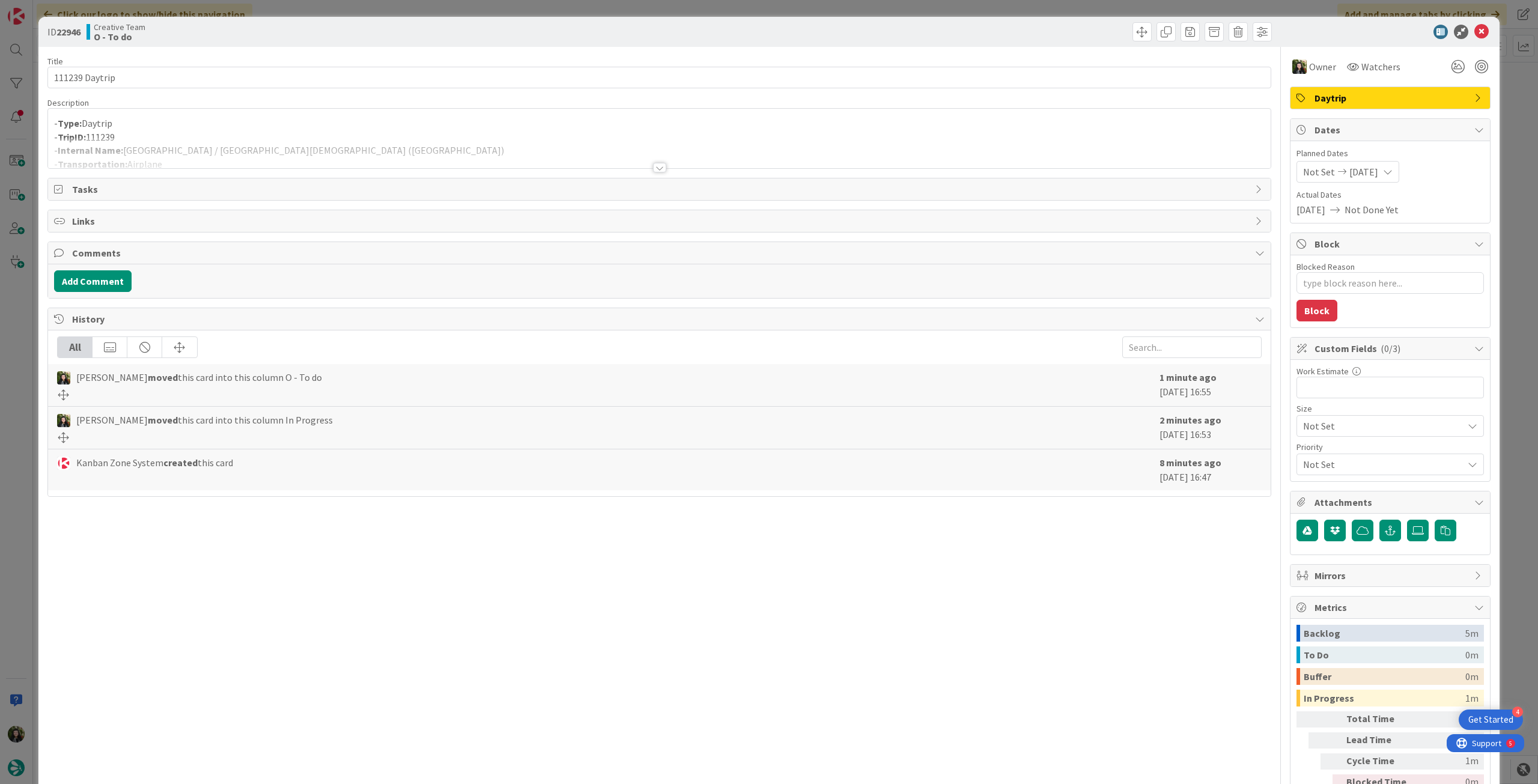
click at [593, 140] on div at bounding box center [659, 152] width 1223 height 31
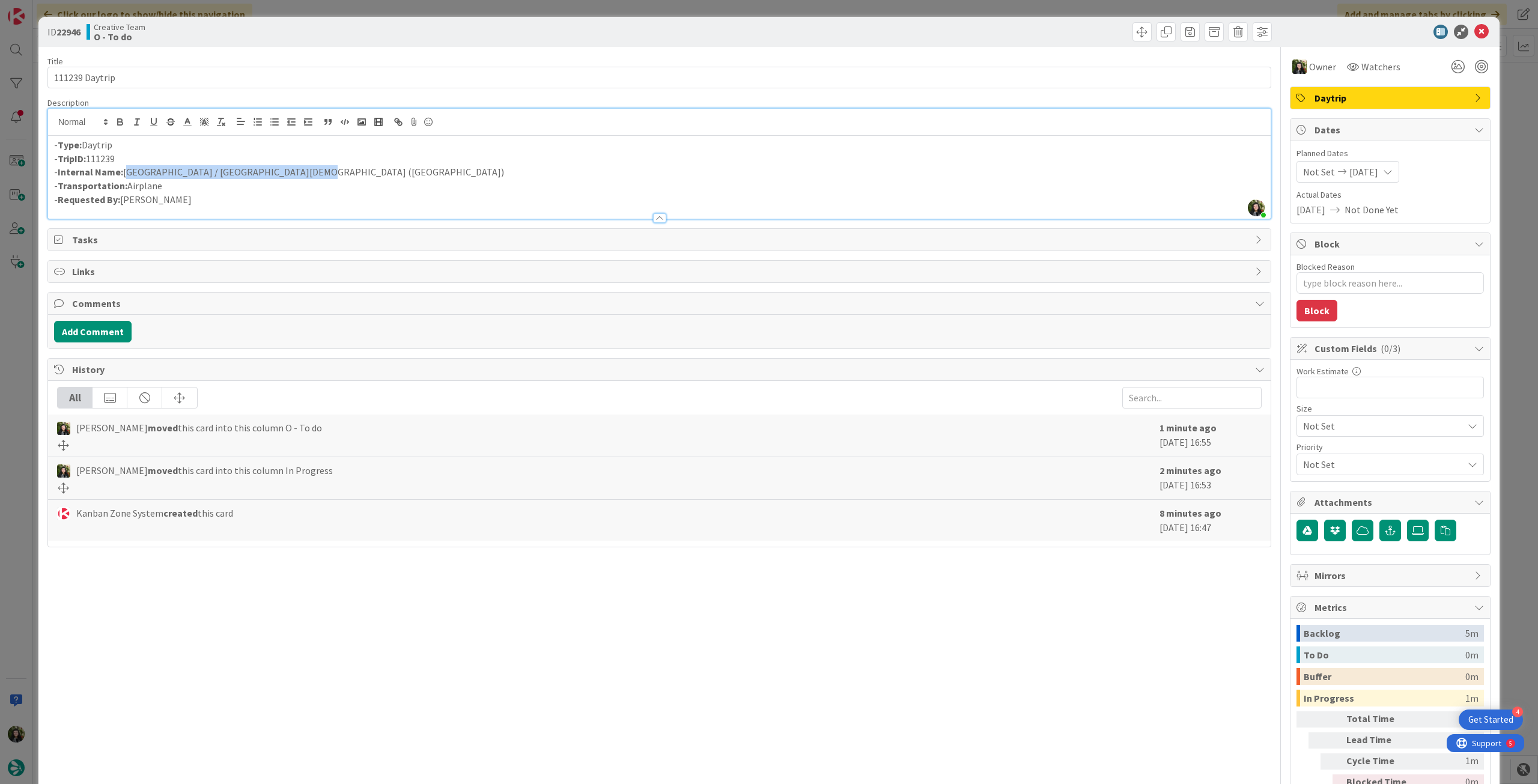
drag, startPoint x: 125, startPoint y: 175, endPoint x: 313, endPoint y: 175, distance: 188.0
click at [313, 175] on p "- Internal Name: Ponta Delgada / Los Cristianos (Tenerife)" at bounding box center [659, 171] width 1211 height 13
copy p "Ponta Delgada / Los Cristianos (Tenerife)"
click at [1475, 28] on icon at bounding box center [1482, 32] width 14 height 14
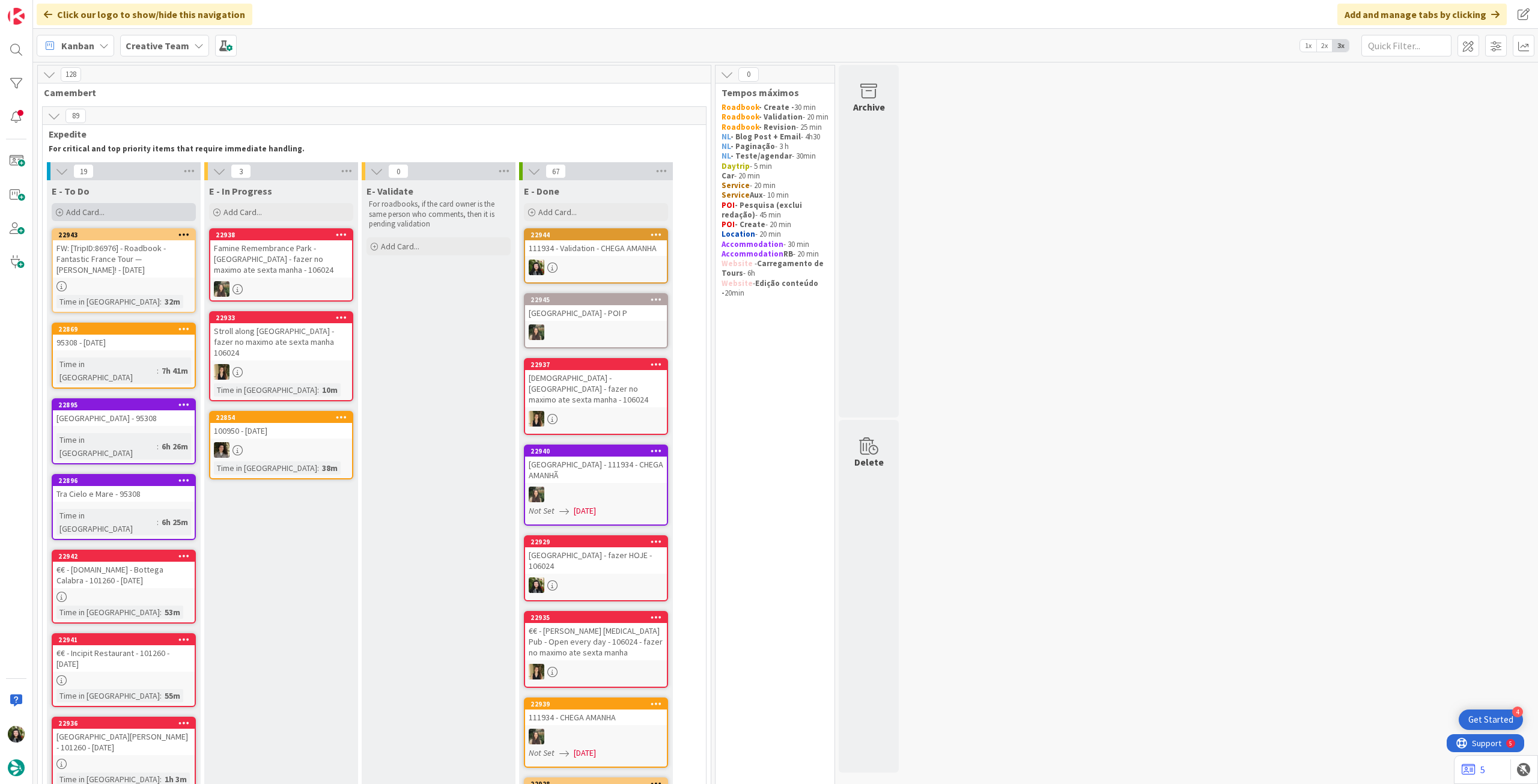
click at [132, 216] on div "Add Card..." at bounding box center [124, 212] width 144 height 18
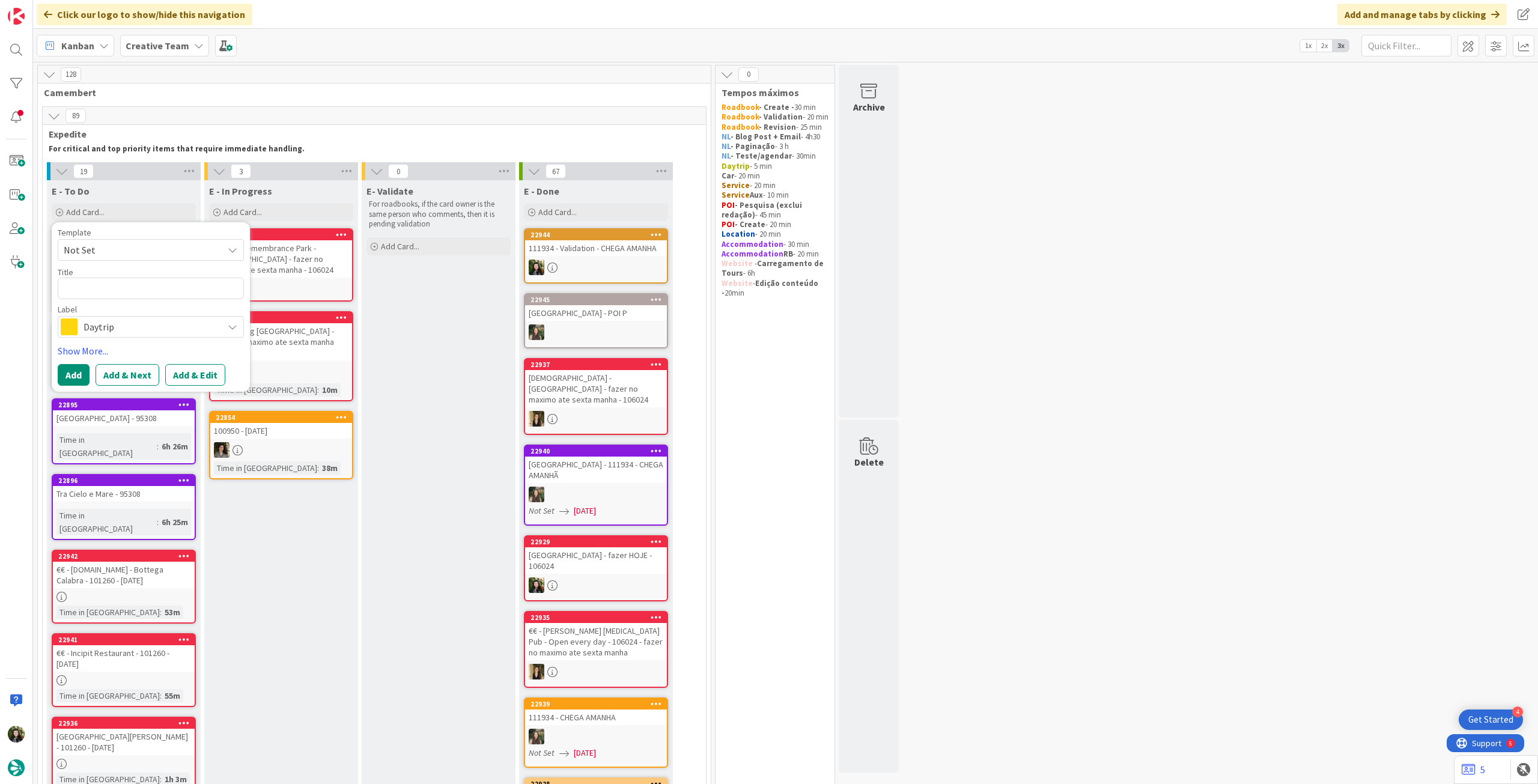
drag, startPoint x: 127, startPoint y: 325, endPoint x: 142, endPoint y: 337, distance: 19.2
click at [127, 325] on span "Daytrip" at bounding box center [150, 326] width 133 height 17
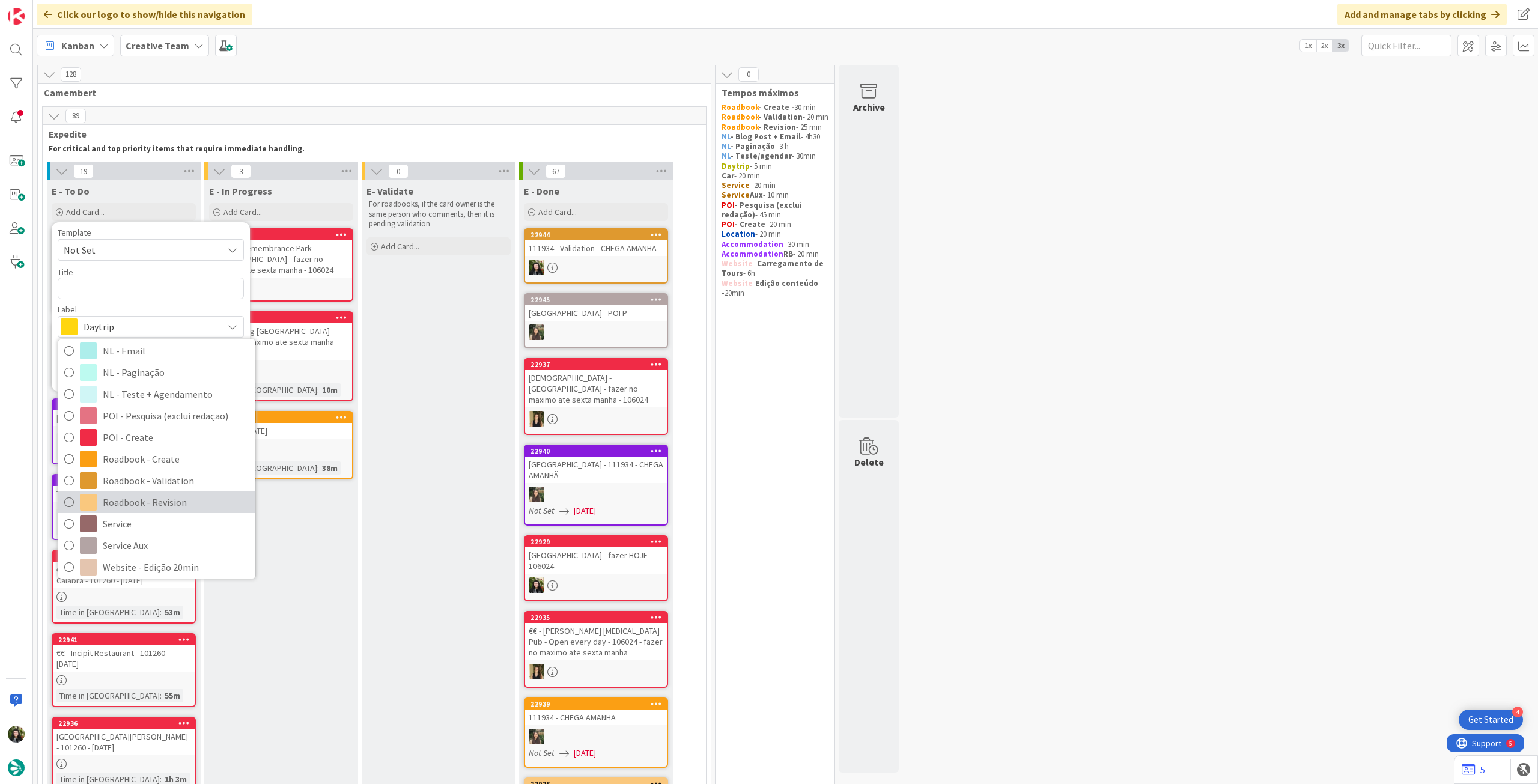
scroll to position [160, 0]
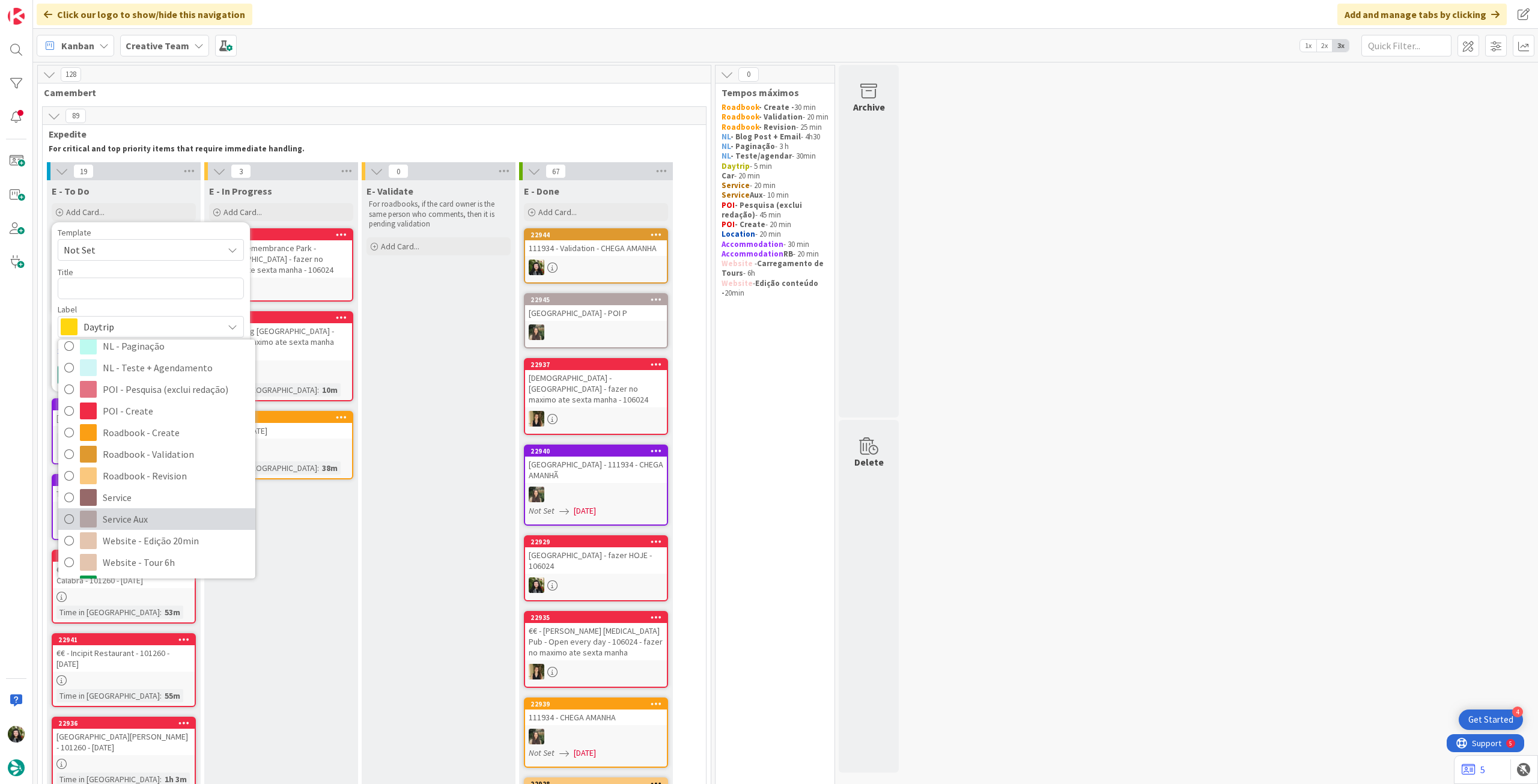
drag, startPoint x: 152, startPoint y: 511, endPoint x: 154, endPoint y: 467, distance: 44.0
click at [152, 510] on span "Service Aux" at bounding box center [175, 519] width 147 height 18
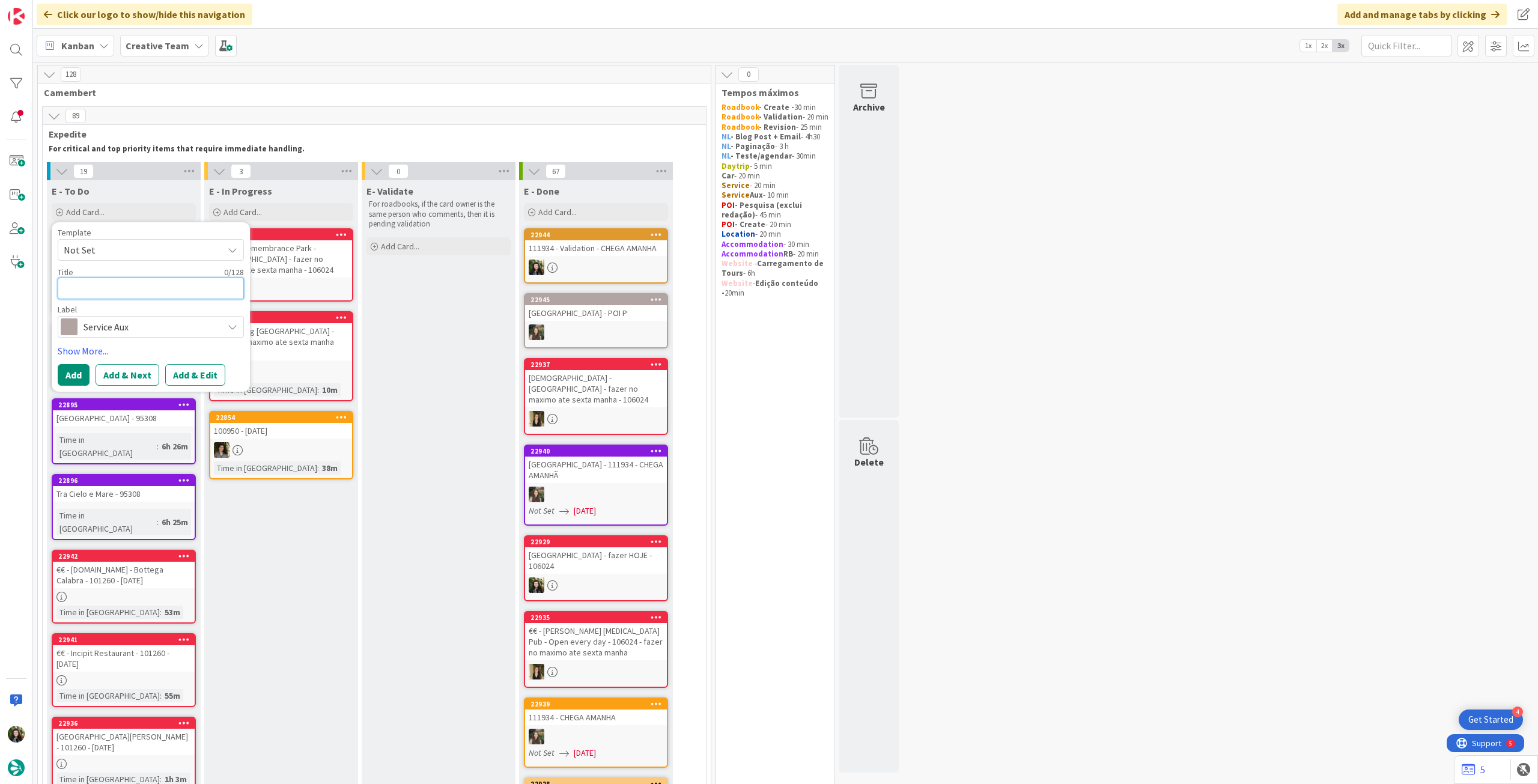
click at [182, 287] on textarea at bounding box center [151, 288] width 186 height 21
type textarea "x"
type textarea "C"
type textarea "x"
type textarea "Co"
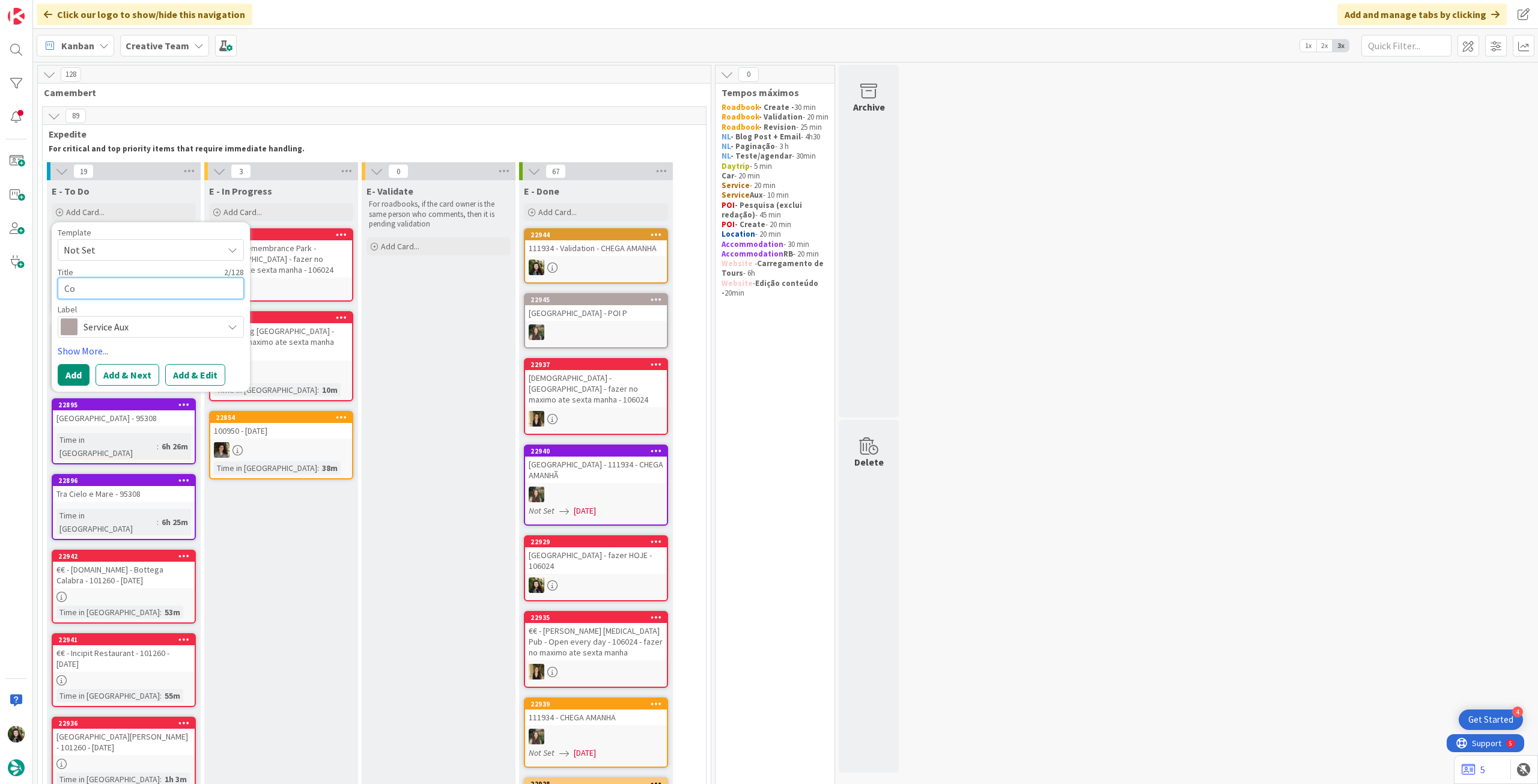
type textarea "x"
type textarea "Colo"
type textarea "x"
type textarea "Coloc"
type textarea "x"
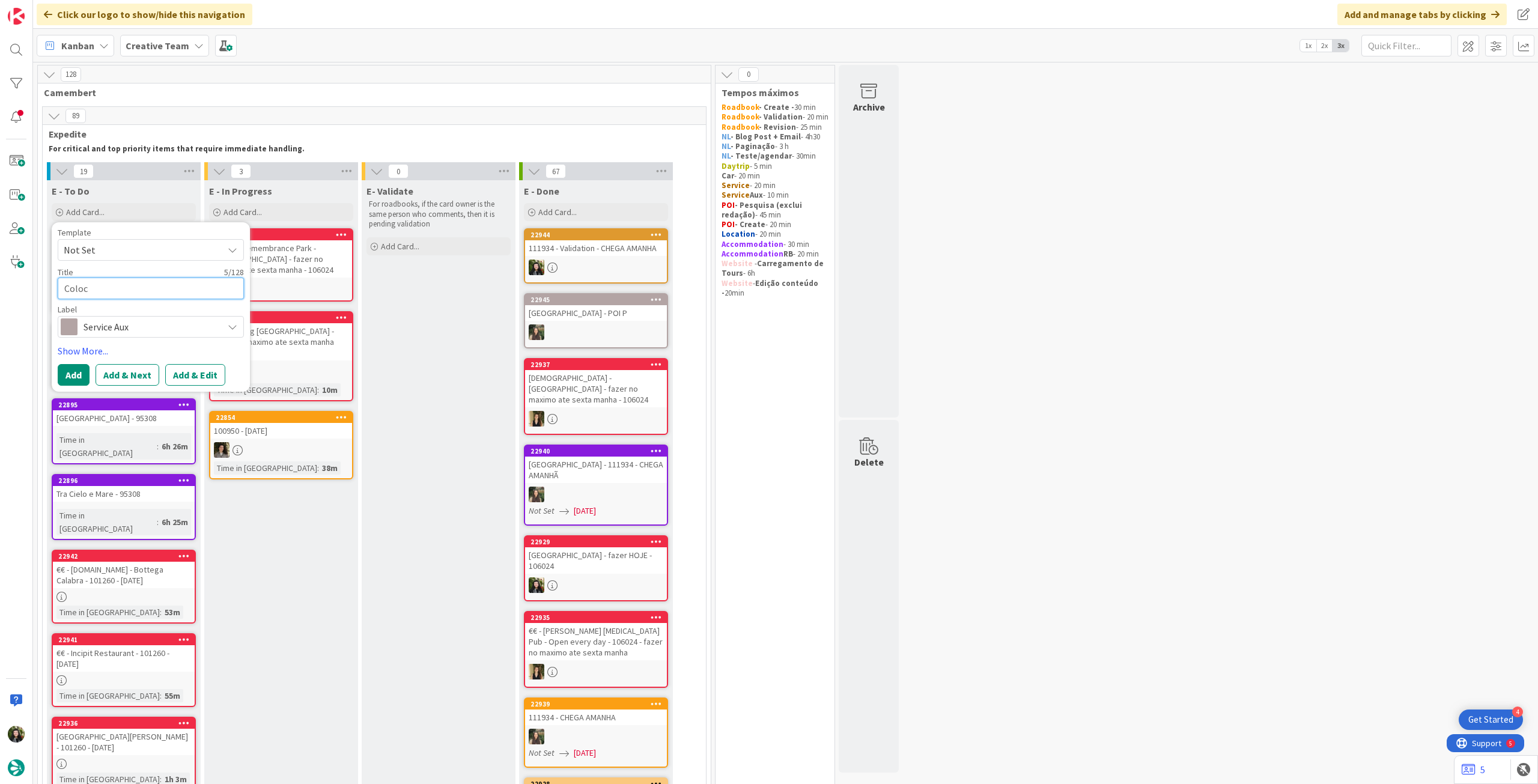
type textarea "Coloca"
type textarea "x"
type textarea "Colocar"
type textarea "x"
type textarea "Colocar P"
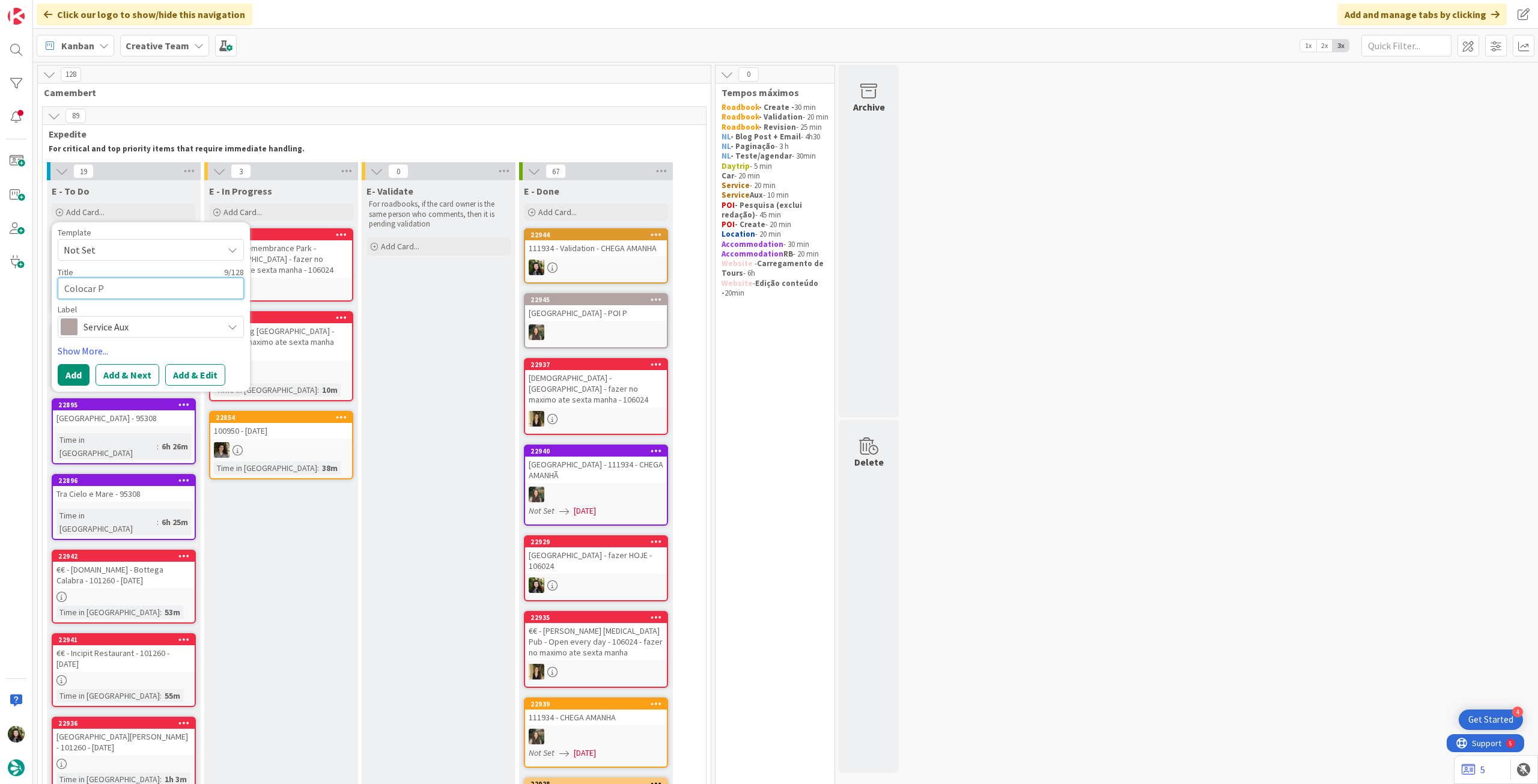
type textarea "x"
type textarea "Colocar PO"
type textarea "x"
type textarea "Colocar POIS"
type textarea "x"
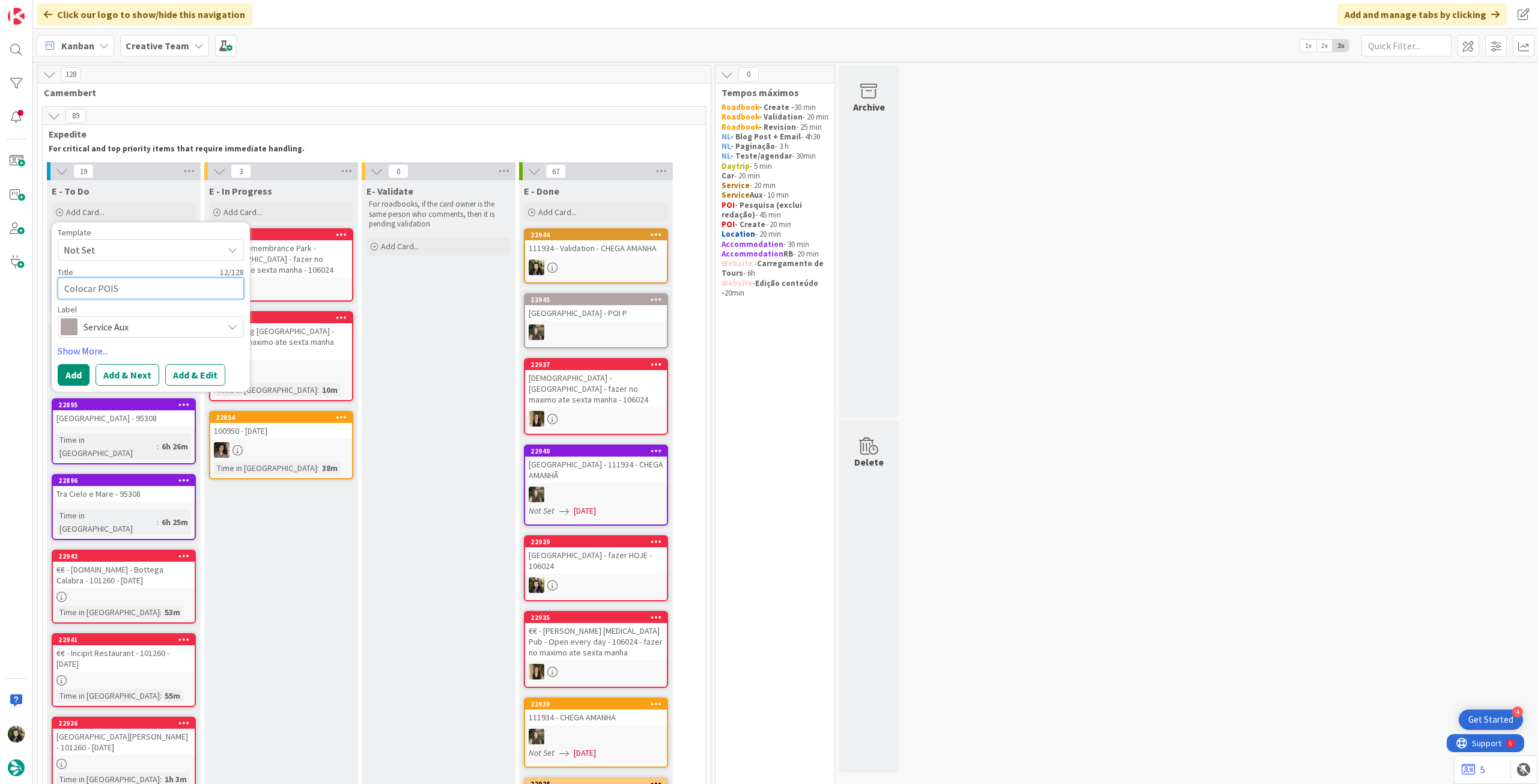
type textarea "Colocar POIS f"
type textarea "x"
type textarea "Colocar POIS fe"
type textarea "x"
type textarea "Colocar POIS fei"
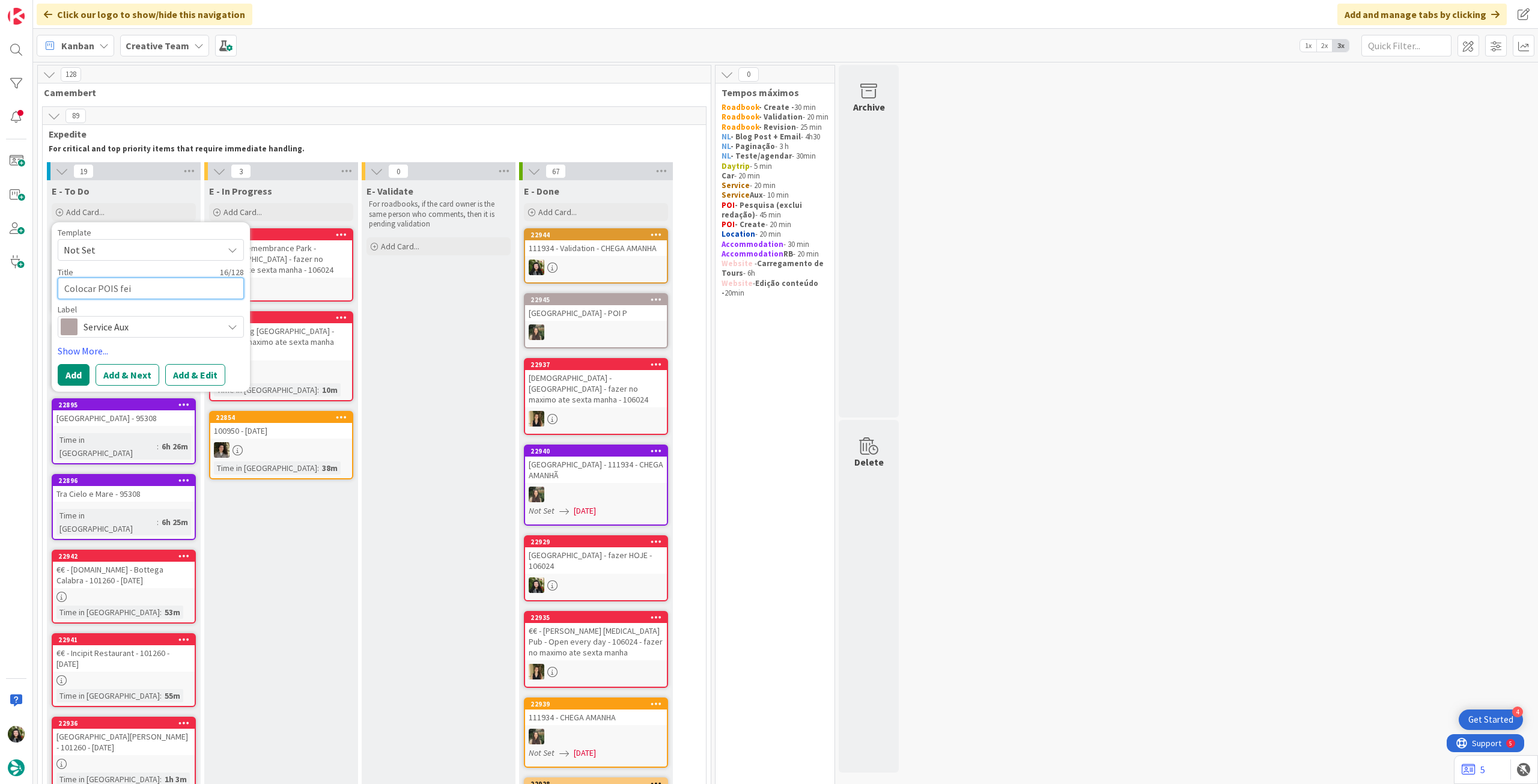
type textarea "x"
type textarea "Colocar POIS feit"
type textarea "x"
type textarea "Colocar POIS feito"
type textarea "x"
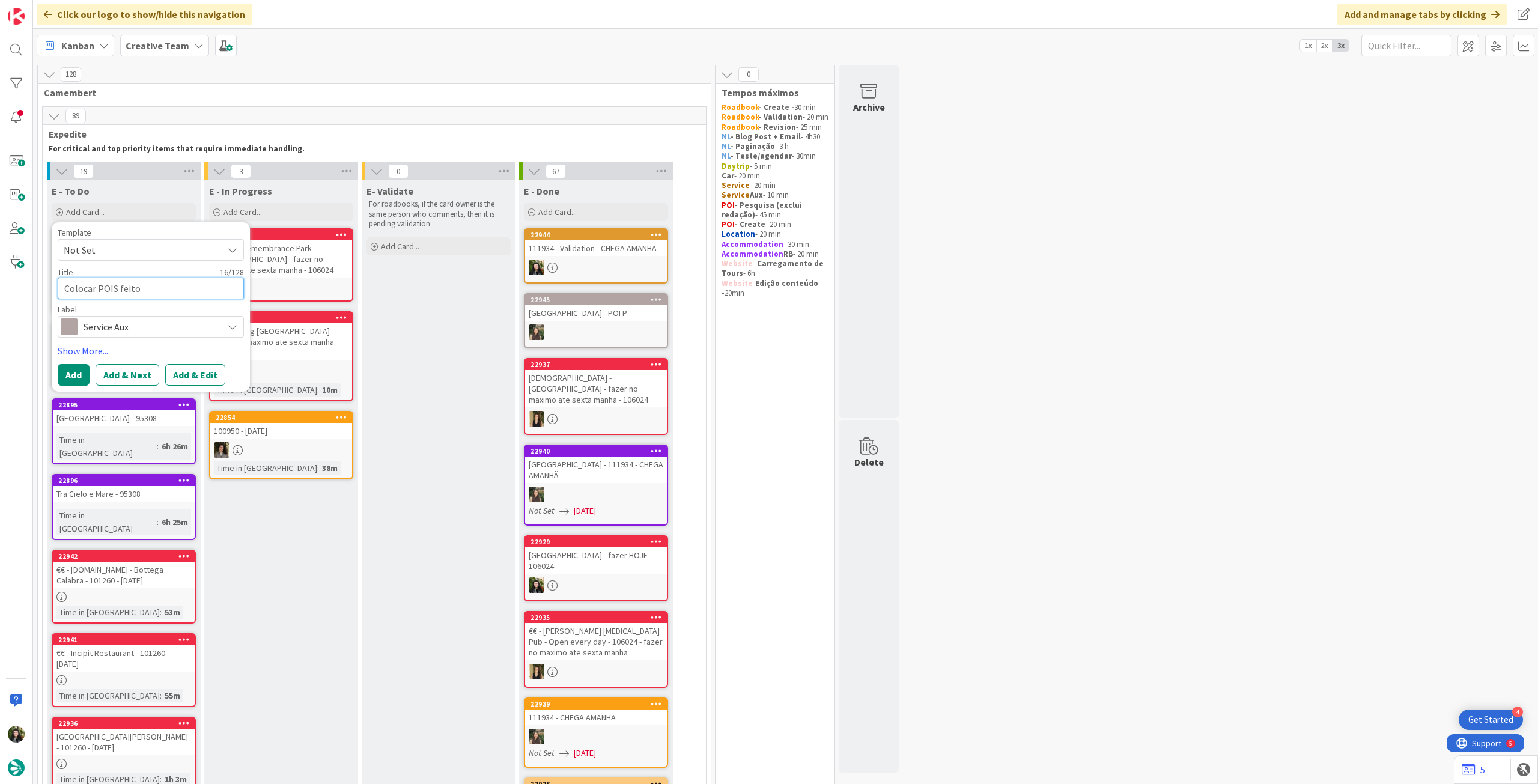
type textarea "Colocar POIS feitos"
type textarea "x"
type textarea "Colocar POIS feitos"
type textarea "x"
type textarea "Colocar POIS feitos no"
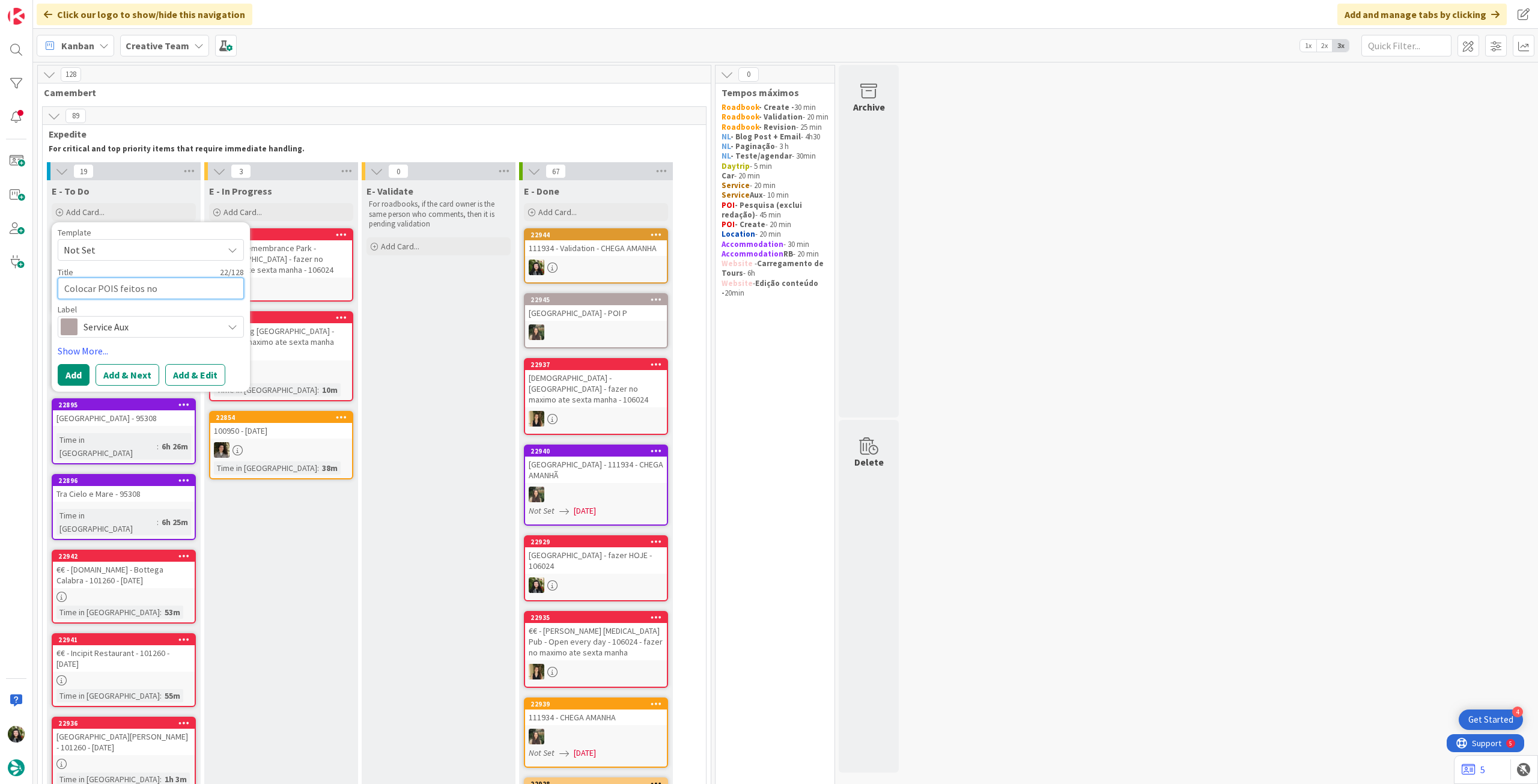
type textarea "x"
type textarea "Colocar POIS feitos no"
click at [321, 254] on div "Famine Remembrance Park - [GEOGRAPHIC_DATA] - fazer no maximo ate sexta manha -…" at bounding box center [281, 259] width 142 height 37
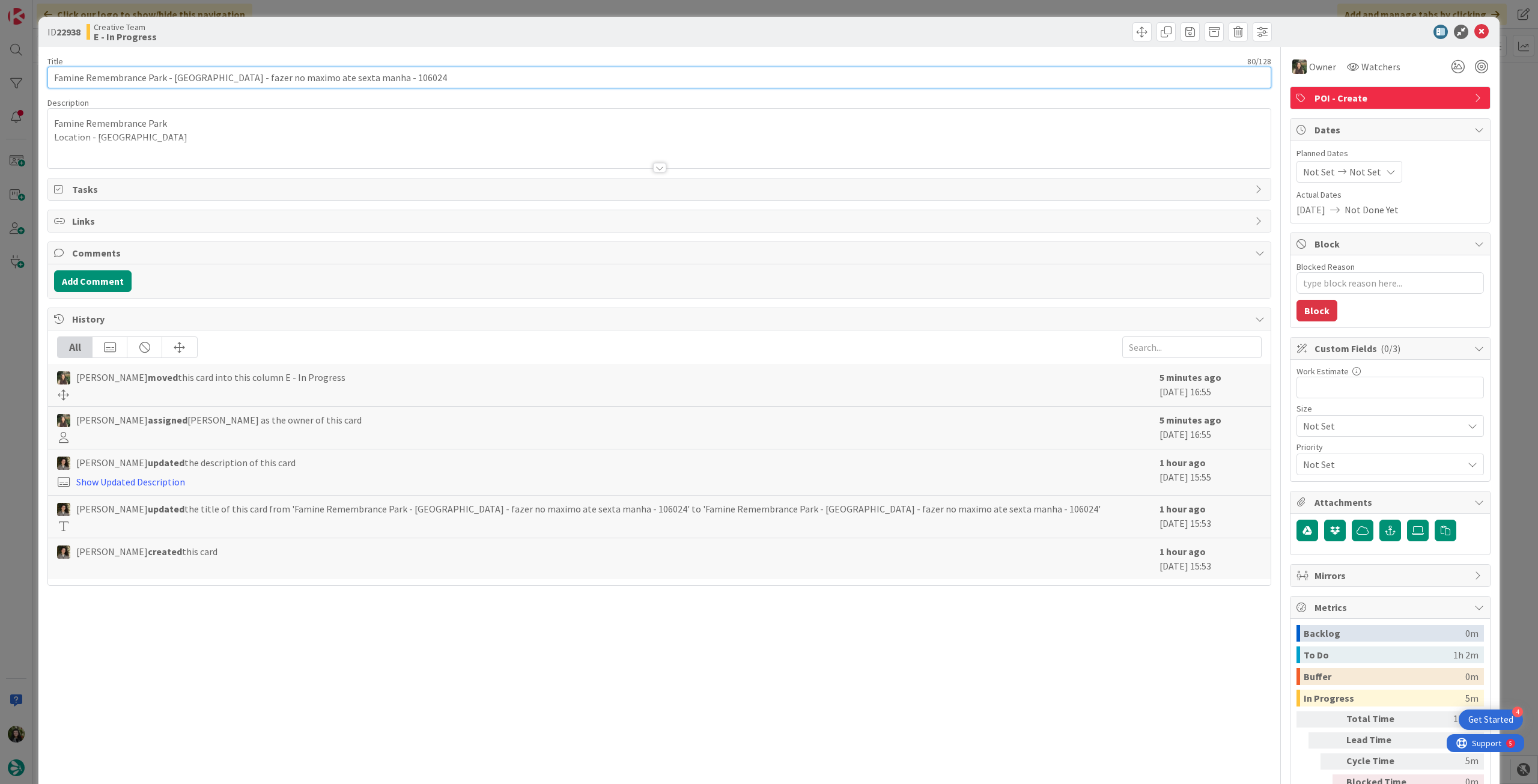
drag, startPoint x: 361, startPoint y: 80, endPoint x: 664, endPoint y: 83, distance: 303.0
click at [447, 83] on input "Famine Remembrance Park - [GEOGRAPHIC_DATA] - fazer no maximo ate sexta manha -…" at bounding box center [659, 77] width 1224 height 21
drag, startPoint x: 1476, startPoint y: 31, endPoint x: 1183, endPoint y: 100, distance: 301.0
click at [1475, 31] on icon at bounding box center [1482, 32] width 14 height 14
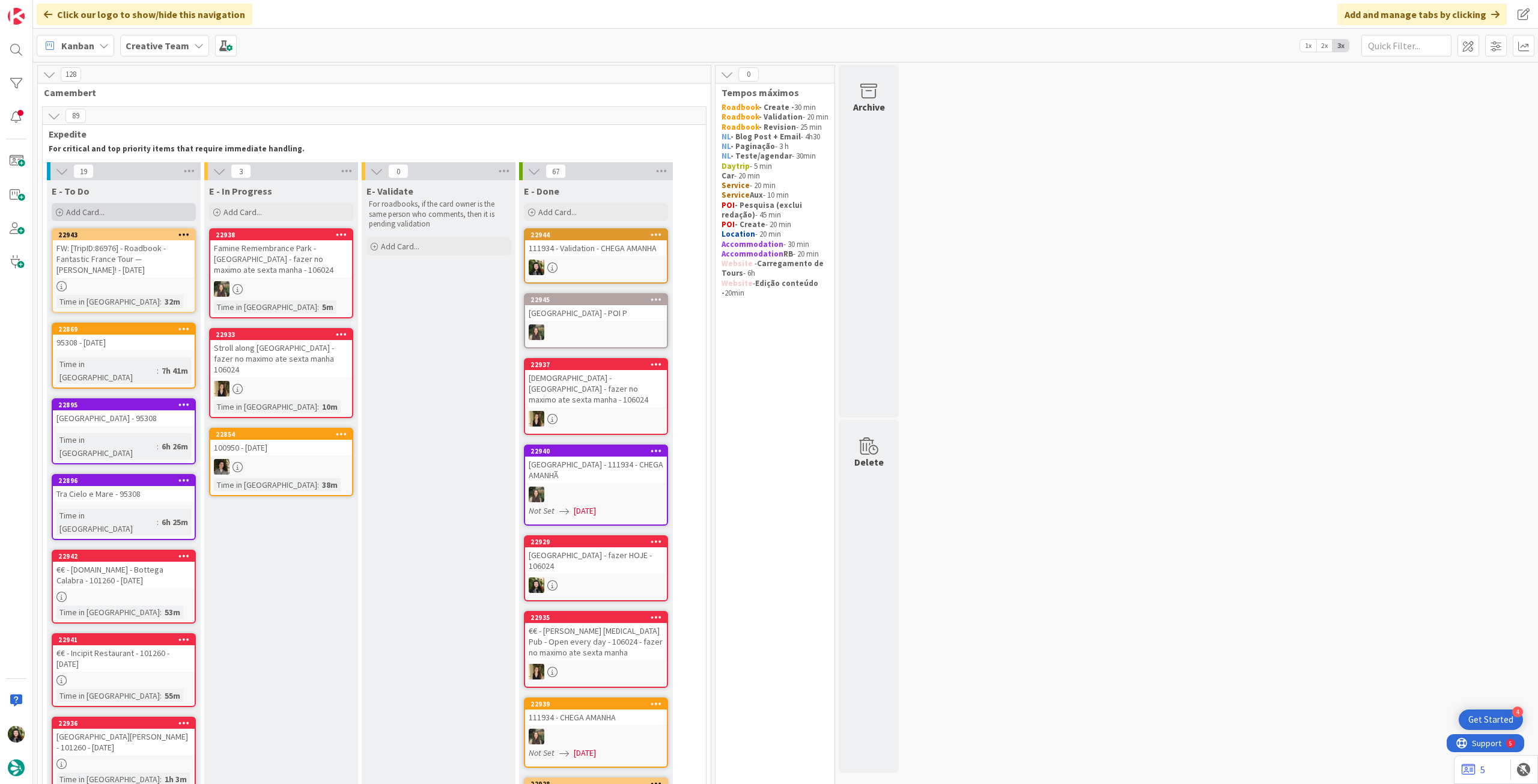
click at [160, 217] on div "Add Card..." at bounding box center [124, 212] width 144 height 18
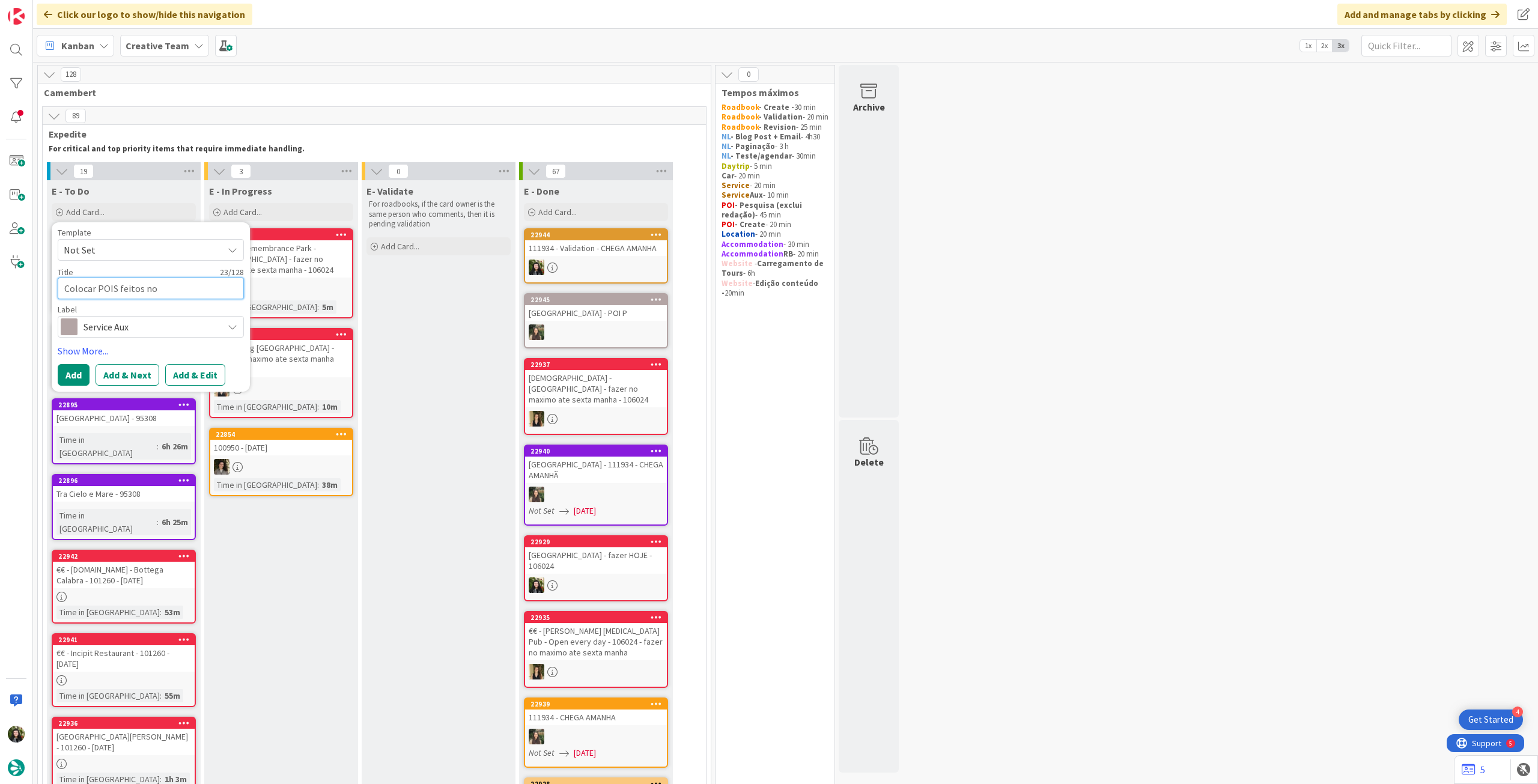
paste textarea "106024"
type textarea "x"
type textarea "Colocar POIS feitos no 106024"
click at [71, 370] on button "Add" at bounding box center [74, 375] width 32 height 21
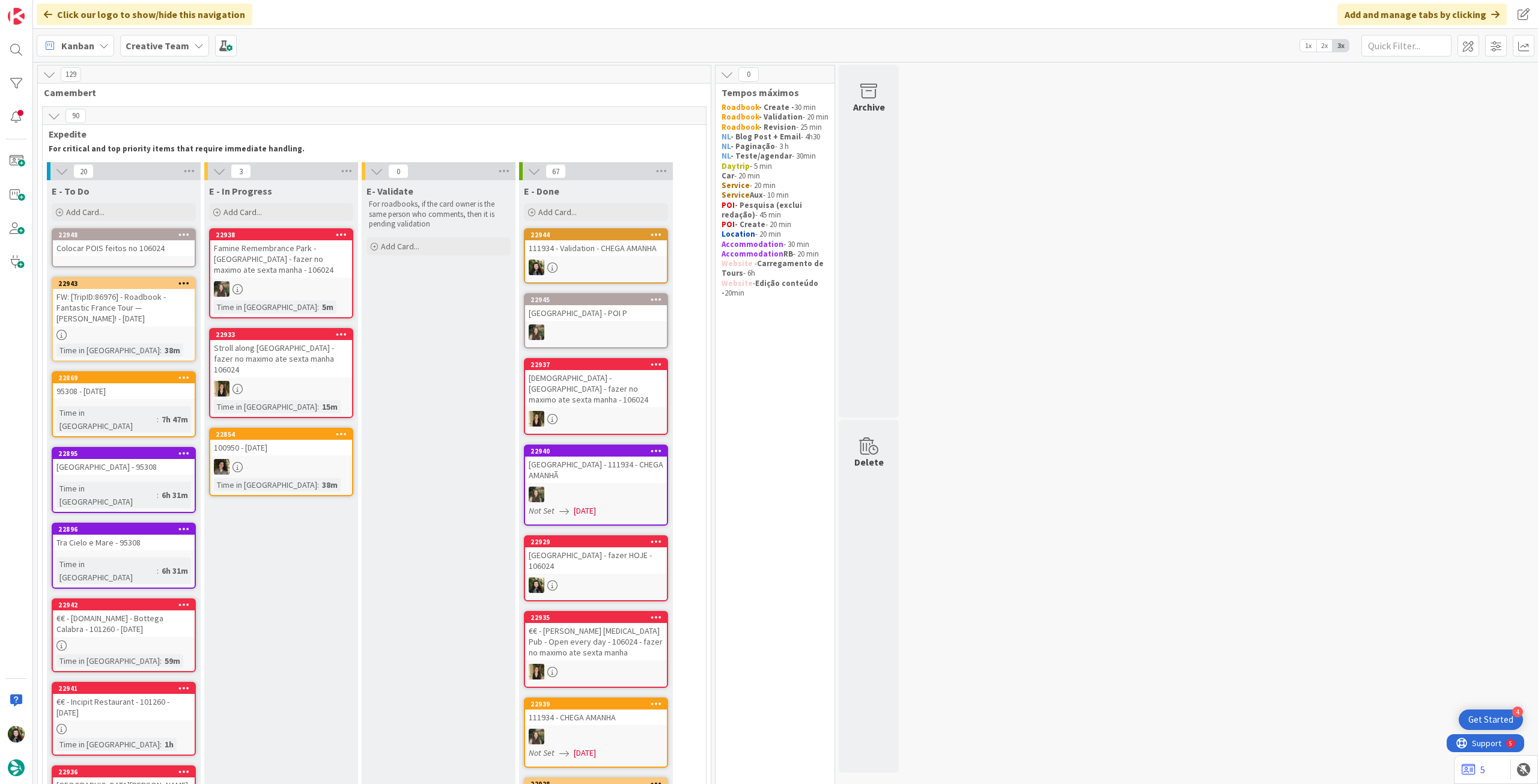
drag, startPoint x: 142, startPoint y: 281, endPoint x: 148, endPoint y: 254, distance: 27.7
click at [148, 254] on div "Colocar POIS feitos no 106024" at bounding box center [124, 248] width 142 height 16
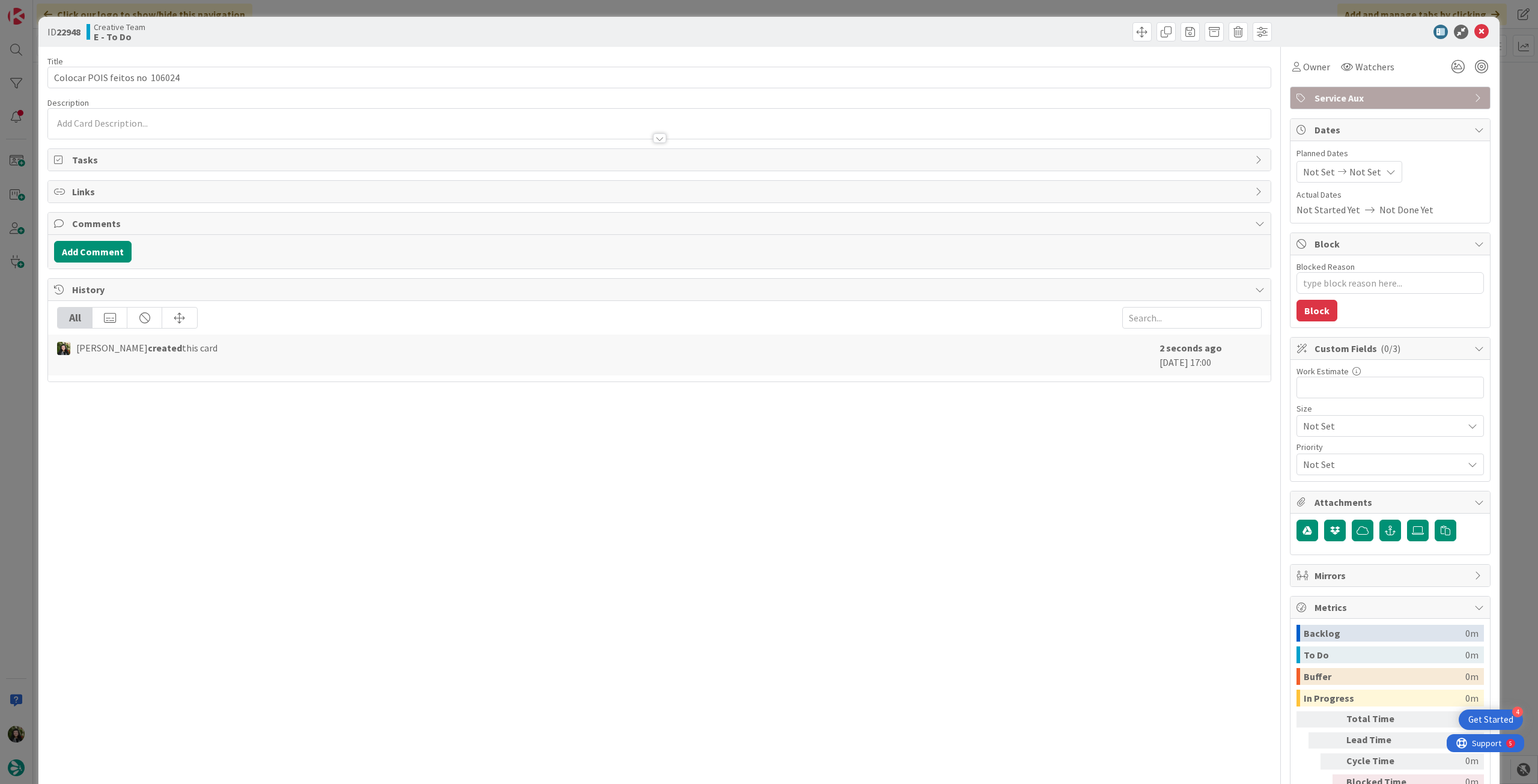
type textarea "x"
click at [344, 81] on input "Colocar POIS feitos no 106024" at bounding box center [659, 77] width 1224 height 21
type input "Colocar POIS feitos no 106024 - hoje"
type textarea "x"
type input "Colocar POIS feitos no 106024 - hoje"
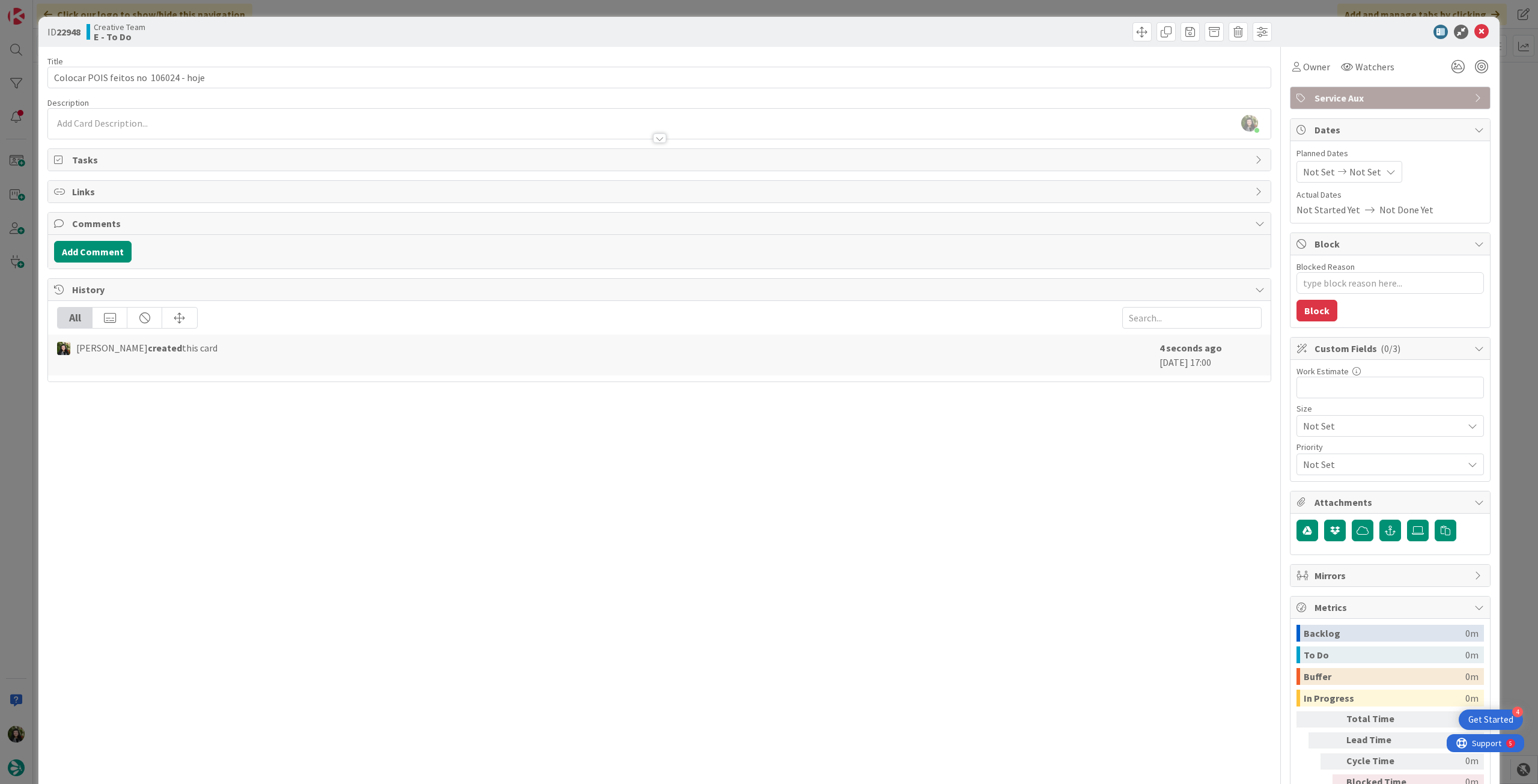
click at [1363, 174] on span "Not Set" at bounding box center [1366, 171] width 32 height 14
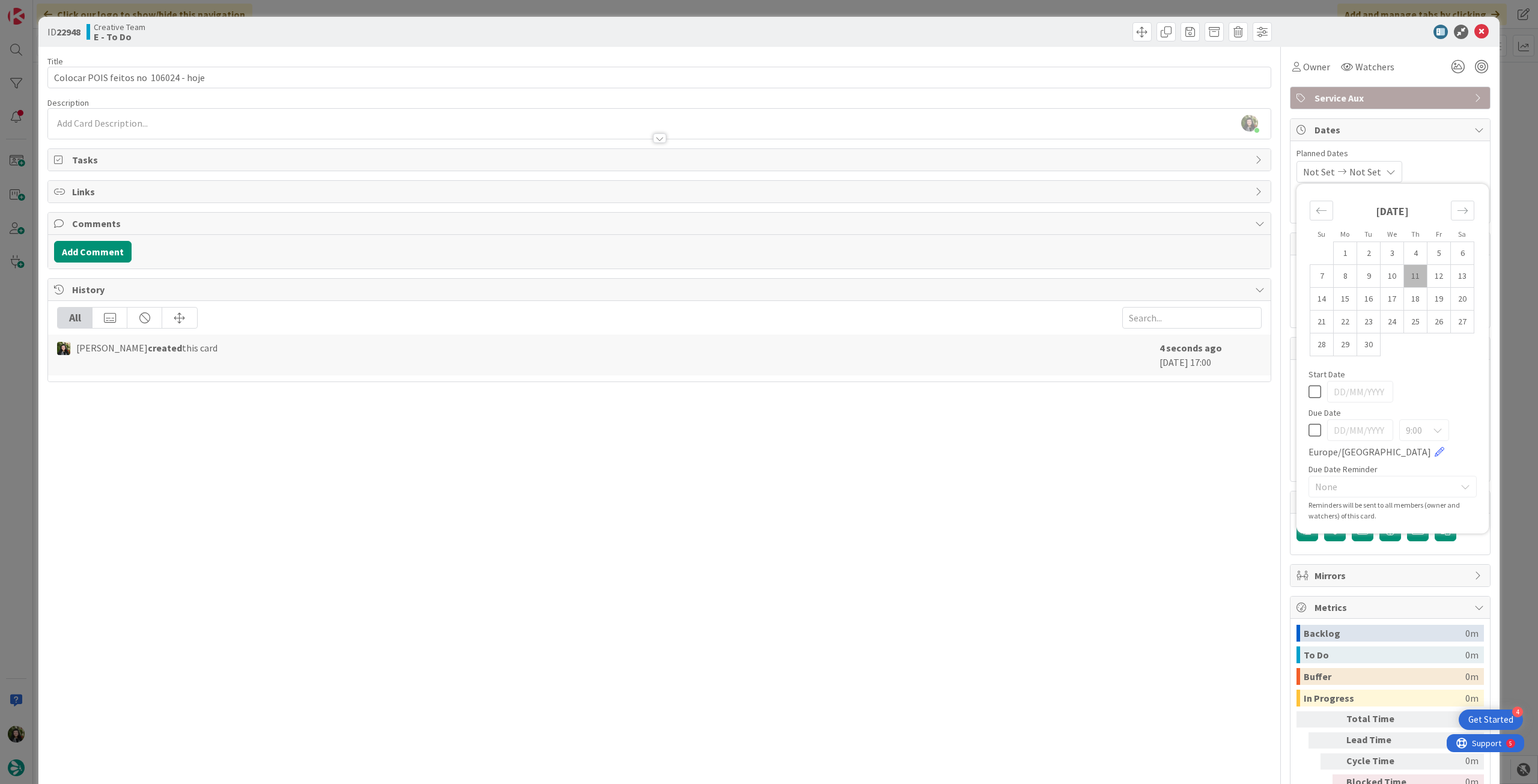
click at [1309, 428] on icon at bounding box center [1315, 430] width 13 height 14
type input "[DATE]"
click at [1475, 32] on icon at bounding box center [1482, 32] width 14 height 14
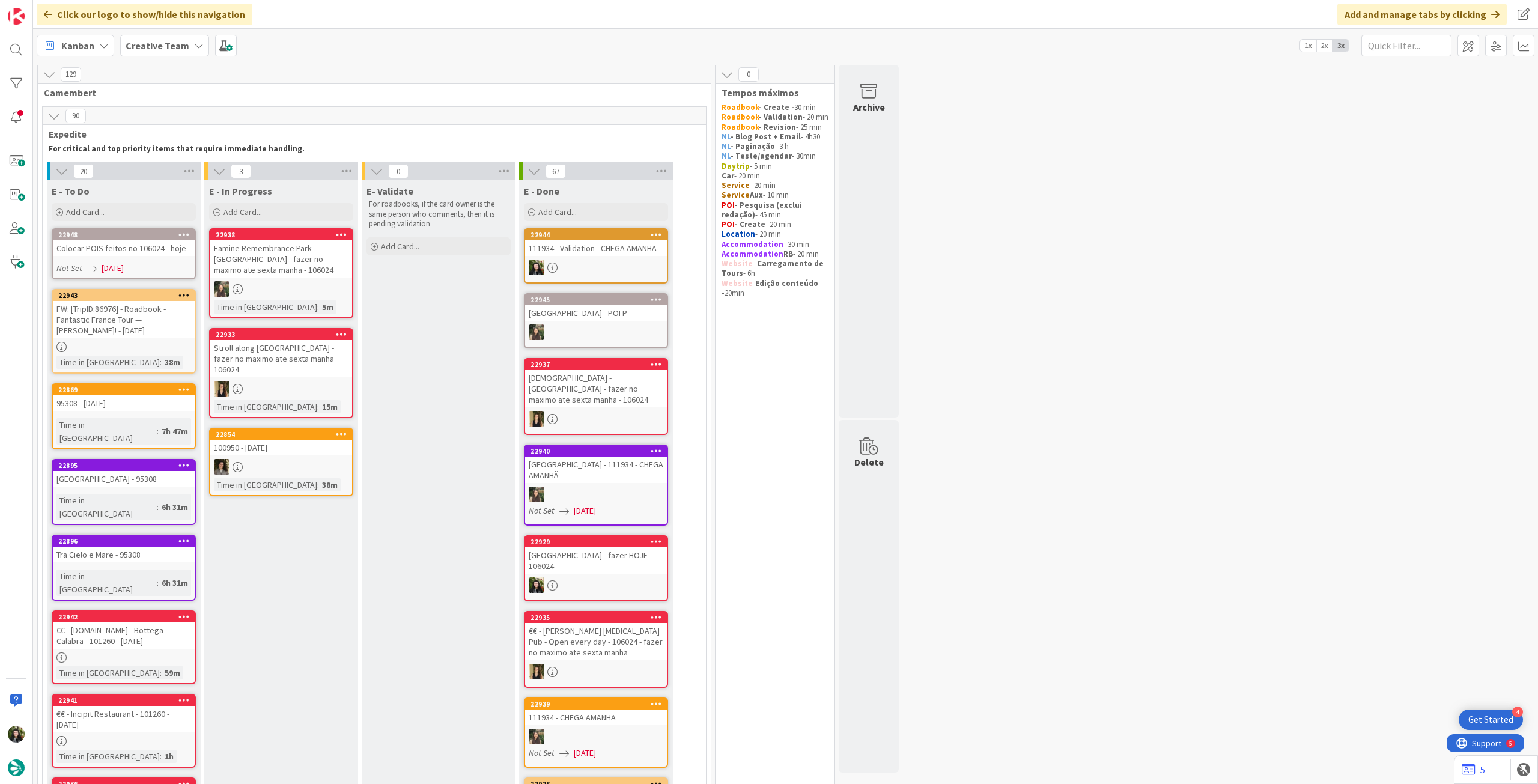
click at [174, 44] on b "Creative Team" at bounding box center [157, 45] width 63 height 12
click at [206, 174] on h4 "Creative Team - Análise" at bounding box center [216, 171] width 163 height 12
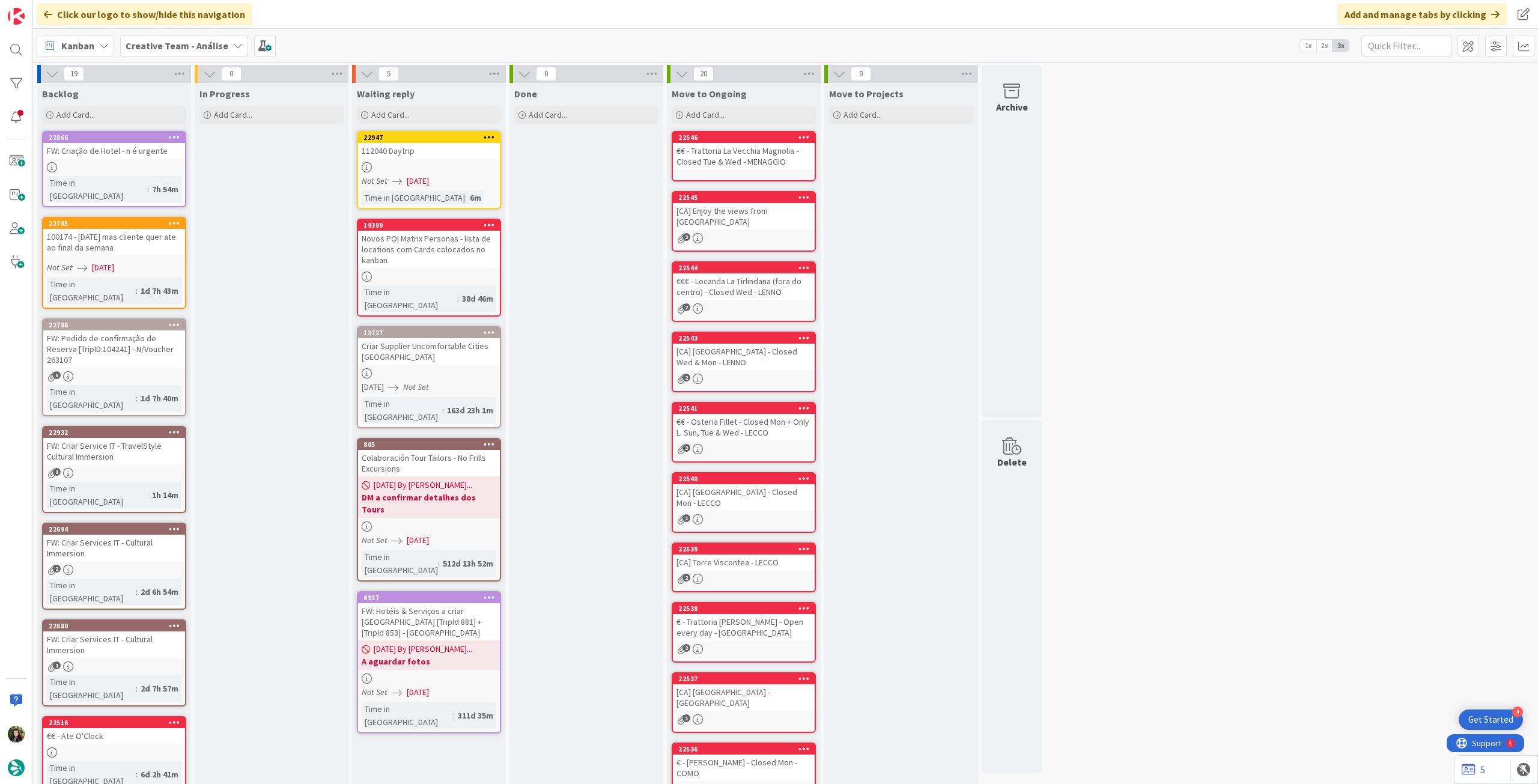
click at [459, 163] on div at bounding box center [429, 167] width 142 height 10
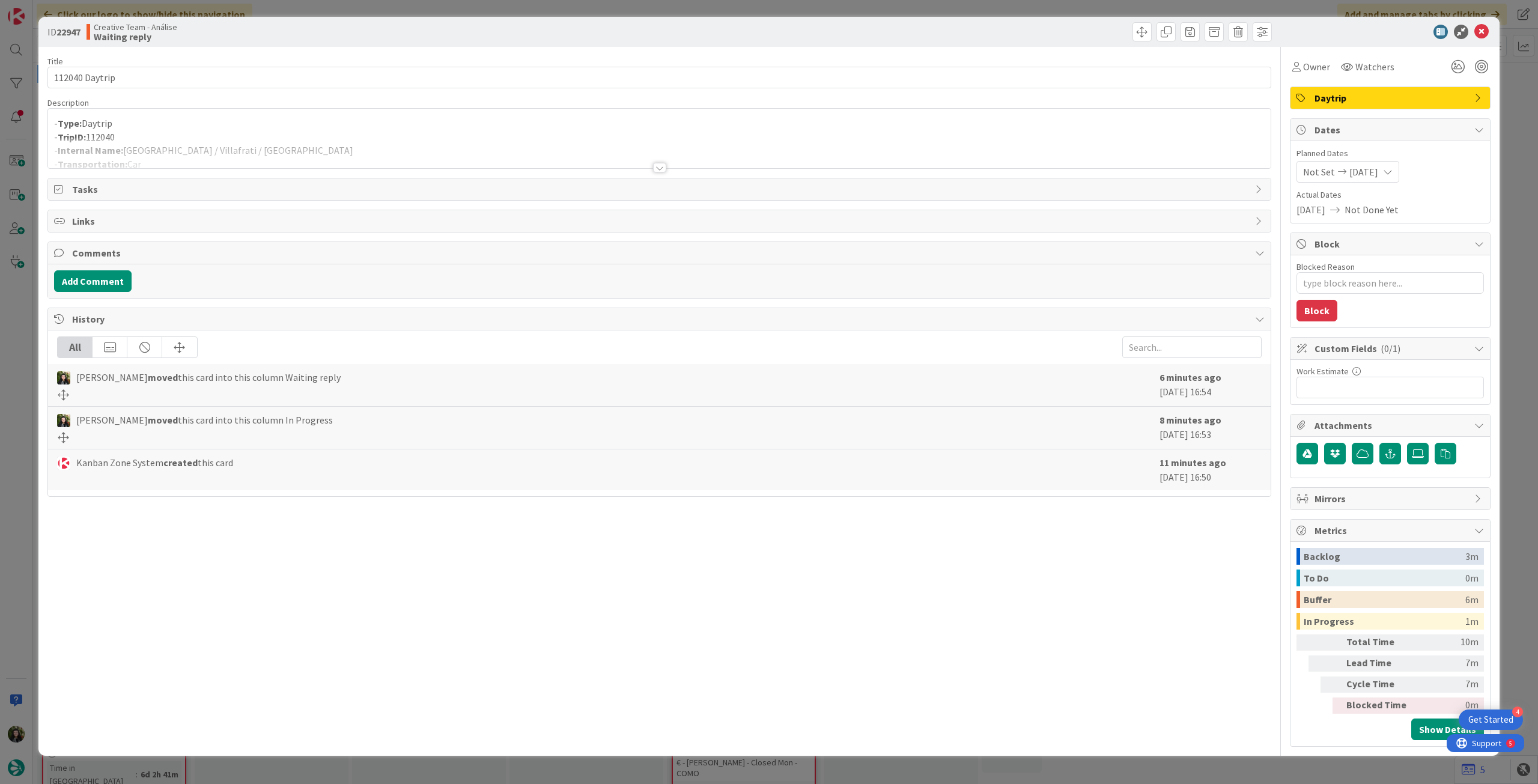
click at [440, 157] on div at bounding box center [659, 152] width 1223 height 31
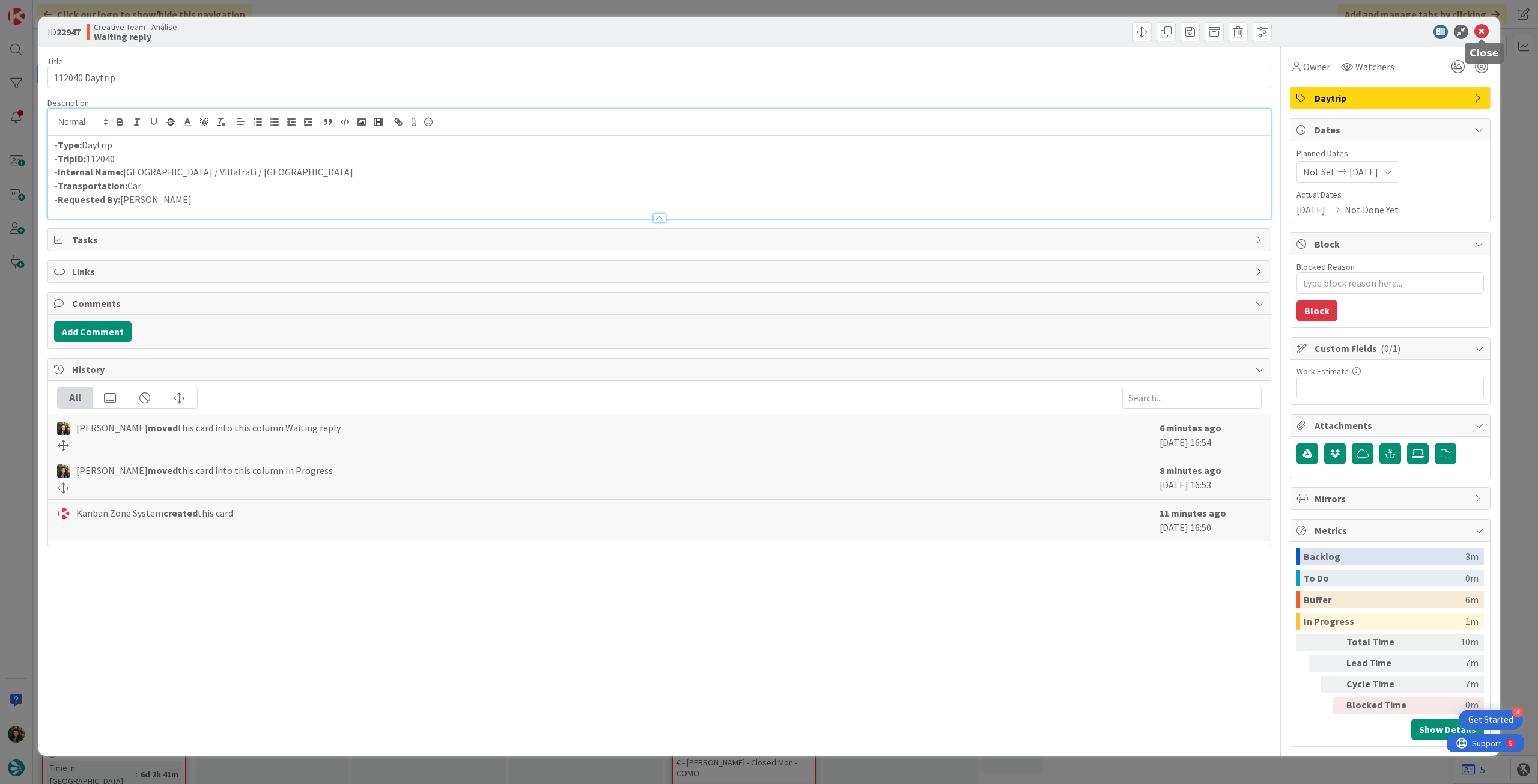
click at [1480, 37] on icon at bounding box center [1482, 32] width 14 height 14
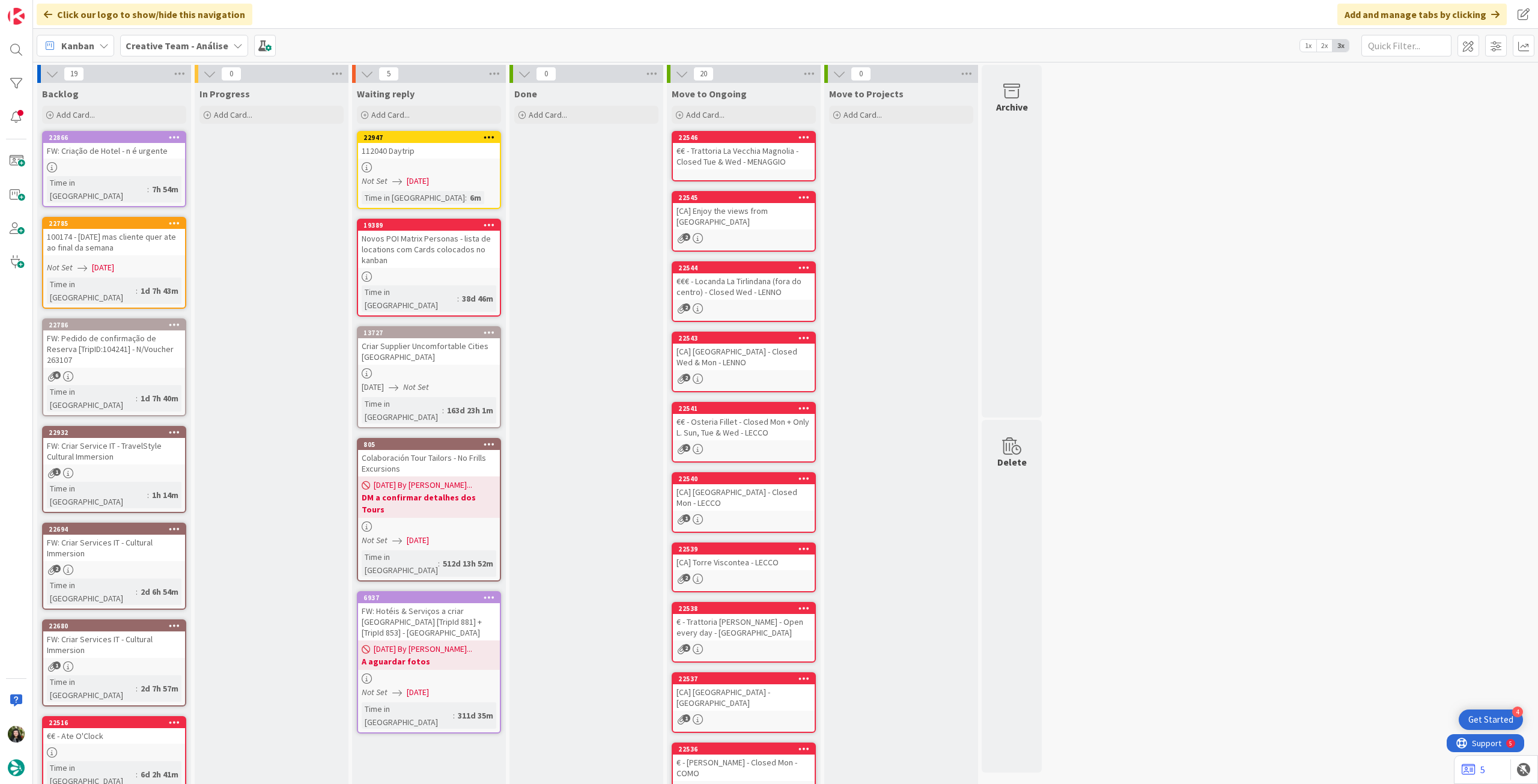
click at [491, 137] on icon at bounding box center [490, 136] width 11 height 9
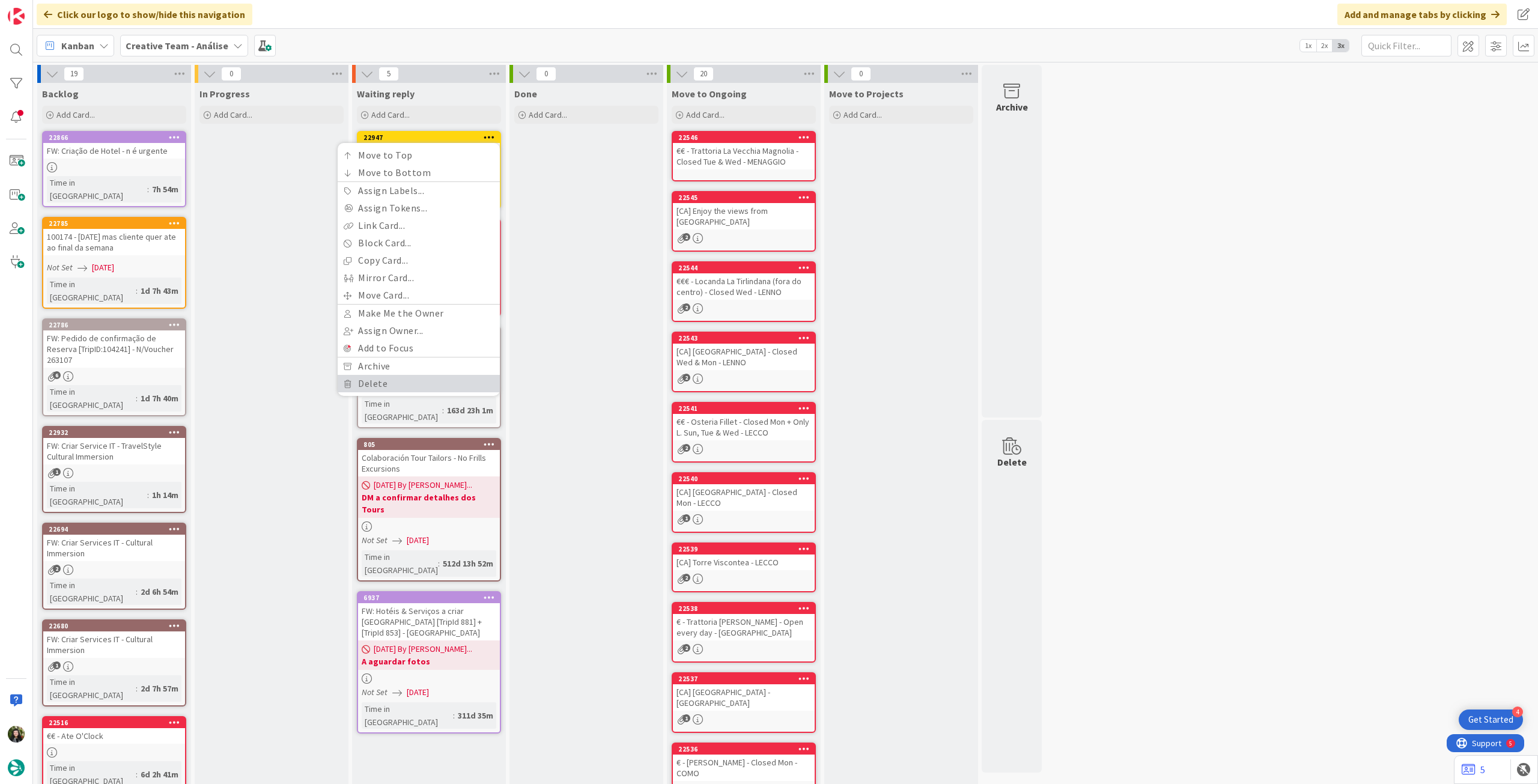
click at [387, 387] on link "Delete" at bounding box center [419, 383] width 162 height 17
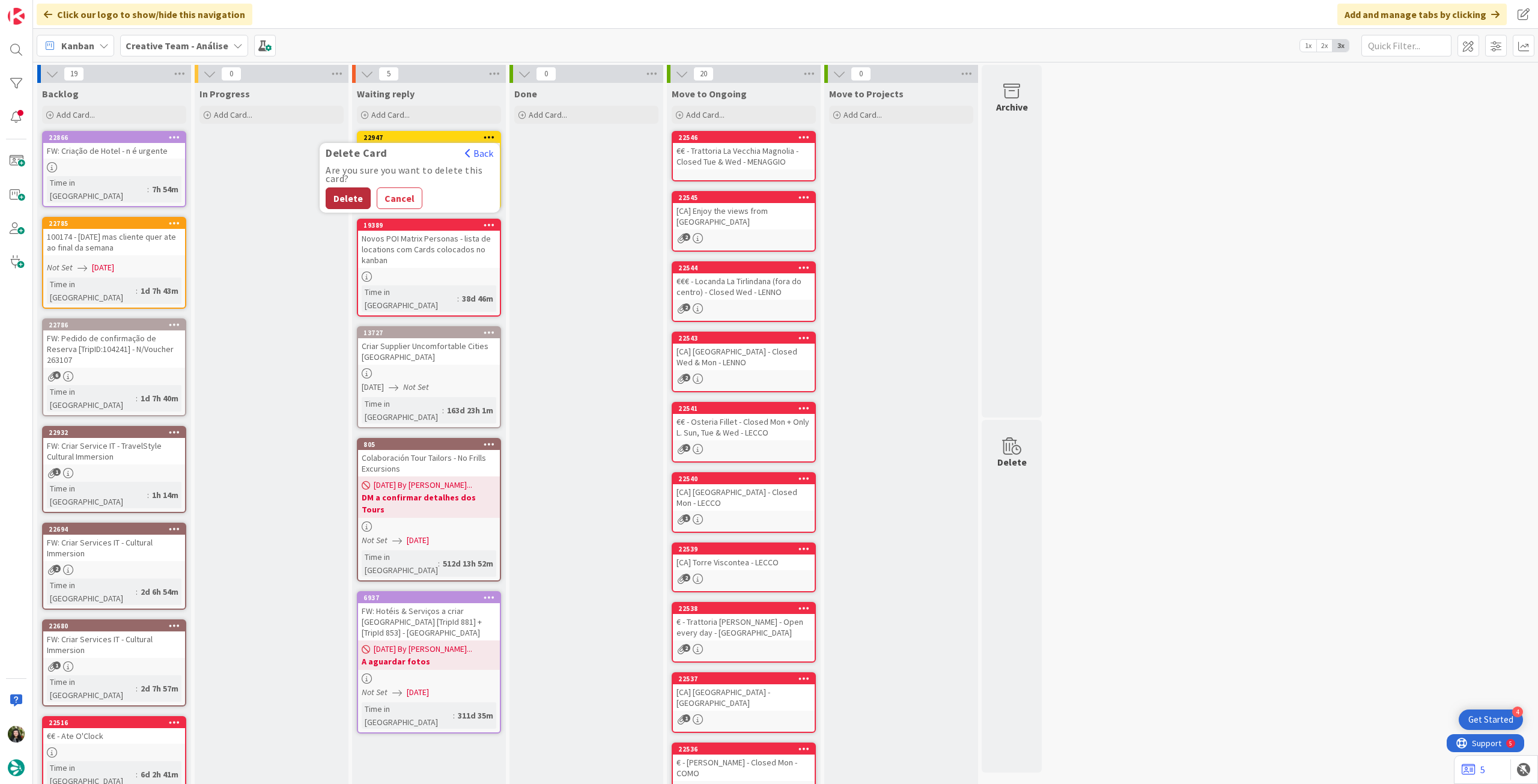
click at [351, 200] on button "Delete" at bounding box center [348, 198] width 45 height 21
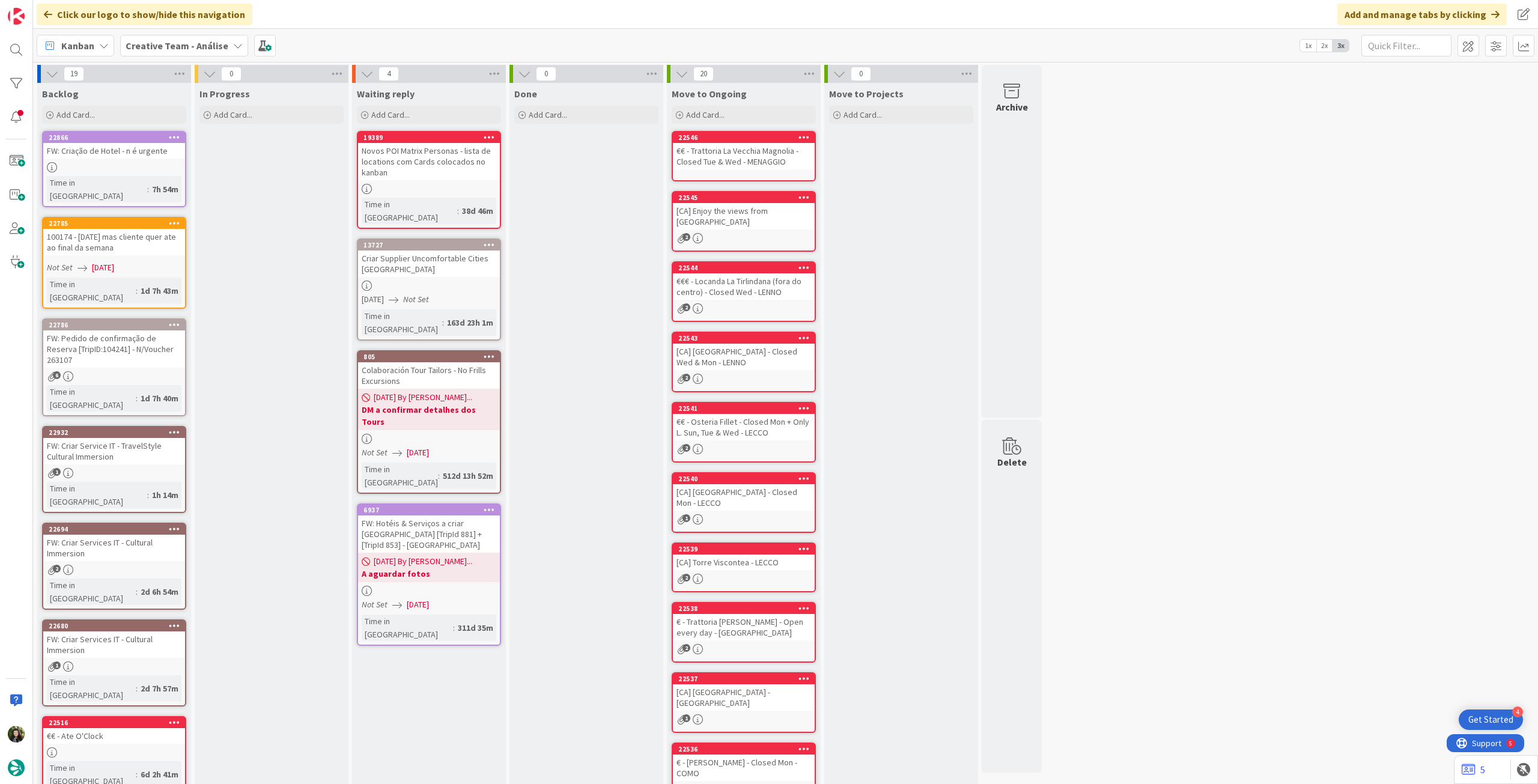
click at [213, 50] on b "Creative Team - Análise" at bounding box center [176, 45] width 102 height 12
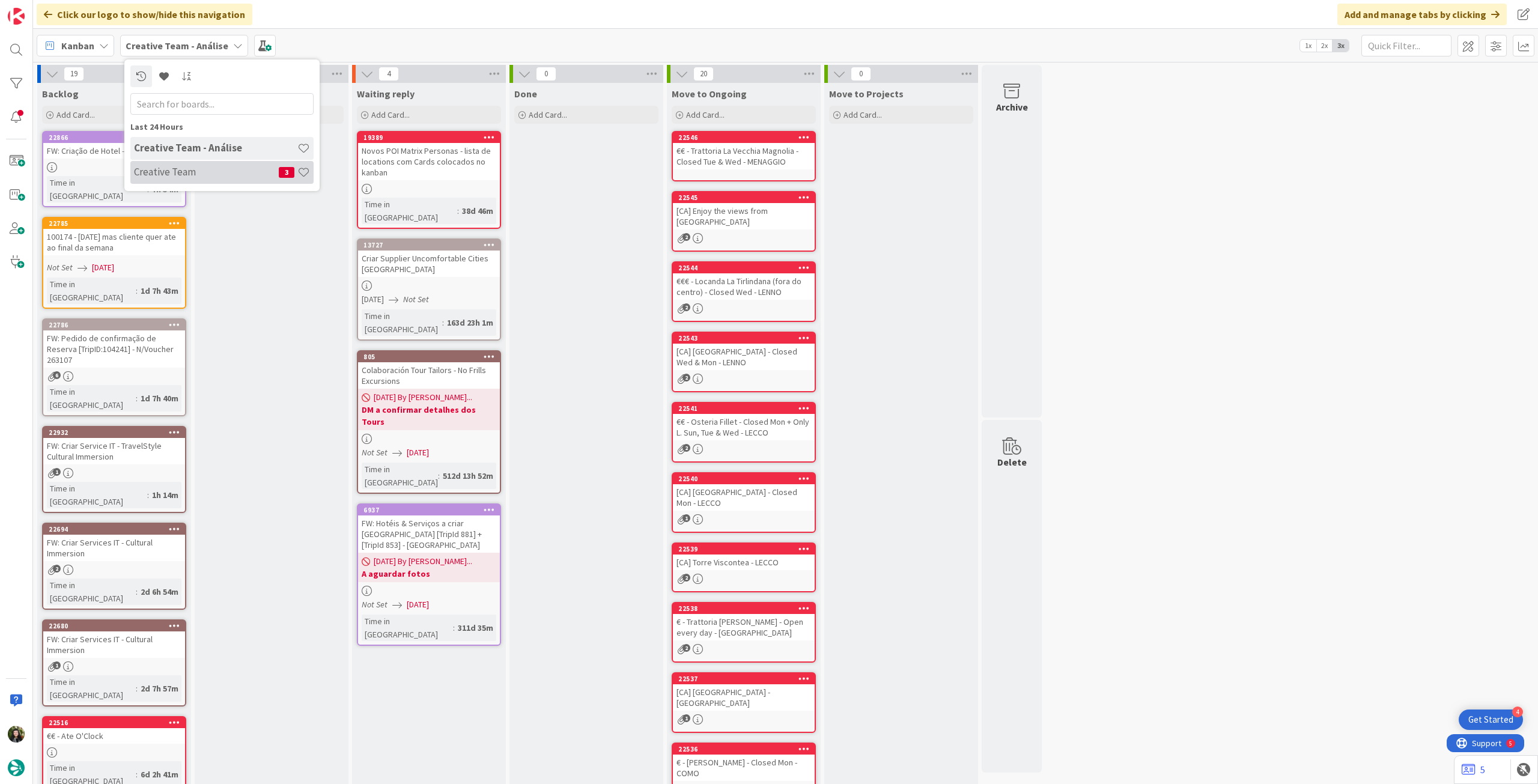
click at [198, 169] on h4 "Creative Team" at bounding box center [206, 171] width 144 height 12
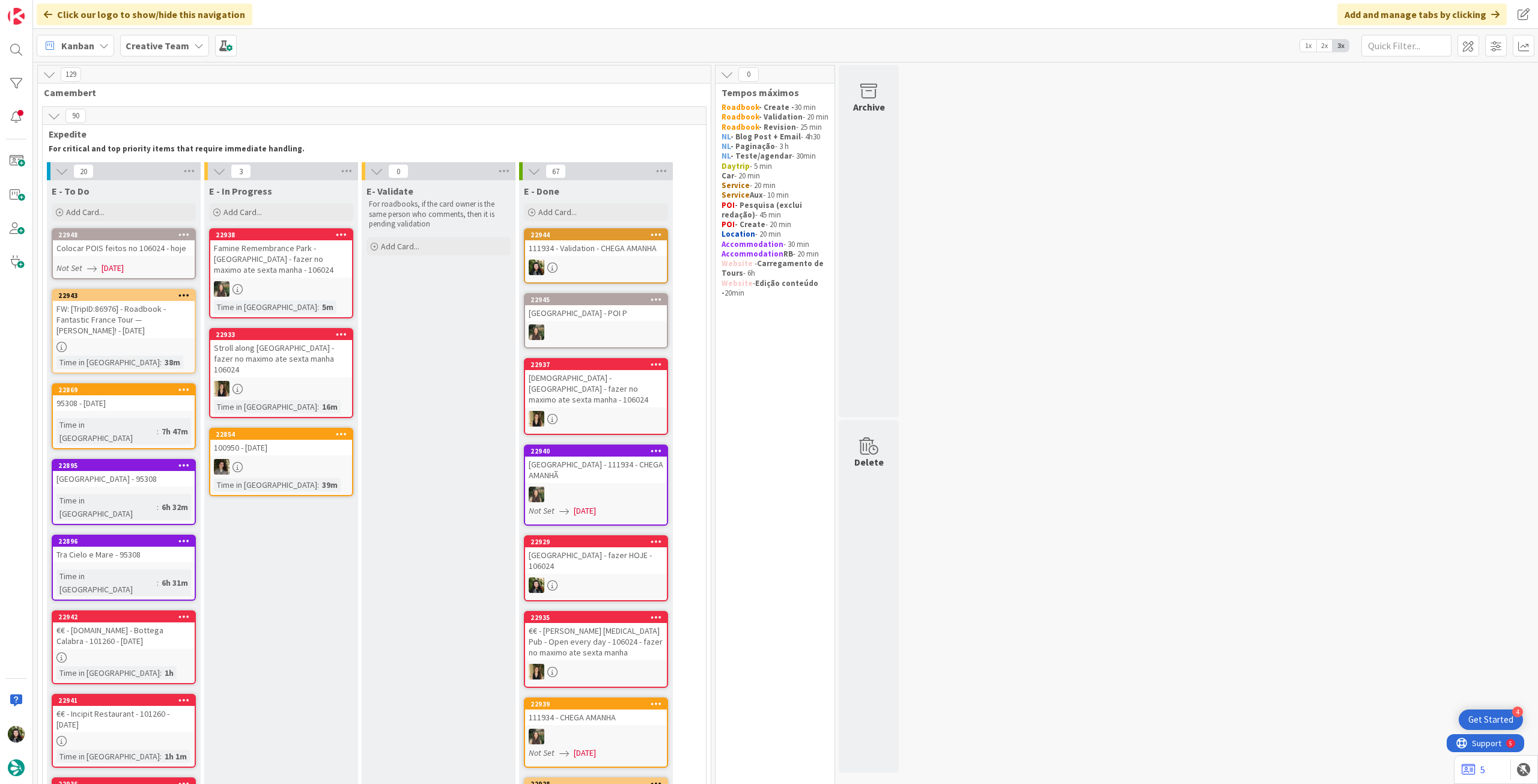
click at [148, 247] on div "Colocar POIS feitos no 106024 - hoje" at bounding box center [124, 248] width 142 height 16
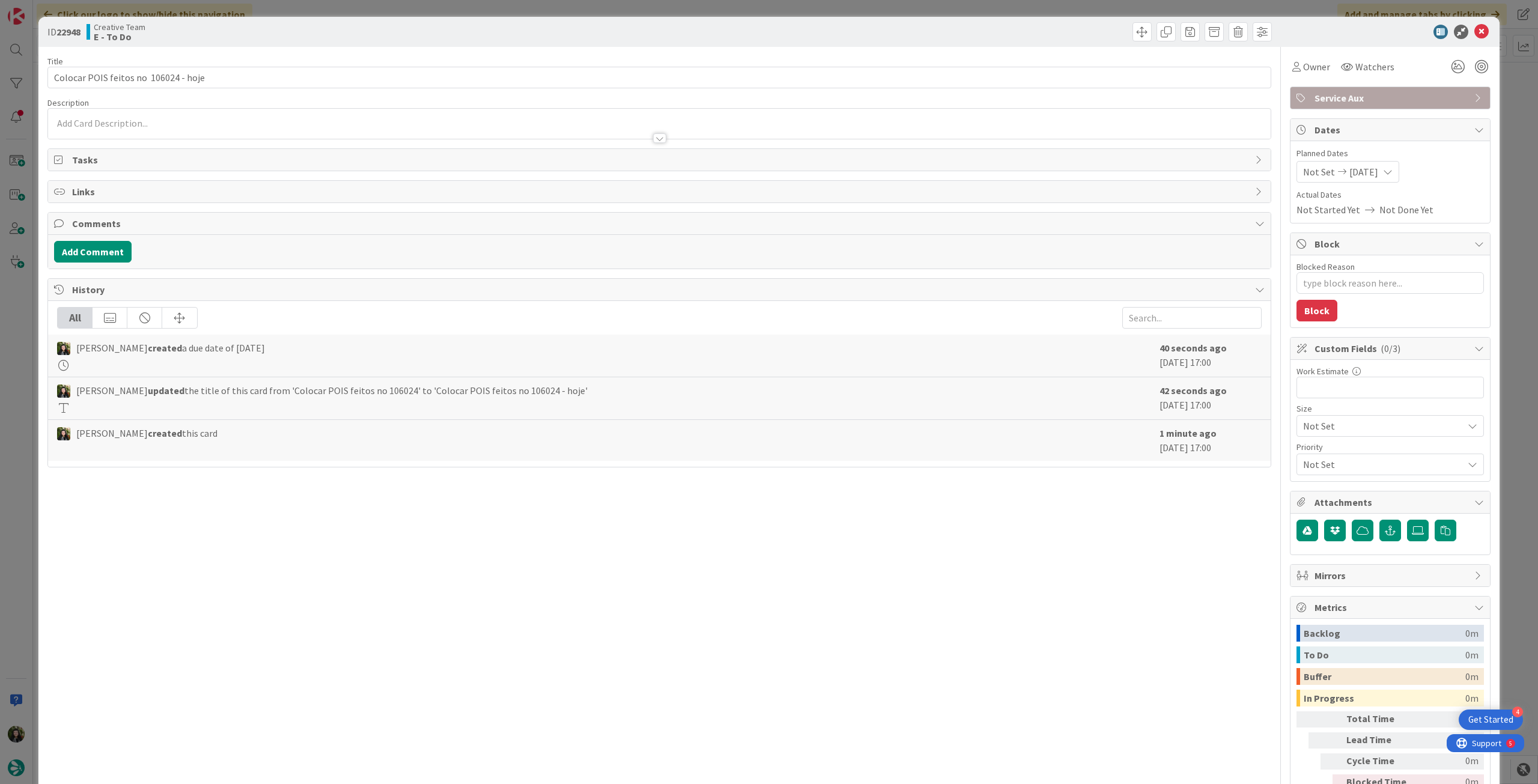
type textarea "x"
click at [271, 78] on input "Colocar POIS feitos no 106024 - hoje" at bounding box center [659, 77] width 1224 height 21
type input "Colocar POIS feitos no 106024 - hoje - e avisar TC"
type textarea "x"
type input "Colocar POIS feitos no 106024 - hoje - e avisar TC"
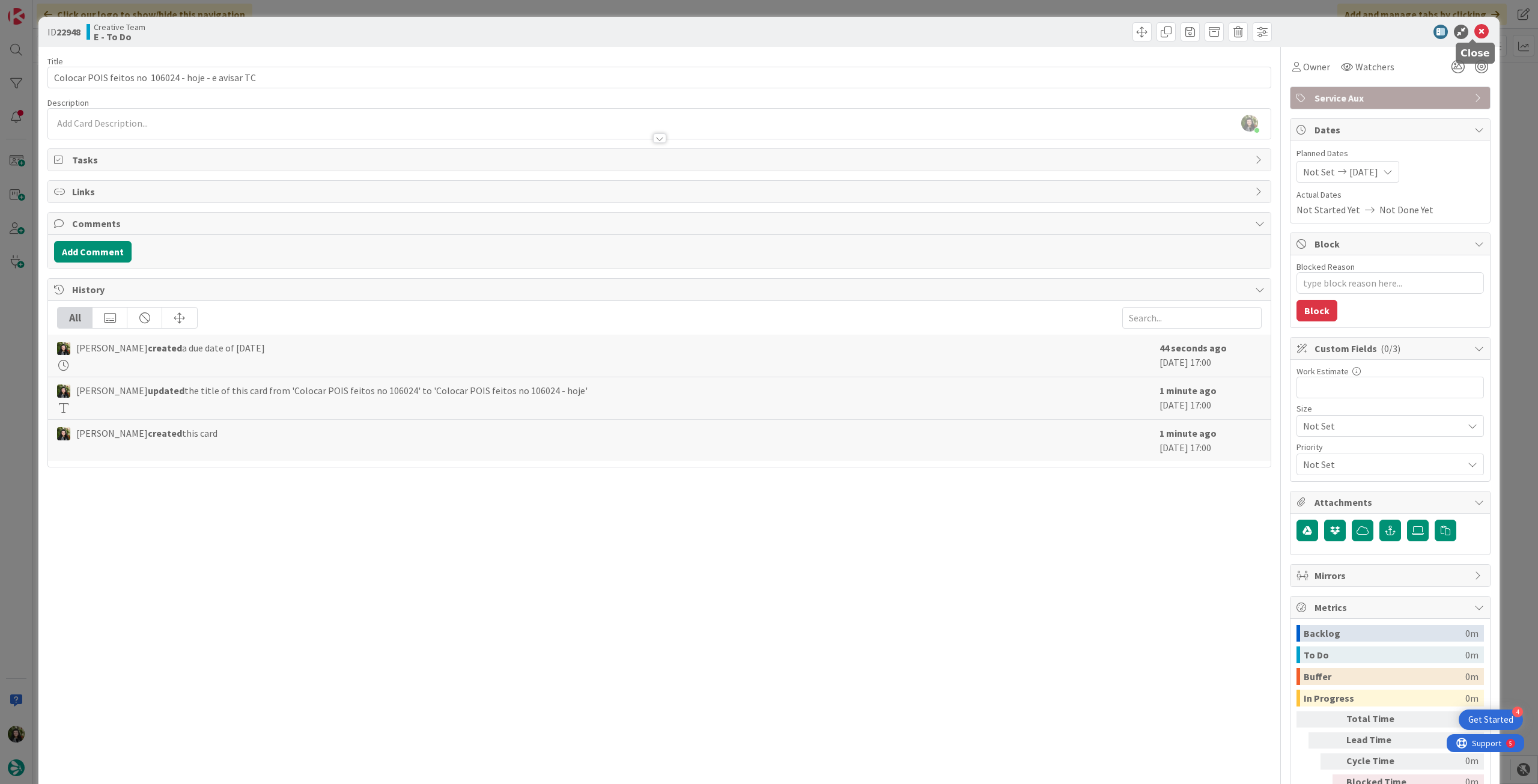
click at [1475, 31] on icon at bounding box center [1482, 32] width 14 height 14
